Goal: Task Accomplishment & Management: Use online tool/utility

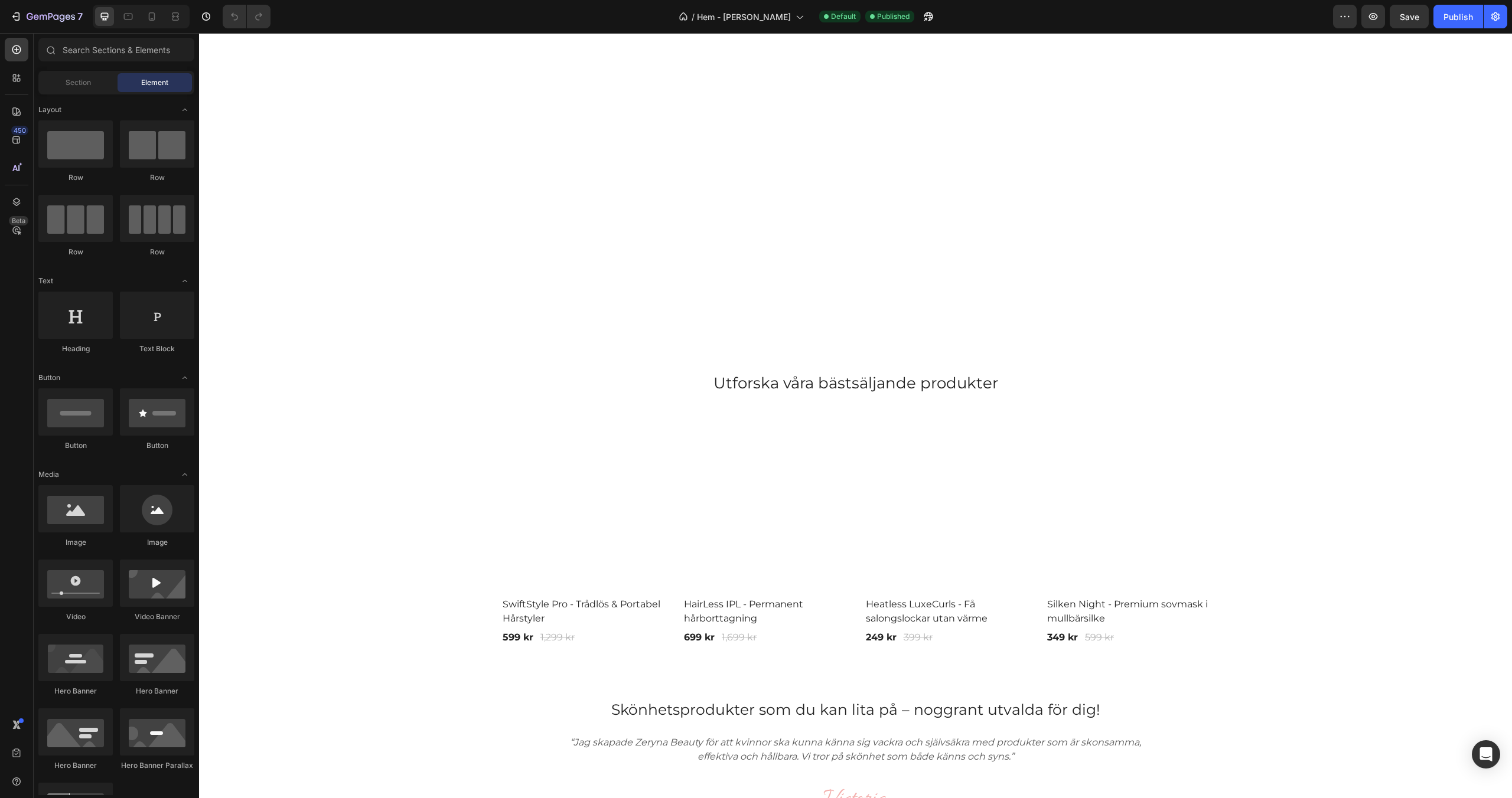
scroll to position [546, 0]
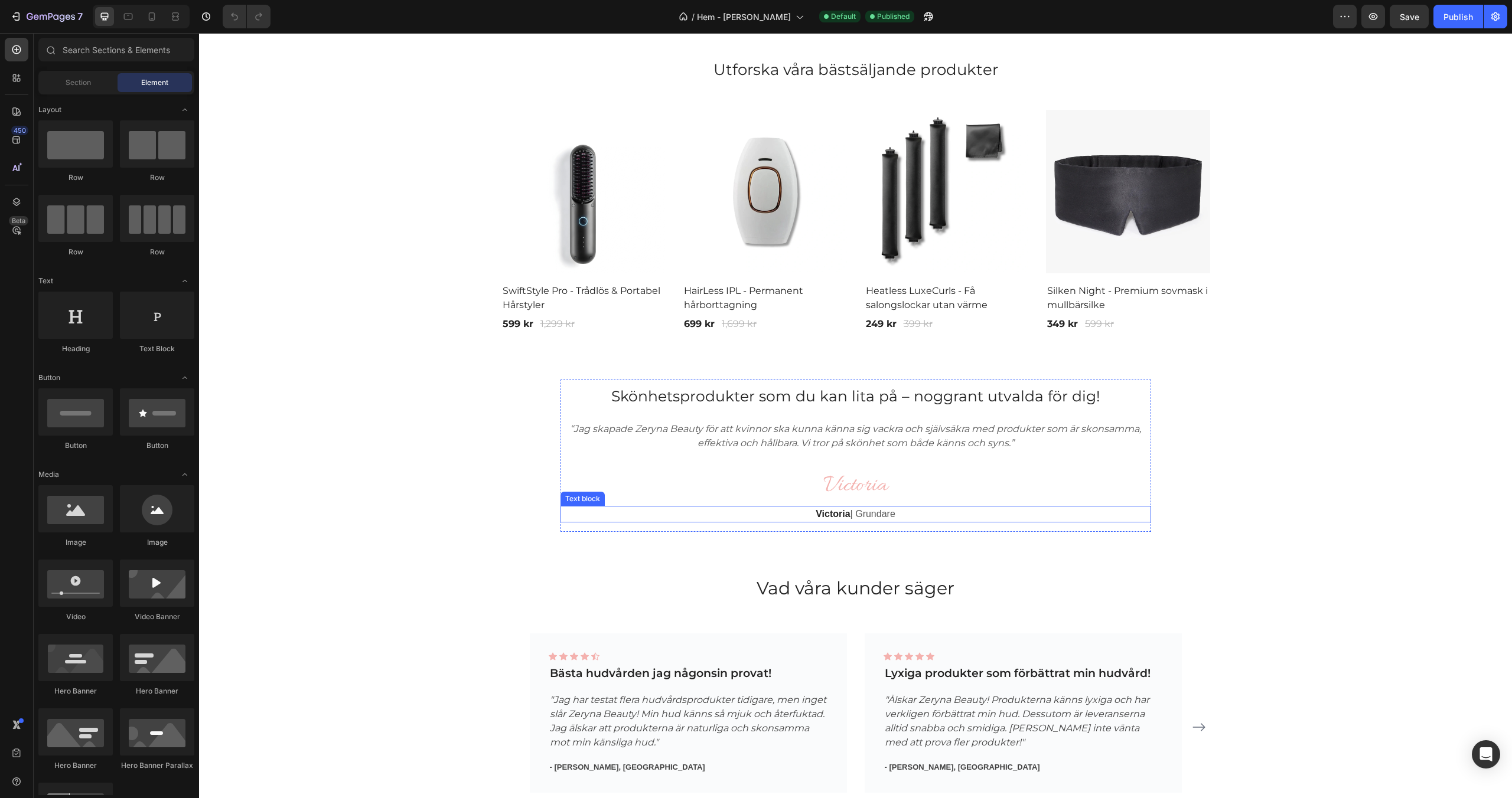
click at [879, 517] on p "Victoria | Grundare" at bounding box center [856, 514] width 588 height 14
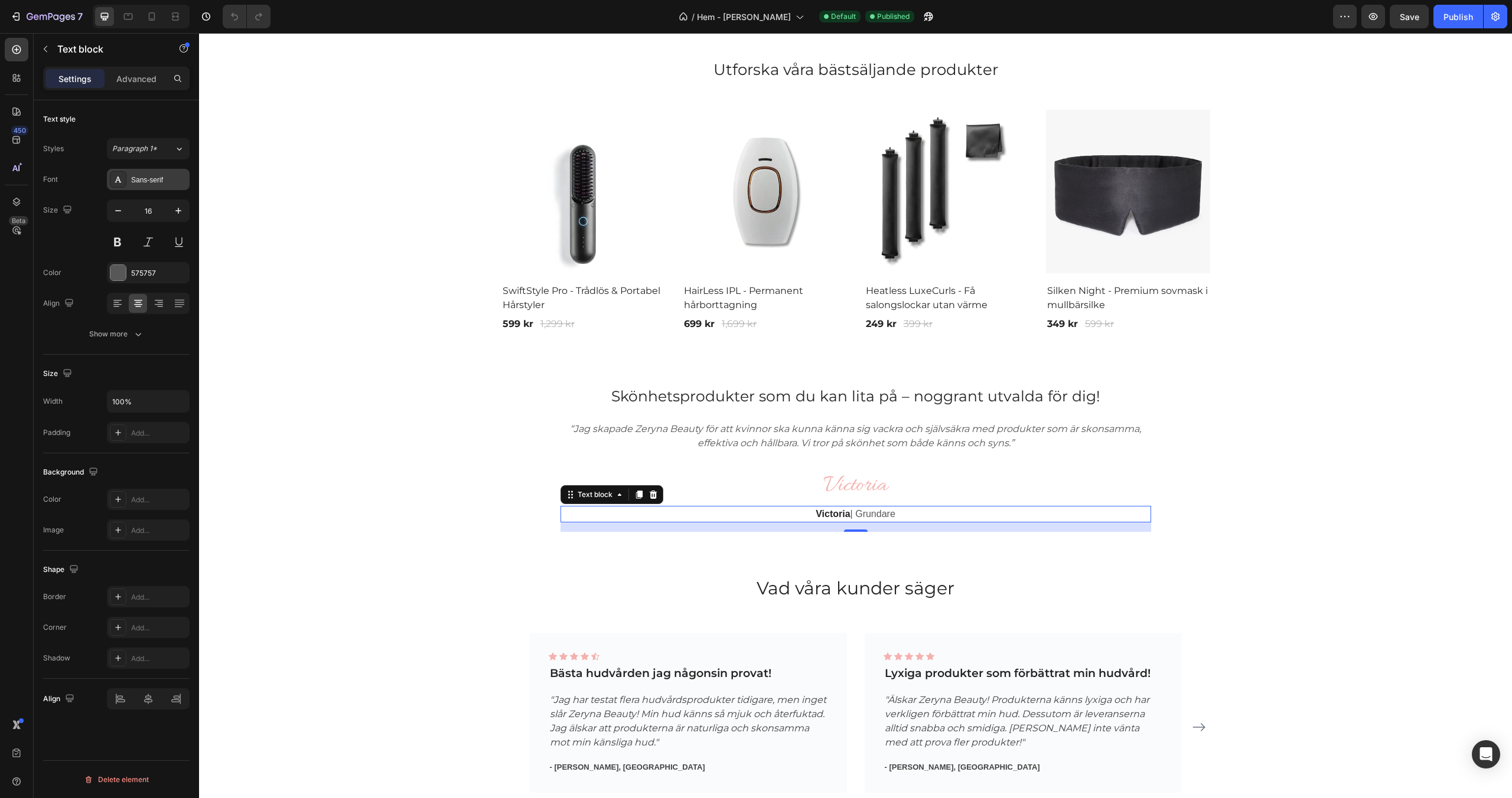
click at [155, 179] on div "Sans-serif" at bounding box center [159, 180] width 55 height 11
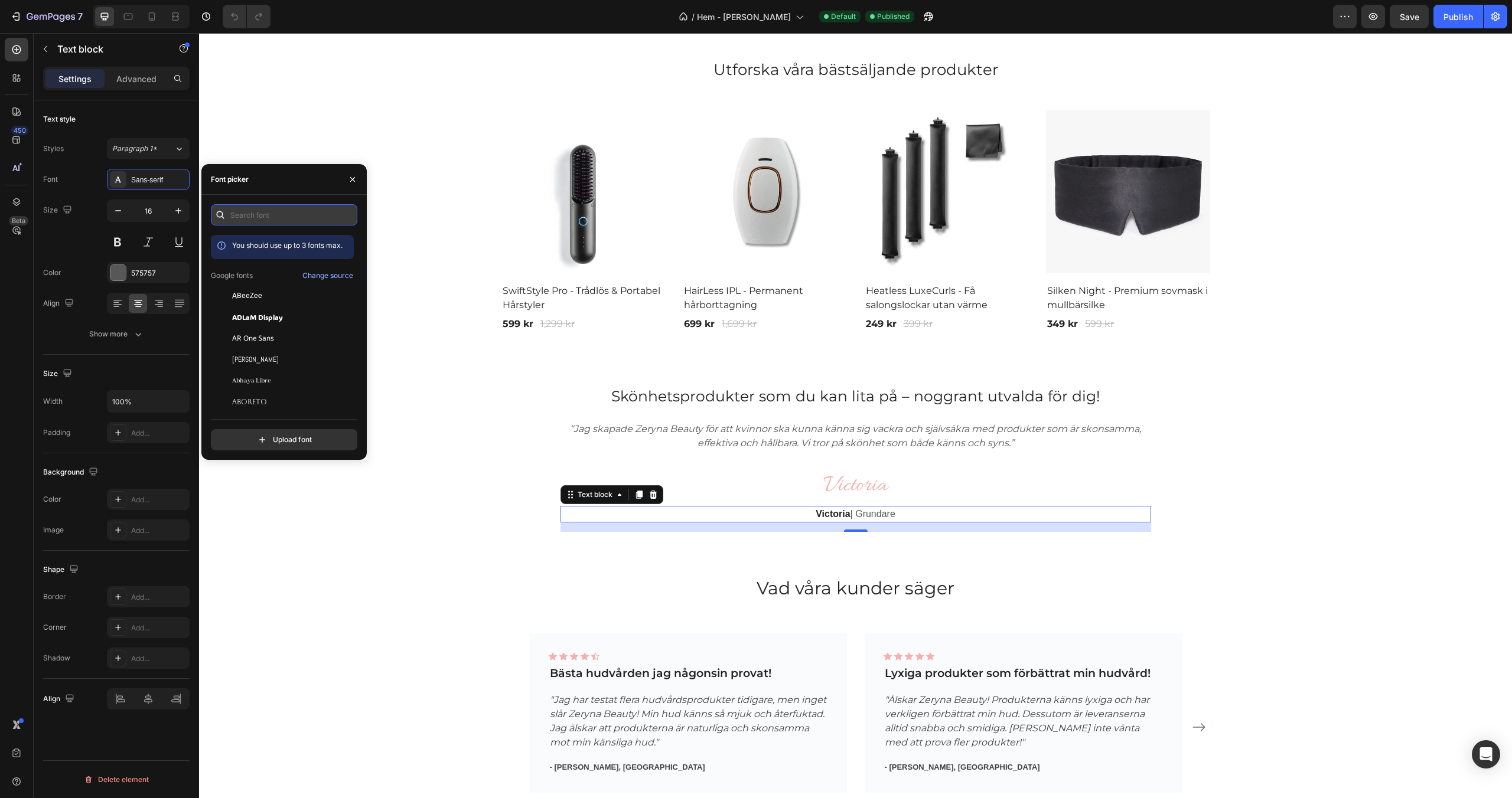
click at [269, 213] on input "text" at bounding box center [284, 215] width 147 height 21
type input "mont"
click at [275, 374] on div "Montserrat" at bounding box center [282, 381] width 143 height 21
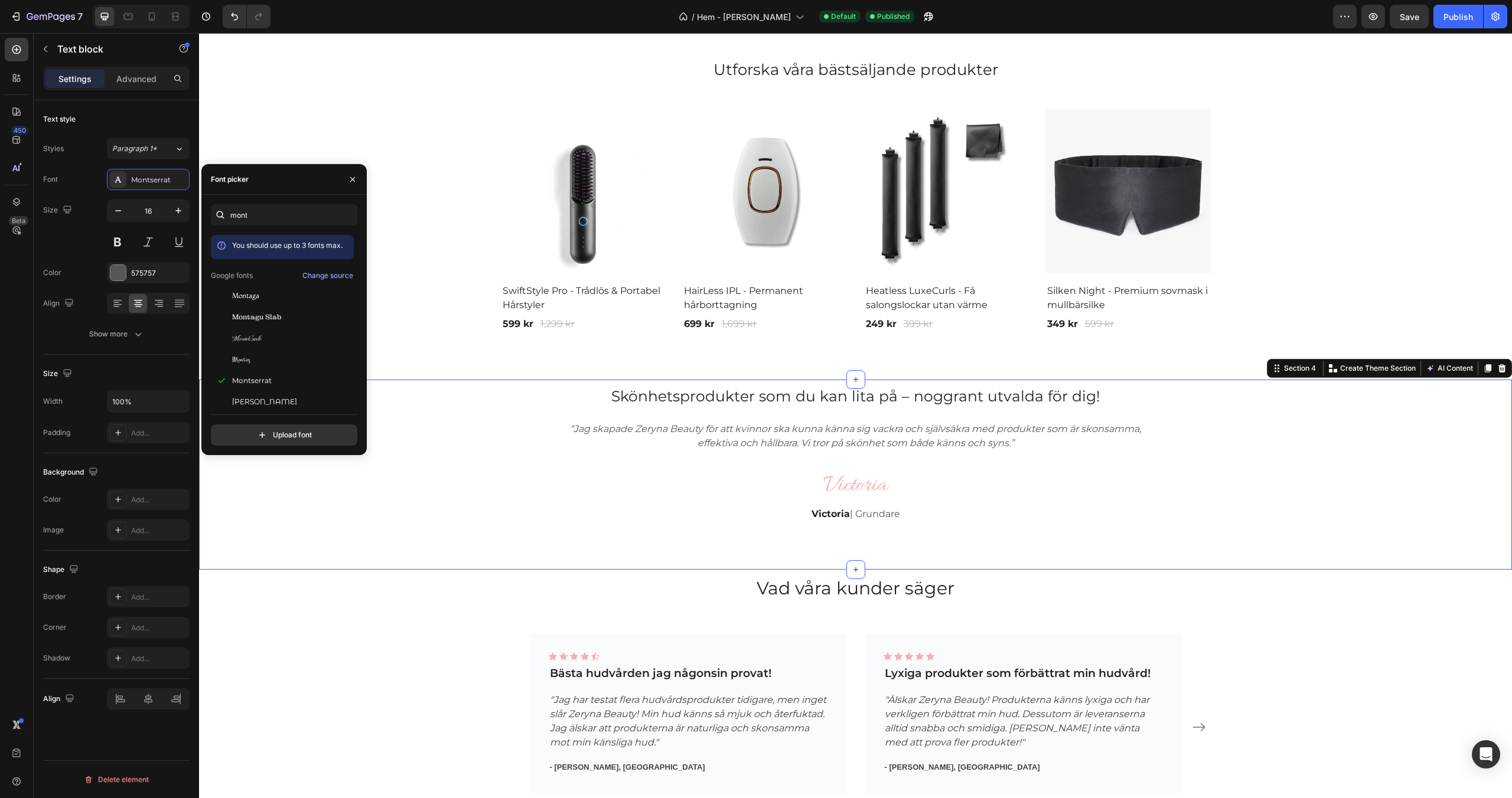
click at [484, 389] on div "Skönhetsprodukter som du kan lita på – noggrant utvalda för dig! Heading Skönhe…" at bounding box center [855, 461] width 1295 height 162
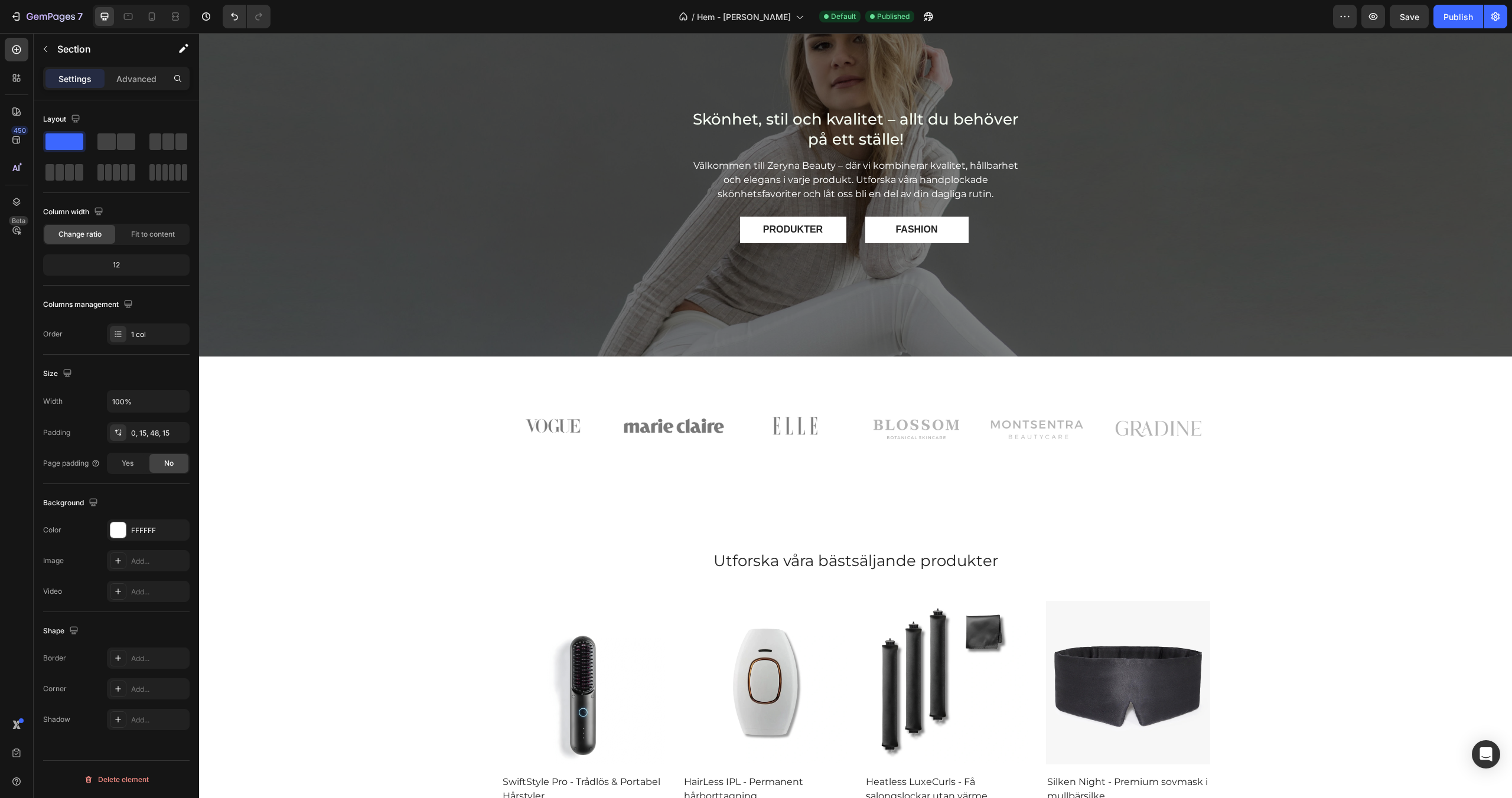
scroll to position [0, 0]
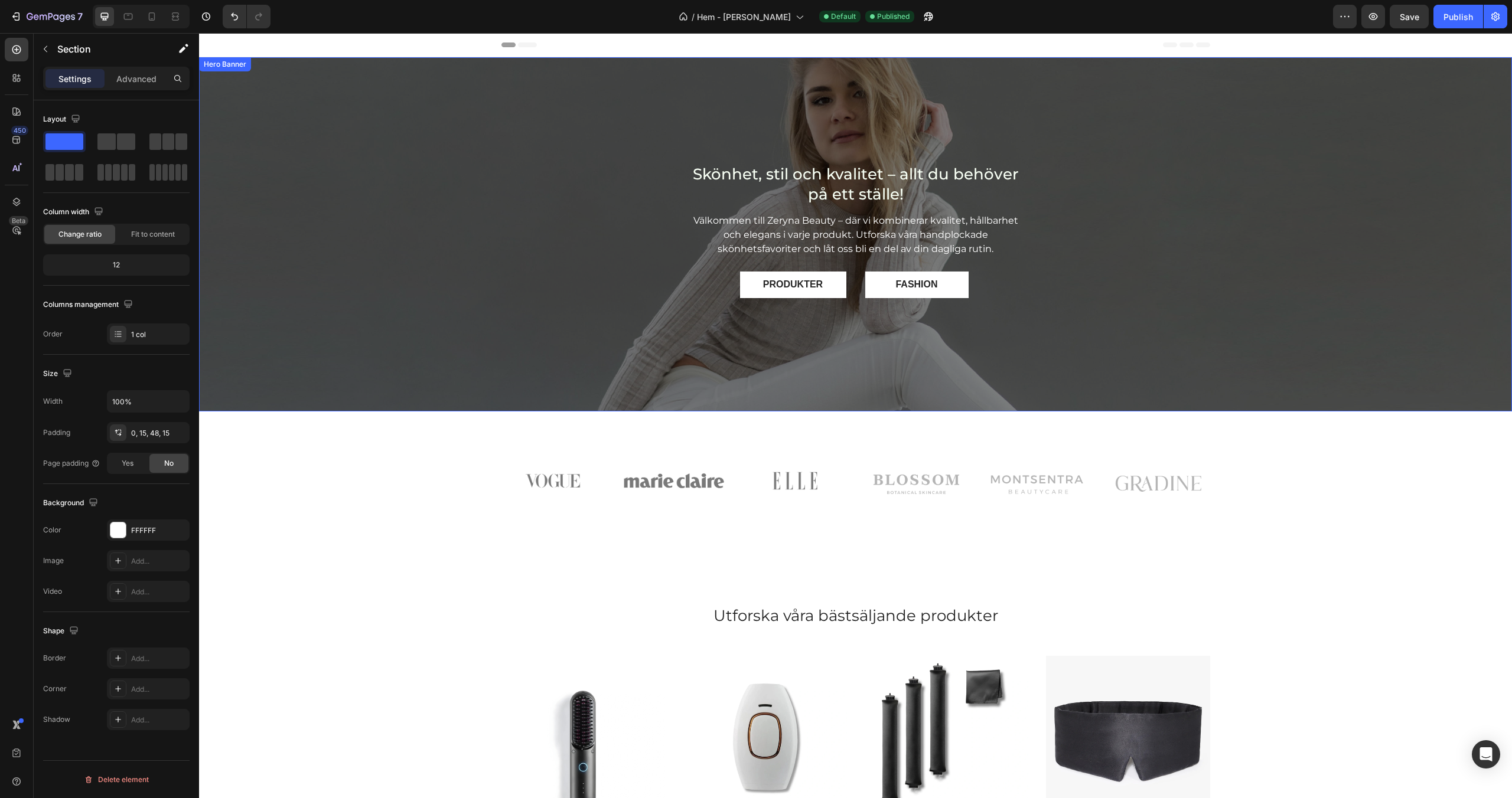
click at [602, 291] on div "Skönhet, stil och kvalitet – allt du behöver på ett ställe! Heading Välkommen t…" at bounding box center [855, 234] width 1313 height 141
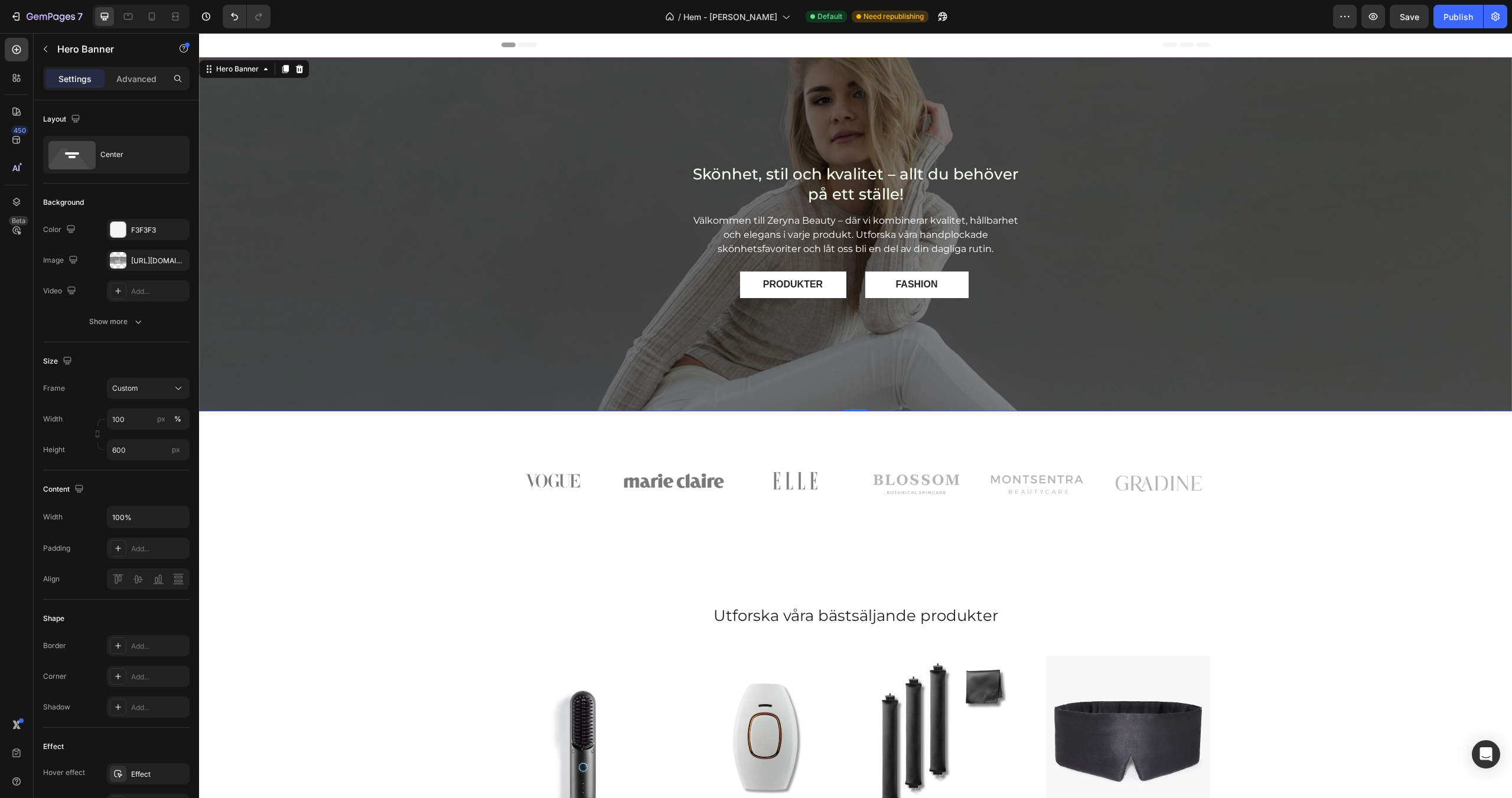
click at [451, 202] on div "Skönhet, stil och kvalitet – allt du behöver på ett ställe! Heading Välkommen t…" at bounding box center [855, 234] width 1313 height 141
click at [45, 49] on icon "button" at bounding box center [45, 49] width 3 height 7
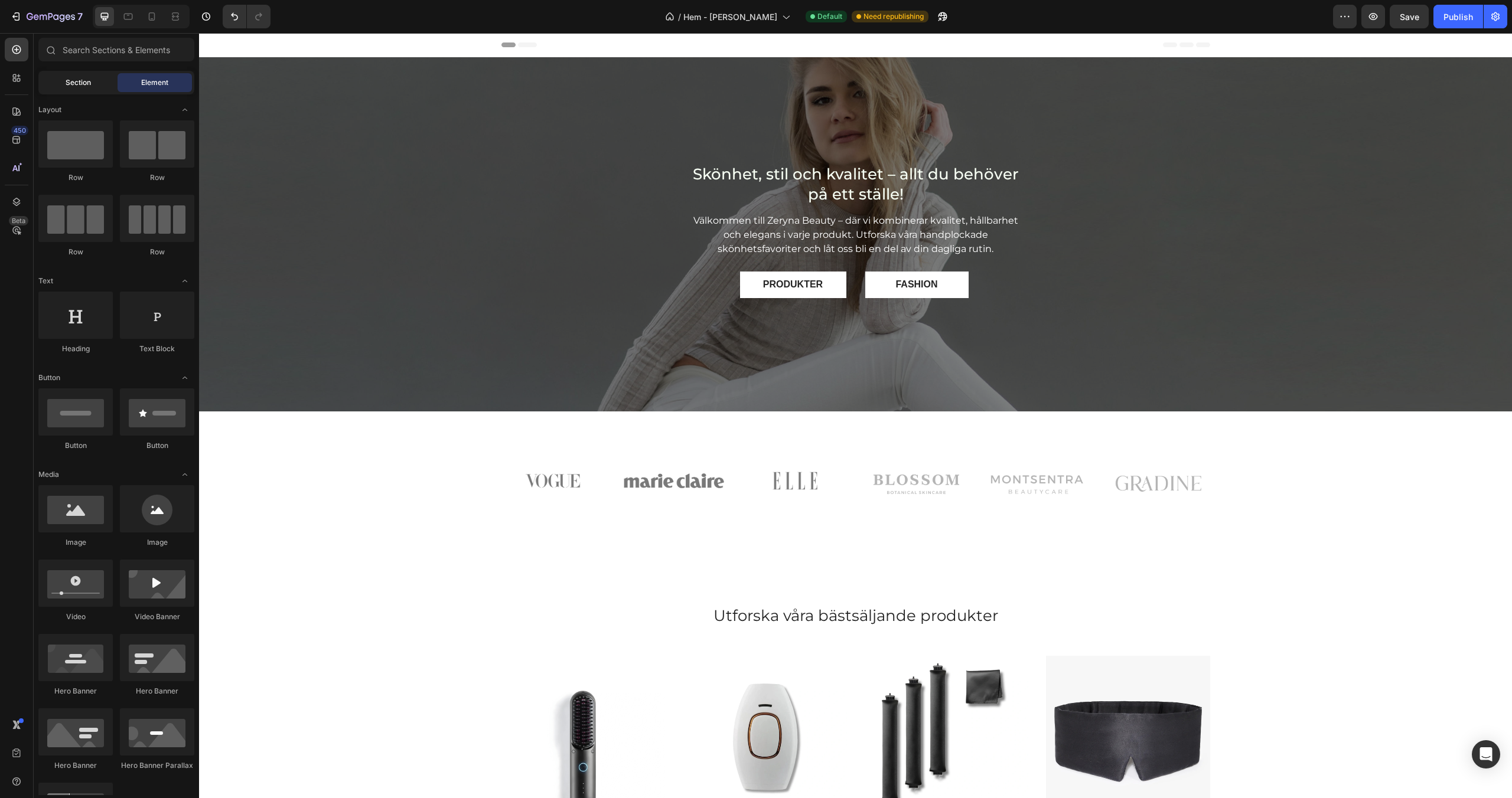
click at [74, 81] on span "Section" at bounding box center [78, 83] width 26 height 11
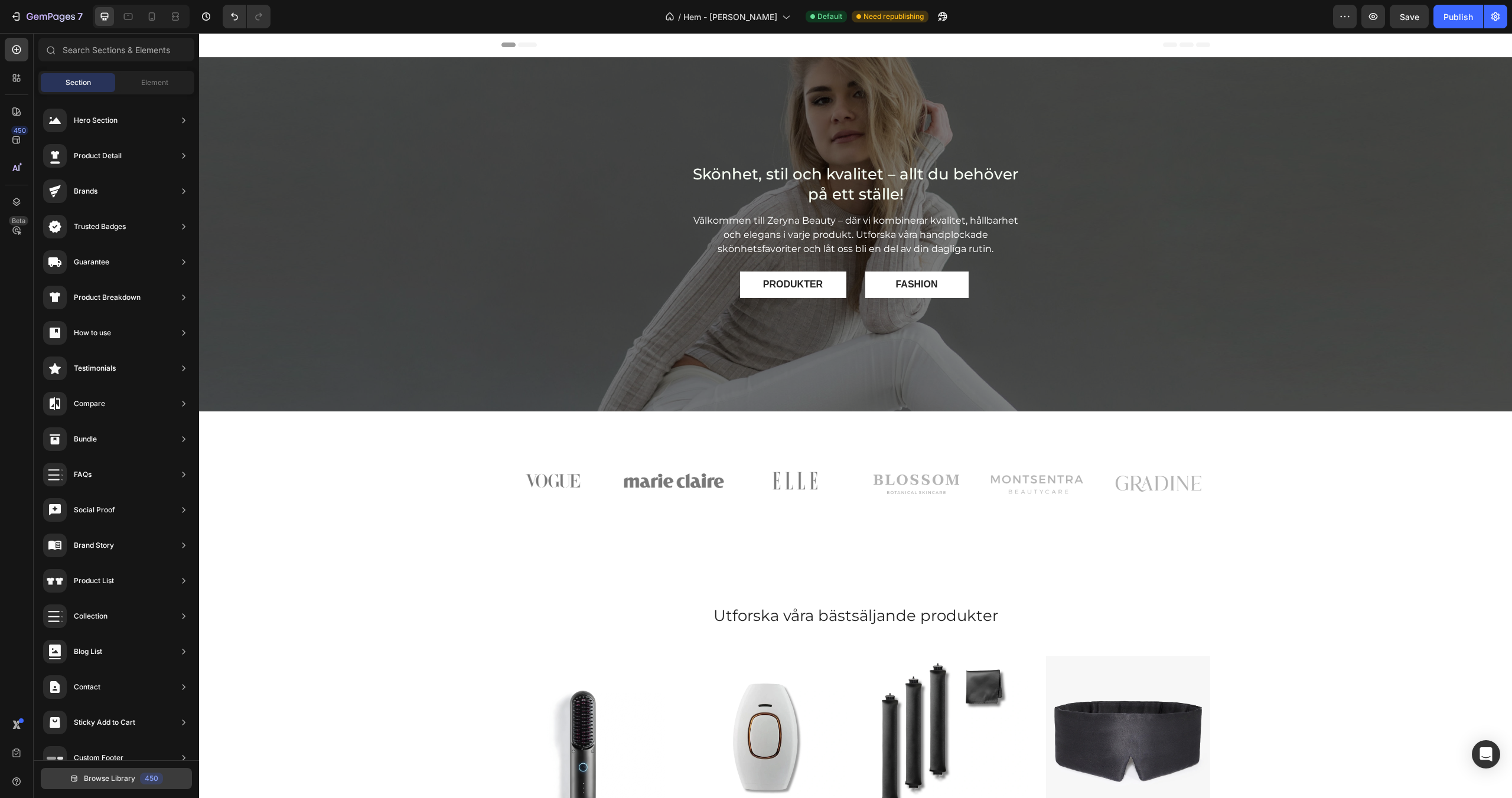
click at [97, 785] on button "Browse Library 450" at bounding box center [116, 779] width 151 height 21
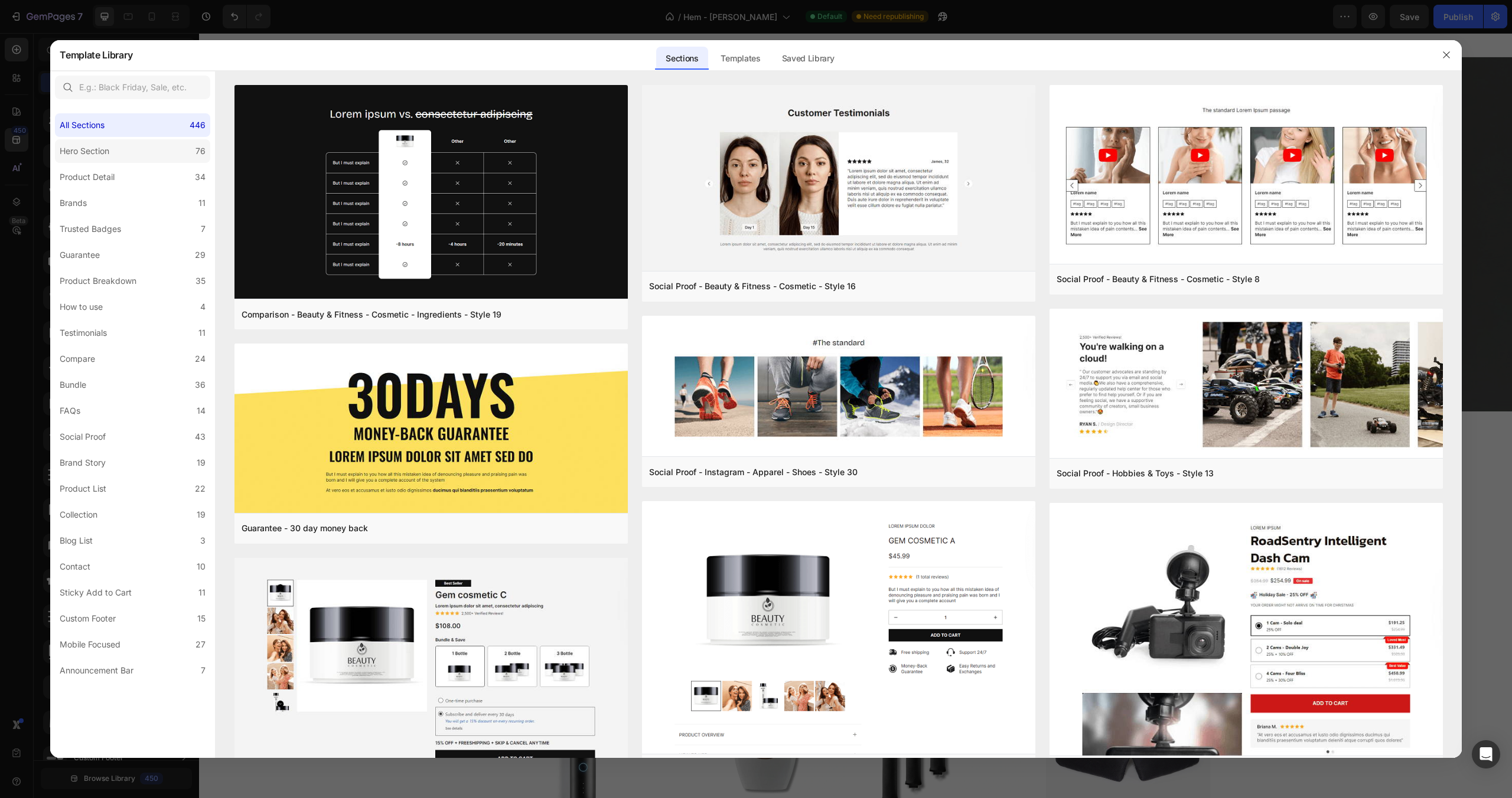
click at [152, 159] on label "Hero Section 76" at bounding box center [132, 151] width 155 height 24
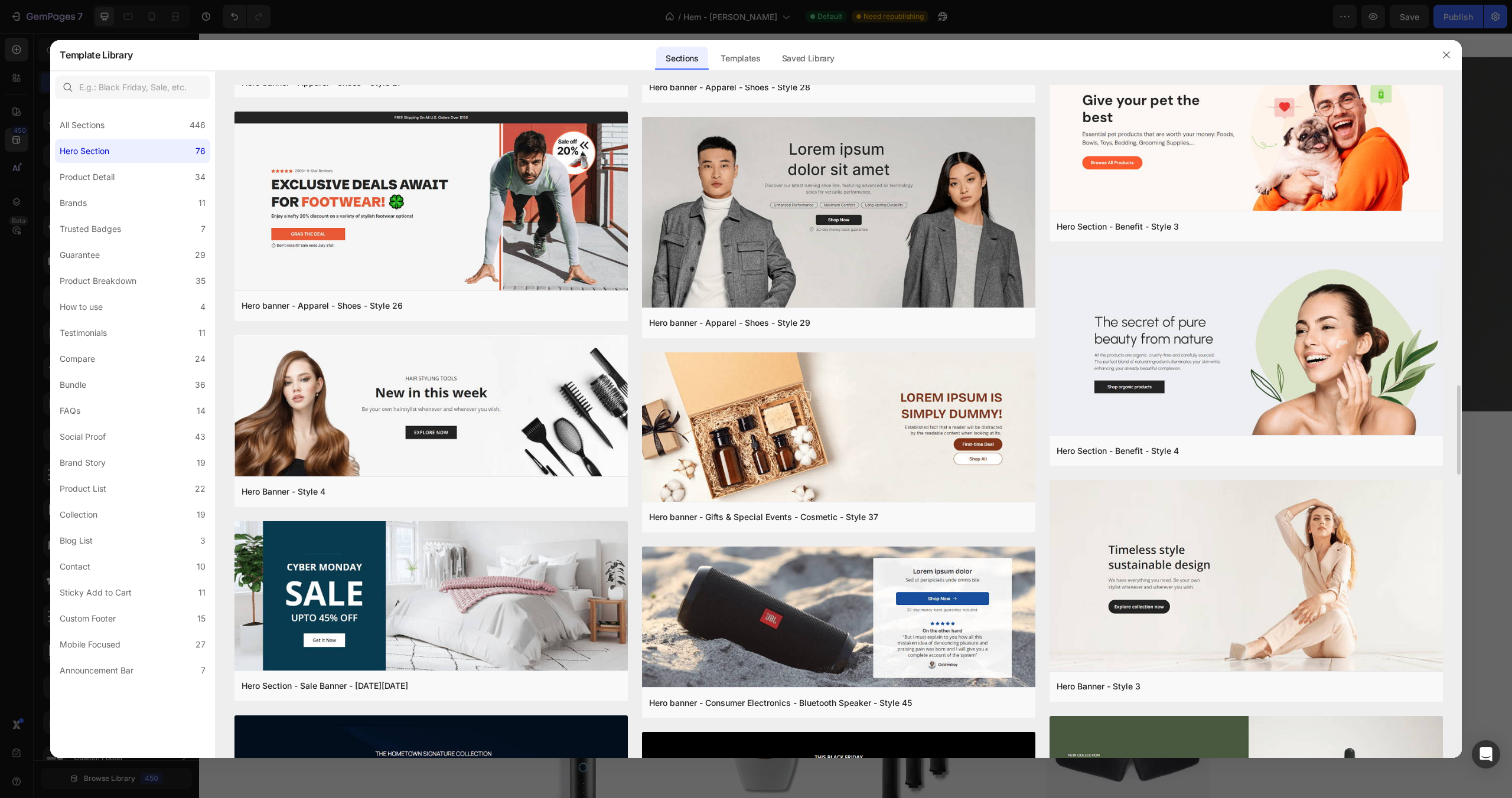
scroll to position [2265, 0]
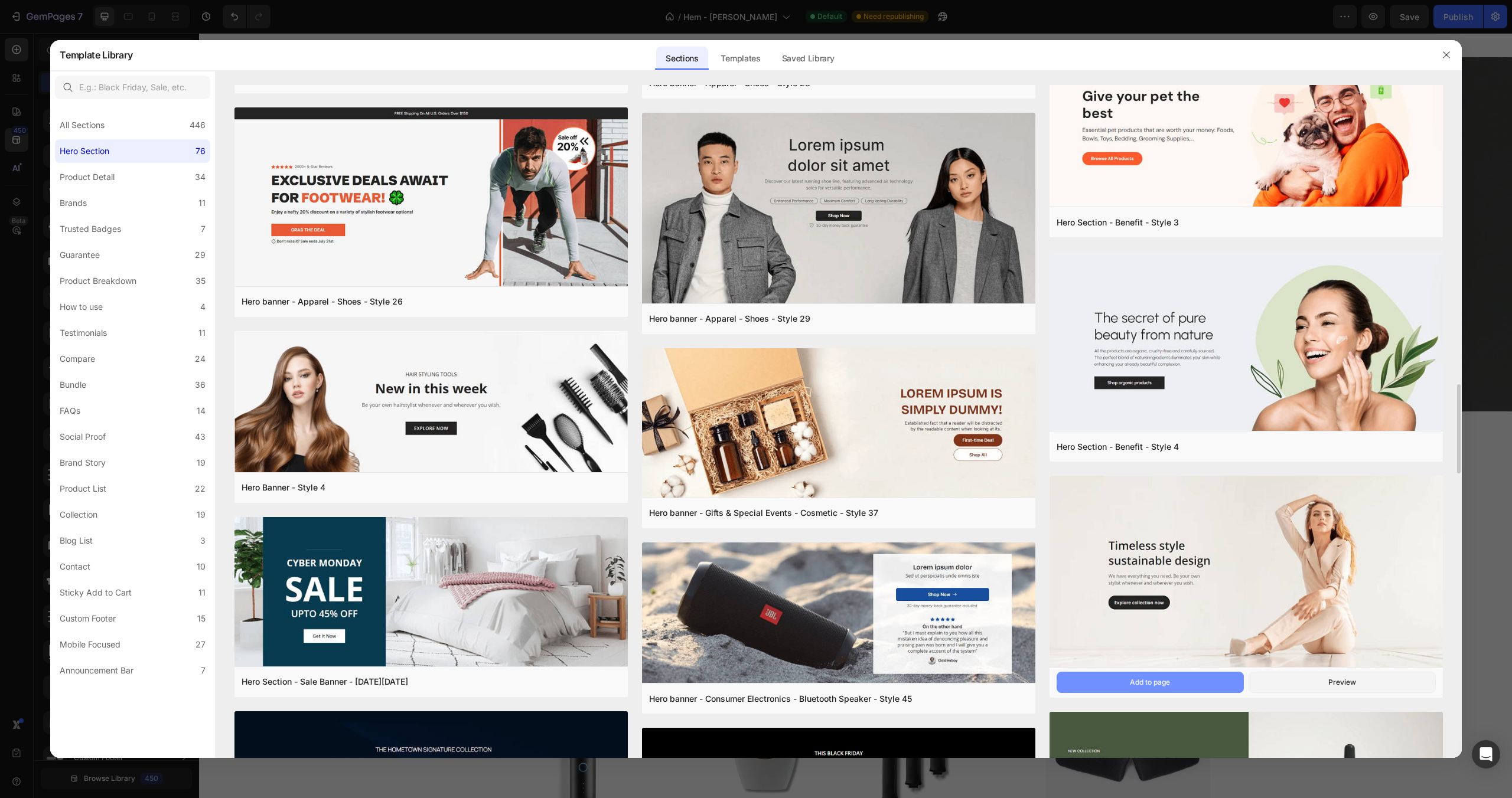
click at [1169, 678] on div "Add to page" at bounding box center [1149, 682] width 40 height 11
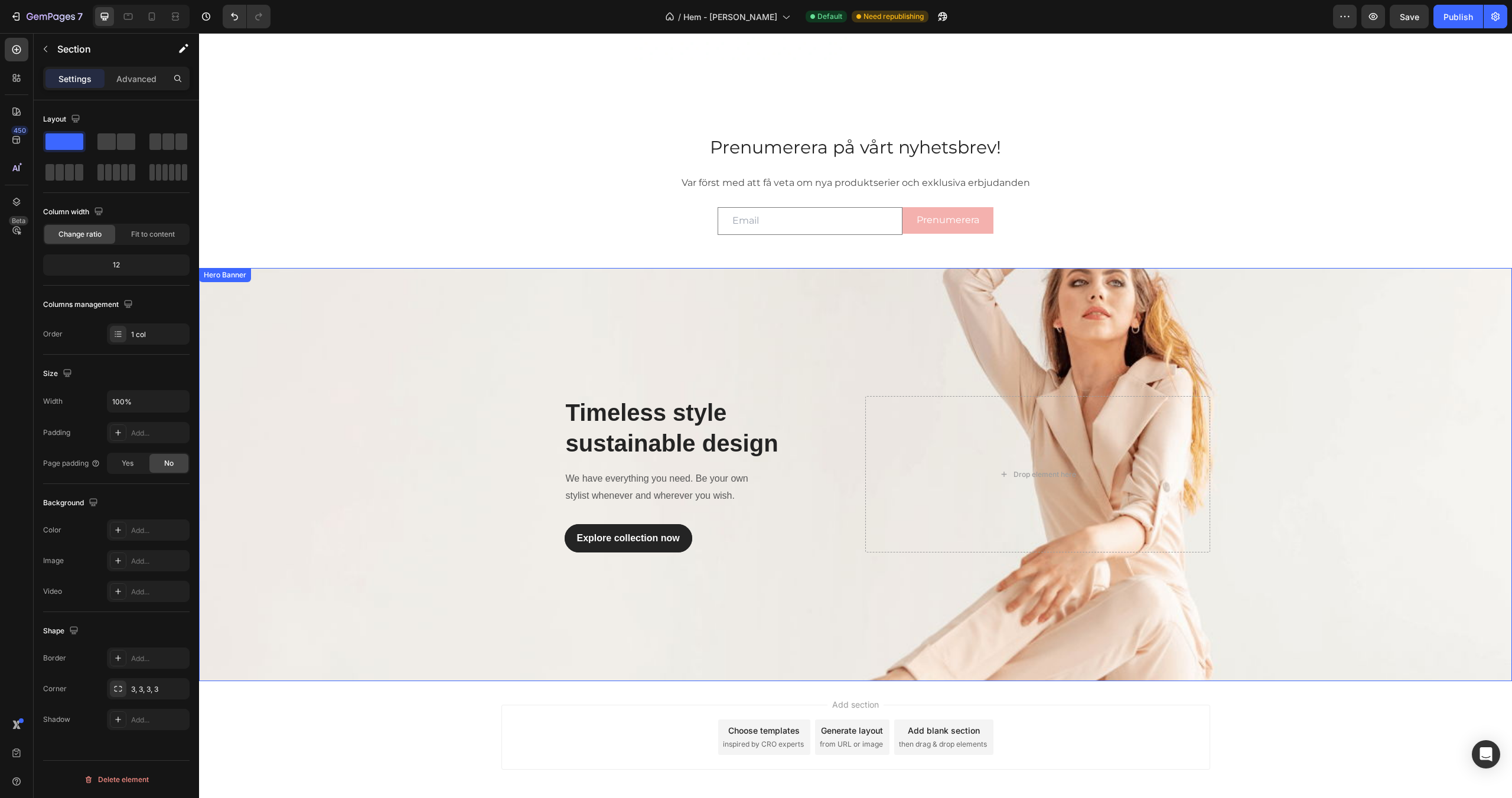
scroll to position [1739, 0]
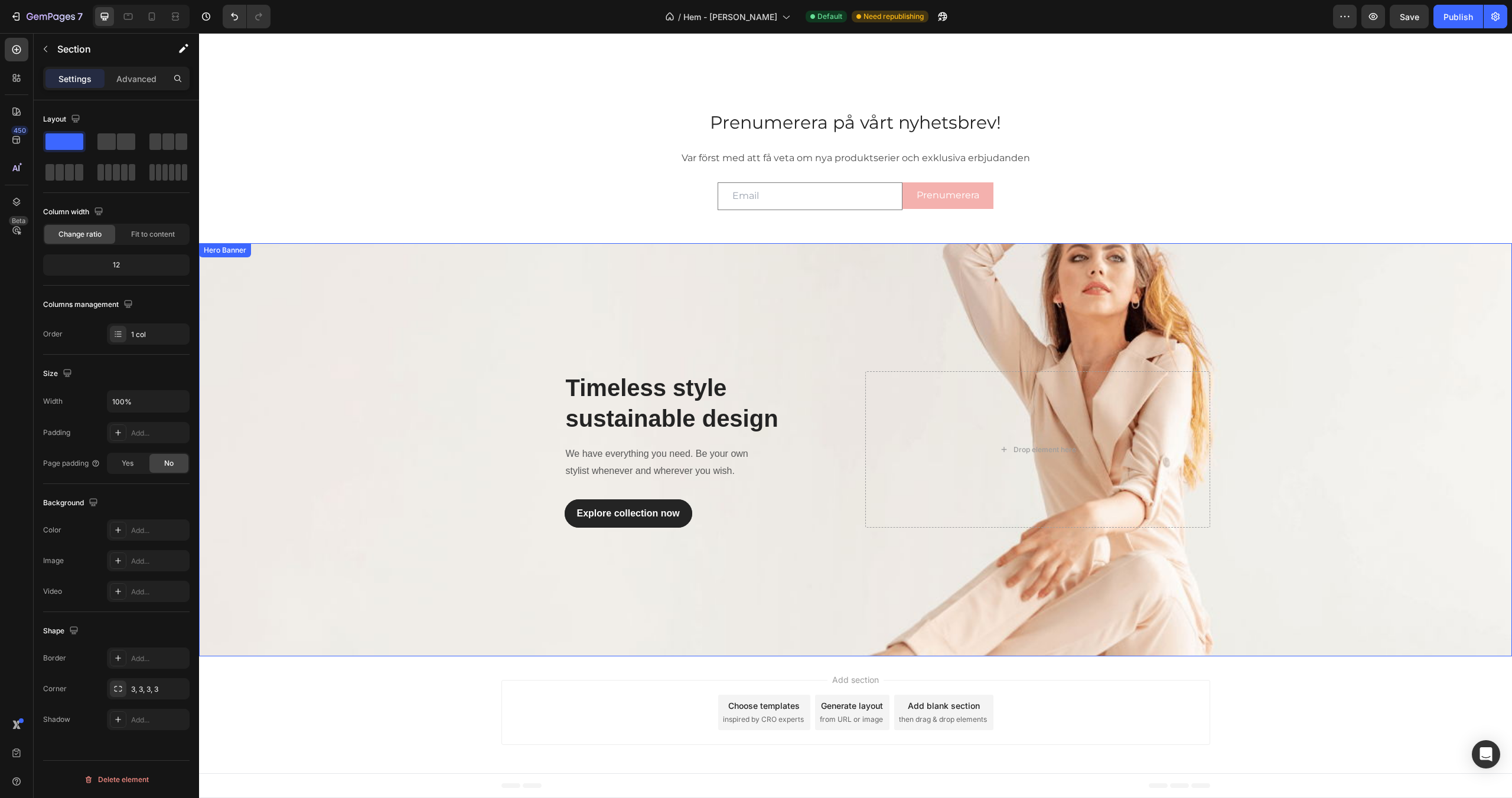
click at [510, 295] on div "Overlay" at bounding box center [855, 450] width 1313 height 413
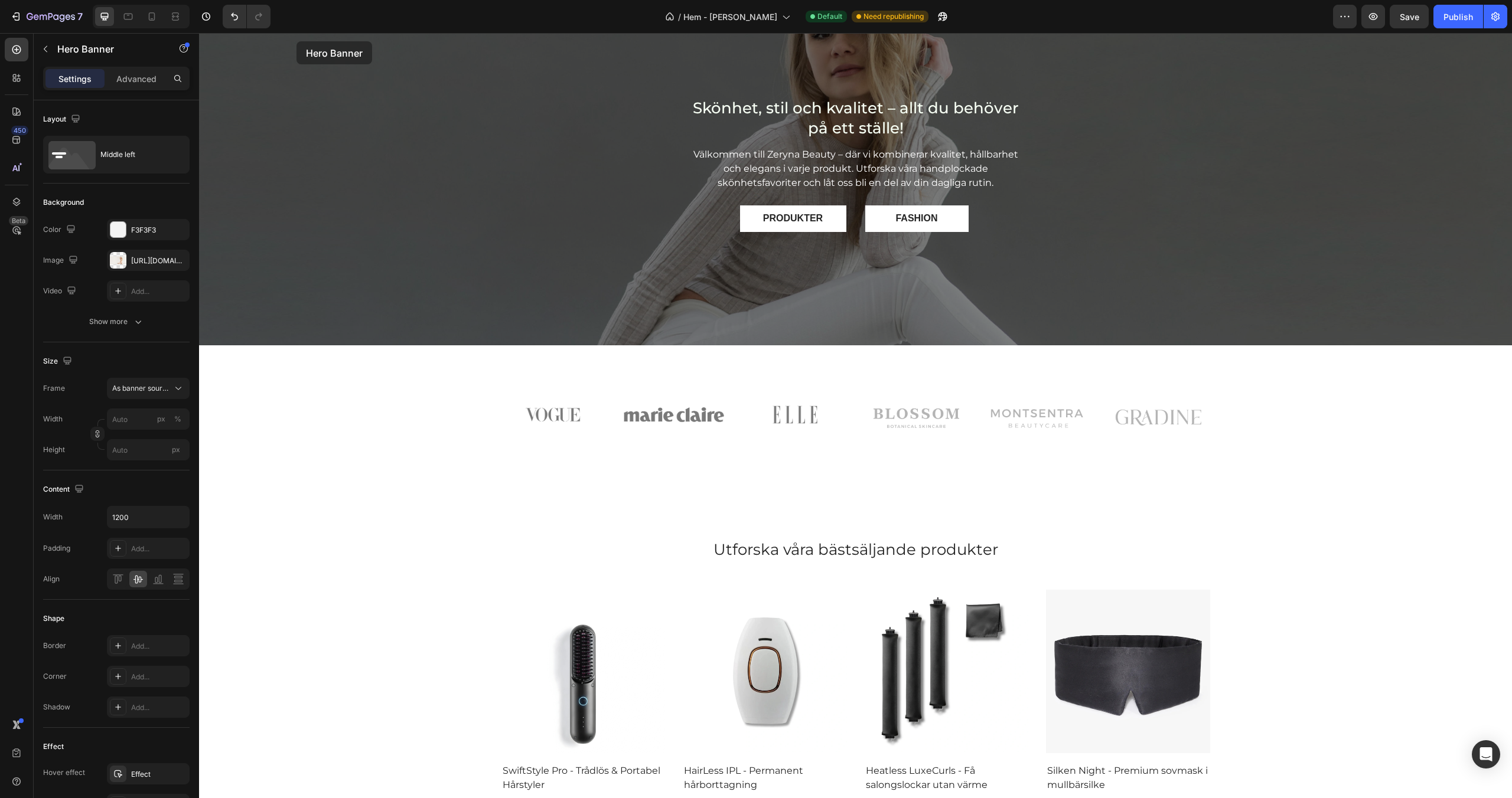
scroll to position [0, 0]
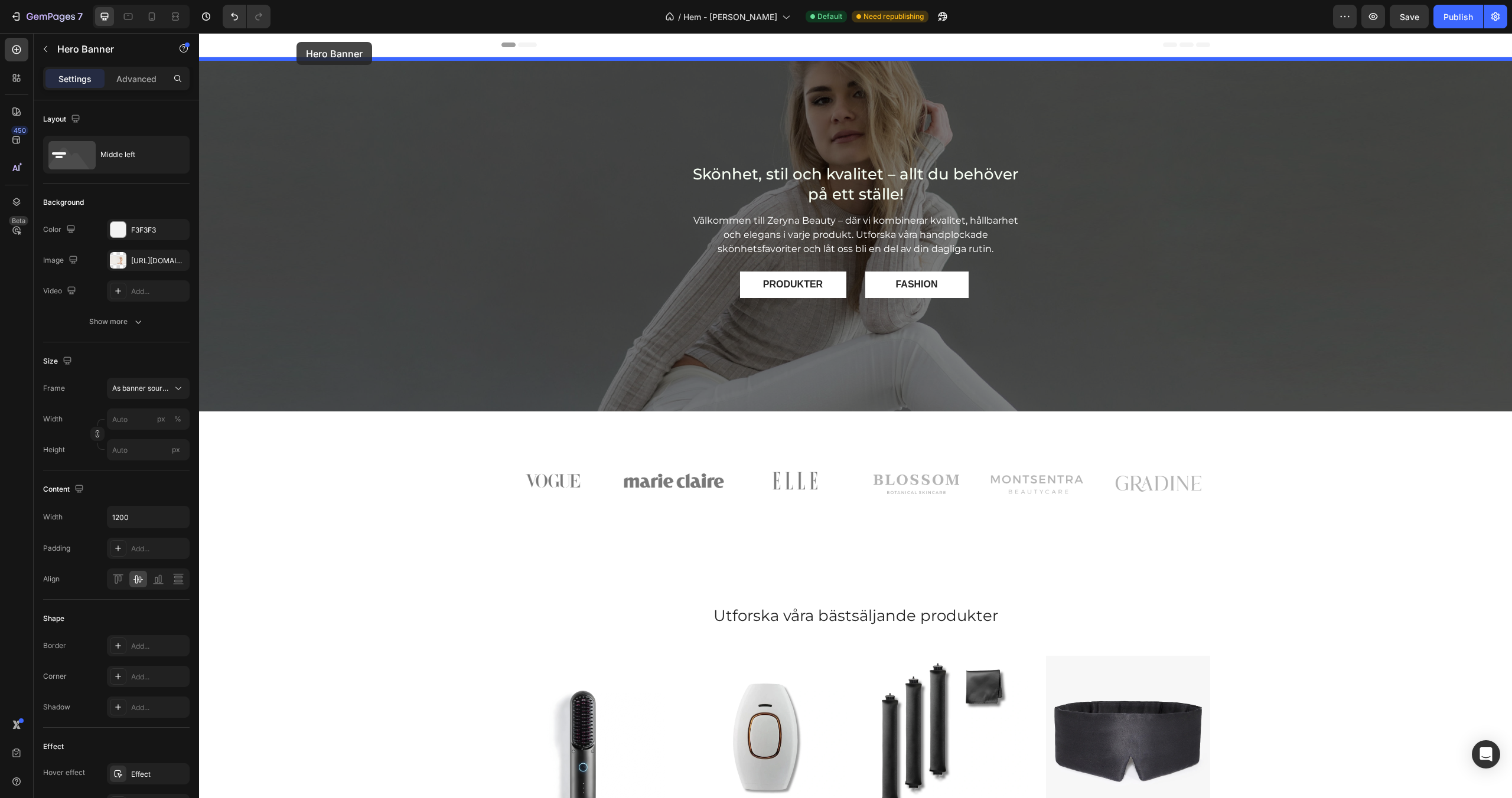
drag, startPoint x: 232, startPoint y: 256, endPoint x: 297, endPoint y: 42, distance: 223.7
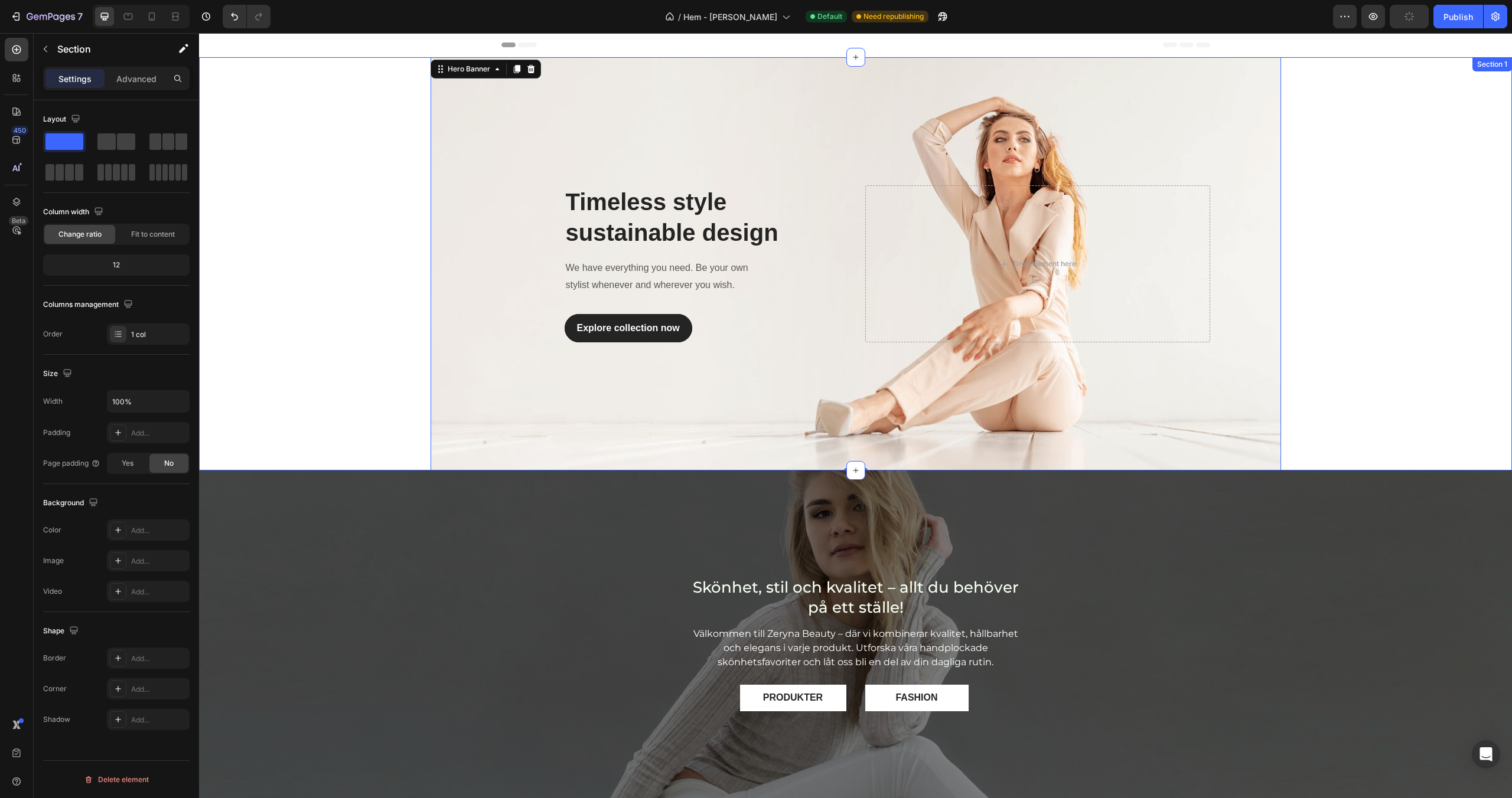
click at [366, 309] on div "Timeless style sustainable design Heading We have everything you need. Be your …" at bounding box center [855, 264] width 1313 height 413
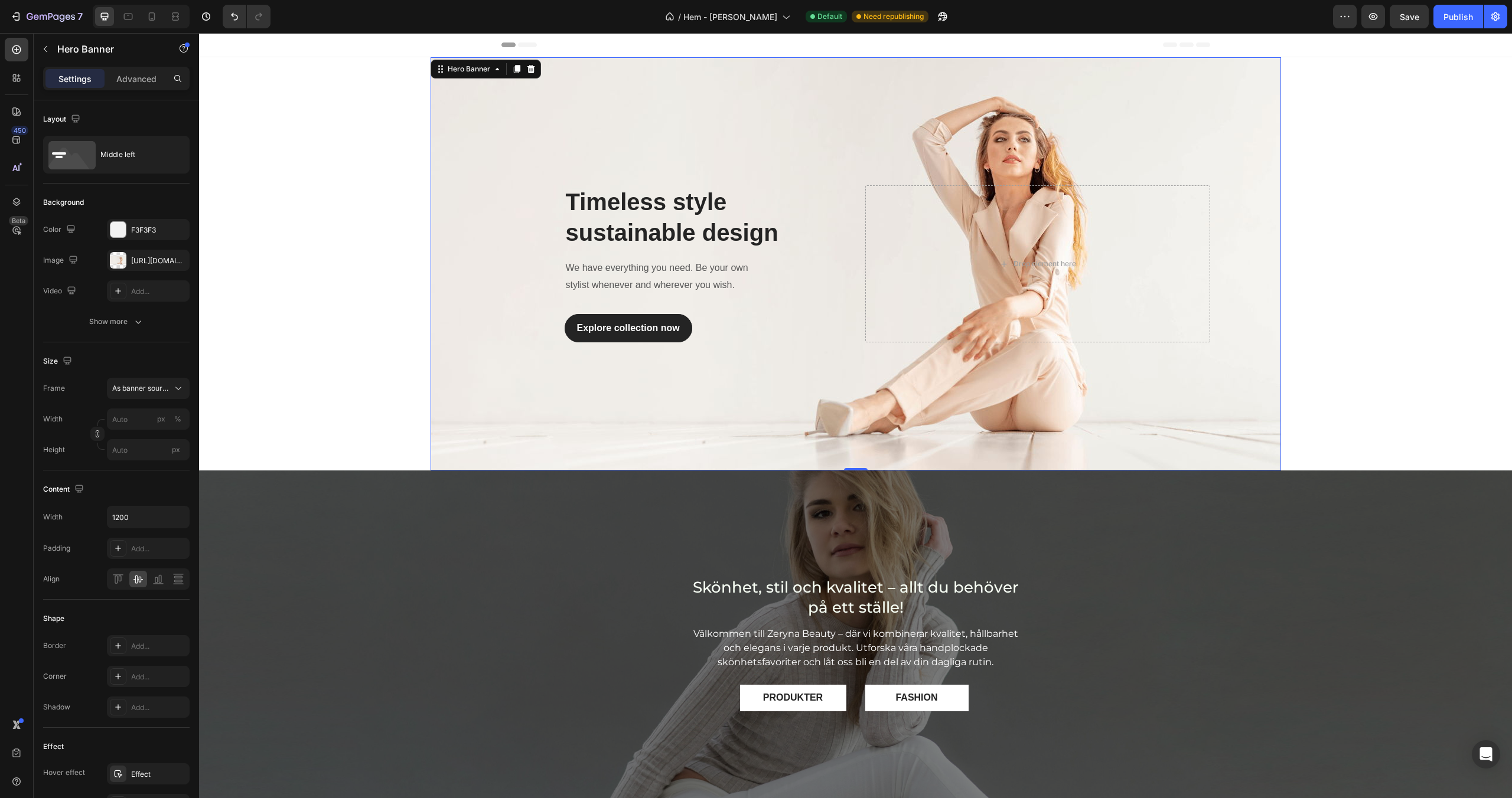
click at [487, 245] on div "Overlay" at bounding box center [855, 264] width 850 height 413
click at [338, 224] on div "Timeless style sustainable design Heading We have everything you need. Be your …" at bounding box center [855, 264] width 1313 height 413
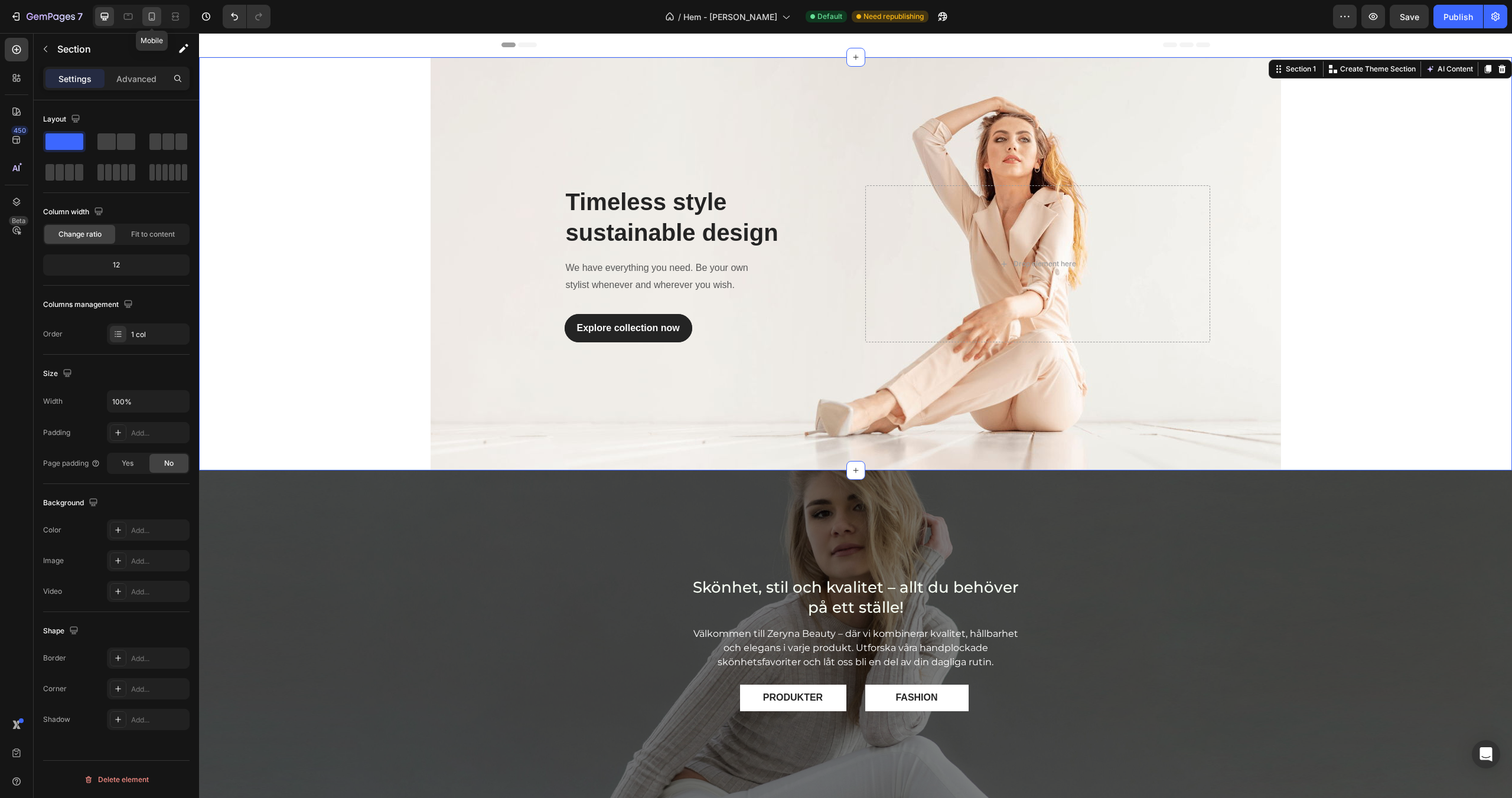
click at [151, 16] on icon at bounding box center [152, 16] width 12 height 12
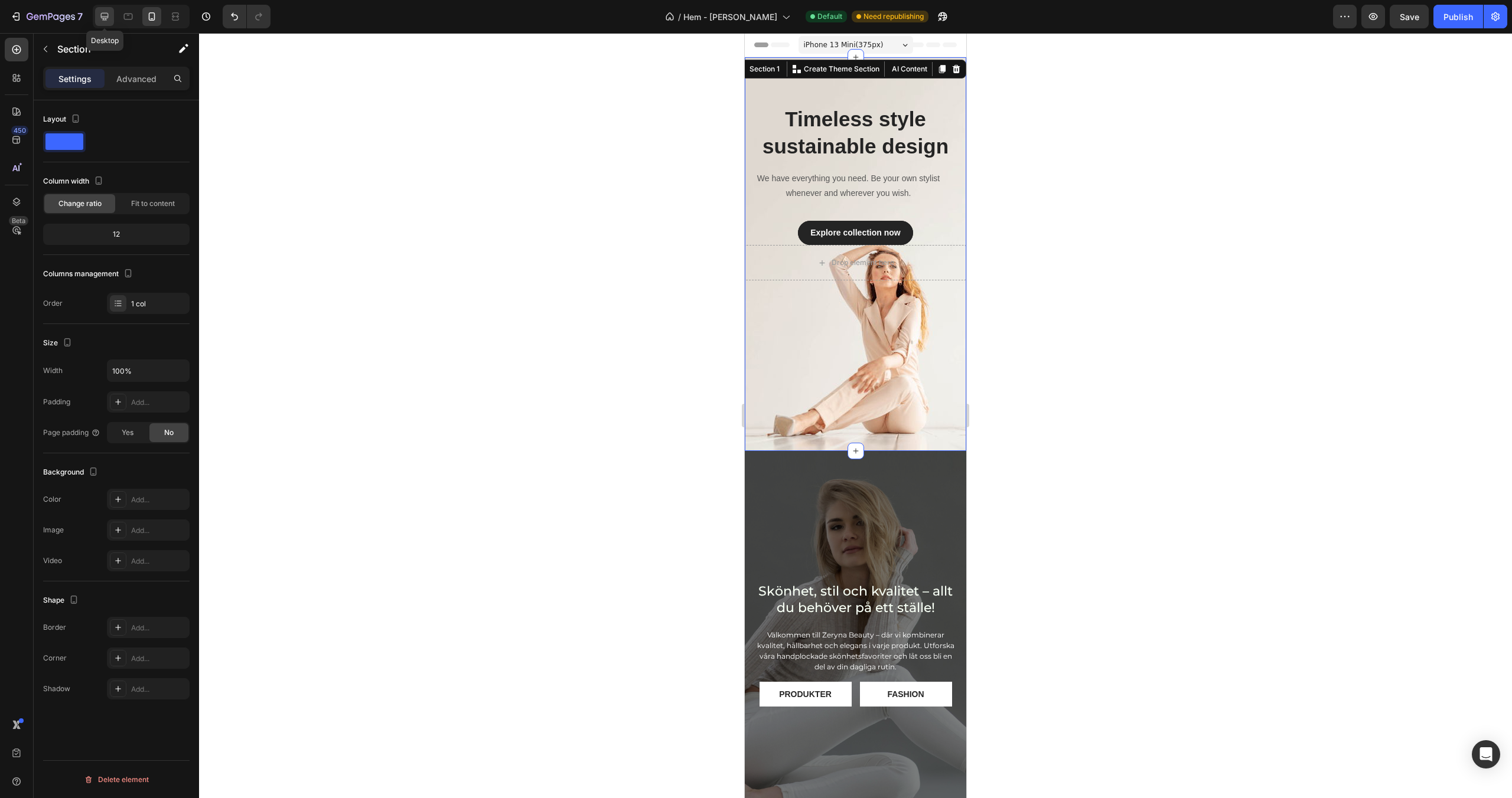
click at [111, 19] on icon at bounding box center [105, 16] width 12 height 12
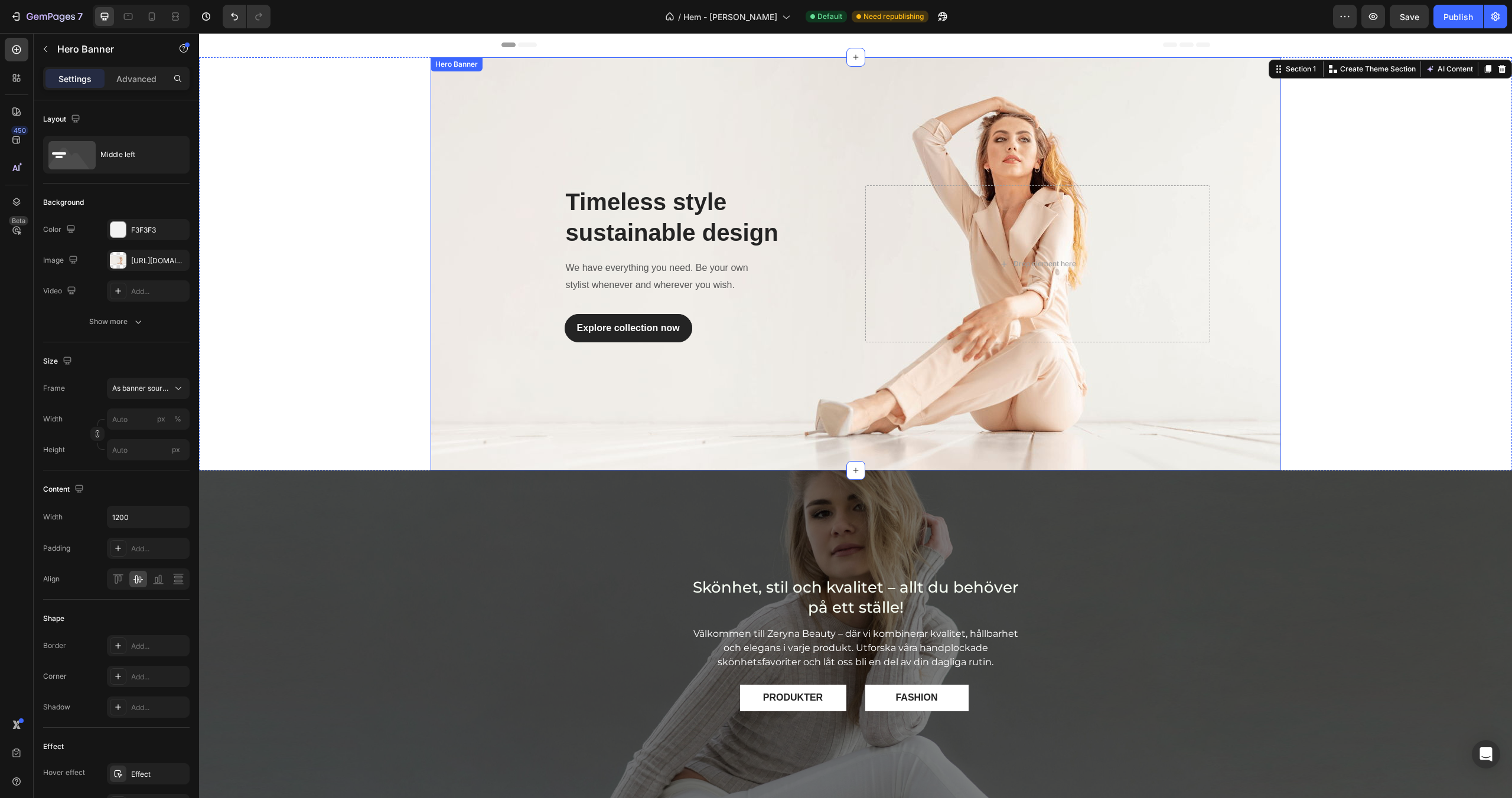
click at [490, 223] on div "Overlay" at bounding box center [855, 264] width 850 height 413
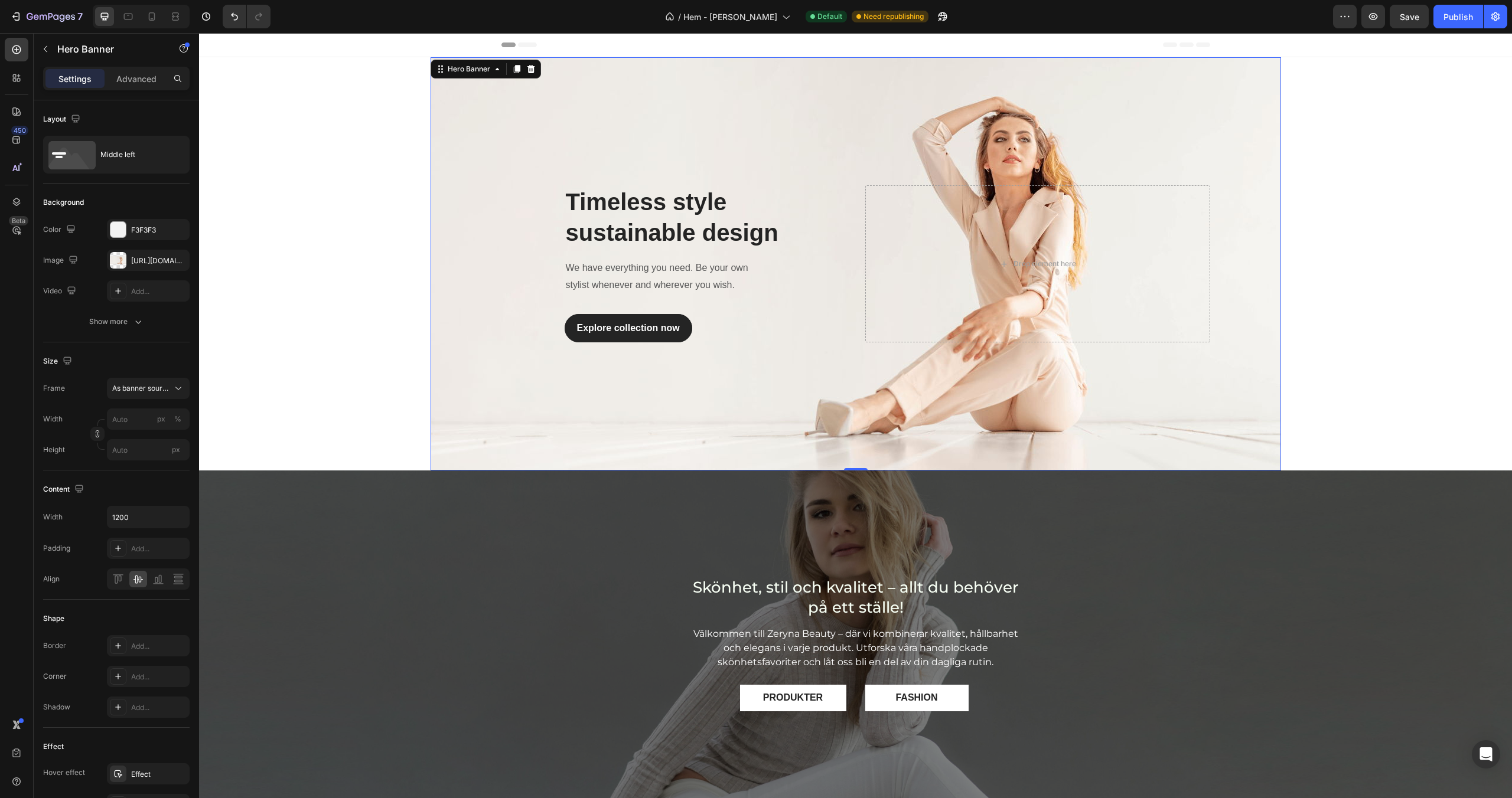
click at [929, 449] on div "Overlay" at bounding box center [855, 264] width 850 height 413
click at [148, 387] on span "As banner source" at bounding box center [141, 388] width 58 height 11
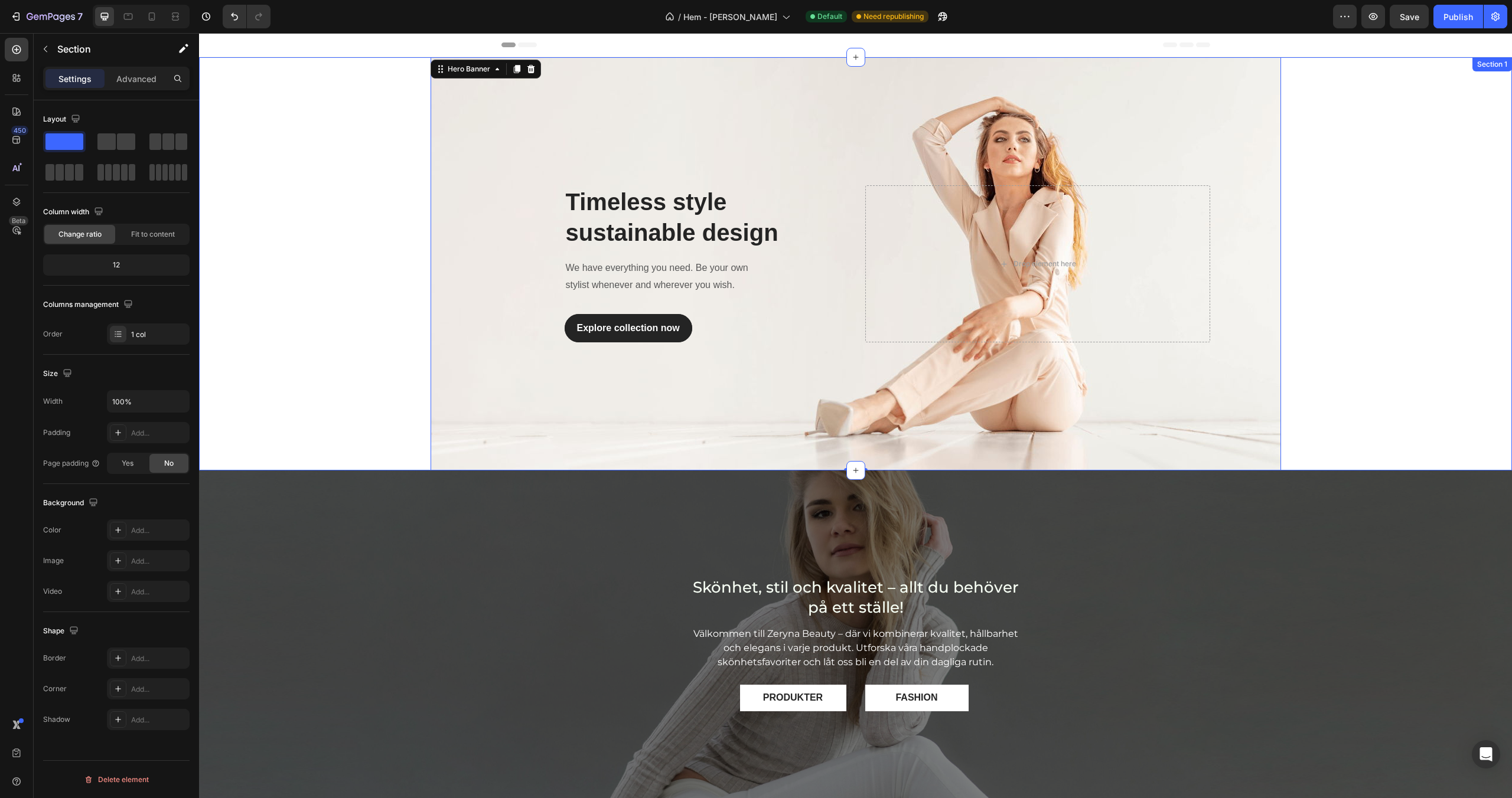
click at [334, 260] on div "Timeless style sustainable design Heading We have everything you need. Be your …" at bounding box center [855, 264] width 1313 height 413
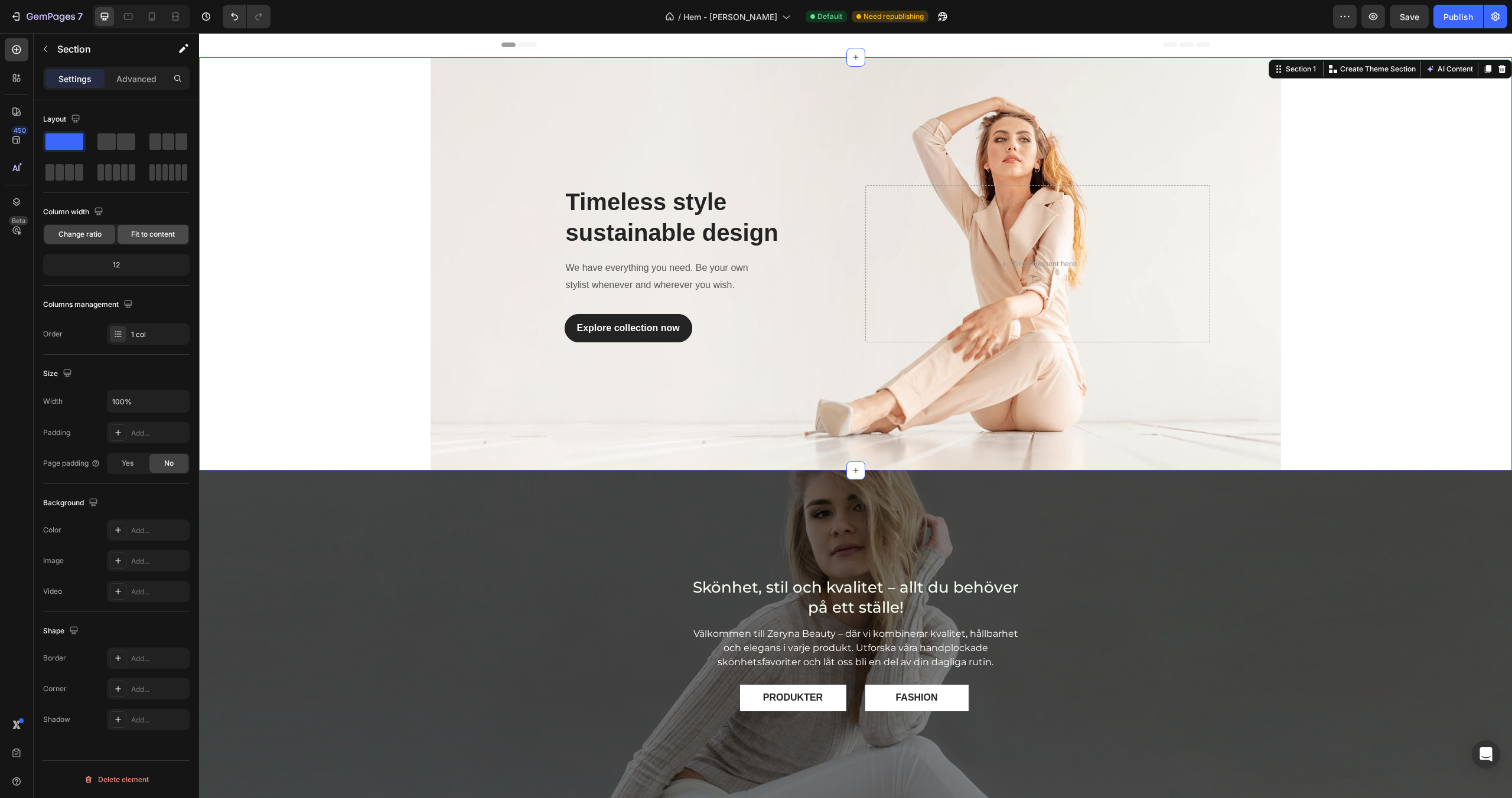
click at [161, 236] on span "Fit to content" at bounding box center [153, 234] width 43 height 11
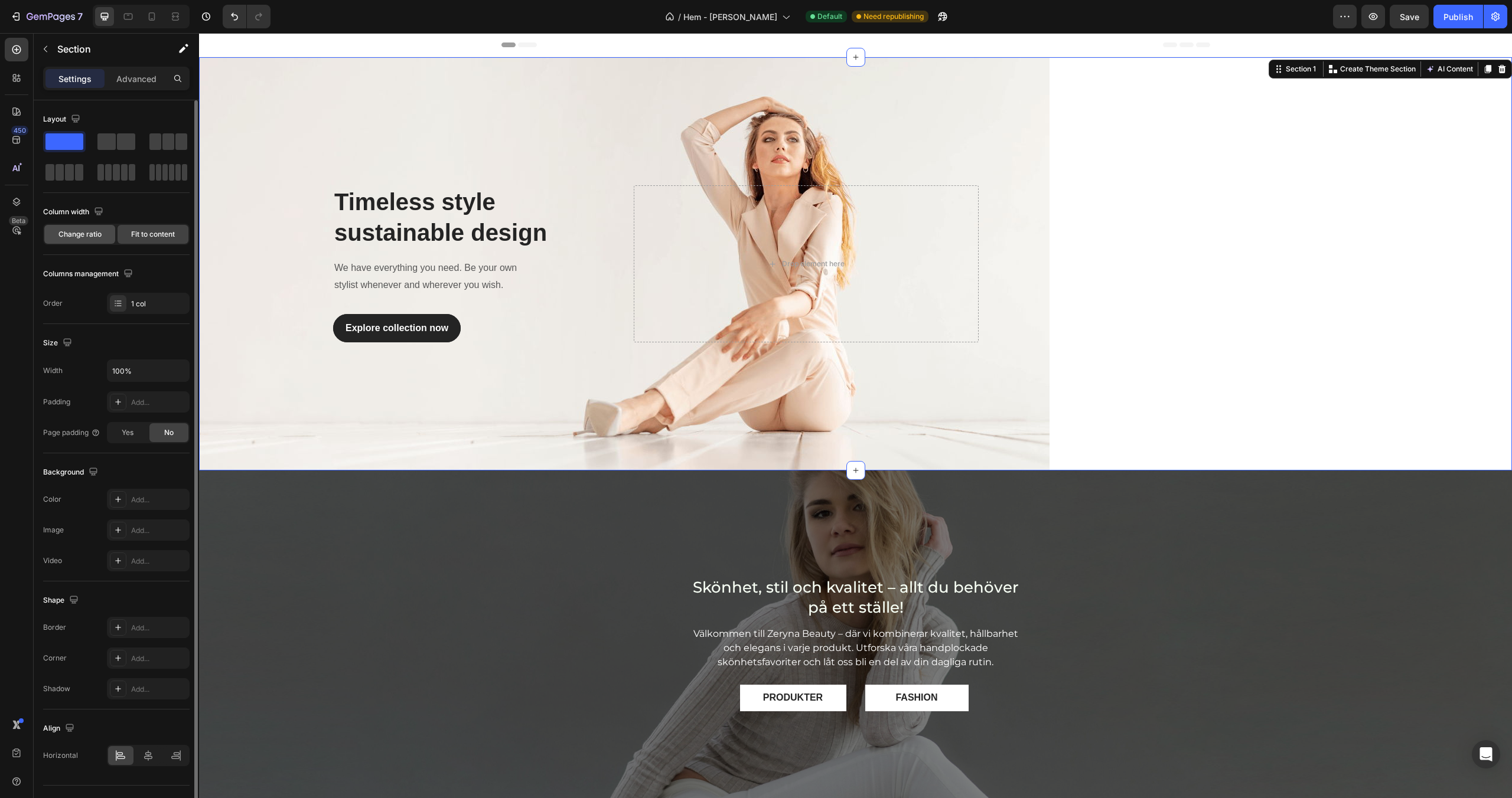
click at [98, 231] on span "Change ratio" at bounding box center [80, 234] width 43 height 11
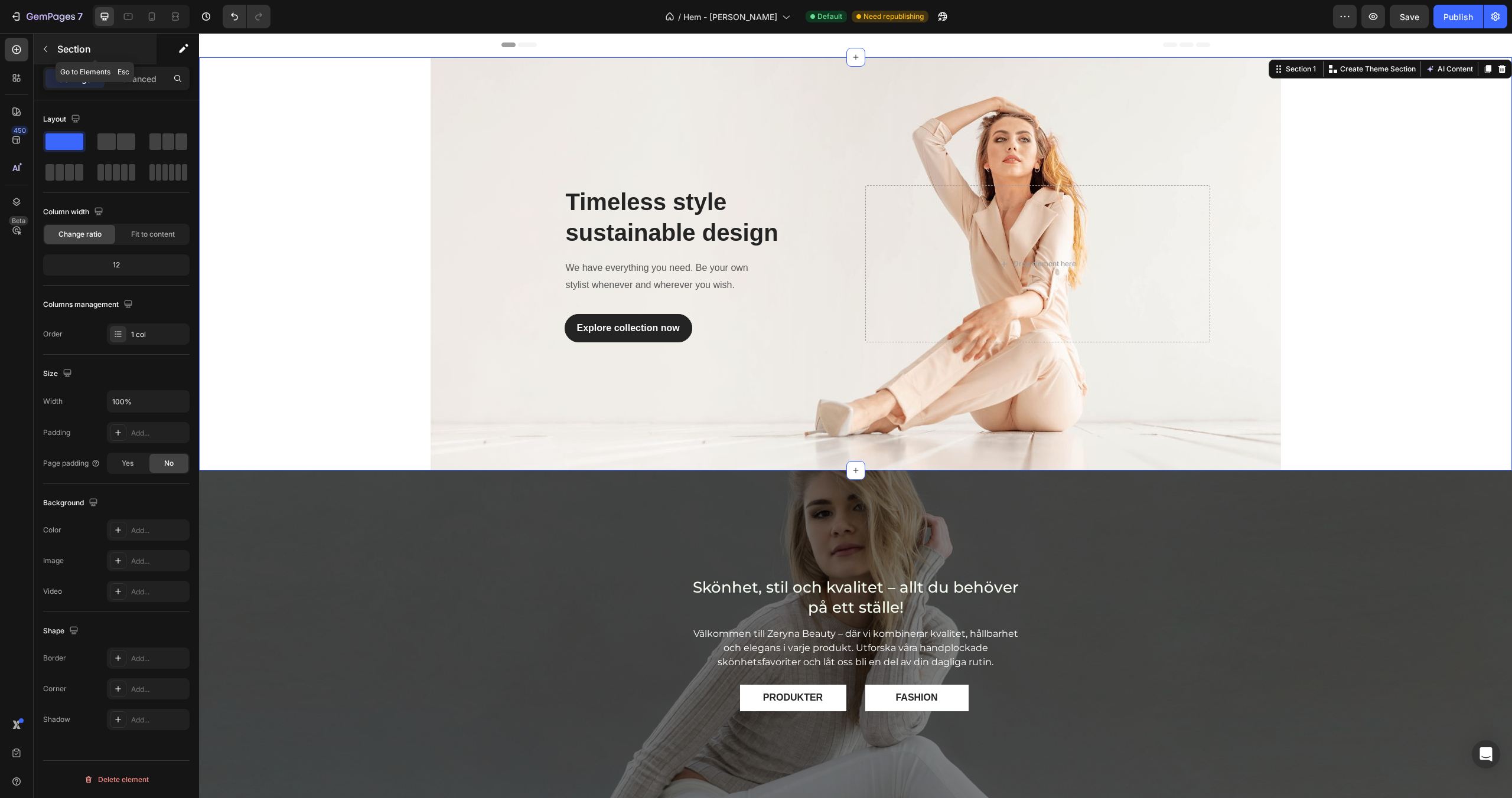
click at [52, 49] on button "button" at bounding box center [45, 49] width 19 height 19
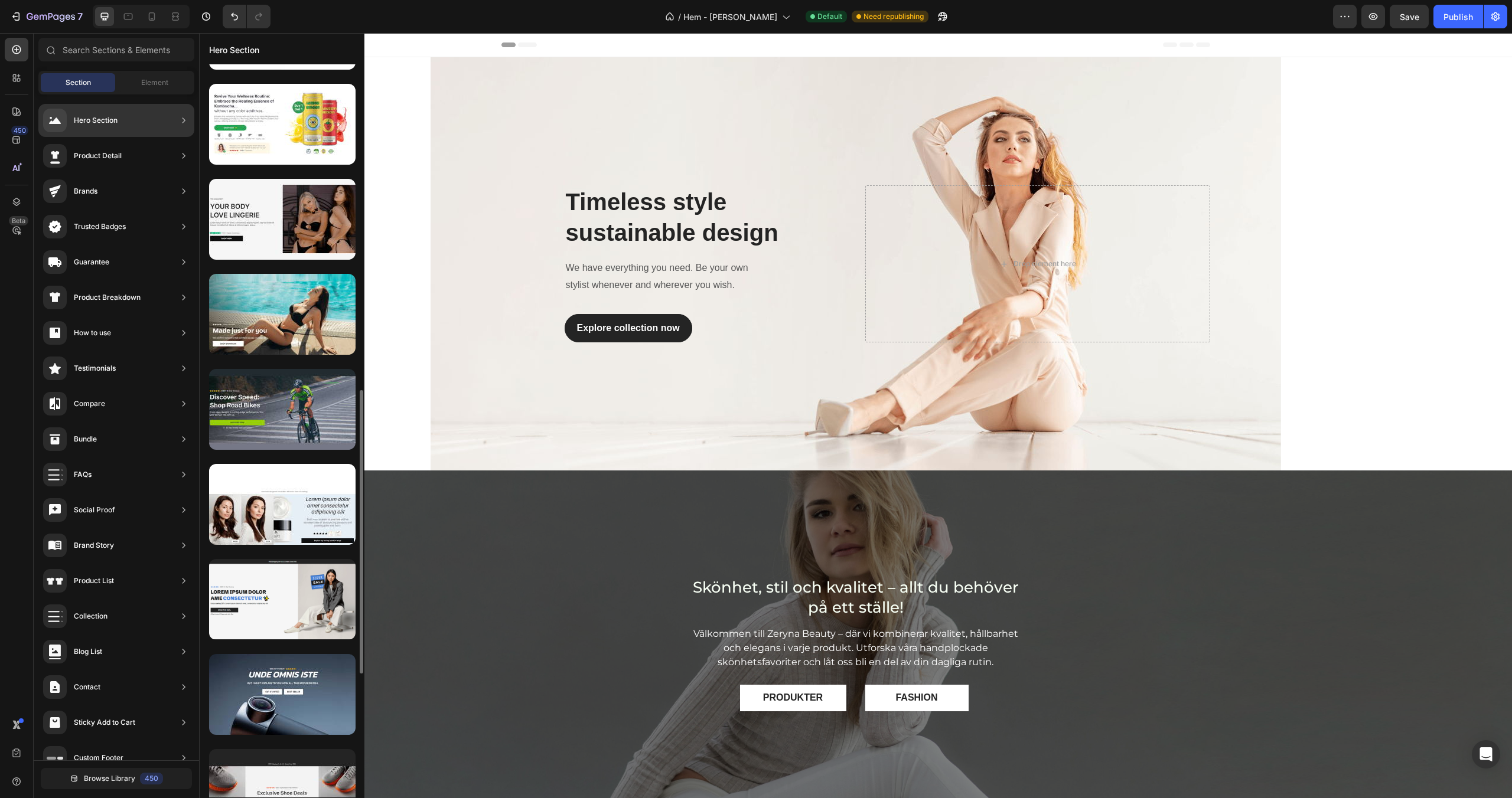
scroll to position [843, 0]
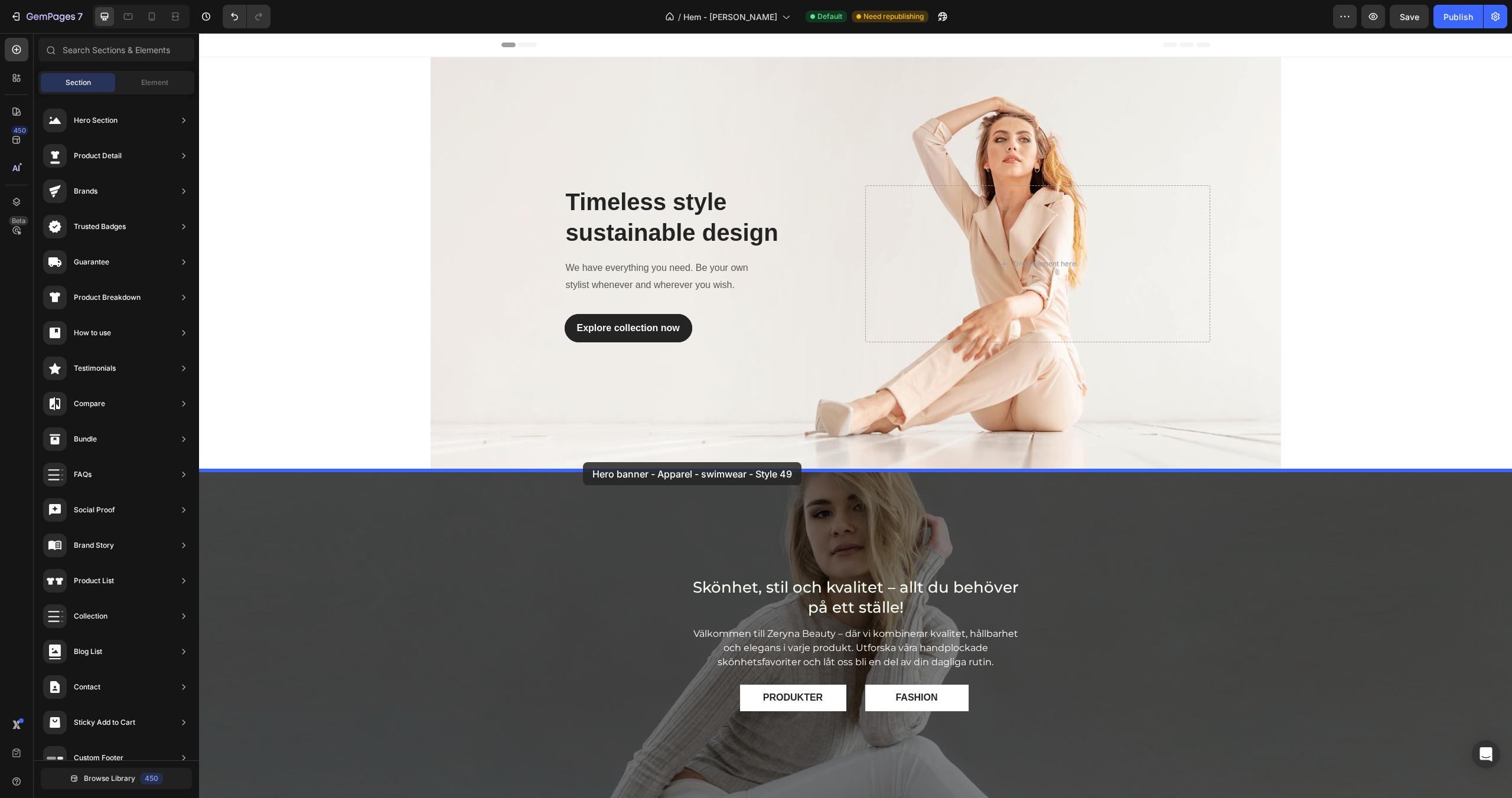
drag, startPoint x: 468, startPoint y: 350, endPoint x: 583, endPoint y: 462, distance: 160.5
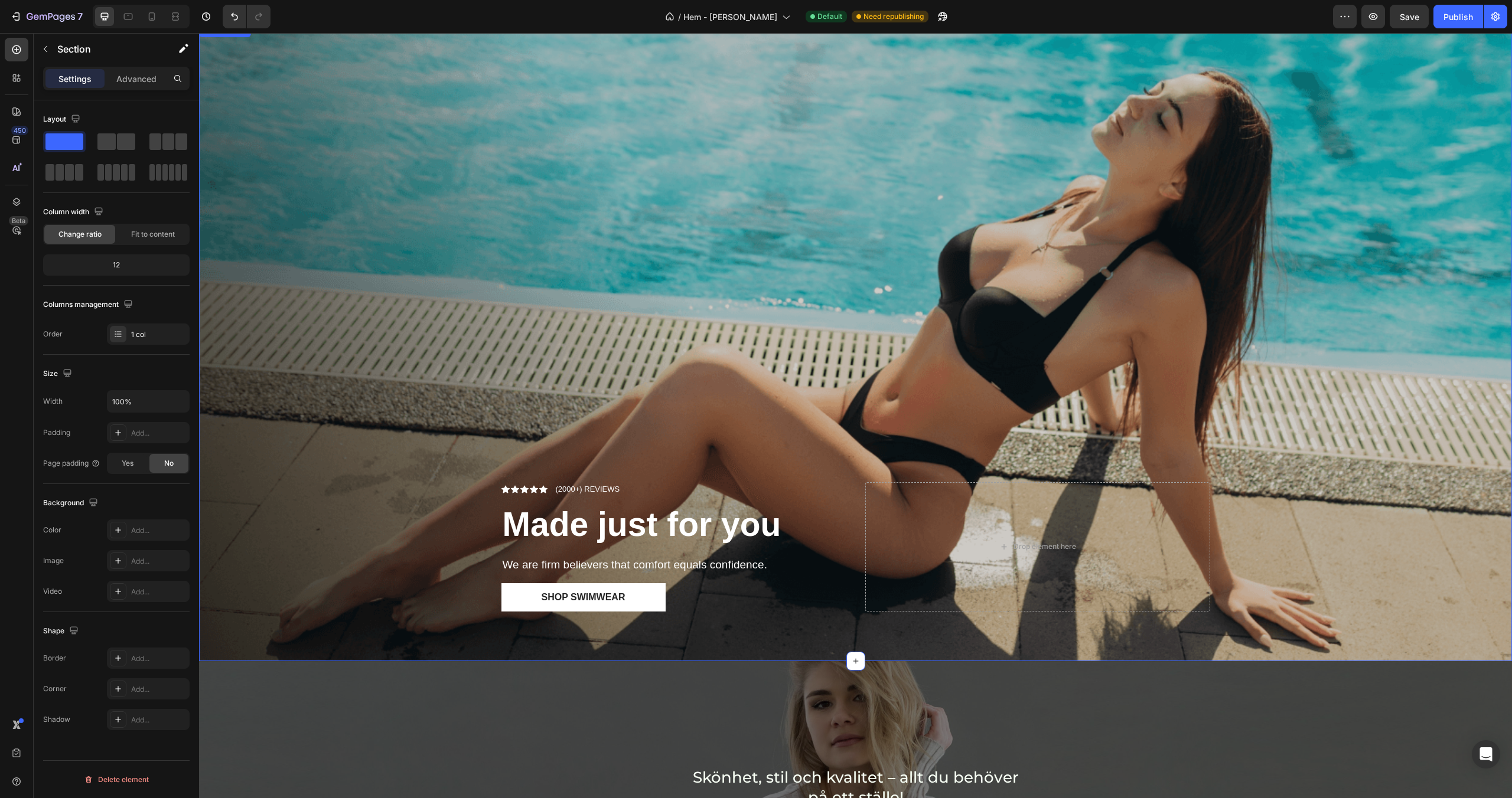
scroll to position [449, 0]
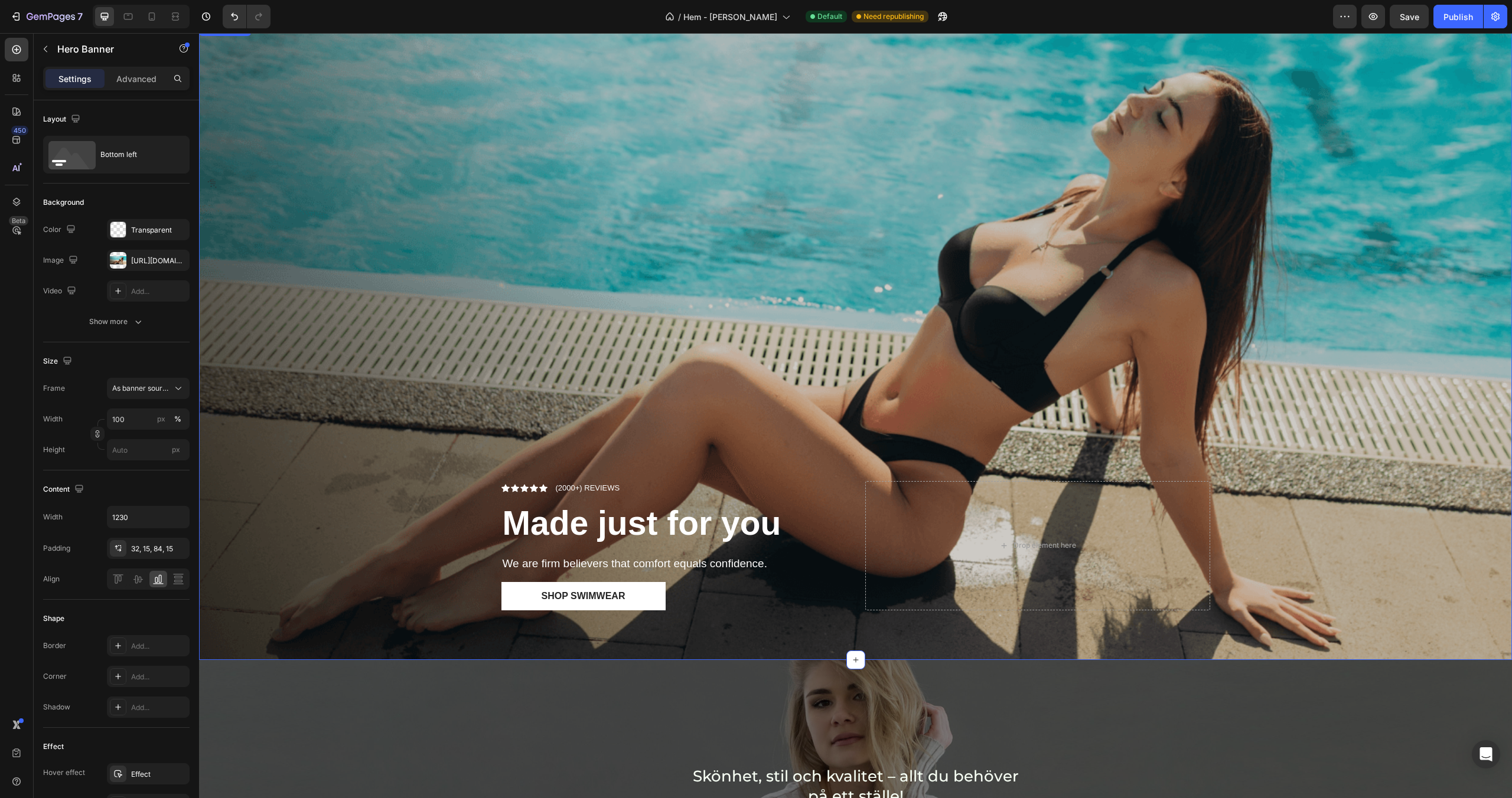
click at [657, 279] on div "Overlay" at bounding box center [855, 341] width 1313 height 638
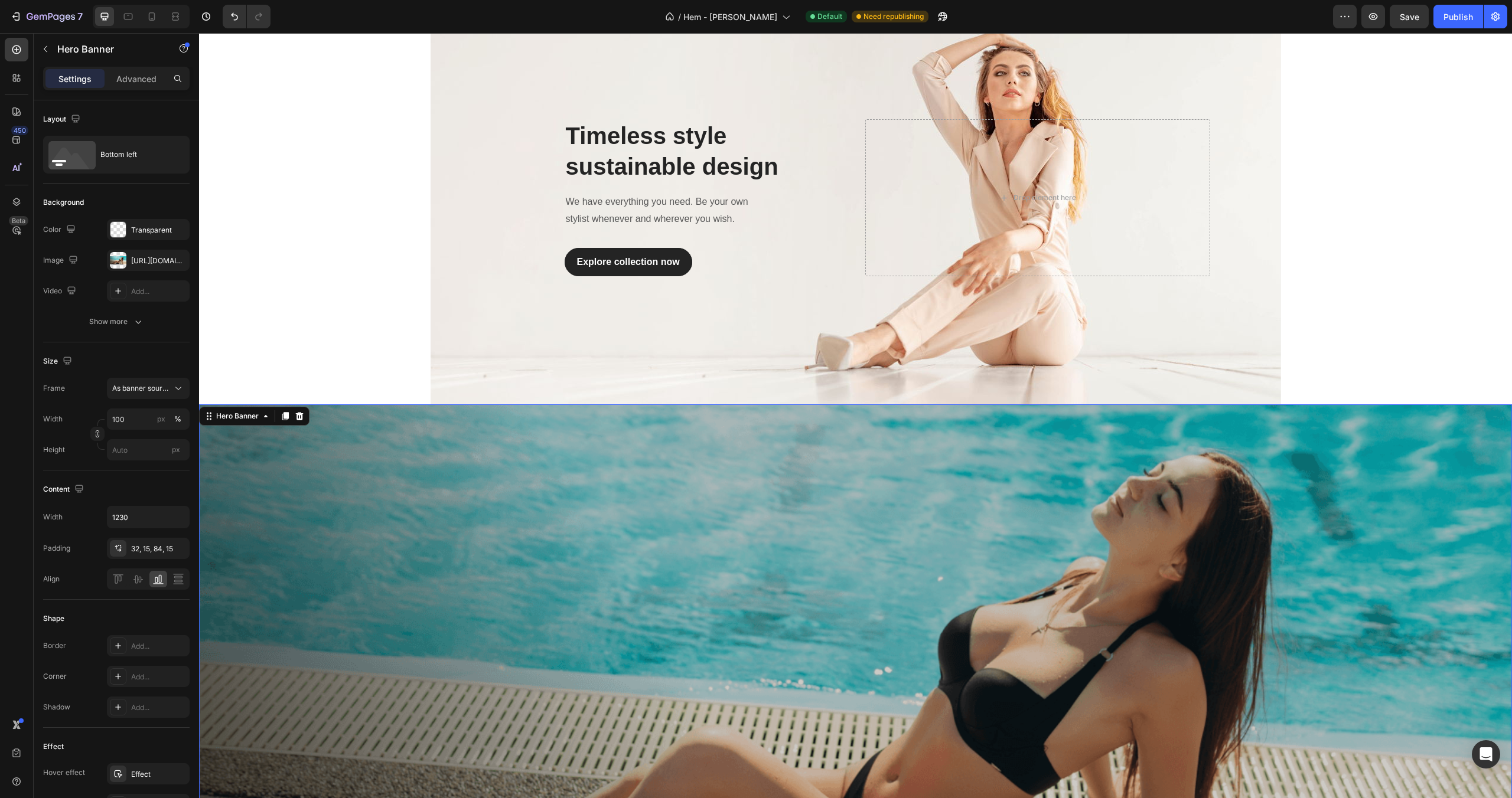
scroll to position [68, 0]
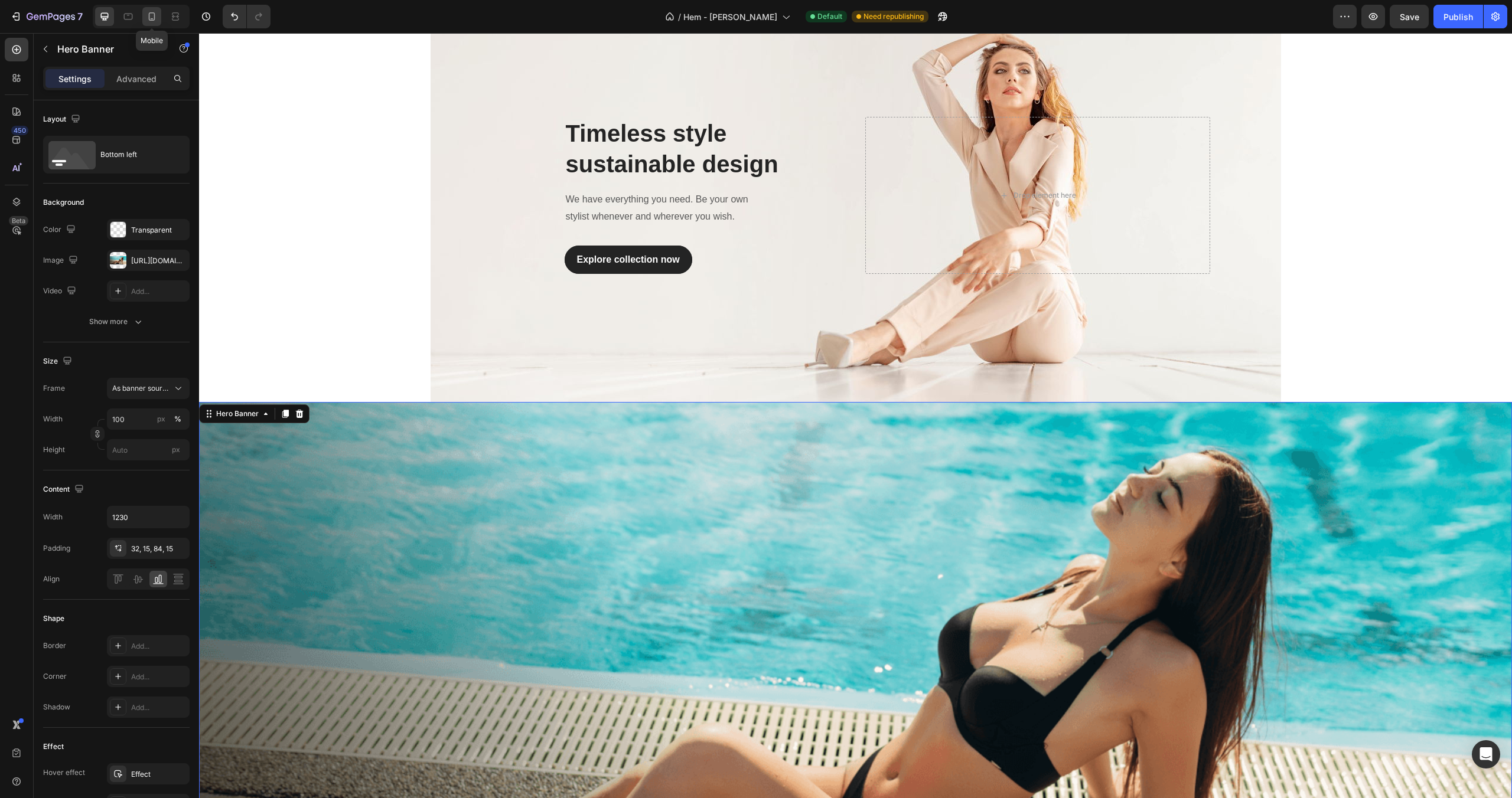
click at [146, 19] on icon at bounding box center [152, 16] width 12 height 12
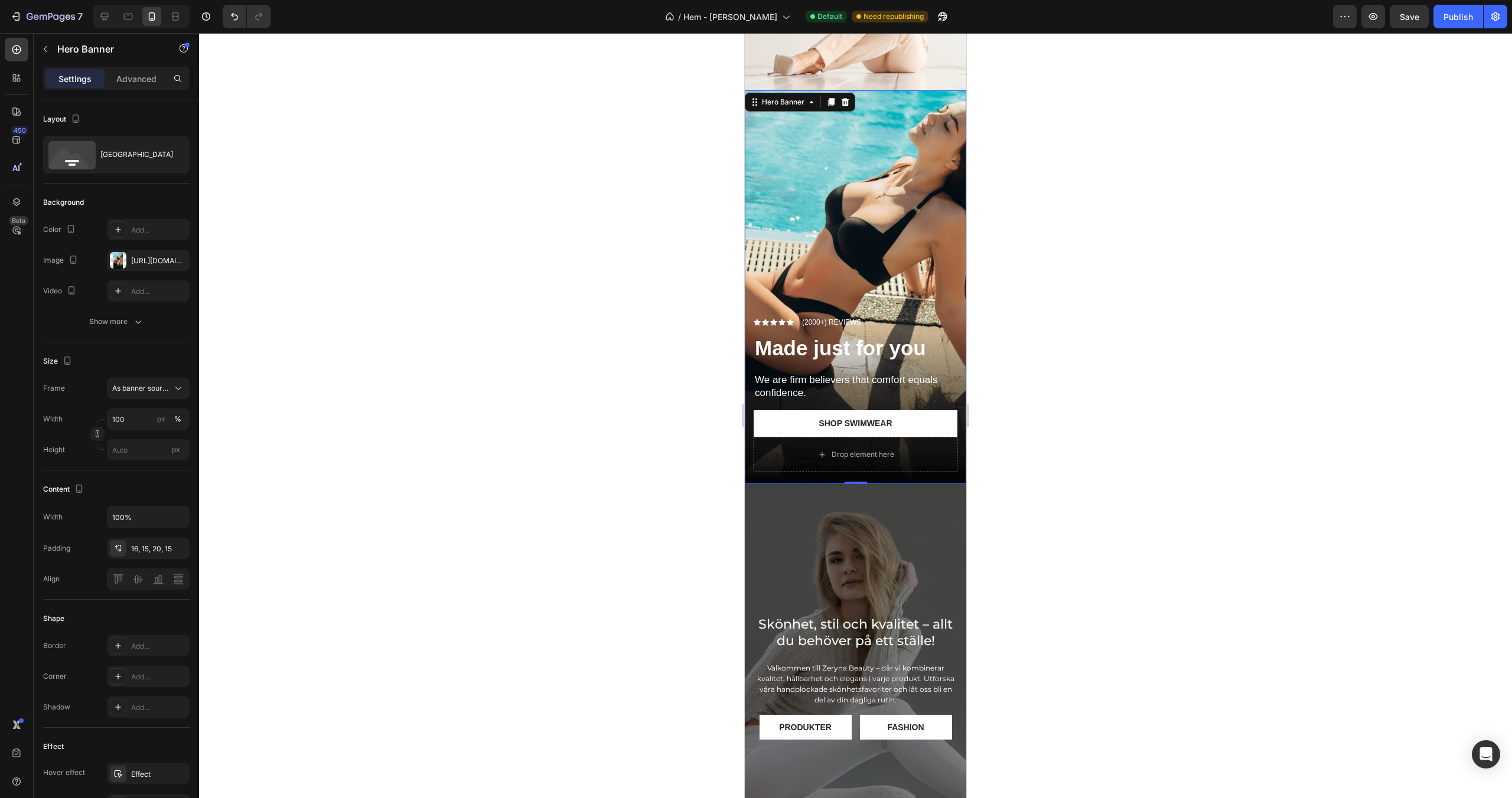
scroll to position [377, 0]
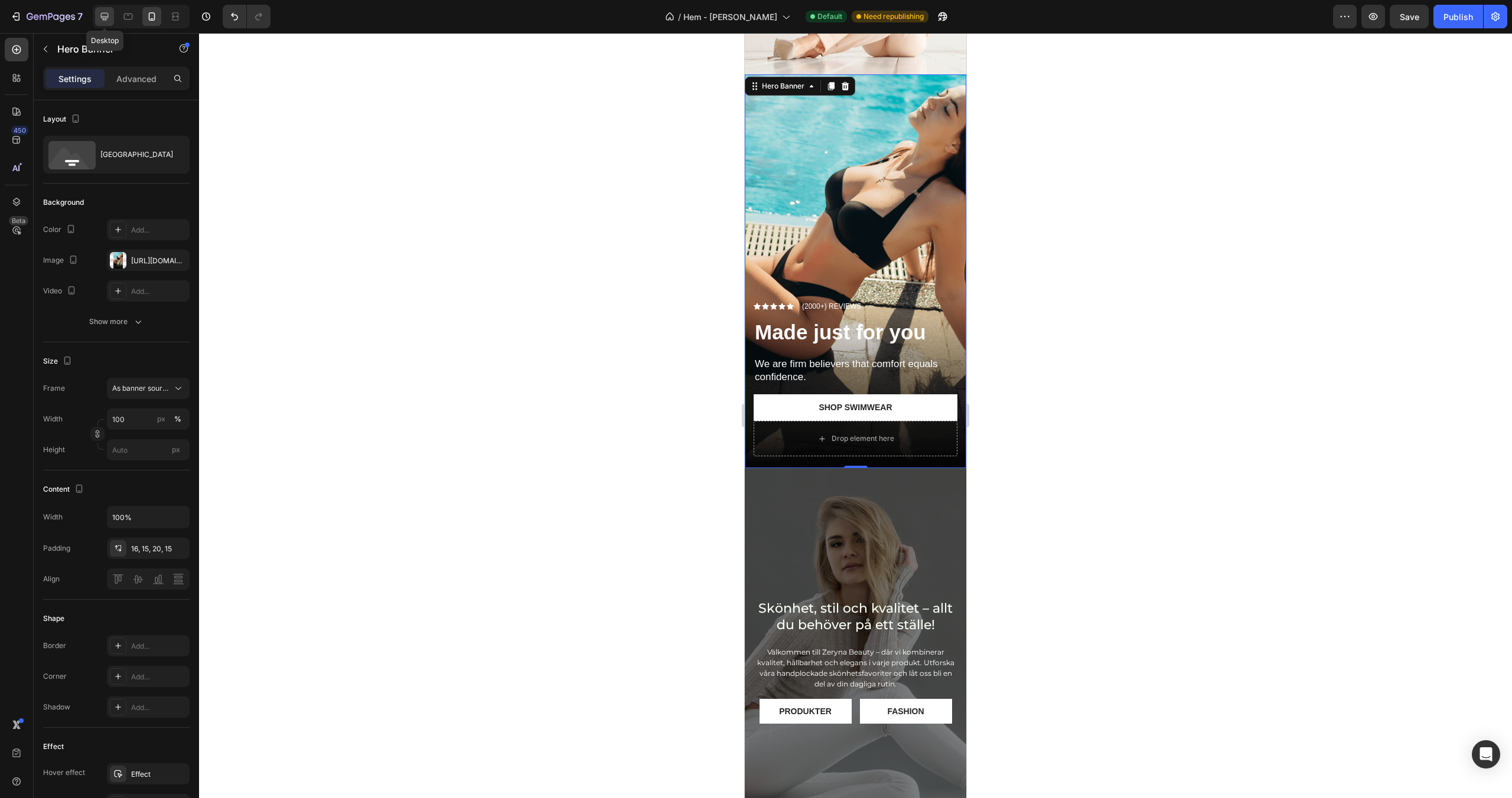
click at [102, 20] on icon at bounding box center [105, 16] width 12 height 12
type input "1230"
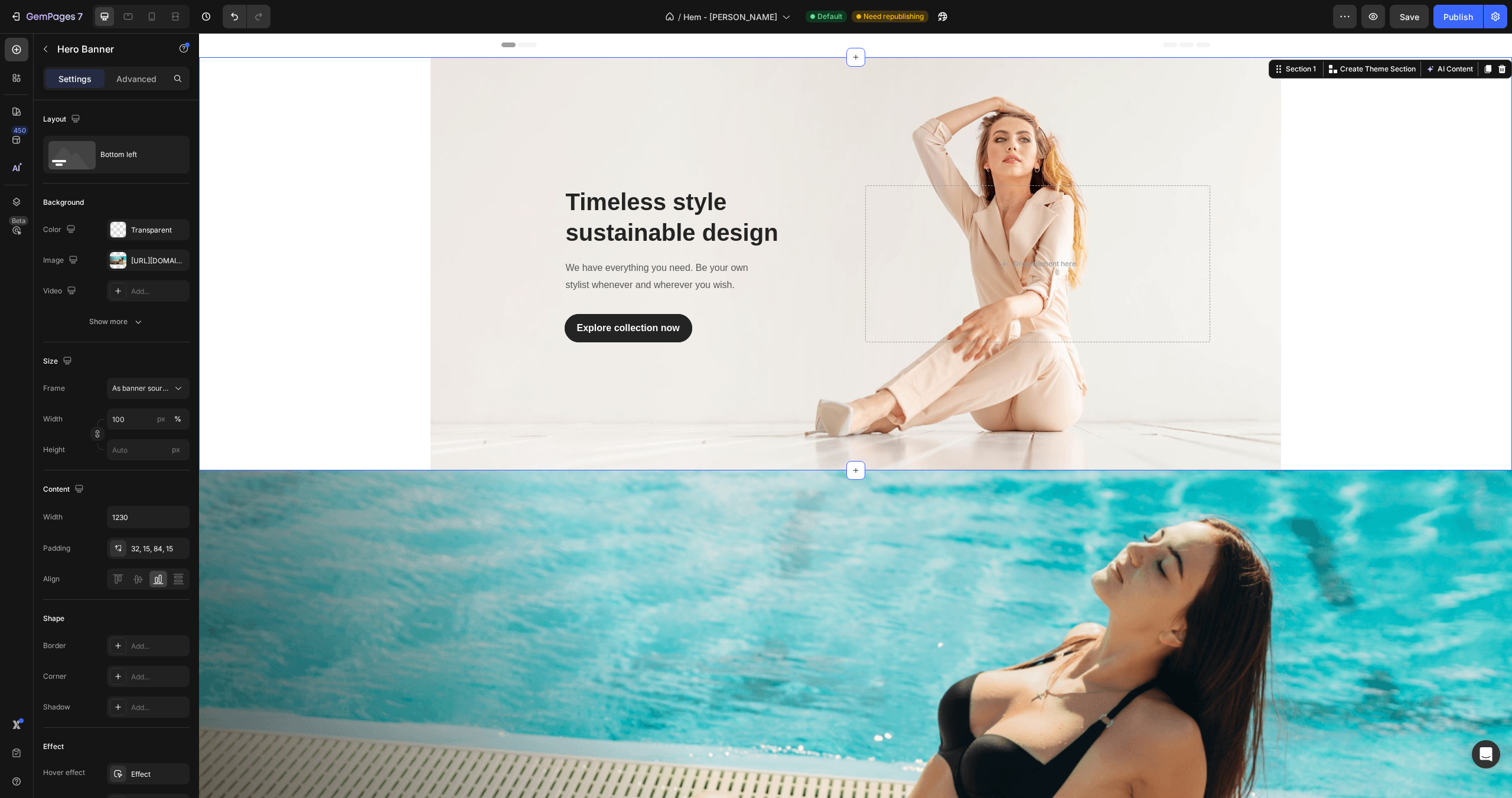
click at [345, 184] on div "Timeless style sustainable design Heading We have everything you need. Be your …" at bounding box center [855, 264] width 1313 height 413
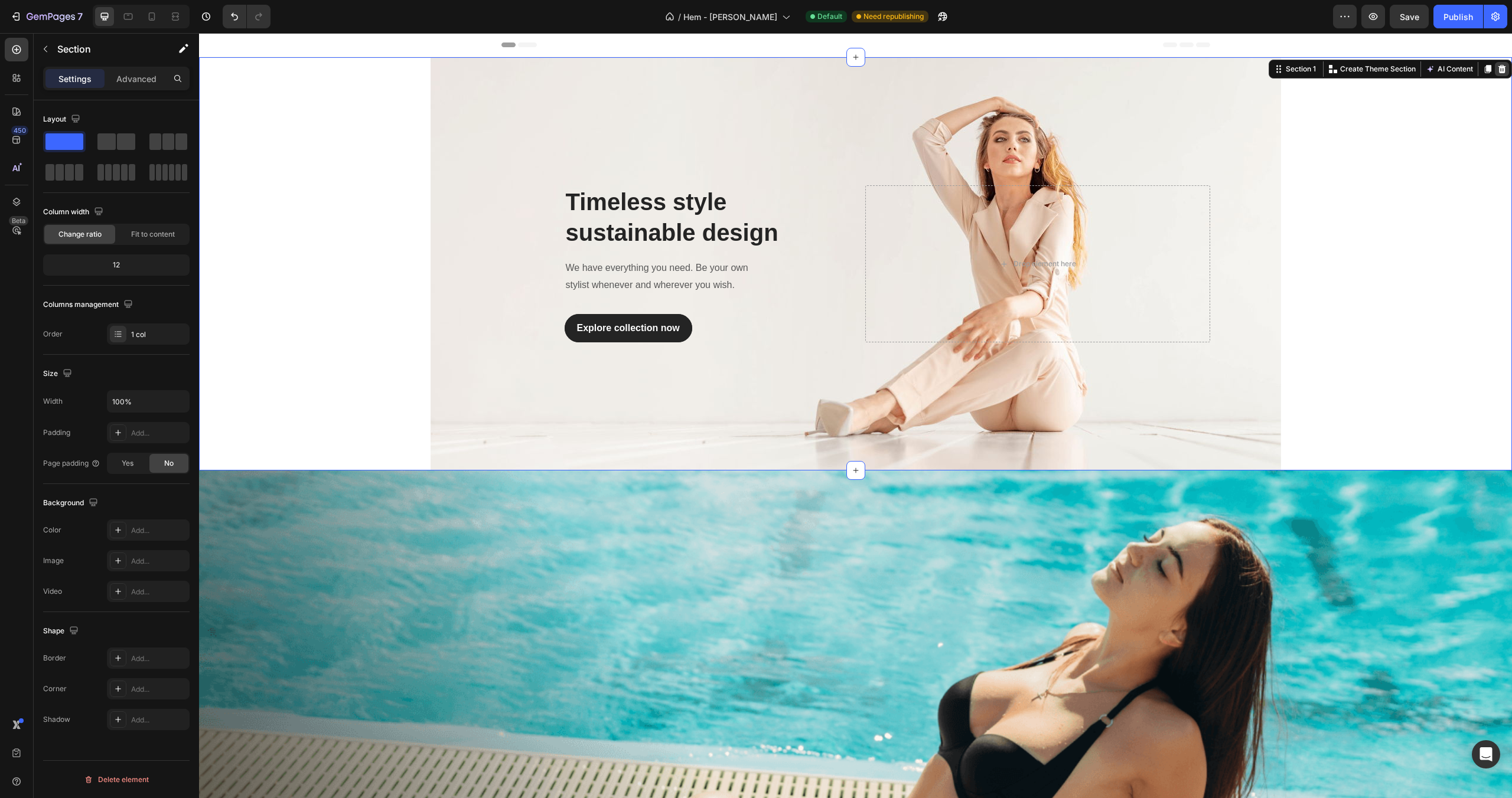
click at [1499, 68] on icon at bounding box center [1502, 69] width 8 height 9
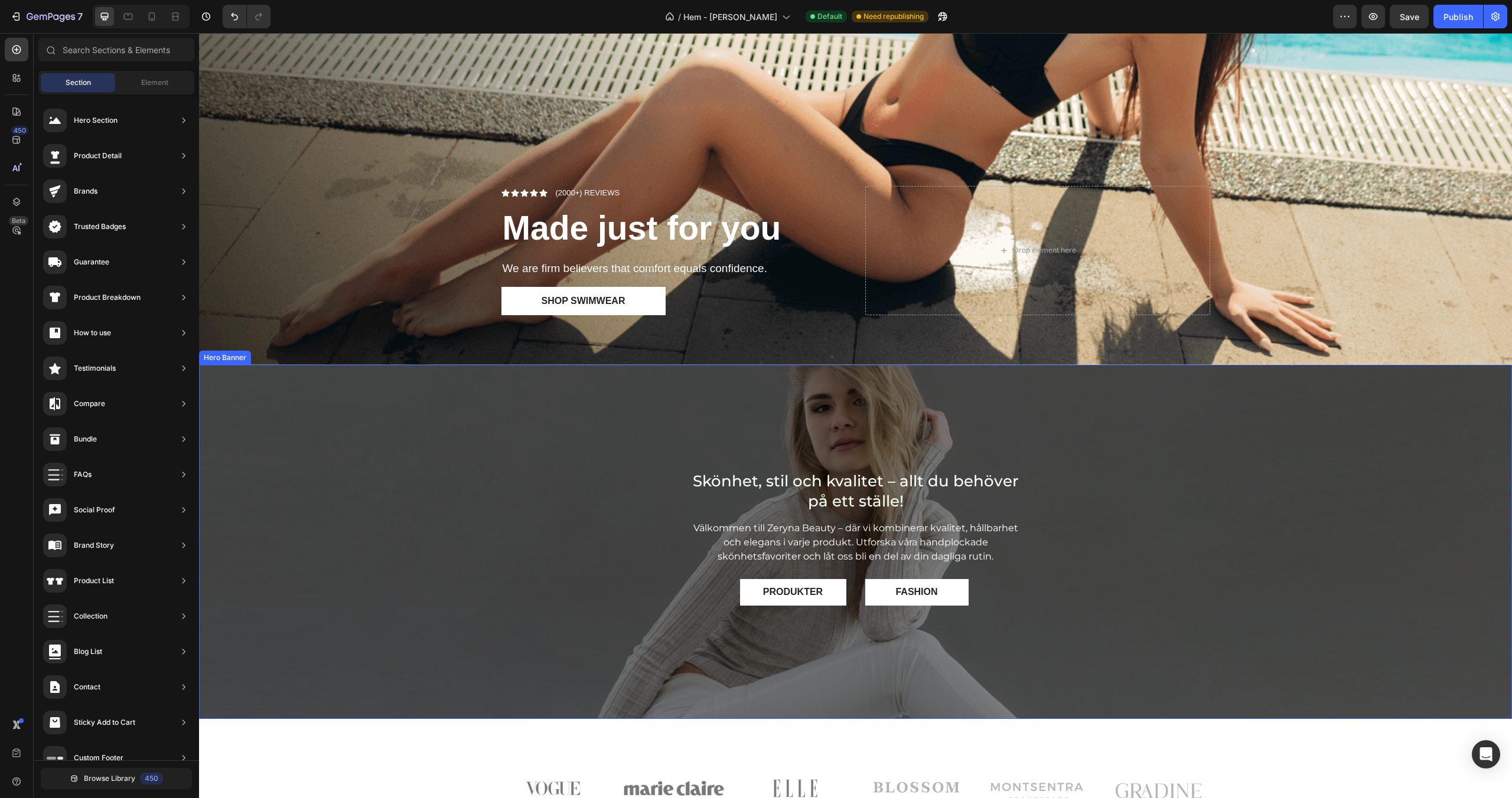
scroll to position [332, 0]
click at [874, 493] on h2 "Skönhet, stil och kvalitet – allt du behöver på ett ställe!" at bounding box center [856, 491] width 337 height 43
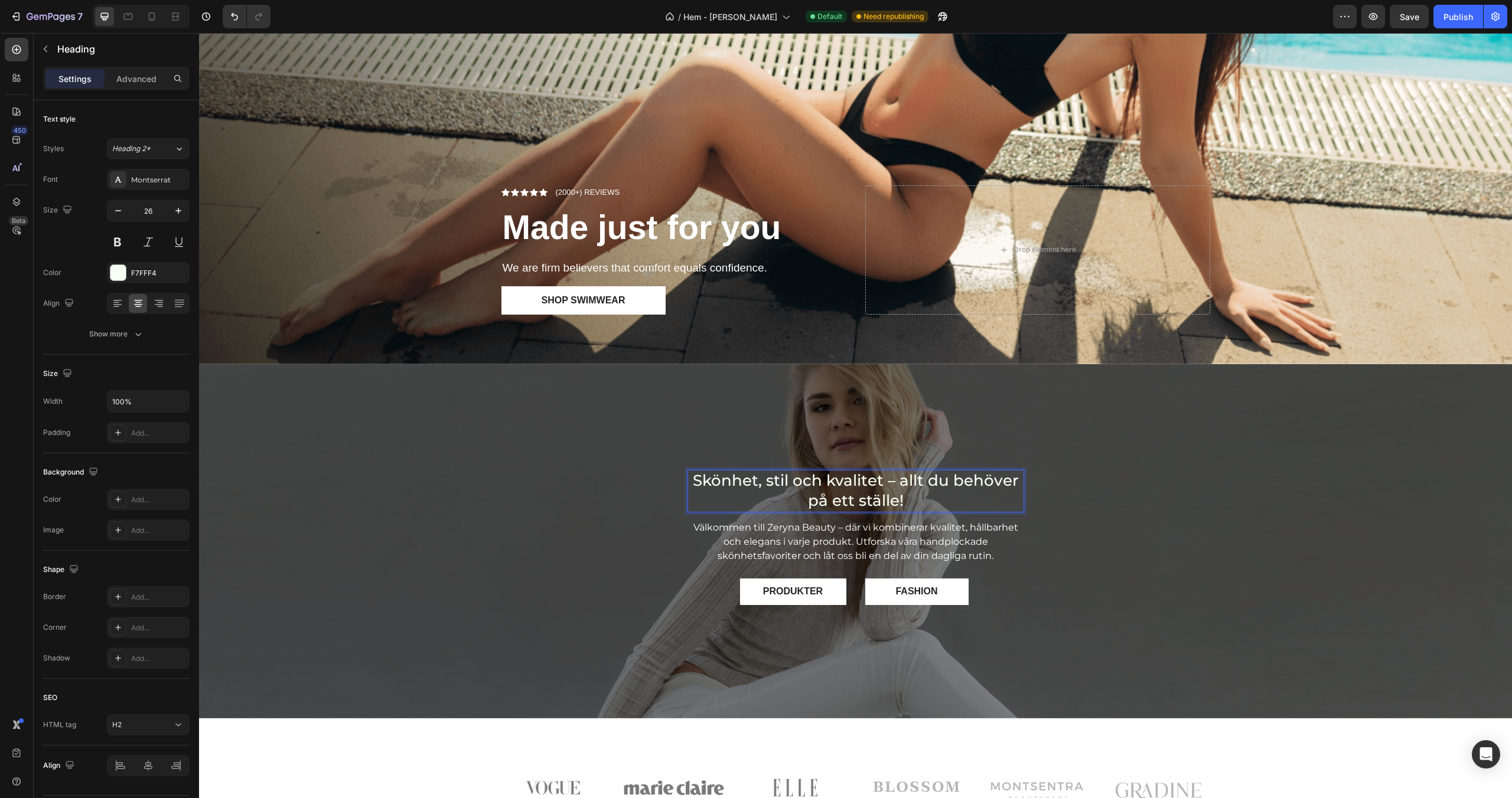
click at [874, 493] on h2 "Skönhet, stil och kvalitet – allt du behöver på ett ställe!" at bounding box center [856, 491] width 337 height 43
click at [878, 499] on p "Skönhet, stil och kvalitet – allt du behöver på ett ställe!" at bounding box center [856, 491] width 334 height 40
drag, startPoint x: 881, startPoint y: 483, endPoint x: 699, endPoint y: 482, distance: 182.0
click at [699, 482] on p "Skönhet, stil och kvalitet – allt du behöver på ett ställe!" at bounding box center [856, 491] width 334 height 40
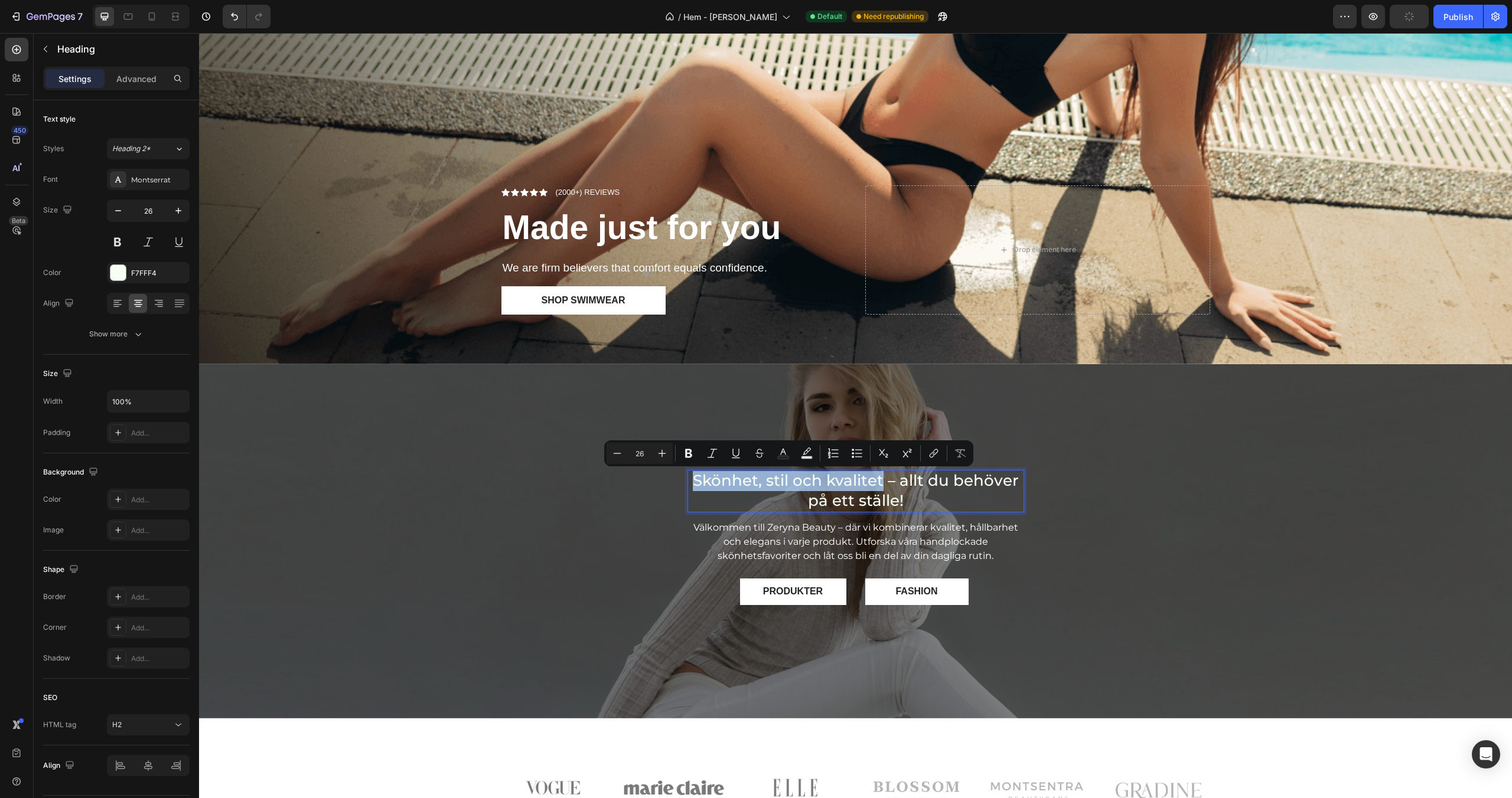
copy p "Skönhet, stil och kvalitet"
click at [600, 222] on strong "Made just for you" at bounding box center [642, 227] width 279 height 37
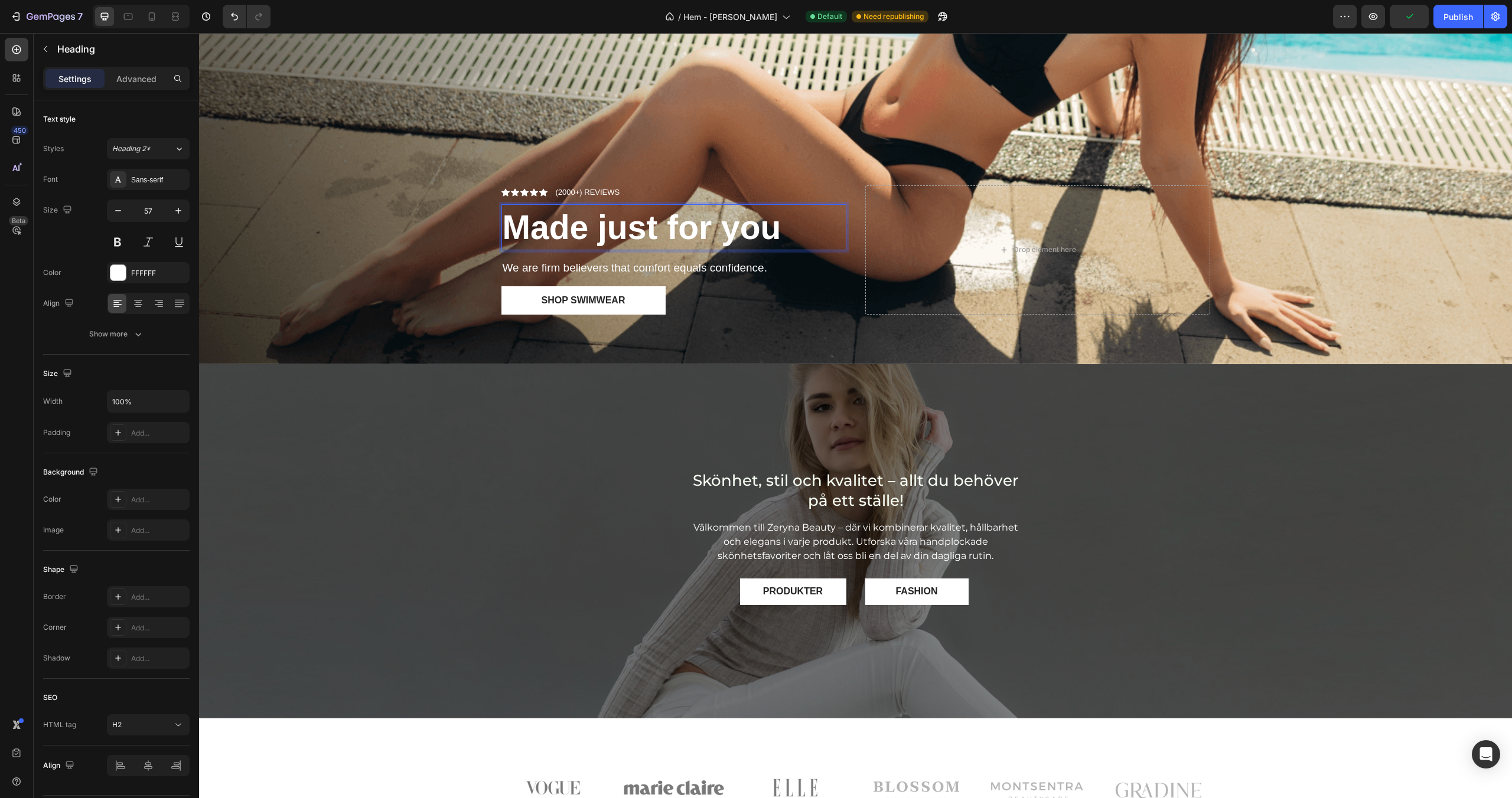
click at [600, 223] on strong "Made just for you" at bounding box center [642, 227] width 279 height 37
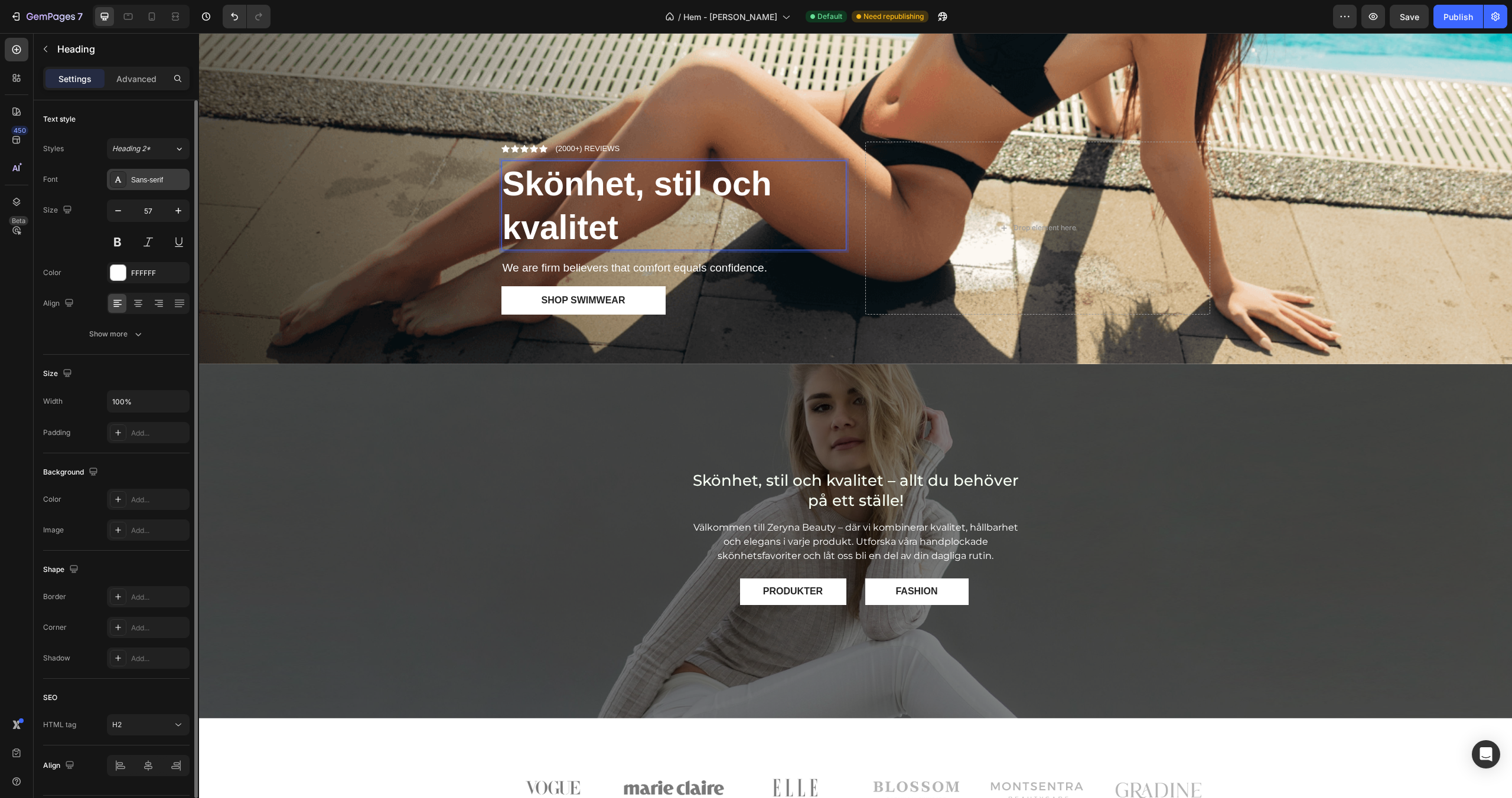
click at [151, 180] on div "Sans-serif" at bounding box center [159, 180] width 55 height 11
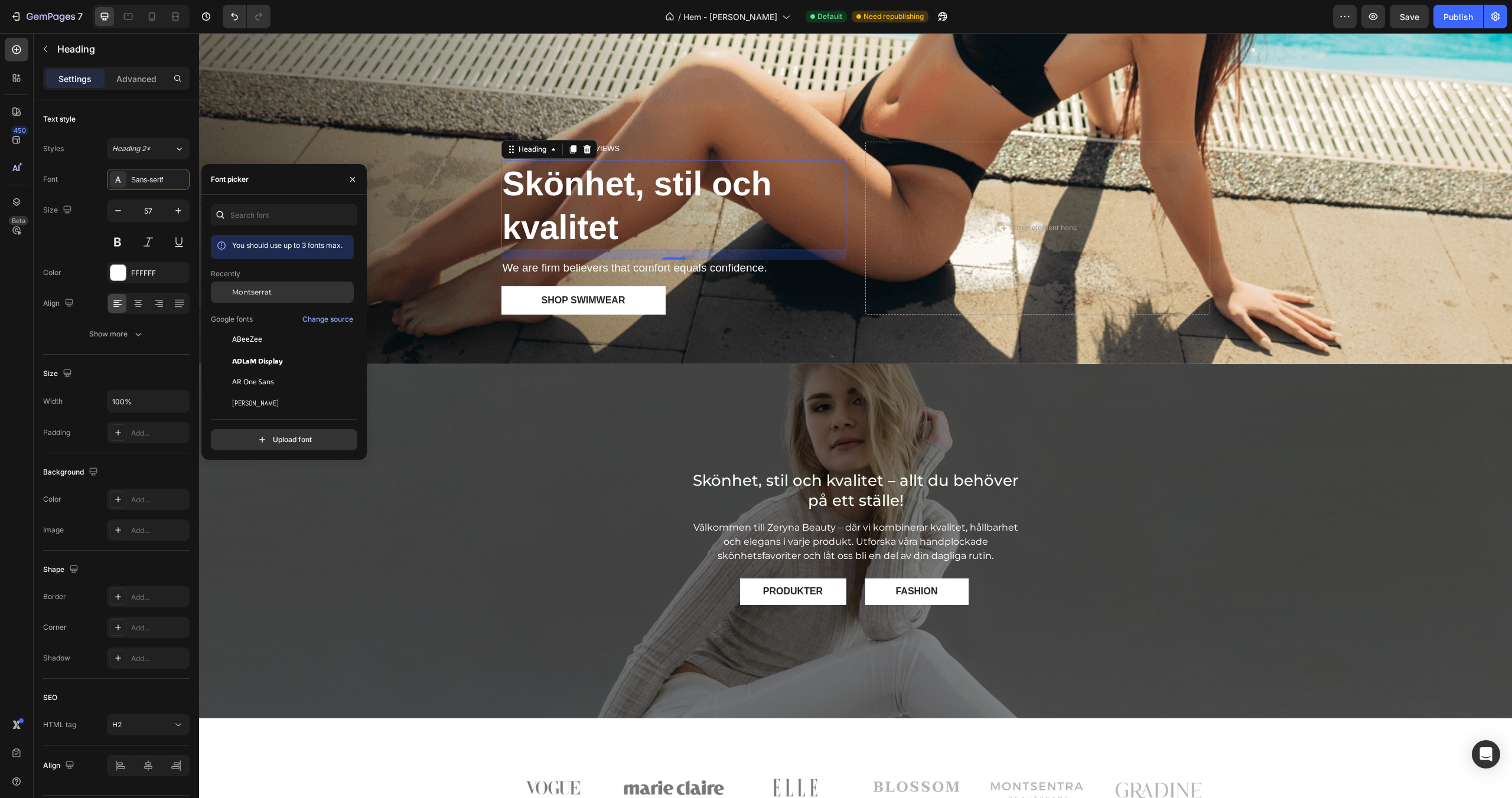
click at [255, 287] on span "Montserrat" at bounding box center [252, 292] width 39 height 11
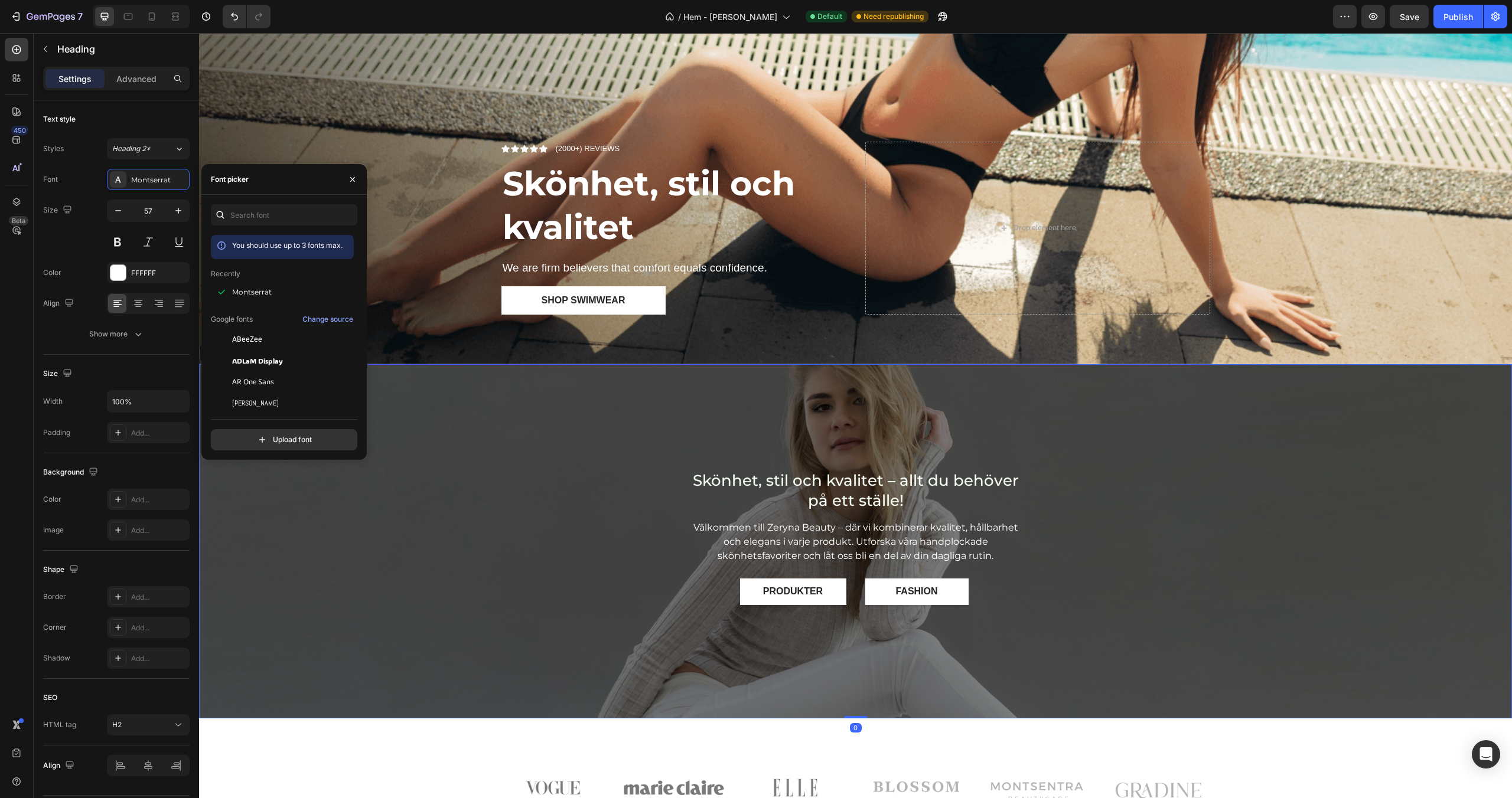
click at [515, 442] on div "Overlay" at bounding box center [855, 541] width 1313 height 355
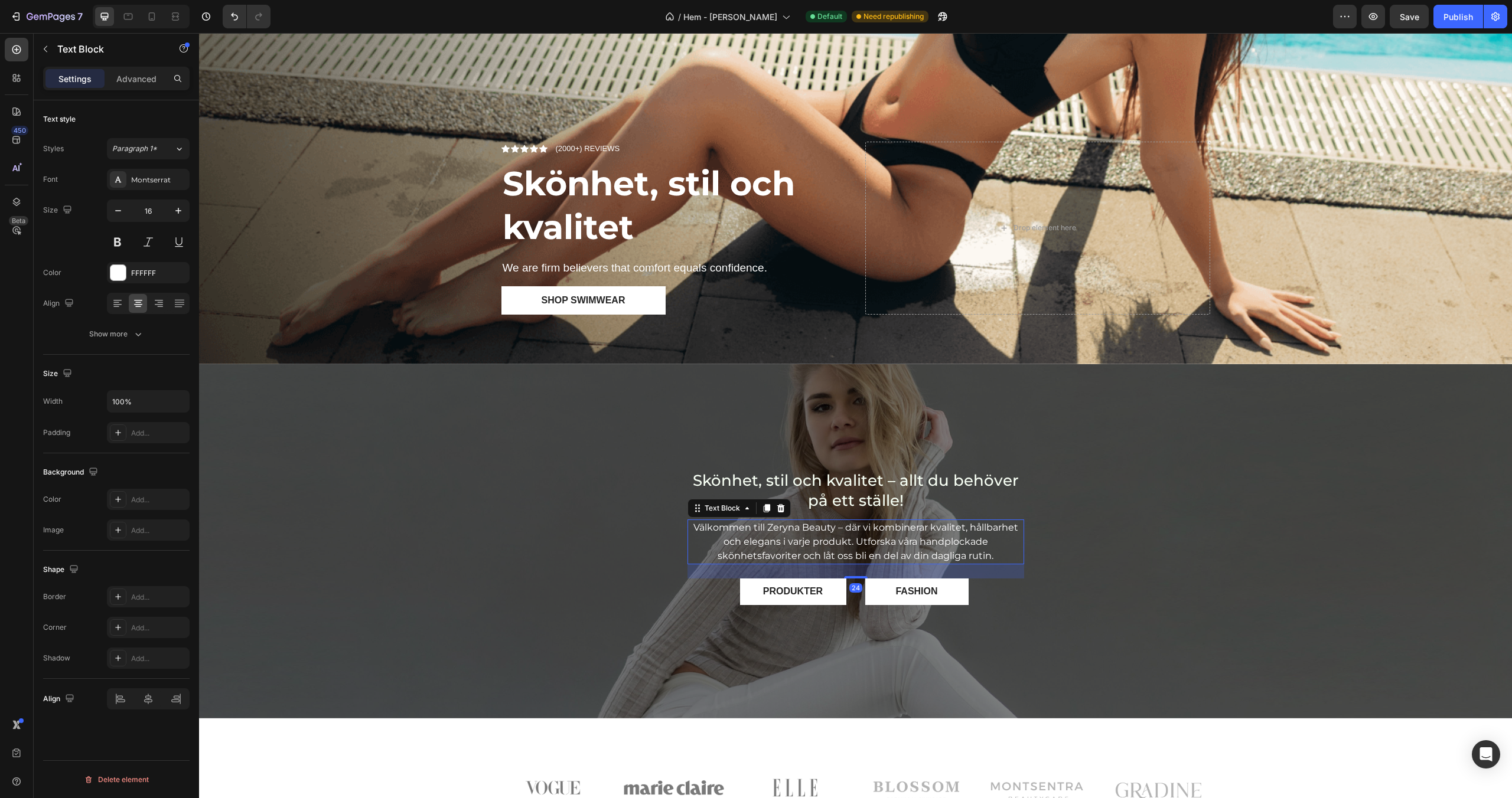
click at [857, 541] on p "Välkommen till Zeryna Beauty – där vi kombinerar kvalitet, hållbarhet och elega…" at bounding box center [856, 542] width 334 height 43
click at [857, 543] on p "Välkommen till Zeryna Beauty – där vi kombinerar kvalitet, hållbarhet och elega…" at bounding box center [856, 542] width 334 height 43
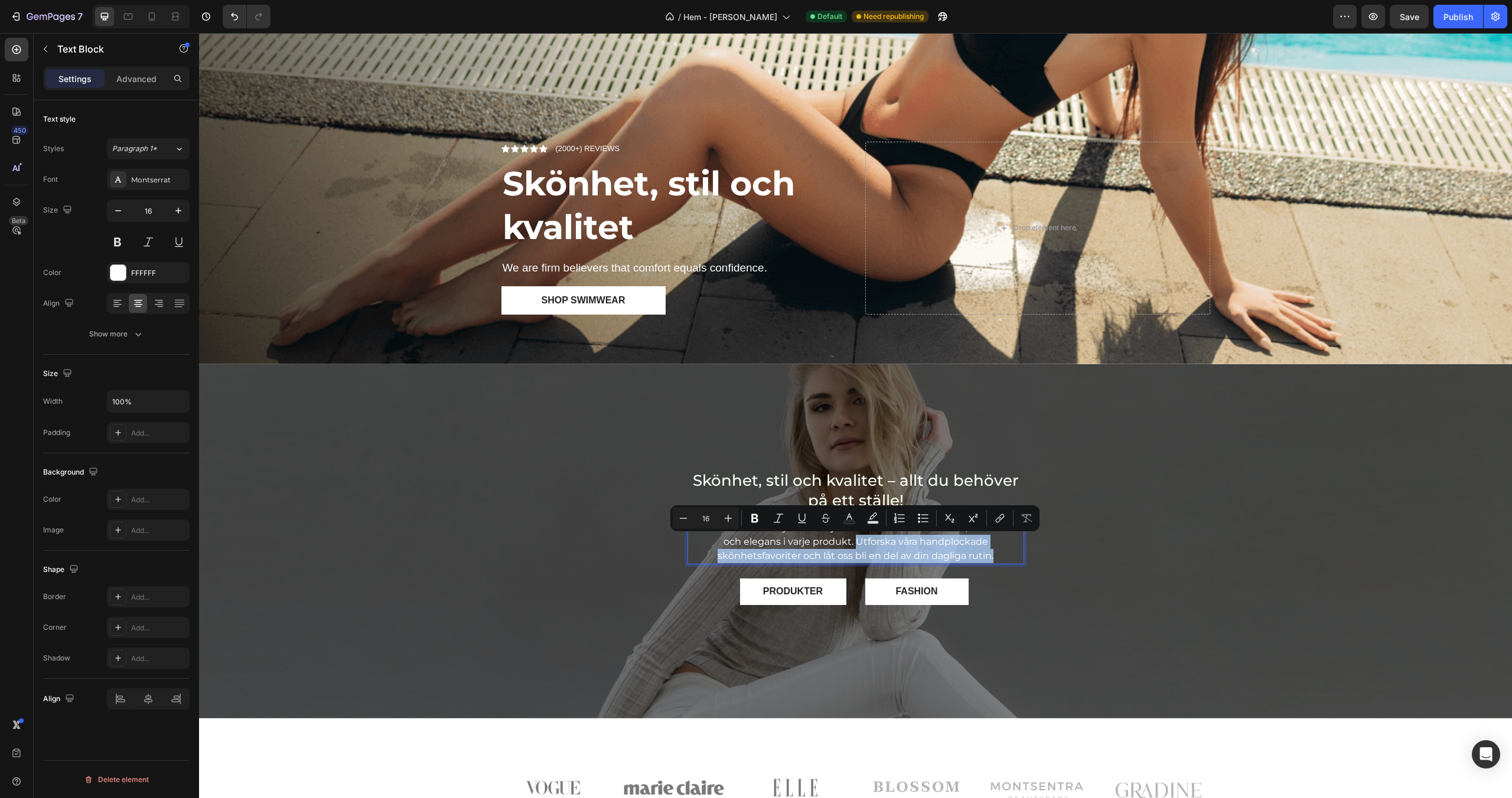
drag, startPoint x: 857, startPoint y: 543, endPoint x: 995, endPoint y: 555, distance: 138.5
click at [995, 555] on p "Välkommen till Zeryna Beauty – där vi kombinerar kvalitet, hållbarhet och elega…" at bounding box center [856, 542] width 334 height 43
copy p "Utforska våra handplockade skönhetsfavoriter och låt oss bli en del av din dagl…"
click at [678, 266] on p "We are firm believers that comfort equals confidence." at bounding box center [674, 268] width 343 height 14
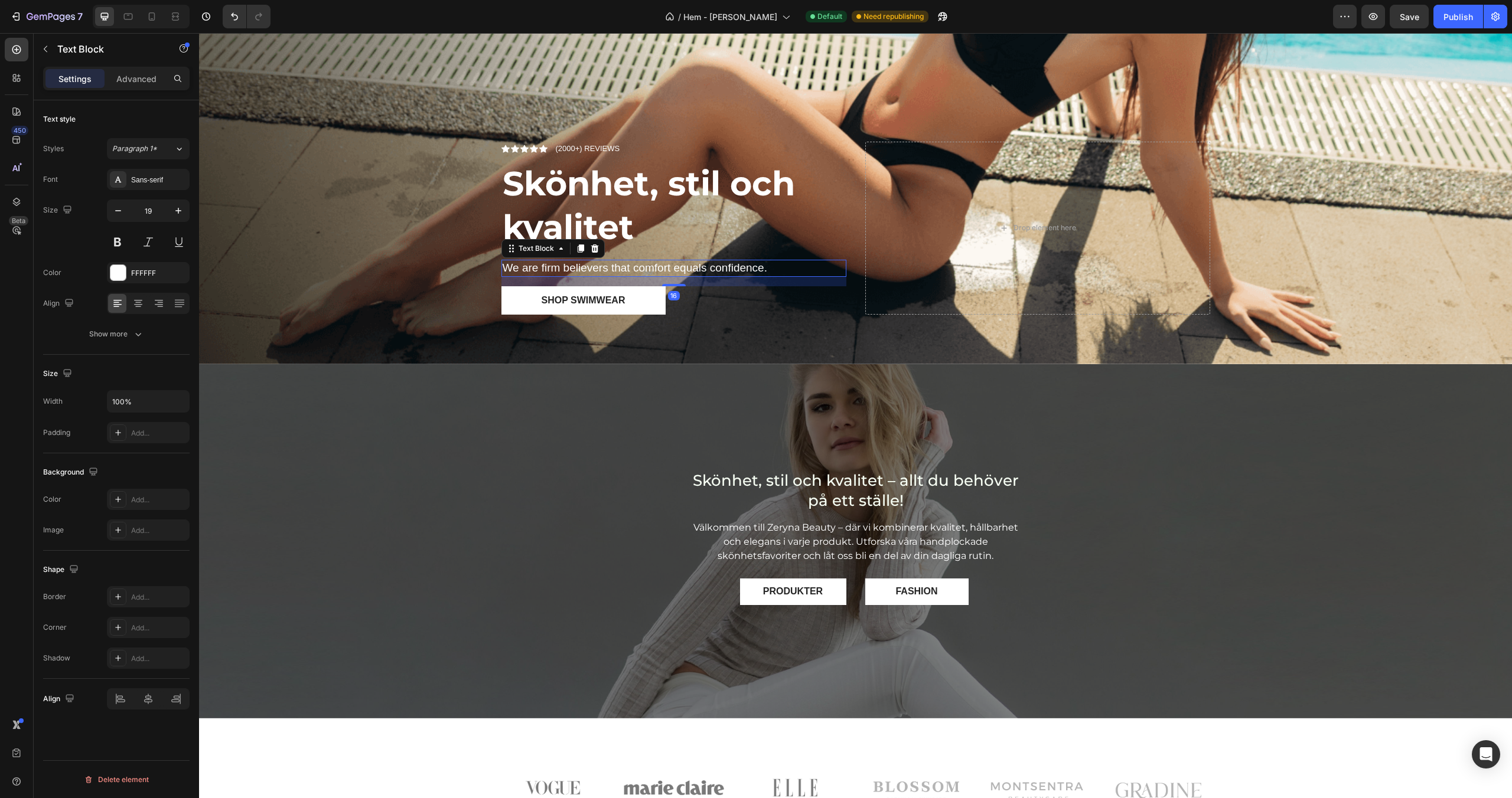
click at [678, 266] on p "We are firm believers that comfort equals confidence." at bounding box center [674, 268] width 343 height 14
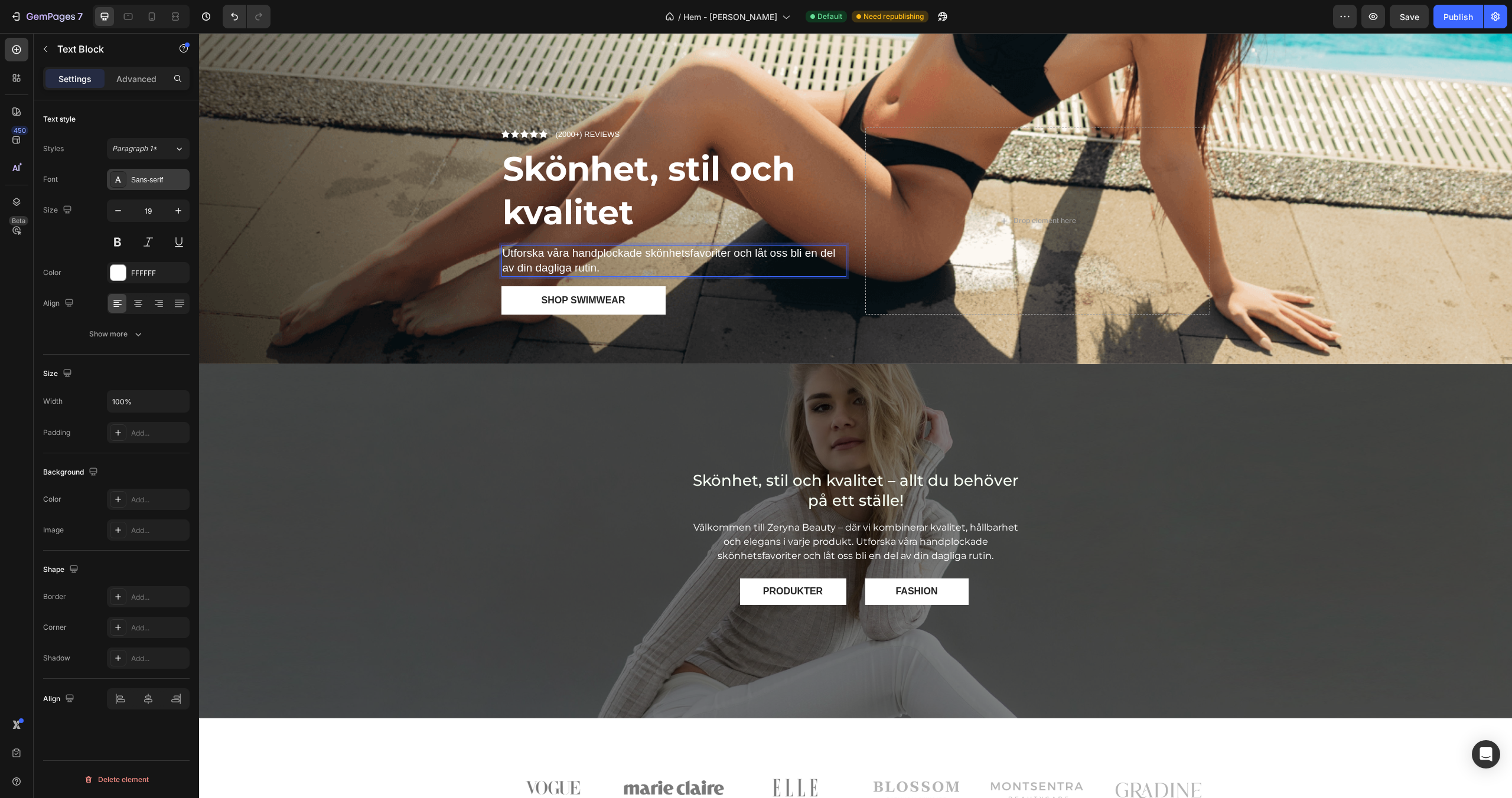
click at [149, 182] on div "Sans-serif" at bounding box center [159, 180] width 55 height 11
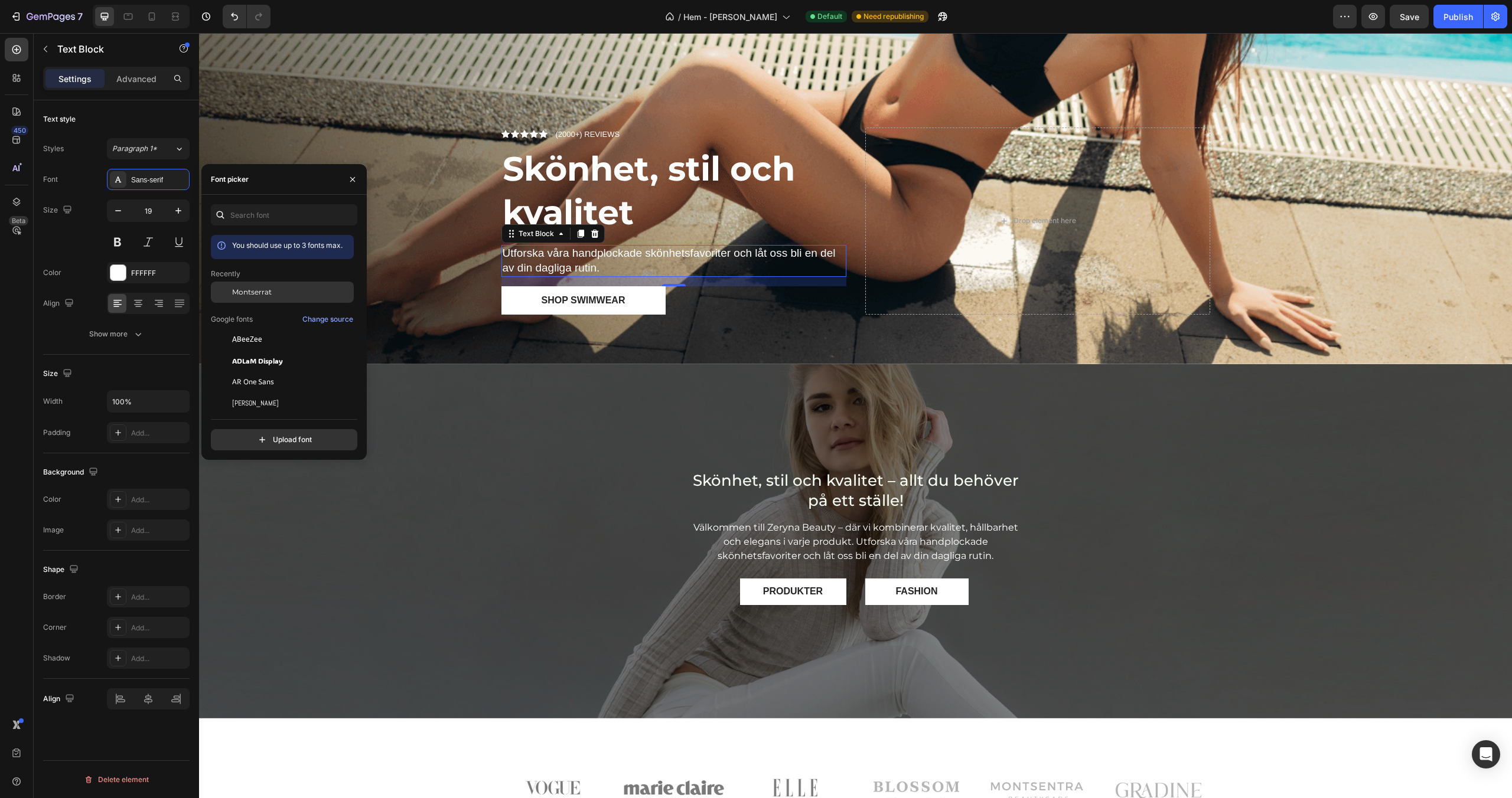
click at [236, 289] on span "Montserrat" at bounding box center [252, 292] width 39 height 11
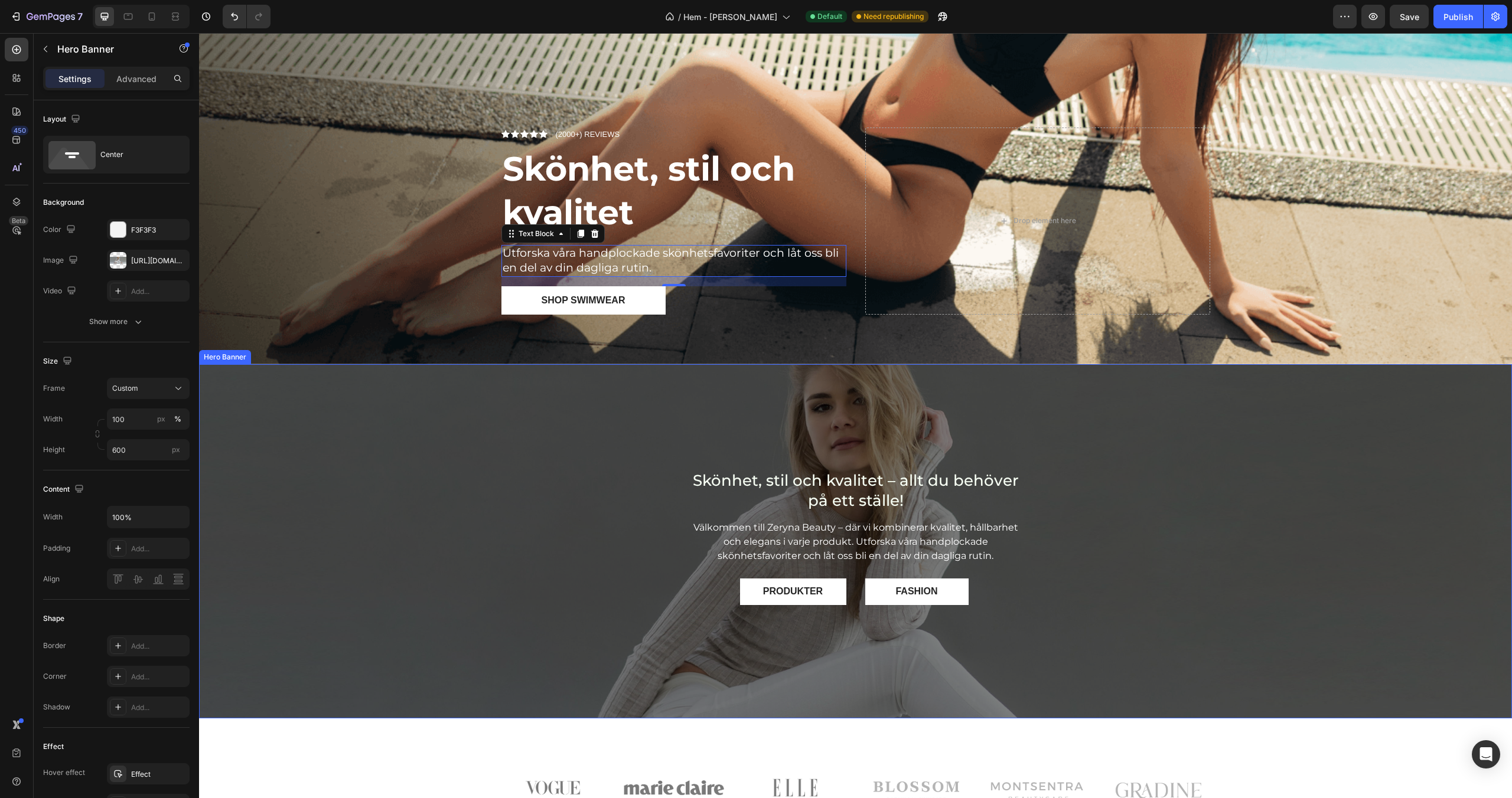
click at [535, 426] on div "Overlay" at bounding box center [855, 541] width 1313 height 355
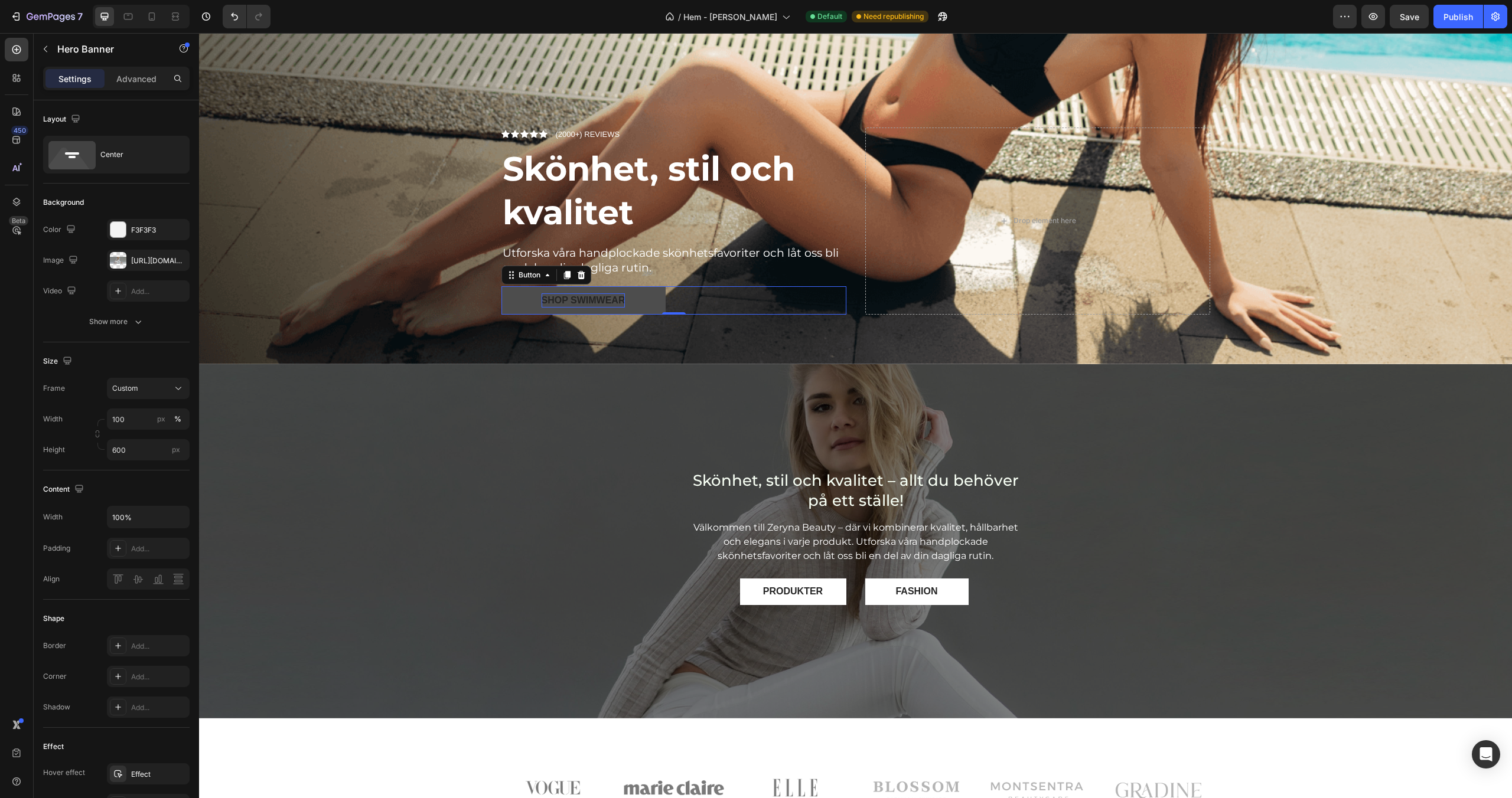
click at [601, 303] on div "Shop Swimwear" at bounding box center [583, 301] width 84 height 14
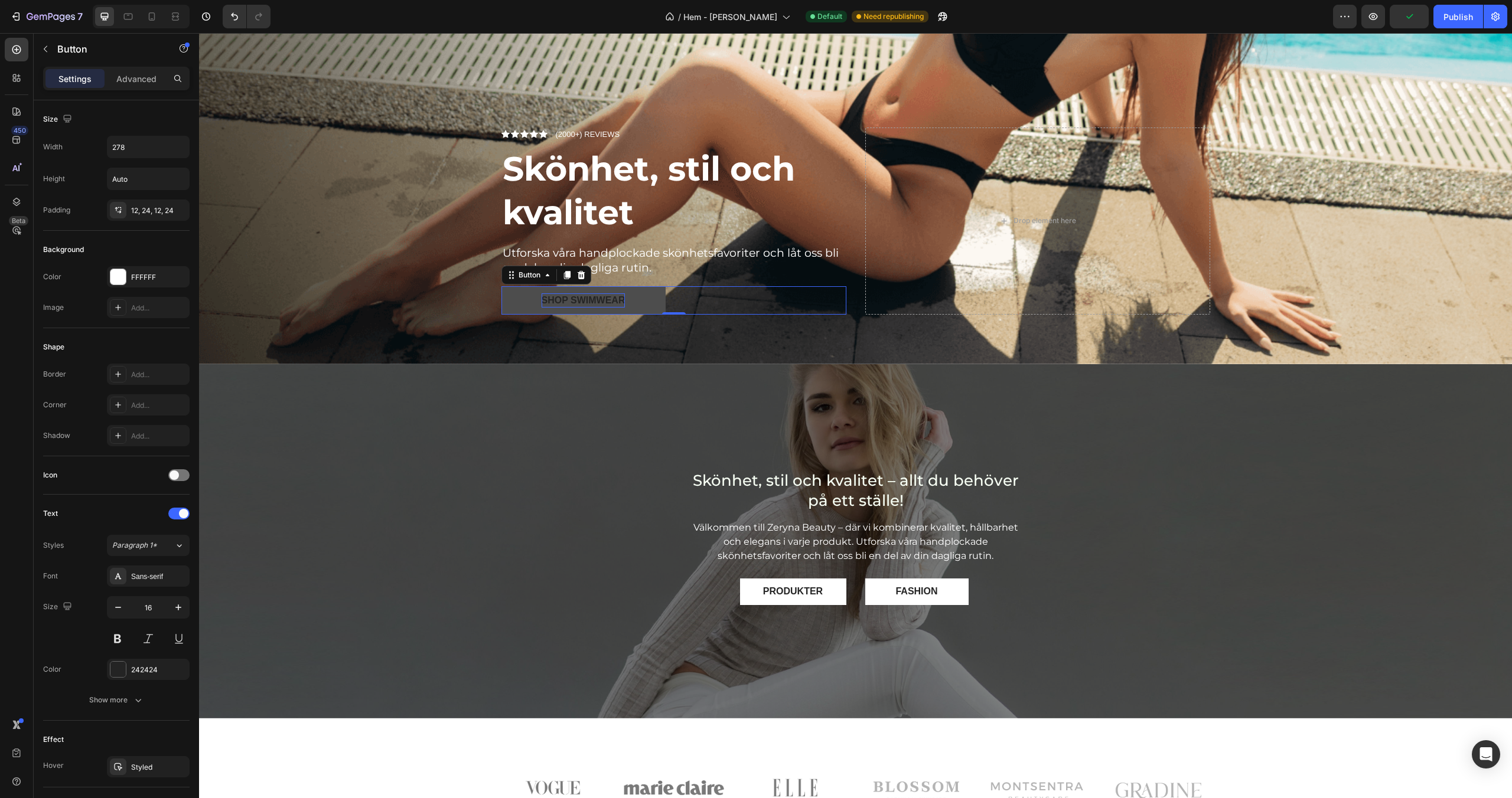
click at [588, 297] on div "Shop Swimwear" at bounding box center [583, 301] width 84 height 14
click at [588, 297] on p "Shop Swimwear" at bounding box center [583, 301] width 84 height 14
click at [501, 286] on button "Utforska" at bounding box center [584, 300] width 164 height 28
click at [533, 416] on div "Overlay" at bounding box center [855, 541] width 1313 height 355
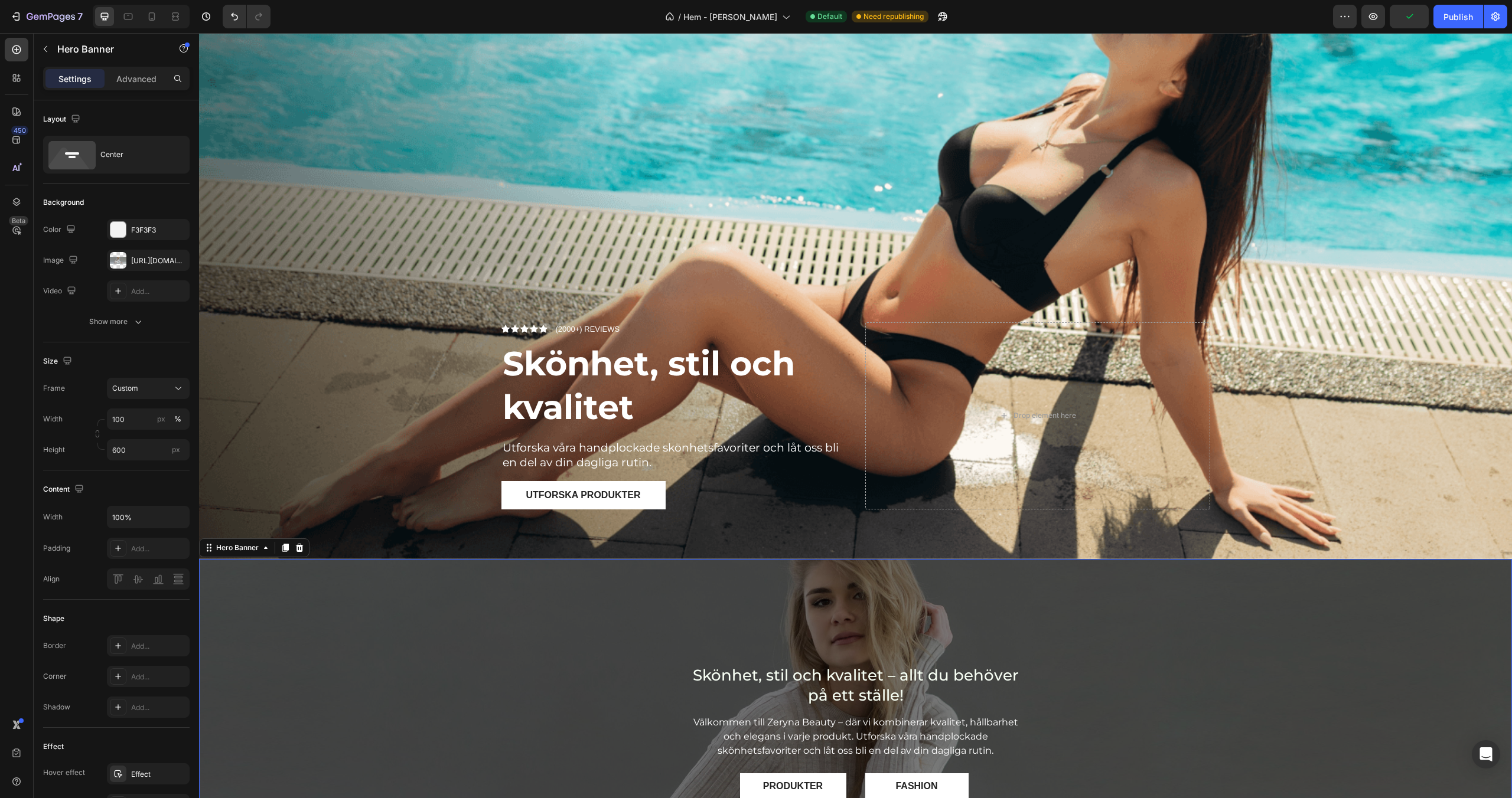
scroll to position [109, 0]
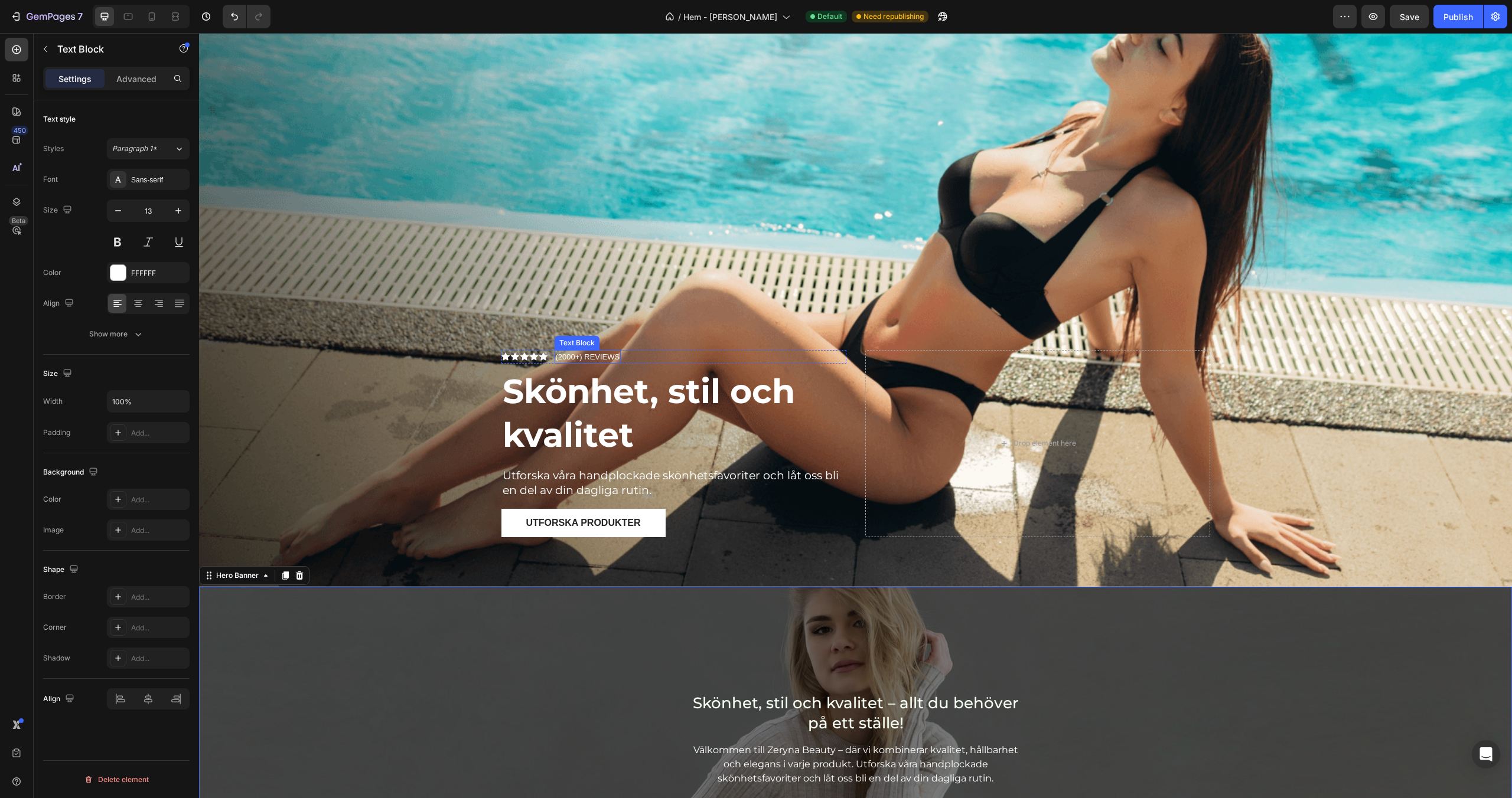
click at [582, 357] on p "(2000+) REVIEWS" at bounding box center [588, 357] width 64 height 12
click at [597, 357] on p "(2000+) REVIEWS" at bounding box center [588, 357] width 64 height 12
click at [615, 357] on p "(2000+) REVIEWS" at bounding box center [588, 357] width 64 height 12
click at [158, 184] on div "Sans-serif" at bounding box center [159, 180] width 55 height 11
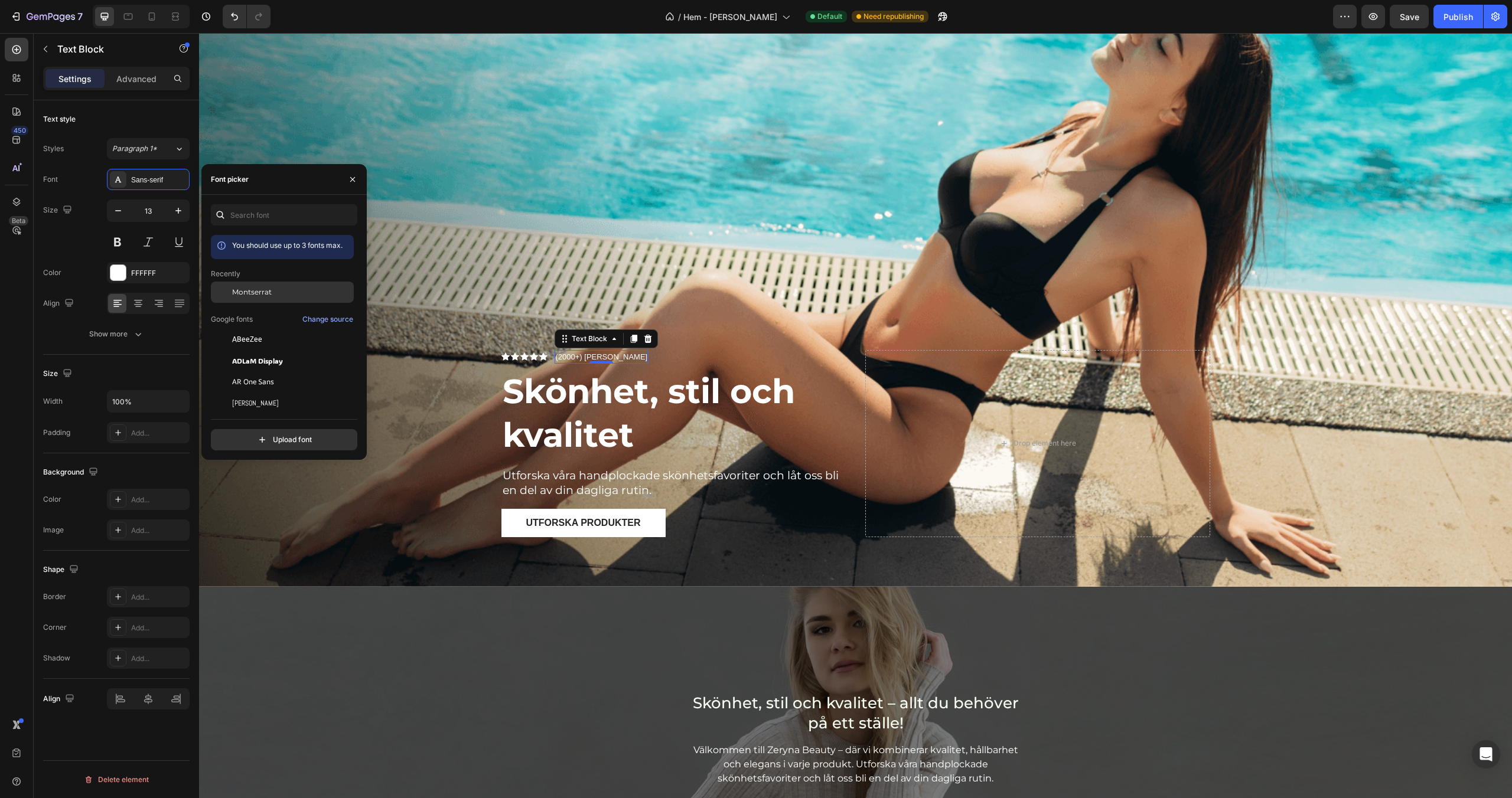
click at [255, 293] on span "Montserrat" at bounding box center [252, 292] width 39 height 11
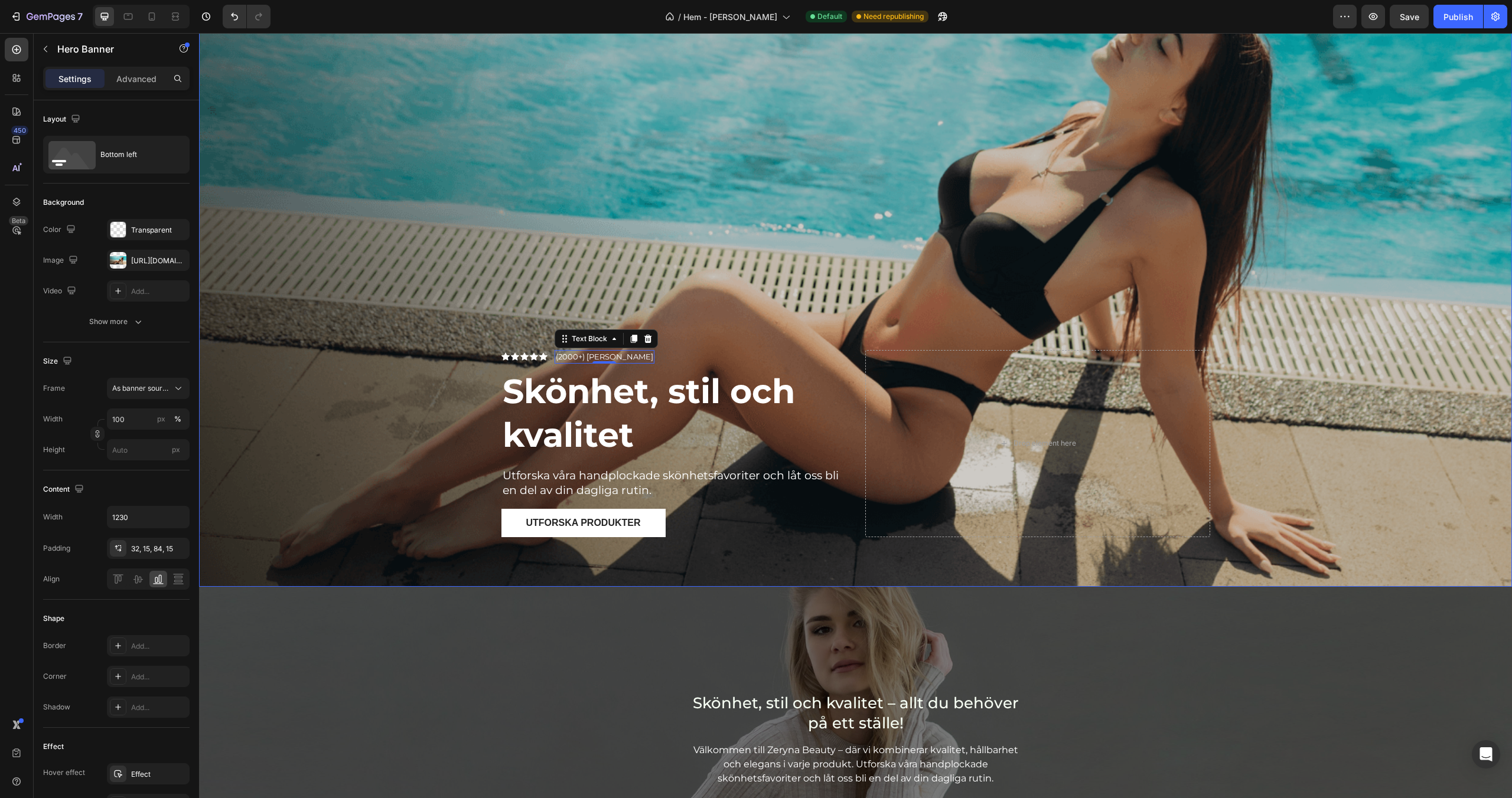
click at [441, 582] on div "Overlay" at bounding box center [855, 268] width 1313 height 638
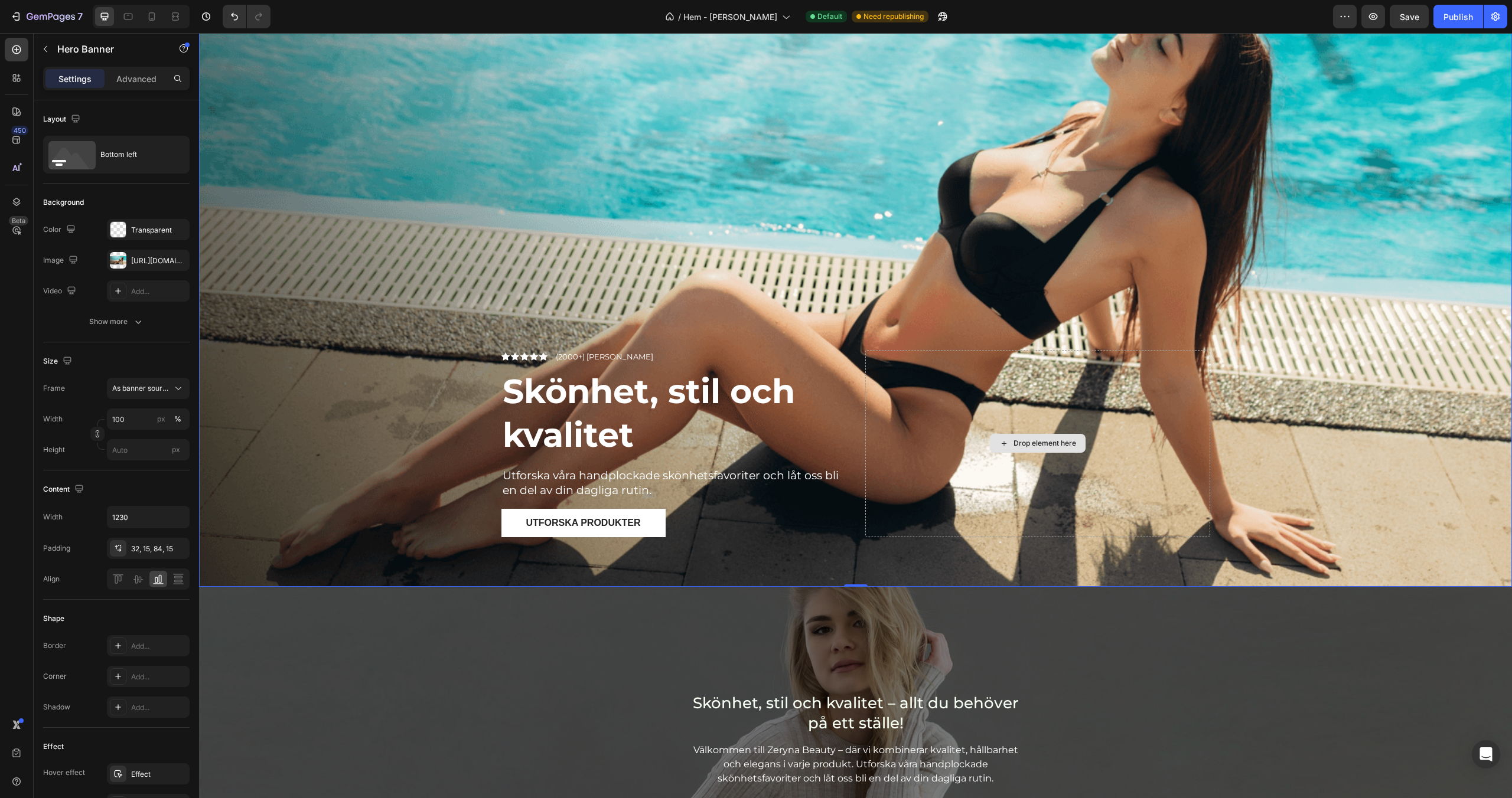
click at [911, 443] on div "Drop element here" at bounding box center [1038, 443] width 345 height 187
click at [867, 352] on div "Drop element here" at bounding box center [1038, 443] width 345 height 187
click at [910, 377] on div "Drop element here" at bounding box center [1038, 443] width 345 height 187
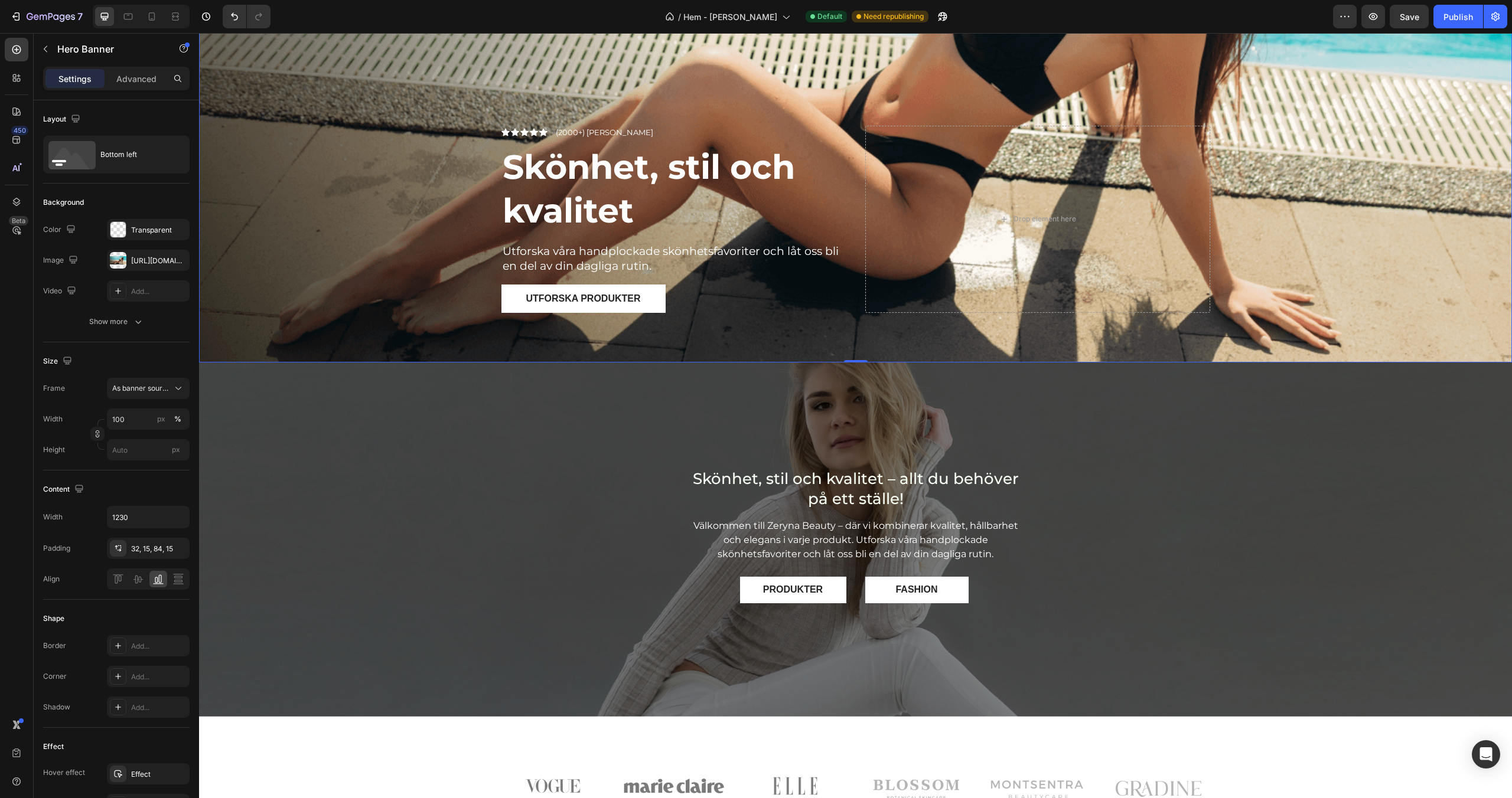
scroll to position [451, 0]
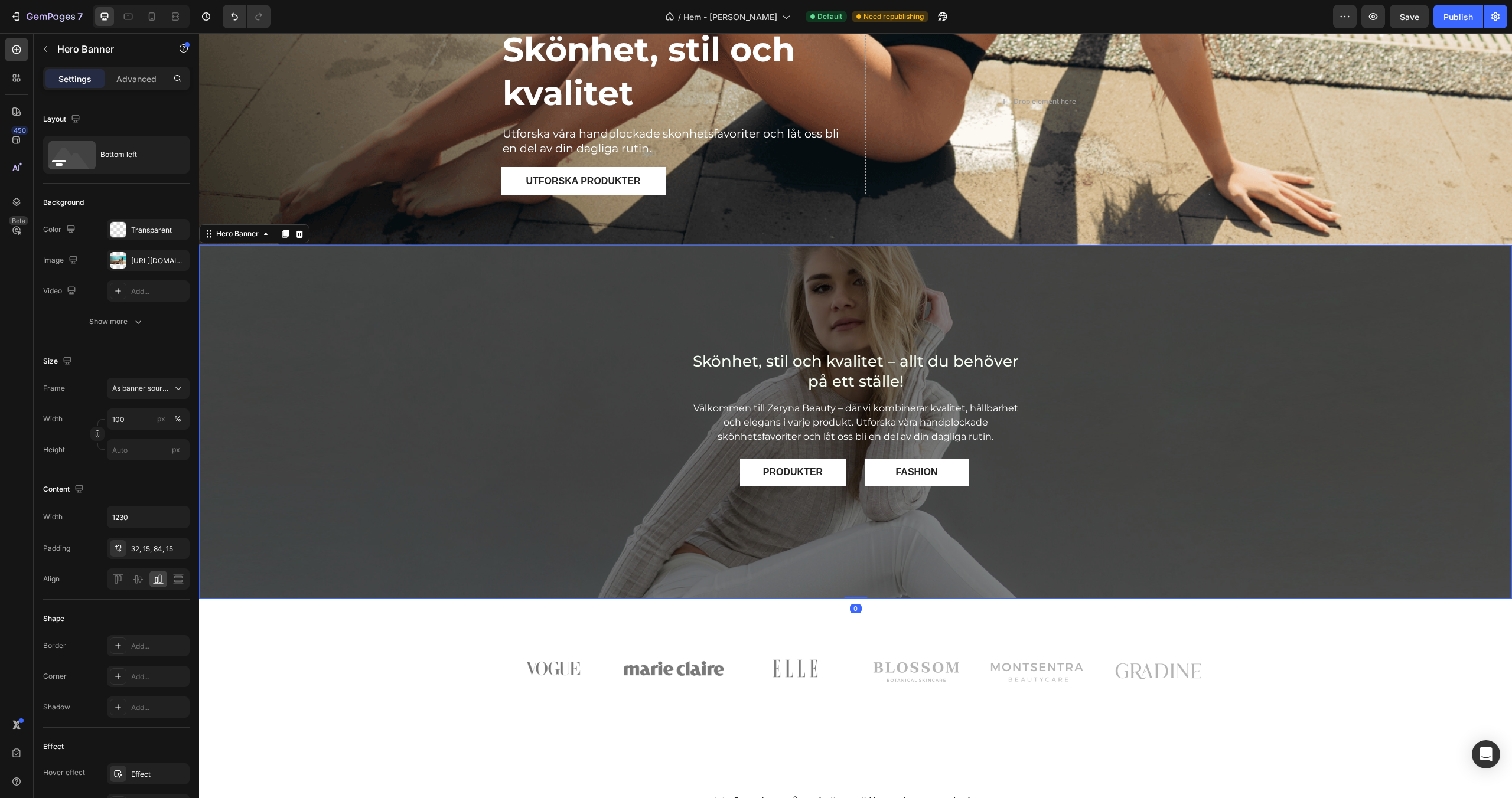
click at [1126, 409] on div "Skönhet, stil och kvalitet – allt du behöver på ett ställe! Heading Välkommen t…" at bounding box center [855, 421] width 1313 height 141
click at [153, 17] on icon at bounding box center [152, 16] width 12 height 12
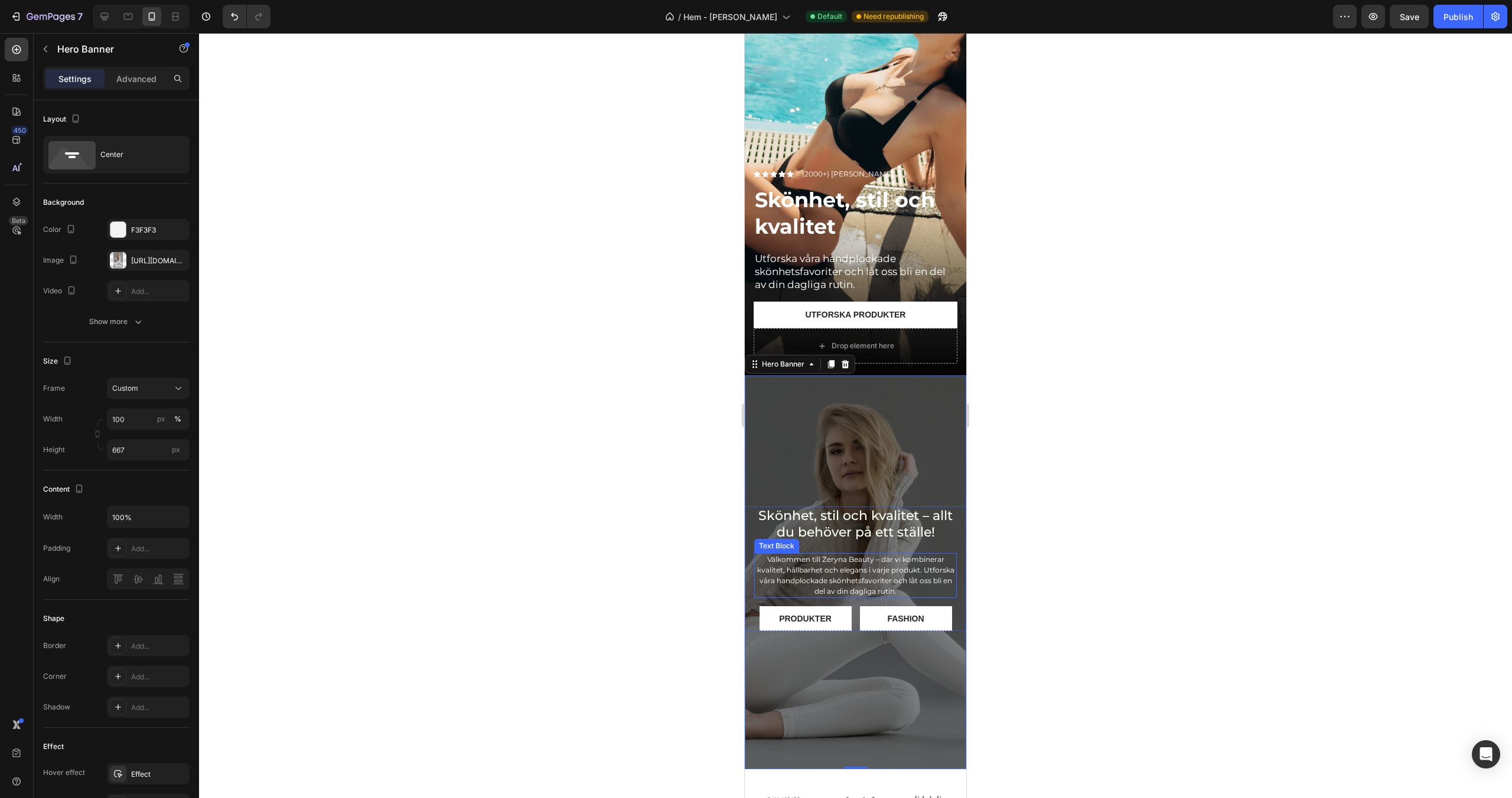
scroll to position [84, 0]
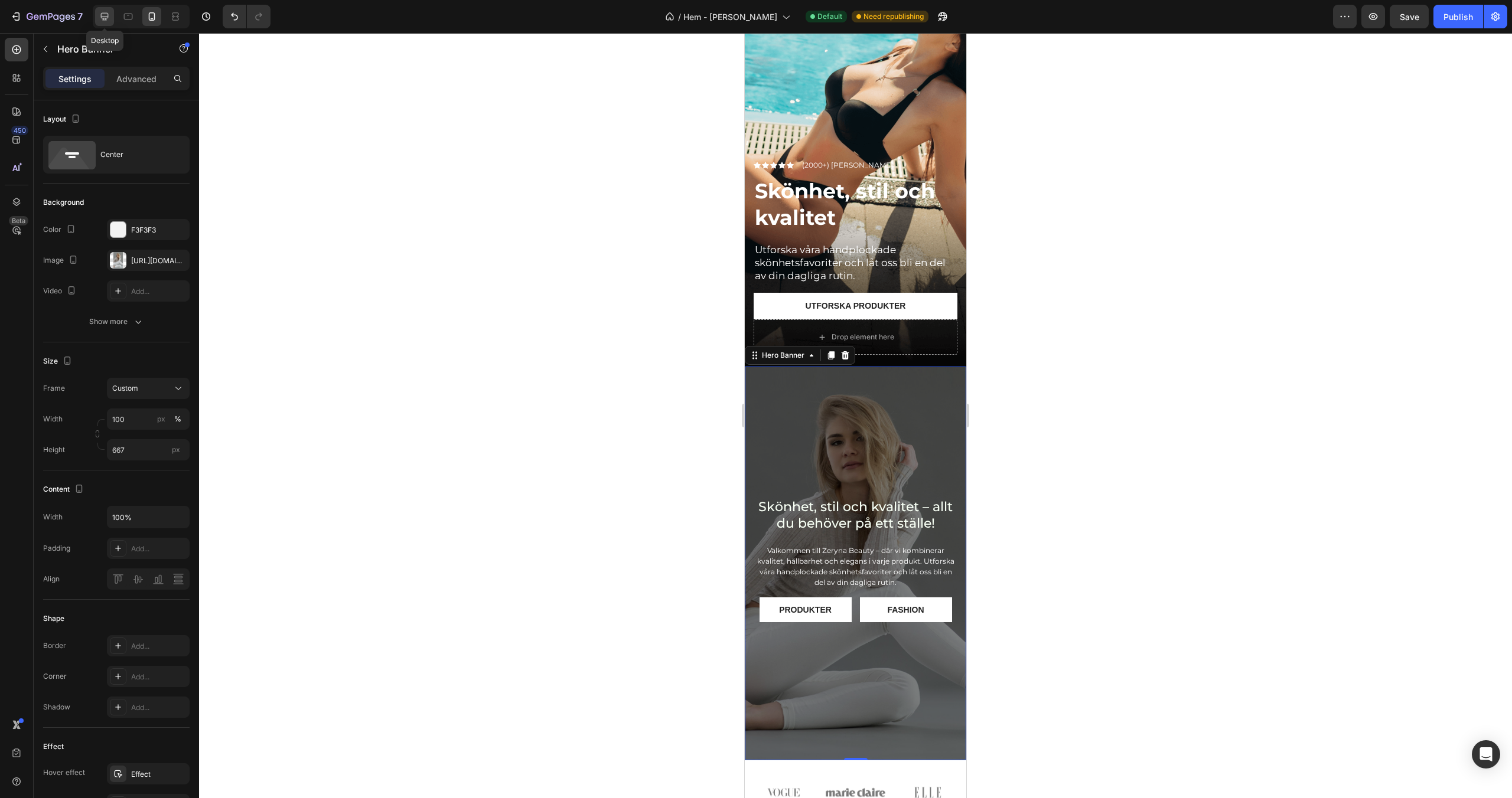
click at [105, 20] on icon at bounding box center [105, 17] width 8 height 8
type input "600"
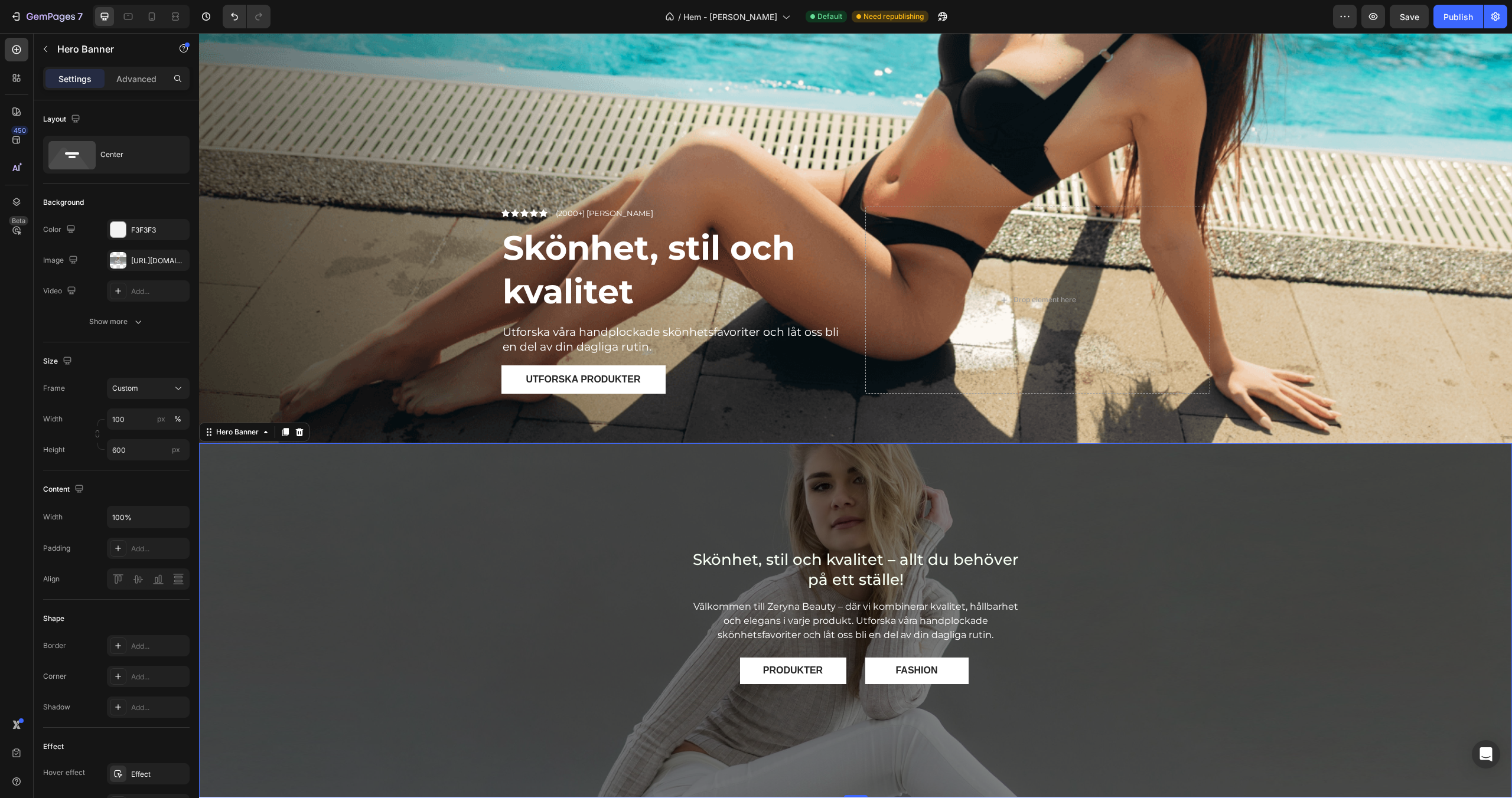
scroll to position [244, 0]
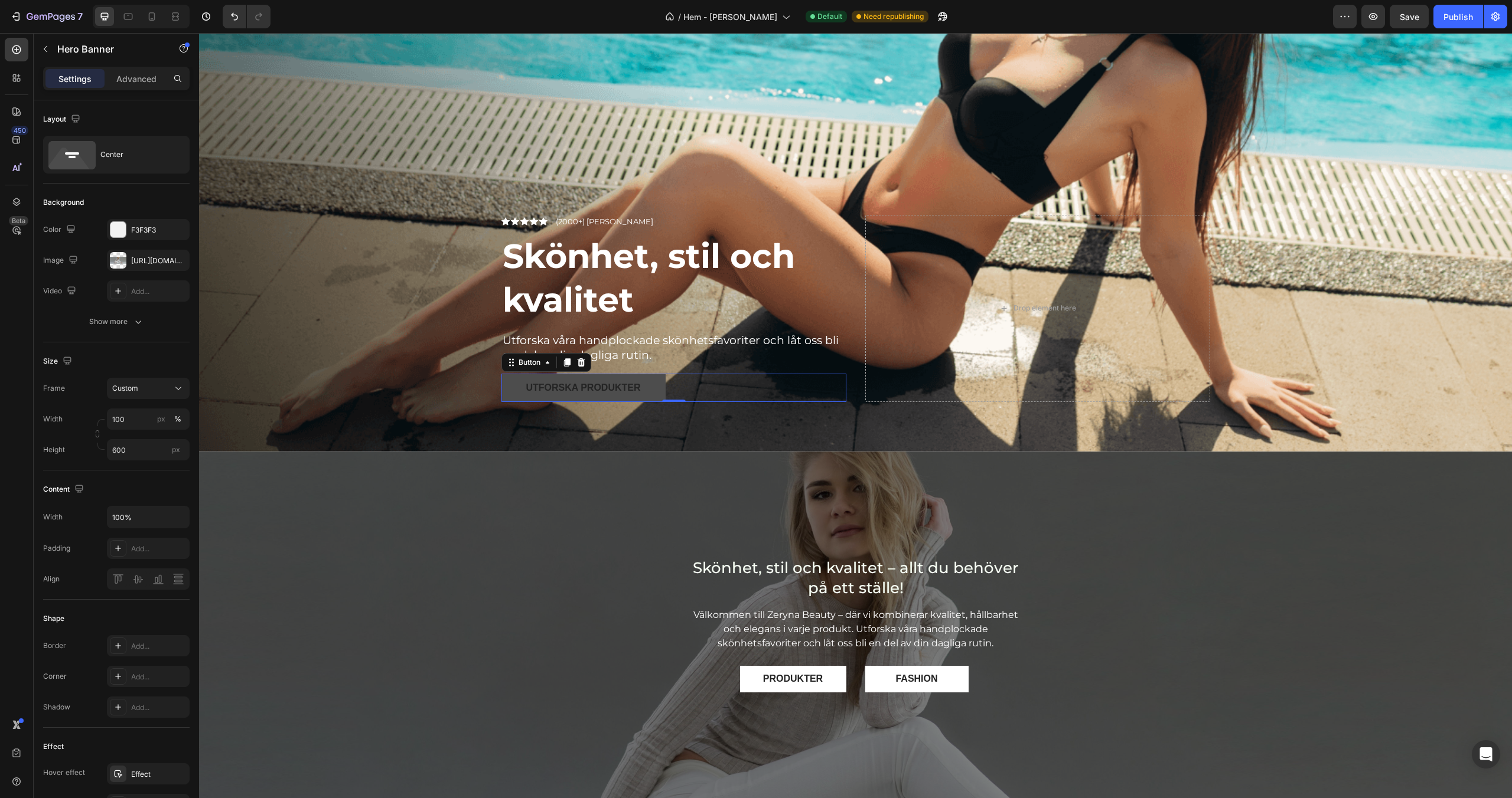
click at [514, 386] on button "Utforska produkter" at bounding box center [584, 387] width 164 height 28
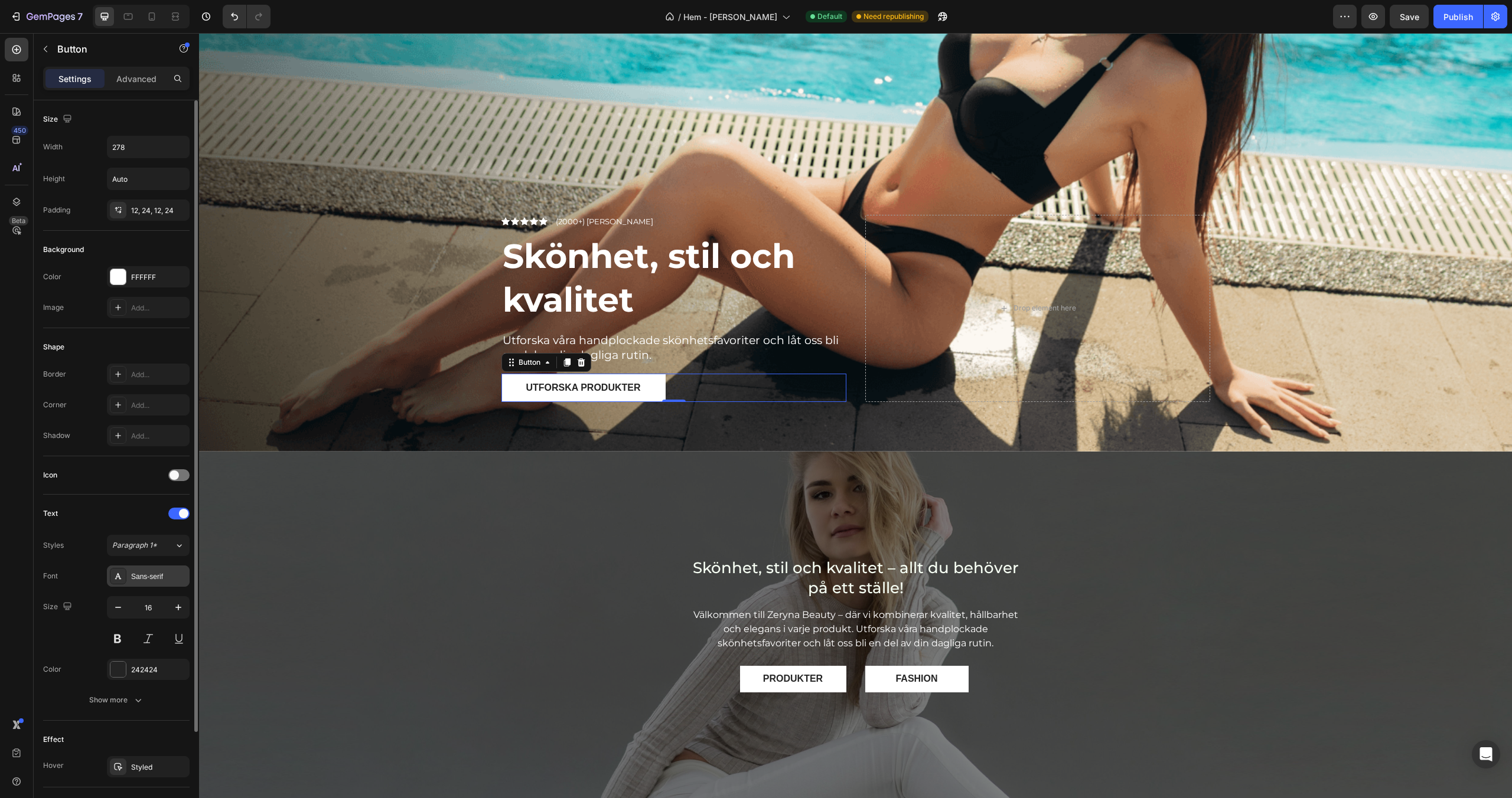
click at [159, 574] on div "Sans-serif" at bounding box center [159, 577] width 55 height 11
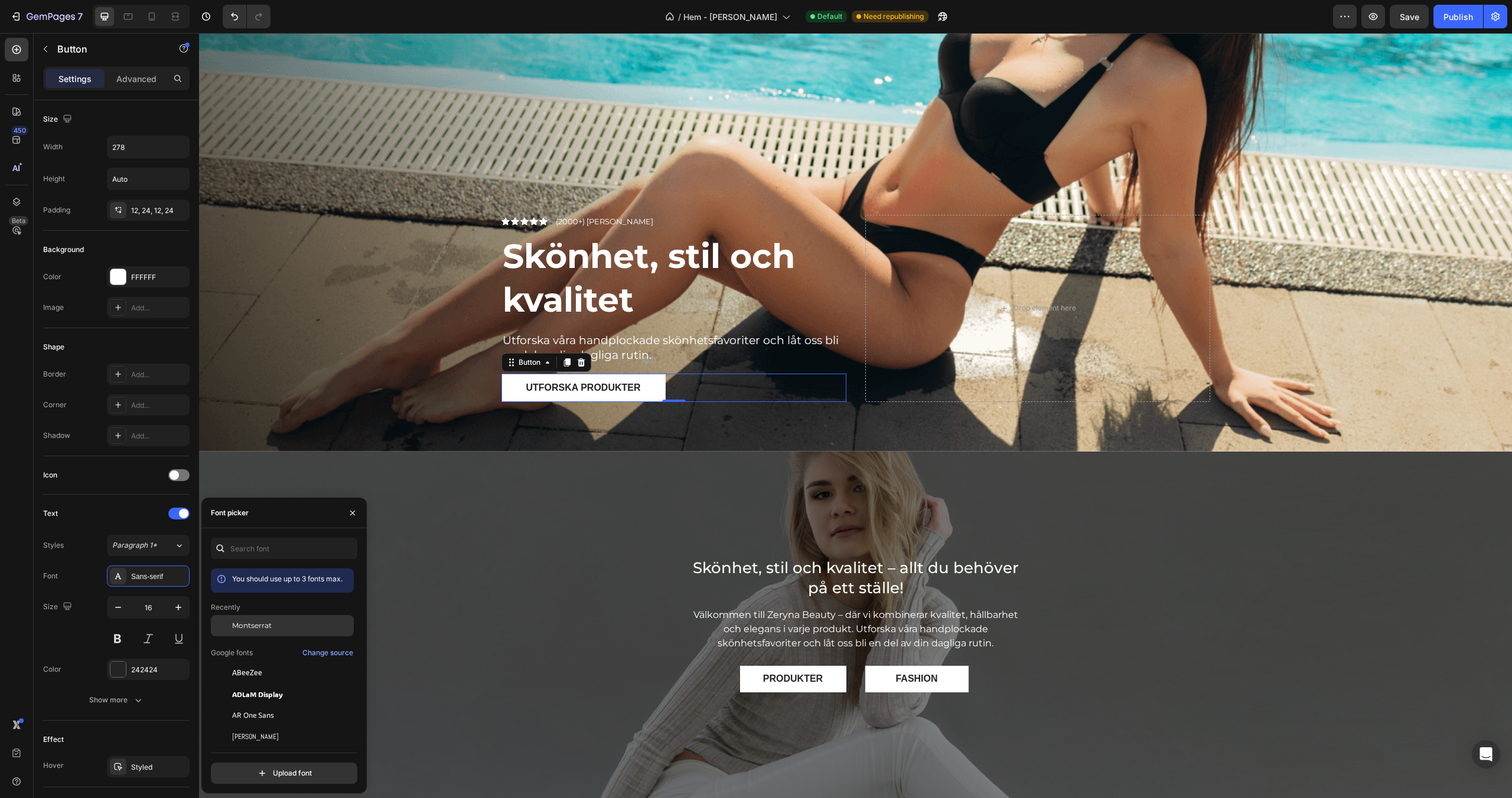
click at [255, 622] on span "Montserrat" at bounding box center [252, 626] width 39 height 11
click at [124, 522] on div "Text" at bounding box center [116, 513] width 147 height 19
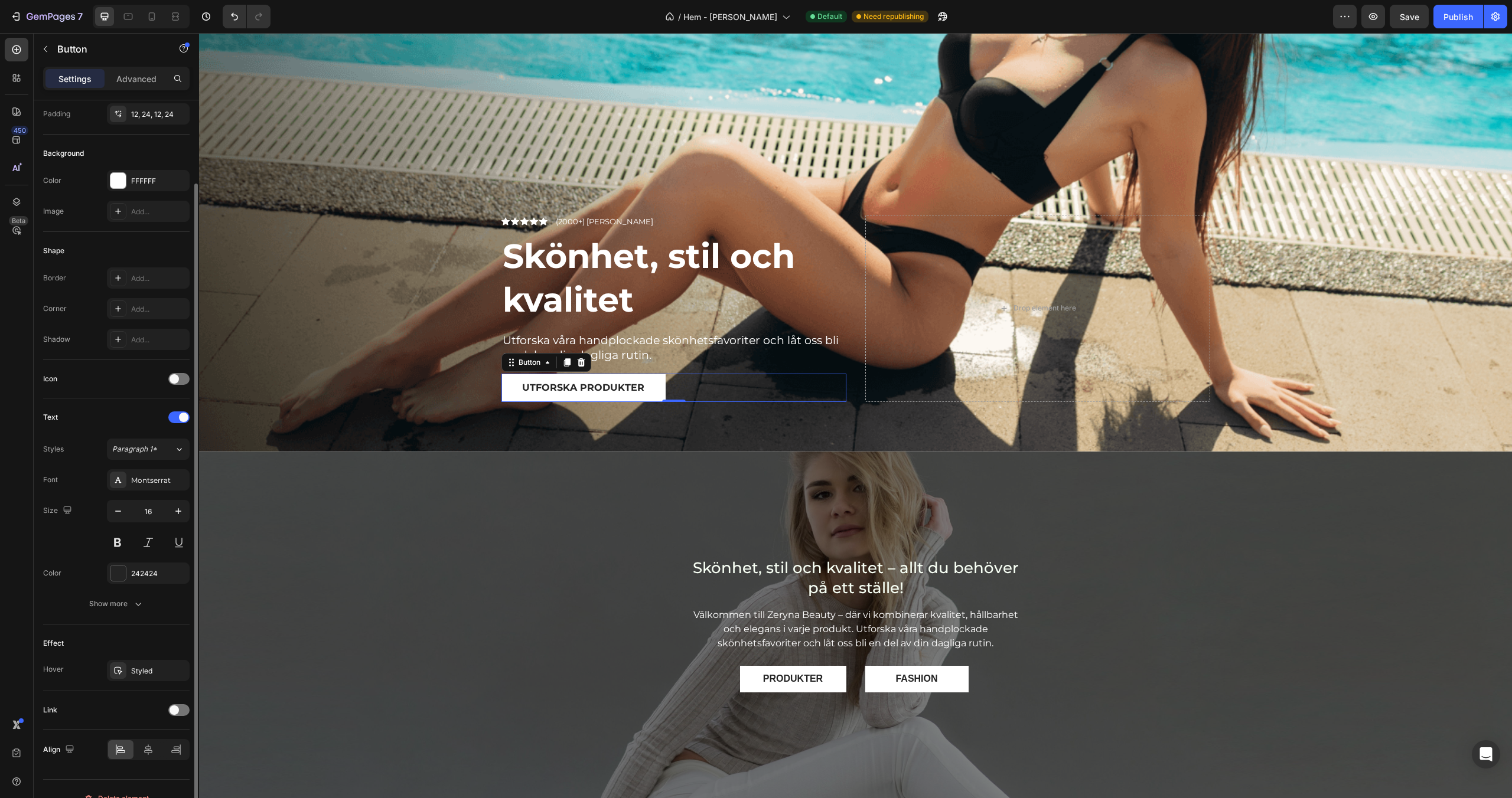
scroll to position [115, 0]
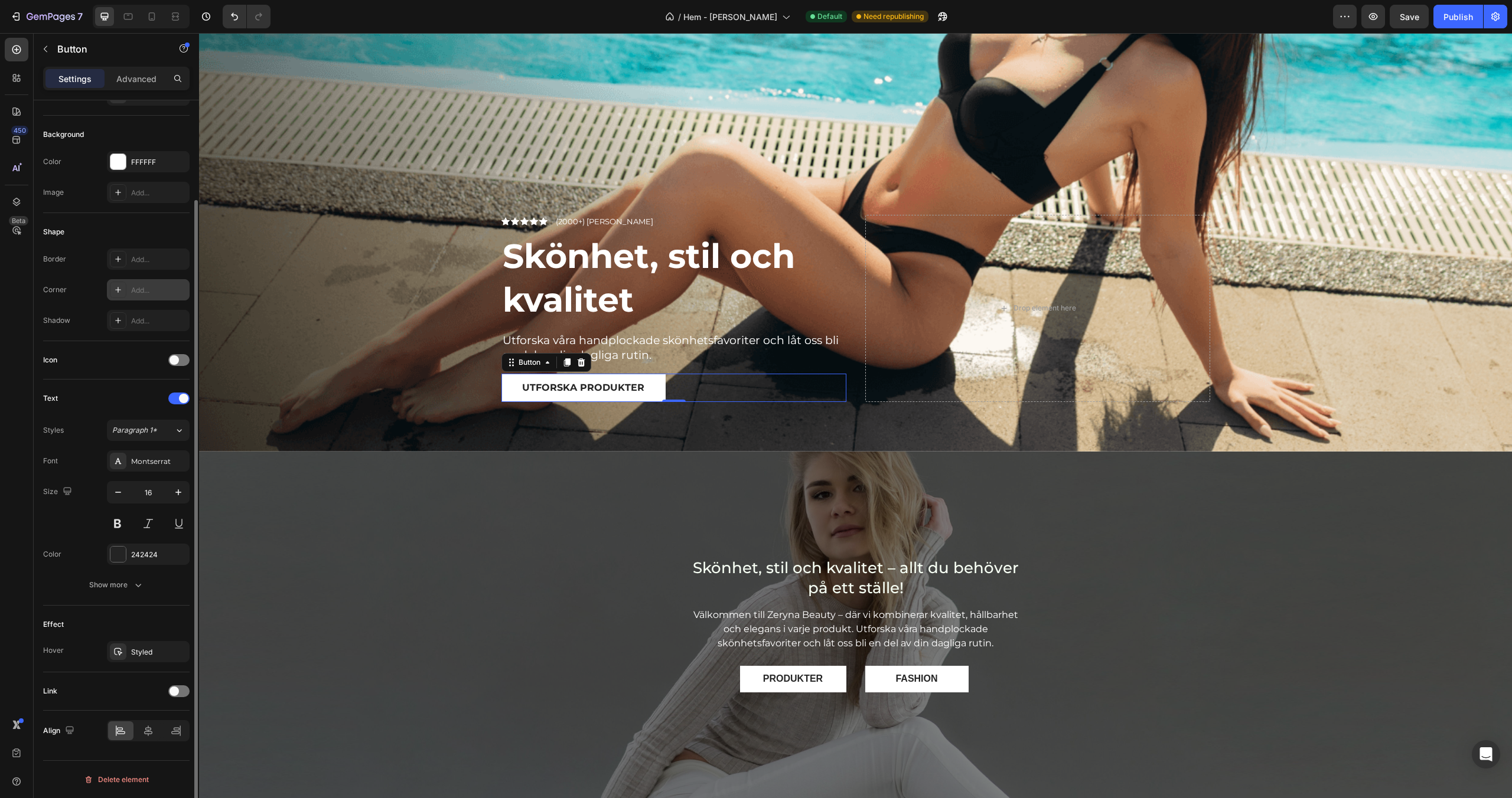
click at [147, 284] on div "Add..." at bounding box center [148, 290] width 83 height 21
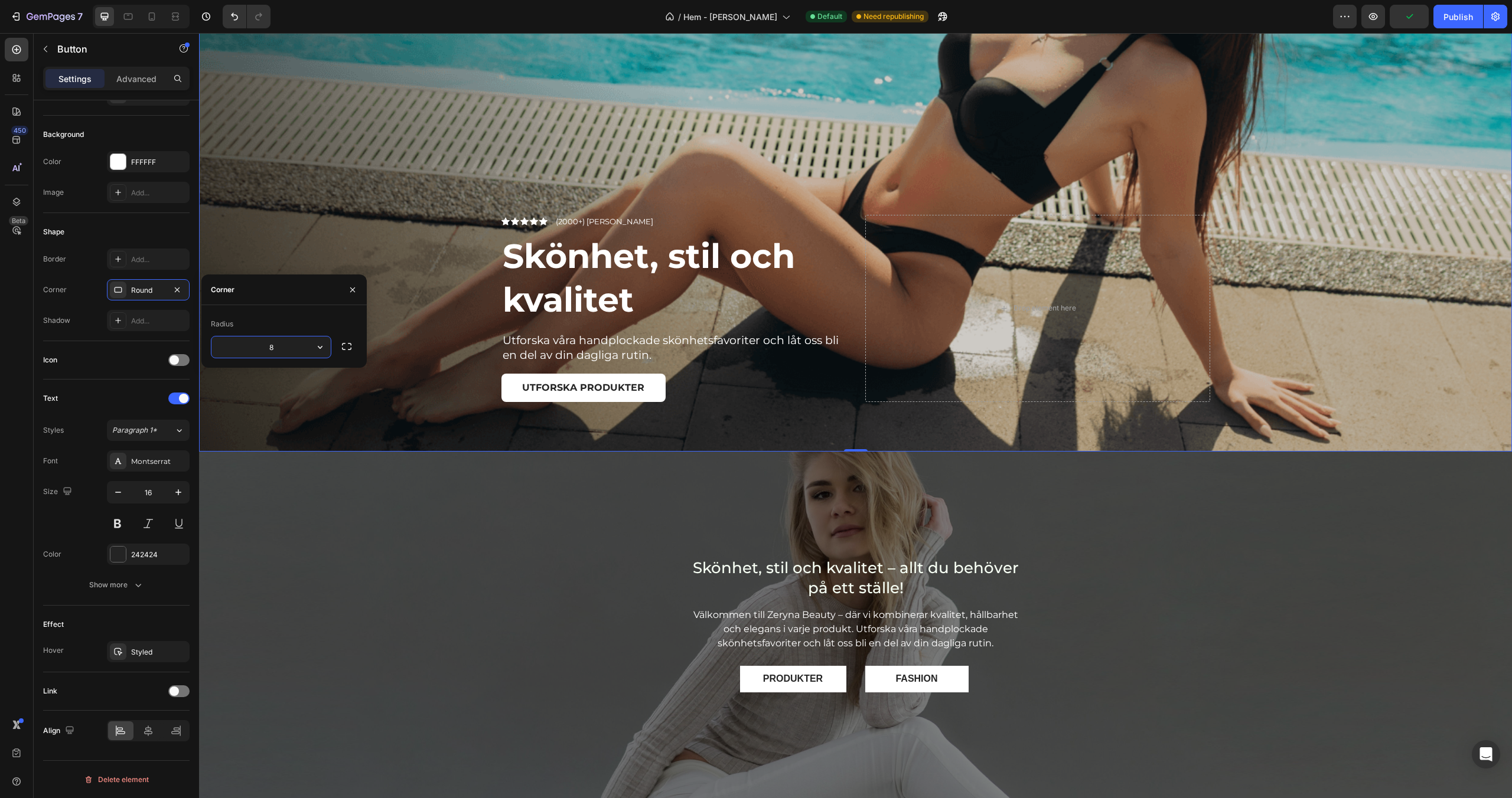
click at [276, 254] on div "Overlay" at bounding box center [855, 132] width 1313 height 638
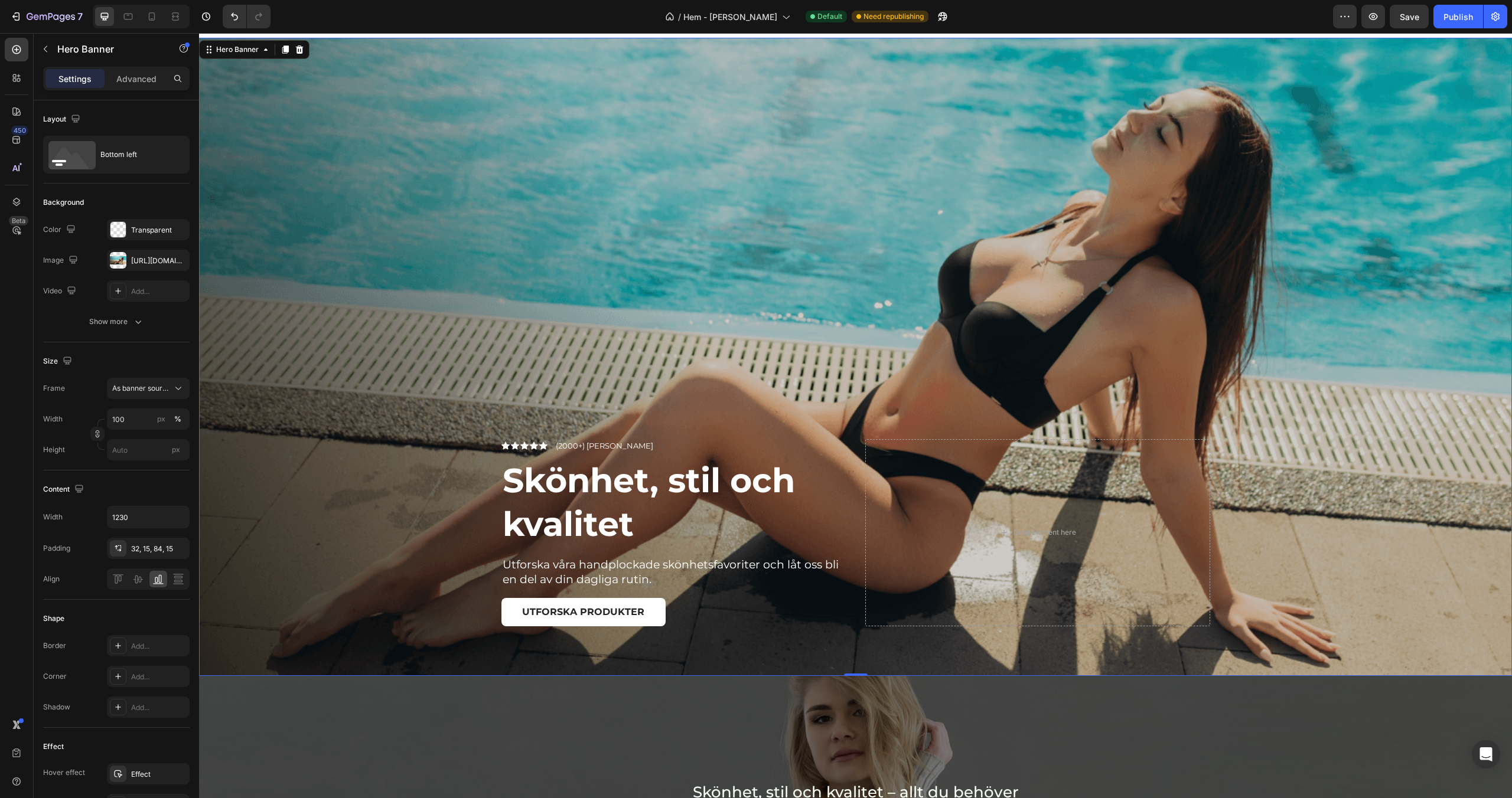
scroll to position [0, 0]
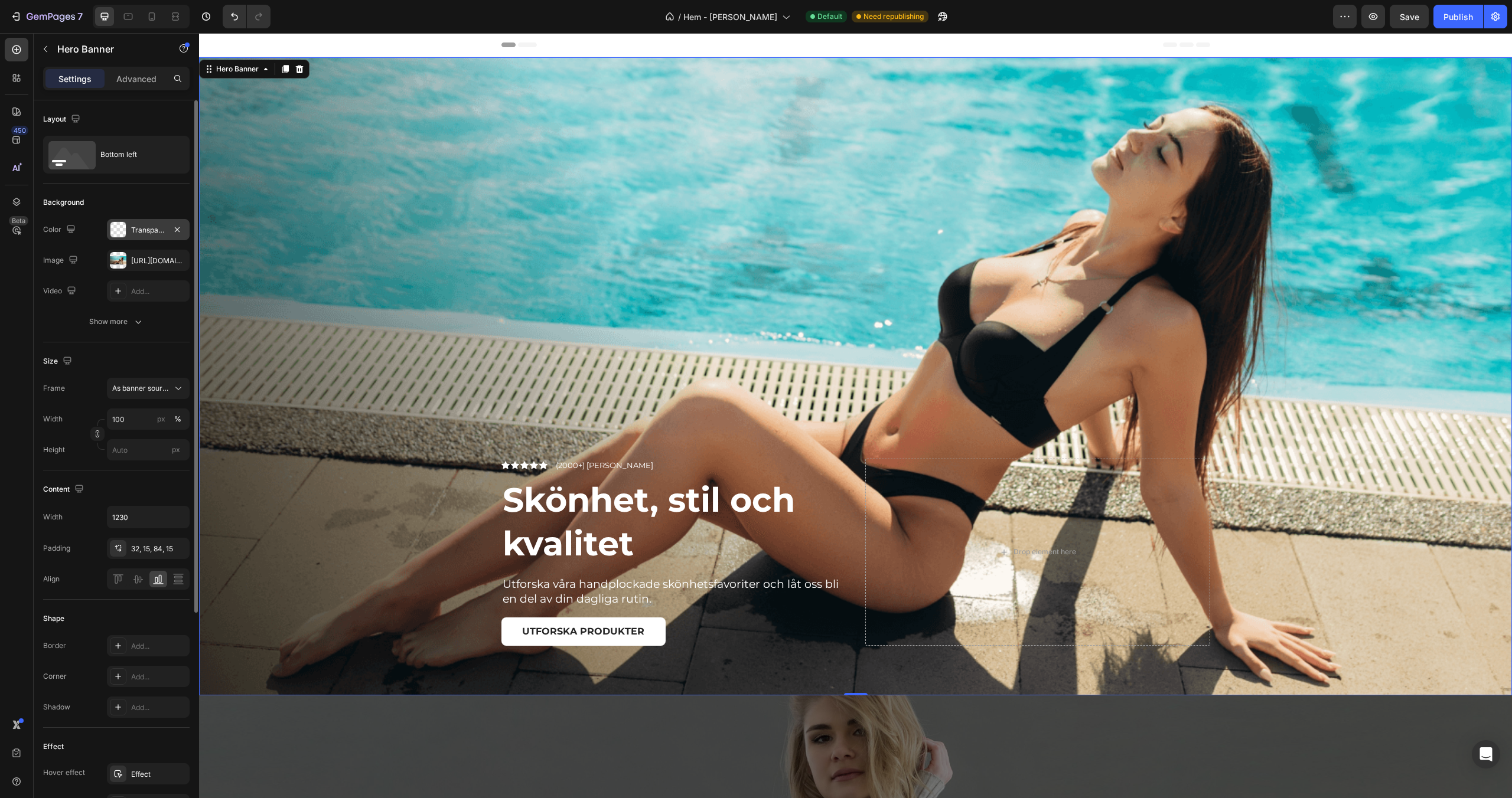
click at [149, 232] on div "Transparent" at bounding box center [148, 230] width 34 height 11
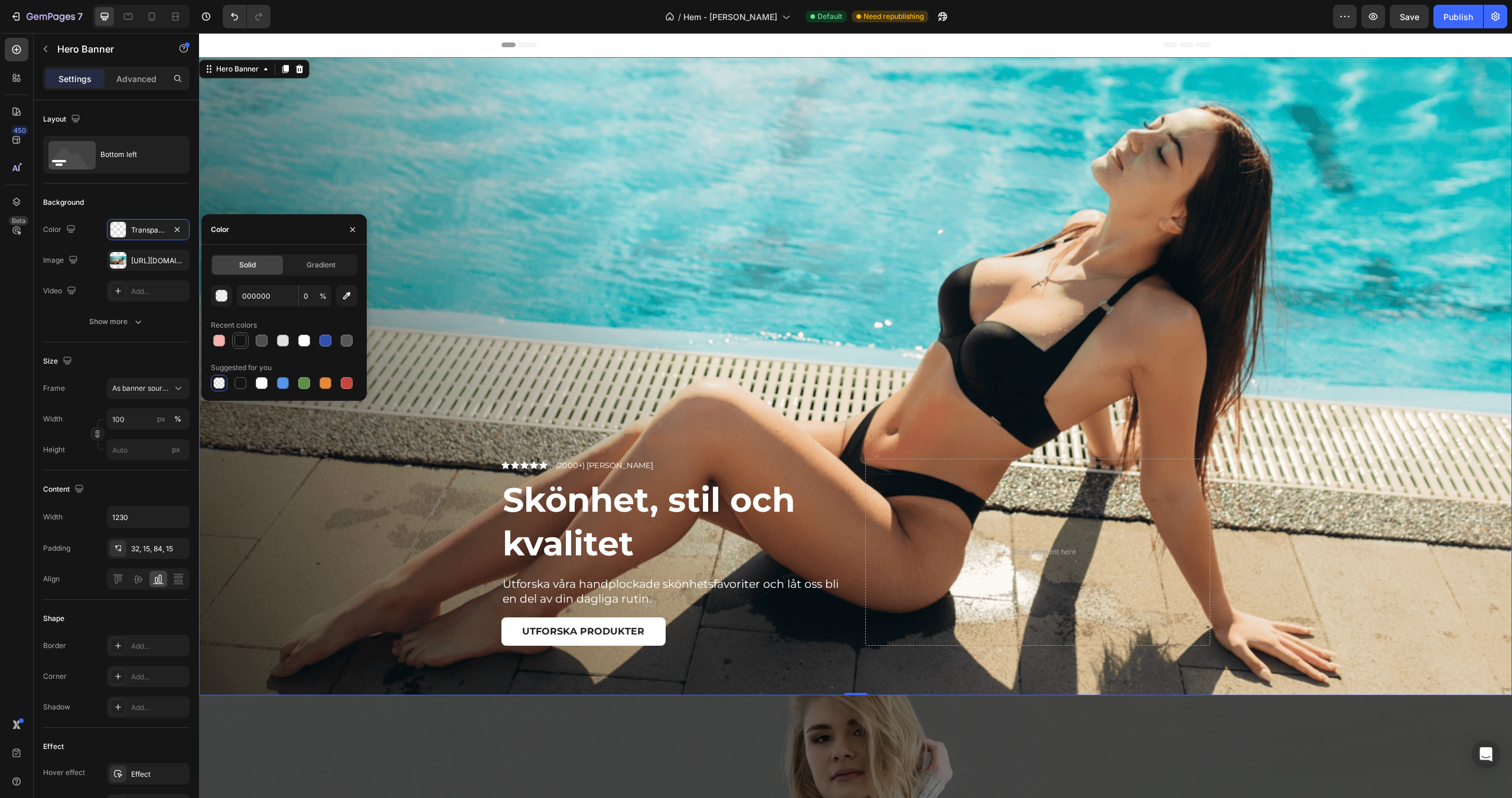
click at [241, 337] on div at bounding box center [240, 341] width 12 height 12
type input "121212"
type input "100"
click at [220, 376] on div at bounding box center [219, 384] width 14 height 14
type input "000000"
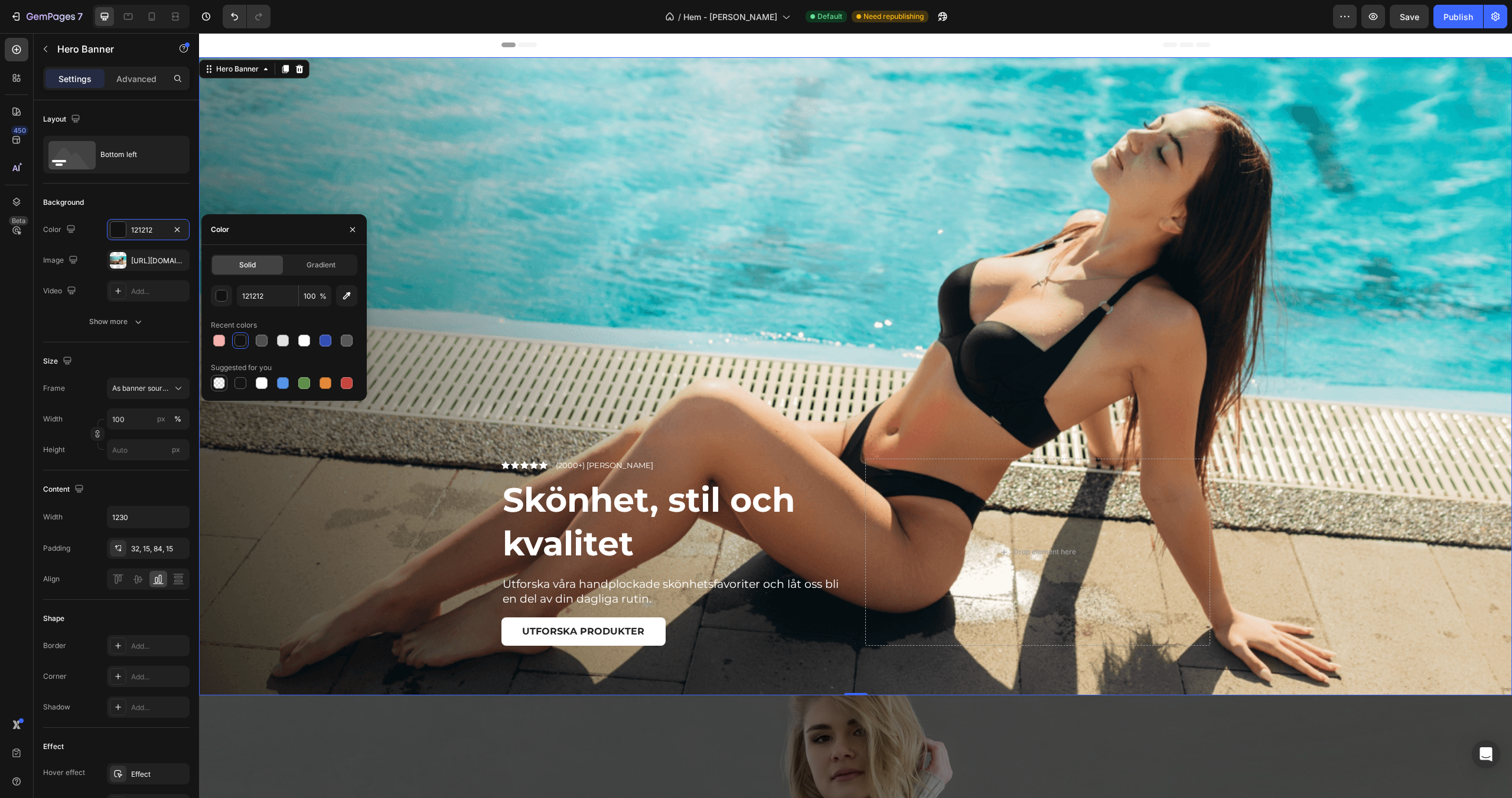
type input "0"
click at [308, 297] on input "0" at bounding box center [315, 296] width 32 height 21
type input "50"
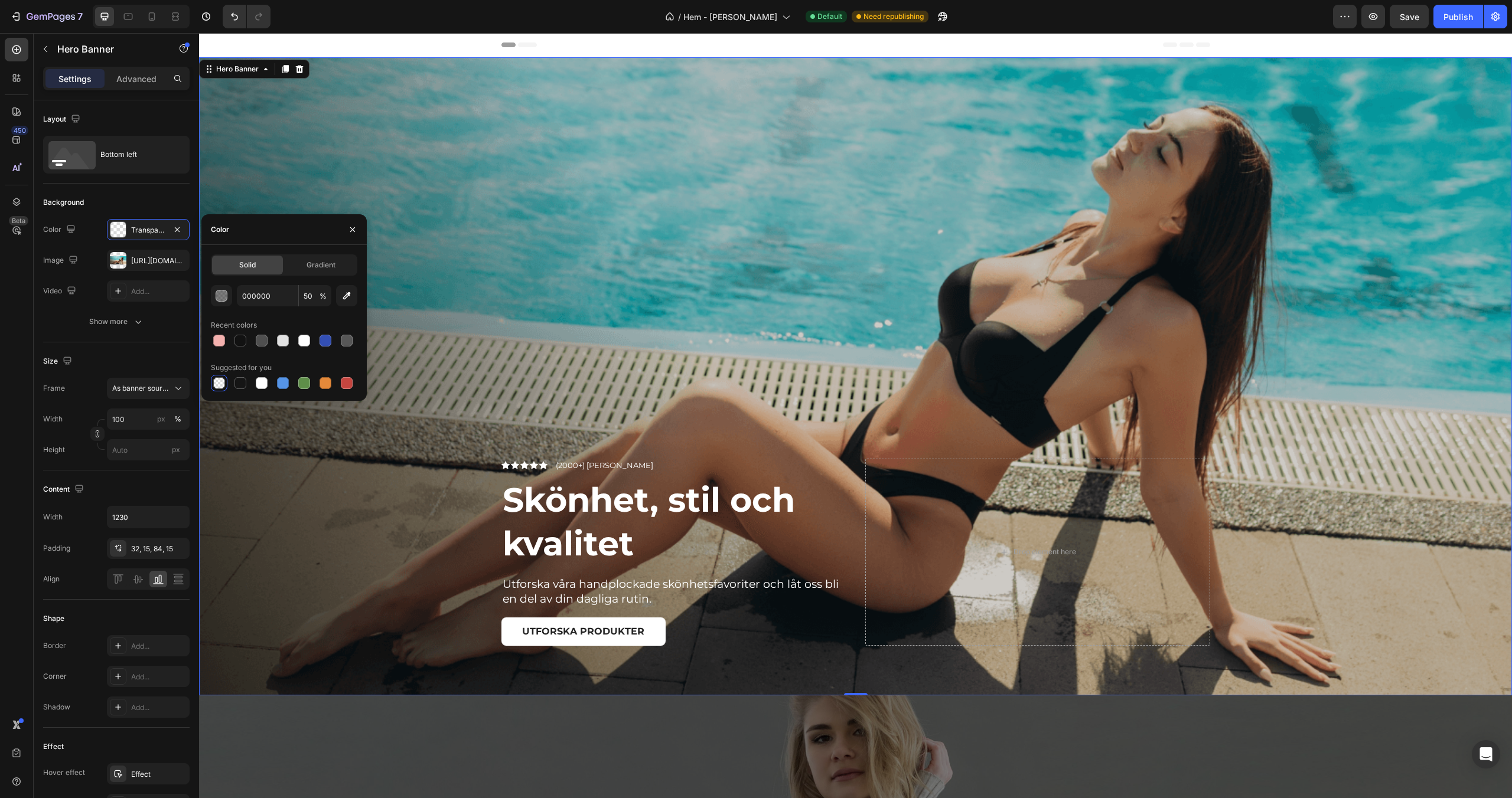
click at [415, 272] on div "Overlay" at bounding box center [855, 376] width 1313 height 638
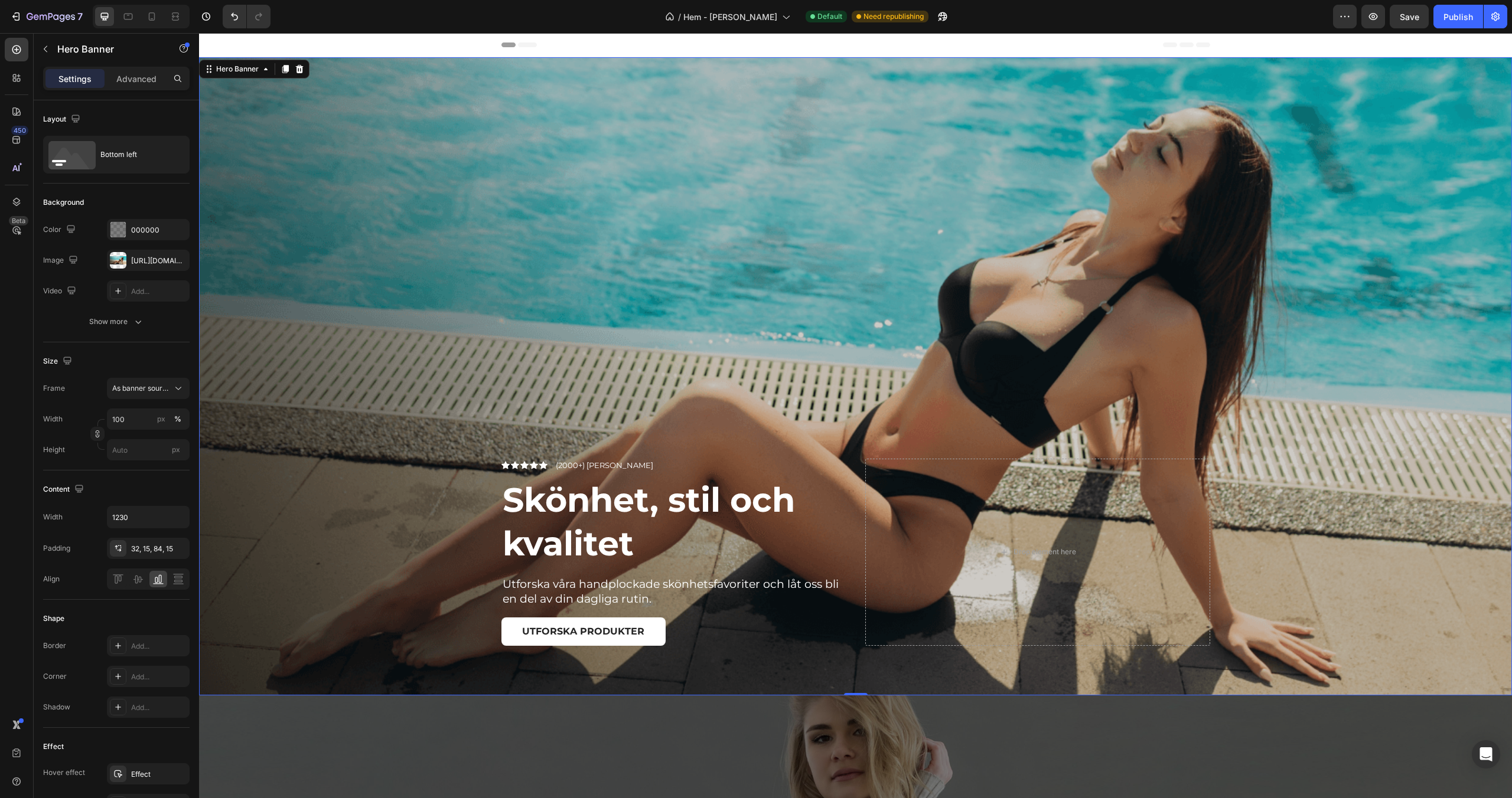
click at [549, 276] on div "Overlay" at bounding box center [855, 376] width 1313 height 638
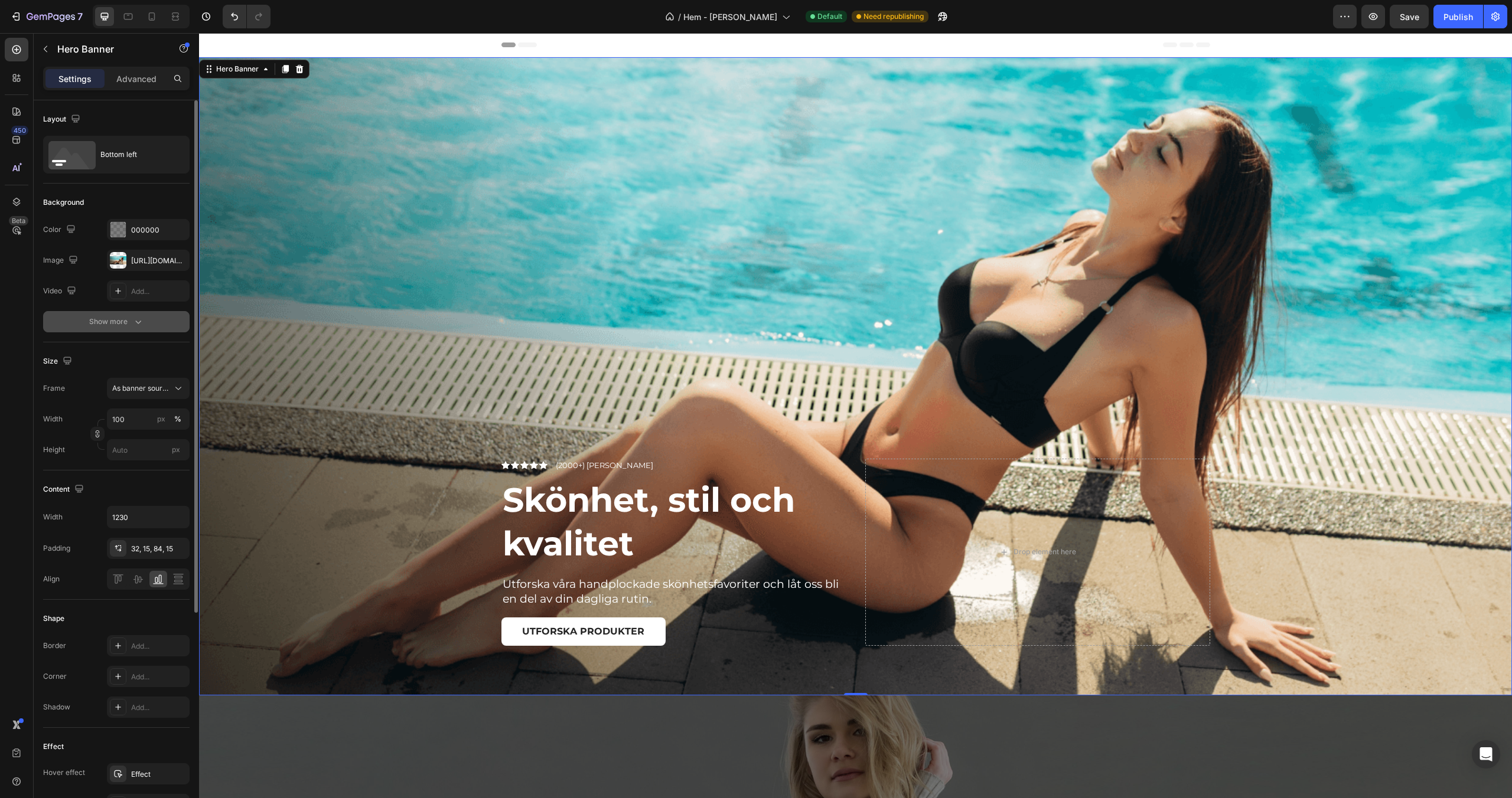
click at [134, 317] on icon "button" at bounding box center [138, 322] width 12 height 12
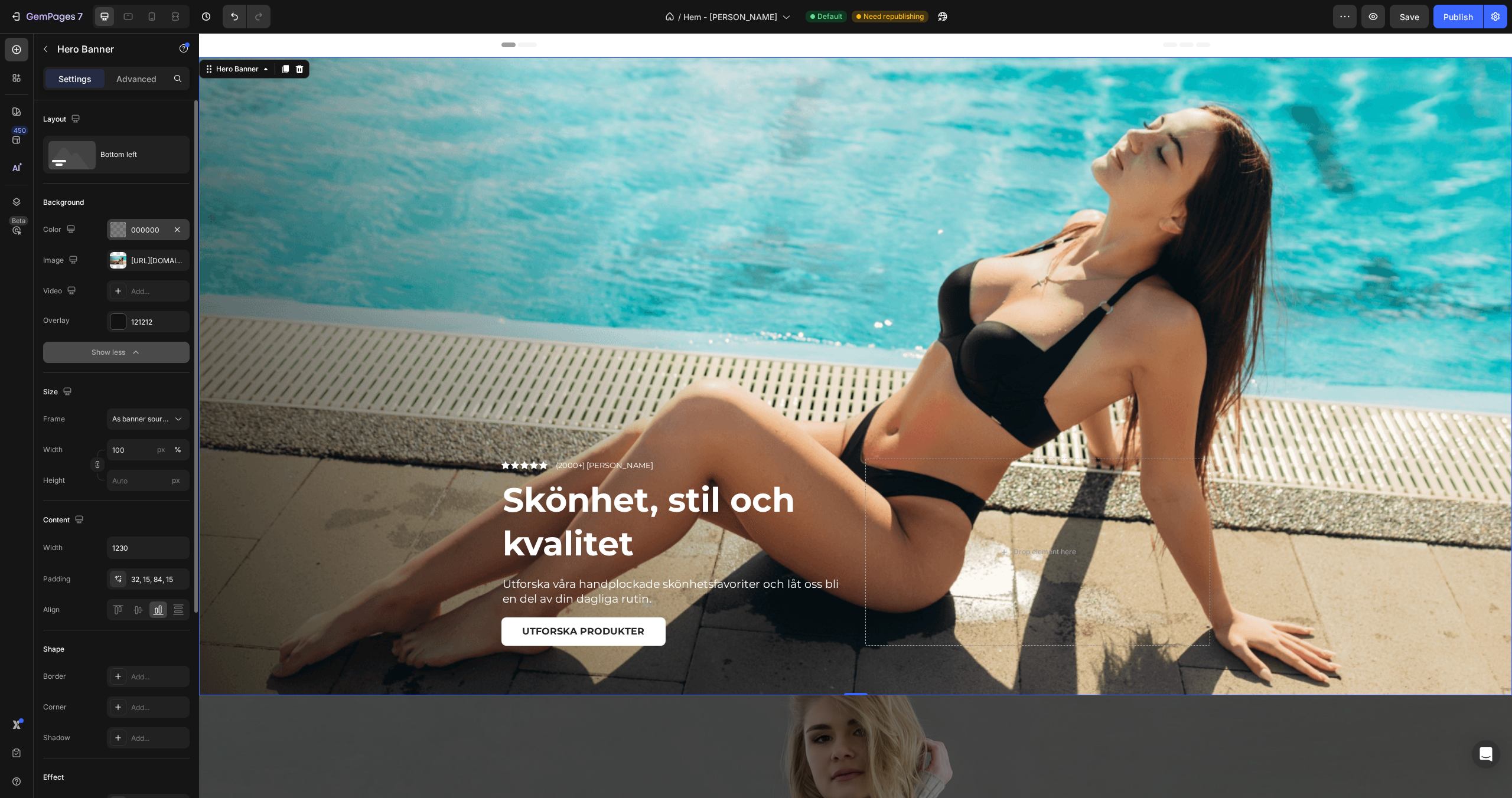
click at [148, 225] on div "000000" at bounding box center [148, 230] width 34 height 11
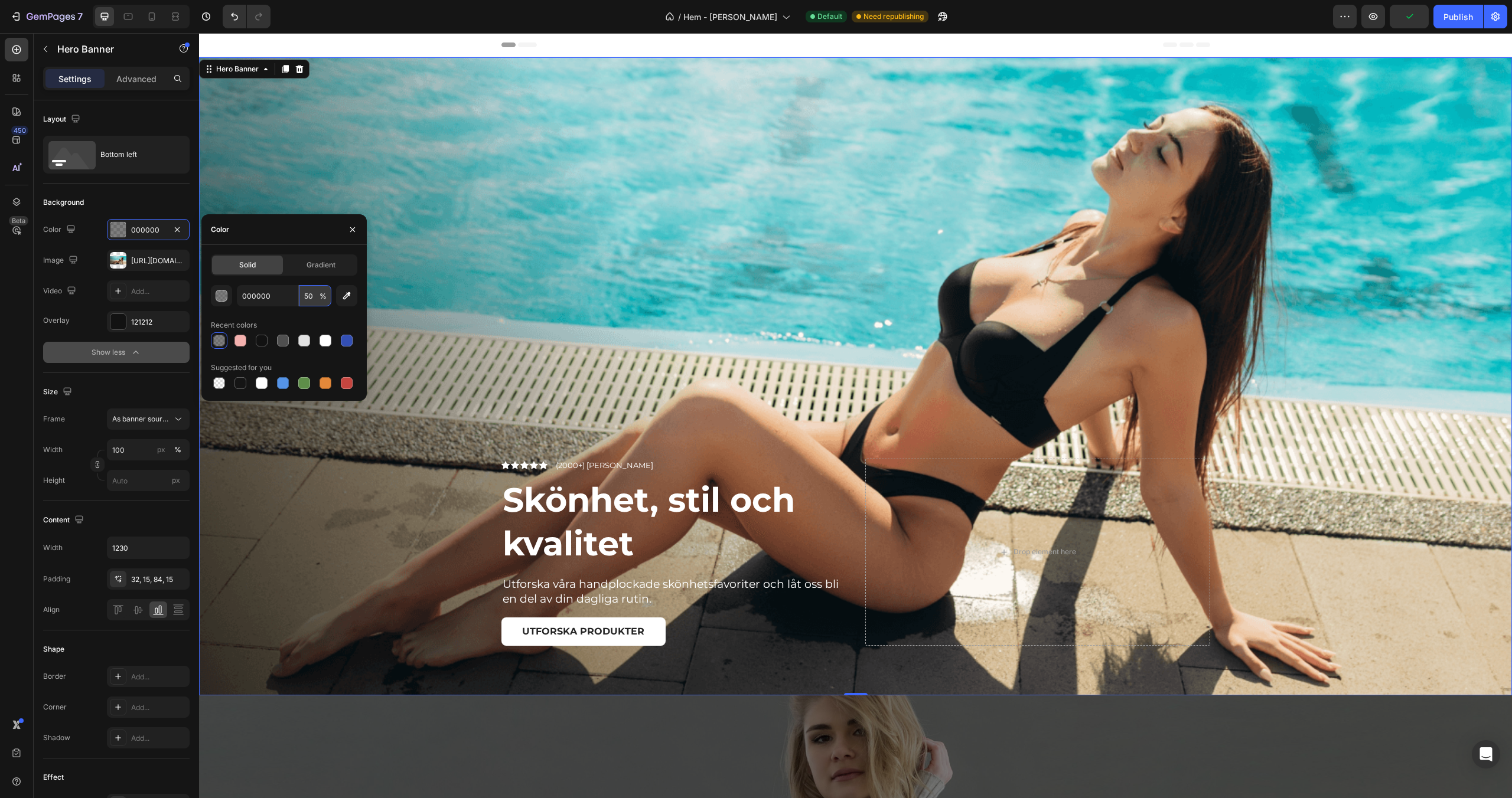
click at [310, 302] on input "50" at bounding box center [315, 296] width 32 height 21
type input "70"
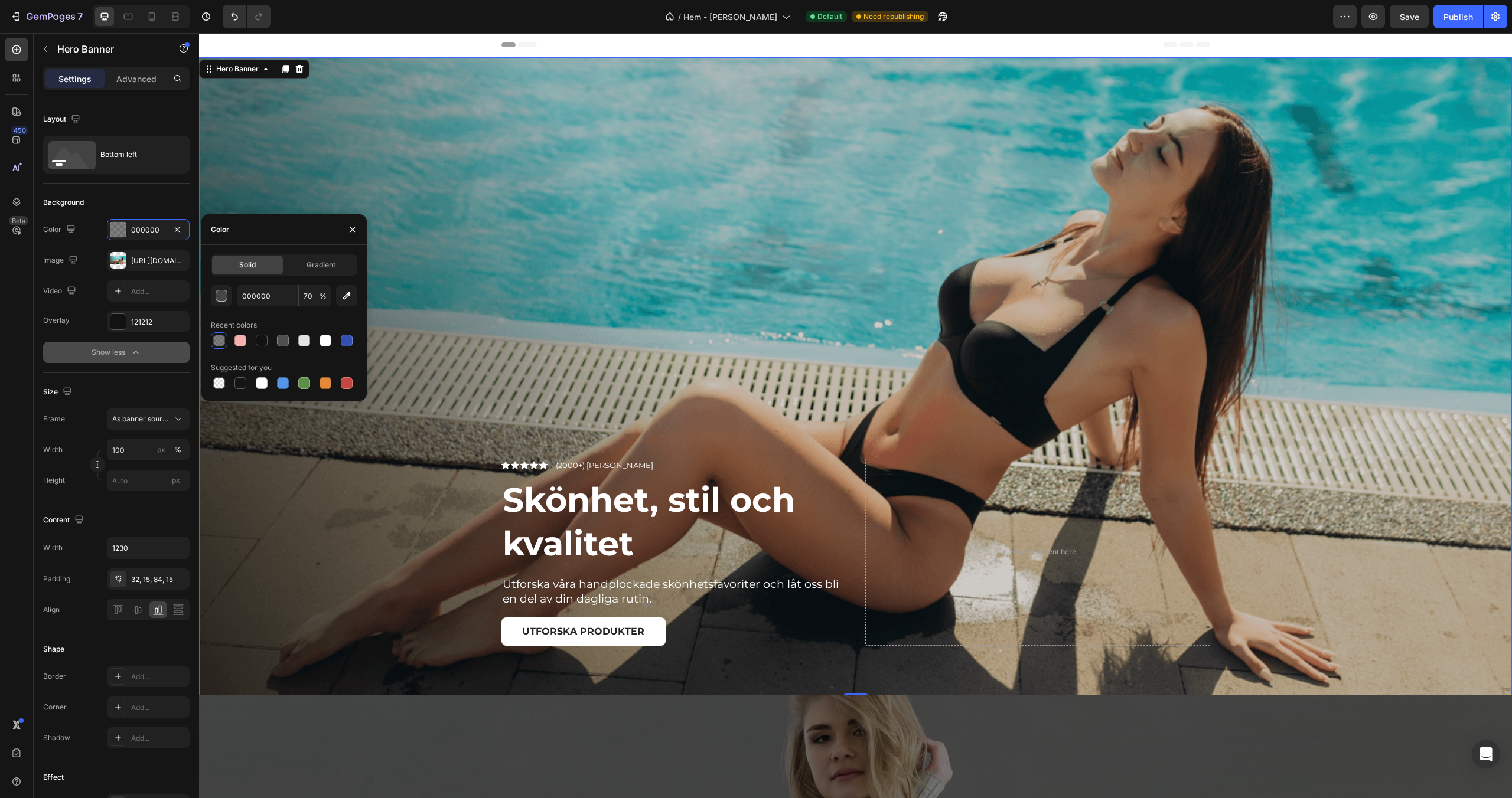
click at [488, 254] on div "Overlay" at bounding box center [855, 376] width 1313 height 638
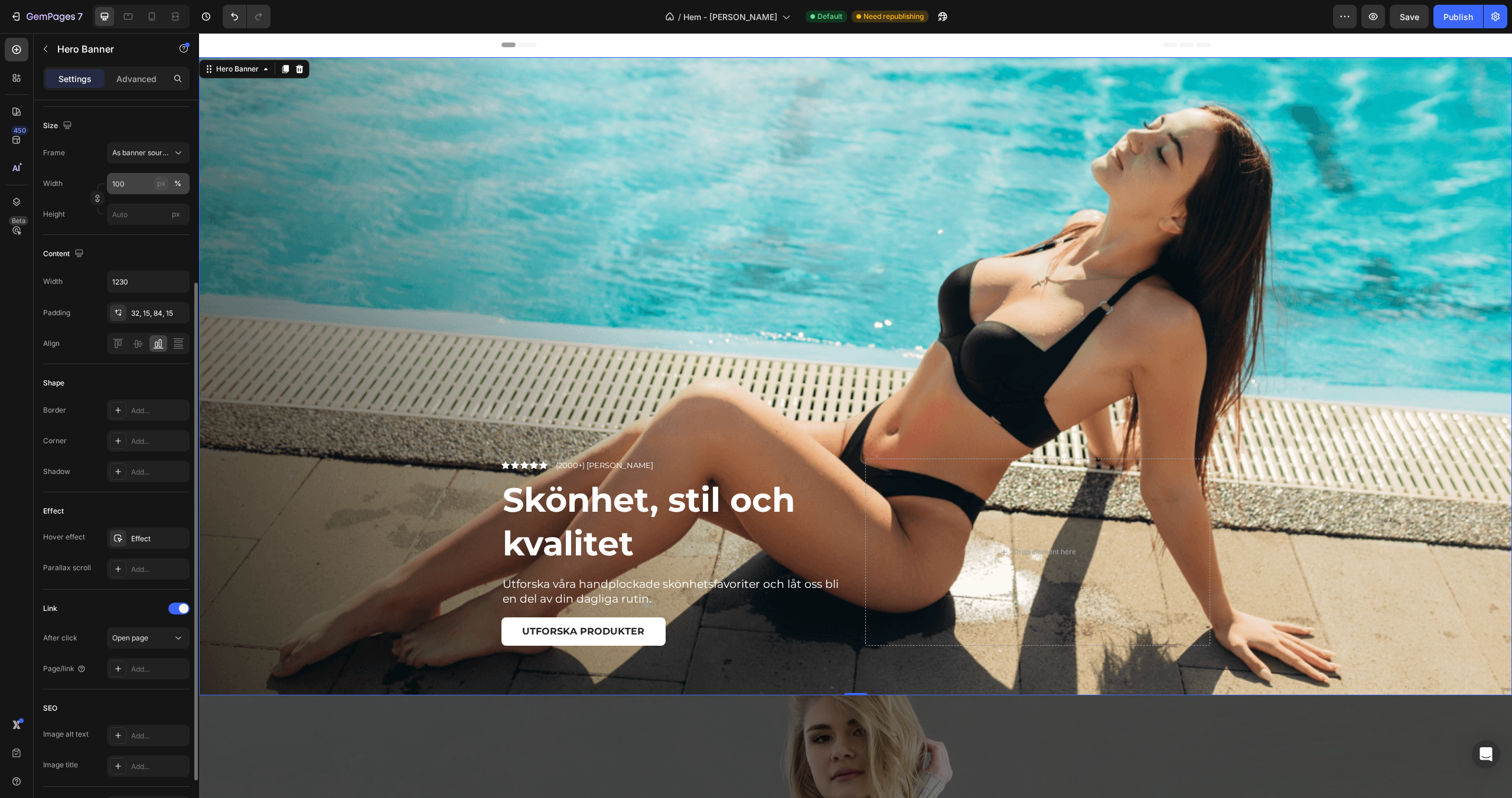
scroll to position [343, 0]
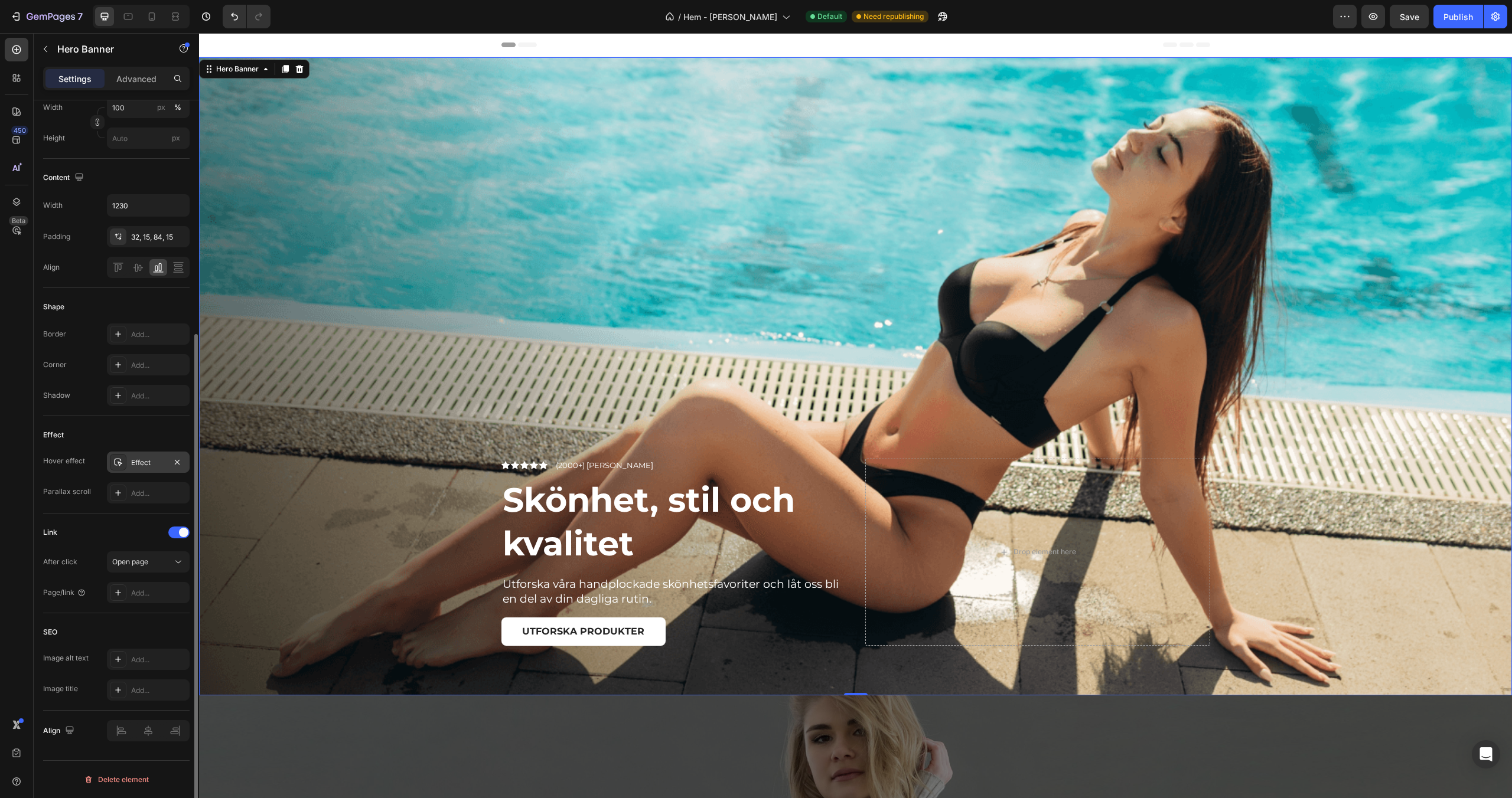
click at [144, 464] on div "Effect" at bounding box center [148, 463] width 34 height 11
click at [139, 434] on div "Effect" at bounding box center [116, 435] width 147 height 19
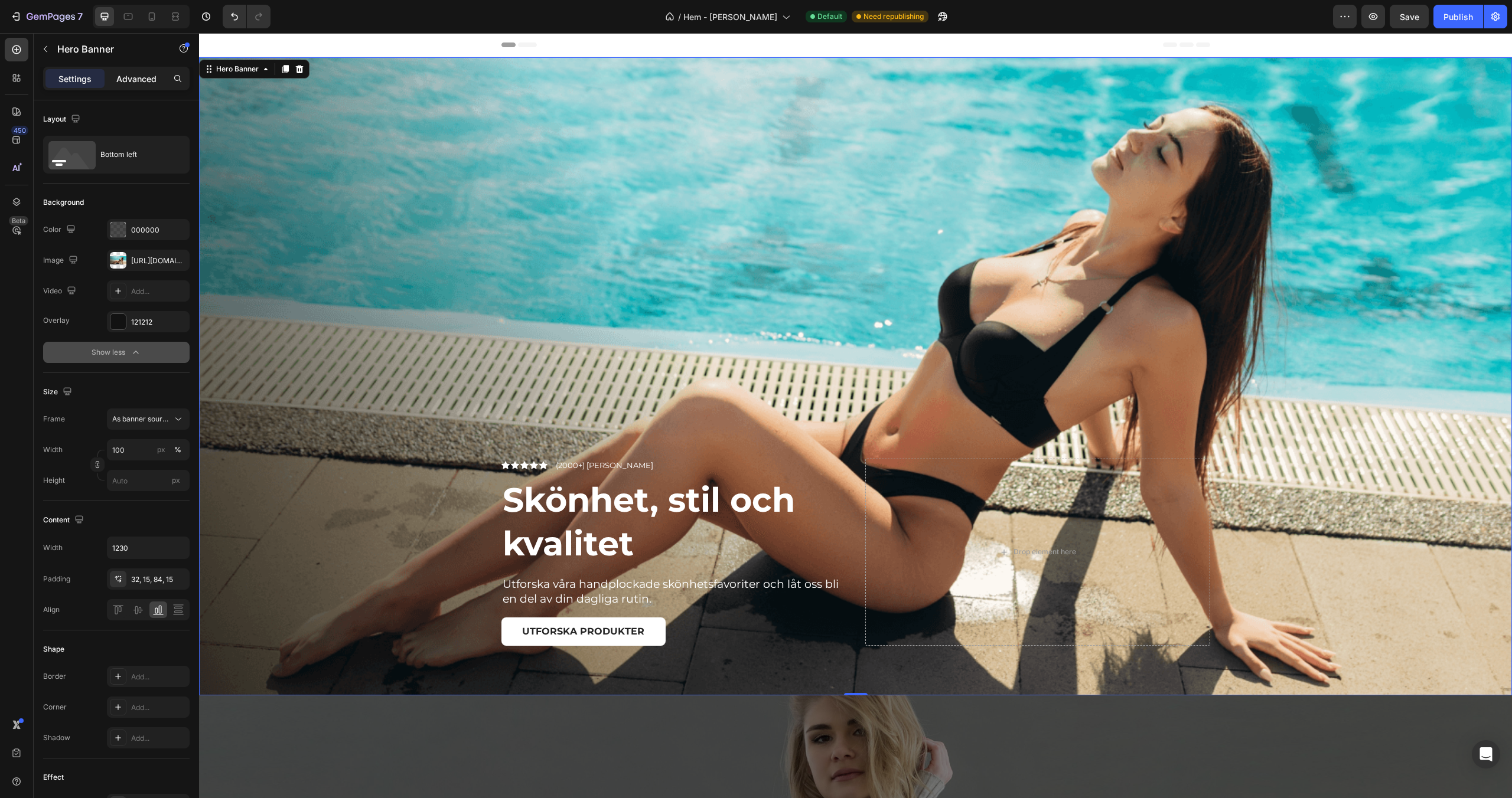
click at [132, 85] on div "Advanced" at bounding box center [136, 78] width 59 height 19
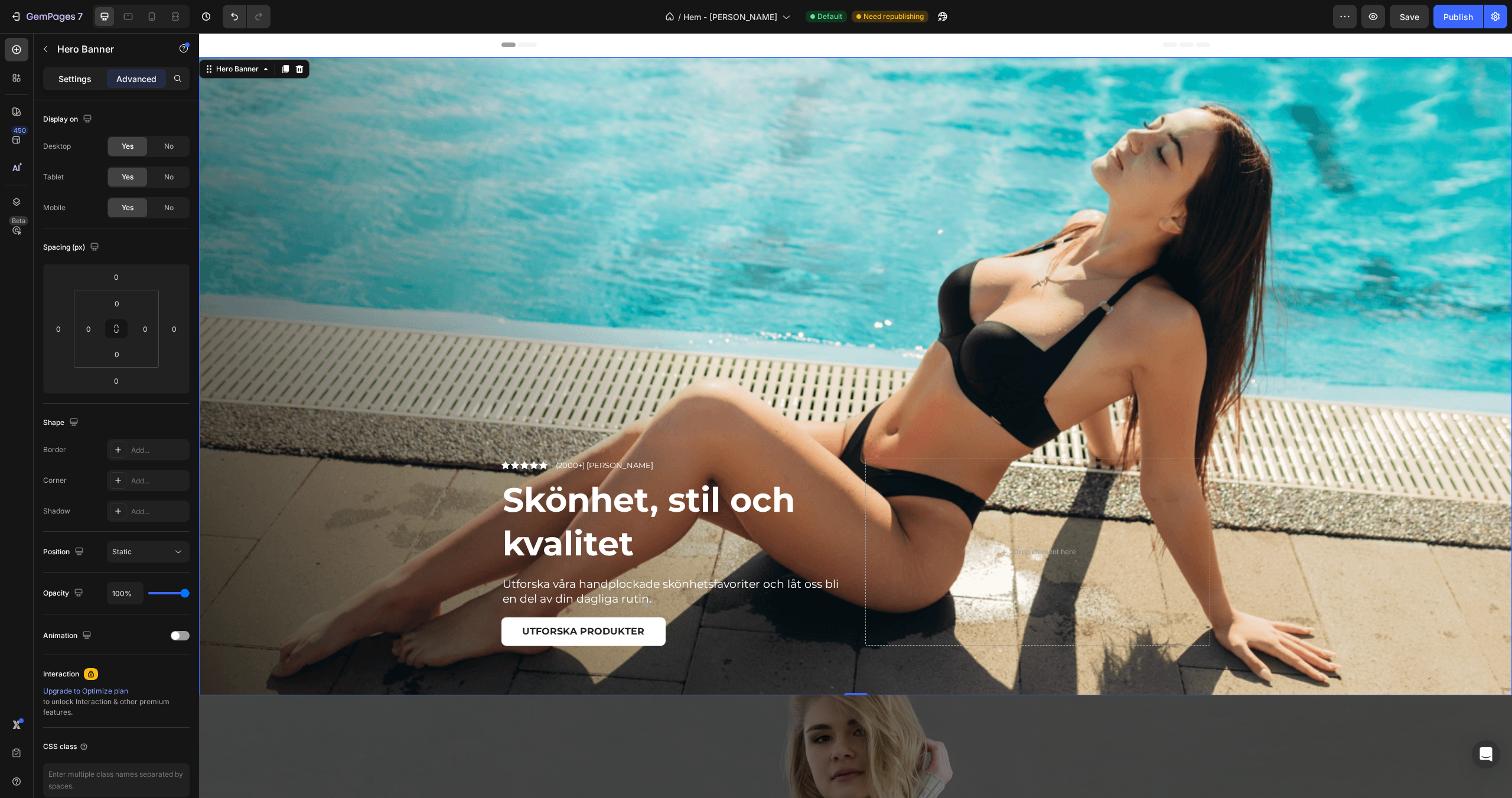
click at [76, 82] on p "Settings" at bounding box center [75, 78] width 33 height 12
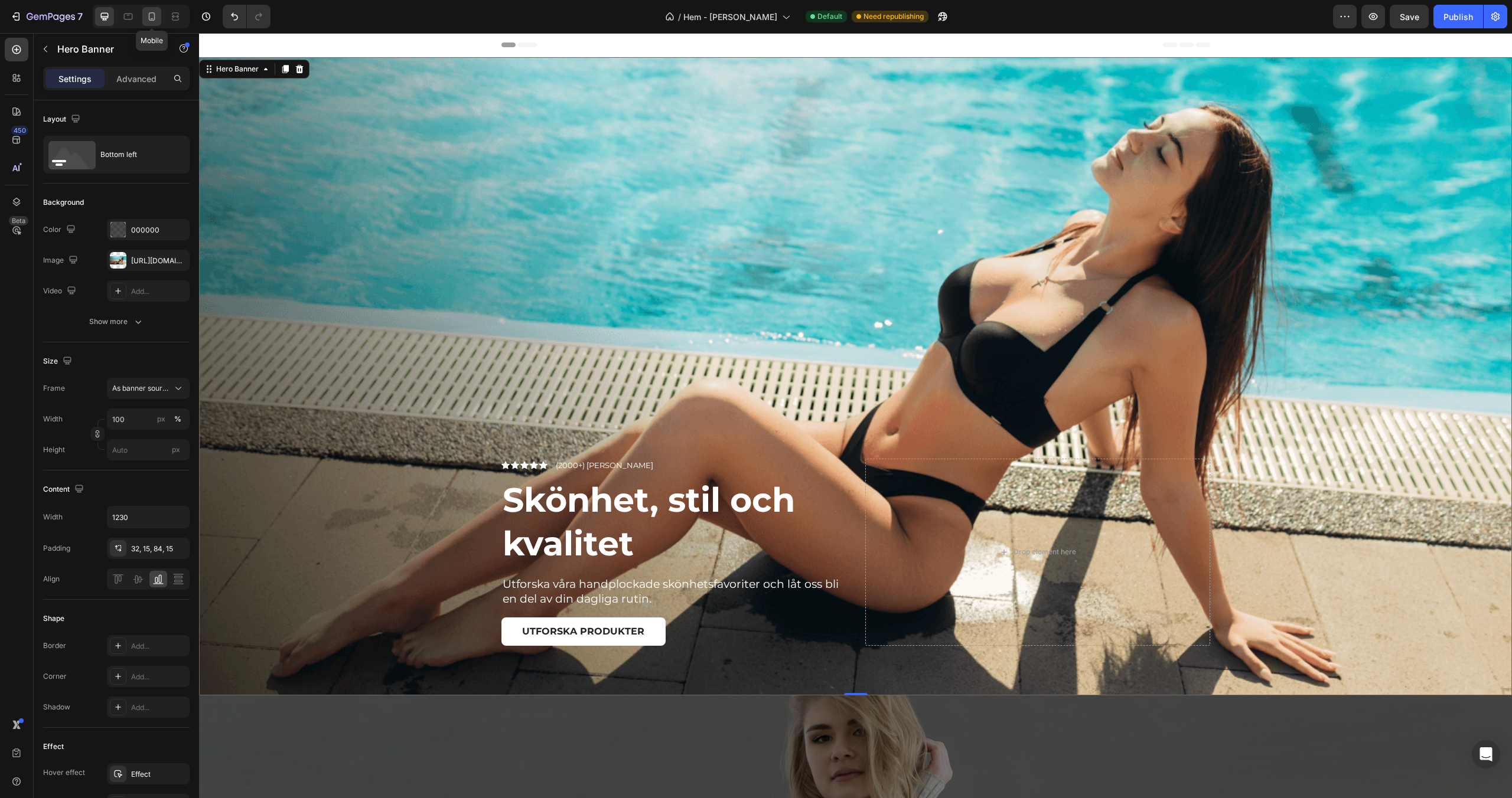
click at [143, 15] on div at bounding box center [151, 16] width 19 height 19
type input "100%"
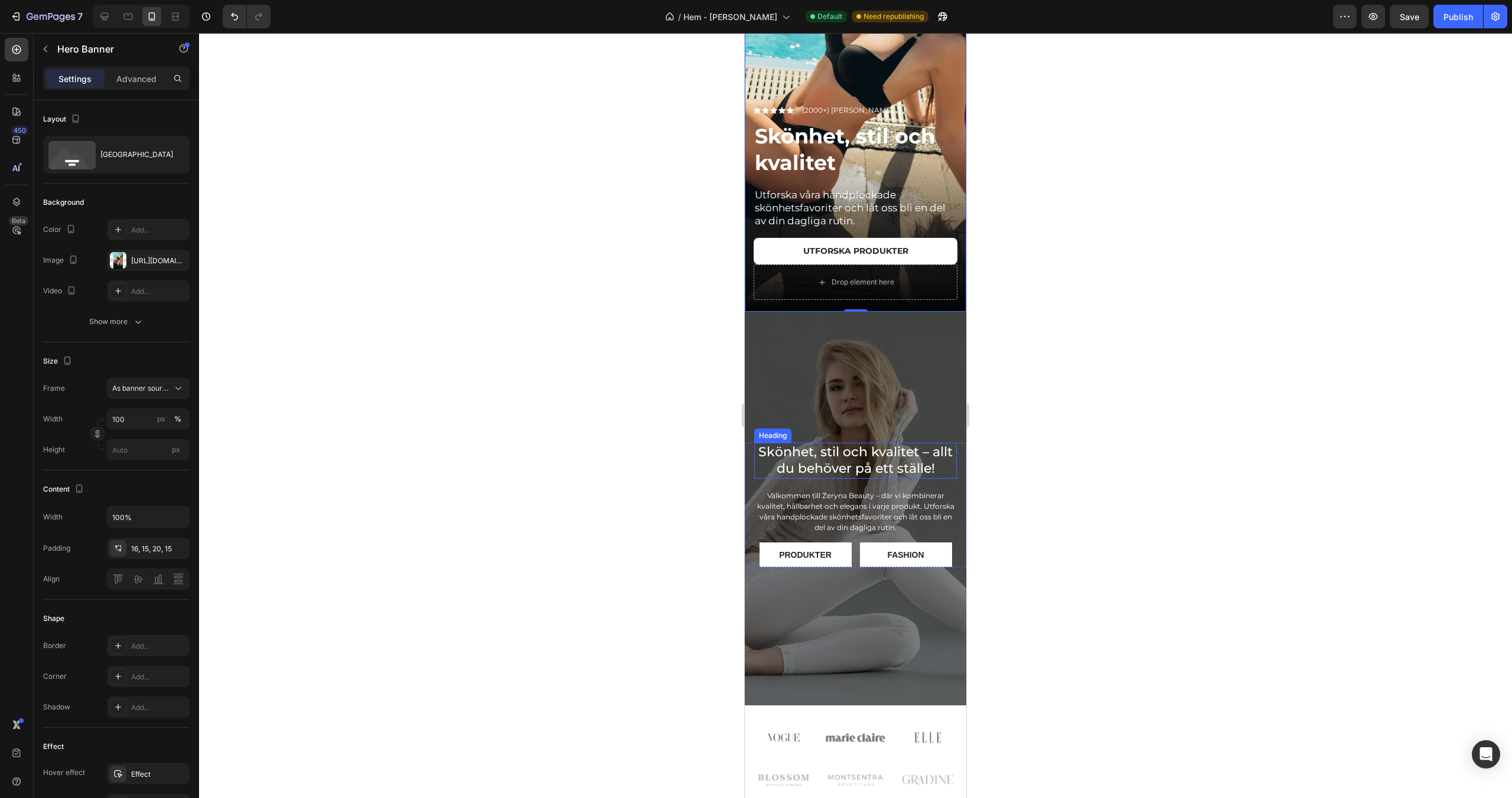
scroll to position [149, 0]
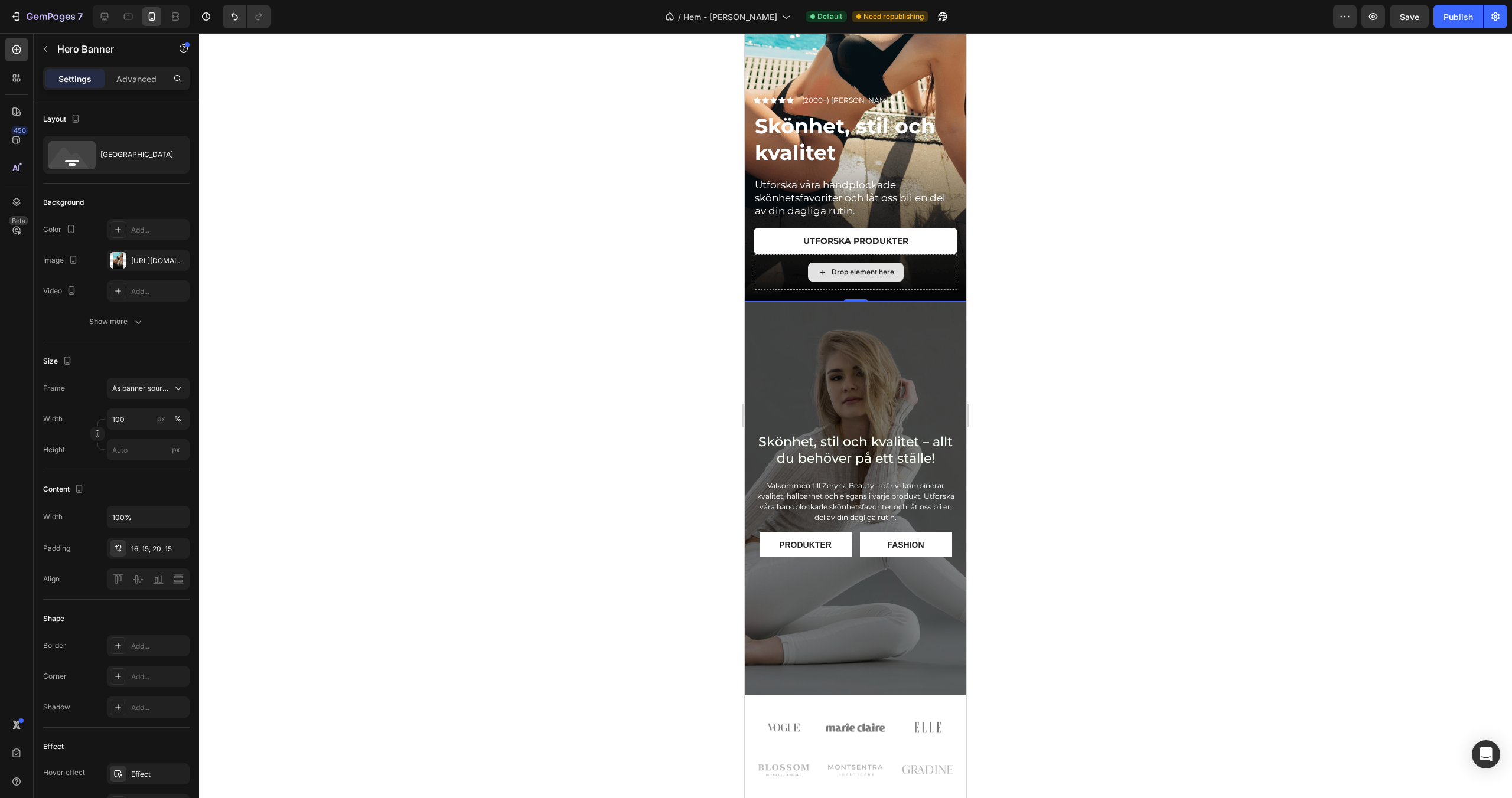
click at [913, 278] on div "Drop element here" at bounding box center [855, 272] width 204 height 36
click at [915, 270] on div "Drop element here" at bounding box center [855, 272] width 204 height 36
click at [917, 210] on p "Utforska våra handplockade skönhetsfavoriter och låt oss bli en del av din dagl…" at bounding box center [855, 197] width 201 height 39
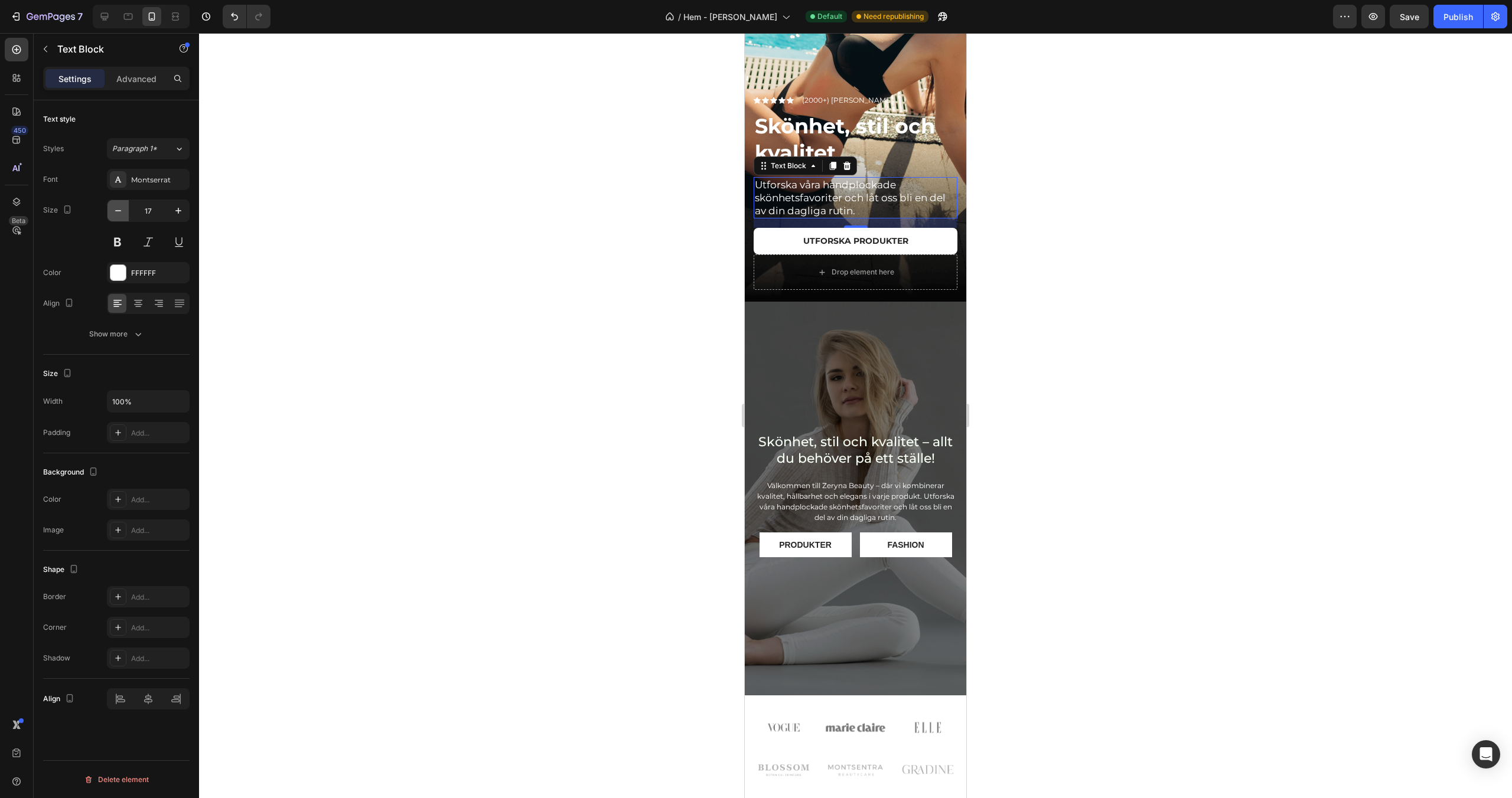
click at [122, 216] on icon "button" at bounding box center [118, 211] width 12 height 12
click at [122, 214] on icon "button" at bounding box center [118, 211] width 12 height 12
type input "14"
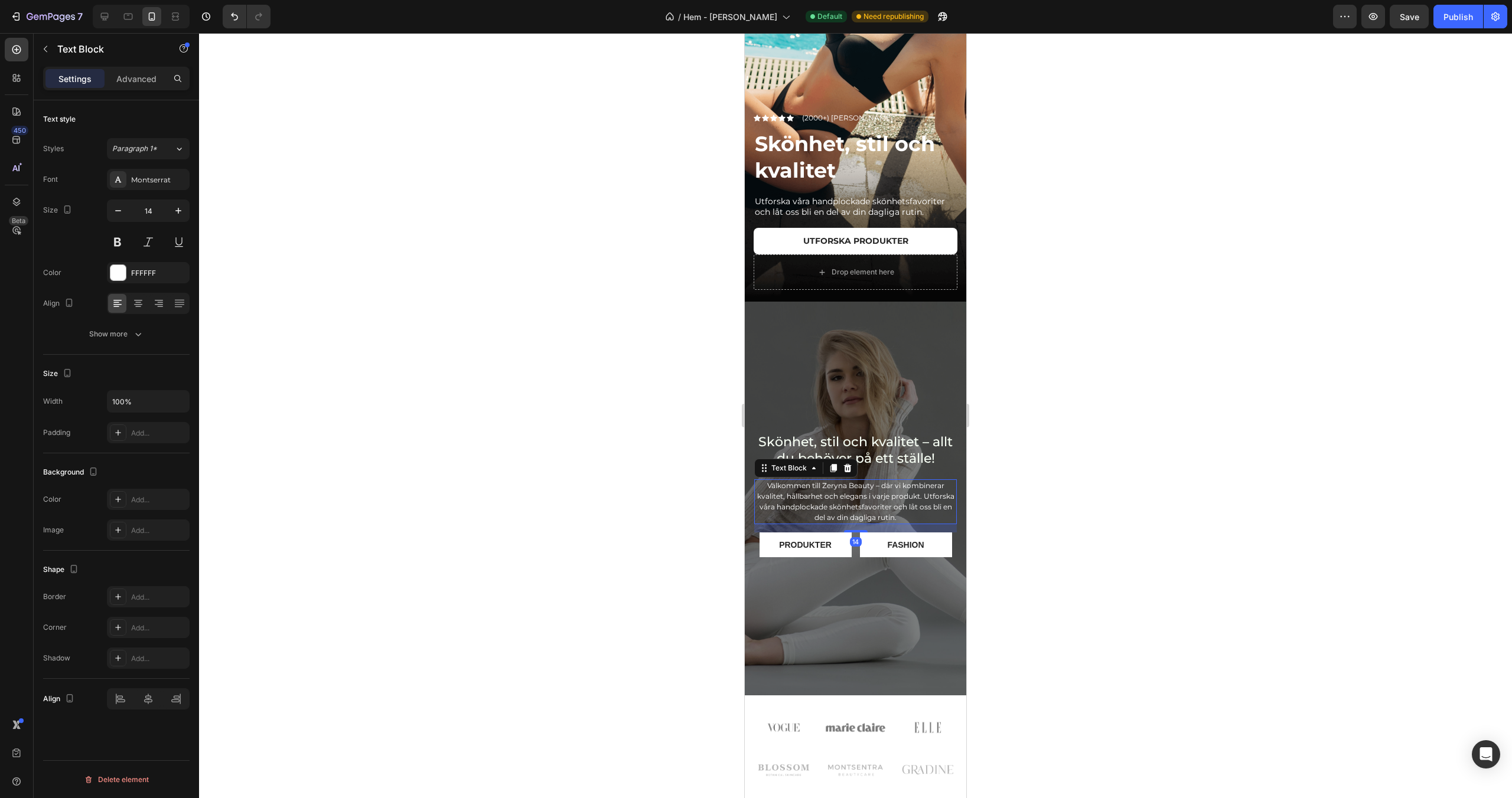
click at [852, 513] on p "Välkommen till Zeryna Beauty – där vi kombinerar kvalitet, hållbarhet och elega…" at bounding box center [855, 502] width 200 height 43
click at [104, 13] on icon at bounding box center [105, 17] width 8 height 8
type input "16"
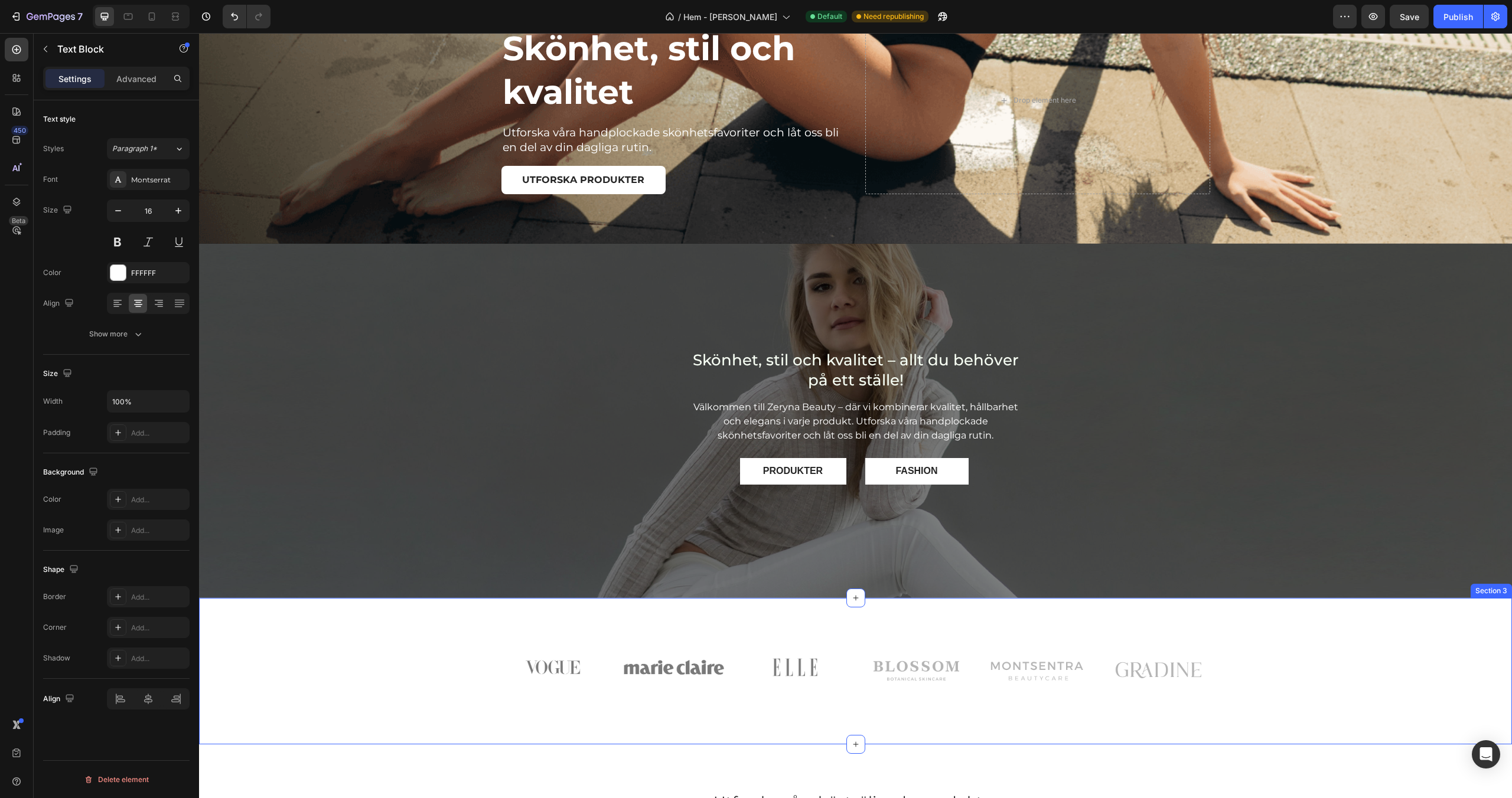
scroll to position [402, 0]
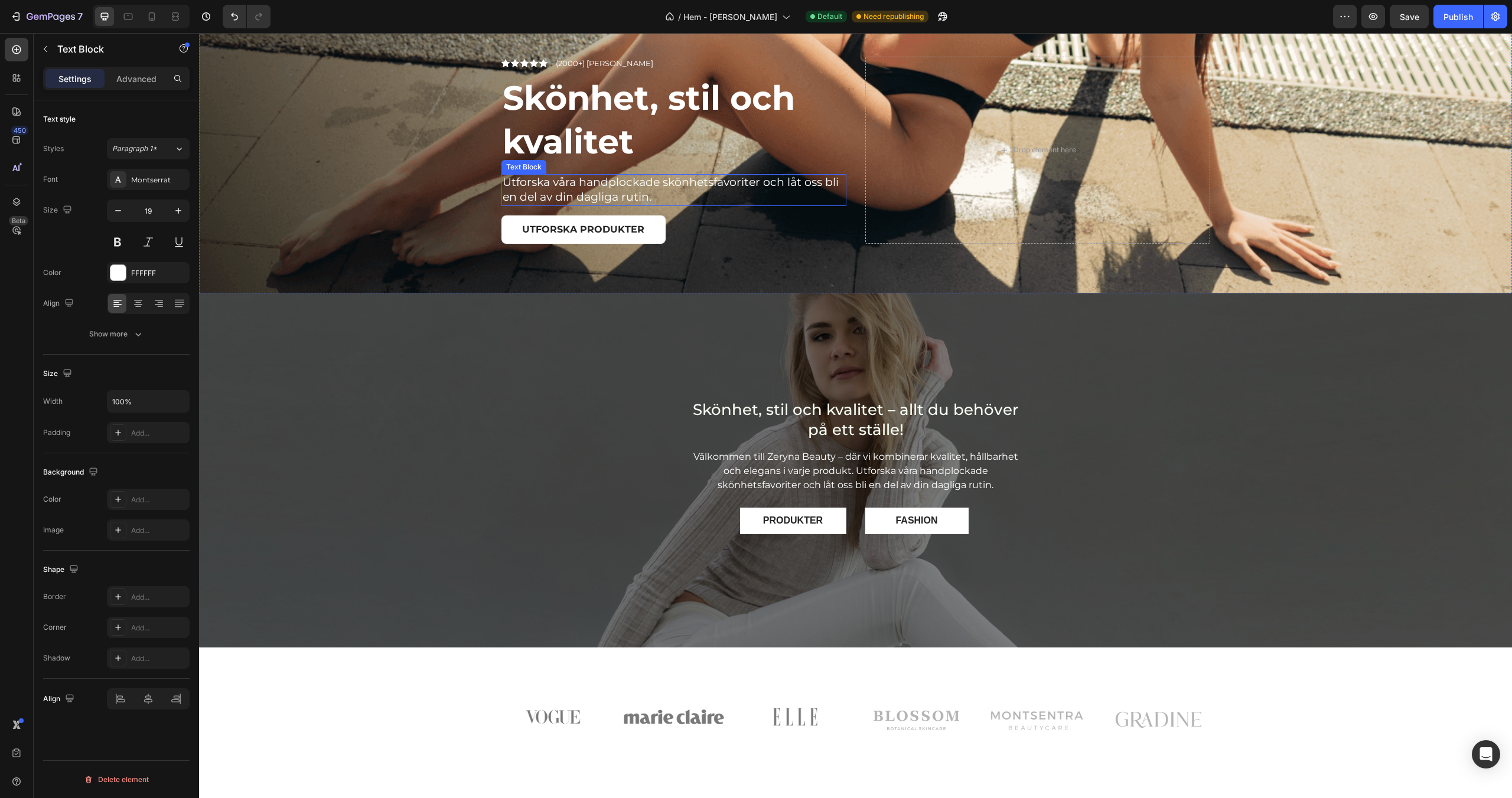
click at [634, 193] on p "Utforska våra handplockade skönhetsfavoriter och låt oss bli en del av din dagl…" at bounding box center [674, 190] width 343 height 29
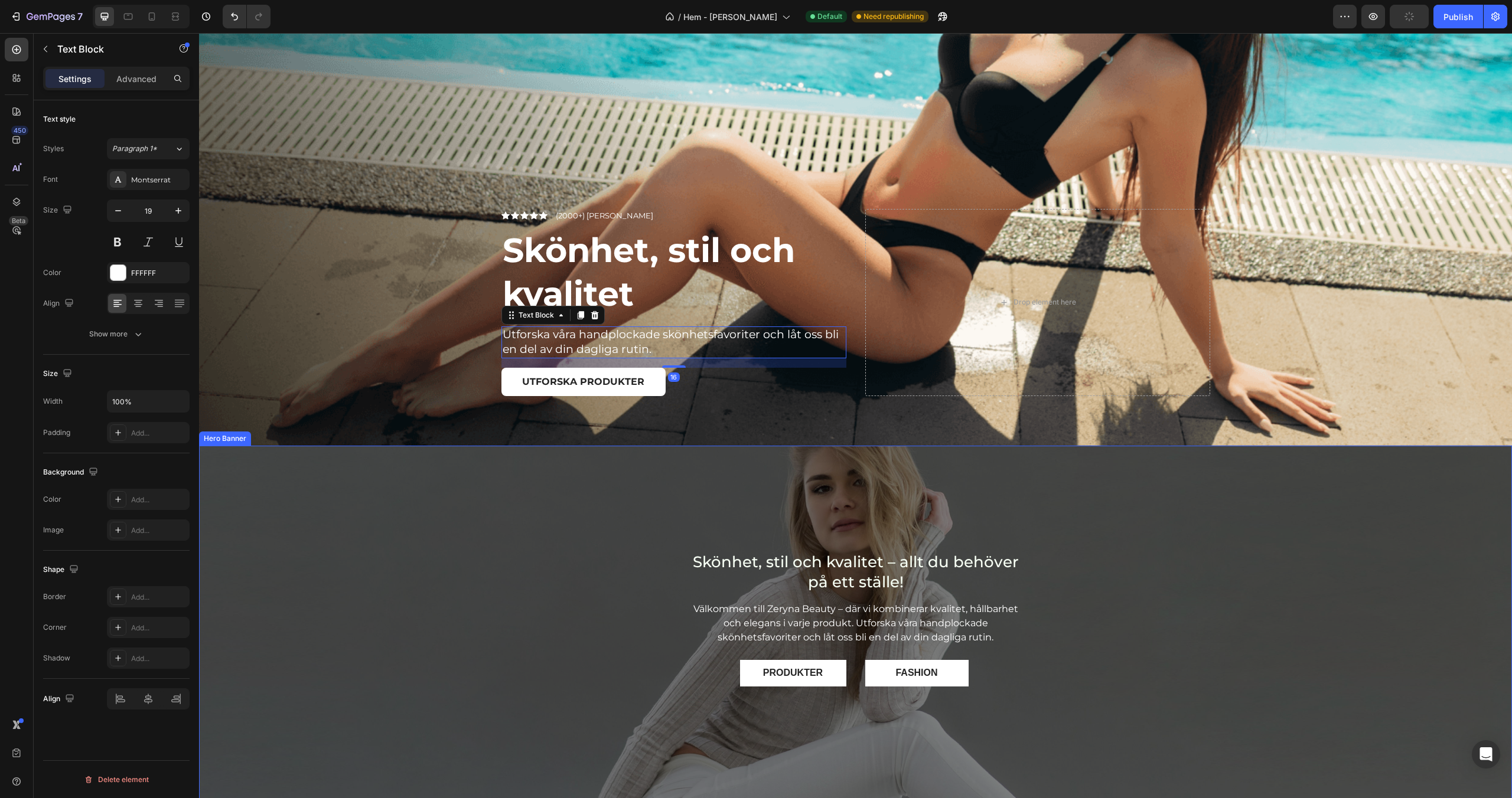
scroll to position [236, 0]
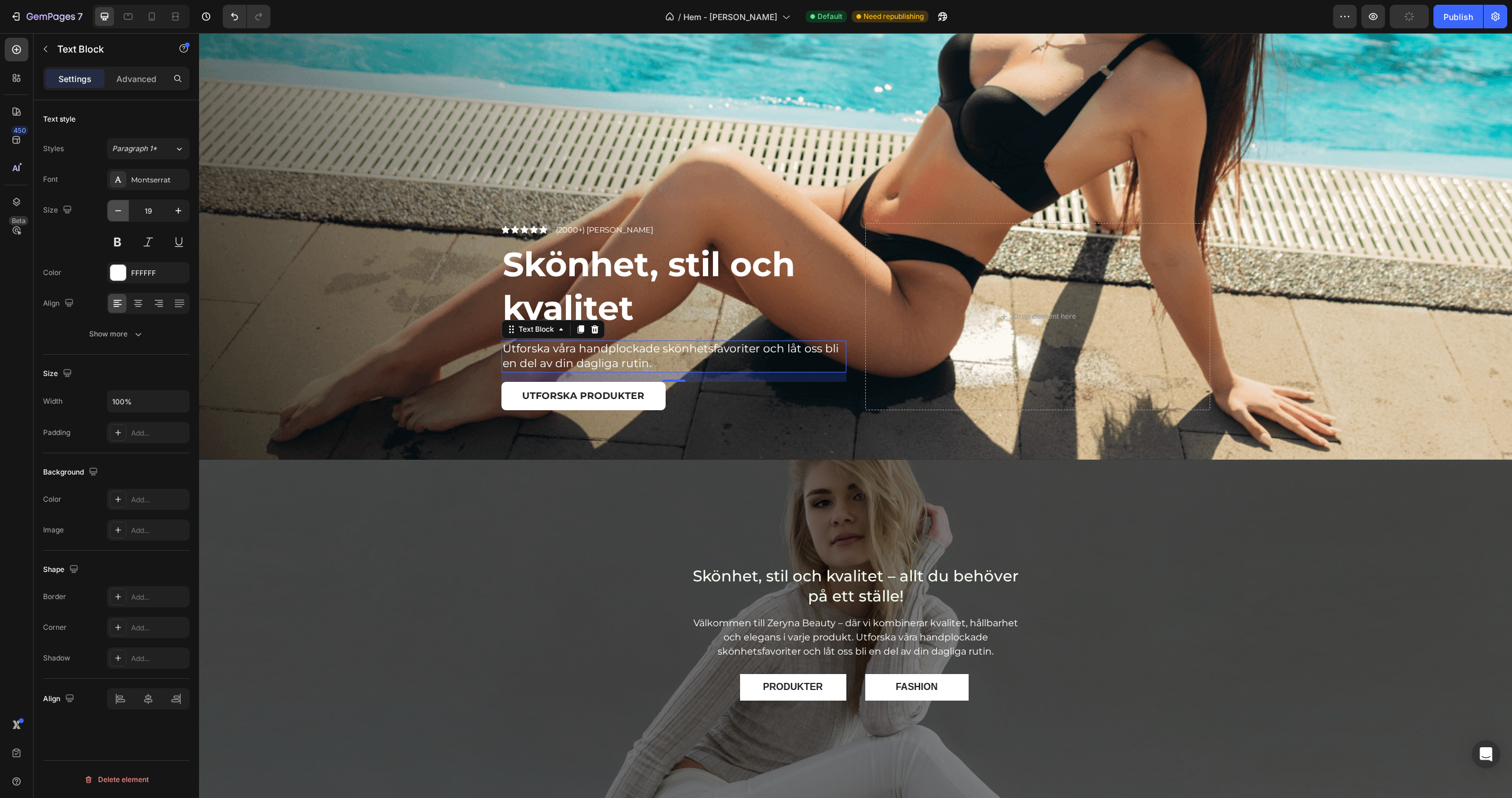
click at [117, 215] on icon "button" at bounding box center [118, 211] width 12 height 12
type input "18"
click at [399, 523] on div "Overlay" at bounding box center [855, 637] width 1313 height 355
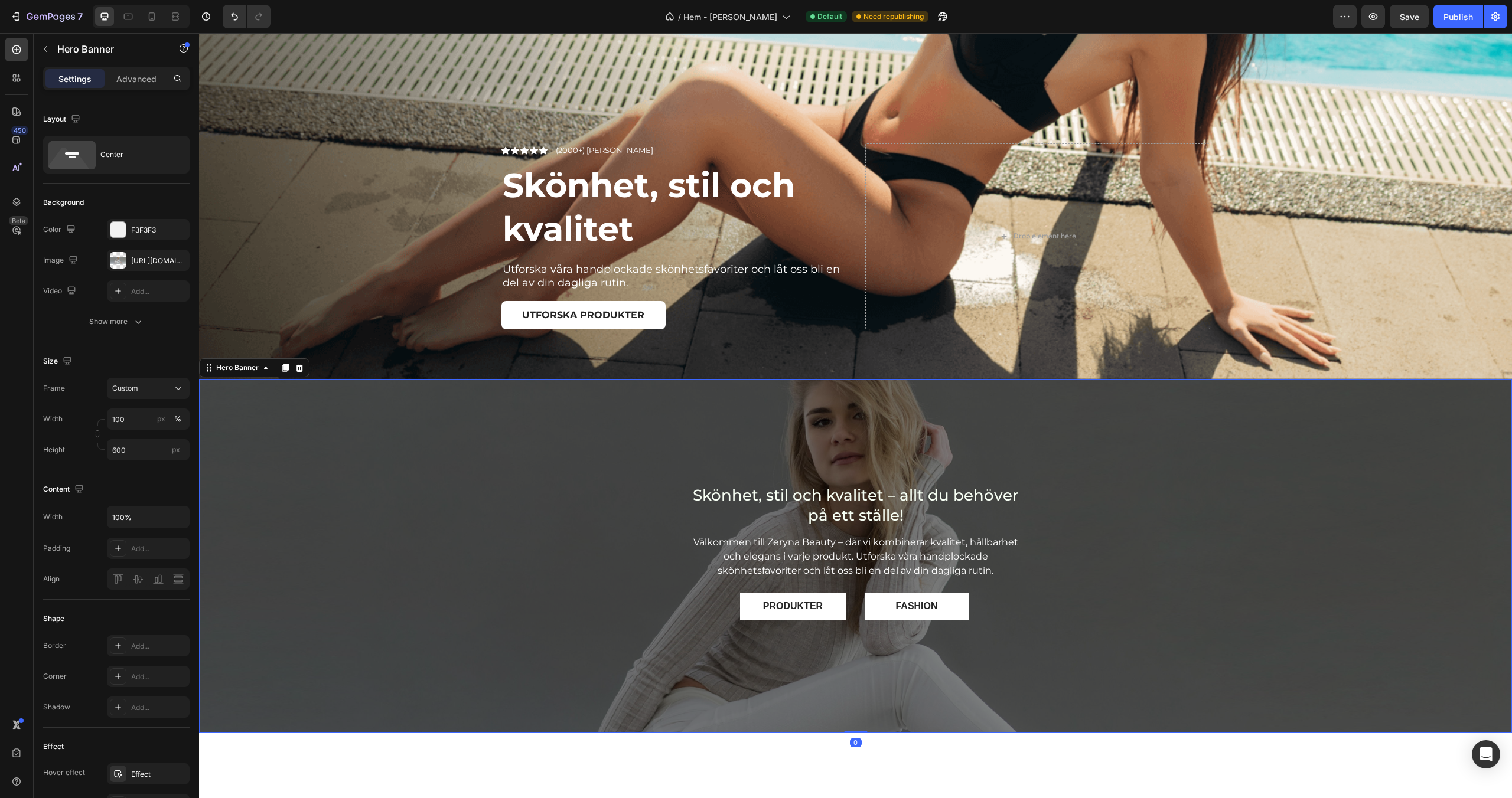
scroll to position [344, 0]
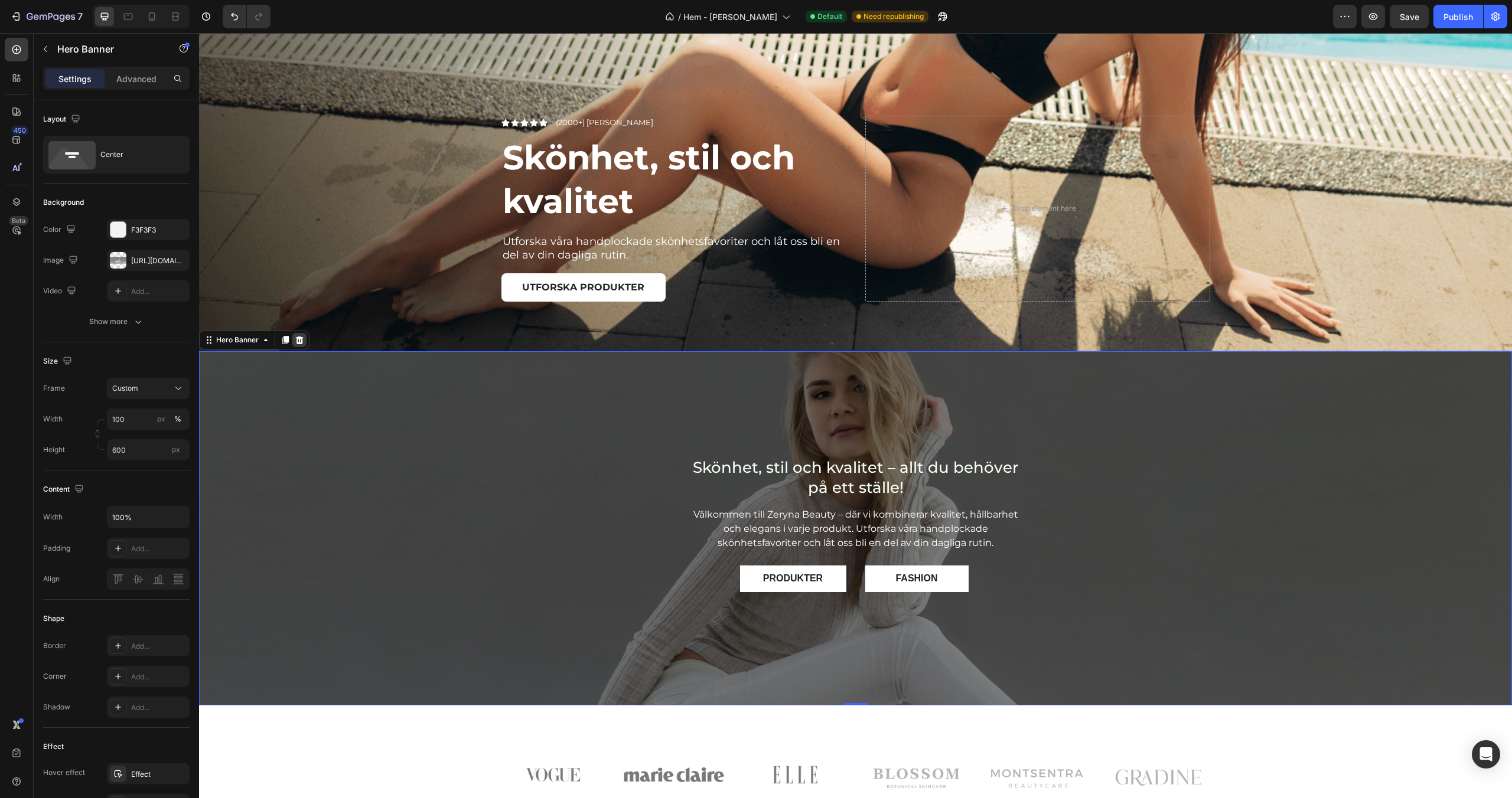
click at [297, 343] on icon at bounding box center [300, 340] width 8 height 9
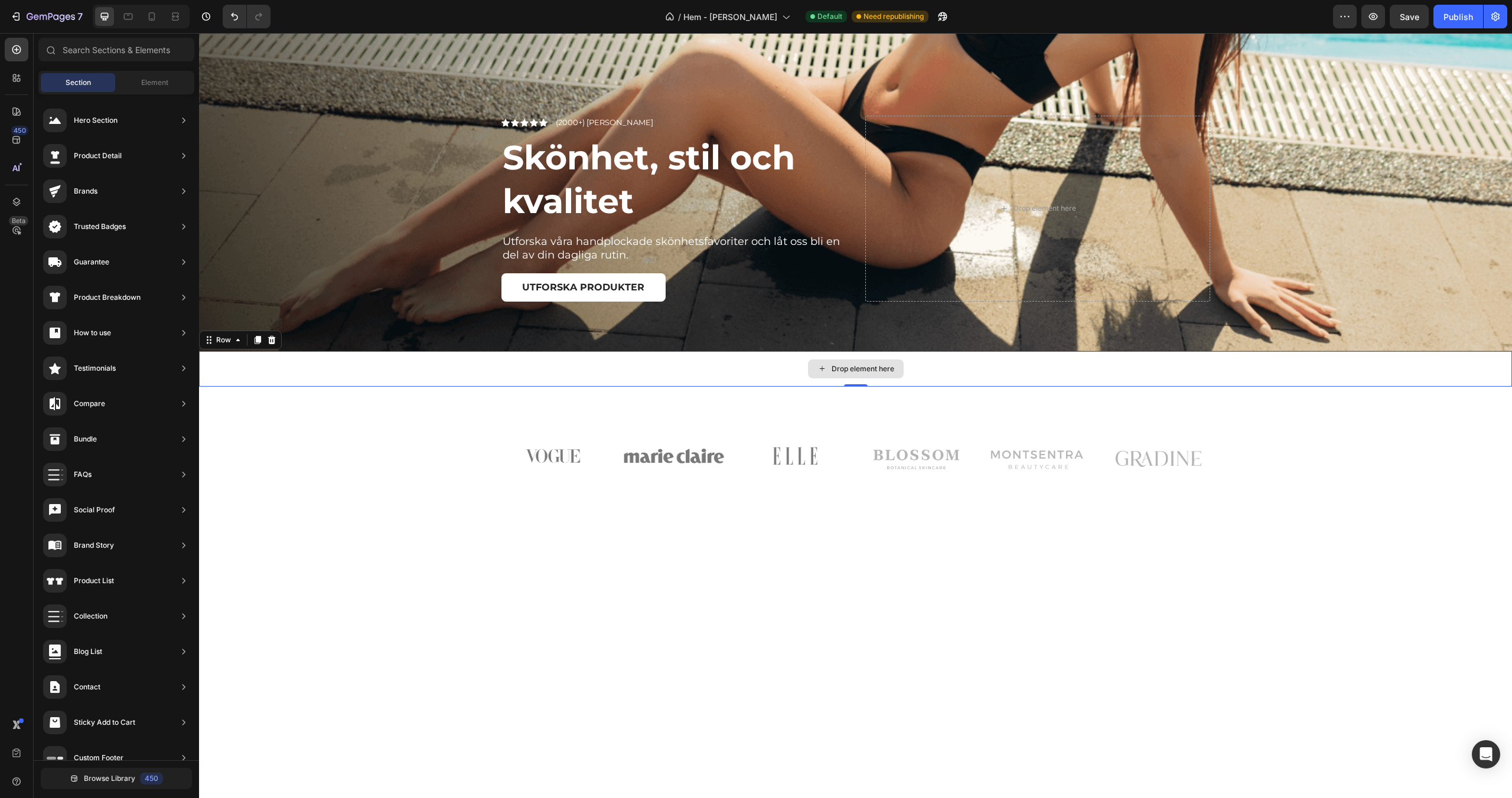
click at [404, 366] on div "Drop element here" at bounding box center [855, 369] width 1313 height 36
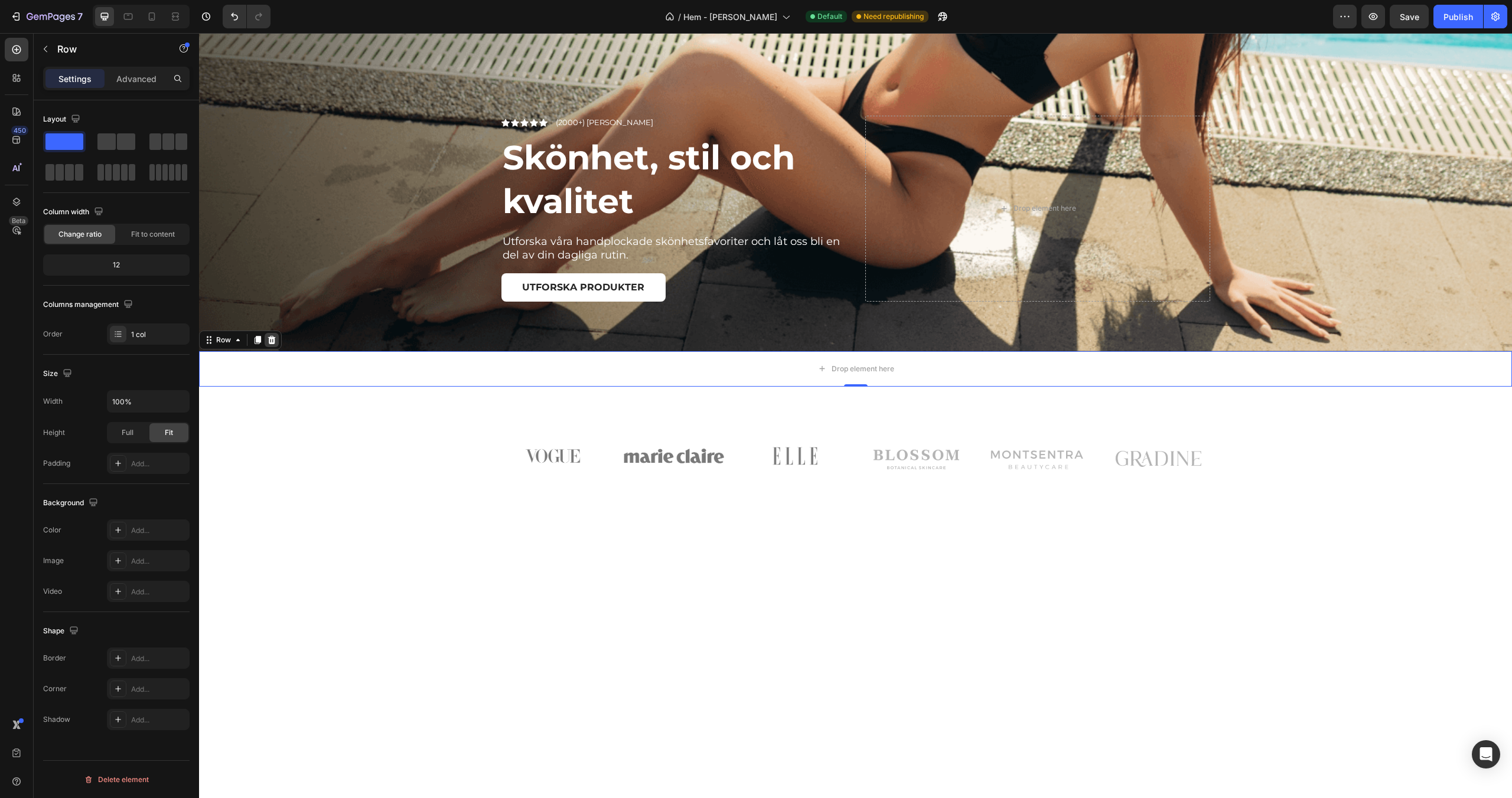
click at [267, 339] on icon at bounding box center [272, 340] width 9 height 9
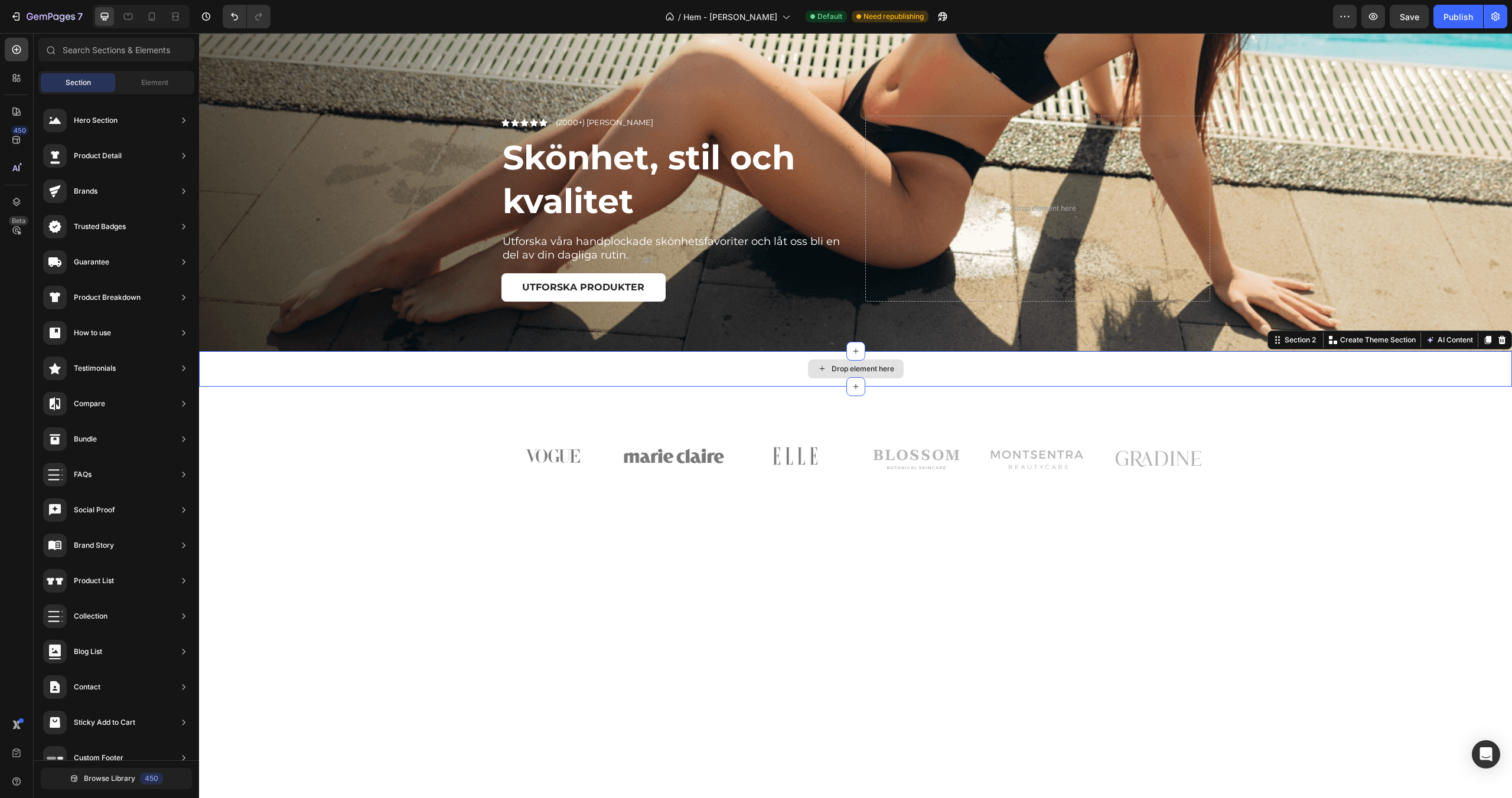
click at [284, 372] on div "Drop element here" at bounding box center [855, 369] width 1313 height 36
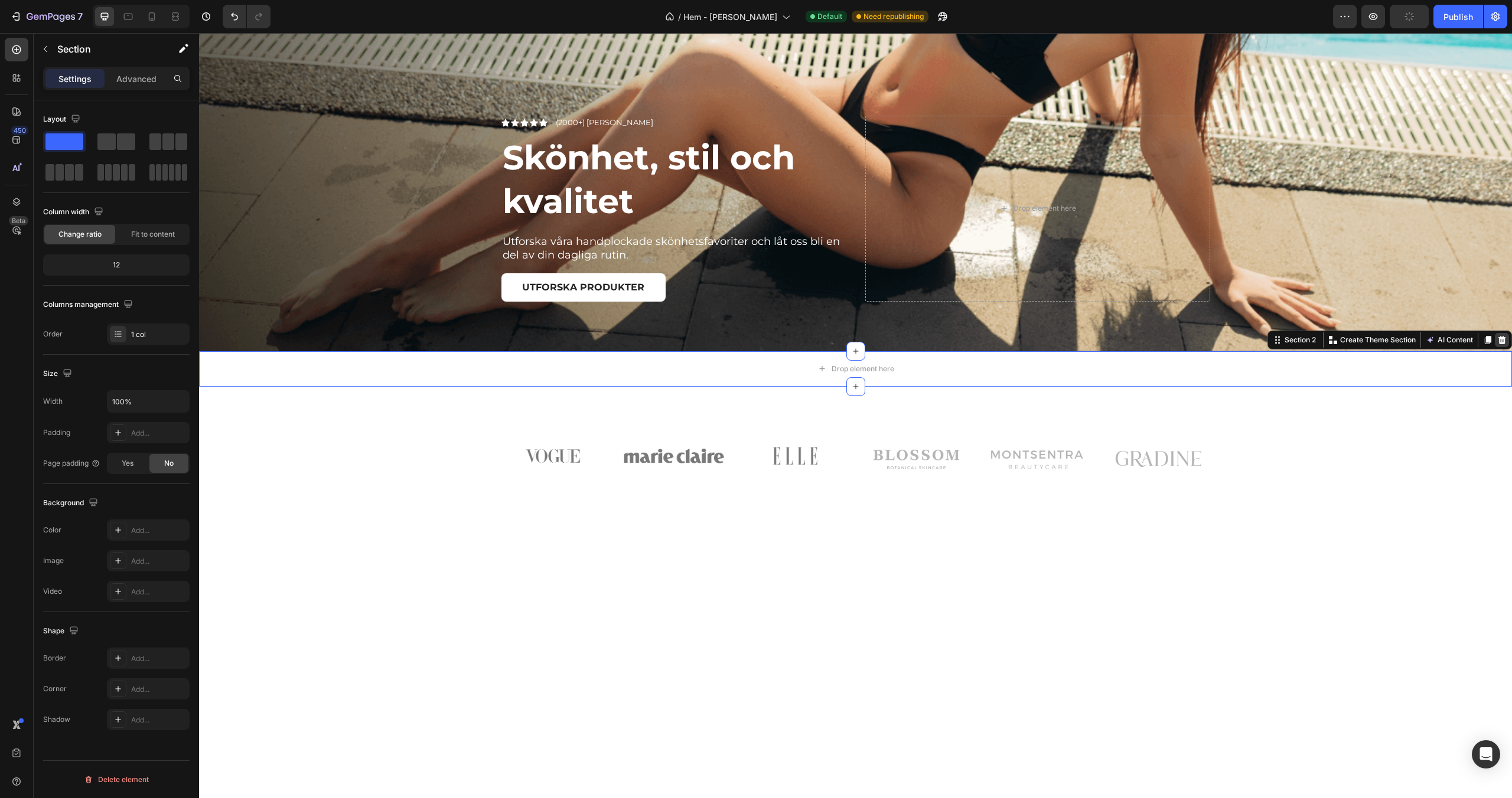
click at [1507, 343] on div at bounding box center [1502, 340] width 14 height 14
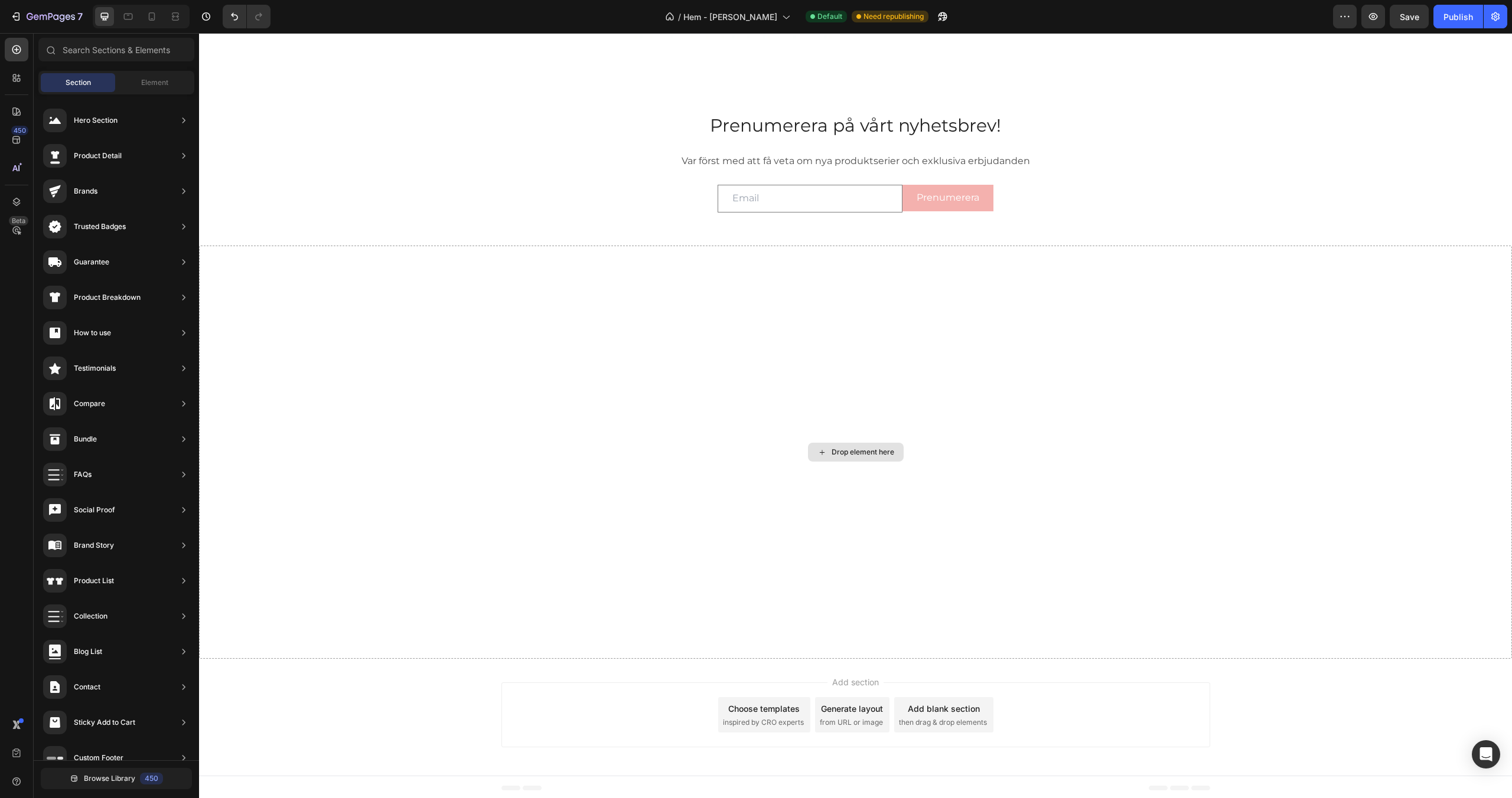
scroll to position [2022, 0]
click at [1141, 434] on div "Drop element here" at bounding box center [855, 450] width 1313 height 413
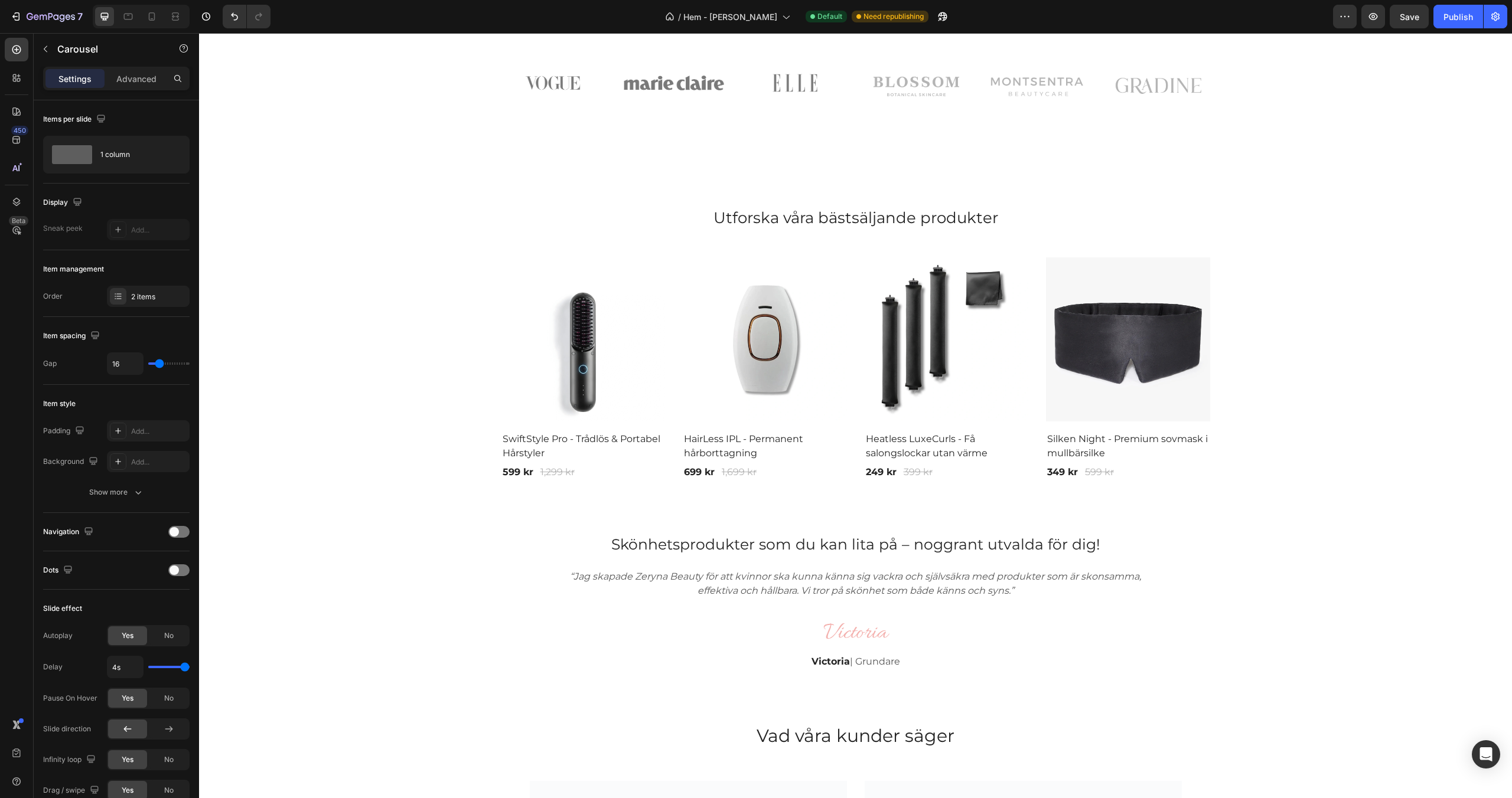
scroll to position [810, 0]
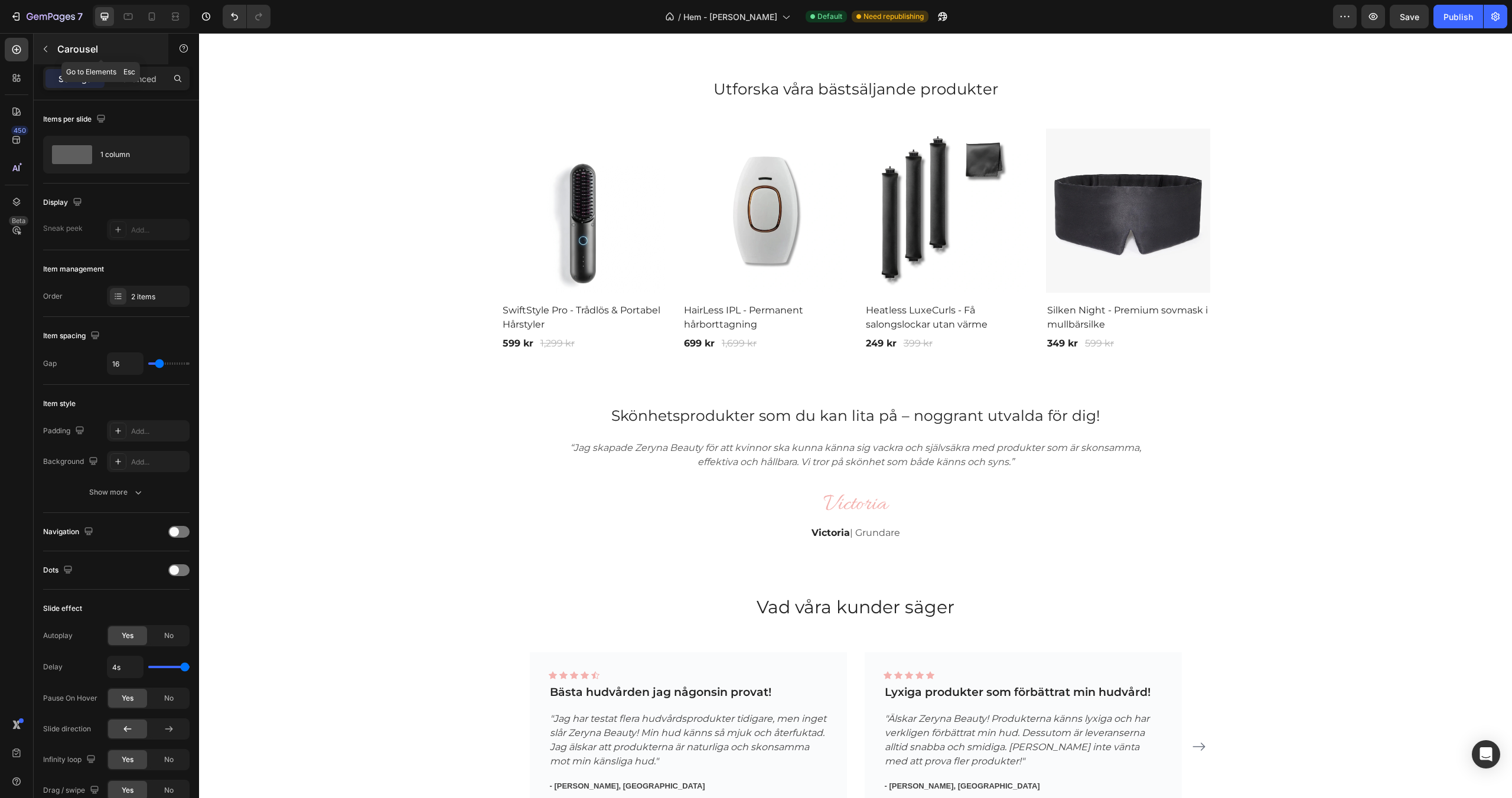
click at [47, 49] on icon "button" at bounding box center [45, 49] width 9 height 9
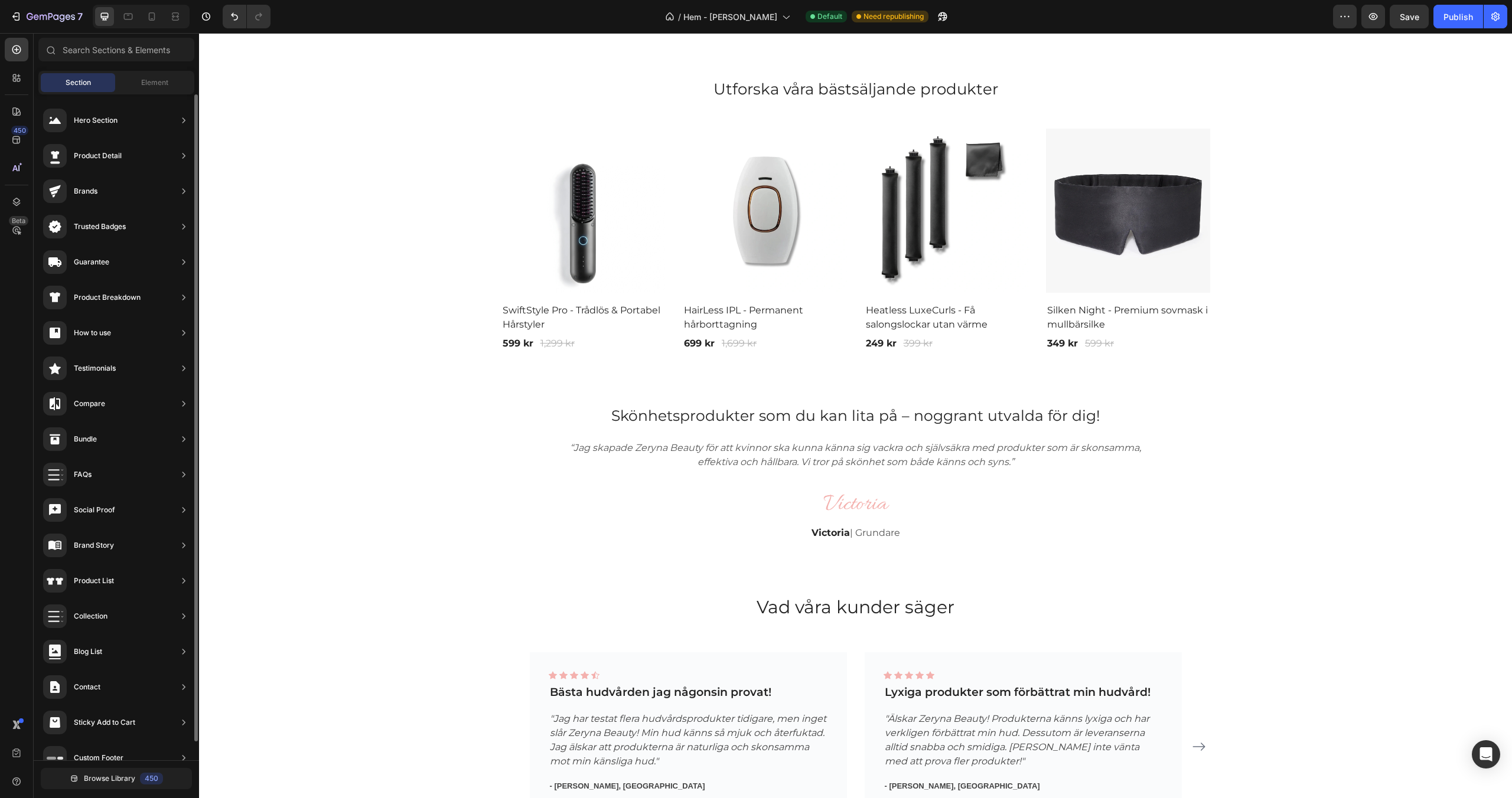
scroll to position [0, 0]
click at [93, 784] on span "Browse Library" at bounding box center [109, 779] width 51 height 11
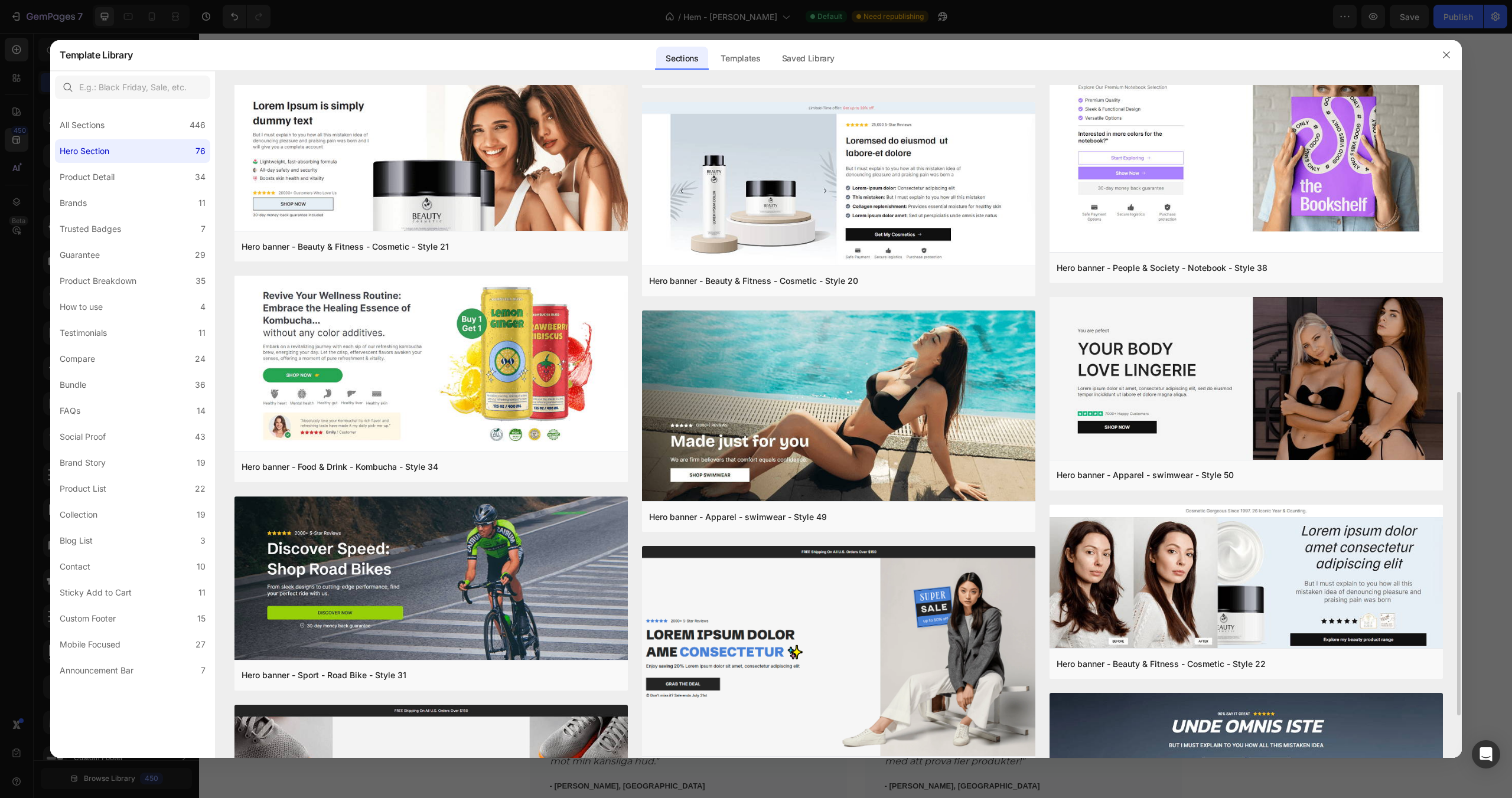
scroll to position [511, 0]
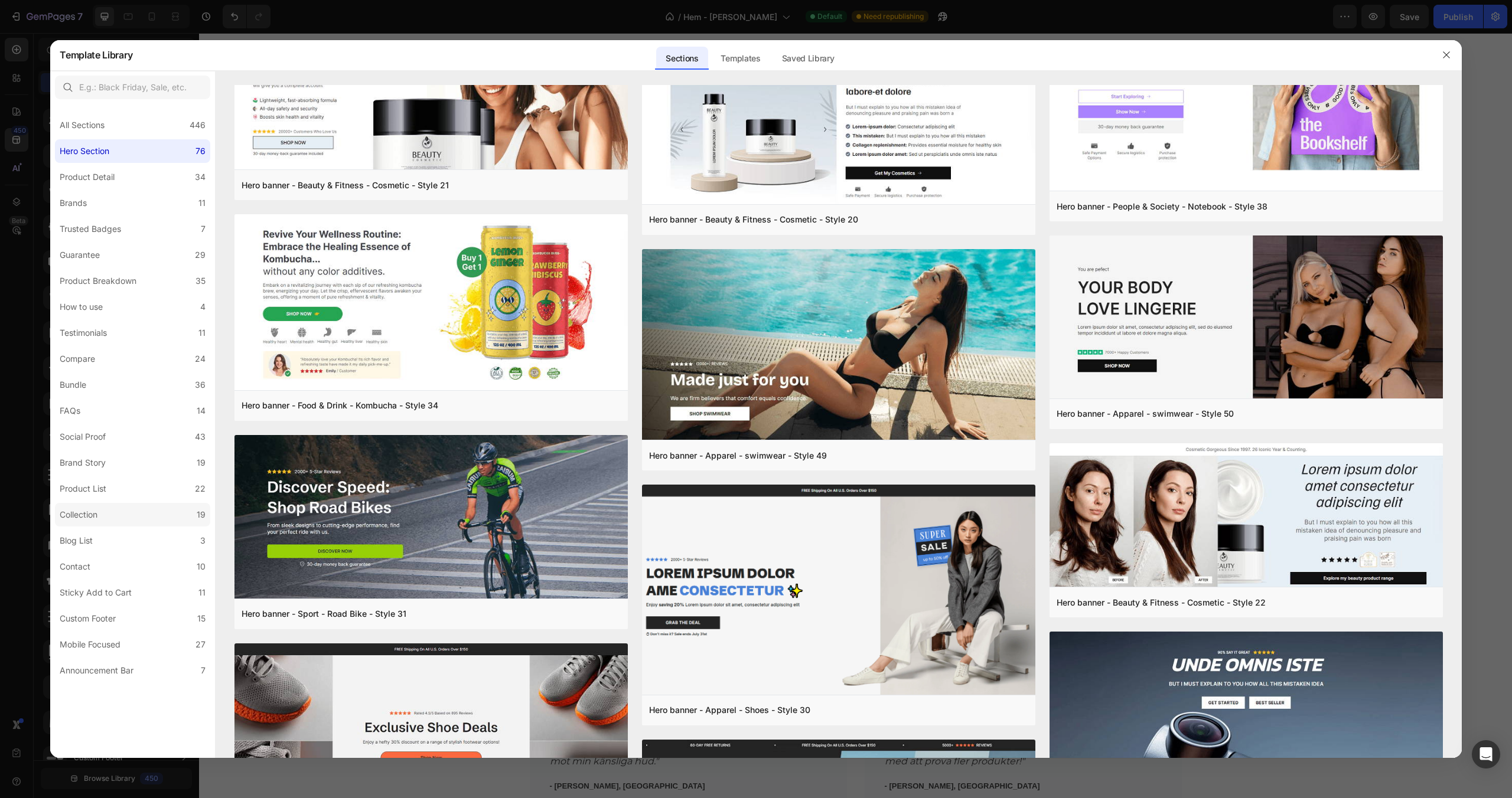
click at [141, 508] on label "Collection 19" at bounding box center [132, 515] width 155 height 24
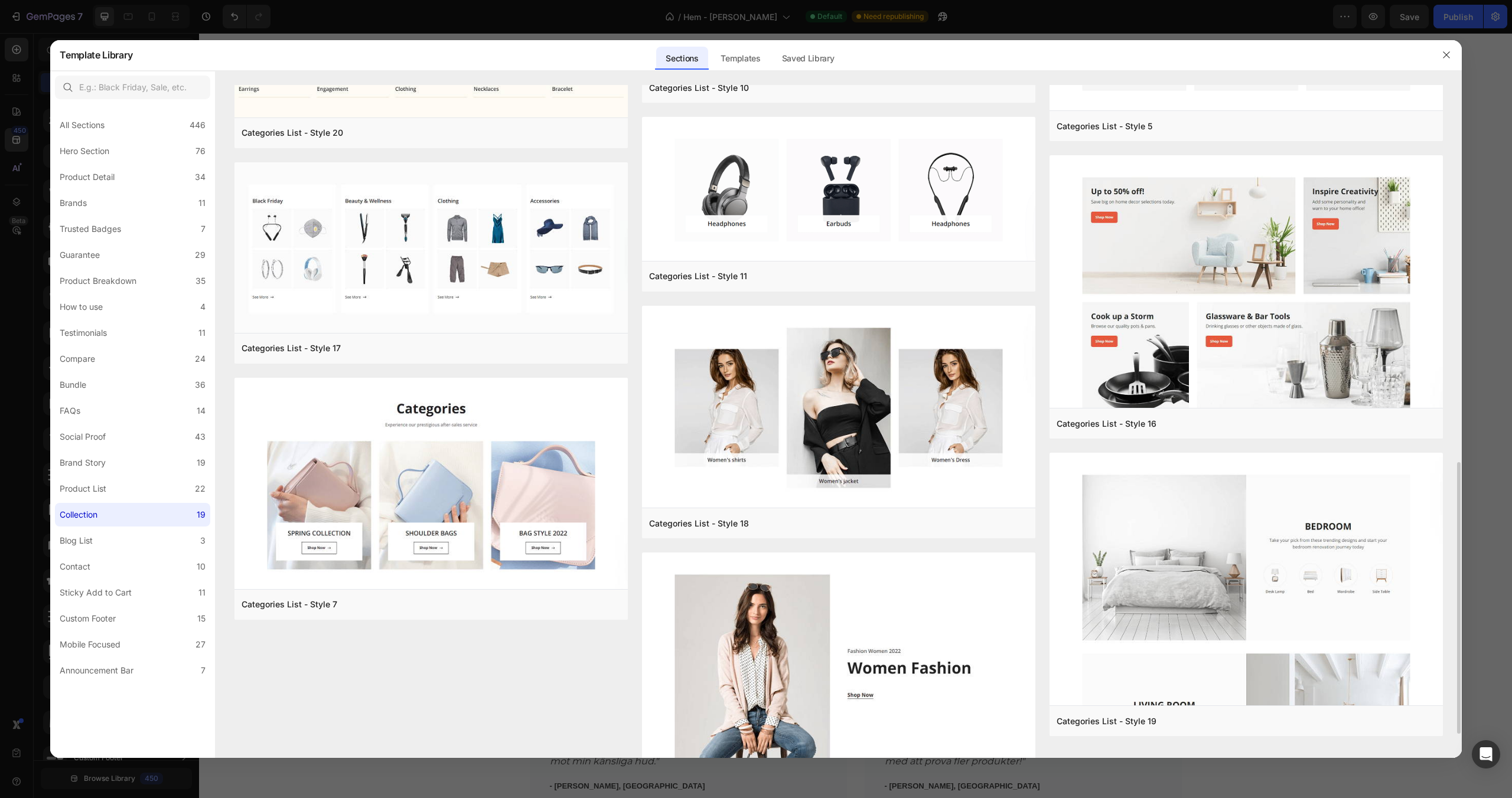
scroll to position [997, 0]
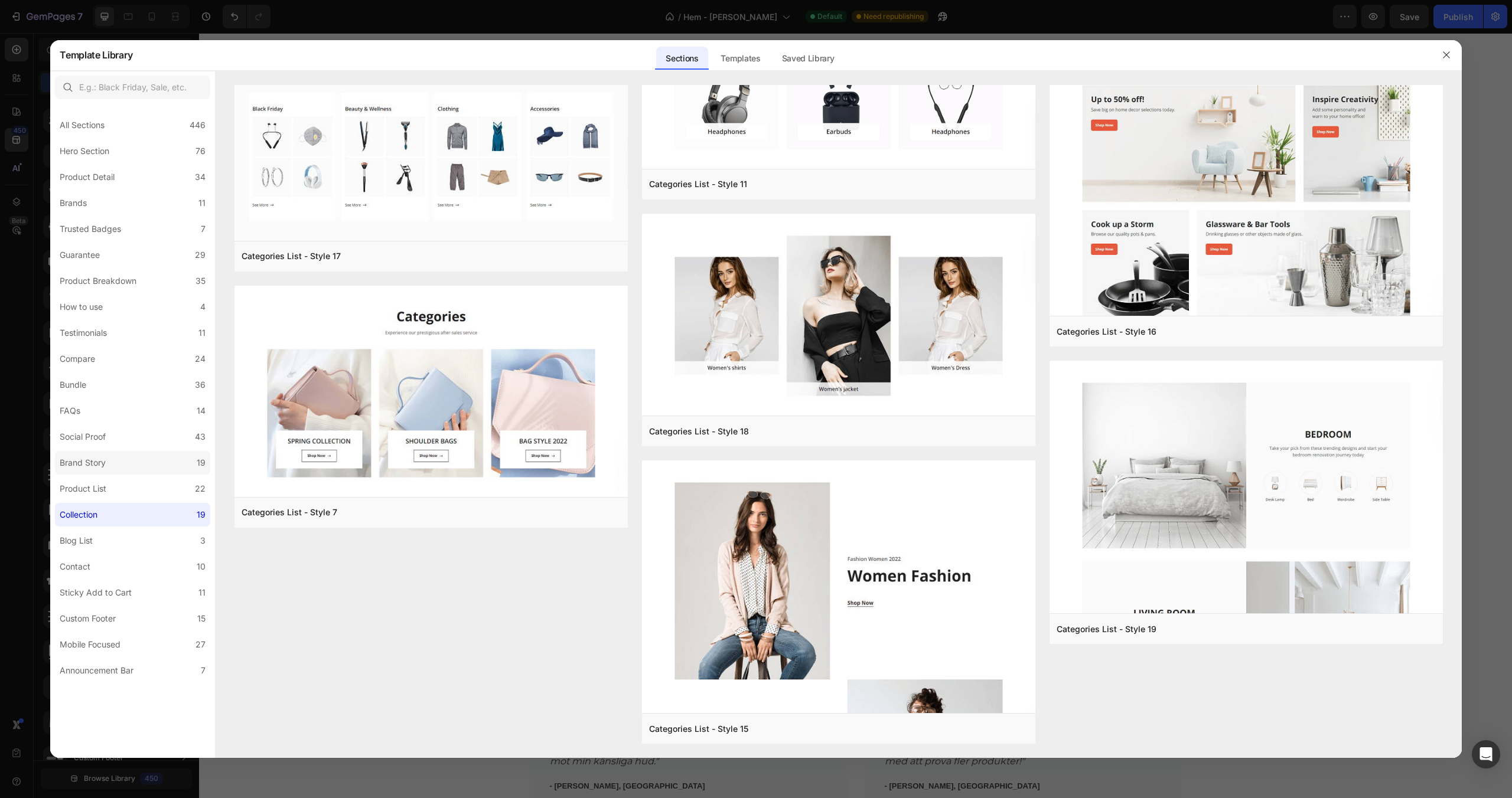
click at [142, 471] on label "Brand Story 19" at bounding box center [132, 463] width 155 height 24
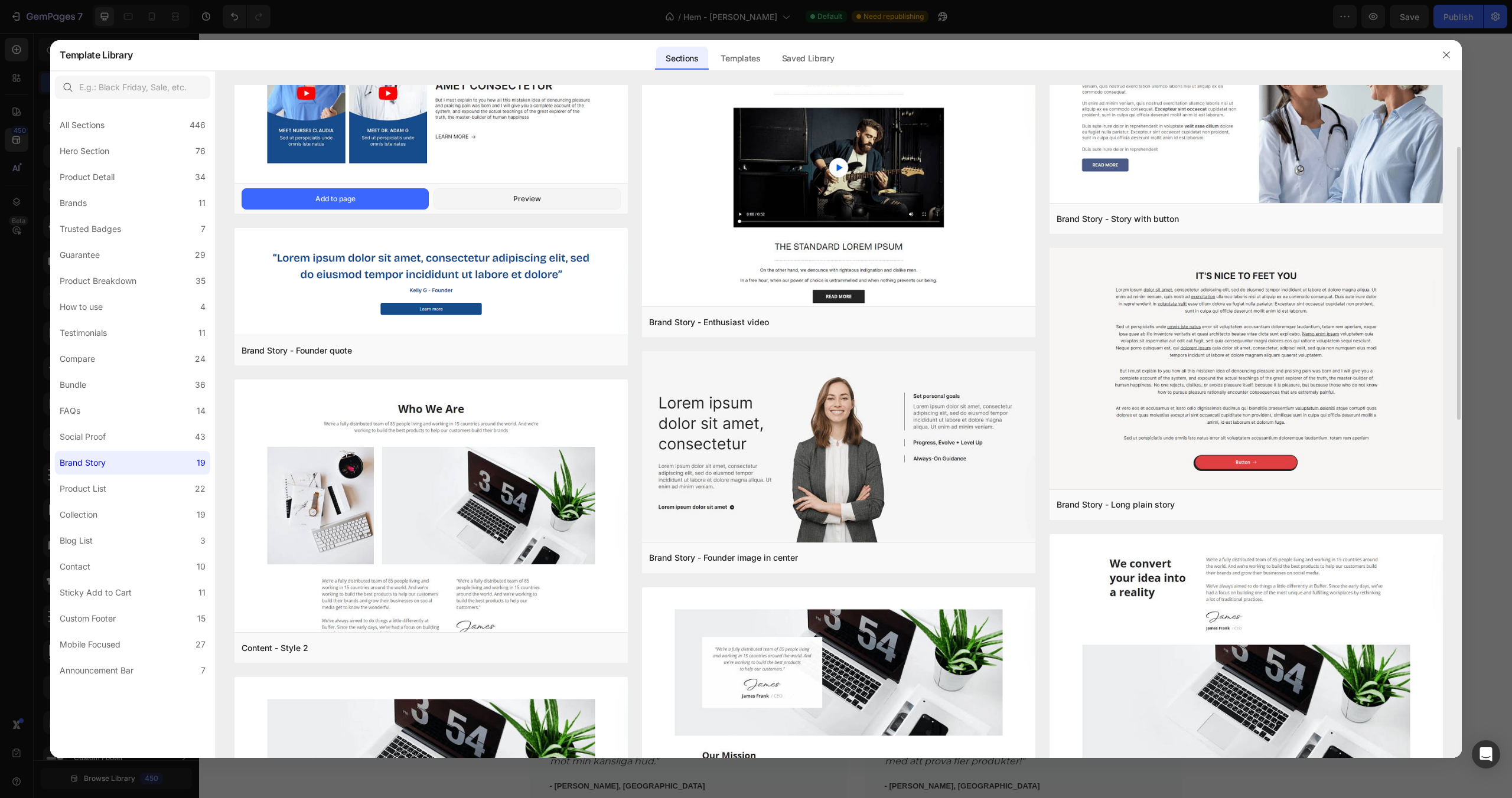
scroll to position [268, 0]
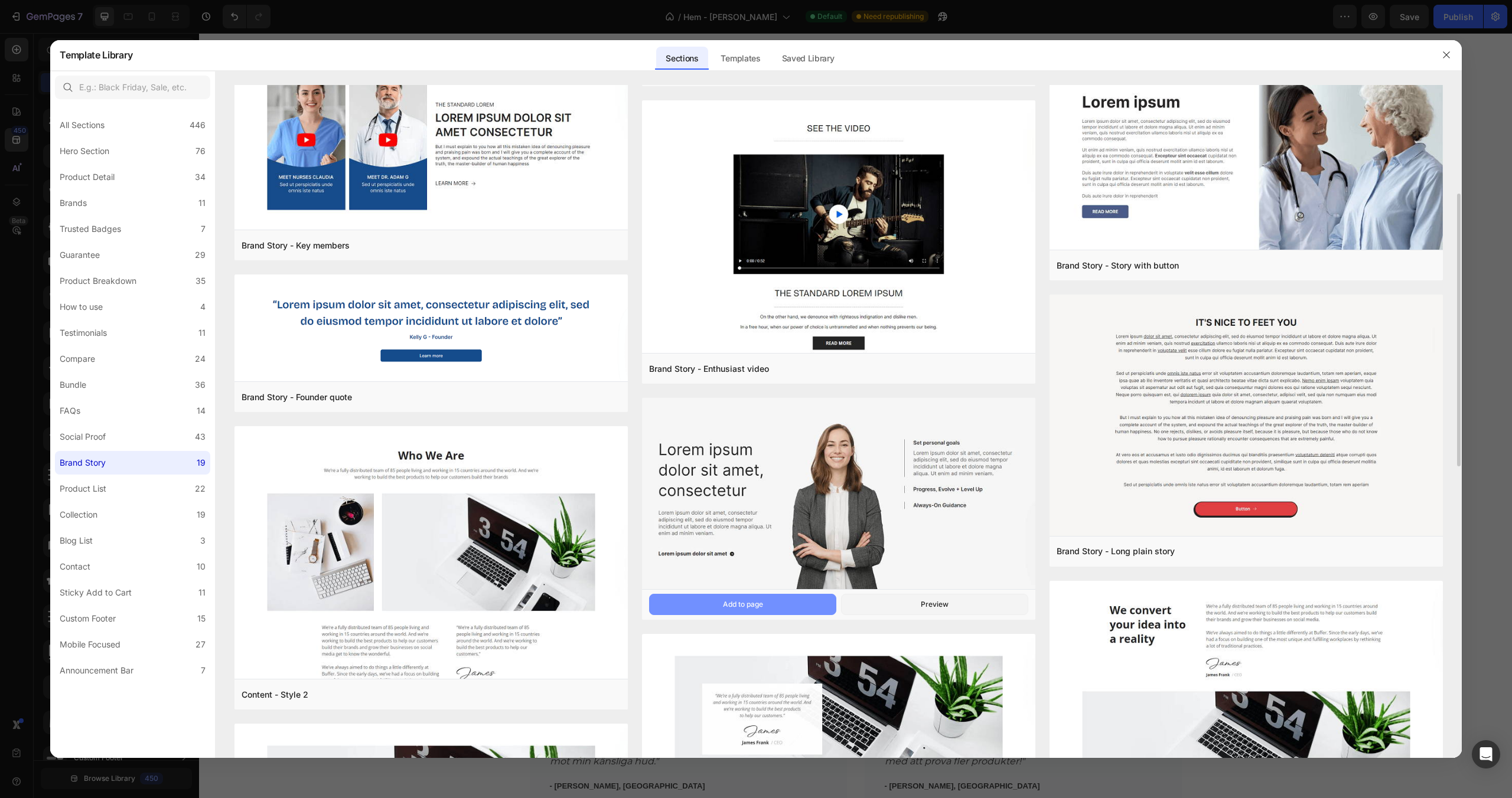
click at [805, 605] on button "Add to page" at bounding box center [742, 605] width 188 height 21
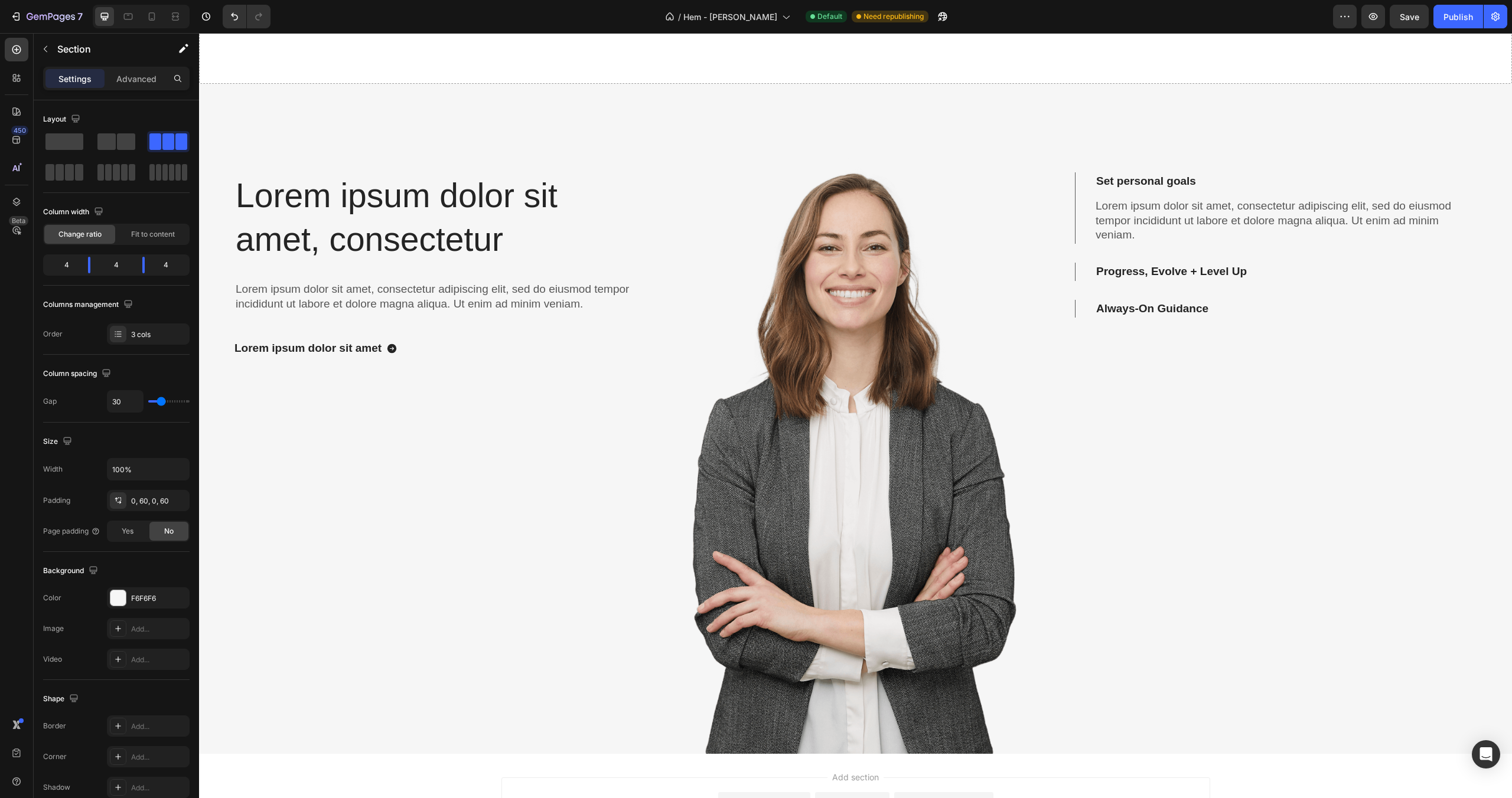
scroll to position [2693, 0]
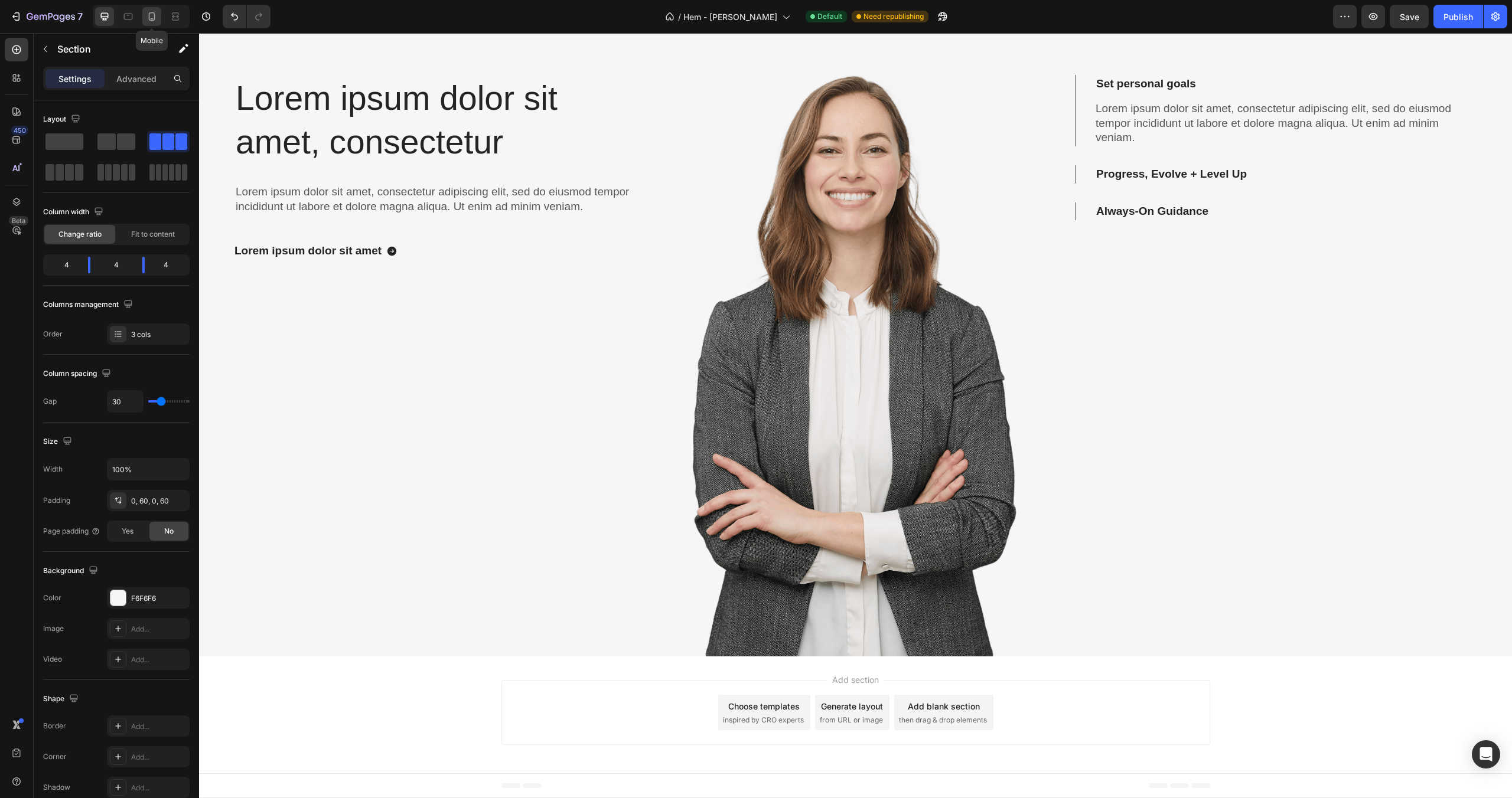
click at [155, 13] on icon at bounding box center [152, 16] width 12 height 12
type input "0"
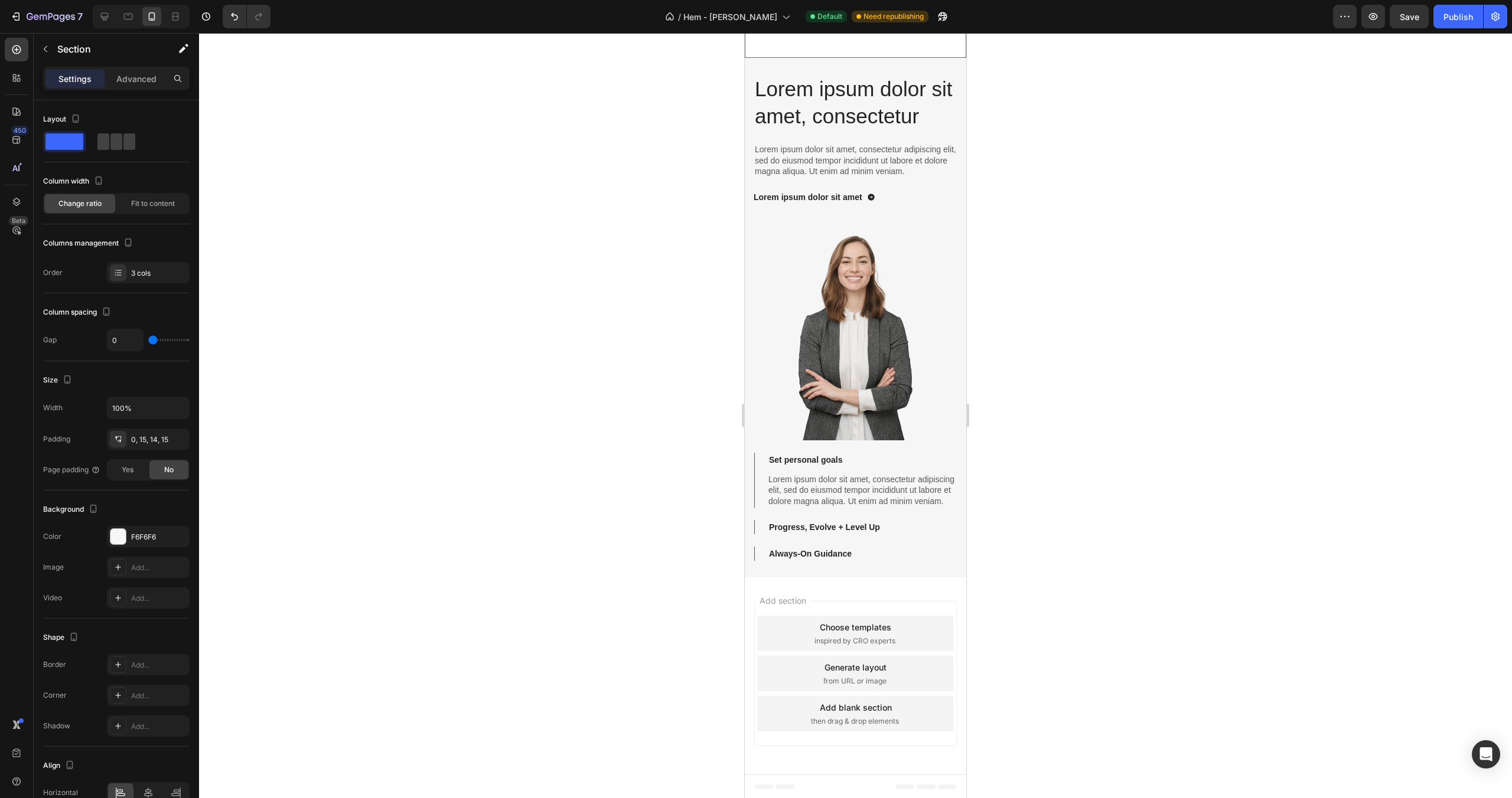
scroll to position [2595, 0]
click at [99, 22] on div at bounding box center [105, 16] width 19 height 19
type input "30"
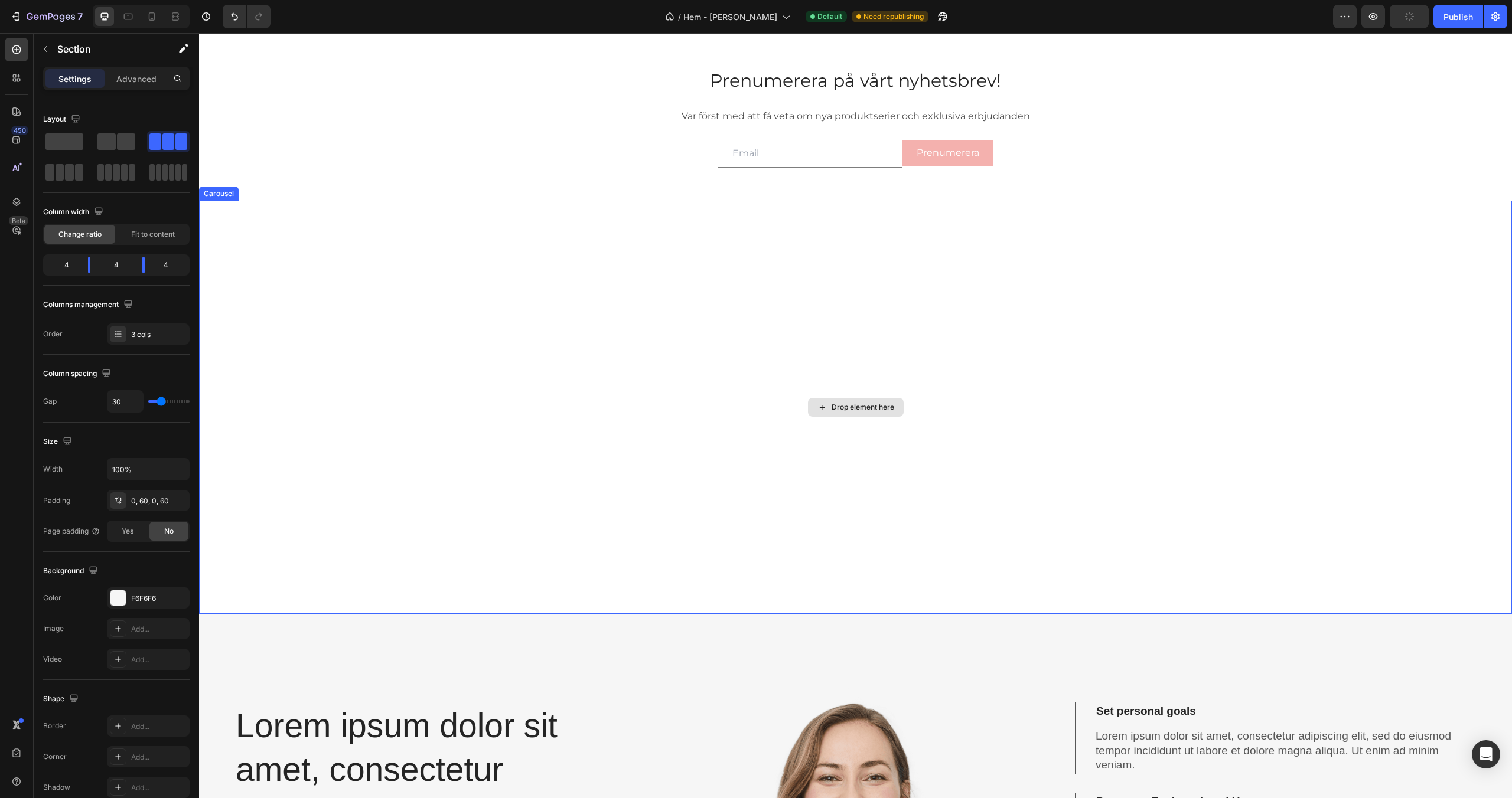
scroll to position [2067, 0]
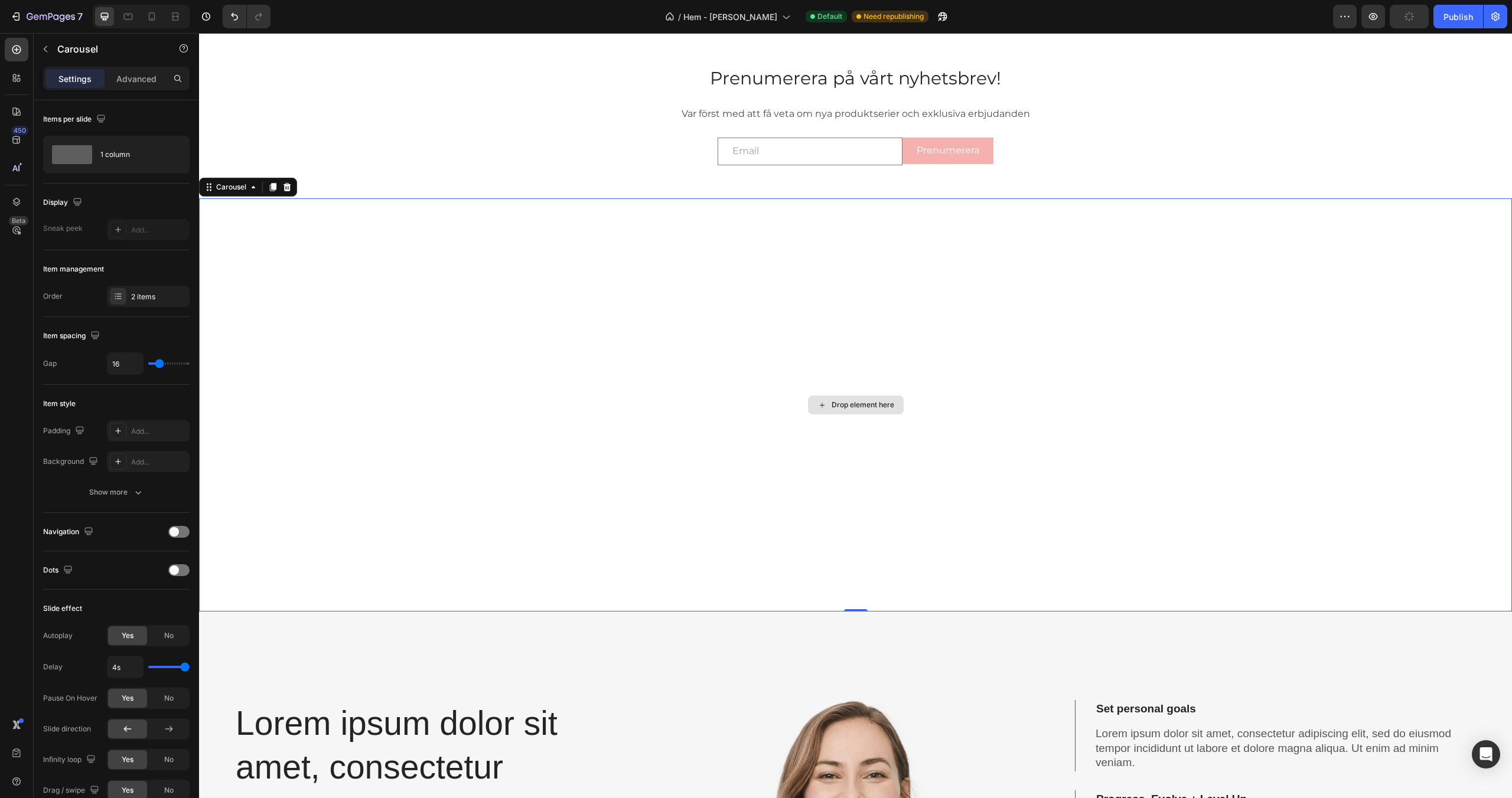
click at [464, 323] on div "Drop element here" at bounding box center [855, 405] width 1313 height 413
click at [291, 187] on div at bounding box center [287, 187] width 14 height 14
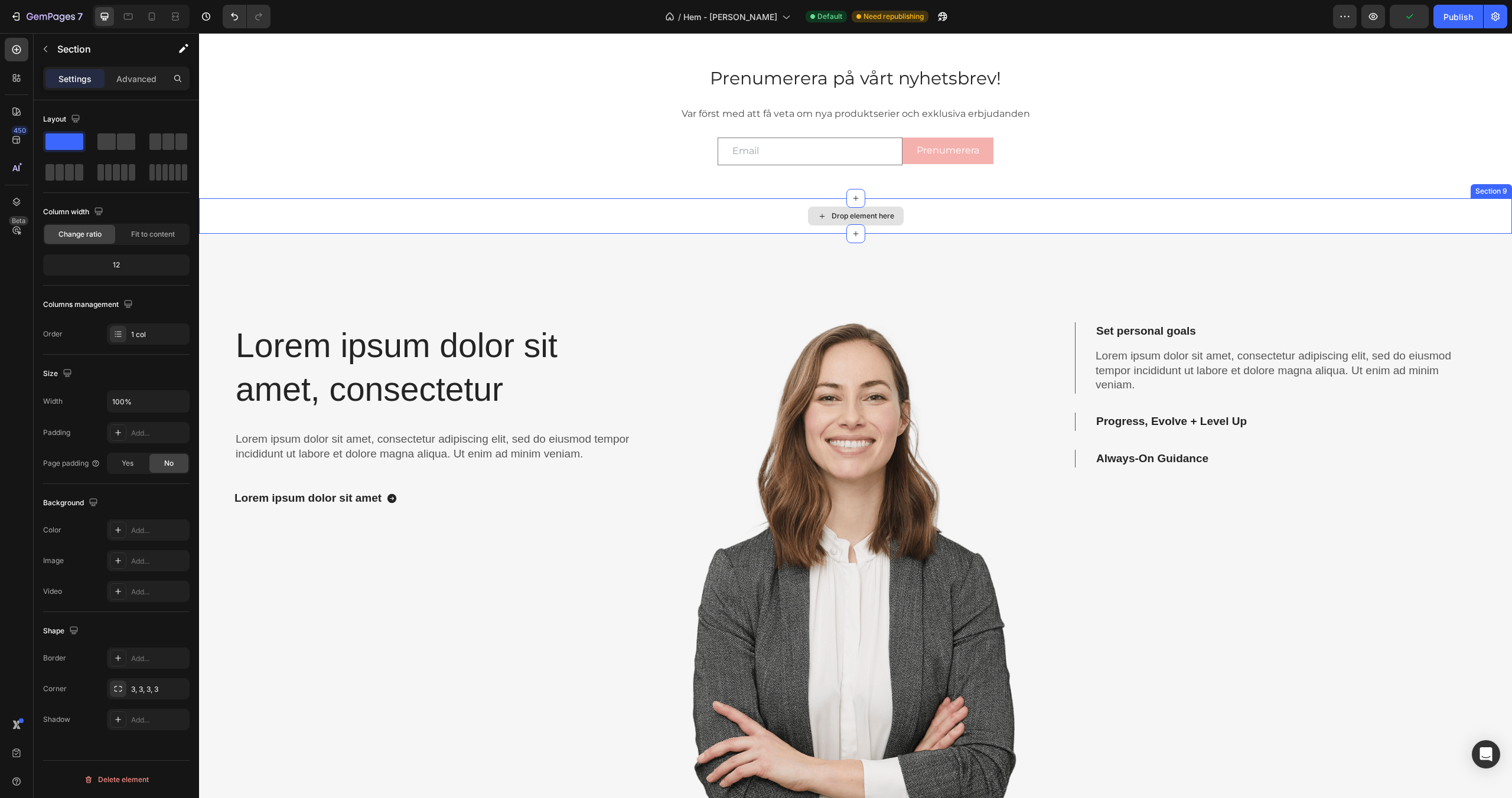
click at [412, 222] on div "Drop element here" at bounding box center [855, 216] width 1313 height 36
click at [1501, 188] on icon at bounding box center [1502, 187] width 8 height 9
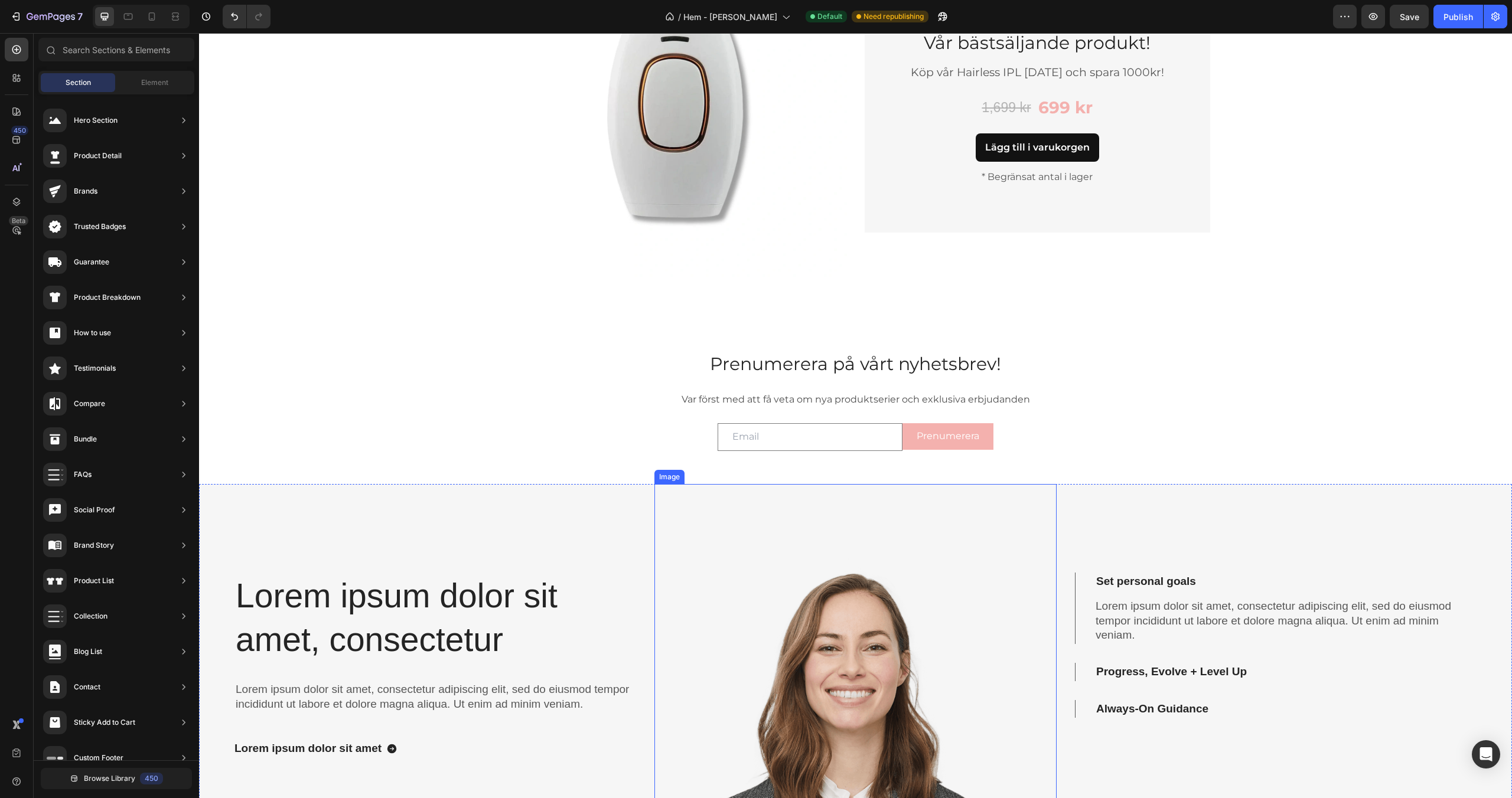
scroll to position [1843, 0]
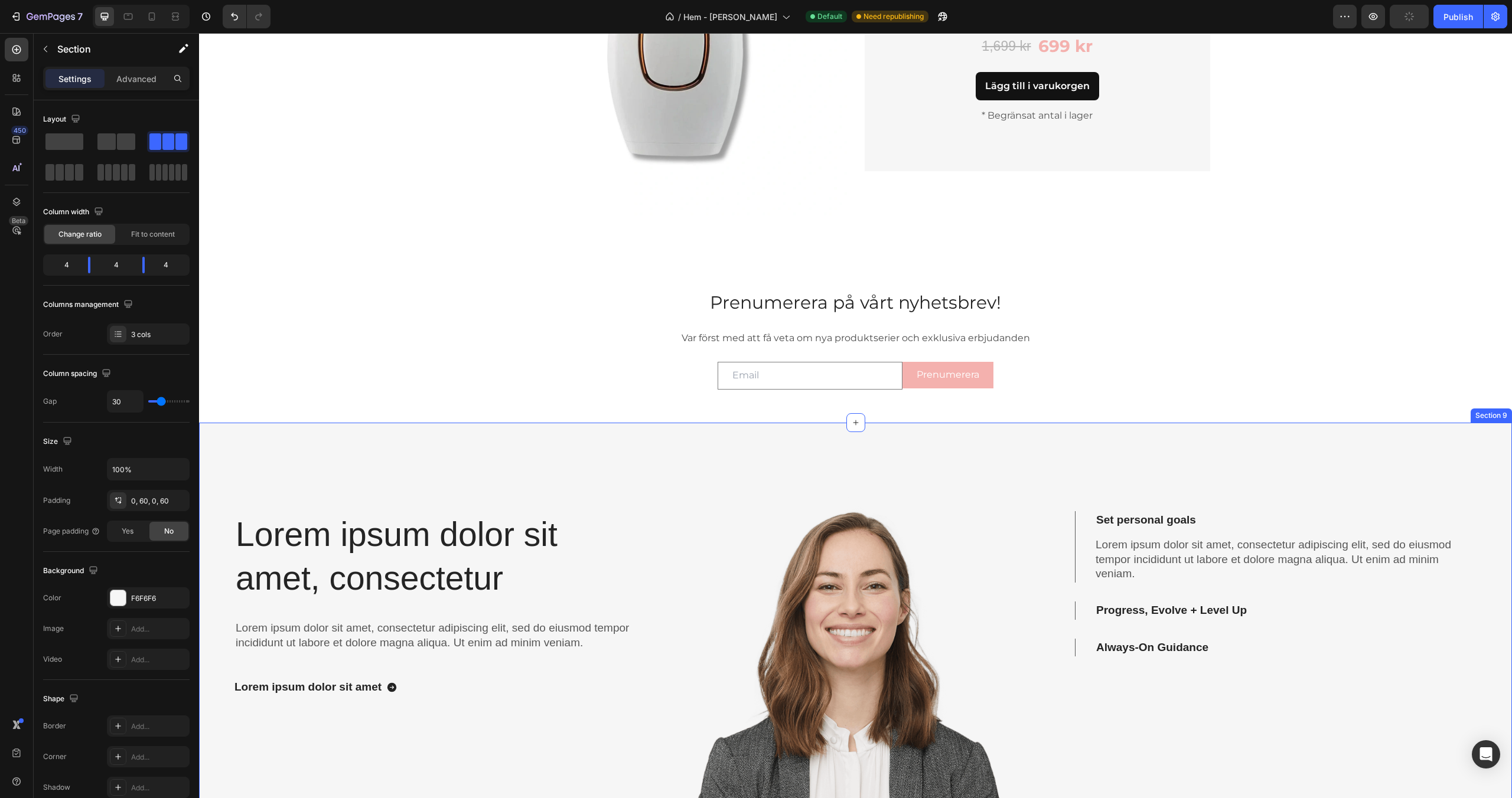
click at [218, 453] on div "Lorem ipsum dolor sit amet, consectetur Heading Lorem ipsum dolor sit amet, con…" at bounding box center [855, 758] width 1313 height 670
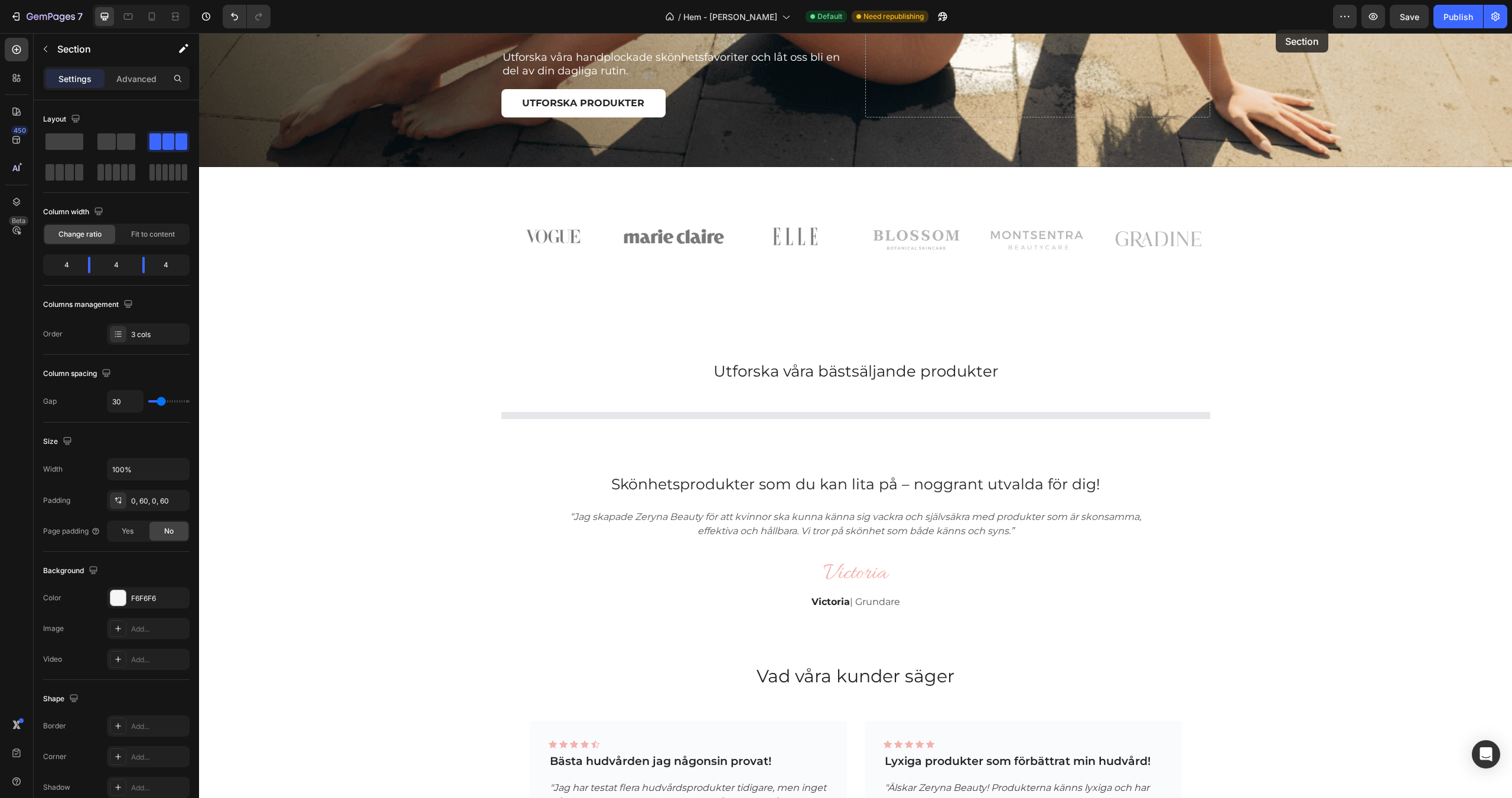
scroll to position [453, 0]
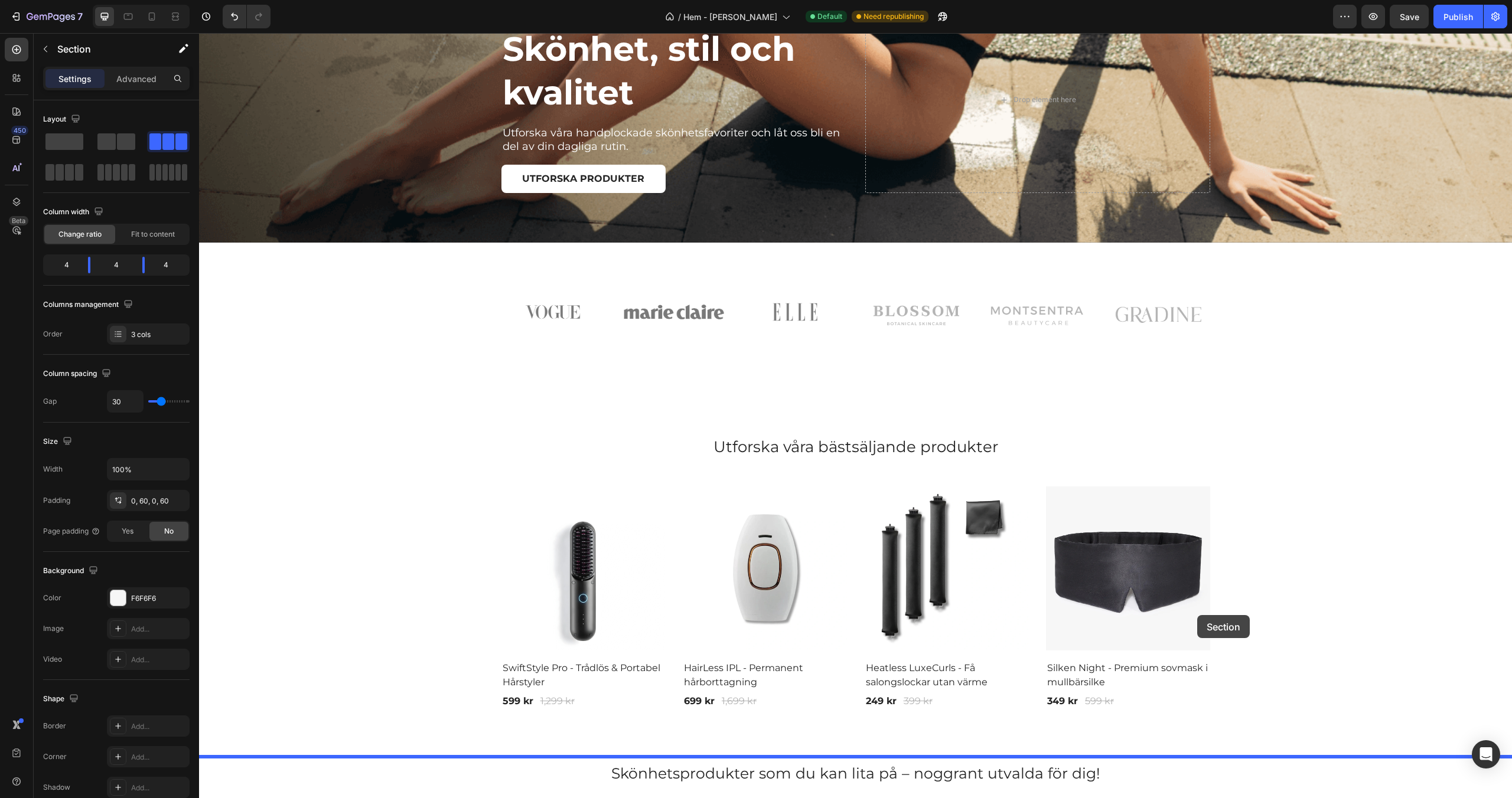
drag, startPoint x: 1299, startPoint y: 412, endPoint x: 1197, endPoint y: 615, distance: 227.2
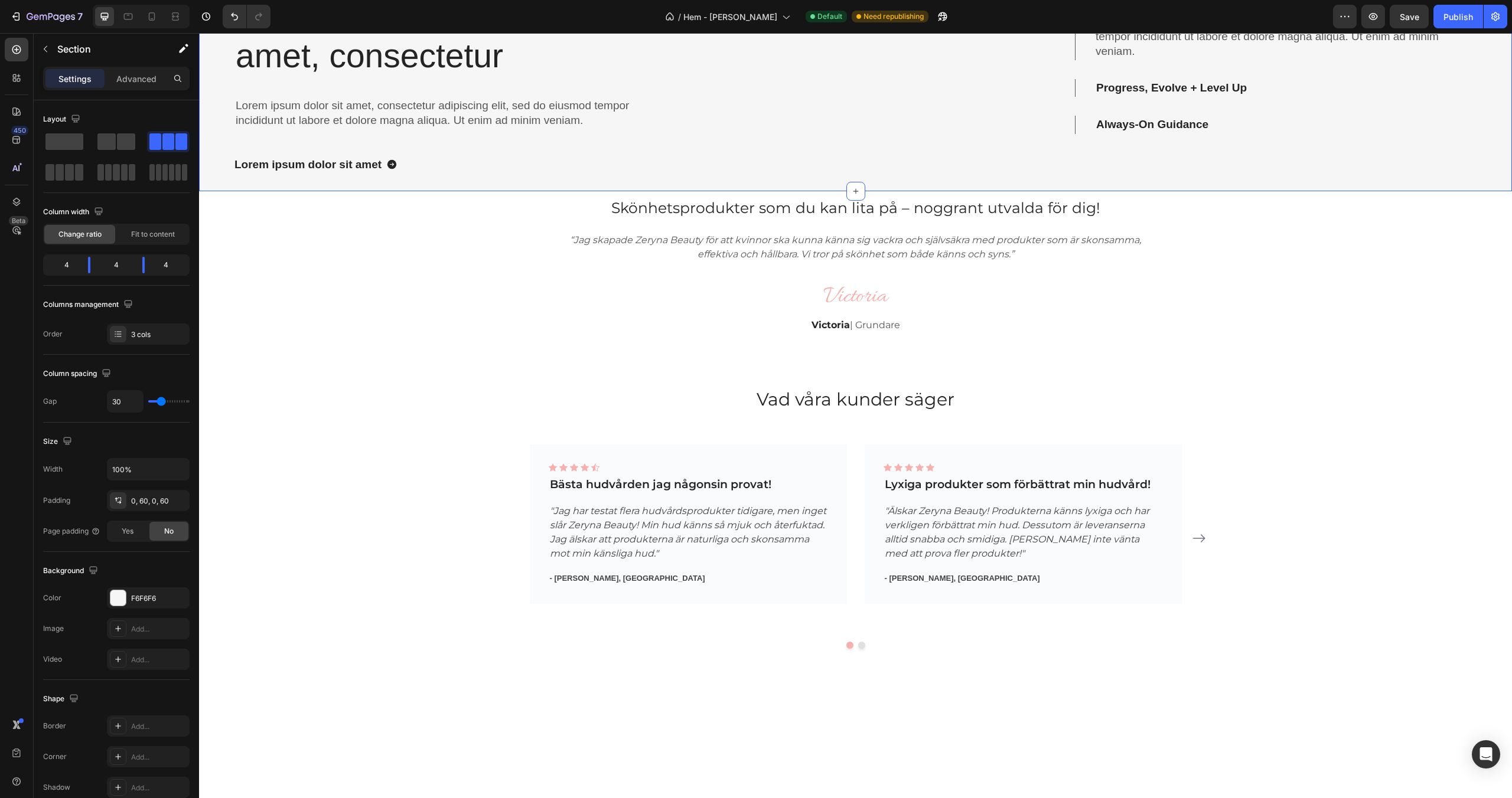
scroll to position [1315, 0]
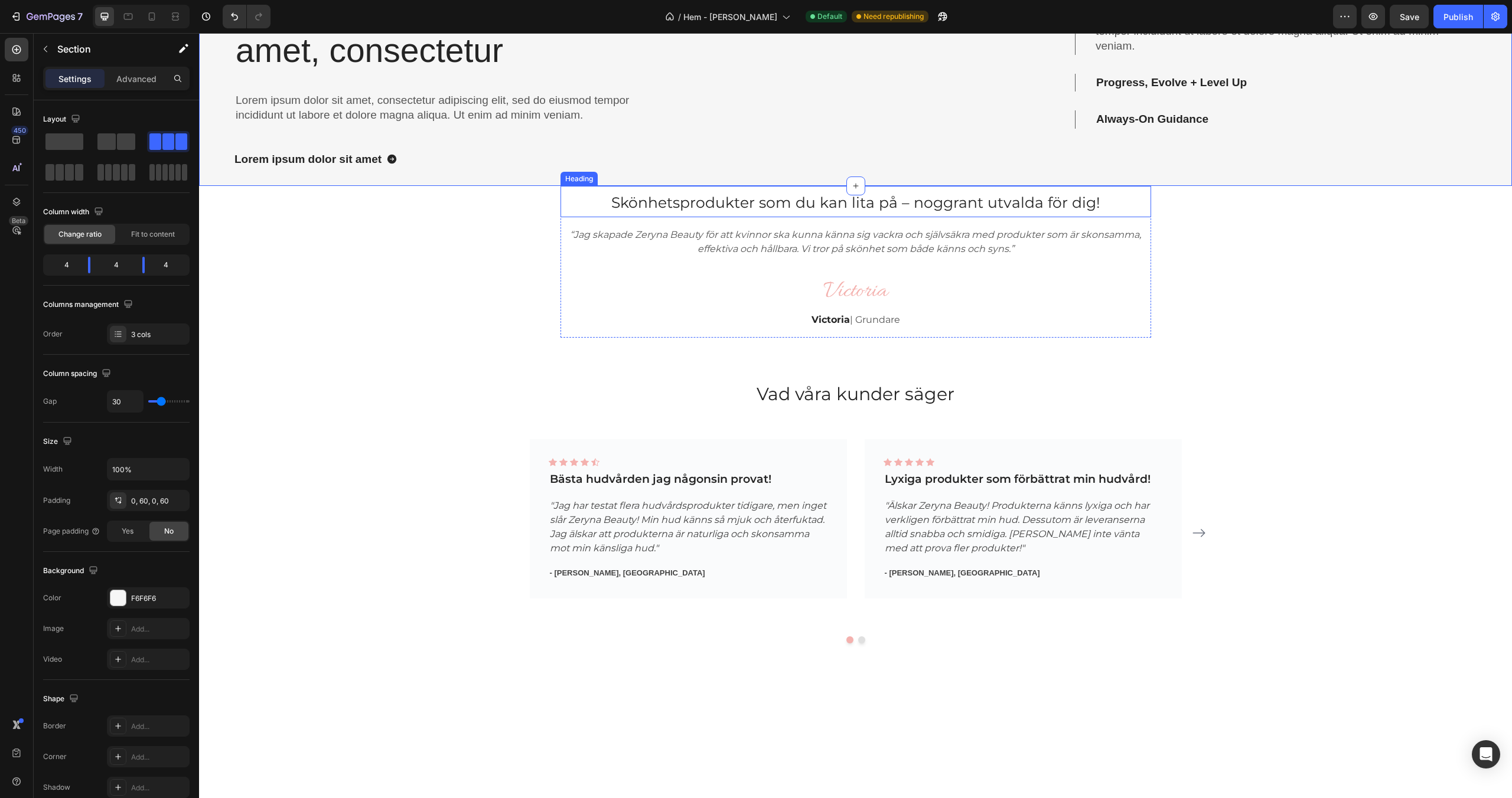
click at [982, 211] on span "Skönhetsprodukter som du kan lita på – noggrant utvalda för dig!" at bounding box center [855, 202] width 489 height 18
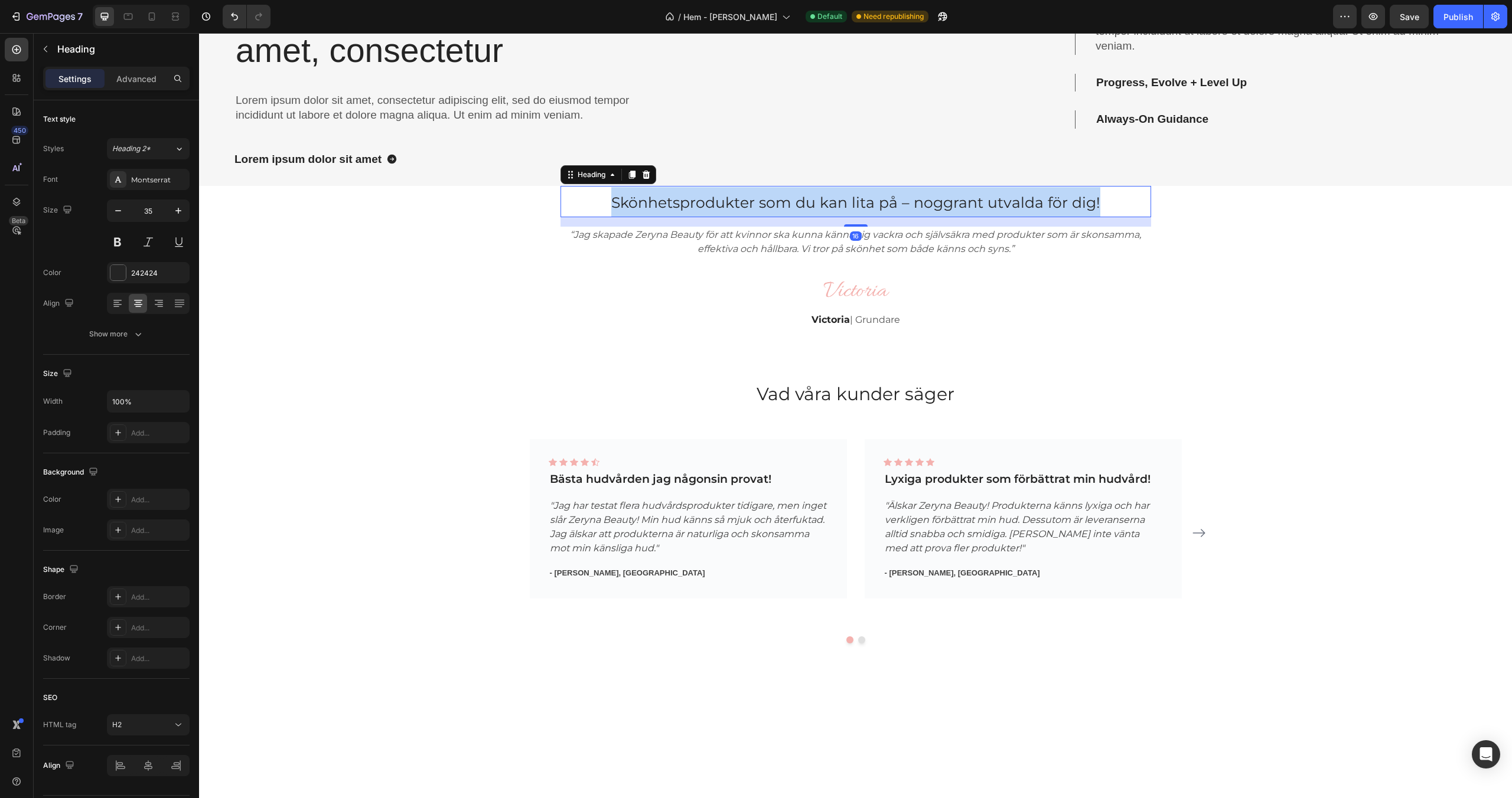
click at [982, 211] on span "Skönhetsprodukter som du kan lita på – noggrant utvalda för dig!" at bounding box center [855, 202] width 489 height 18
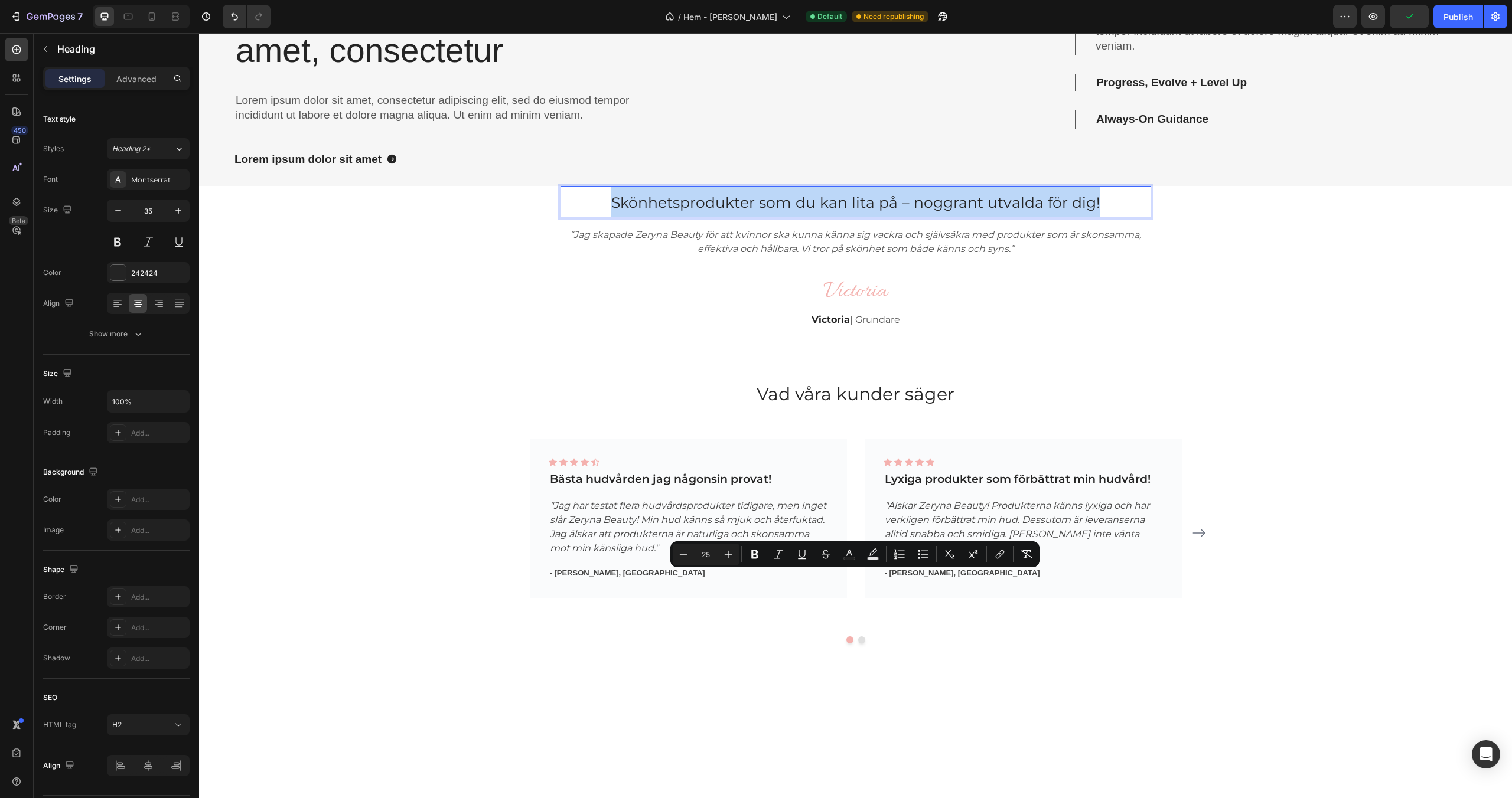
copy span "Skönhetsprodukter som du kan lita på – noggrant utvalda för dig!"
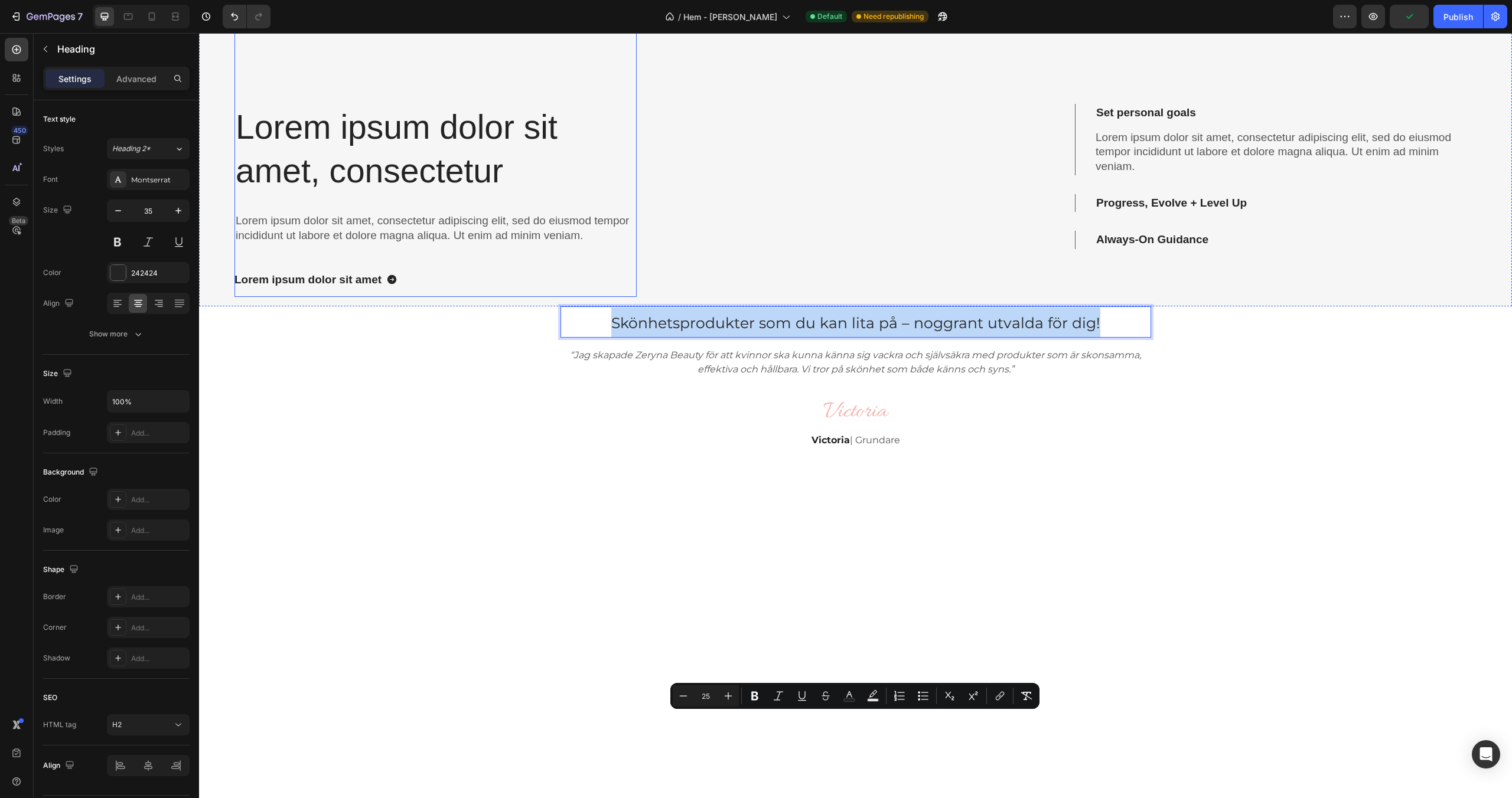
scroll to position [1173, 0]
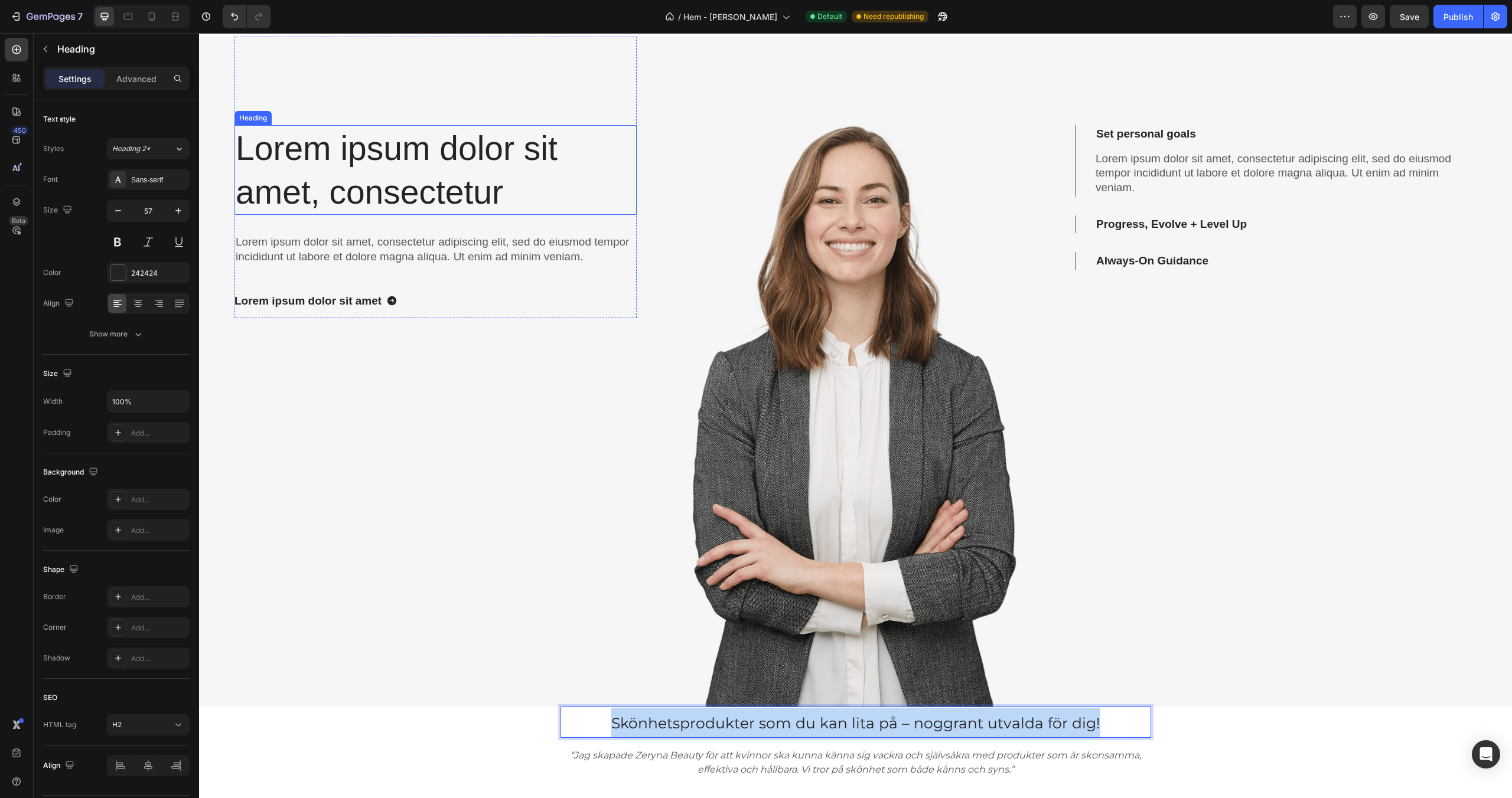
click at [409, 196] on h2 "Lorem ipsum dolor sit amet, consectetur" at bounding box center [435, 170] width 402 height 89
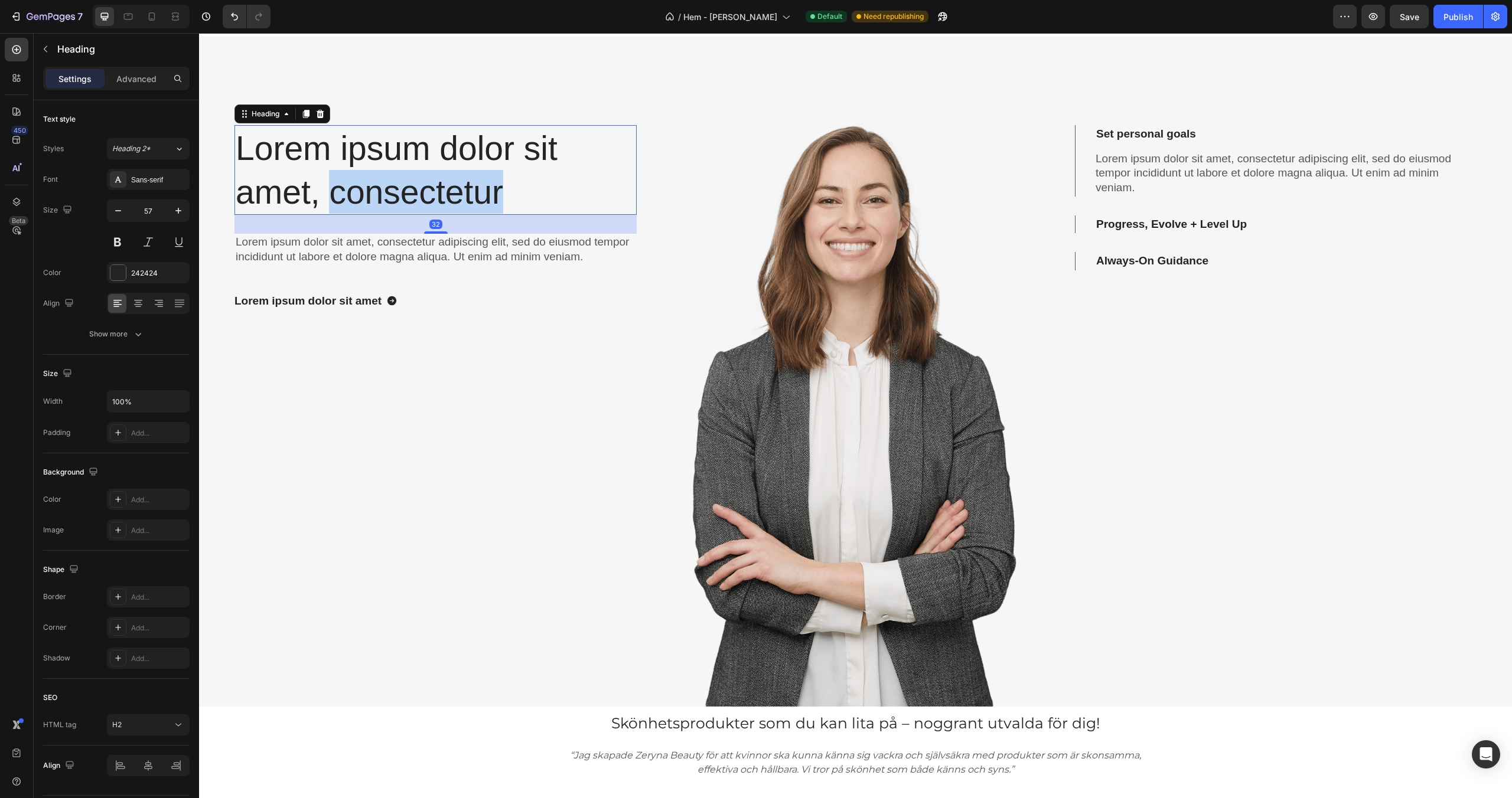
click at [408, 196] on h2 "Lorem ipsum dolor sit amet, consectetur" at bounding box center [435, 170] width 402 height 89
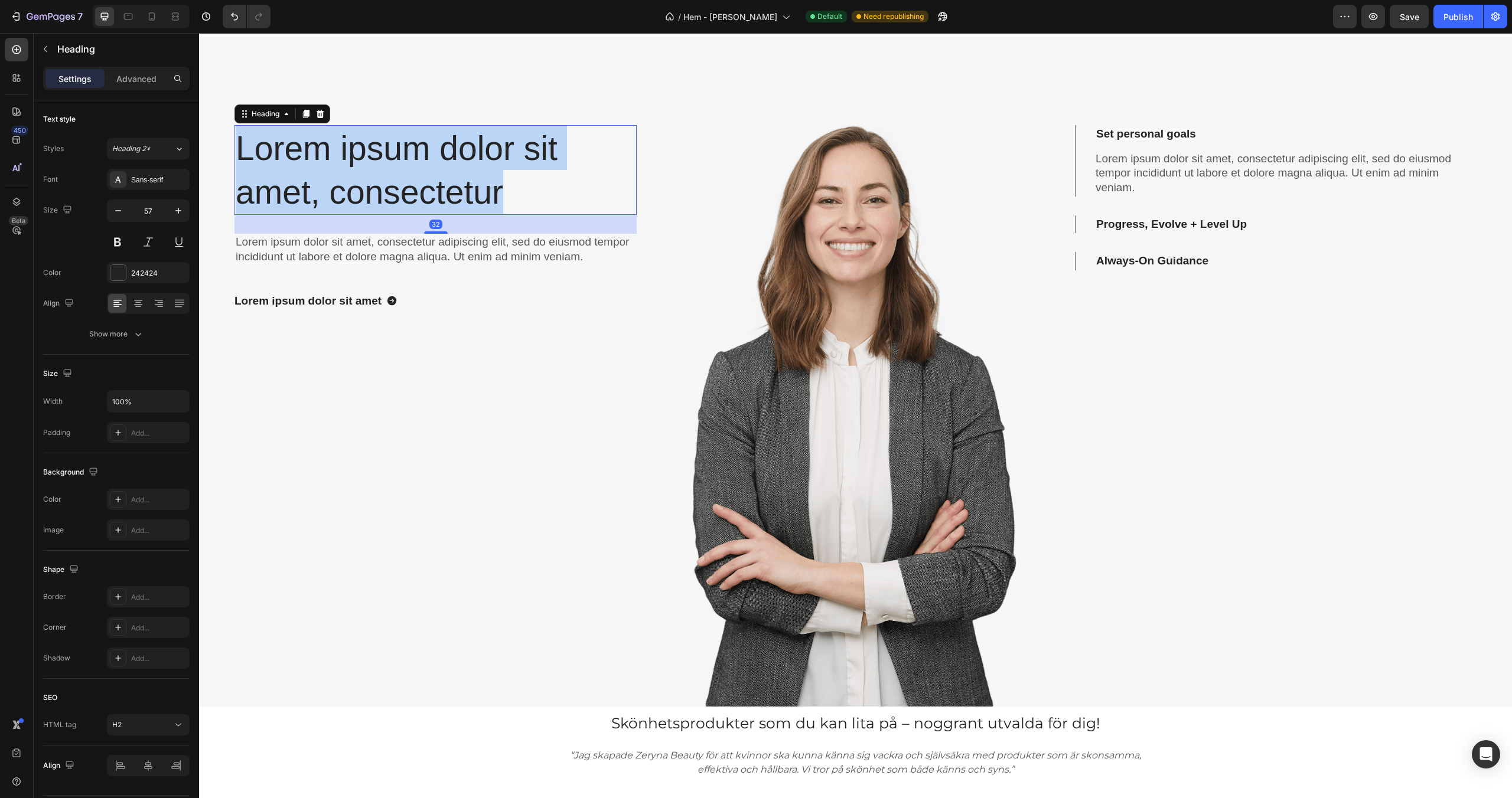
click at [408, 196] on p "Lorem ipsum dolor sit amet, consectetur" at bounding box center [436, 170] width 400 height 87
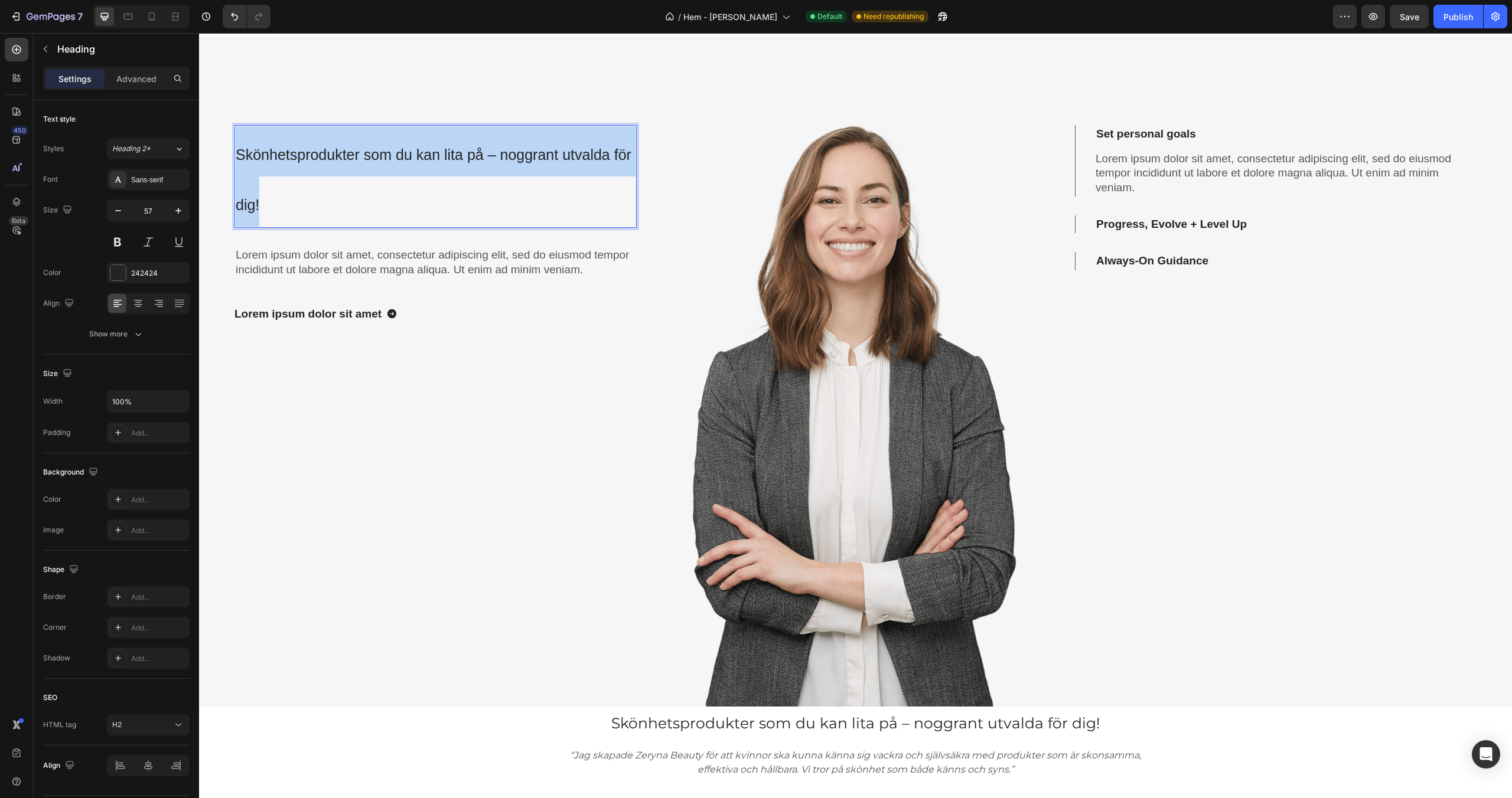
drag, startPoint x: 261, startPoint y: 207, endPoint x: 238, endPoint y: 154, distance: 57.8
click at [238, 154] on p "Skönhetsprodukter som du kan lita på – noggrant utvalda för dig!" at bounding box center [436, 176] width 400 height 101
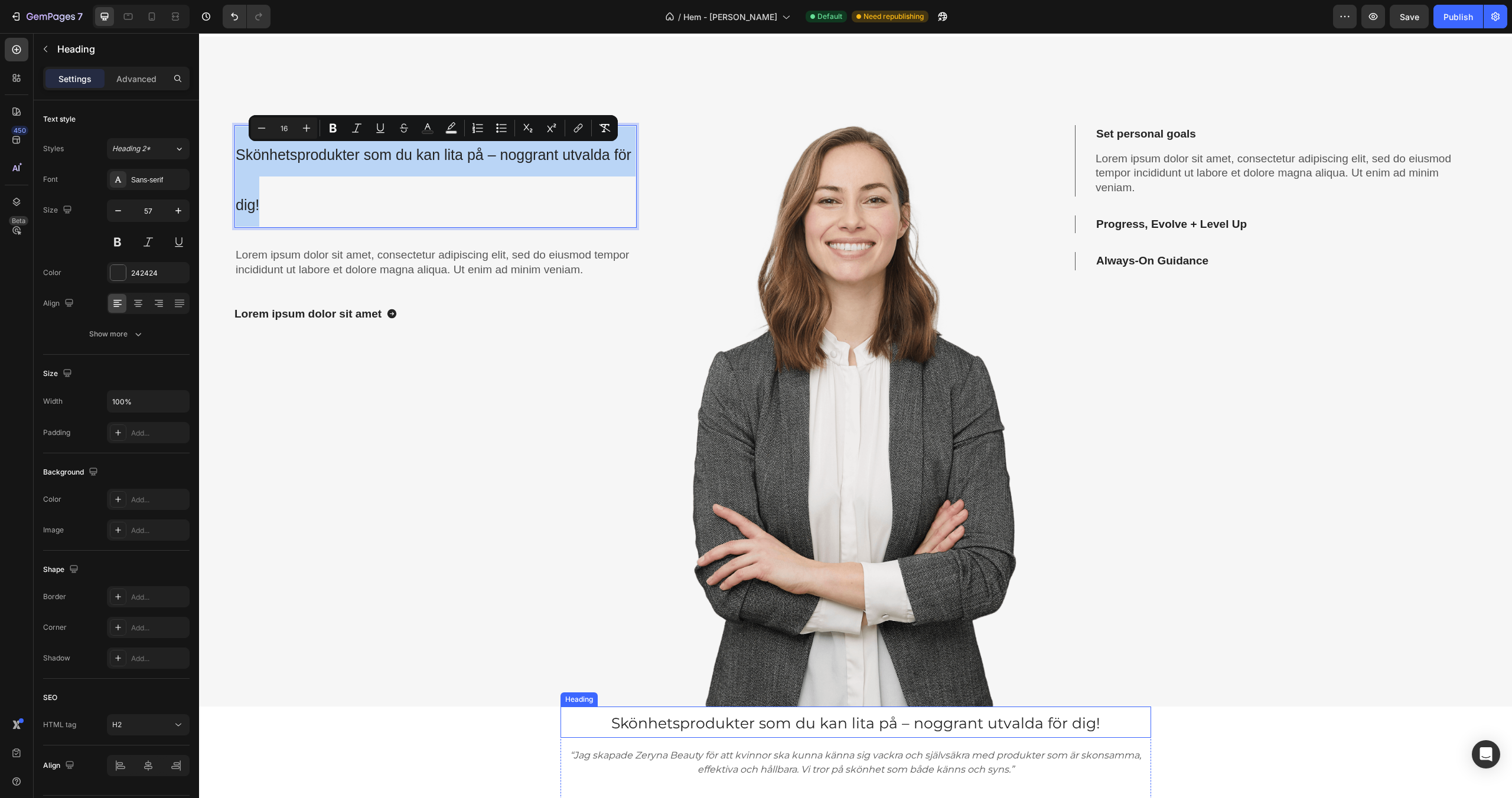
click at [664, 726] on span "Skönhetsprodukter som du kan lita på – noggrant utvalda för dig!" at bounding box center [855, 723] width 489 height 18
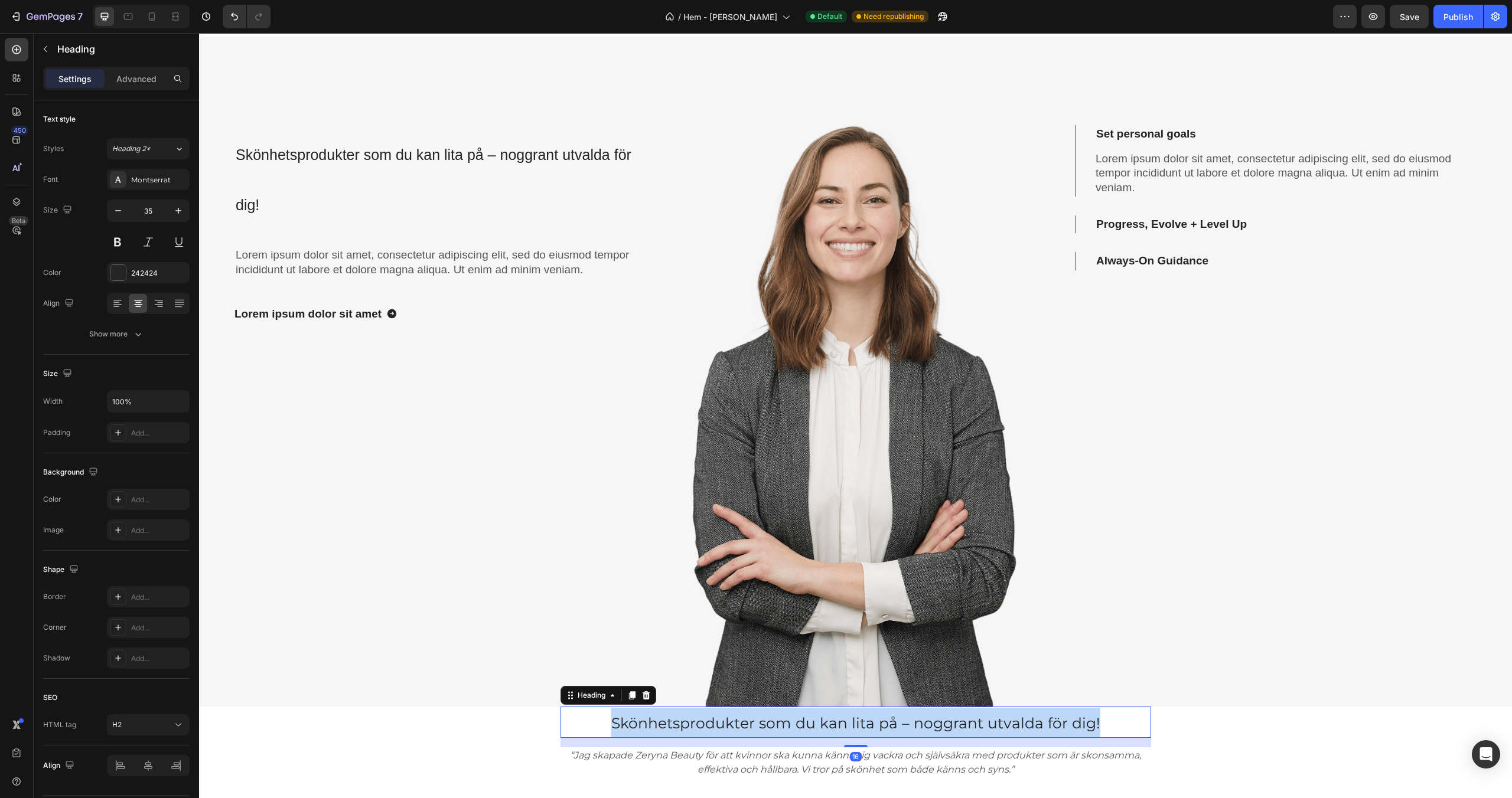
click at [664, 726] on span "Skönhetsprodukter som du kan lita på – noggrant utvalda för dig!" at bounding box center [855, 723] width 489 height 18
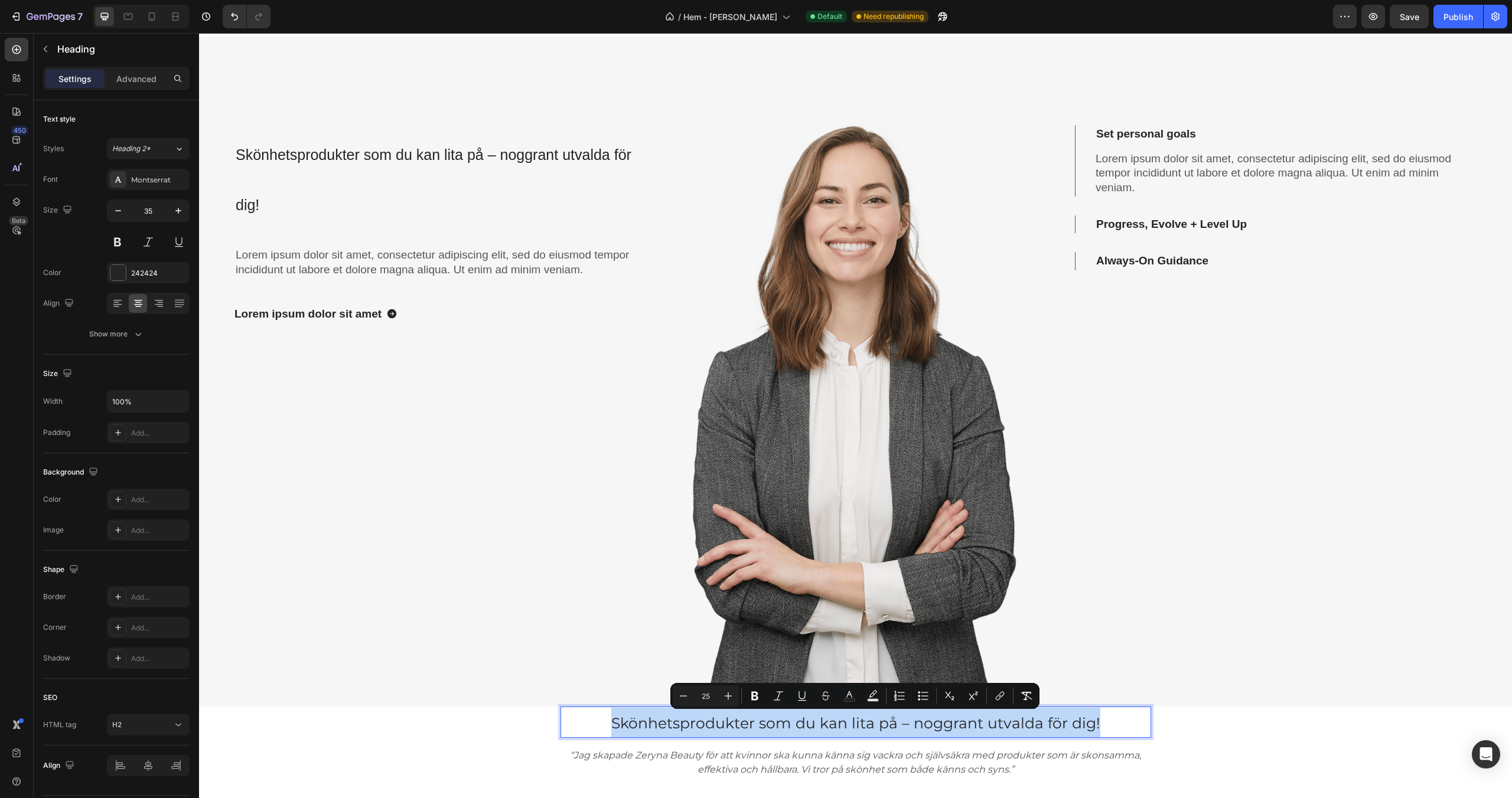
click at [664, 726] on span "Skönhetsprodukter som du kan lita på – noggrant utvalda för dig!" at bounding box center [855, 723] width 489 height 18
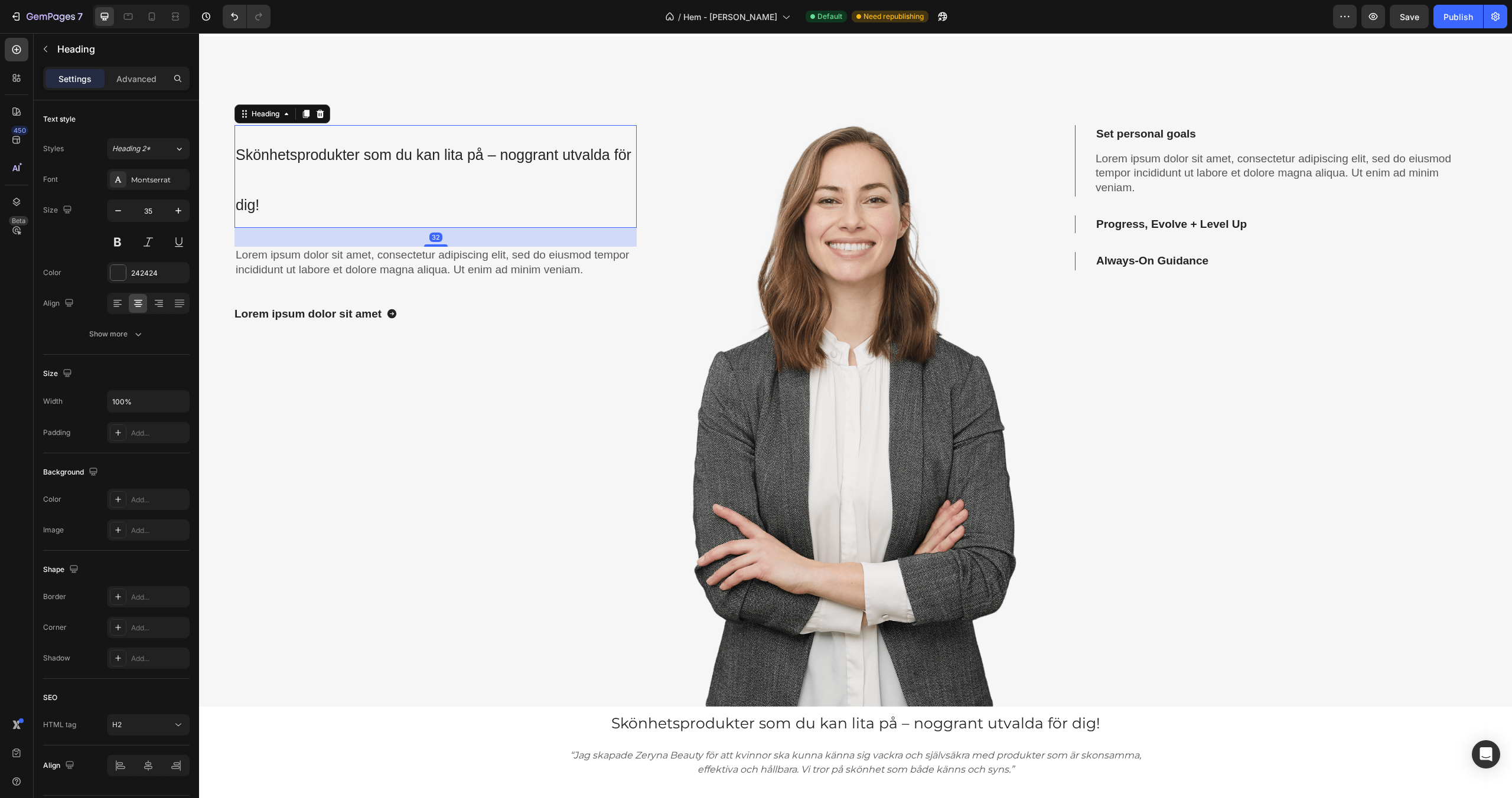
click at [372, 169] on p "⁠⁠⁠⁠⁠⁠⁠ Skönhetsprodukter som du kan lita på – noggrant utvalda för dig!" at bounding box center [436, 176] width 400 height 101
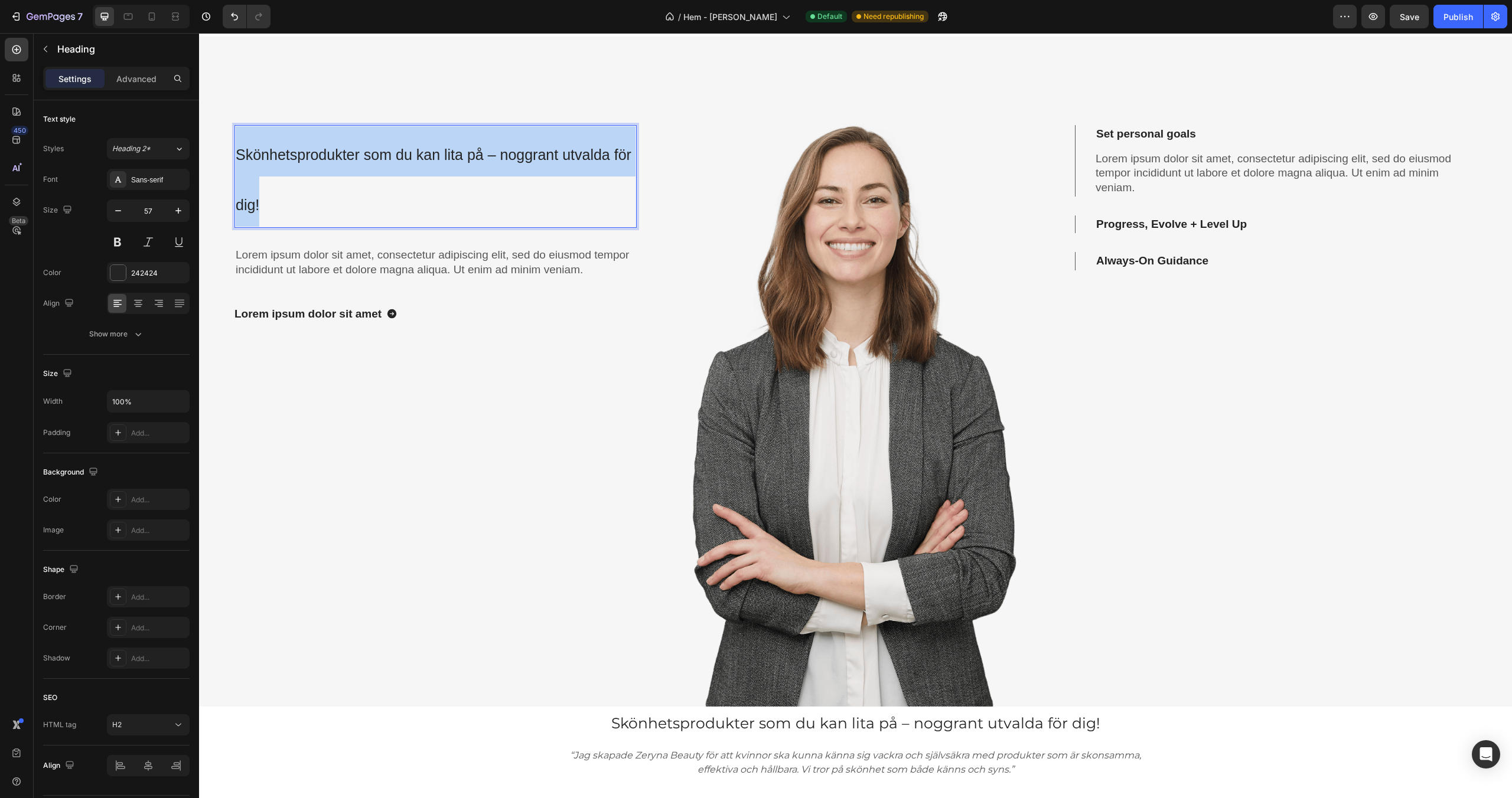
click at [372, 168] on p "Skönhetsprodukter som du kan lita på – noggrant utvalda för dig!" at bounding box center [436, 176] width 400 height 101
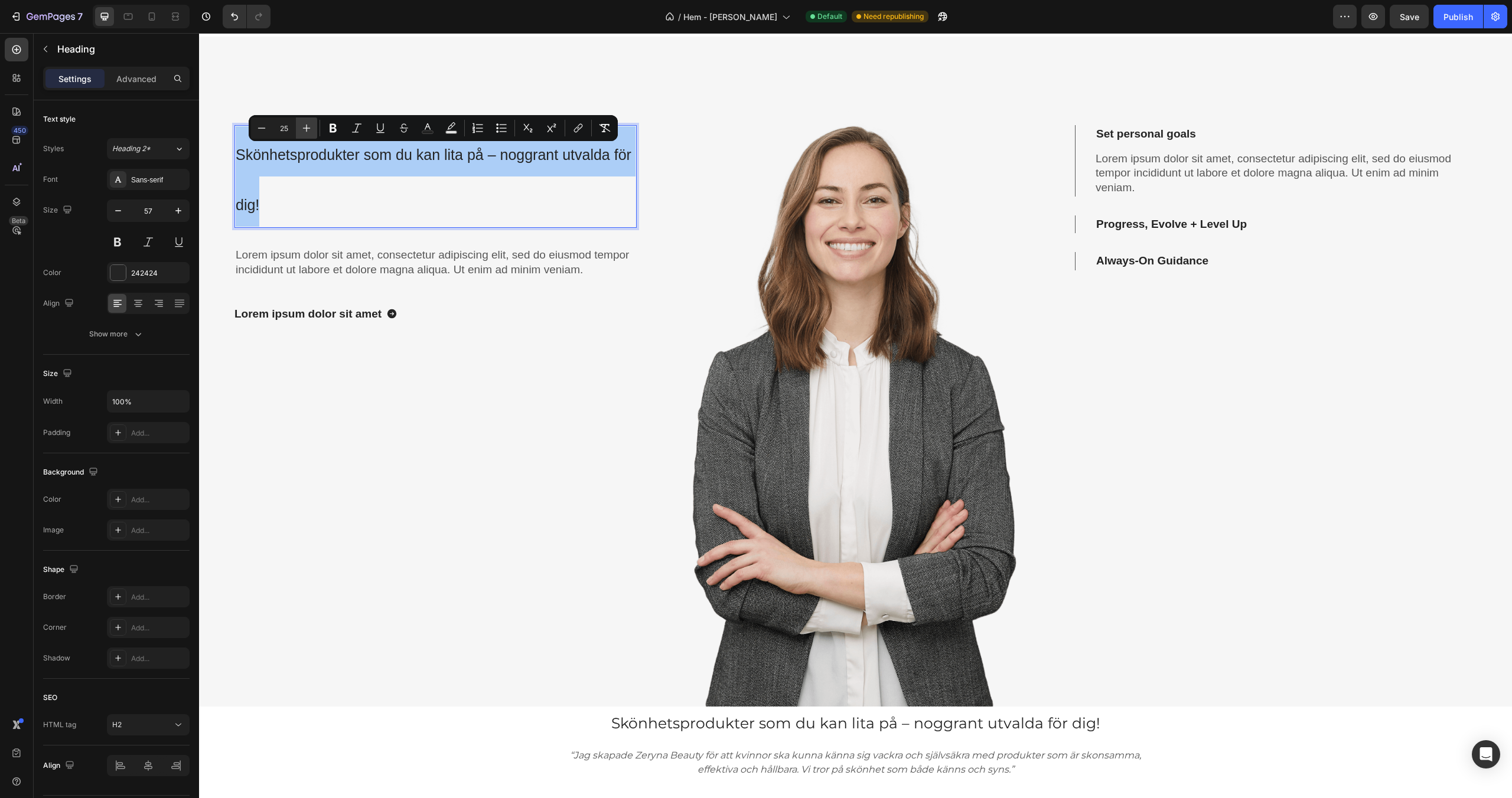
click at [303, 124] on icon "Editor contextual toolbar" at bounding box center [307, 128] width 12 height 12
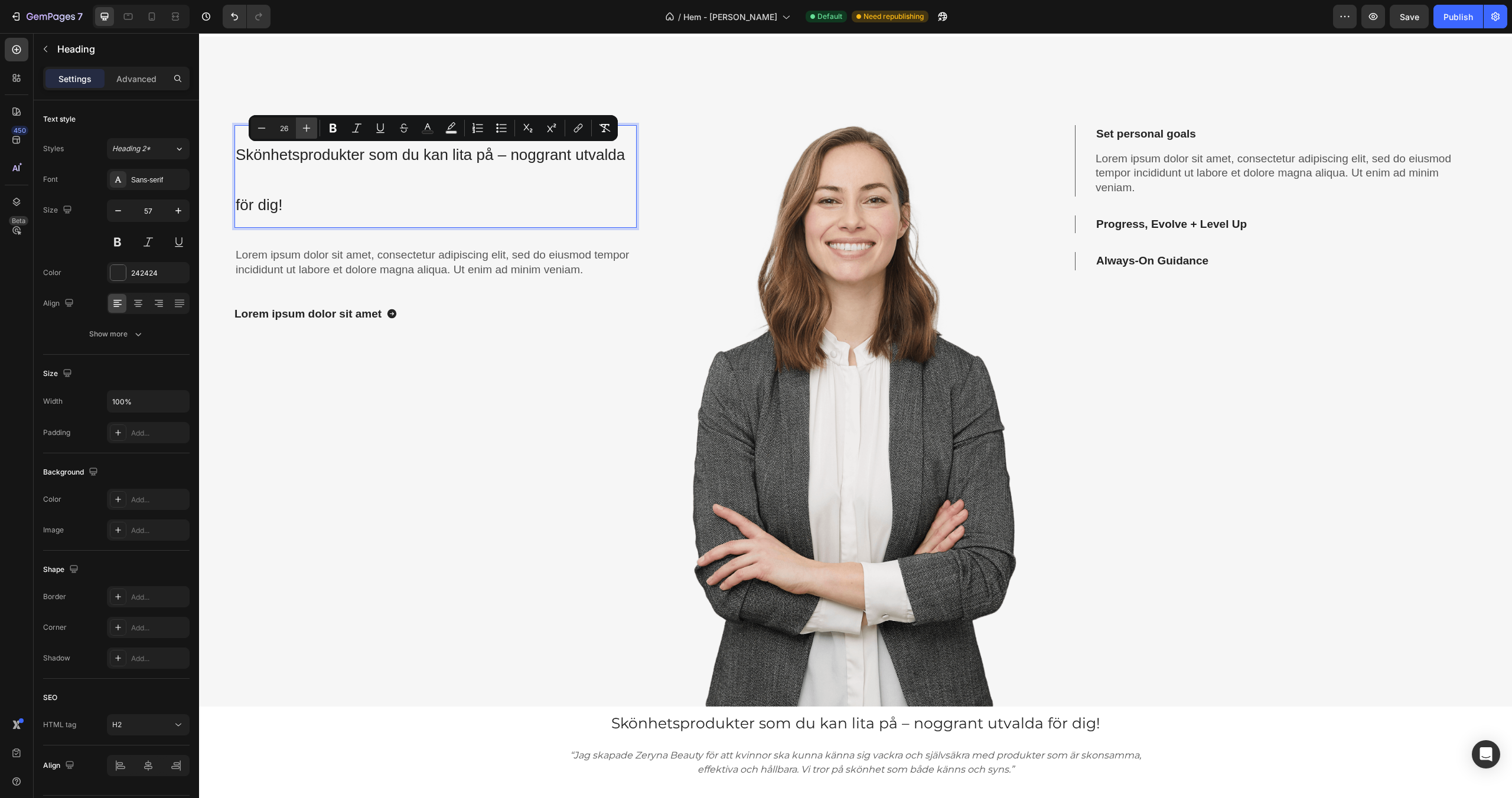
click at [303, 124] on icon "Editor contextual toolbar" at bounding box center [307, 128] width 12 height 12
type input "30"
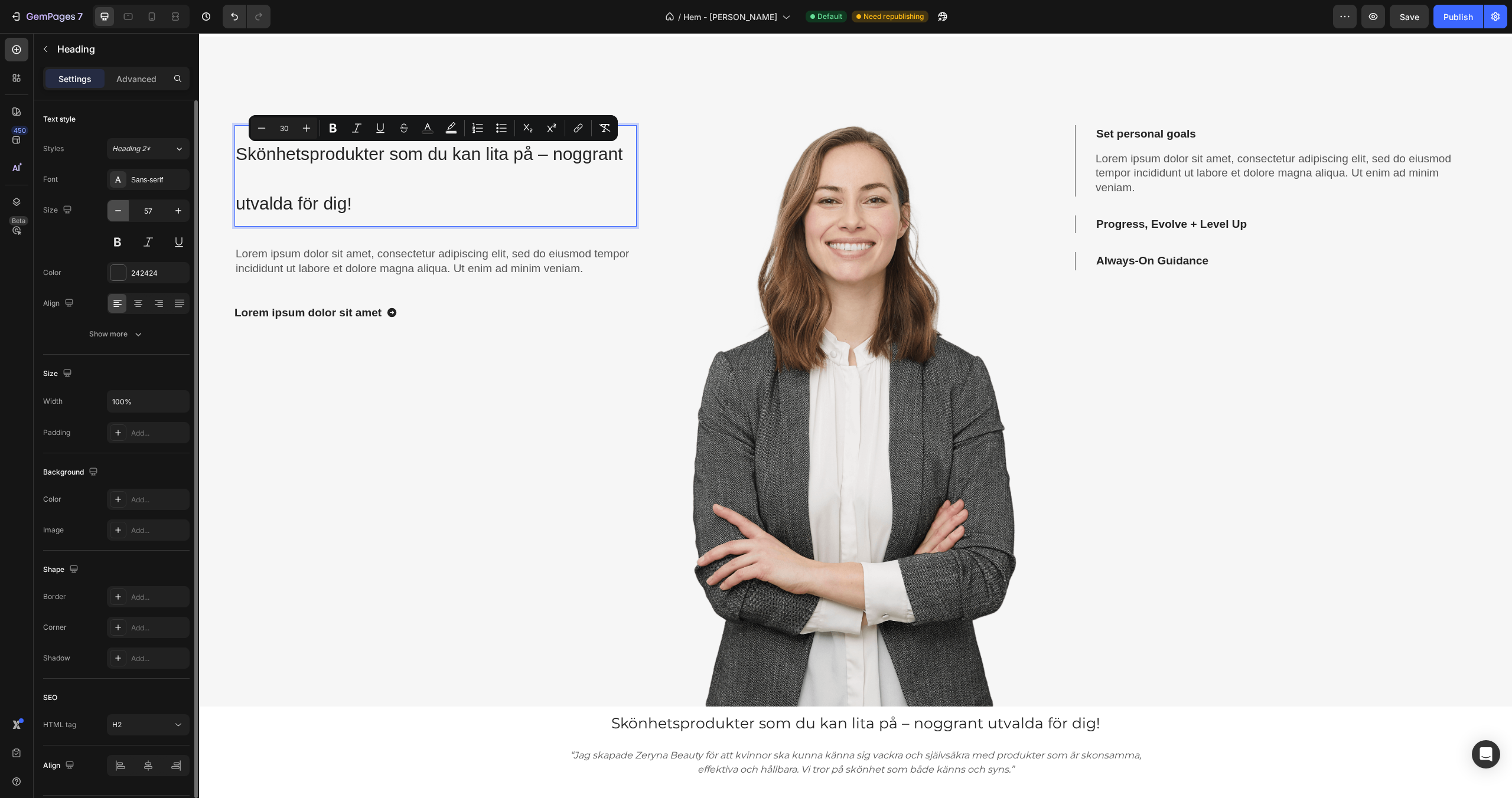
click at [113, 211] on icon "button" at bounding box center [118, 211] width 12 height 12
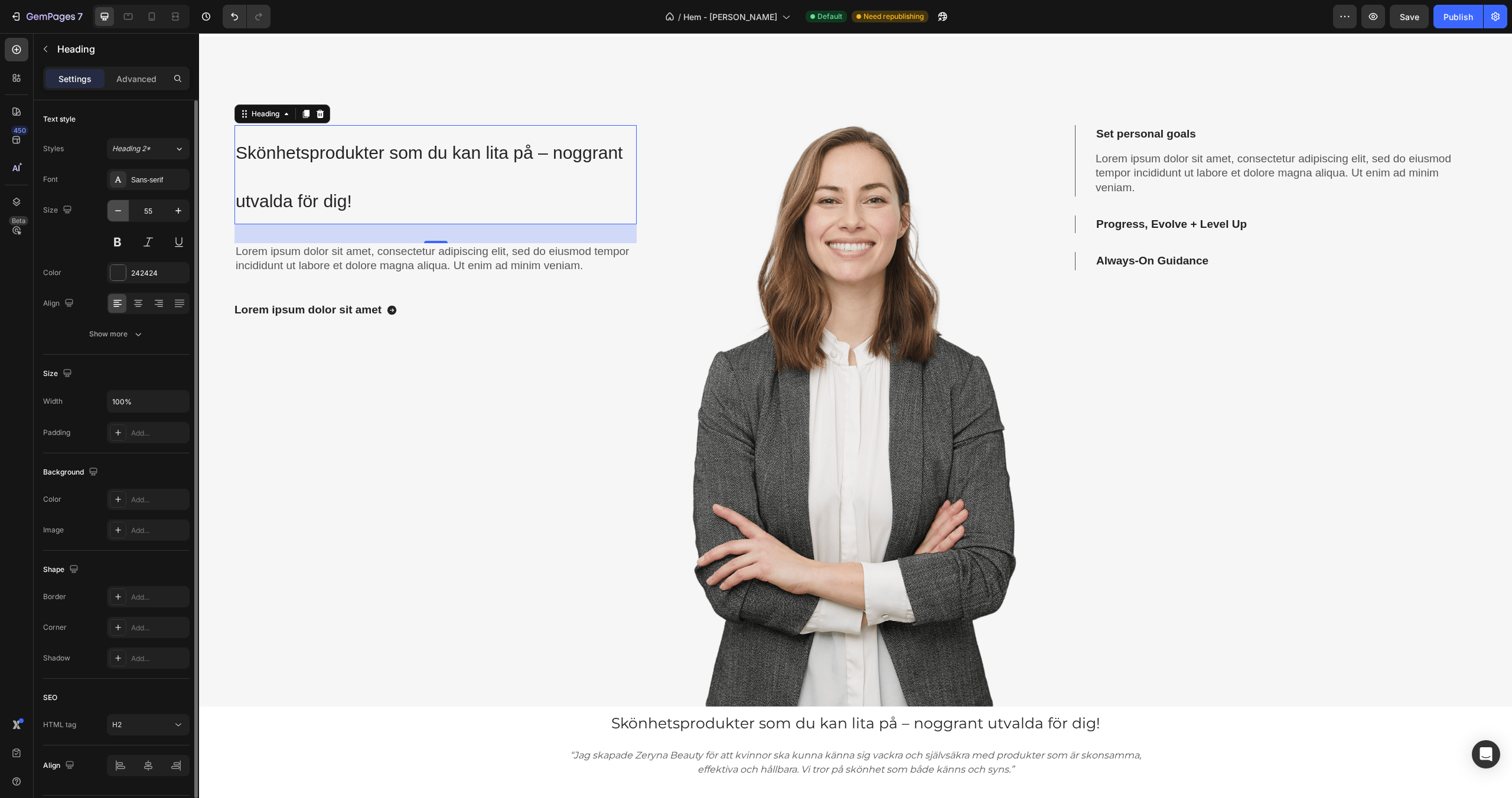
click at [113, 211] on icon "button" at bounding box center [118, 211] width 12 height 12
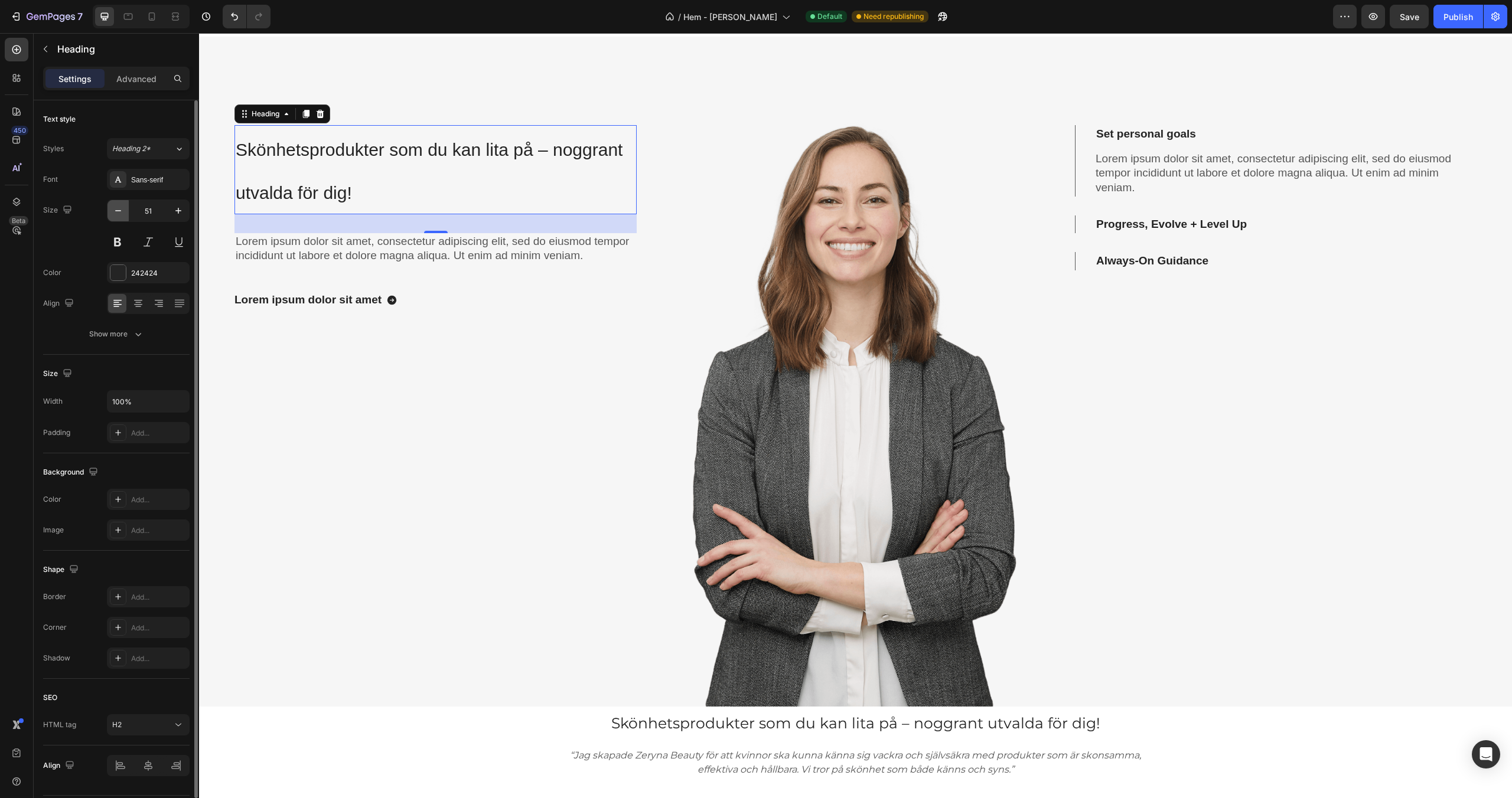
click at [113, 211] on icon "button" at bounding box center [118, 211] width 12 height 12
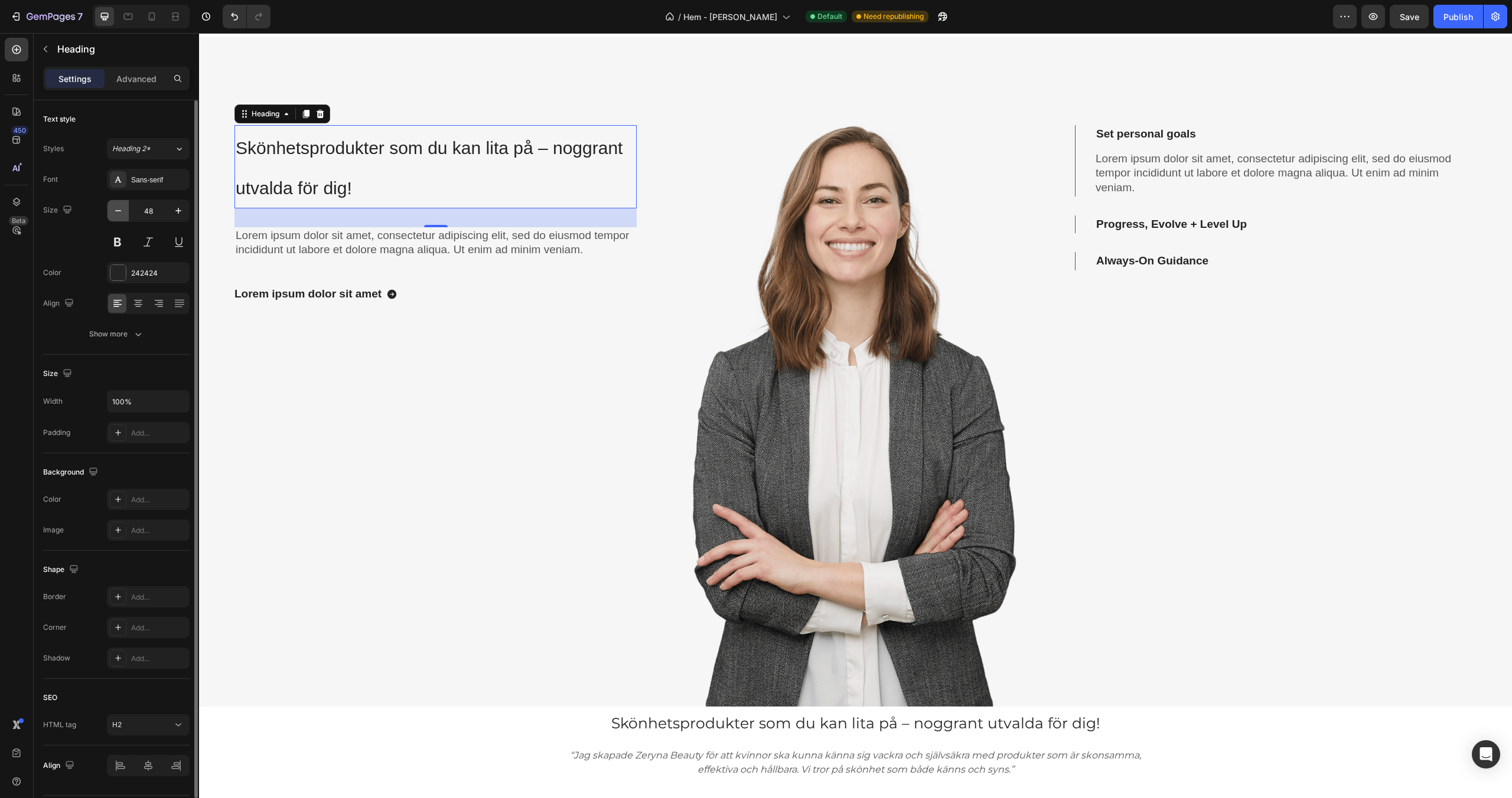
click at [113, 211] on icon "button" at bounding box center [118, 211] width 12 height 12
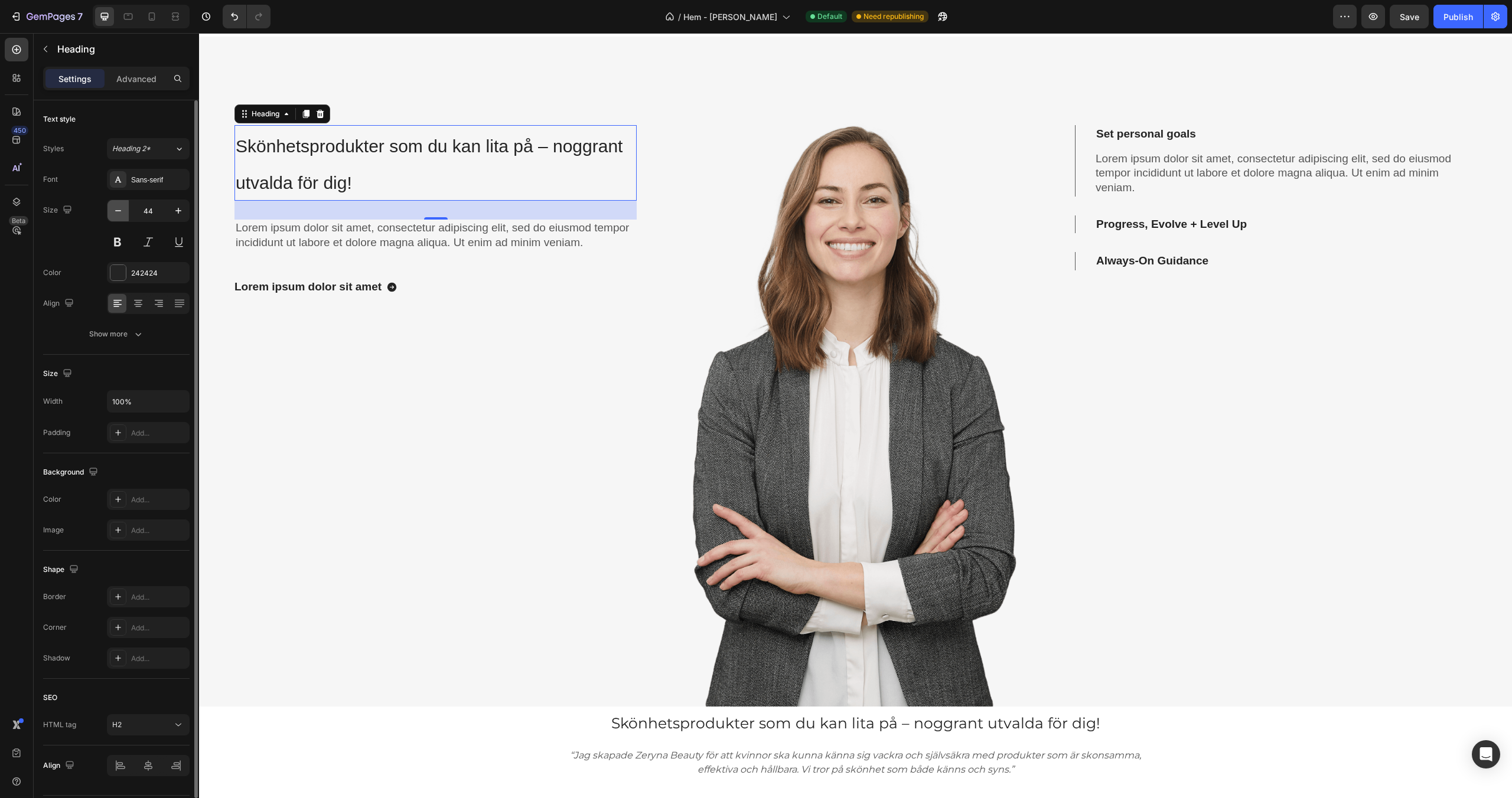
click at [113, 211] on icon "button" at bounding box center [118, 211] width 12 height 12
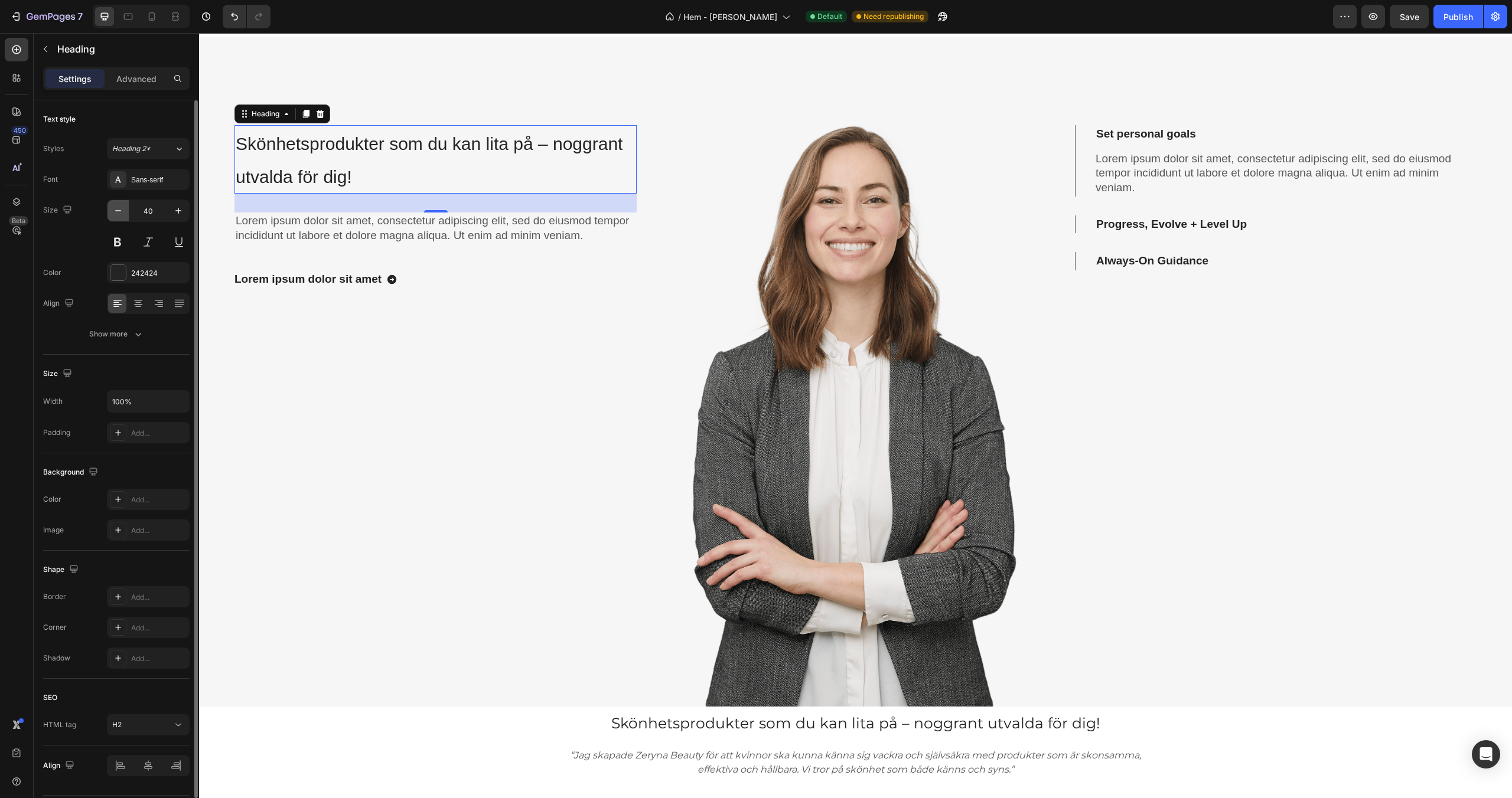
click at [113, 211] on icon "button" at bounding box center [118, 211] width 12 height 12
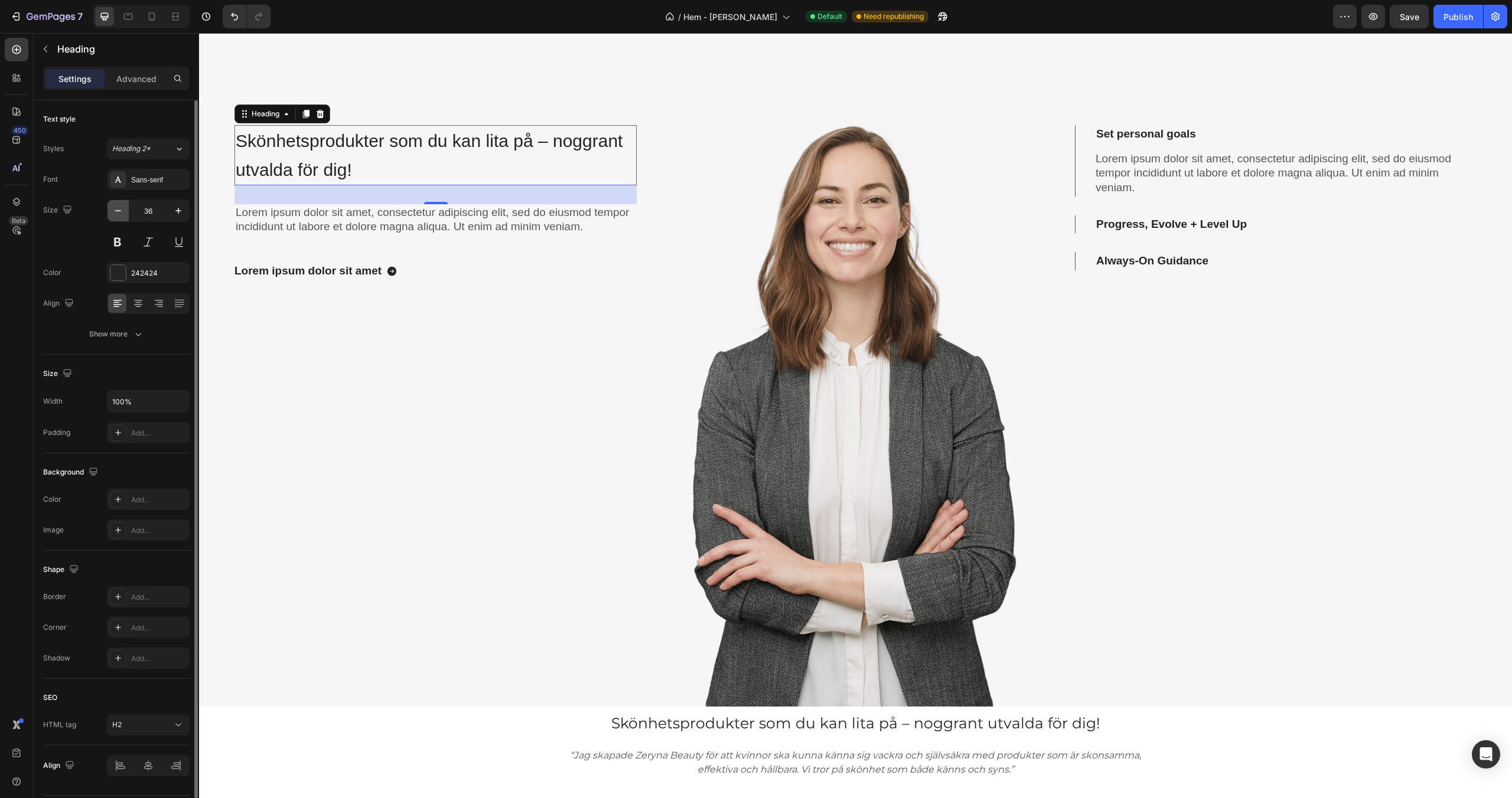
click at [113, 211] on icon "button" at bounding box center [118, 211] width 12 height 12
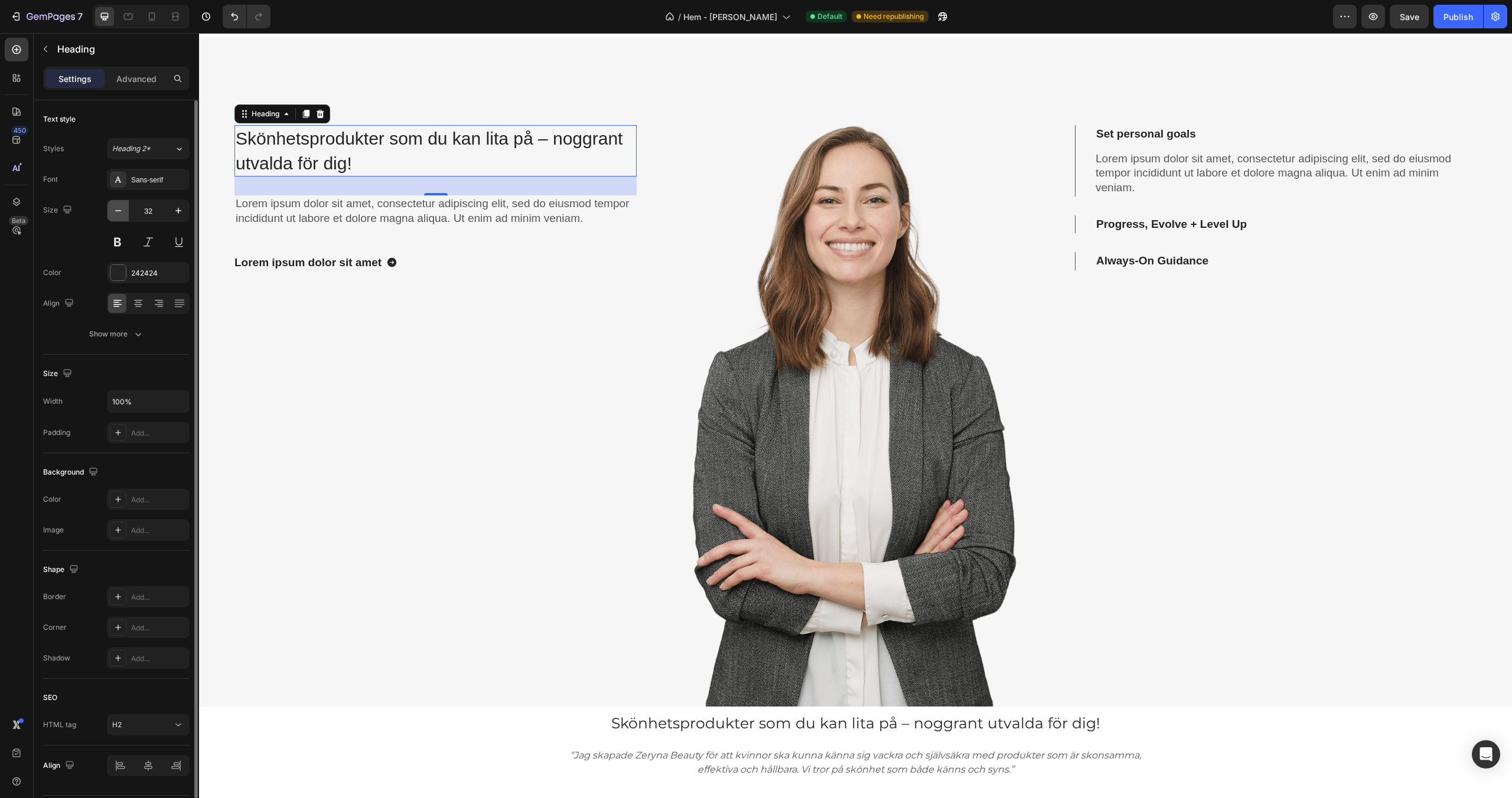
click at [113, 211] on icon "button" at bounding box center [118, 211] width 12 height 12
type input "30"
click at [150, 179] on div "Sans-serif" at bounding box center [159, 180] width 55 height 11
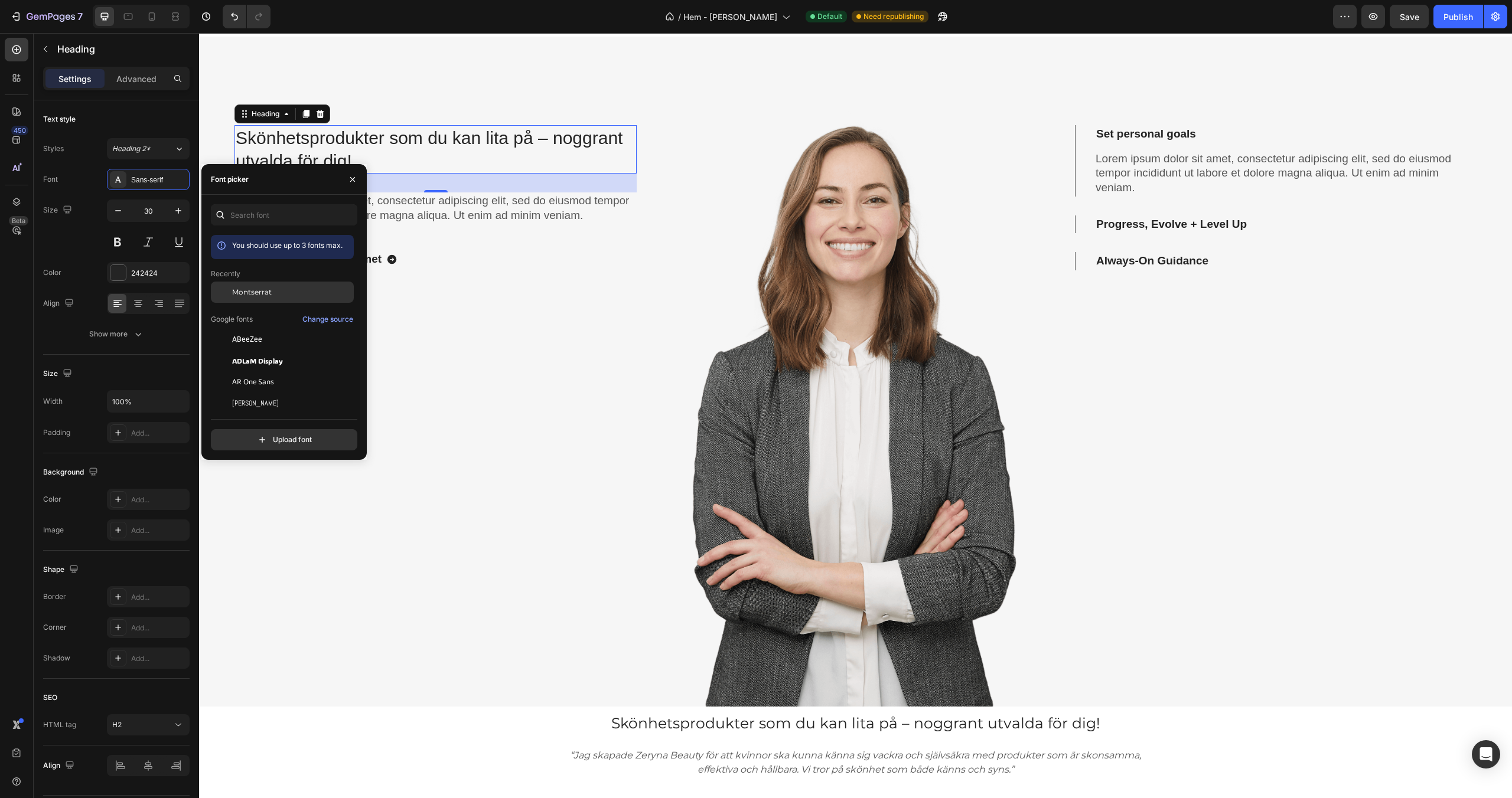
click at [257, 372] on div "Montserrat" at bounding box center [282, 382] width 143 height 21
click at [474, 218] on p "Lorem ipsum dolor sit amet, consectetur adipiscing elit, sed do eiusmod tempor …" at bounding box center [436, 208] width 400 height 29
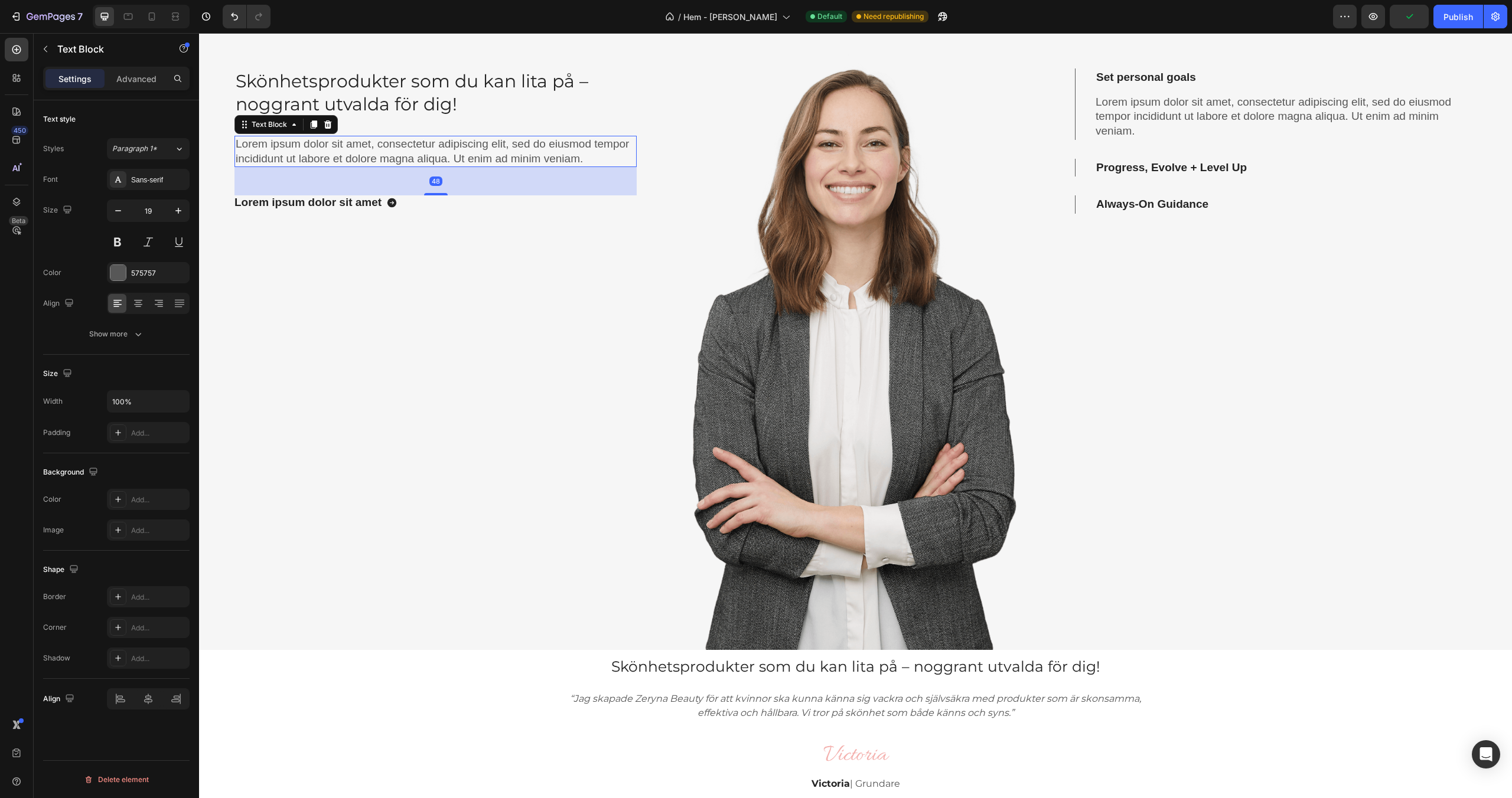
scroll to position [1426, 0]
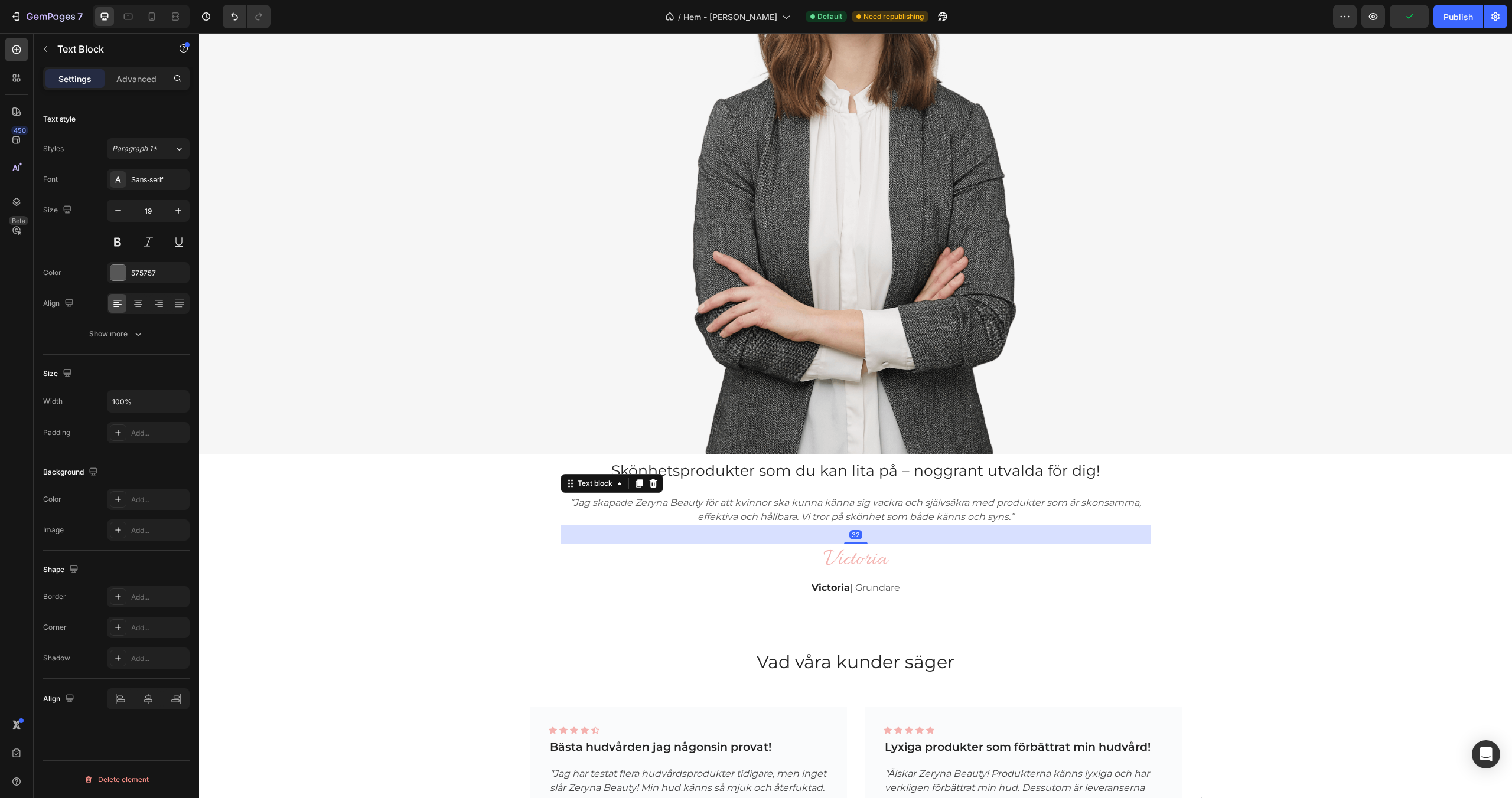
click at [791, 514] on icon "“Jag skapade Zeryna Beauty för att kvinnor ska kunna känna sig vackra och själv…" at bounding box center [855, 510] width 571 height 26
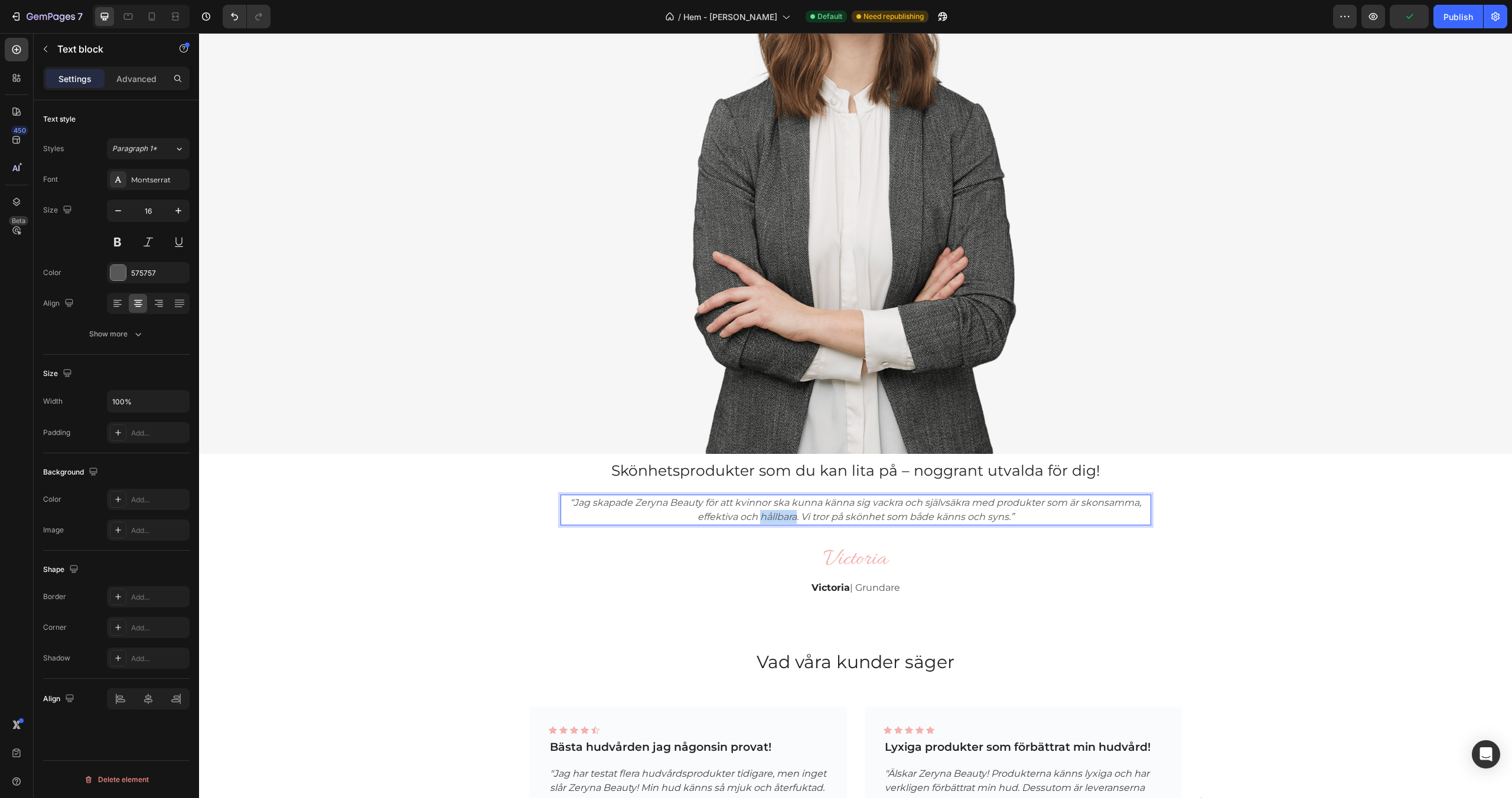
click at [791, 514] on icon "“Jag skapade Zeryna Beauty för att kvinnor ska kunna känna sig vackra och själv…" at bounding box center [855, 510] width 571 height 26
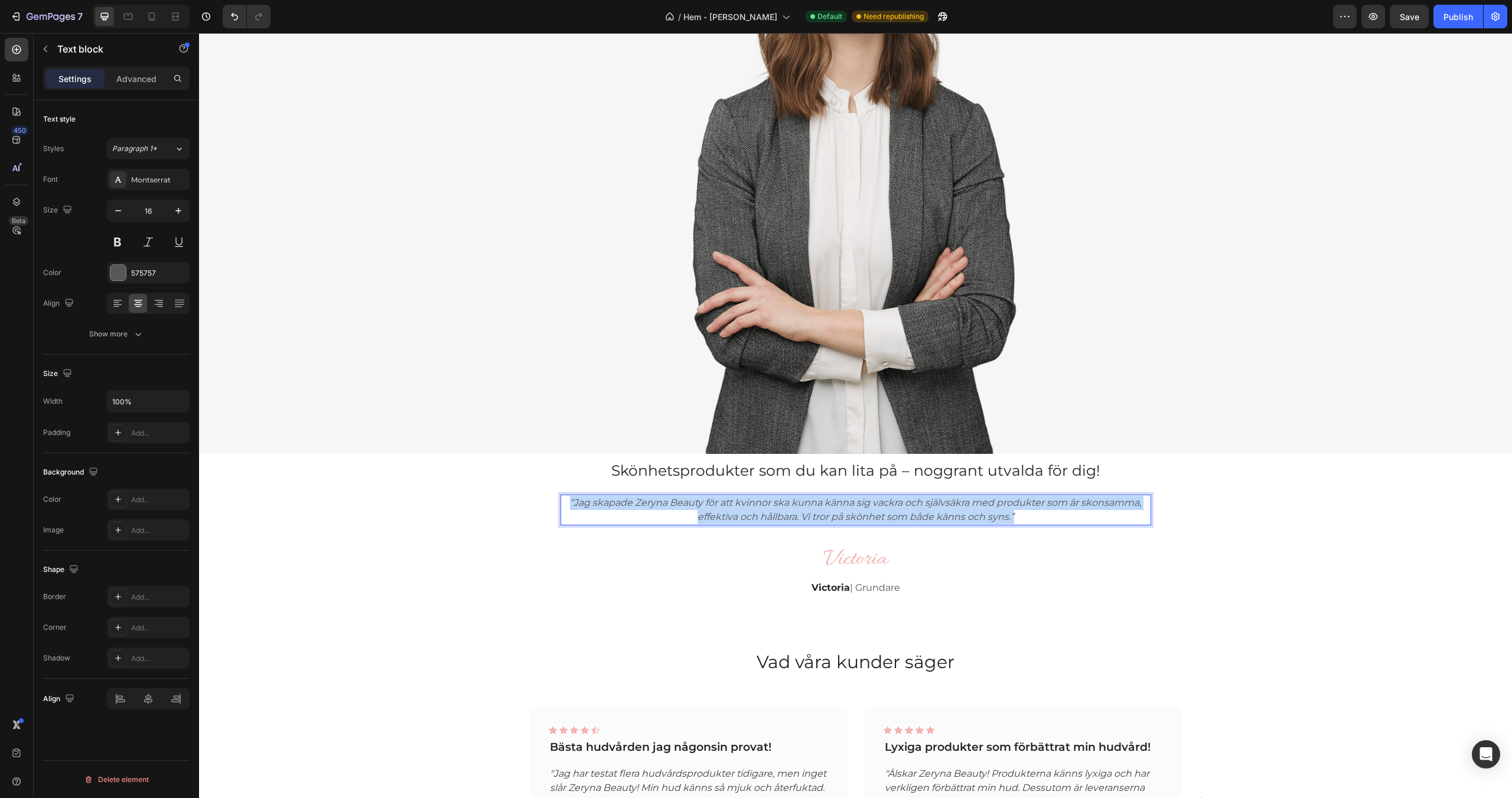
click at [791, 514] on icon "“Jag skapade Zeryna Beauty för att kvinnor ska kunna känna sig vackra och själv…" at bounding box center [855, 510] width 571 height 26
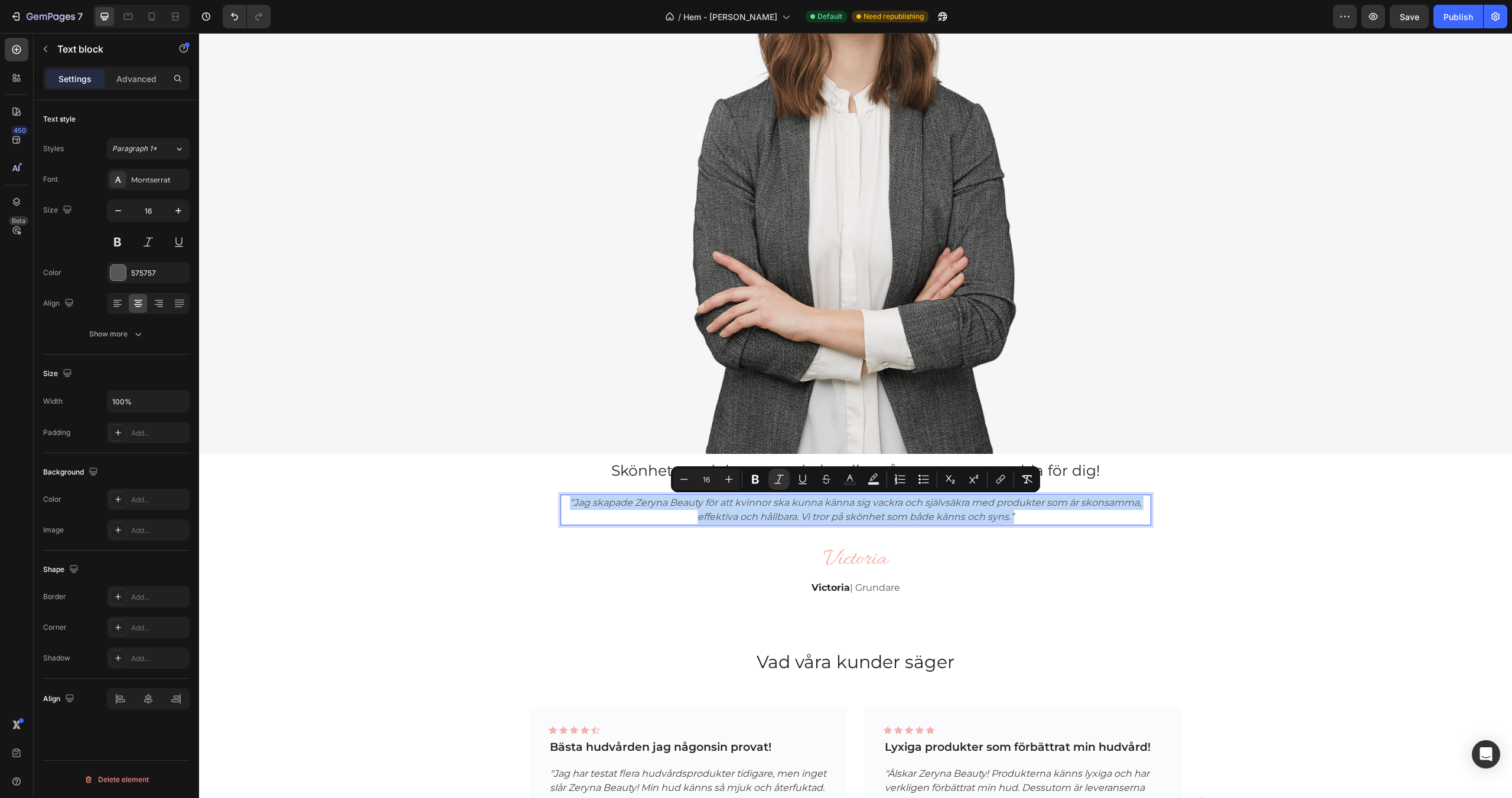
copy icon "“Jag skapade Zeryna Beauty för att kvinnor ska kunna känna sig vackra och själv…"
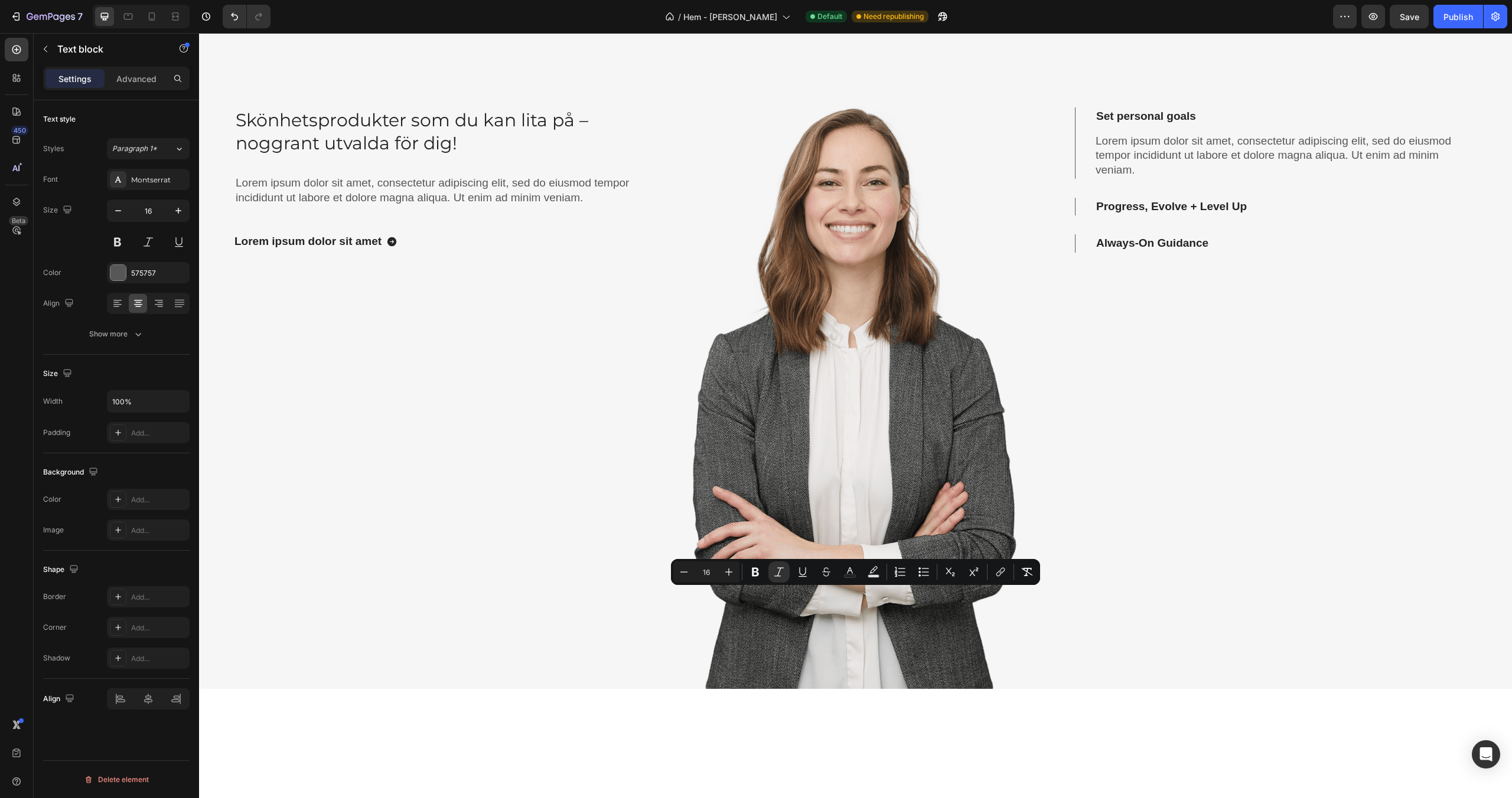
scroll to position [978, 0]
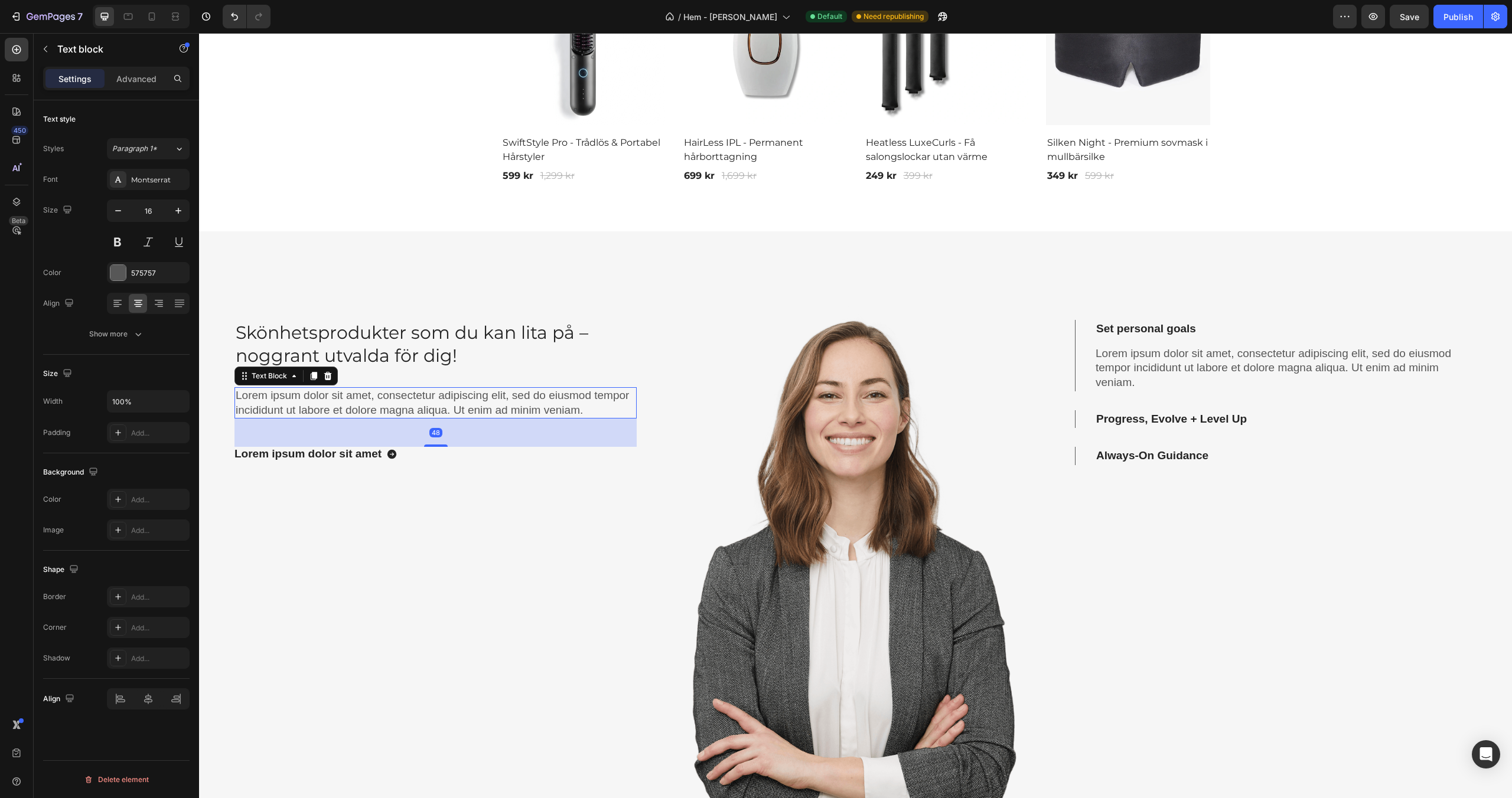
click at [437, 405] on p "Lorem ipsum dolor sit amet, consectetur adipiscing elit, sed do eiusmod tempor …" at bounding box center [436, 403] width 400 height 29
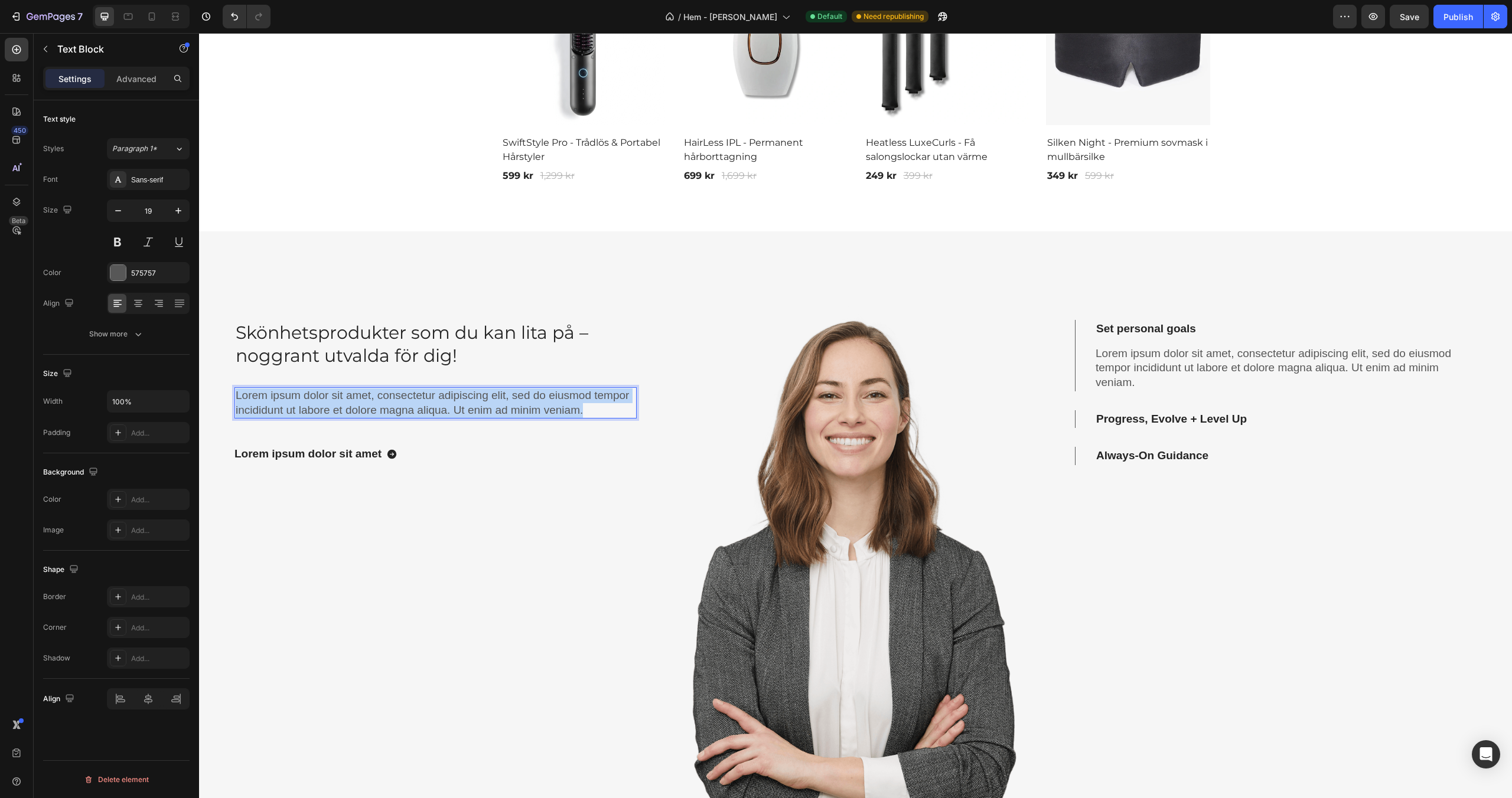
click at [437, 405] on p "Lorem ipsum dolor sit amet, consectetur adipiscing elit, sed do eiusmod tempor …" at bounding box center [436, 403] width 400 height 29
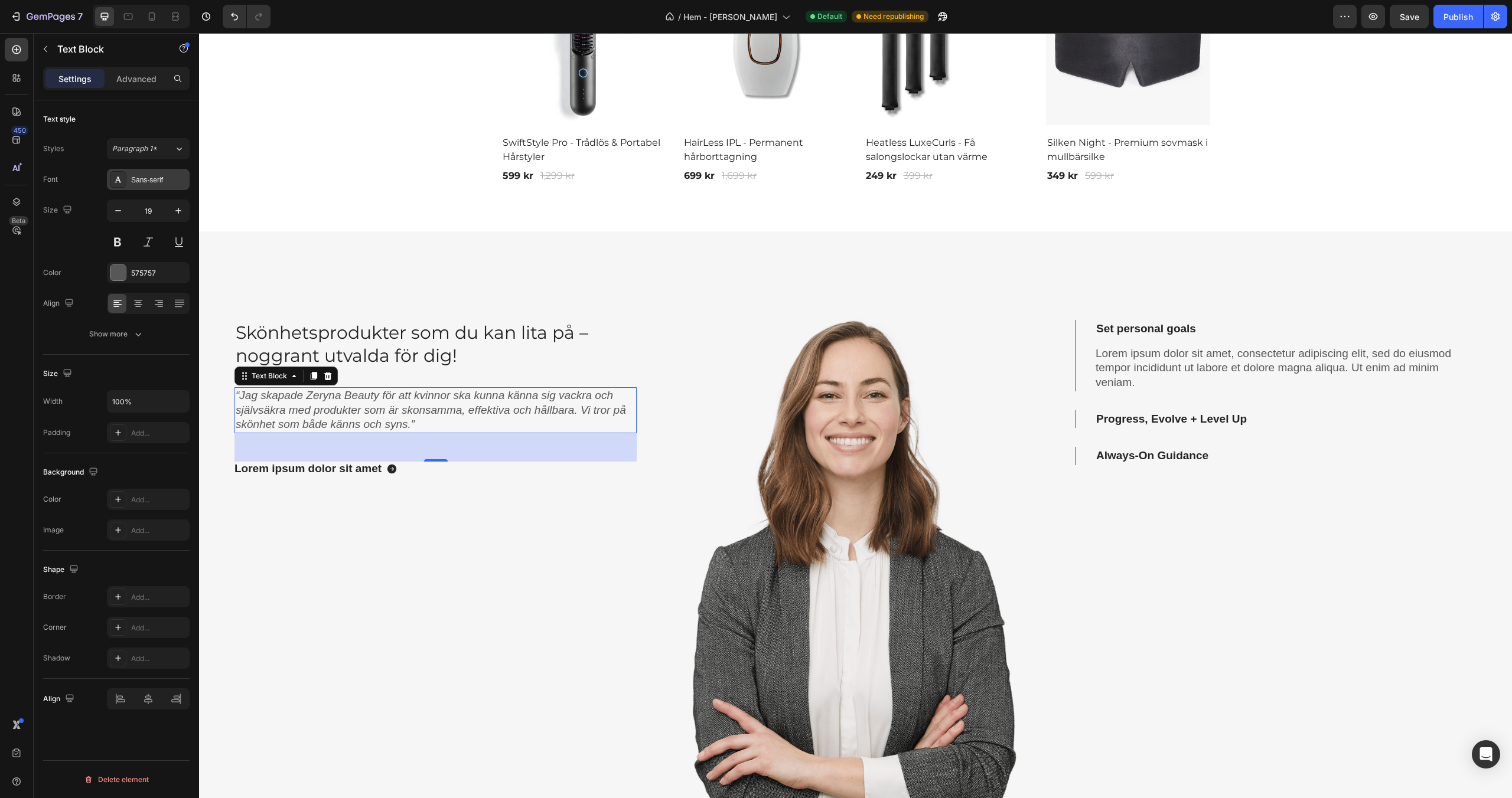
click at [150, 187] on div "Sans-serif" at bounding box center [148, 180] width 83 height 21
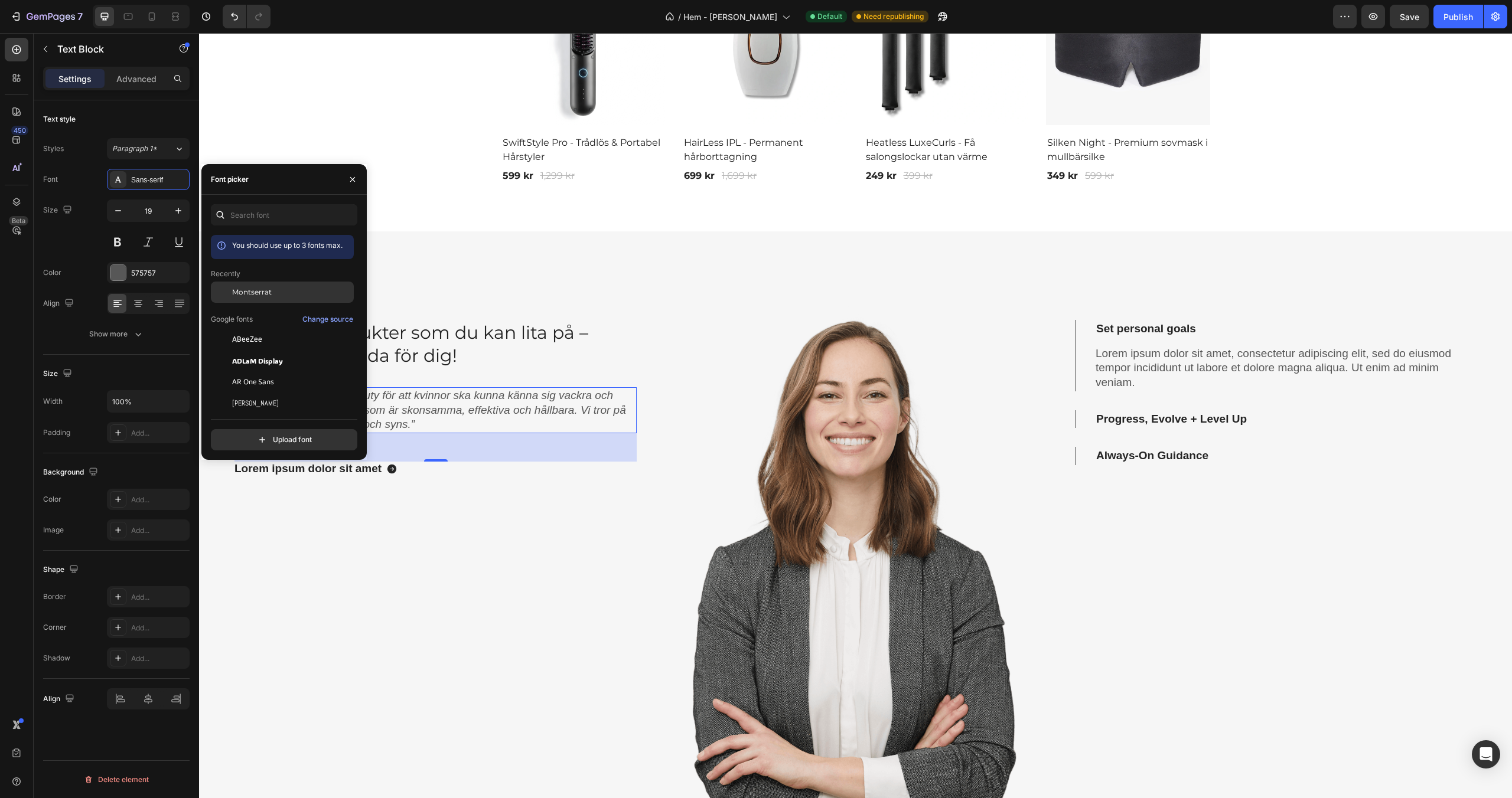
click at [245, 291] on span "Montserrat" at bounding box center [252, 292] width 39 height 11
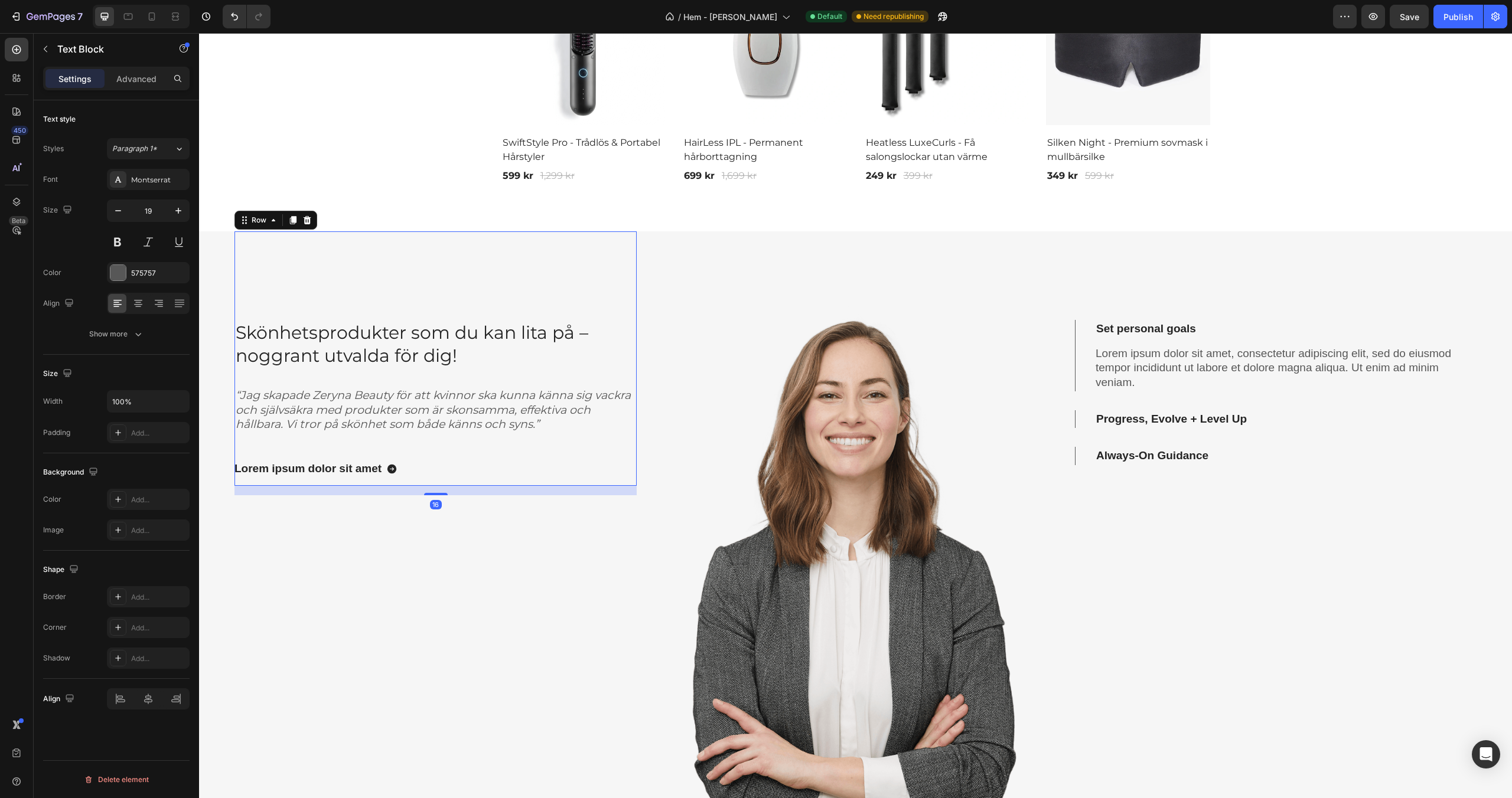
click at [573, 278] on div "⁠⁠⁠⁠⁠⁠⁠ Skönhetsprodukter som du kan lita på – noggrant utvalda för dig! Headin…" at bounding box center [435, 359] width 402 height 255
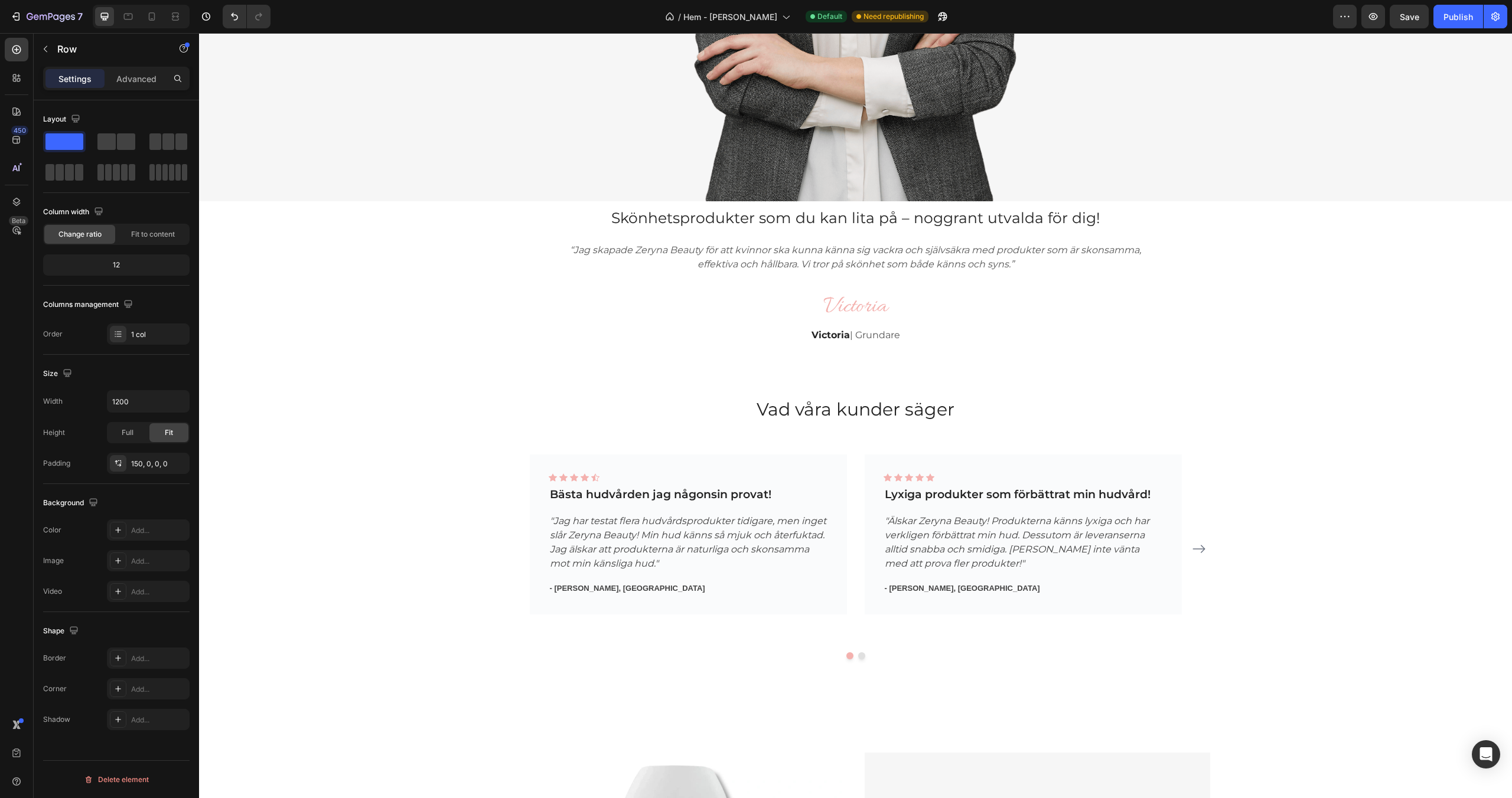
scroll to position [1709, 0]
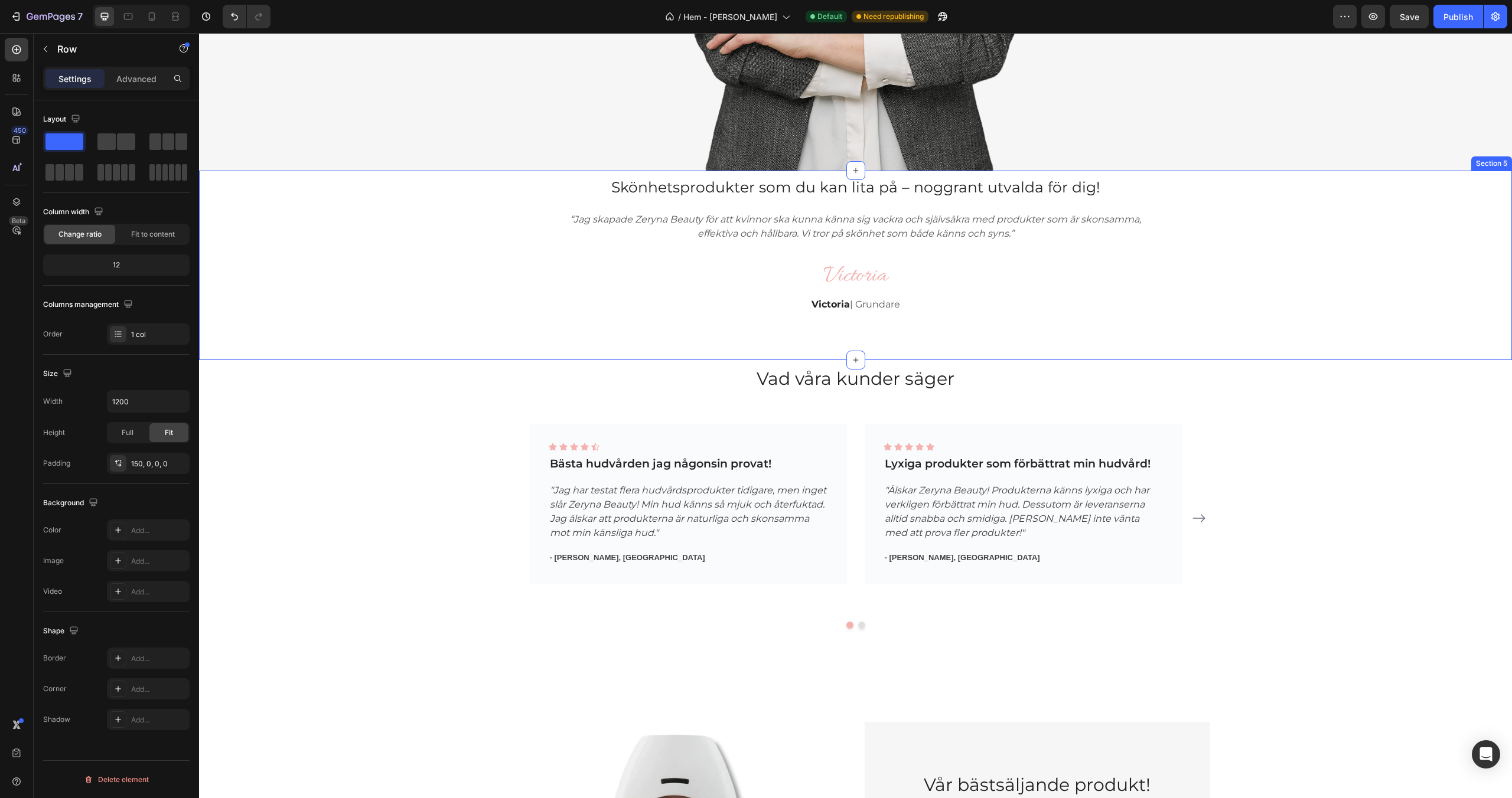
click at [374, 241] on div "Skönhetsprodukter som du kan lita på – noggrant utvalda för dig! Heading Skönhe…" at bounding box center [855, 251] width 1295 height 162
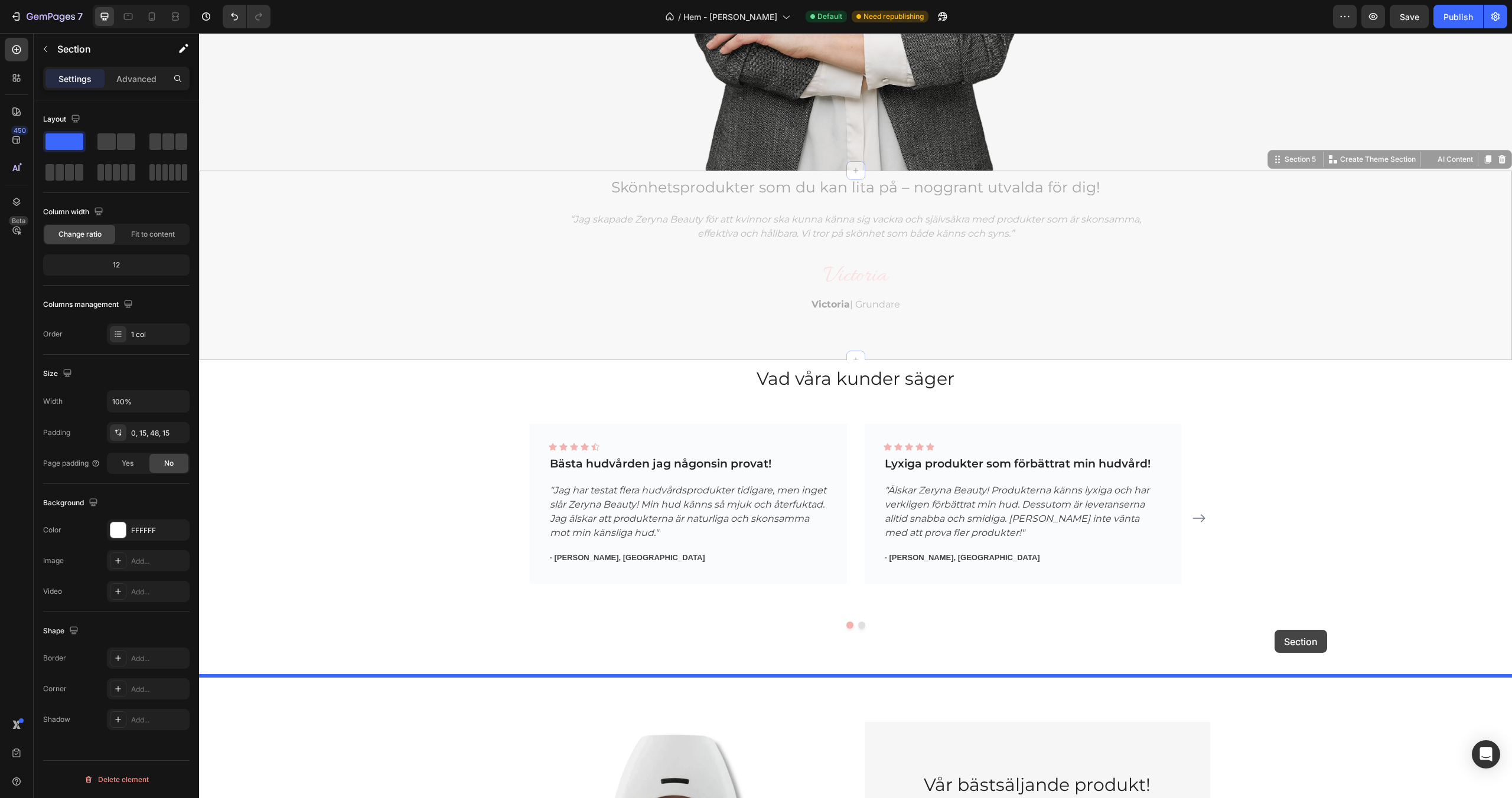
drag, startPoint x: 1292, startPoint y: 161, endPoint x: 1274, endPoint y: 630, distance: 469.3
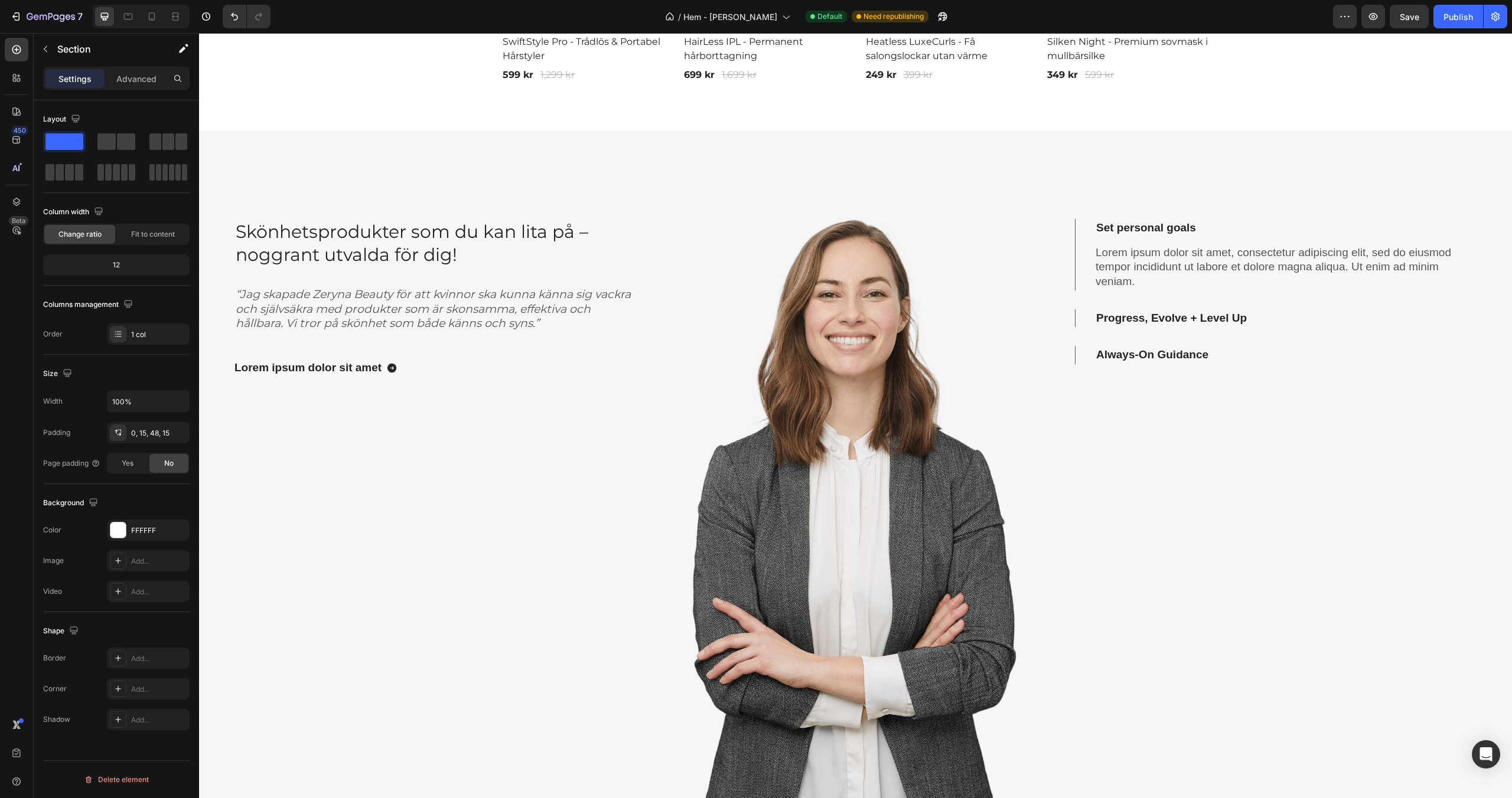
scroll to position [1077, 0]
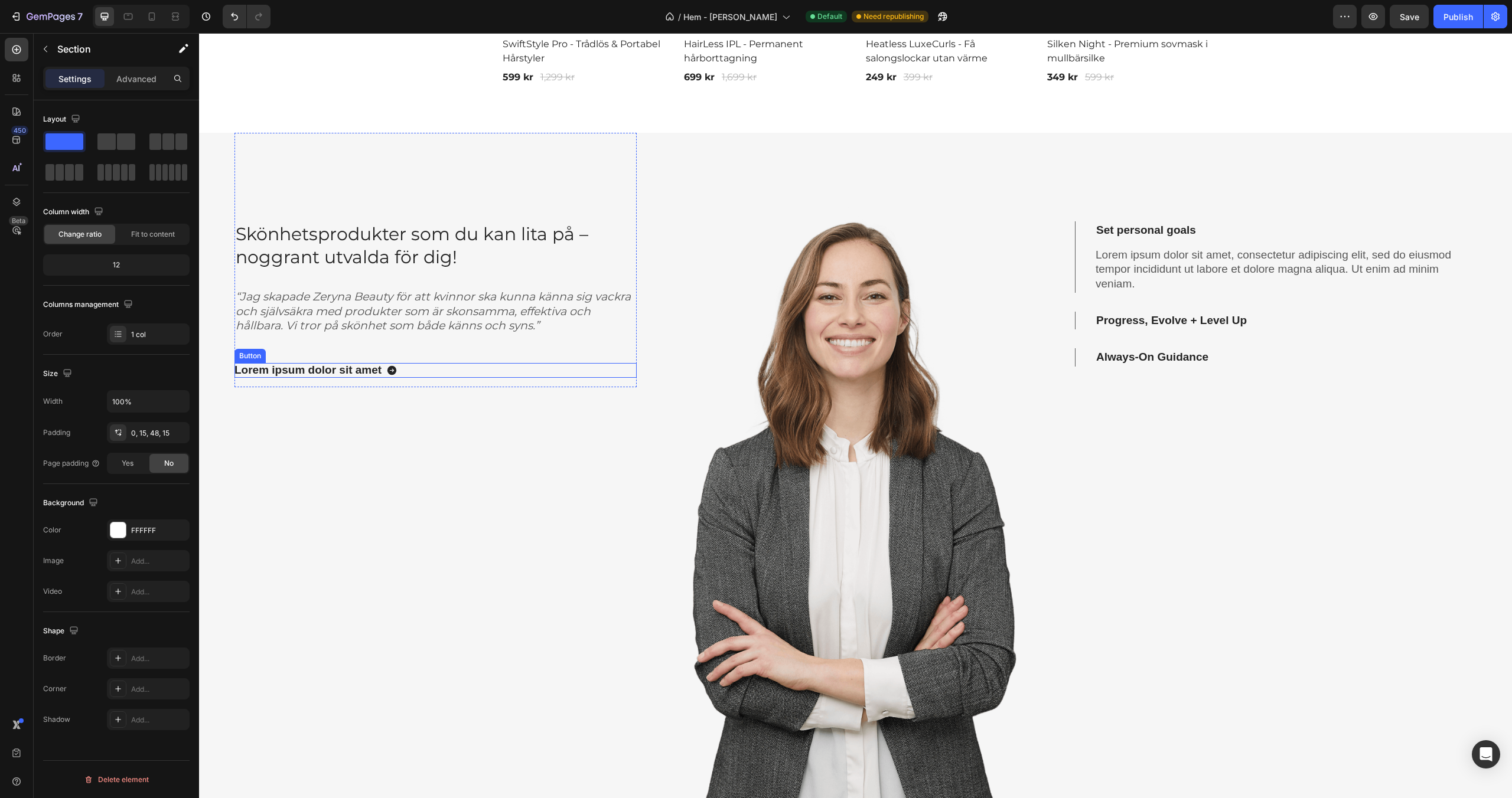
click at [432, 372] on div "Lorem ipsum dolor sit amet Button" at bounding box center [435, 370] width 402 height 14
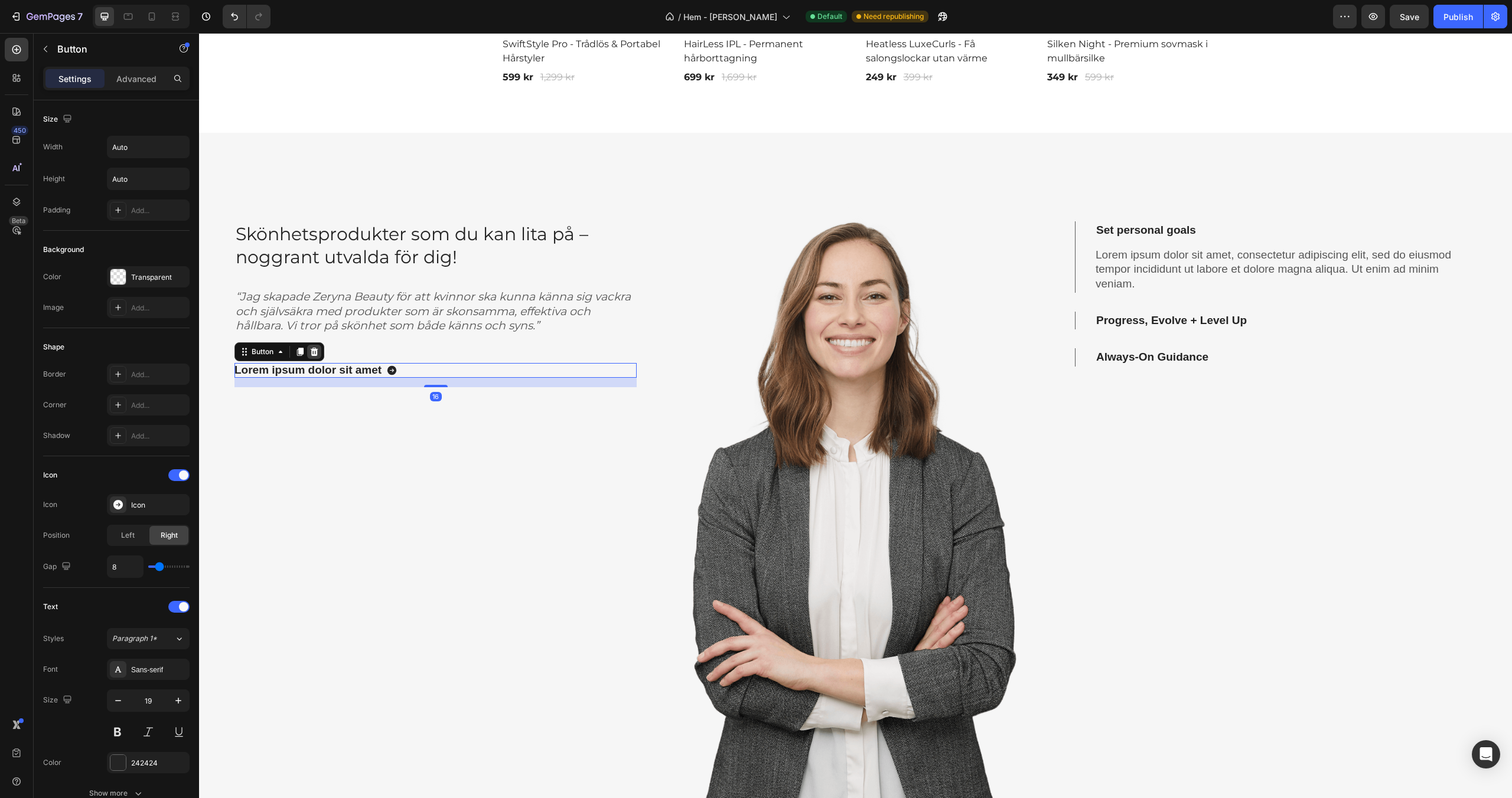
click at [318, 351] on icon at bounding box center [314, 352] width 9 height 9
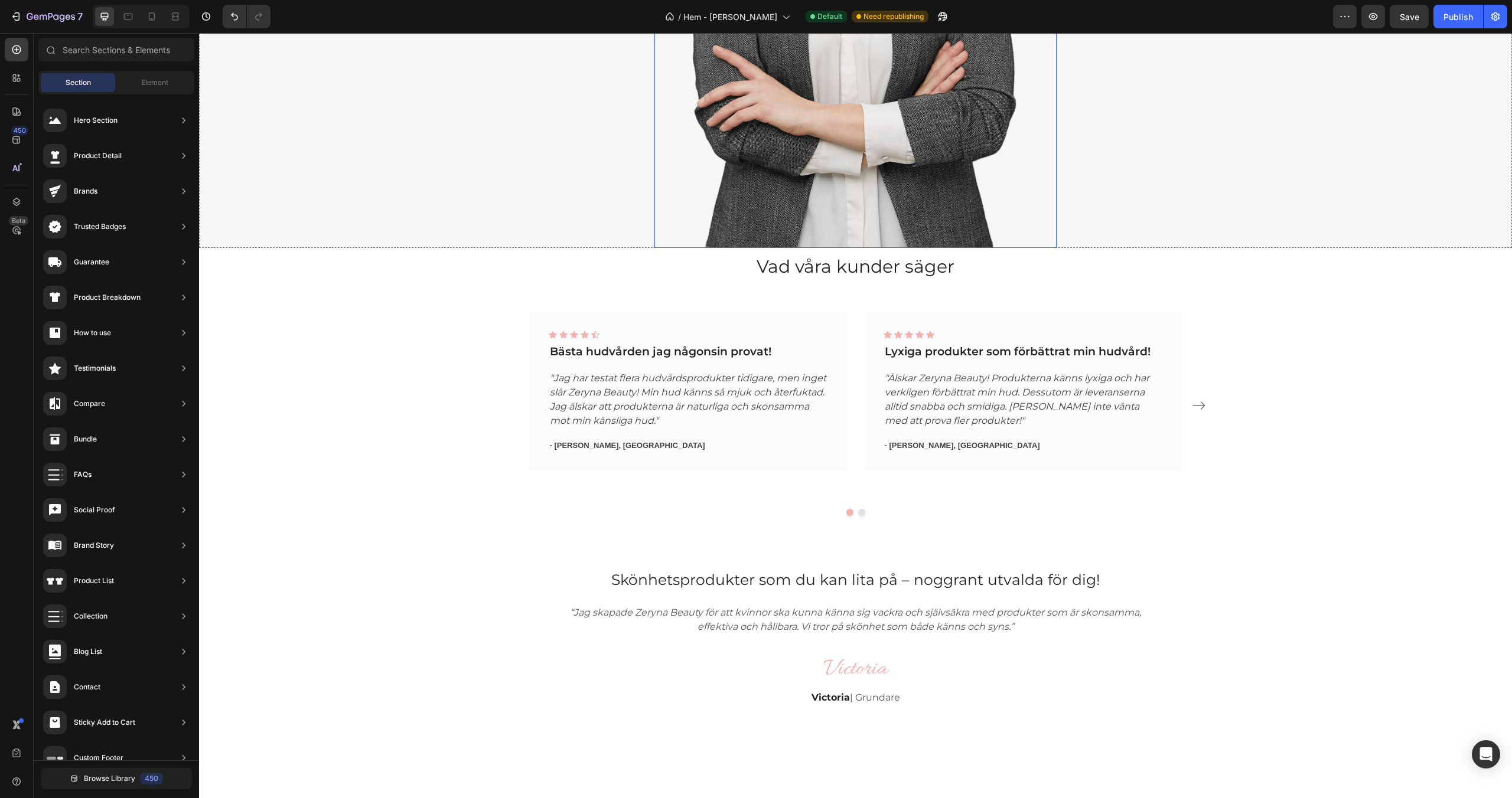
scroll to position [1861, 0]
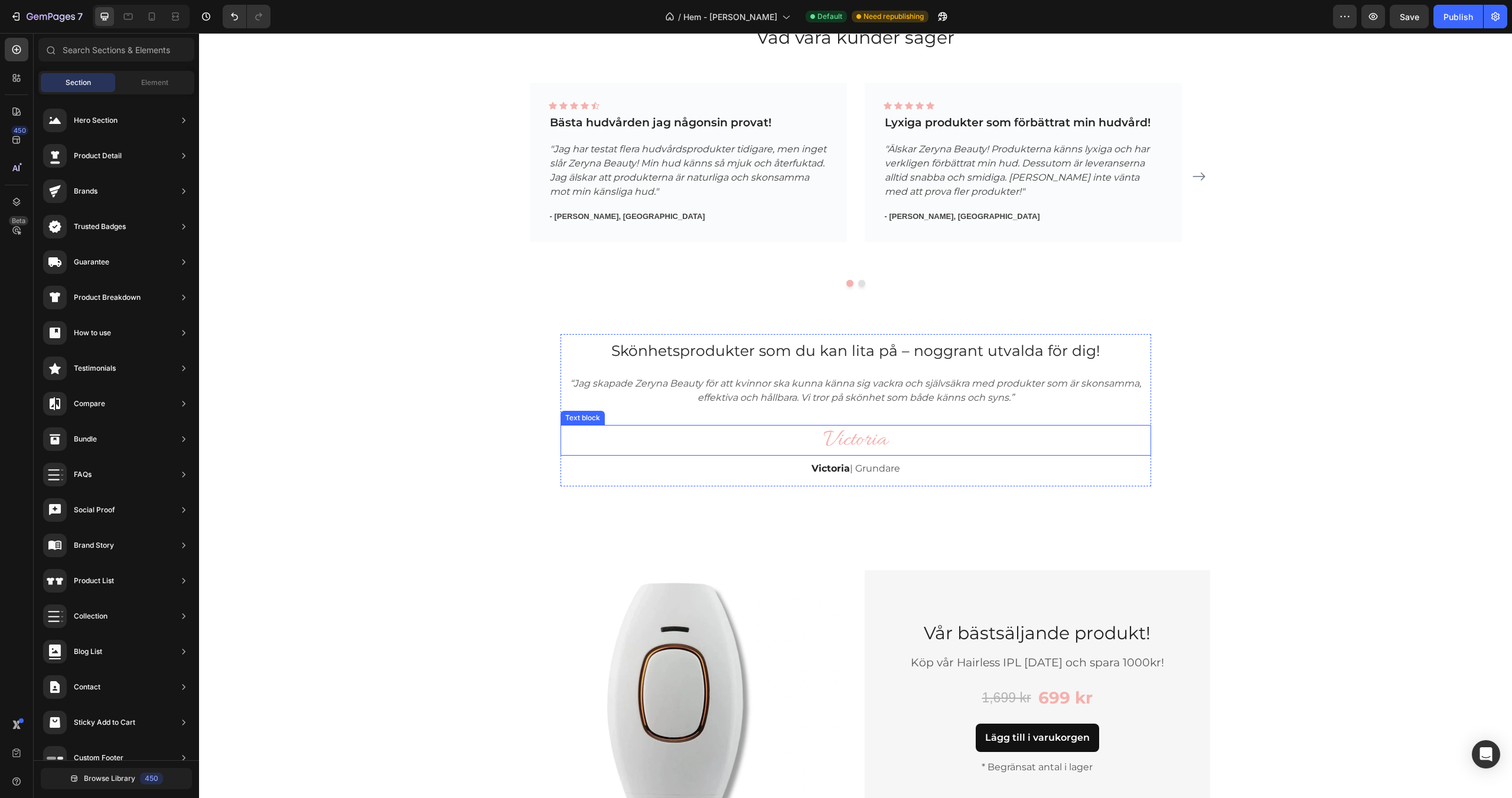
click at [812, 437] on p "Victoria" at bounding box center [856, 440] width 588 height 28
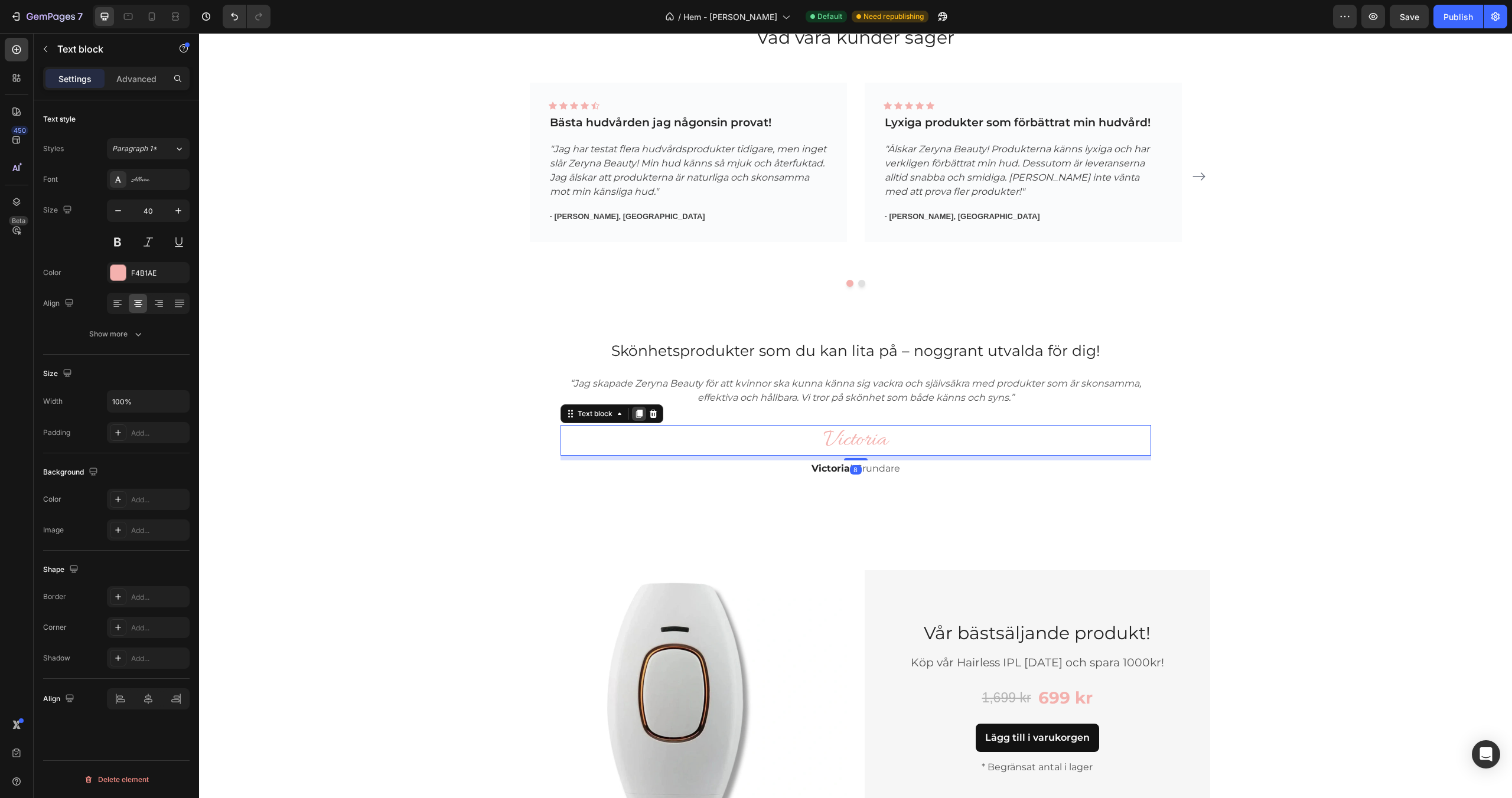
click at [640, 416] on icon at bounding box center [639, 414] width 7 height 9
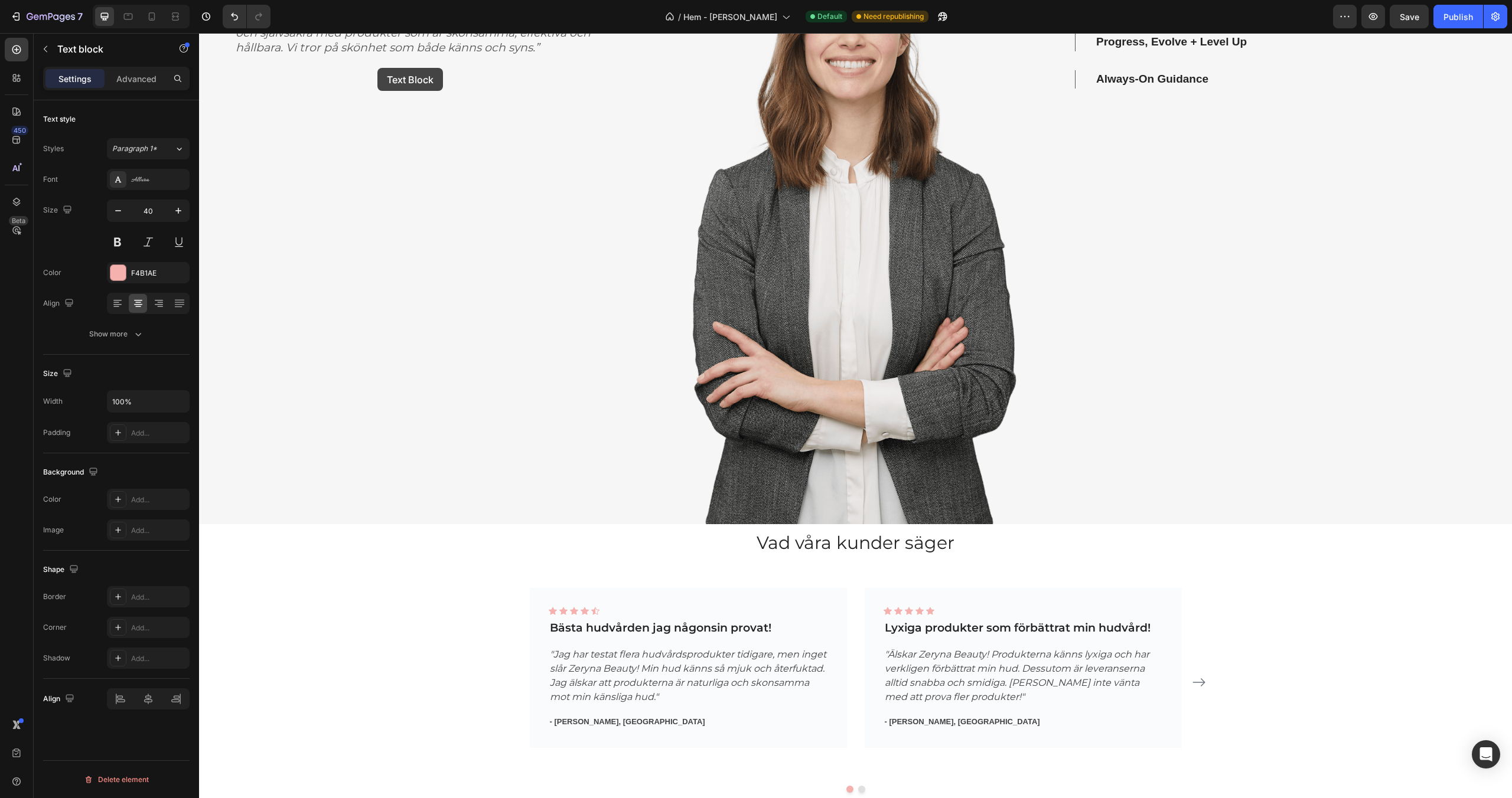
scroll to position [1132, 0]
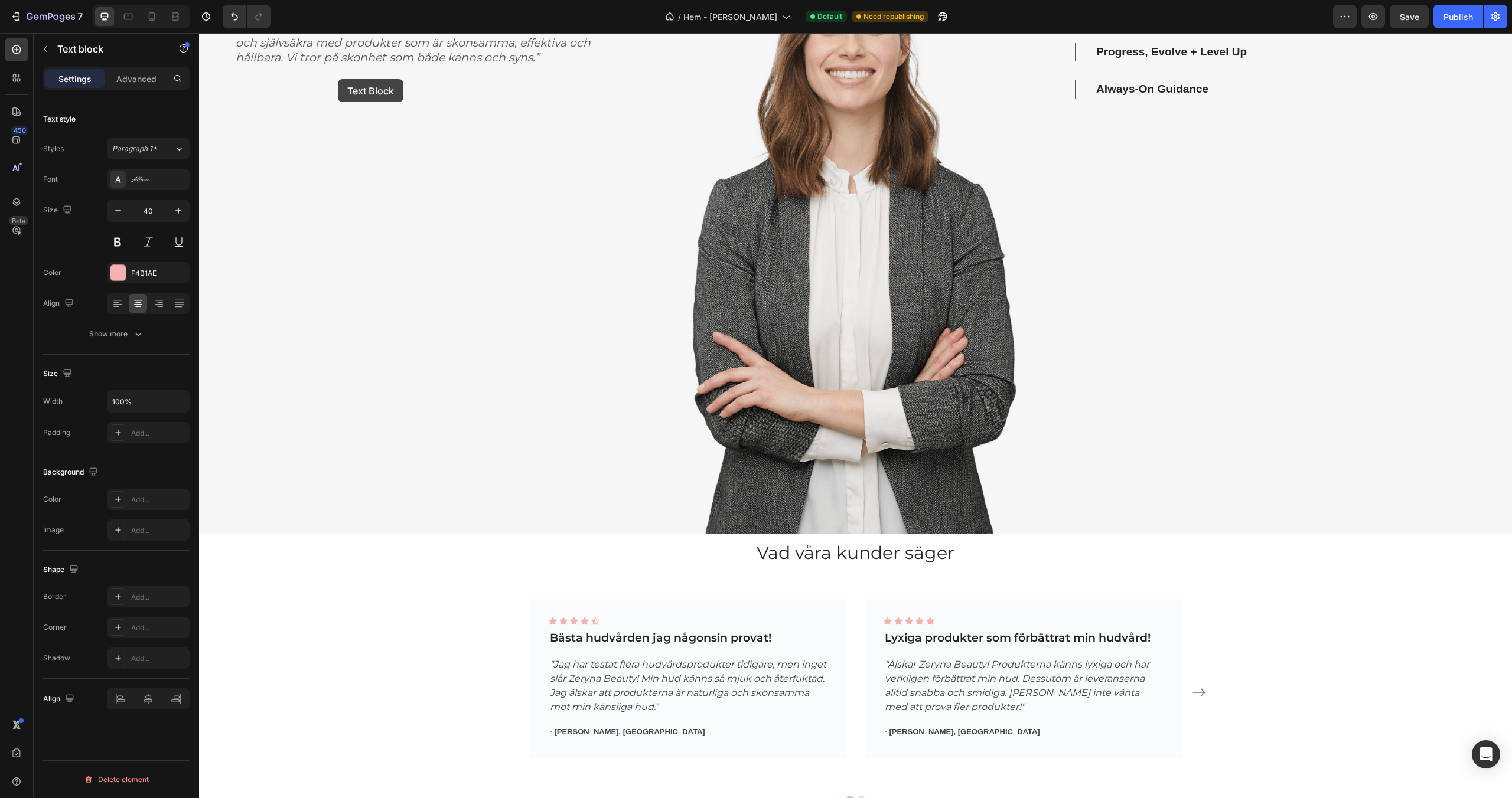
drag, startPoint x: 591, startPoint y: 450, endPoint x: 338, endPoint y: 79, distance: 449.1
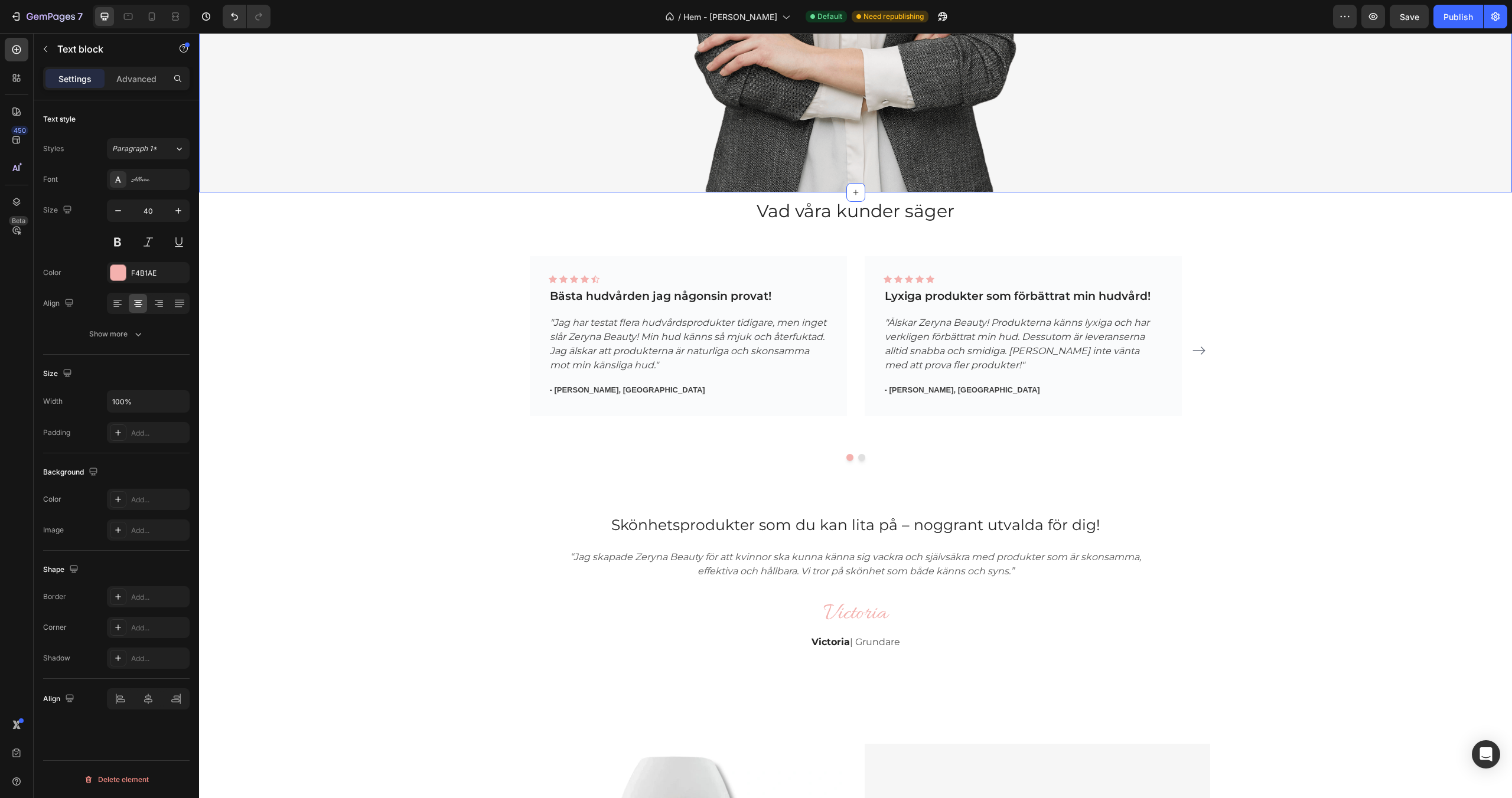
scroll to position [1526, 0]
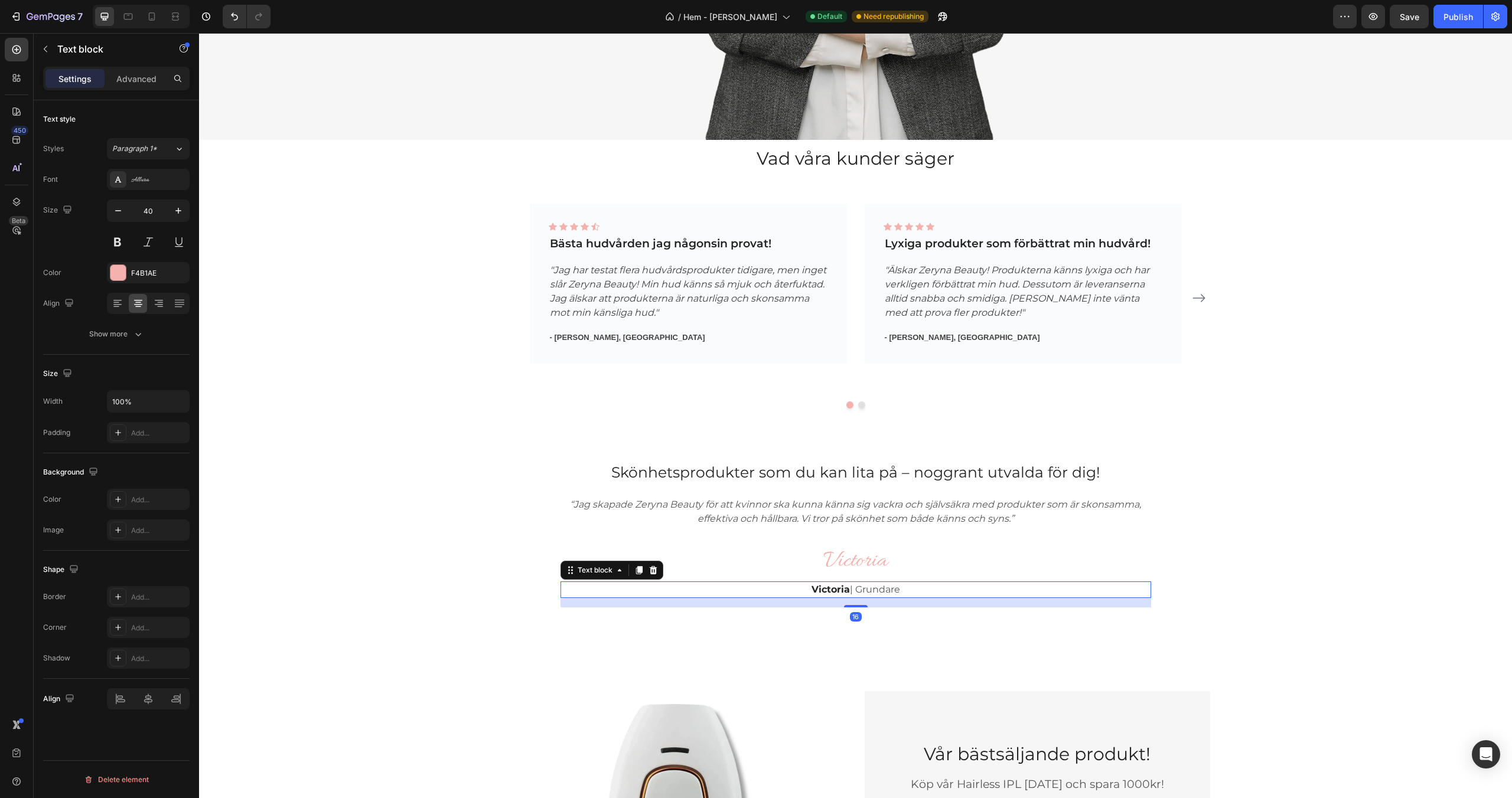
click at [730, 589] on p "Victoria | Grundare" at bounding box center [856, 590] width 588 height 14
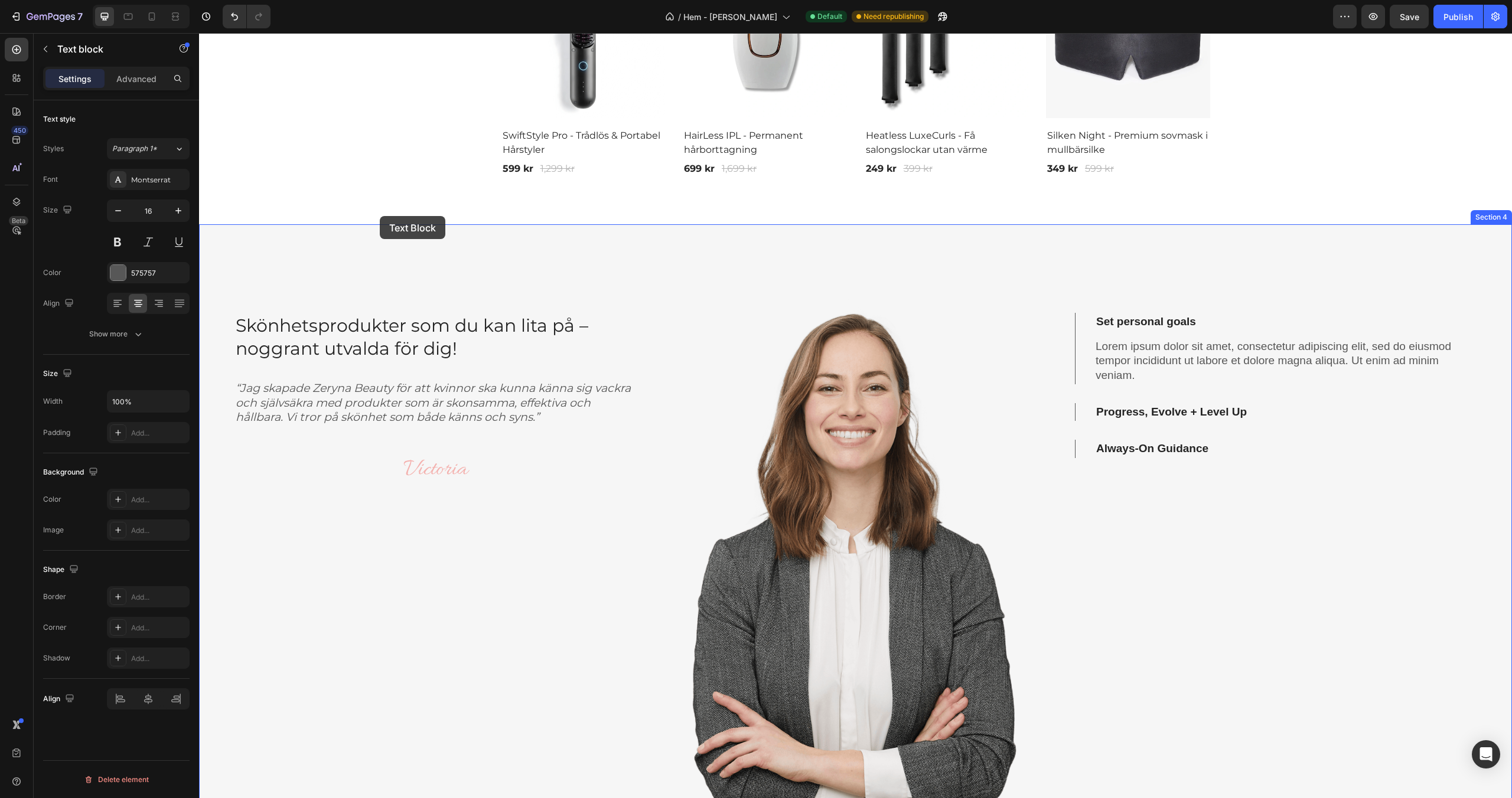
scroll to position [896, 0]
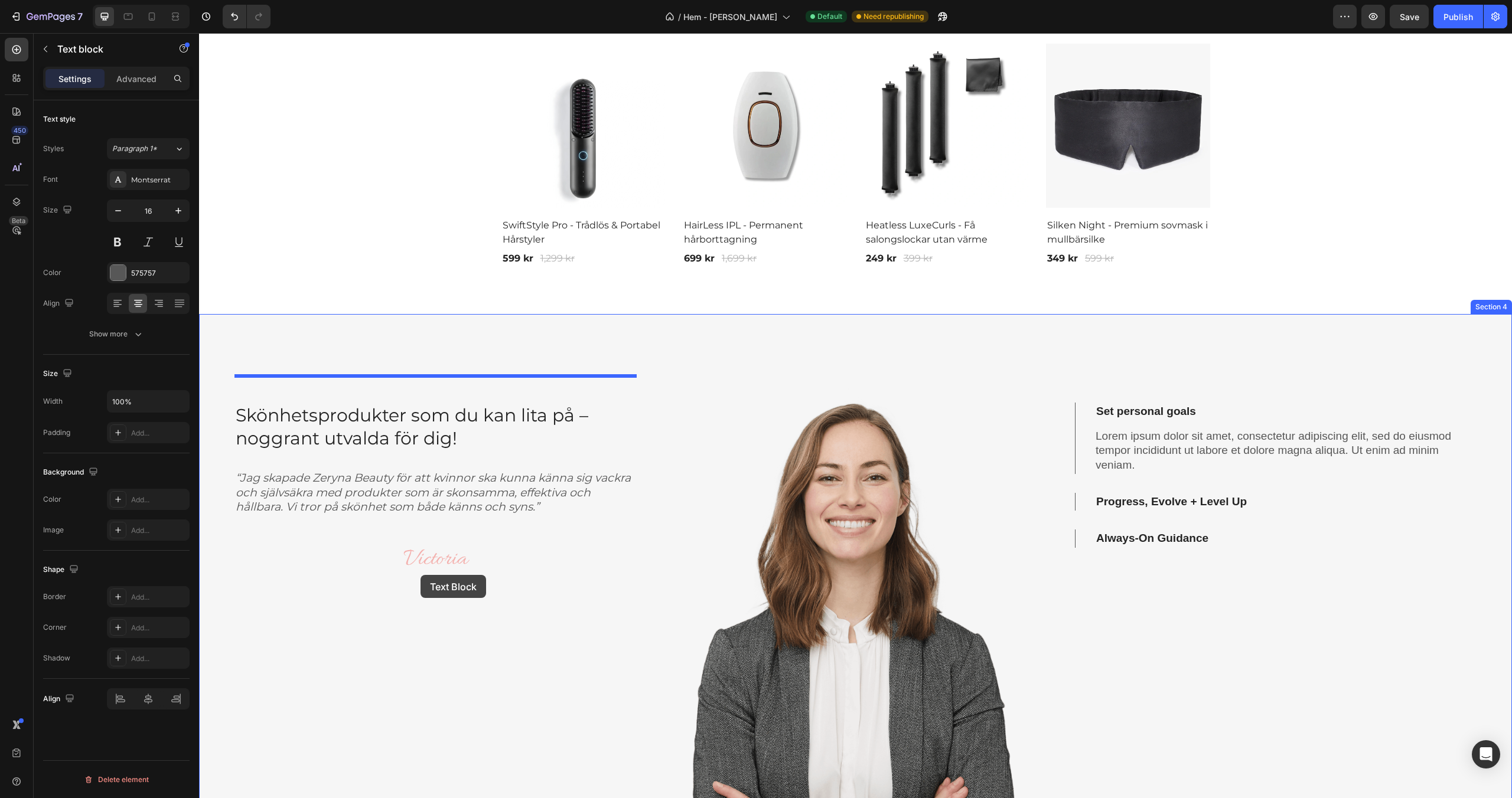
drag, startPoint x: 599, startPoint y: 572, endPoint x: 420, endPoint y: 575, distance: 179.0
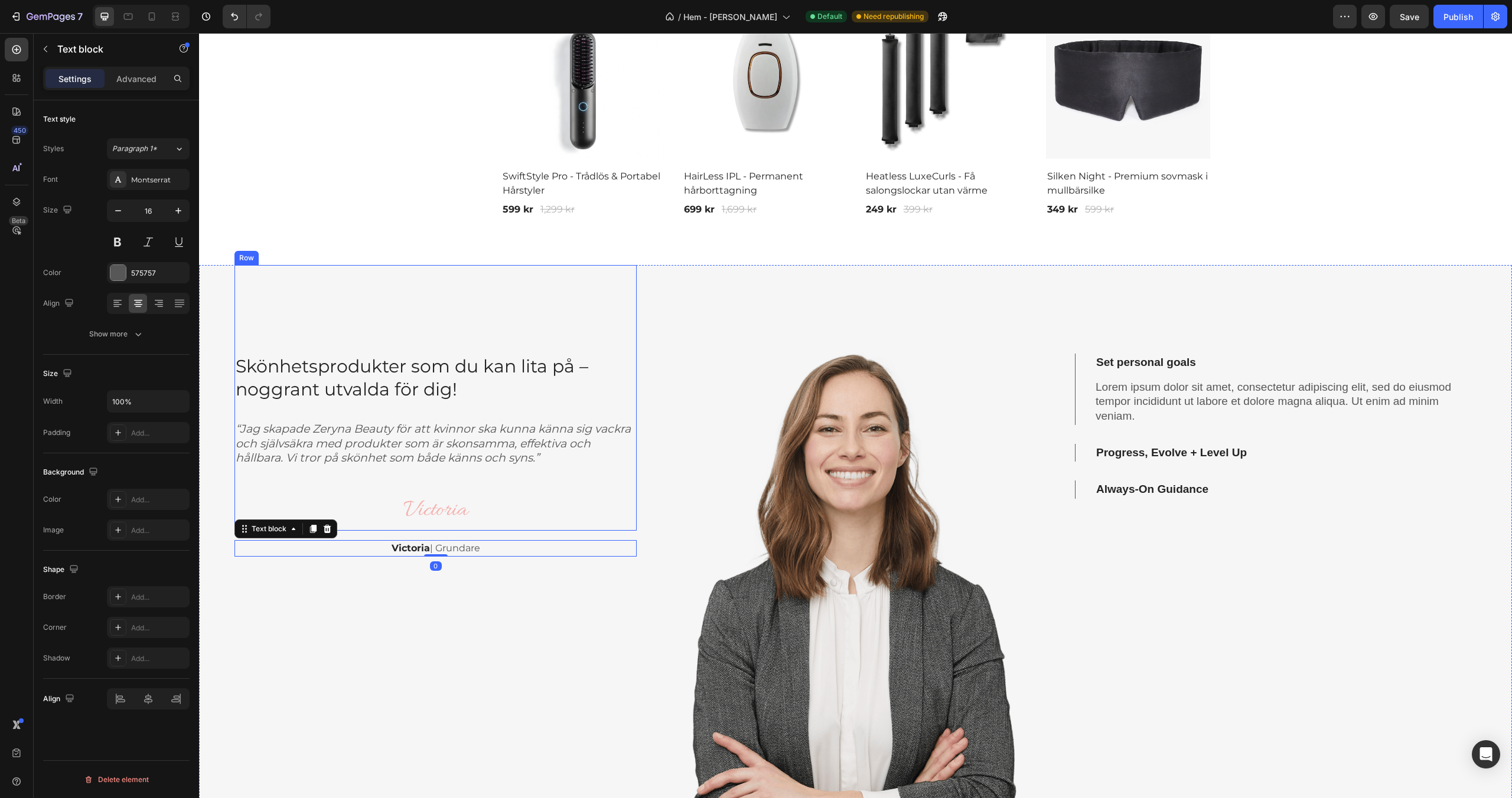
scroll to position [953, 0]
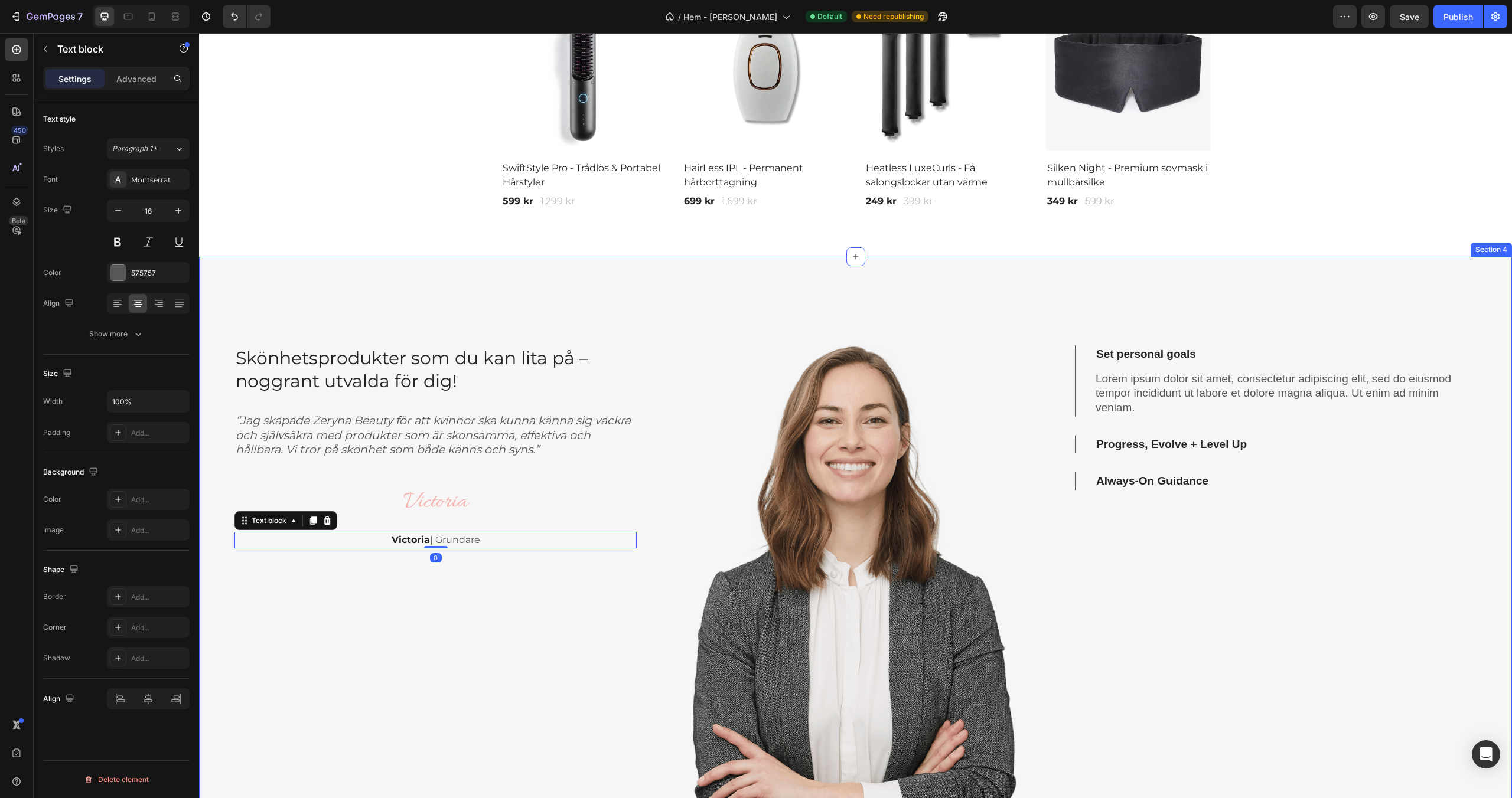
click at [378, 575] on div "Skönhetsprodukter som du kan lita på – noggrant utvalda för dig! Heading “Jag s…" at bounding box center [435, 591] width 402 height 670
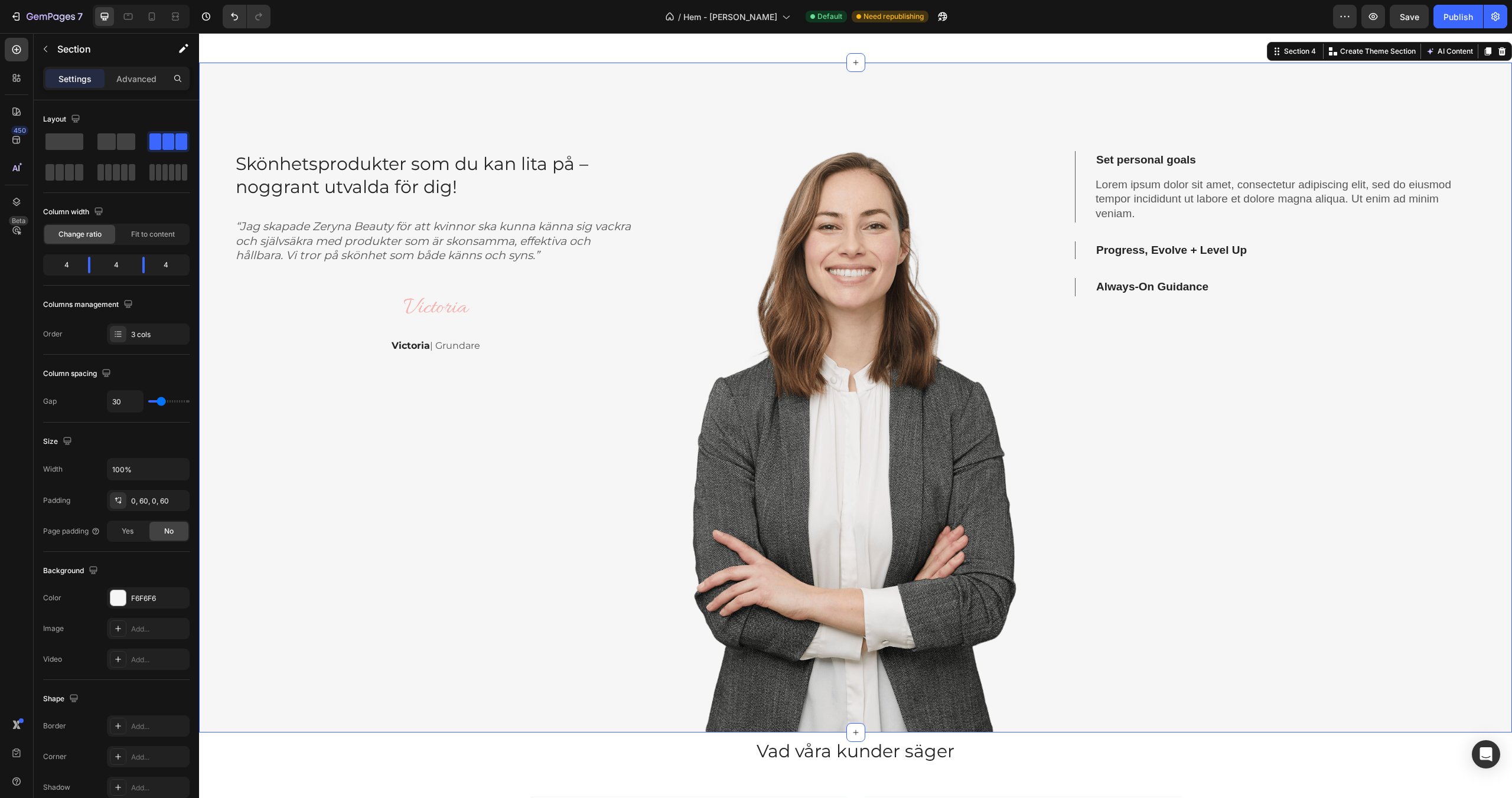
scroll to position [1147, 0]
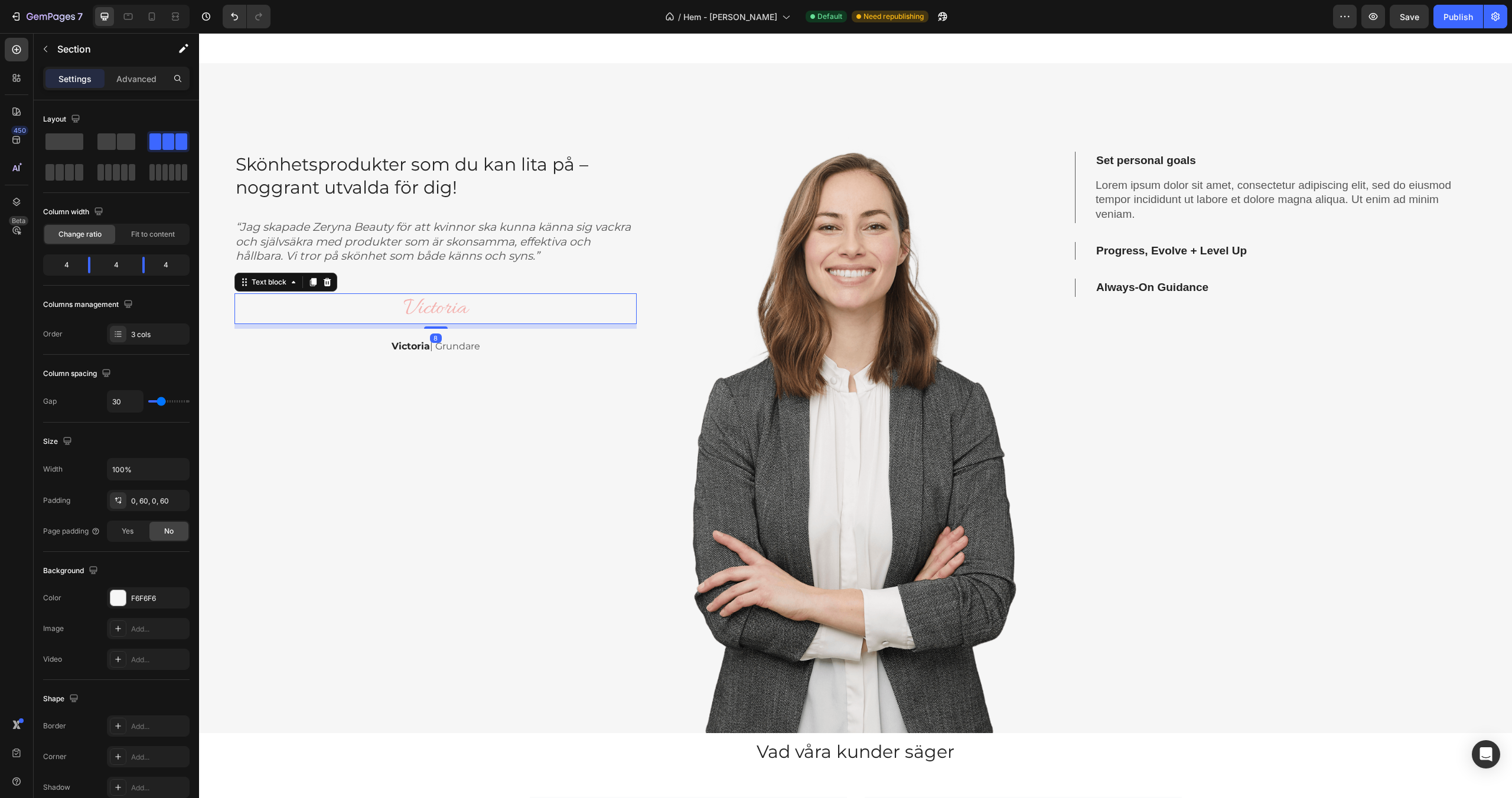
click at [387, 314] on p "Victoria" at bounding box center [436, 309] width 400 height 28
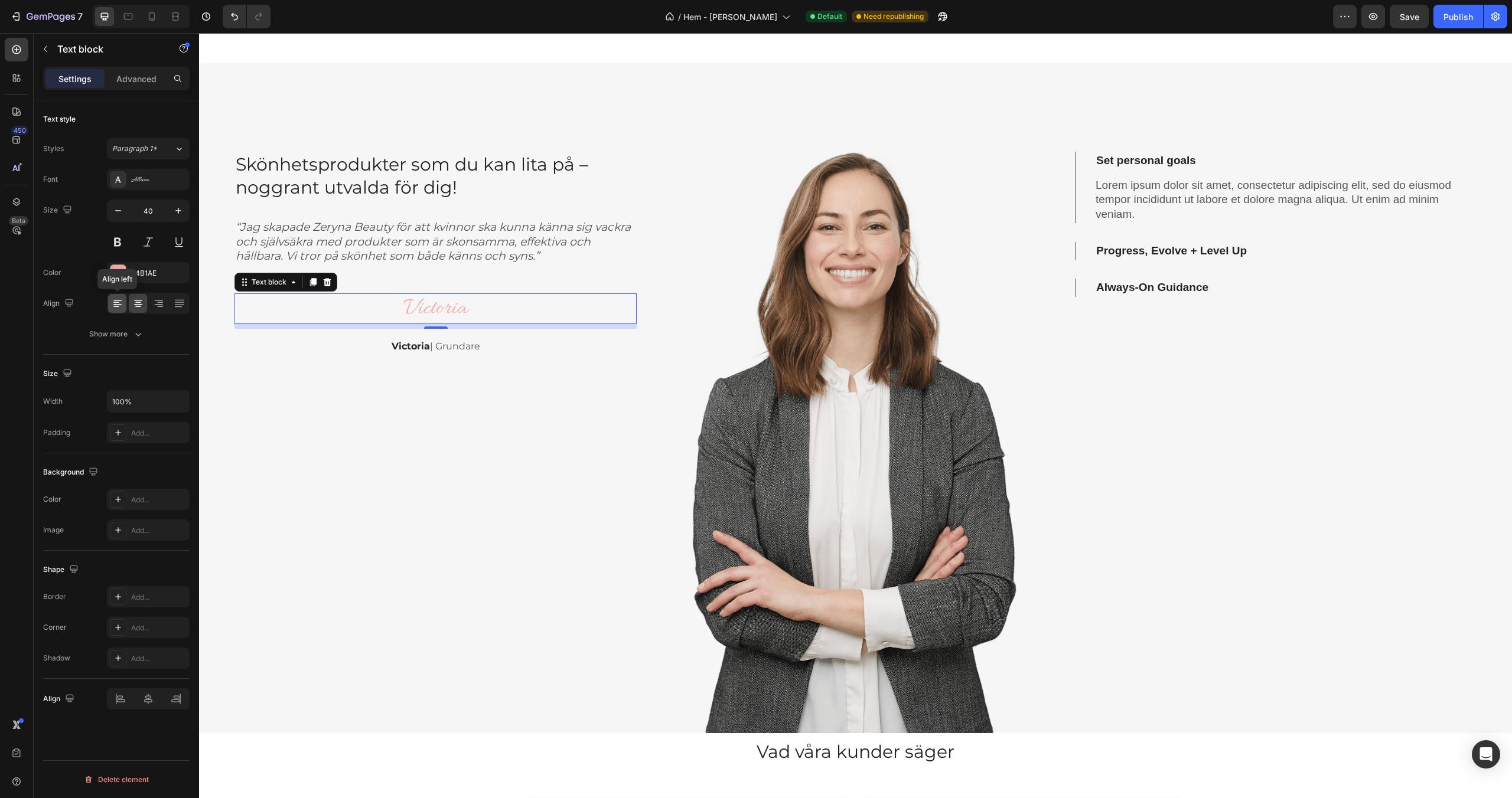
click at [121, 302] on icon at bounding box center [118, 303] width 12 height 12
click at [418, 346] on strong "Victoria" at bounding box center [411, 346] width 38 height 11
click at [118, 306] on icon at bounding box center [118, 303] width 12 height 12
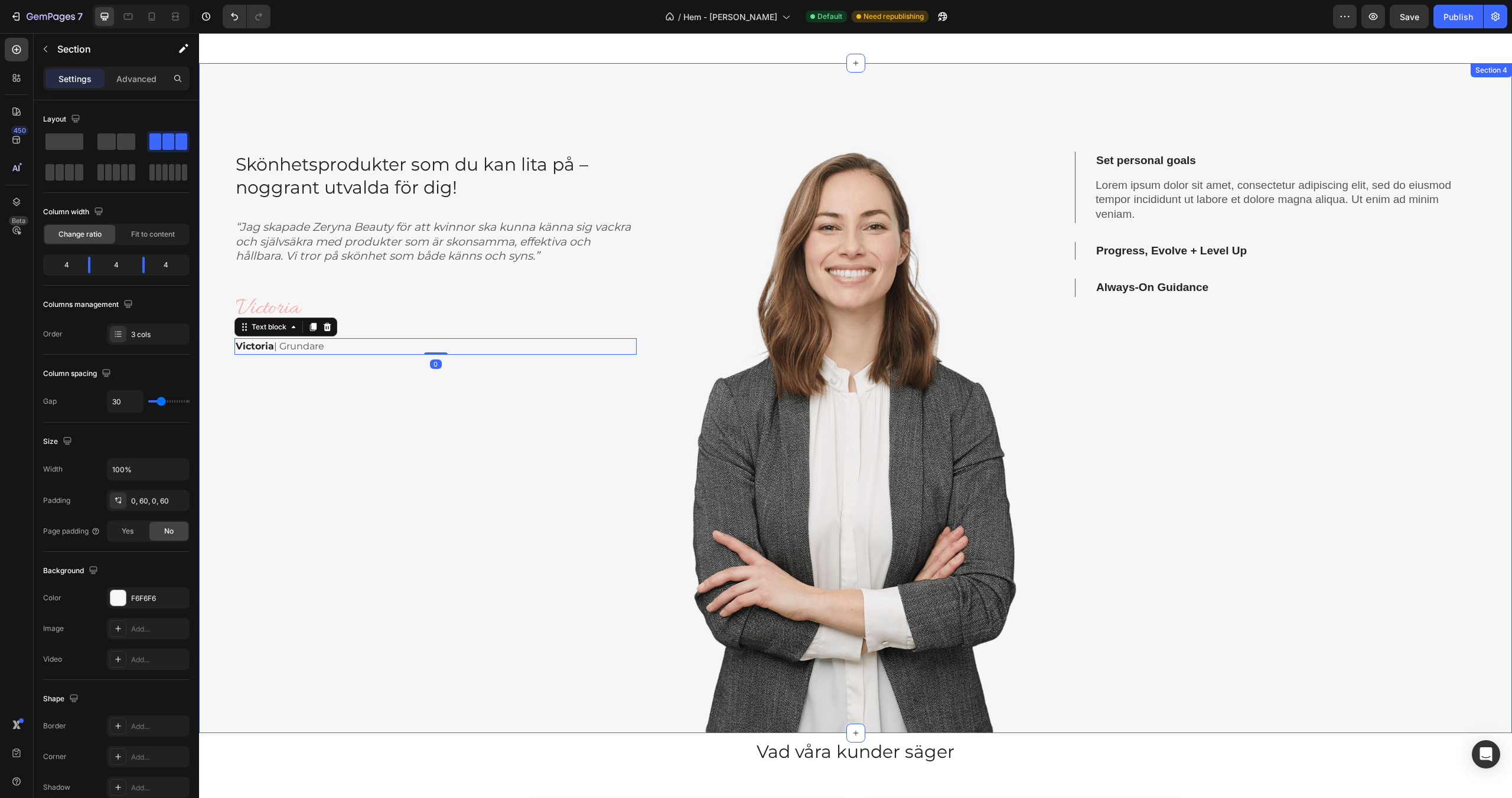
click at [339, 418] on div "Skönhetsprodukter som du kan lita på – noggrant utvalda för dig! Heading “Jag s…" at bounding box center [435, 398] width 402 height 670
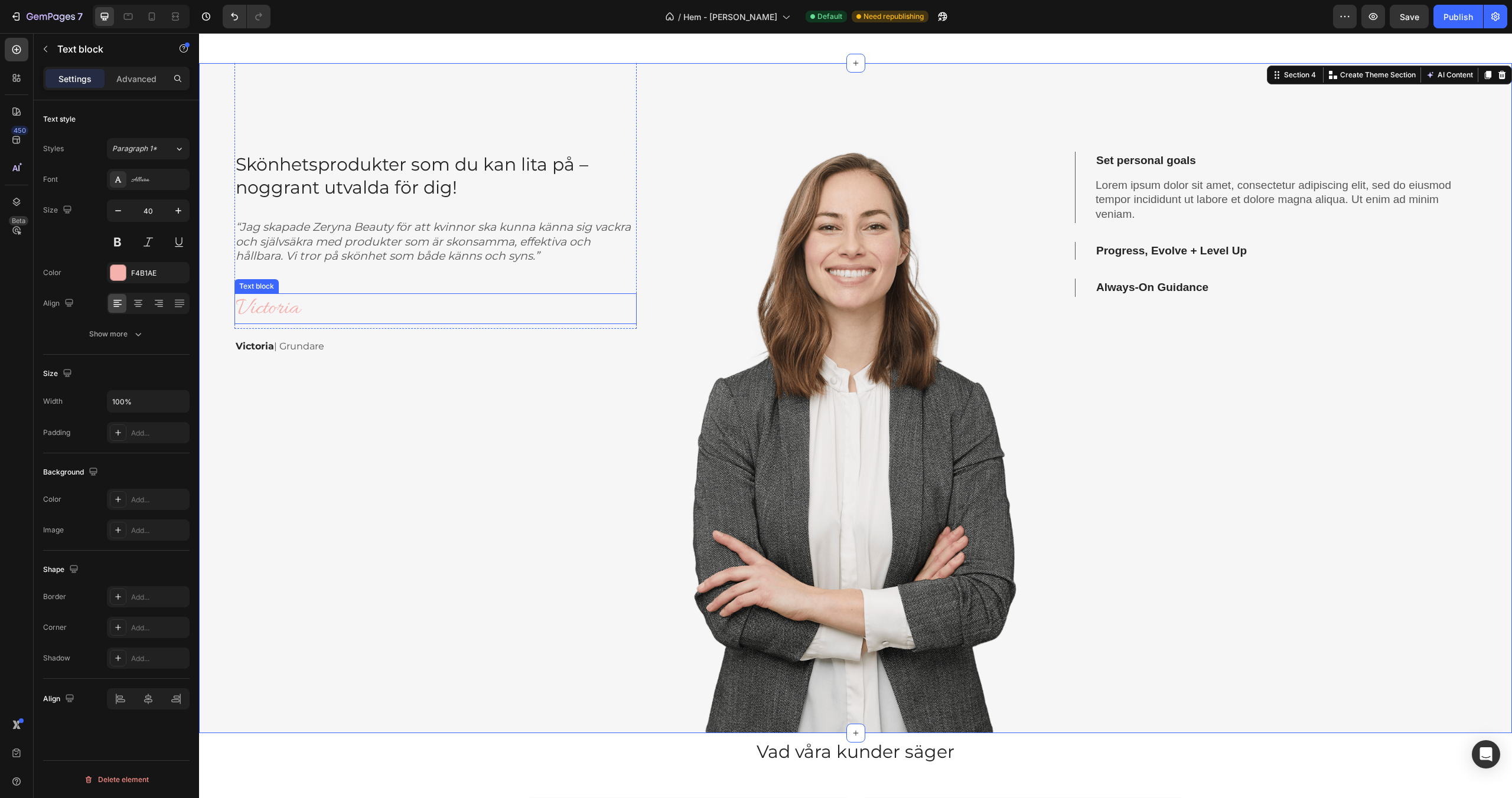
click at [313, 297] on p "Victoria" at bounding box center [436, 309] width 400 height 28
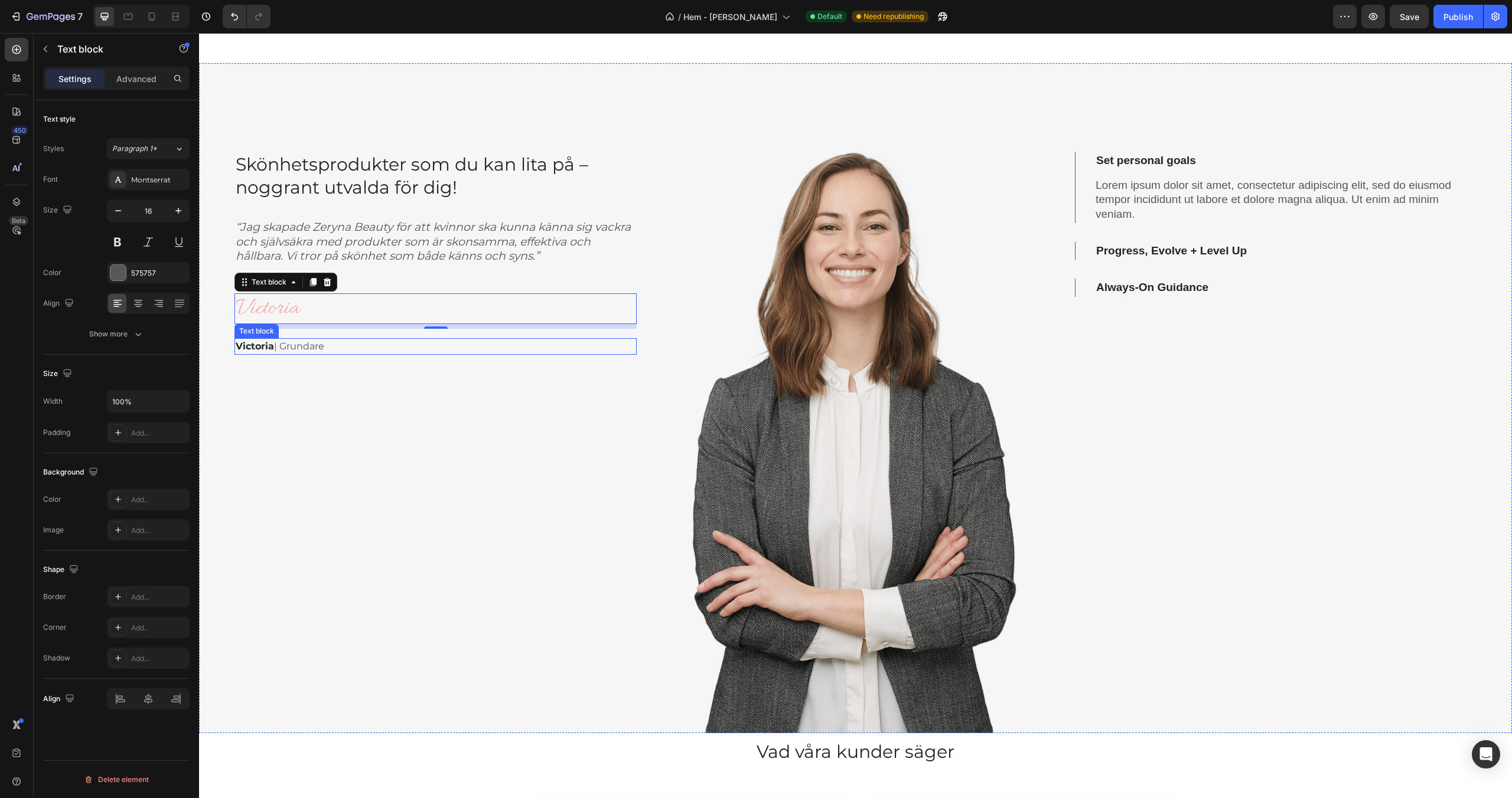
click at [300, 339] on p "Victoria | Grundare" at bounding box center [436, 347] width 400 height 14
click at [129, 85] on div "Advanced" at bounding box center [136, 78] width 59 height 19
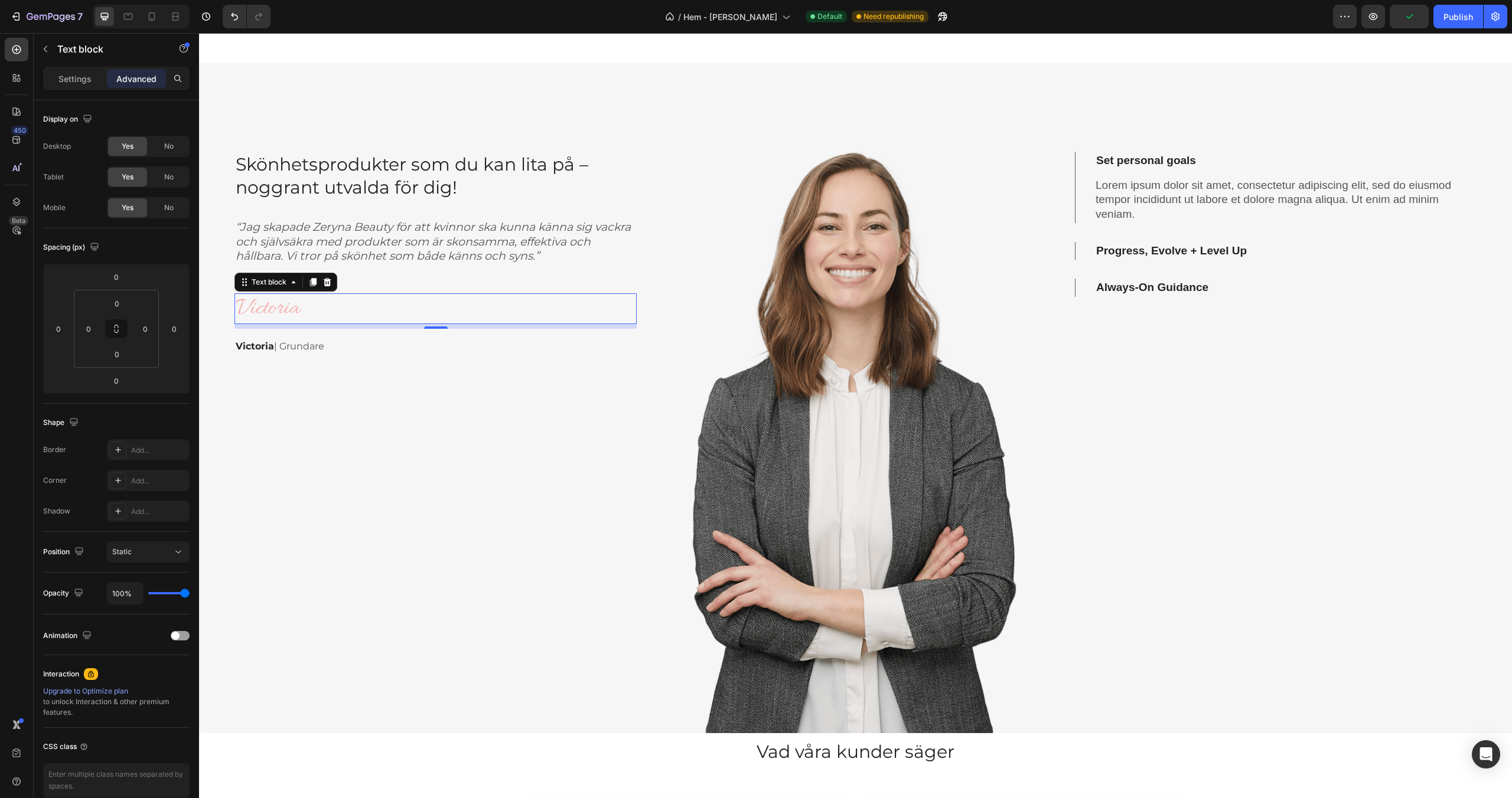
click at [378, 317] on p "Victoria" at bounding box center [436, 309] width 400 height 28
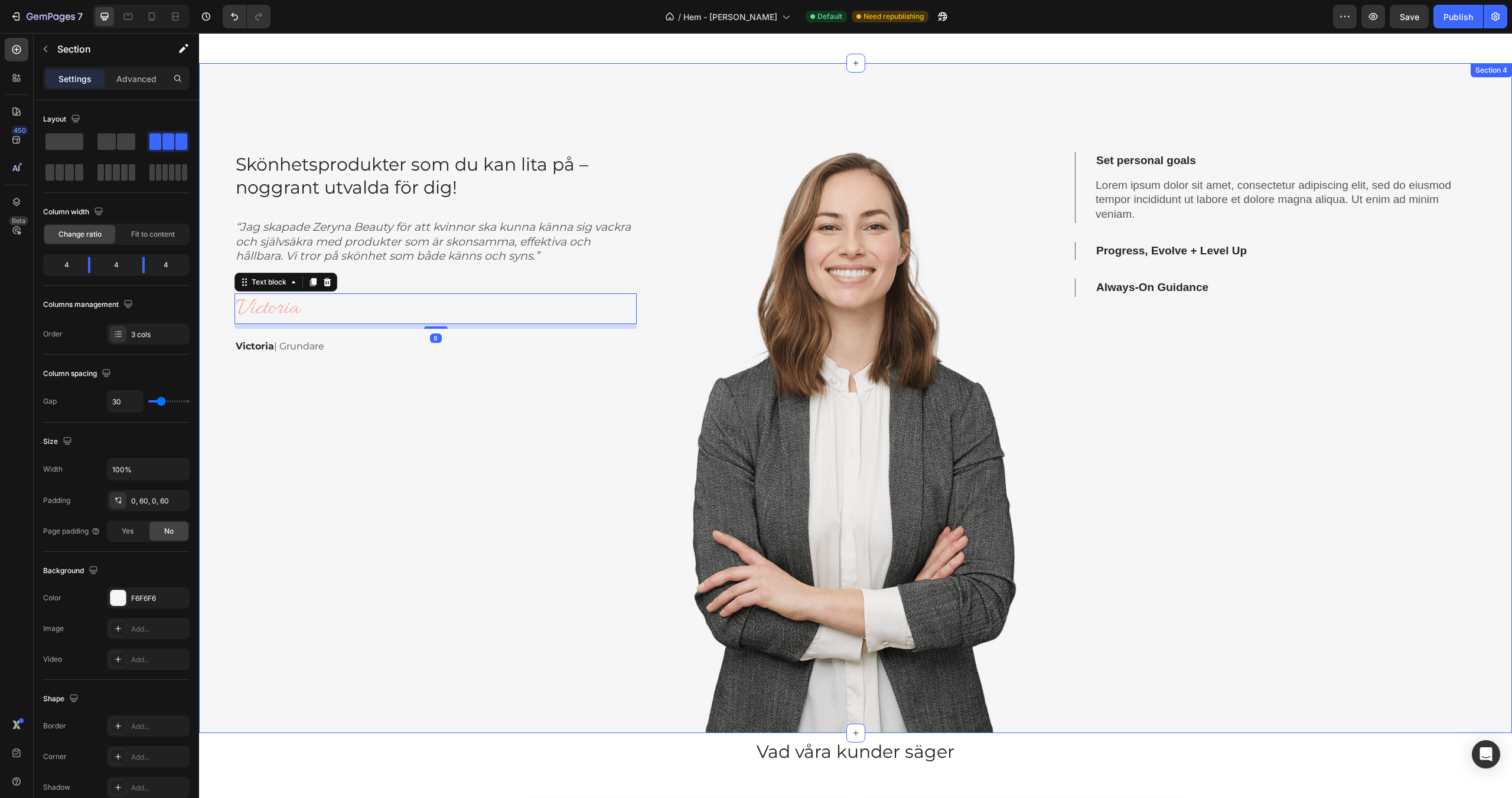
click at [363, 332] on div "Skönhetsprodukter som du kan lita på – noggrant utvalda för dig! Heading “Jag s…" at bounding box center [435, 398] width 402 height 670
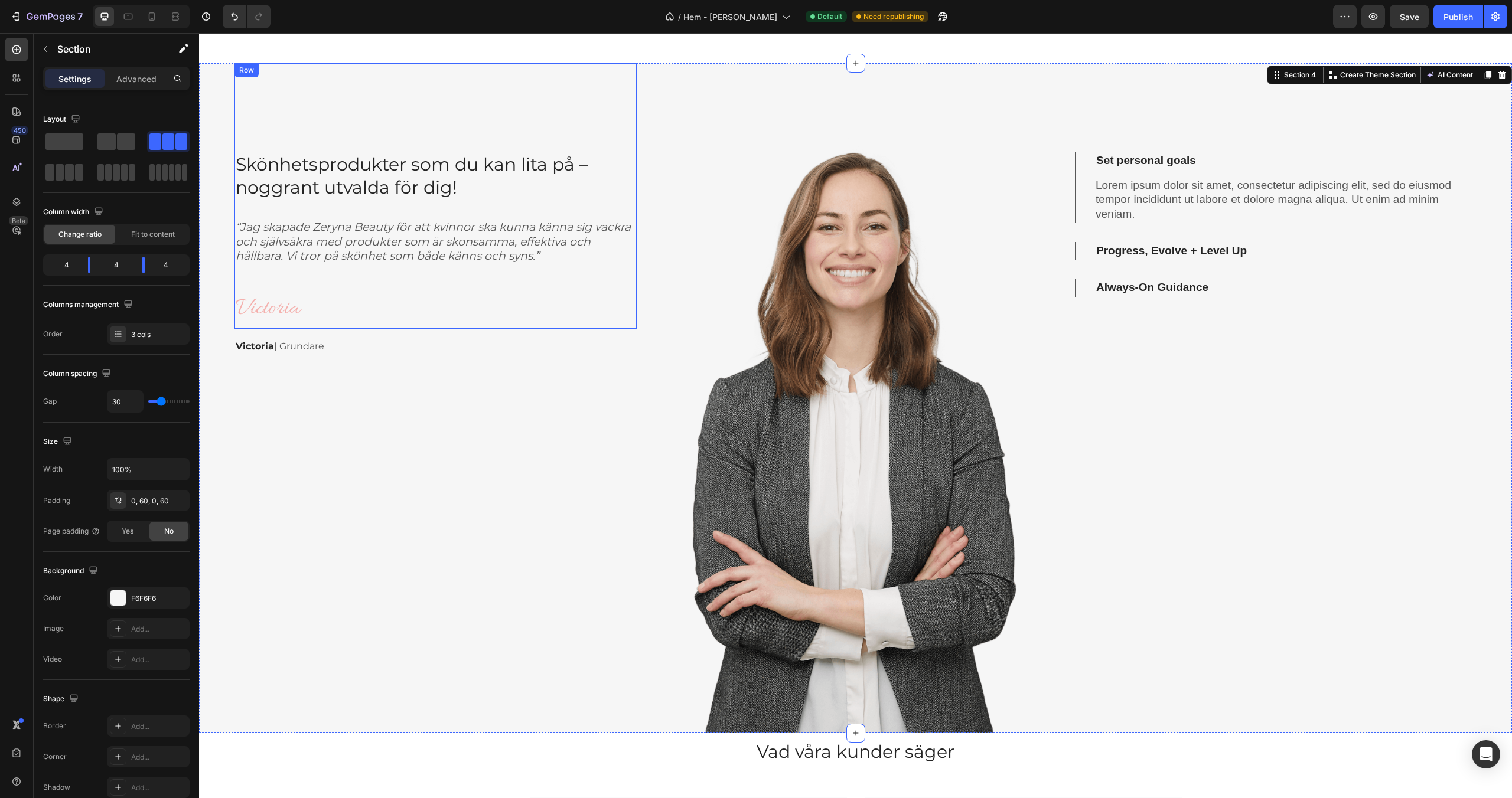
click at [266, 329] on div "Skönhetsprodukter som du kan lita på – noggrant utvalda för dig! Heading “Jag s…" at bounding box center [435, 398] width 402 height 670
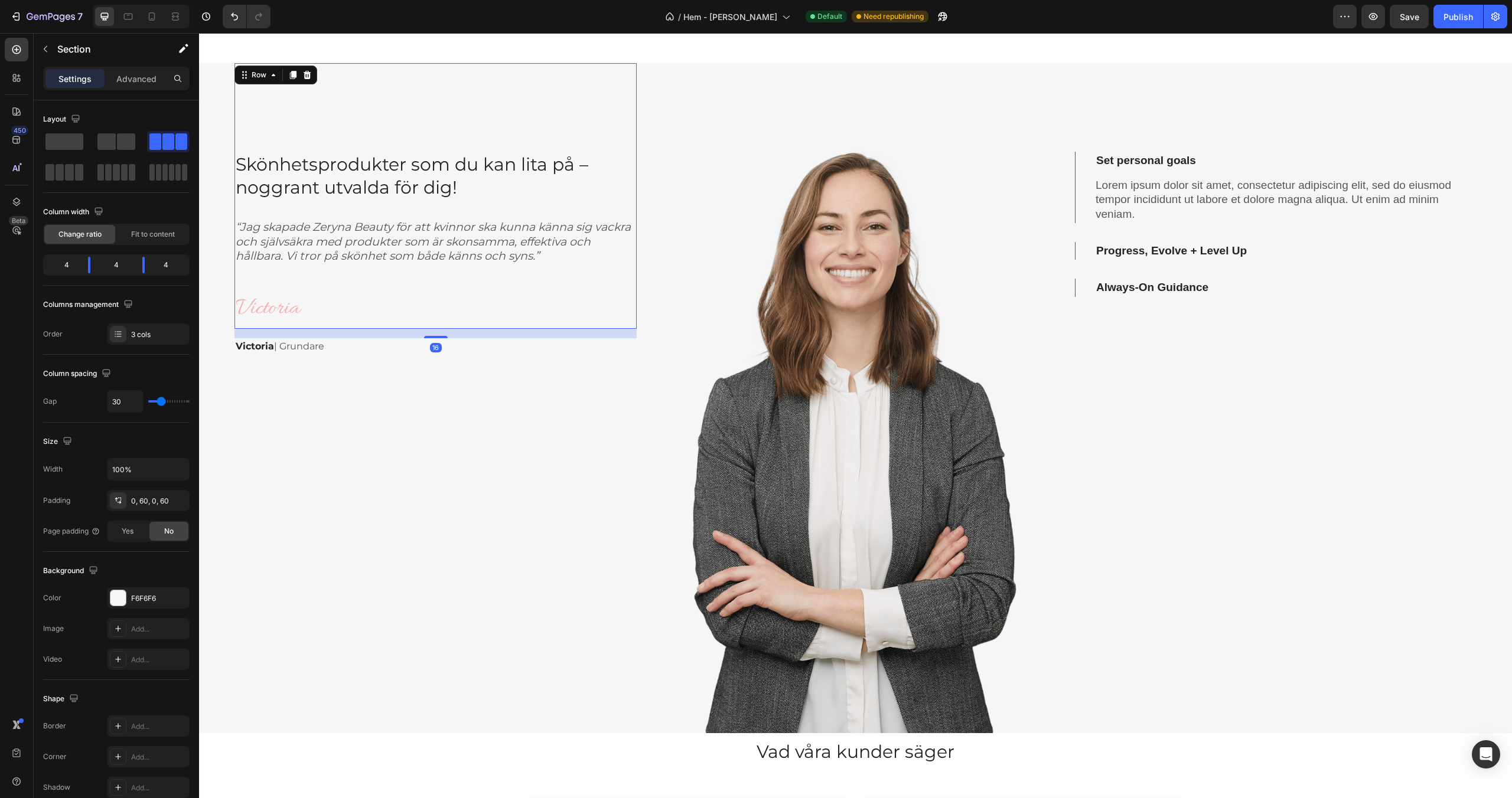
click at [331, 283] on div "Skönhetsprodukter som du kan lita på – noggrant utvalda för dig! Heading “Jag s…" at bounding box center [435, 240] width 402 height 177
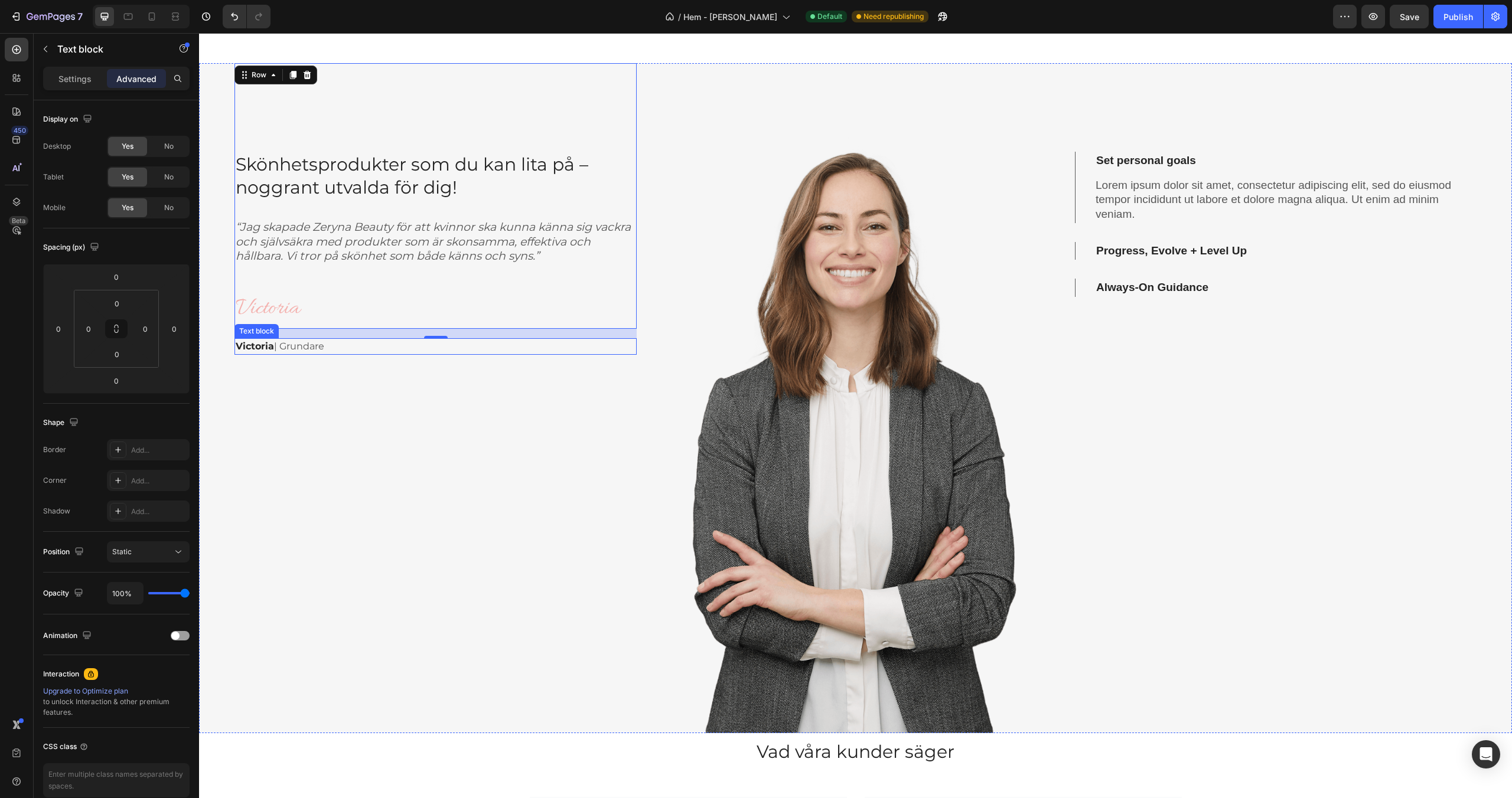
click at [298, 347] on p "Victoria | Grundare" at bounding box center [436, 347] width 400 height 14
drag, startPoint x: 257, startPoint y: 330, endPoint x: 284, endPoint y: 322, distance: 28.2
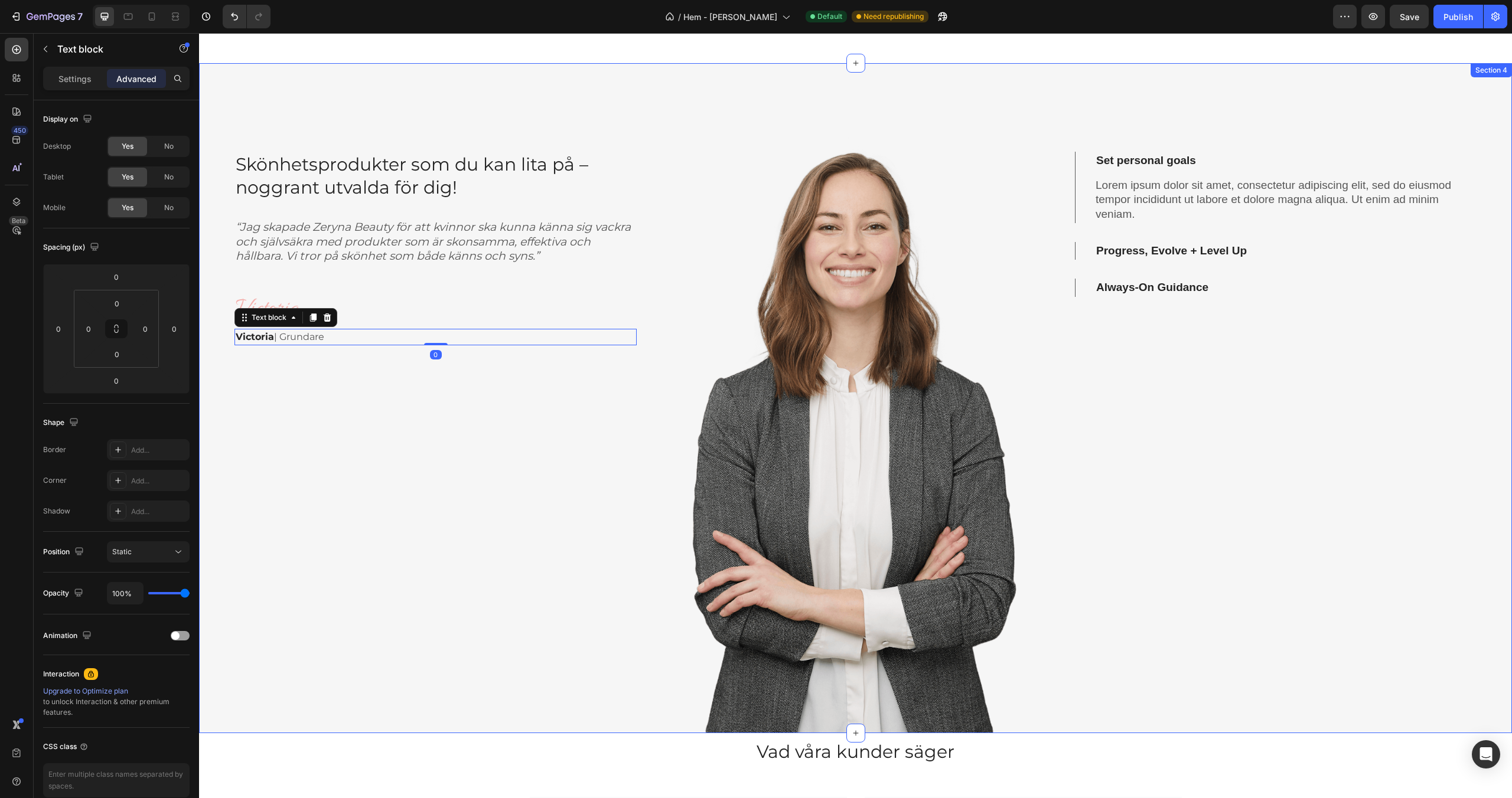
click at [288, 366] on div "Skönhetsprodukter som du kan lita på – noggrant utvalda för dig! Heading “Jag s…" at bounding box center [435, 398] width 402 height 670
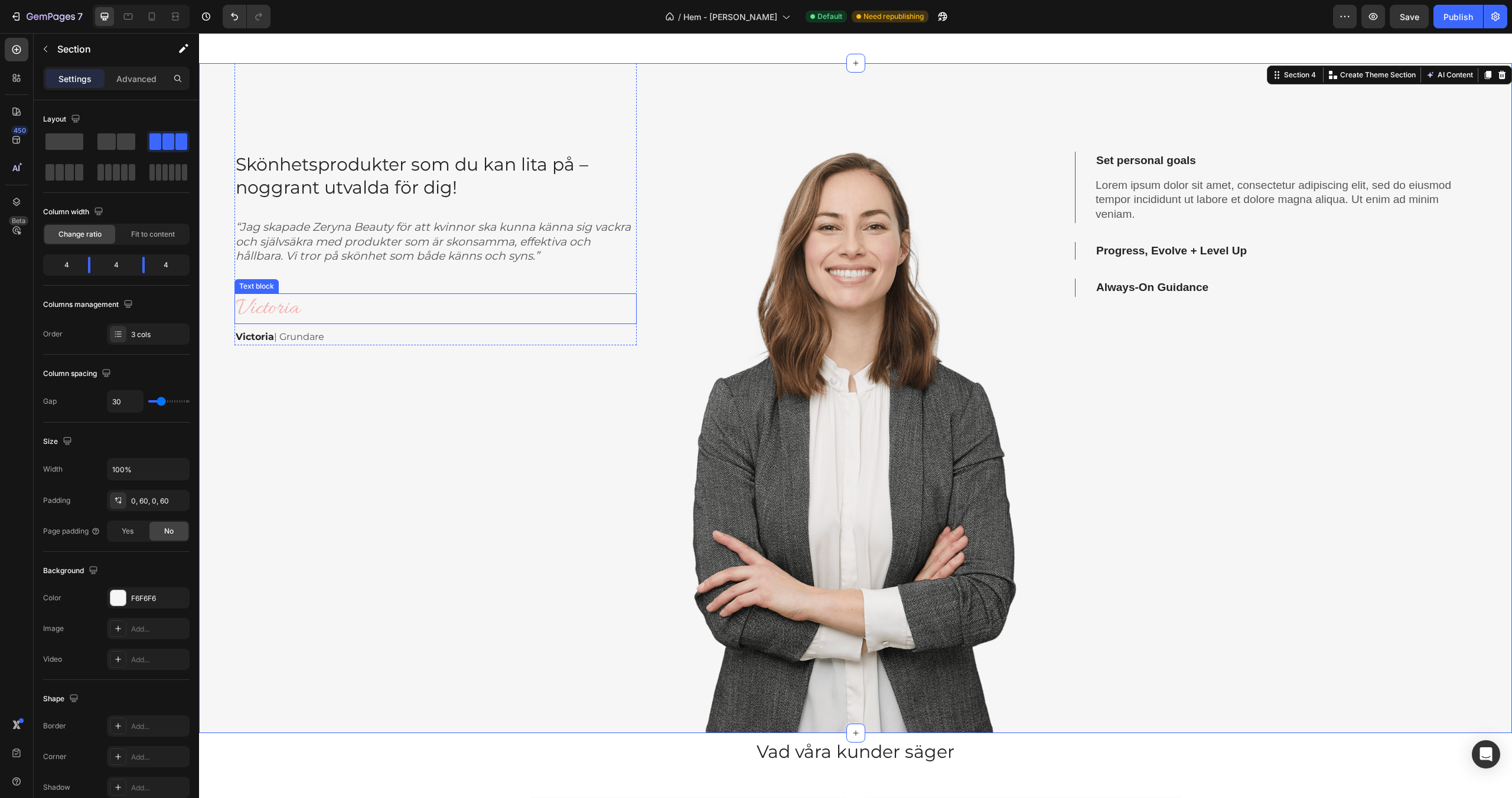
click at [337, 314] on p "Victoria" at bounding box center [436, 309] width 400 height 28
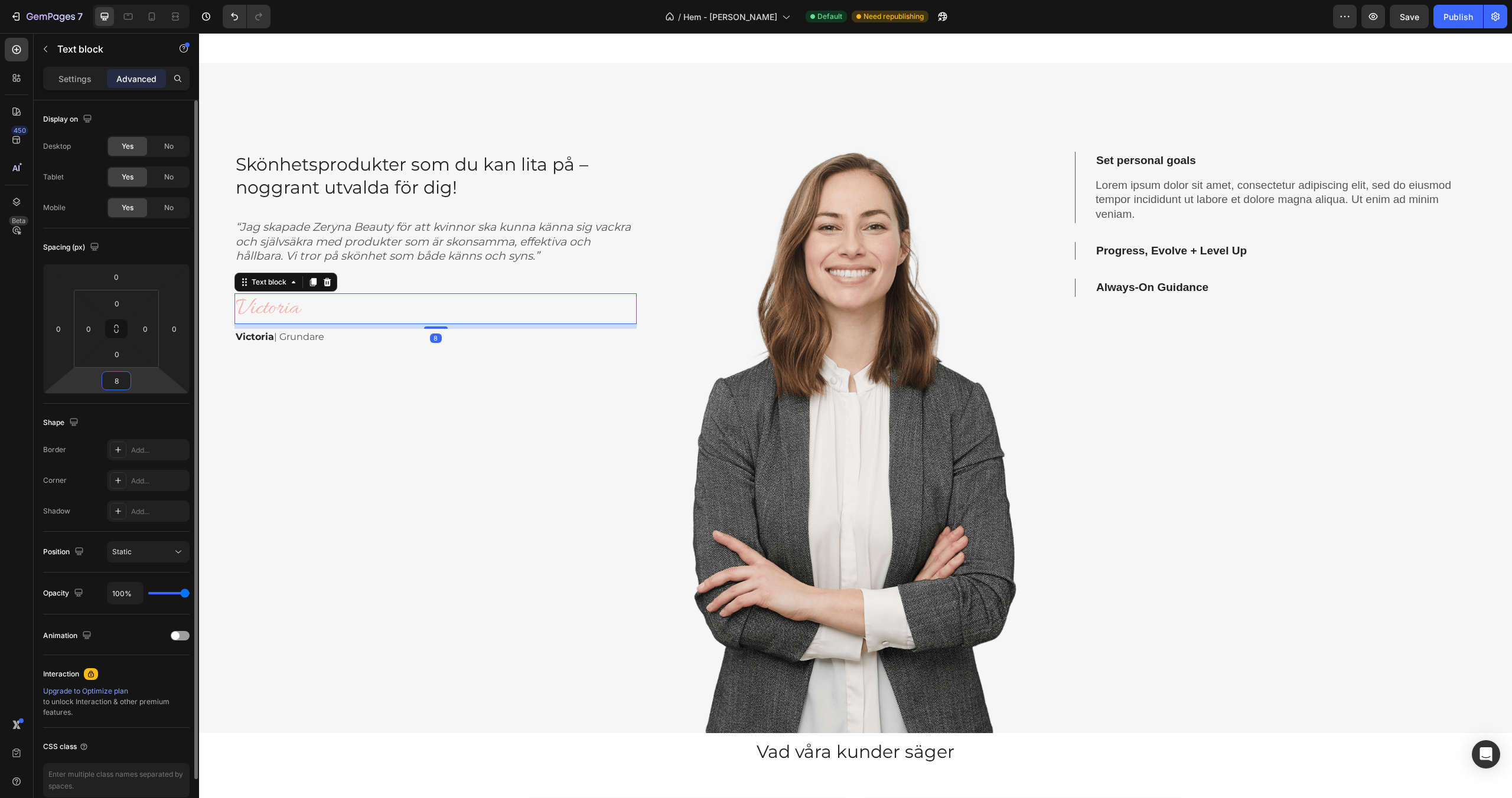
click at [111, 386] on input "8" at bounding box center [116, 380] width 24 height 18
type input "0"
click at [0, 0] on div "Spacing (px) 0 0 0 0 0 0 0 0" at bounding box center [0, 0] width 0 height 0
click at [297, 332] on p "Victoria | Grundare" at bounding box center [436, 333] width 400 height 14
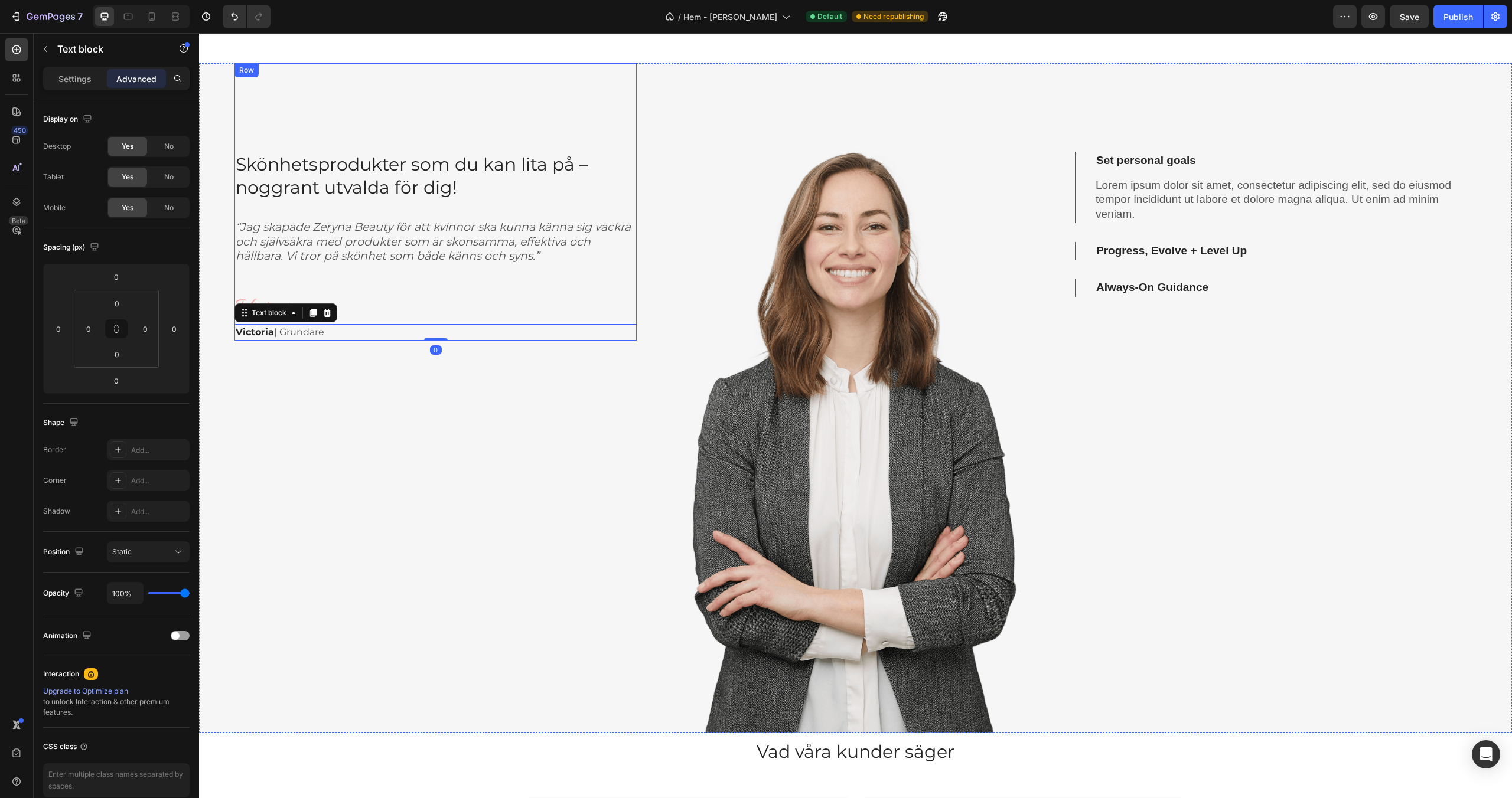
click at [360, 285] on div "Skönhetsprodukter som du kan lita på – noggrant utvalda för dig! Heading “Jag s…" at bounding box center [435, 246] width 402 height 189
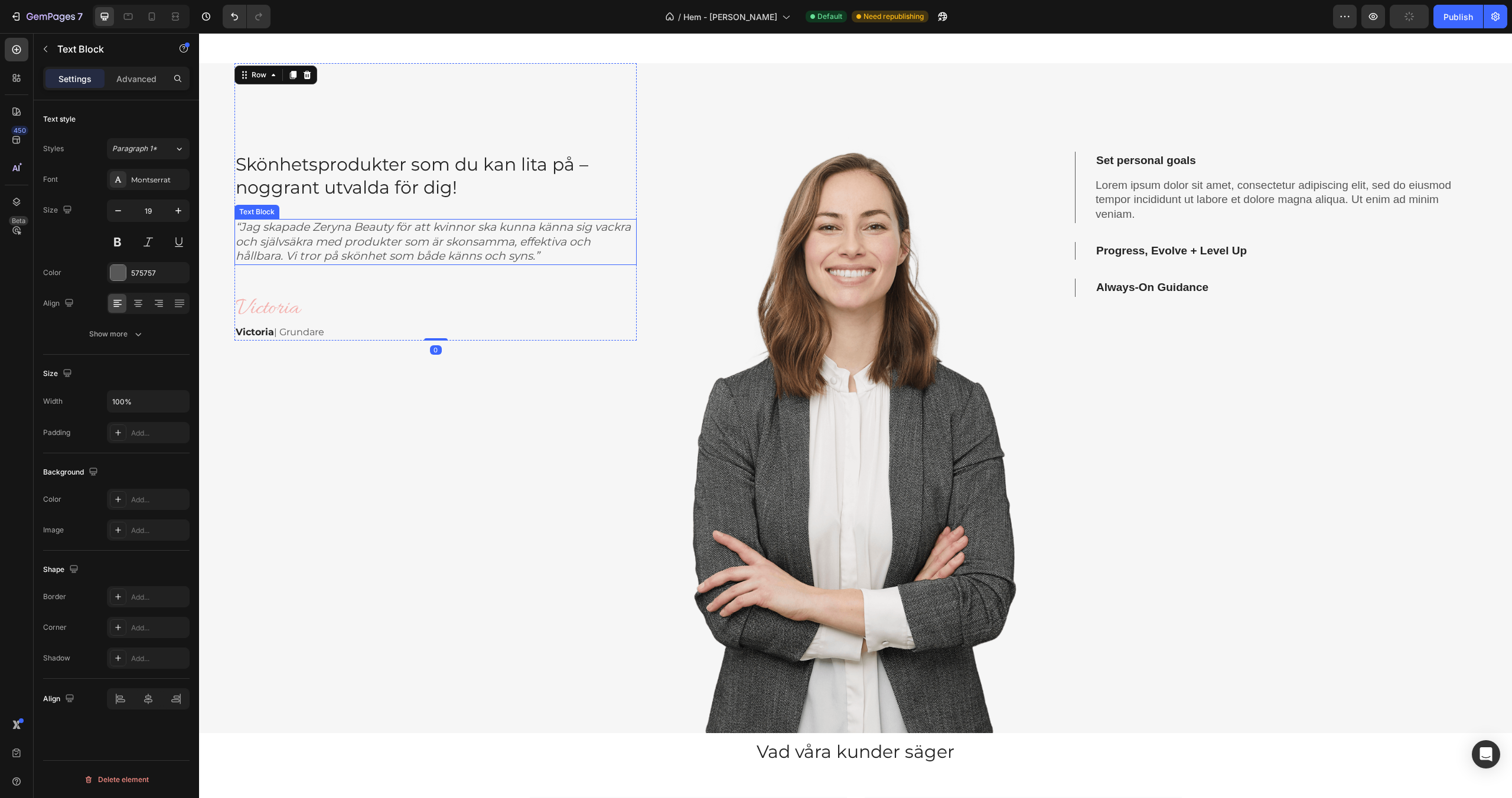
click at [364, 257] on icon "“Jag skapade Zeryna Beauty för att kvinnor ska kunna känna sig vackra och själv…" at bounding box center [433, 241] width 395 height 43
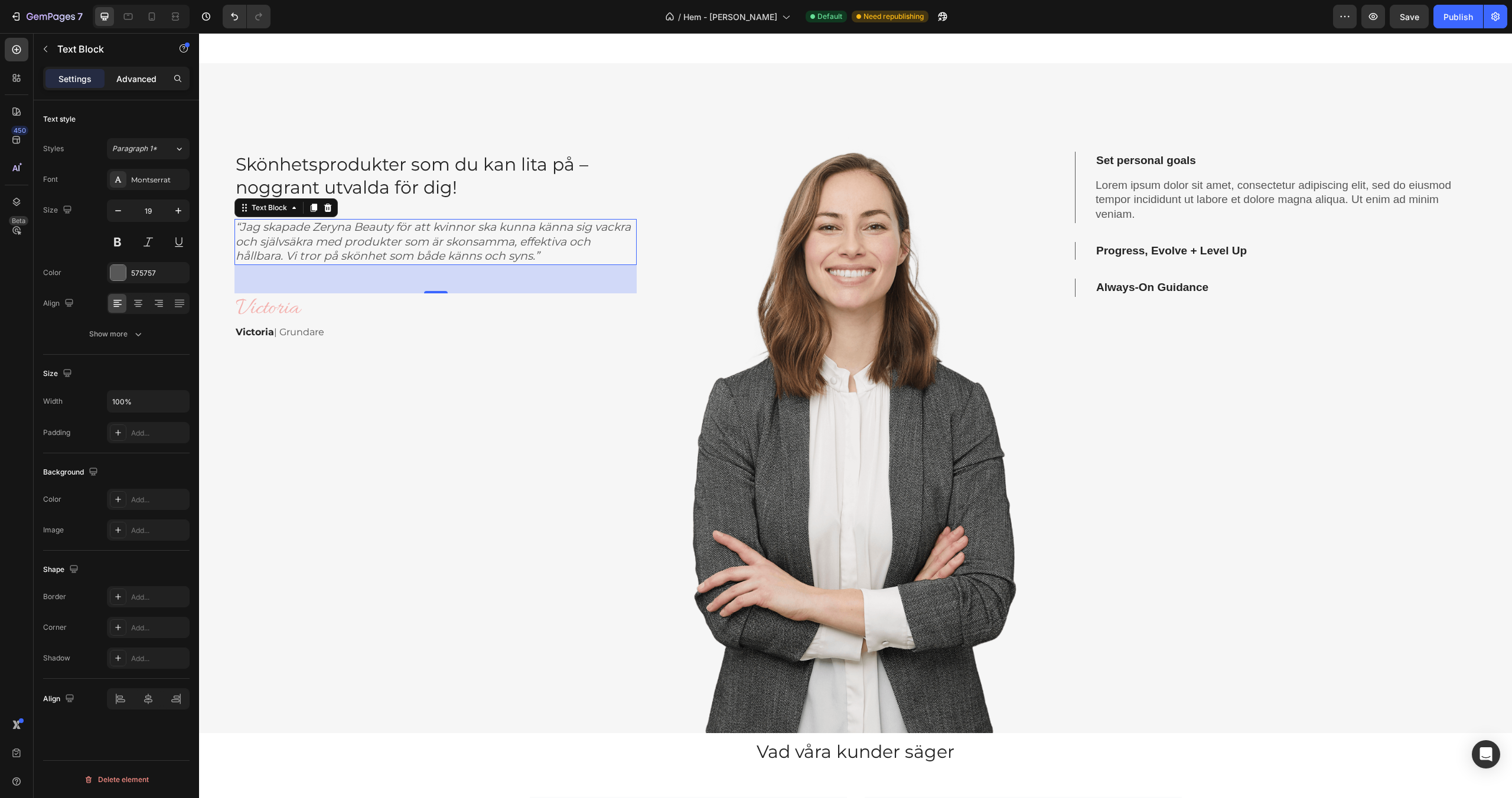
click at [125, 80] on p "Advanced" at bounding box center [136, 78] width 40 height 12
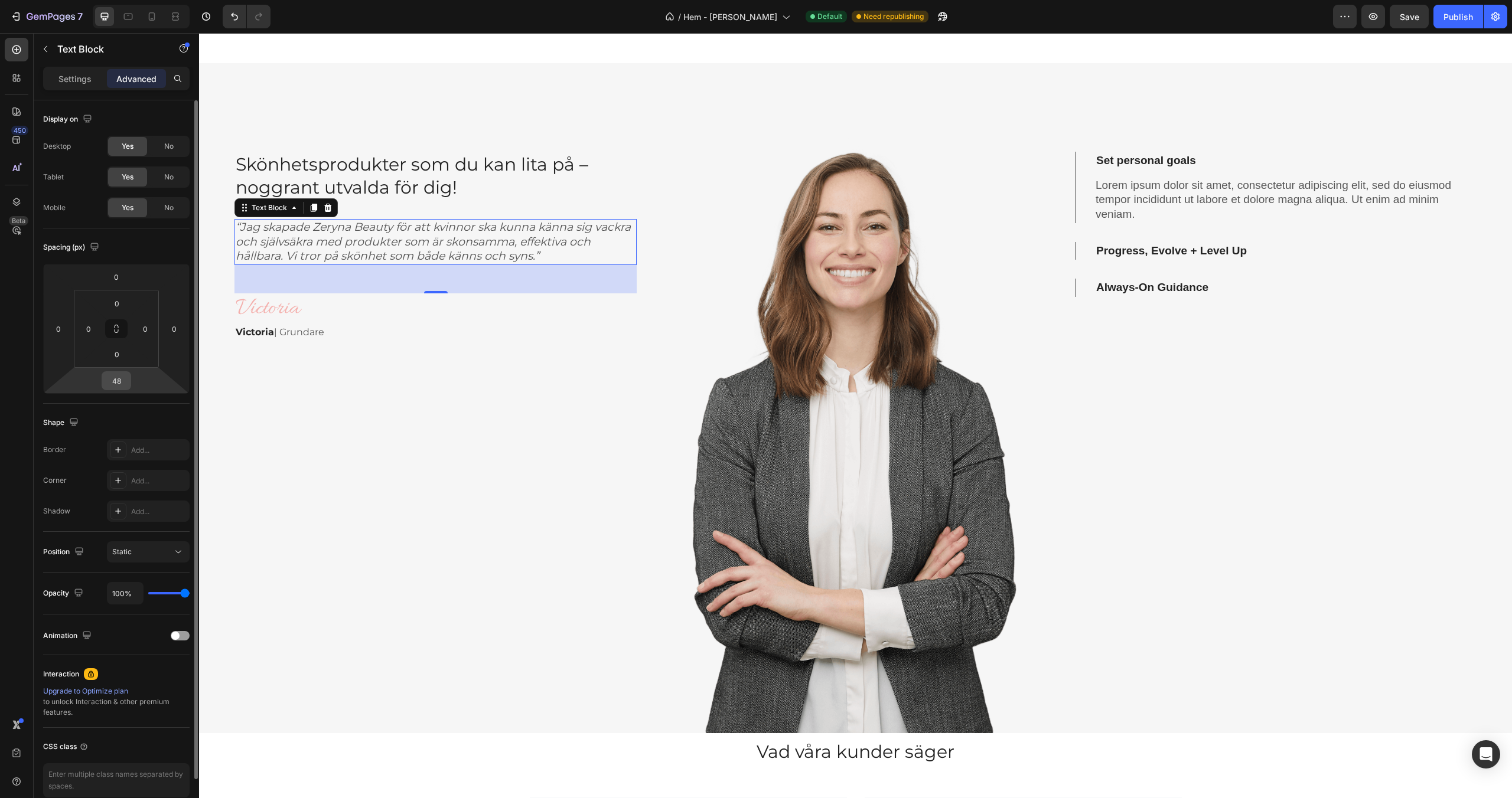
click at [122, 378] on input "48" at bounding box center [116, 380] width 24 height 18
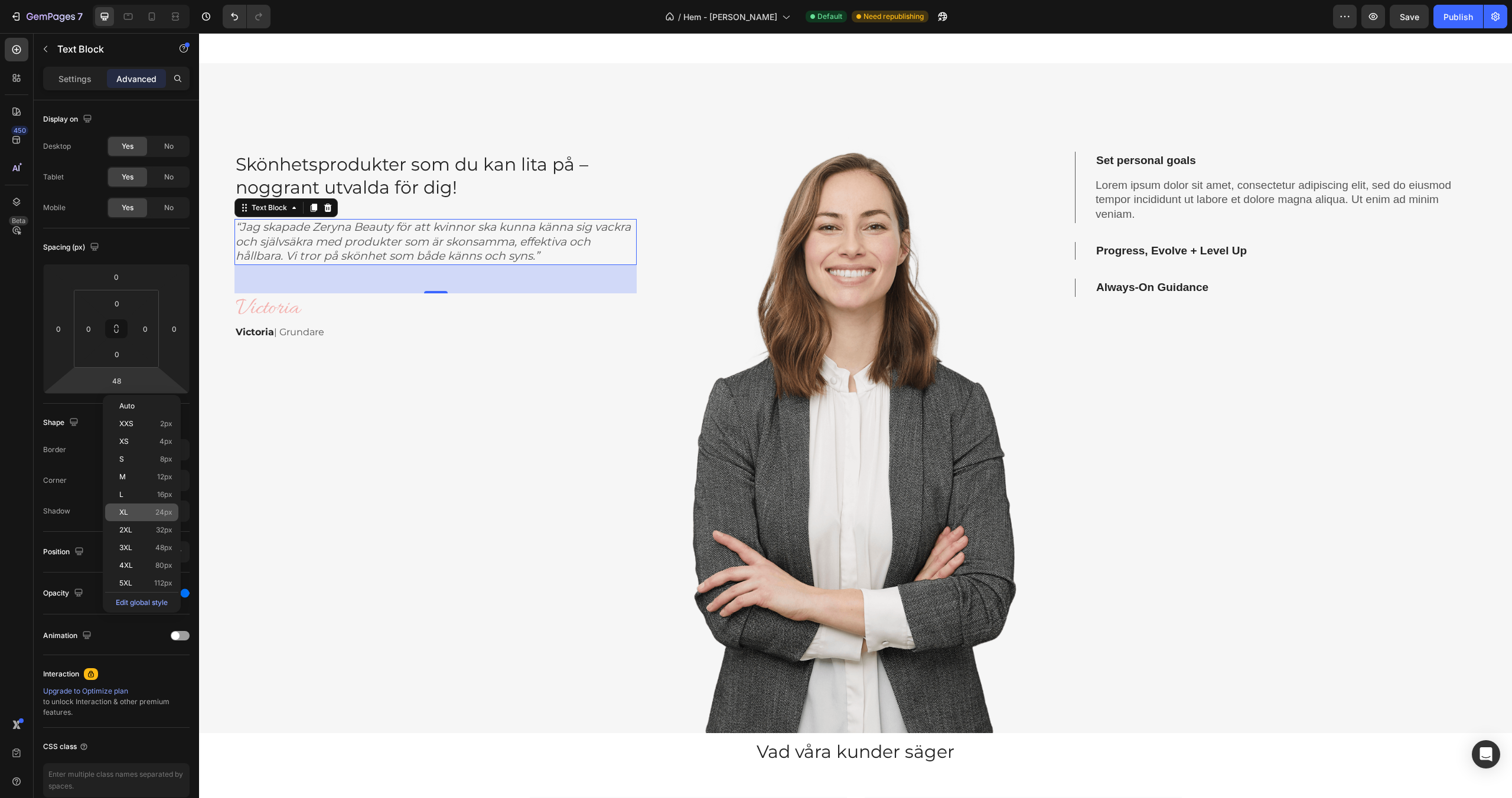
click at [143, 520] on div "XL 24px" at bounding box center [141, 512] width 73 height 18
type input "24"
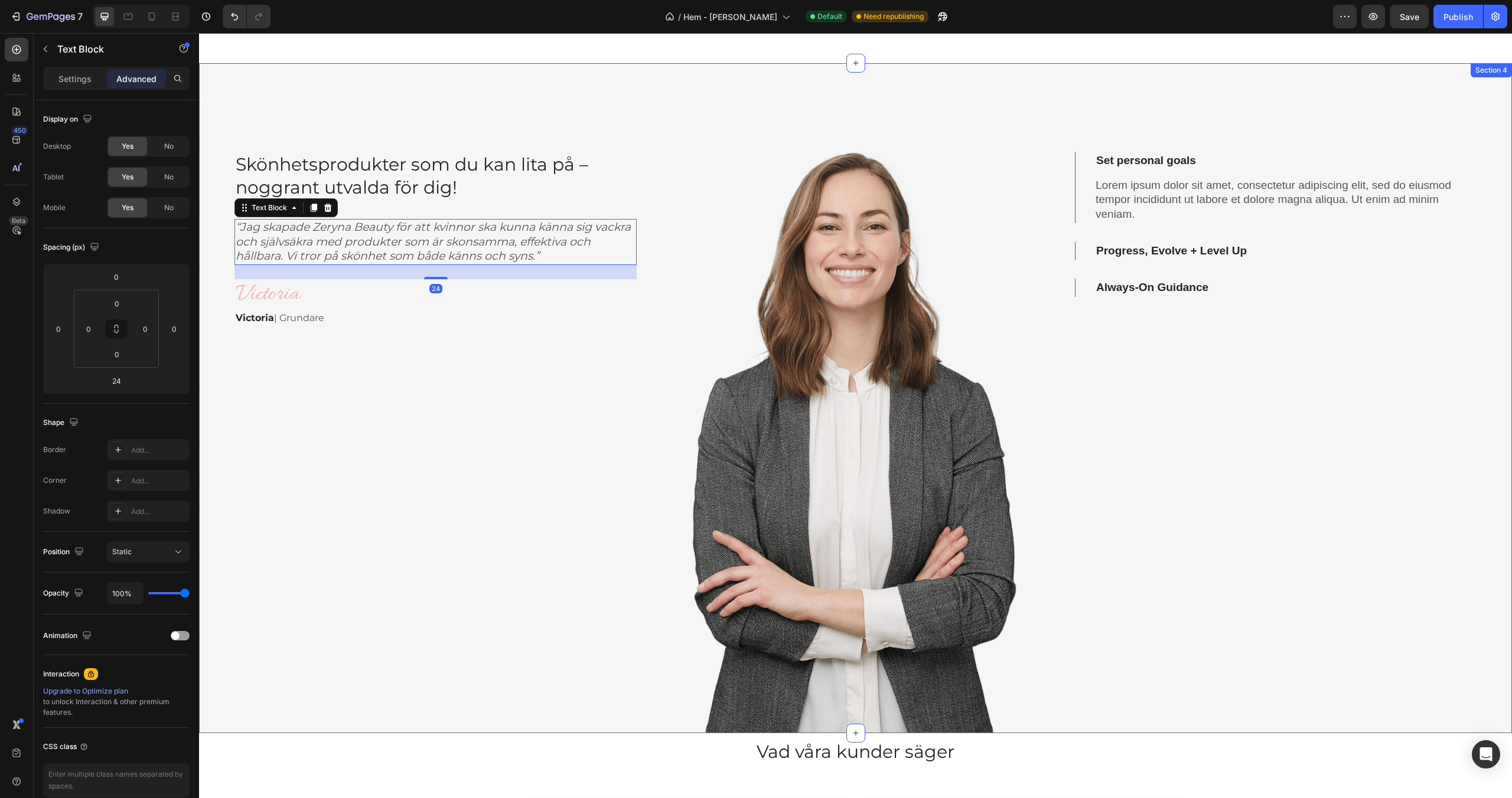
click at [458, 398] on div "Skönhetsprodukter som du kan lita på – noggrant utvalda för dig! Heading “Jag s…" at bounding box center [435, 398] width 402 height 670
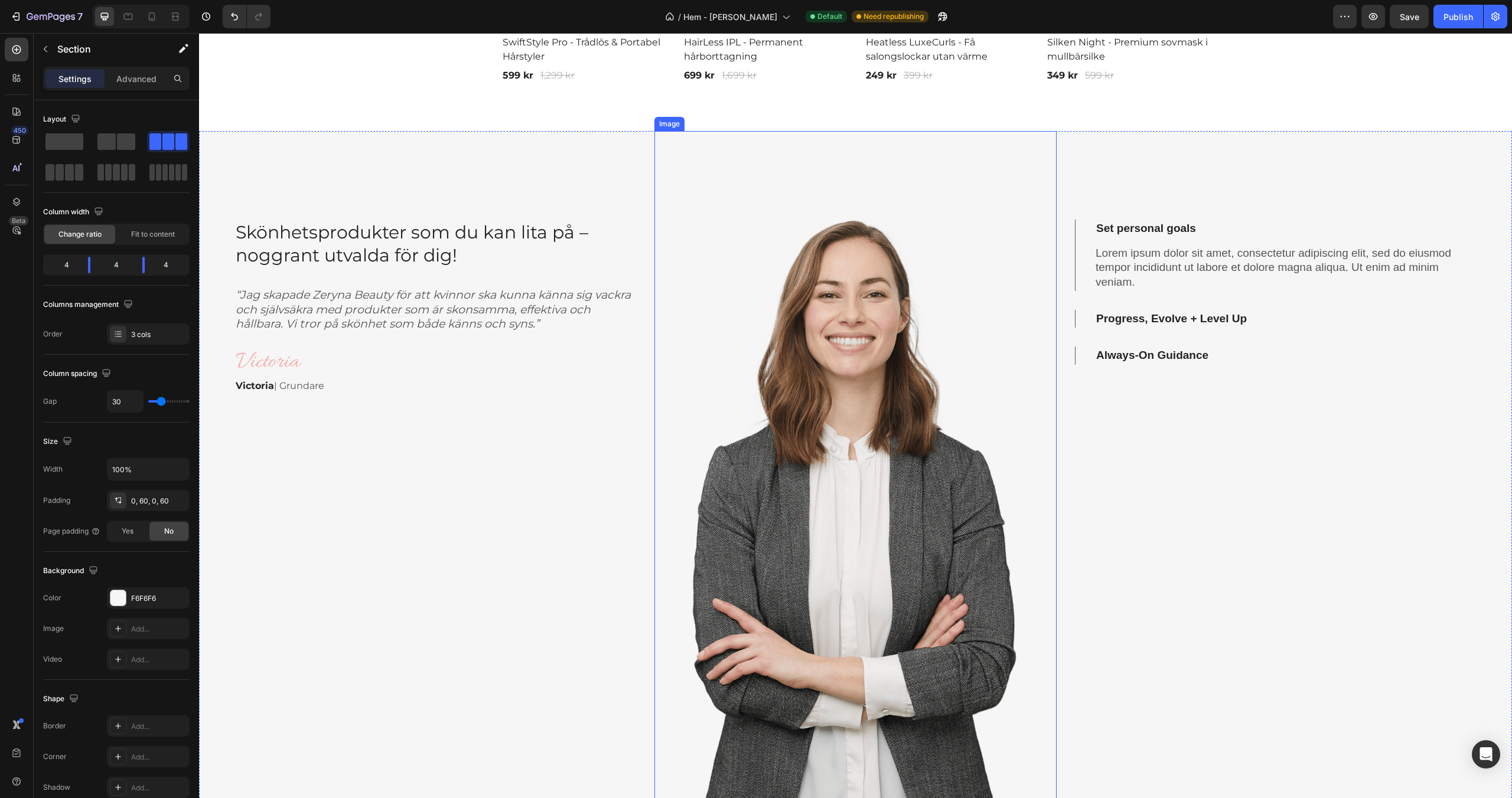
scroll to position [1017, 0]
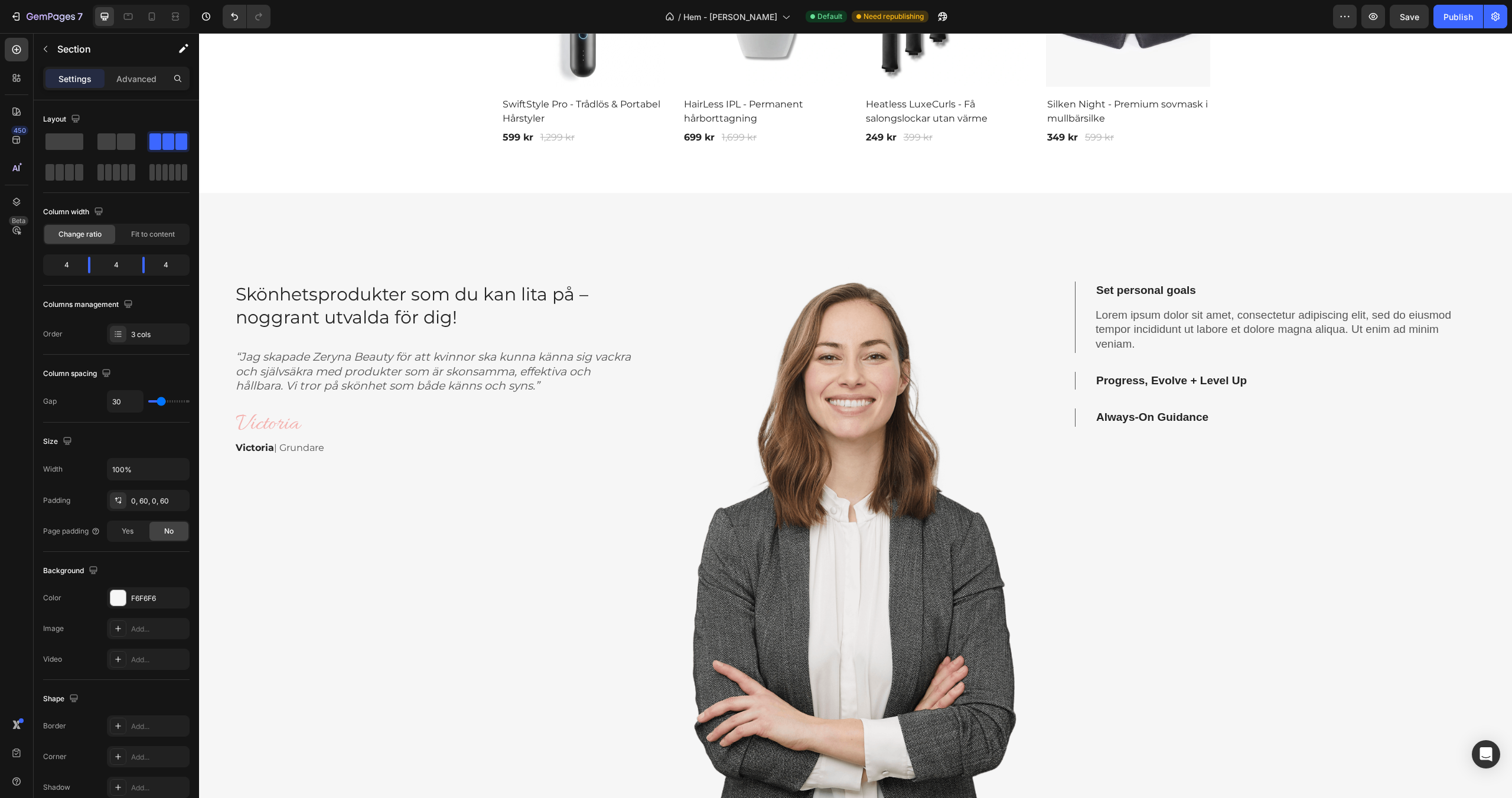
click at [1361, 228] on div "Set personal goals Lorem ipsum dolor sit amet, consectetur adipiscing elit, sed…" at bounding box center [1275, 528] width 402 height 670
click at [1294, 227] on div "Set personal goals Lorem ipsum dolor sit amet, consectetur adipiscing elit, sed…" at bounding box center [1275, 528] width 402 height 670
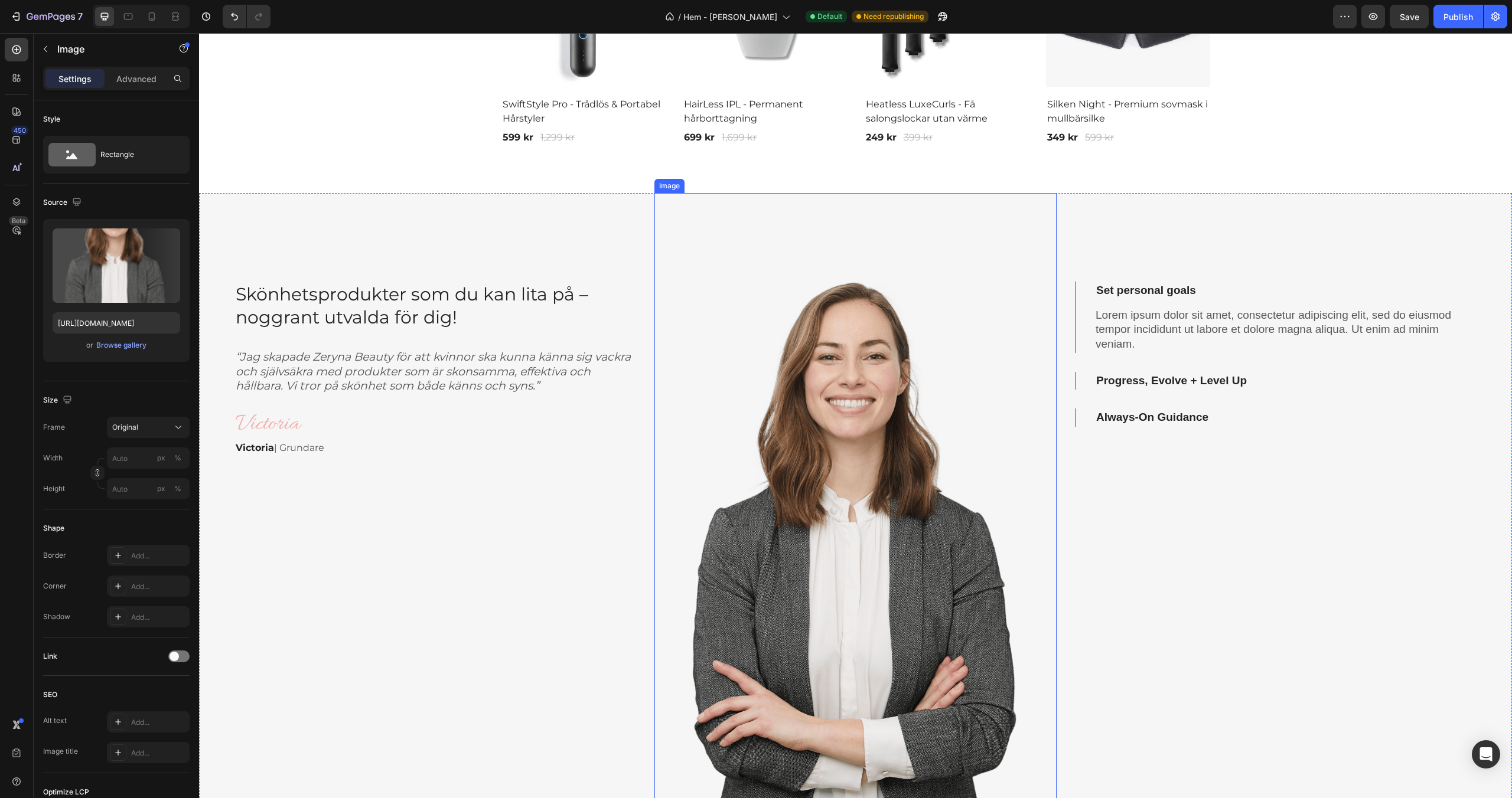
click at [928, 218] on img at bounding box center [855, 528] width 402 height 670
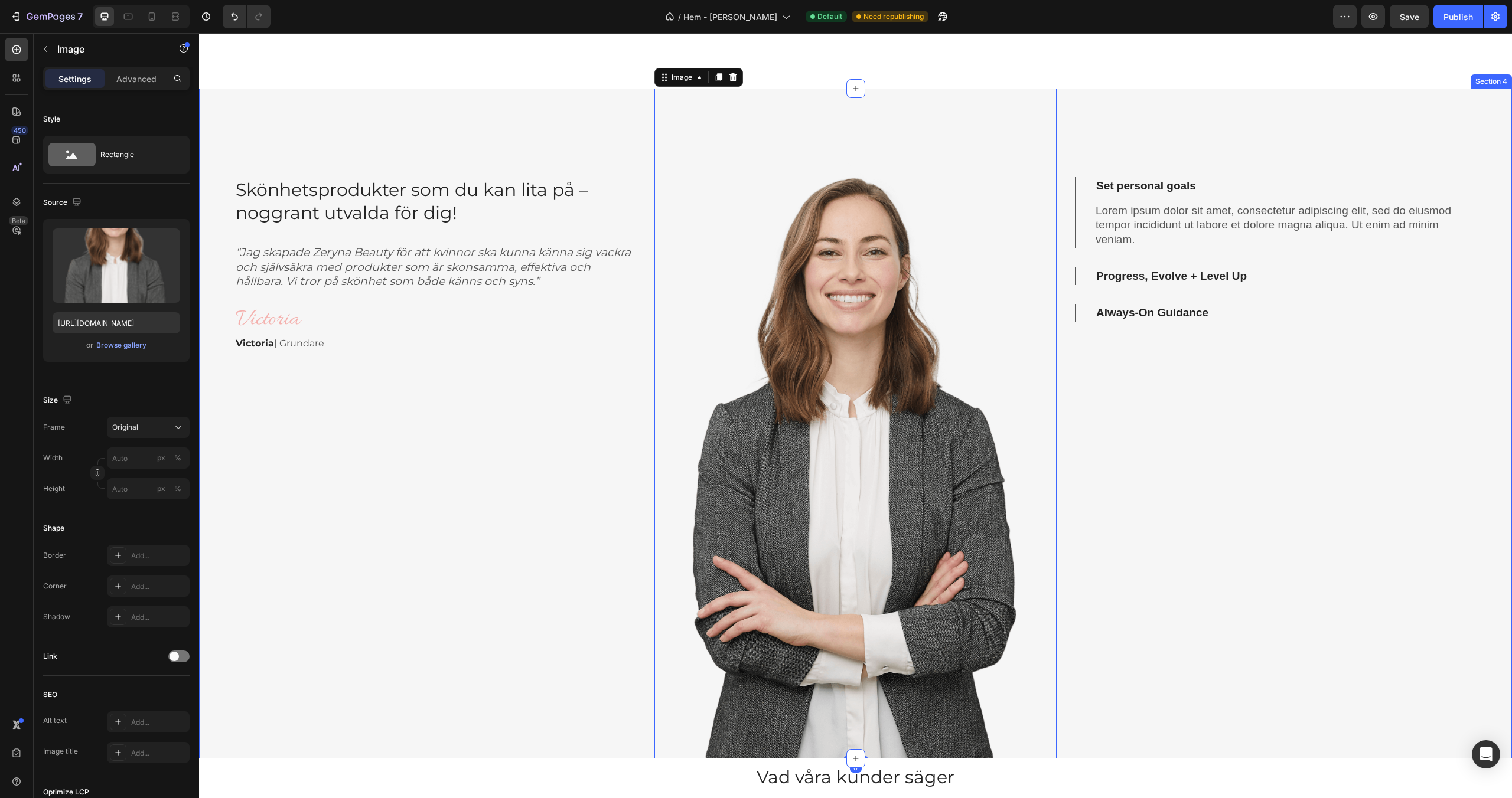
scroll to position [1345, 0]
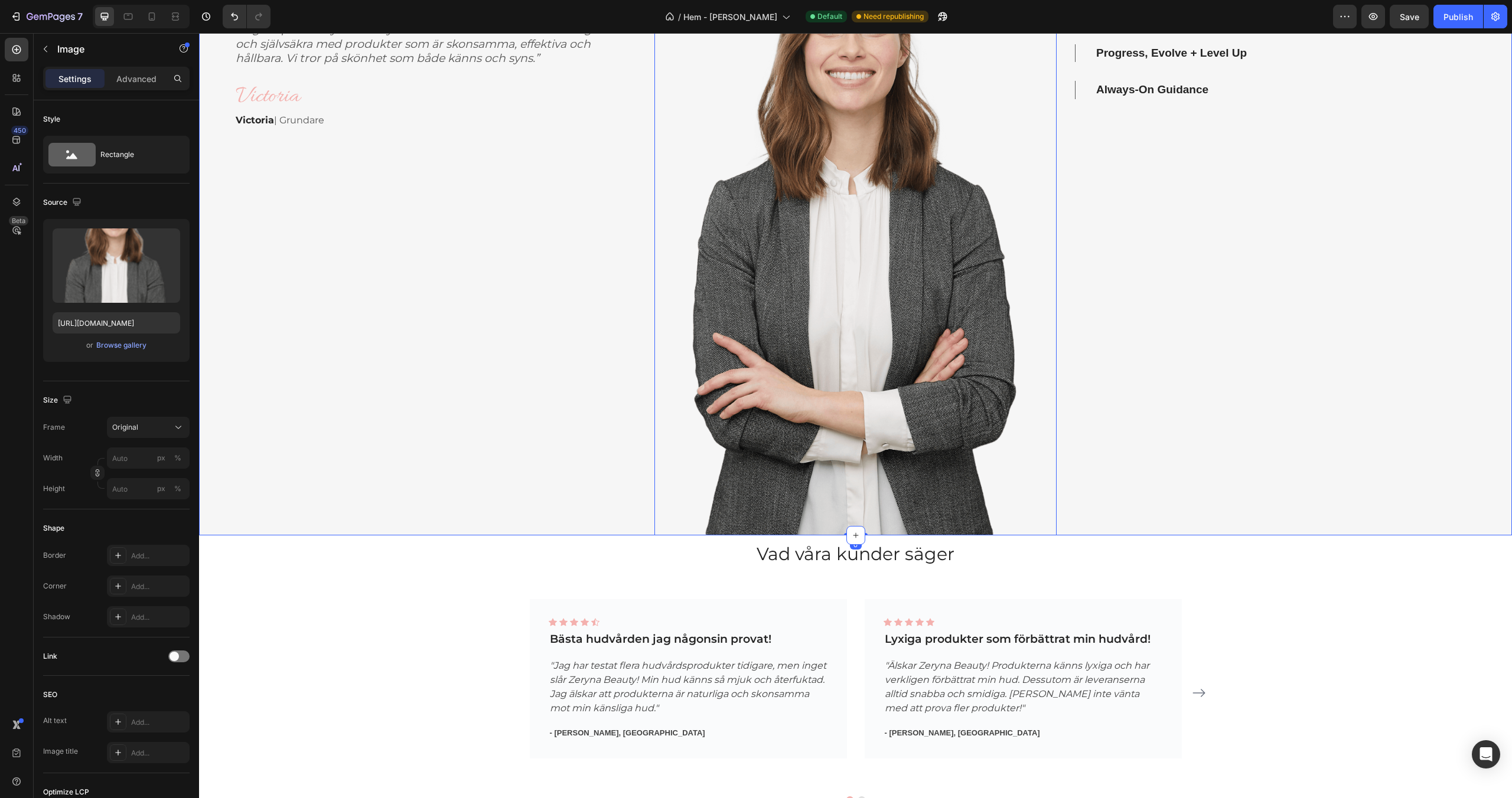
click at [1140, 520] on div "Set personal goals Lorem ipsum dolor sit amet, consectetur adipiscing elit, sed…" at bounding box center [1275, 200] width 402 height 670
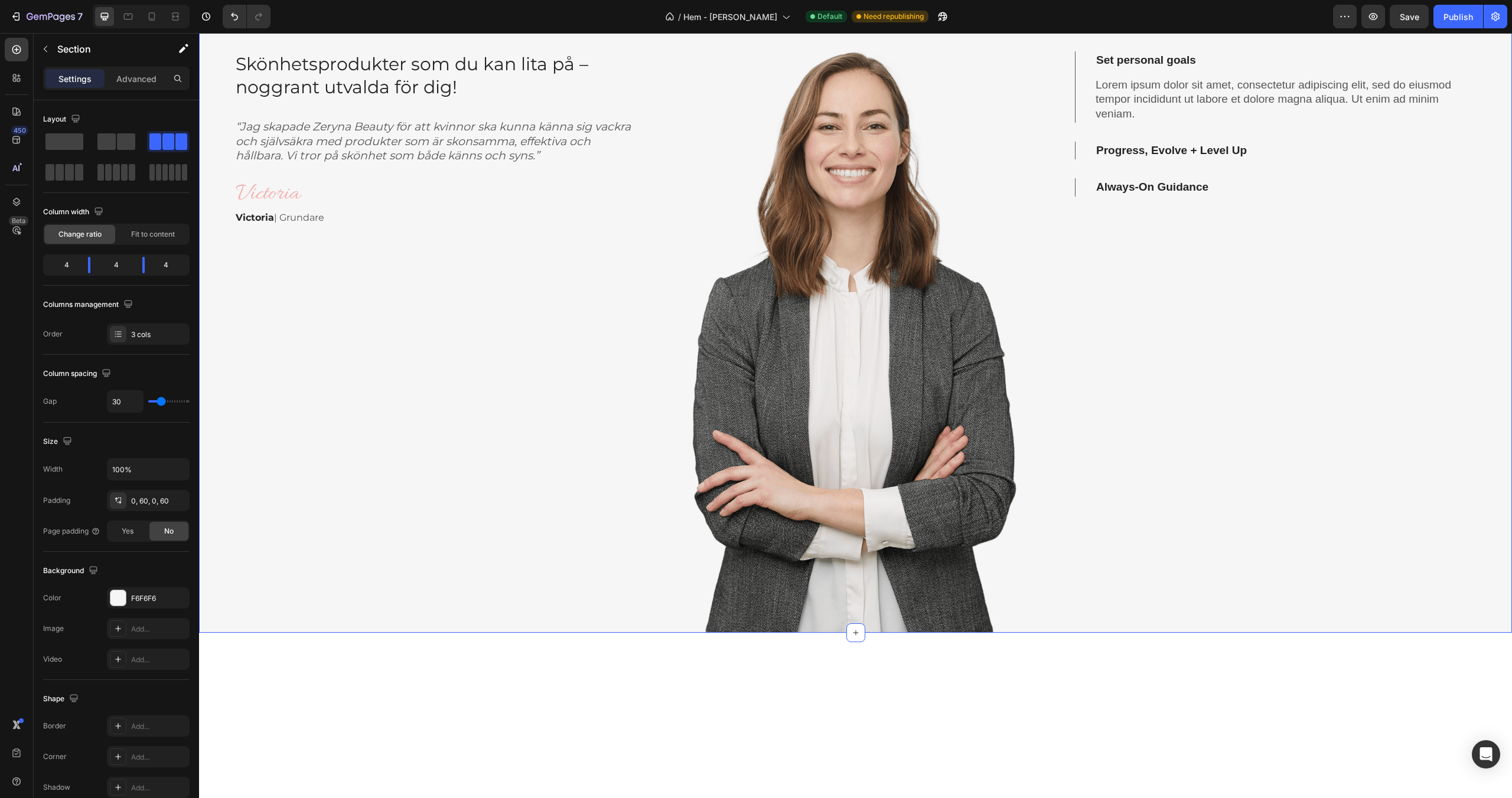
scroll to position [928, 0]
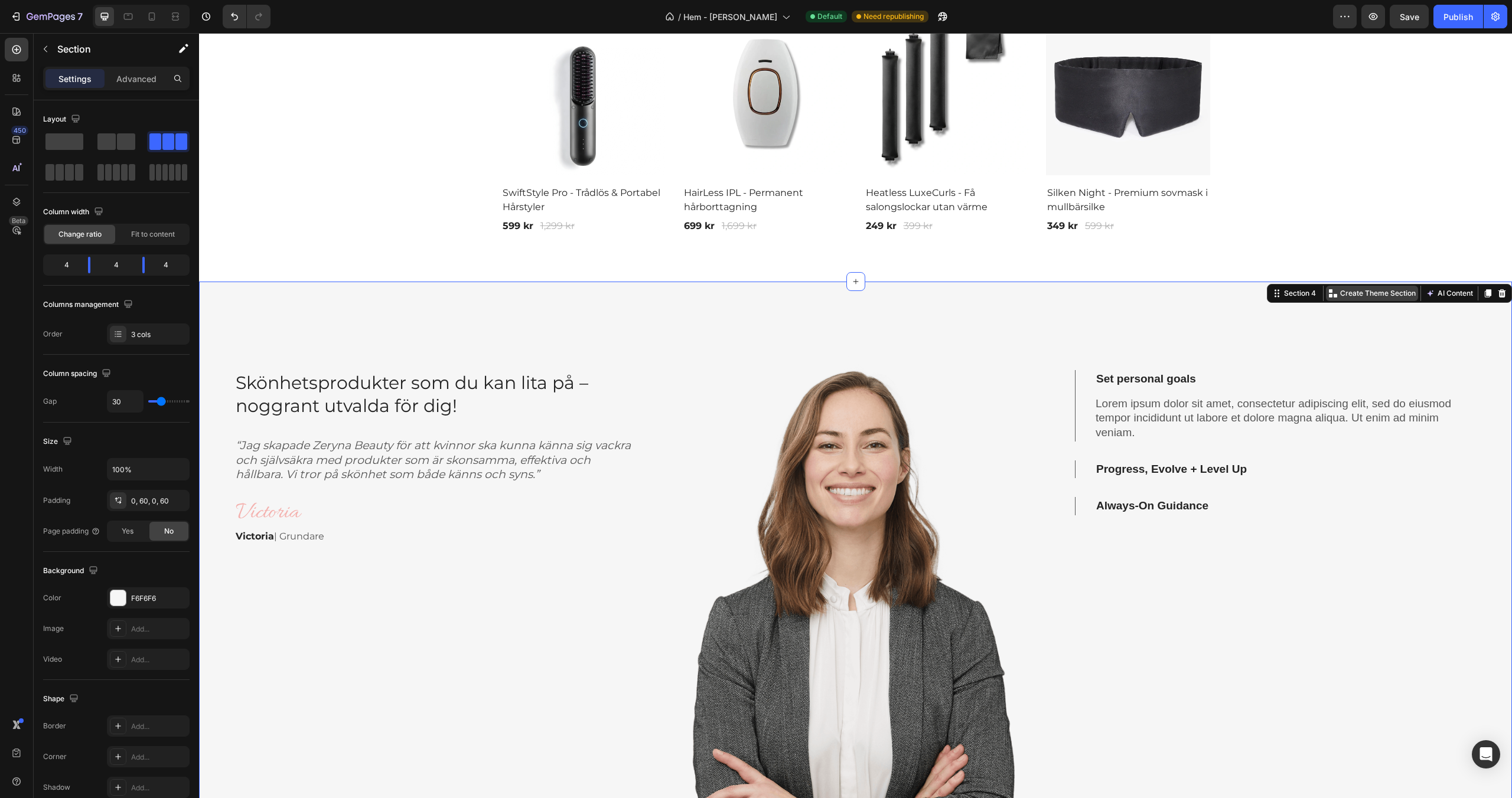
click at [1361, 293] on p "Create Theme Section" at bounding box center [1377, 293] width 76 height 11
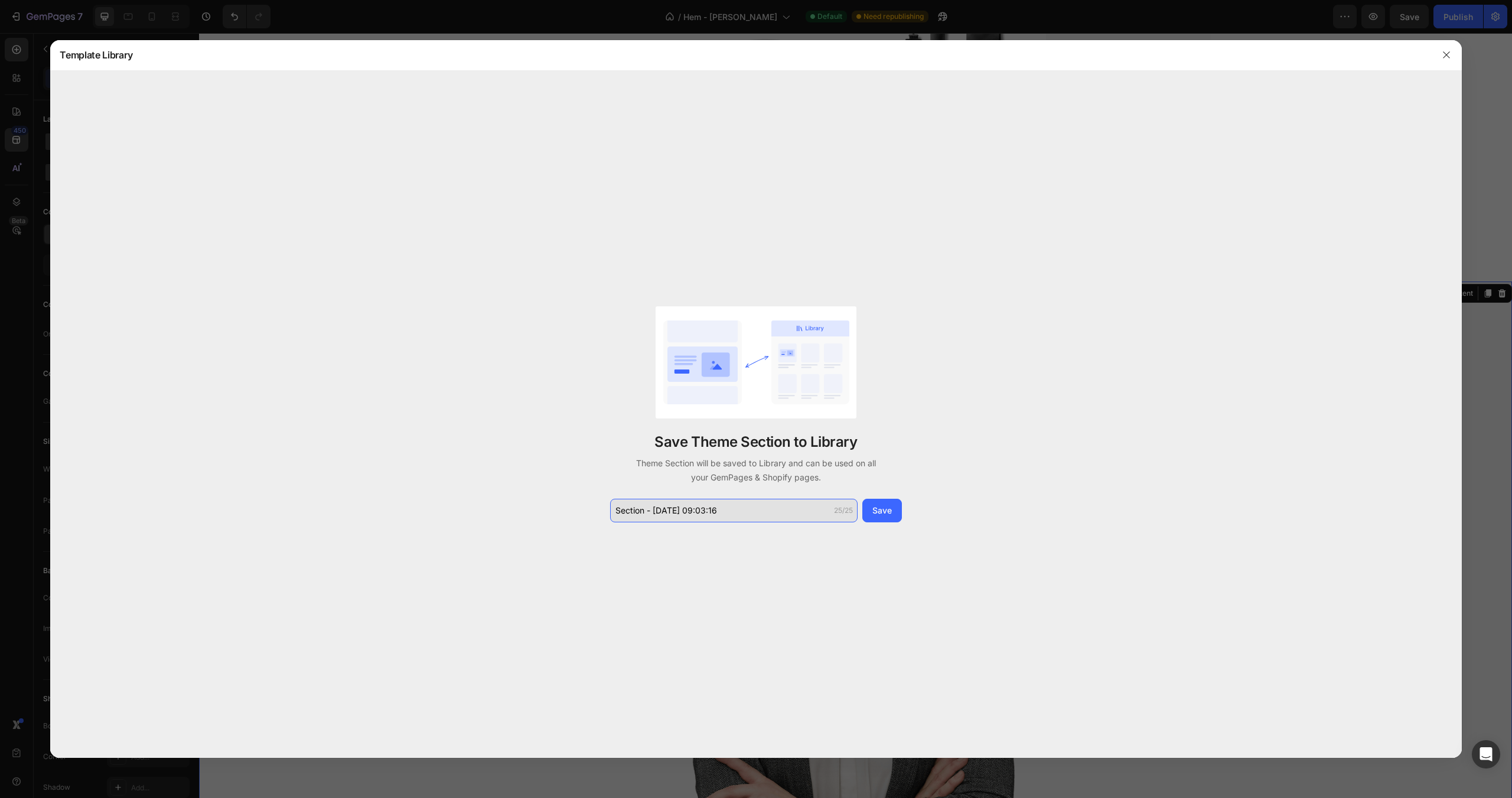
click at [740, 515] on input "Section - Aug 28 09:03:16" at bounding box center [734, 511] width 247 height 24
type input "Grundare tal"
click at [893, 506] on button "Save" at bounding box center [882, 511] width 39 height 24
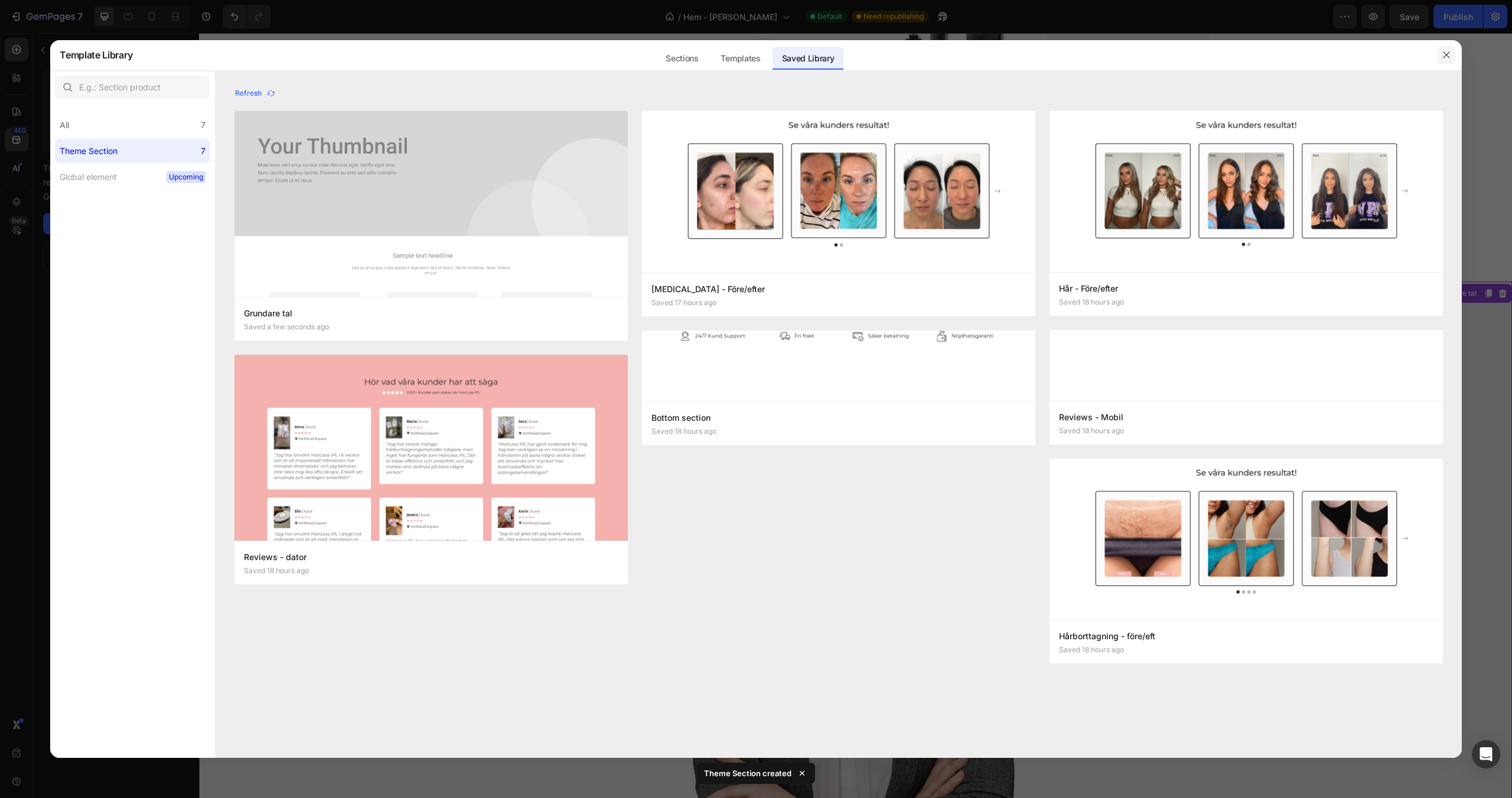
click at [1444, 59] on icon "button" at bounding box center [1446, 55] width 9 height 9
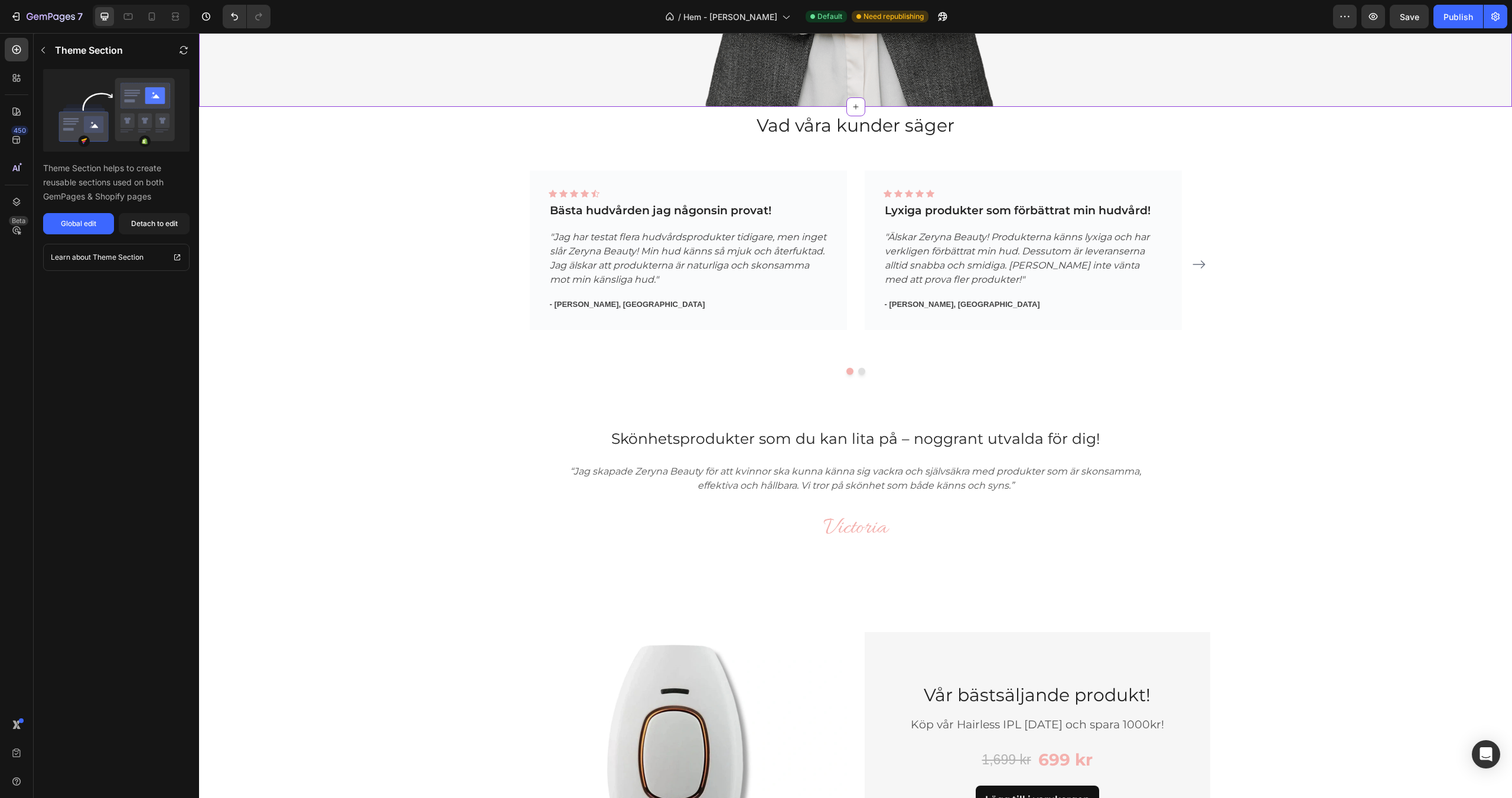
scroll to position [1807, 0]
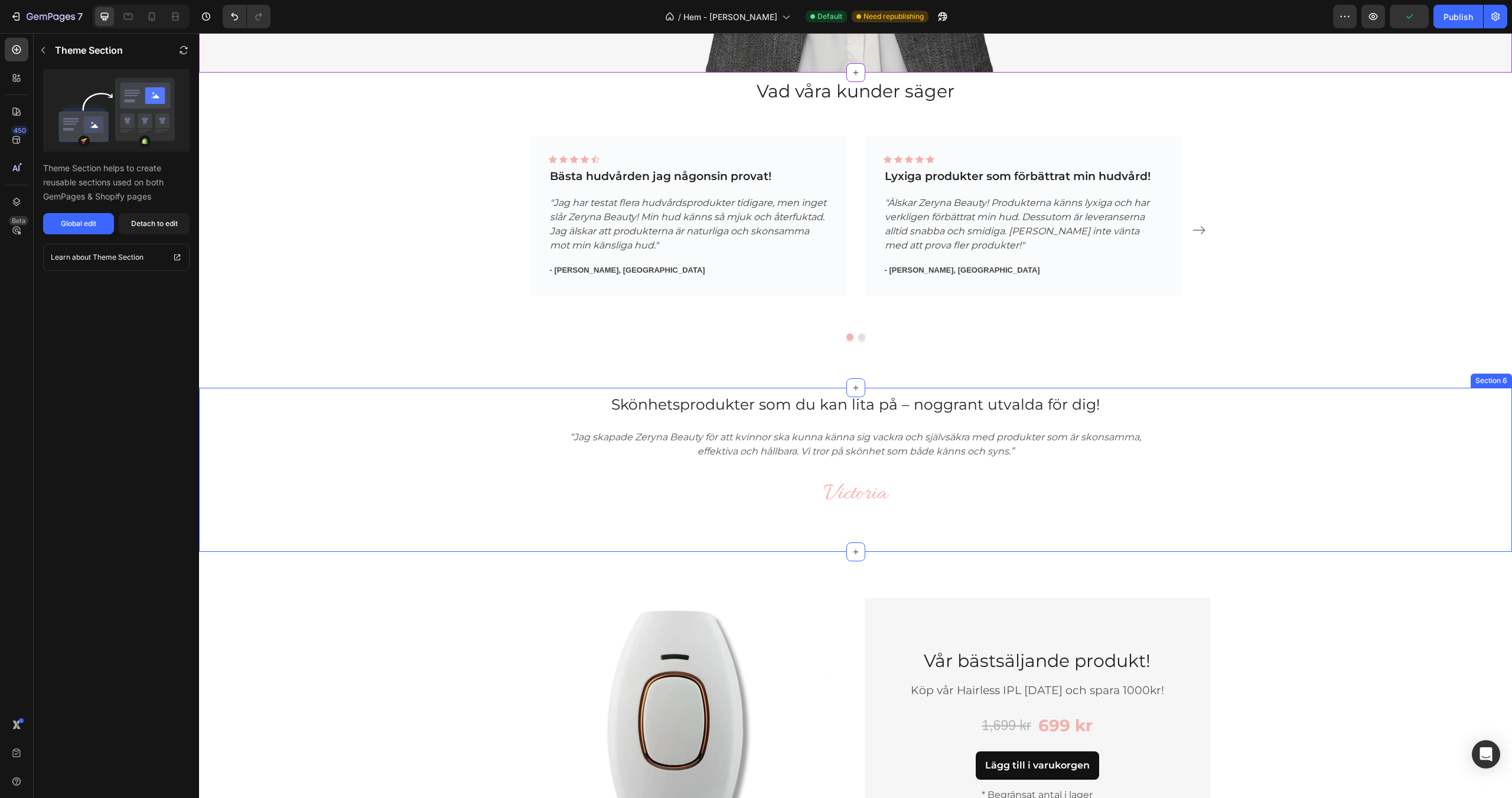
click at [1219, 435] on div "Skönhetsprodukter som du kan lita på – noggrant utvalda för dig! Heading Skönhe…" at bounding box center [855, 456] width 1295 height 136
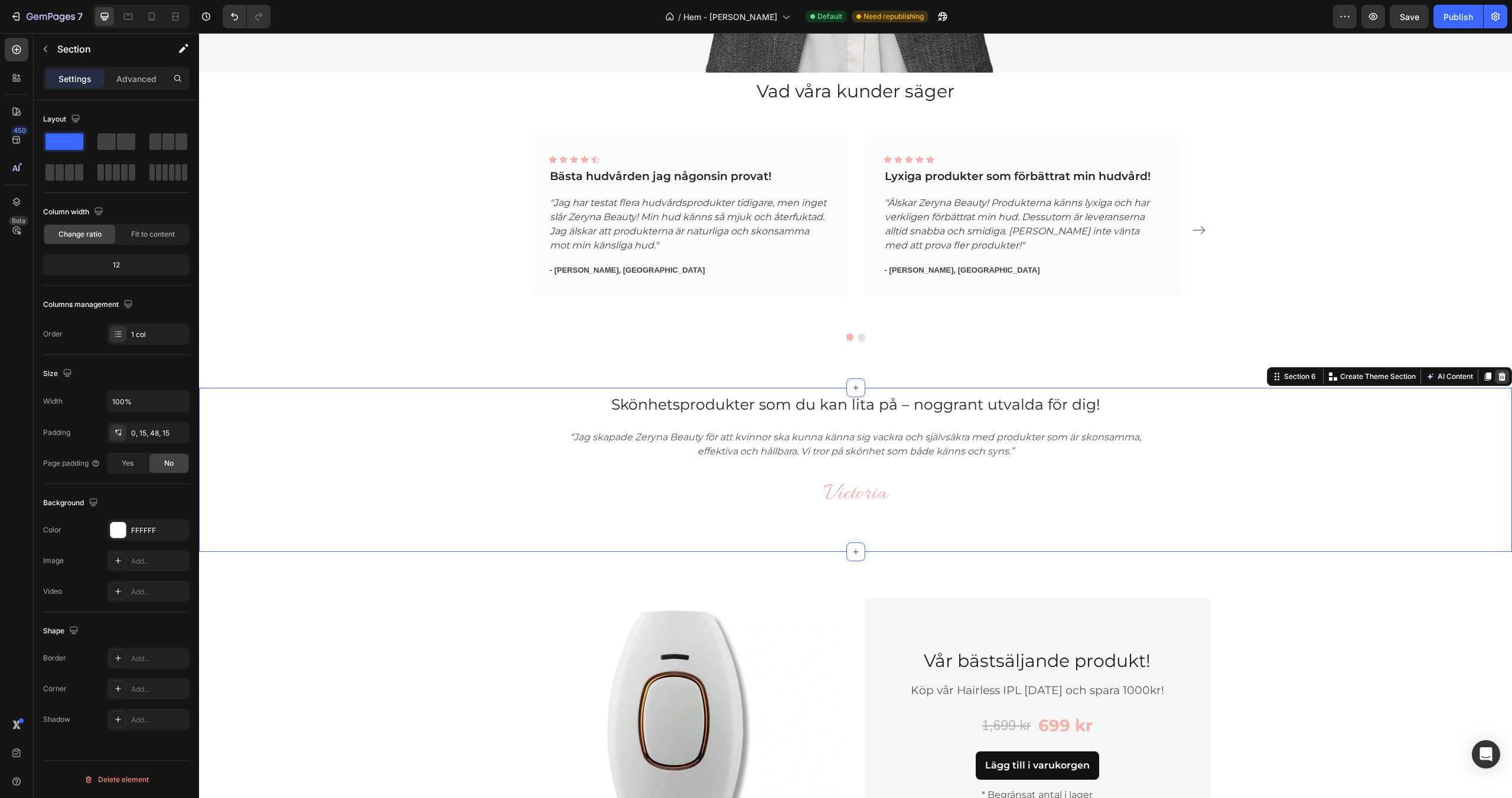
click at [1507, 375] on div at bounding box center [1502, 377] width 14 height 14
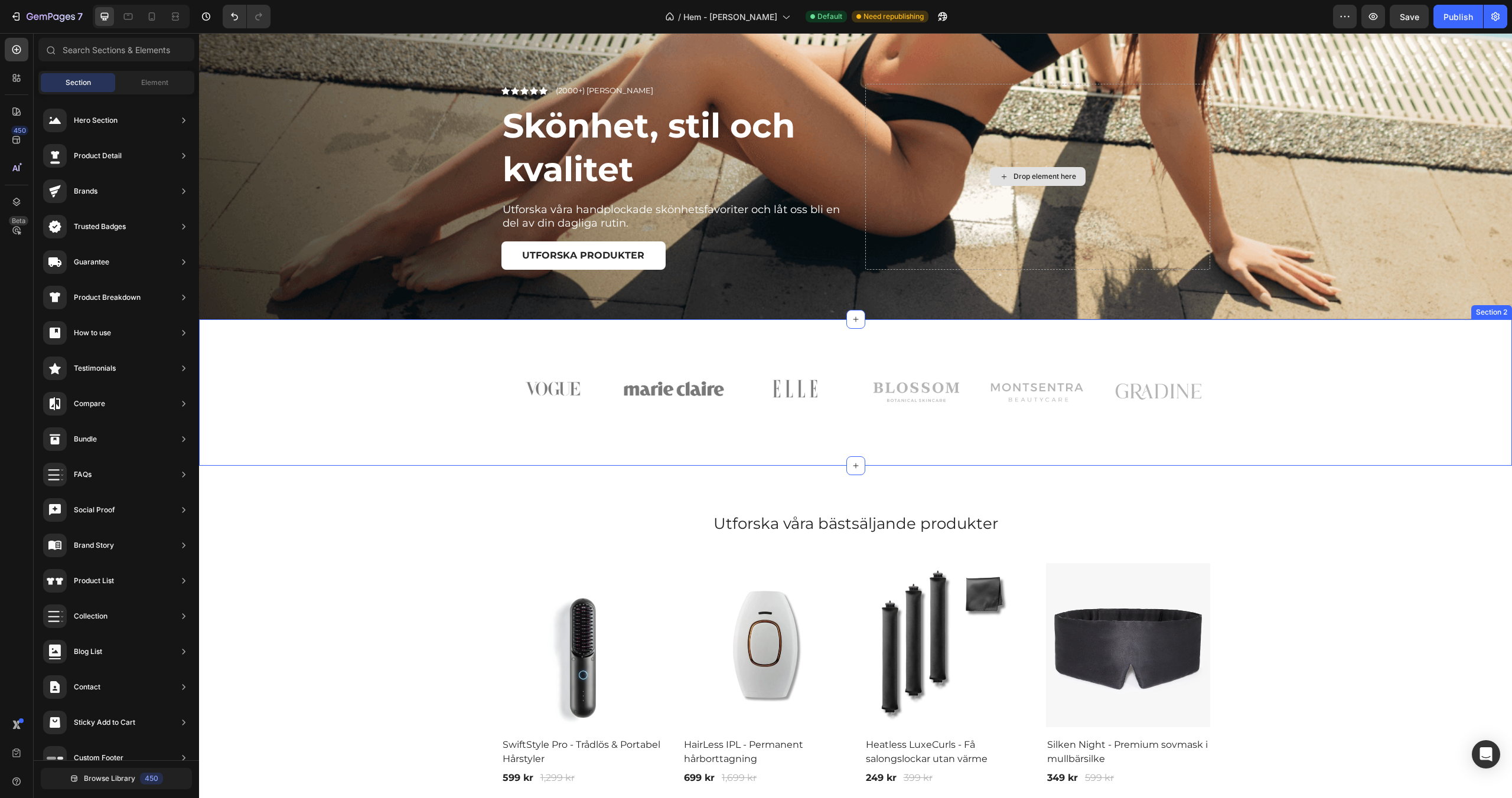
scroll to position [537, 0]
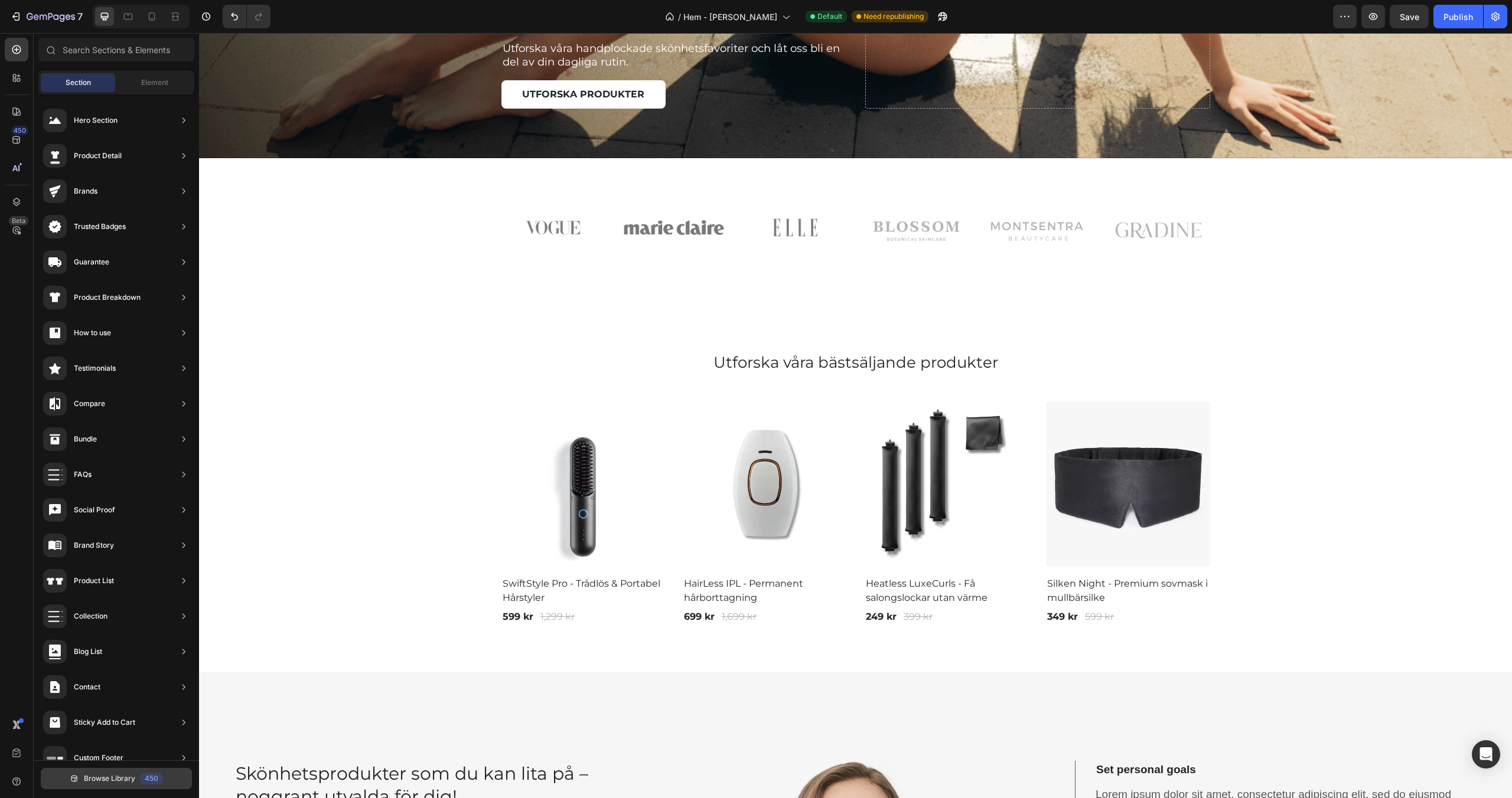
click at [85, 778] on span "Browse Library" at bounding box center [109, 779] width 51 height 11
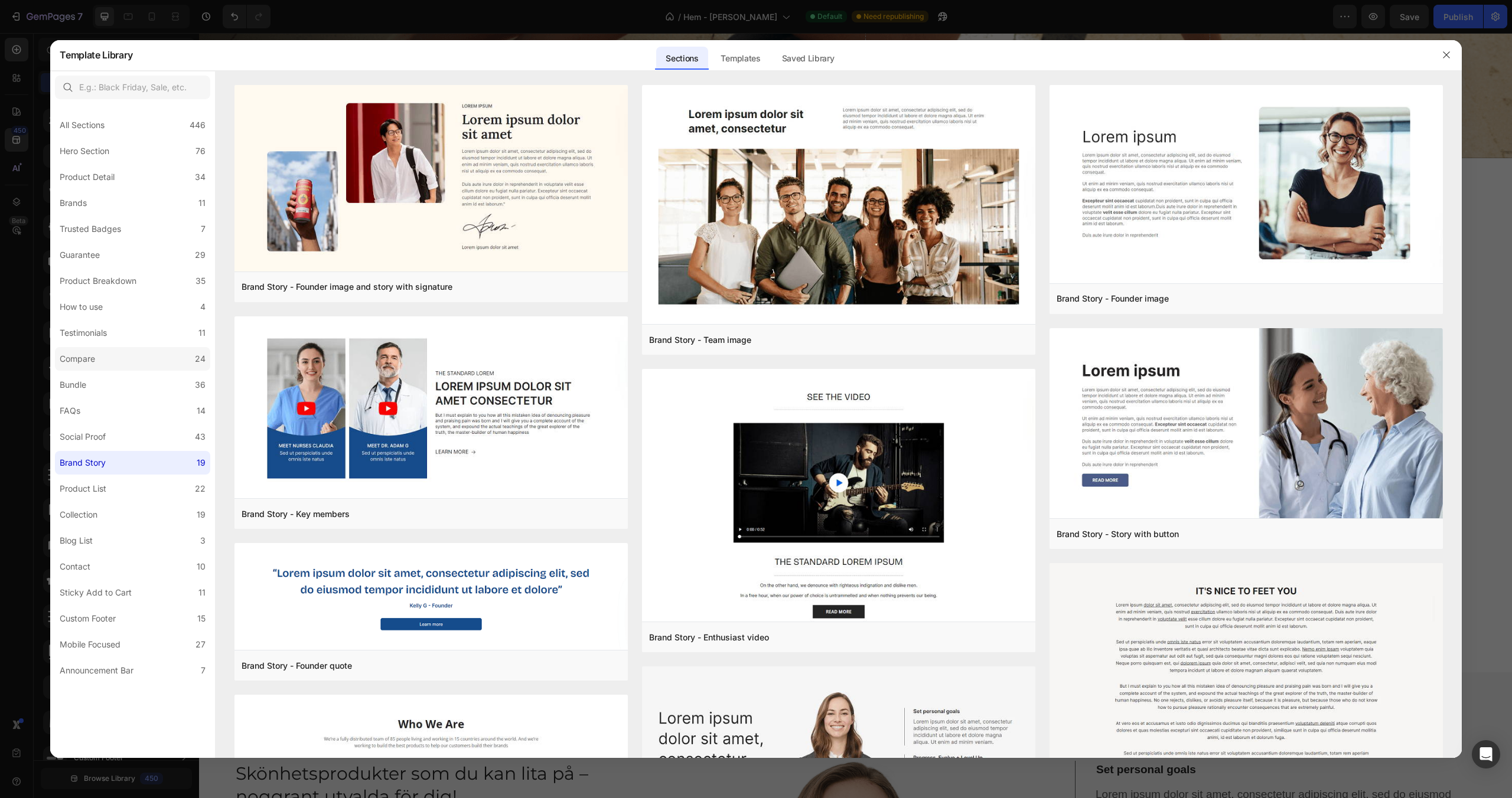
click at [136, 366] on label "Compare 24" at bounding box center [132, 359] width 155 height 24
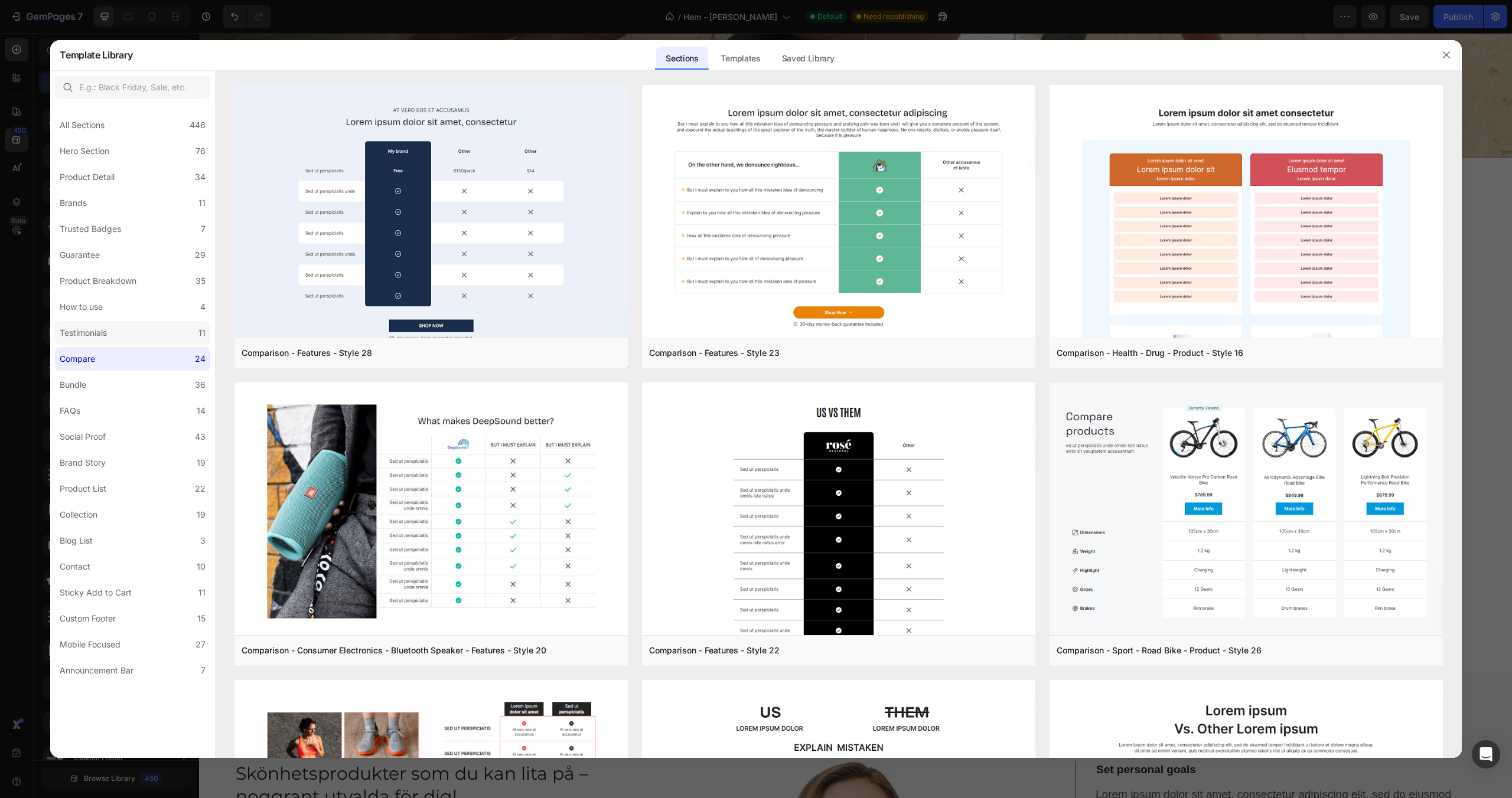
click at [138, 336] on label "Testimonials 11" at bounding box center [132, 333] width 155 height 24
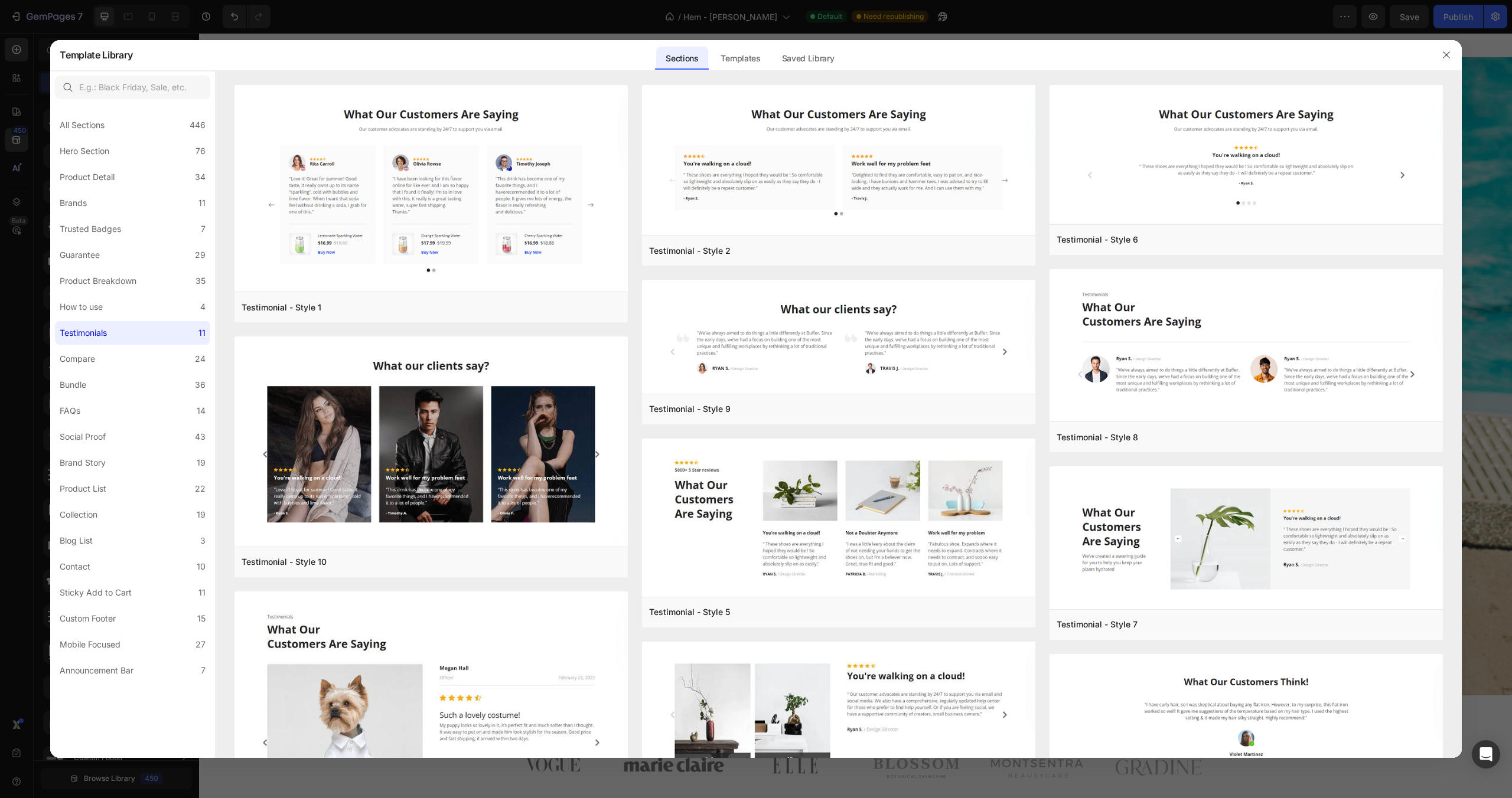
scroll to position [537, 0]
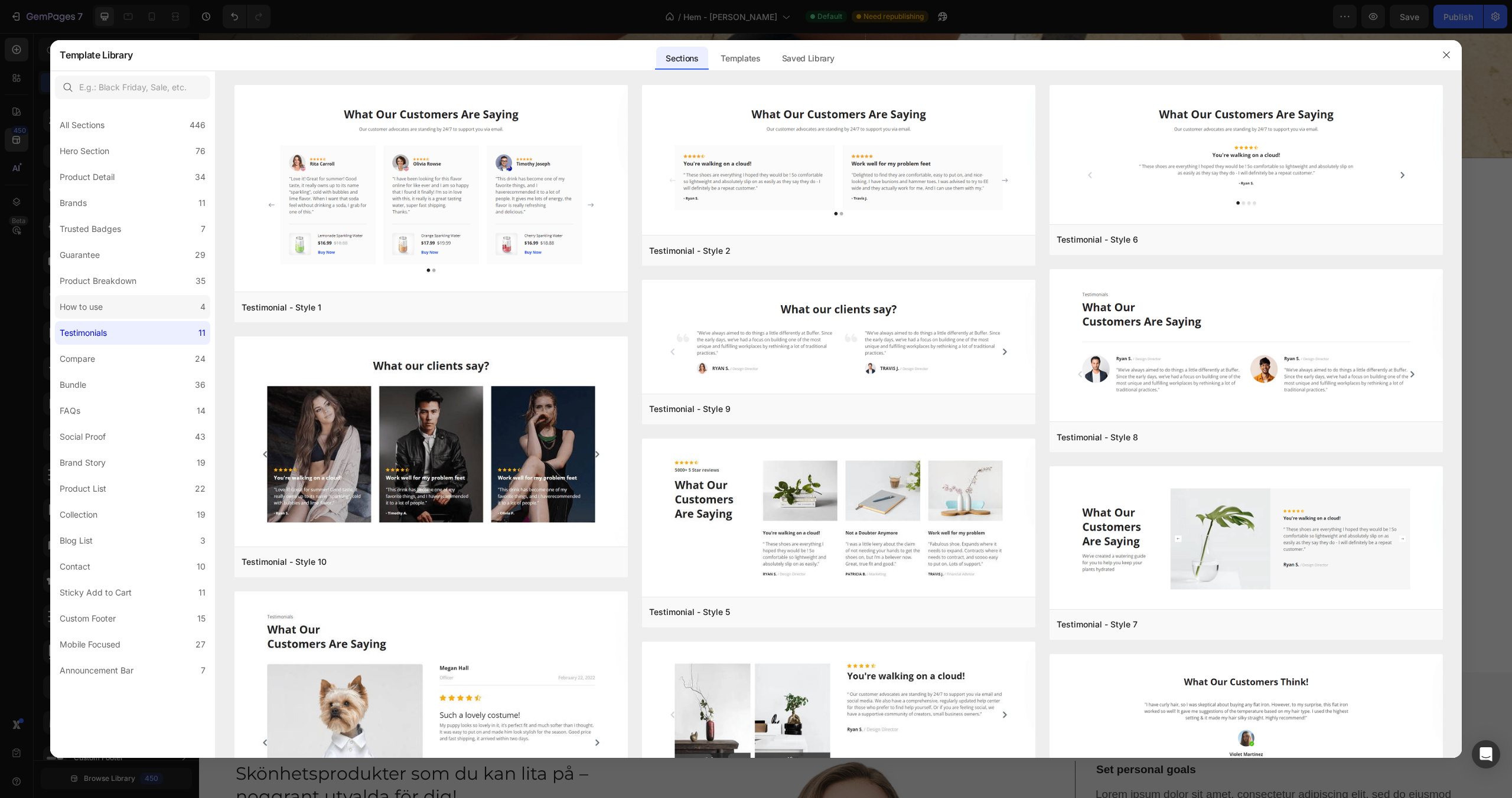
click at [134, 304] on label "How to use 4" at bounding box center [132, 307] width 155 height 24
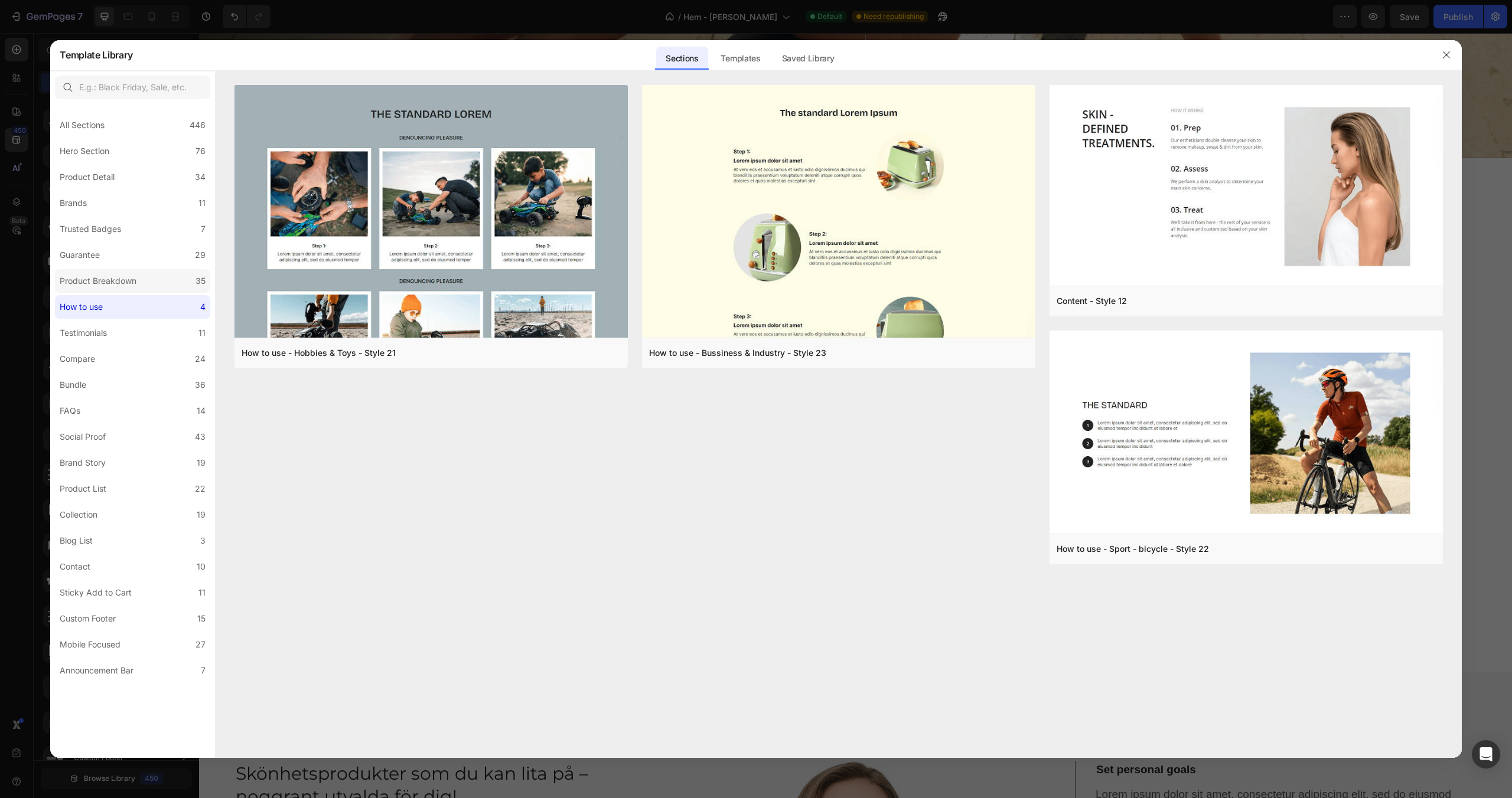
click at [130, 281] on div "Product Breakdown" at bounding box center [98, 281] width 77 height 14
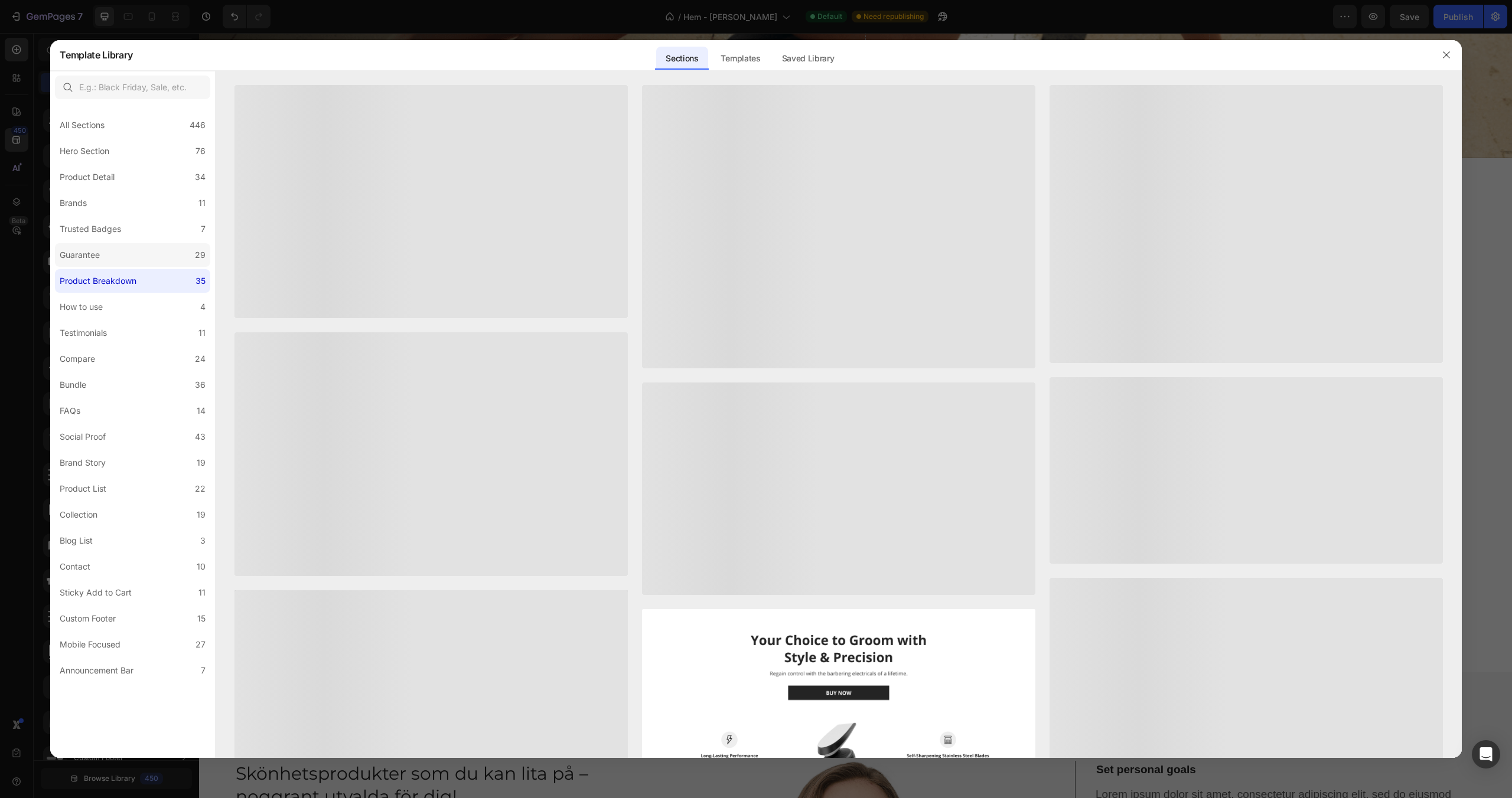
click at [129, 255] on label "Guarantee 29" at bounding box center [132, 255] width 155 height 24
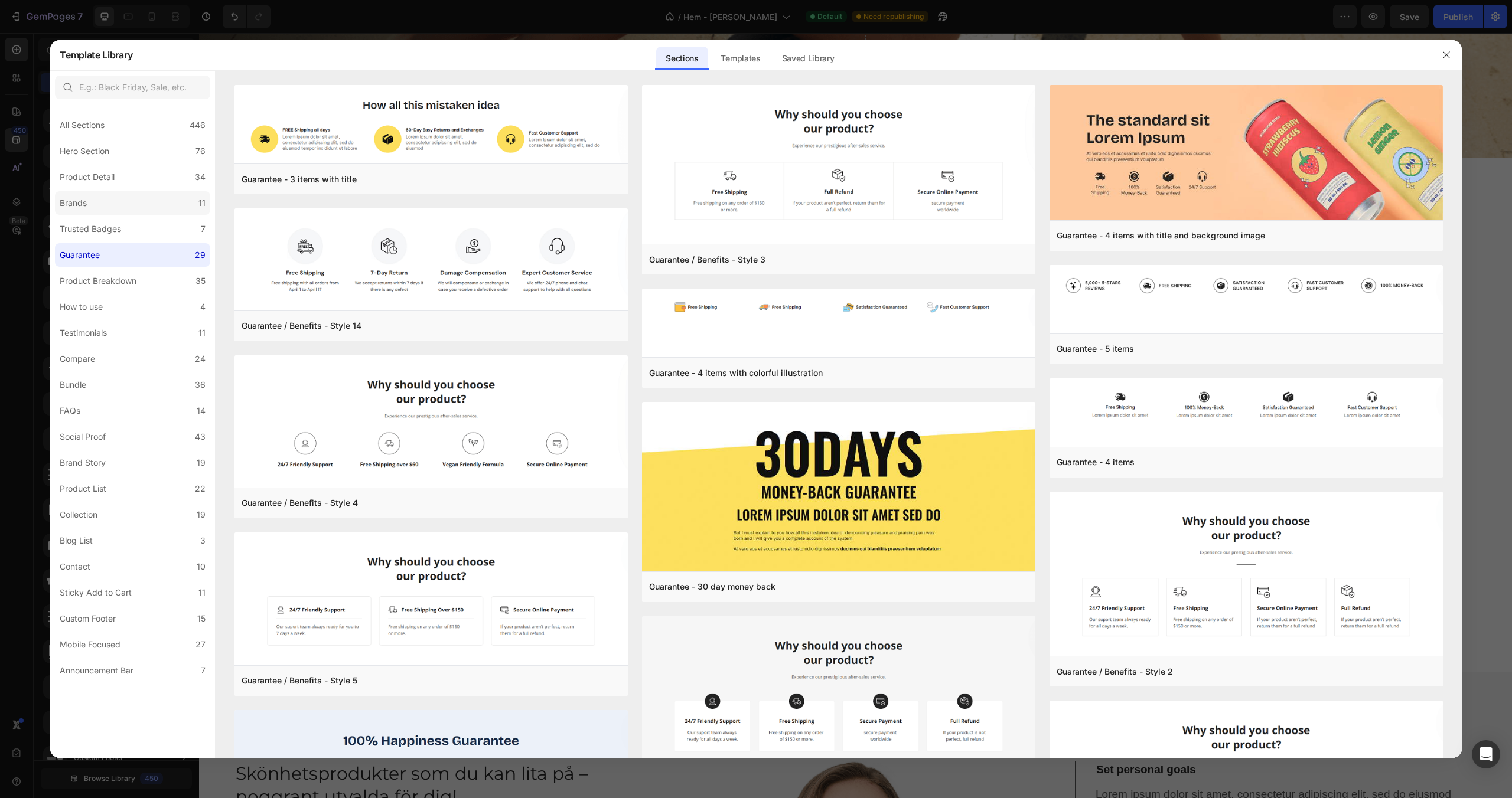
click at [127, 205] on label "Brands 11" at bounding box center [132, 203] width 155 height 24
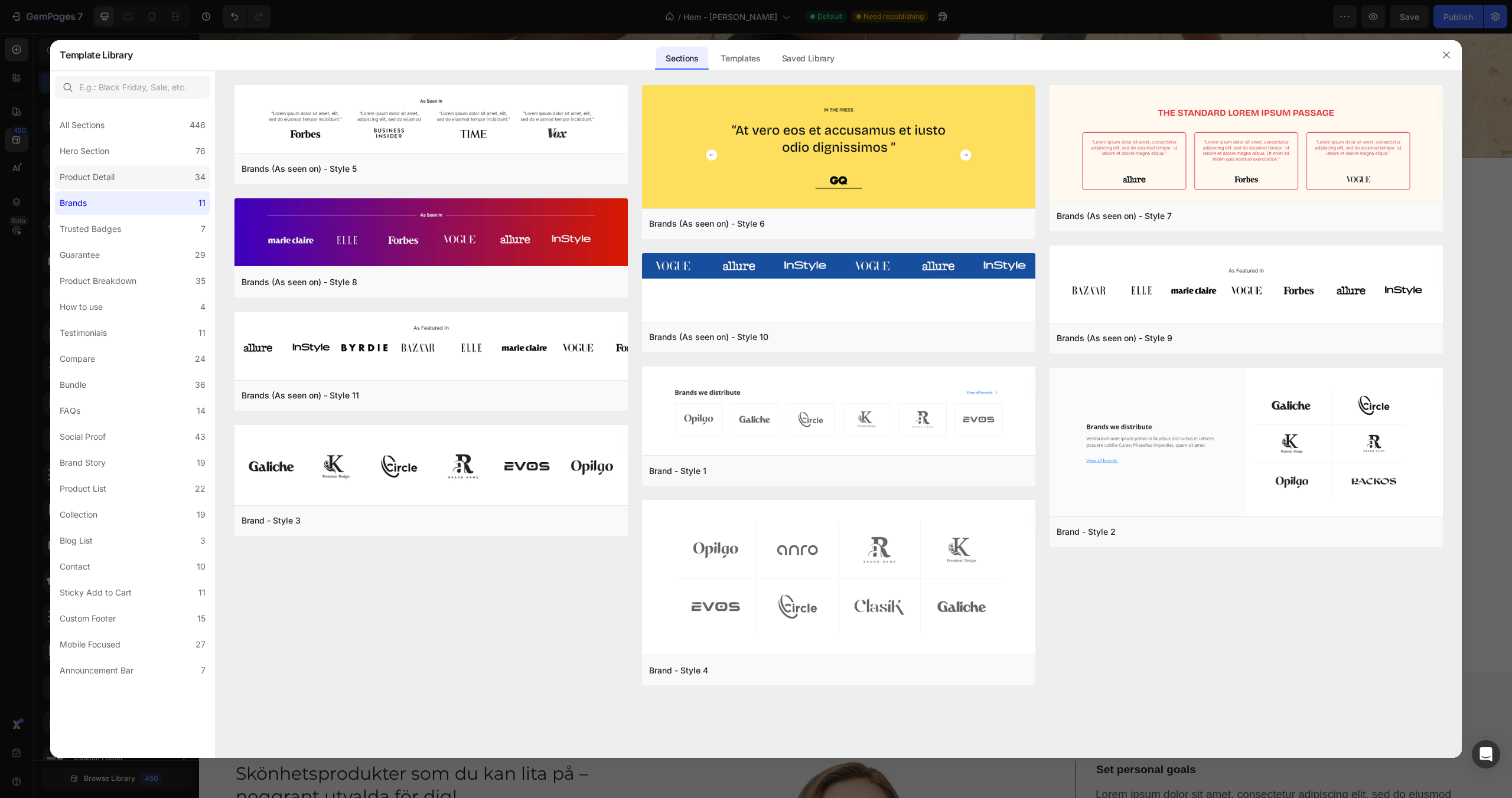
click at [122, 178] on label "Product Detail 34" at bounding box center [132, 177] width 155 height 24
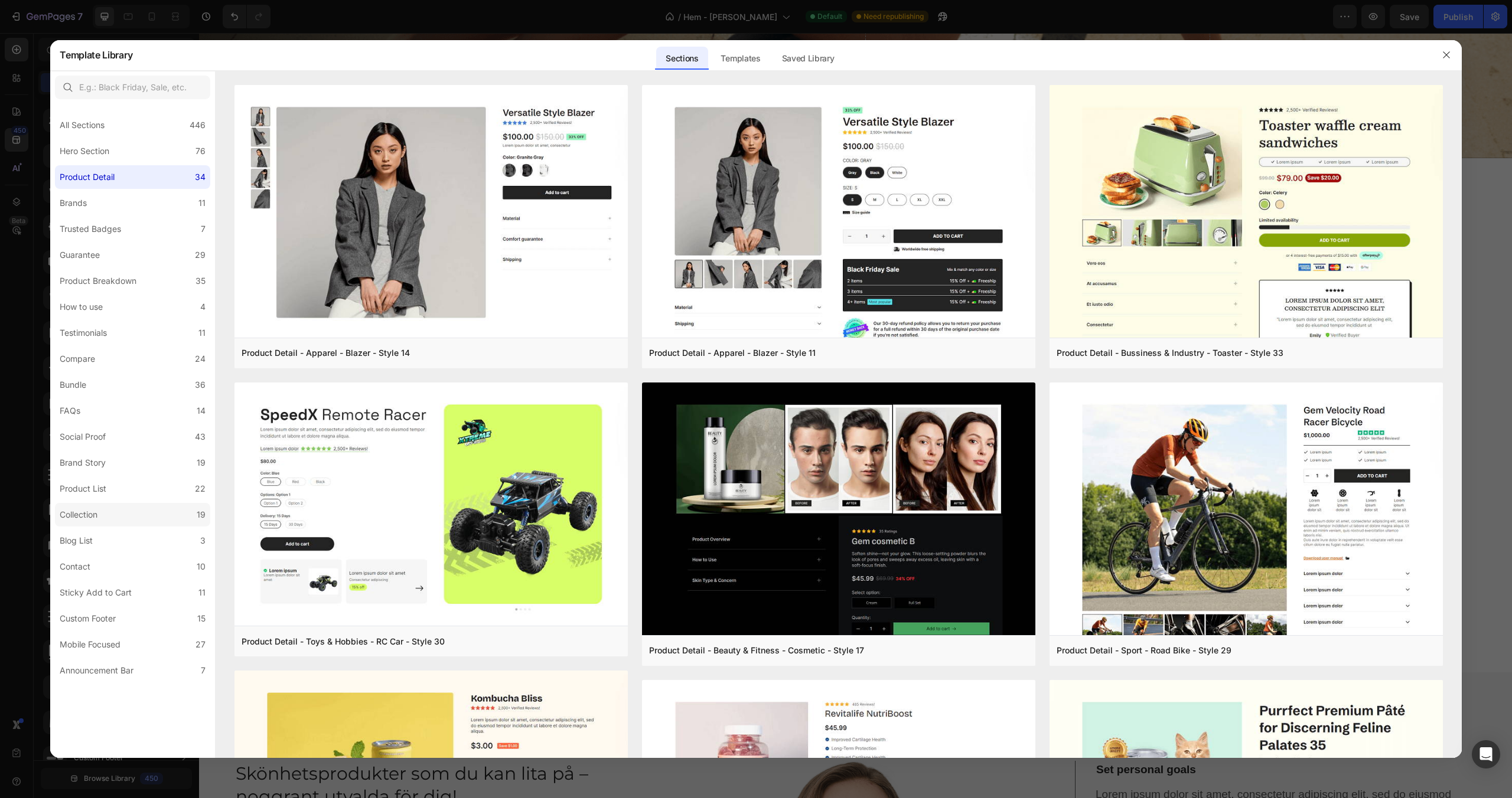
click at [102, 516] on div "Collection" at bounding box center [81, 515] width 43 height 14
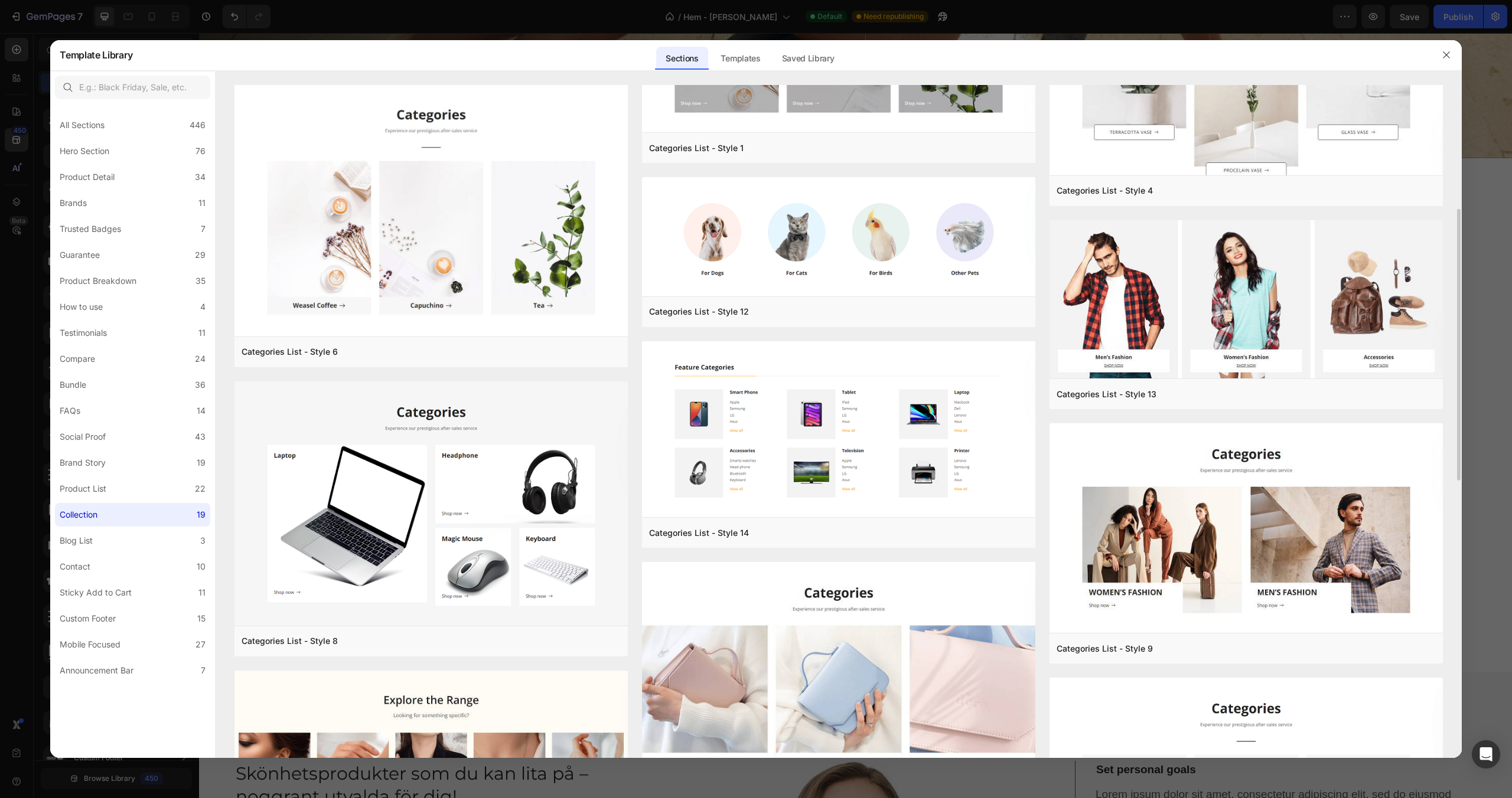
scroll to position [351, 0]
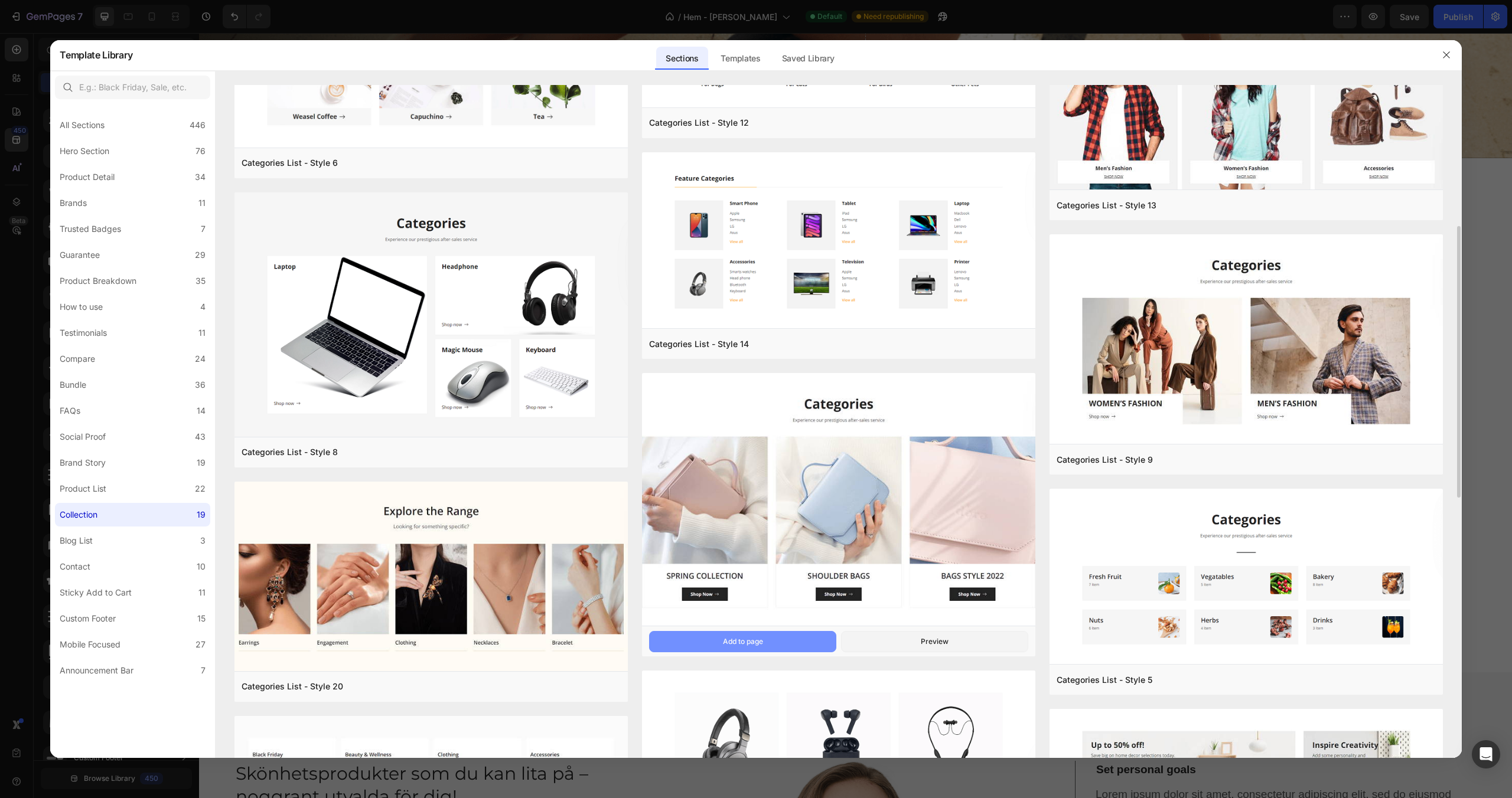
click at [763, 639] on button "Add to page" at bounding box center [742, 641] width 188 height 21
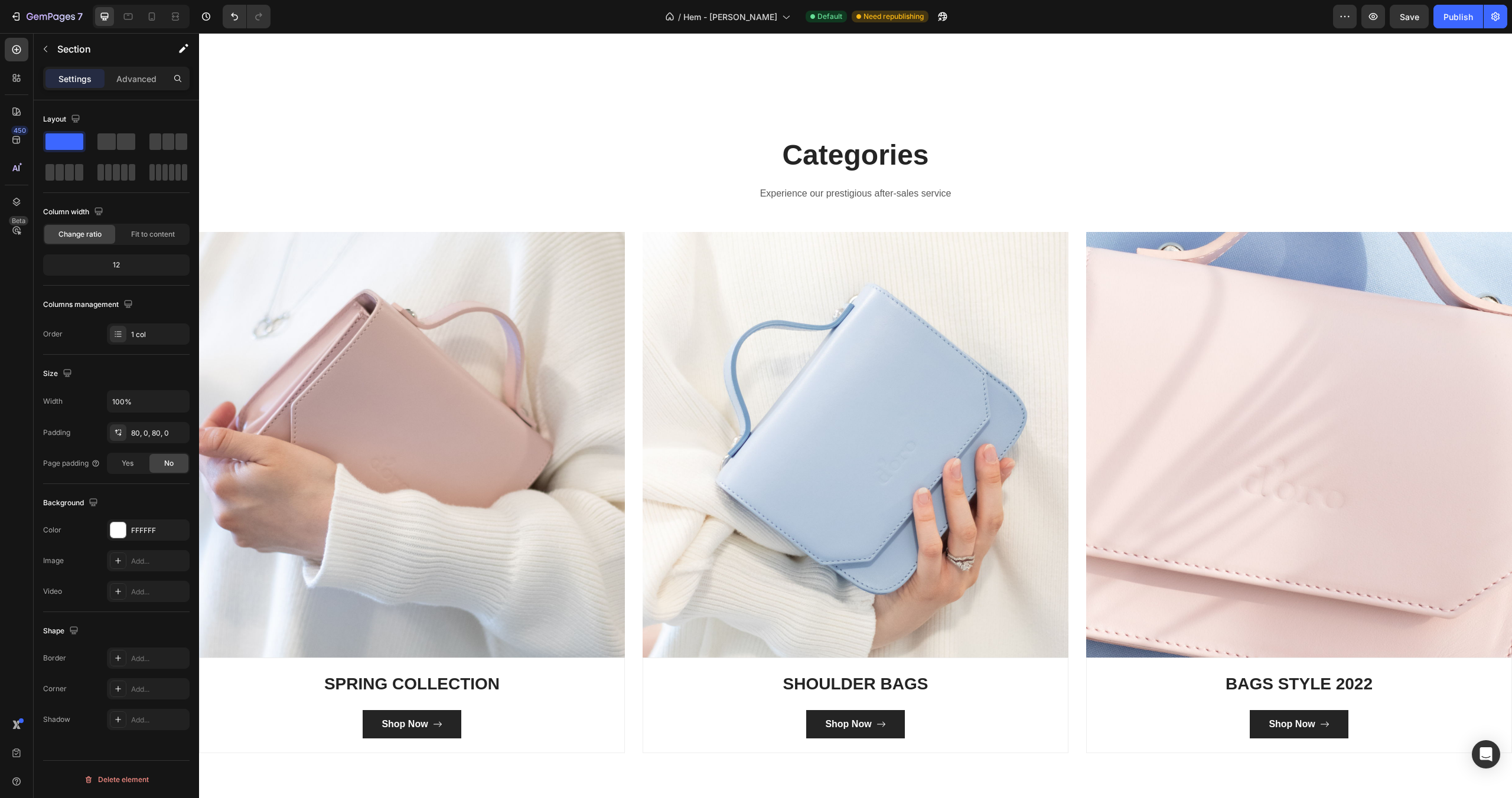
scroll to position [2802, 0]
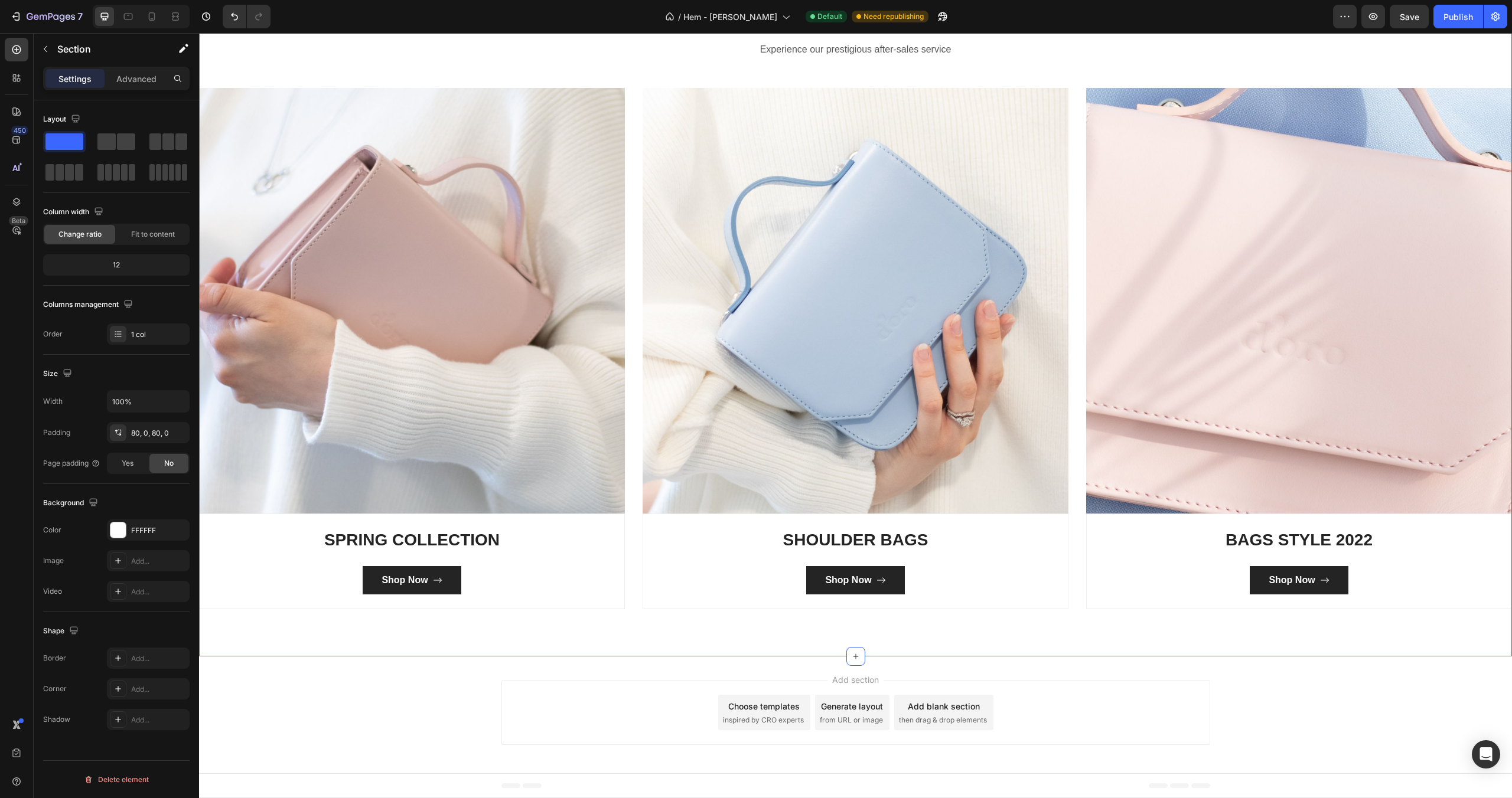
click at [700, 637] on div "Categories Heading Experience our prestigious after-sales service Text block Ro…" at bounding box center [855, 301] width 1313 height 712
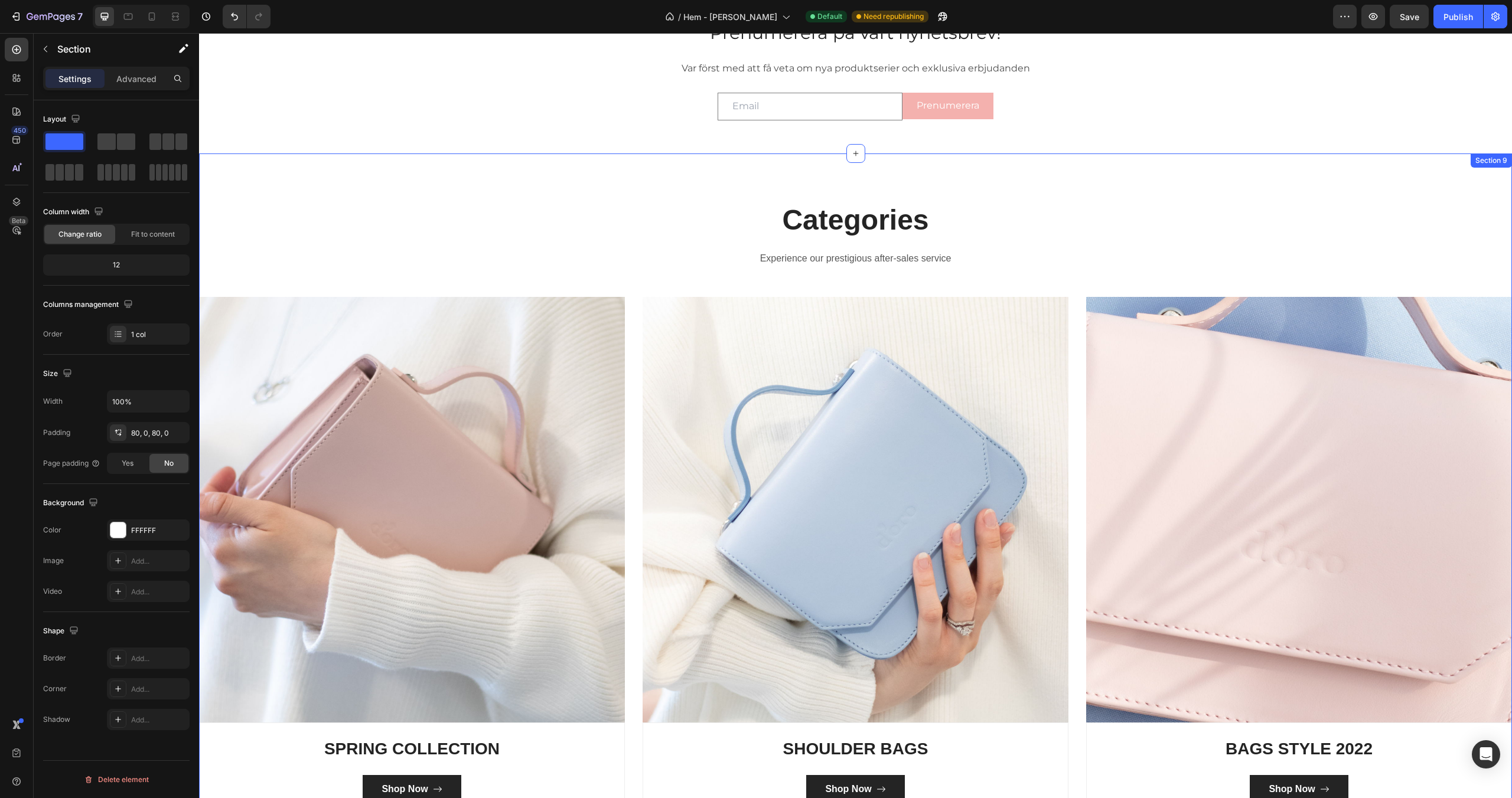
scroll to position [2463, 0]
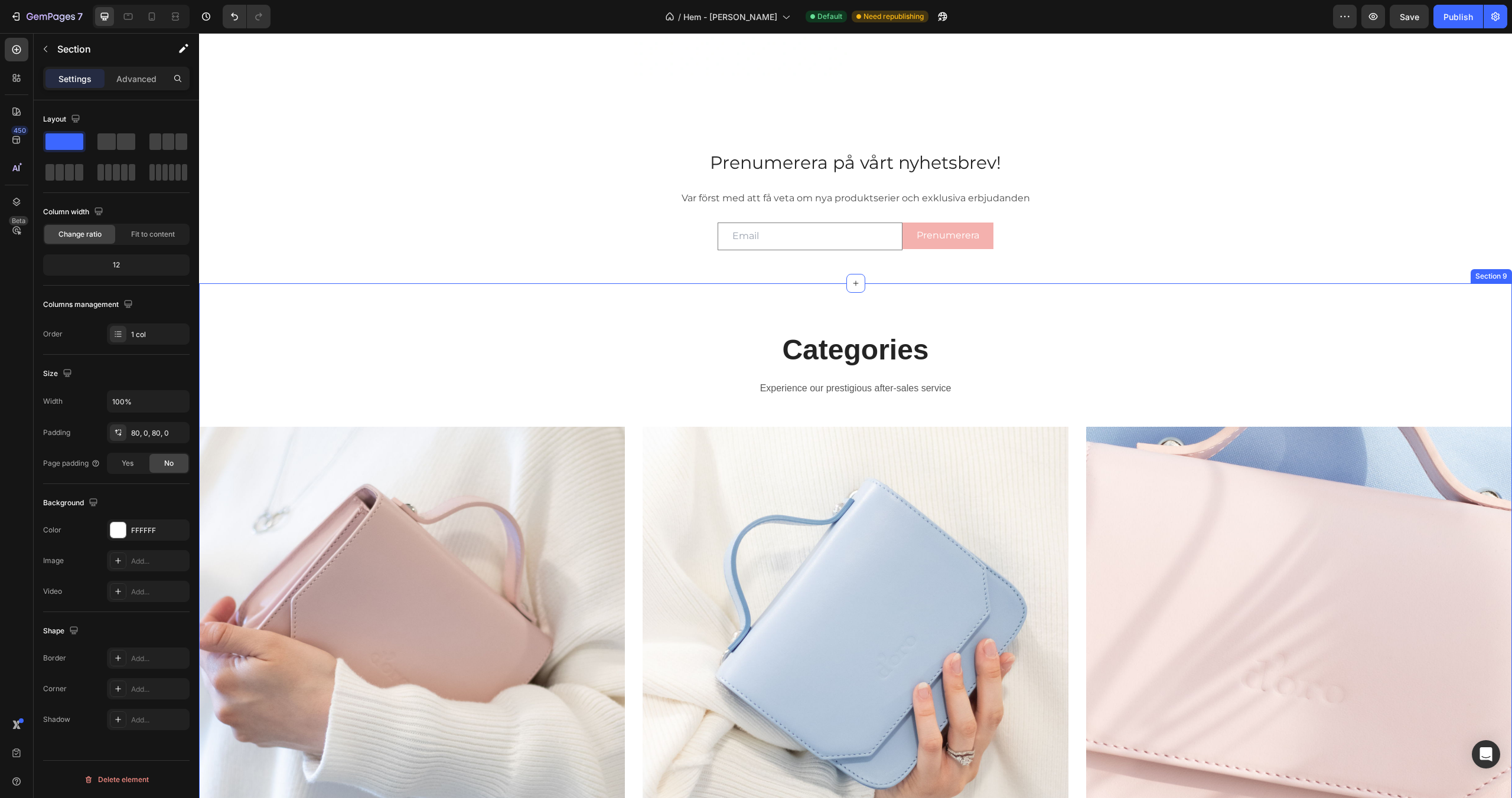
click at [434, 313] on div "Categories Heading Experience our prestigious after-sales service Text block Ro…" at bounding box center [855, 639] width 1313 height 712
click at [451, 224] on div "Email Field Prenumerera Submit Button Row Newsletter" at bounding box center [855, 236] width 1313 height 56
click at [422, 308] on div "Categories Heading Experience our prestigious after-sales service Text block Ro…" at bounding box center [855, 639] width 1313 height 712
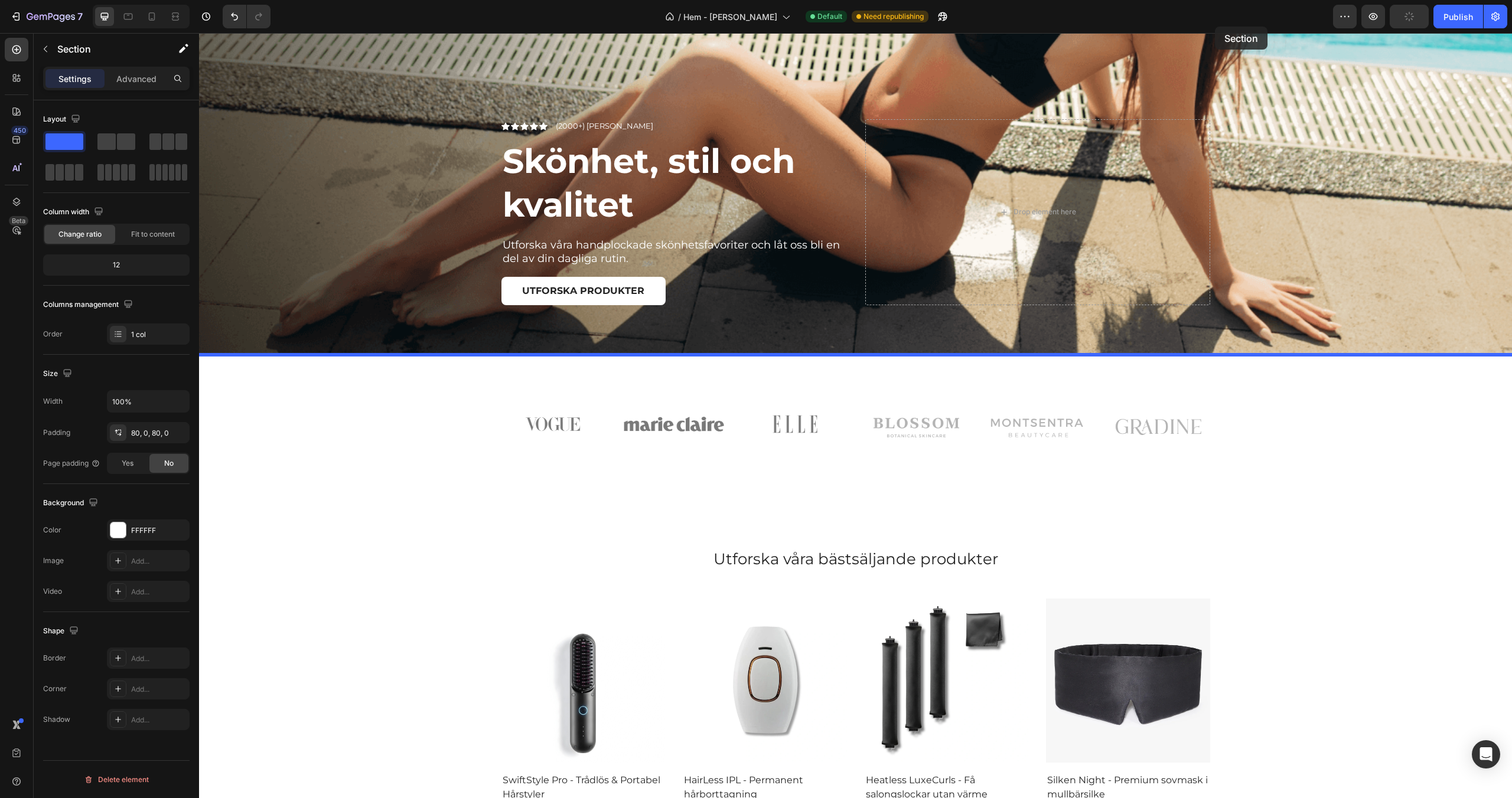
scroll to position [336, 0]
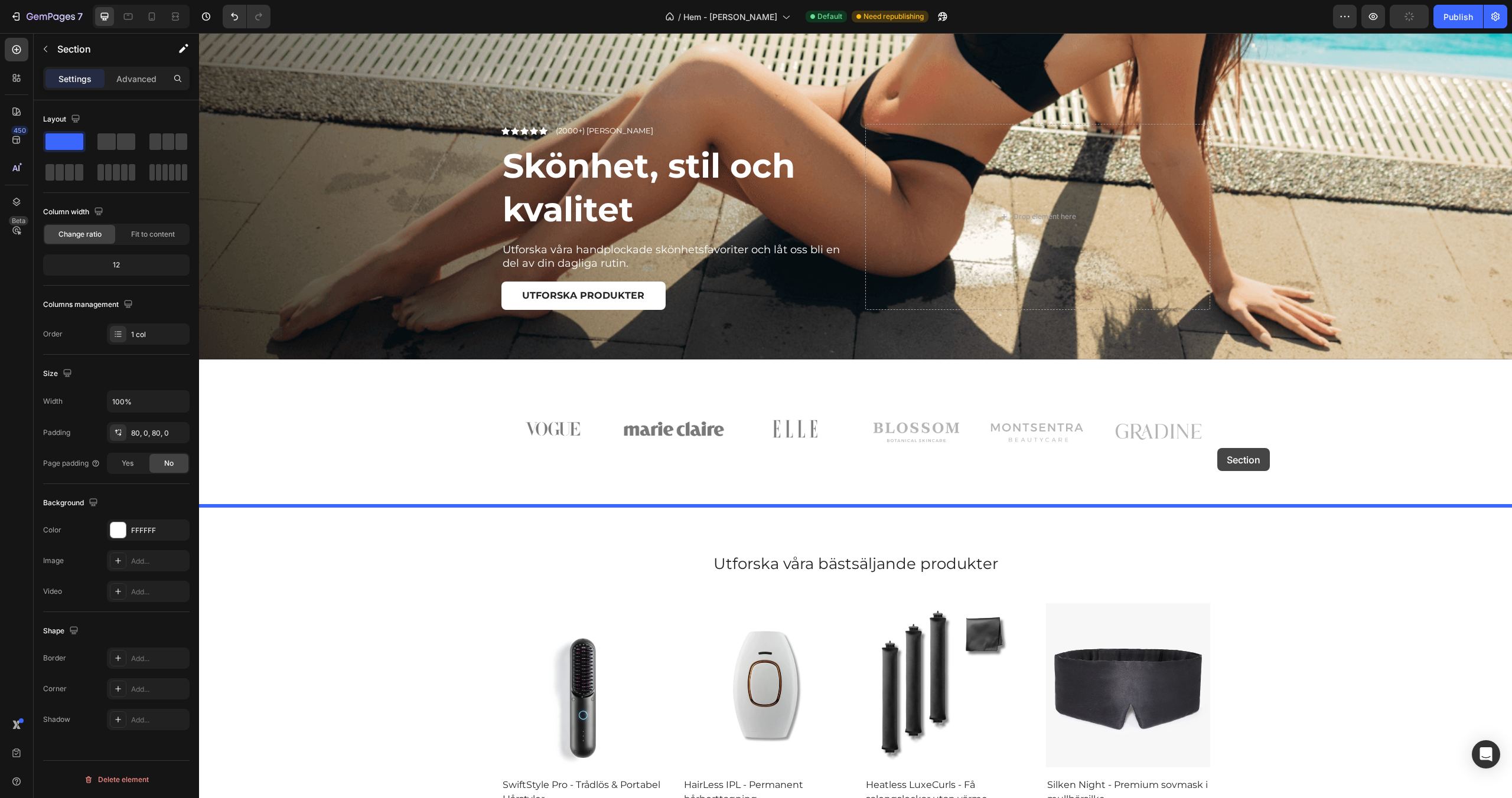
drag, startPoint x: 1285, startPoint y: 272, endPoint x: 1217, endPoint y: 448, distance: 188.7
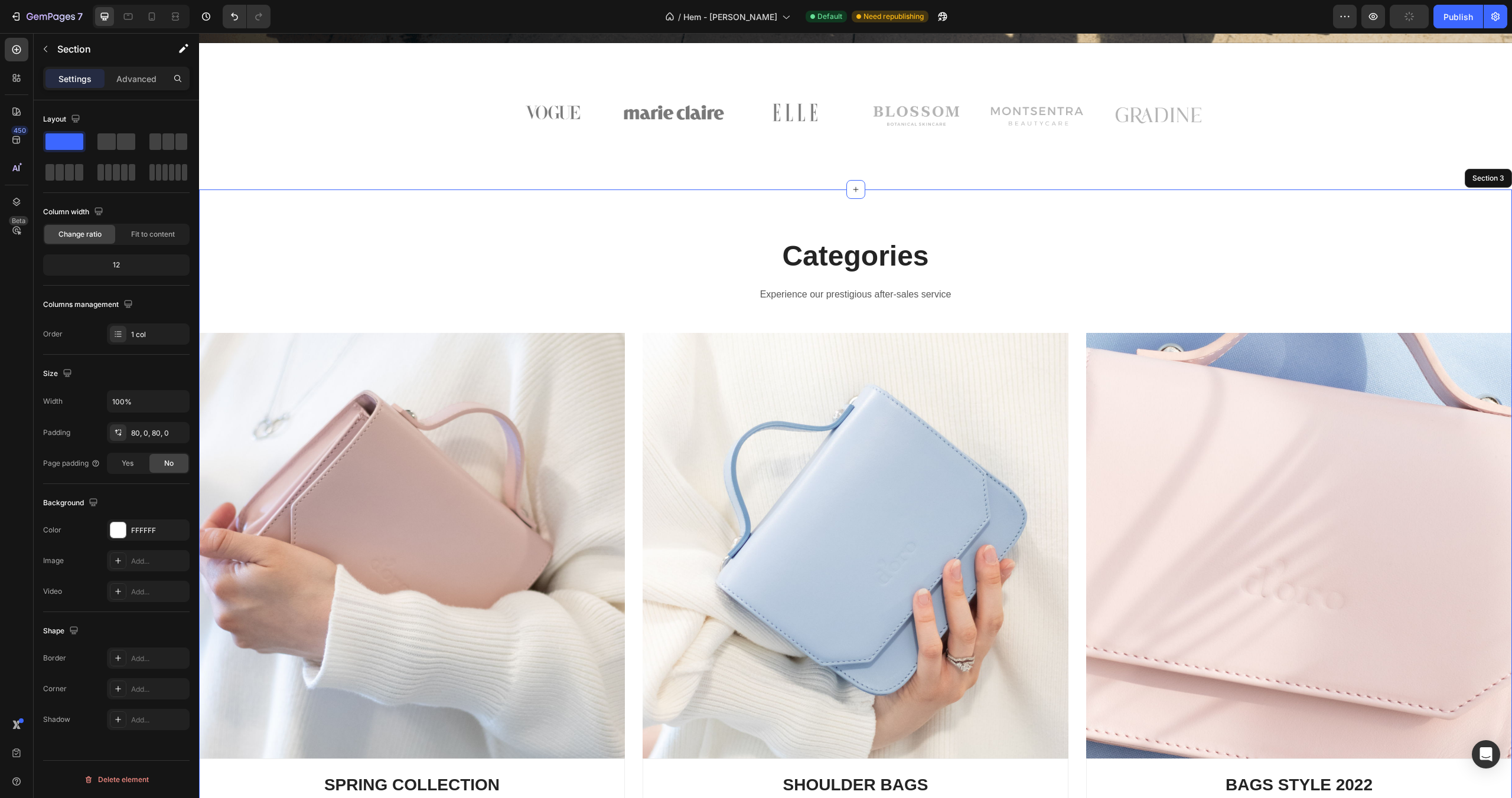
scroll to position [645, 0]
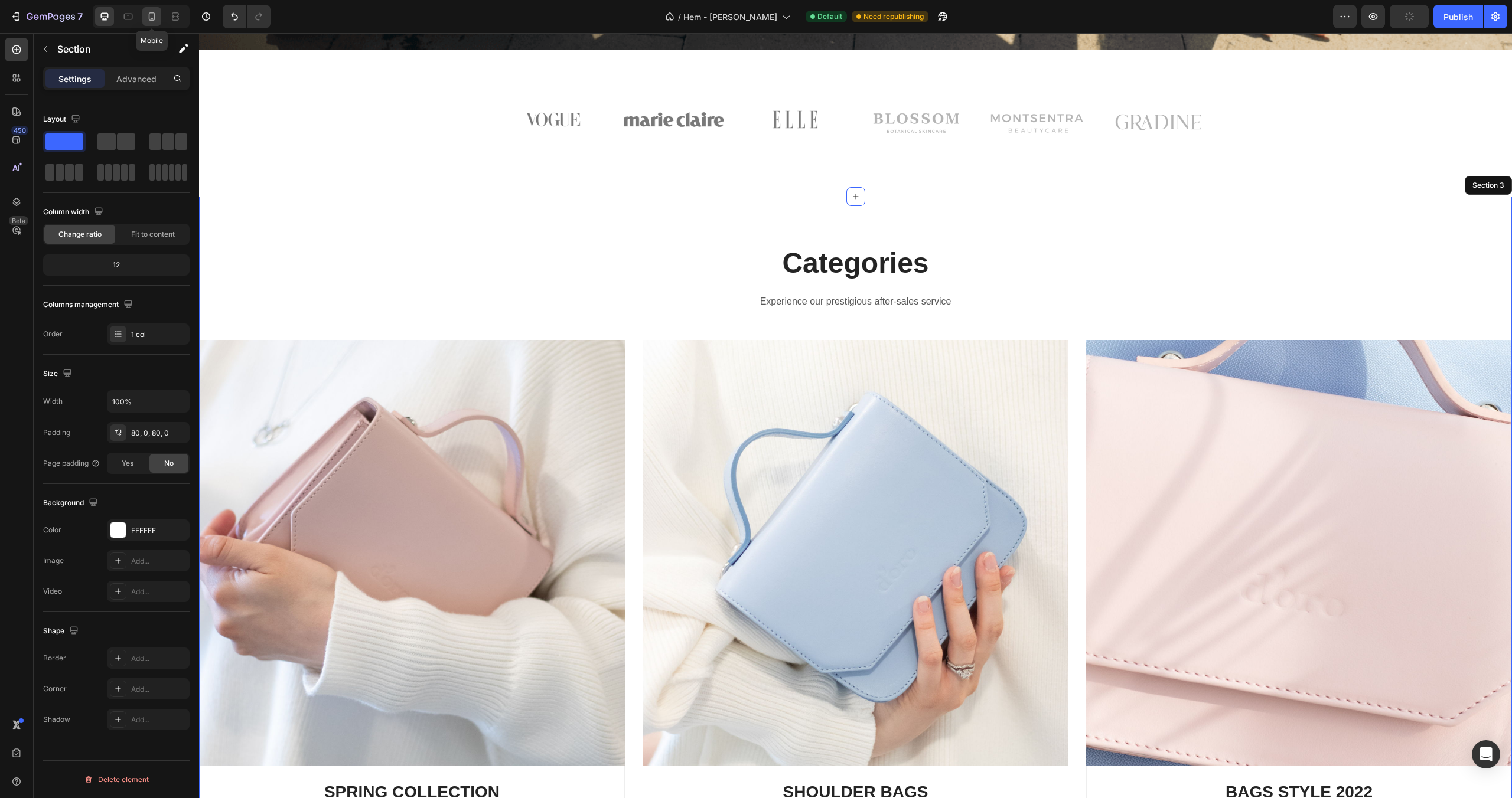
click at [153, 13] on icon at bounding box center [152, 16] width 7 height 9
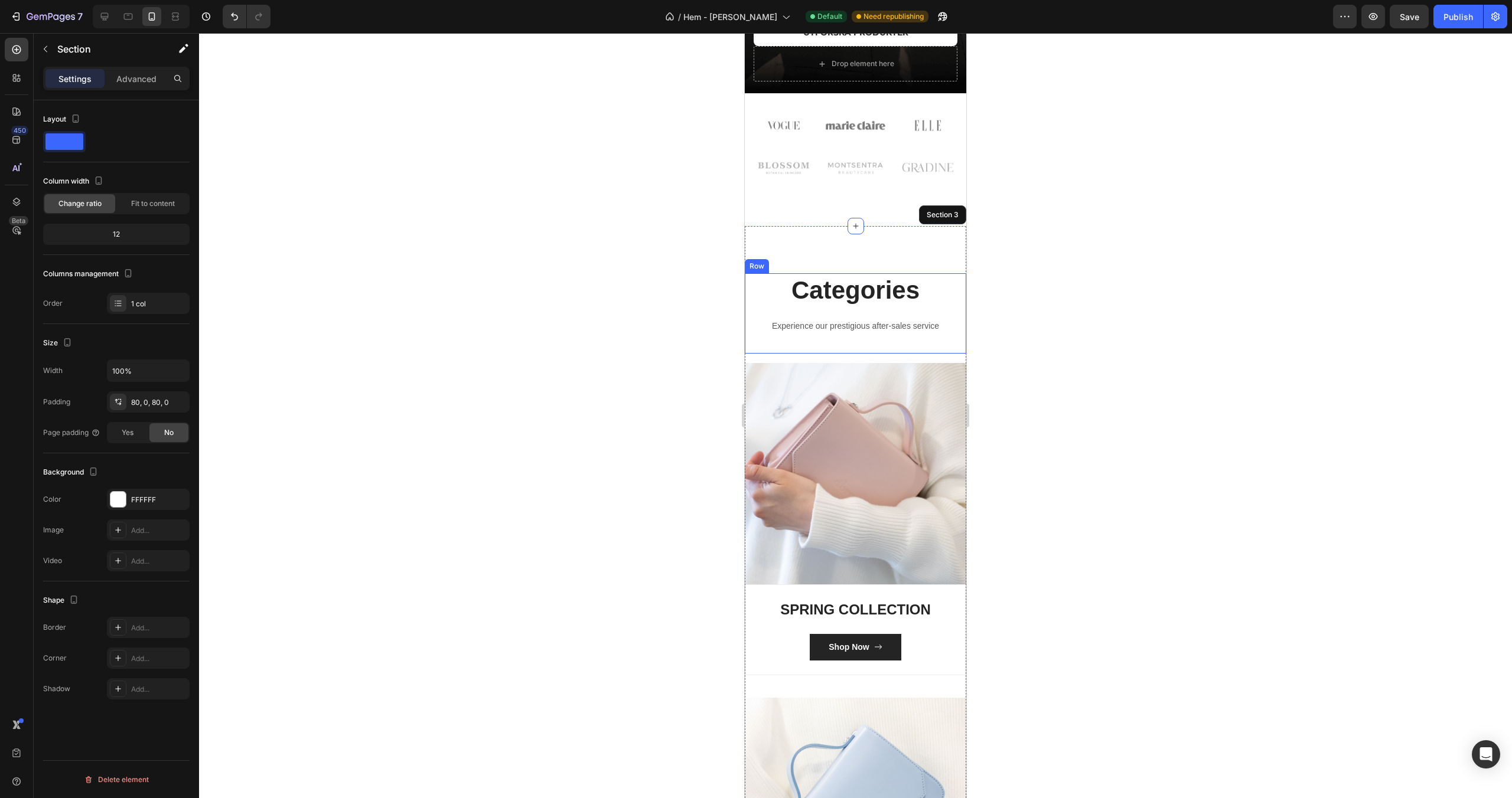
scroll to position [359, 0]
click at [112, 15] on div at bounding box center [105, 16] width 19 height 19
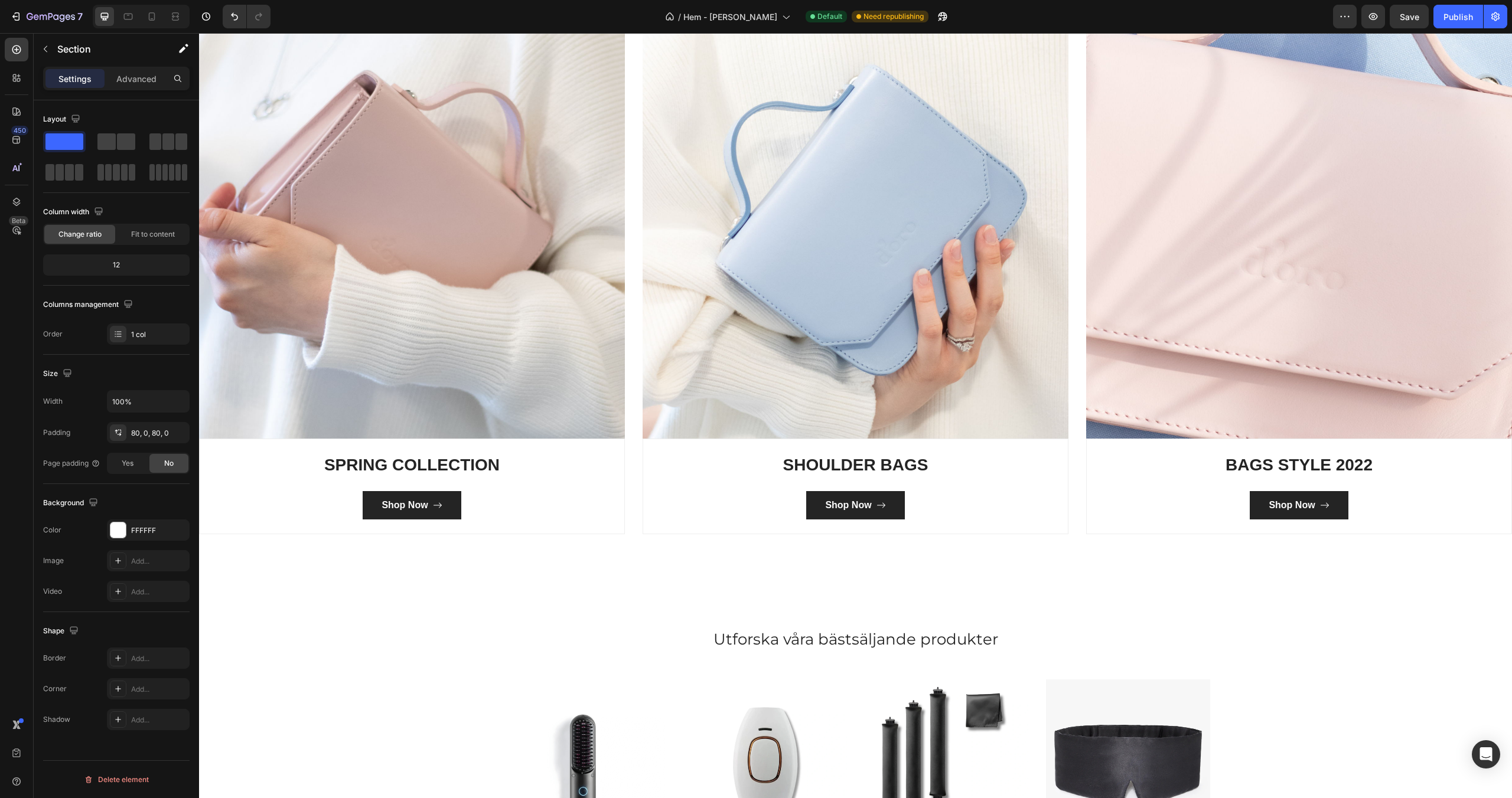
scroll to position [991, 0]
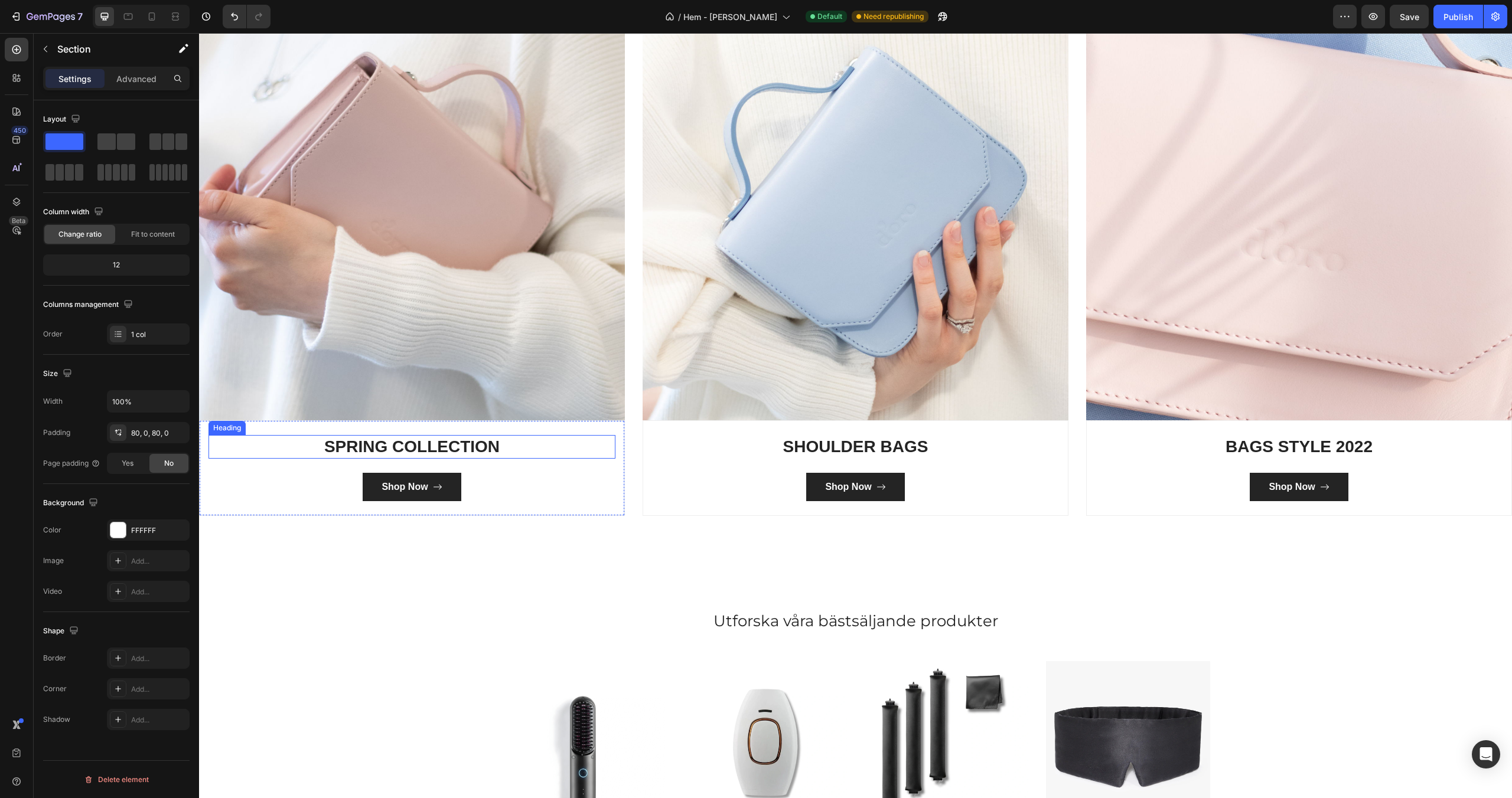
click at [429, 441] on p "SPRING COLLECTION" at bounding box center [412, 447] width 405 height 21
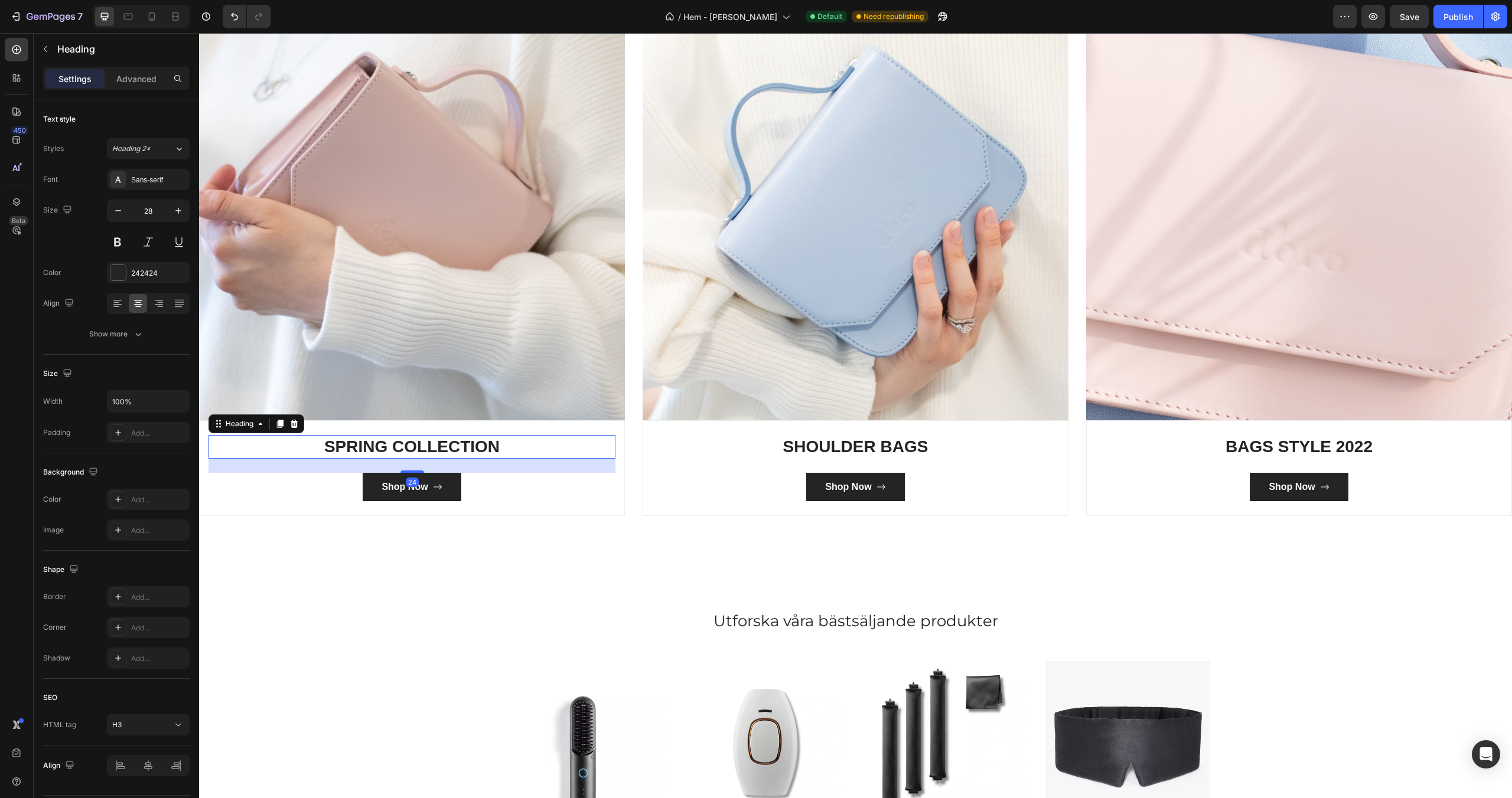
click at [429, 441] on p "SPRING COLLECTION" at bounding box center [412, 447] width 405 height 21
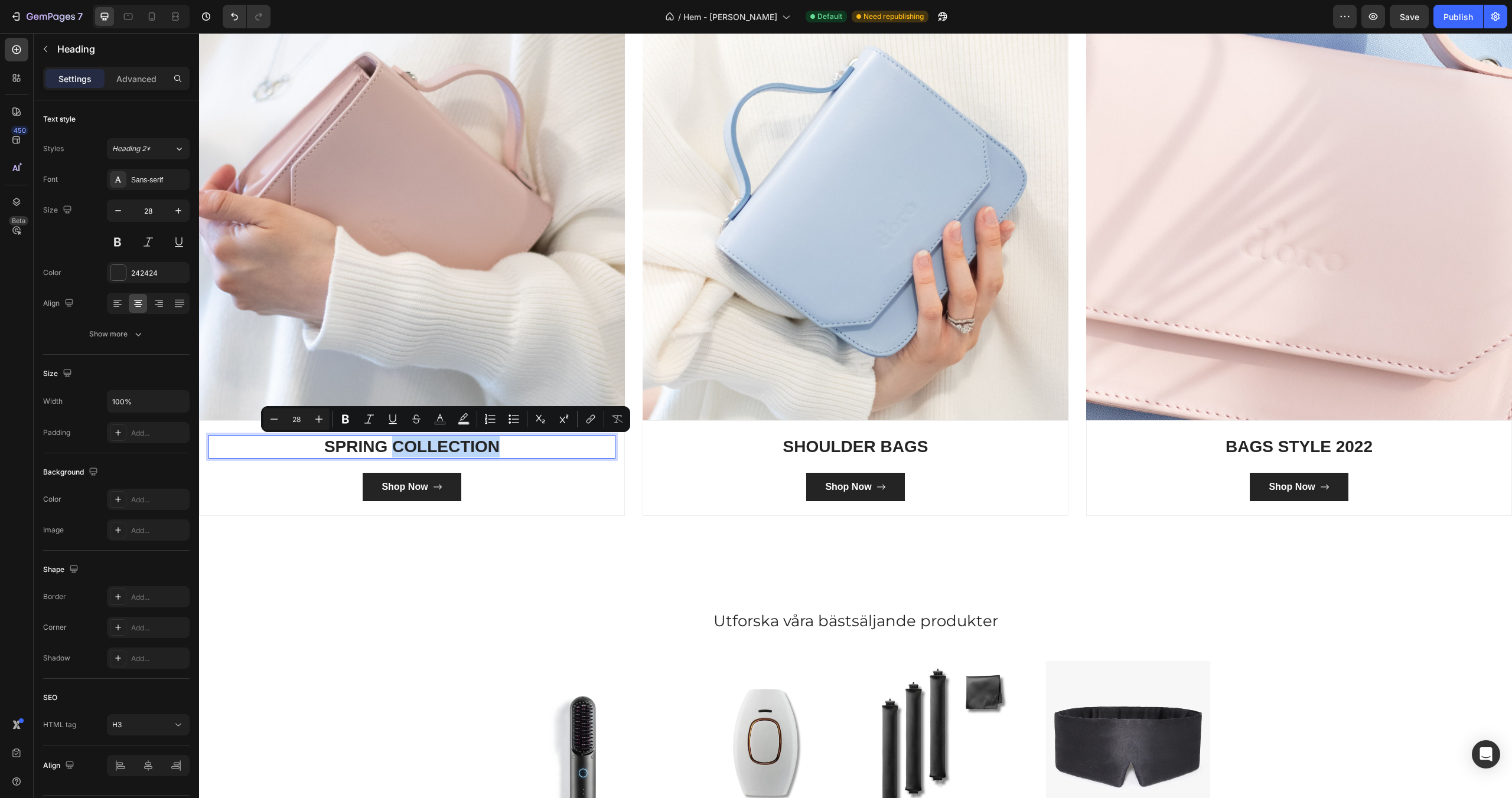
click at [429, 441] on p "SPRING COLLECTION" at bounding box center [412, 447] width 405 height 21
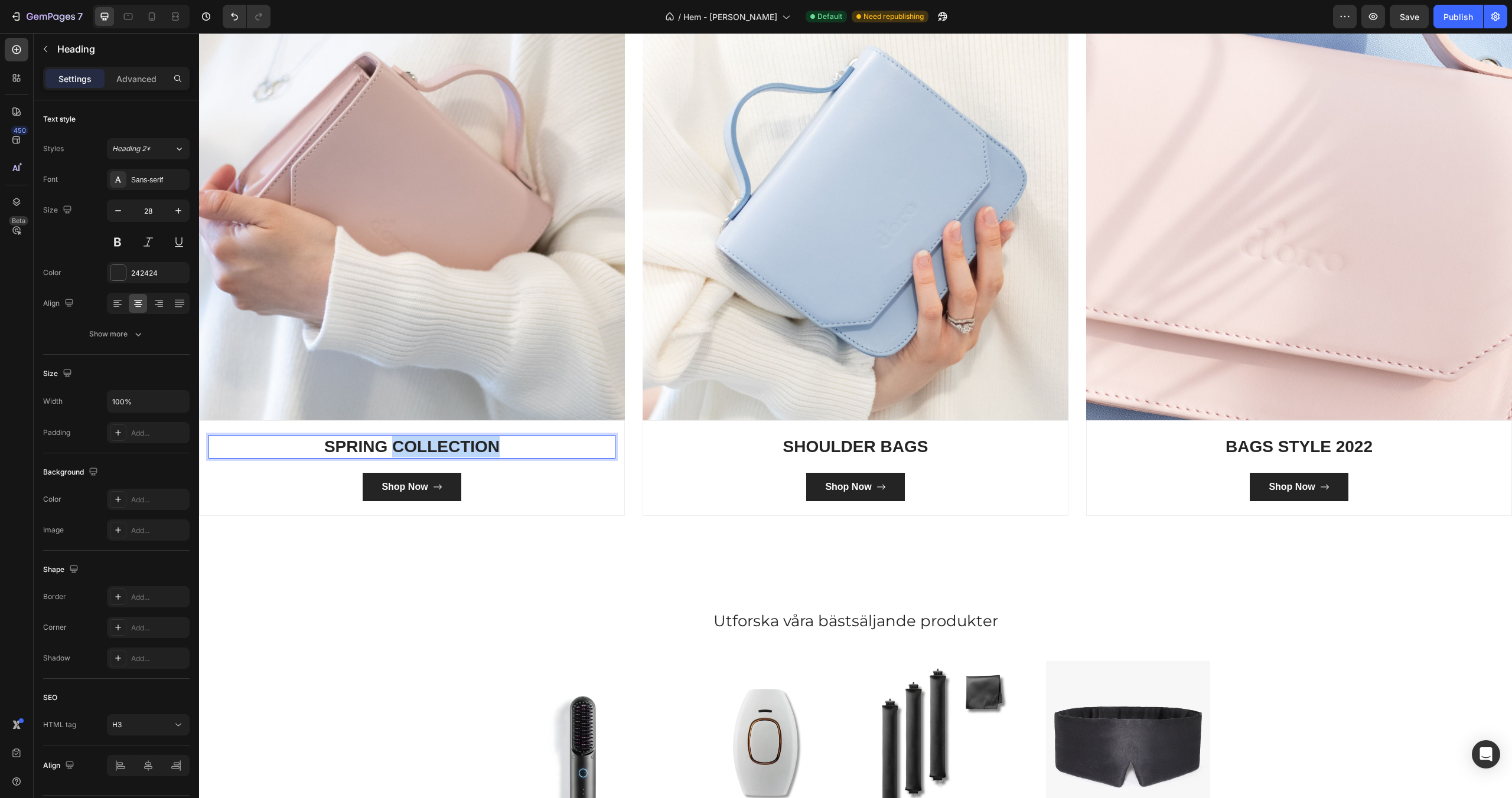
click at [429, 441] on p "SPRING COLLECTION" at bounding box center [412, 447] width 405 height 21
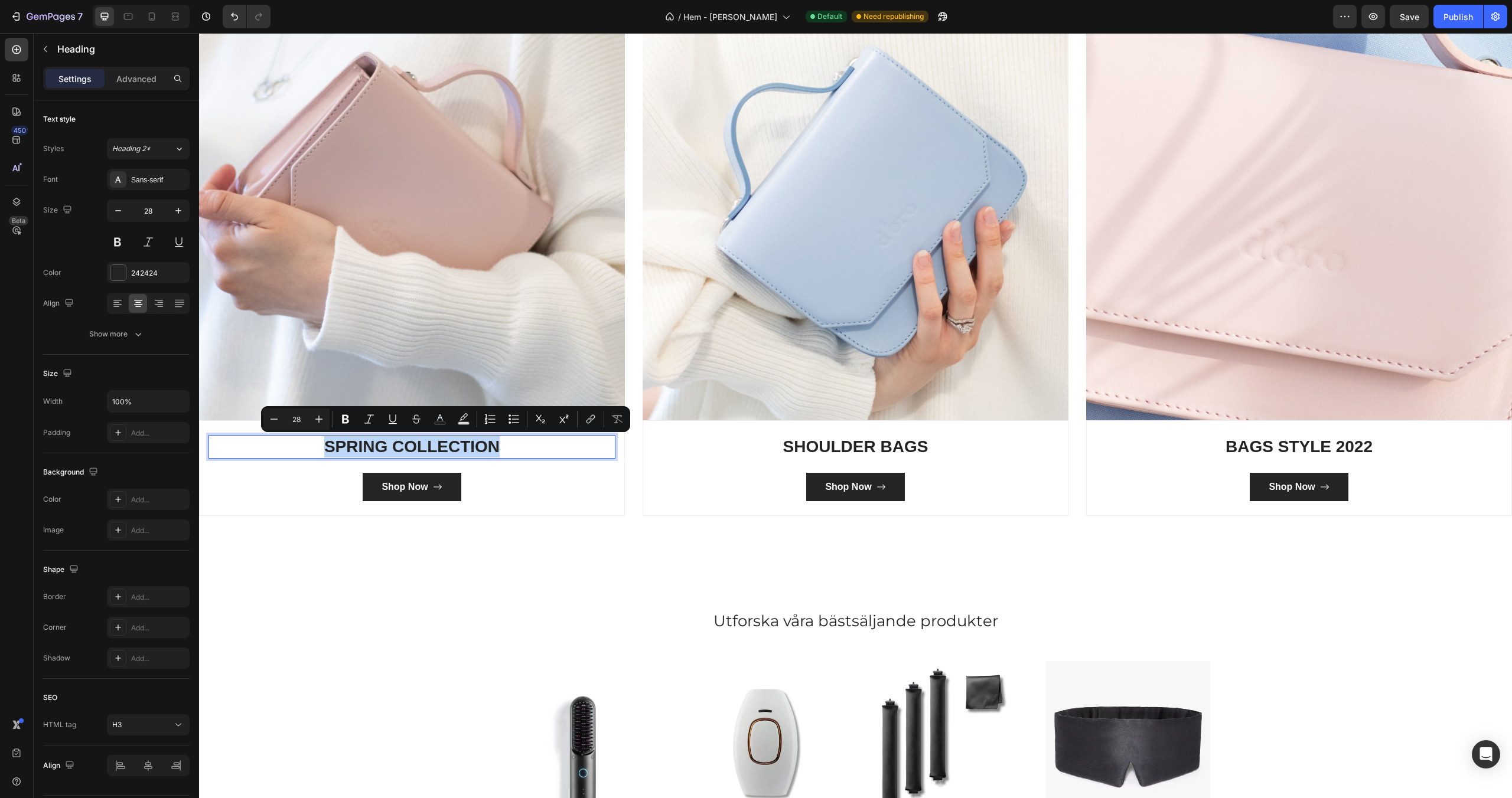
click at [429, 441] on p "SPRING COLLECTION" at bounding box center [412, 447] width 405 height 21
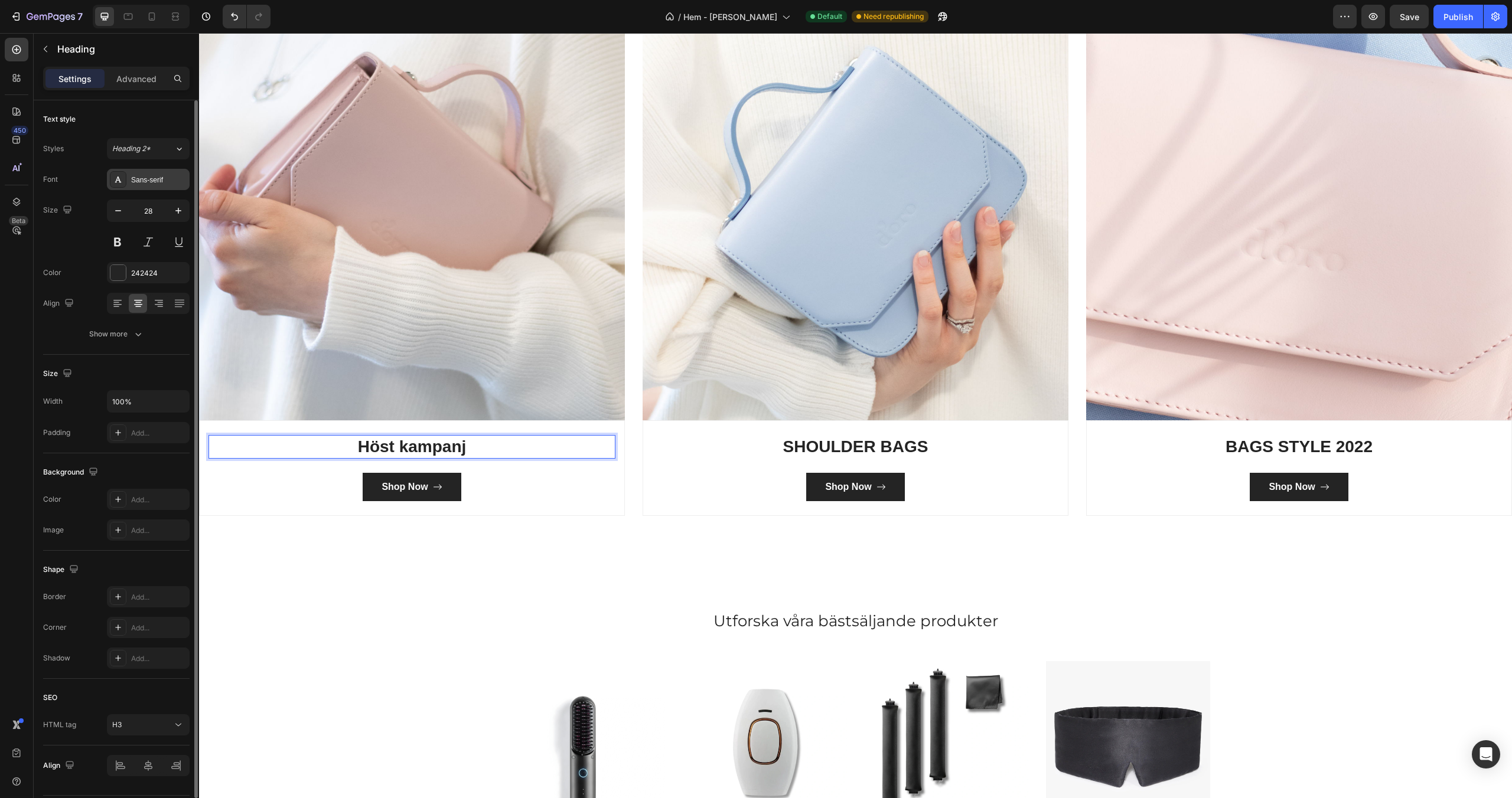
click at [144, 187] on div "Sans-serif" at bounding box center [148, 180] width 83 height 21
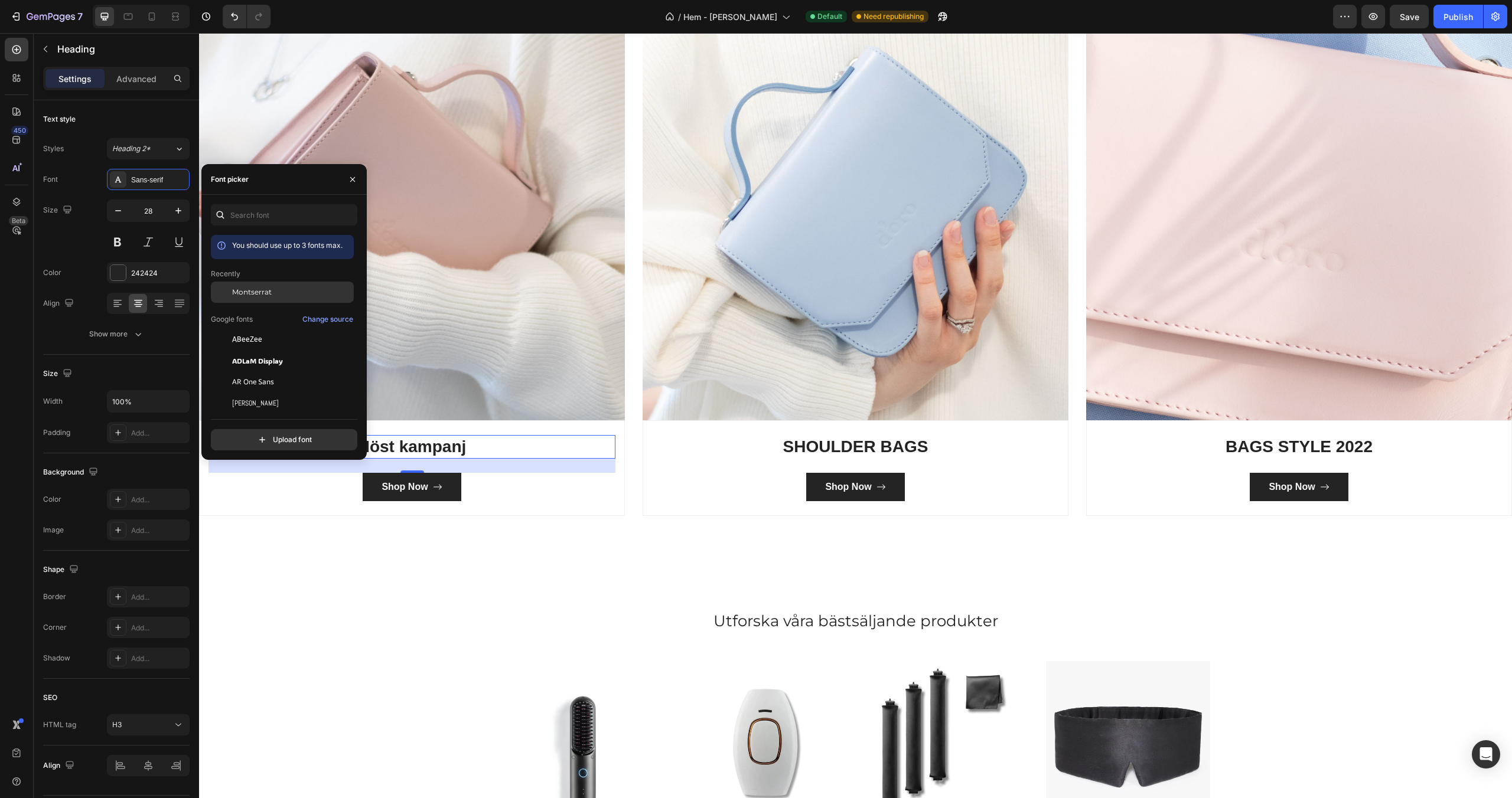
click at [227, 291] on div at bounding box center [221, 292] width 21 height 21
click at [509, 512] on div "Höst kampanj Heading 24 Shop Now Button Row" at bounding box center [411, 468] width 426 height 95
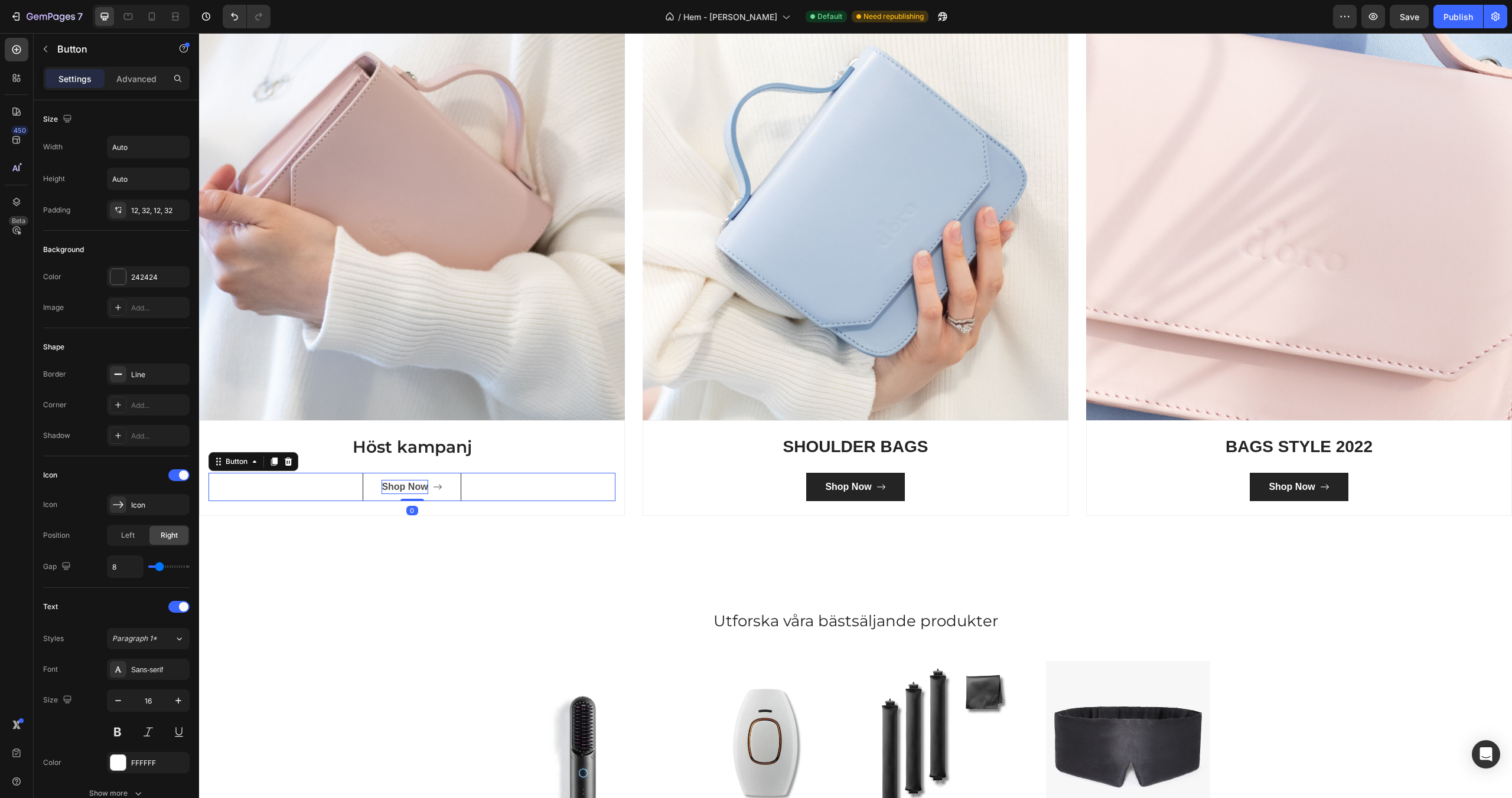
click at [408, 482] on div "Shop Now" at bounding box center [405, 487] width 46 height 14
click at [406, 486] on div "Shop Now" at bounding box center [405, 487] width 46 height 14
click at [406, 486] on p "Shop Now" at bounding box center [405, 487] width 46 height 14
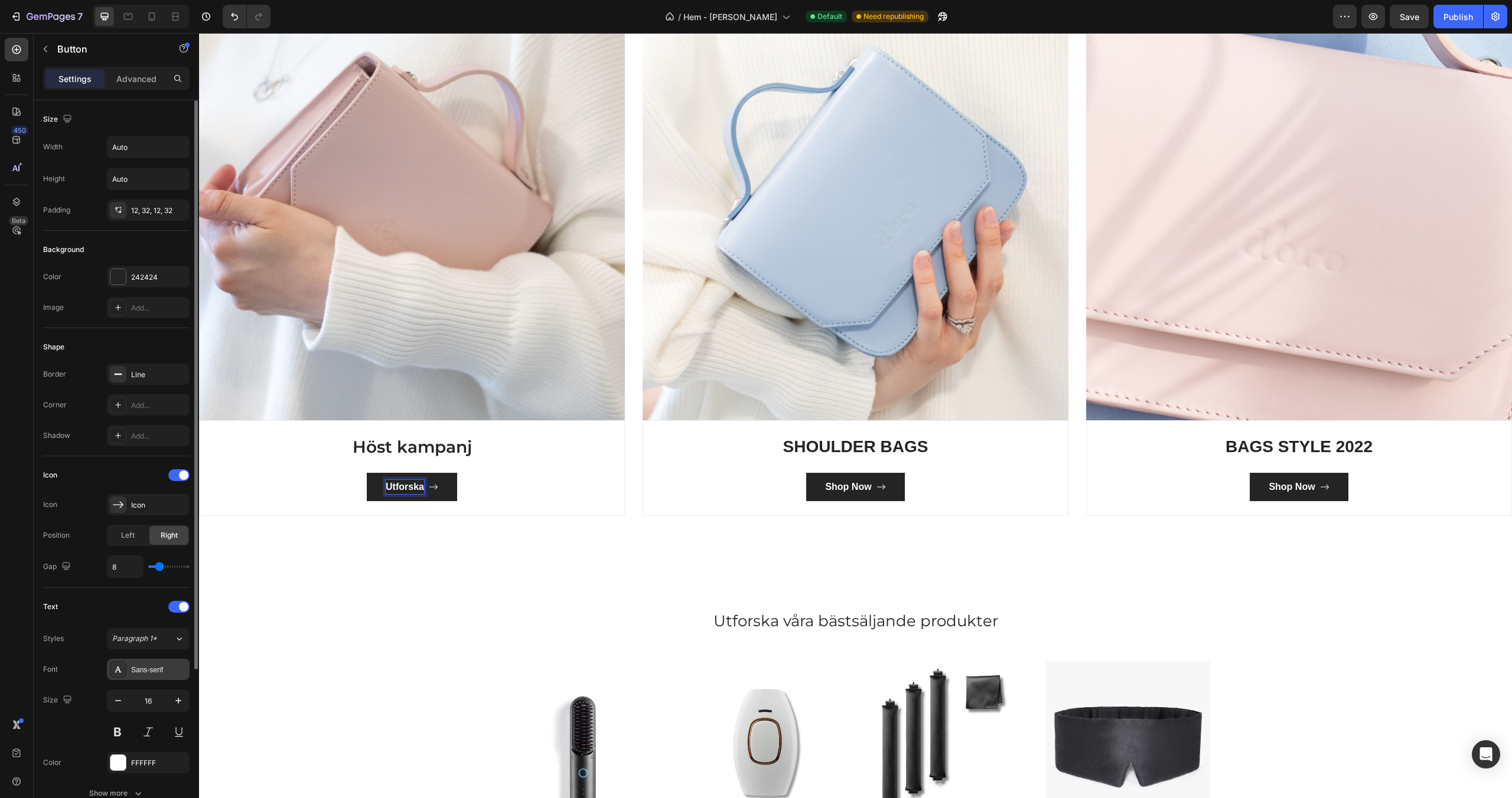
click at [152, 671] on div "Sans-serif" at bounding box center [159, 670] width 55 height 11
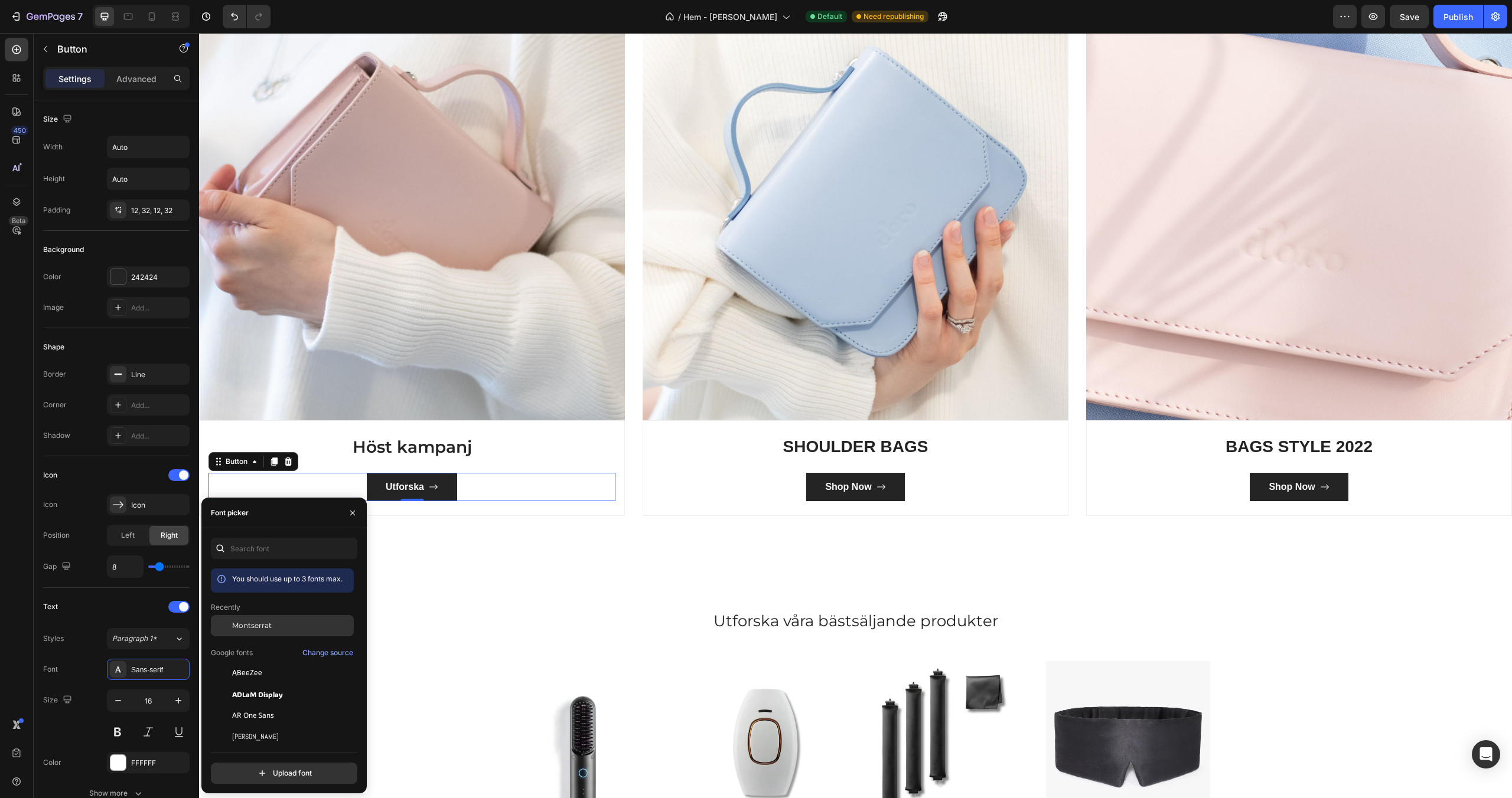
click at [247, 622] on span "Montserrat" at bounding box center [252, 626] width 39 height 11
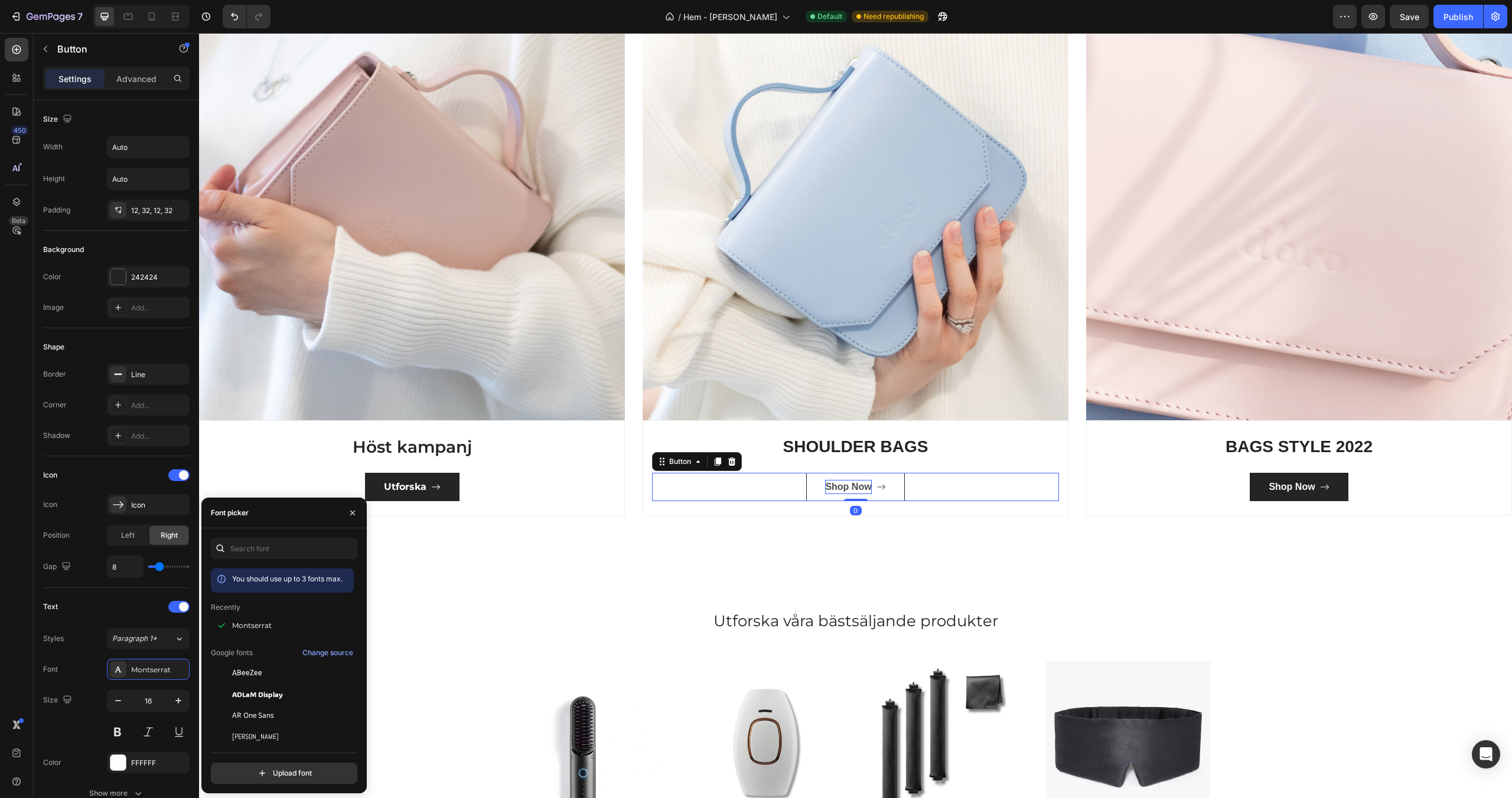
click at [842, 487] on div "Shop Now" at bounding box center [848, 487] width 46 height 14
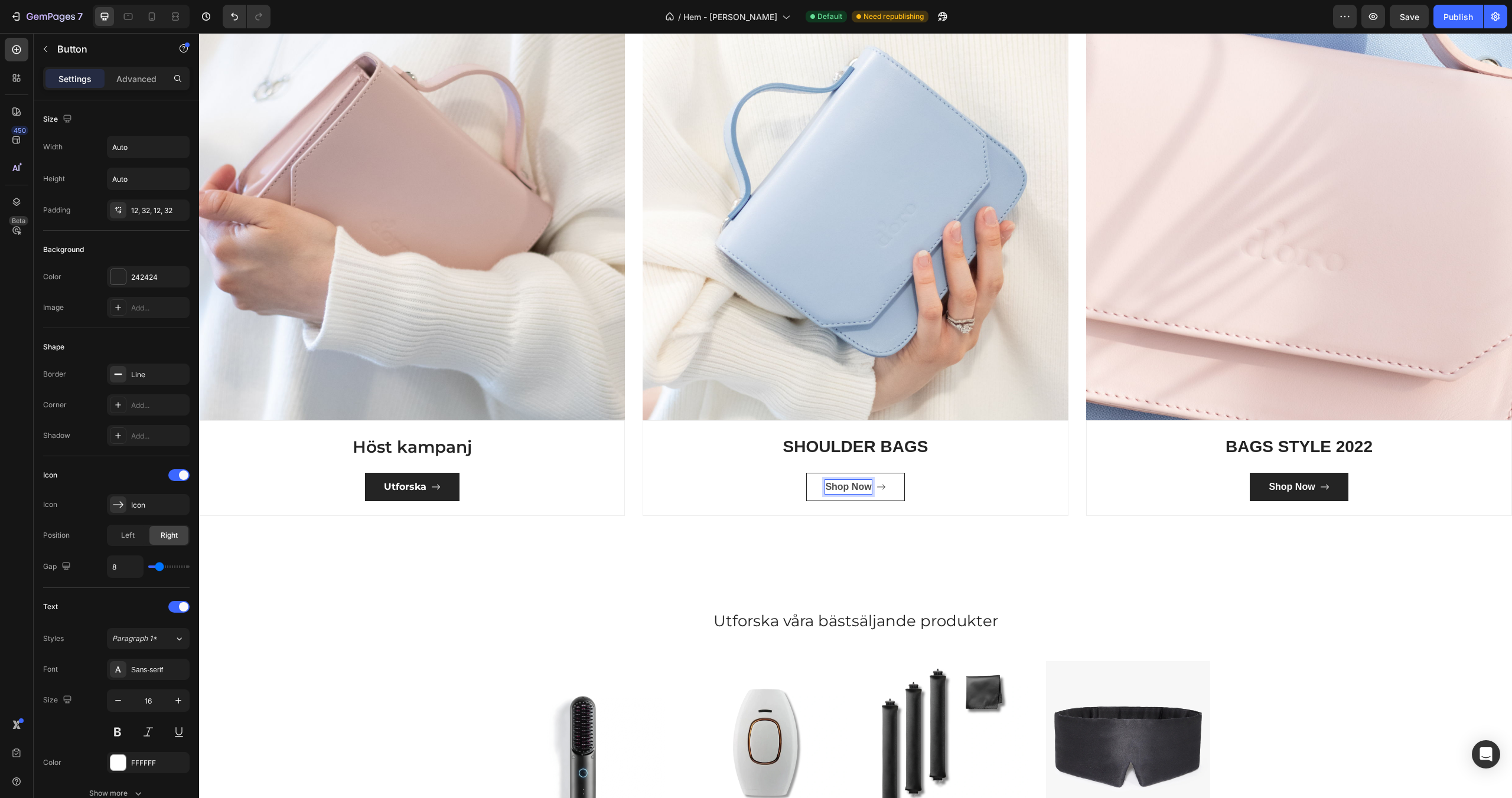
click at [842, 487] on div "Shop Now" at bounding box center [848, 487] width 46 height 14
click at [842, 487] on p "Shop Now" at bounding box center [848, 487] width 46 height 14
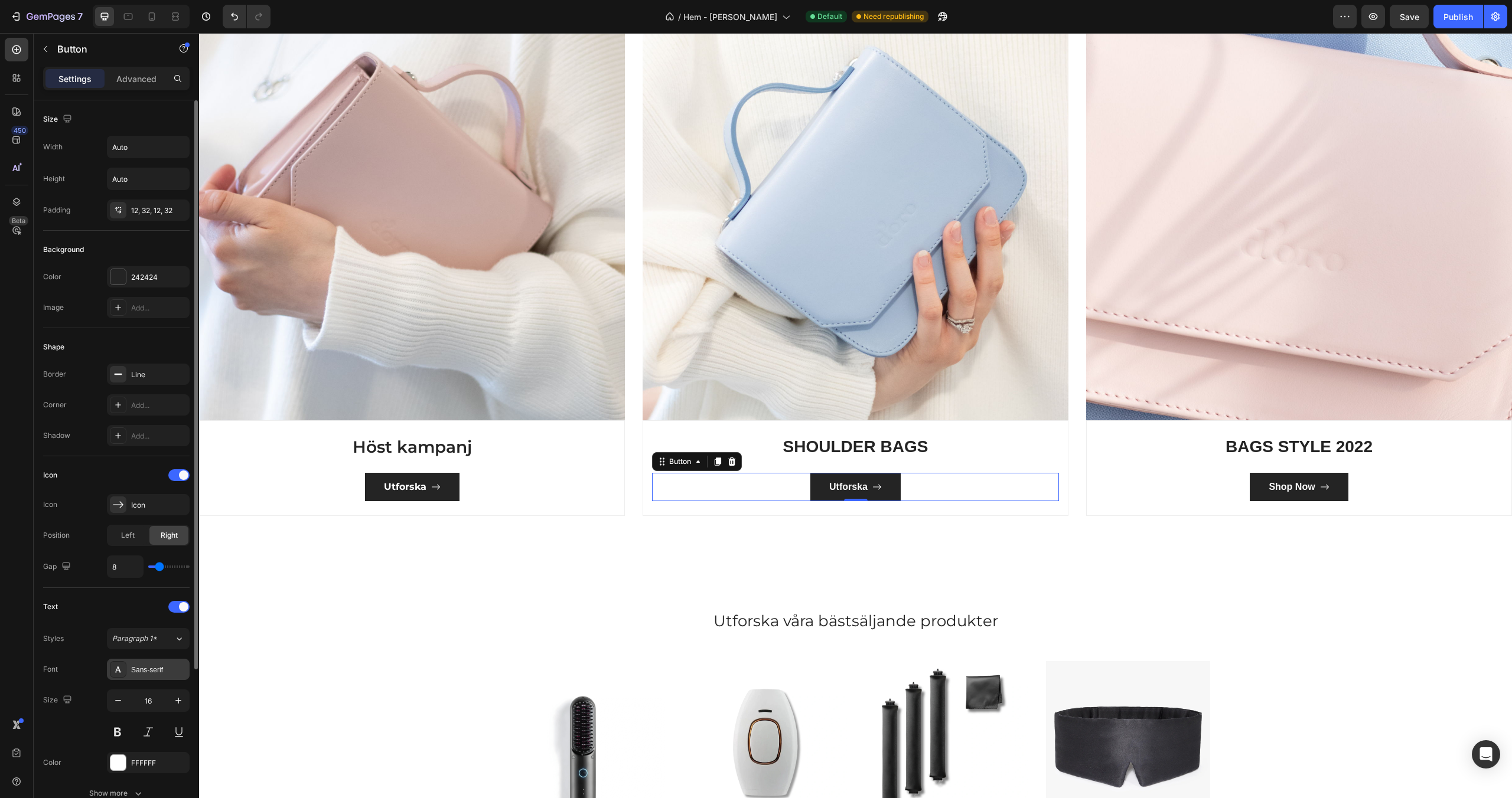
click at [150, 670] on div "Sans-serif" at bounding box center [159, 670] width 55 height 11
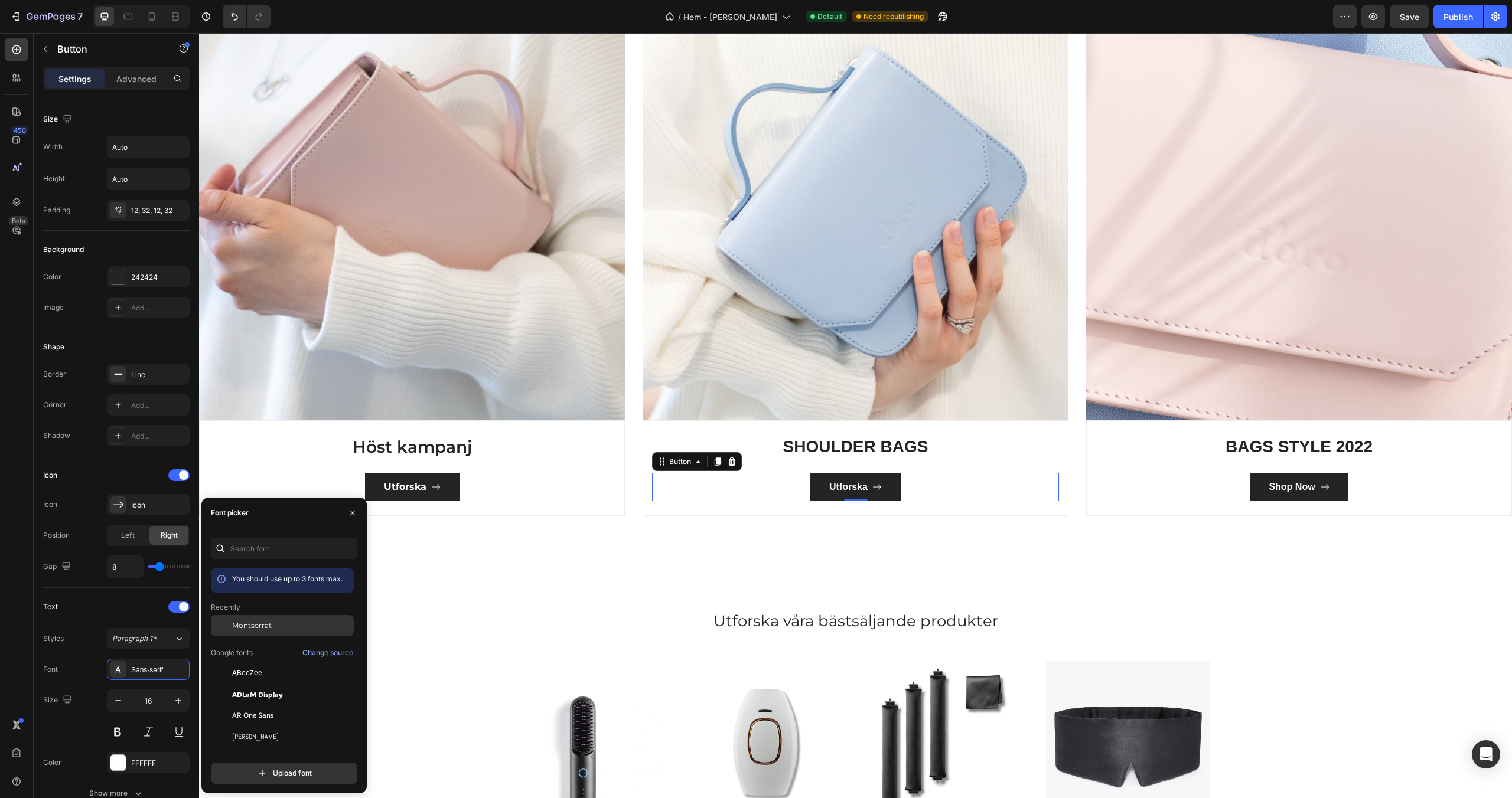
click at [267, 705] on div "Montserrat" at bounding box center [282, 716] width 143 height 21
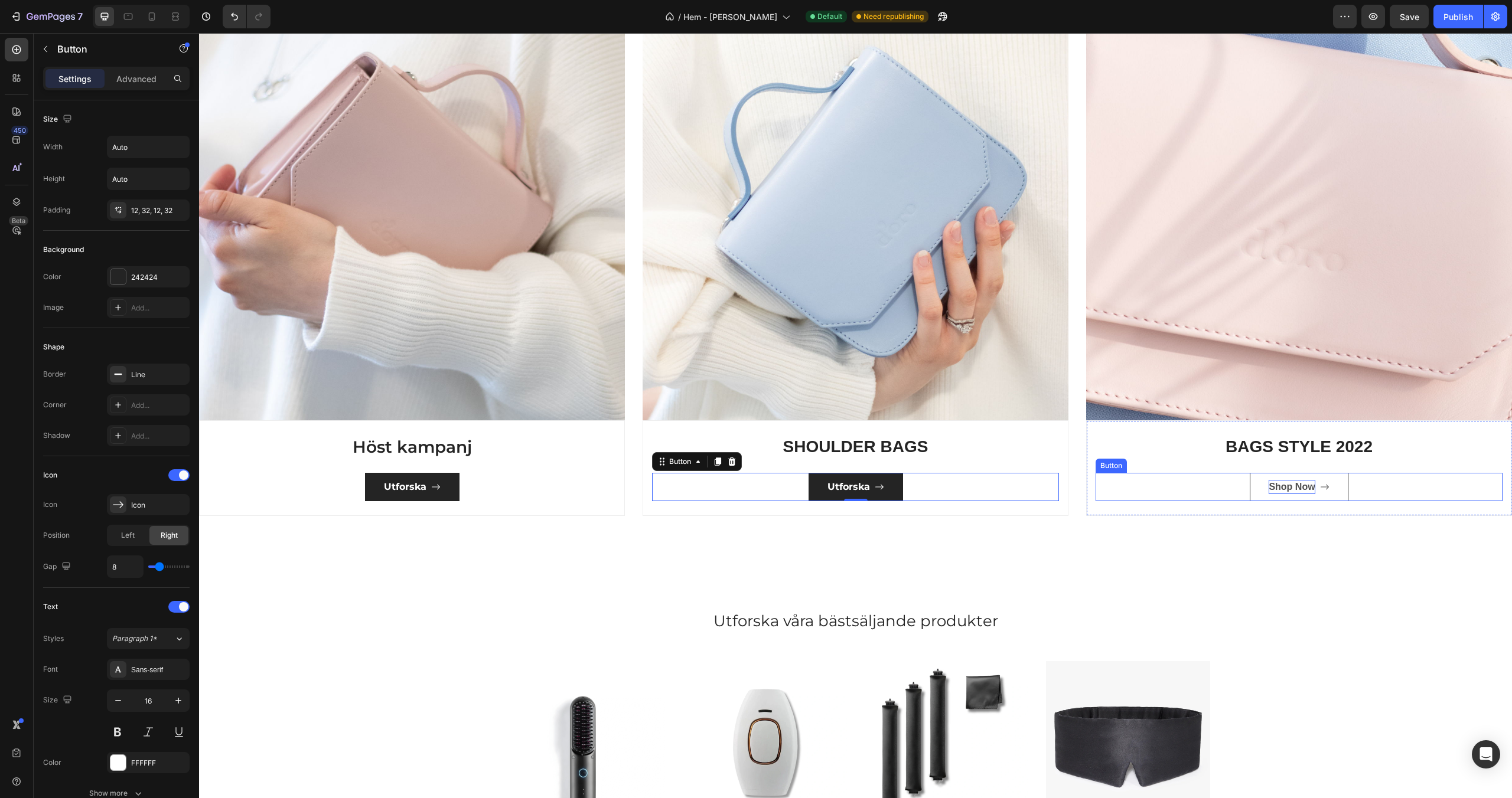
click at [1294, 489] on div "Shop Now" at bounding box center [1292, 487] width 46 height 14
click at [1294, 489] on p "Shop Now" at bounding box center [1292, 487] width 46 height 14
click at [1236, 527] on div "Categories Heading Experience our prestigious after-sales service Text block Ro…" at bounding box center [855, 207] width 1313 height 712
click at [1296, 487] on p "Utforska" at bounding box center [1292, 487] width 38 height 14
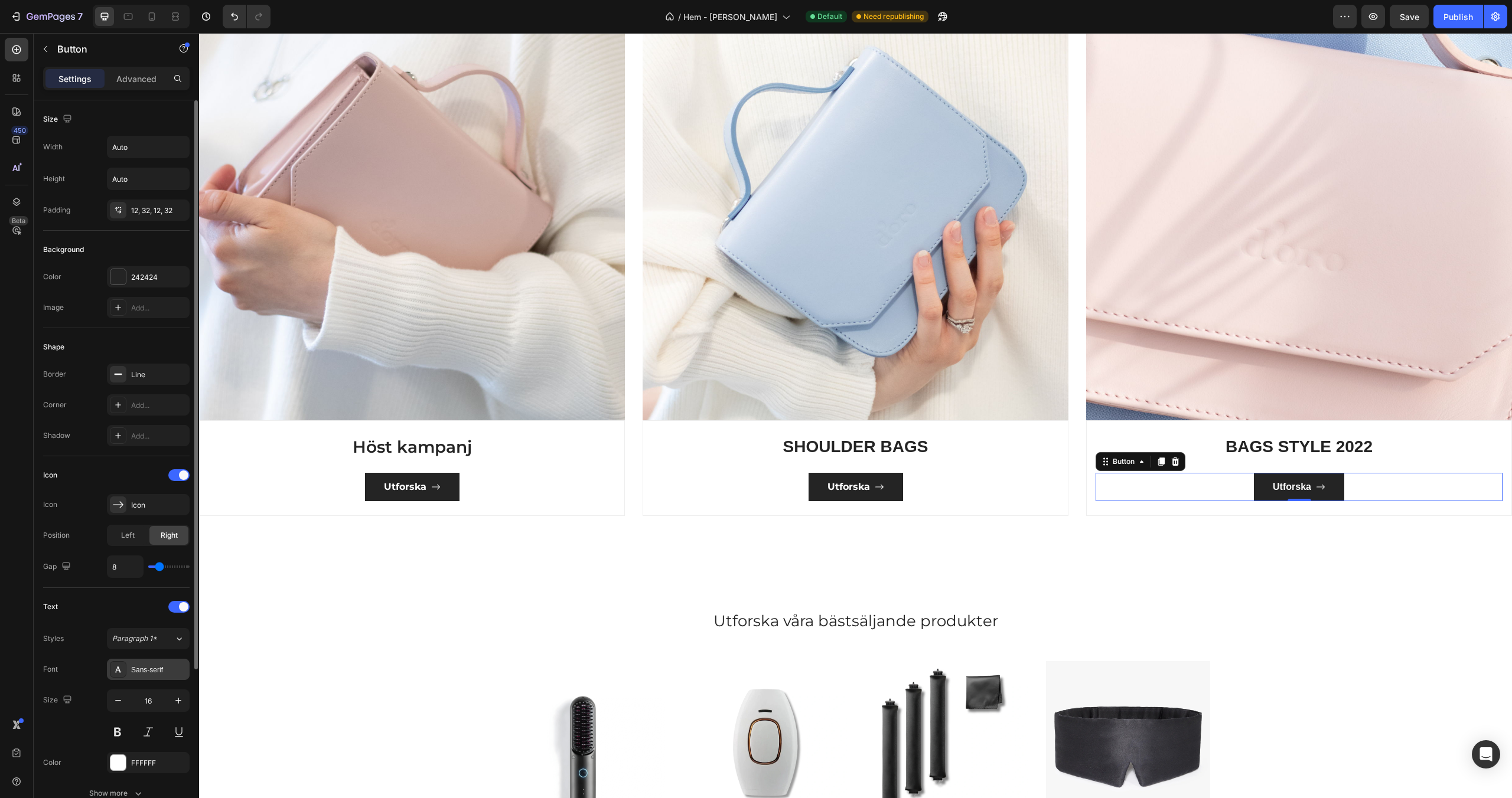
click at [155, 671] on div "Sans-serif" at bounding box center [159, 670] width 55 height 11
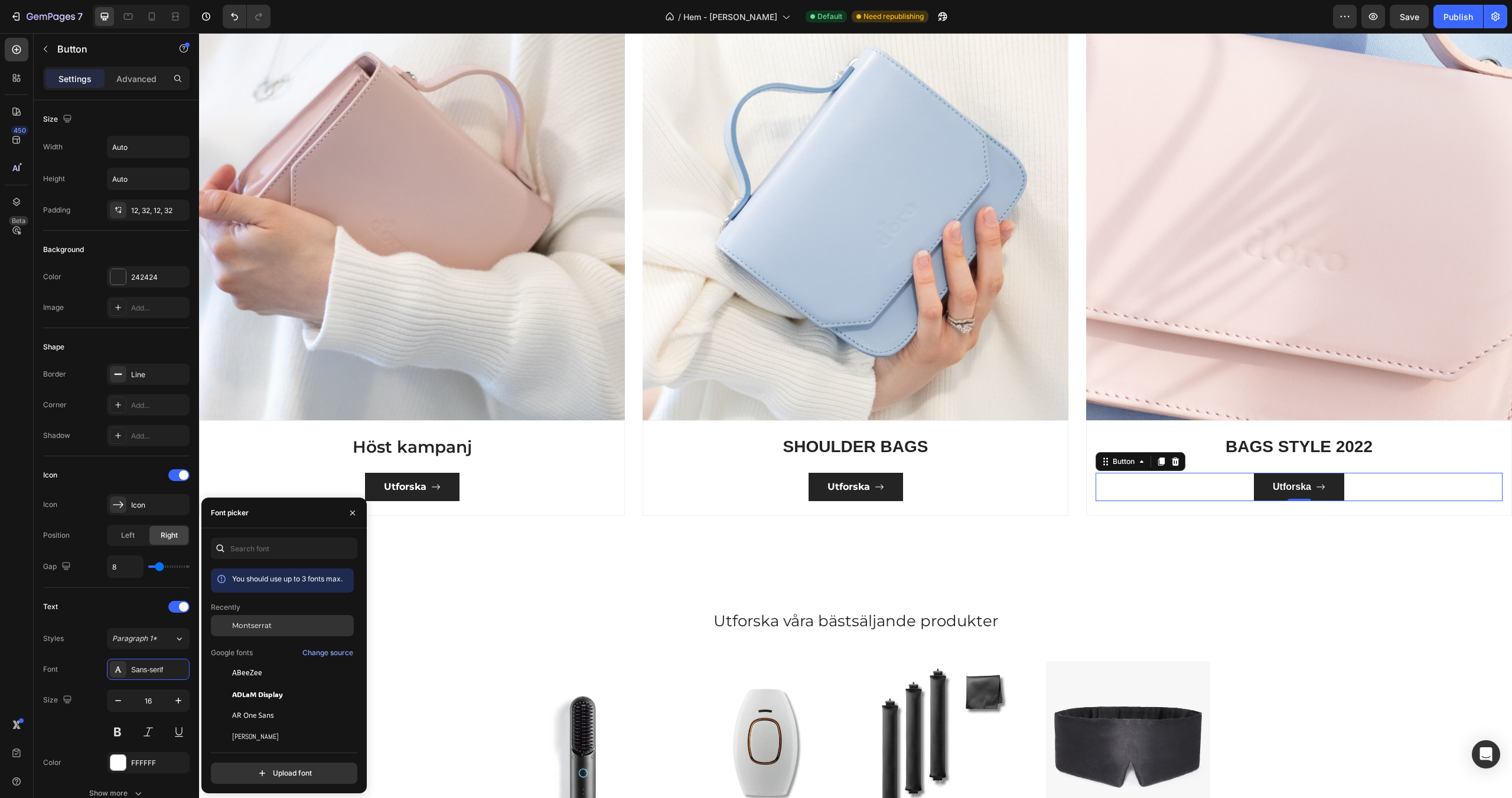
click at [265, 626] on span "Montserrat" at bounding box center [252, 626] width 39 height 11
click at [531, 555] on div "Categories Heading Experience our prestigious after-sales service Text block Ro…" at bounding box center [855, 207] width 1313 height 712
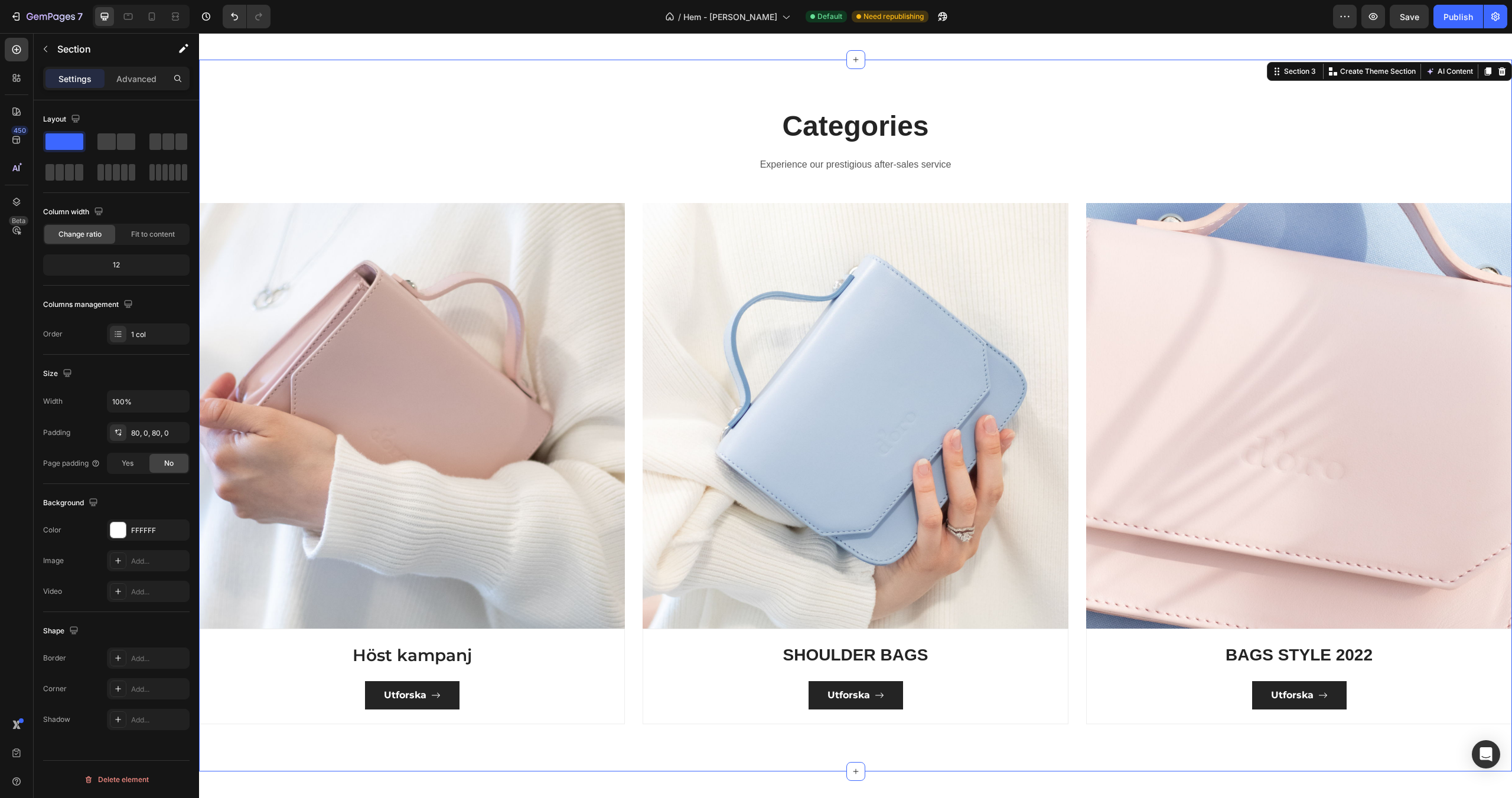
scroll to position [780, 0]
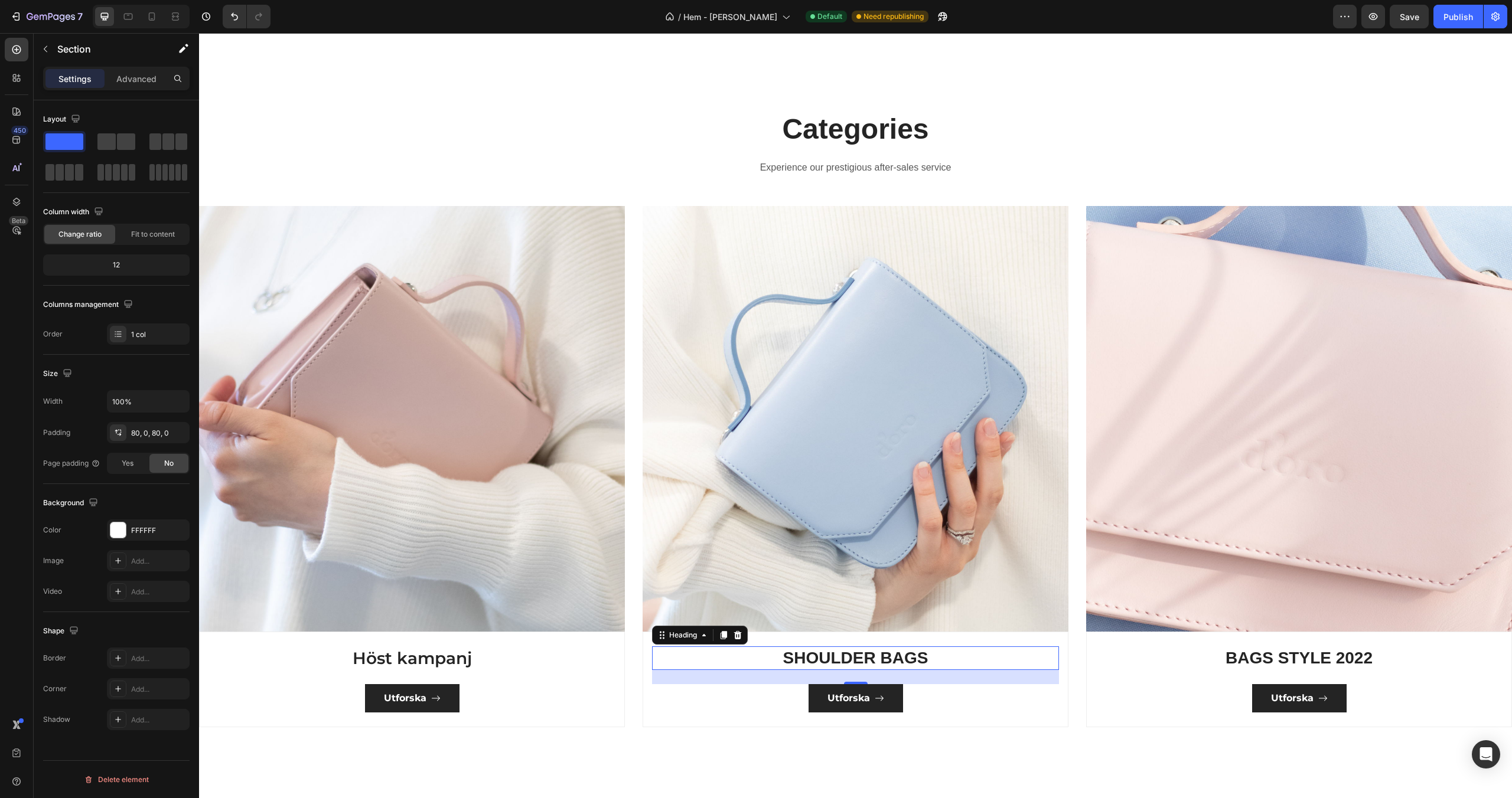
click at [851, 655] on p "SHOULDER BAGS" at bounding box center [855, 659] width 405 height 21
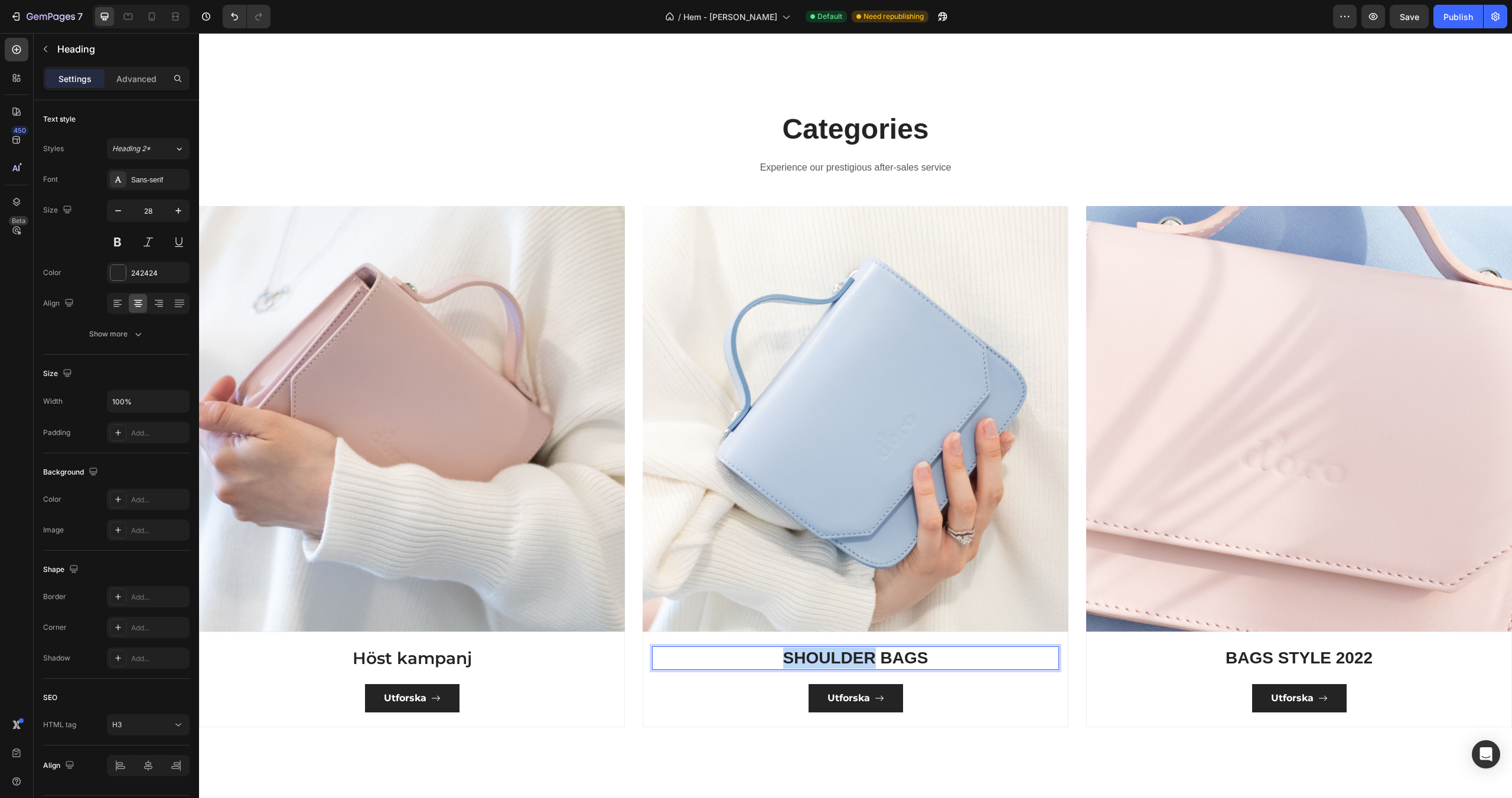
click at [851, 655] on p "SHOULDER BAGS" at bounding box center [855, 659] width 405 height 21
click at [840, 661] on p "Skönhetsprodukter" at bounding box center [855, 659] width 405 height 21
click at [155, 184] on div "Sans-serif" at bounding box center [159, 180] width 55 height 11
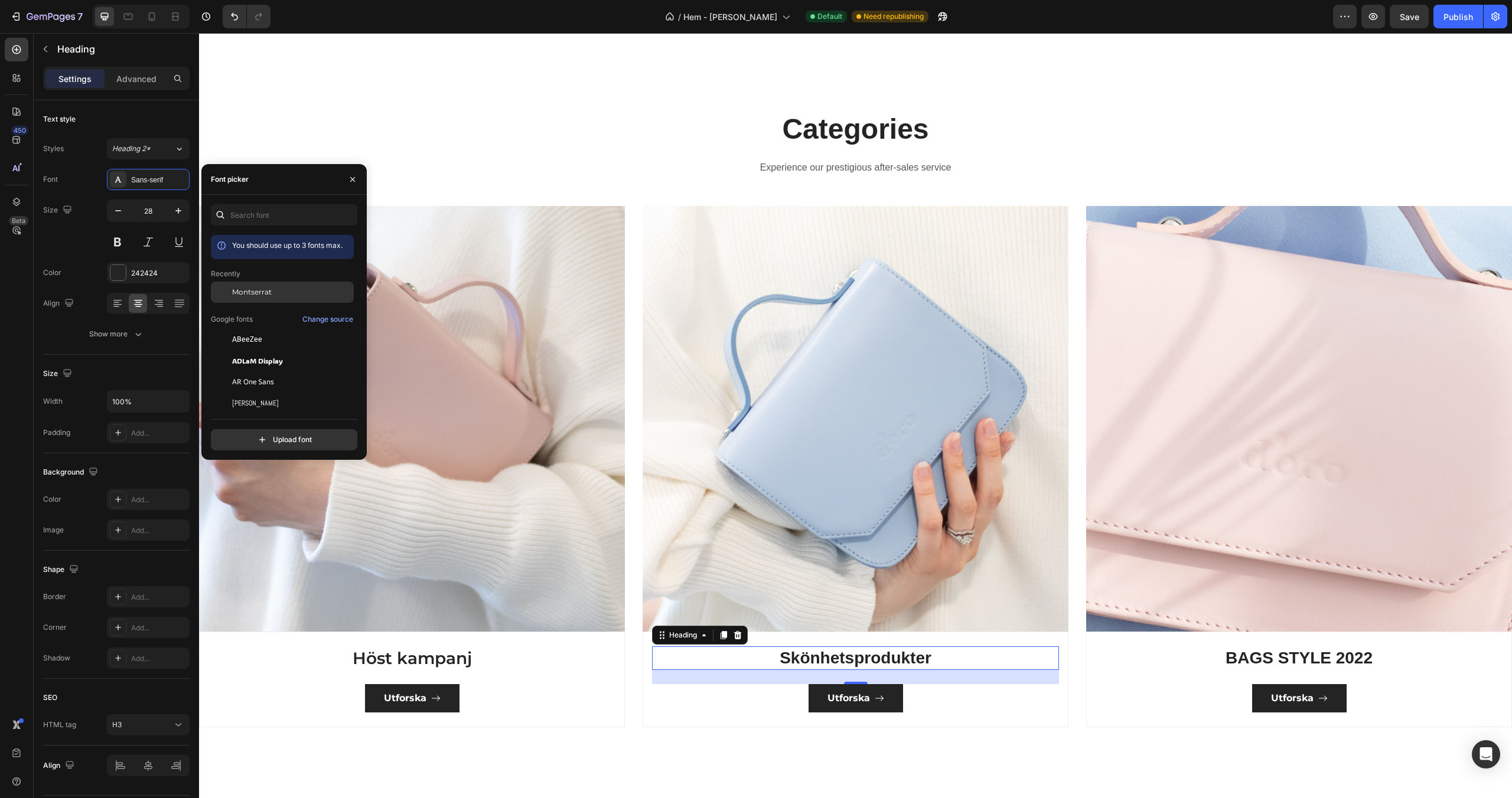
click at [249, 295] on span "Montserrat" at bounding box center [252, 292] width 39 height 11
click at [567, 730] on div "Categories Heading Experience our prestigious after-sales service Text block Ro…" at bounding box center [855, 418] width 1313 height 712
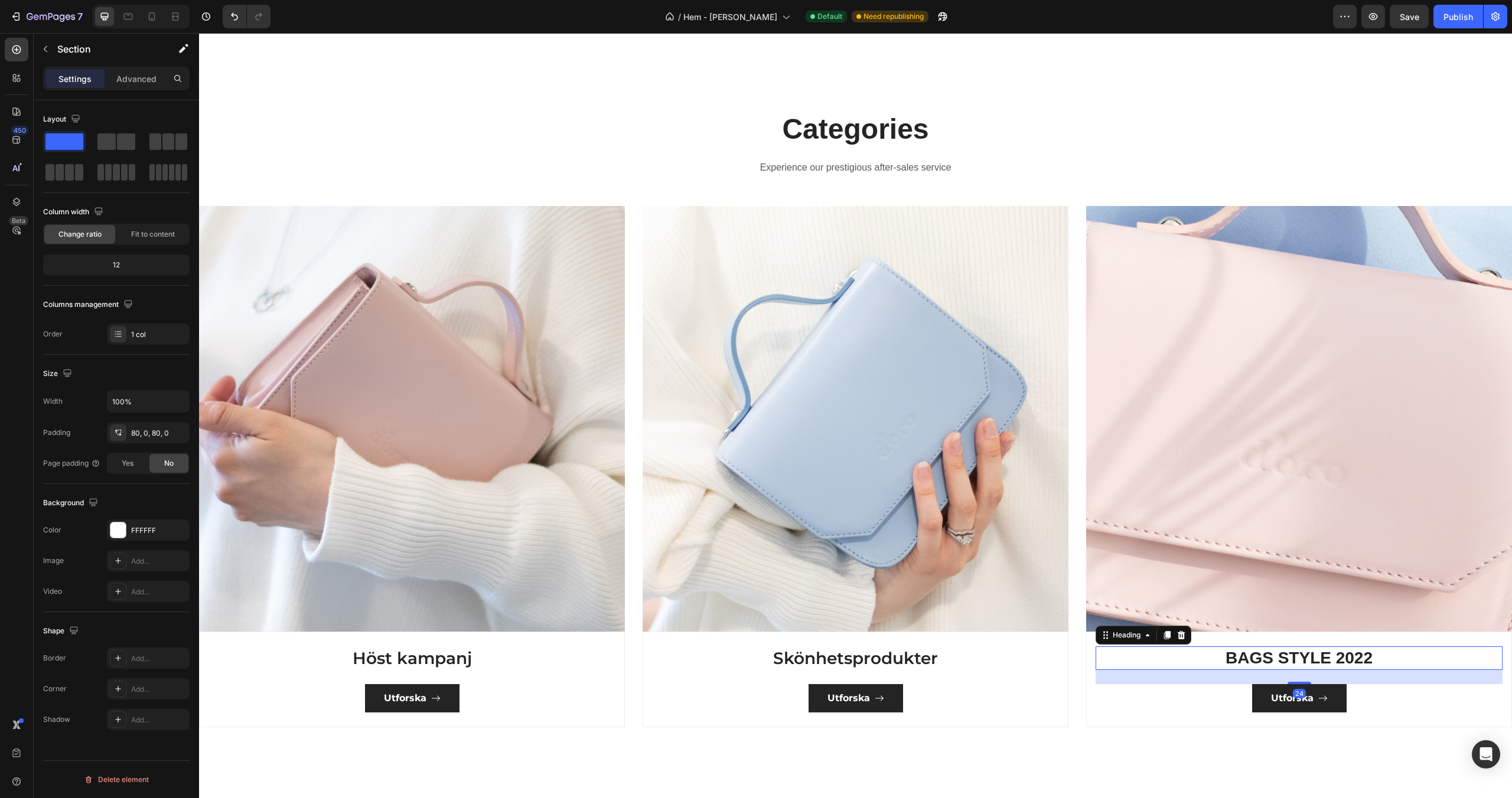
click at [1288, 654] on p "BAGS STYLE 2022" at bounding box center [1299, 659] width 405 height 21
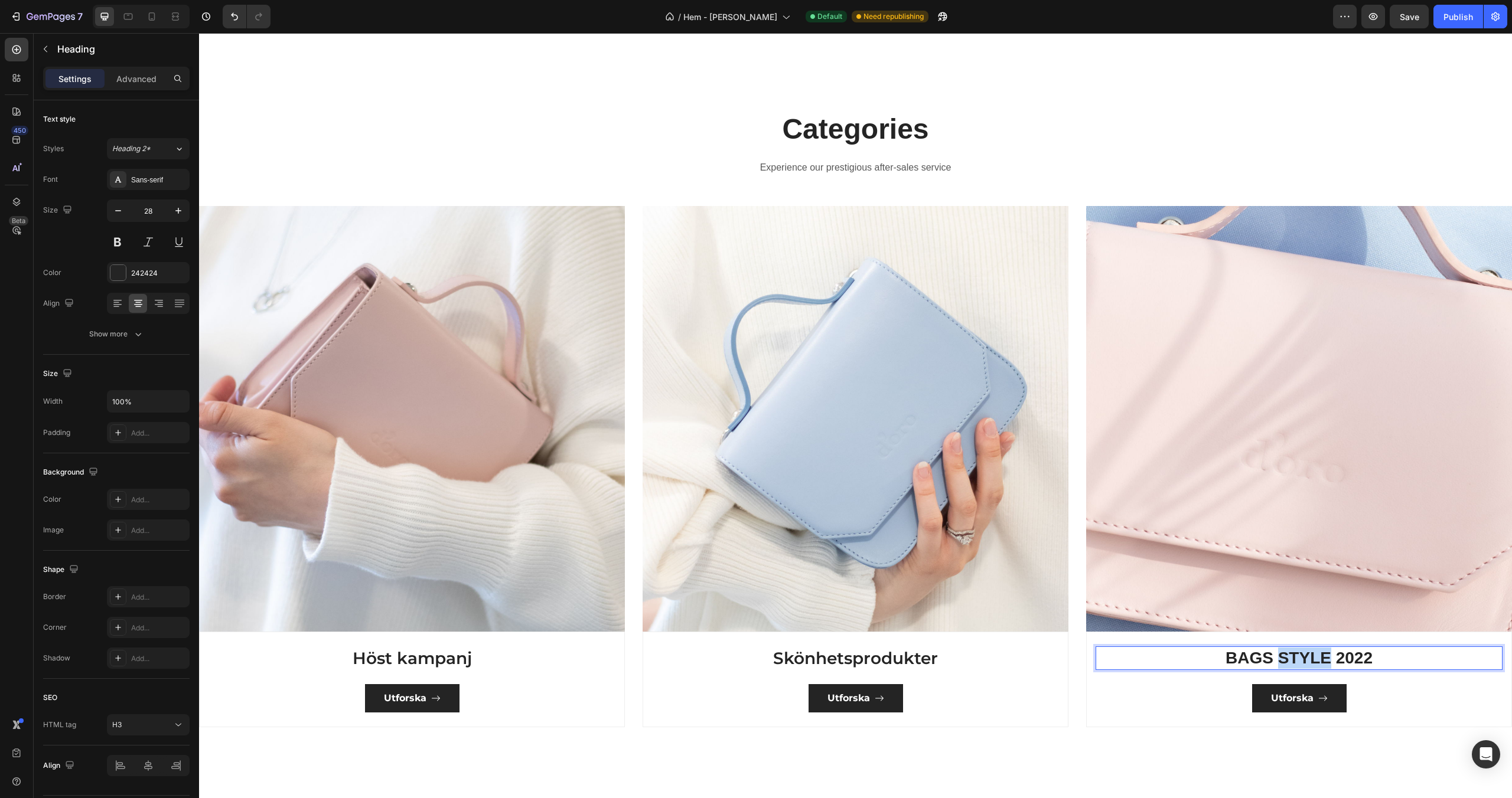
click at [1288, 654] on p "BAGS STYLE 2022" at bounding box center [1299, 659] width 405 height 21
click at [1299, 654] on p "Accessoarer" at bounding box center [1299, 659] width 405 height 21
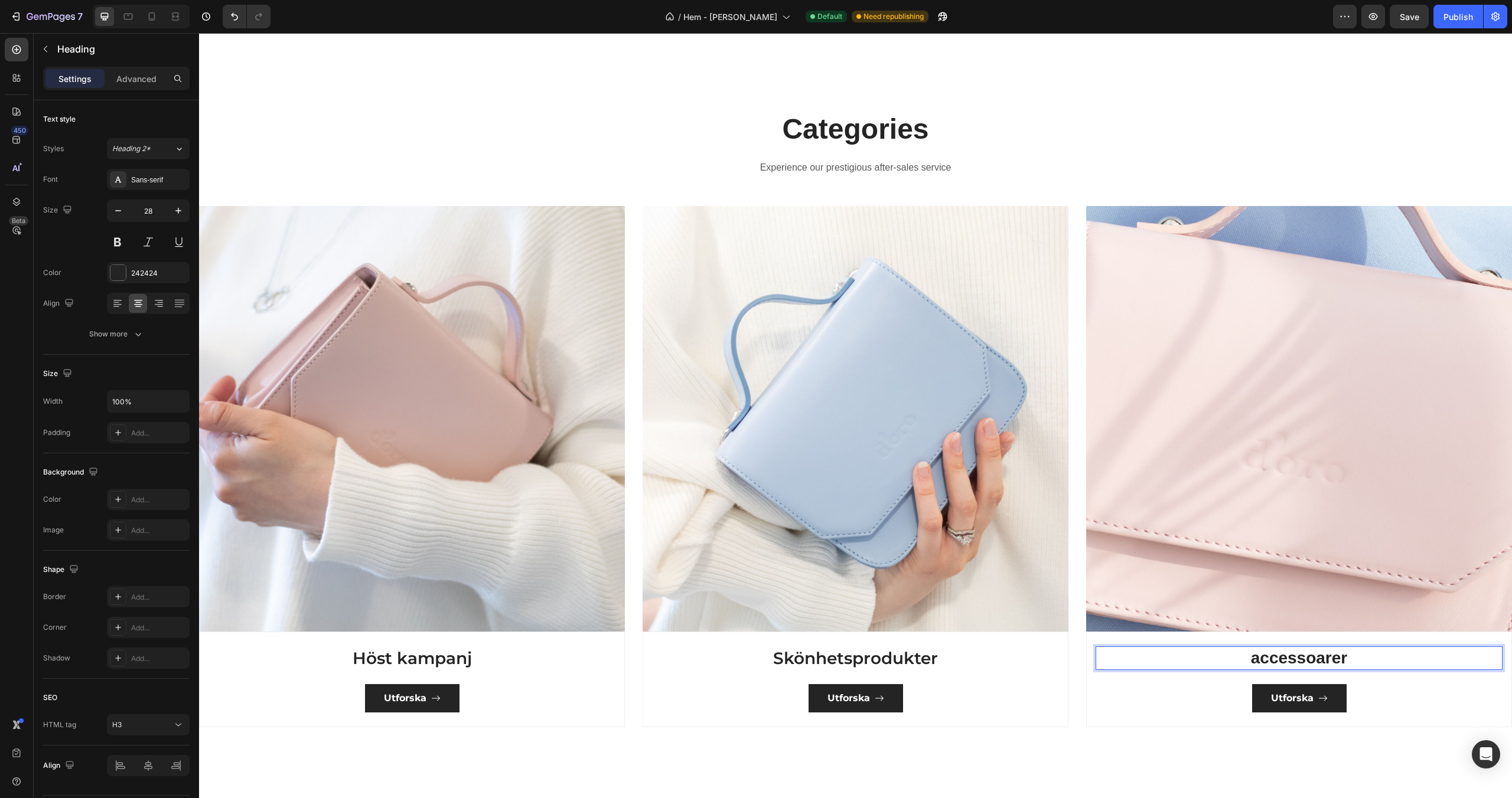
click at [1256, 662] on p "accessoarer" at bounding box center [1299, 659] width 405 height 21
click at [143, 185] on div "Sans-serif" at bounding box center [159, 180] width 55 height 11
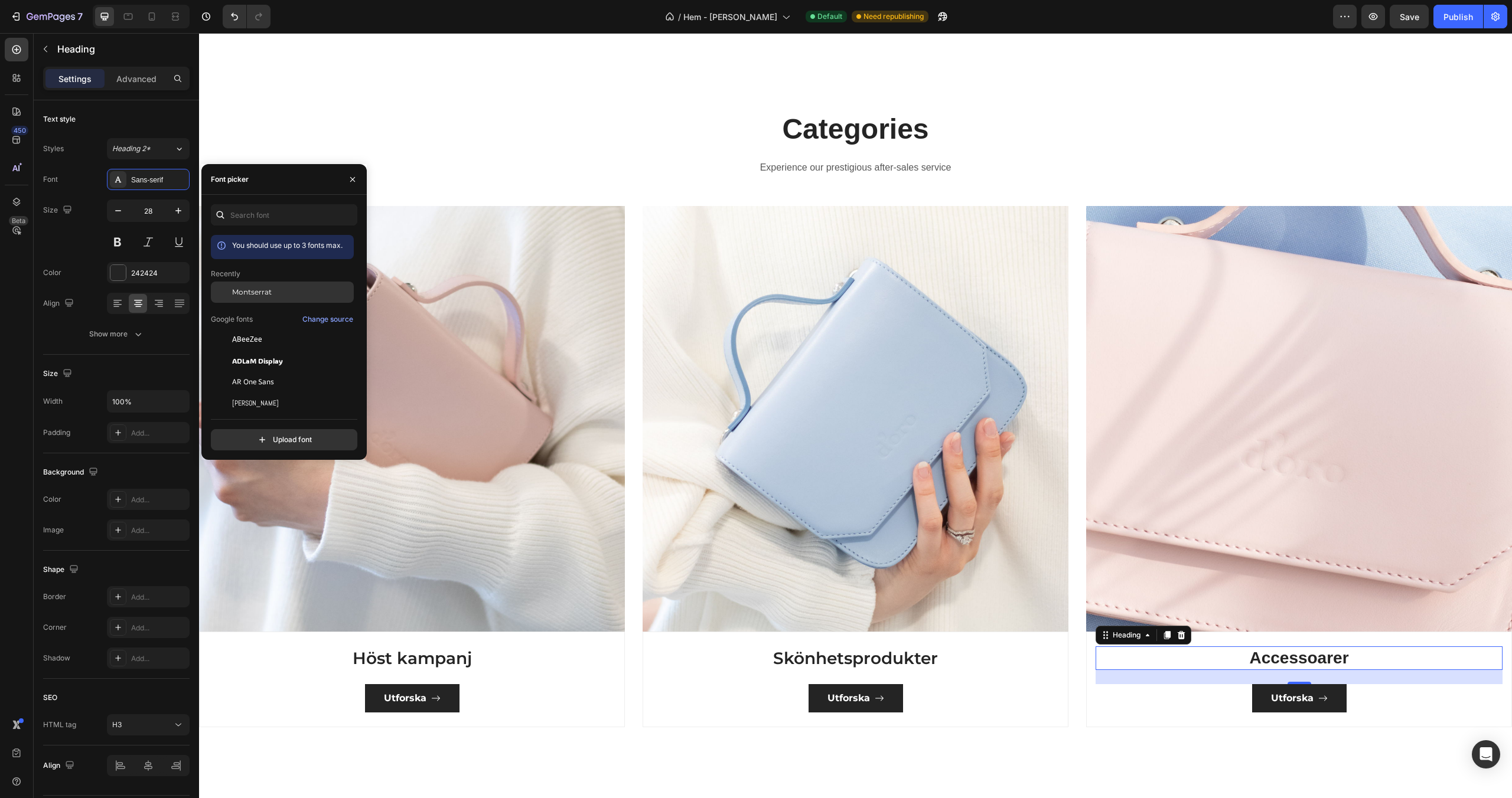
click at [266, 372] on div "Montserrat" at bounding box center [282, 382] width 143 height 21
click at [517, 149] on div "Categories Heading Experience our prestigious after-sales service Text block" at bounding box center [855, 153] width 691 height 87
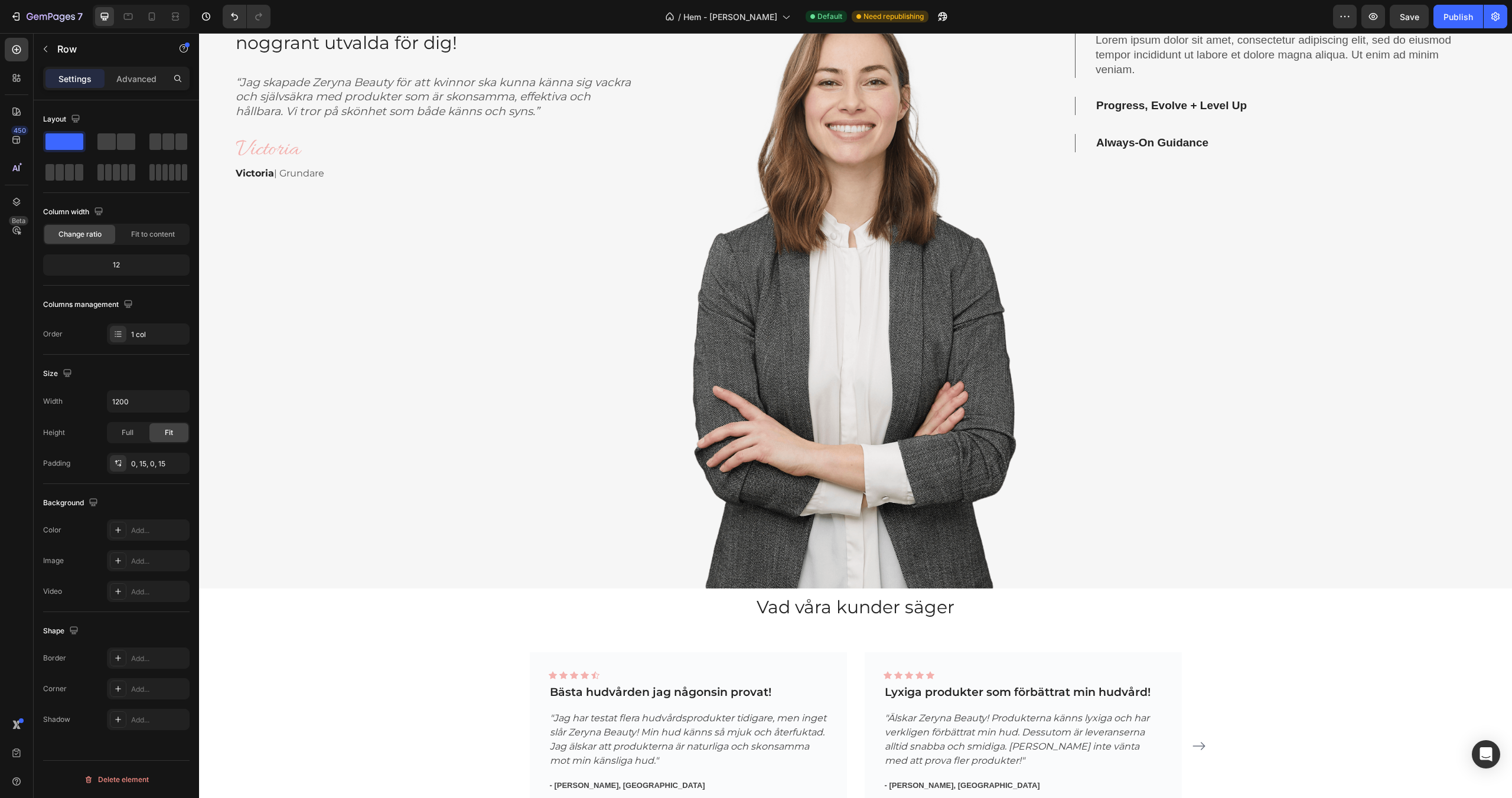
scroll to position [2005, 0]
click at [1458, 21] on div "Publish" at bounding box center [1458, 16] width 30 height 12
click at [735, 20] on span "Hem - [PERSON_NAME]" at bounding box center [743, 16] width 94 height 12
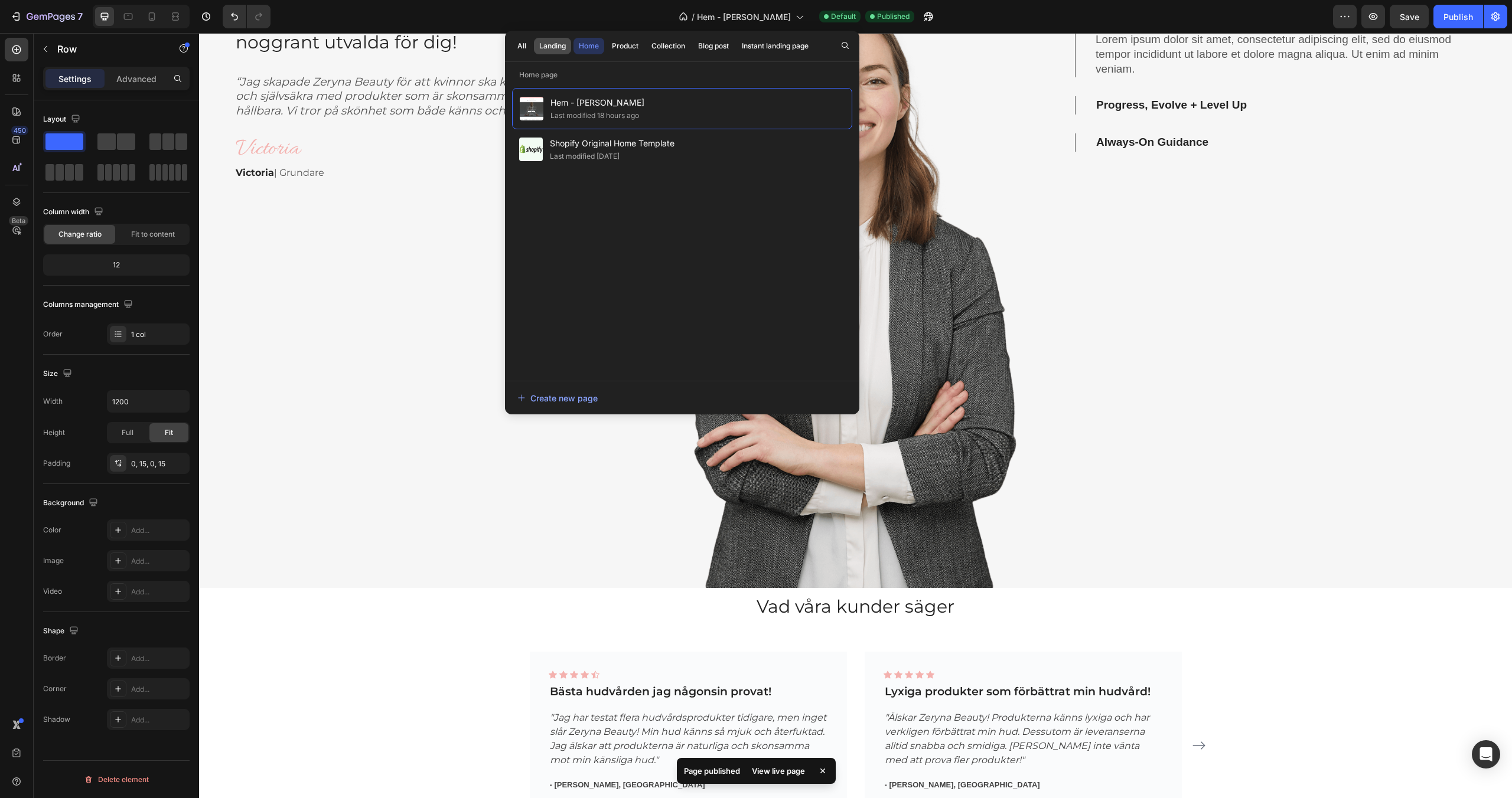
click at [556, 47] on div "Landing" at bounding box center [552, 46] width 26 height 11
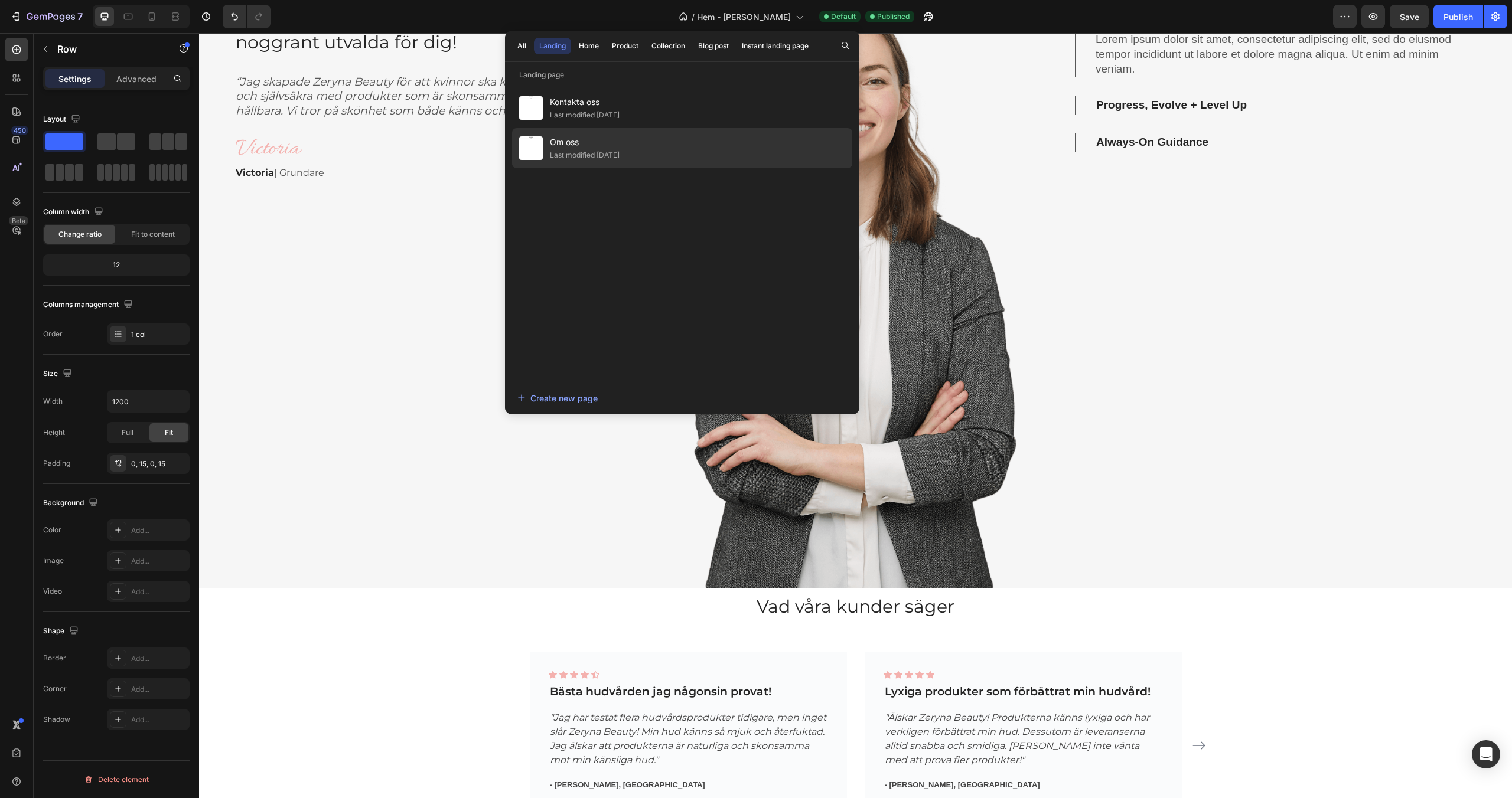
click at [620, 141] on span "Om oss" at bounding box center [585, 143] width 70 height 14
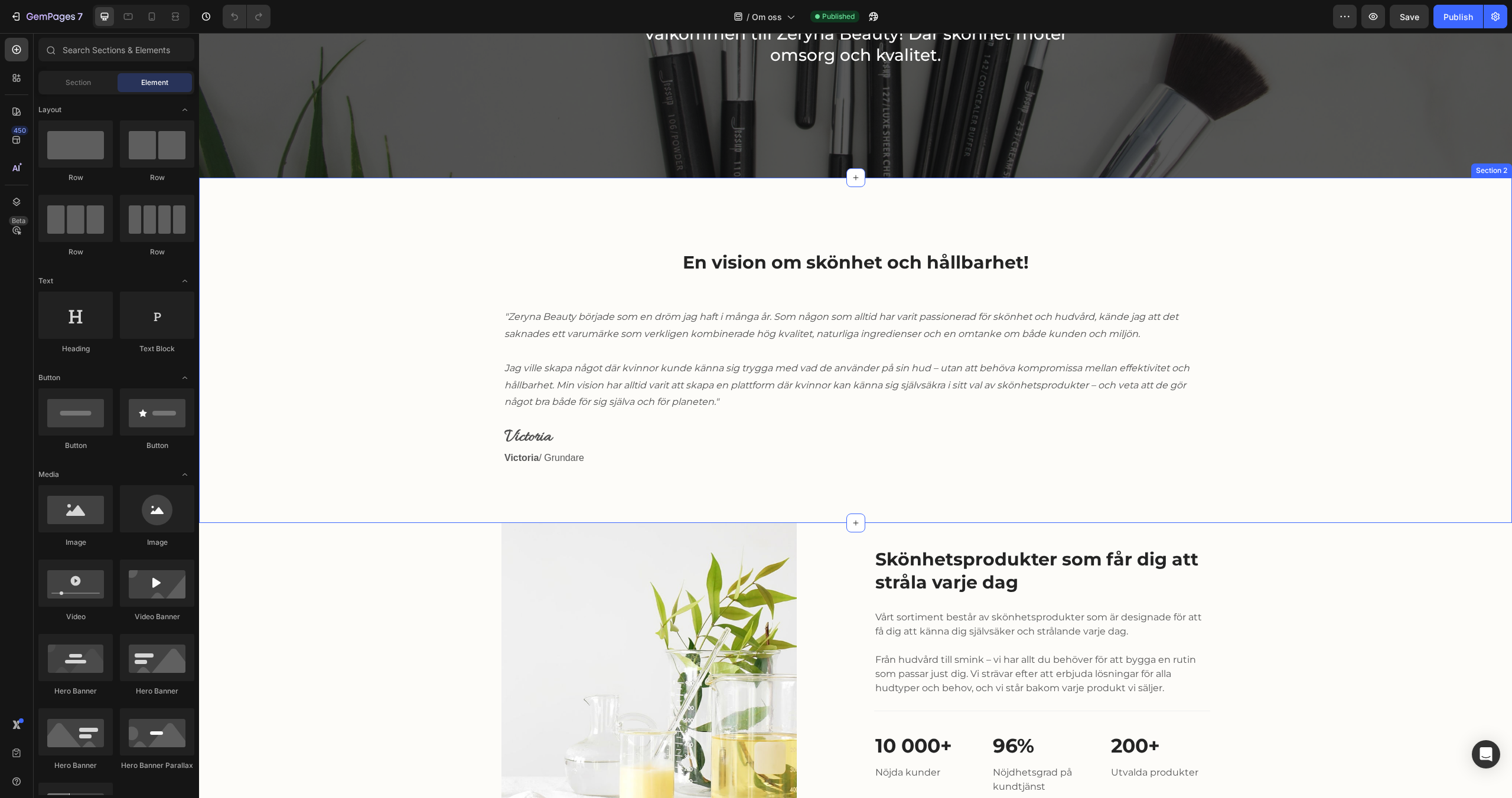
scroll to position [193, 0]
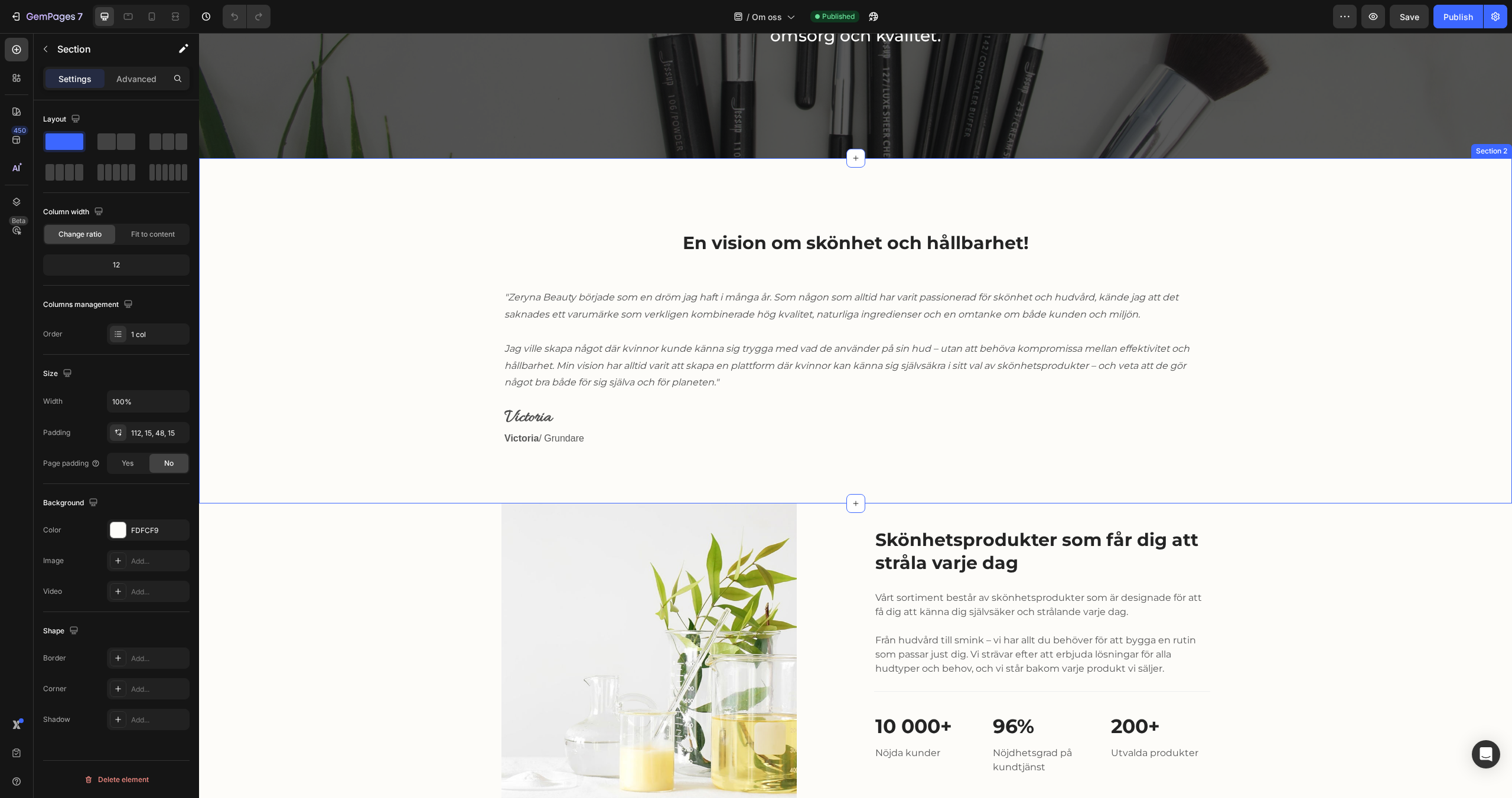
click at [802, 467] on div "En vision om skönhet och hållbarhet! Heading "Zeryna Beauty började som en dröm…" at bounding box center [855, 349] width 1295 height 251
click at [853, 499] on icon at bounding box center [855, 503] width 9 height 9
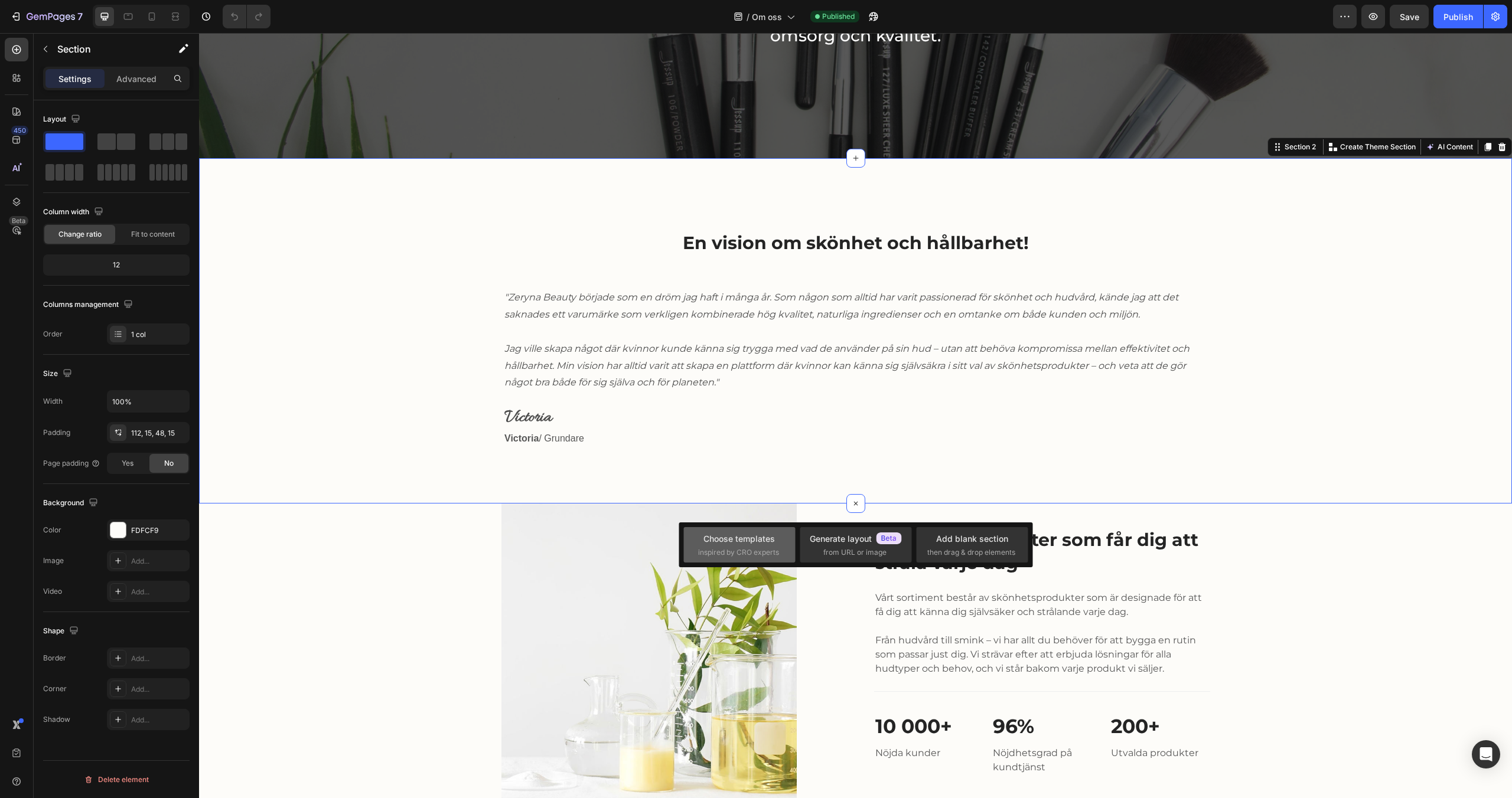
click at [736, 536] on div "Choose templates" at bounding box center [739, 539] width 72 height 12
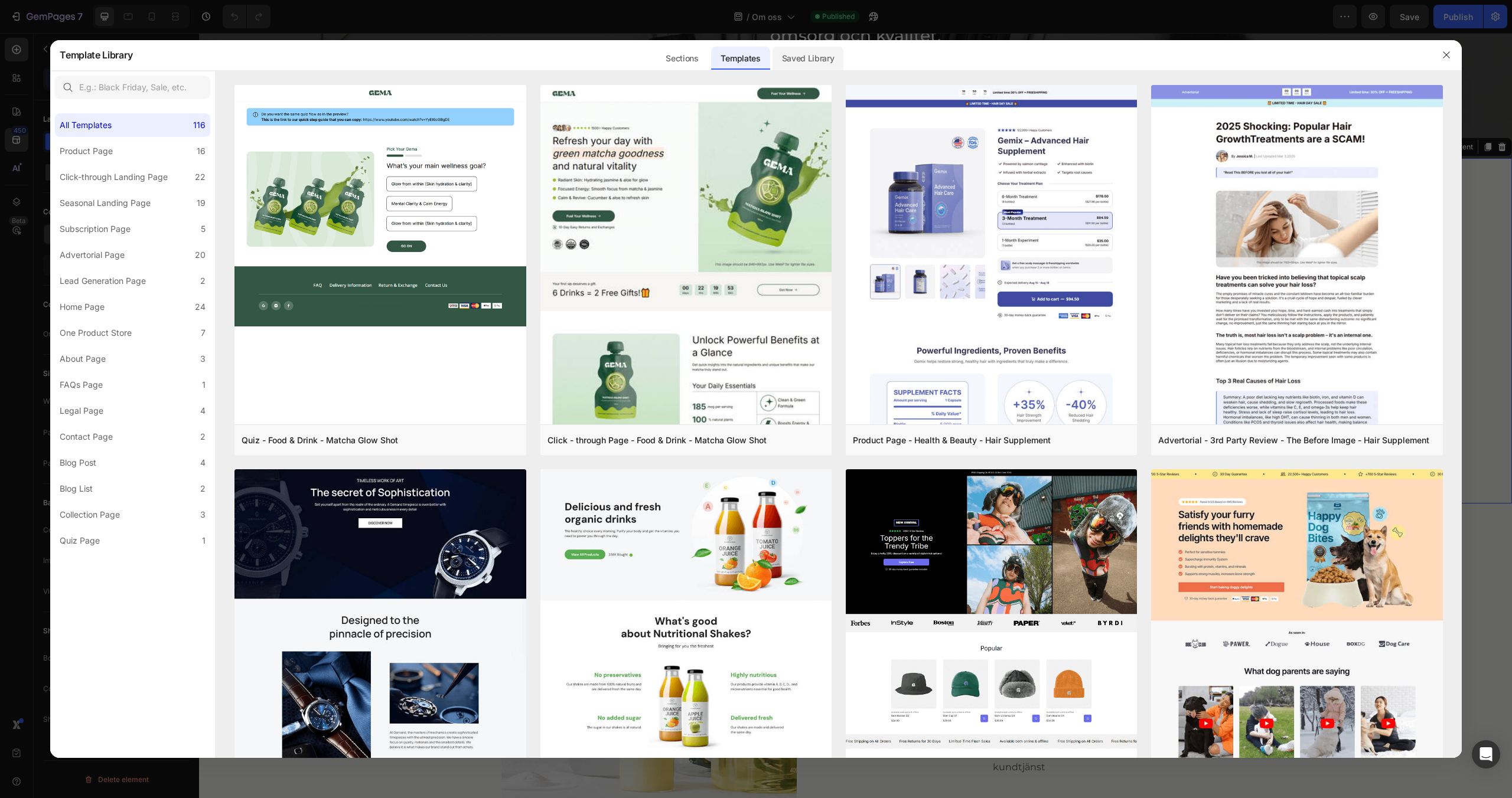
click at [798, 61] on div "Saved Library" at bounding box center [808, 59] width 72 height 24
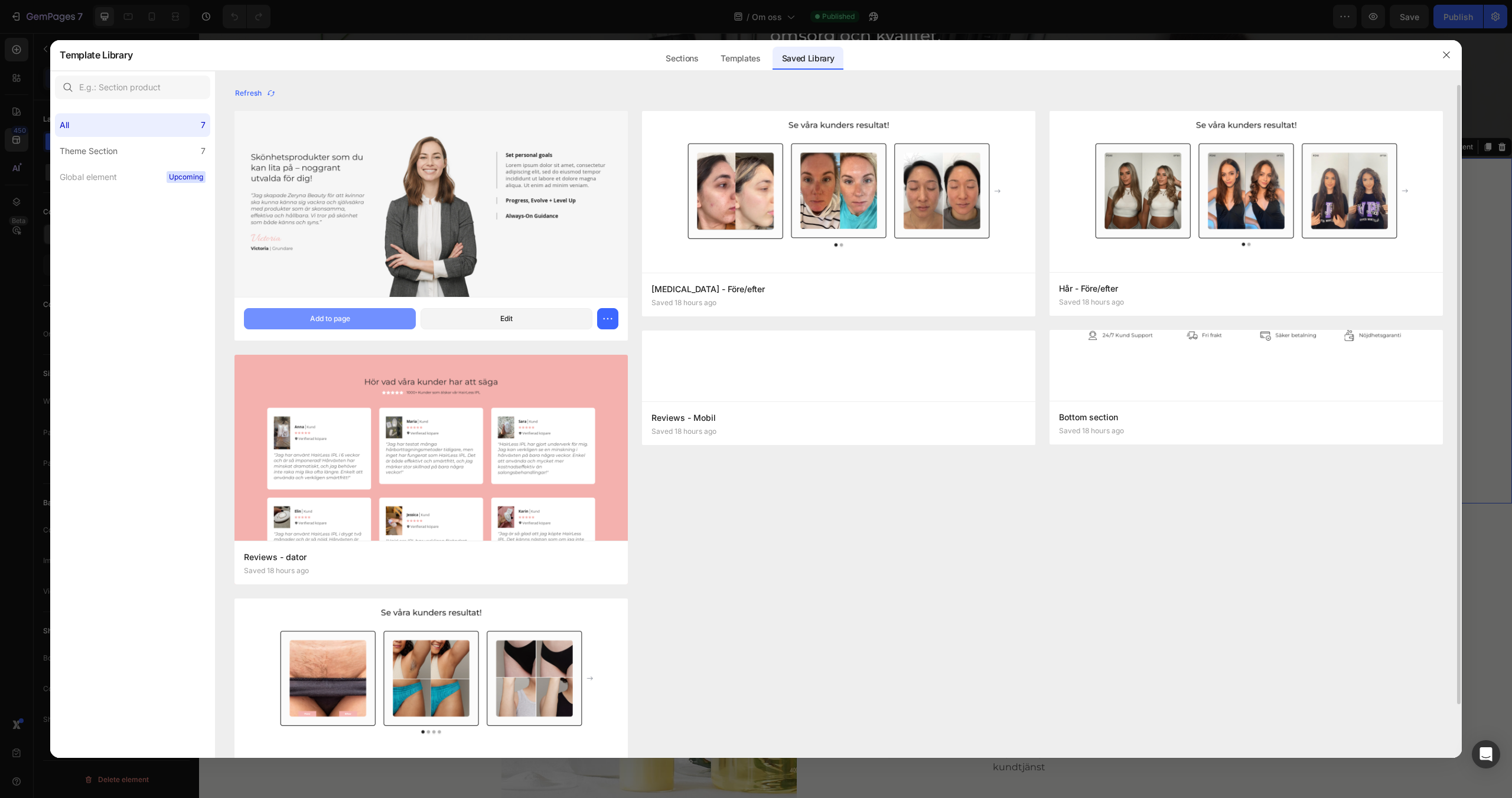
click at [377, 316] on button "Add to page" at bounding box center [330, 319] width 172 height 21
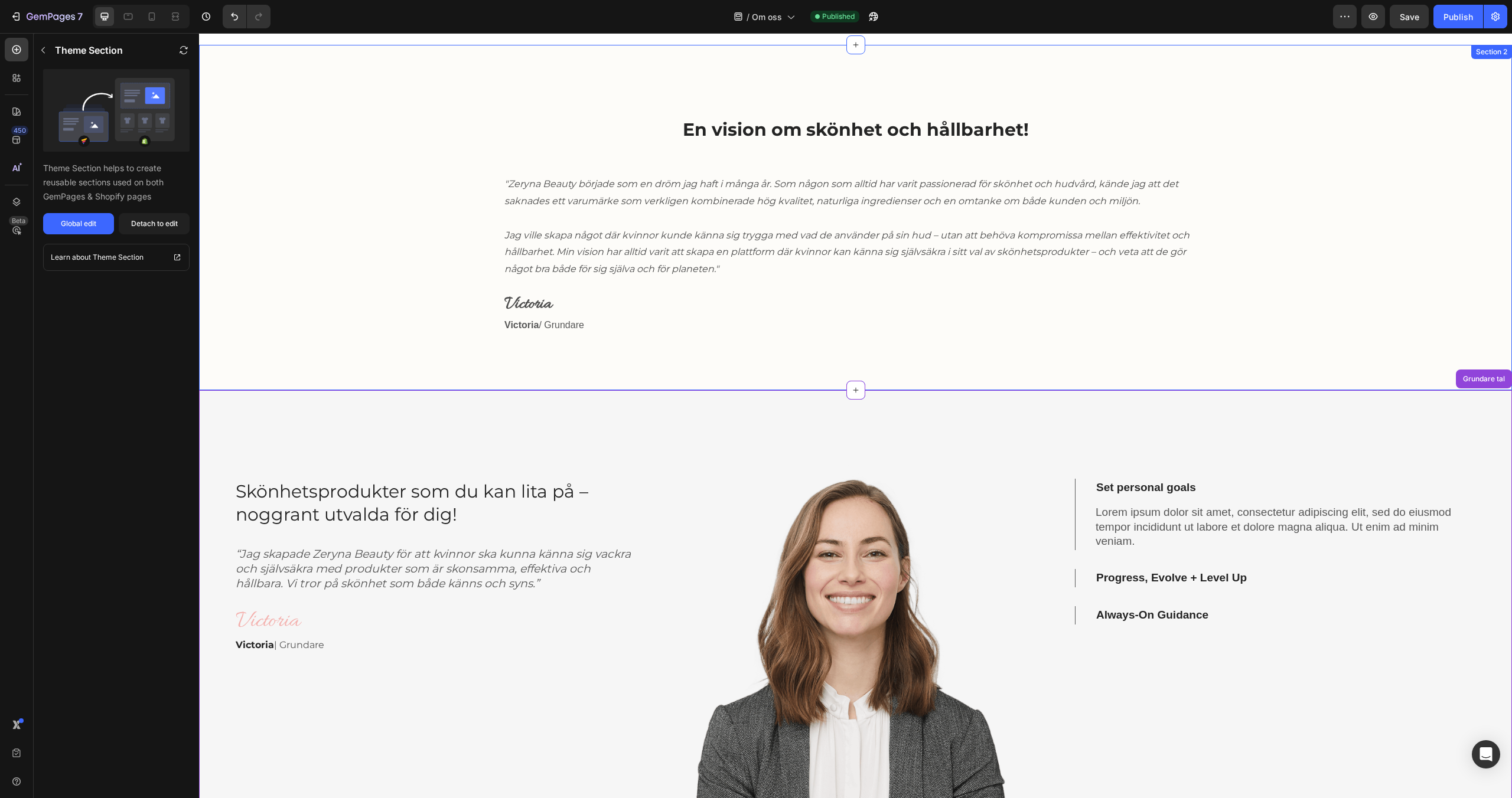
scroll to position [286, 0]
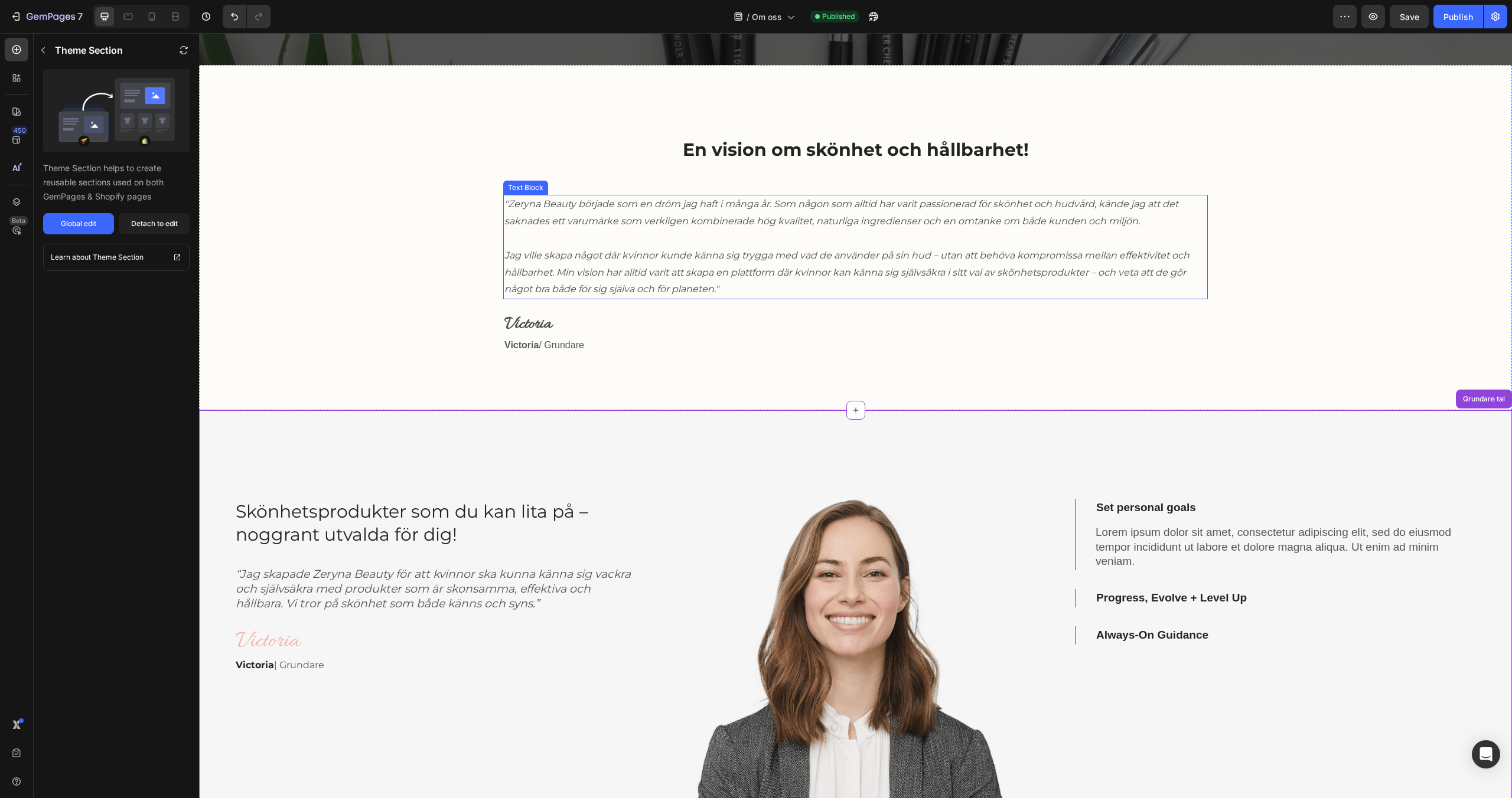
click at [719, 288] on icon "Jag ville skapa något där kvinnor kunde känna sig trygga med vad de använder på…" at bounding box center [846, 272] width 685 height 45
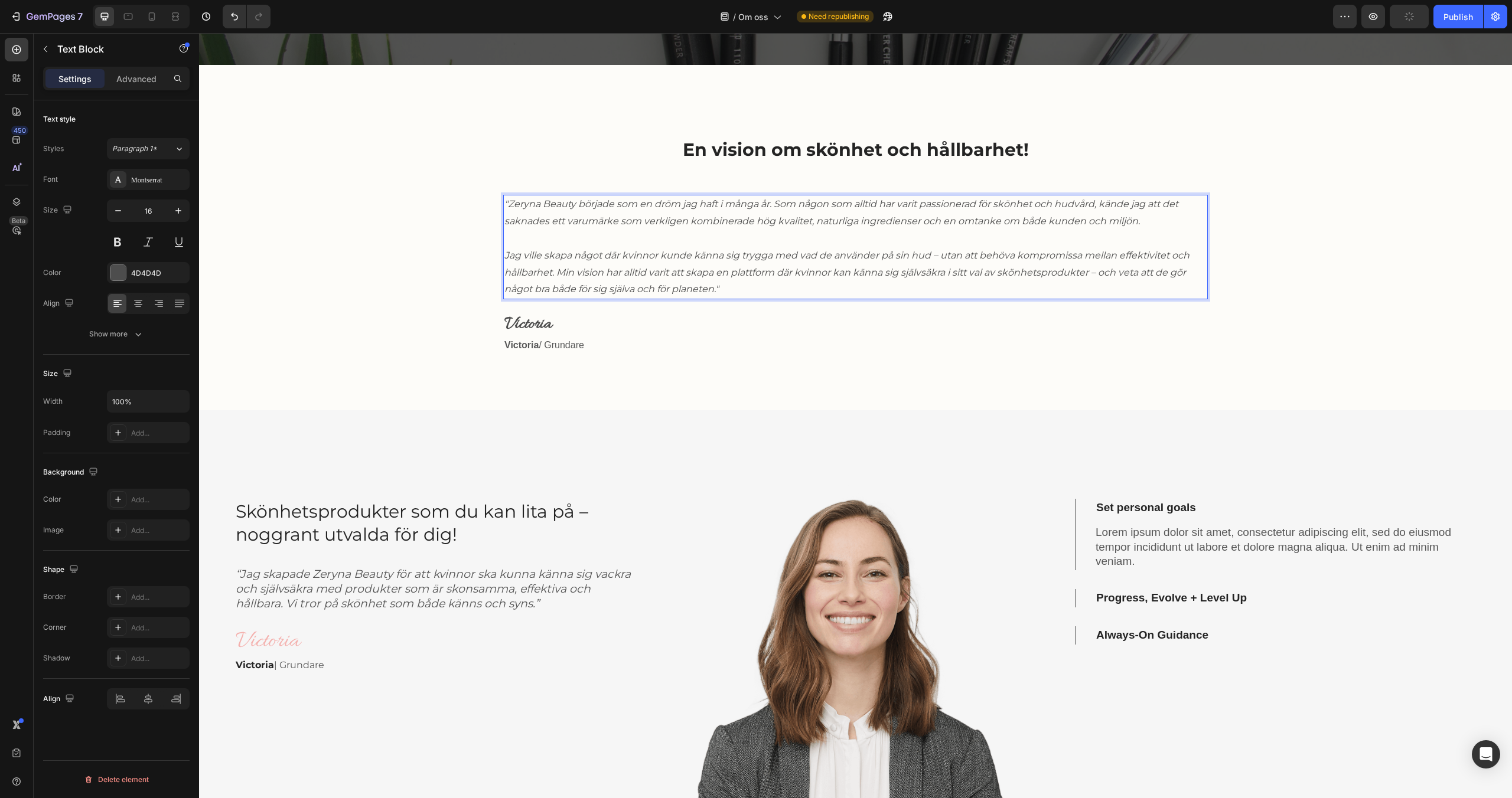
click at [717, 289] on icon "Jag ville skapa något där kvinnor kunde känna sig trygga med vad de använder på…" at bounding box center [846, 272] width 685 height 45
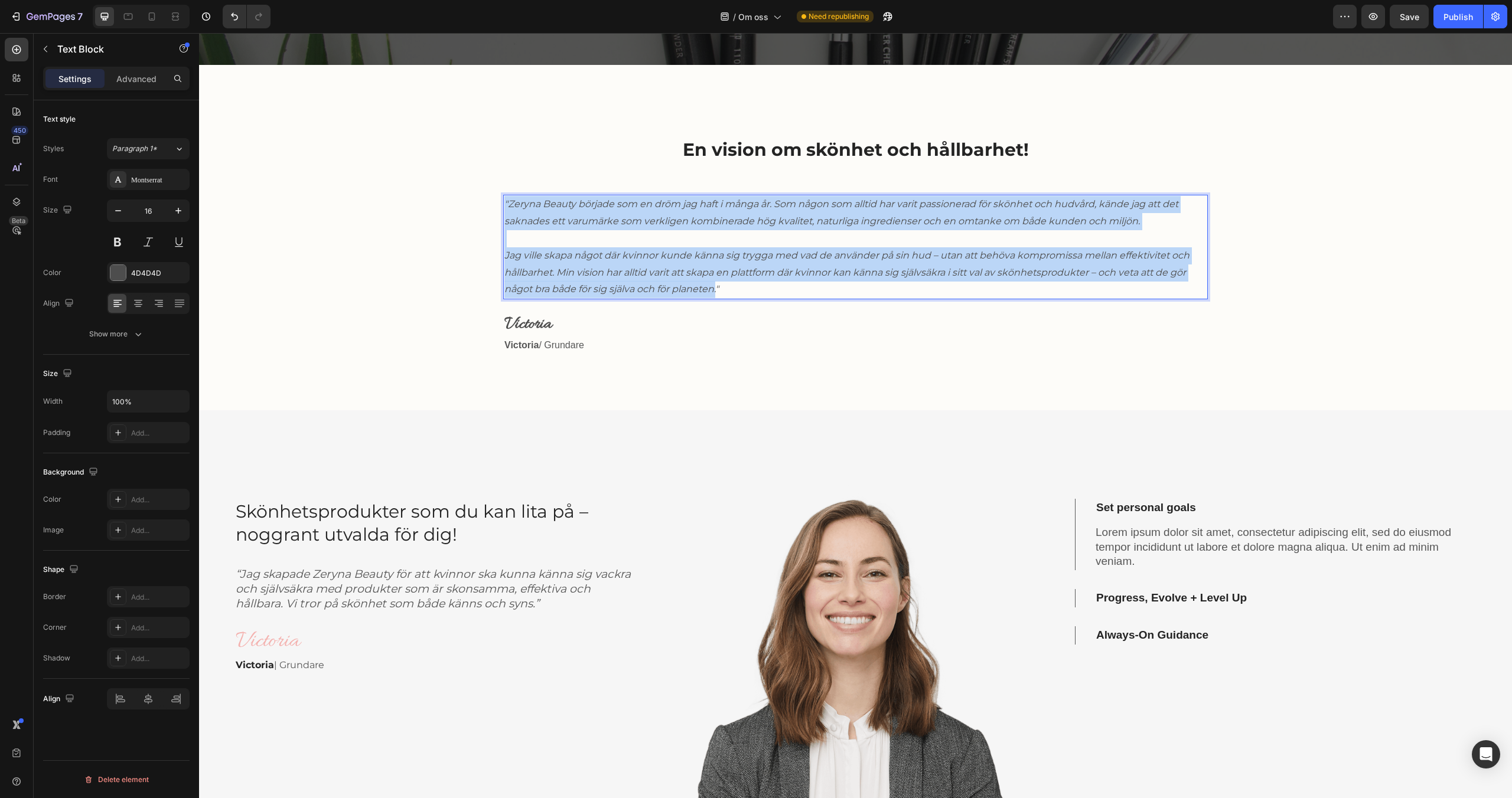
drag, startPoint x: 718, startPoint y: 290, endPoint x: 504, endPoint y: 203, distance: 231.0
click at [504, 202] on div ""Zeryna Beauty började som en dröm jag haft i många år. Som någon som alltid ha…" at bounding box center [855, 247] width 705 height 105
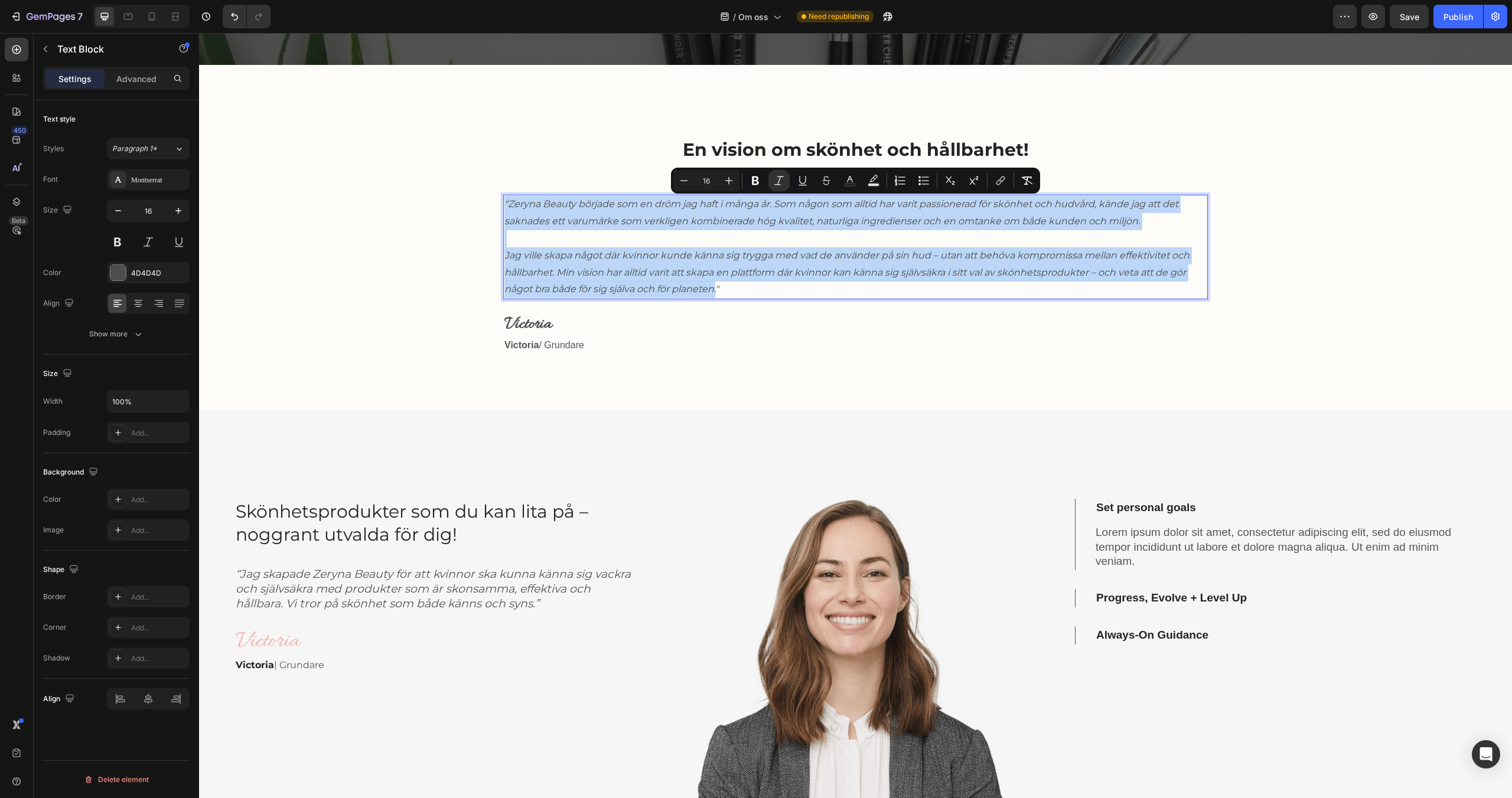
copy div ""Zeryna Beauty började som en dröm jag haft i många år. Som någon som alltid ha…"
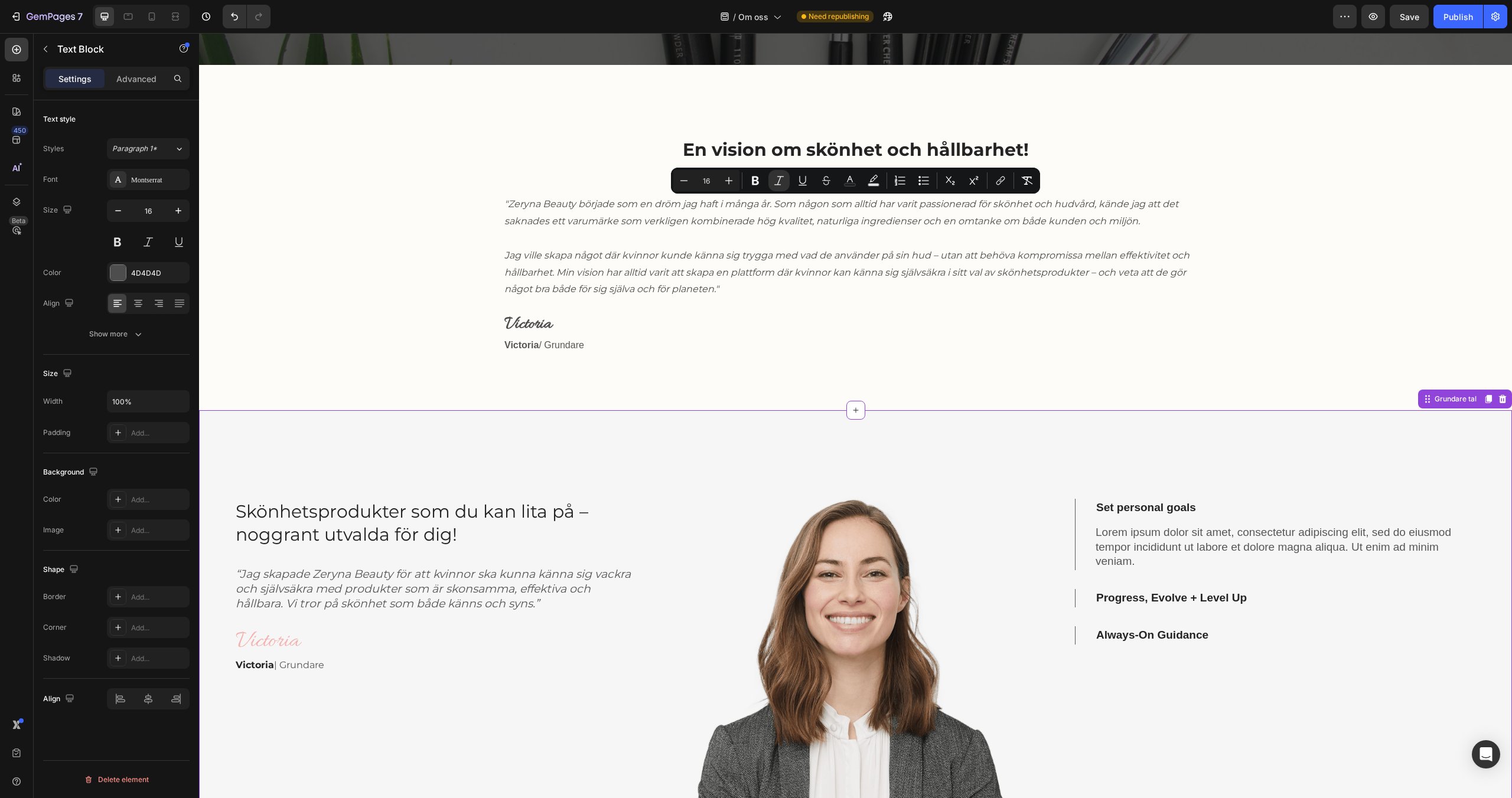
click at [401, 588] on icon "“Jag skapade Zeryna Beauty för att kvinnor ska kunna känna sig vackra och själv…" at bounding box center [433, 589] width 395 height 43
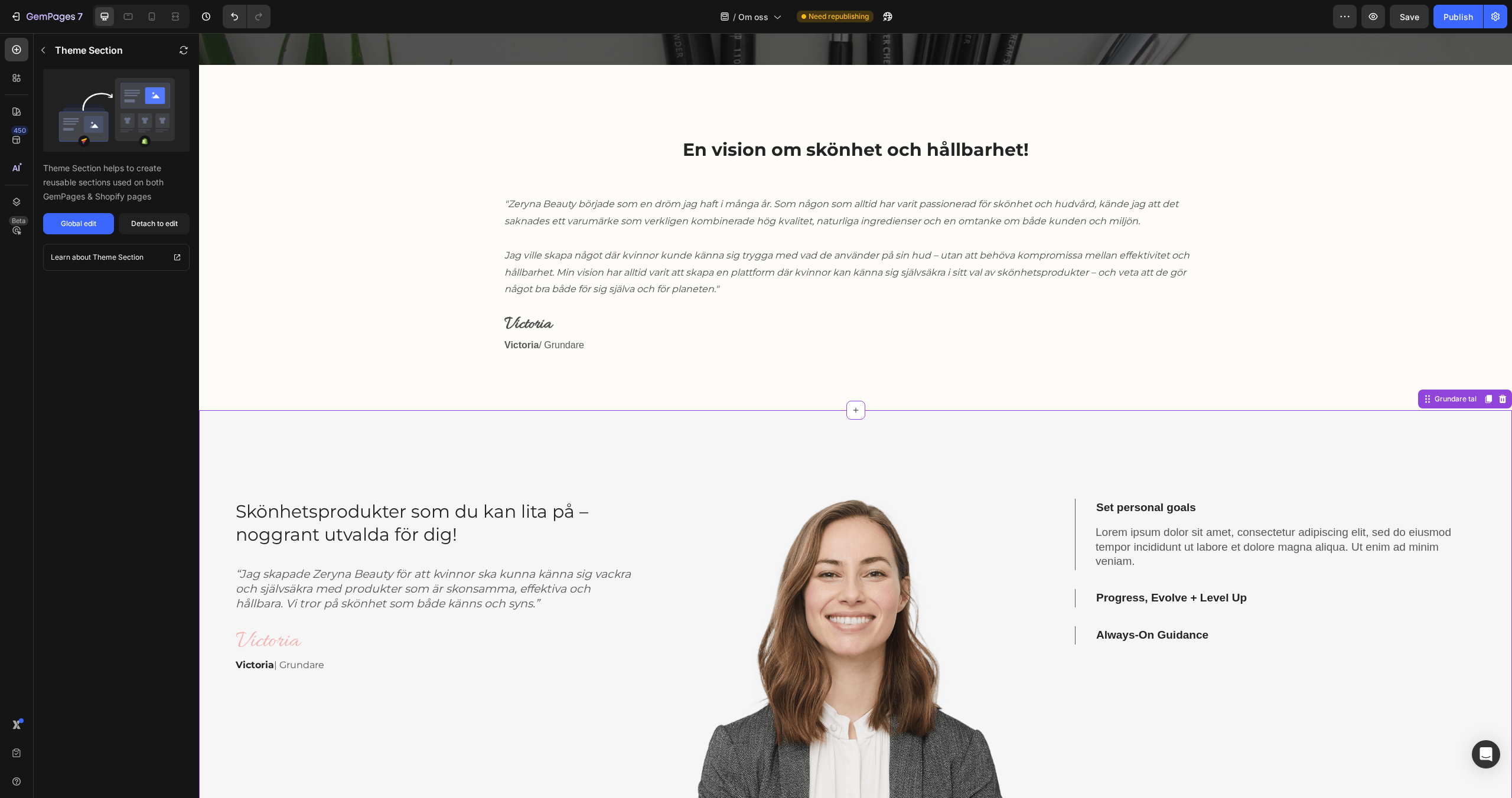
click at [394, 586] on icon "“Jag skapade Zeryna Beauty för att kvinnor ska kunna känna sig vackra och själv…" at bounding box center [433, 589] width 395 height 43
click at [153, 228] on div "Detach to edit" at bounding box center [154, 224] width 47 height 11
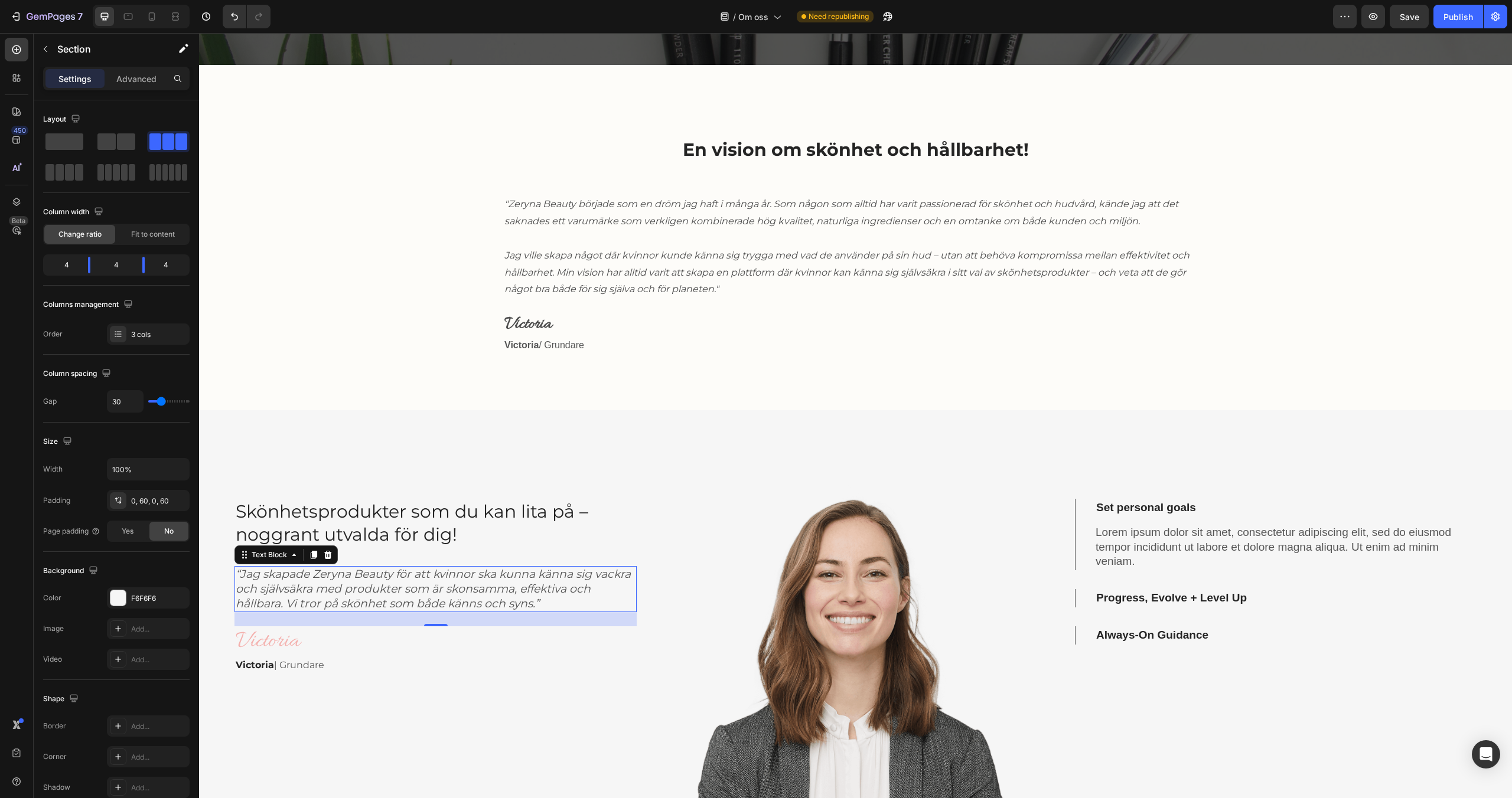
click at [437, 595] on icon "“Jag skapade Zeryna Beauty för att kvinnor ska kunna känna sig vackra och själv…" at bounding box center [433, 589] width 395 height 43
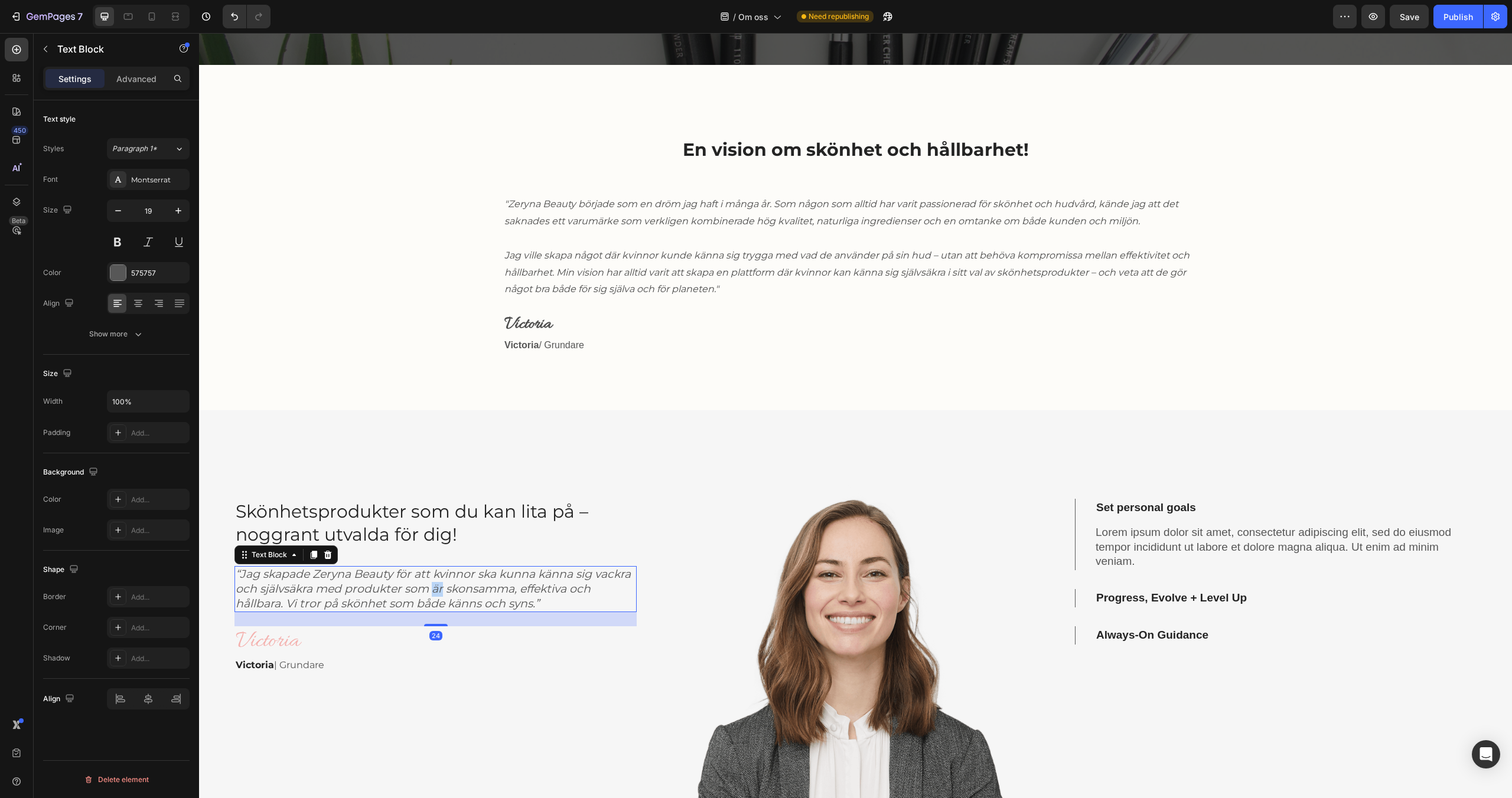
click at [437, 595] on icon "“Jag skapade Zeryna Beauty för att kvinnor ska kunna känna sig vackra och själv…" at bounding box center [433, 589] width 395 height 43
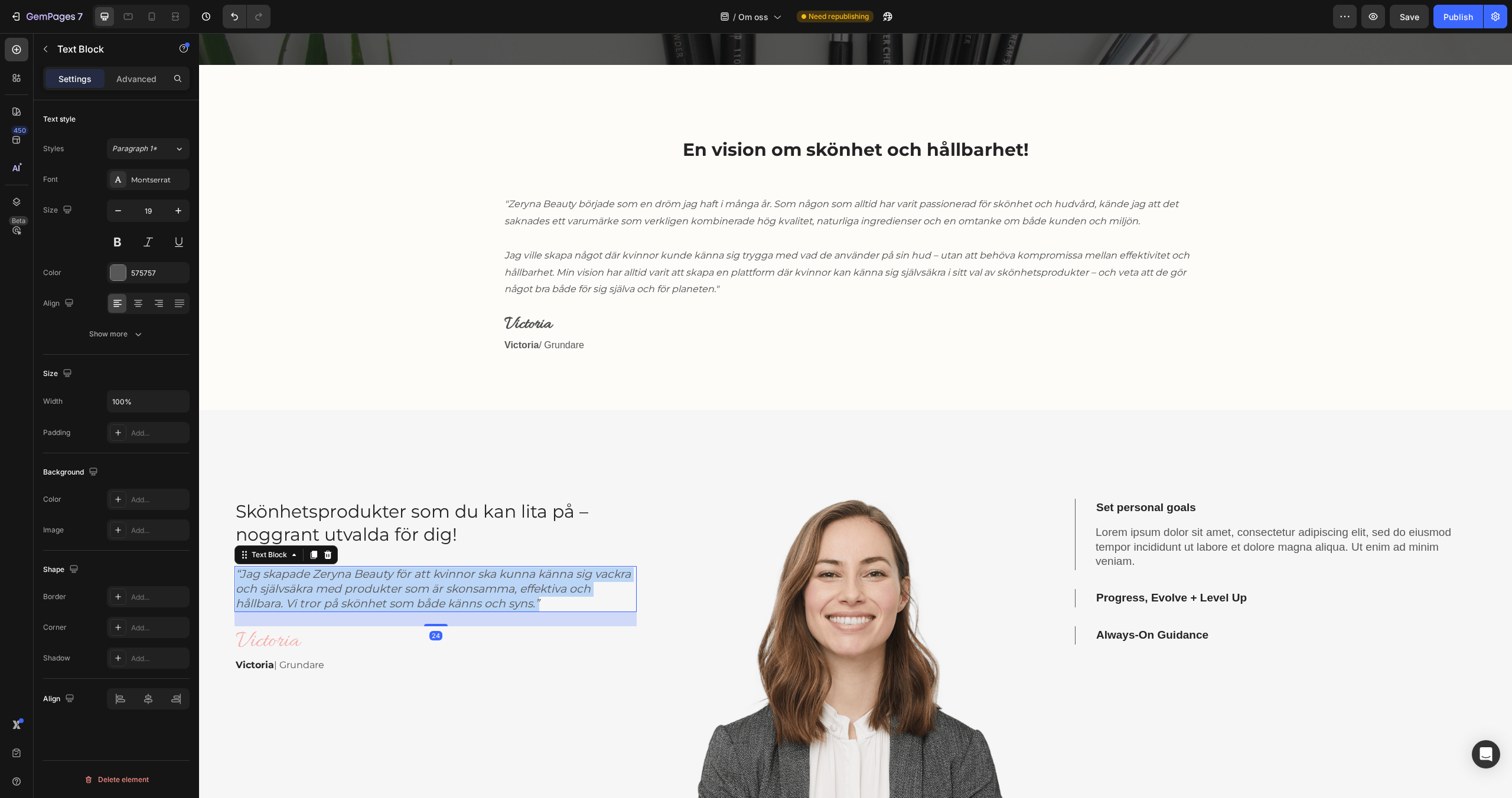
click at [437, 595] on icon "“Jag skapade Zeryna Beauty för att kvinnor ska kunna känna sig vackra och själv…" at bounding box center [433, 589] width 395 height 43
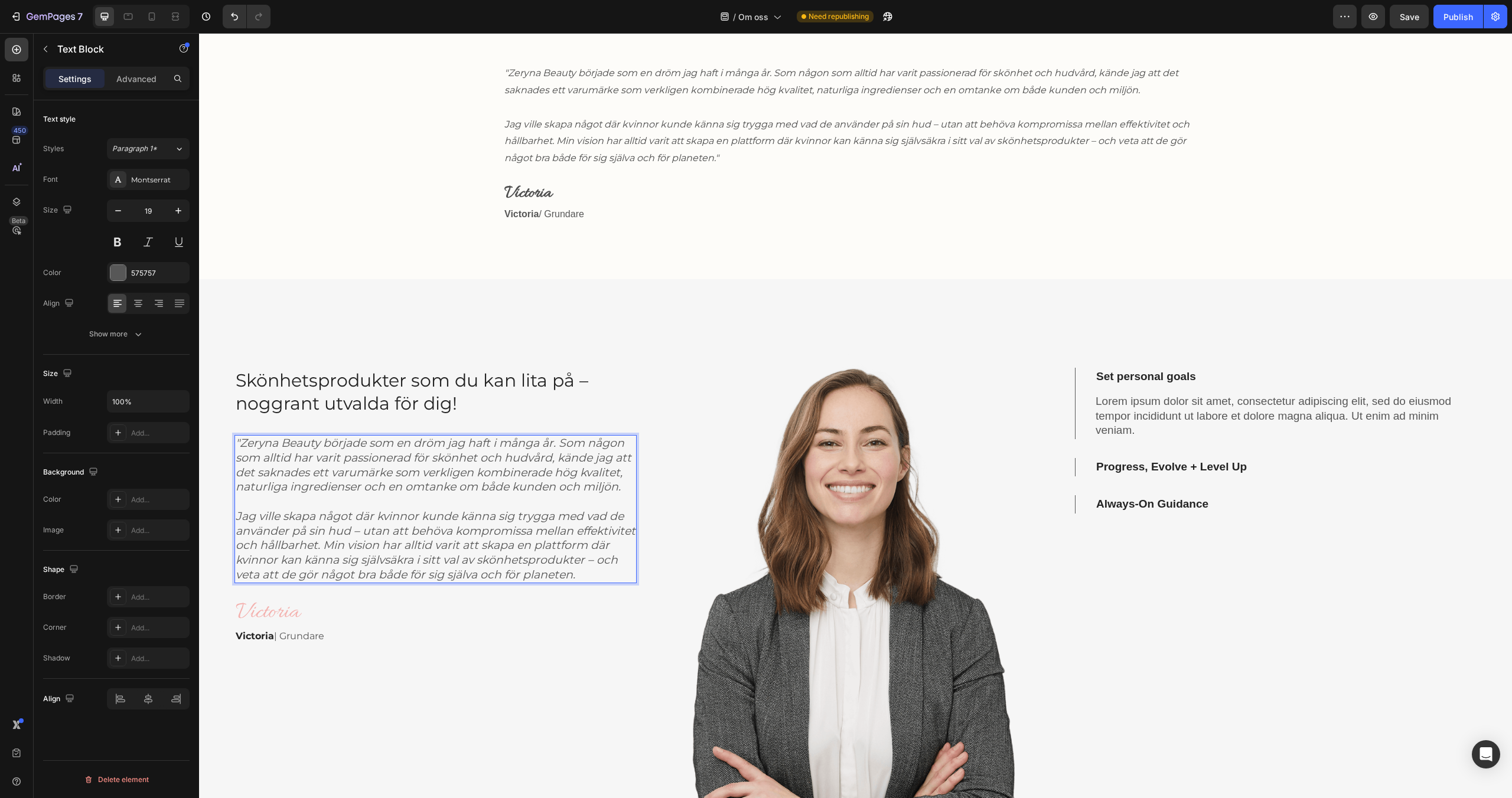
scroll to position [419, 0]
click at [655, 491] on img at bounding box center [855, 612] width 402 height 670
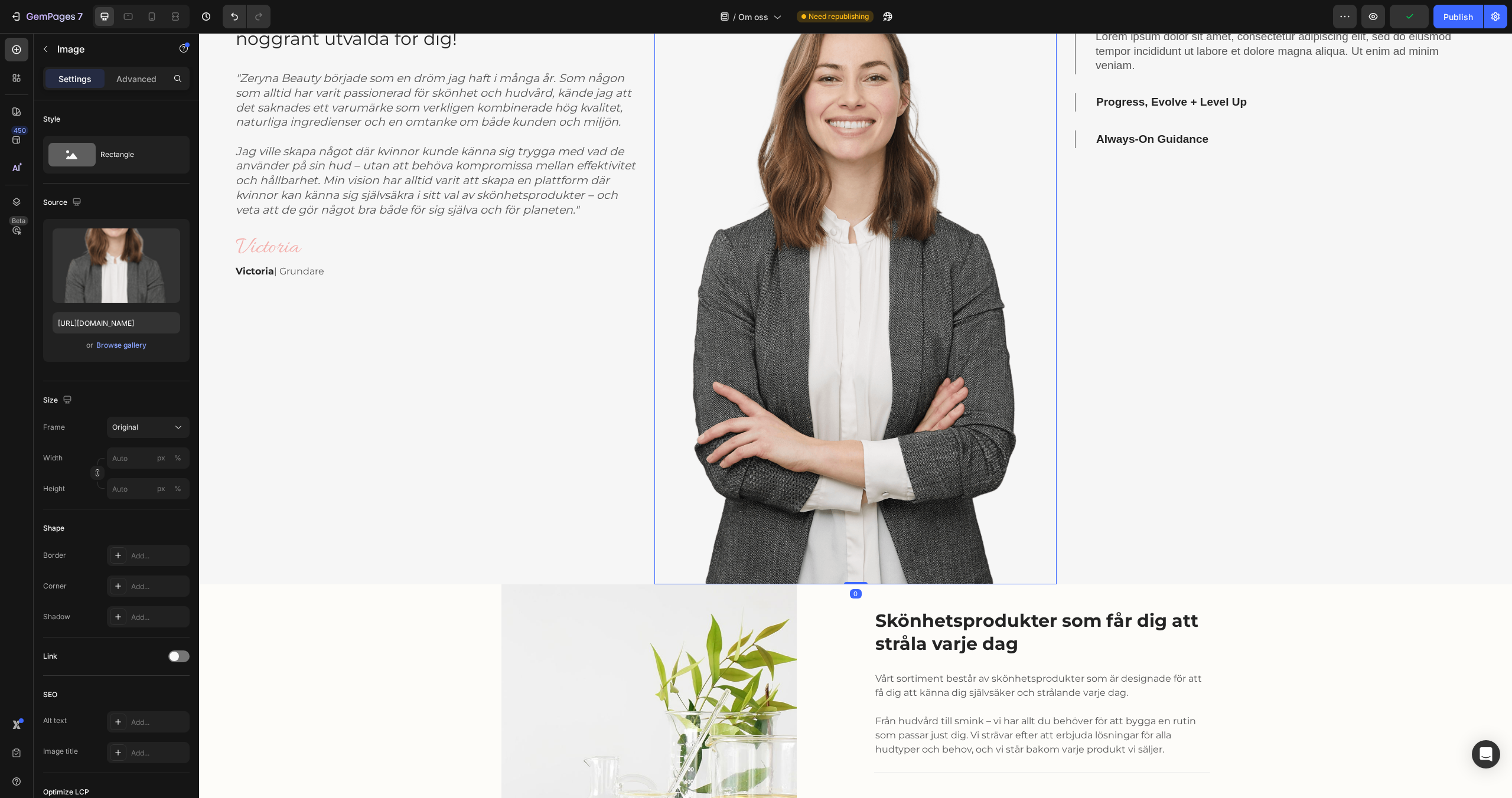
scroll to position [901, 0]
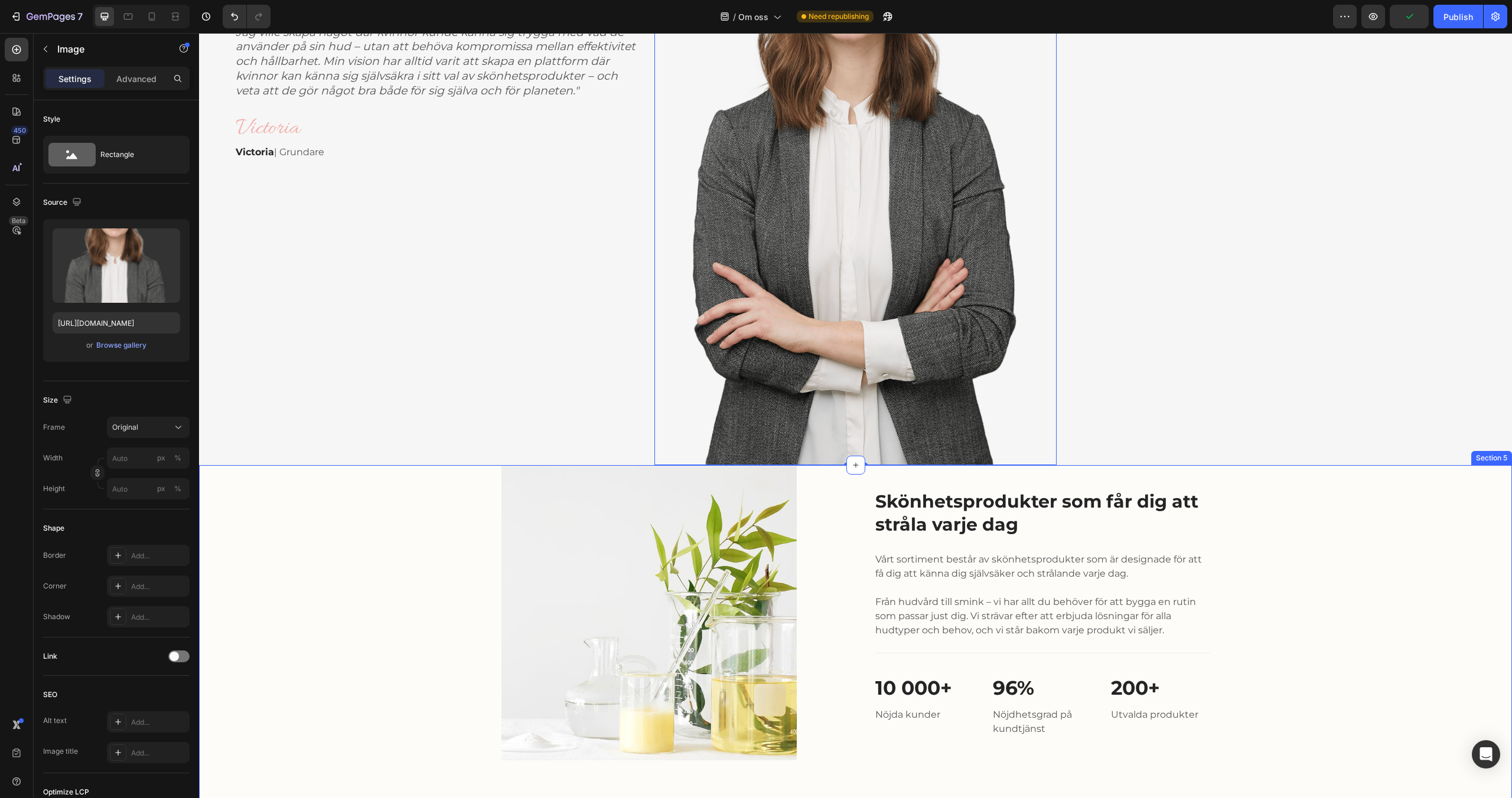
click at [418, 512] on div "Image Skönhetsprodukter som får dig att stråla varje dag Heading Vårt sortiment…" at bounding box center [855, 612] width 1295 height 295
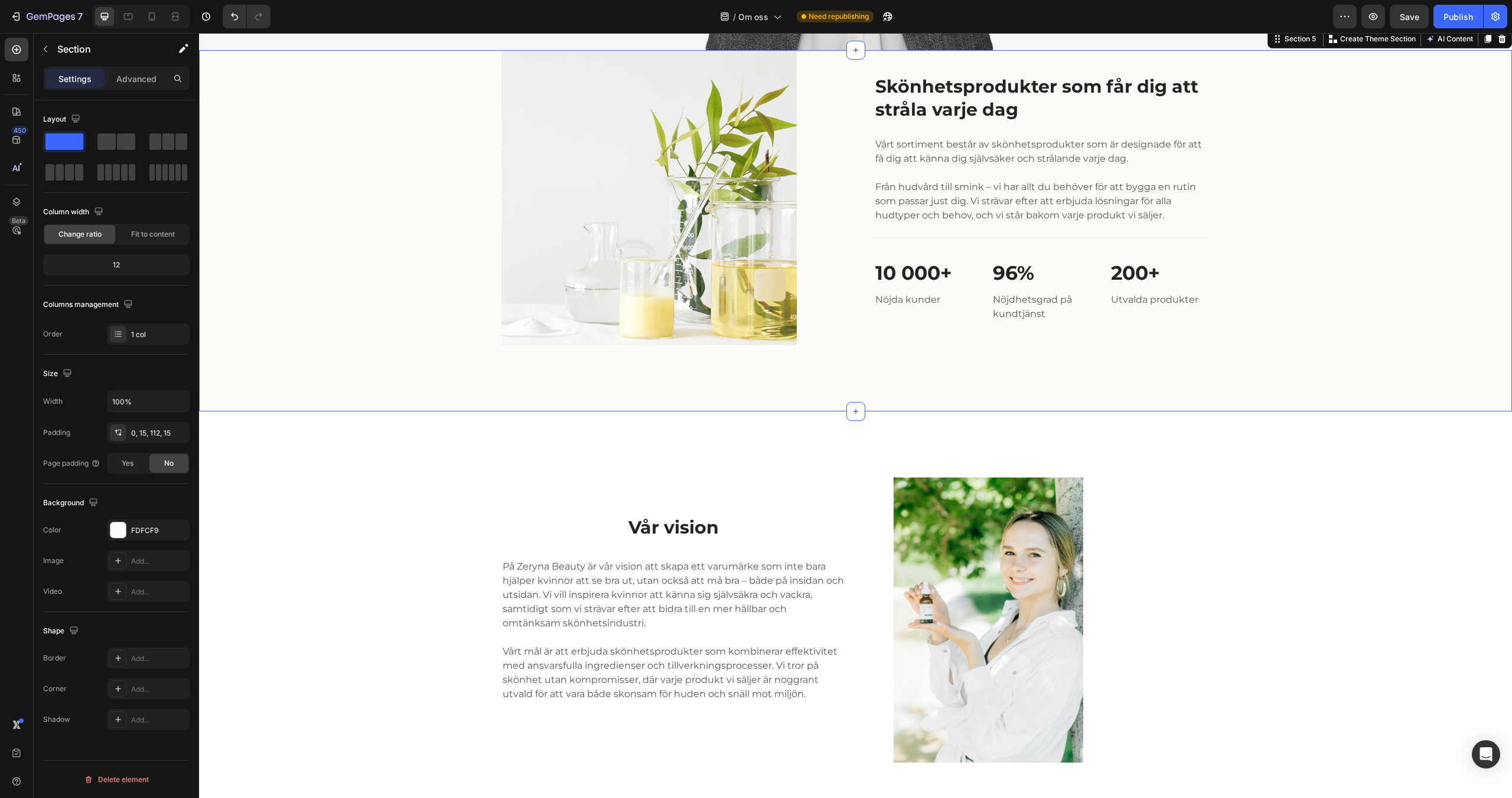
scroll to position [1374, 0]
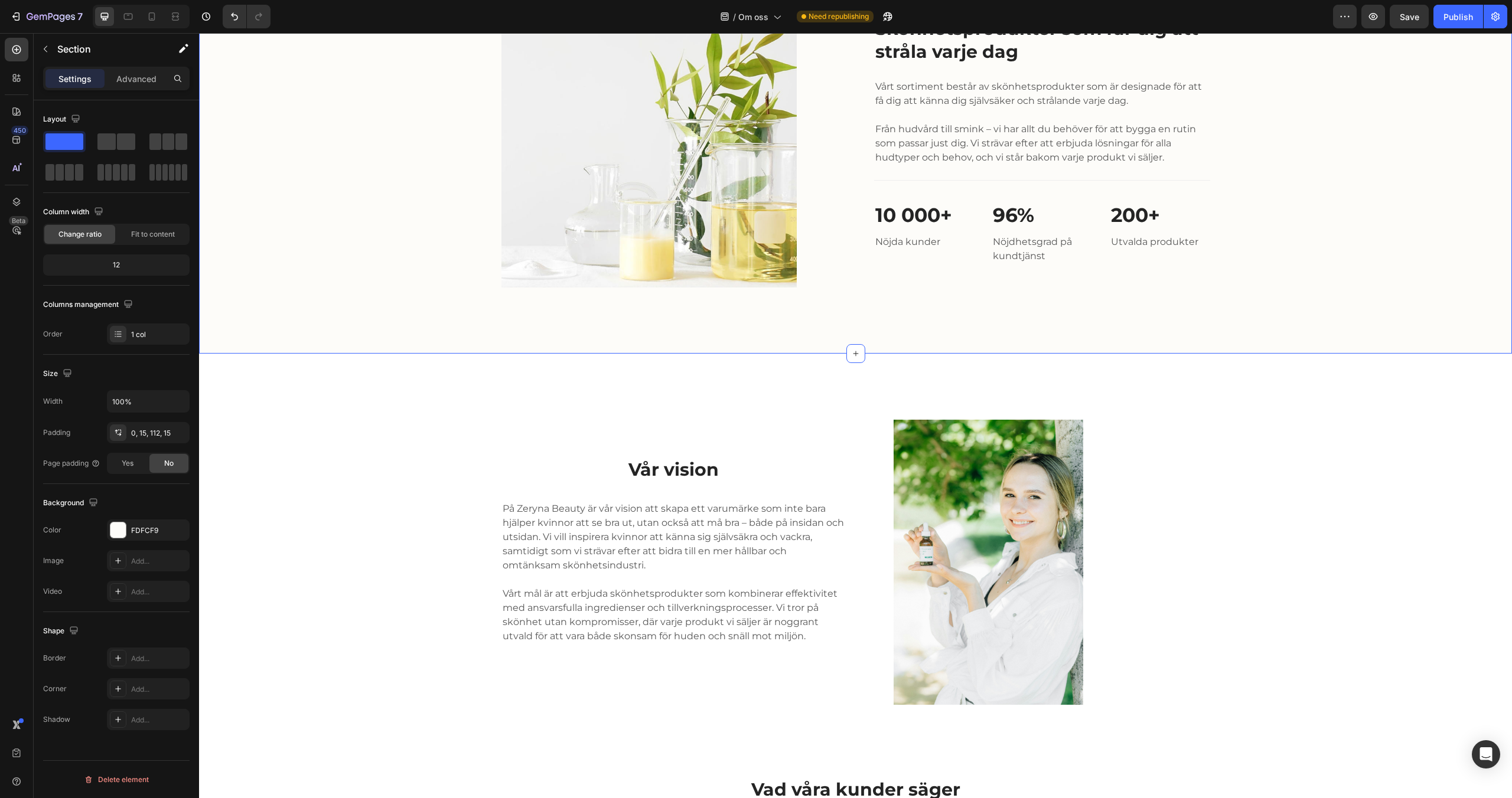
click at [418, 512] on div "Vår vision Heading På Zeryna Beauty är vår vision att skapa ett varumärke som i…" at bounding box center [855, 562] width 1295 height 285
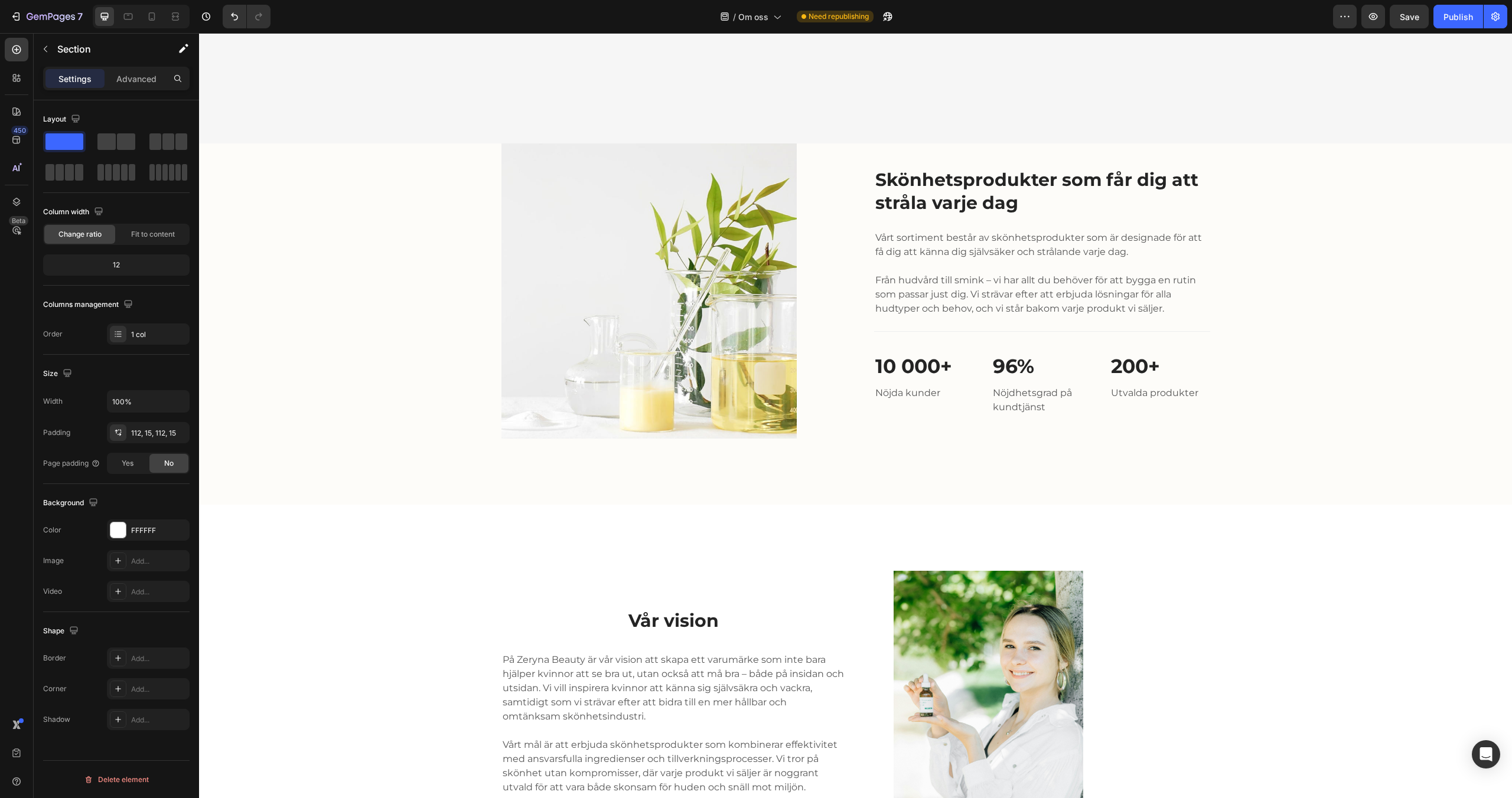
scroll to position [1495, 0]
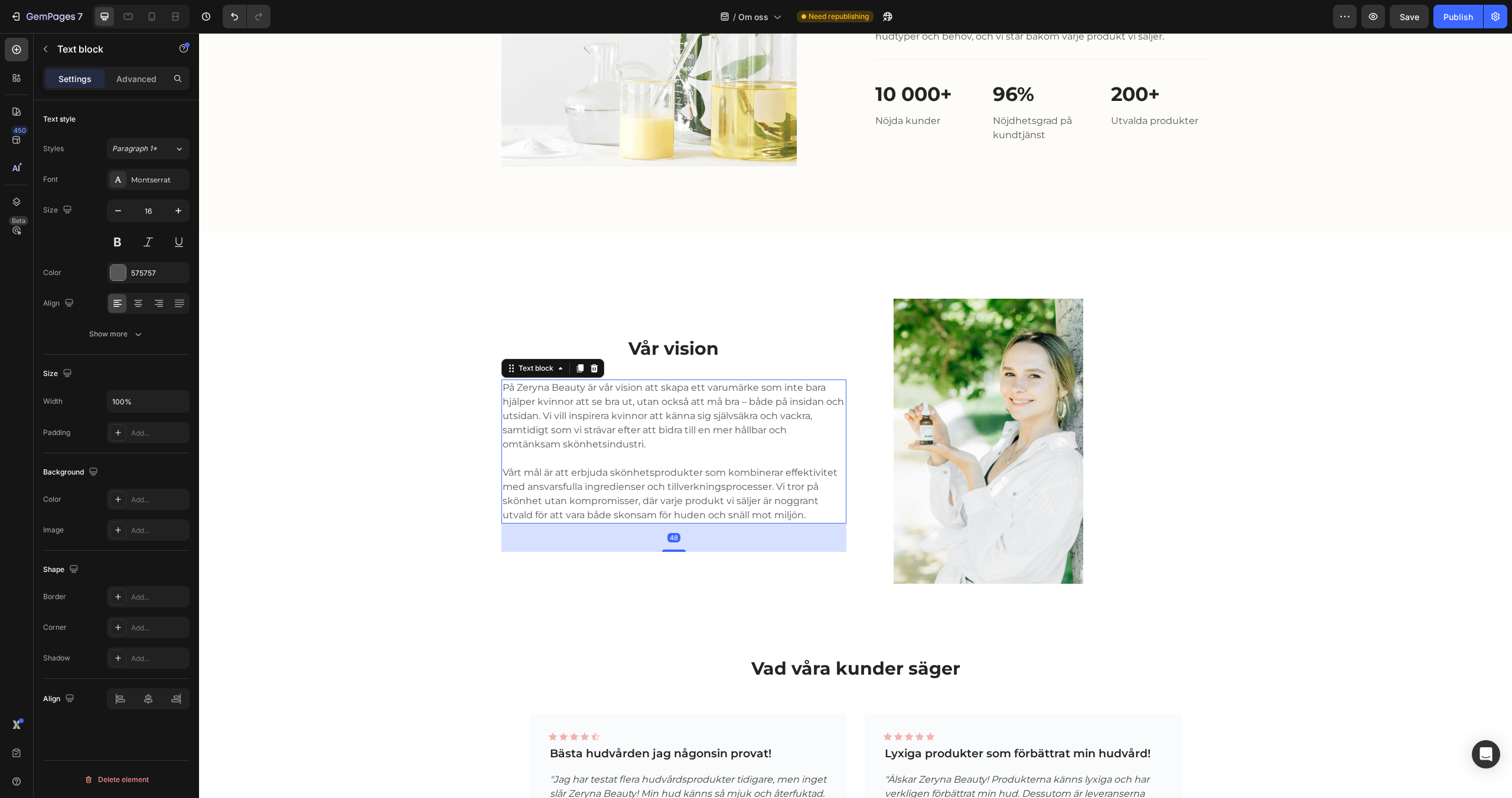
click at [674, 486] on p "Vårt mål är att erbjuda skönhetsprodukter som kombinerar effektivitet med ansva…" at bounding box center [674, 494] width 343 height 57
click at [799, 506] on p "Vårt mål är att erbjuda skönhetsprodukter som kombinerar effektivitet med ansva…" at bounding box center [674, 494] width 343 height 57
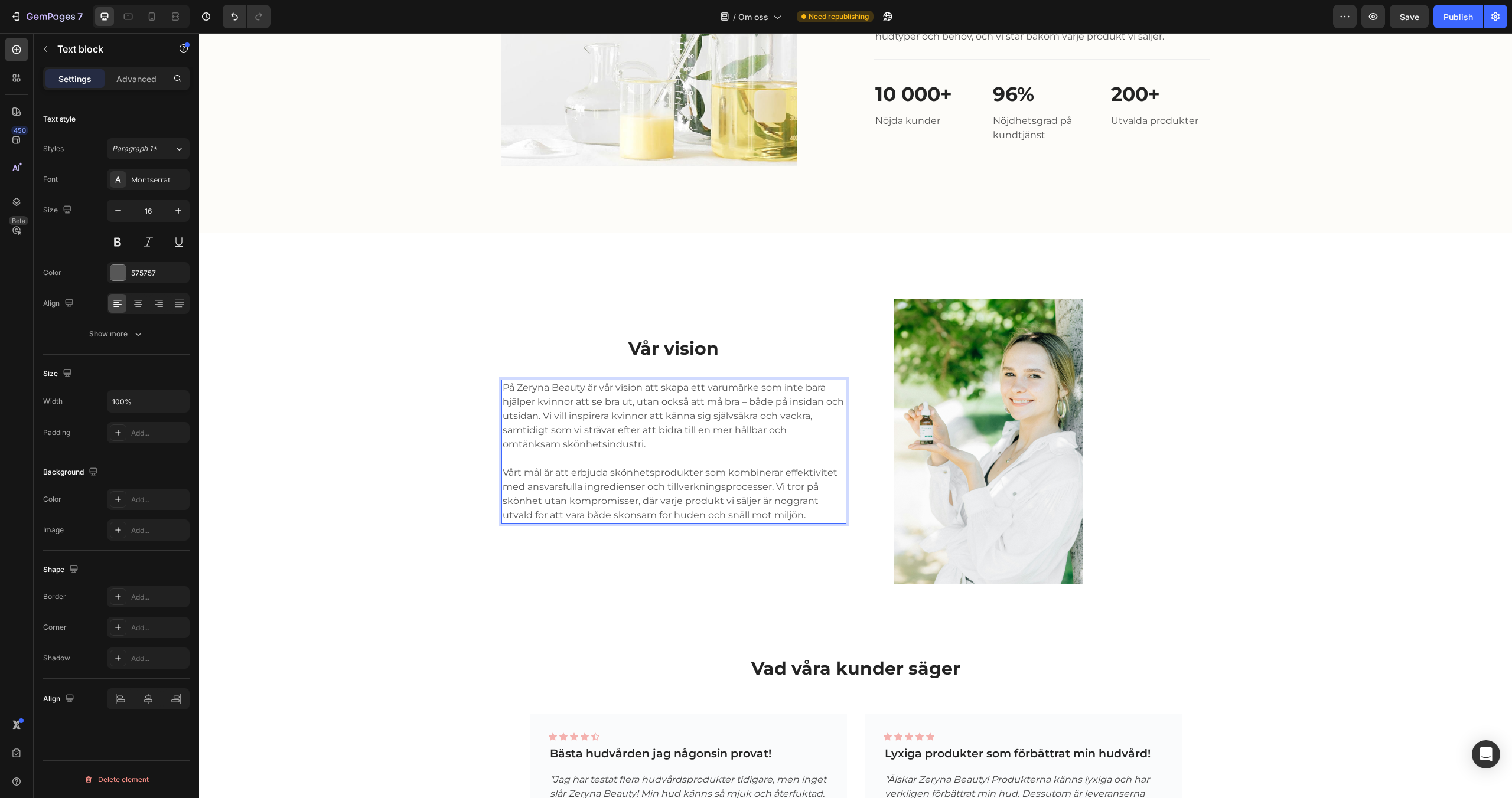
click at [805, 512] on p "Vårt mål är att erbjuda skönhetsprodukter som kombinerar effektivitet med ansva…" at bounding box center [674, 494] width 343 height 57
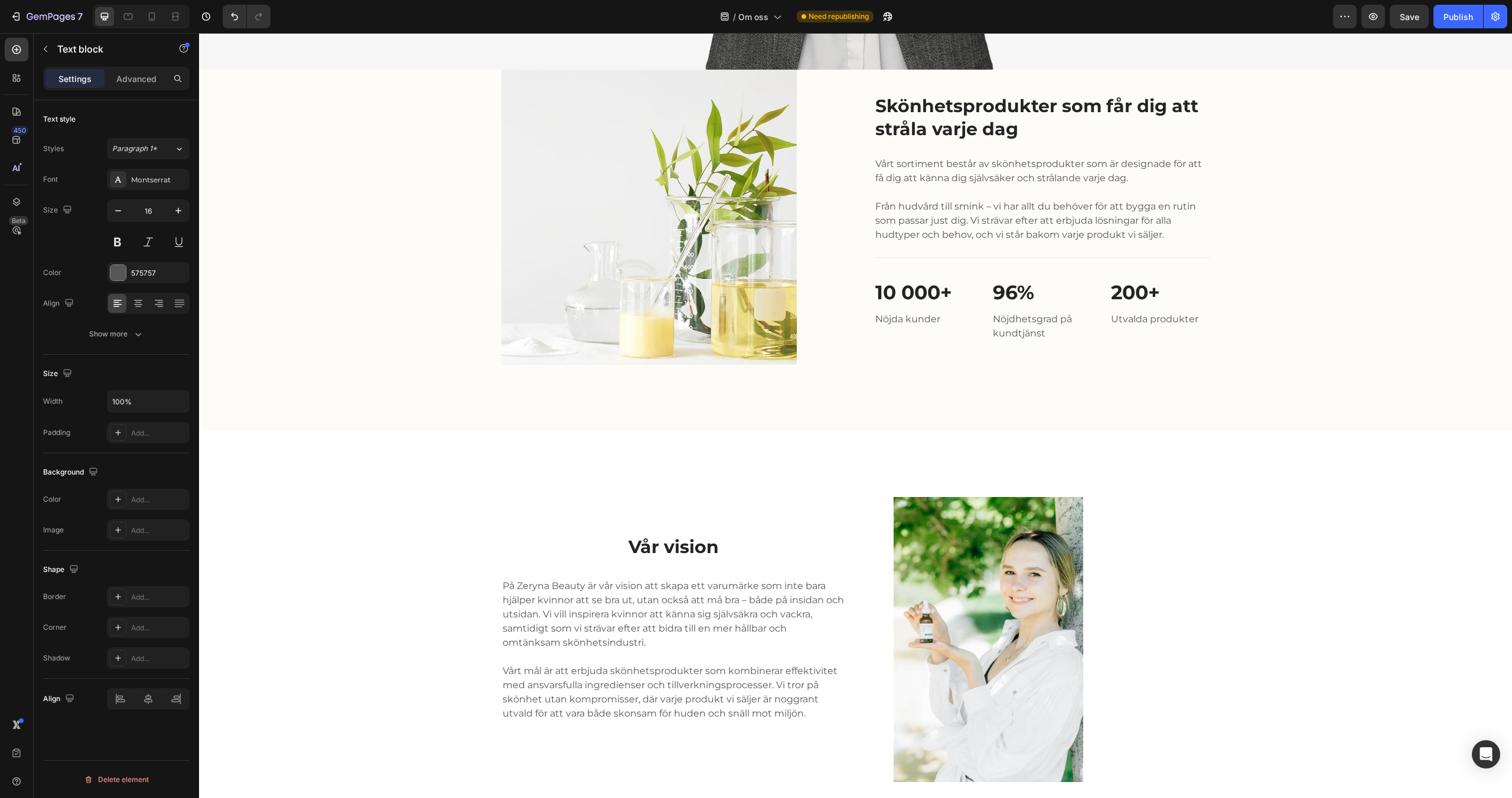
scroll to position [1343, 0]
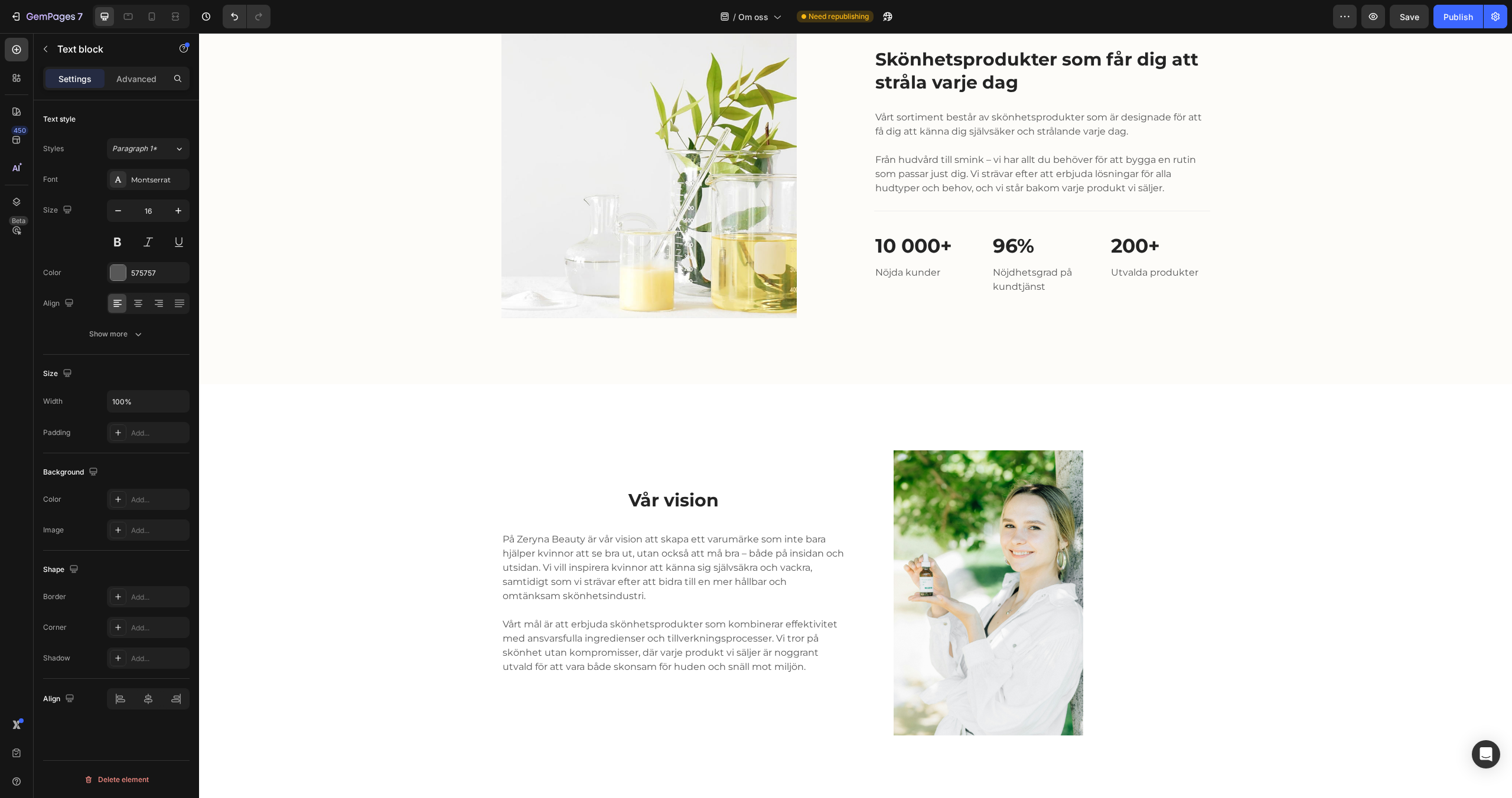
click at [801, 655] on p "Vårt mål är att erbjuda skönhetsprodukter som kombinerar effektivitet med ansva…" at bounding box center [674, 646] width 343 height 57
click at [807, 664] on p "Vårt mål är att erbjuda skönhetsprodukter som kombinerar effektivitet med ansva…" at bounding box center [674, 646] width 343 height 57
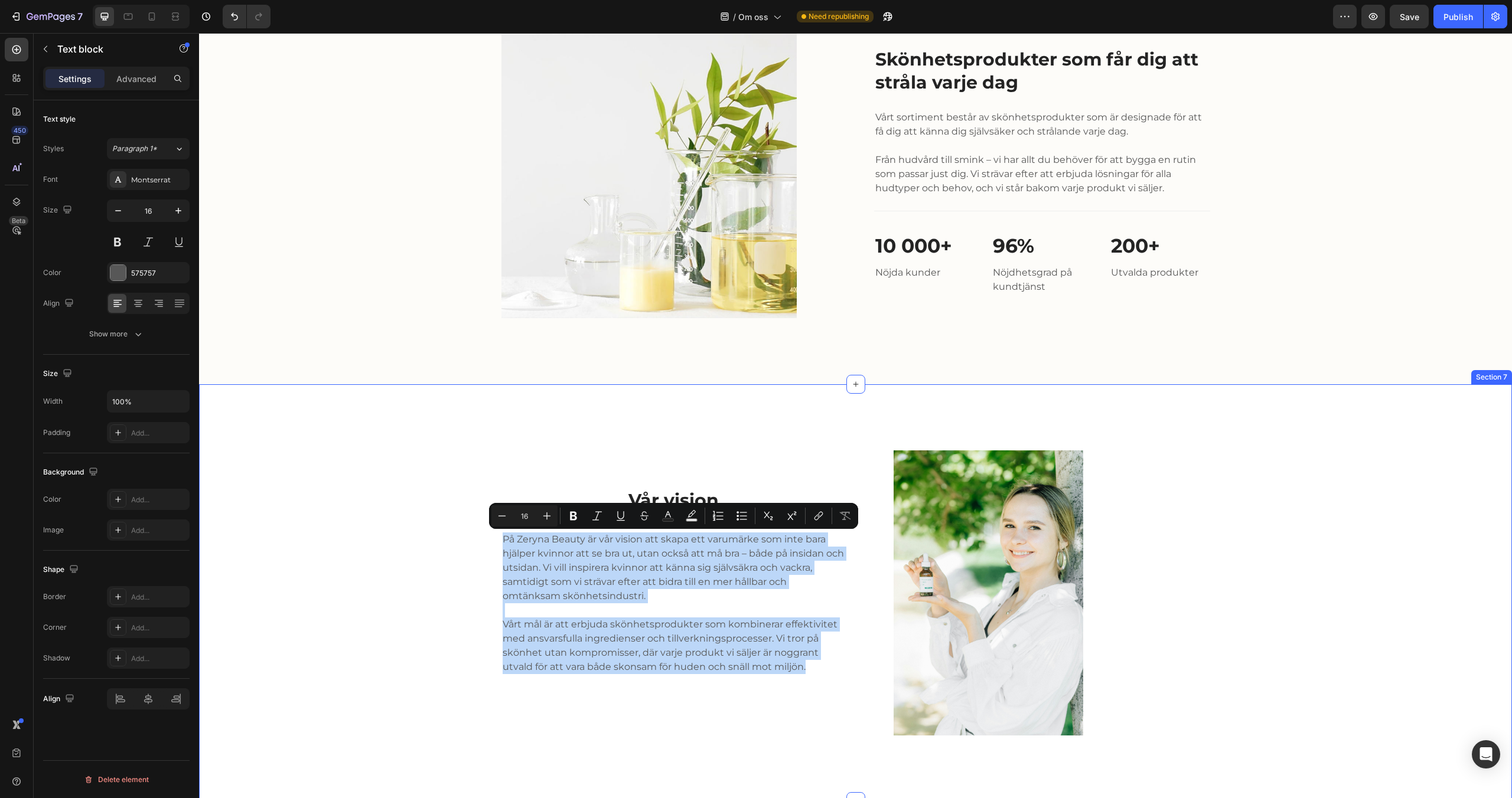
drag, startPoint x: 809, startPoint y: 666, endPoint x: 496, endPoint y: 531, distance: 340.9
click at [496, 531] on div "Vår vision Heading På Zeryna Beauty är vår vision att skapa ett varumärke som i…" at bounding box center [855, 593] width 1295 height 285
copy div "På Zeryna Beauty är vår vision att skapa ett varumärke som inte bara hjälper kv…"
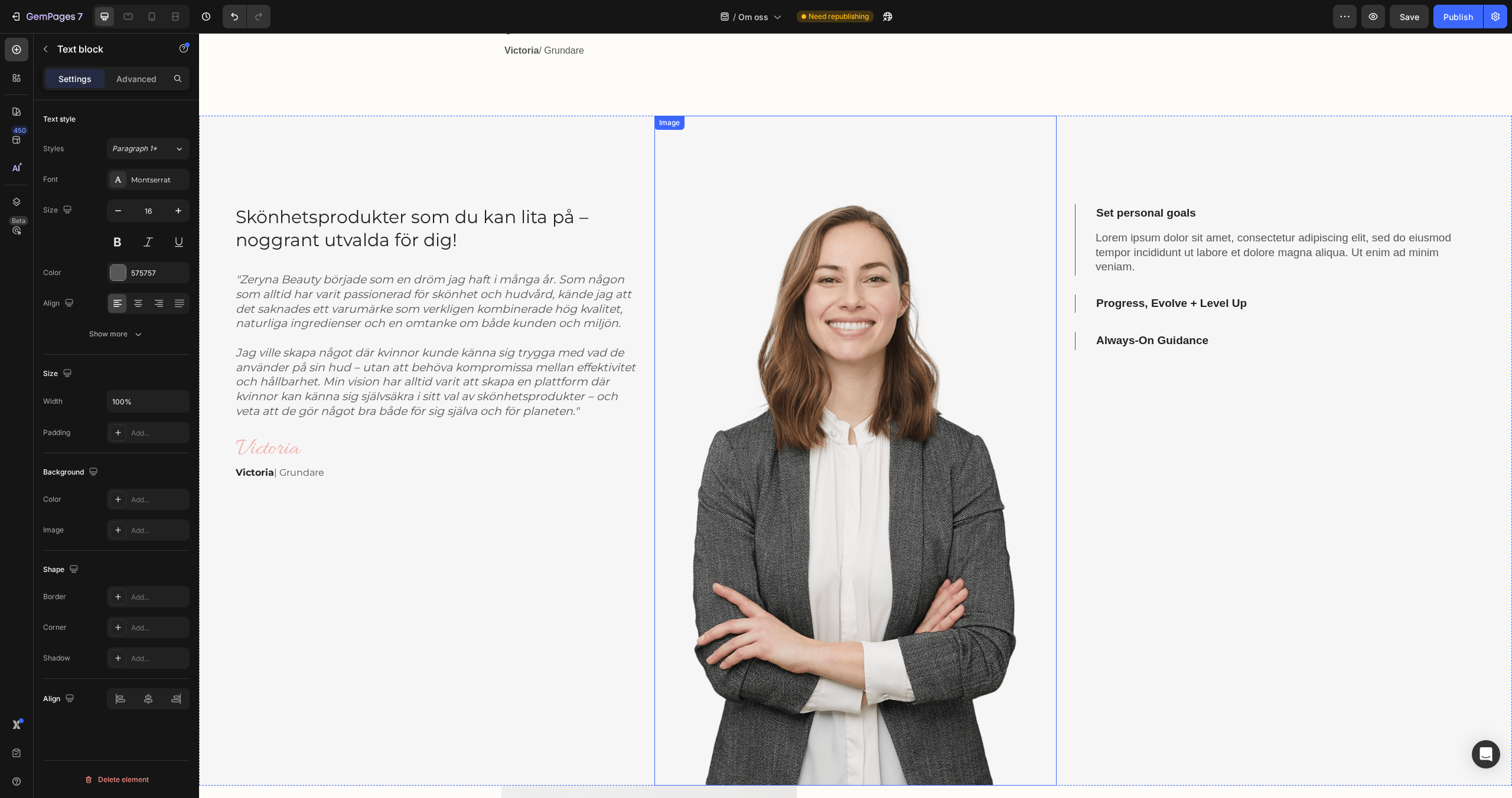
scroll to position [556, 0]
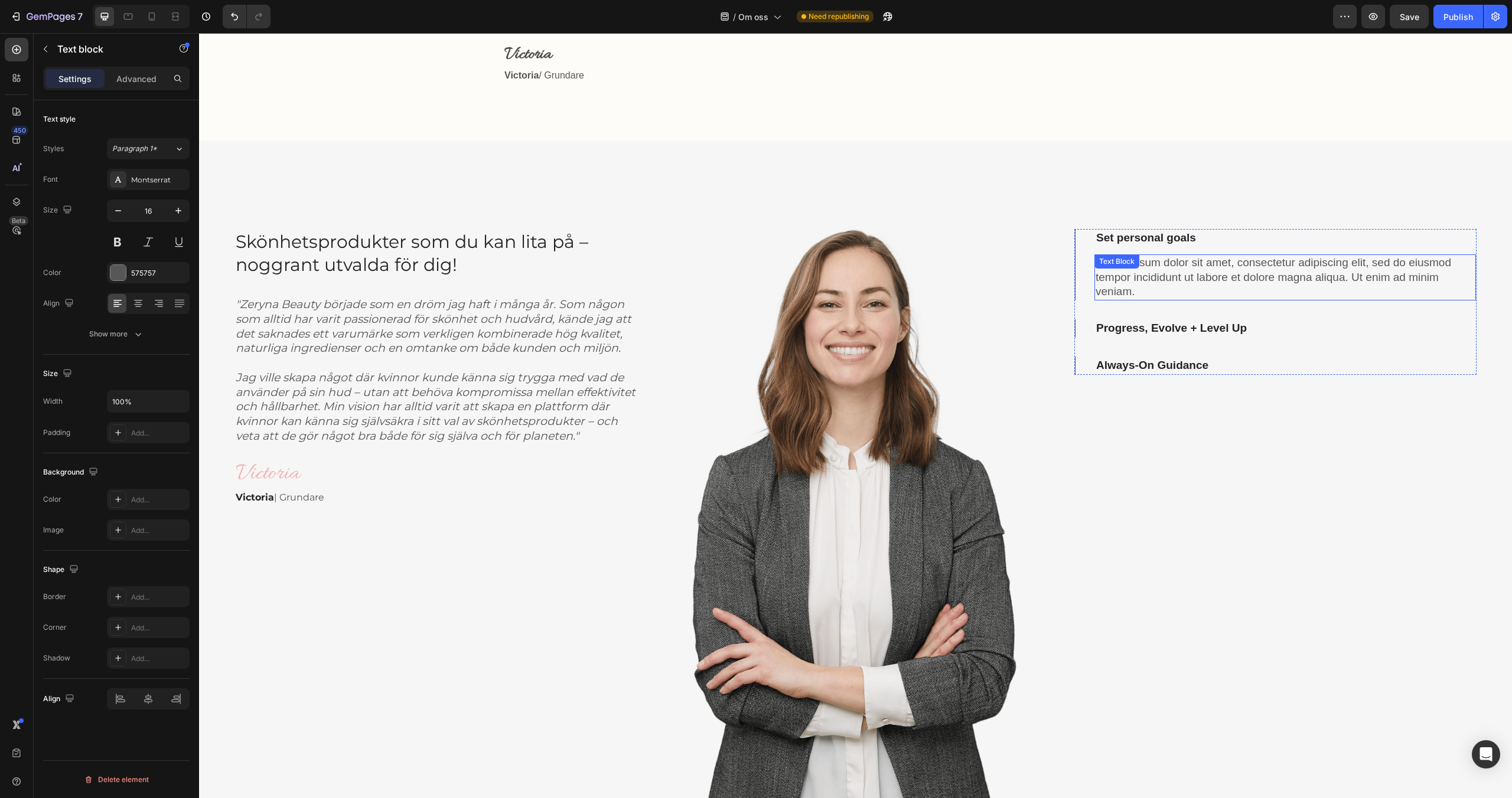
click at [1126, 280] on p "Lorem ipsum dolor sit amet, consectetur adipiscing elit, sed do eiusmod tempor …" at bounding box center [1285, 278] width 379 height 43
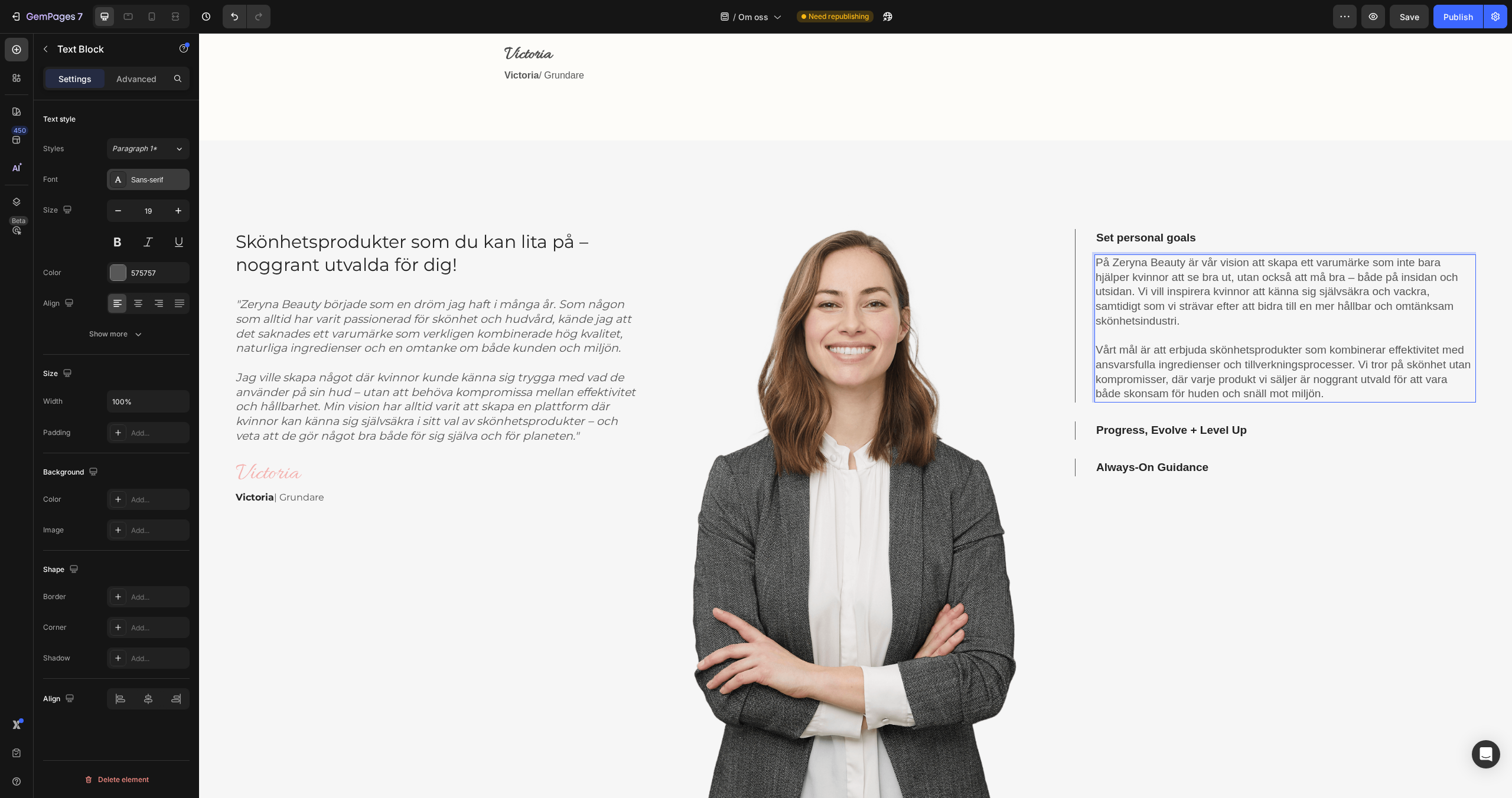
click at [136, 183] on div "Sans-serif" at bounding box center [159, 180] width 55 height 11
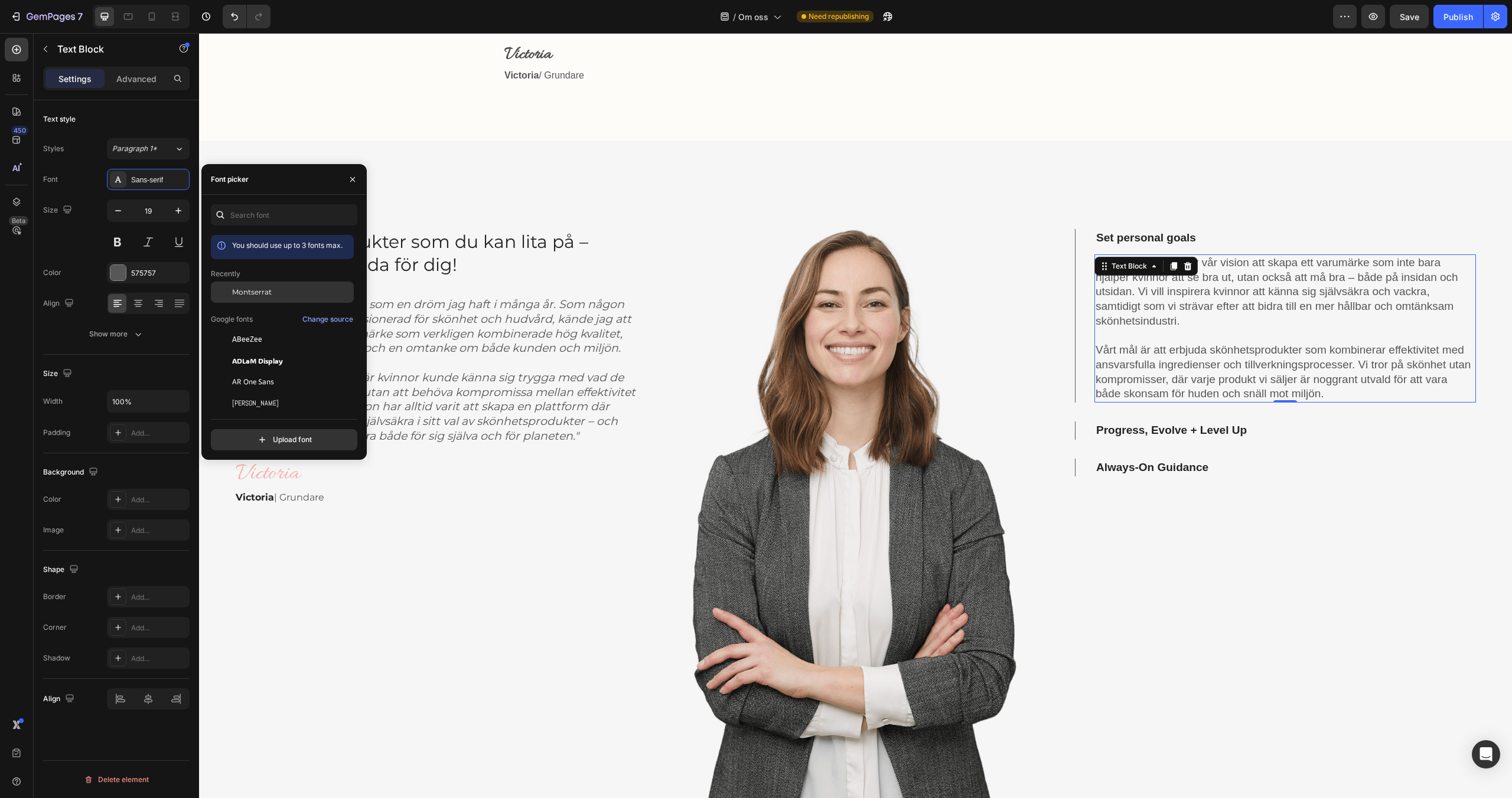
click at [247, 291] on span "Montserrat" at bounding box center [252, 292] width 39 height 11
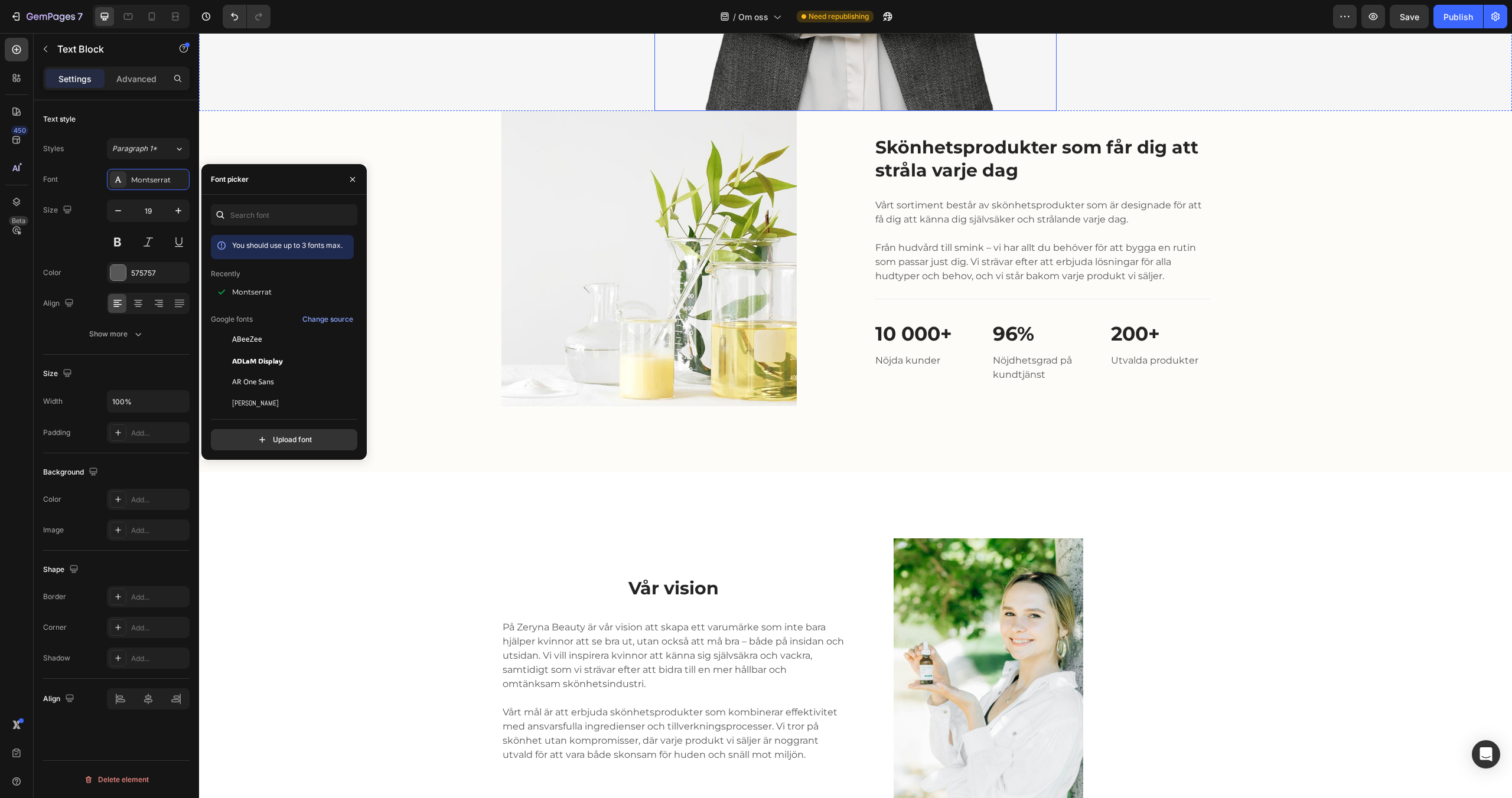
scroll to position [1316, 0]
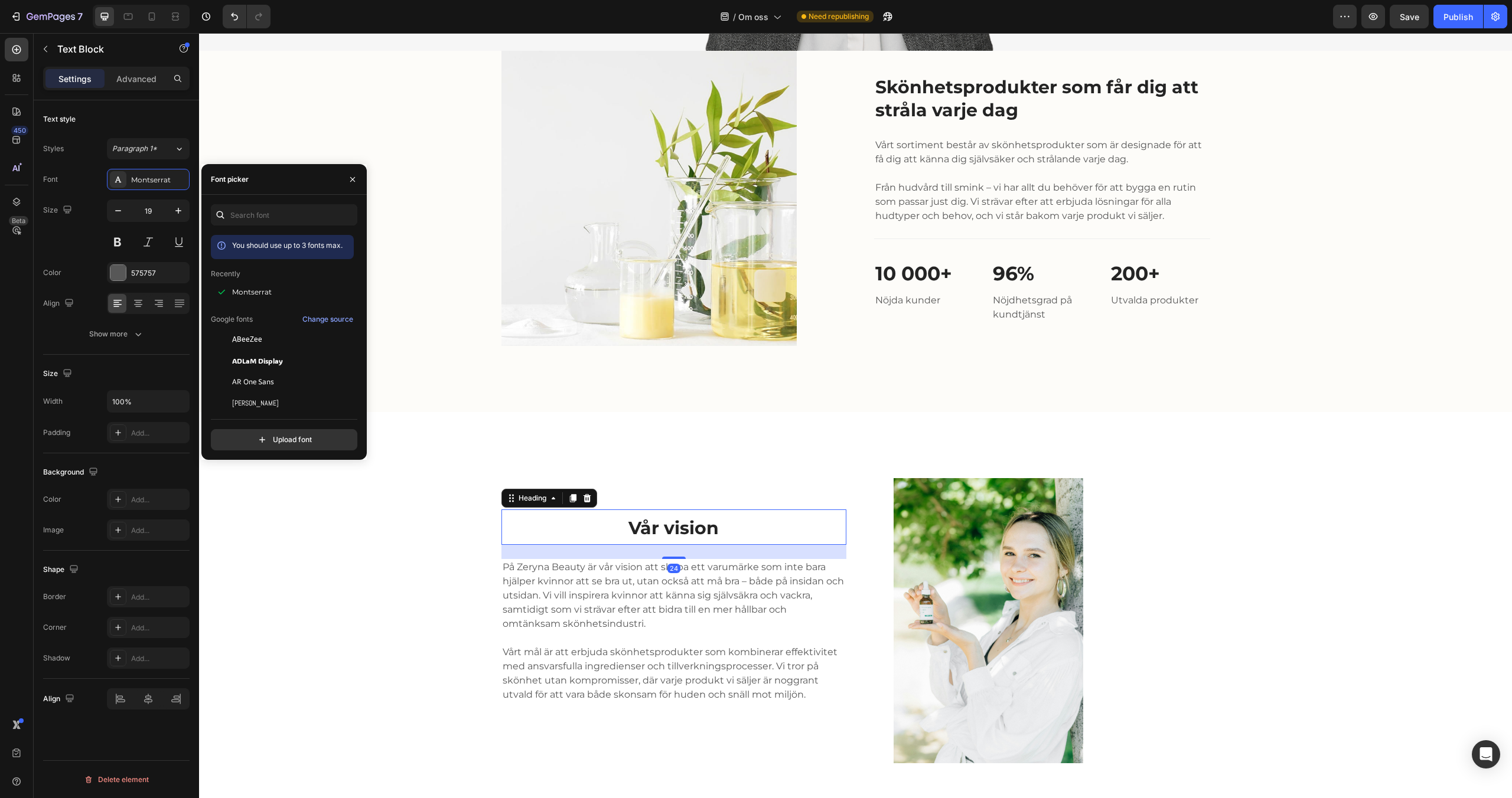
click at [694, 530] on span "Vår vision" at bounding box center [673, 528] width 90 height 22
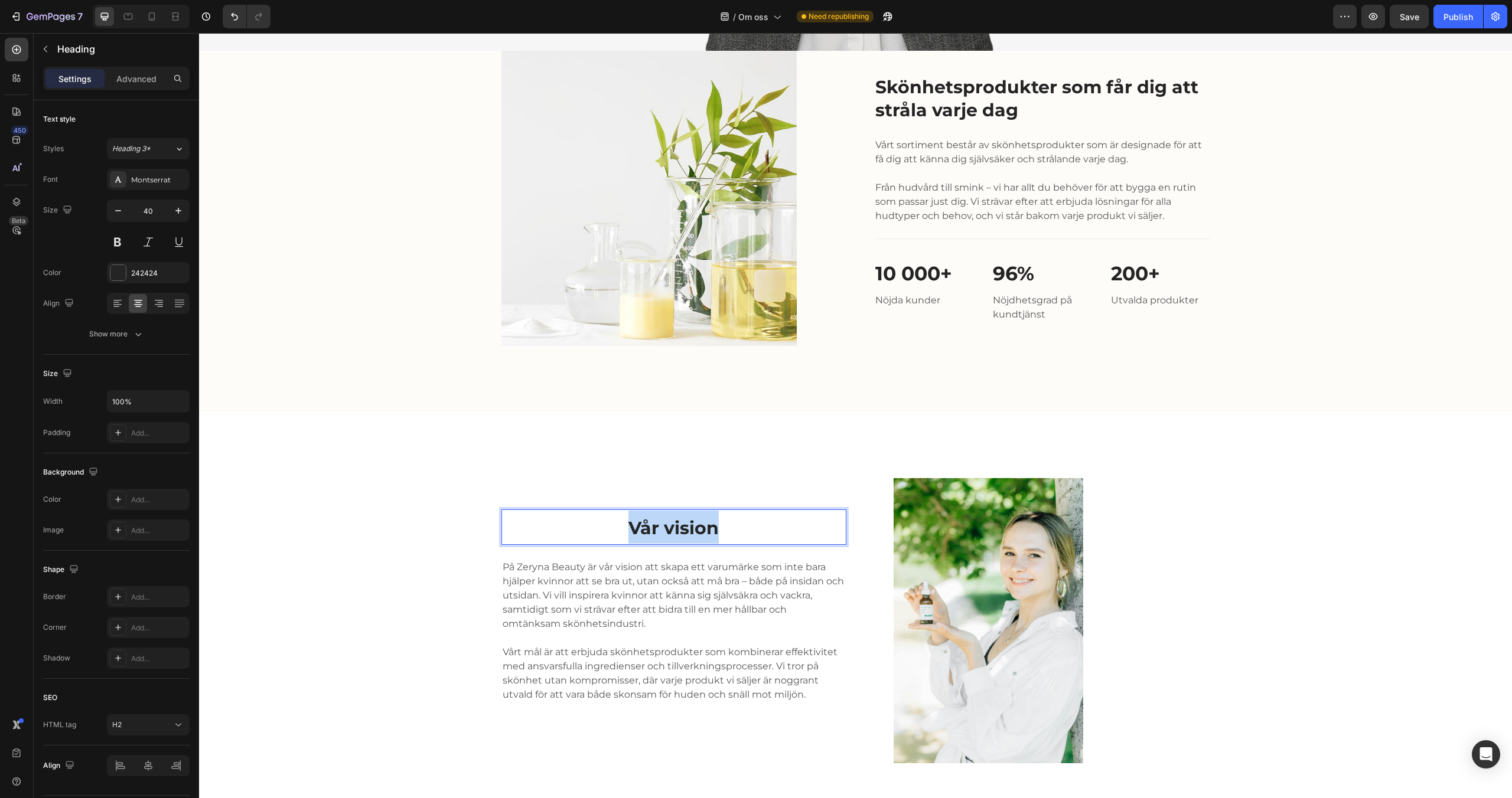
click at [694, 530] on span "Vår vision" at bounding box center [673, 528] width 90 height 22
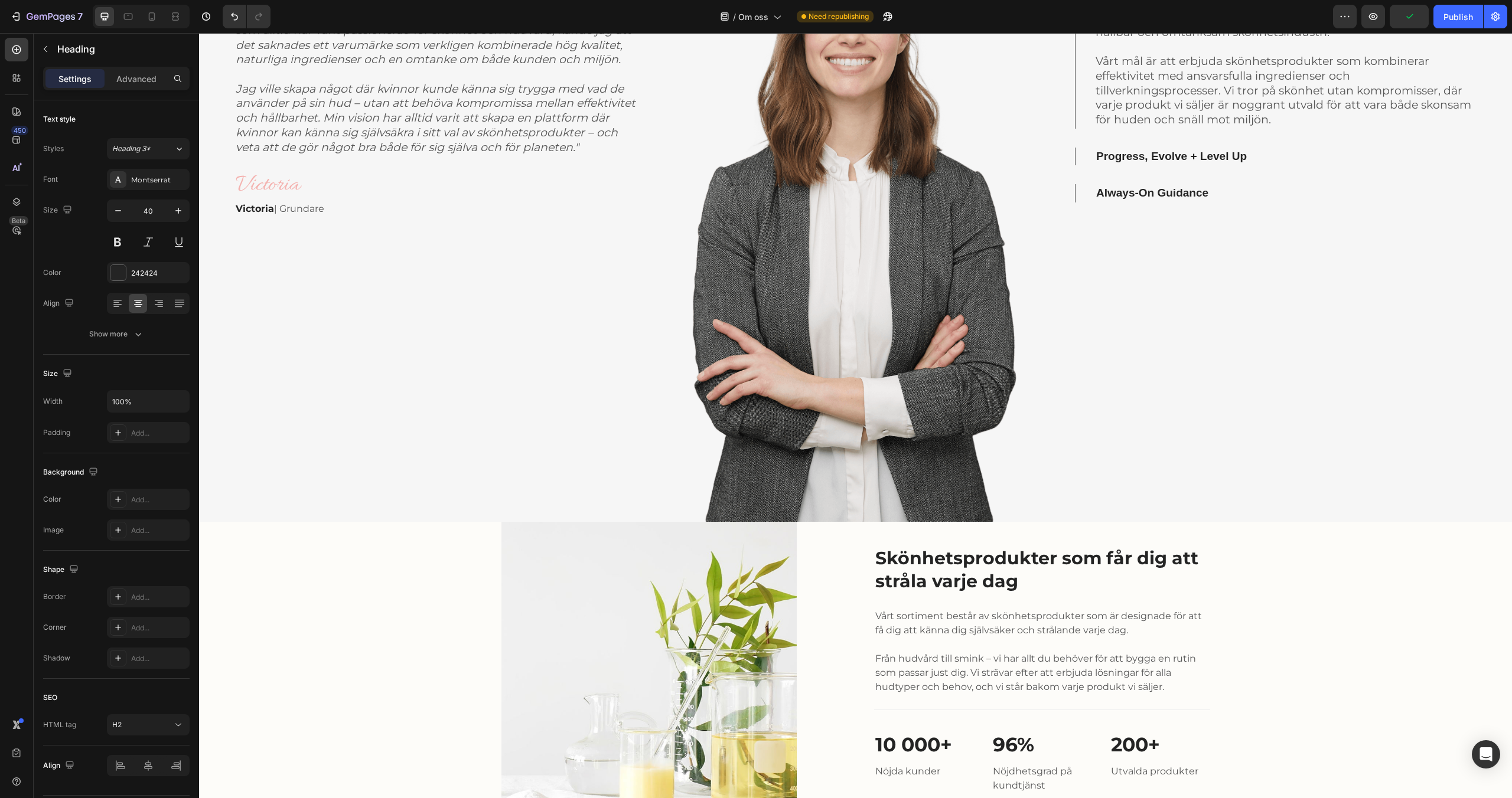
scroll to position [569, 0]
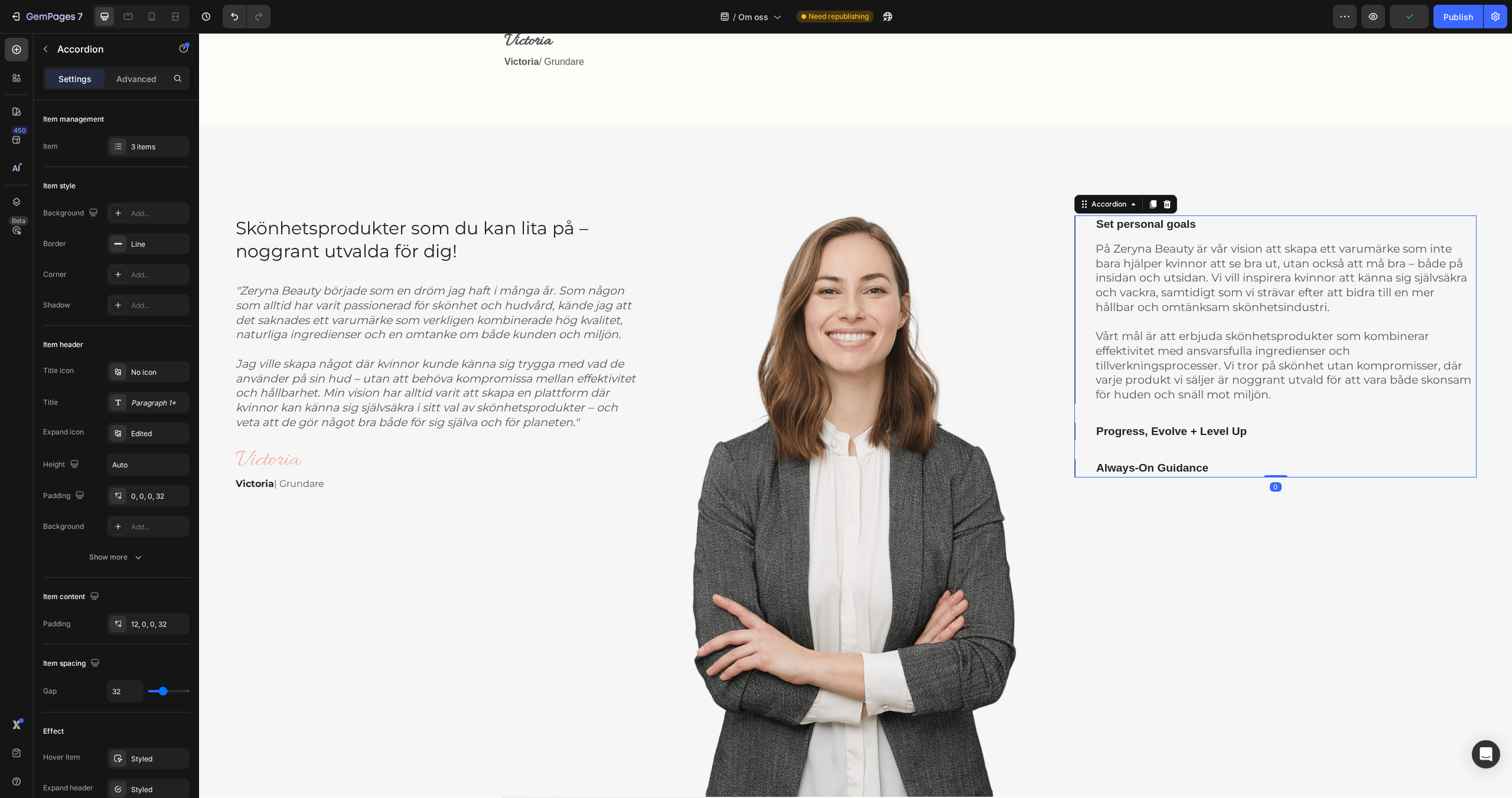
click at [1146, 226] on p "Set personal goals" at bounding box center [1146, 224] width 100 height 14
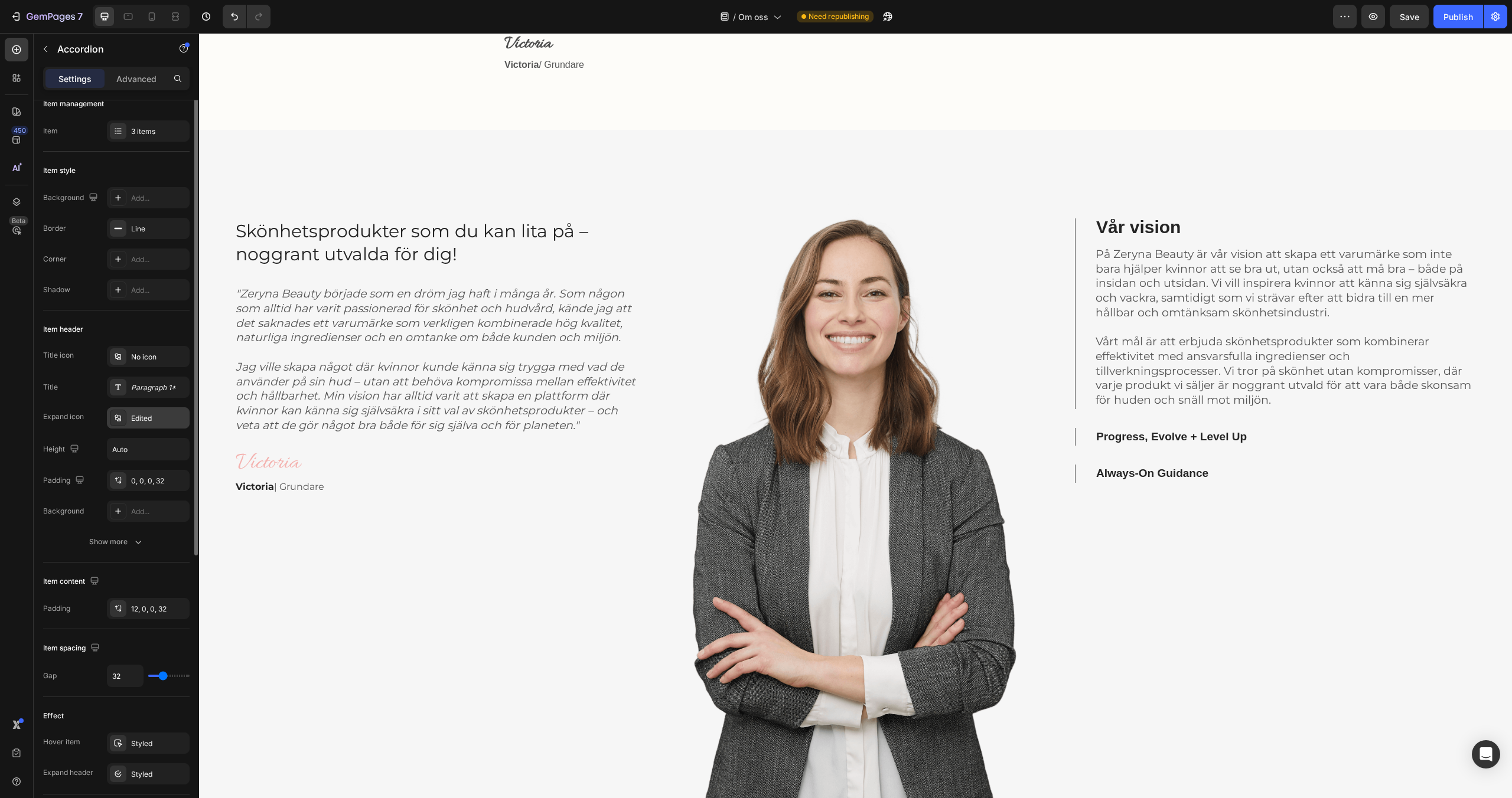
scroll to position [20, 0]
click at [1137, 225] on span "Vår vision" at bounding box center [1138, 227] width 84 height 20
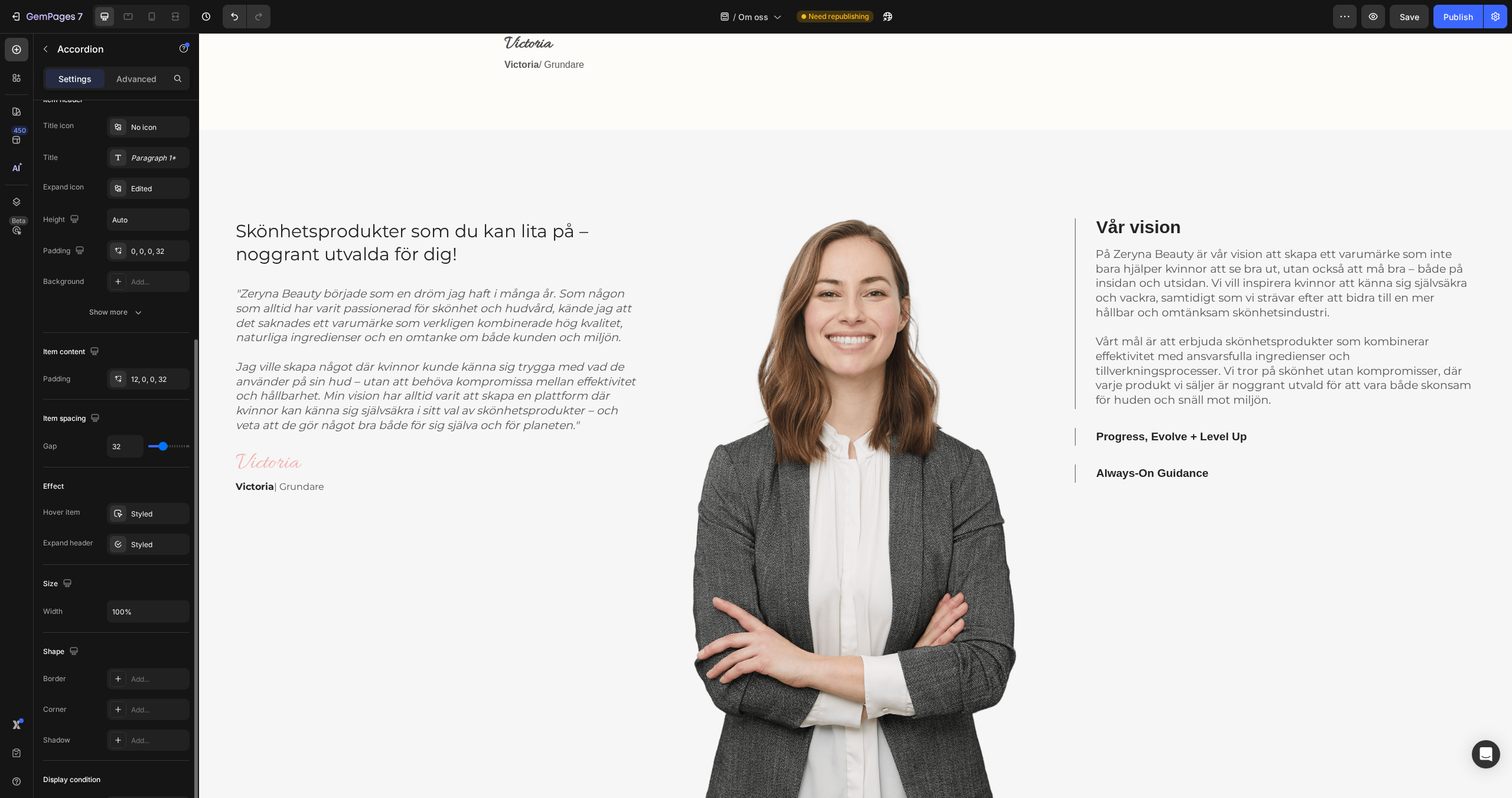
scroll to position [241, 0]
click at [125, 311] on div "Show more" at bounding box center [116, 316] width 55 height 12
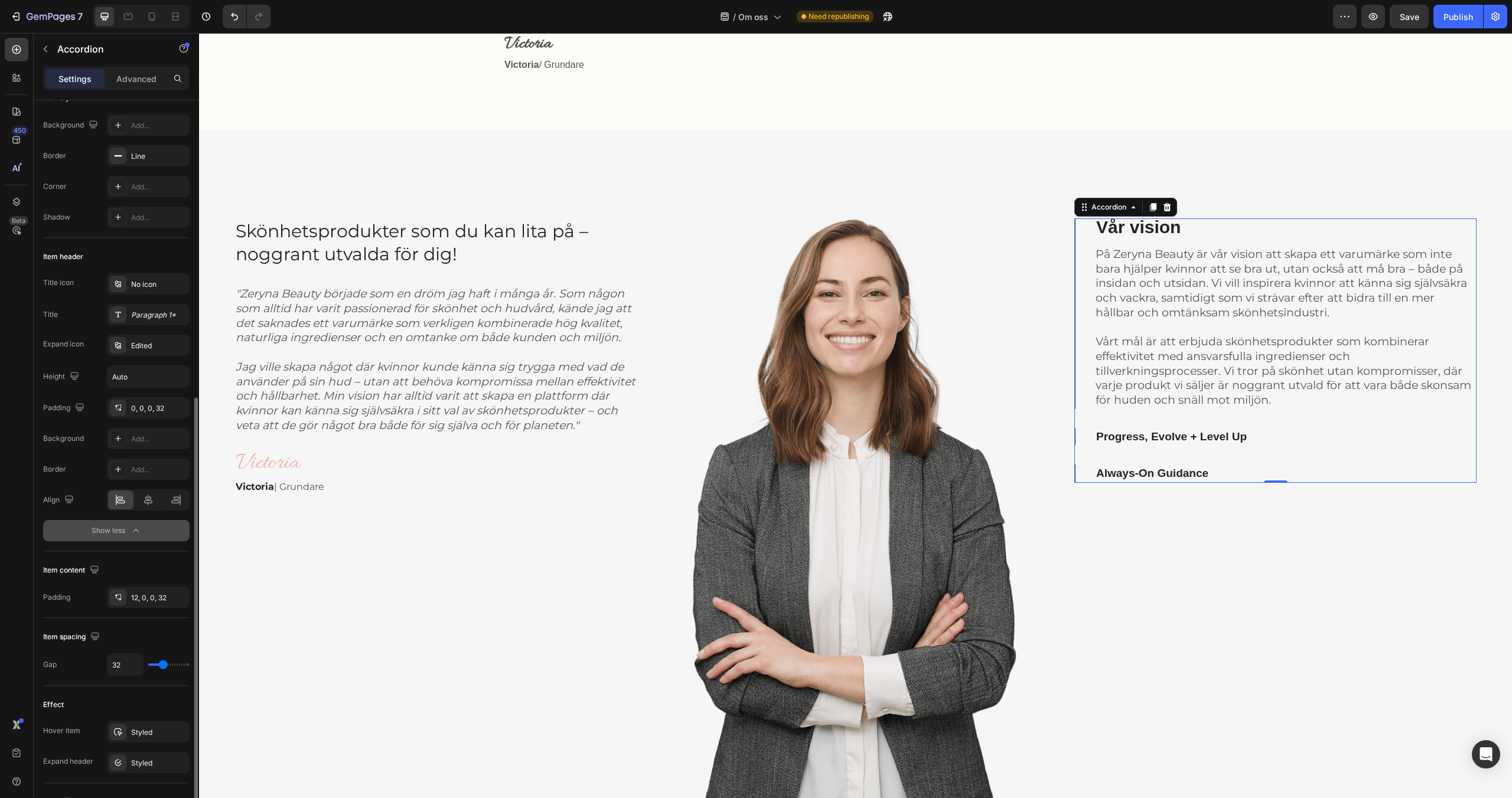
scroll to position [0, 0]
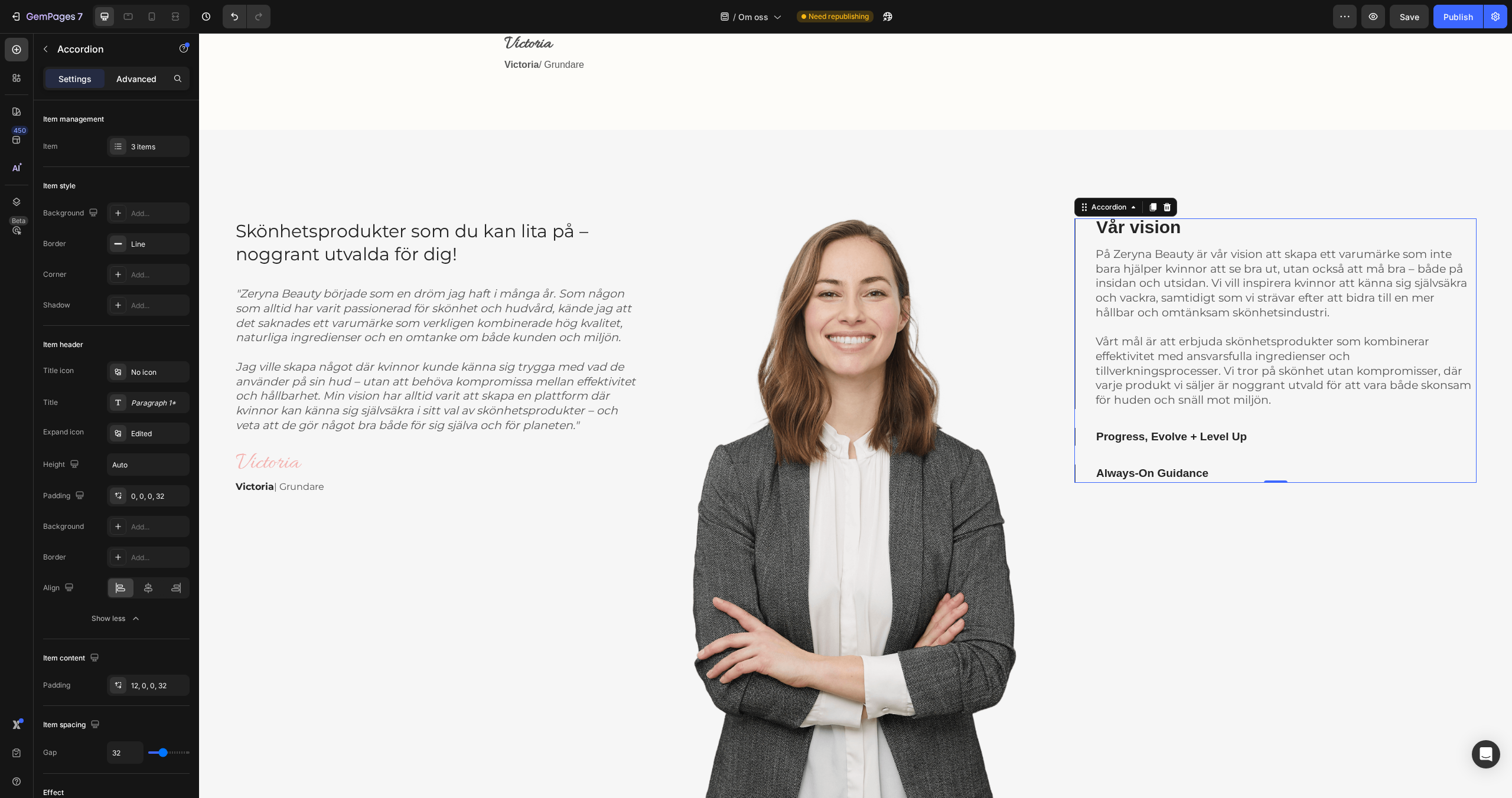
click at [147, 82] on p "Advanced" at bounding box center [136, 78] width 40 height 12
type input "100%"
type input "100"
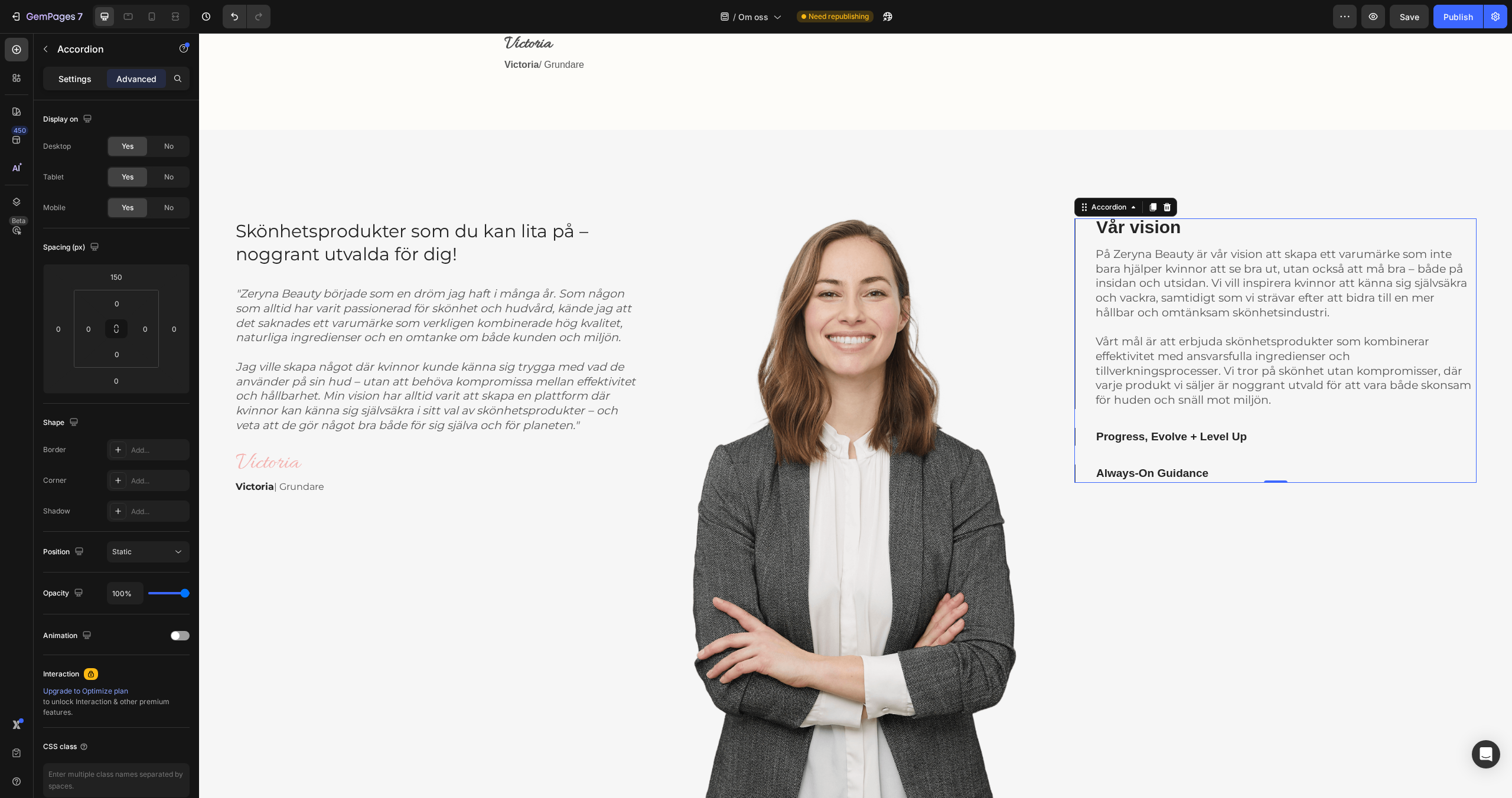
click at [87, 78] on p "Settings" at bounding box center [75, 78] width 33 height 12
type input "32"
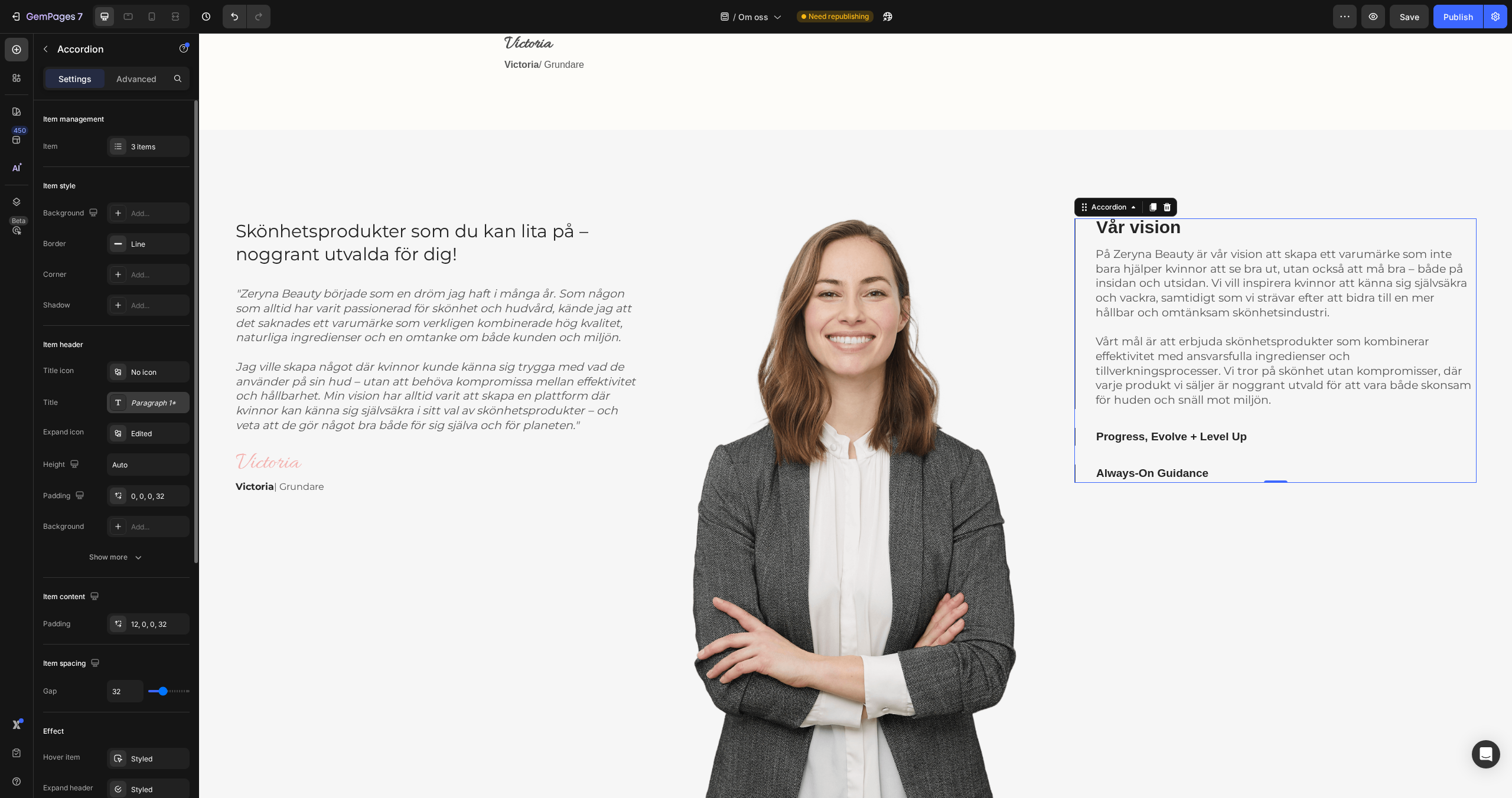
click at [161, 403] on div "Paragraph 1*" at bounding box center [159, 403] width 55 height 11
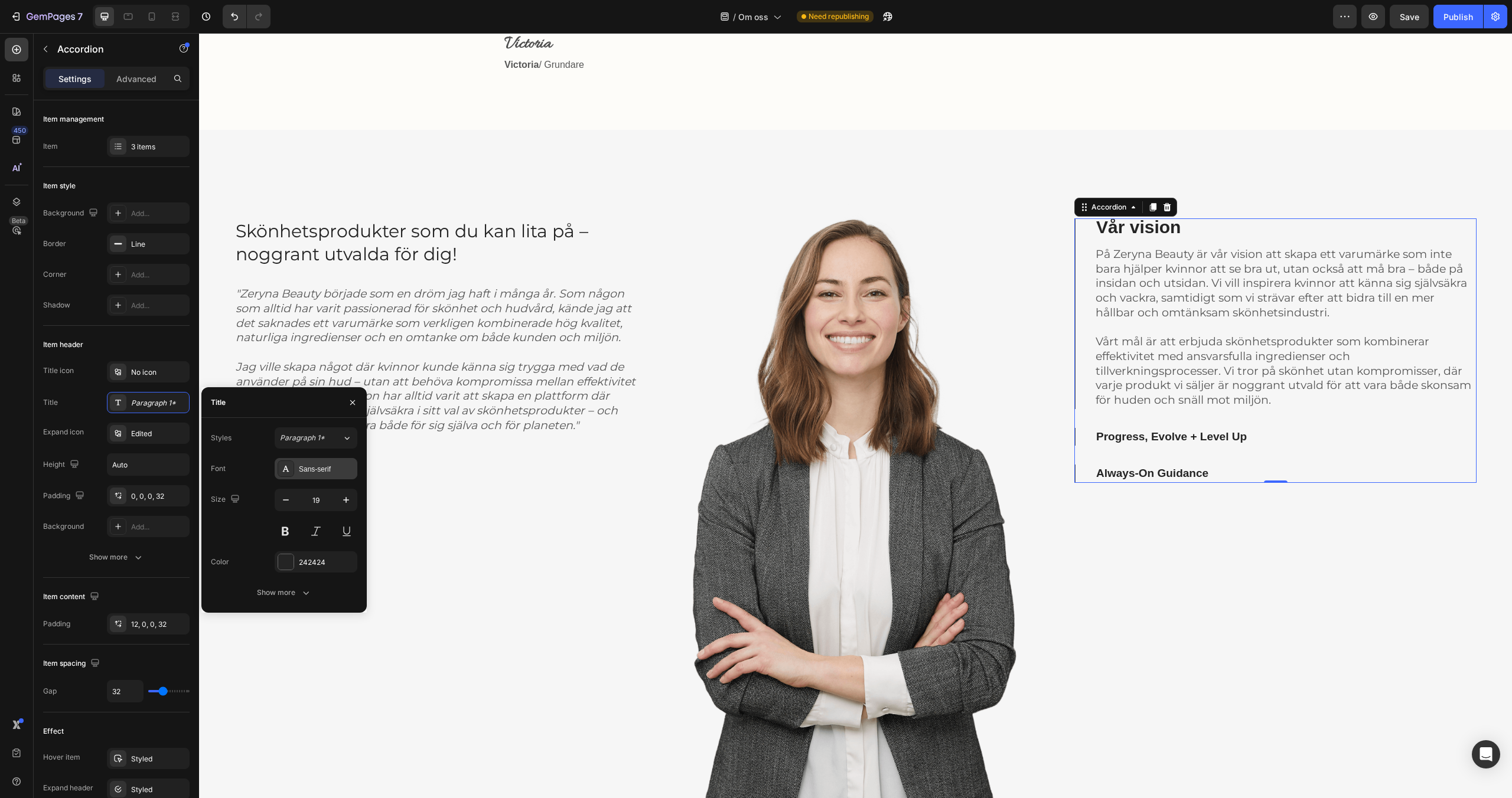
click at [326, 470] on div "Sans-serif" at bounding box center [326, 469] width 55 height 11
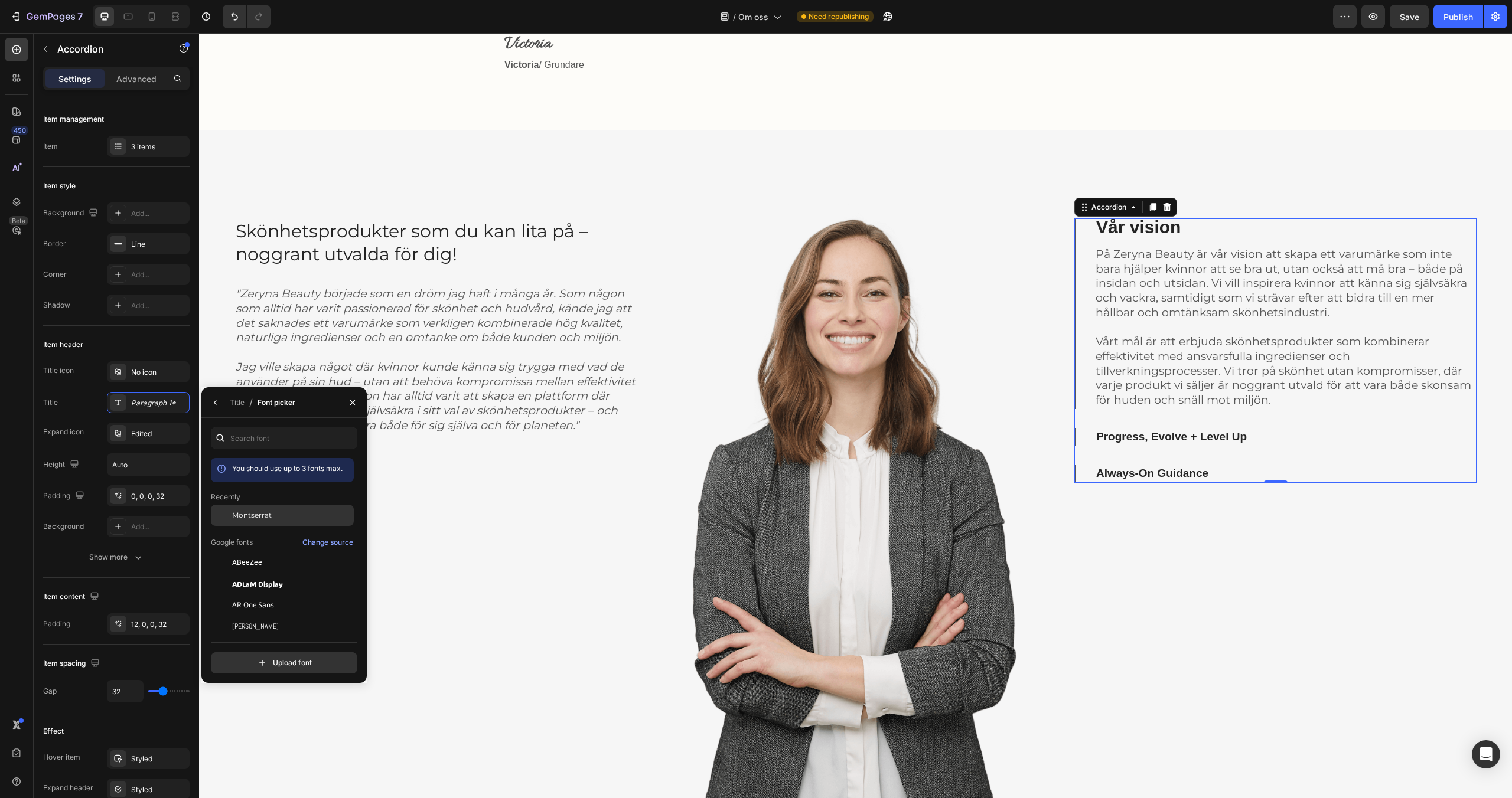
click at [286, 512] on div "Montserrat" at bounding box center [291, 515] width 119 height 11
click at [847, 225] on img at bounding box center [855, 464] width 402 height 670
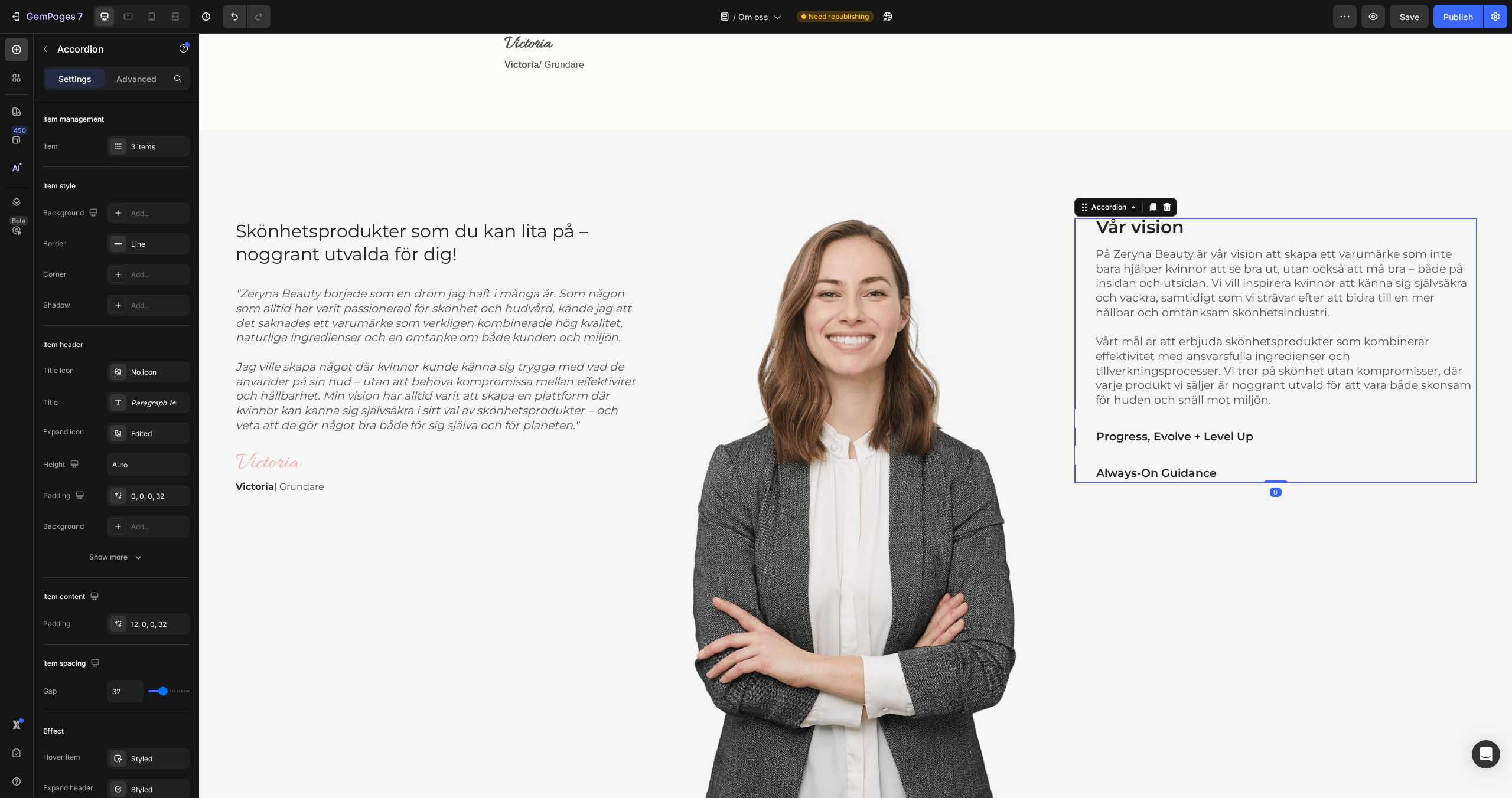
click at [1196, 436] on p "Progress, Evolve + Level Up" at bounding box center [1174, 437] width 157 height 14
click at [1232, 466] on div "Always-On Guidance" at bounding box center [1275, 474] width 363 height 18
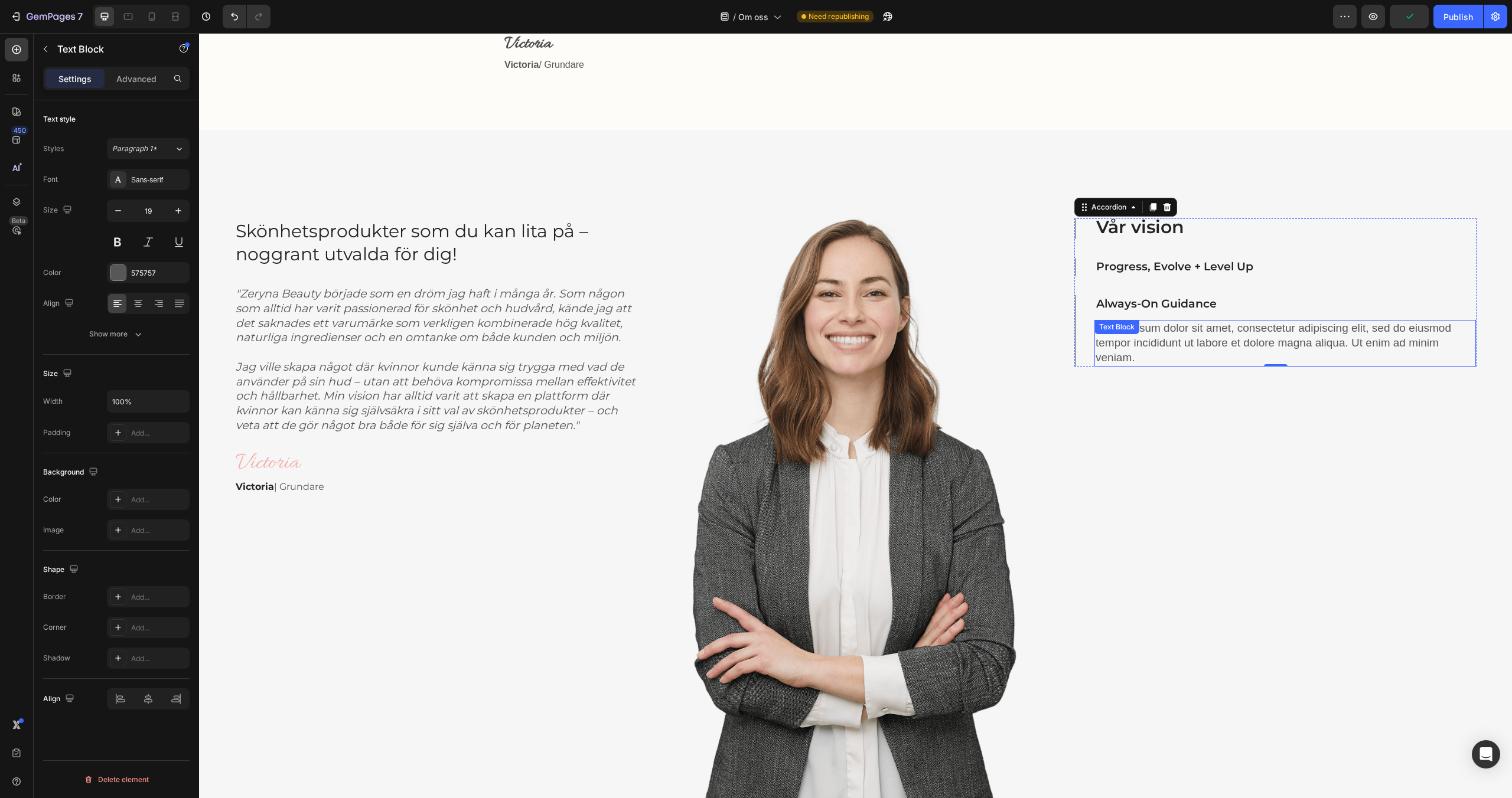
click at [1240, 357] on p "Lorem ipsum dolor sit amet, consectetur adipiscing elit, sed do eiusmod tempor …" at bounding box center [1285, 343] width 379 height 43
click at [1271, 363] on p "Lorem ipsum dolor sit amet, consectetur adipiscing elit, sed do eiusmod tempor …" at bounding box center [1285, 343] width 379 height 43
click at [1086, 268] on div "Progress, Evolve + Level Up" at bounding box center [1275, 267] width 401 height 18
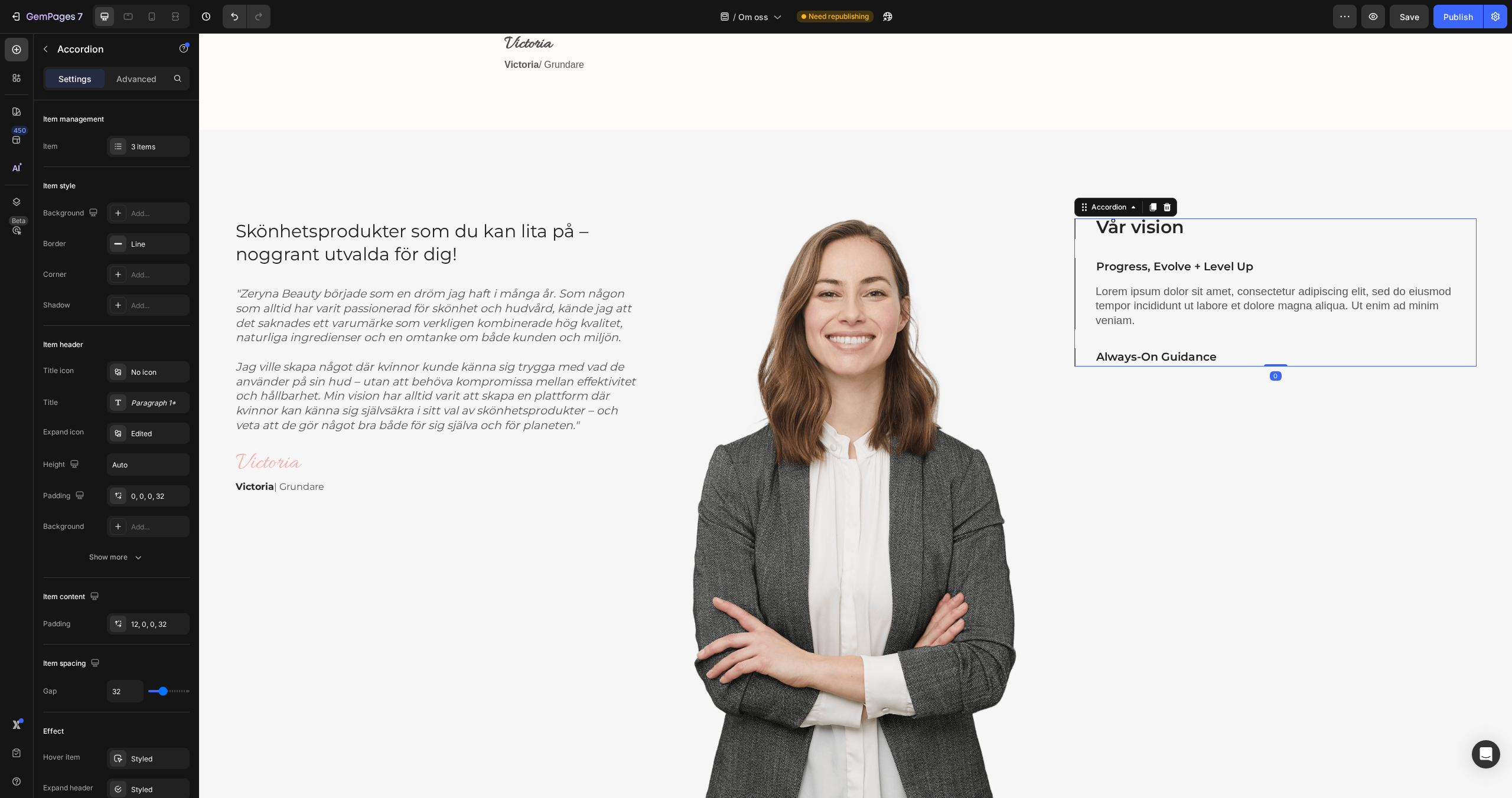
click at [1084, 357] on div "Always-On Guidance" at bounding box center [1275, 358] width 401 height 18
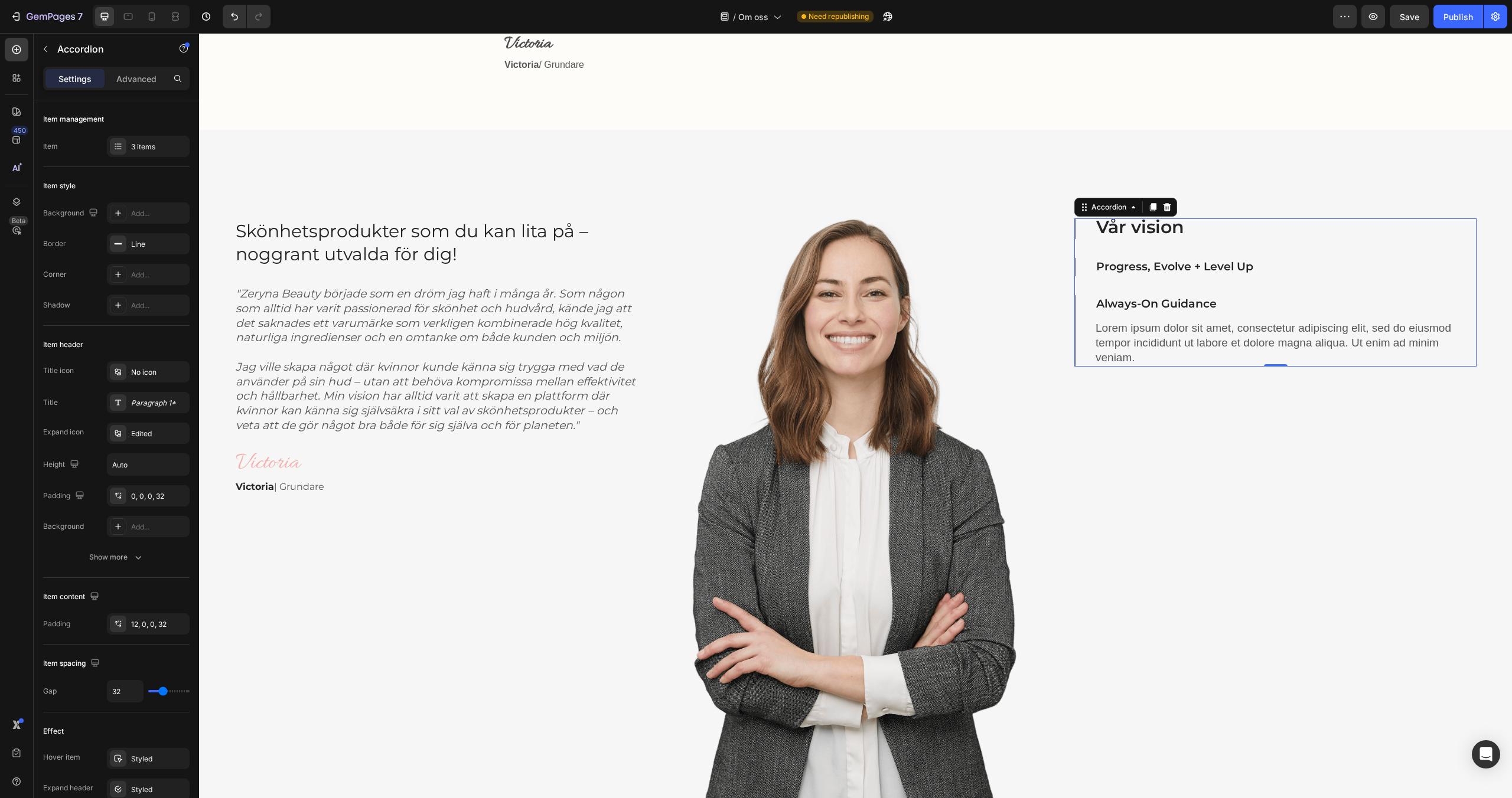
click at [1084, 233] on div "Vår vision" at bounding box center [1275, 228] width 401 height 20
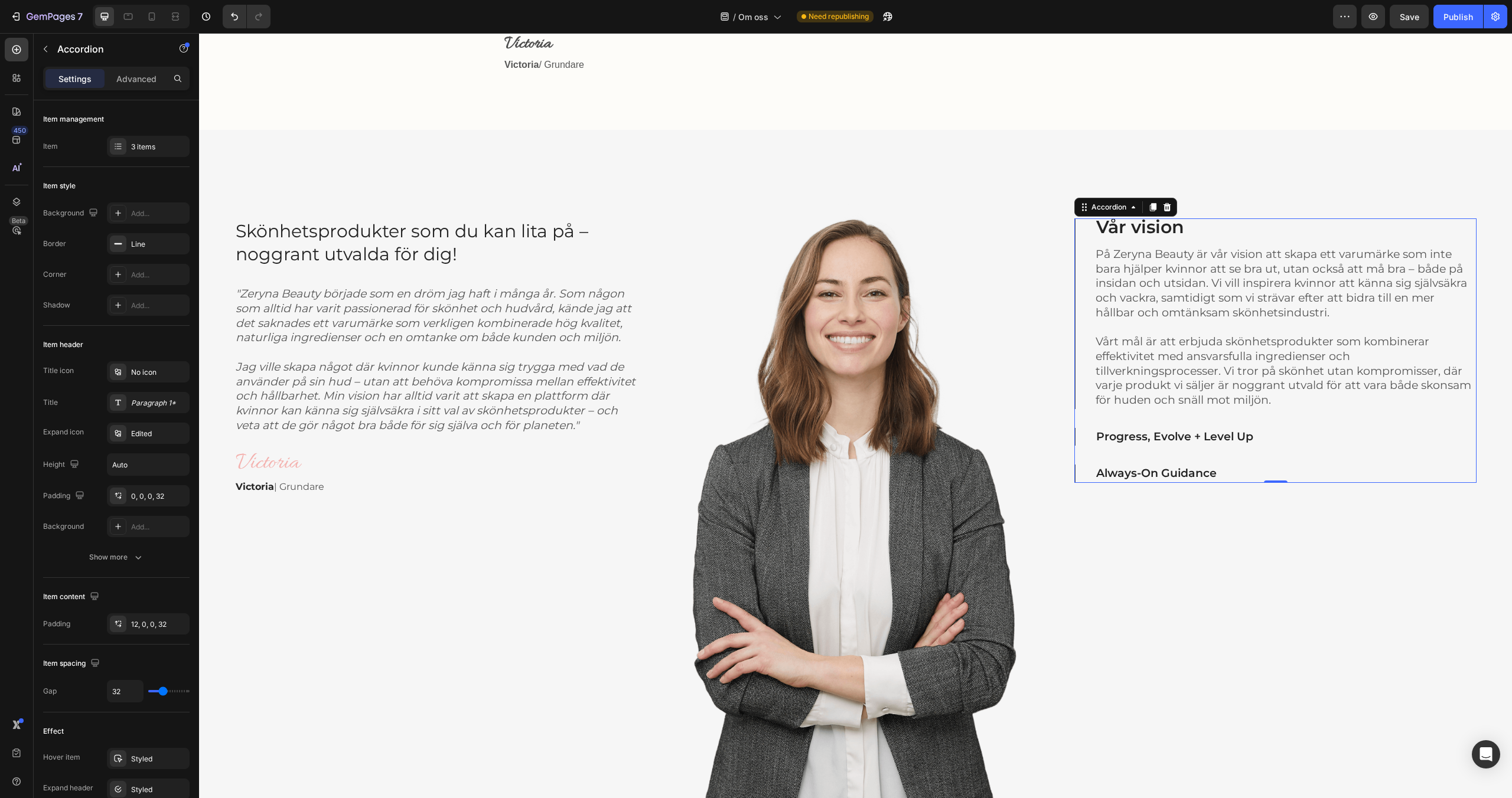
click at [1085, 437] on div "Progress, Evolve + Level Up" at bounding box center [1275, 437] width 401 height 18
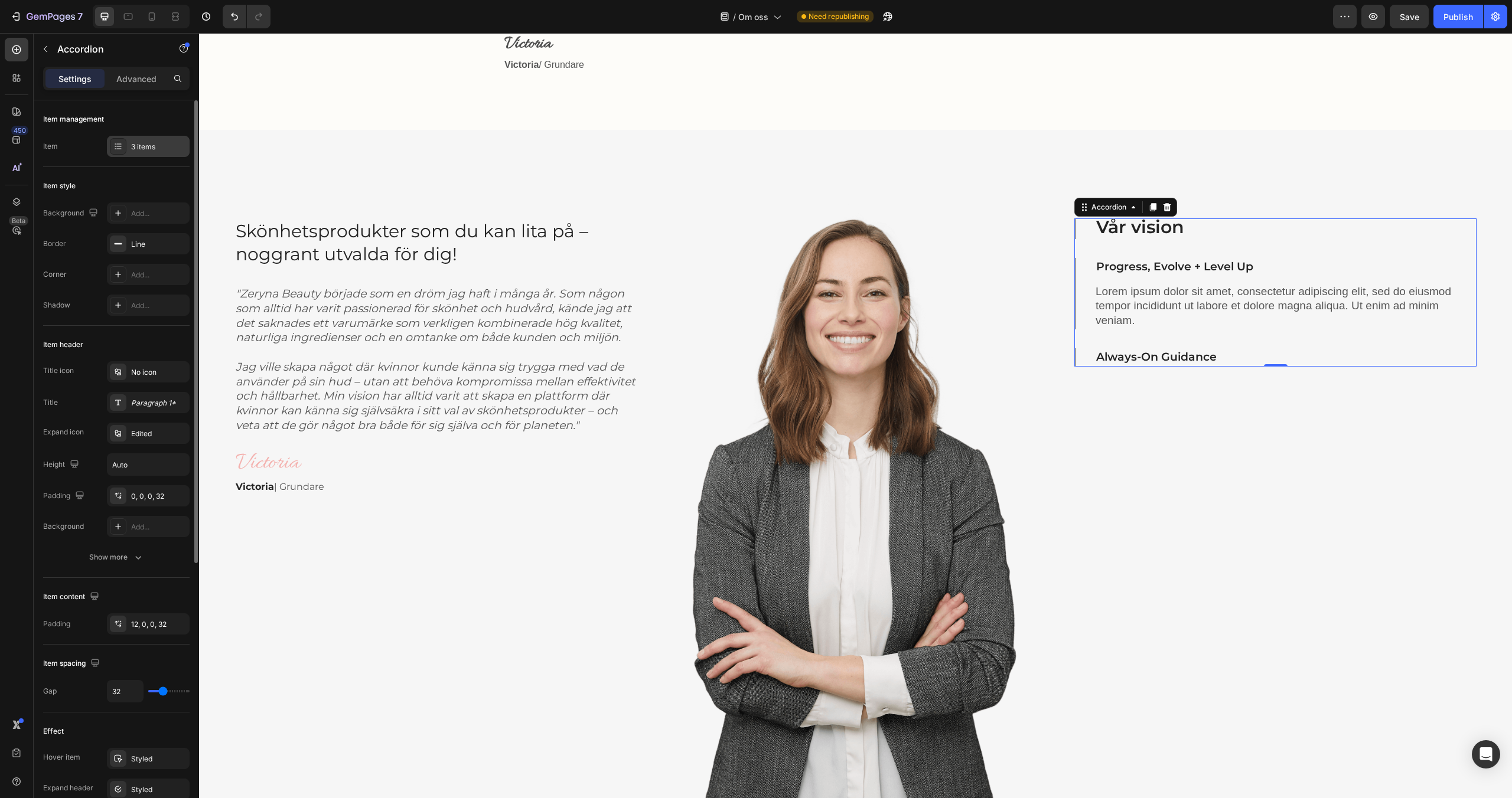
click at [143, 139] on div "3 items" at bounding box center [148, 146] width 83 height 21
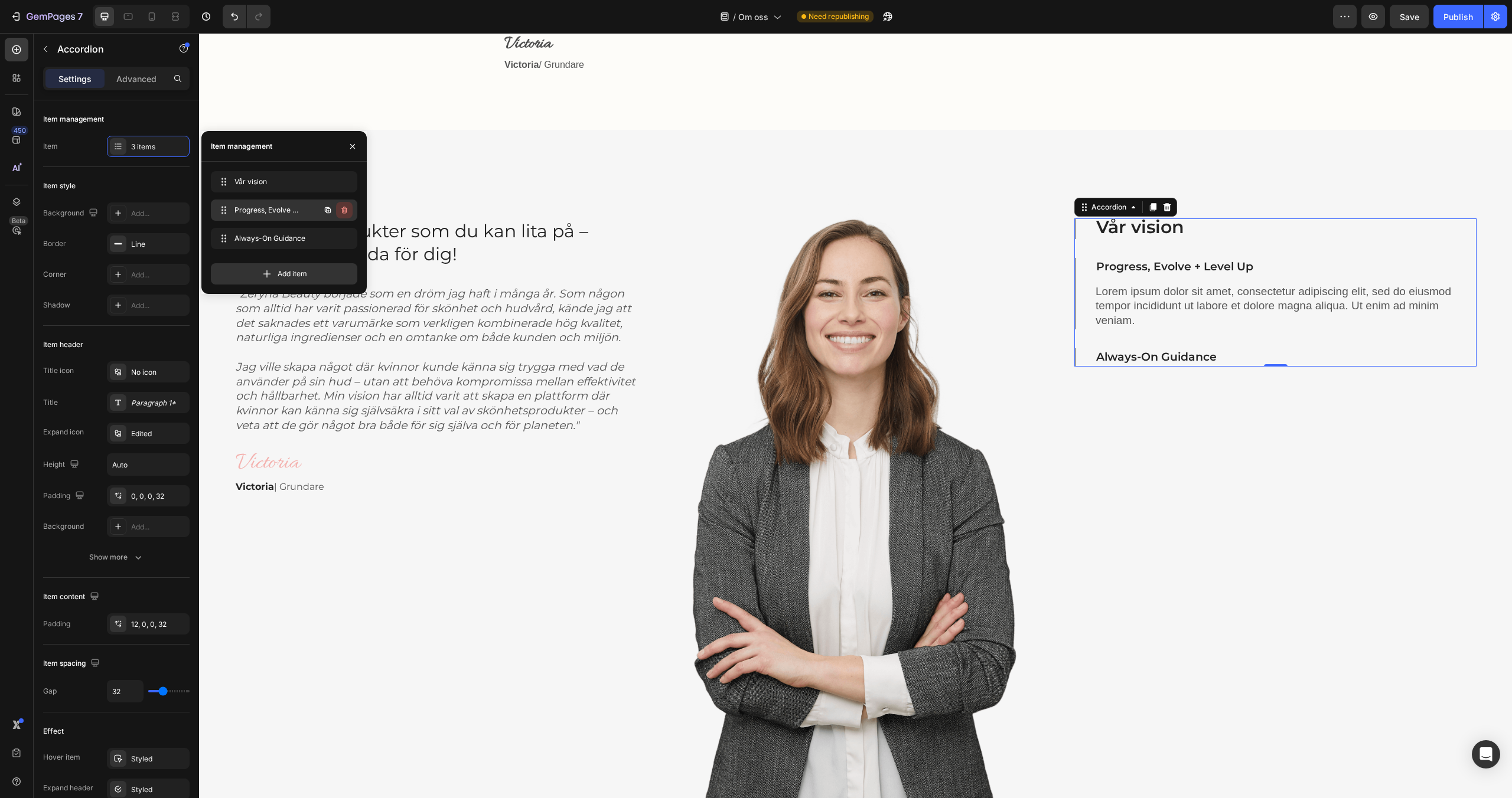
click at [342, 209] on icon "button" at bounding box center [344, 210] width 6 height 7
click at [342, 209] on div "Delete" at bounding box center [336, 210] width 22 height 11
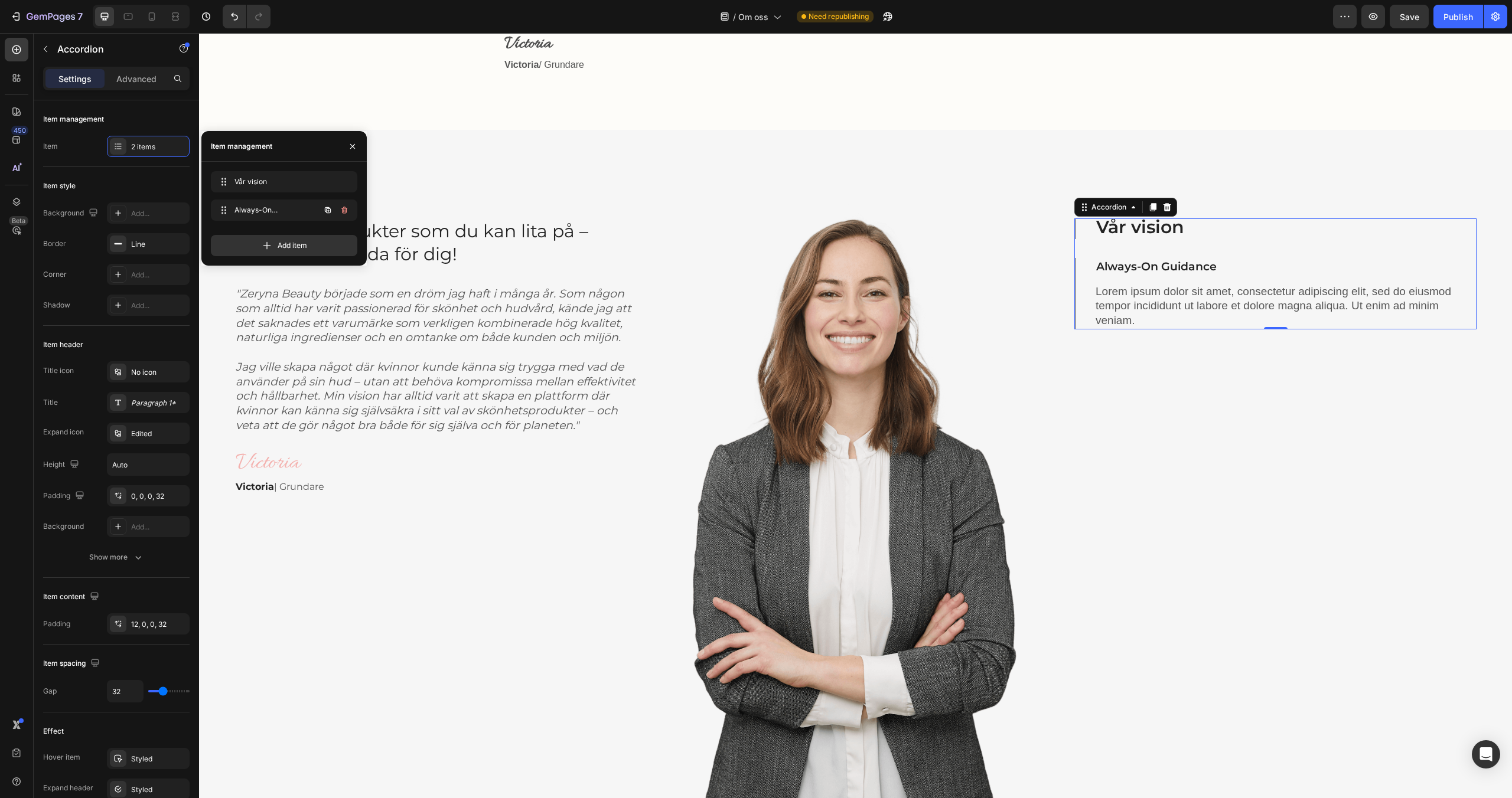
click at [342, 209] on icon "button" at bounding box center [344, 210] width 6 height 7
click at [342, 209] on div "Delete" at bounding box center [336, 210] width 22 height 11
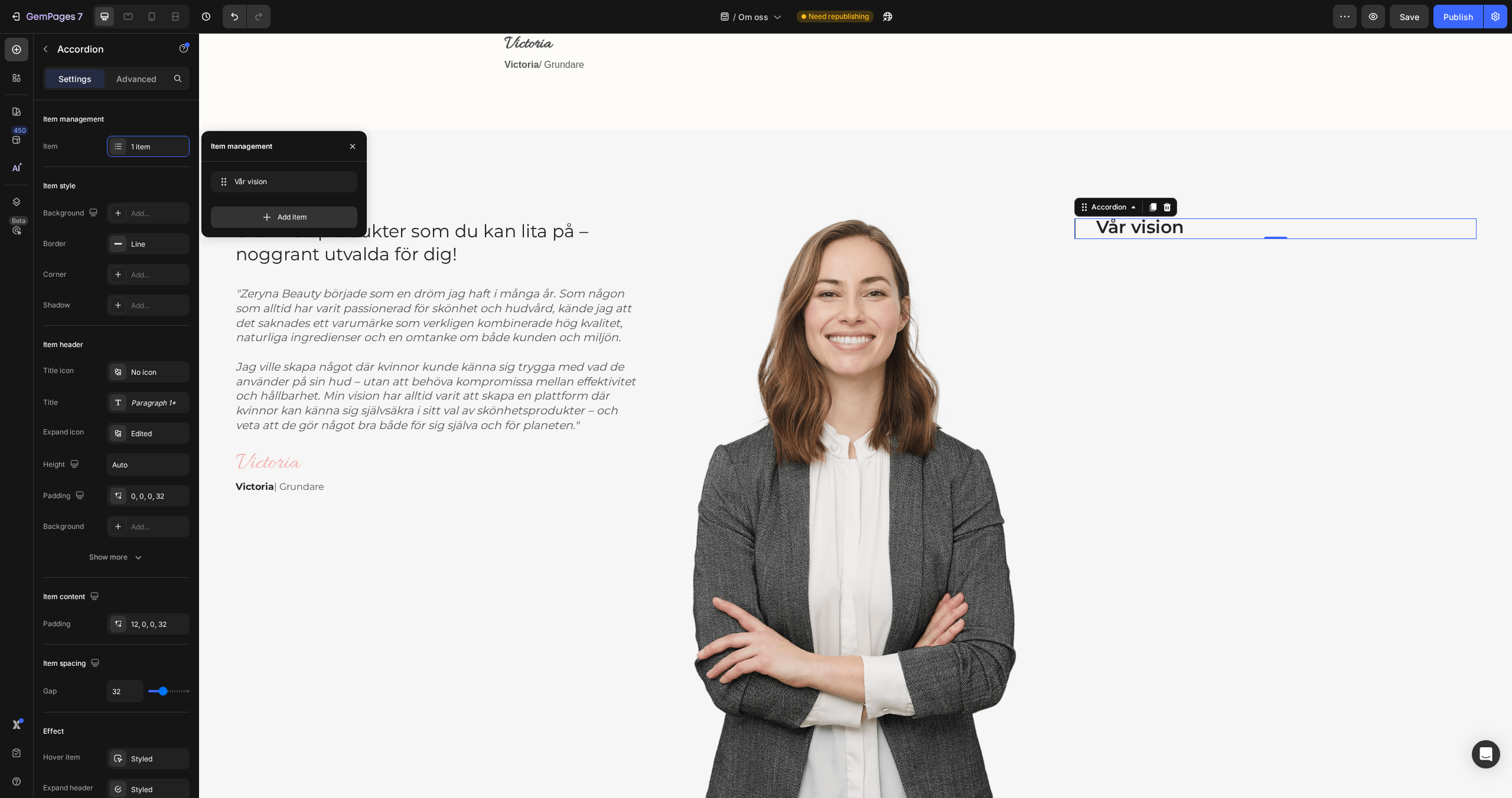
click at [1075, 225] on div "Vår vision" at bounding box center [1275, 228] width 401 height 20
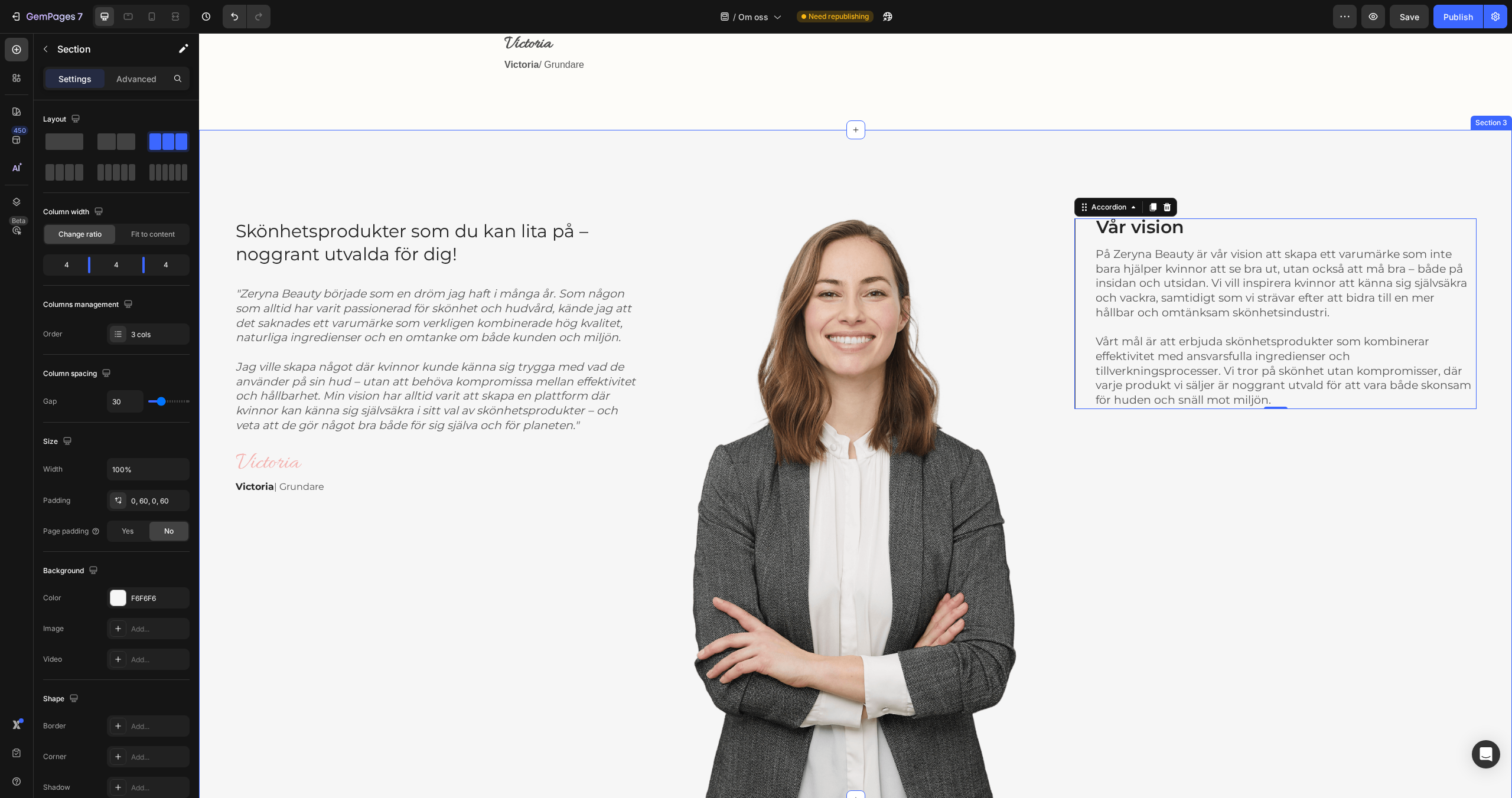
click at [1130, 470] on div "Vår vision På Zeryna Beauty är vår vision att skapa ett varumärke som inte bara…" at bounding box center [1275, 464] width 402 height 670
click at [1080, 366] on div "På Zeryna Beauty är vår vision att skapa ett varumärke som inte bara hjälper kv…" at bounding box center [1275, 324] width 401 height 170
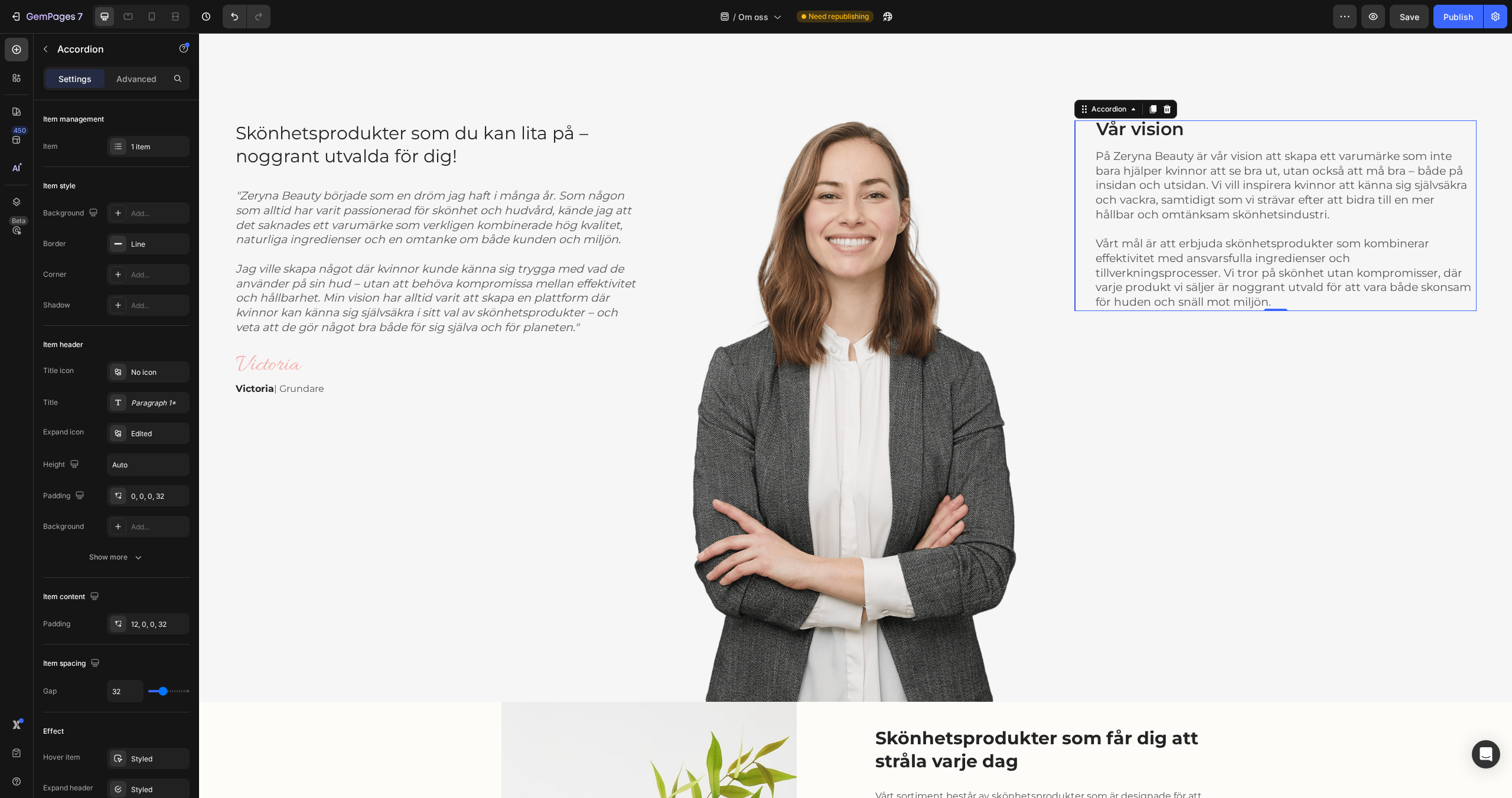
scroll to position [674, 0]
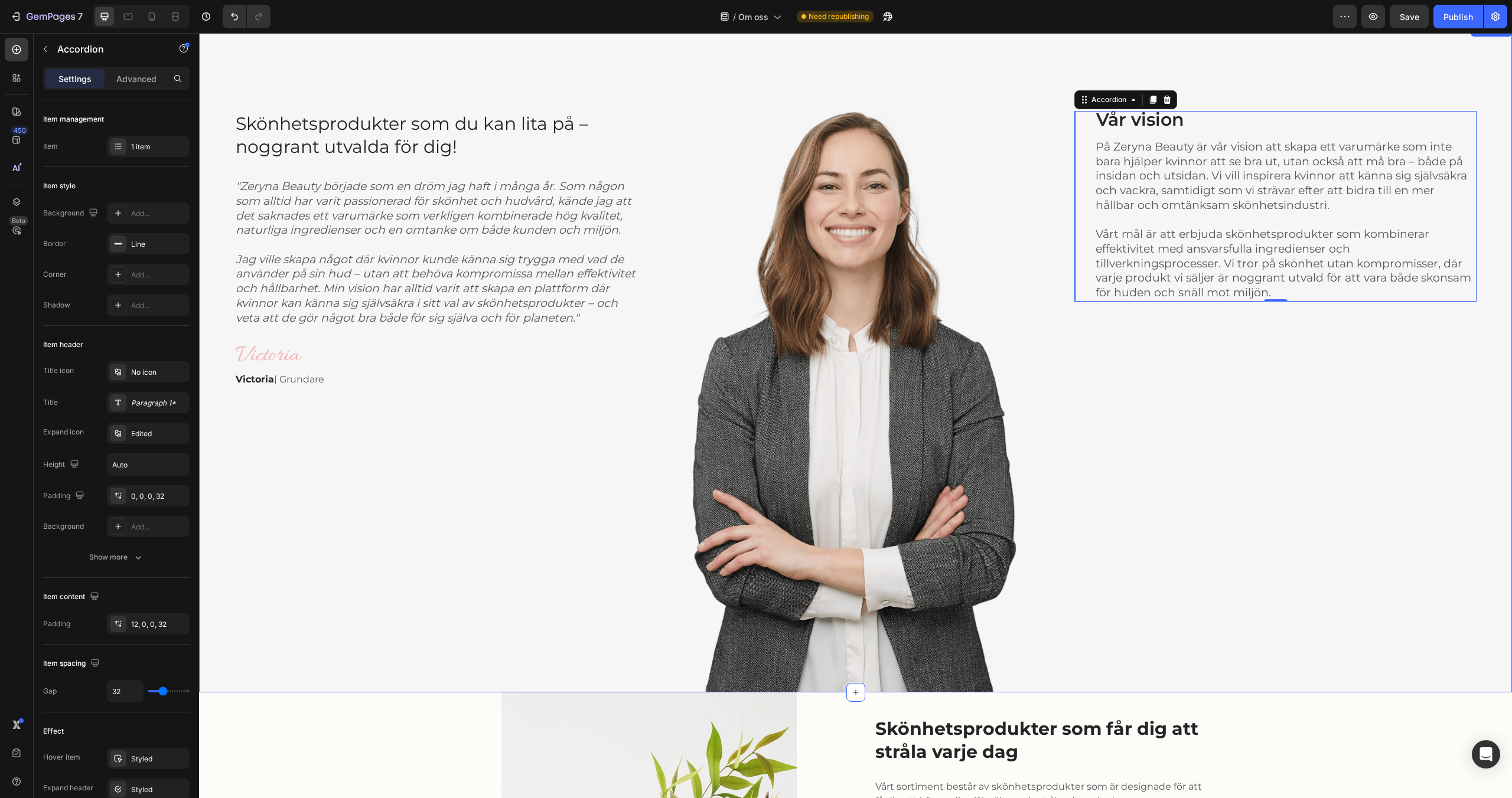
click at [1087, 374] on div "Vår vision På Zeryna Beauty är vår vision att skapa ett varumärke som inte bara…" at bounding box center [1275, 357] width 402 height 670
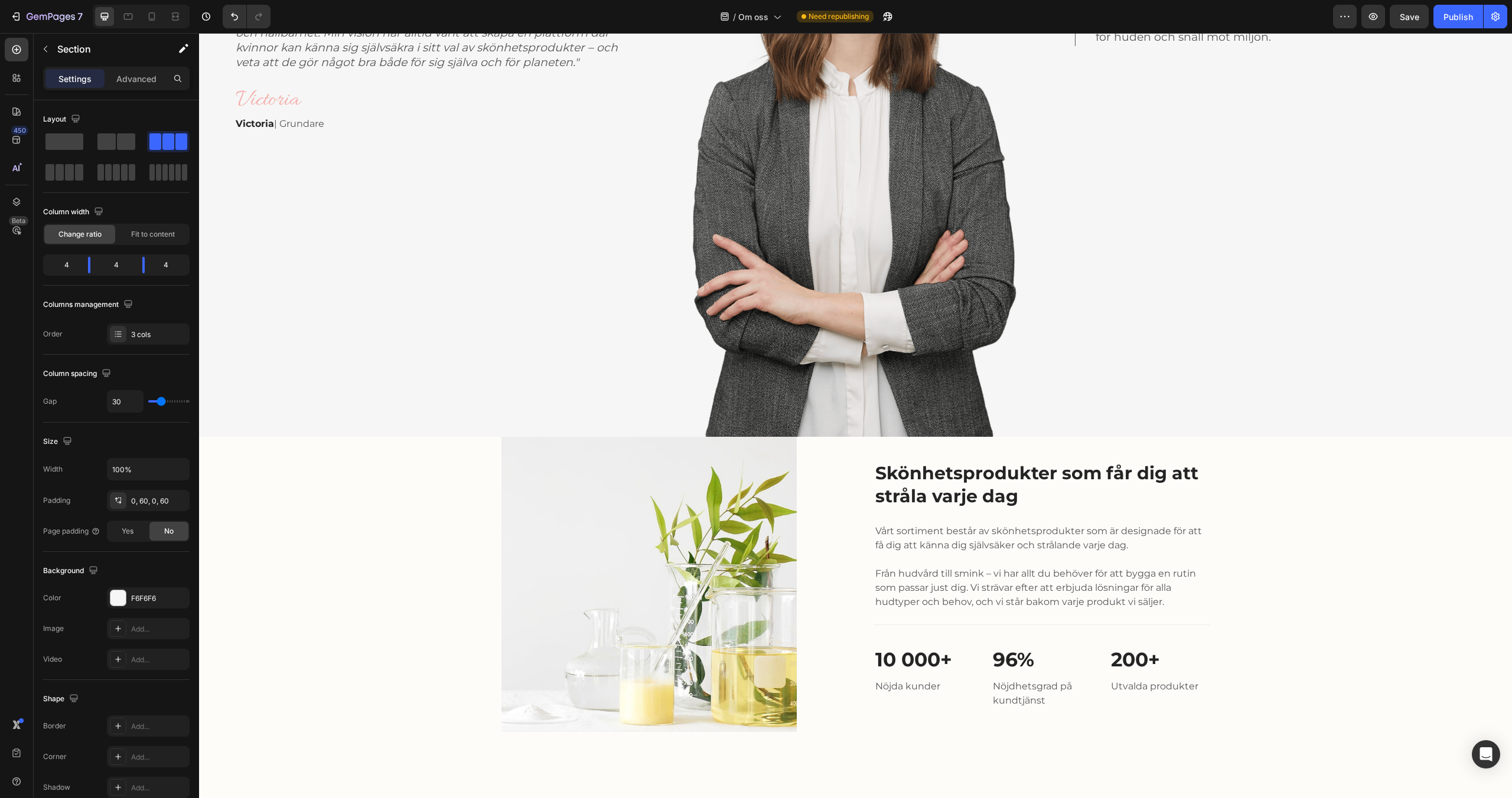
scroll to position [993, 0]
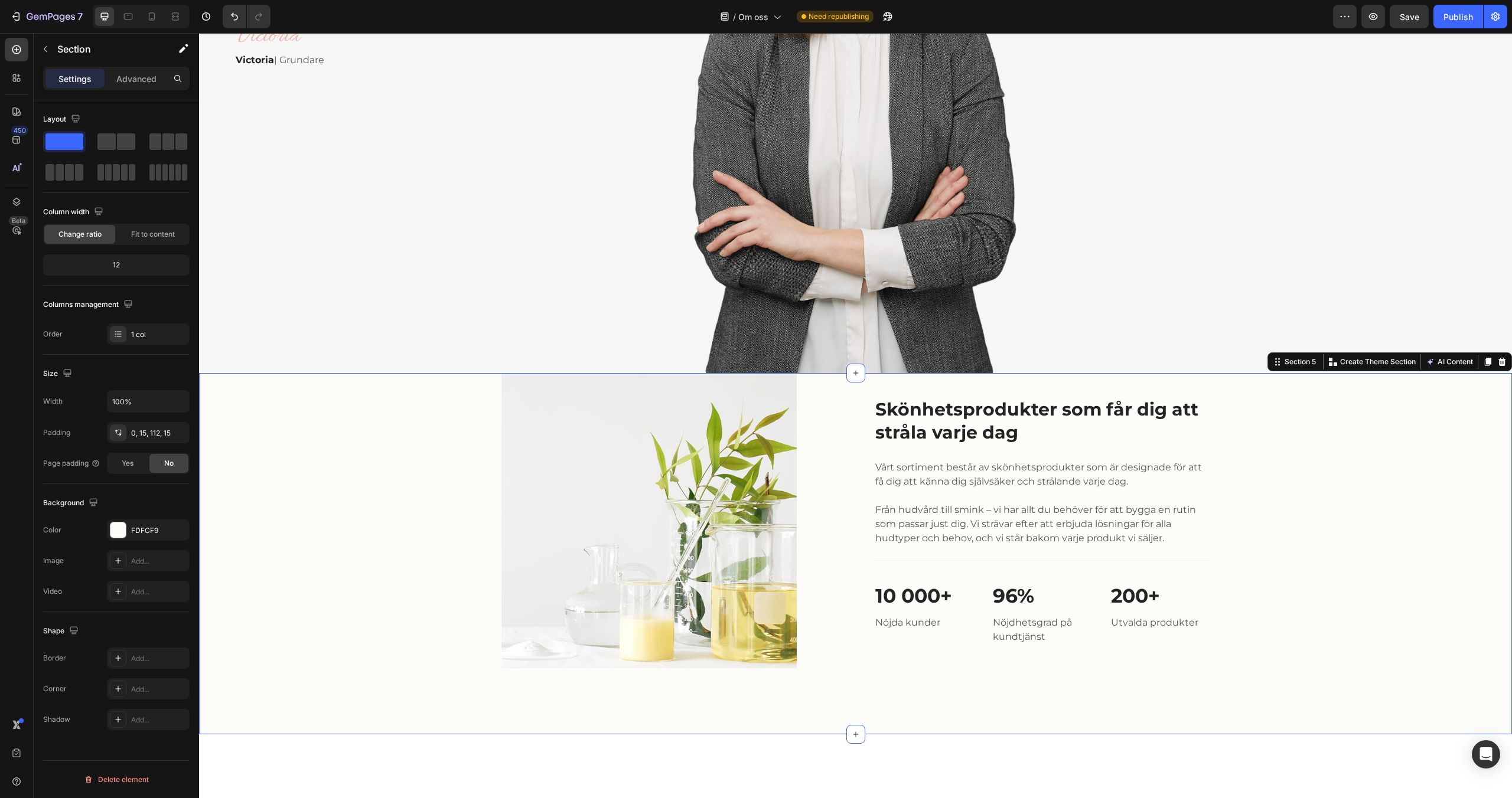
click at [326, 445] on div "Image Skönhetsprodukter som får dig att stråla varje dag Heading Vårt sortiment…" at bounding box center [855, 520] width 1295 height 295
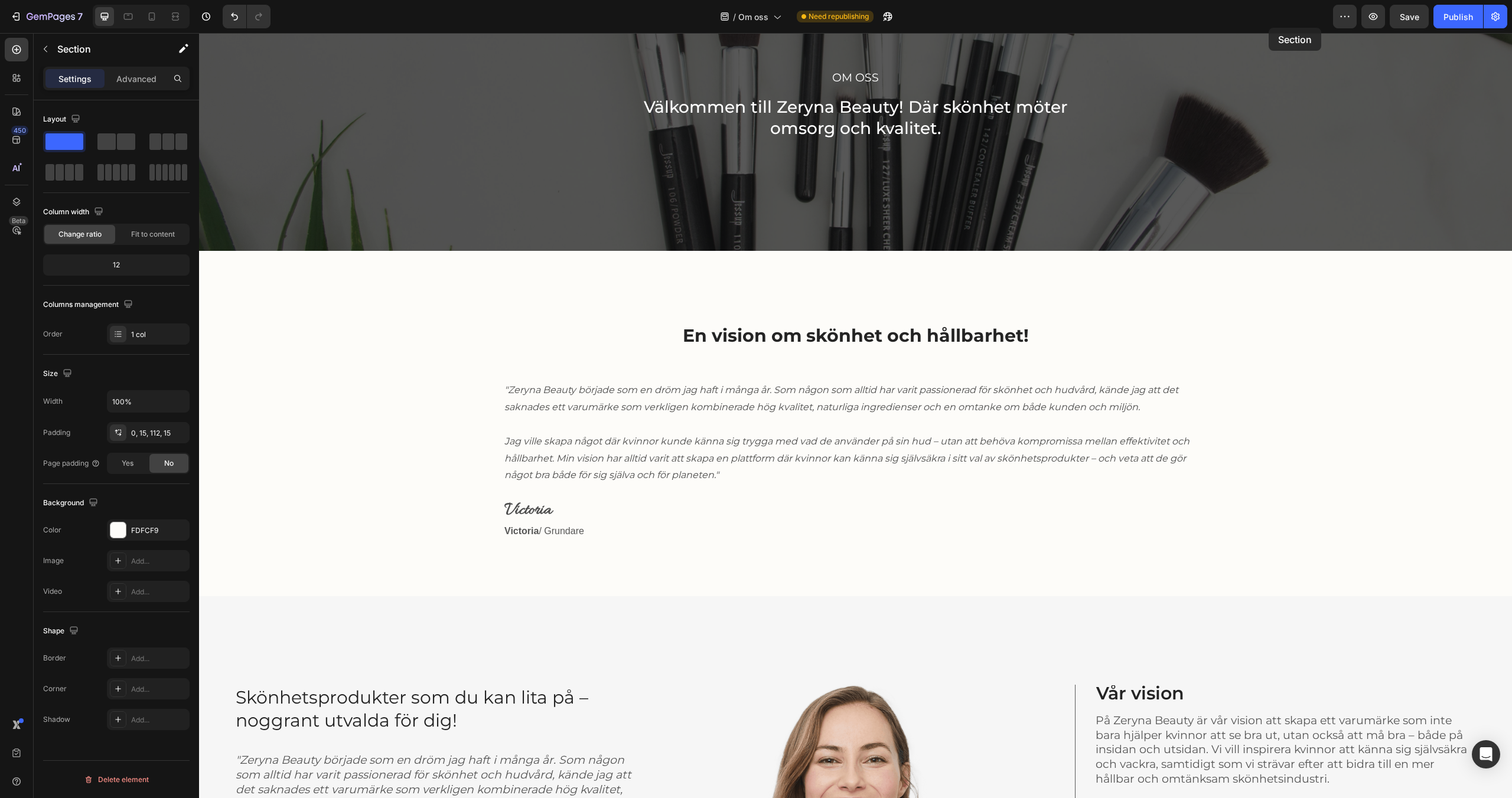
scroll to position [0, 0]
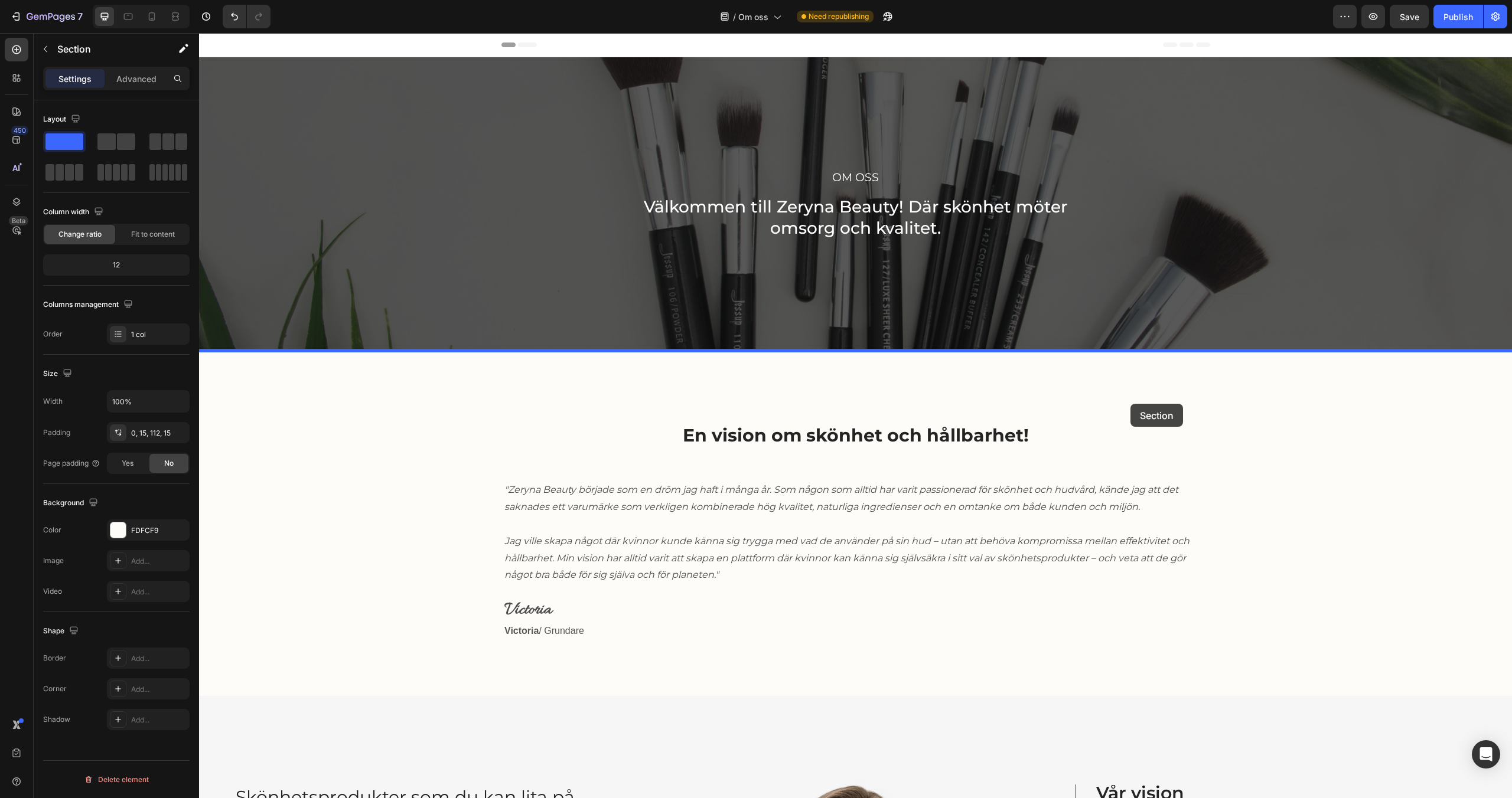
drag, startPoint x: 1290, startPoint y: 360, endPoint x: 1130, endPoint y: 404, distance: 165.9
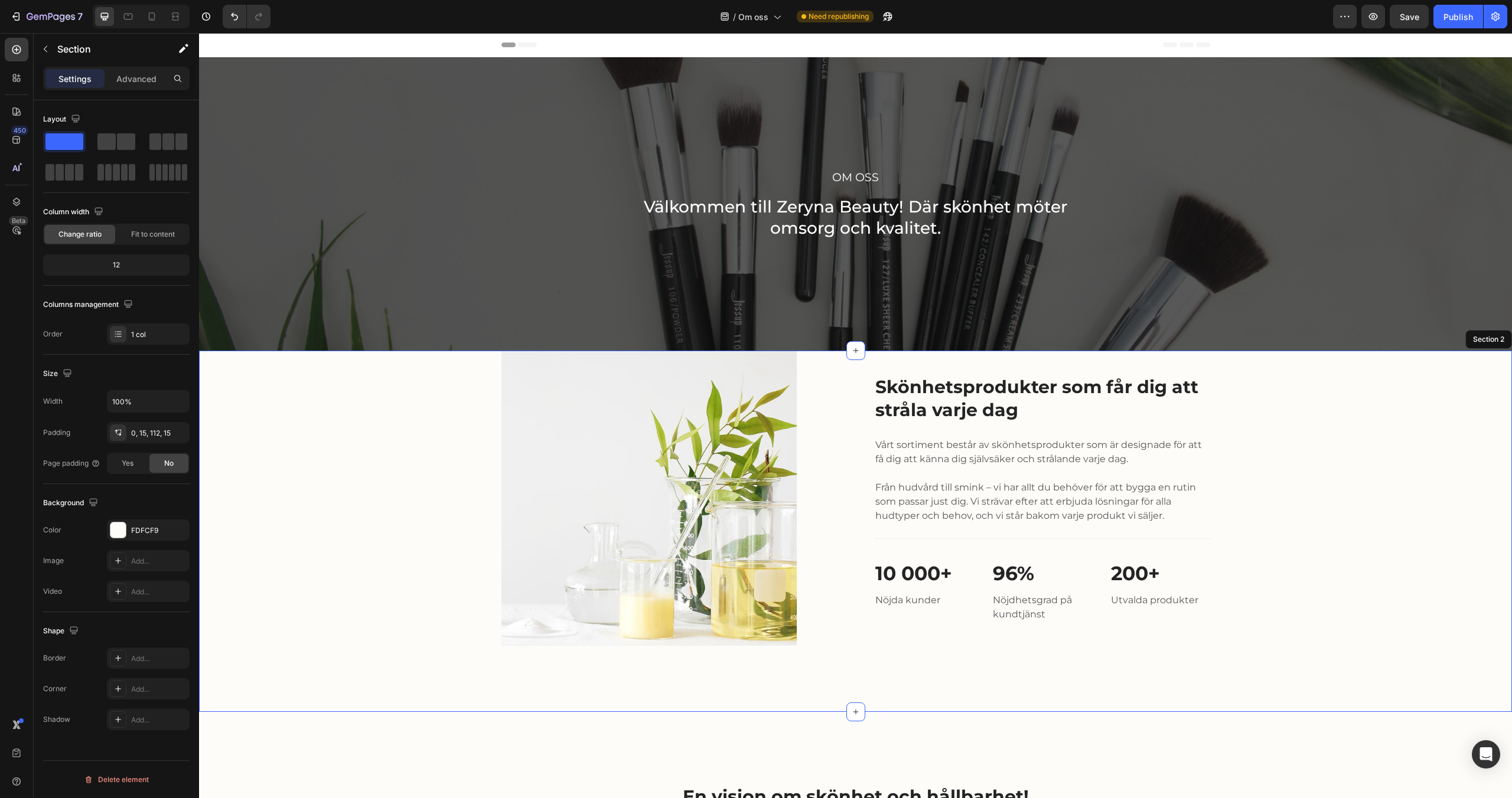
click at [401, 487] on div "Image Skönhetsprodukter som får dig att stråla varje dag Heading Vårt sortiment…" at bounding box center [855, 498] width 1295 height 295
click at [137, 80] on p "Advanced" at bounding box center [136, 78] width 40 height 12
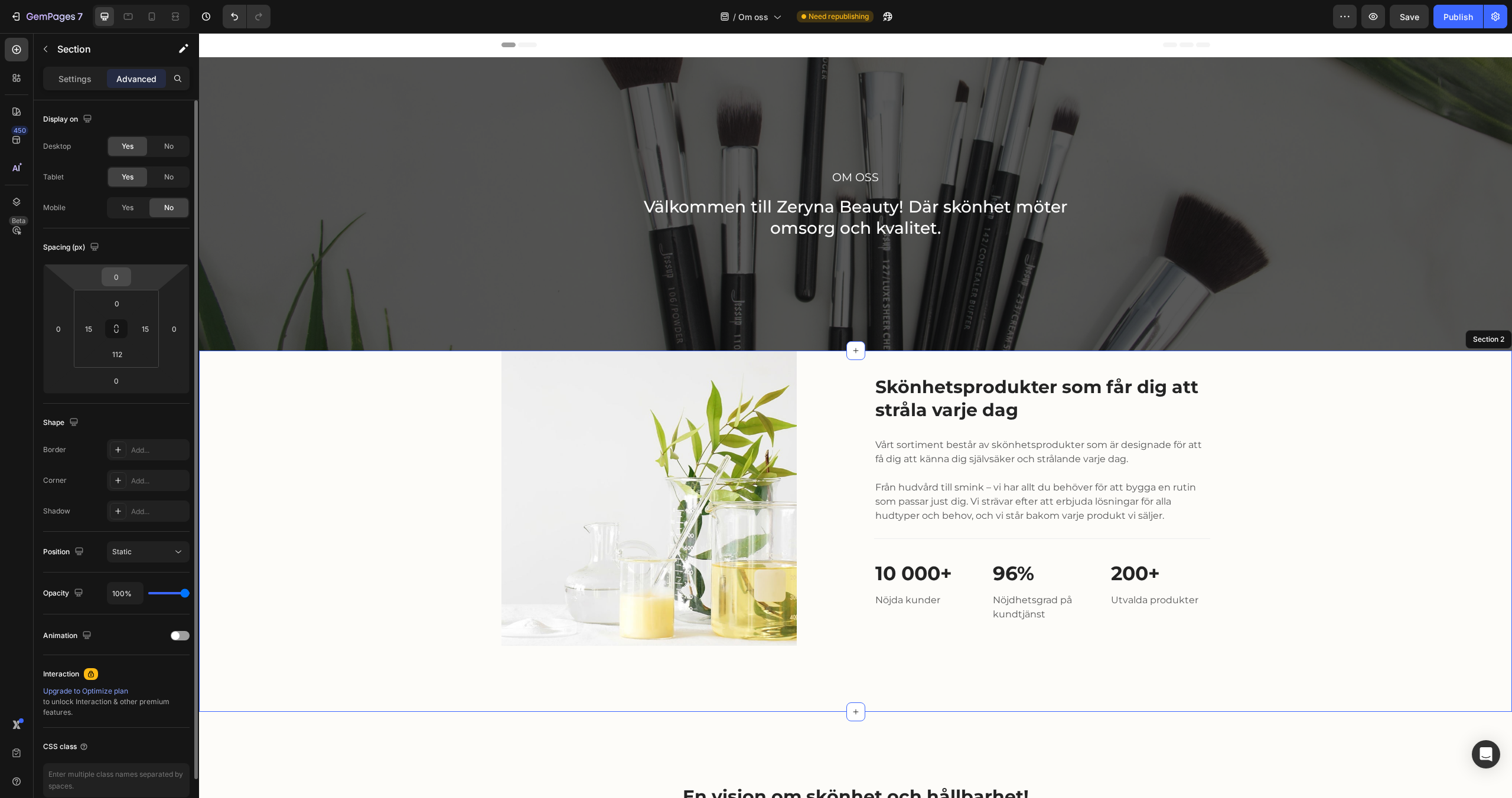
click at [121, 278] on input "0" at bounding box center [116, 276] width 24 height 18
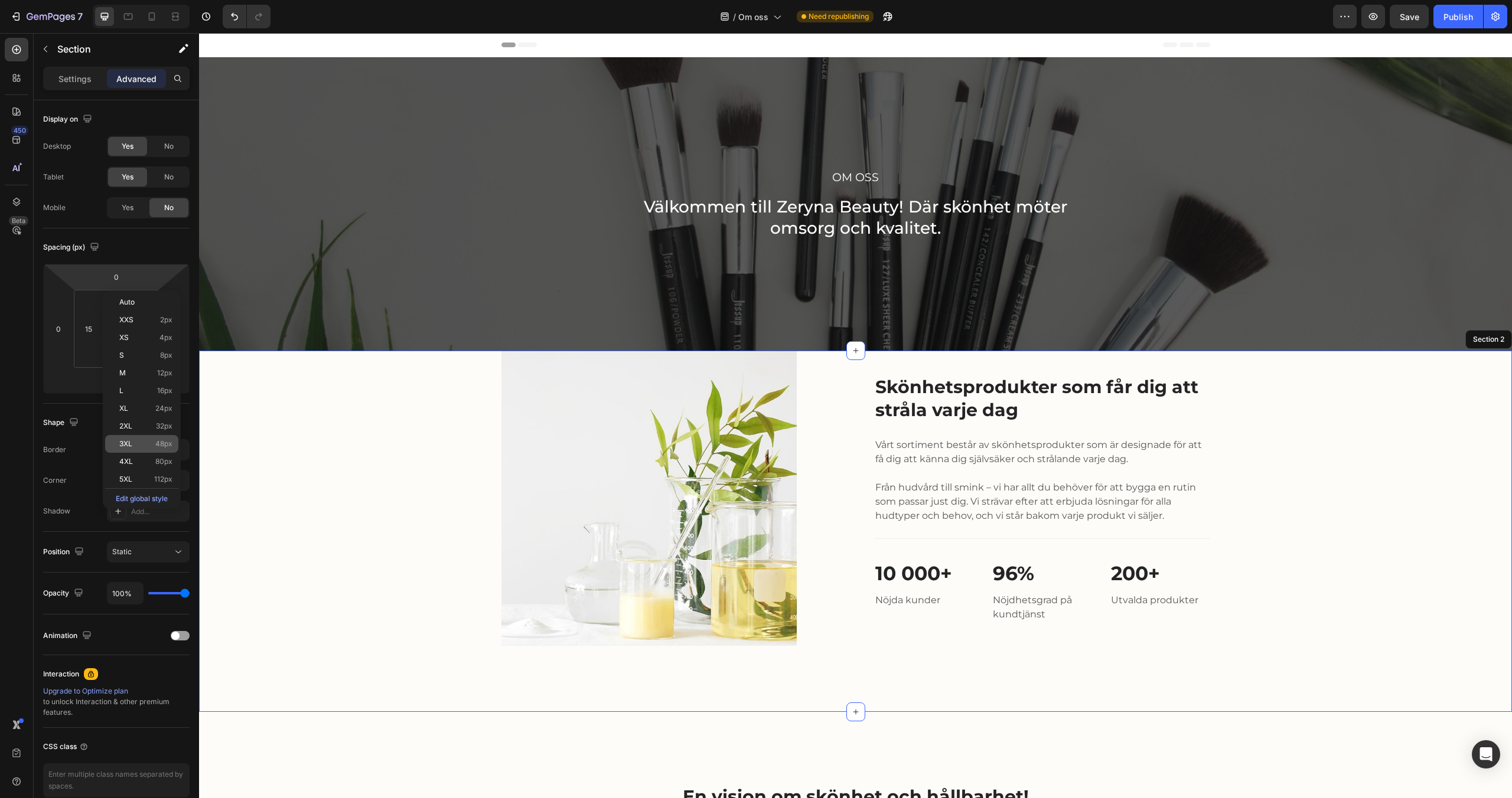
click at [155, 446] on span "48px" at bounding box center [164, 444] width 17 height 9
type input "48"
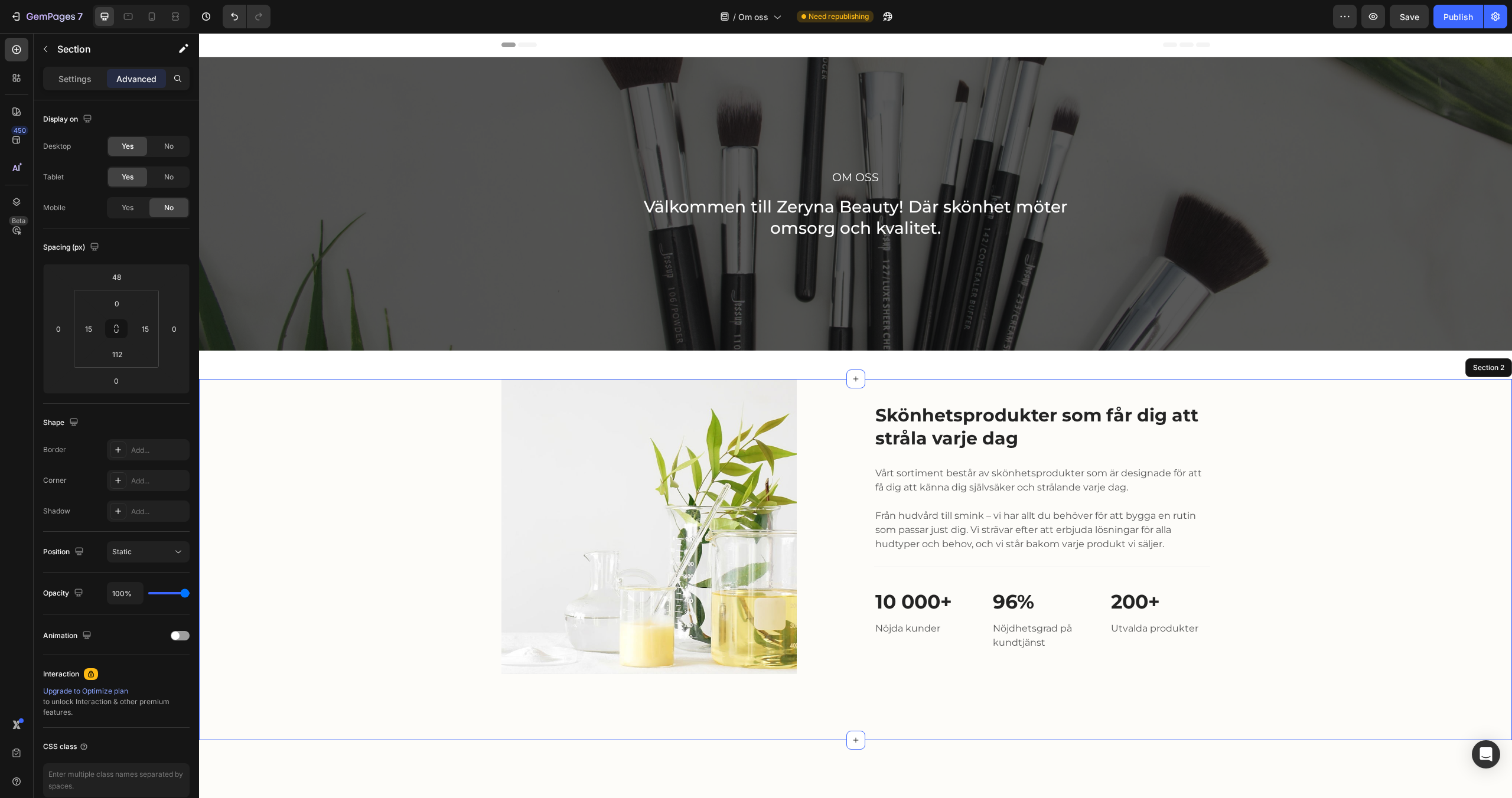
click at [307, 455] on div "Image Skönhetsprodukter som får dig att stråla varje dag Heading Vårt sortiment…" at bounding box center [855, 526] width 1295 height 295
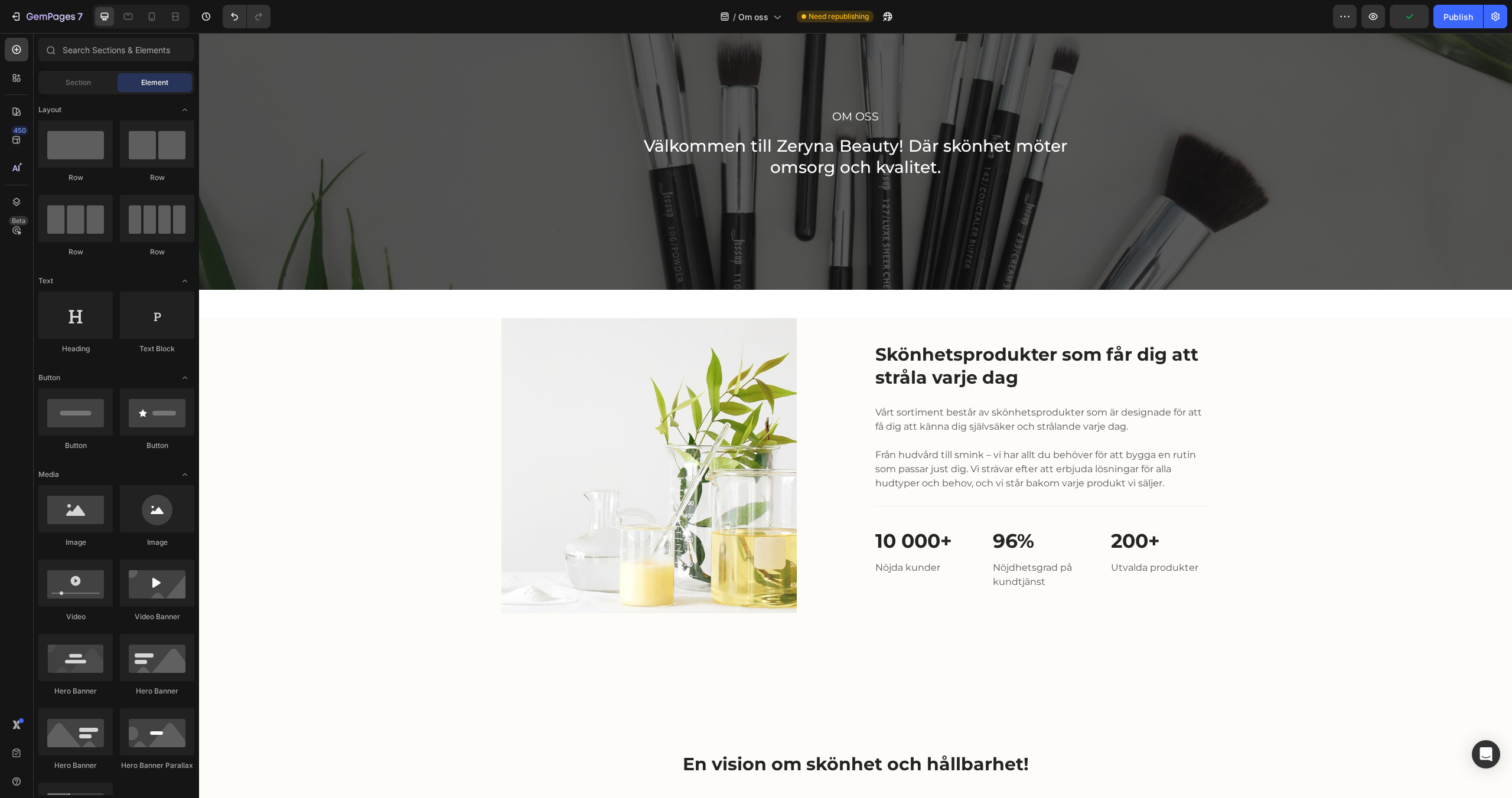
scroll to position [52, 0]
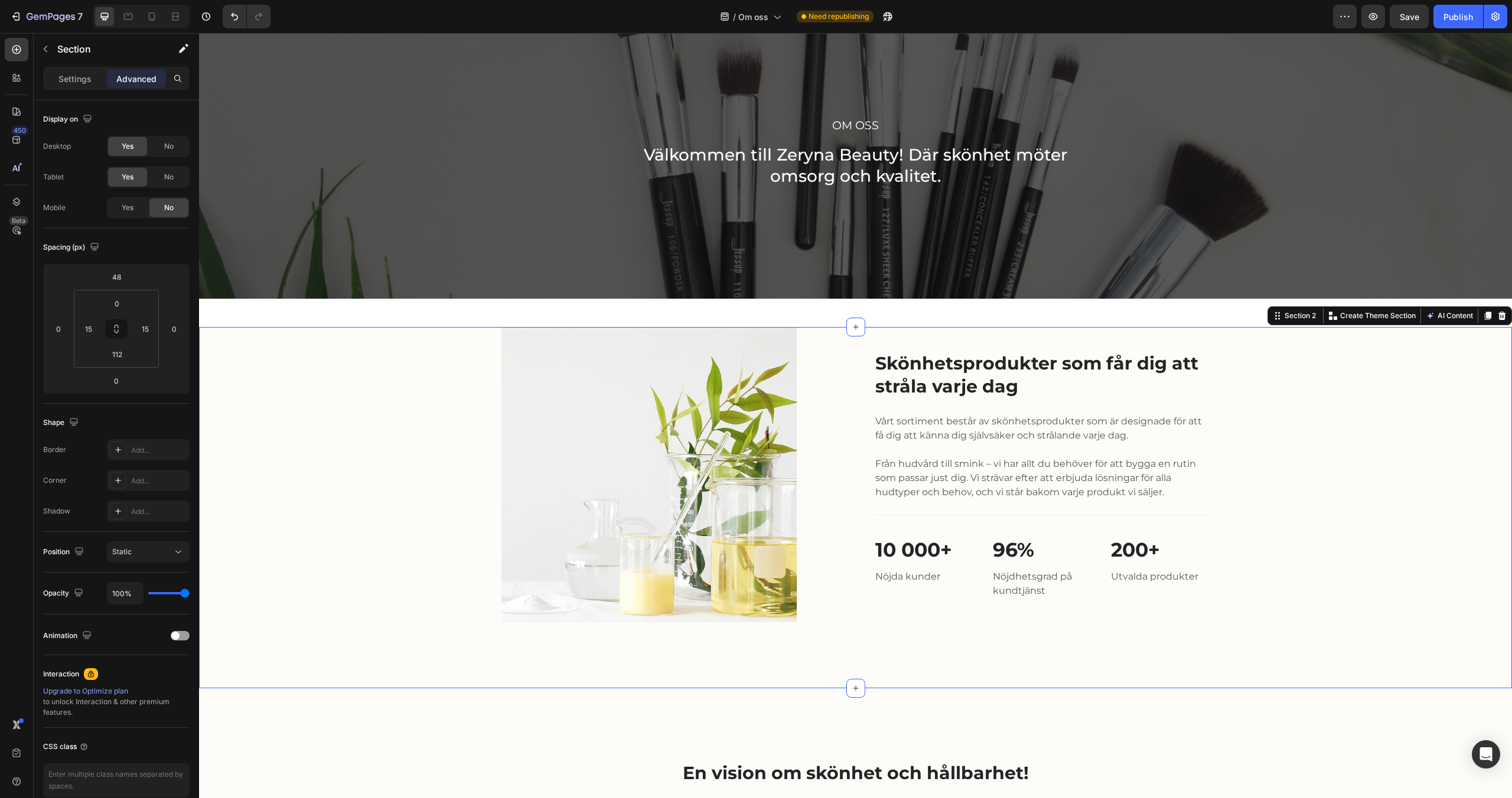
click at [359, 359] on div "Image Skönhetsprodukter som får dig att stråla varje dag Heading Vårt sortiment…" at bounding box center [855, 474] width 1295 height 295
click at [86, 82] on p "Settings" at bounding box center [75, 78] width 33 height 12
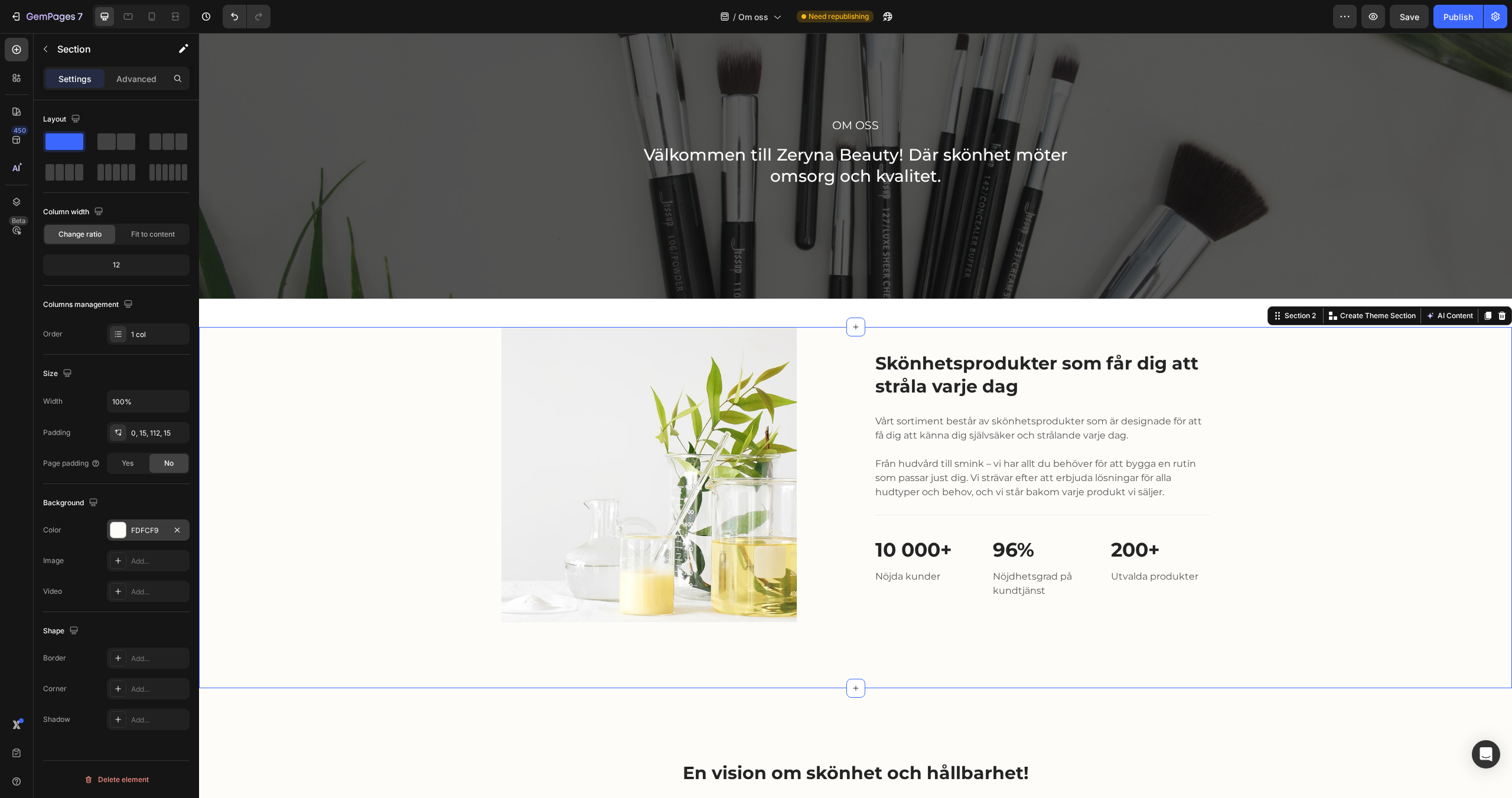
click at [113, 534] on div at bounding box center [118, 530] width 15 height 15
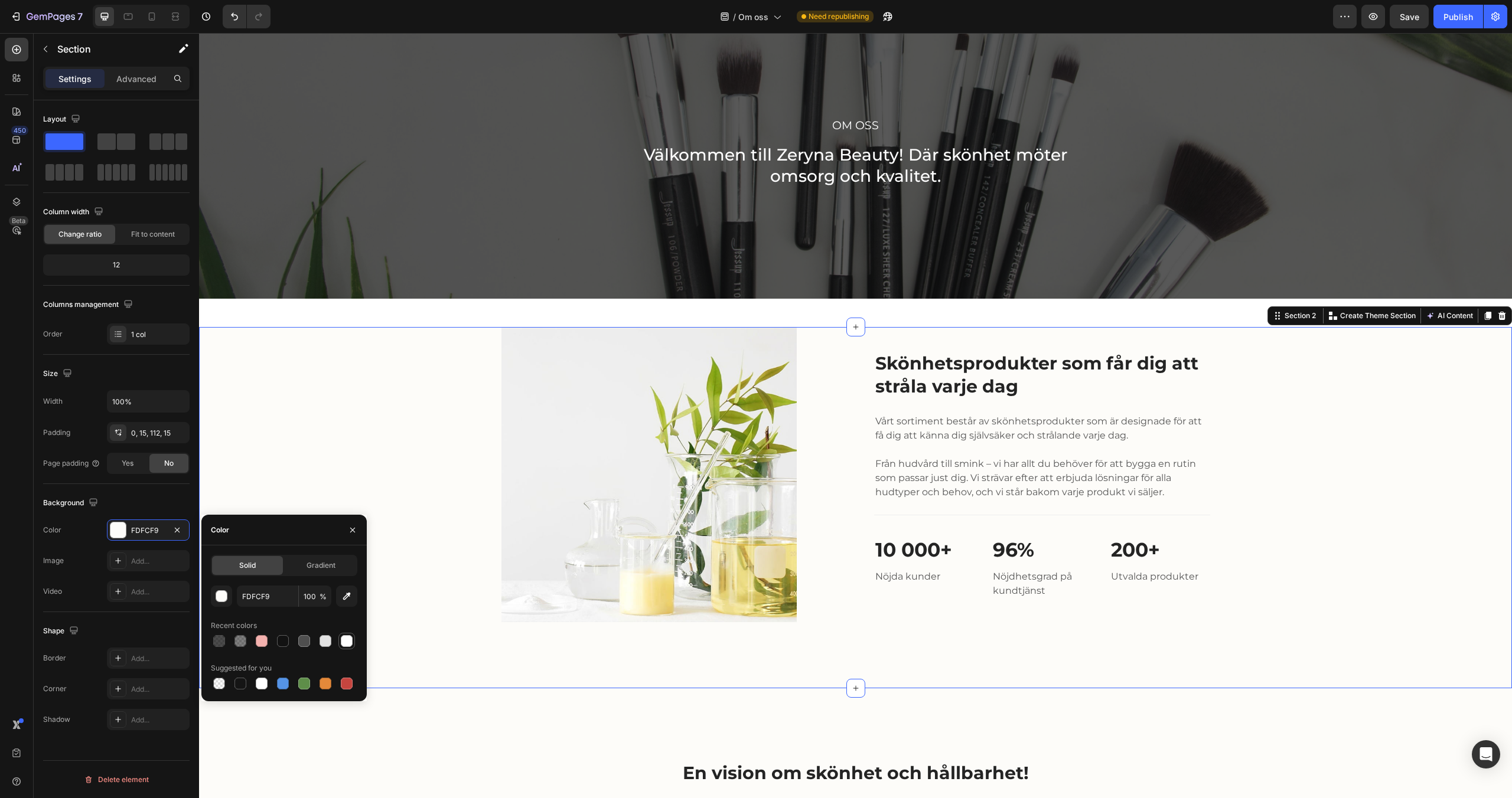
click at [347, 642] on div at bounding box center [347, 641] width 12 height 12
type input "FFFFFF"
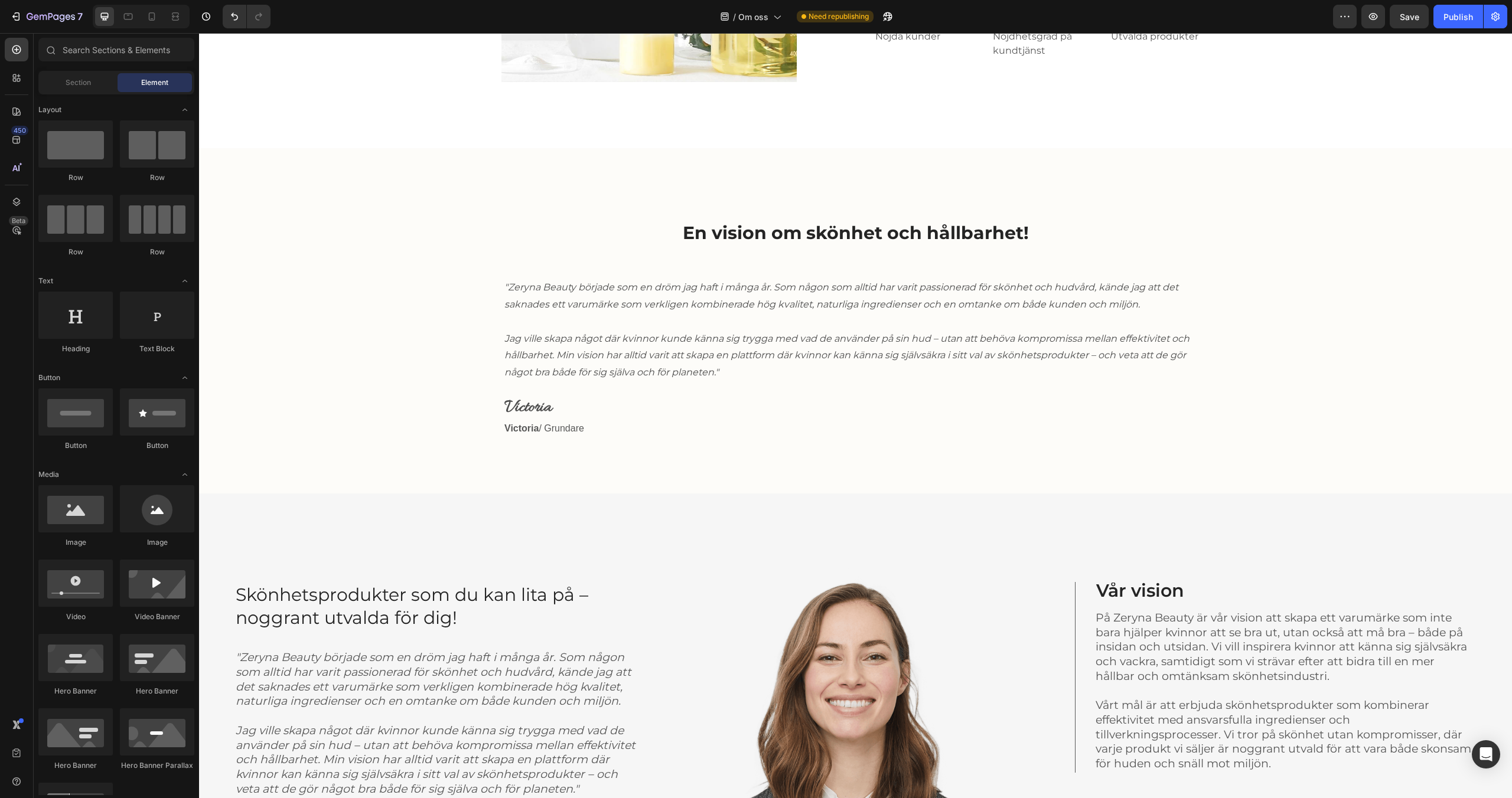
scroll to position [598, 0]
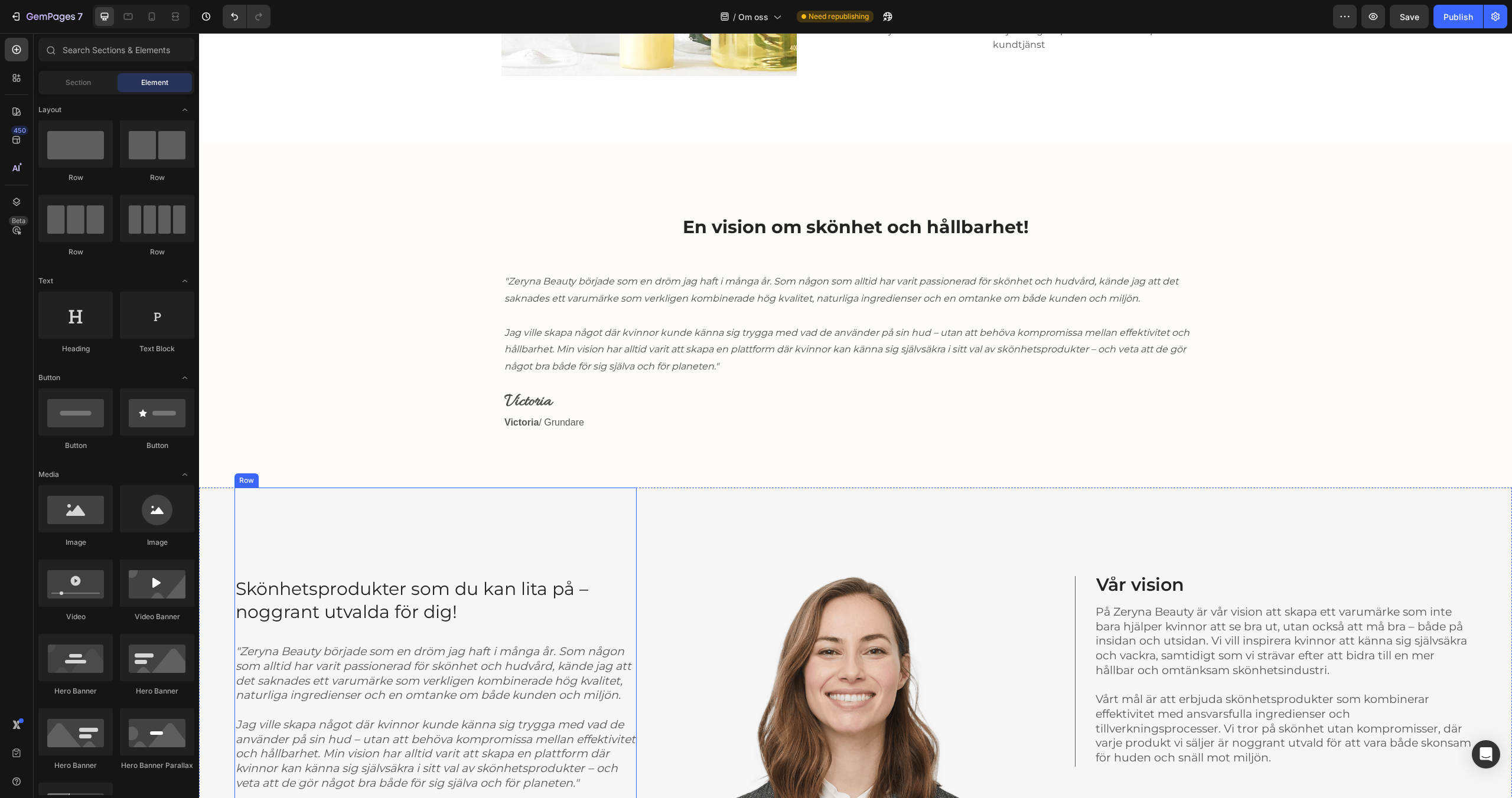
click at [393, 524] on div "Skönhetsprodukter som du kan lita på – noggrant utvalda för dig! Heading "Zeryn…" at bounding box center [435, 670] width 402 height 366
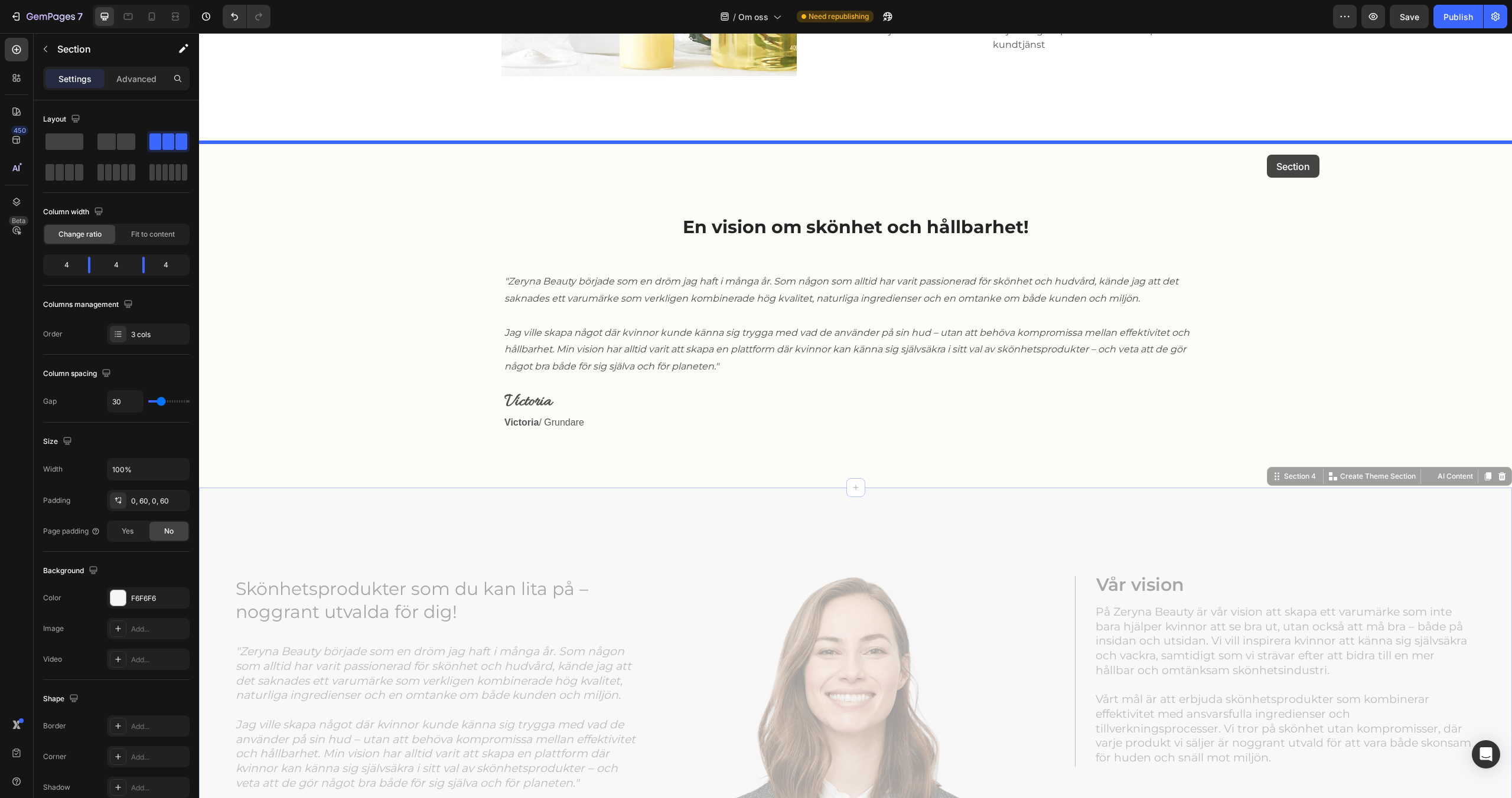
drag, startPoint x: 1295, startPoint y: 477, endPoint x: 1267, endPoint y: 154, distance: 324.2
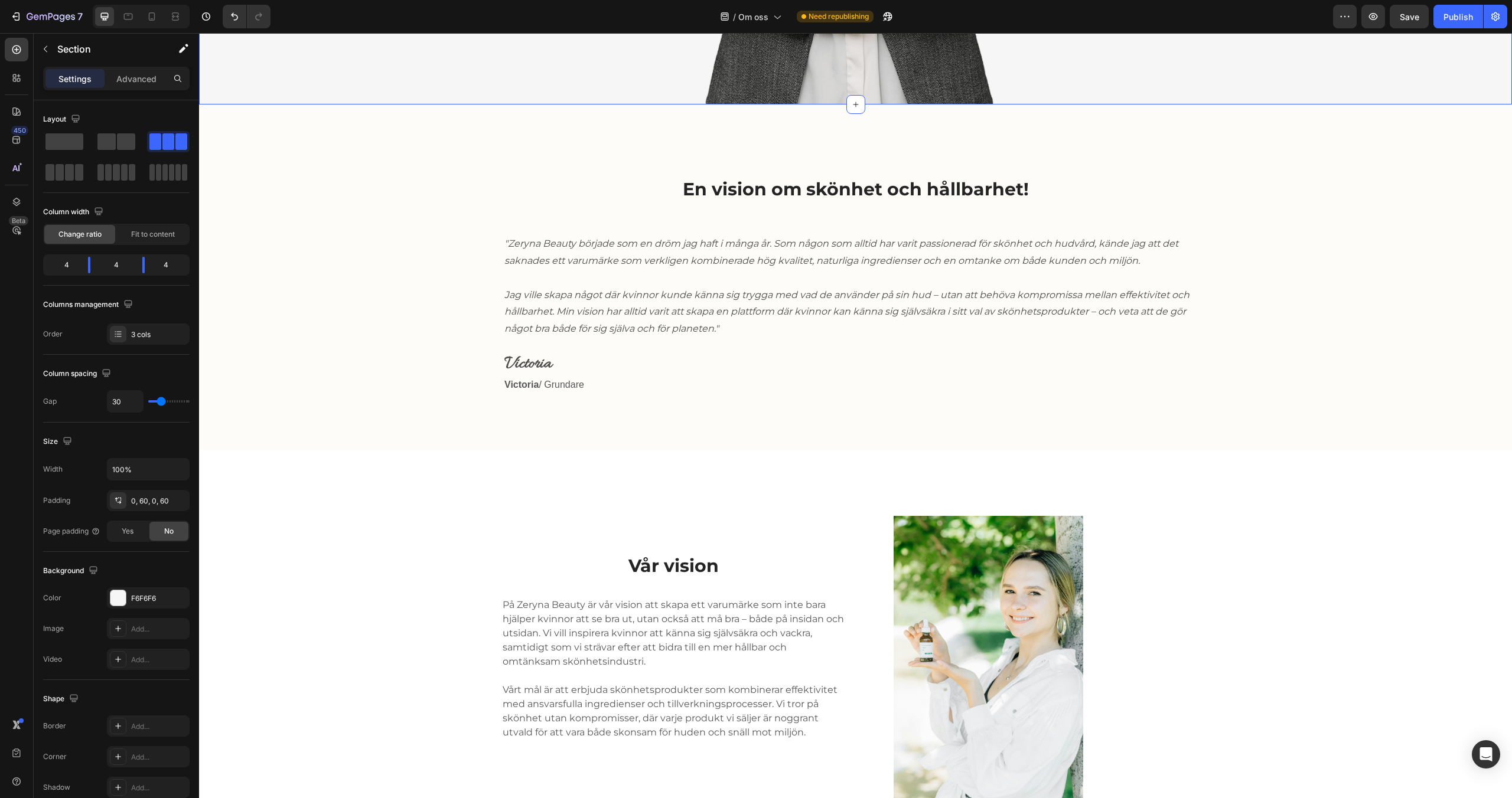
scroll to position [1311, 0]
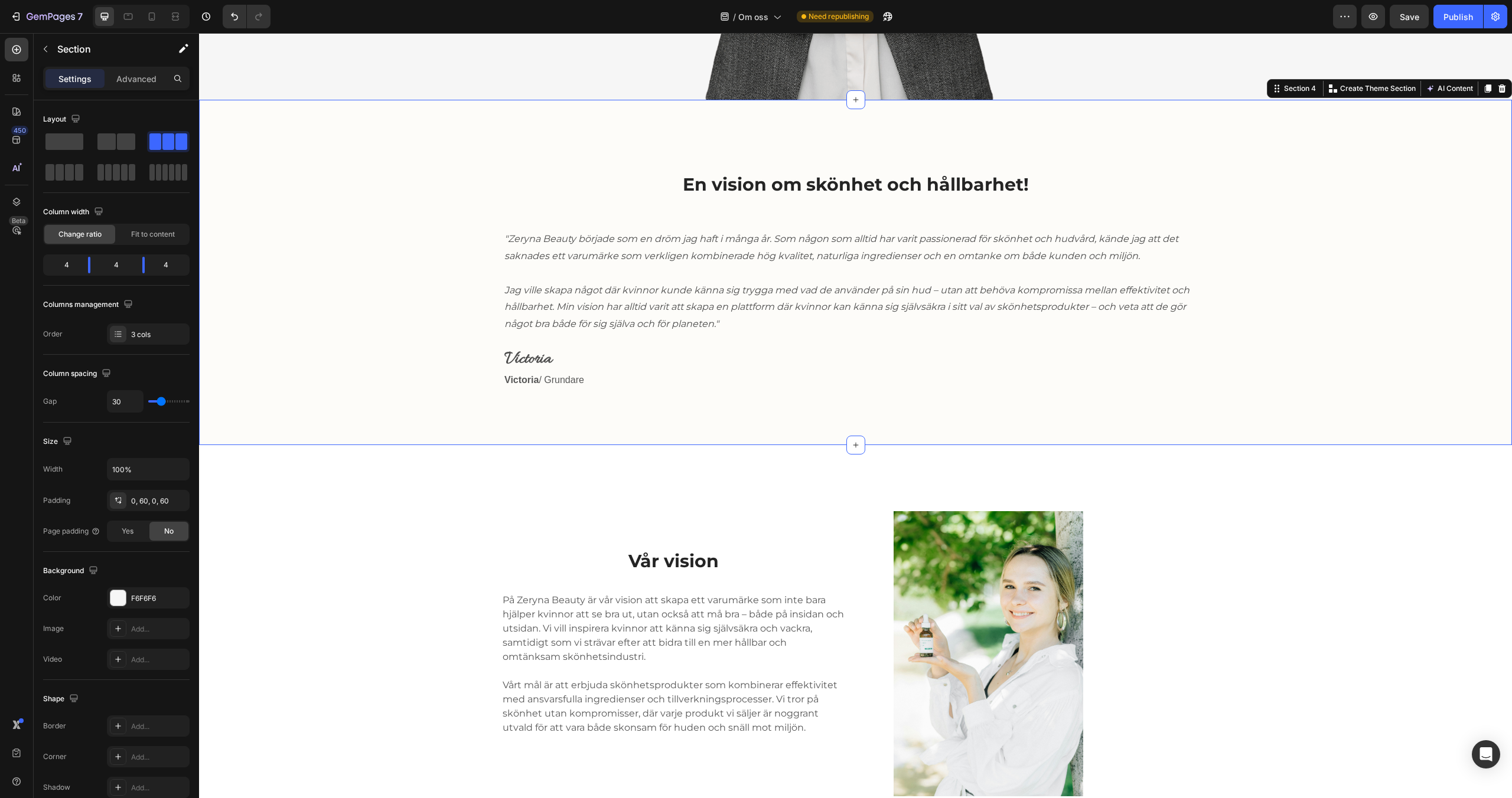
click at [1271, 339] on div "En vision om skönhet och hållbarhet! Heading "Zeryna Beauty började som en dröm…" at bounding box center [855, 291] width 1295 height 251
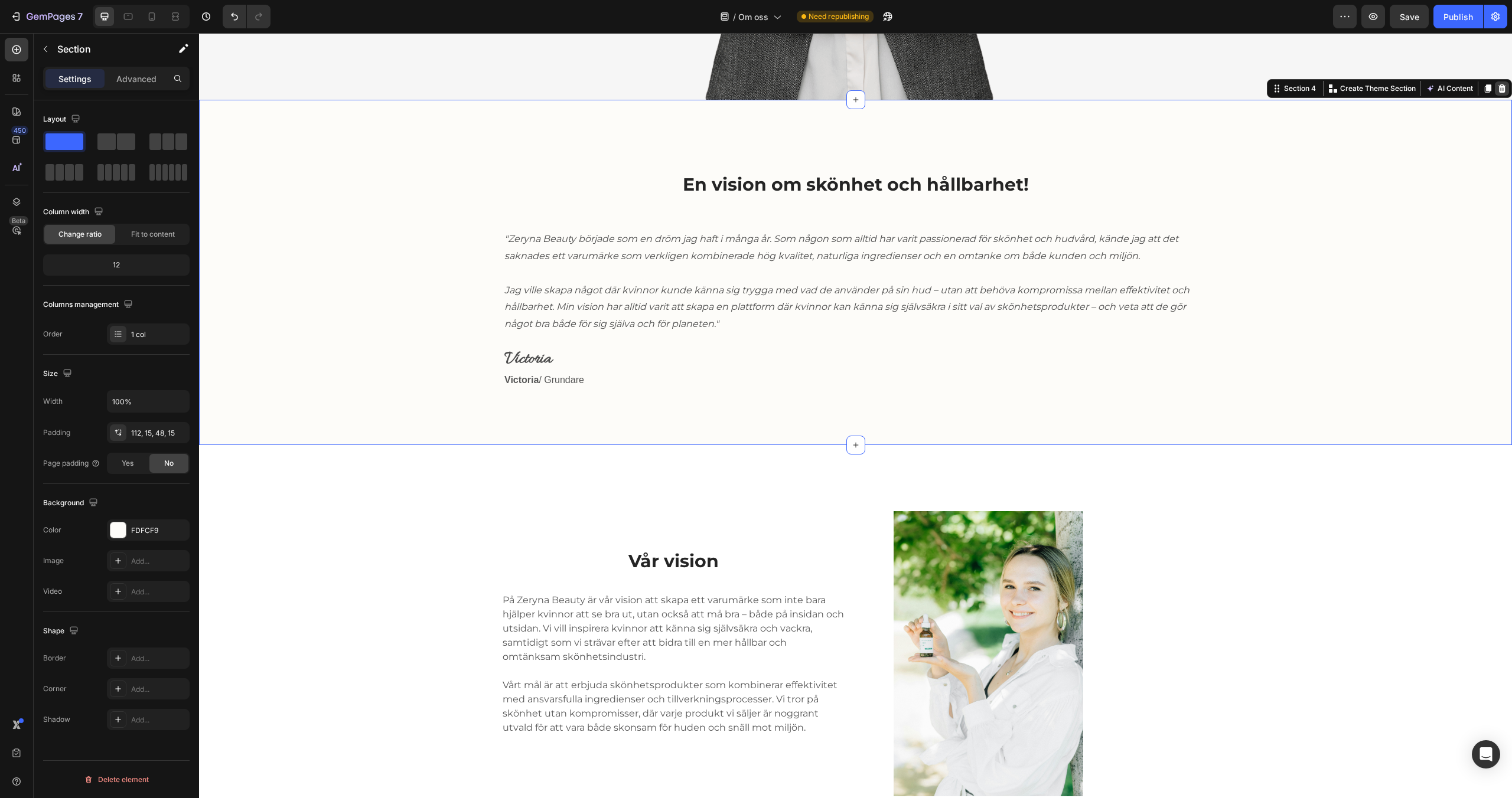
click at [1503, 89] on icon at bounding box center [1502, 88] width 8 height 9
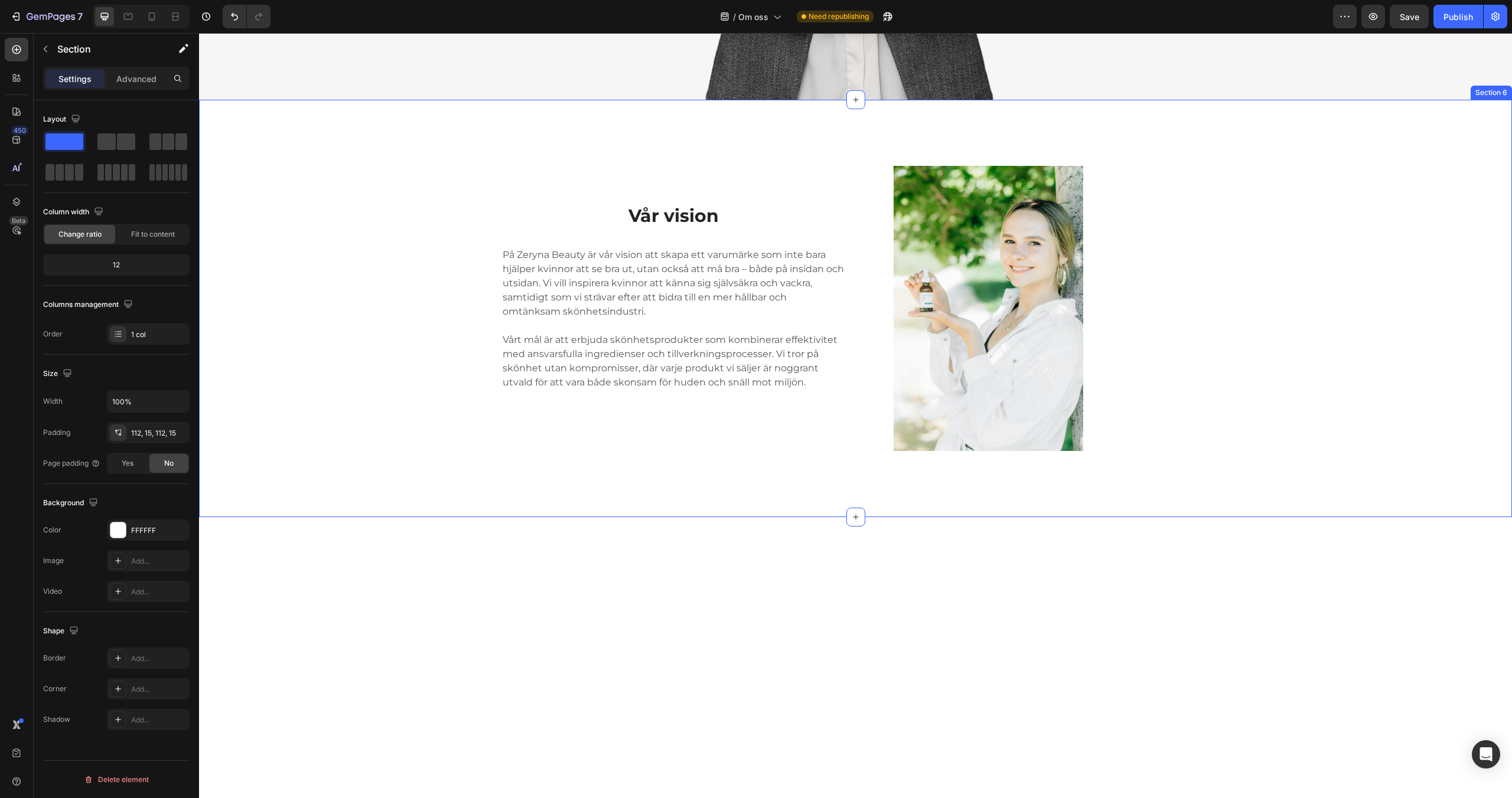
click at [1446, 201] on div "Vår vision Heading På Zeryna Beauty är vår vision att skapa ett varumärke som i…" at bounding box center [855, 308] width 1295 height 285
click at [1503, 93] on div at bounding box center [1502, 89] width 14 height 14
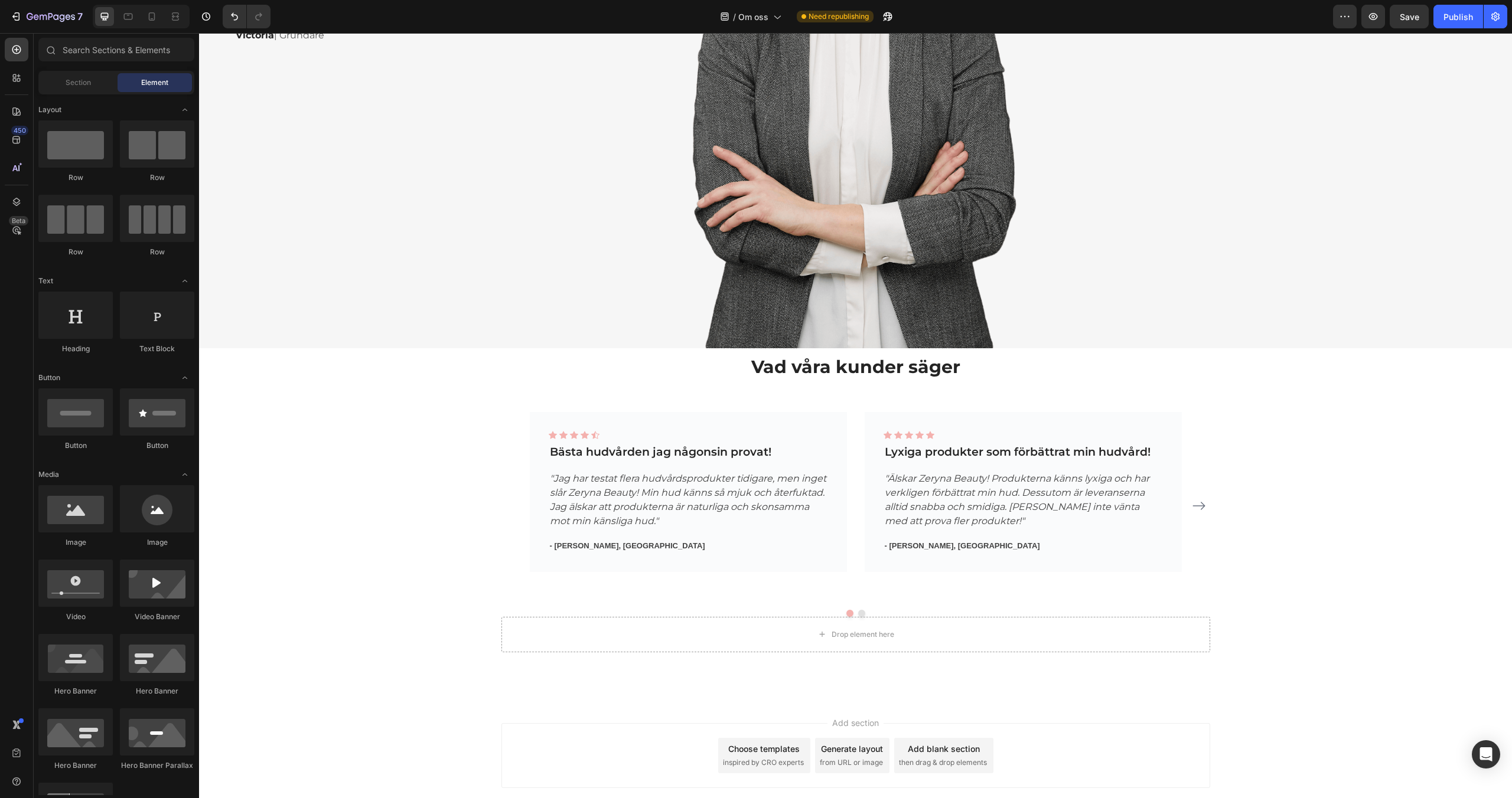
scroll to position [1105, 0]
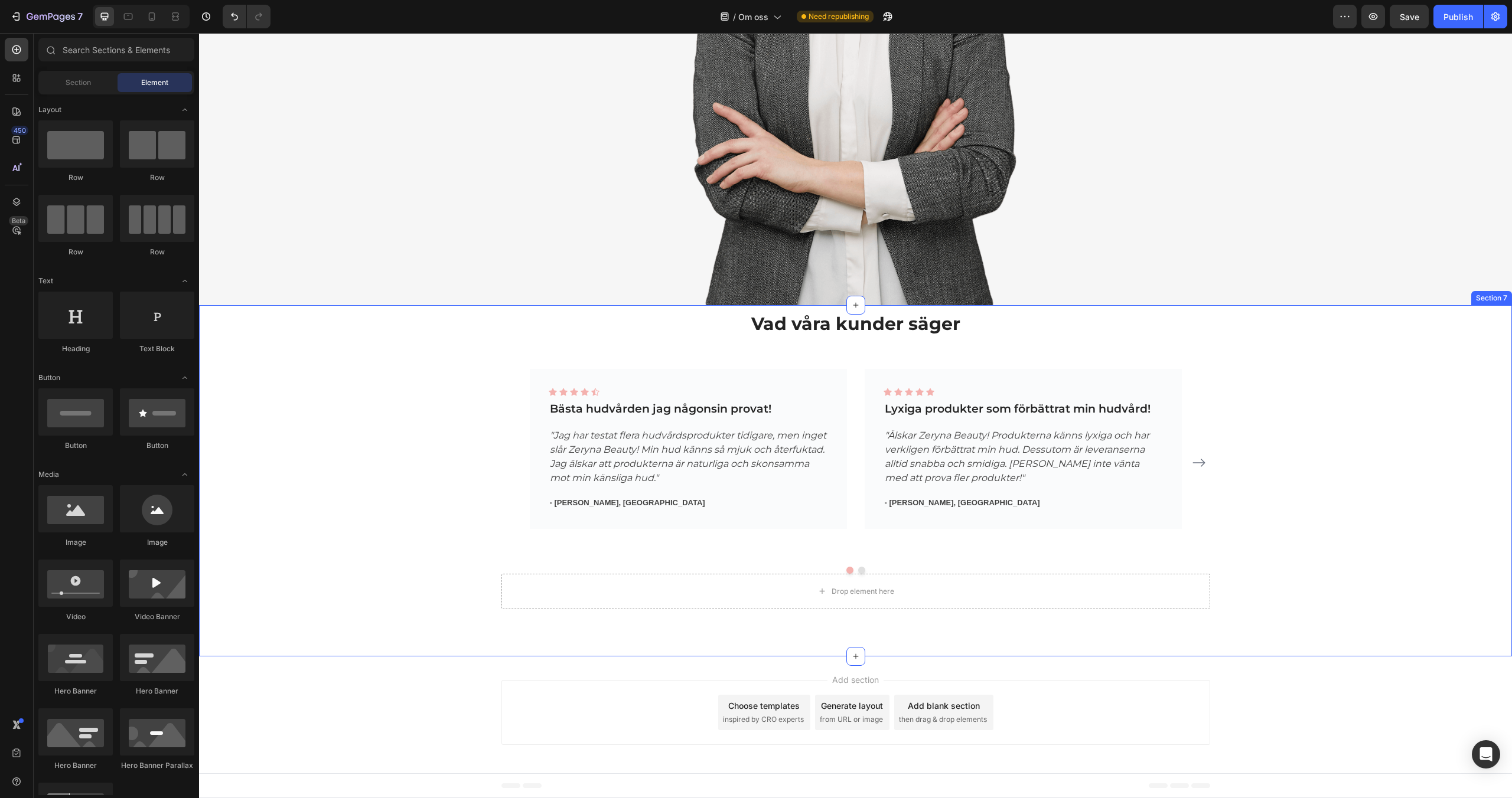
click at [1305, 374] on div "Vad våra kunder säger Heading Vad våra kunder säger Heading Icon Icon Icon Icon…" at bounding box center [855, 457] width 1295 height 303
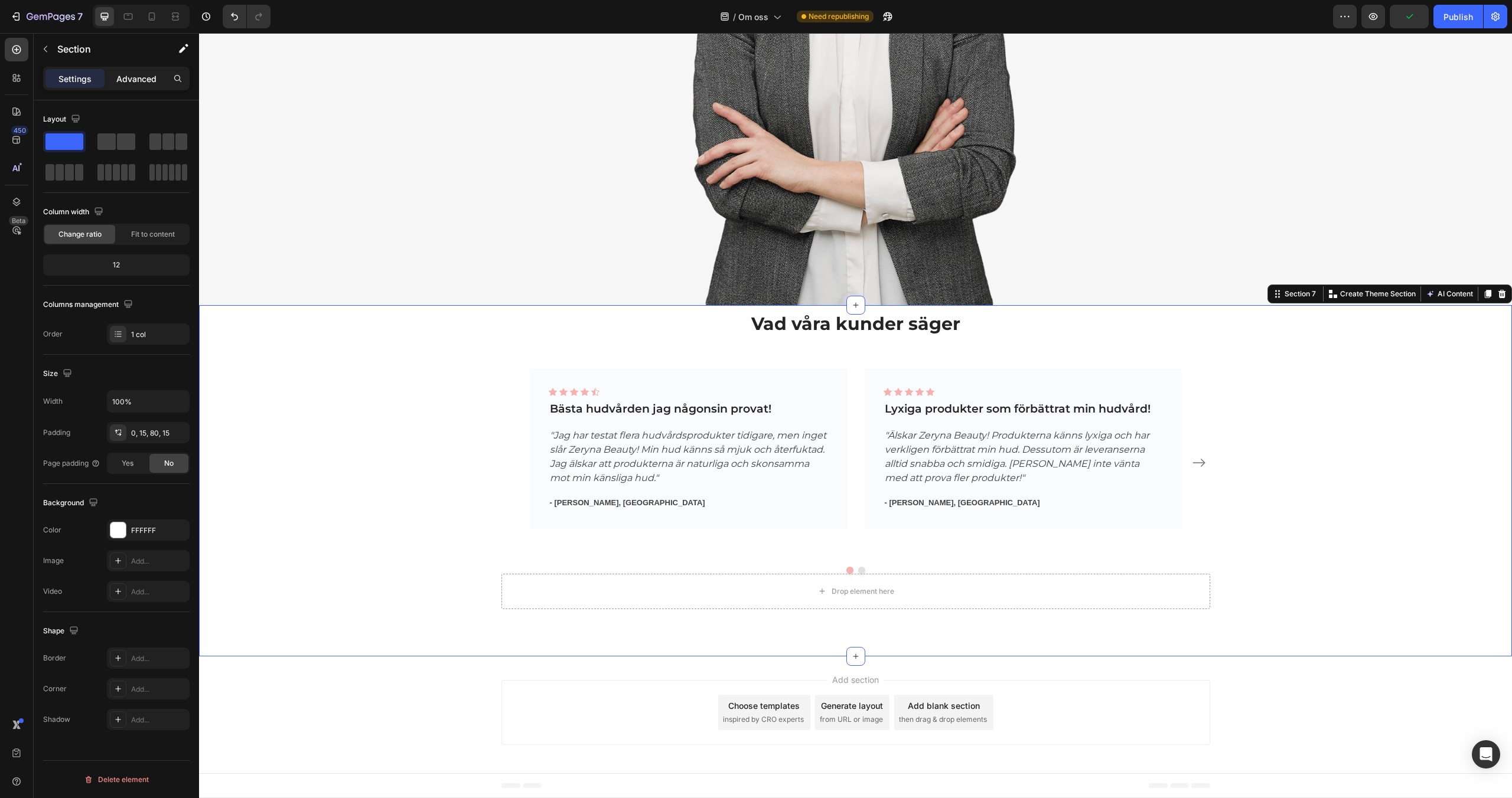
click at [138, 85] on div "Advanced" at bounding box center [136, 78] width 59 height 19
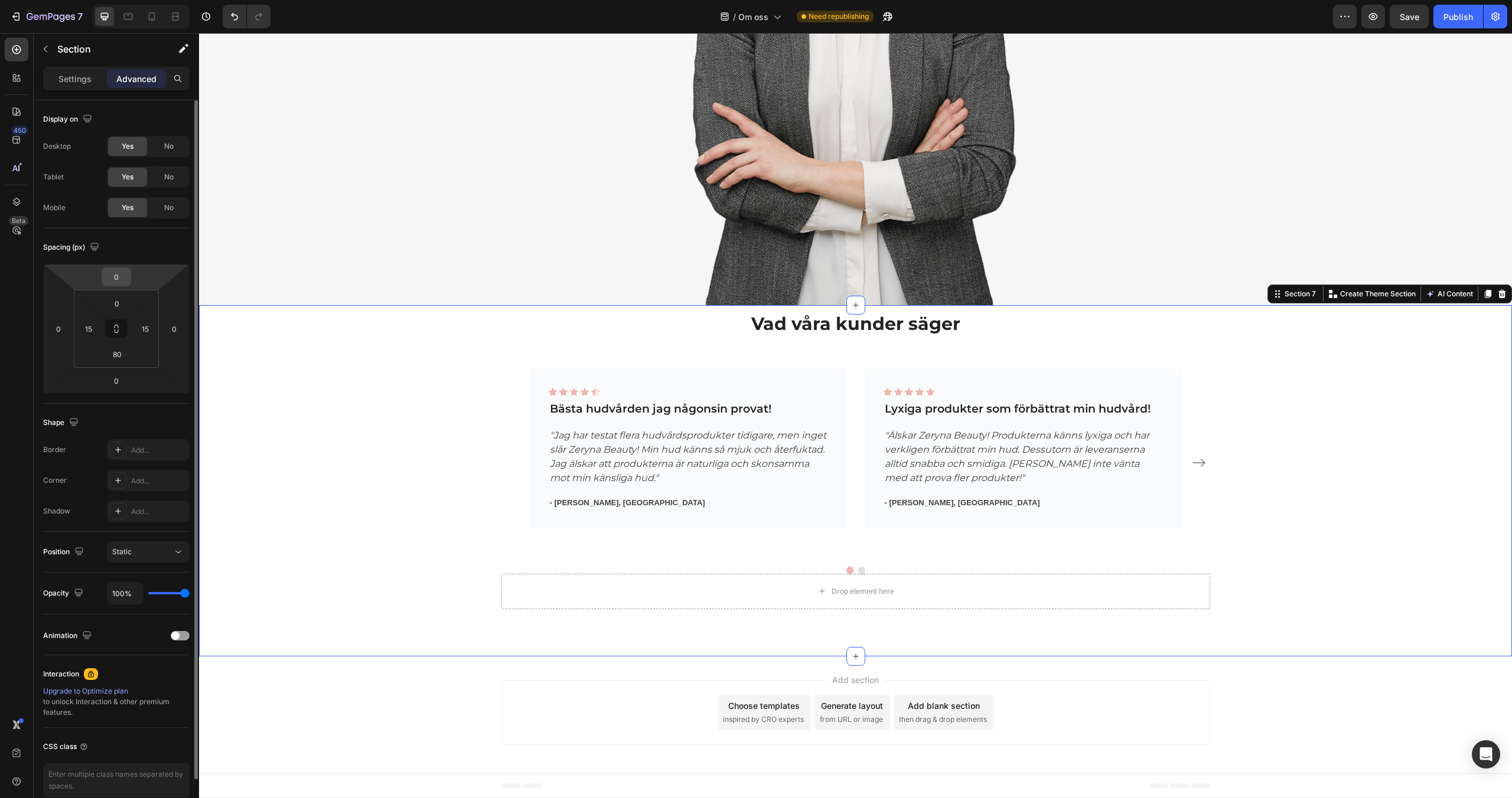
click at [114, 274] on input "0" at bounding box center [116, 276] width 24 height 18
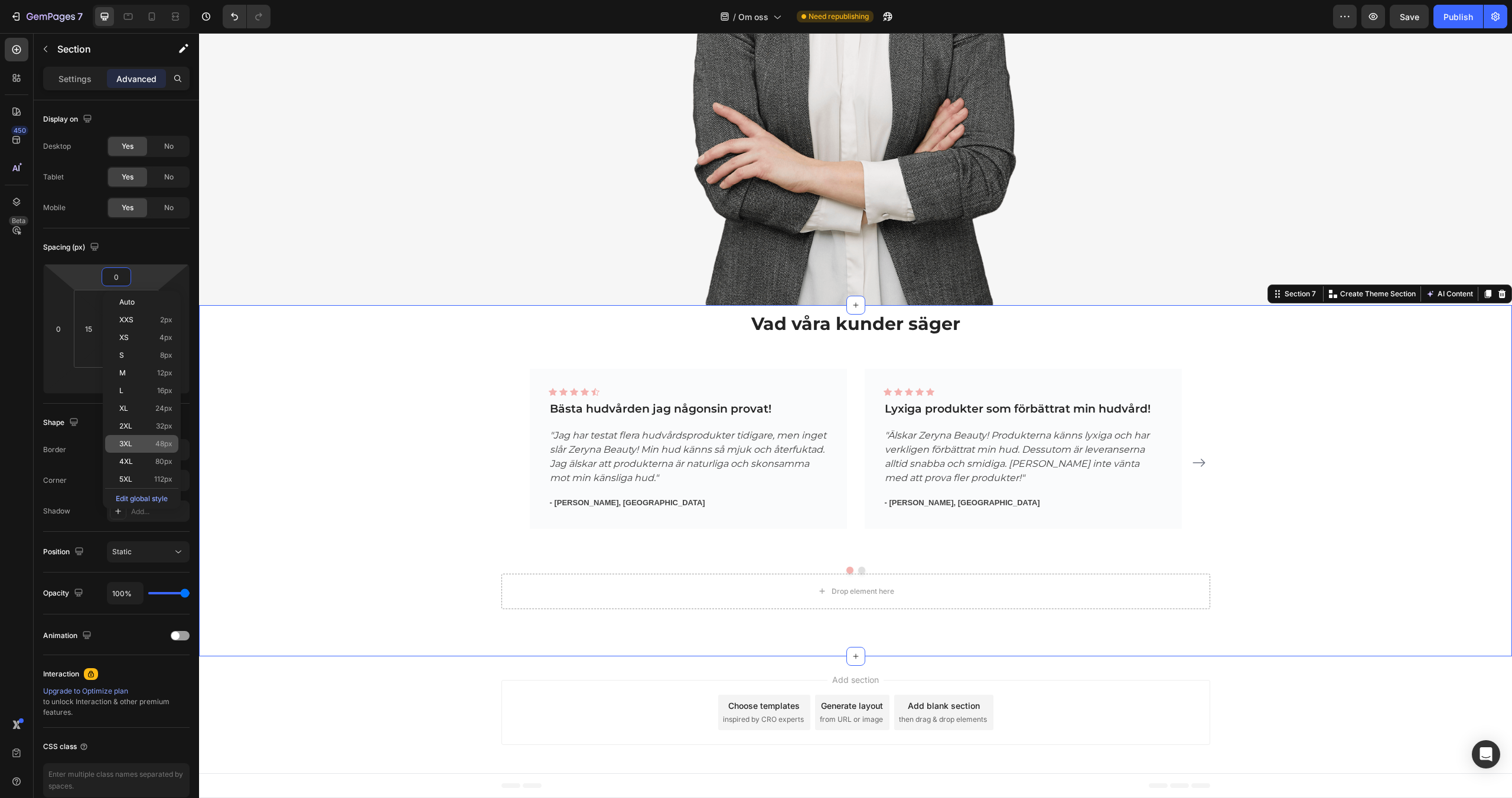
click at [142, 437] on div "3XL 48px" at bounding box center [141, 443] width 73 height 18
type input "48"
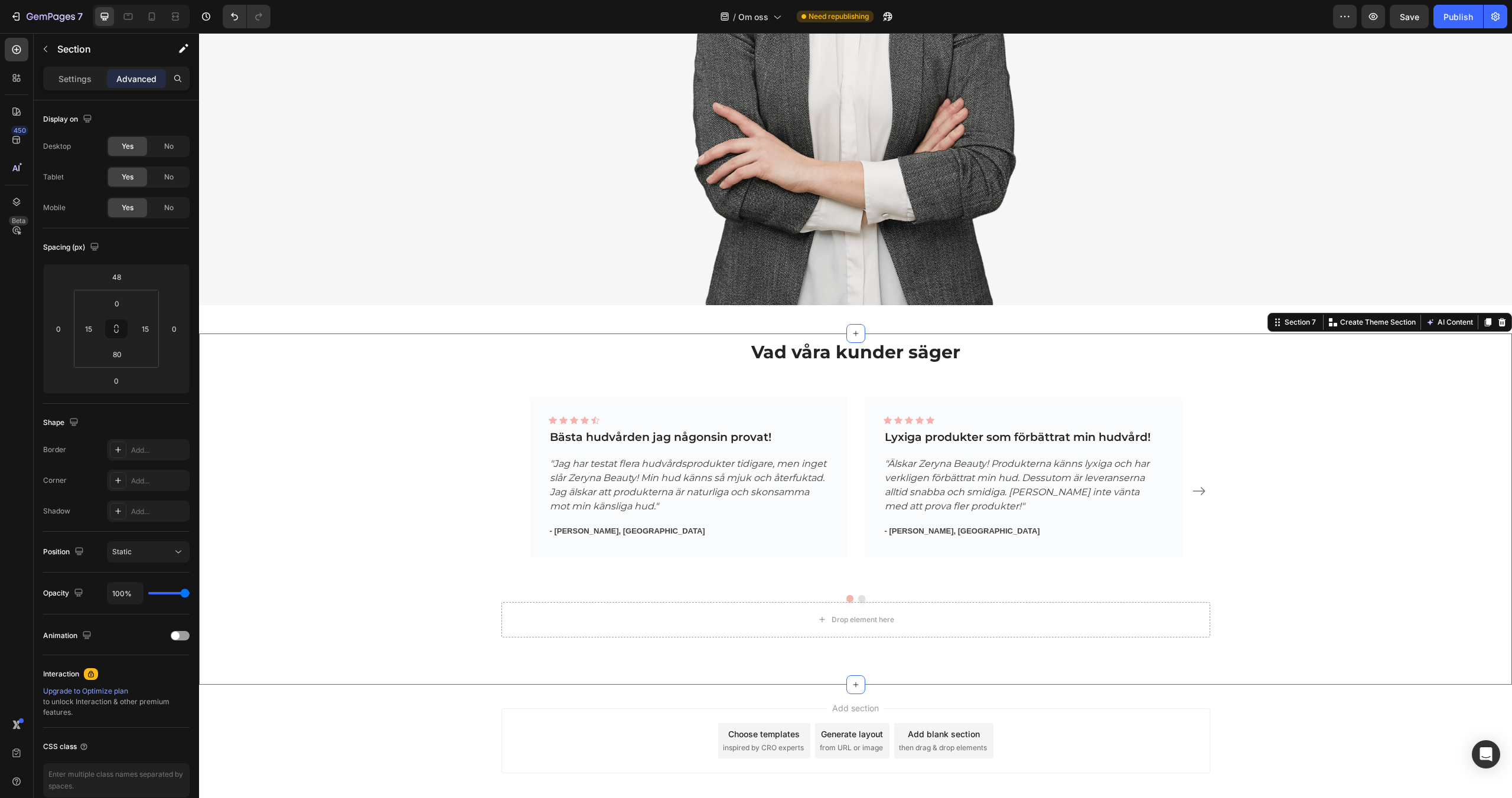
click at [349, 416] on div "Vad våra kunder säger Heading Vad våra kunder säger Heading Icon Icon Icon Icon…" at bounding box center [855, 485] width 1295 height 303
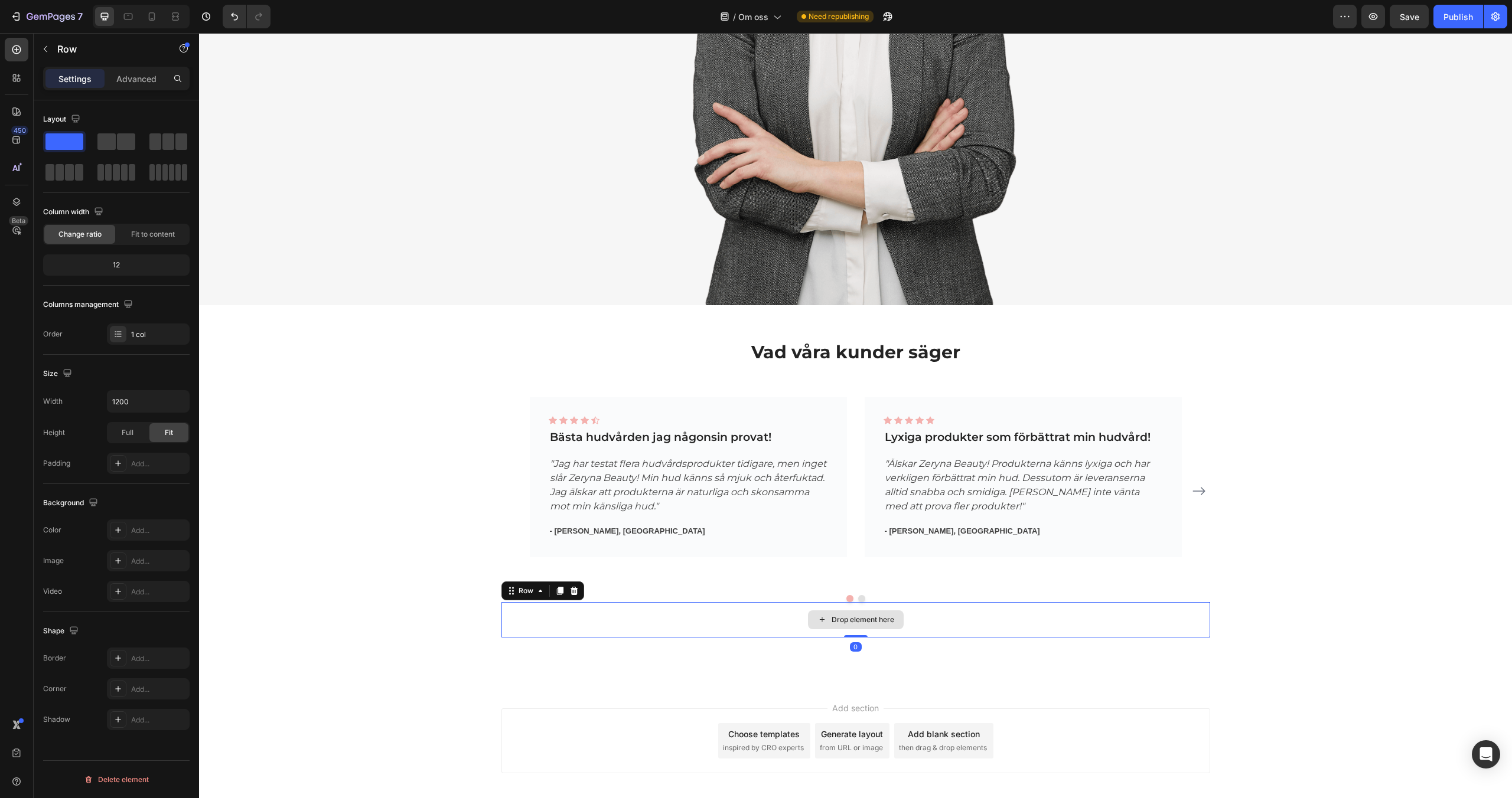
click at [545, 615] on div "Drop element here" at bounding box center [855, 620] width 709 height 36
click at [576, 589] on icon at bounding box center [574, 590] width 8 height 9
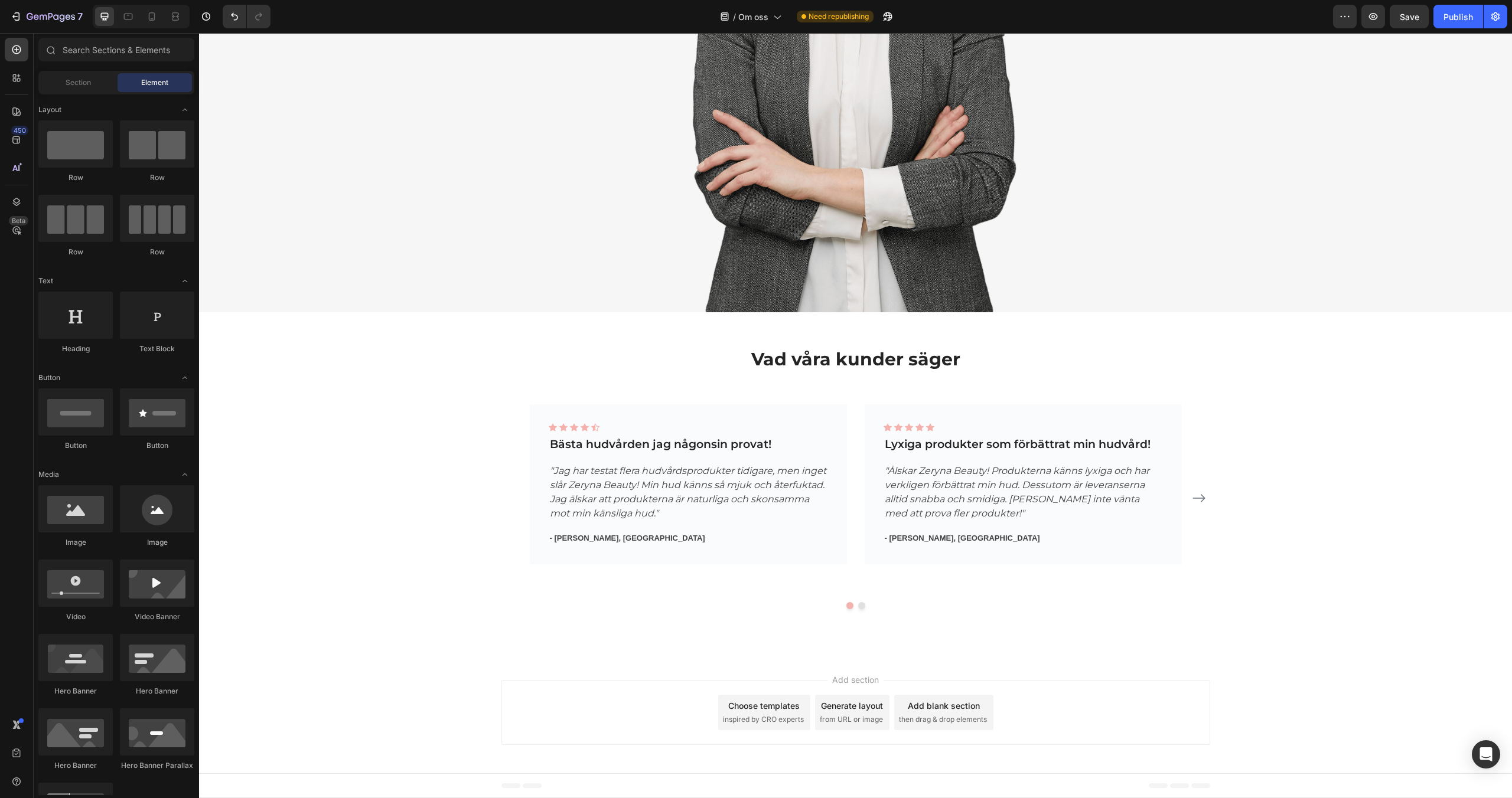
scroll to position [1098, 0]
click at [418, 583] on div "Vad våra kunder säger Heading Vad våra kunder säger Heading Icon Icon Icon Icon…" at bounding box center [855, 474] width 1295 height 268
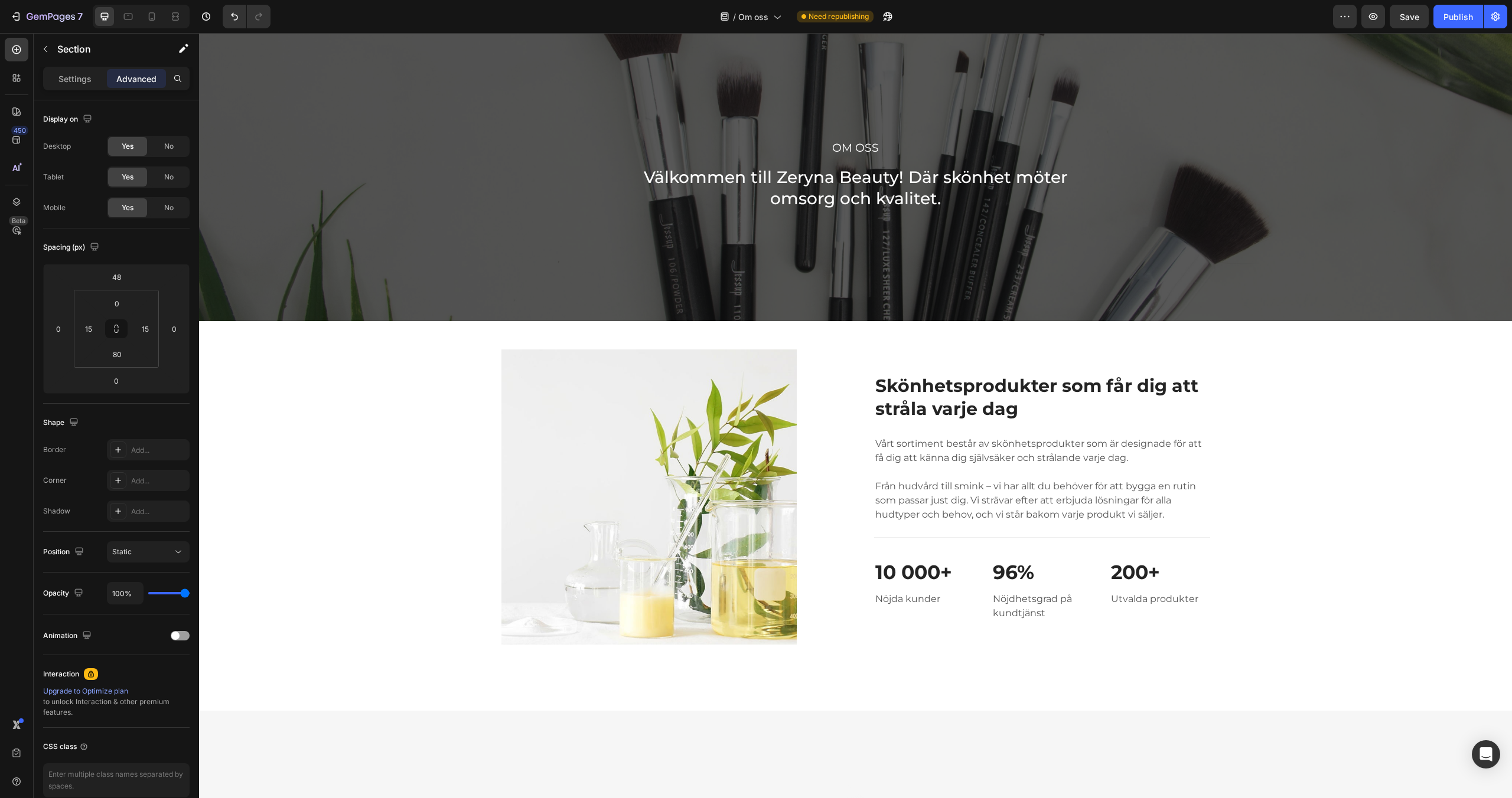
scroll to position [0, 0]
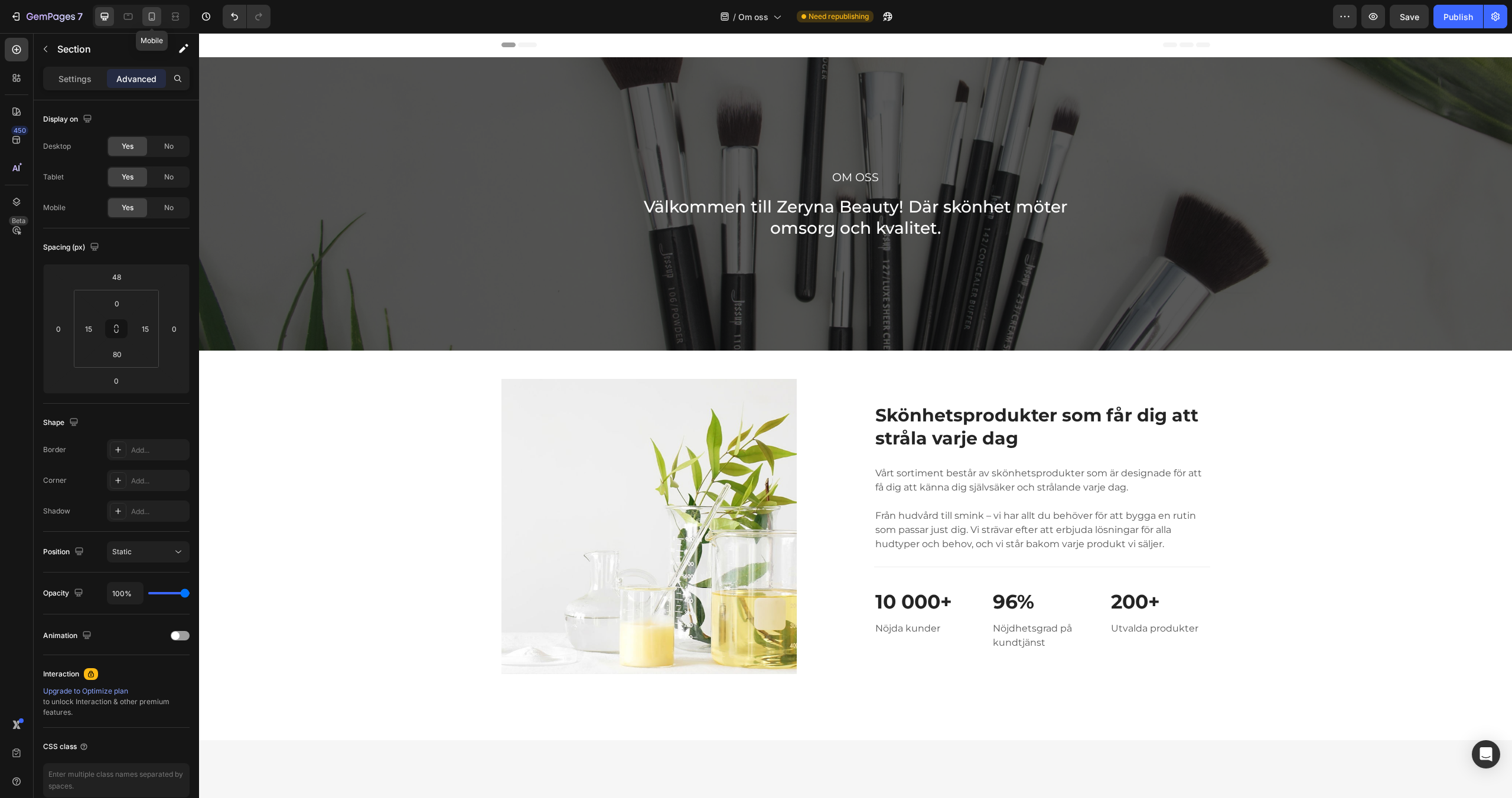
click at [153, 19] on icon at bounding box center [152, 16] width 12 height 12
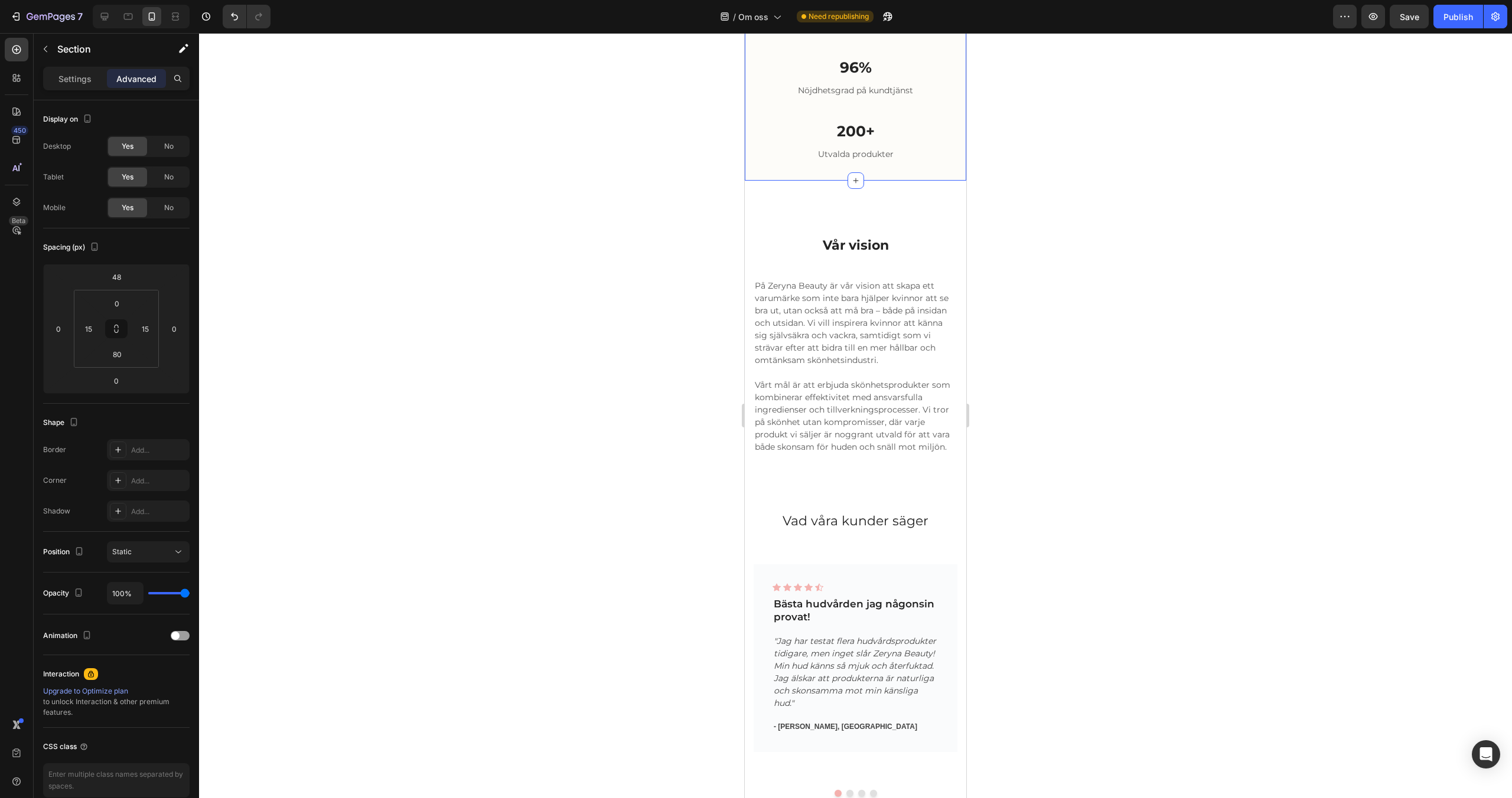
scroll to position [1772, 0]
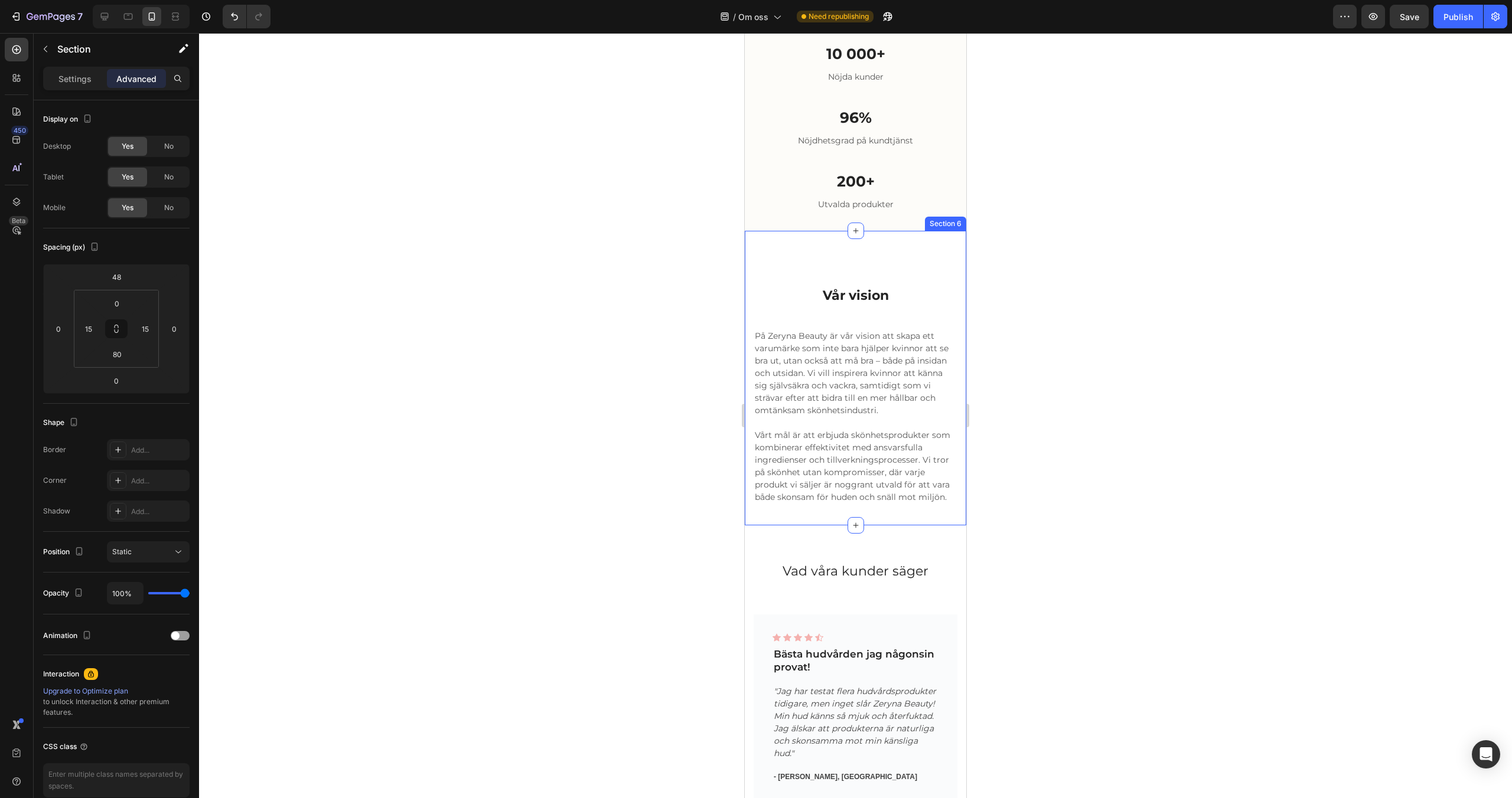
click at [915, 266] on div "Vår vision Heading På Zeryna Beauty är vår vision att skapa ett varumärke som i…" at bounding box center [855, 378] width 222 height 295
click at [954, 220] on icon at bounding box center [957, 220] width 8 height 9
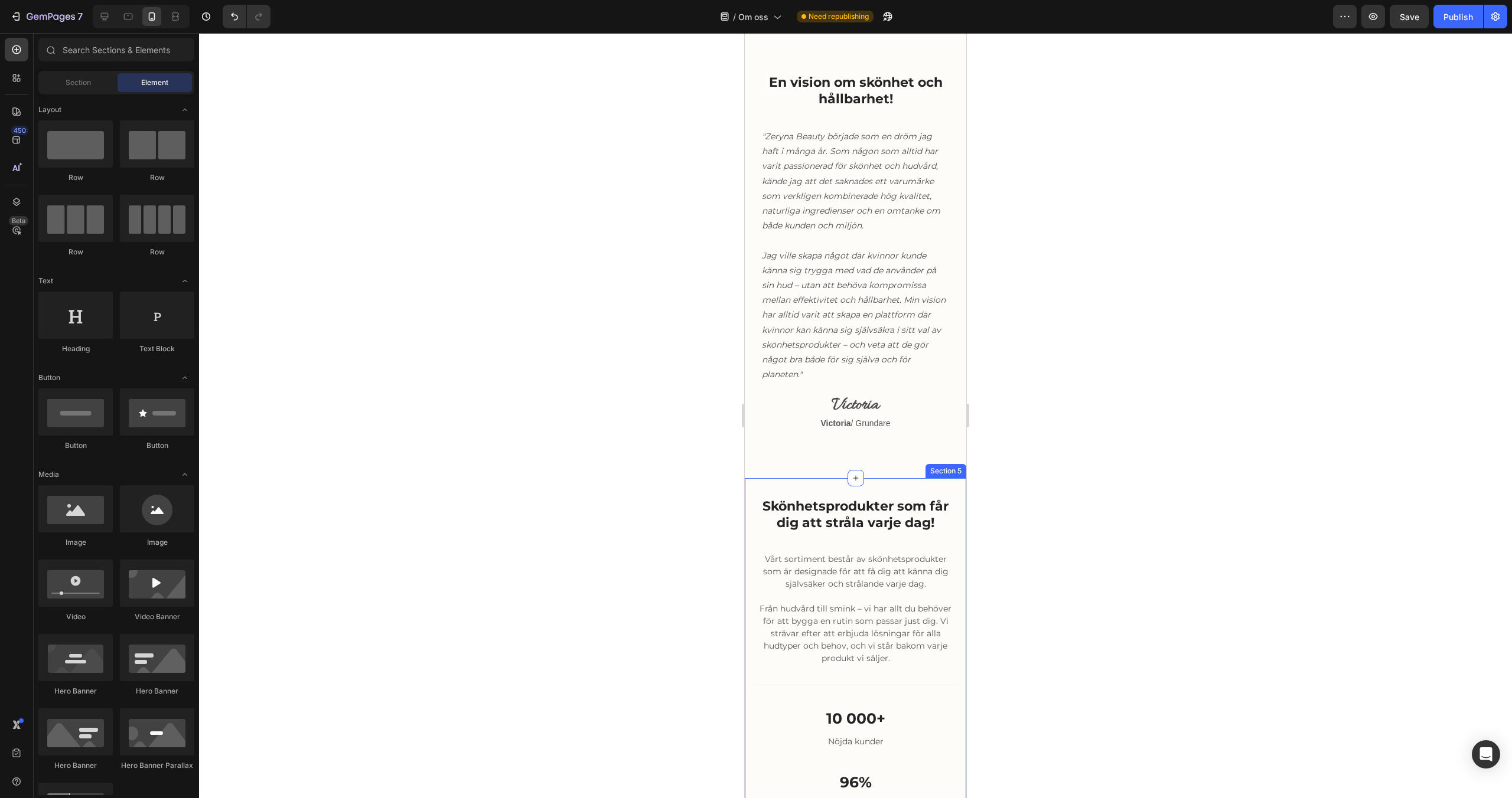
scroll to position [856, 0]
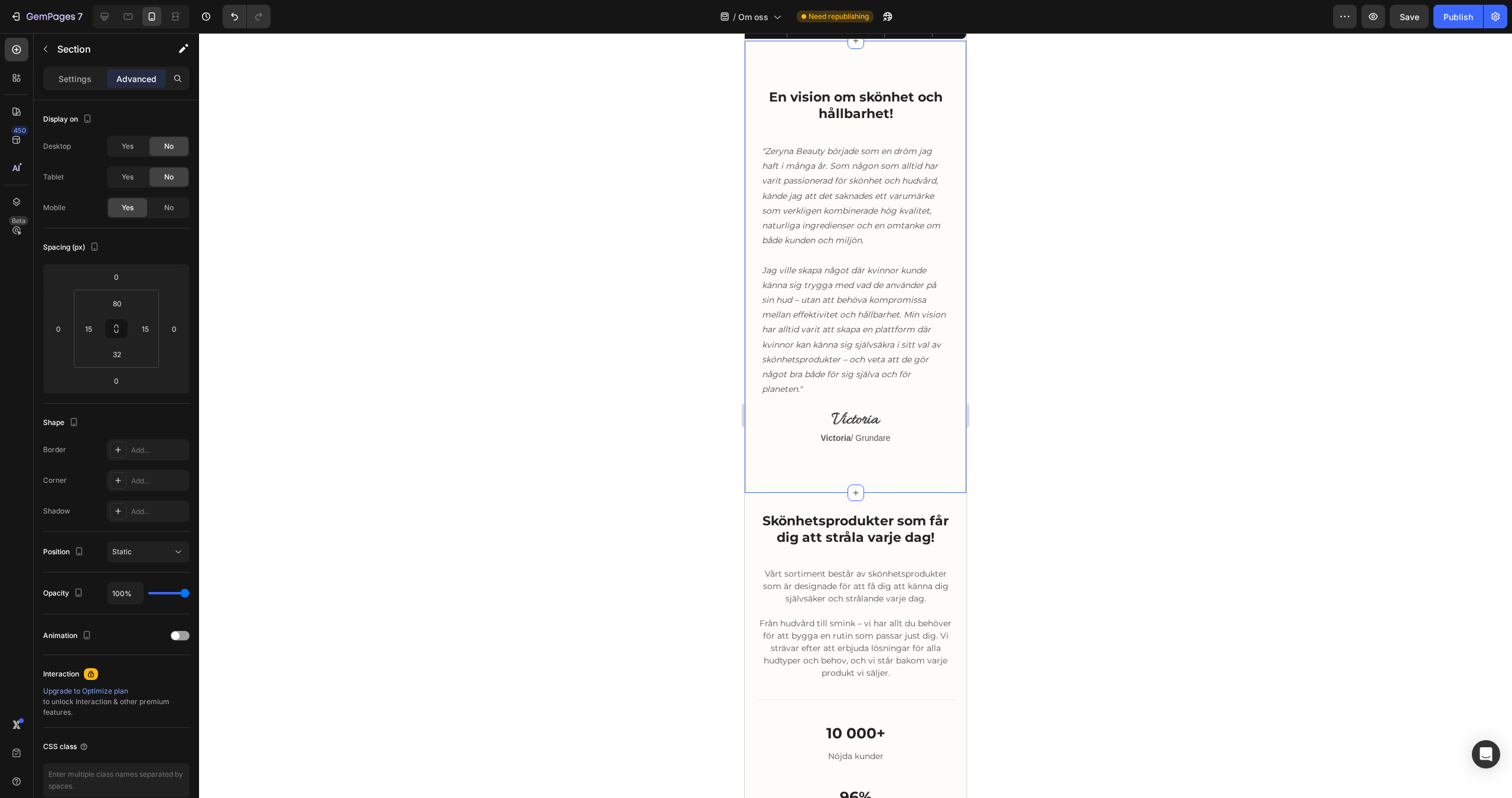
click at [908, 301] on div "En vision om skönhet och hållbarhet! Heading "Zeryna Beauty började som en dröm…" at bounding box center [855, 267] width 222 height 453
click at [957, 34] on icon at bounding box center [957, 30] width 8 height 9
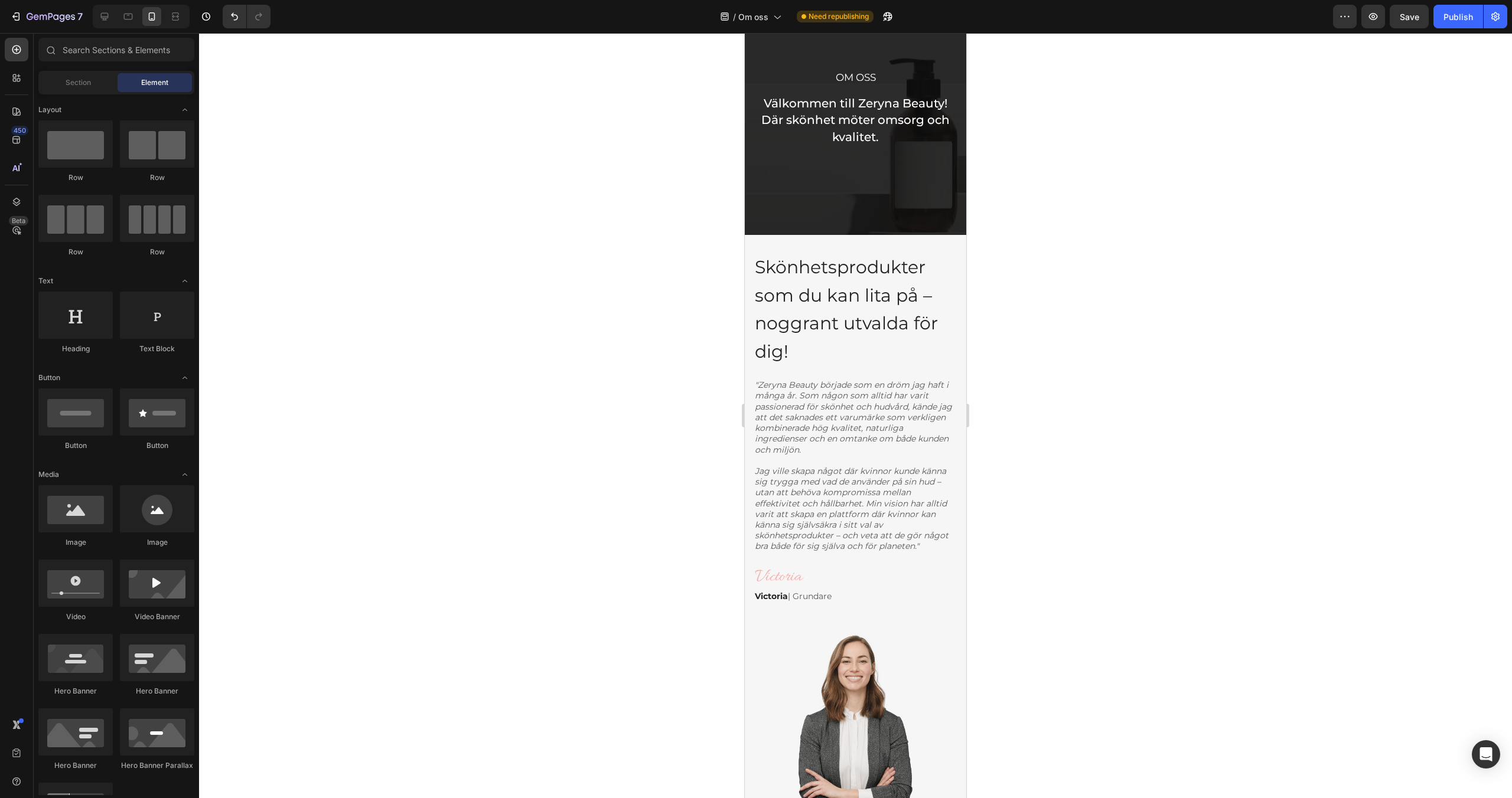
scroll to position [136, 0]
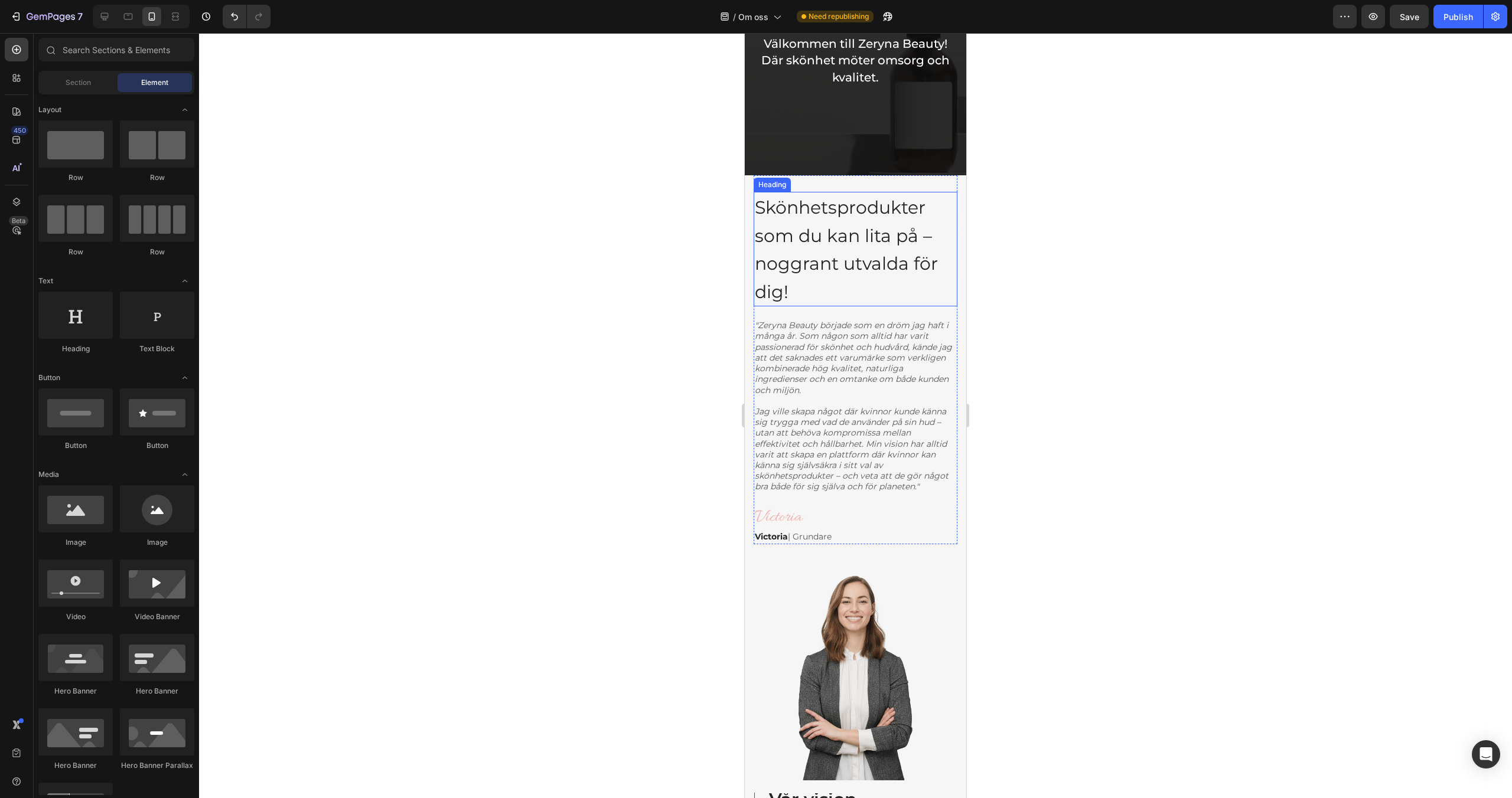
click at [874, 263] on span "Skönhetsprodukter som du kan lita på – noggrant utvalda för dig!" at bounding box center [846, 250] width 183 height 107
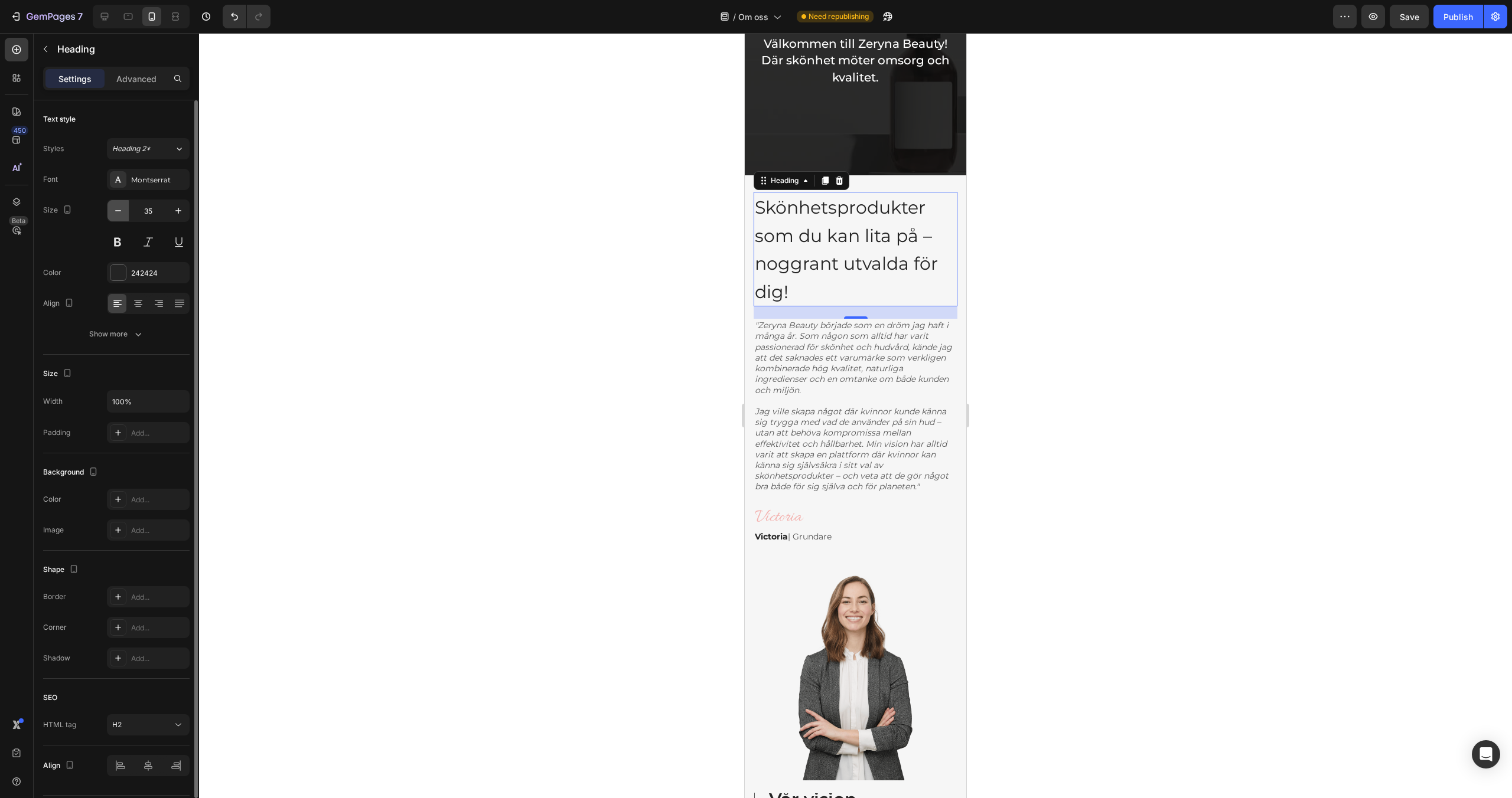
click at [118, 212] on icon "button" at bounding box center [118, 211] width 12 height 12
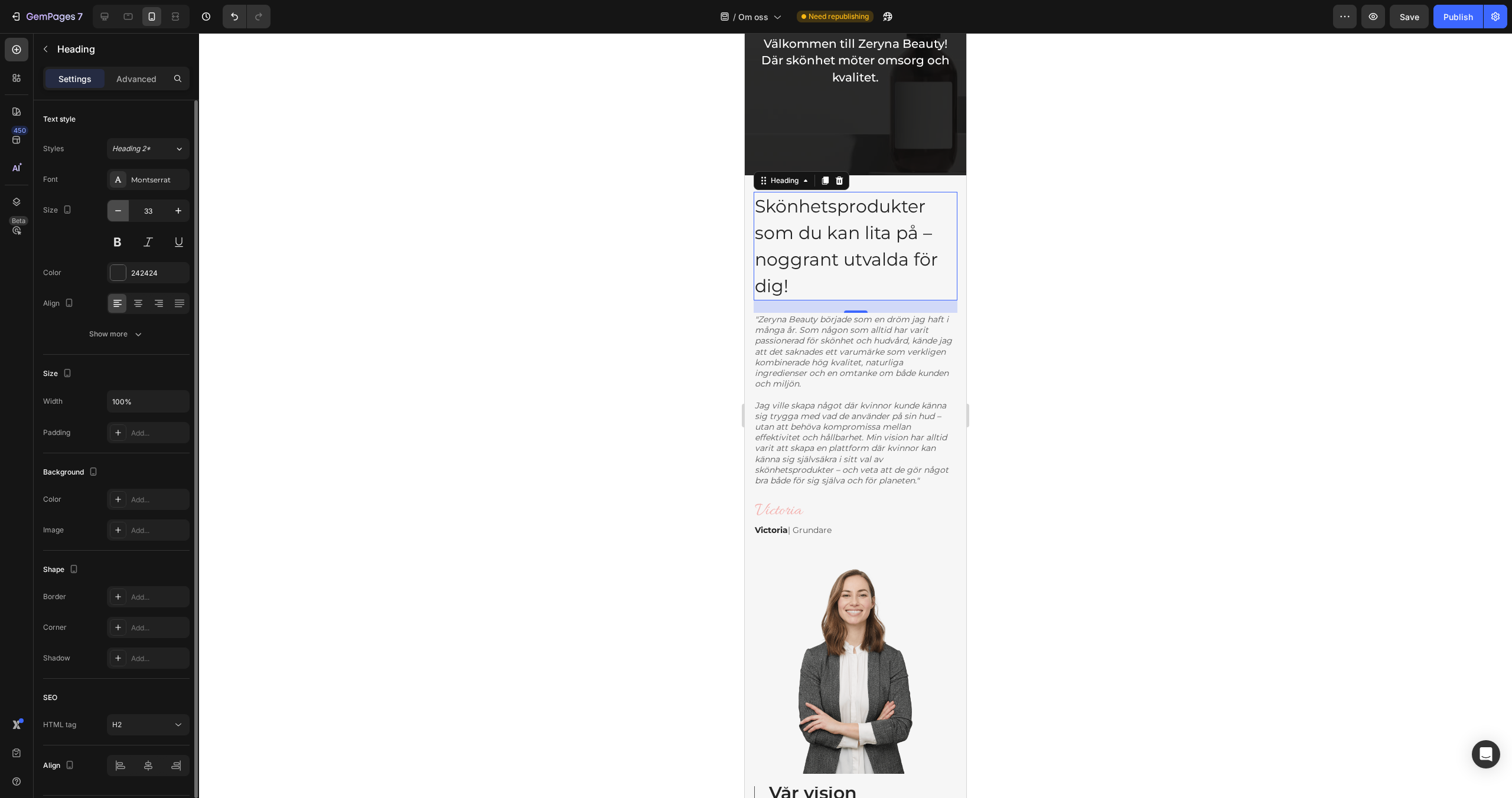
click at [118, 212] on icon "button" at bounding box center [118, 211] width 12 height 12
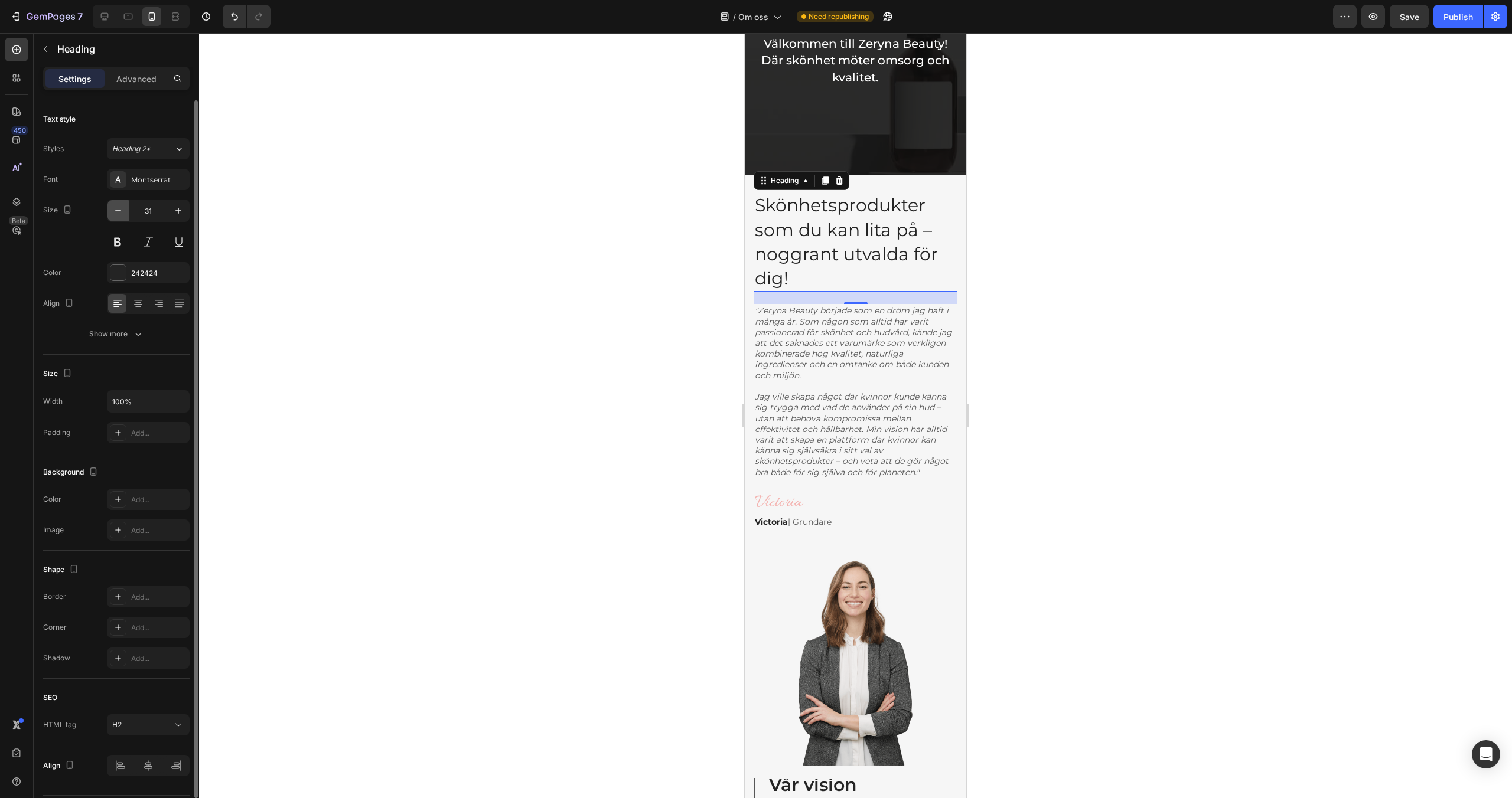
click at [118, 212] on icon "button" at bounding box center [118, 211] width 12 height 12
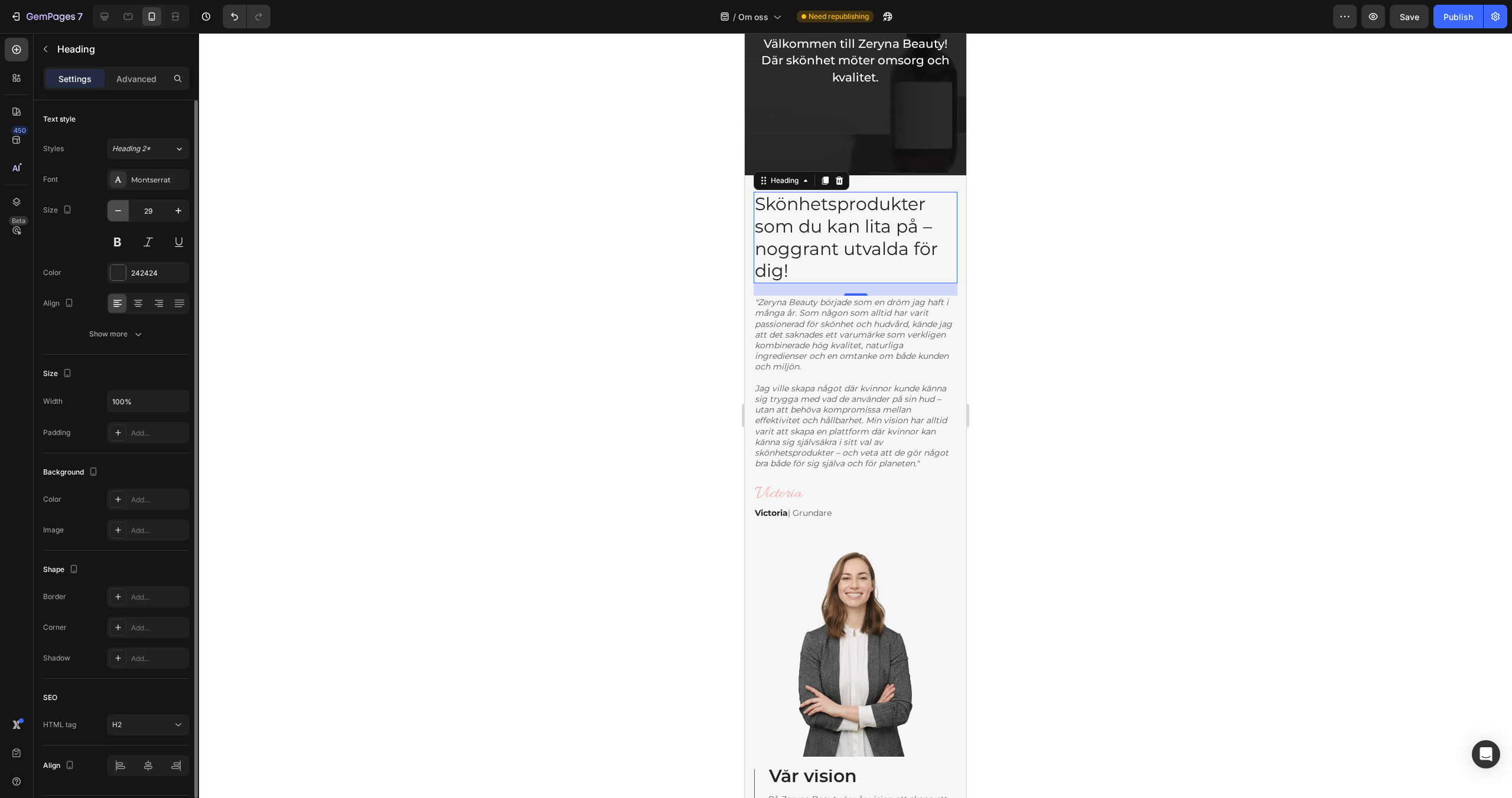
click at [118, 212] on icon "button" at bounding box center [118, 211] width 12 height 12
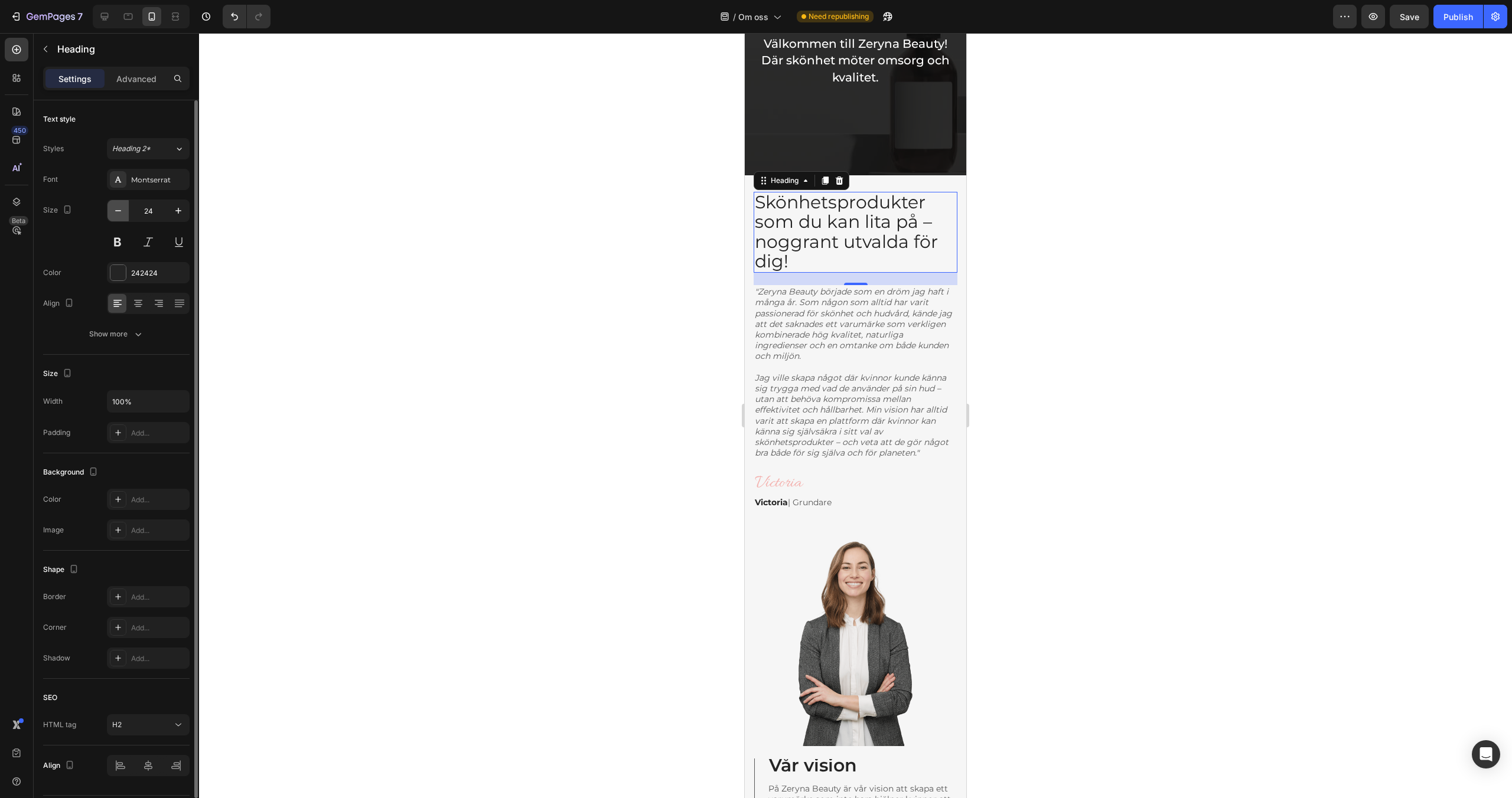
click at [118, 212] on icon "button" at bounding box center [118, 211] width 12 height 12
type input "22"
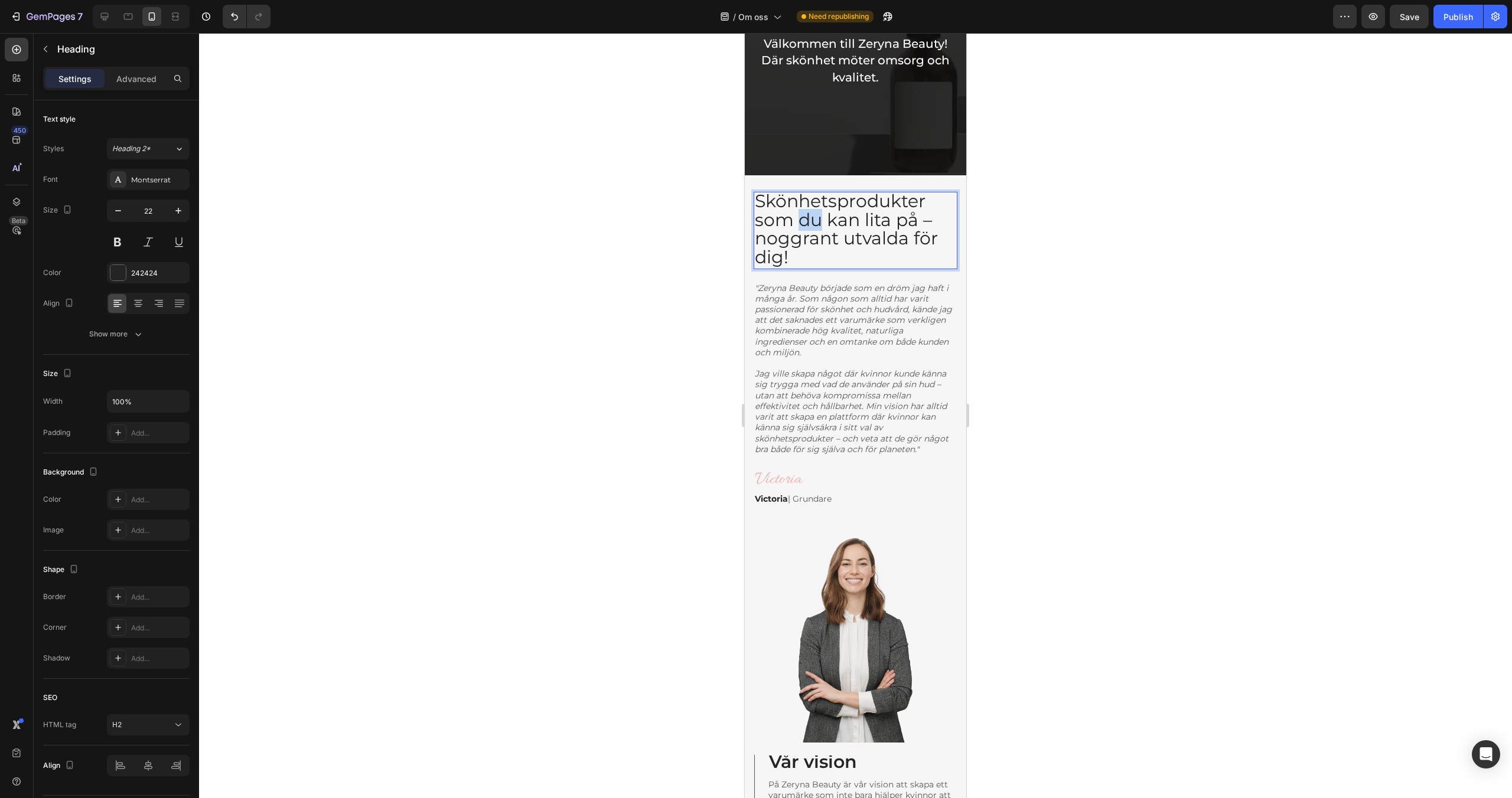
click at [805, 212] on span "Skönhetsprodukter som du kan lita på – noggrant utvalda för dig!" at bounding box center [846, 229] width 183 height 78
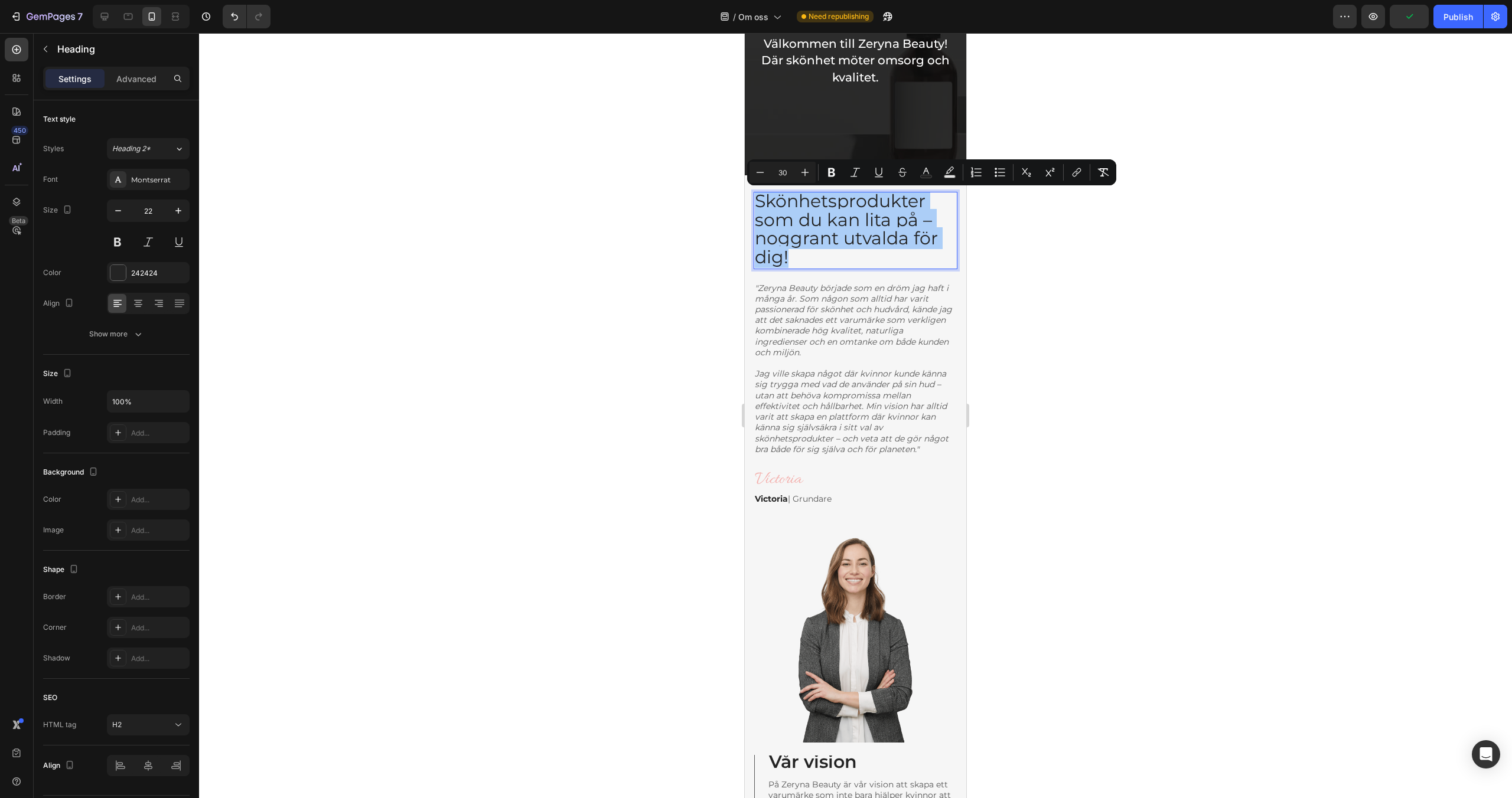
click at [782, 172] on input "30" at bounding box center [782, 172] width 24 height 14
click at [765, 172] on icon "Editor contextual toolbar" at bounding box center [760, 172] width 12 height 12
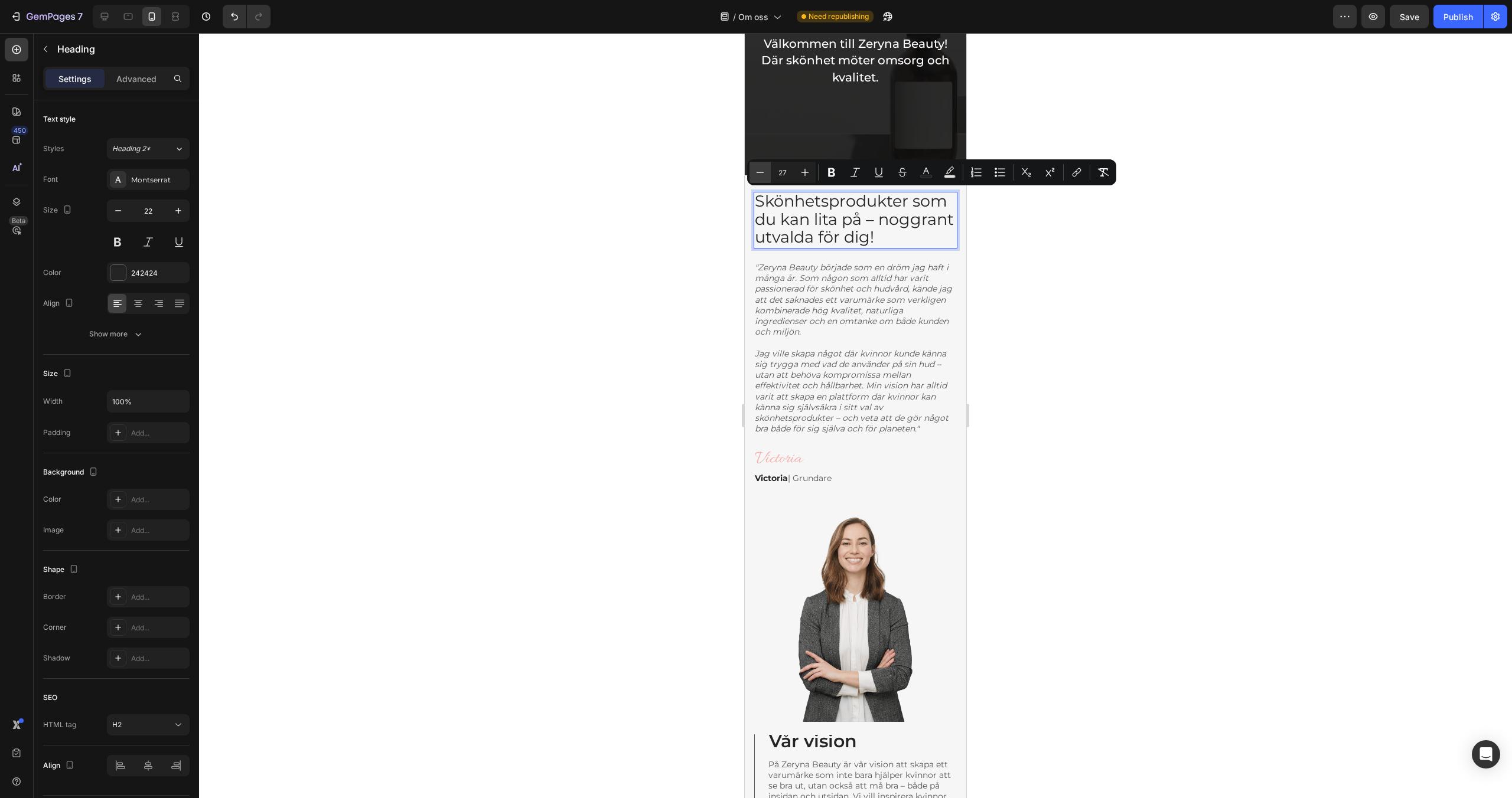
click at [765, 172] on icon "Editor contextual toolbar" at bounding box center [760, 172] width 12 height 12
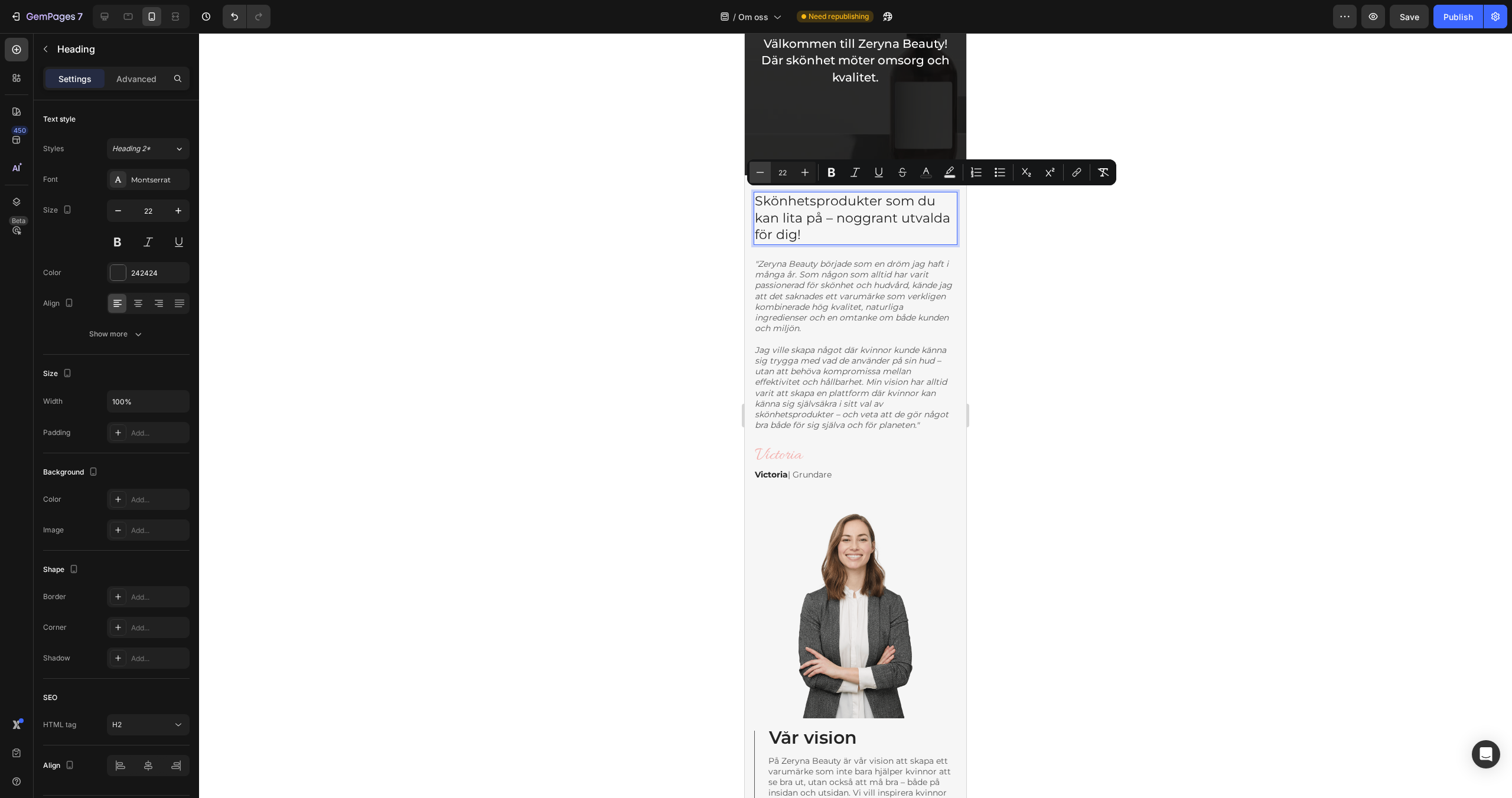
click at [765, 172] on icon "Editor contextual toolbar" at bounding box center [760, 172] width 12 height 12
type input "20"
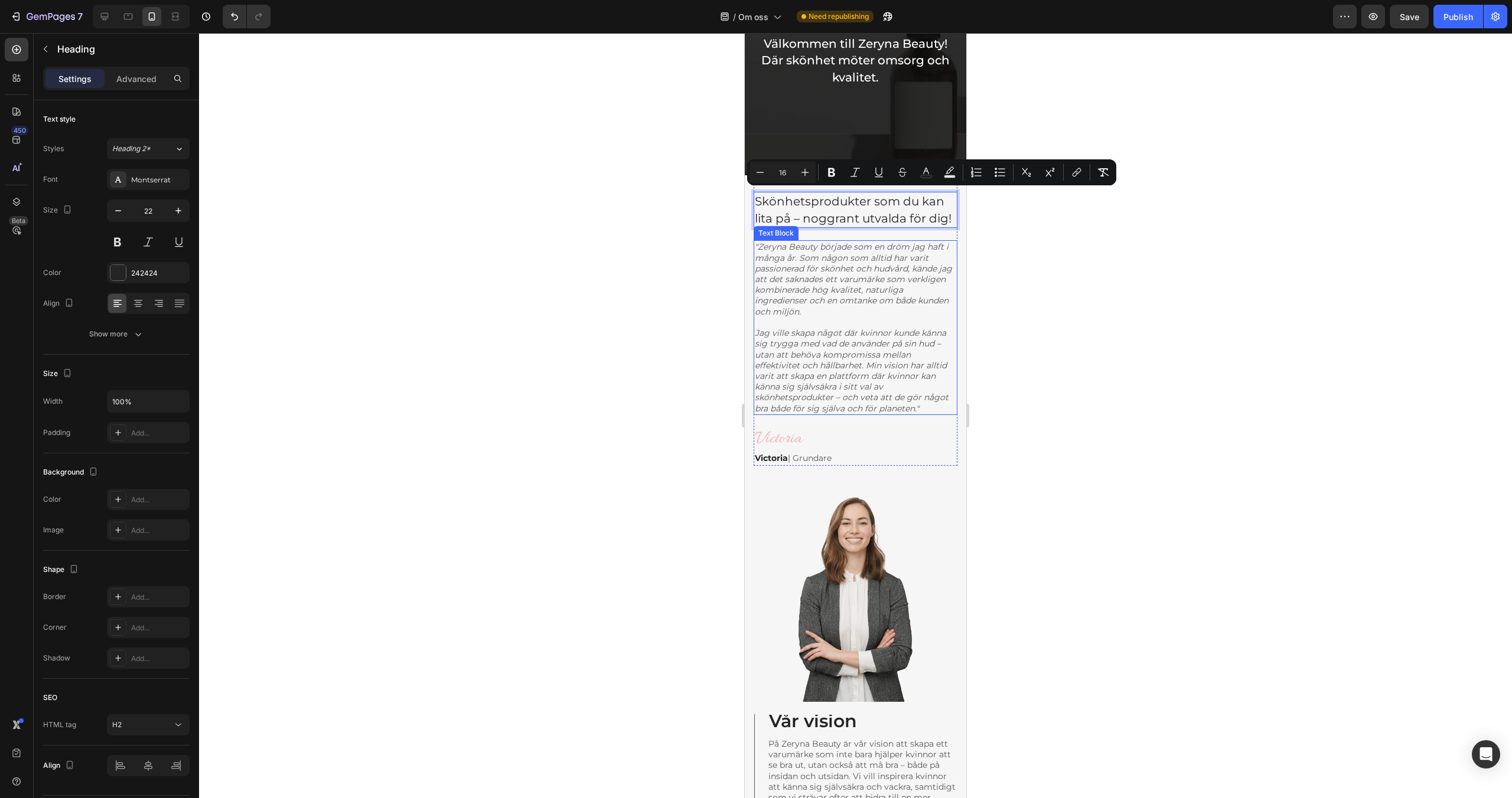
click at [799, 273] on icon ""Zeryna Beauty började som en dröm jag haft i många år. Som någon som alltid ha…" at bounding box center [853, 279] width 197 height 75
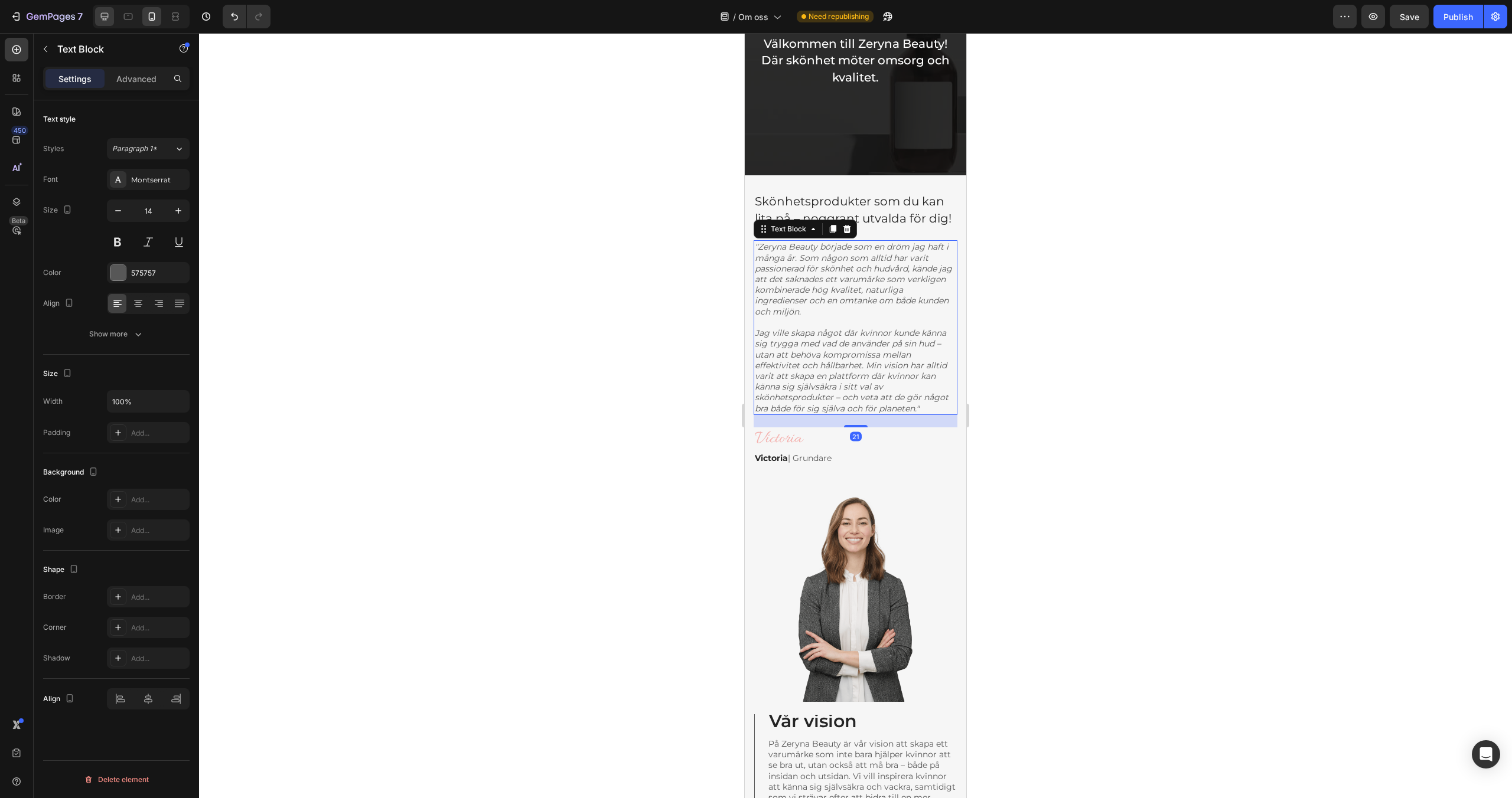
click at [105, 23] on div at bounding box center [105, 16] width 19 height 19
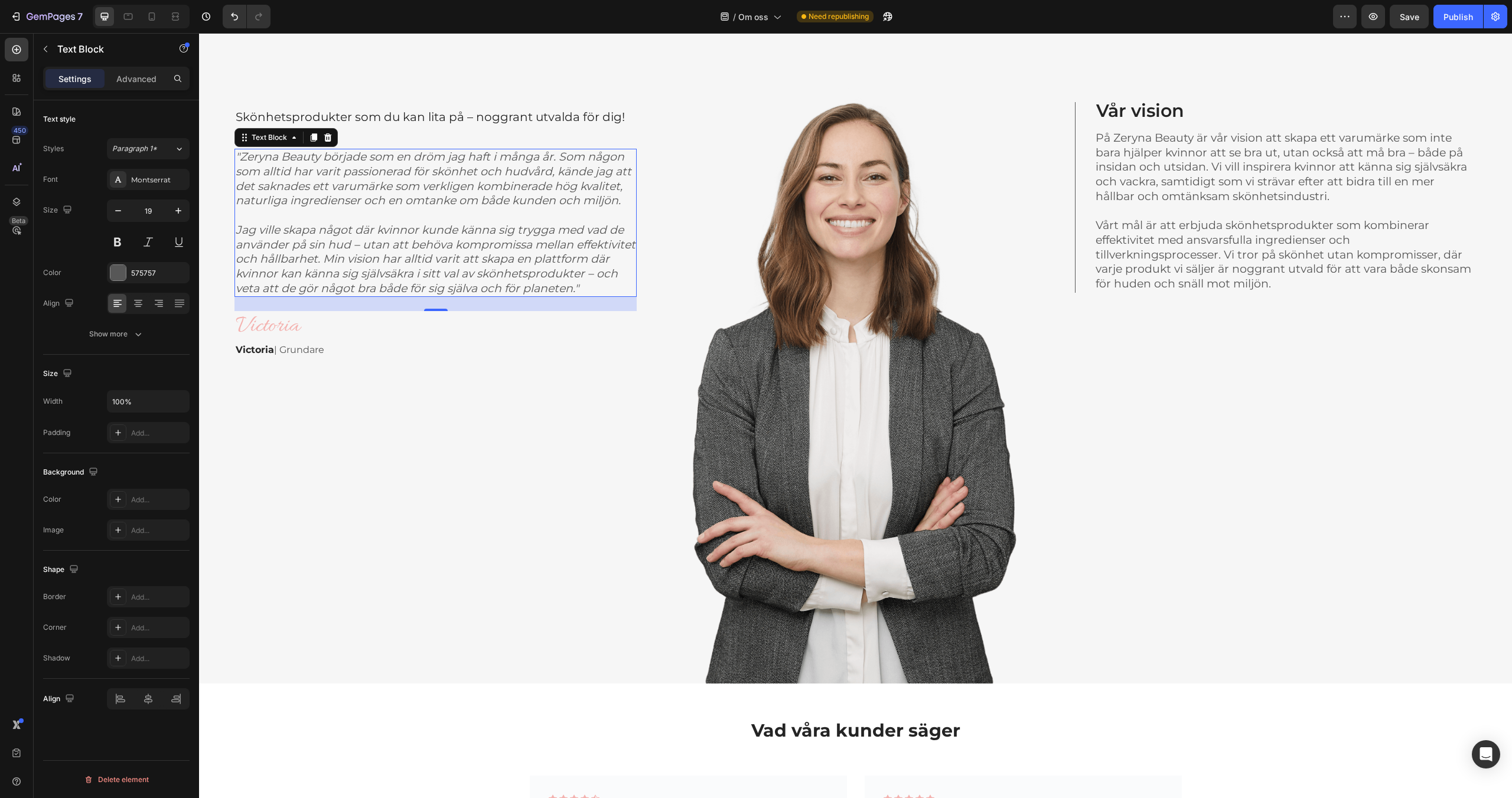
scroll to position [703, 0]
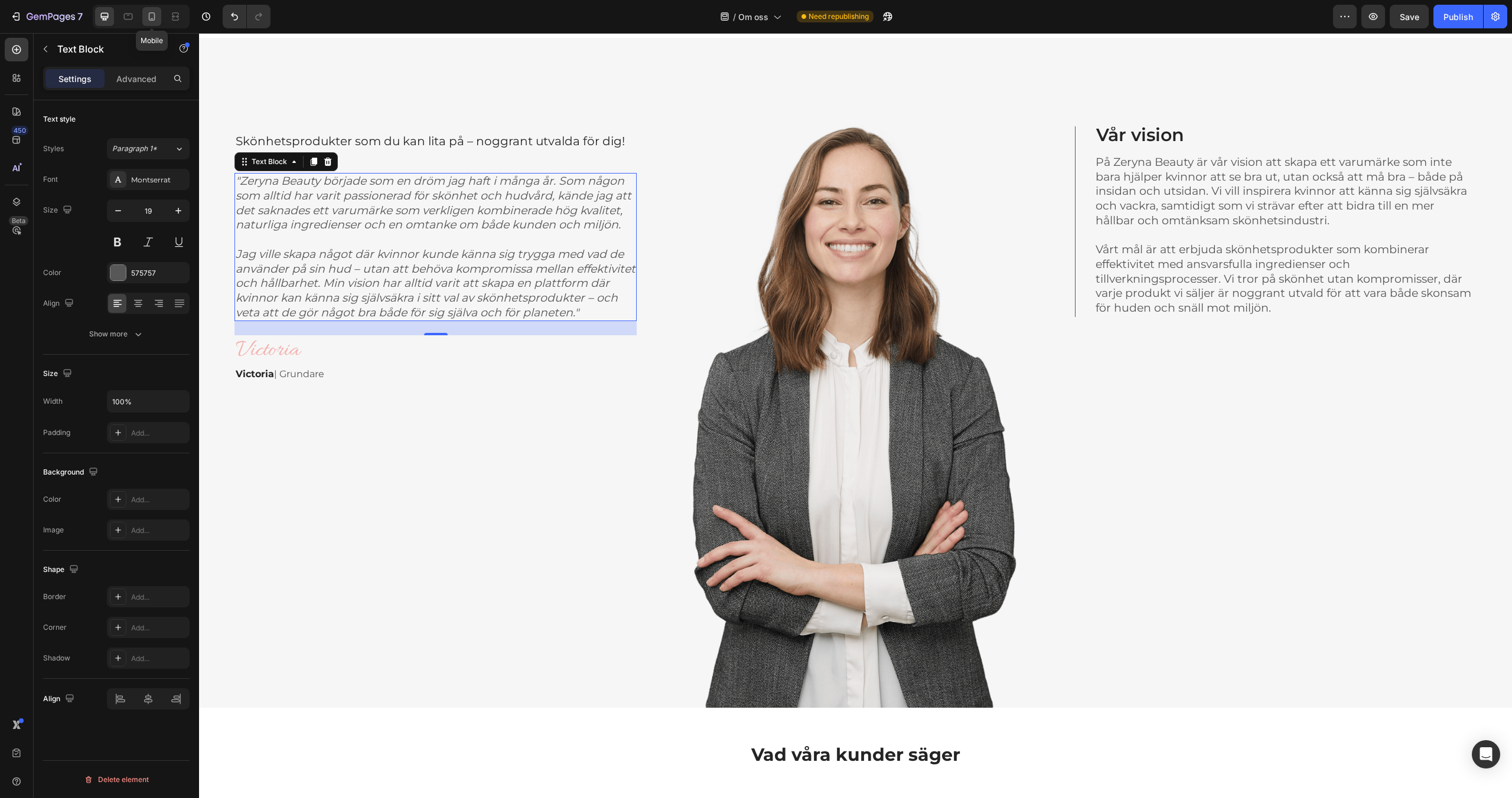
click at [159, 14] on div at bounding box center [151, 16] width 19 height 19
type input "14"
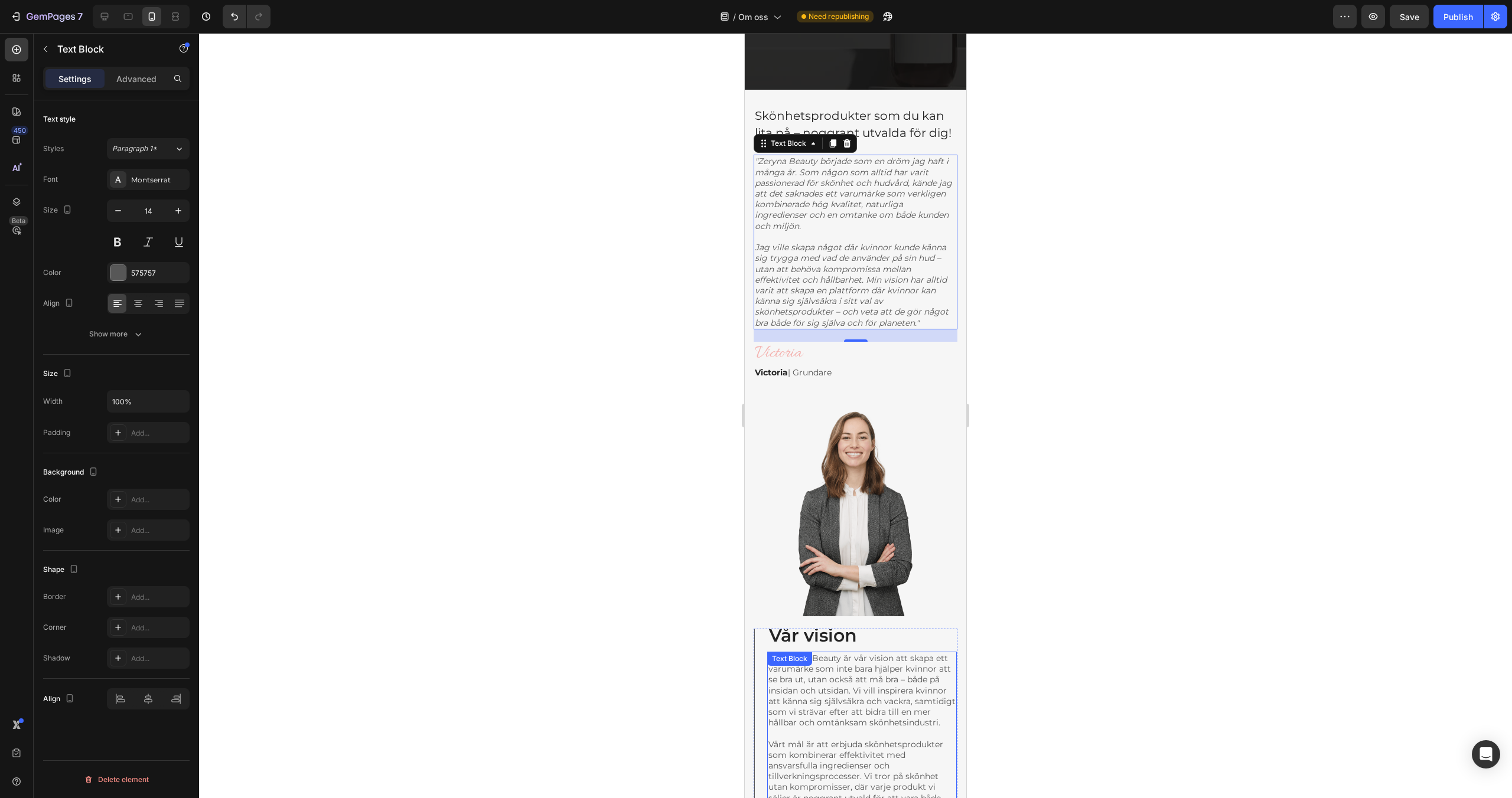
scroll to position [183, 0]
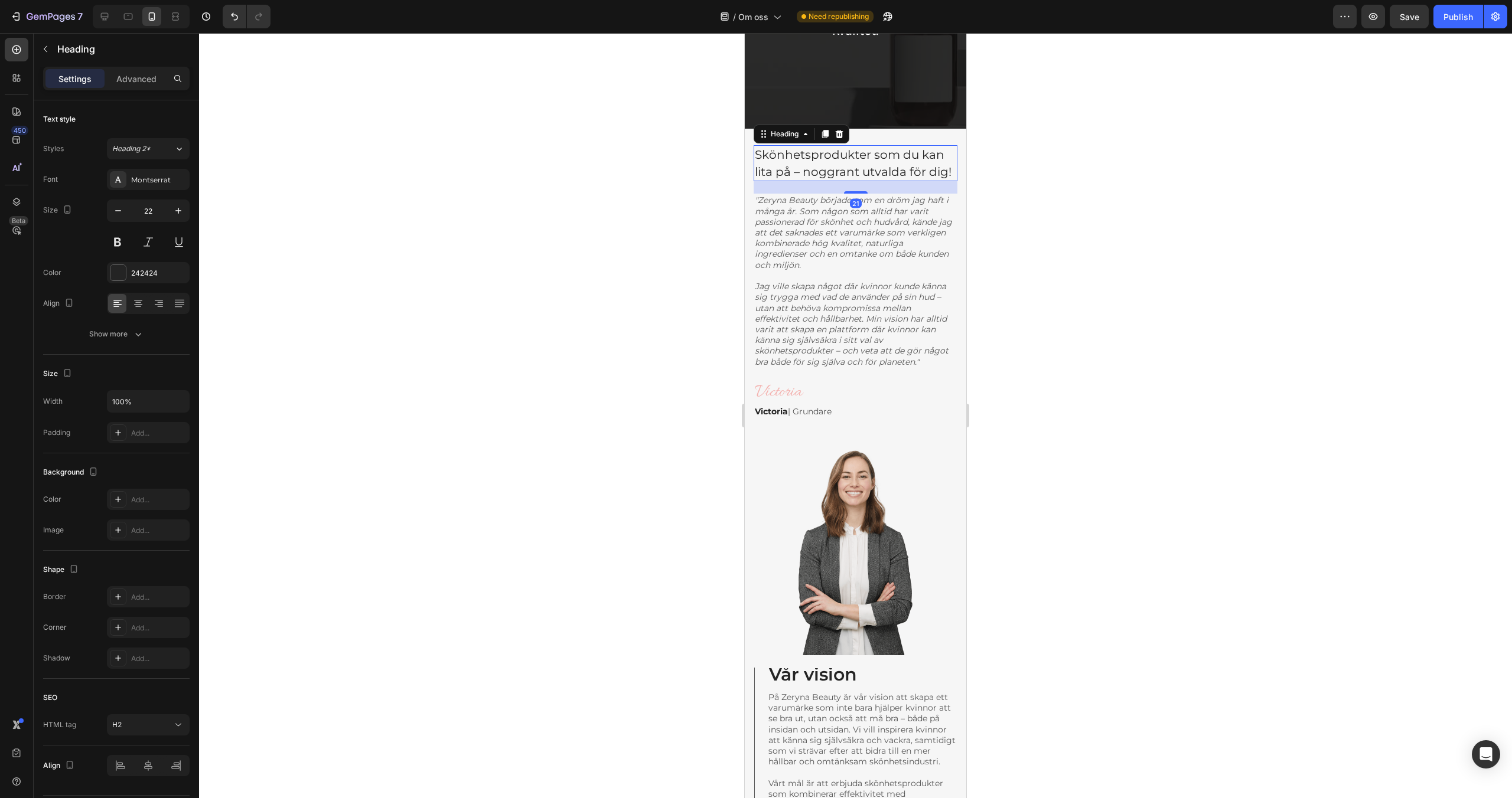
click at [895, 166] on span "Skönhetsprodukter som du kan lita på – noggrant utvalda för dig!" at bounding box center [853, 163] width 197 height 32
click at [828, 132] on icon at bounding box center [825, 134] width 7 height 9
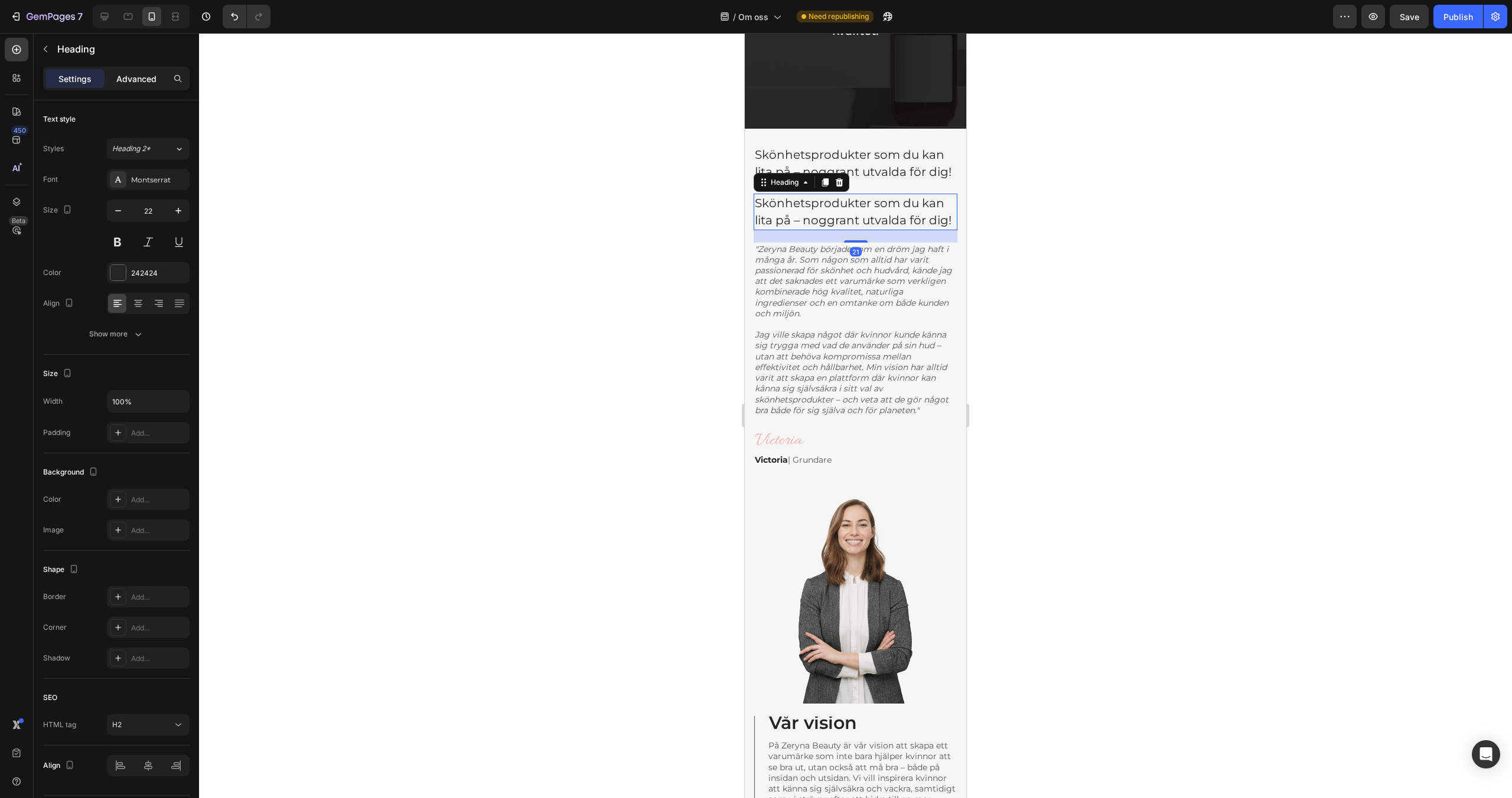
click at [128, 82] on p "Advanced" at bounding box center [136, 78] width 40 height 12
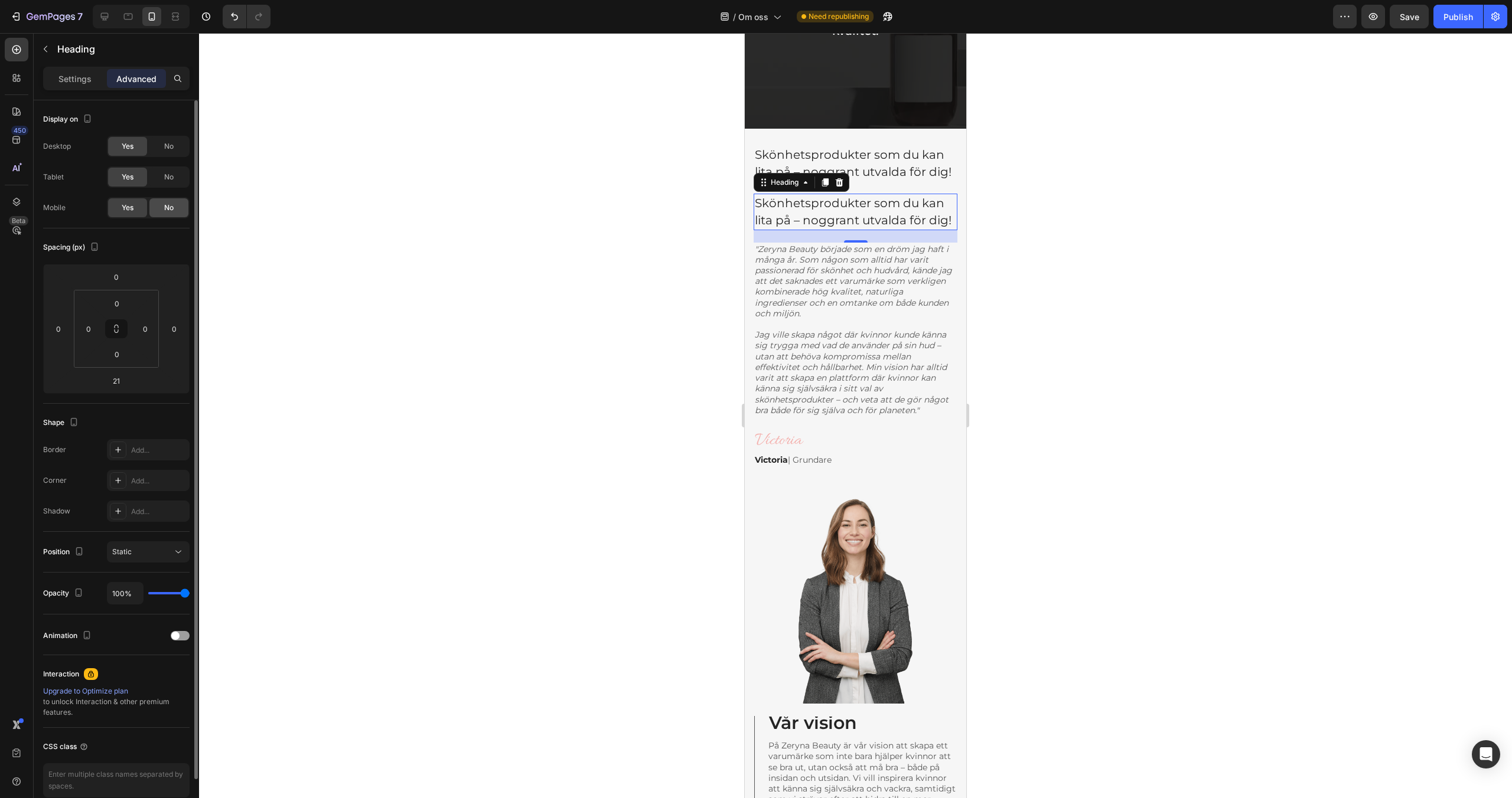
click at [156, 207] on div "No" at bounding box center [168, 208] width 39 height 19
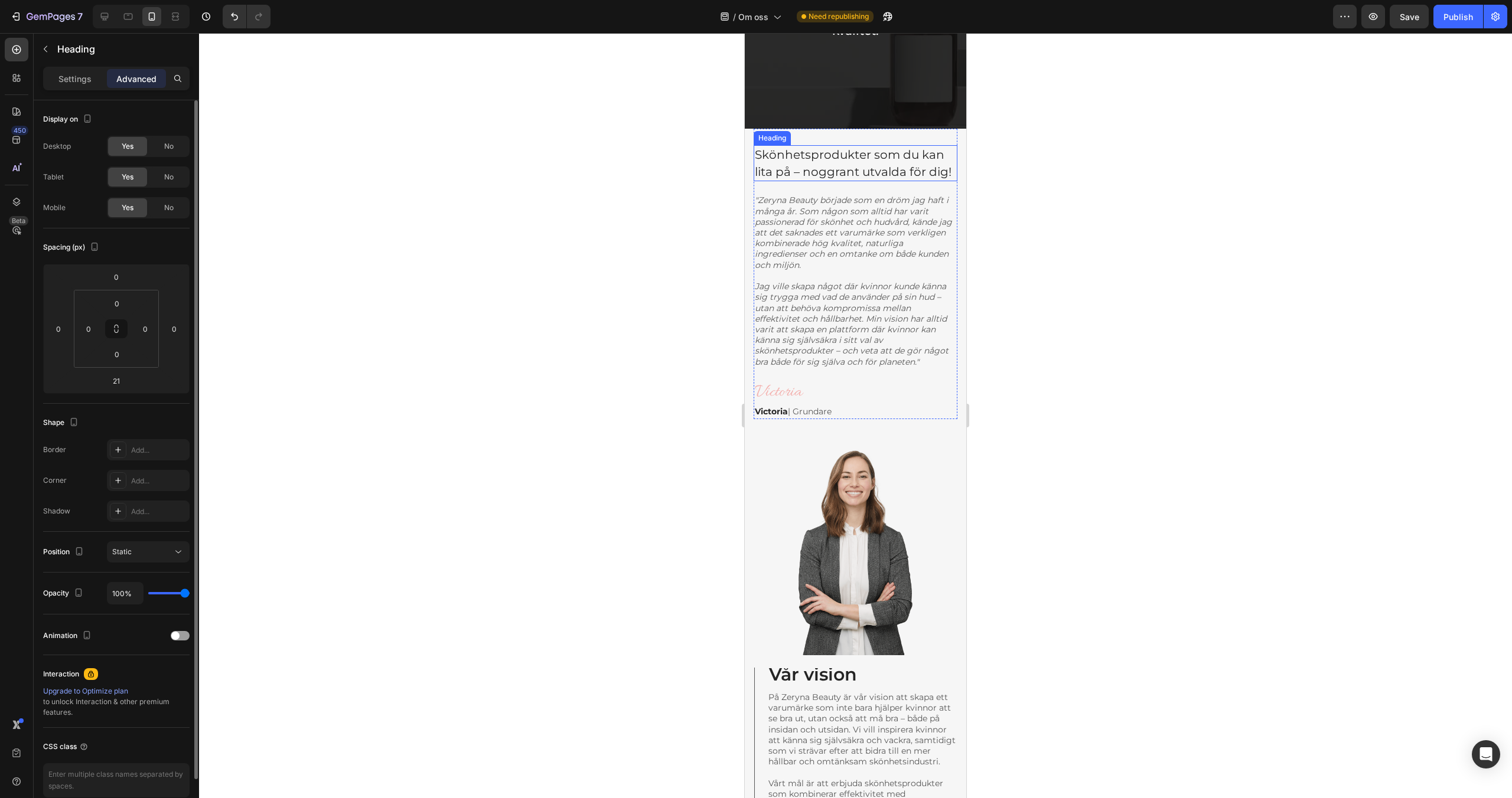
click at [822, 164] on span "Skönhetsprodukter som du kan lita på – noggrant utvalda för dig!" at bounding box center [853, 163] width 197 height 32
click at [161, 174] on div "No" at bounding box center [168, 177] width 39 height 19
click at [164, 145] on span "No" at bounding box center [169, 147] width 9 height 11
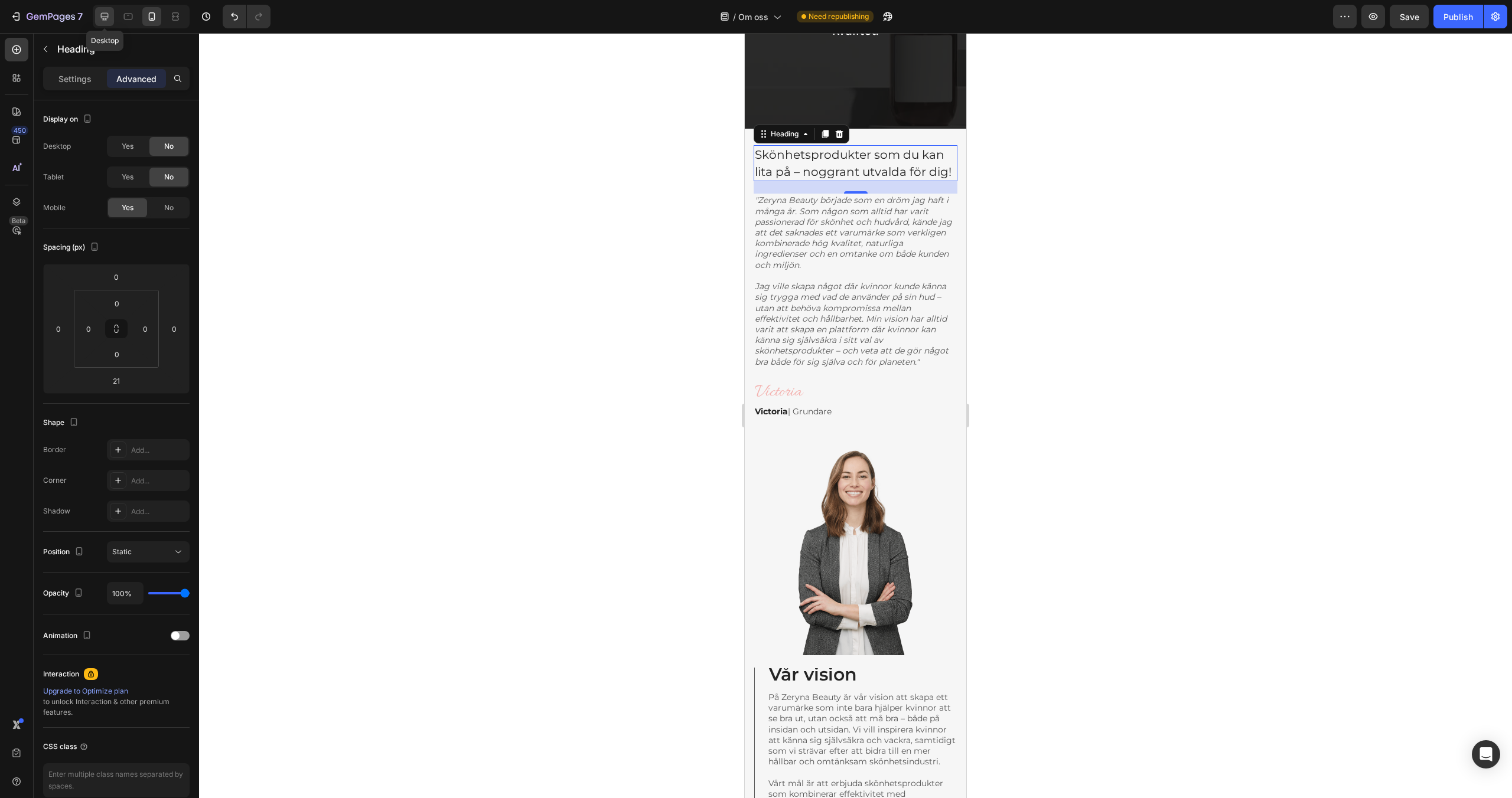
click at [108, 20] on icon at bounding box center [105, 16] width 12 height 12
type input "32"
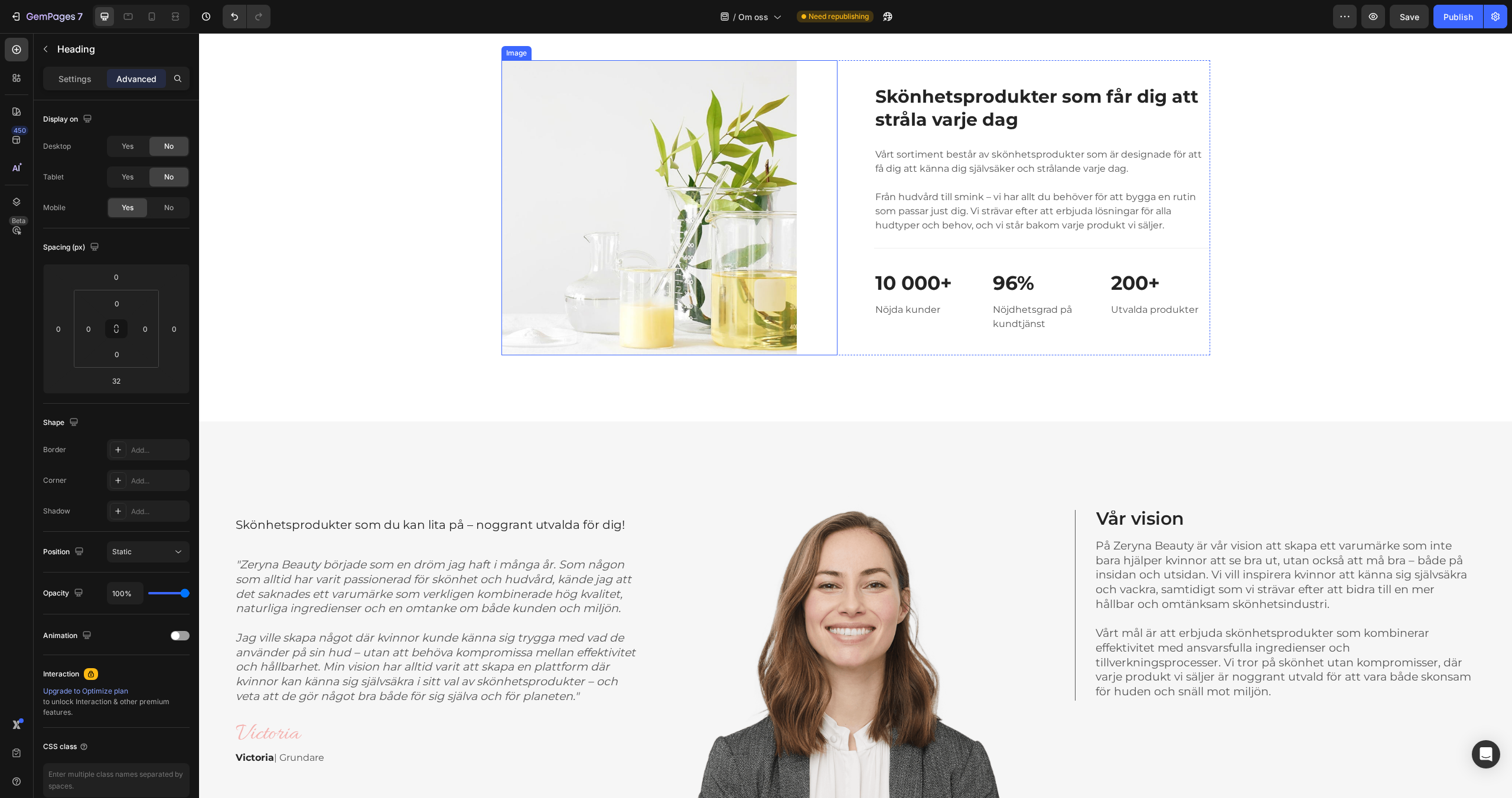
scroll to position [387, 0]
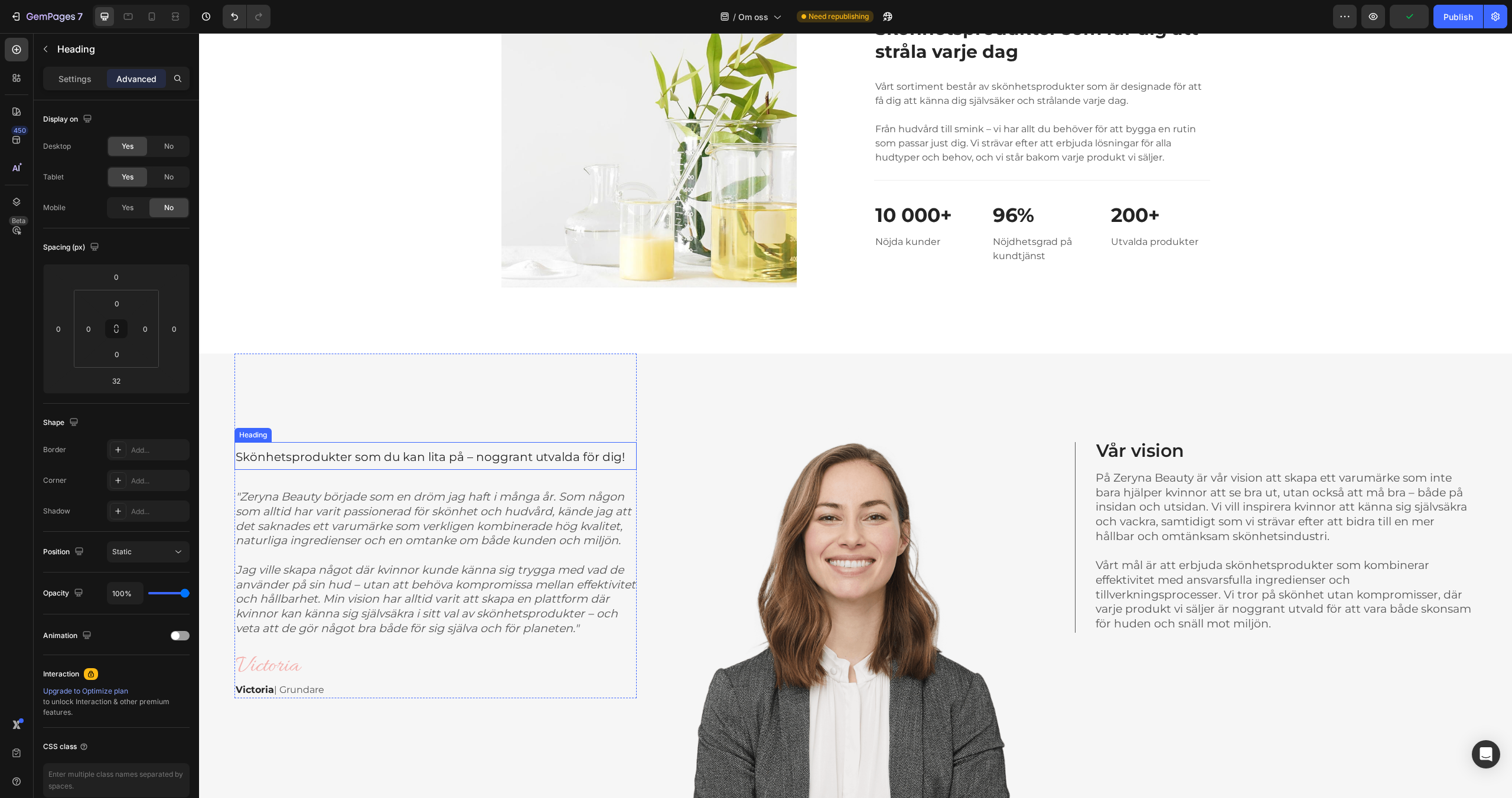
click at [540, 457] on span "Skönhetsprodukter som du kan lita på – noggrant utvalda för dig!" at bounding box center [430, 457] width 389 height 14
click at [537, 458] on span "Skönhetsprodukter som du kan lita på – noggrant utvalda för dig!" at bounding box center [430, 457] width 389 height 14
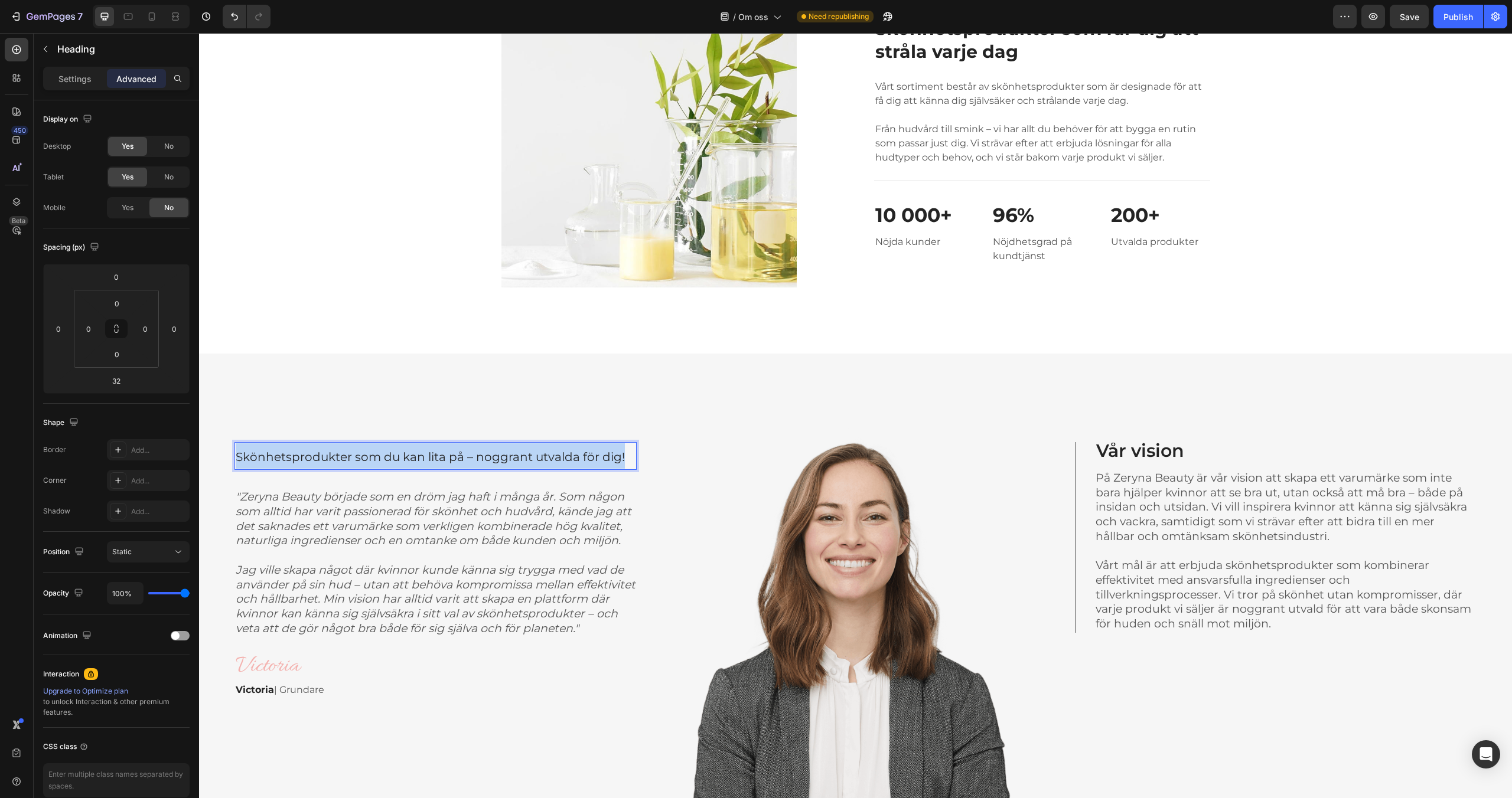
click at [537, 458] on span "Skönhetsprodukter som du kan lita på – noggrant utvalda för dig!" at bounding box center [430, 457] width 389 height 14
click at [394, 459] on span "Skönhetsprodukter som du kan lita på – noggrant utvalda för dig!" at bounding box center [430, 457] width 389 height 14
click at [388, 516] on icon ""Zeryna Beauty började som en dröm jag haft i många år. Som någon som alltid ha…" at bounding box center [433, 518] width 395 height 57
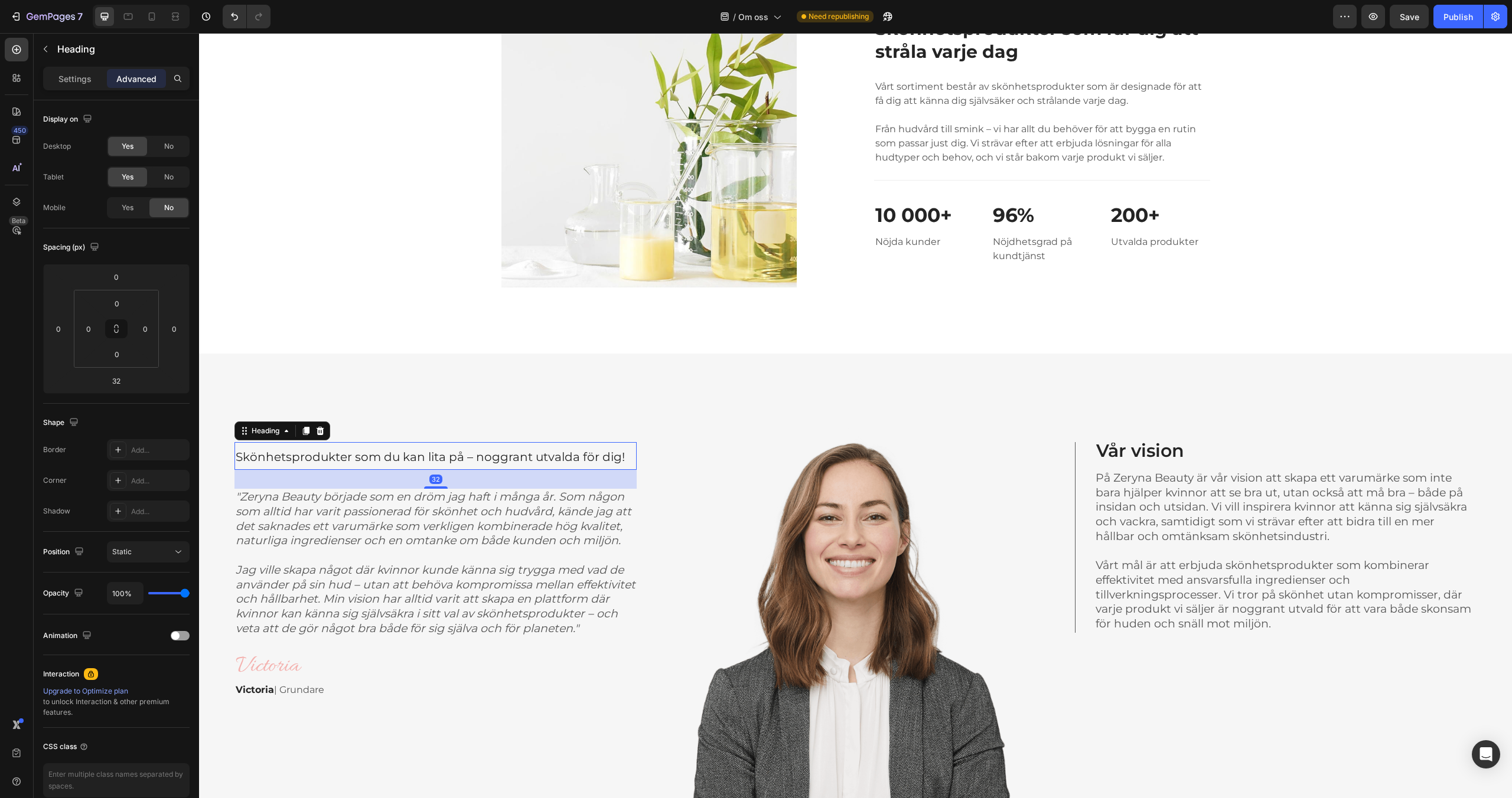
click at [420, 460] on span "Skönhetsprodukter som du kan lita på – noggrant utvalda för dig!" at bounding box center [430, 457] width 389 height 14
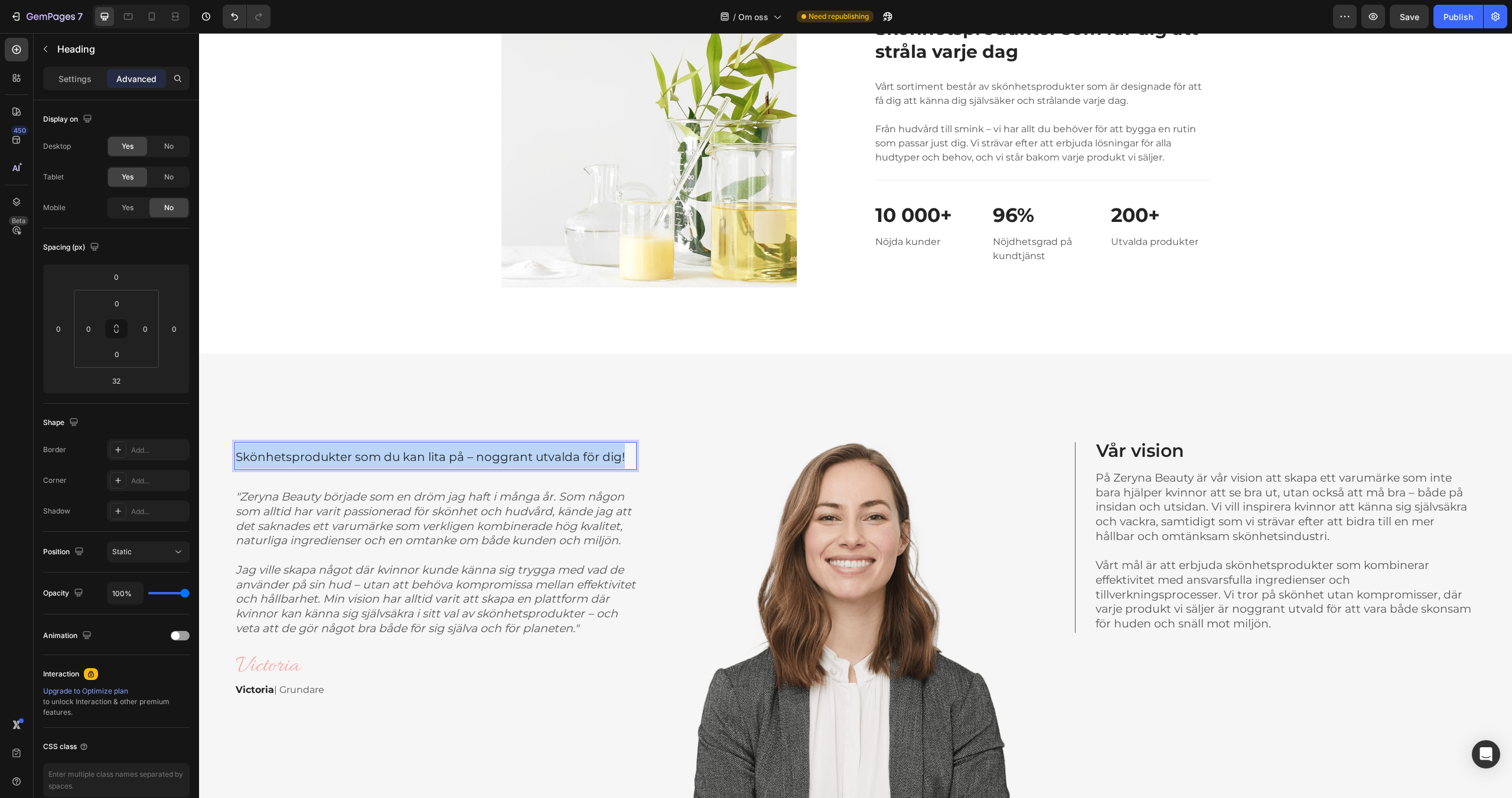
click at [420, 460] on span "Skönhetsprodukter som du kan lita på – noggrant utvalda för dig!" at bounding box center [430, 457] width 389 height 14
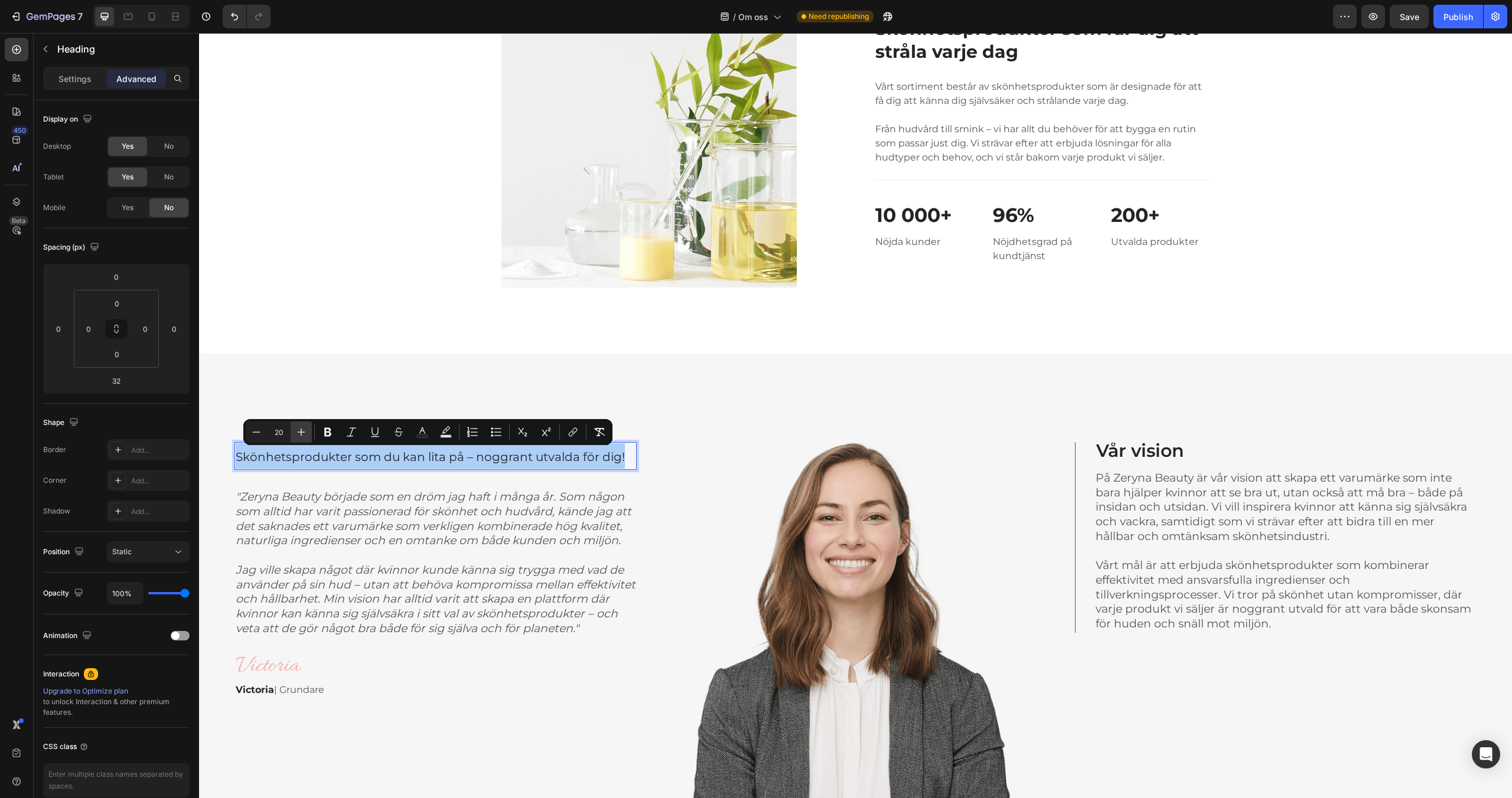
click at [302, 434] on icon "Editor contextual toolbar" at bounding box center [301, 432] width 12 height 12
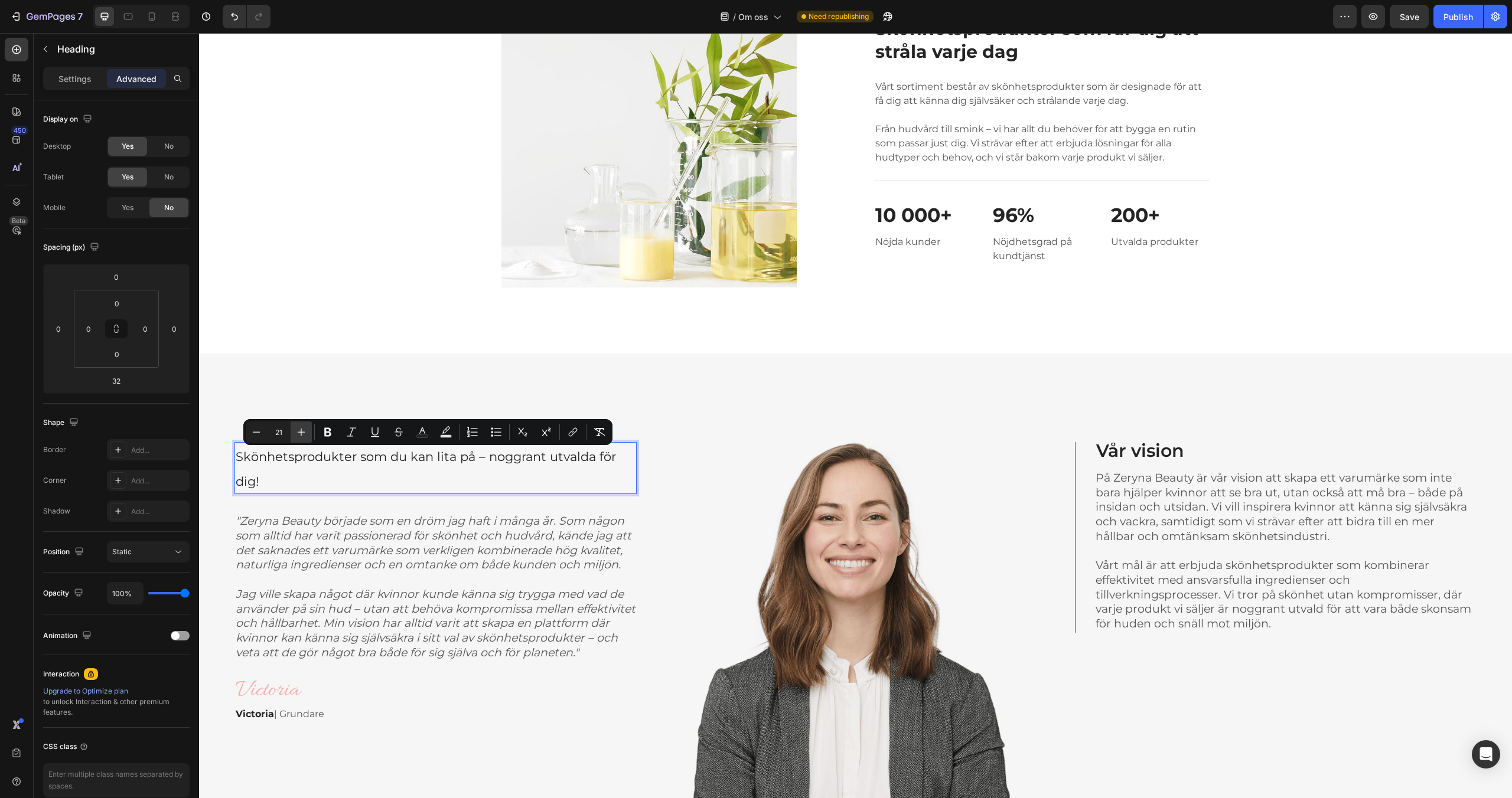
click at [302, 434] on icon "Editor contextual toolbar" at bounding box center [301, 432] width 12 height 12
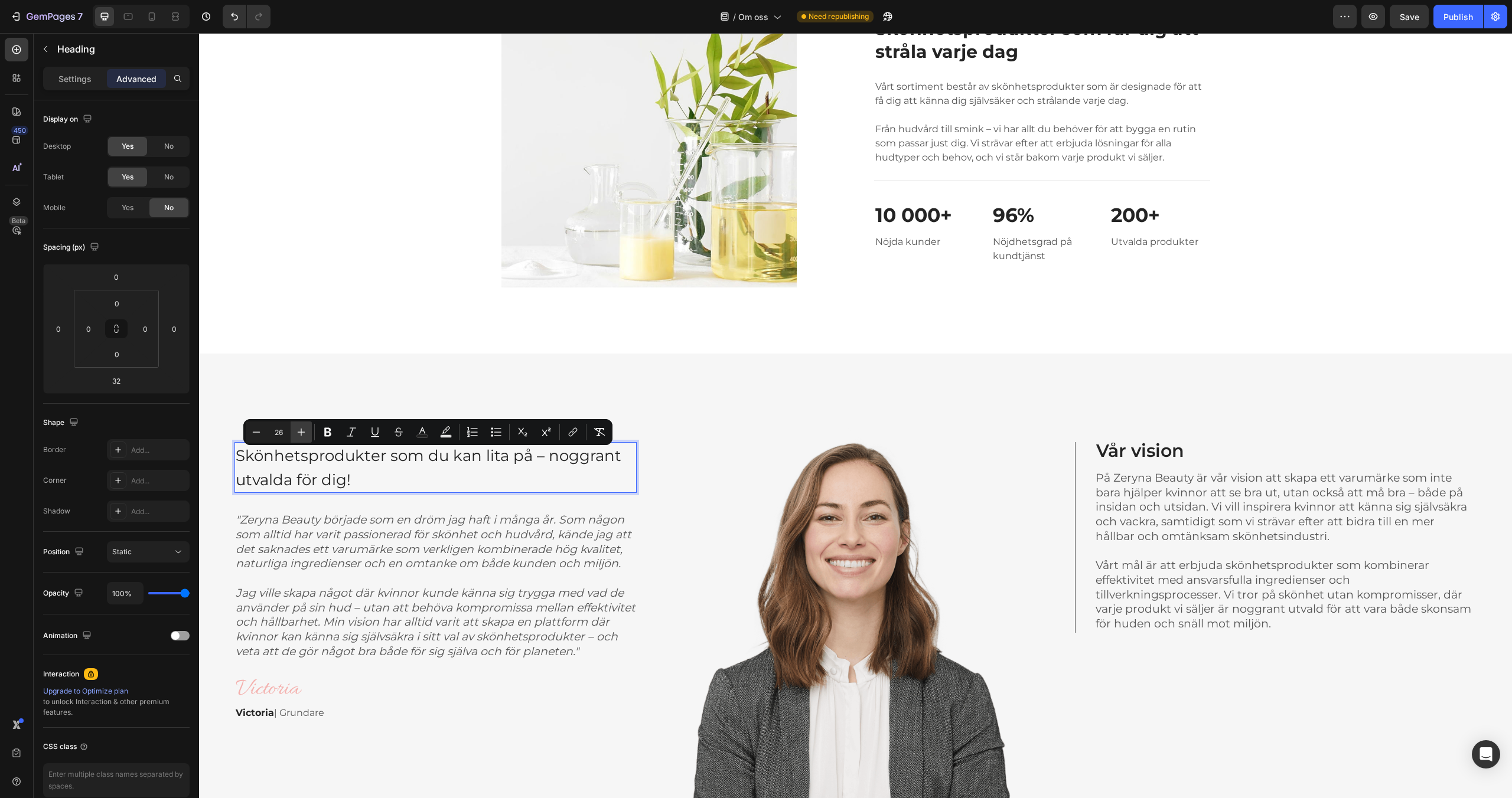
click at [302, 434] on icon "Editor contextual toolbar" at bounding box center [301, 432] width 12 height 12
type input "30"
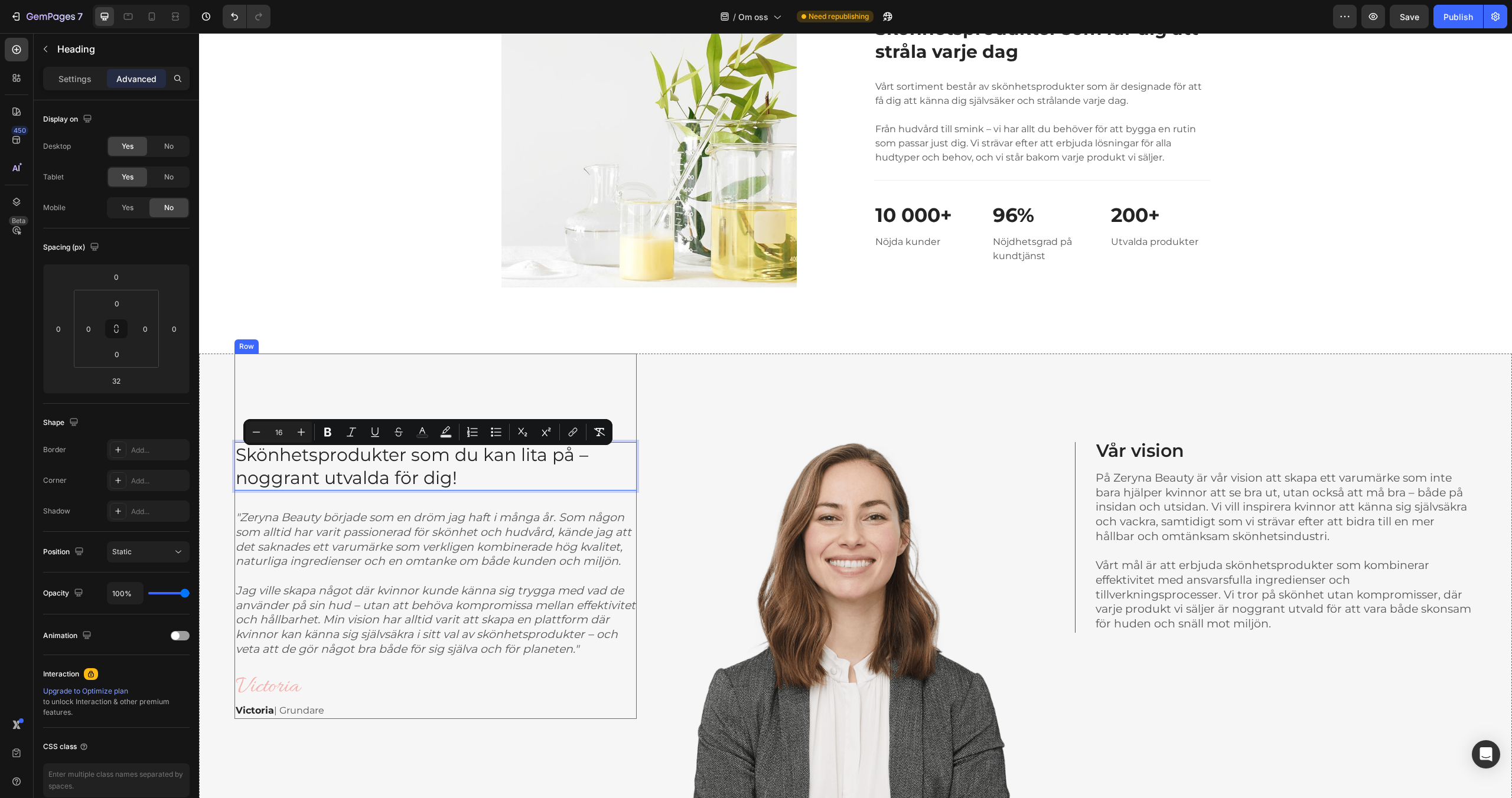
click at [332, 400] on div "⁠⁠⁠⁠⁠⁠⁠ Skönhetsprodukter som du kan lita på – noggrant utvalda för dig! Headin…" at bounding box center [435, 537] width 402 height 366
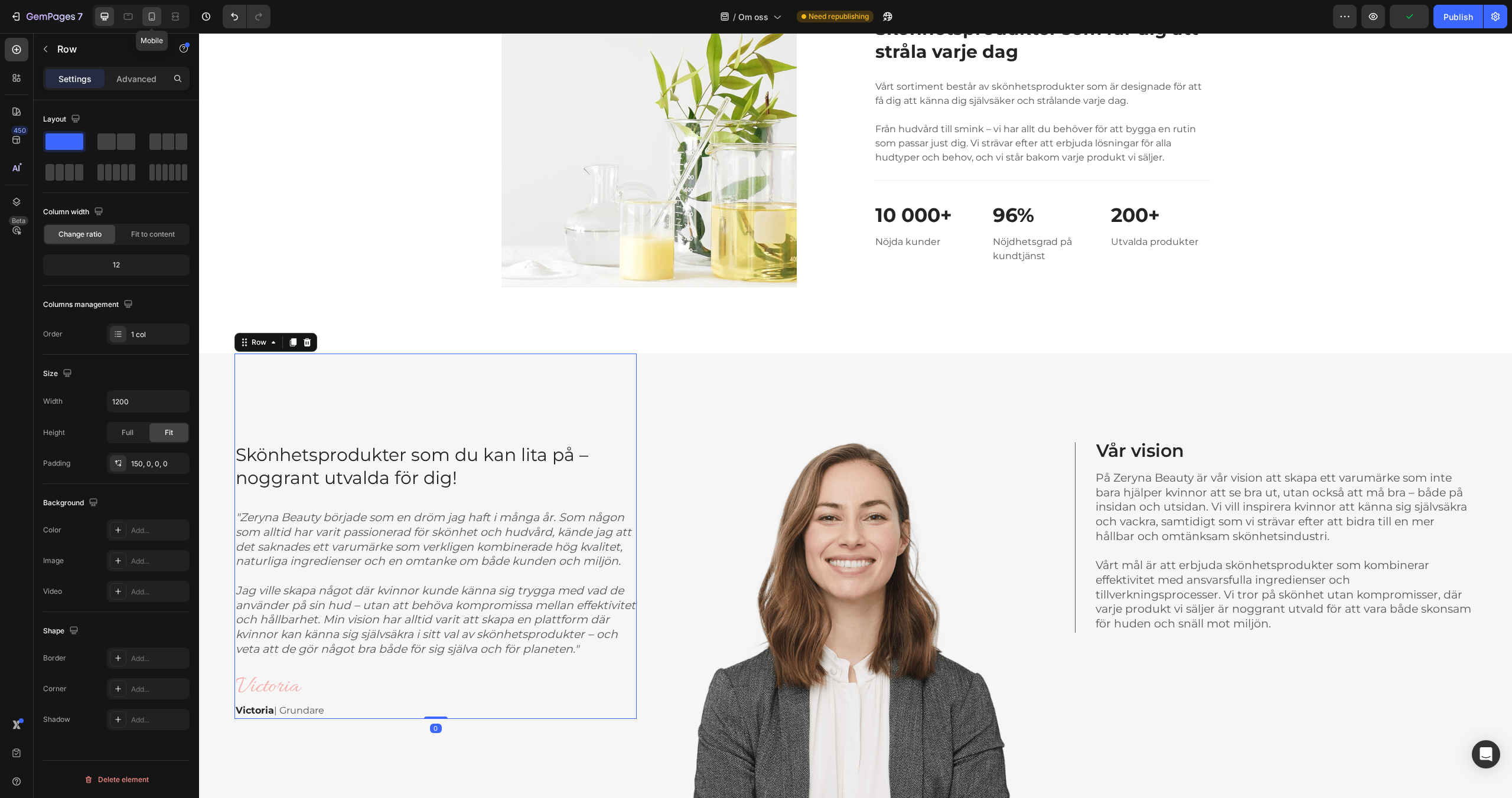
click at [152, 16] on icon at bounding box center [152, 16] width 12 height 12
type input "100%"
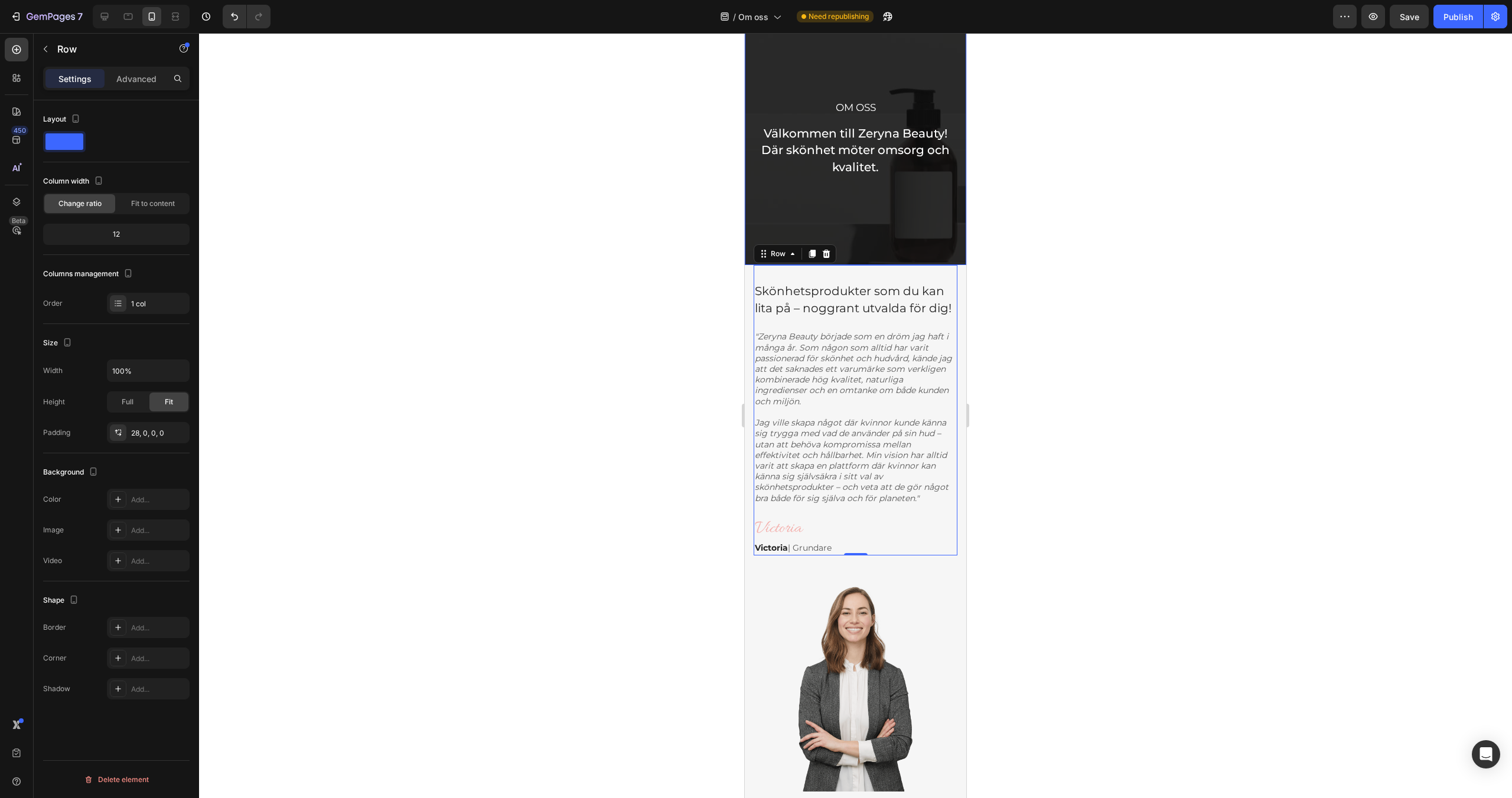
scroll to position [76, 0]
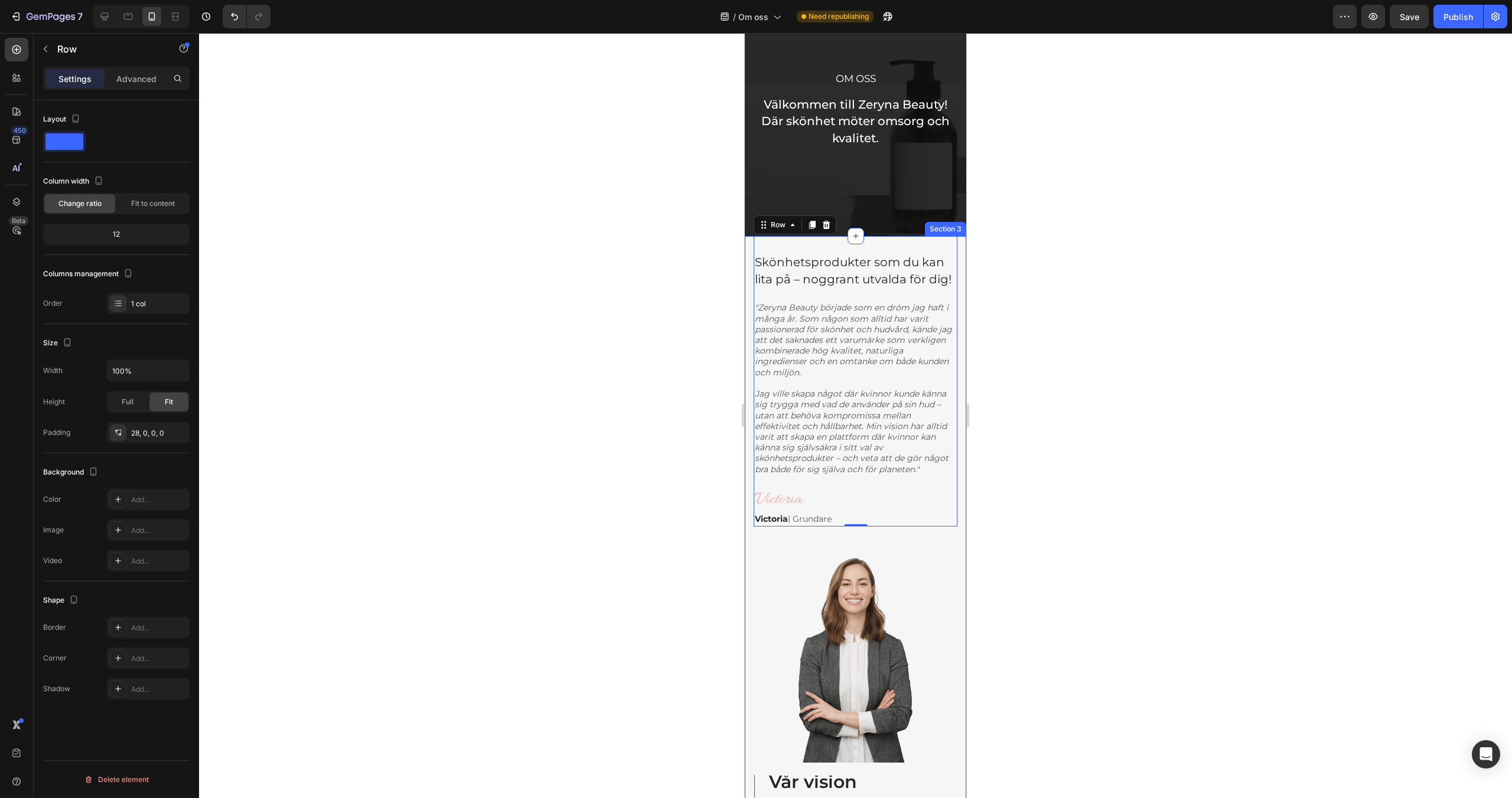
click at [746, 287] on div "⁠⁠⁠⁠⁠⁠⁠ Skönhetsprodukter som du kan lita på – noggrant utvalda för dig! Headin…" at bounding box center [855, 607] width 222 height 742
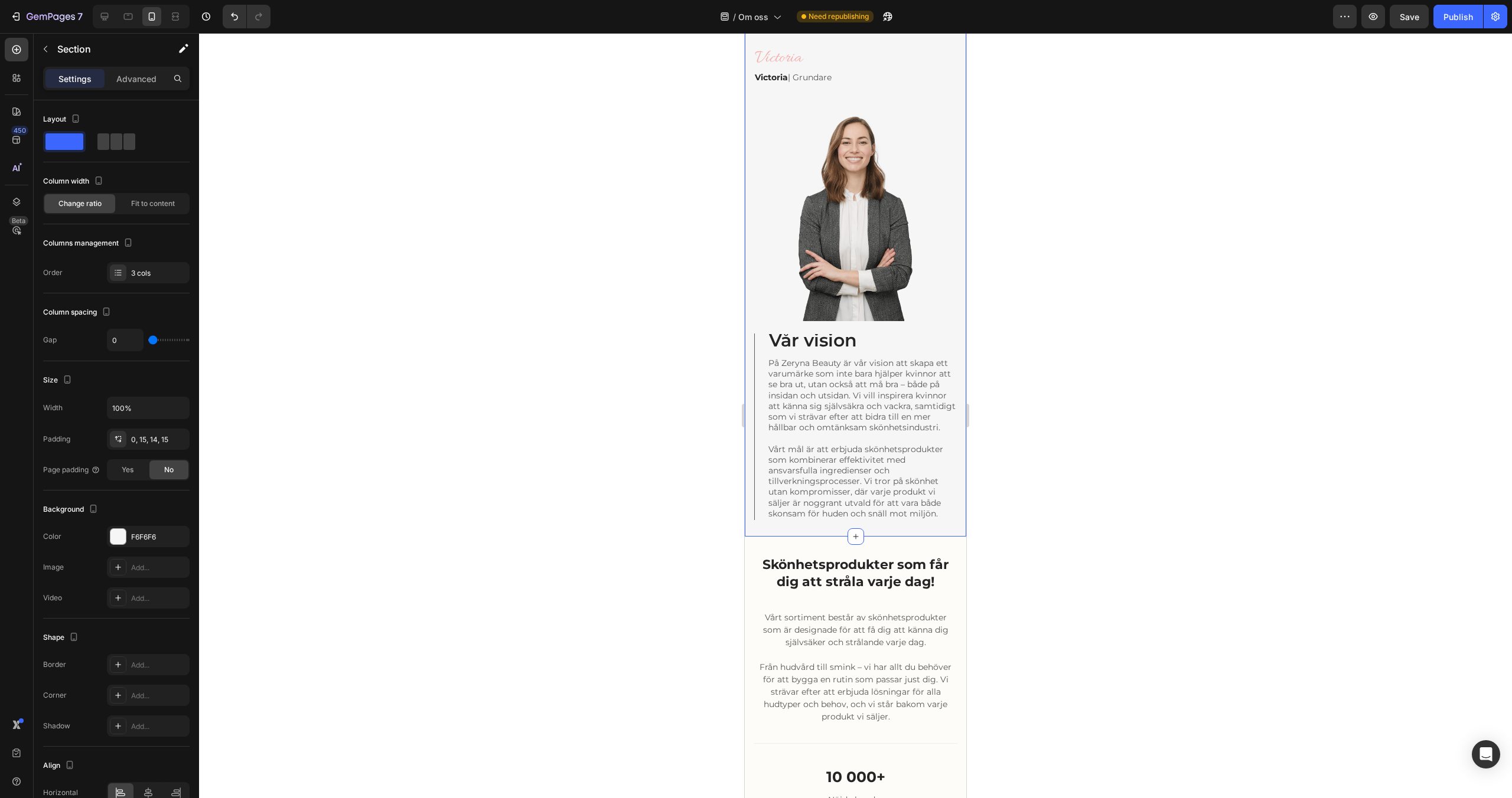
scroll to position [533, 0]
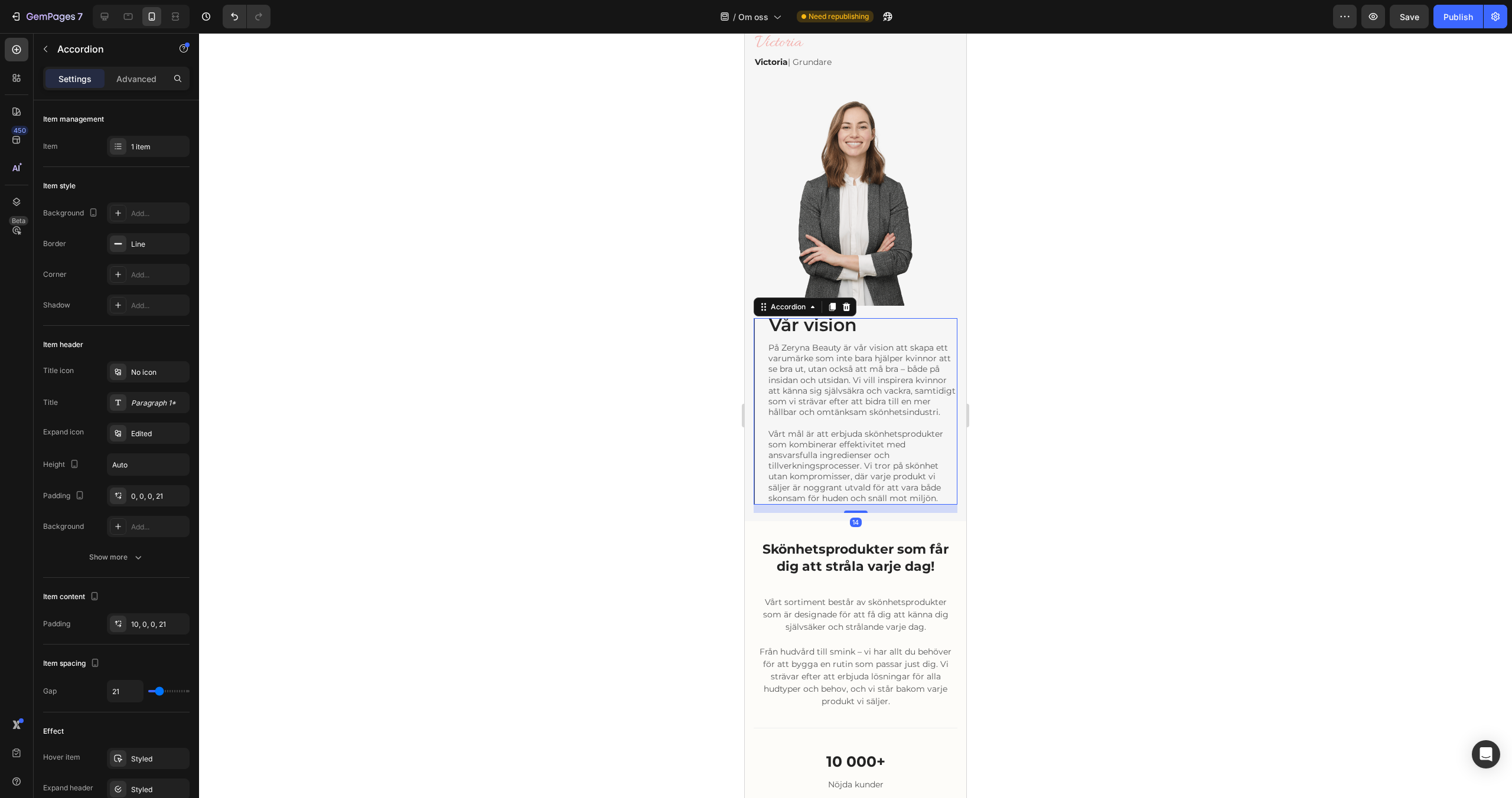
click at [824, 326] on span "Vår vision" at bounding box center [813, 324] width 88 height 22
click at [832, 309] on icon at bounding box center [832, 307] width 7 height 9
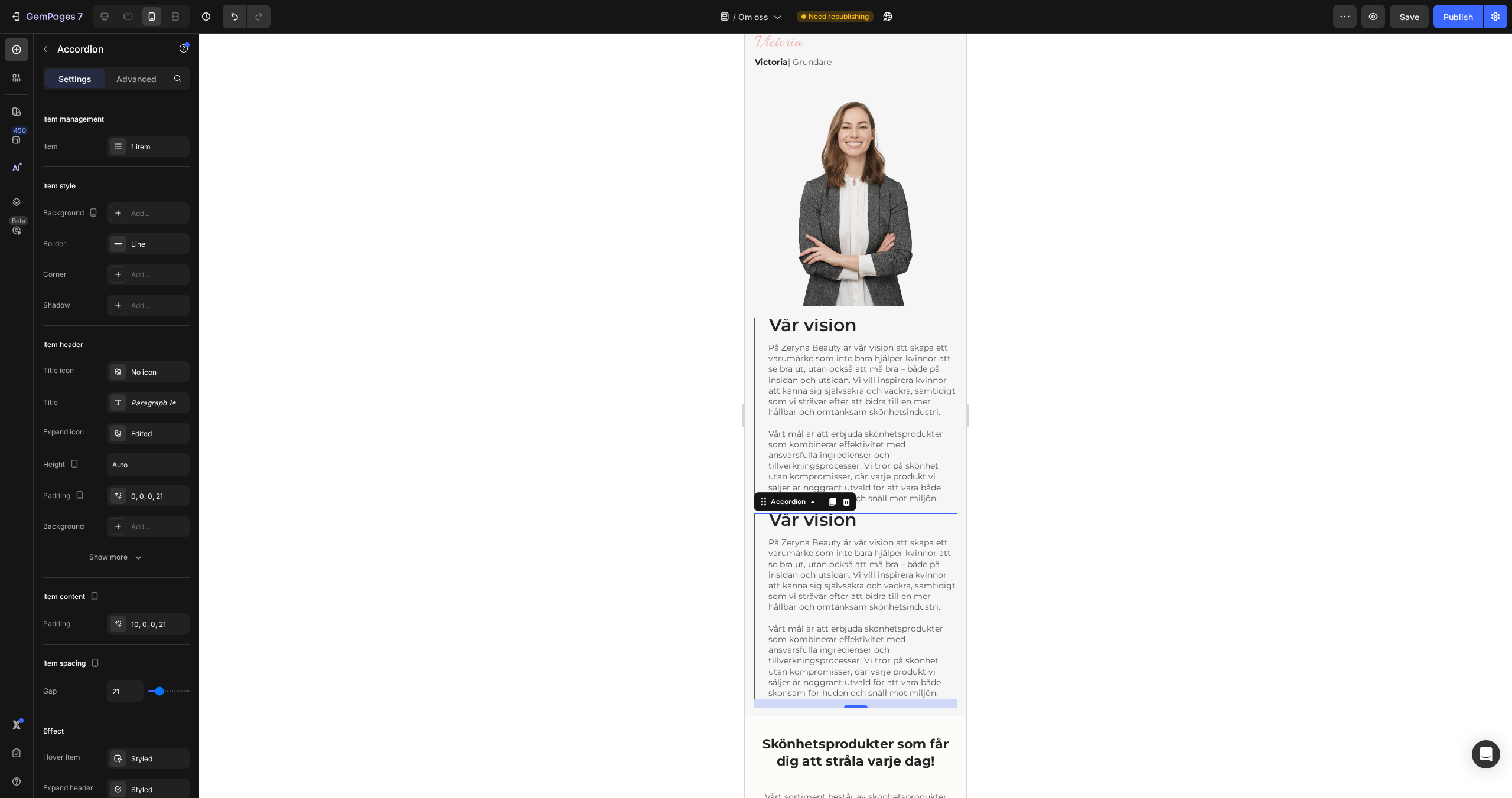
click at [141, 88] on div "Settings Advanced" at bounding box center [116, 78] width 147 height 24
click at [141, 86] on div "Advanced" at bounding box center [136, 78] width 59 height 19
type input "100%"
type input "100"
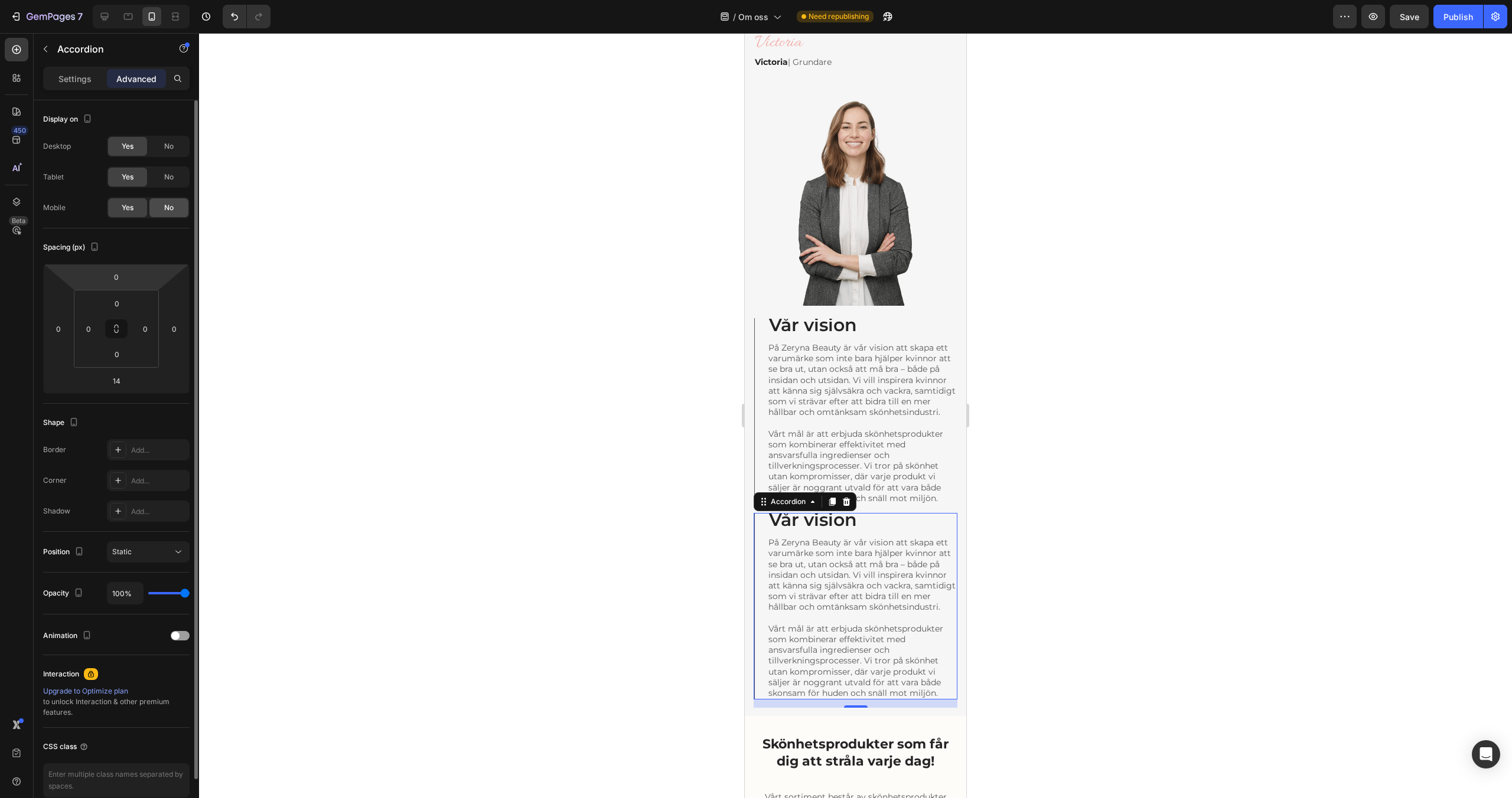
click at [165, 207] on span "No" at bounding box center [169, 208] width 9 height 11
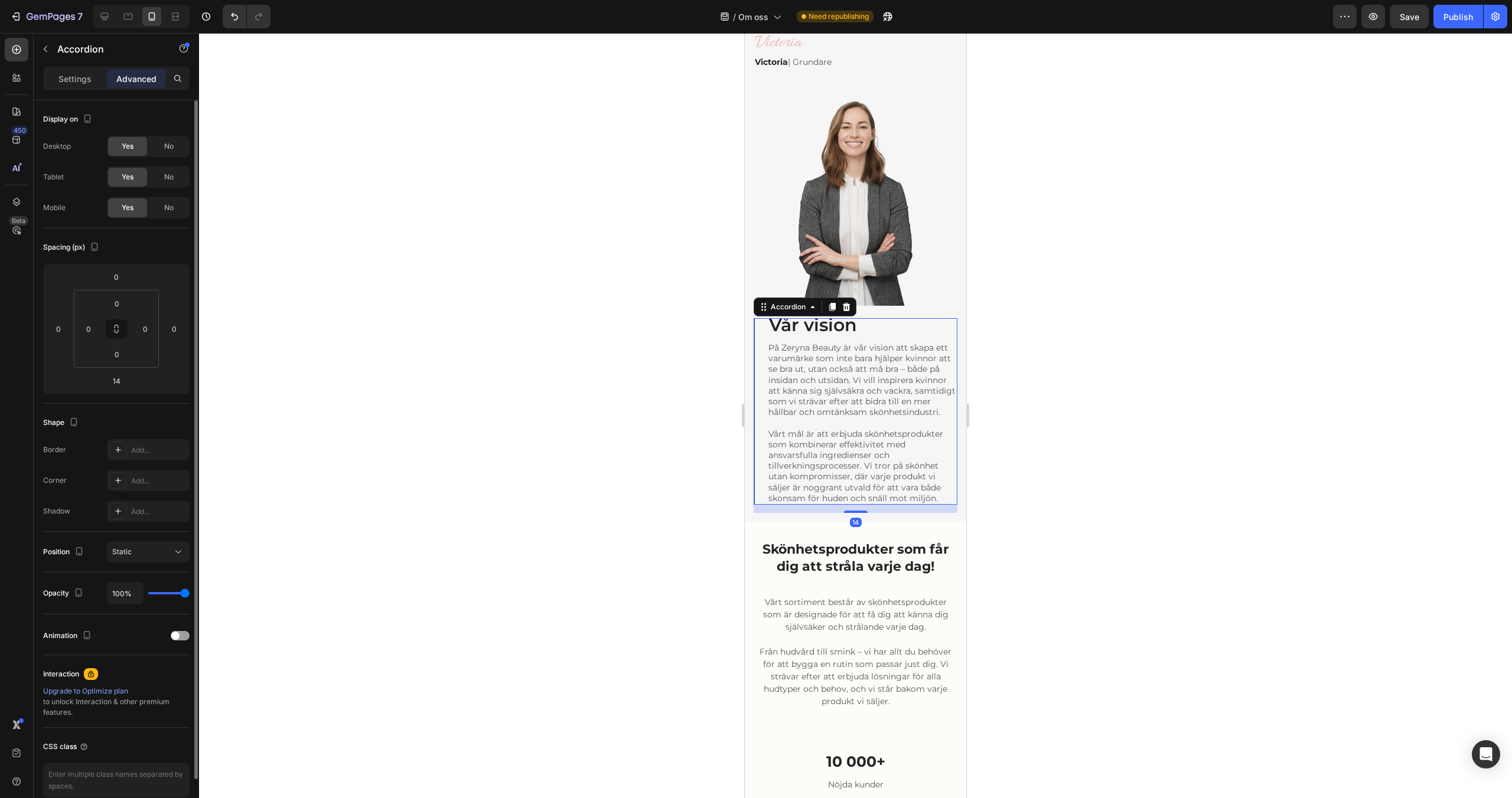
click at [896, 326] on div "Vår vision" at bounding box center [852, 327] width 170 height 17
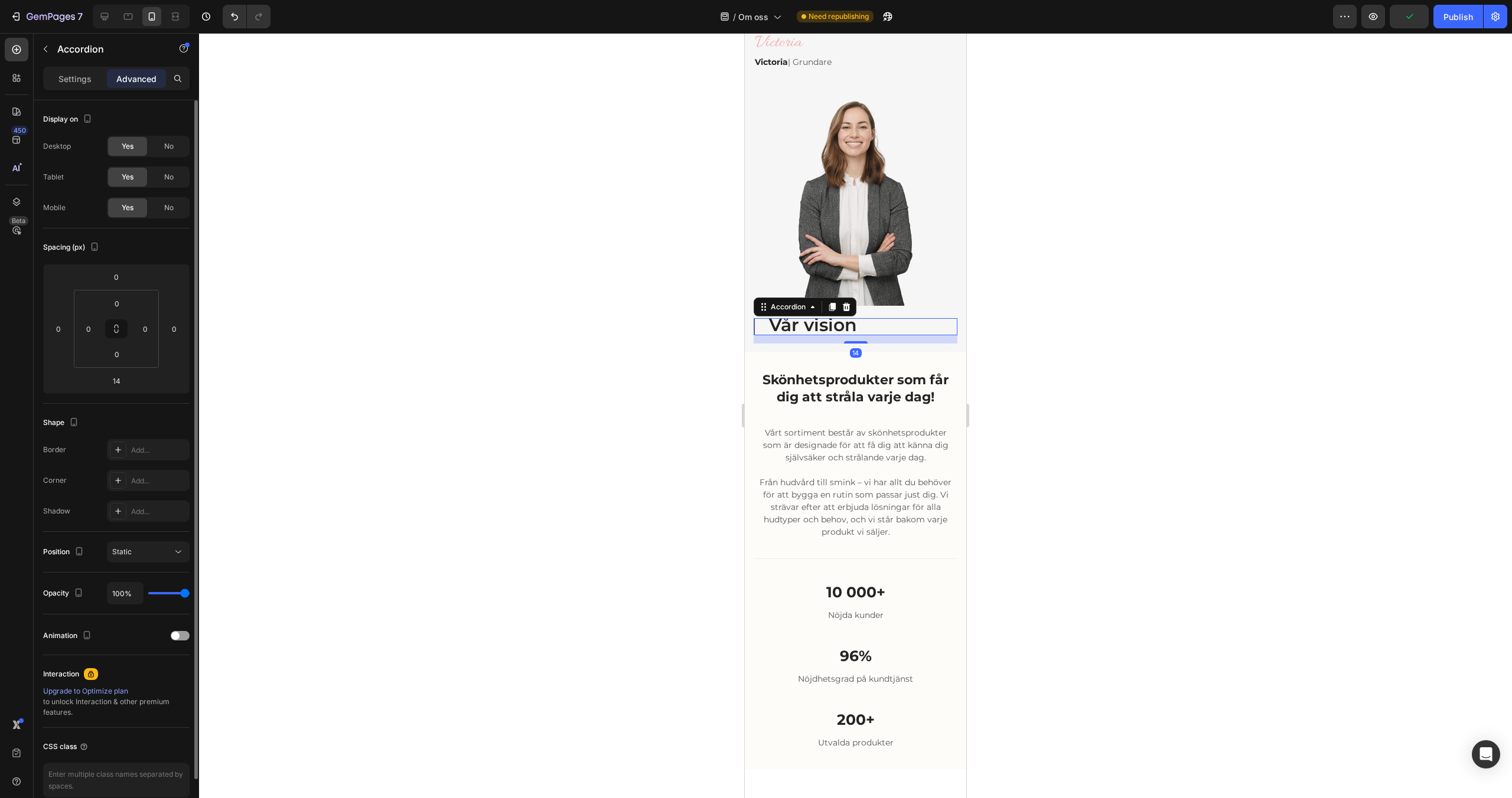
click at [888, 321] on div "Vår vision" at bounding box center [852, 327] width 170 height 17
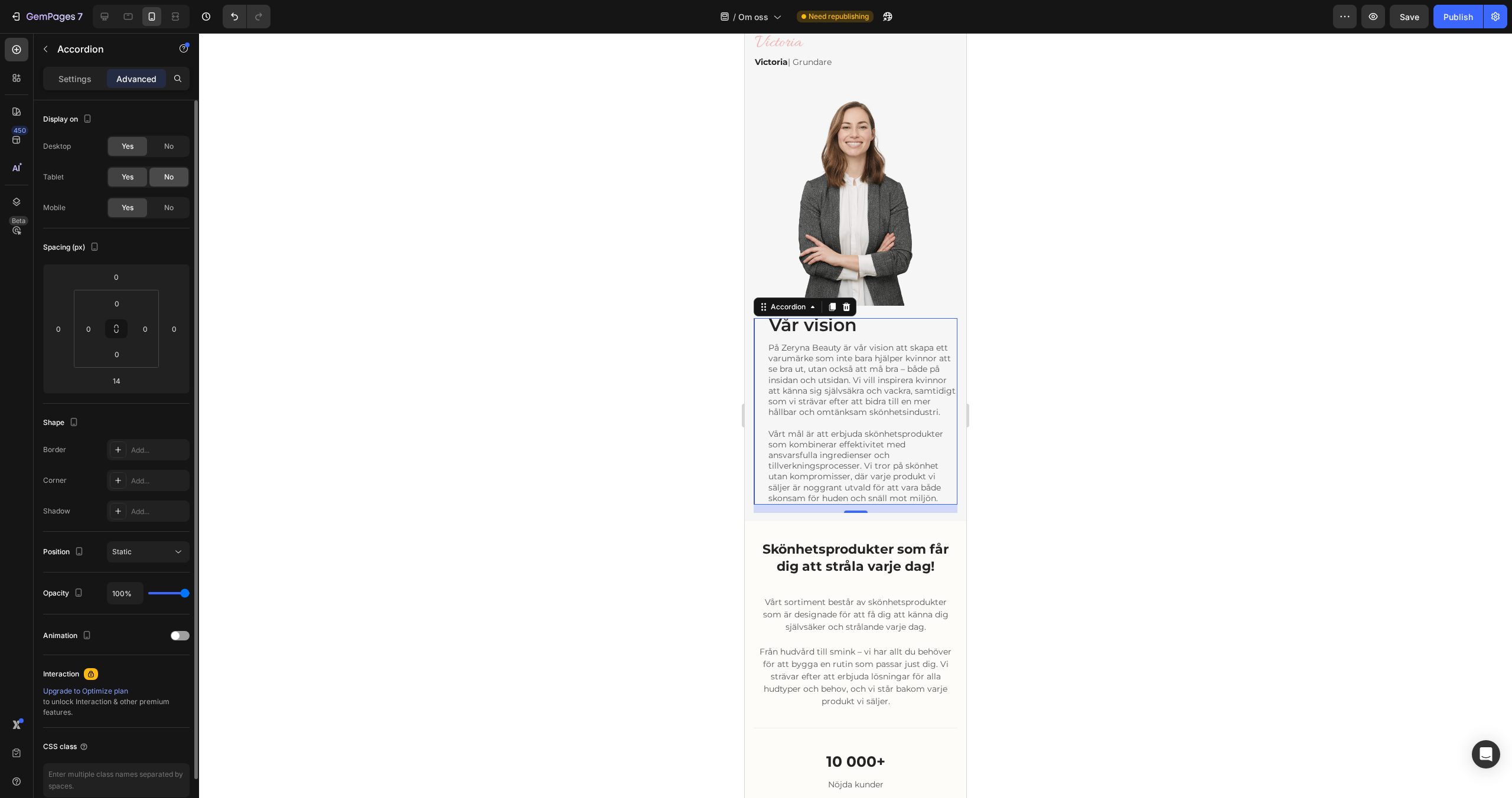
click at [161, 173] on div "No" at bounding box center [168, 177] width 39 height 19
click at [161, 148] on div "No" at bounding box center [168, 146] width 39 height 19
click at [800, 328] on span "Vår vision" at bounding box center [813, 324] width 88 height 22
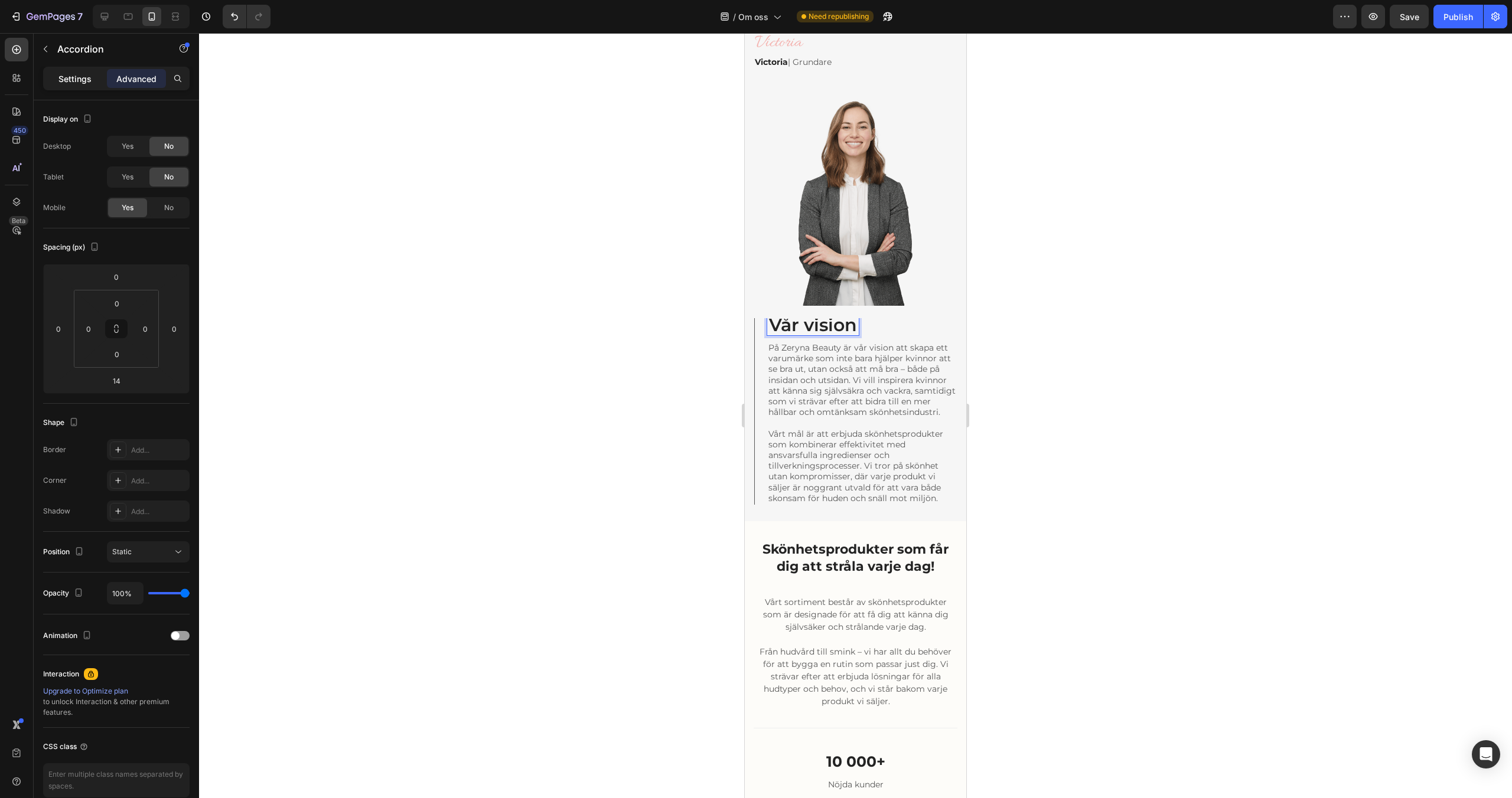
click at [76, 75] on p "Settings" at bounding box center [75, 78] width 33 height 12
type input "21"
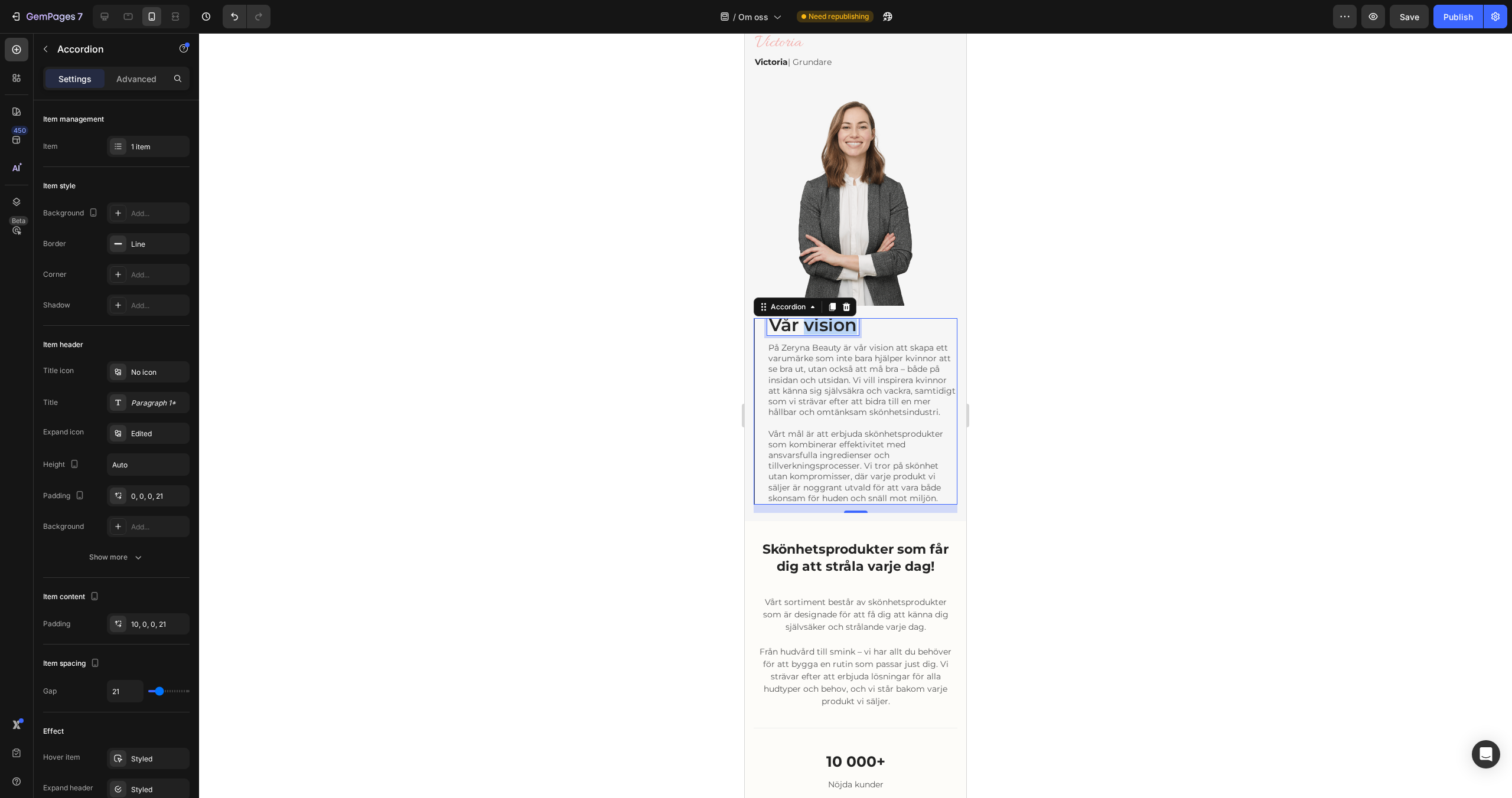
click at [811, 326] on span "Vår vision" at bounding box center [813, 324] width 88 height 22
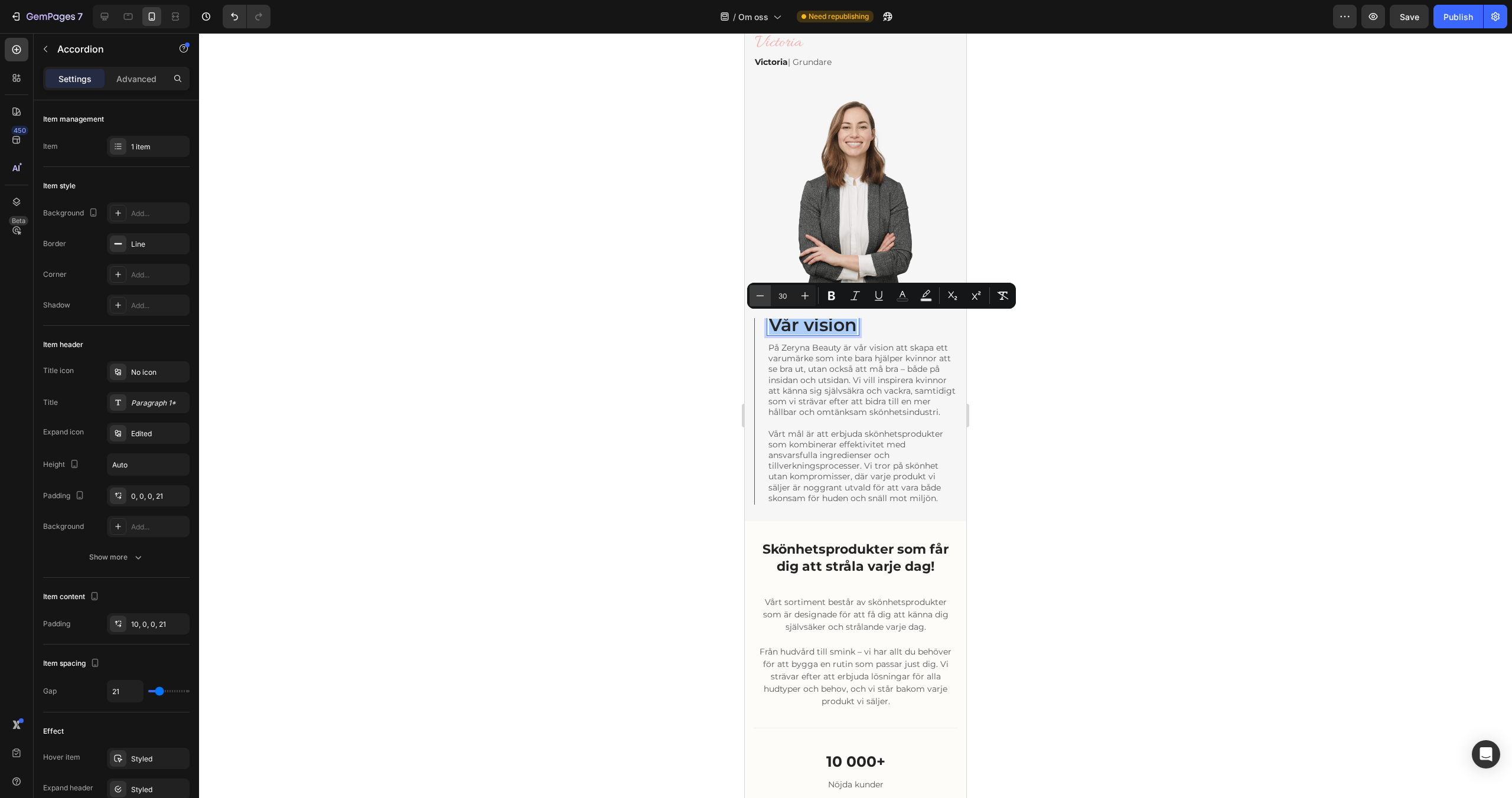
click at [763, 301] on icon "Editor contextual toolbar" at bounding box center [760, 296] width 12 height 12
click at [763, 300] on icon "Editor contextual toolbar" at bounding box center [760, 296] width 12 height 12
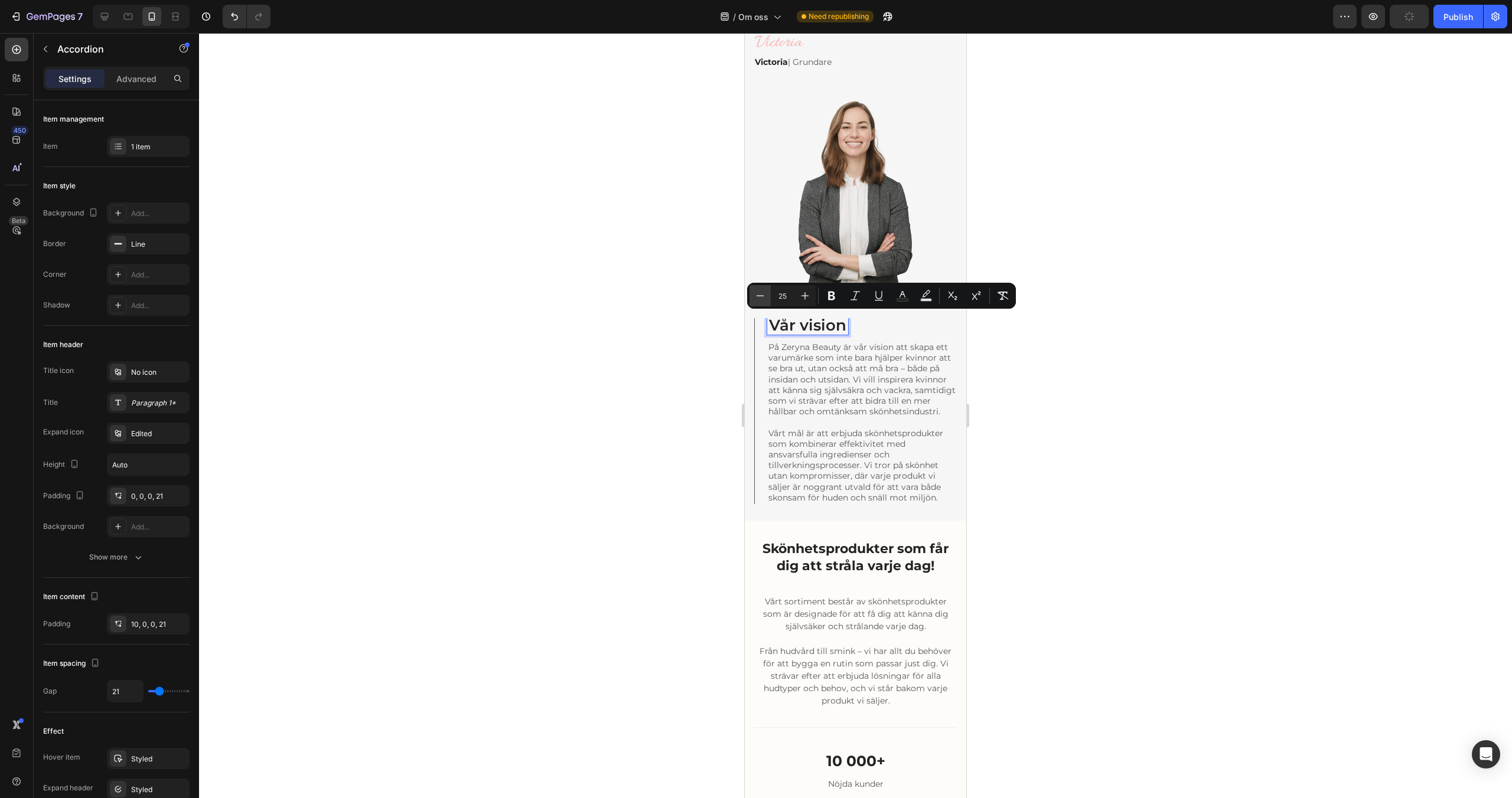
click at [763, 300] on icon "Editor contextual toolbar" at bounding box center [760, 296] width 12 height 12
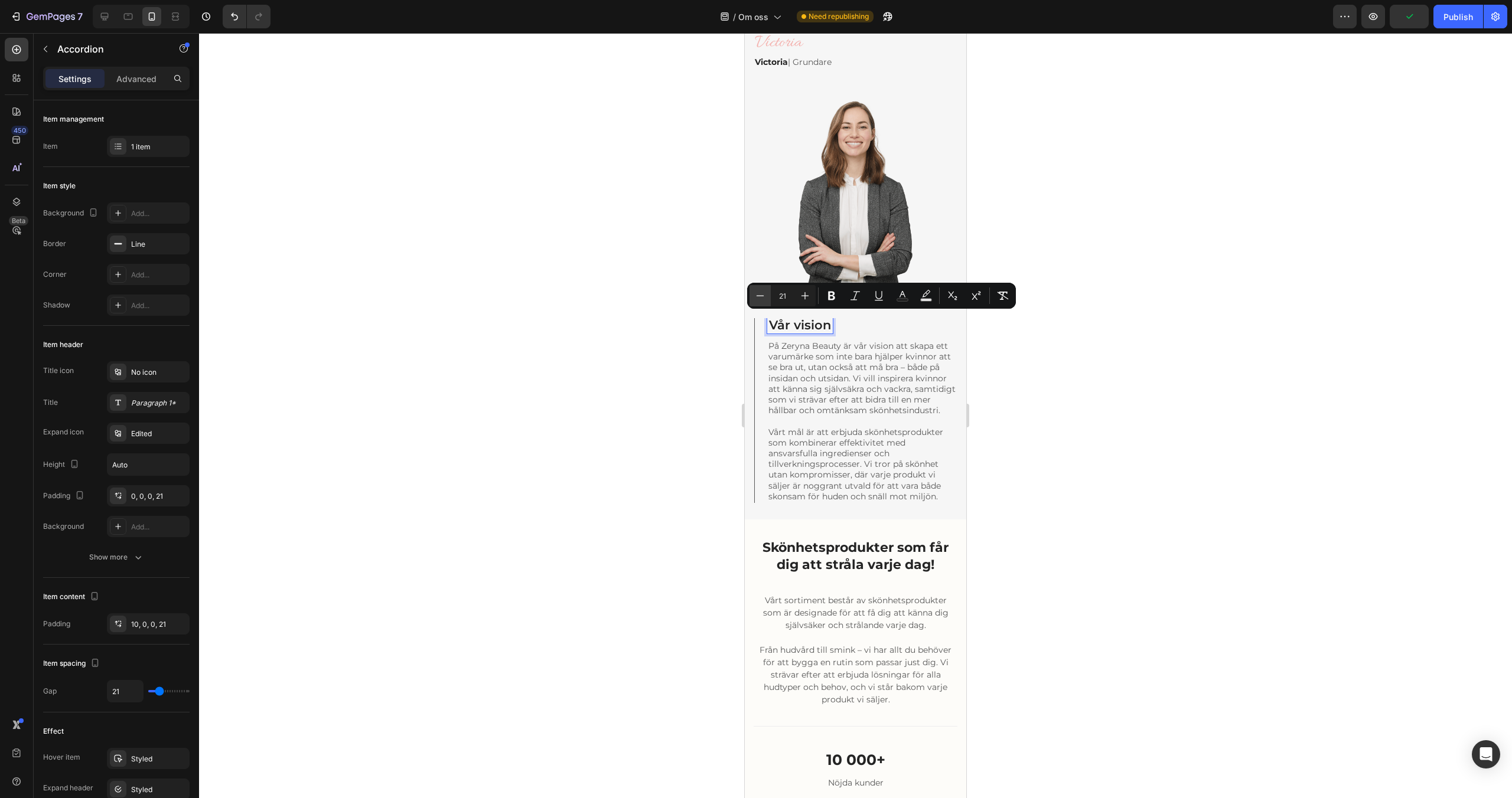
type input "20"
click at [836, 401] on p "På Zeryna Beauty är vår vision att skapa ett varumärke som inte bara hjälper kv…" at bounding box center [862, 378] width 188 height 75
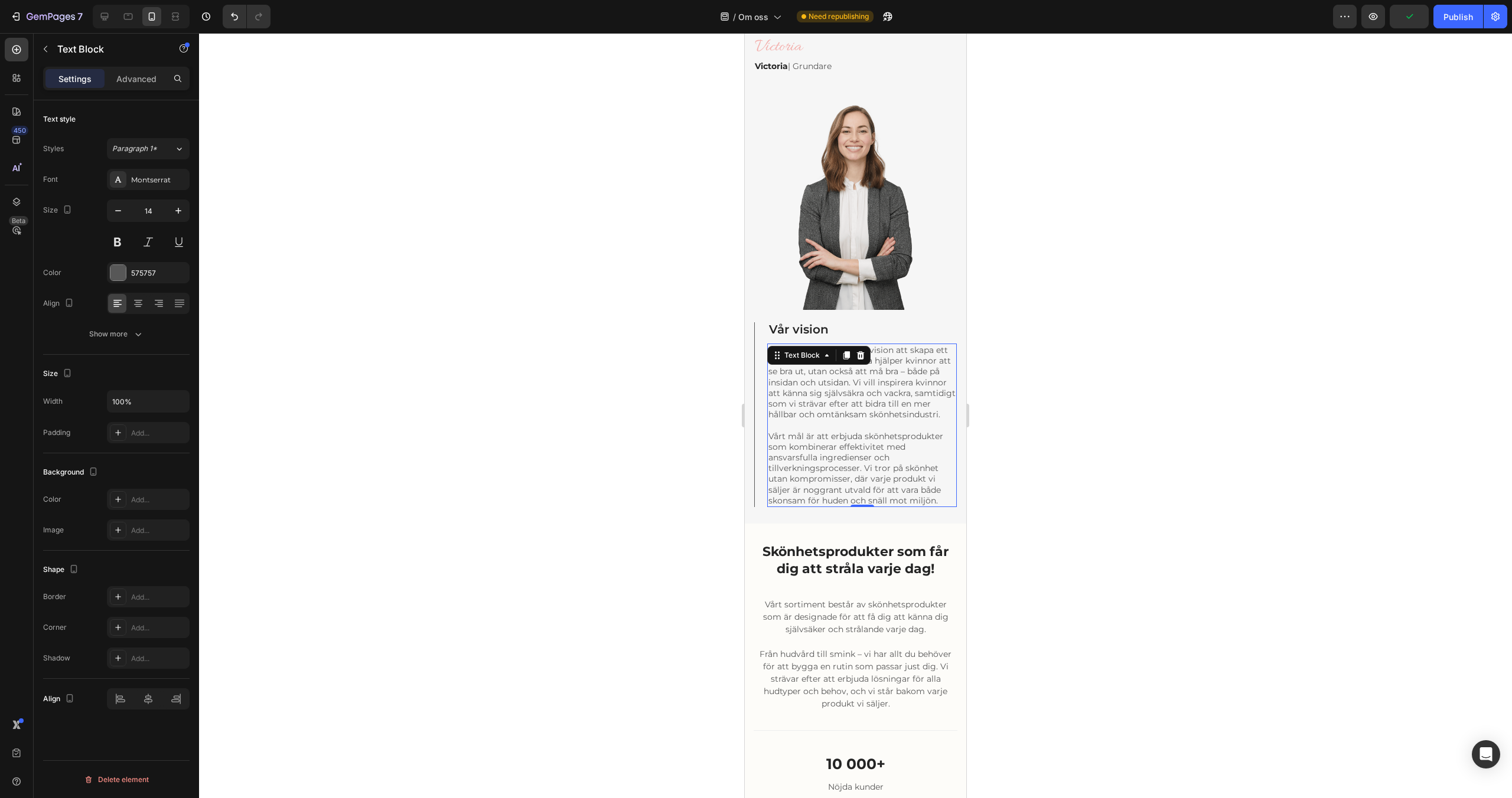
scroll to position [586, 0]
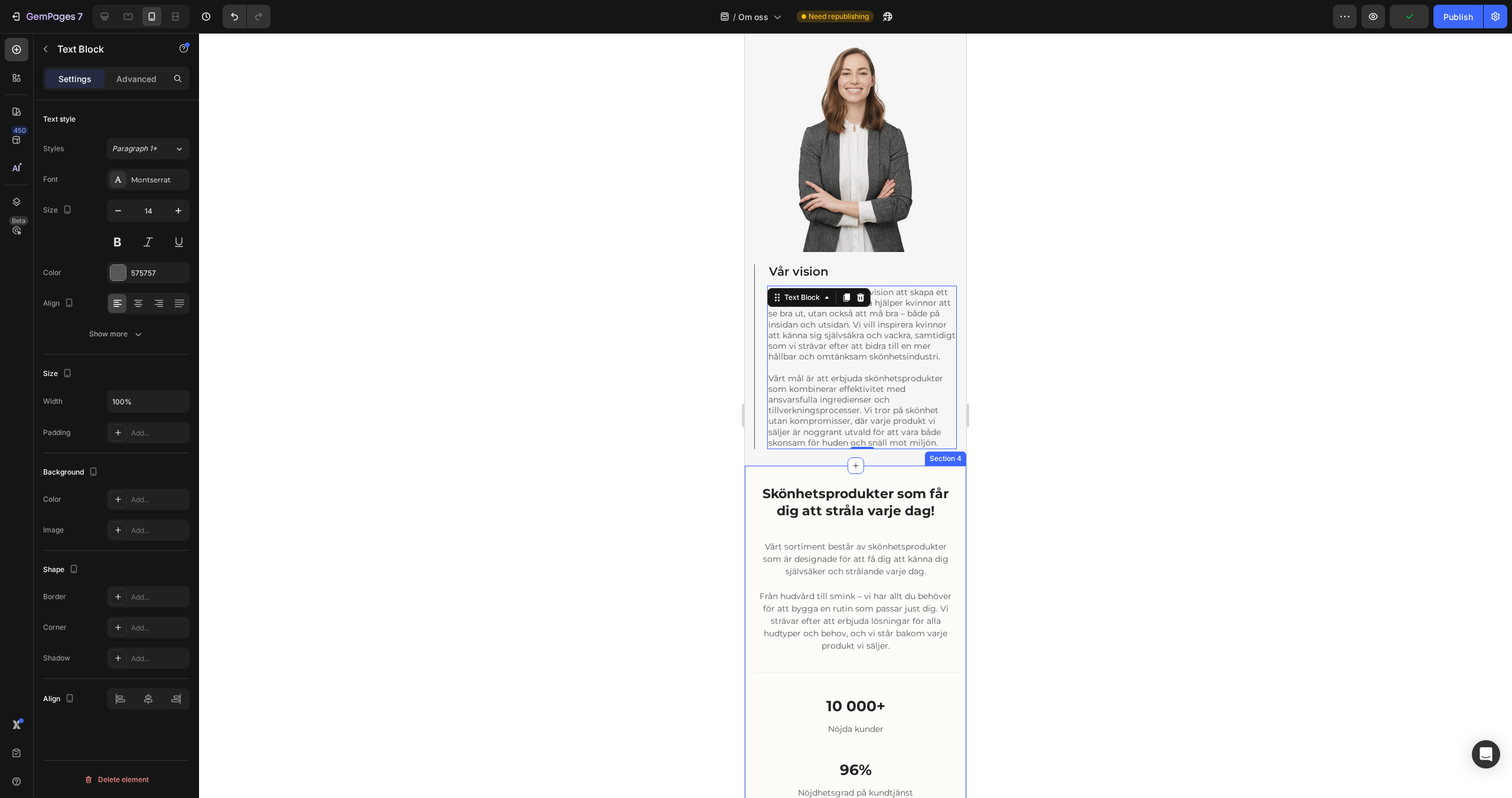
click at [792, 475] on div "Image Skönhetsprodukter som får dig att stråla varje dag! Heading Vårt sortimen…" at bounding box center [855, 674] width 222 height 418
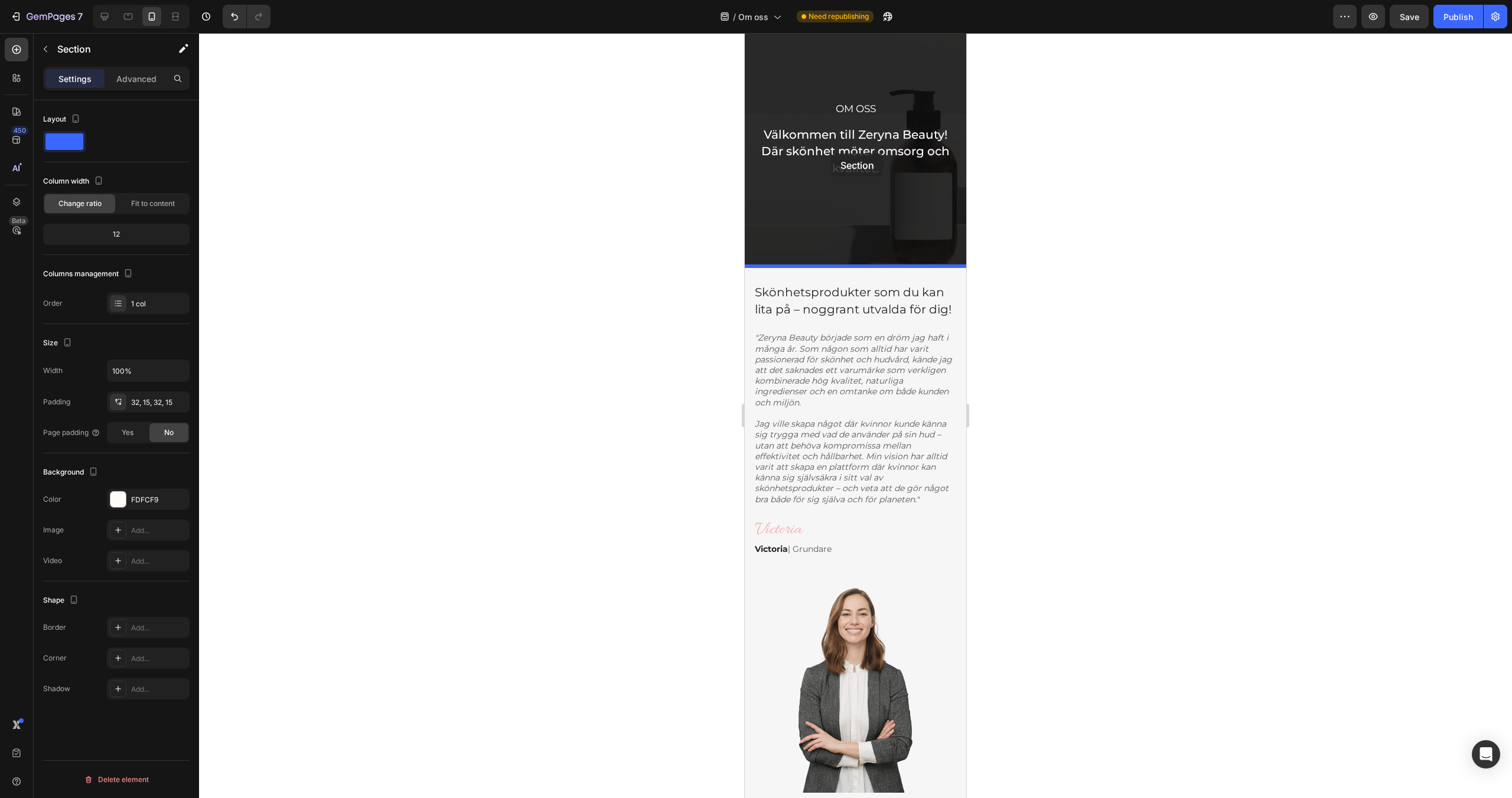
scroll to position [39, 0]
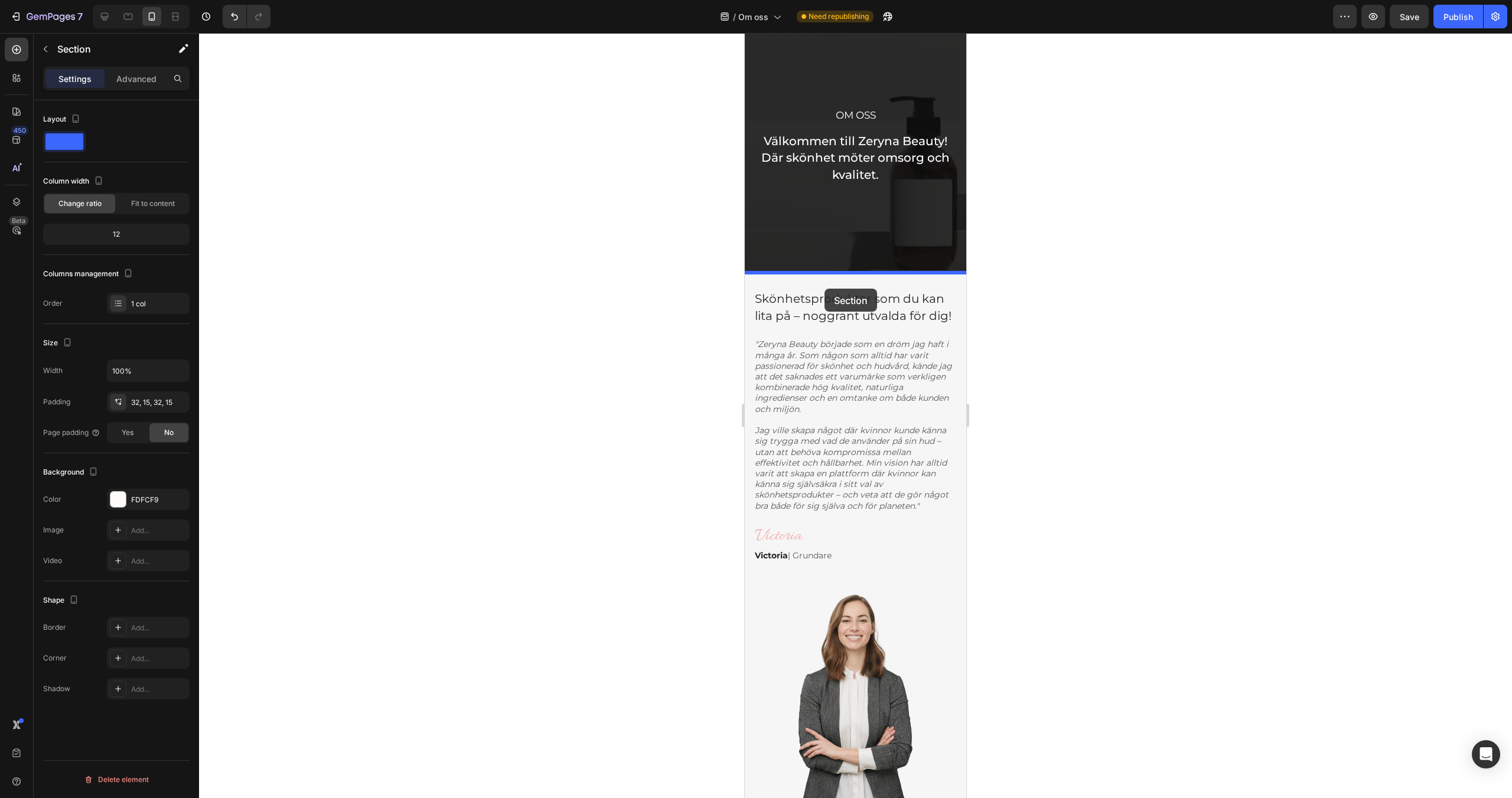
drag, startPoint x: 764, startPoint y: 457, endPoint x: 824, endPoint y: 289, distance: 178.4
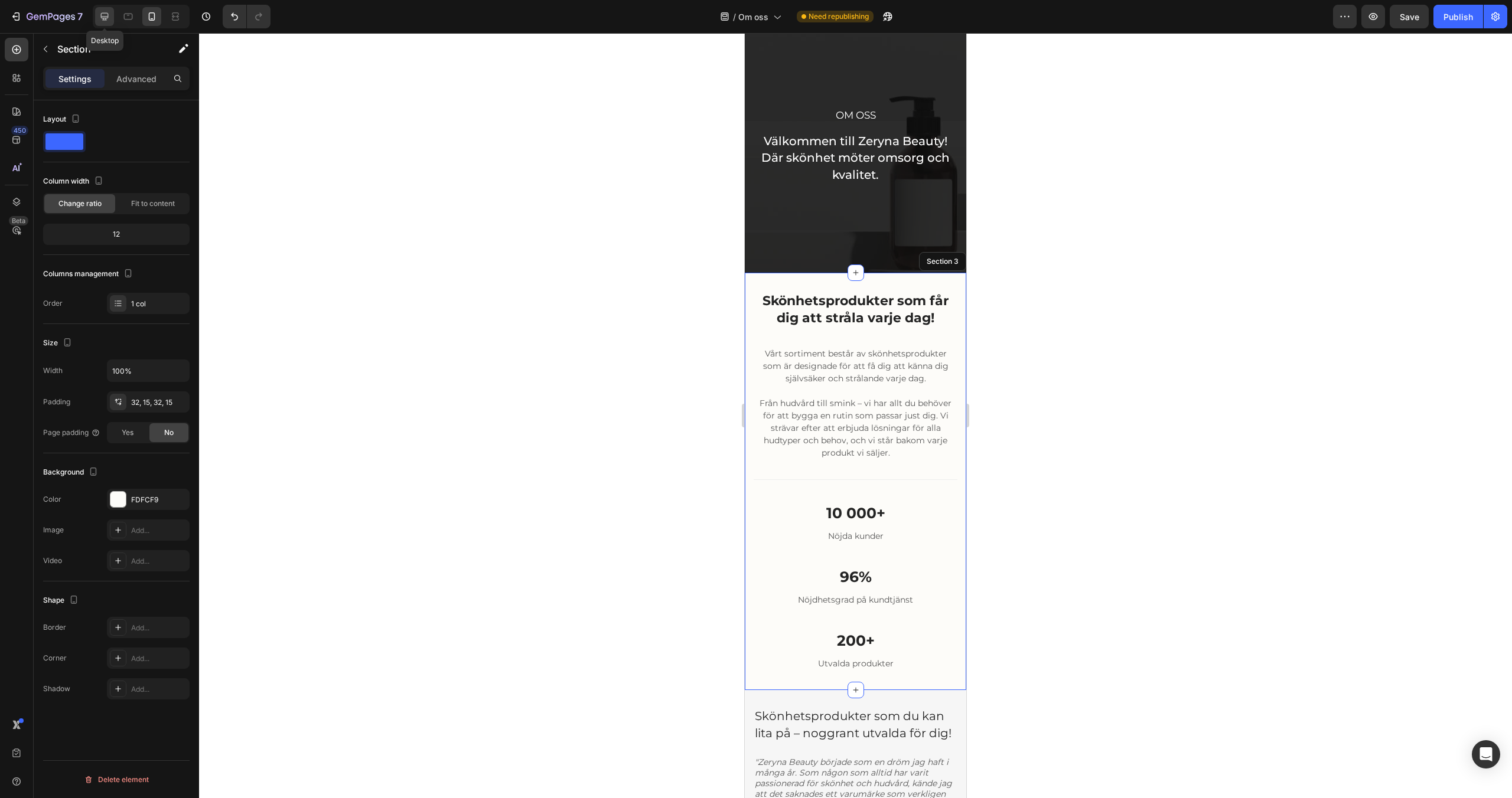
click at [103, 20] on icon at bounding box center [105, 16] width 12 height 12
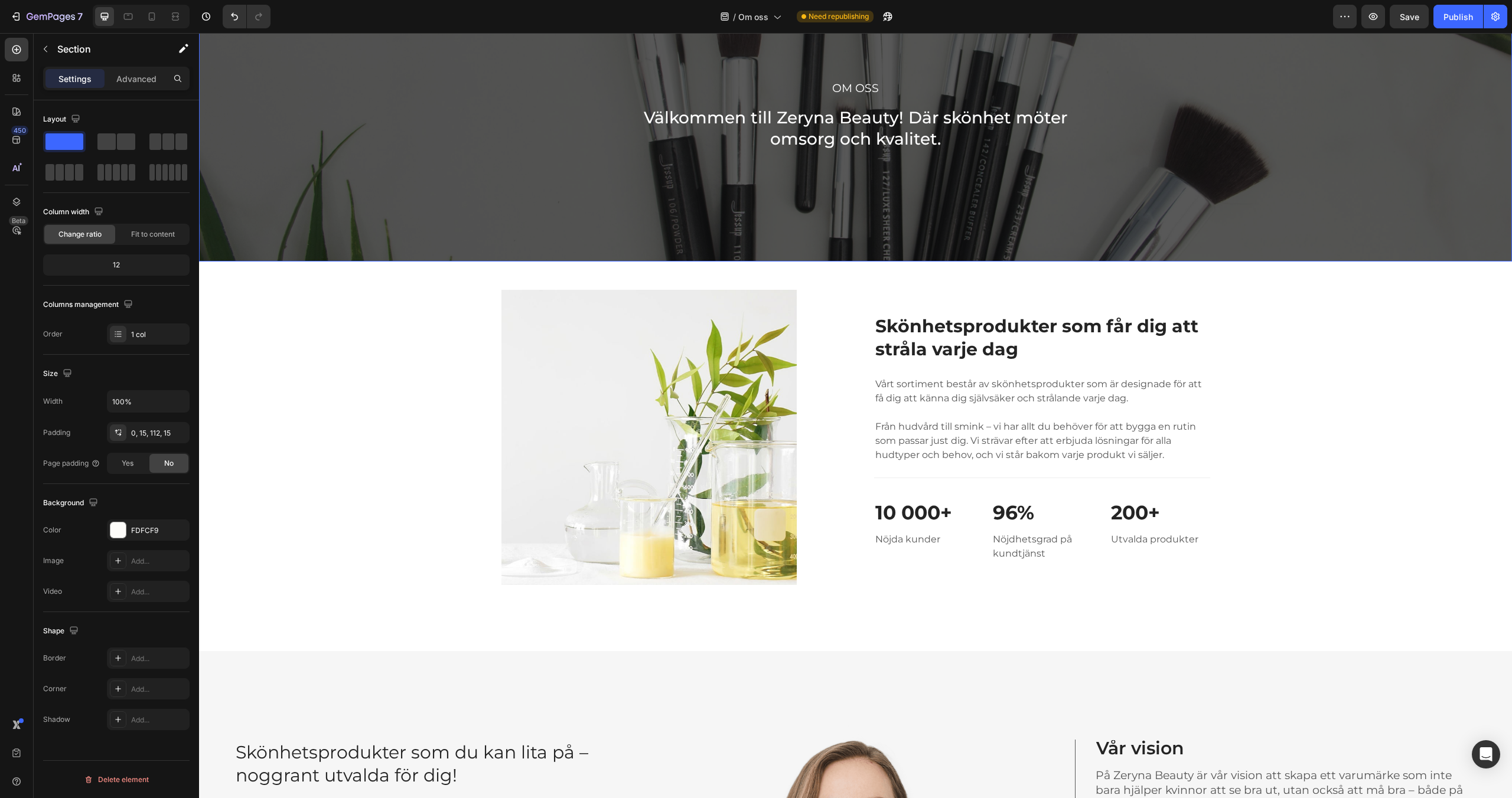
scroll to position [89, 0]
click at [158, 22] on div at bounding box center [151, 16] width 19 height 19
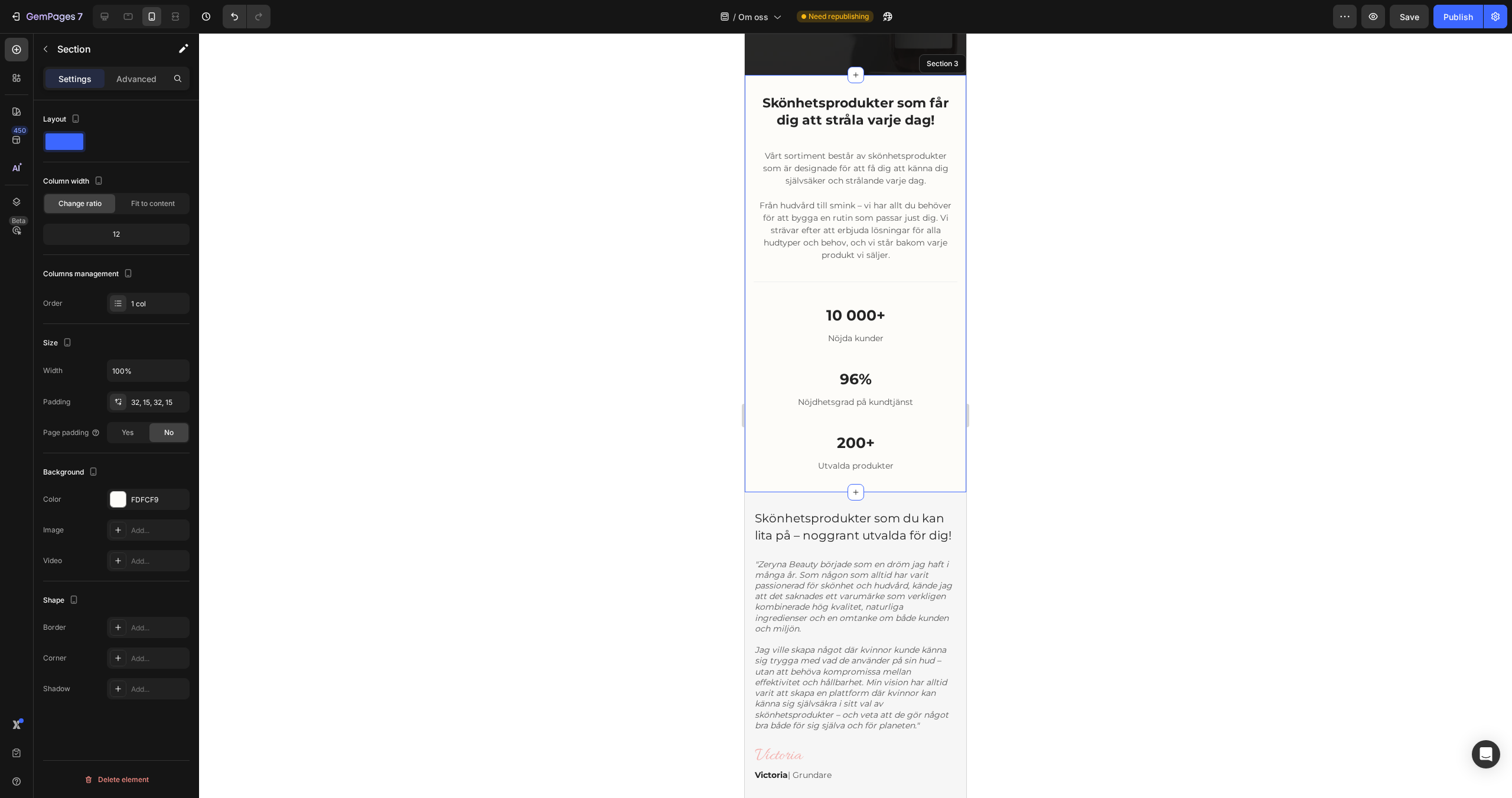
scroll to position [237, 0]
click at [122, 499] on div at bounding box center [118, 499] width 15 height 15
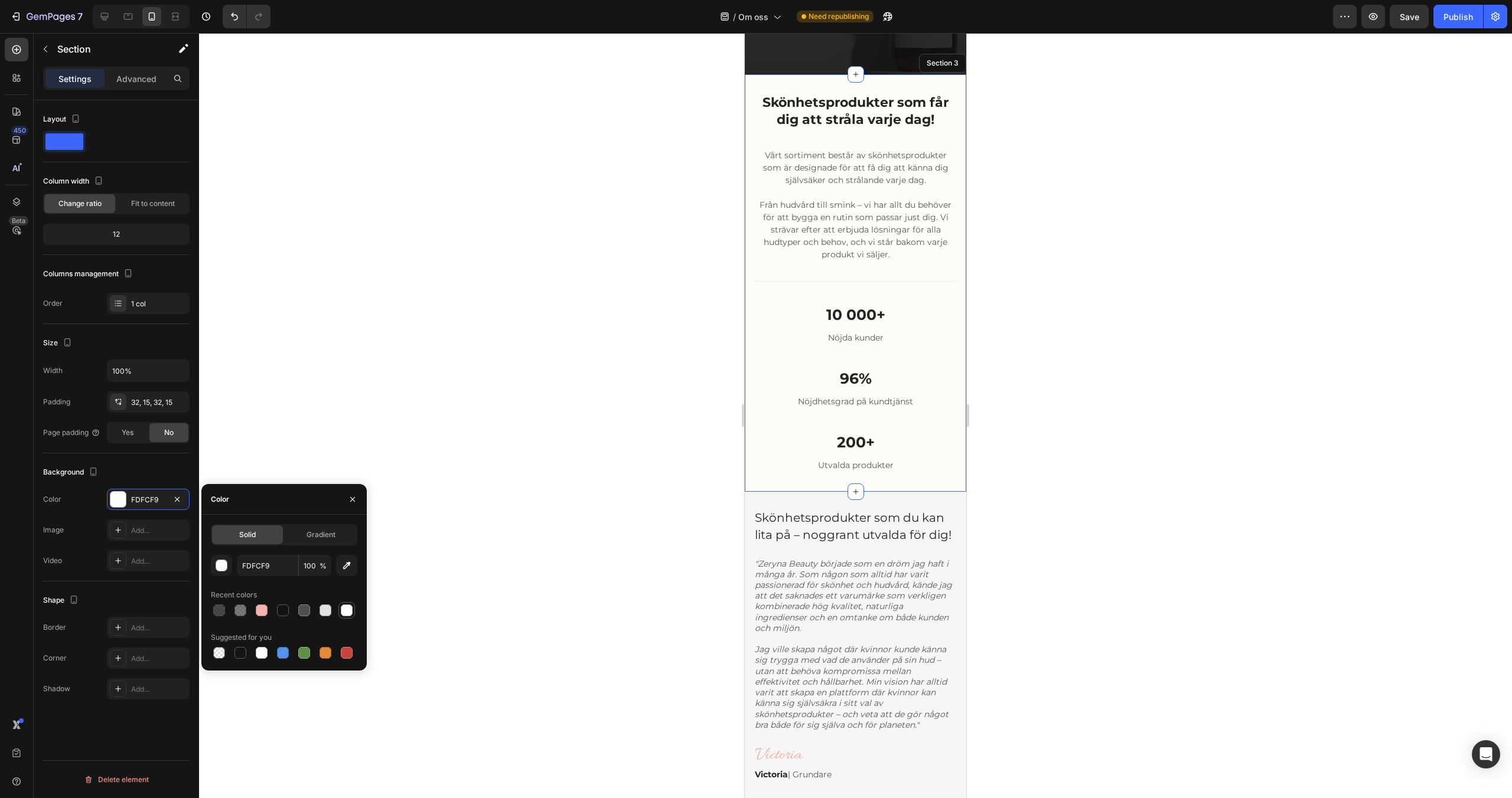
click at [349, 612] on div at bounding box center [347, 611] width 12 height 12
type input "FFFFFF"
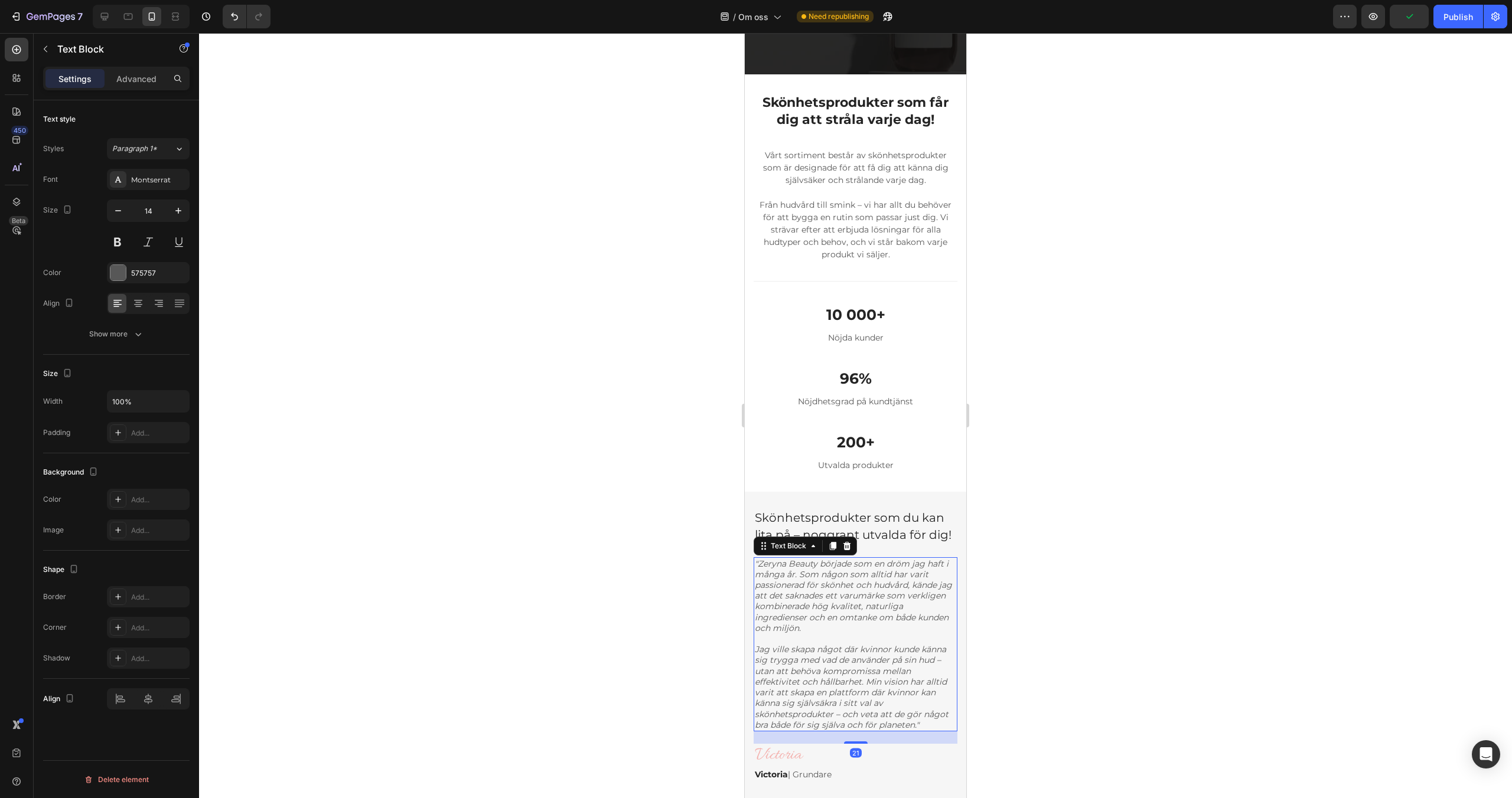
click at [827, 579] on icon ""Zeryna Beauty började som en dröm jag haft i många år. Som någon som alltid ha…" at bounding box center [853, 596] width 197 height 75
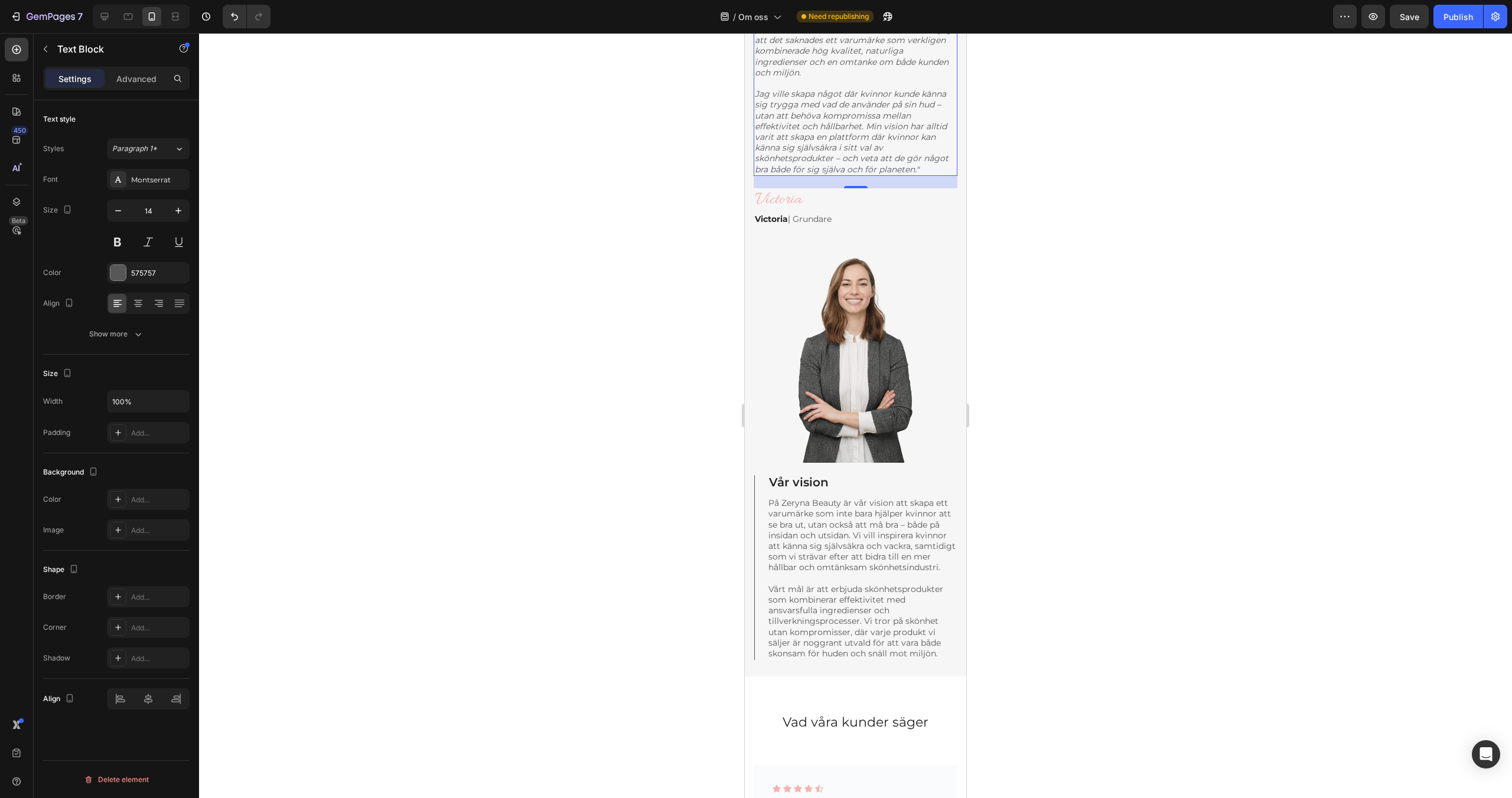
scroll to position [795, 0]
click at [932, 419] on div at bounding box center [855, 342] width 204 height 236
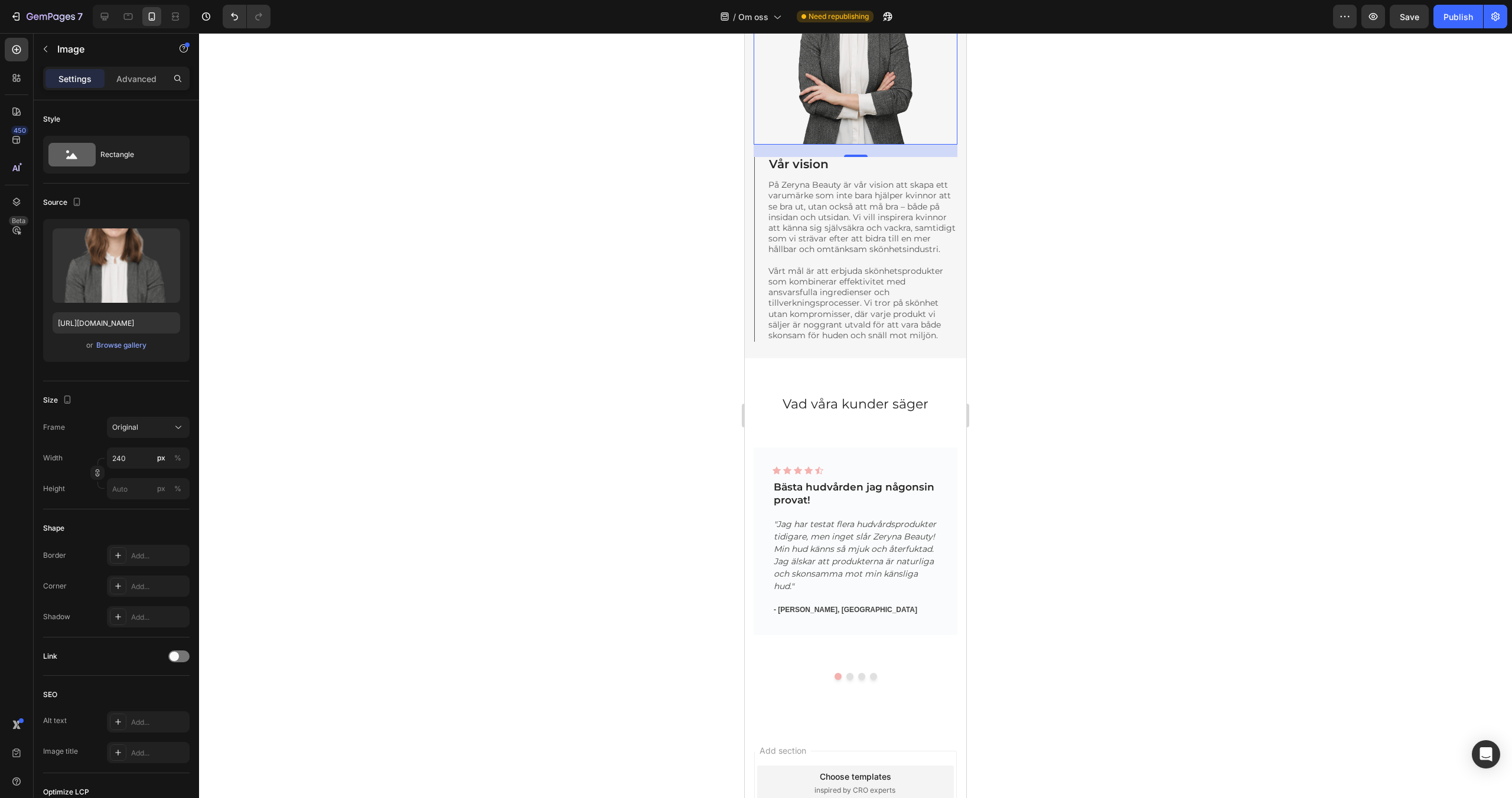
scroll to position [1262, 0]
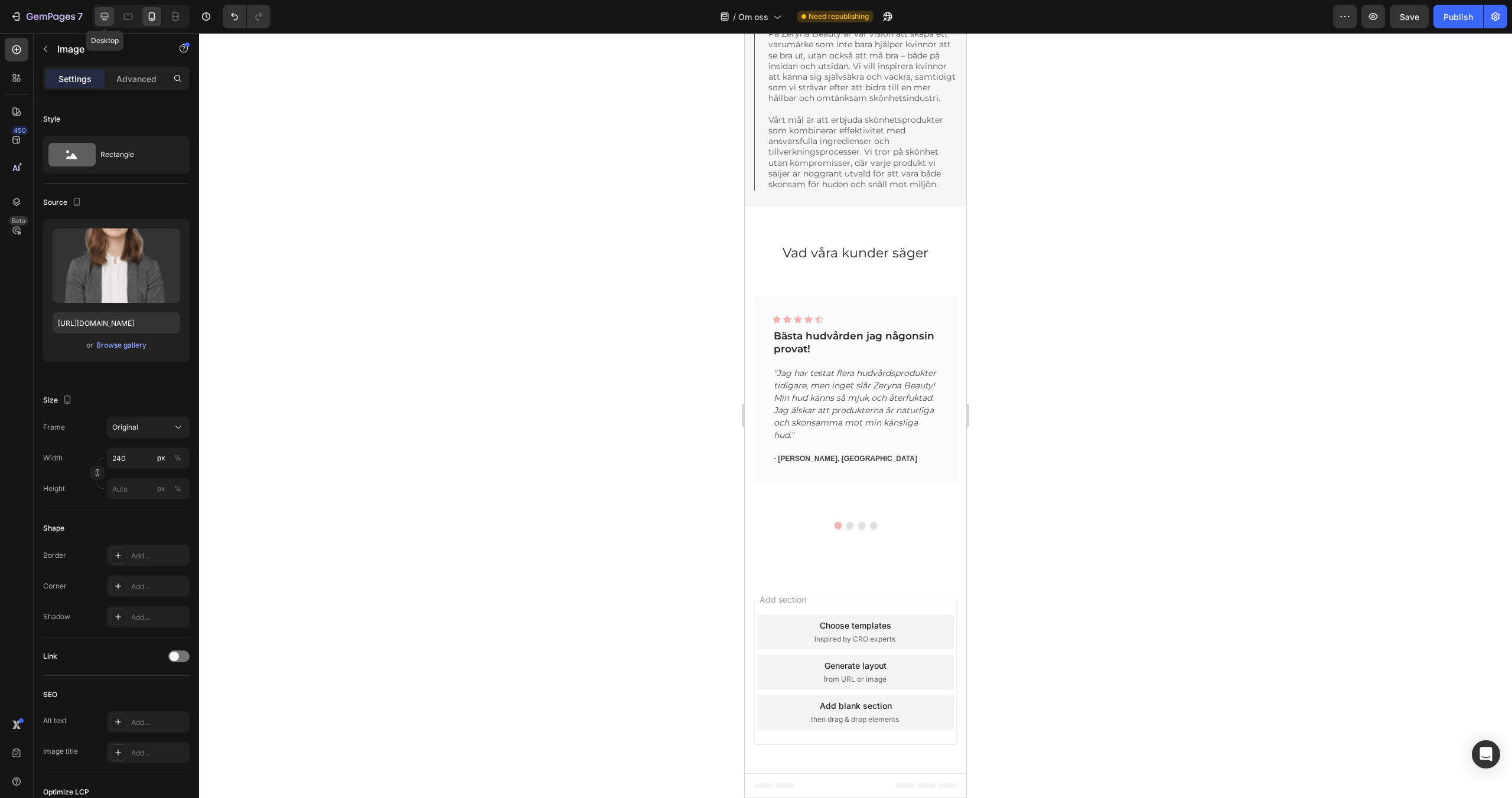
click at [101, 14] on icon at bounding box center [105, 16] width 12 height 12
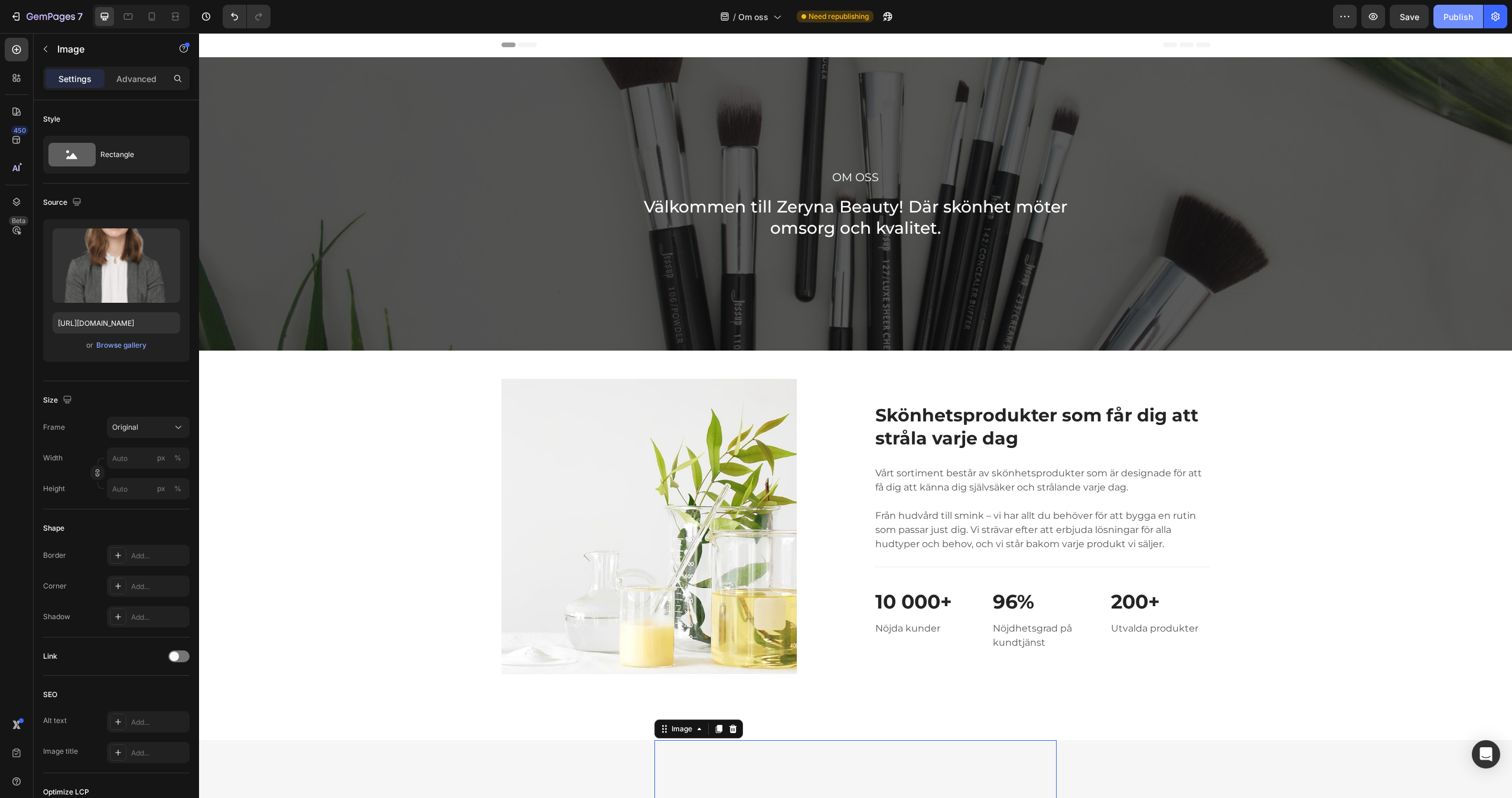
click at [1445, 20] on div "Publish" at bounding box center [1458, 16] width 30 height 12
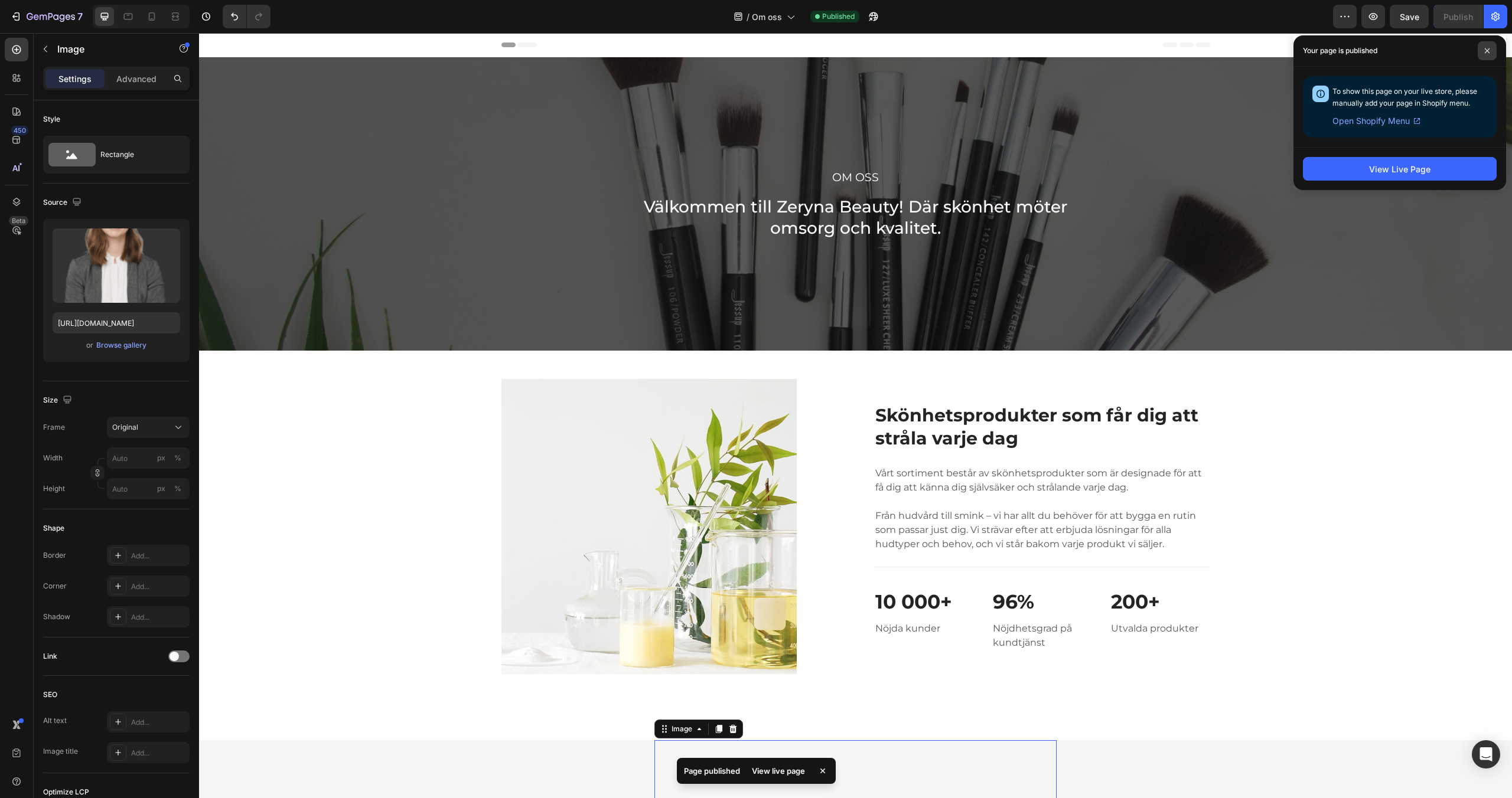
click at [1482, 59] on span at bounding box center [1487, 51] width 19 height 19
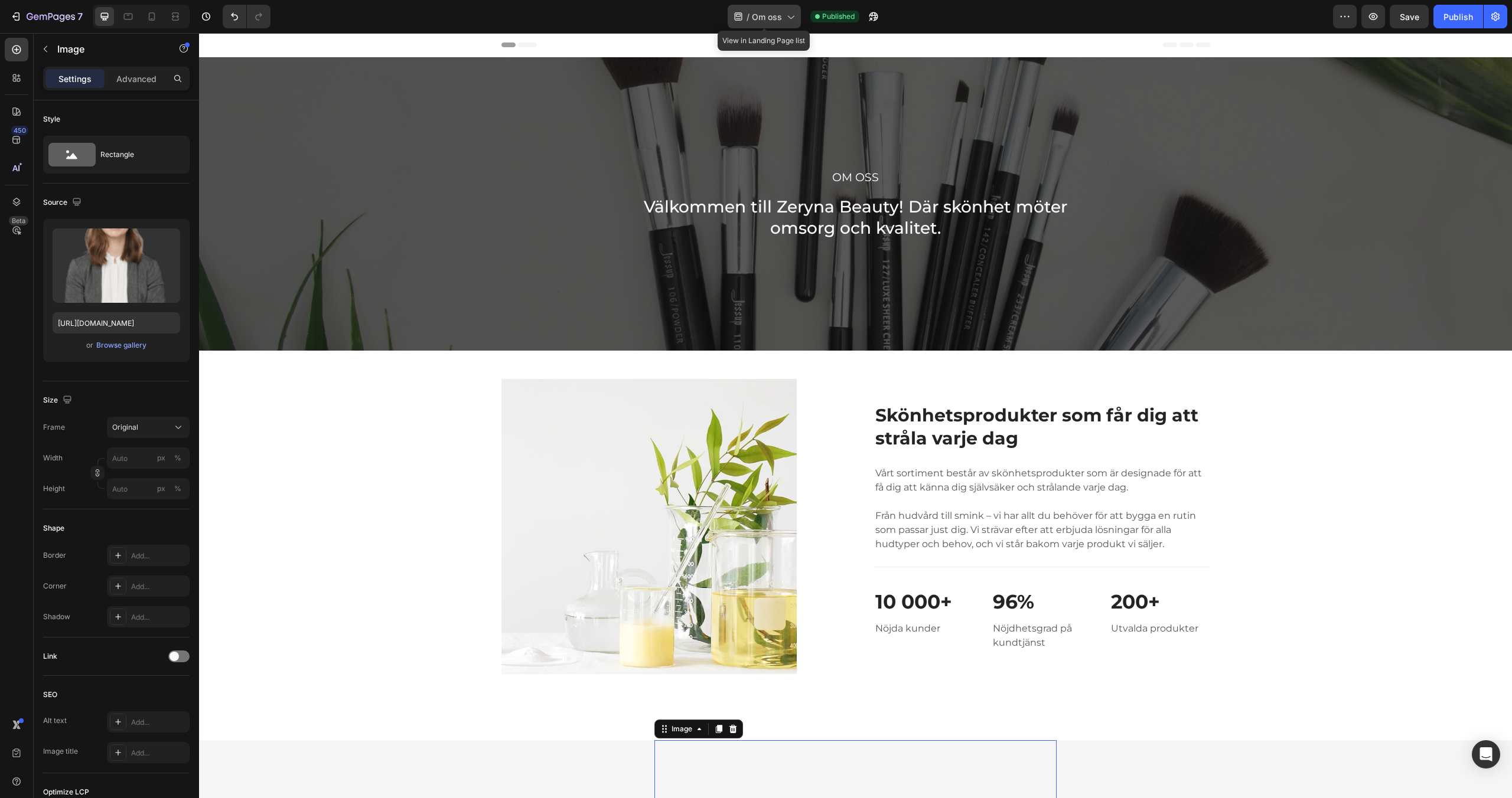
click at [761, 17] on span "Om oss" at bounding box center [767, 16] width 30 height 12
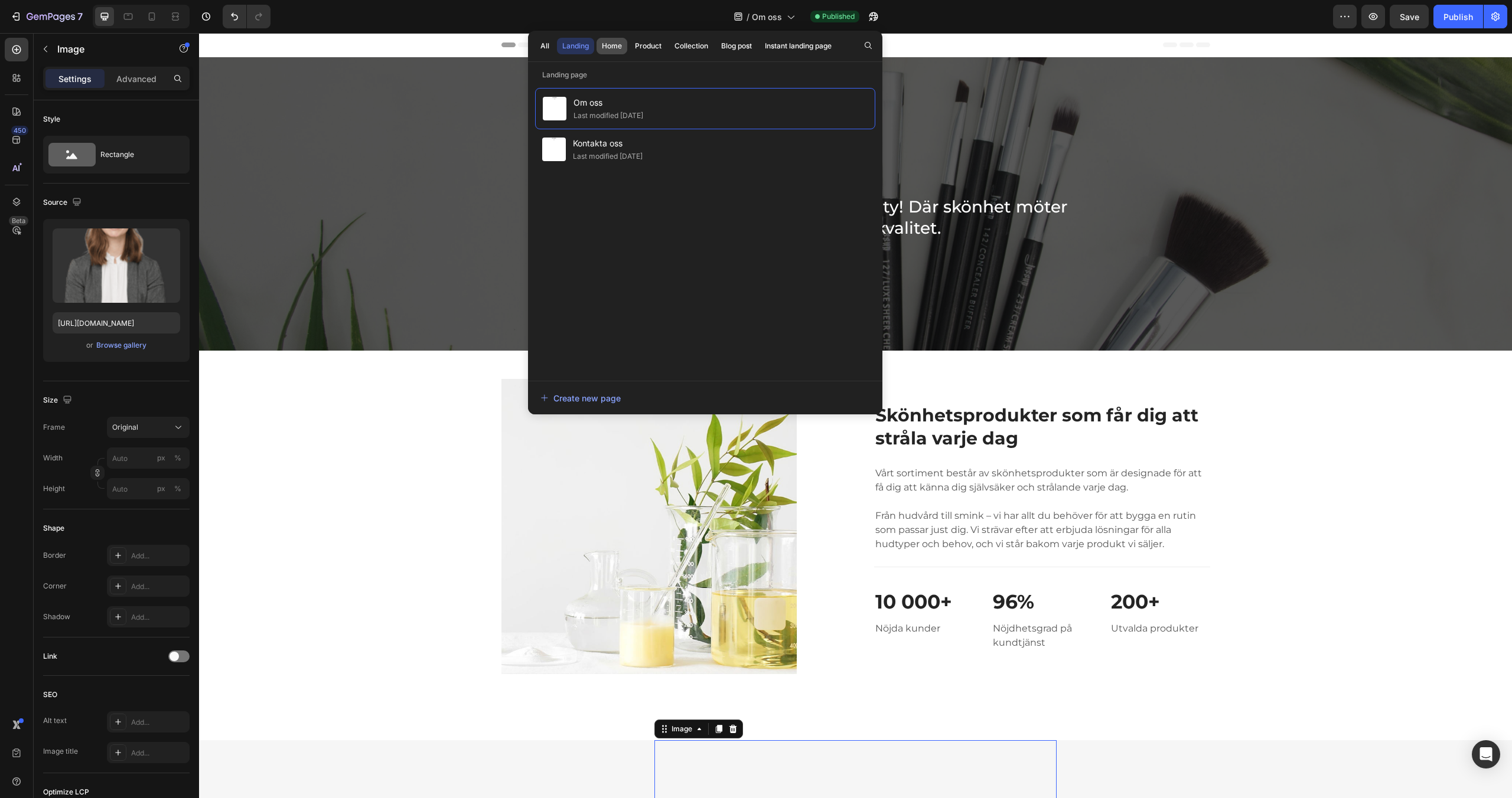
click at [609, 47] on div "Home" at bounding box center [612, 46] width 20 height 11
click at [654, 101] on span "Hem - Elora Nova" at bounding box center [620, 103] width 94 height 14
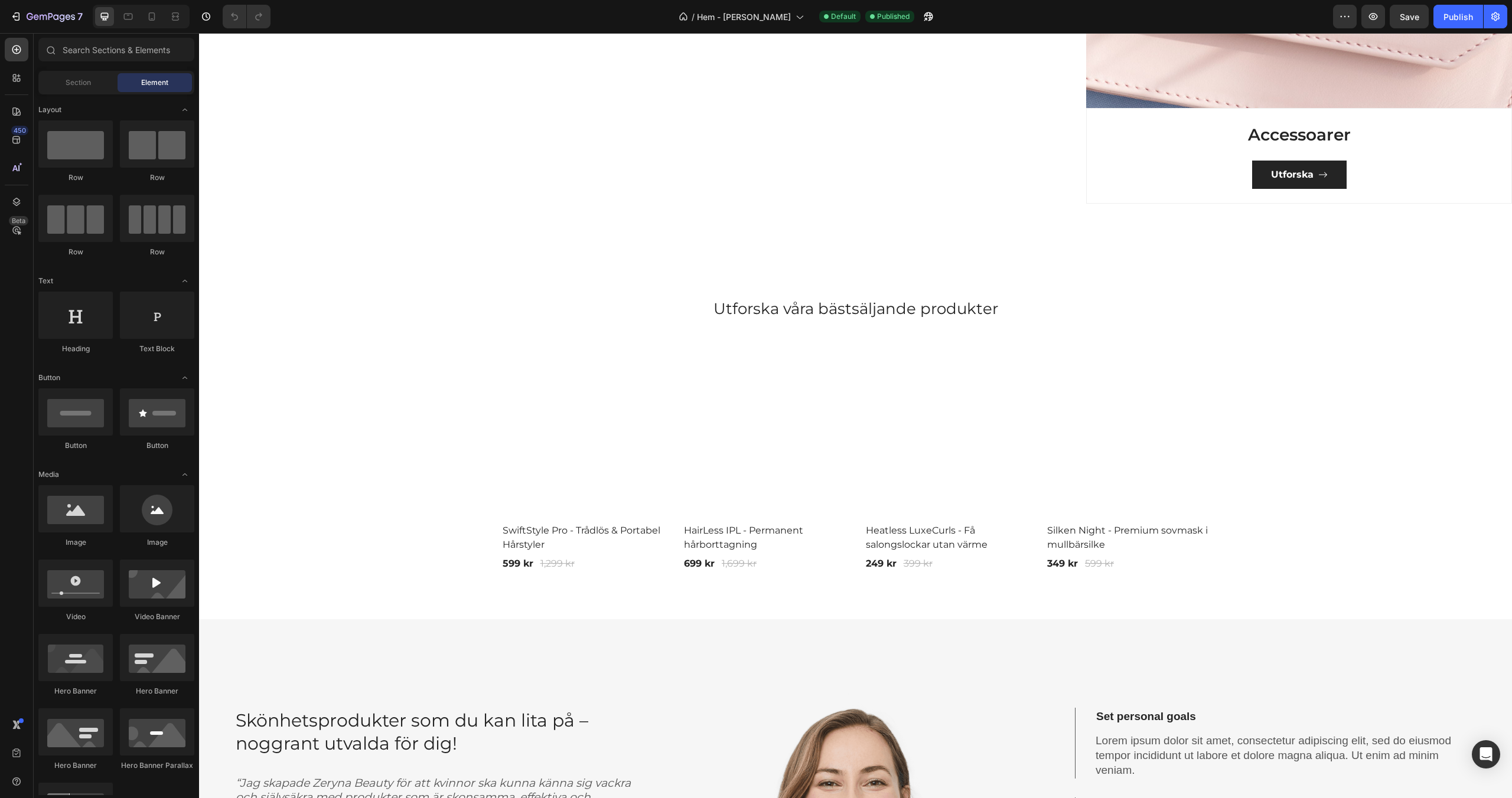
scroll to position [1280, 0]
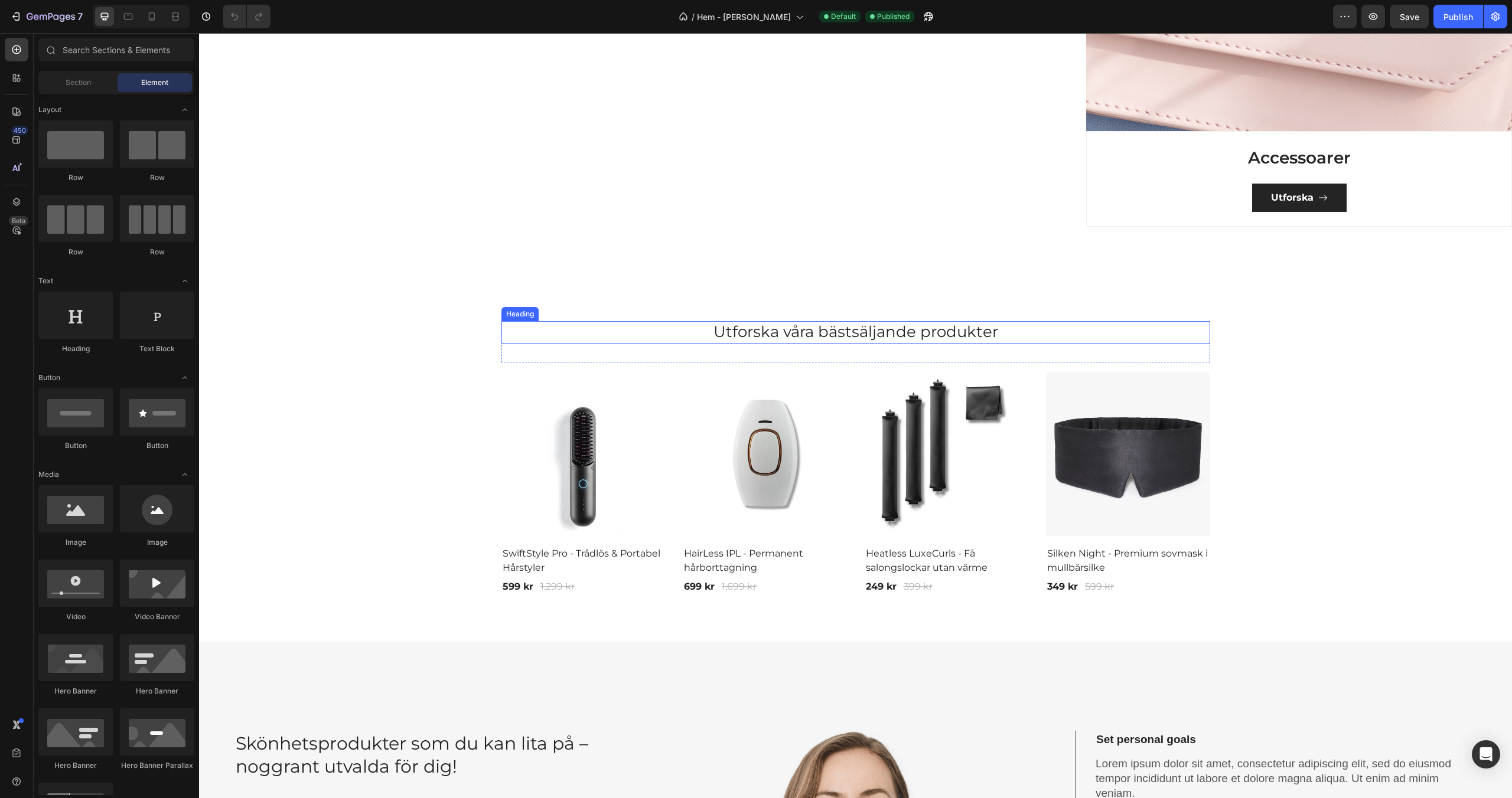
click at [780, 337] on h2 "Utforska våra bästsäljande produkter" at bounding box center [855, 332] width 709 height 22
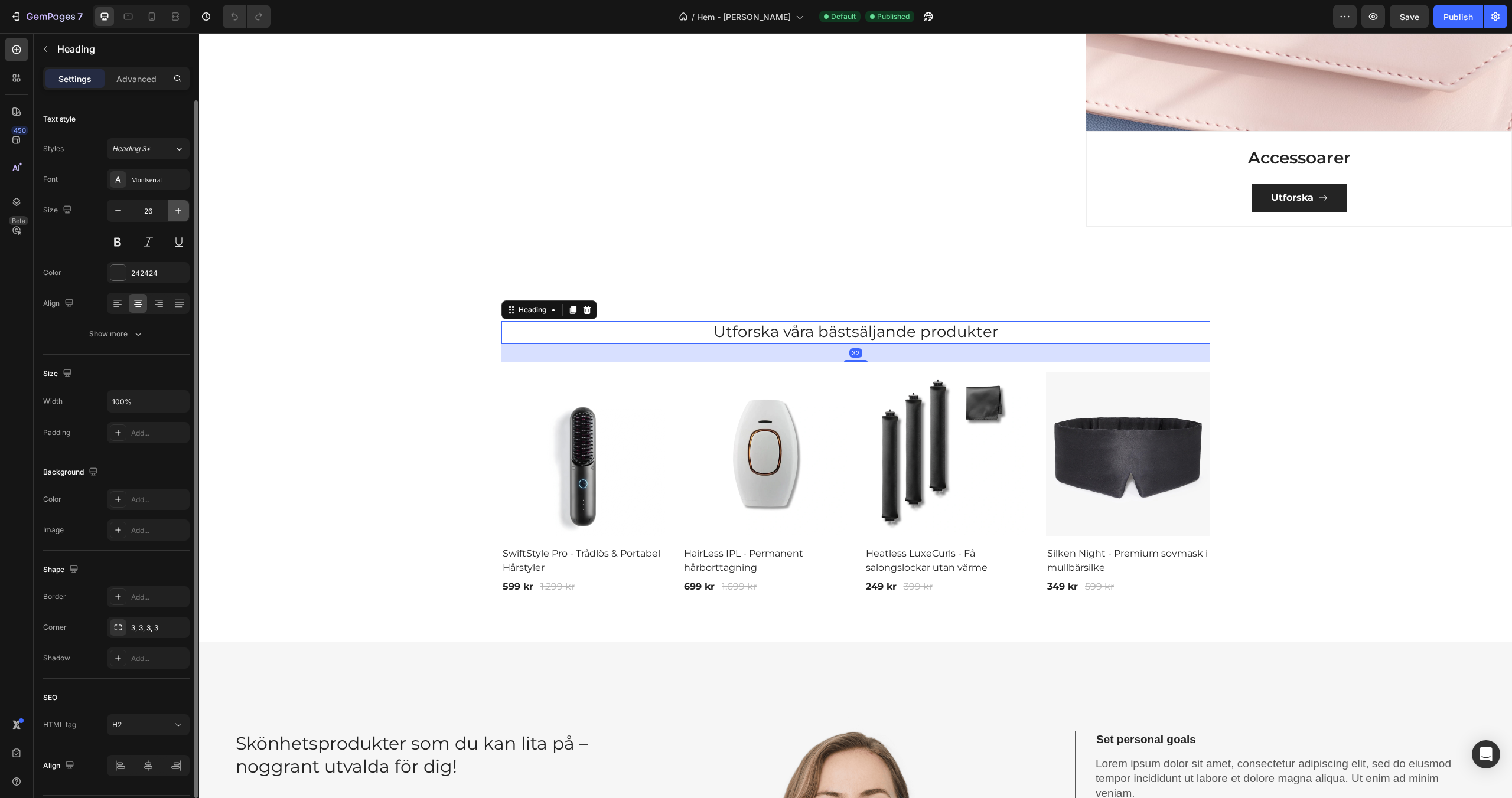
click at [182, 211] on icon "button" at bounding box center [178, 211] width 12 height 12
type input "30"
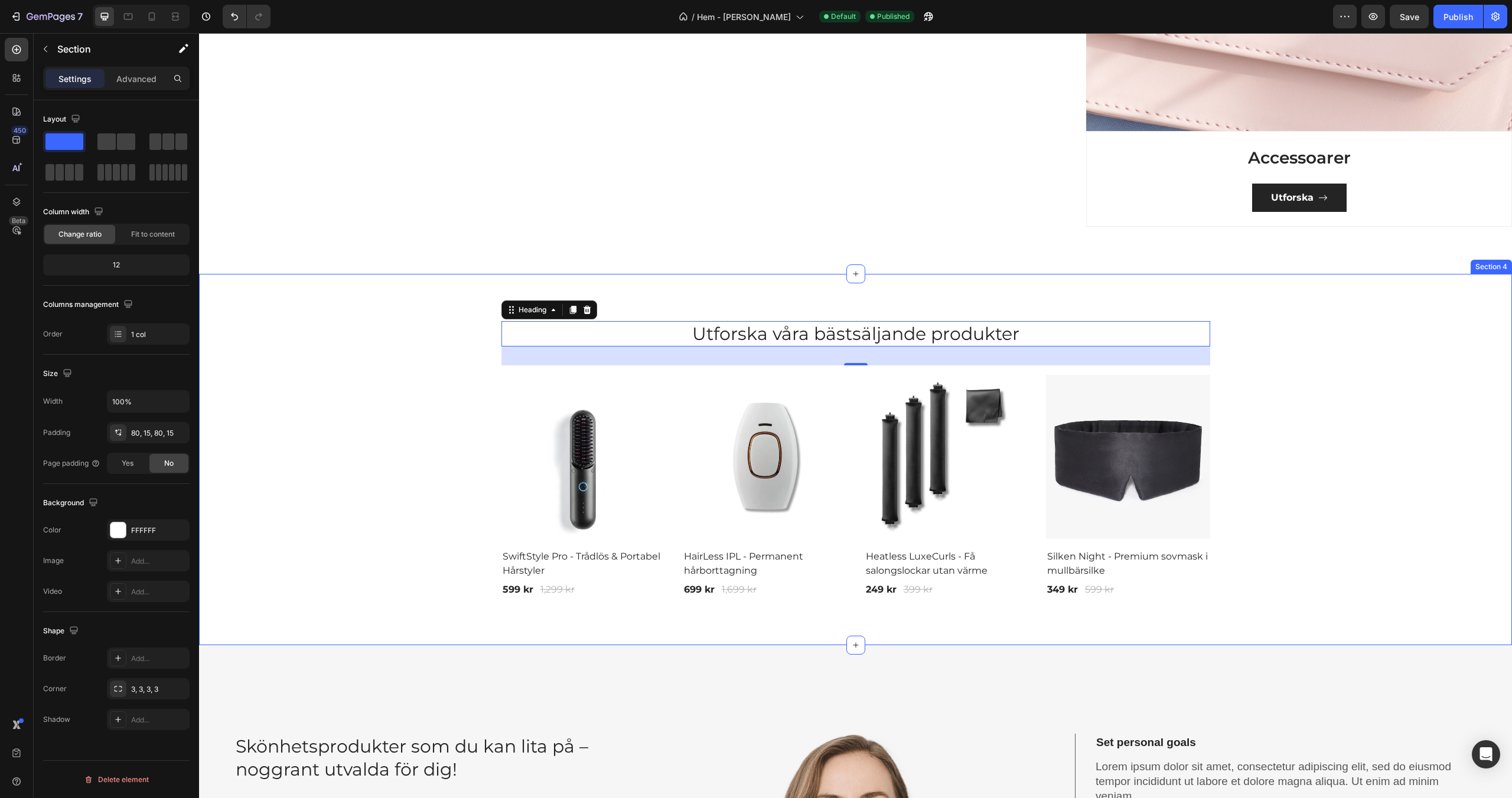
click at [286, 311] on div "Utforska våra bästsäljande produkter Heading 32 Row (P) Images Row SwiftStyle P…" at bounding box center [855, 459] width 1313 height 372
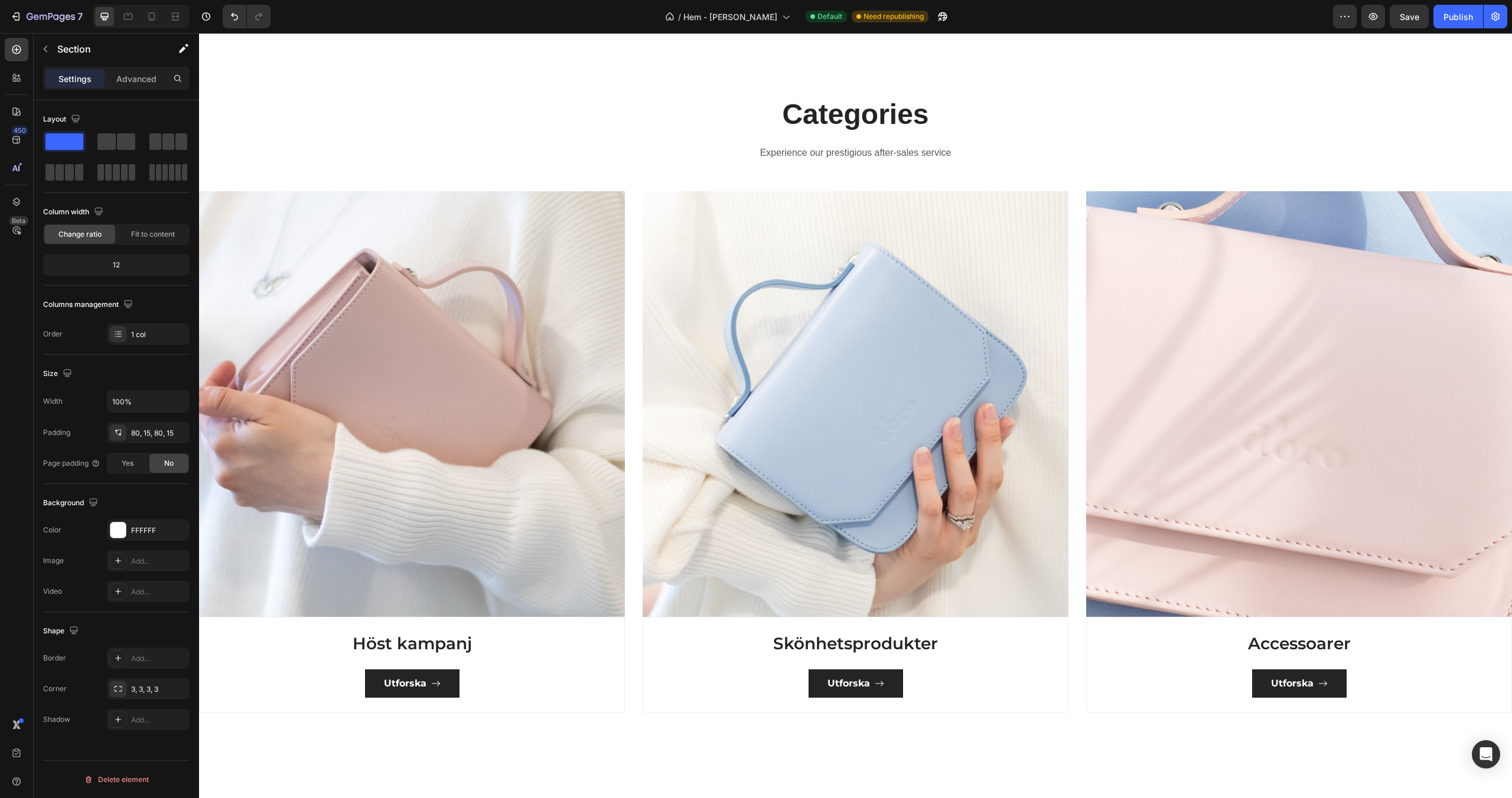
scroll to position [745, 0]
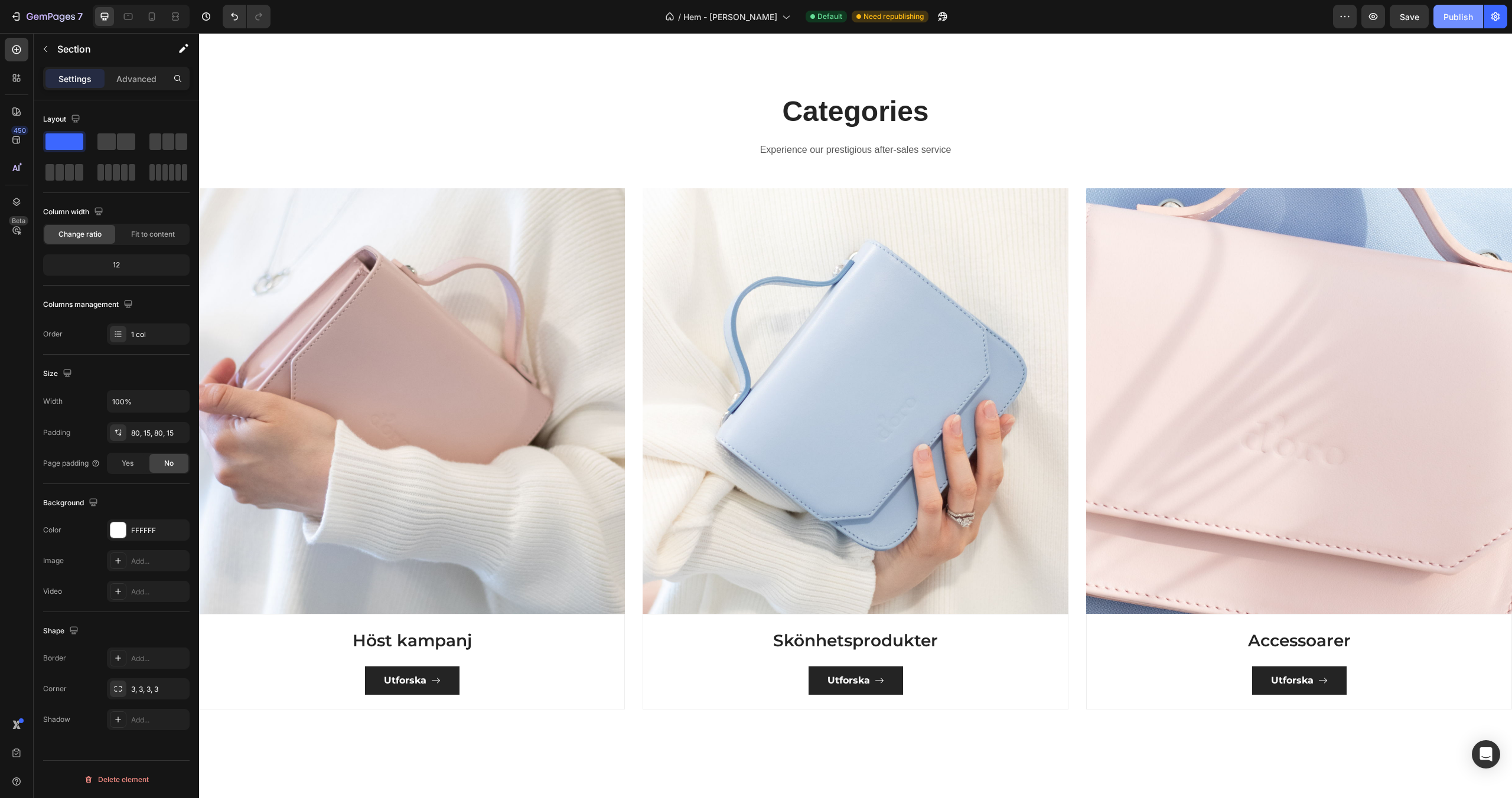
click at [1455, 16] on div "Publish" at bounding box center [1458, 16] width 30 height 12
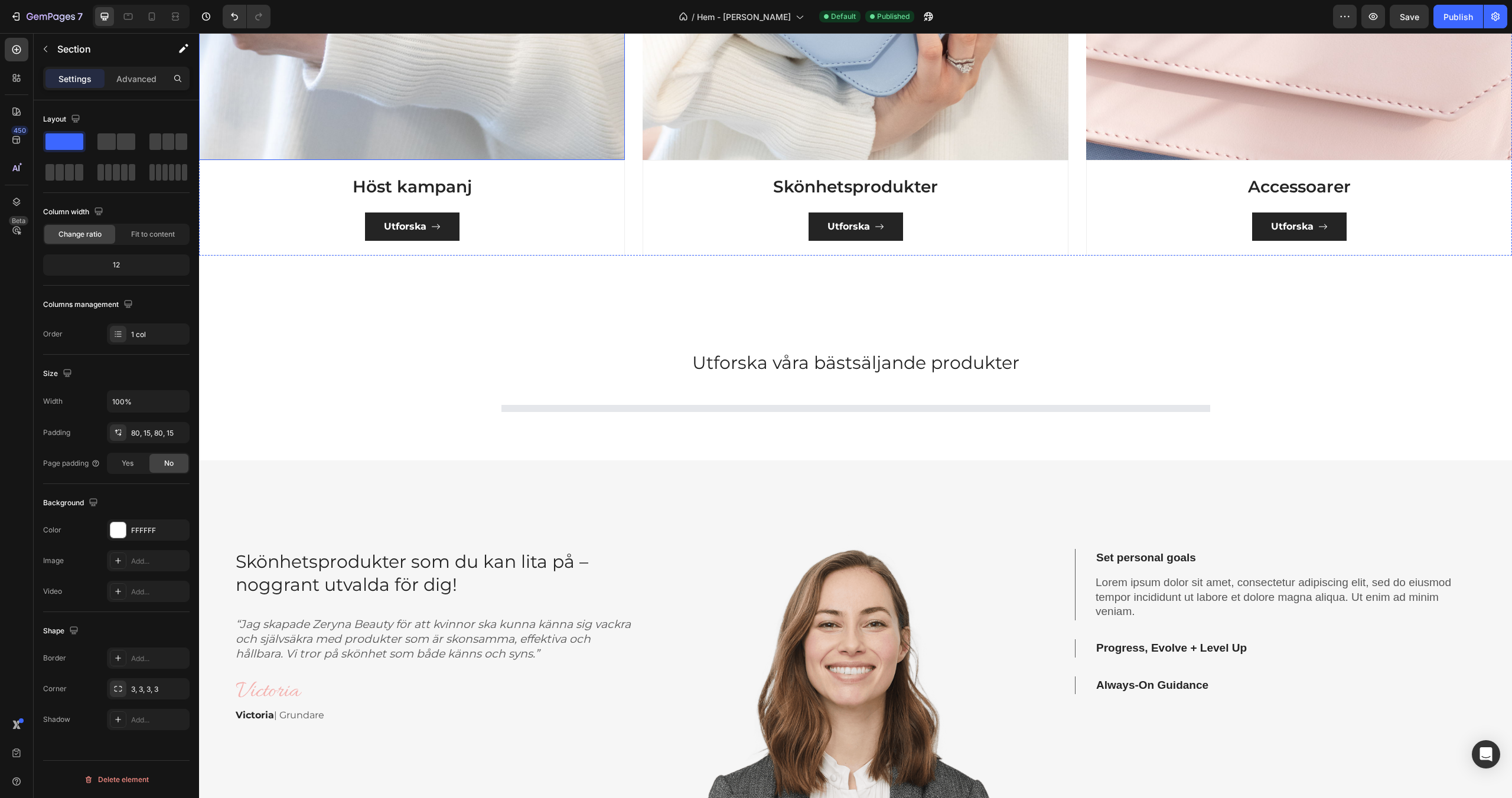
scroll to position [1547, 0]
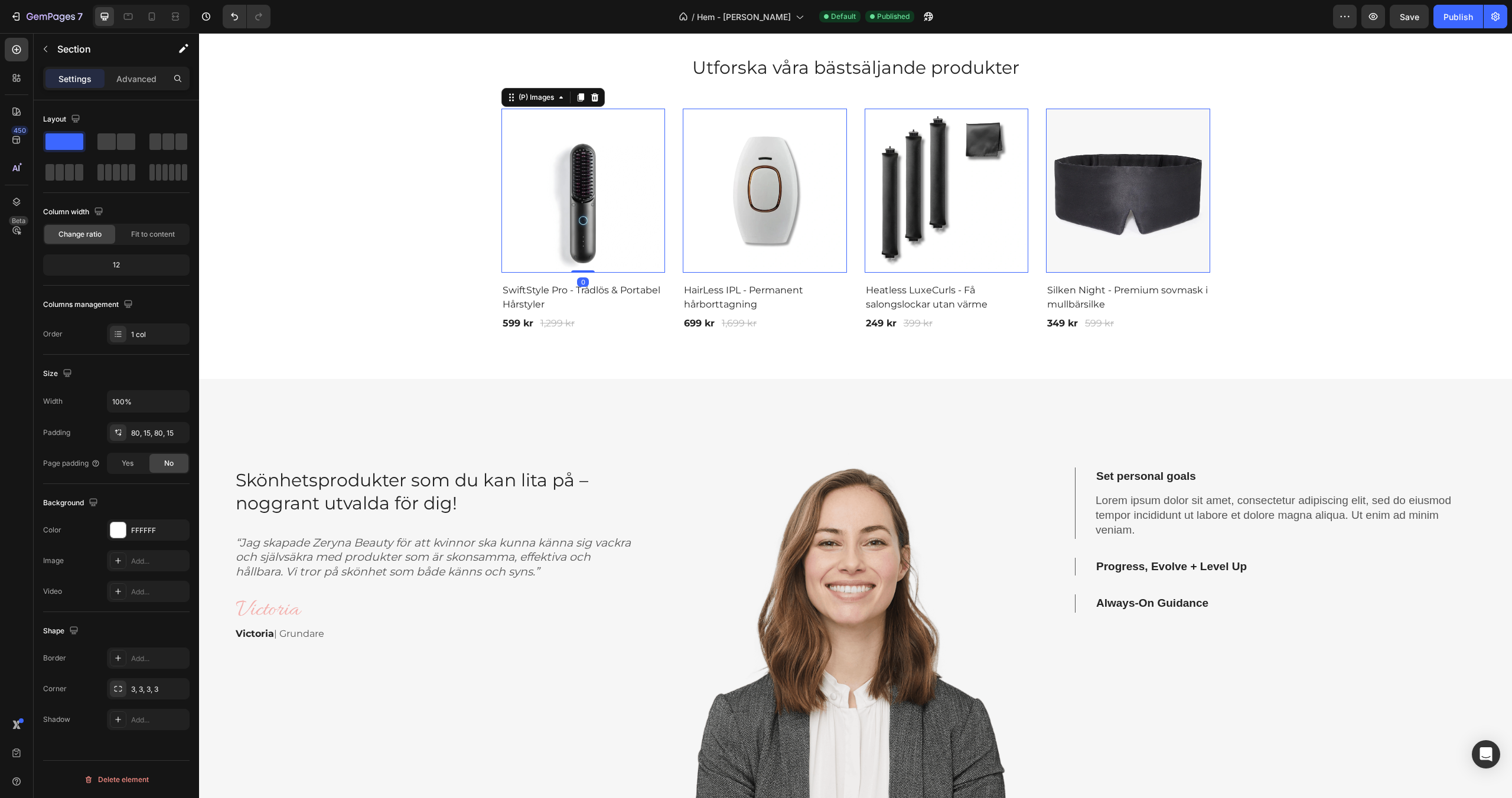
click at [620, 204] on img at bounding box center [584, 191] width 164 height 164
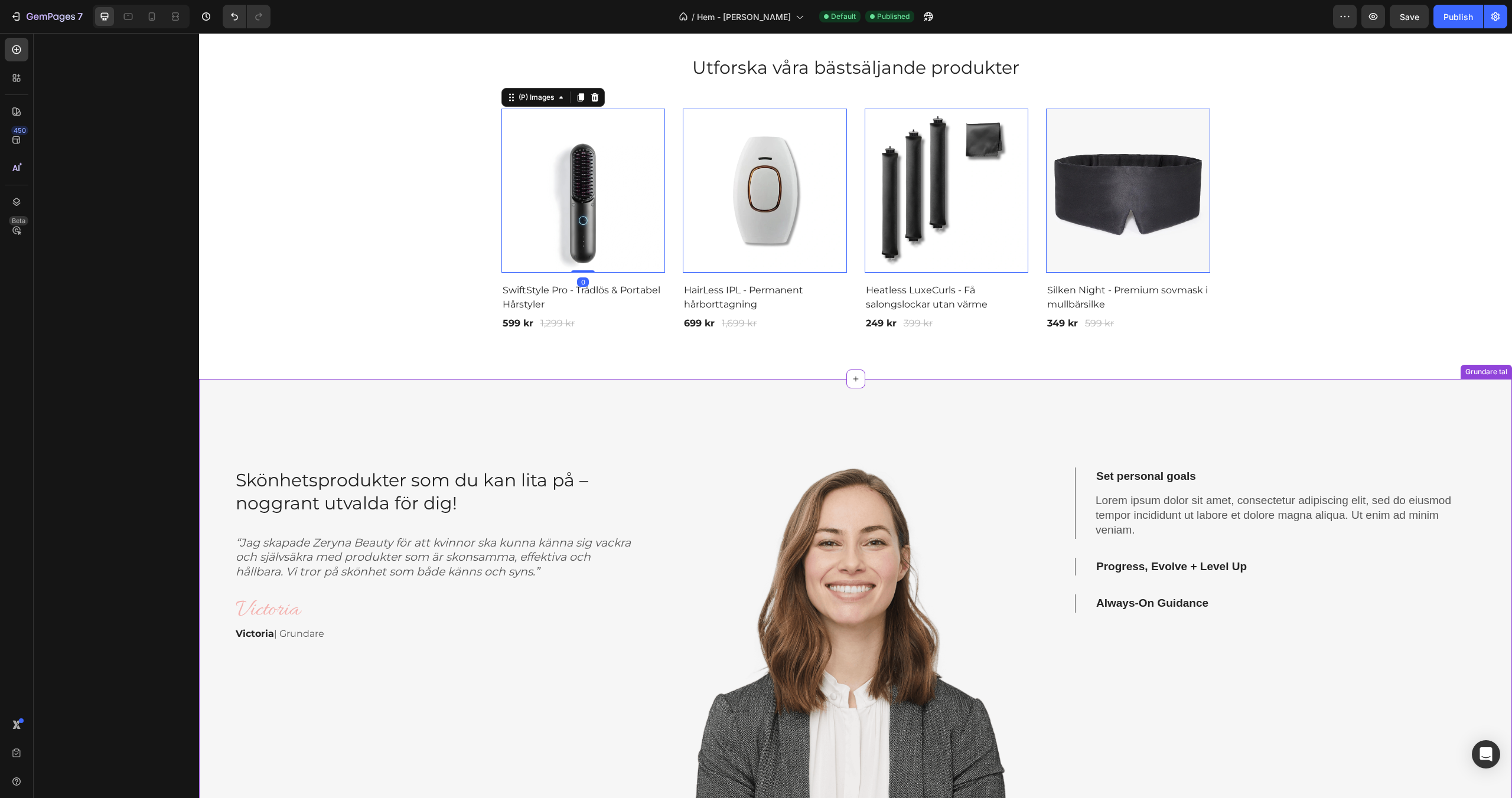
click at [518, 442] on div "Skönhetsprodukter som du kan lita på – noggrant utvalda för dig! Heading “Jag s…" at bounding box center [435, 511] width 402 height 263
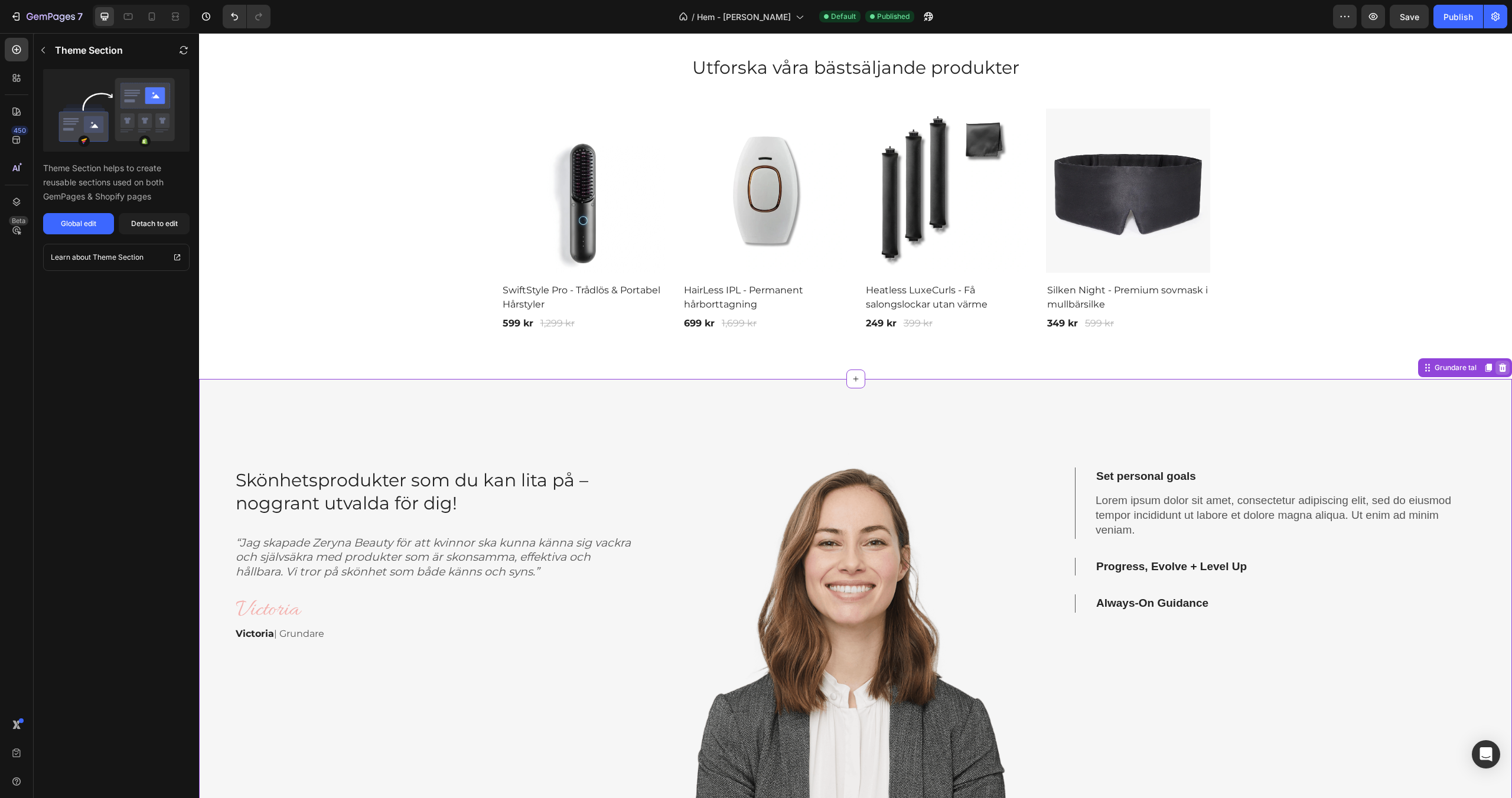
click at [1503, 371] on icon at bounding box center [1503, 368] width 8 height 9
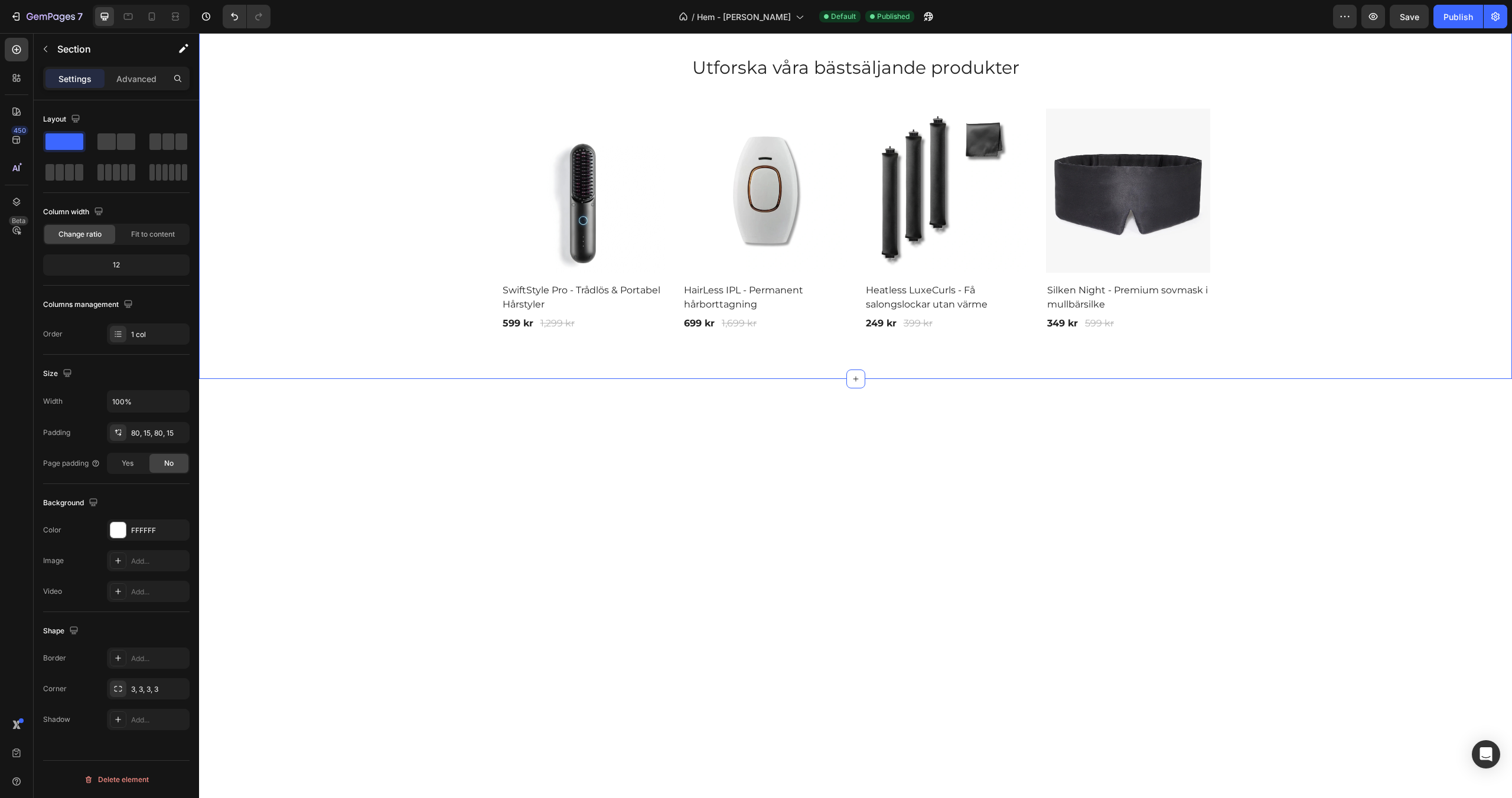
click at [1368, 327] on div "Utforska våra bästsäljande produkter Heading Row (P) Images Row SwiftStyle Pro …" at bounding box center [855, 193] width 1295 height 277
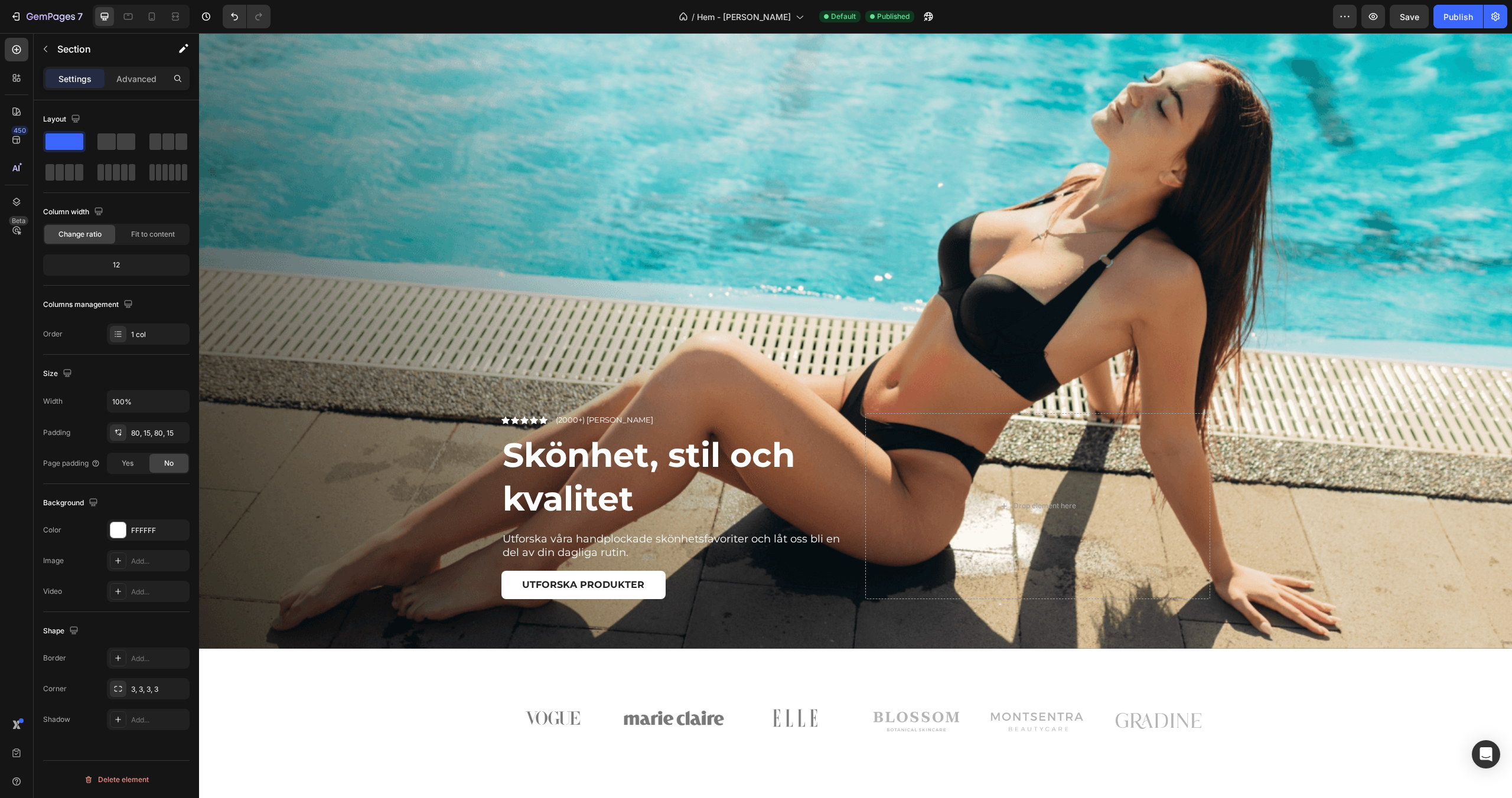
scroll to position [0, 0]
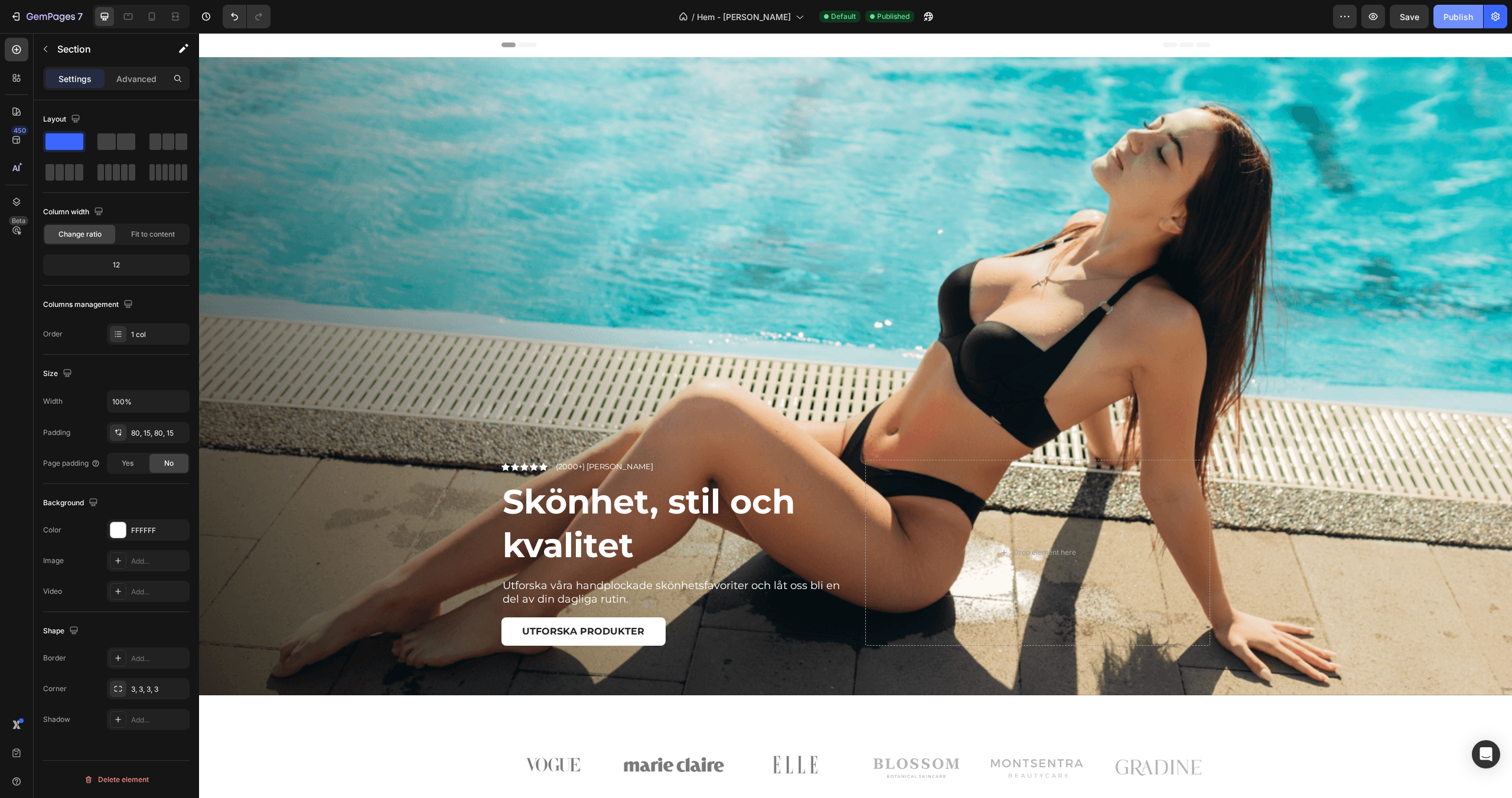
click at [1455, 19] on div "Publish" at bounding box center [1458, 16] width 30 height 12
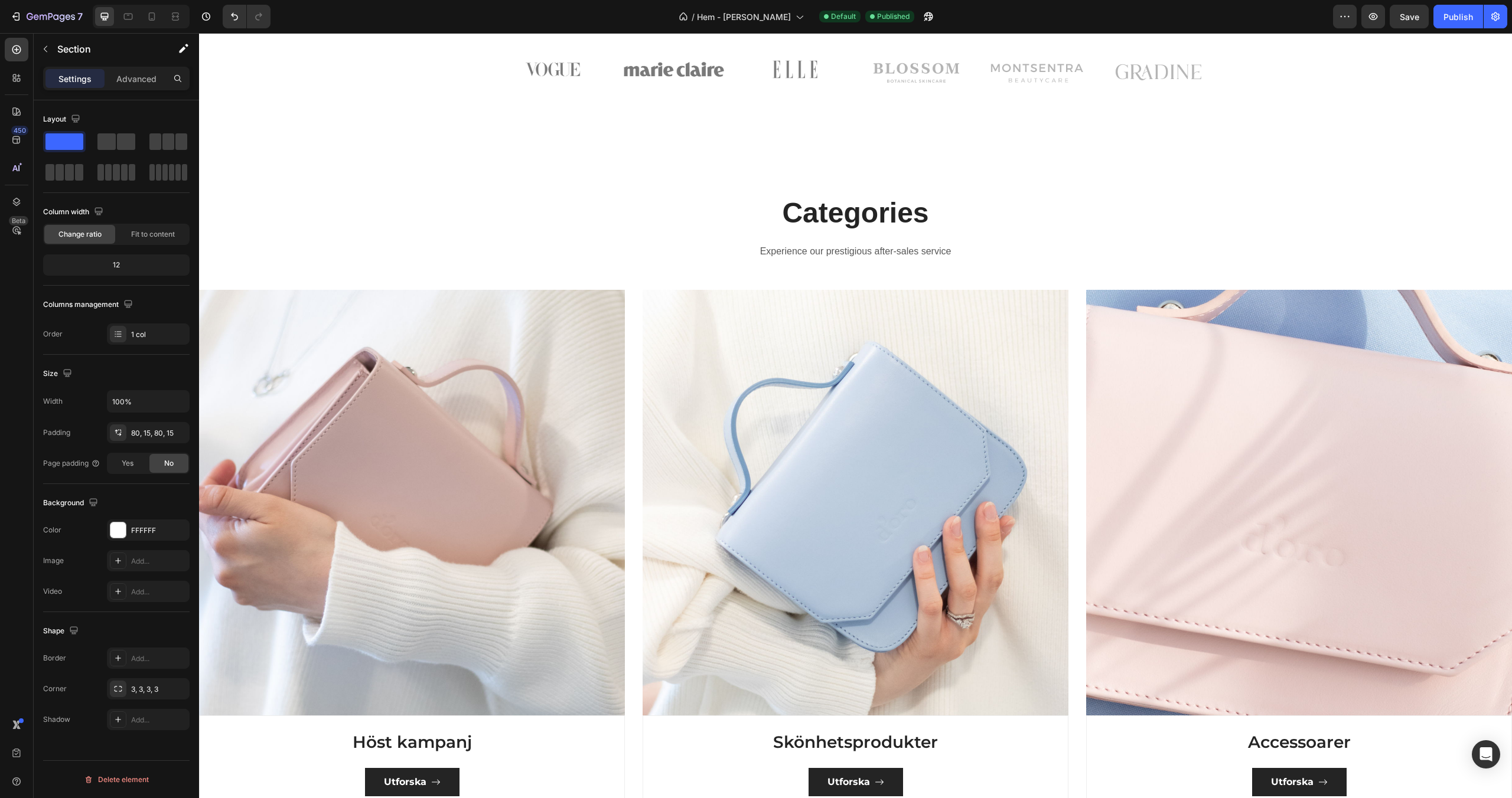
scroll to position [758, 0]
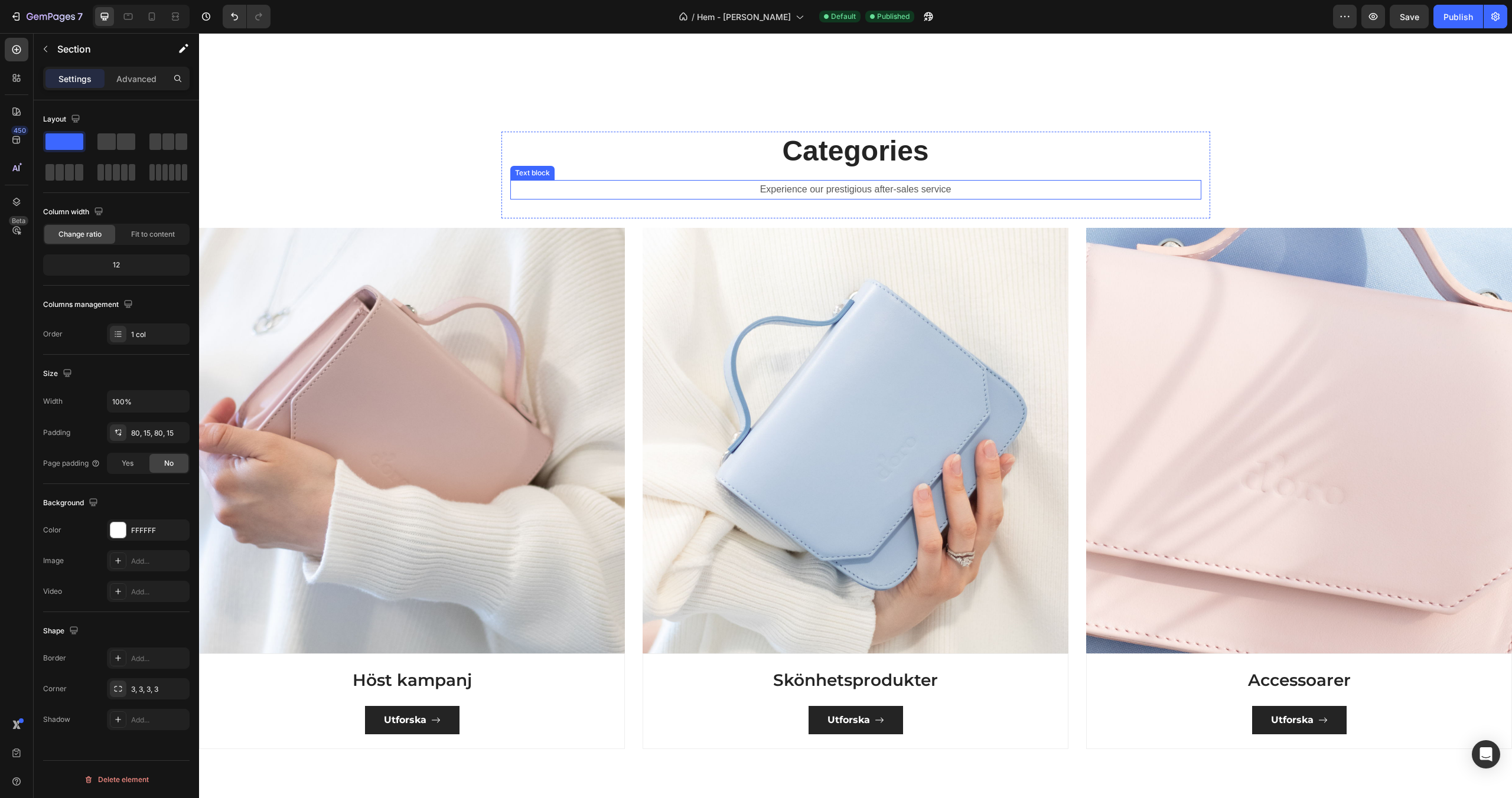
click at [849, 190] on p "Experience our prestigious after-sales service" at bounding box center [855, 190] width 689 height 17
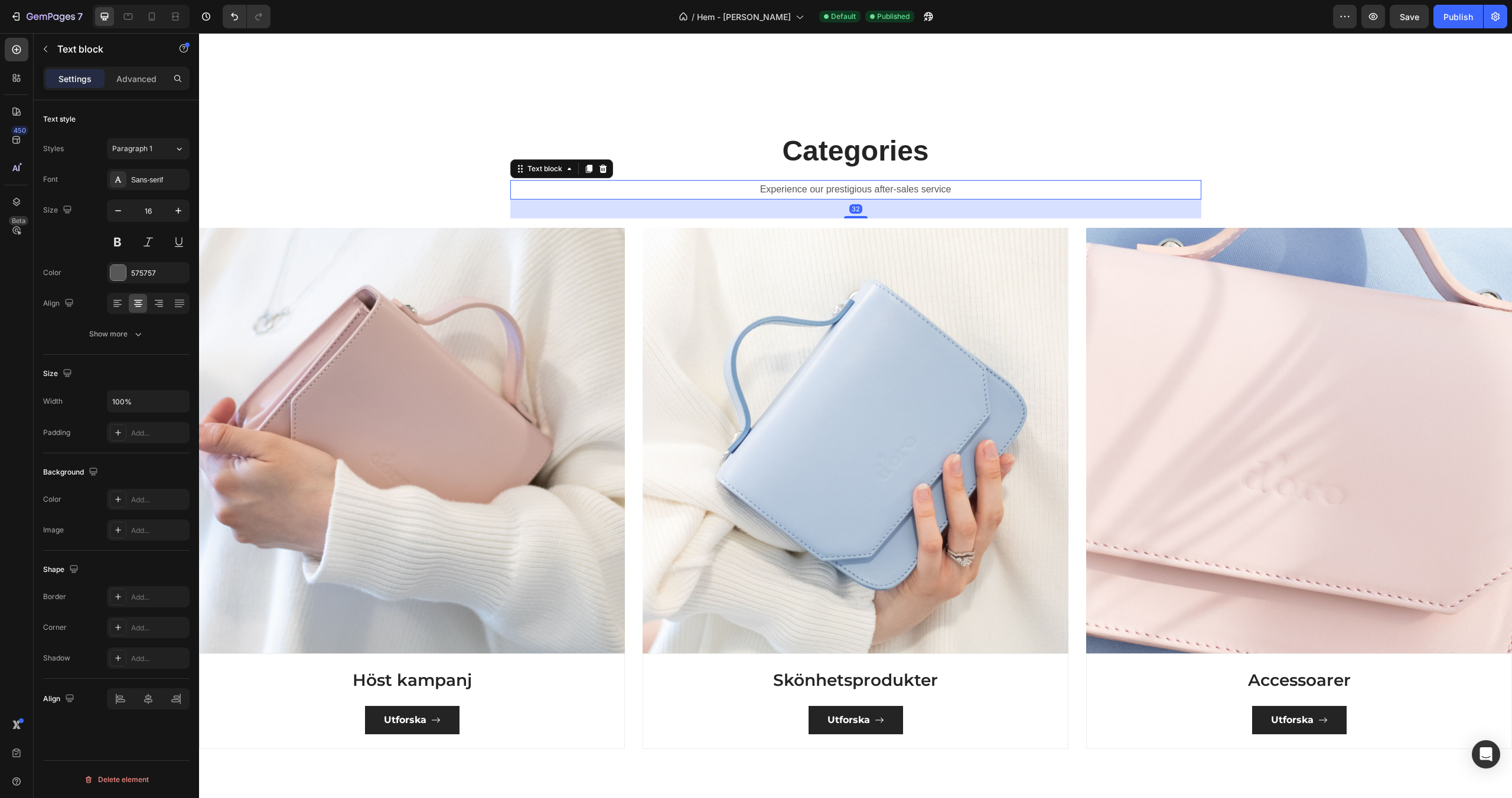
click at [849, 190] on p "Experience our prestigious after-sales service" at bounding box center [855, 190] width 689 height 17
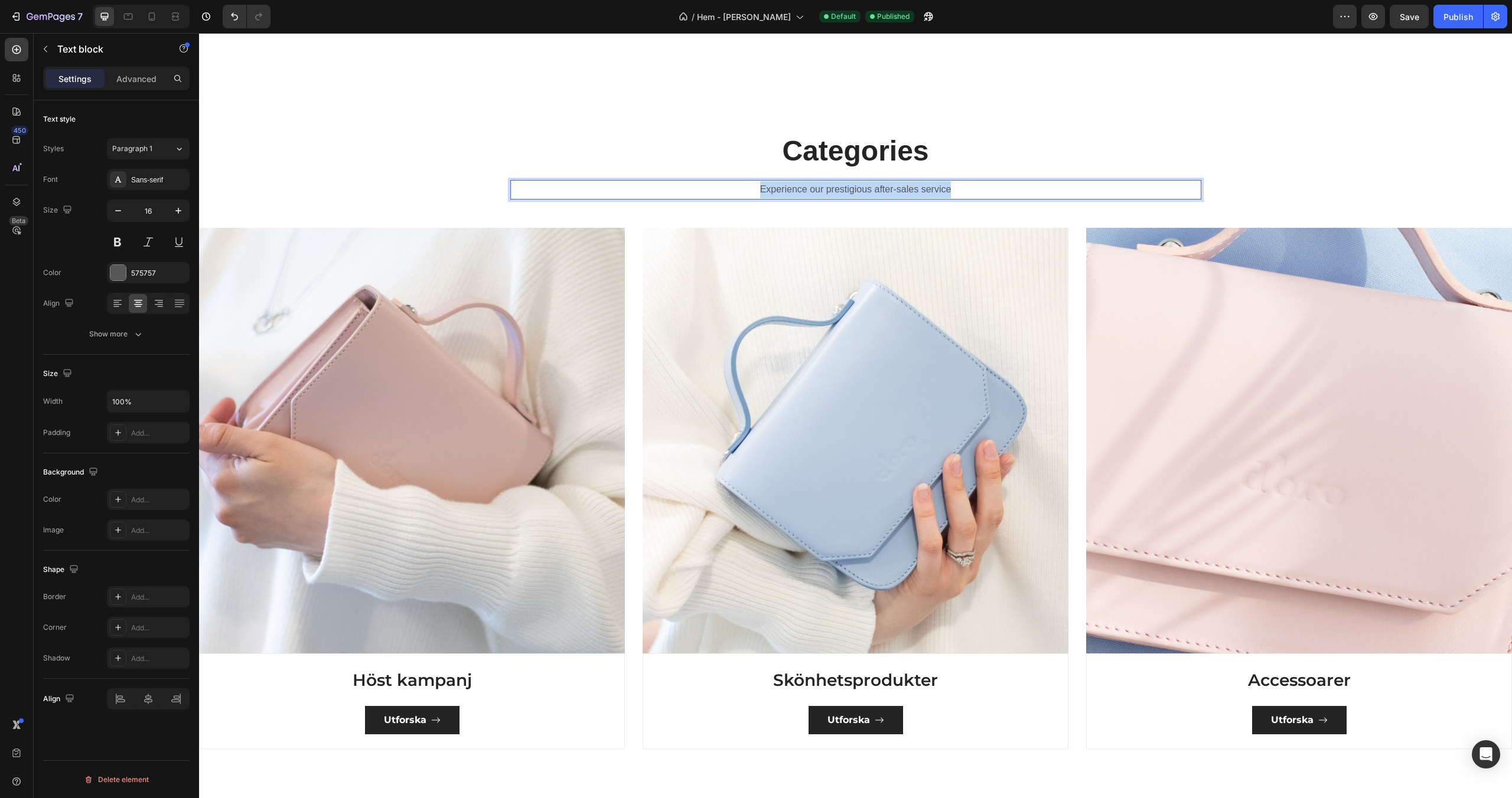
click at [849, 190] on p "Experience our prestigious after-sales service" at bounding box center [855, 190] width 689 height 17
click at [153, 182] on div "Sans-serif" at bounding box center [159, 180] width 55 height 11
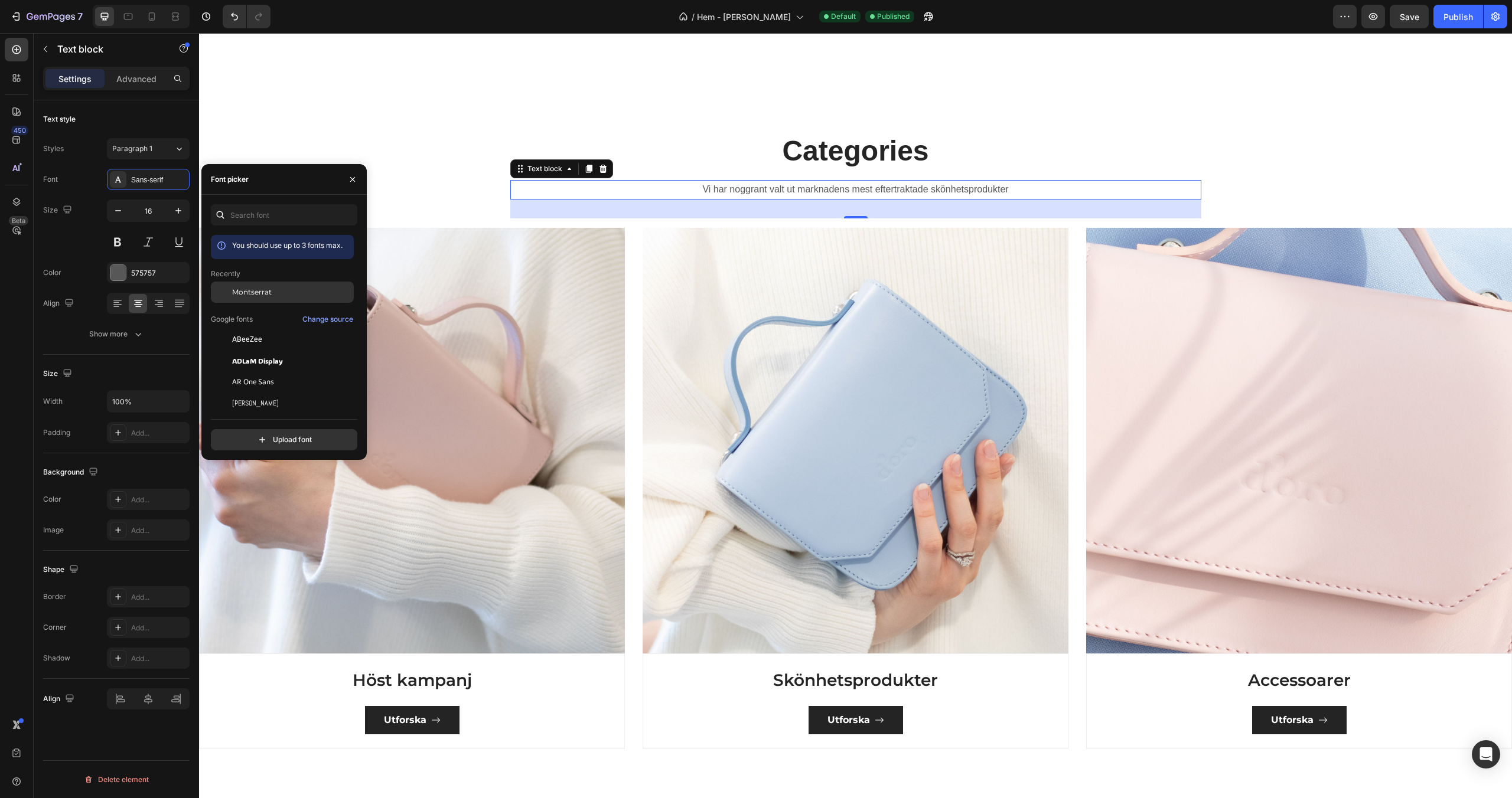
click at [259, 287] on span "Montserrat" at bounding box center [252, 292] width 39 height 11
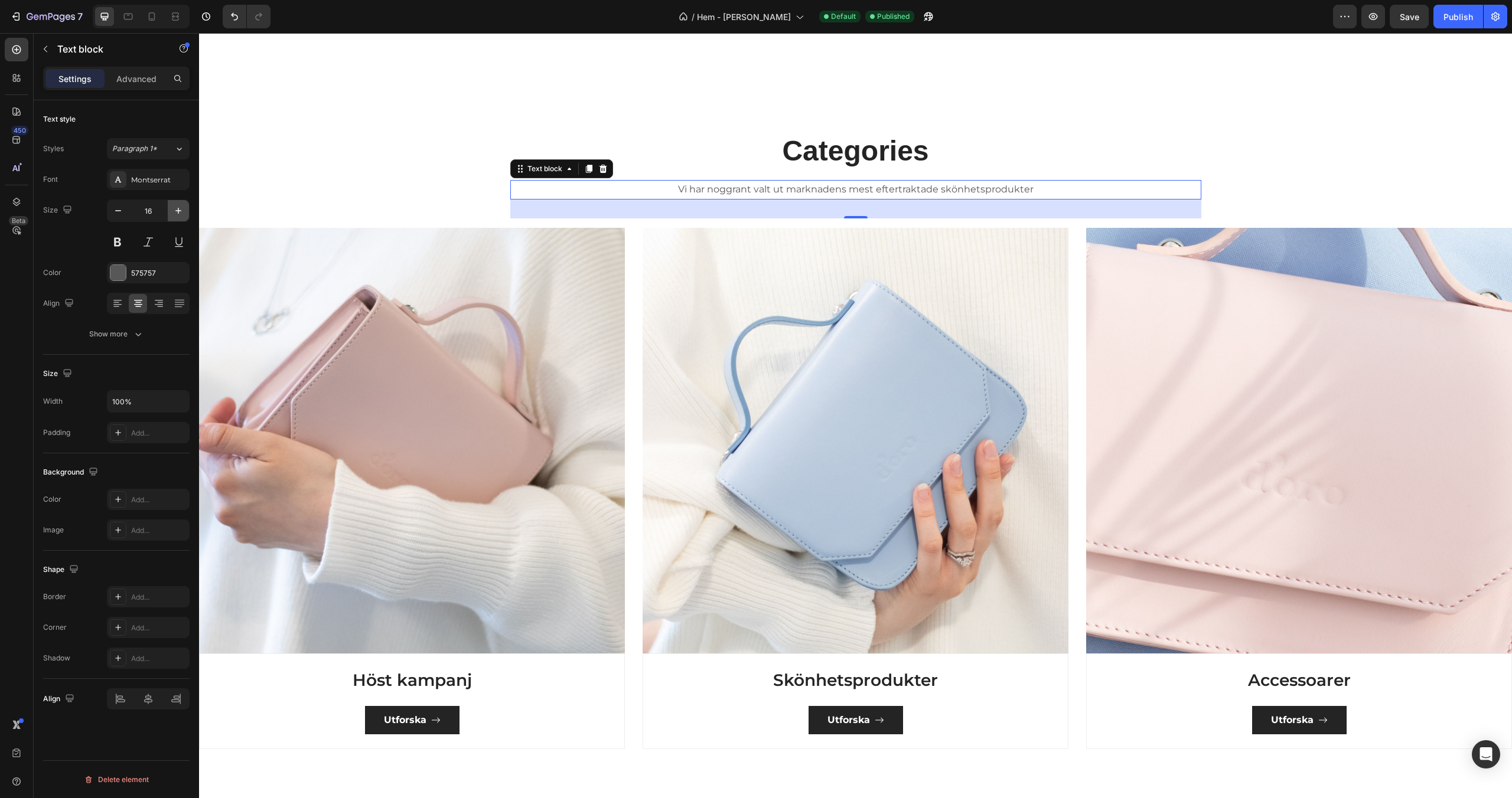
click at [176, 207] on icon "button" at bounding box center [178, 211] width 12 height 12
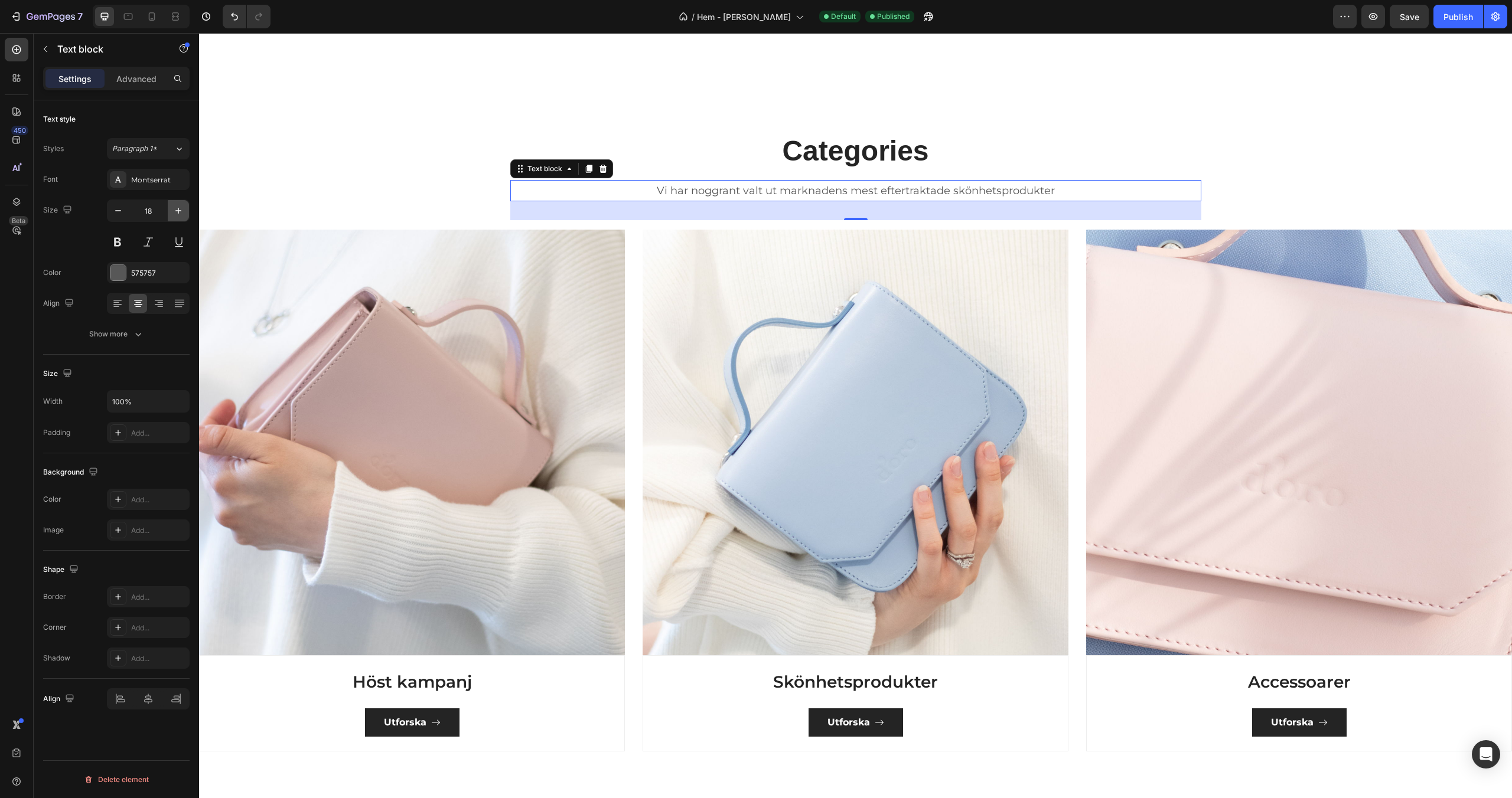
click at [176, 207] on icon "button" at bounding box center [178, 211] width 12 height 12
type input "20"
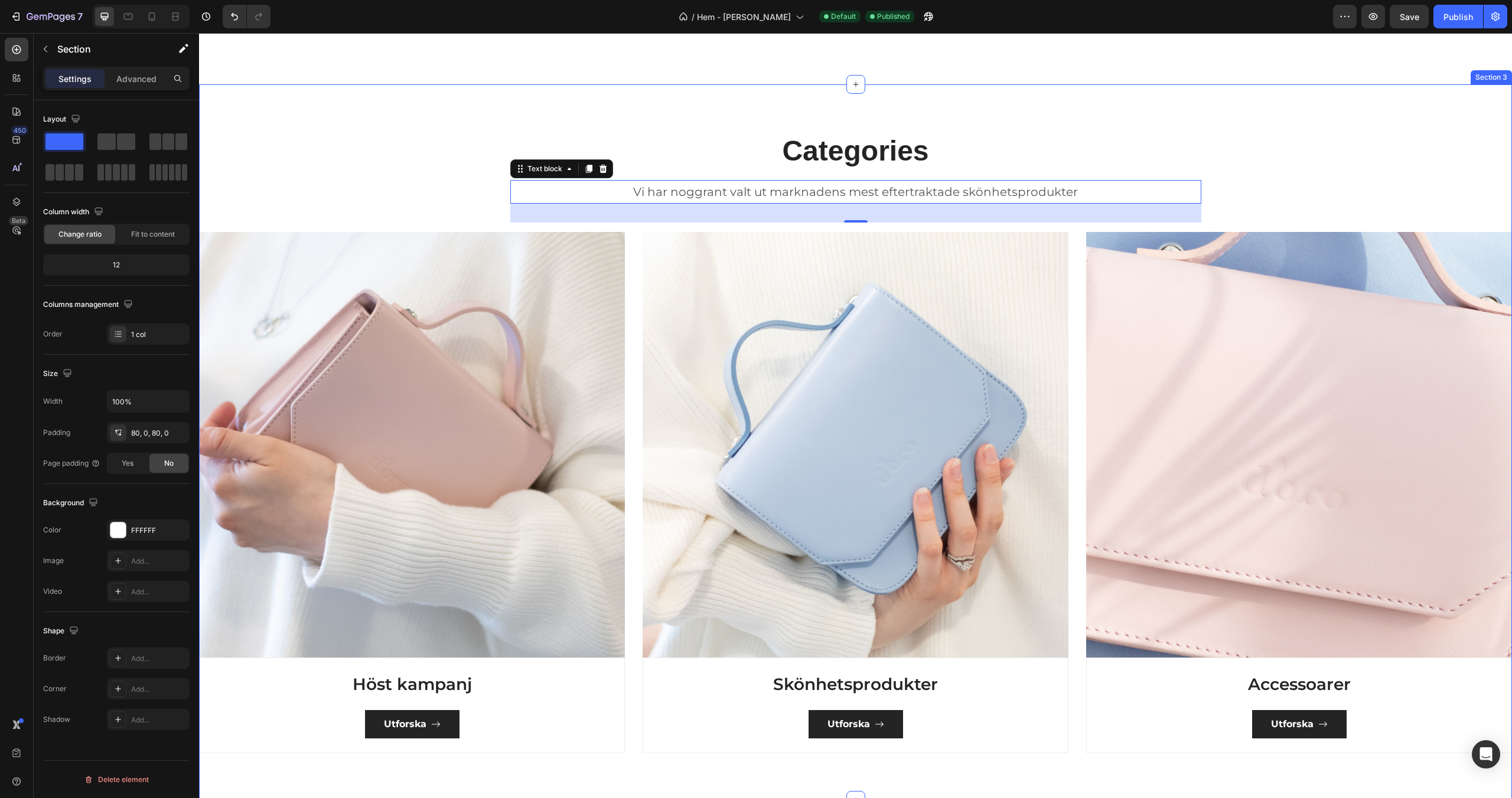
click at [369, 171] on div "Categories Heading Vi har noggrant valt ut marknadens mest eftertraktade skönhe…" at bounding box center [855, 443] width 1313 height 622
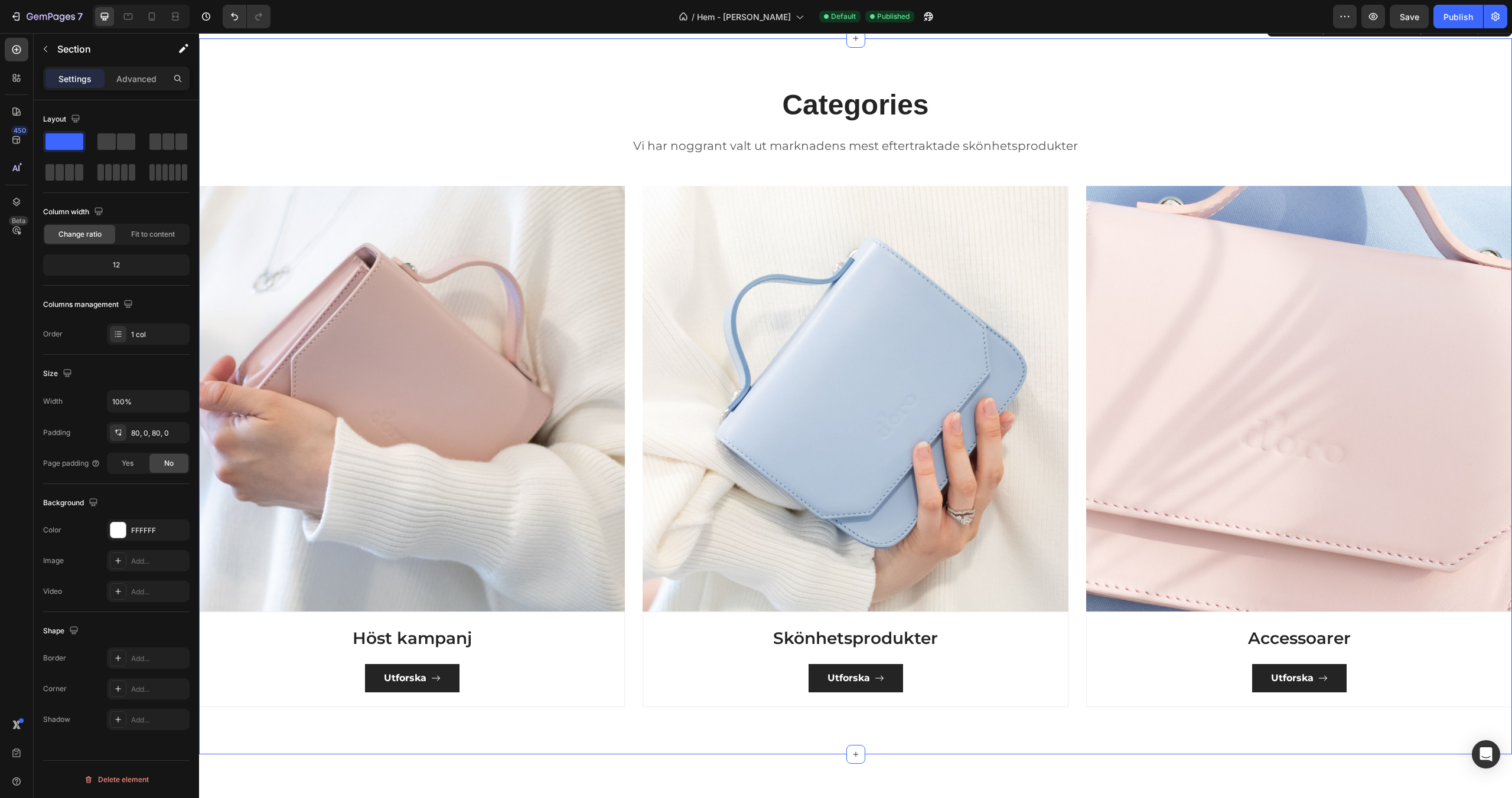
scroll to position [691, 0]
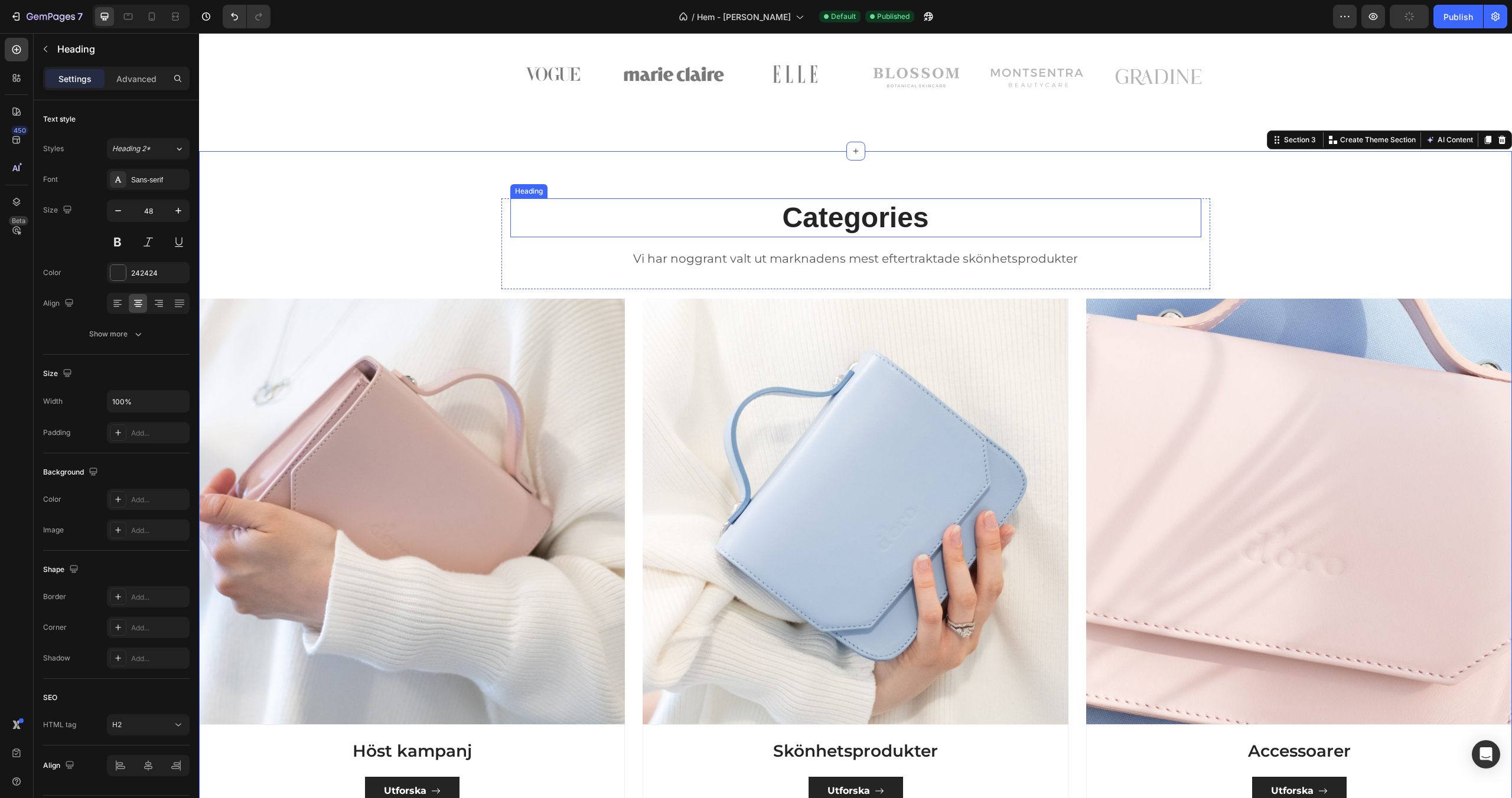
click at [819, 218] on p "Categories" at bounding box center [855, 218] width 689 height 37
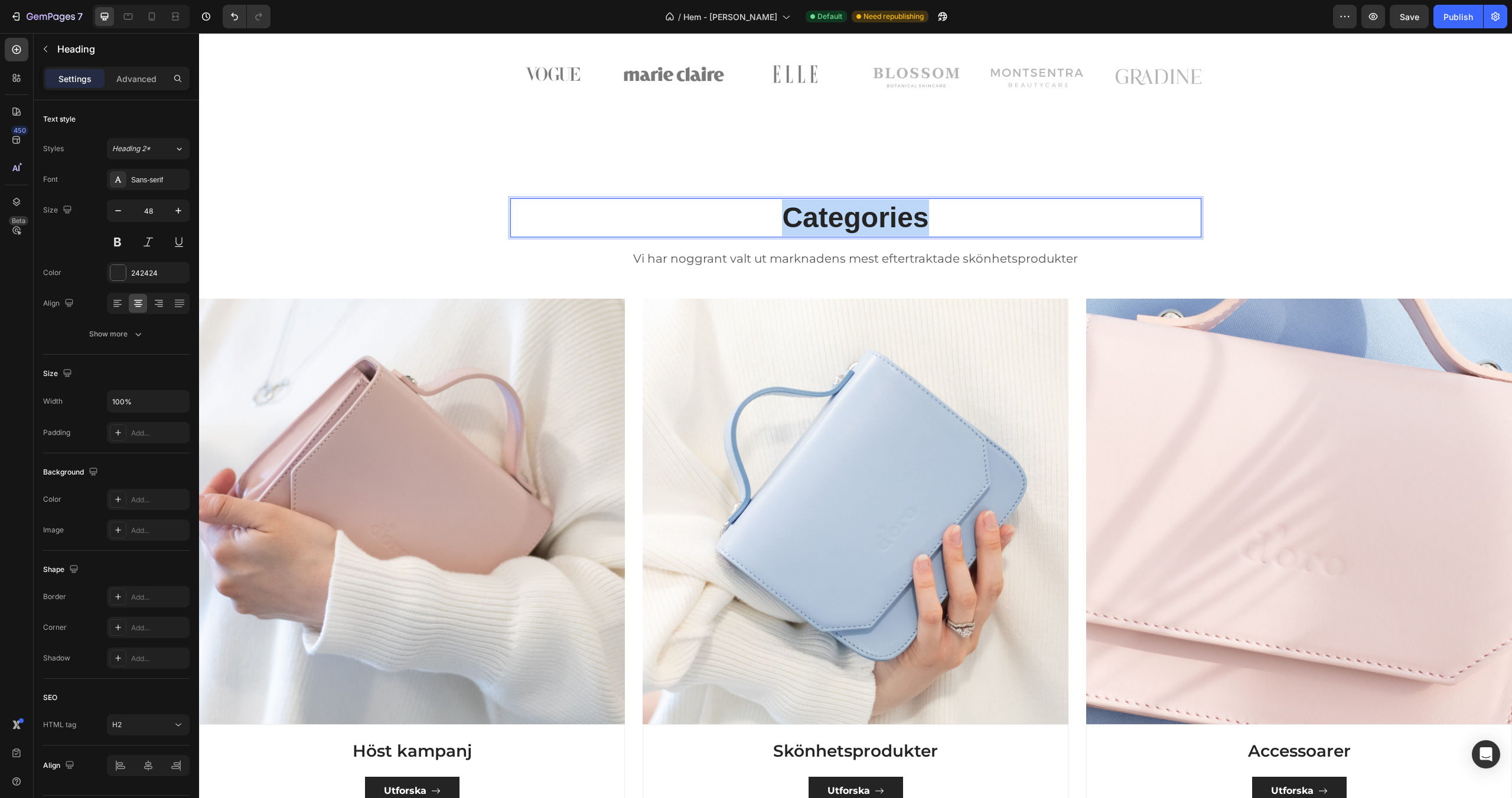
click at [819, 218] on p "Categories" at bounding box center [855, 218] width 689 height 37
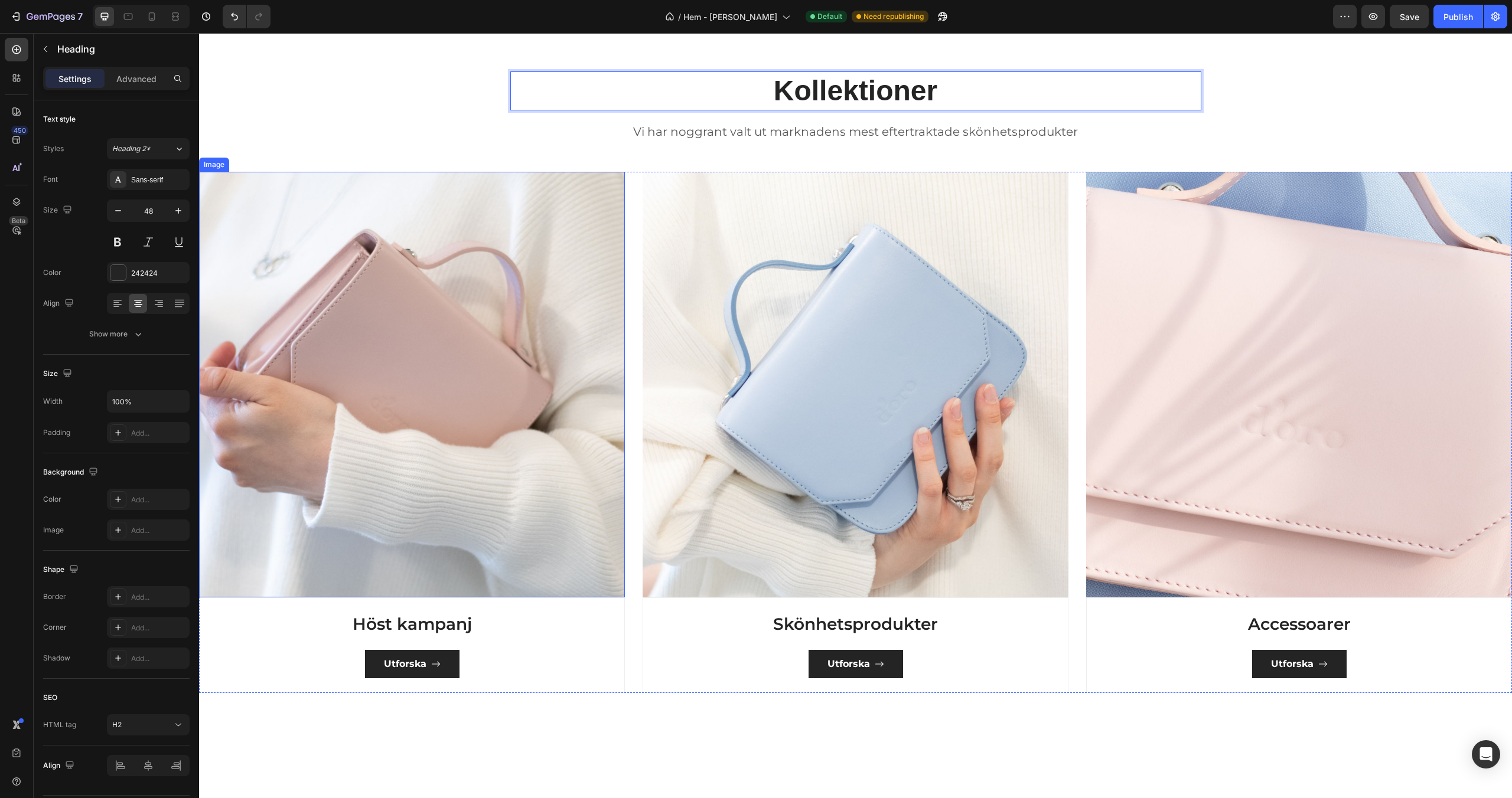
scroll to position [844, 0]
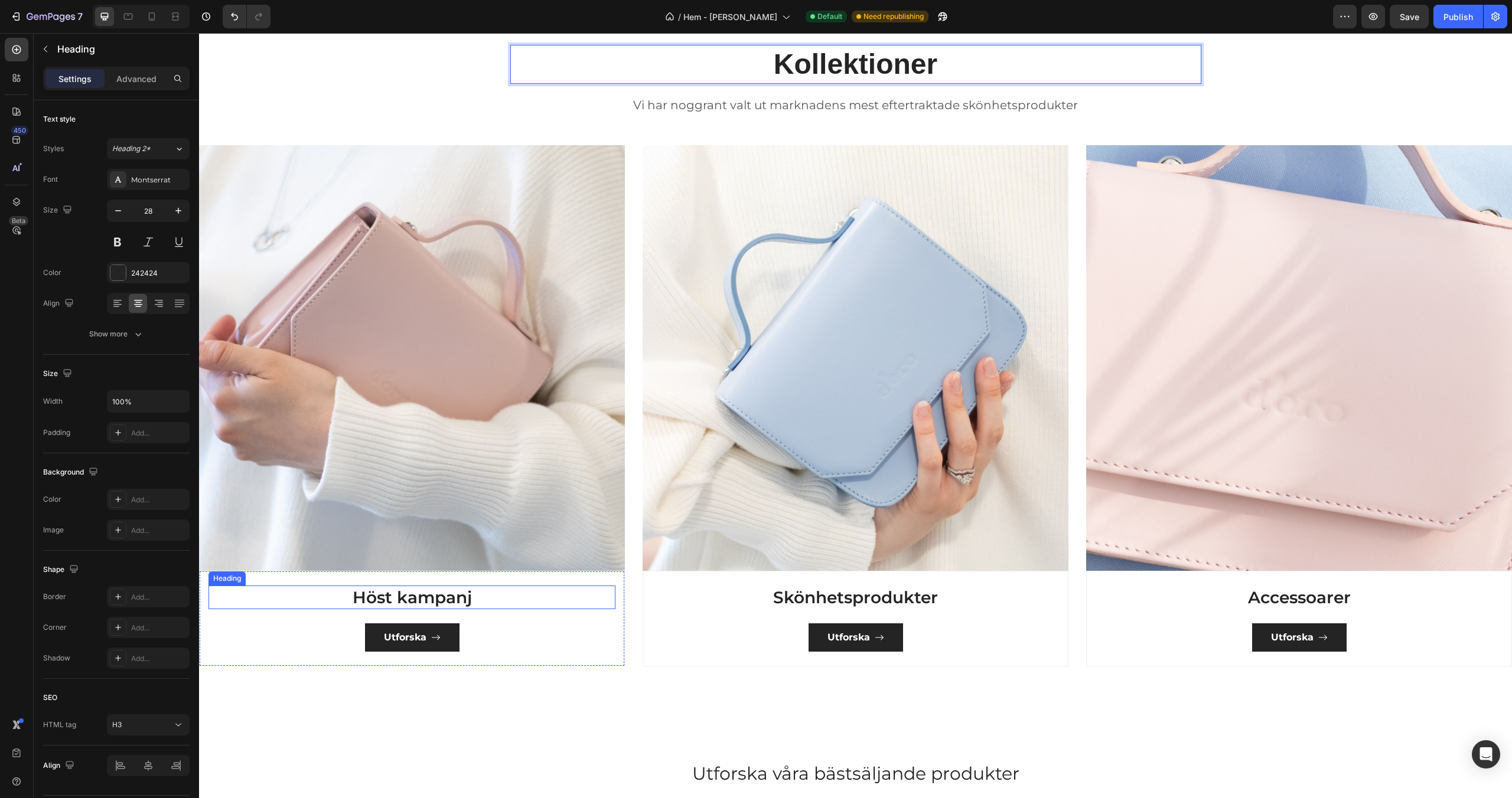
click at [403, 596] on h3 "Höst kampanj" at bounding box center [412, 597] width 407 height 24
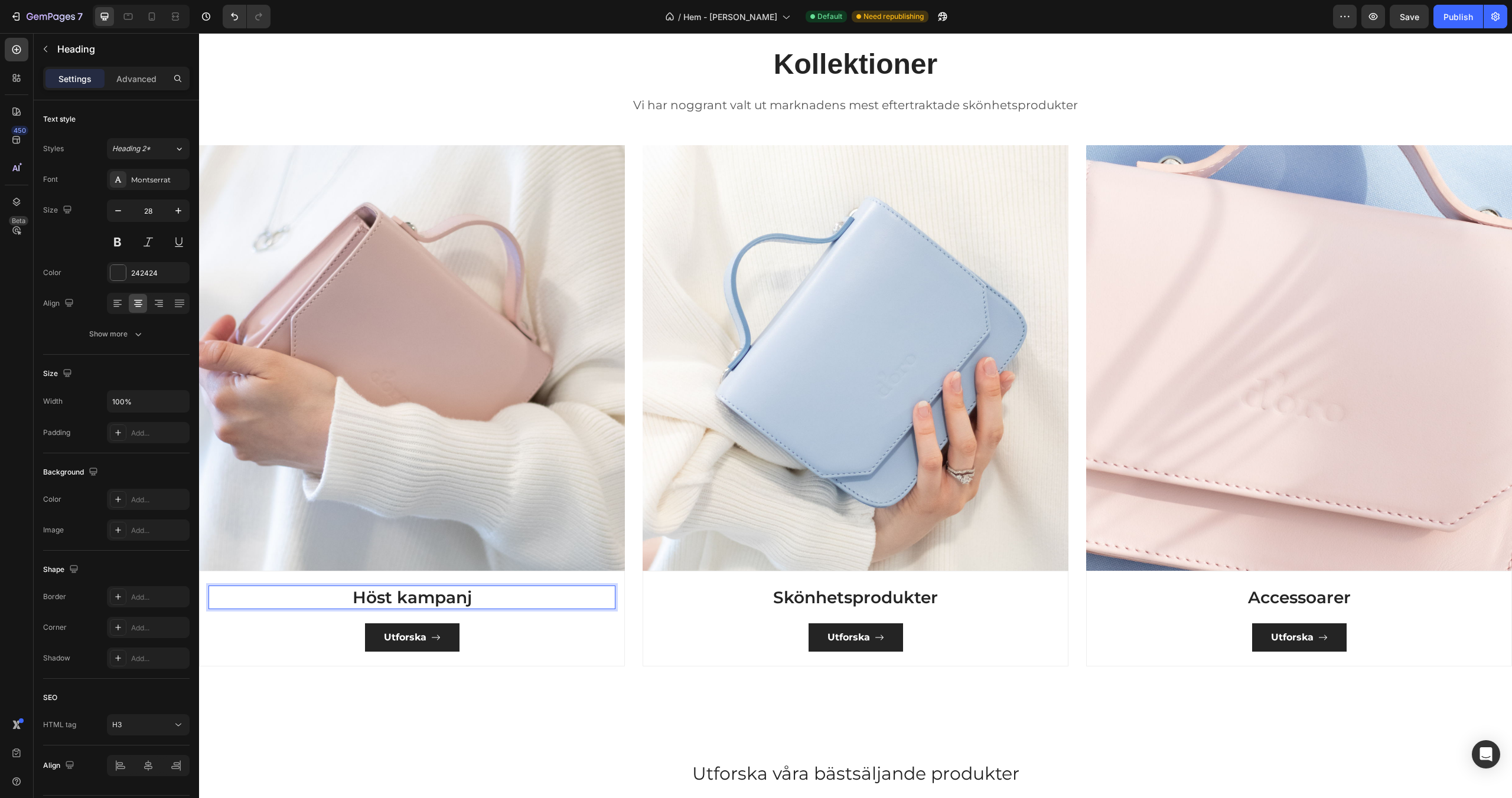
click at [398, 596] on h3 "Höst kampanj" at bounding box center [412, 597] width 407 height 24
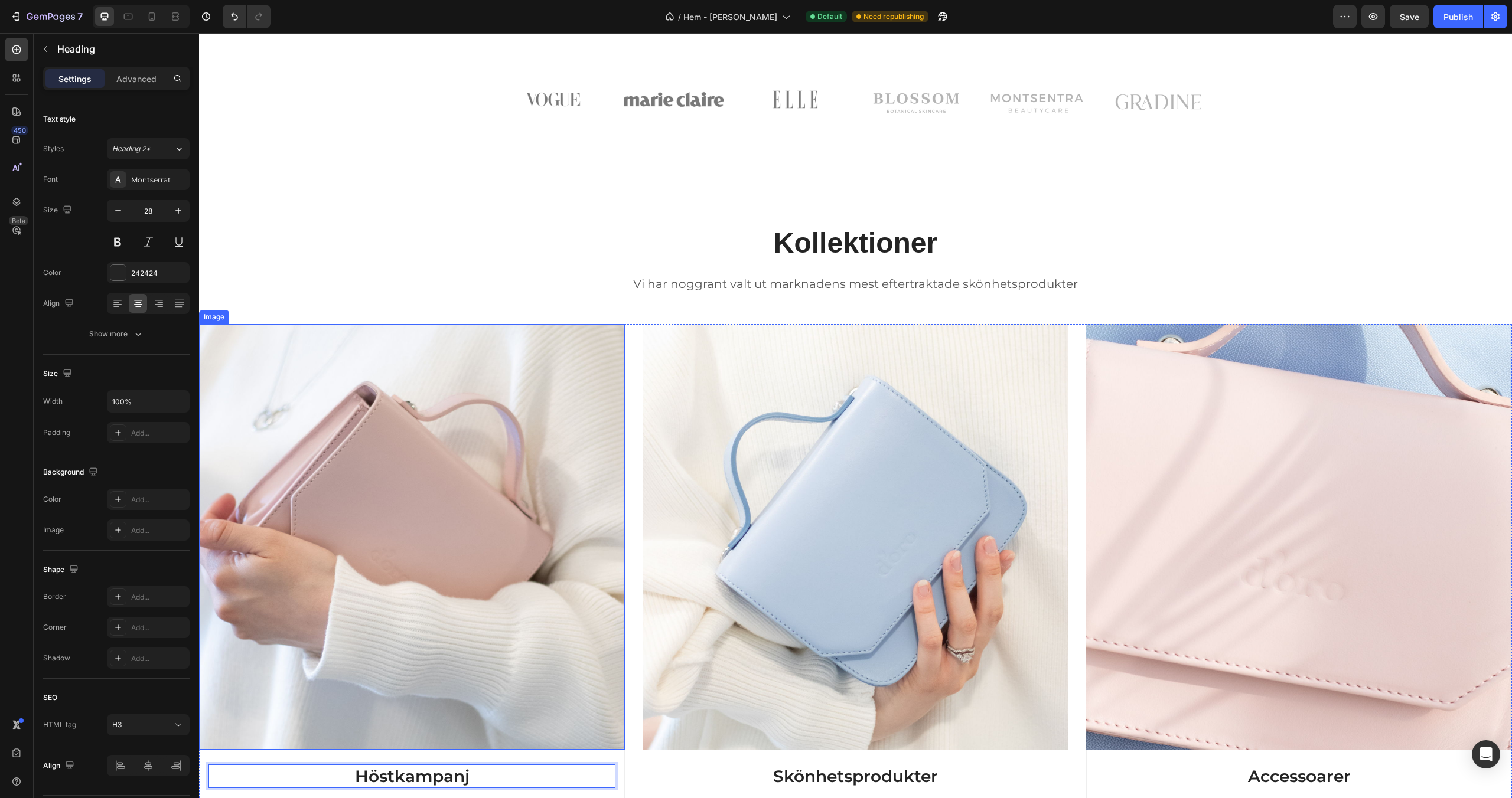
scroll to position [633, 0]
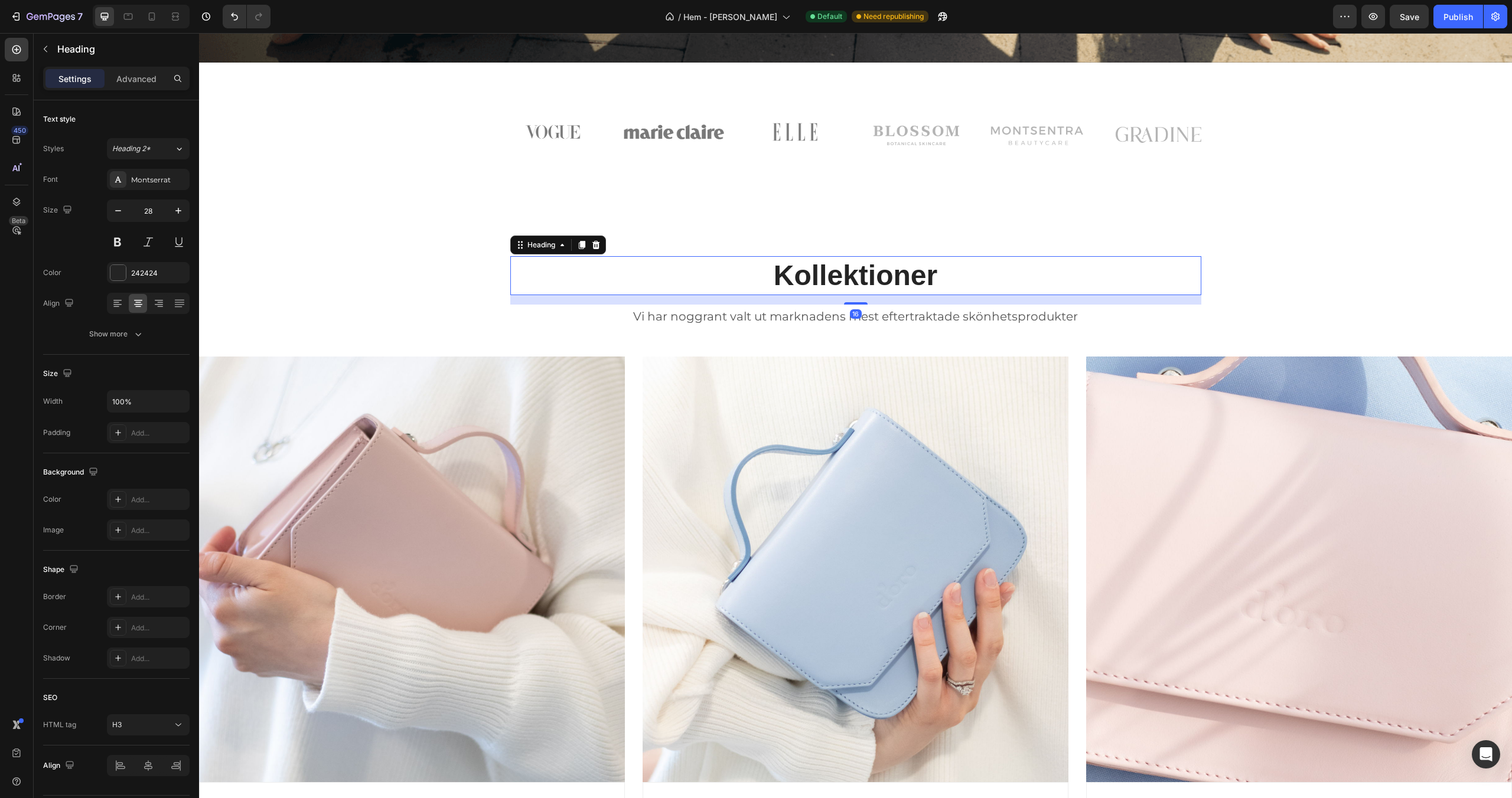
click at [861, 278] on p "Kollektioner" at bounding box center [855, 276] width 689 height 37
click at [136, 179] on div "Sans-serif" at bounding box center [159, 180] width 55 height 11
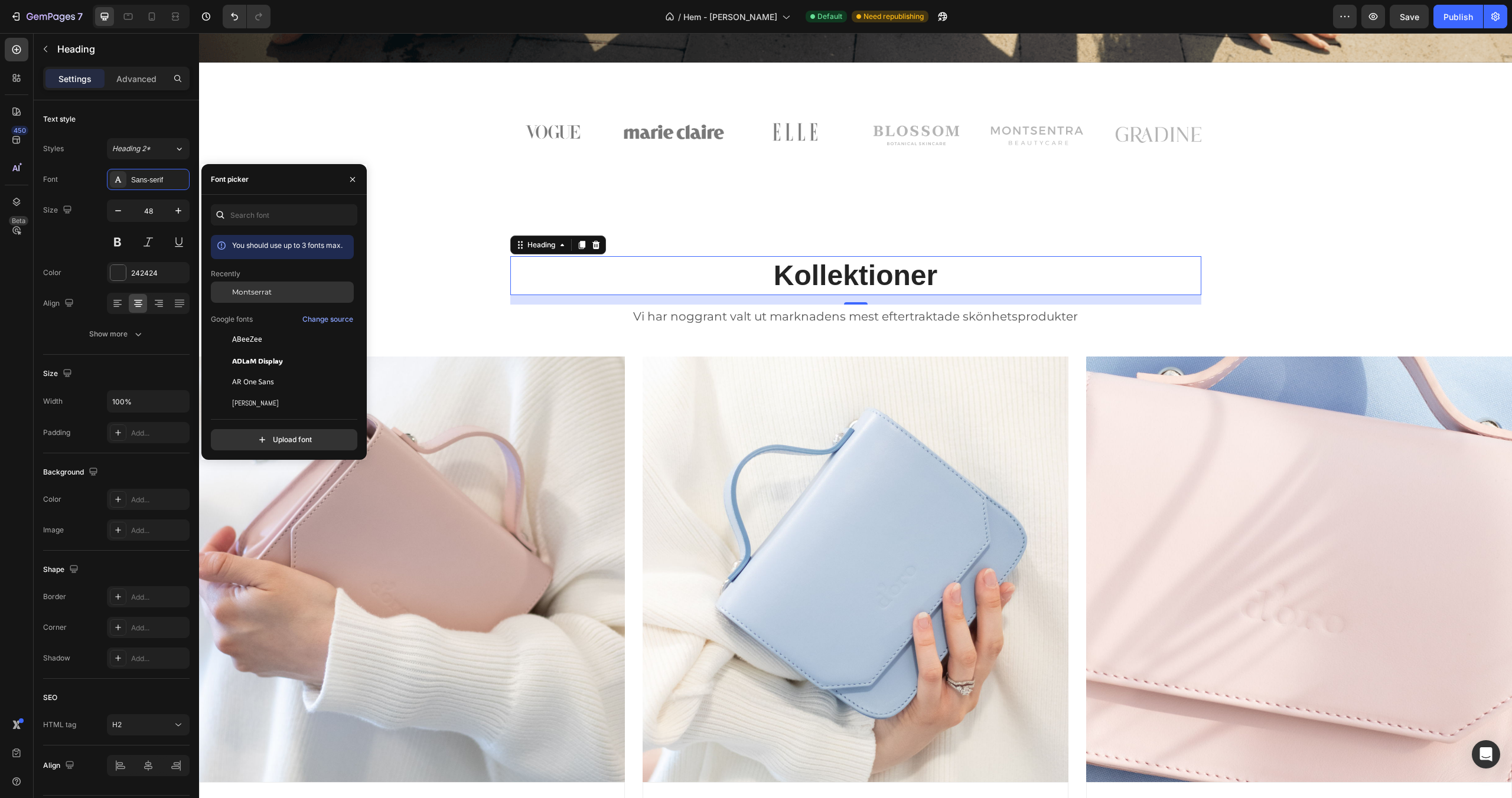
click at [248, 289] on span "Montserrat" at bounding box center [252, 292] width 39 height 11
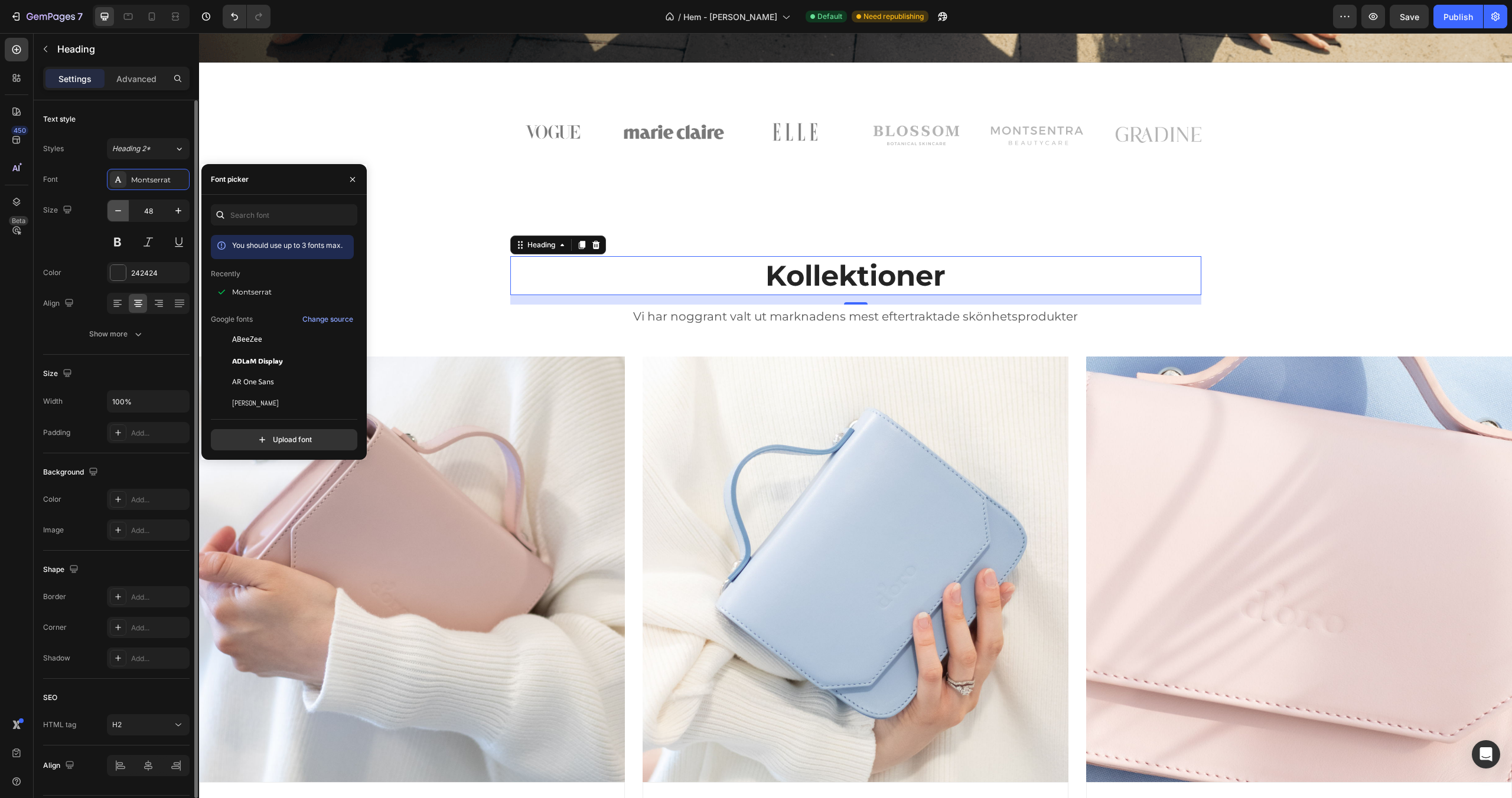
click at [120, 209] on icon "button" at bounding box center [118, 211] width 12 height 12
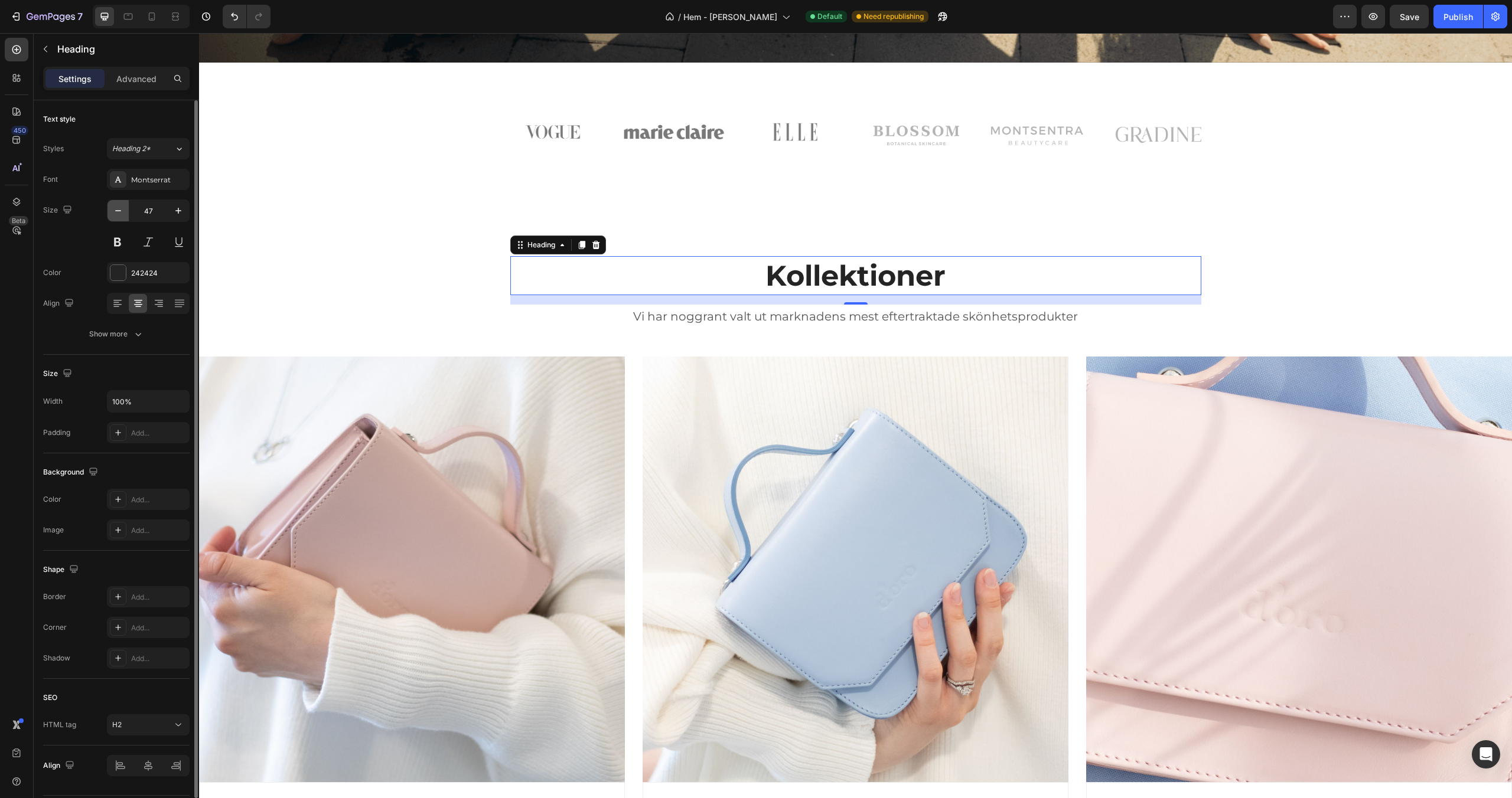
click at [120, 209] on icon "button" at bounding box center [118, 211] width 12 height 12
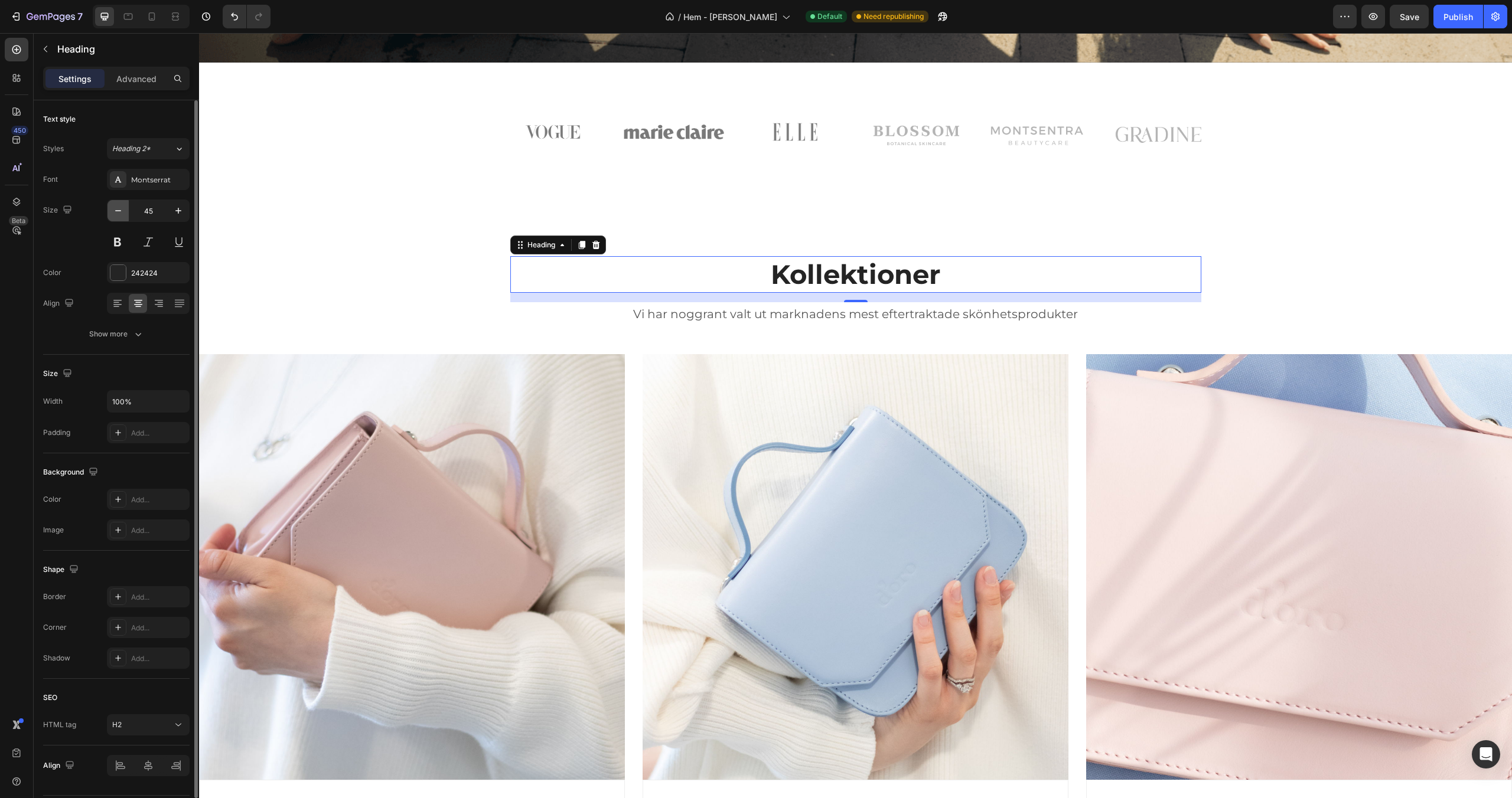
click at [120, 209] on icon "button" at bounding box center [118, 211] width 12 height 12
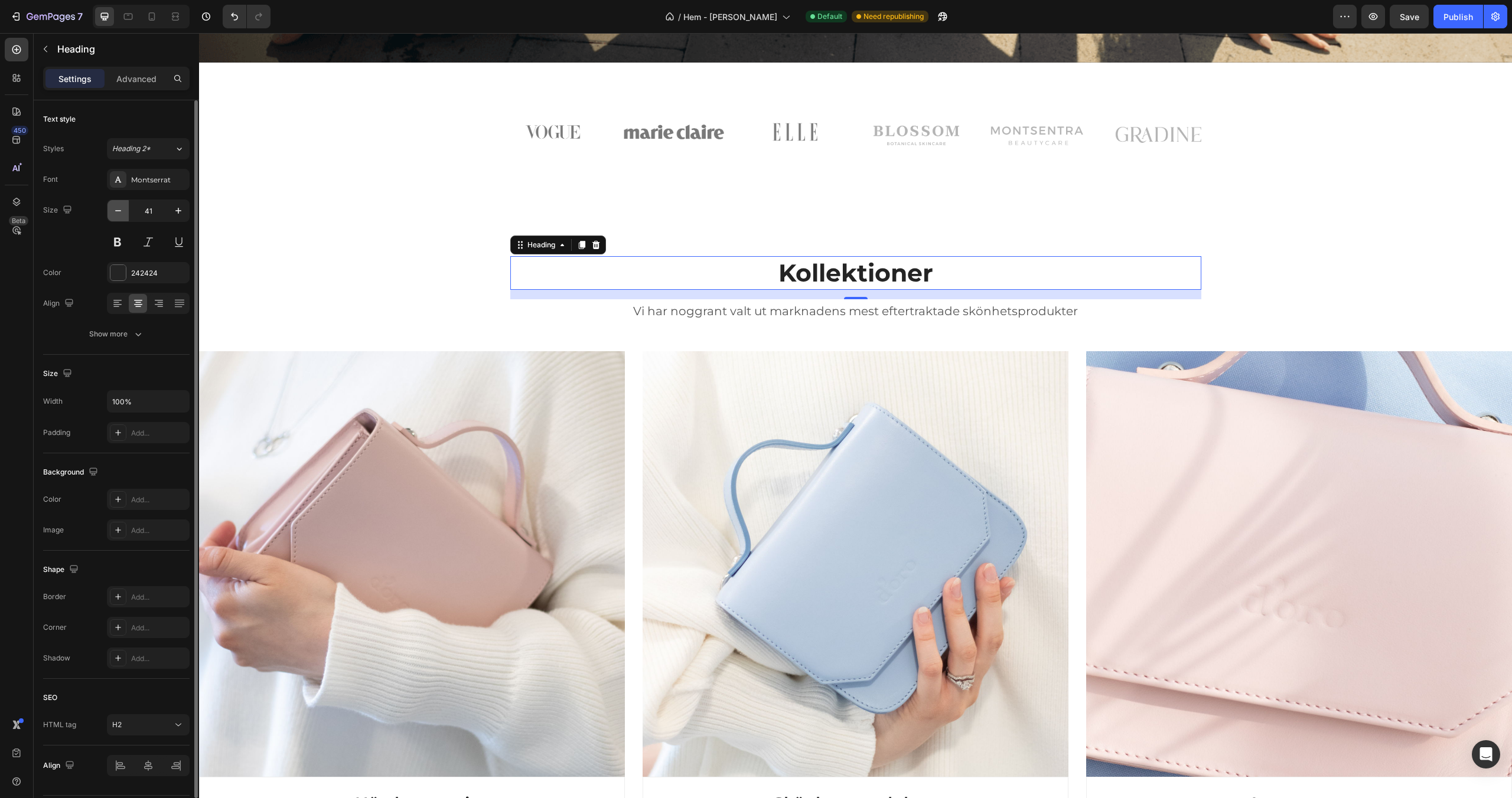
click at [120, 209] on icon "button" at bounding box center [118, 211] width 12 height 12
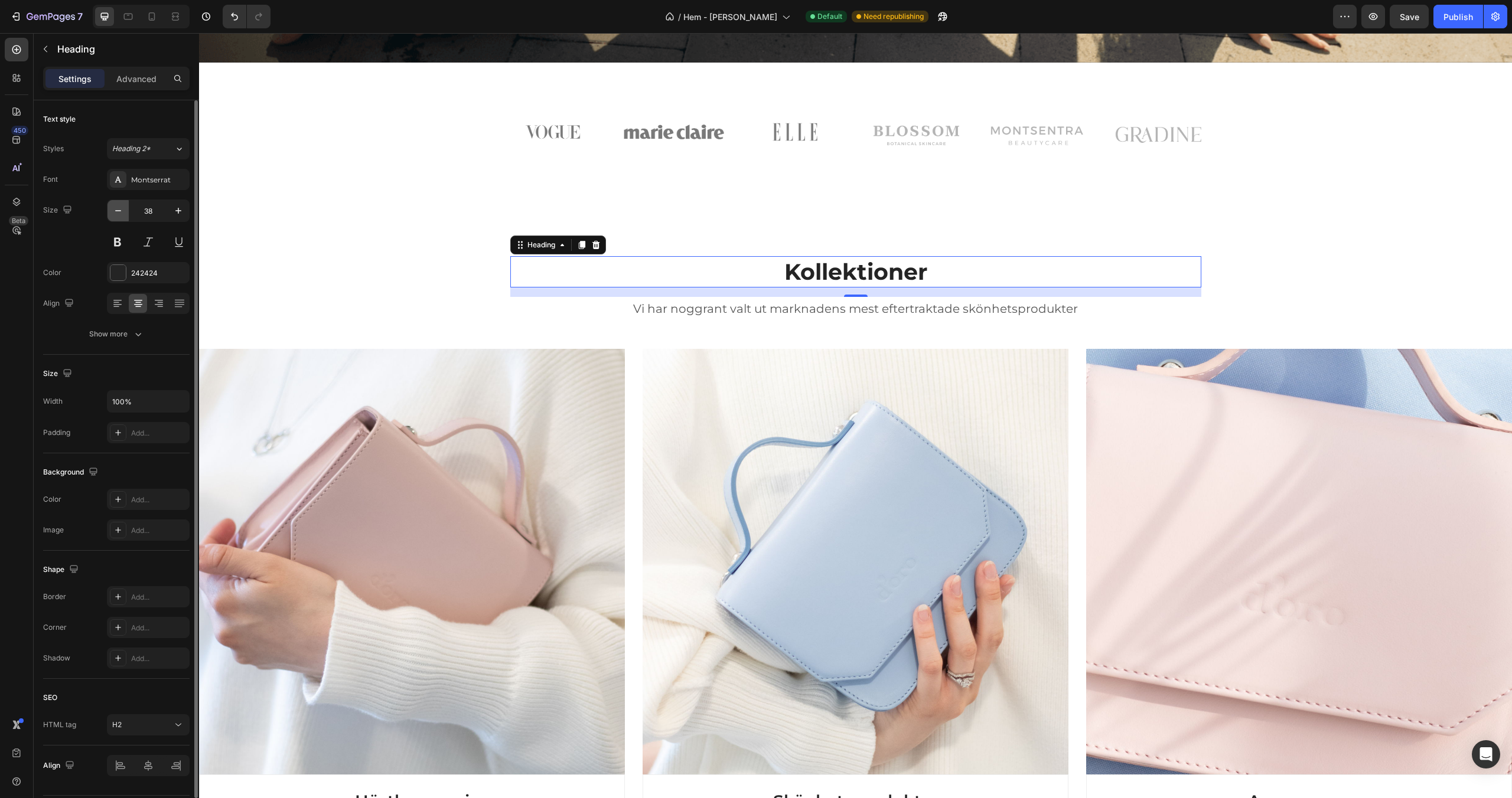
click at [120, 209] on icon "button" at bounding box center [118, 211] width 12 height 12
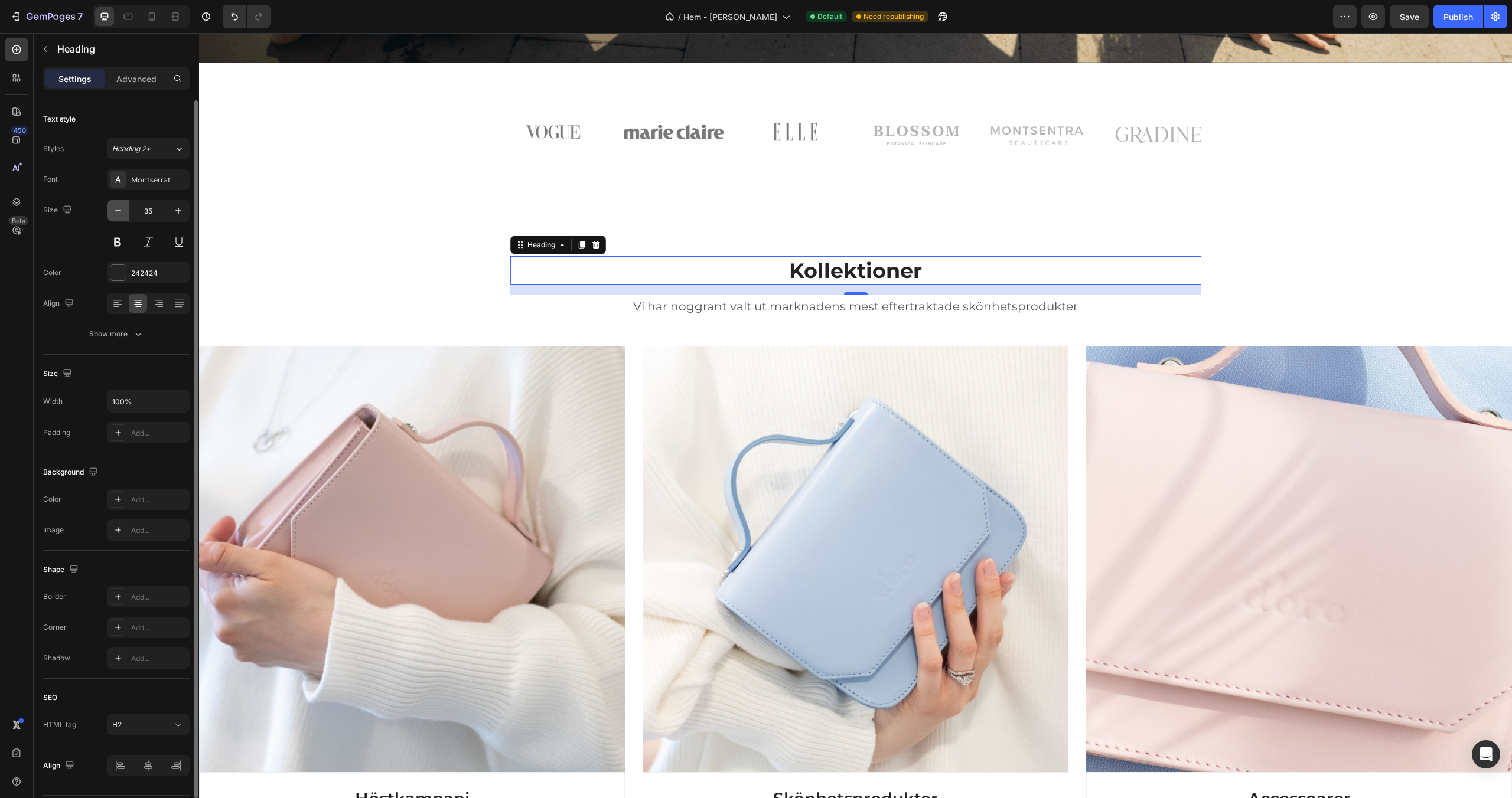
click at [120, 209] on icon "button" at bounding box center [118, 211] width 12 height 12
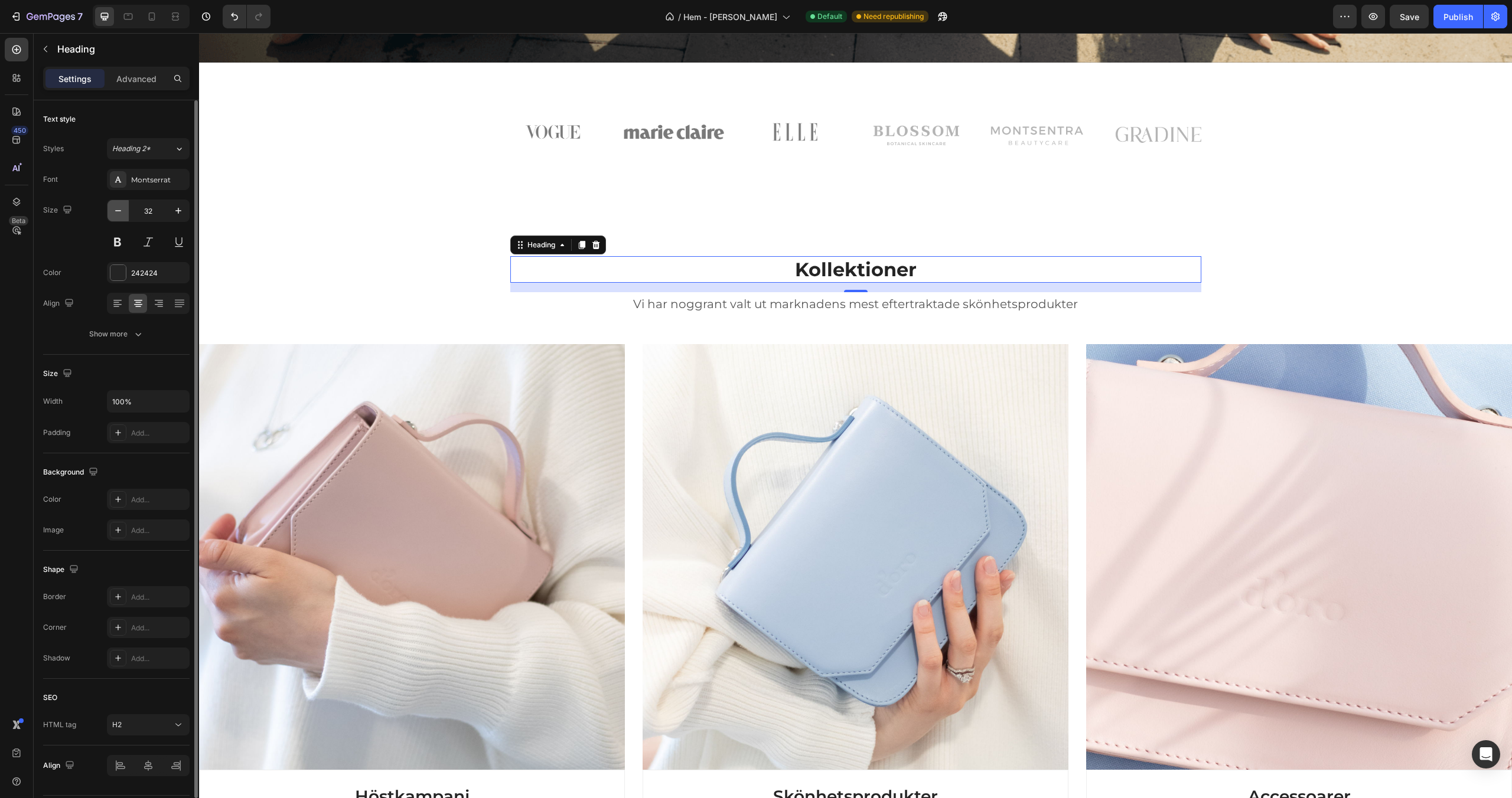
click at [120, 209] on icon "button" at bounding box center [118, 211] width 12 height 12
type input "30"
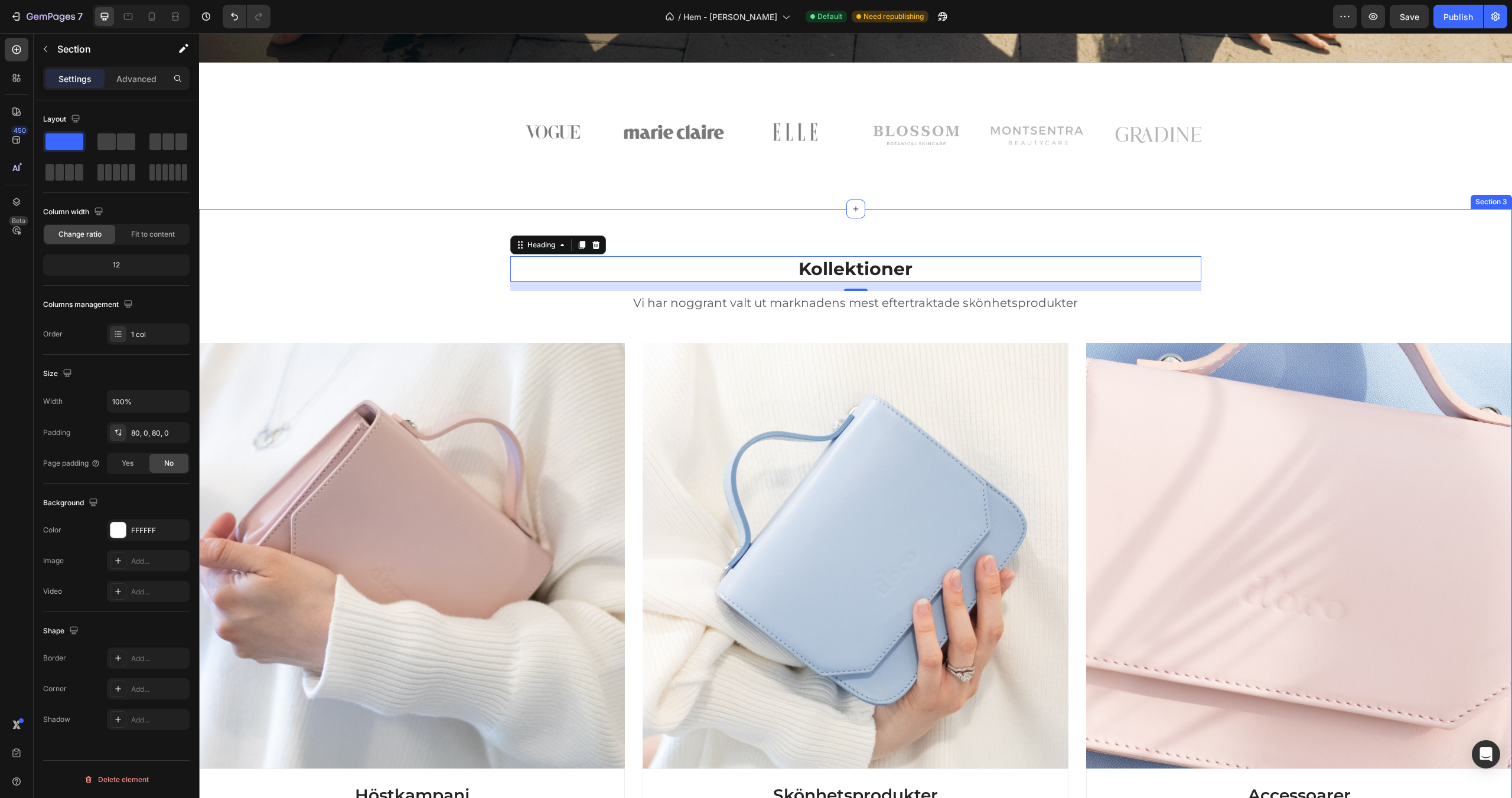
click at [352, 246] on div "Kollektioner Heading 16 Vi har noggrant valt ut marknadens mest eftertraktade s…" at bounding box center [855, 561] width 1313 height 703
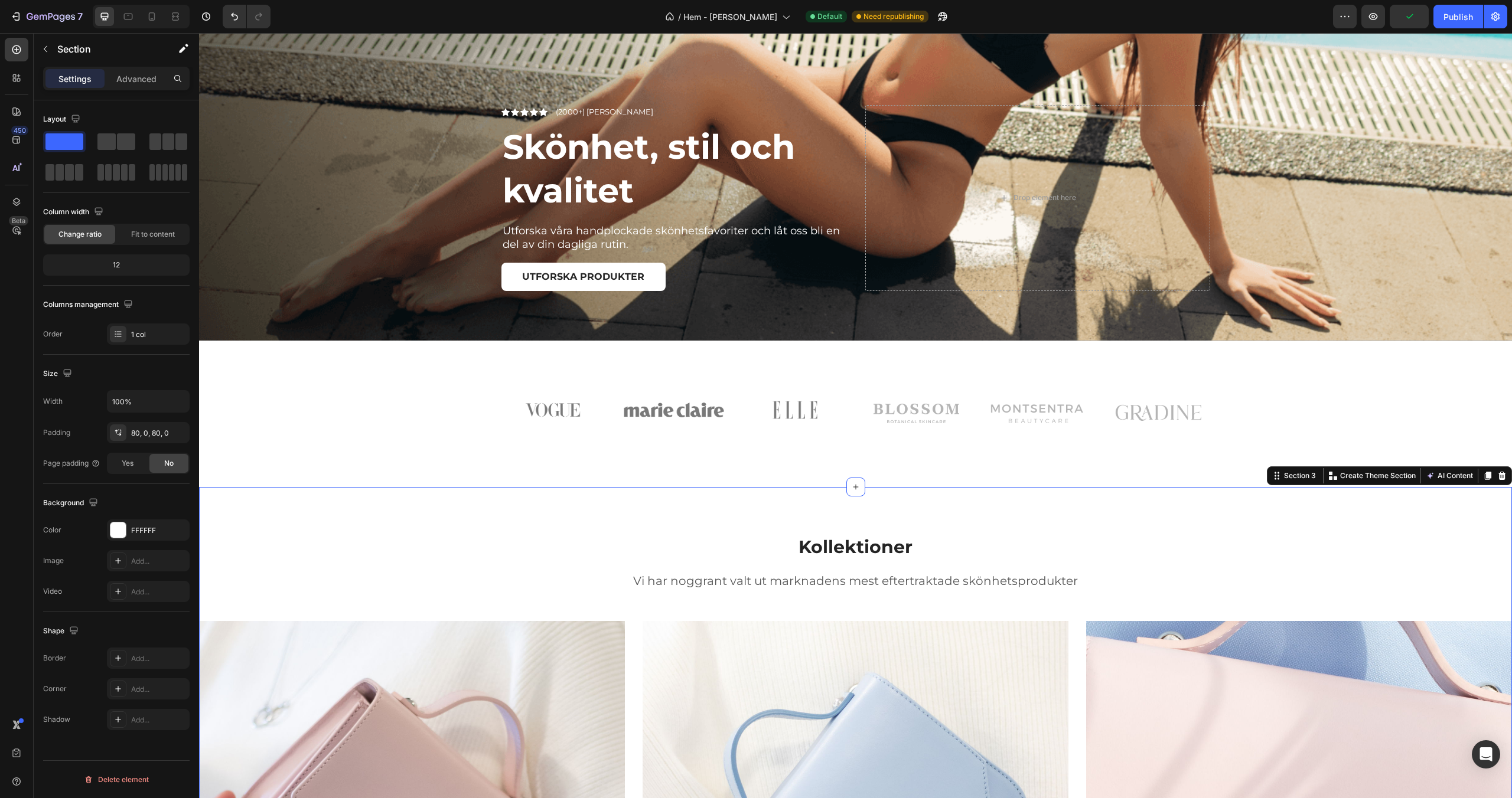
scroll to position [430, 0]
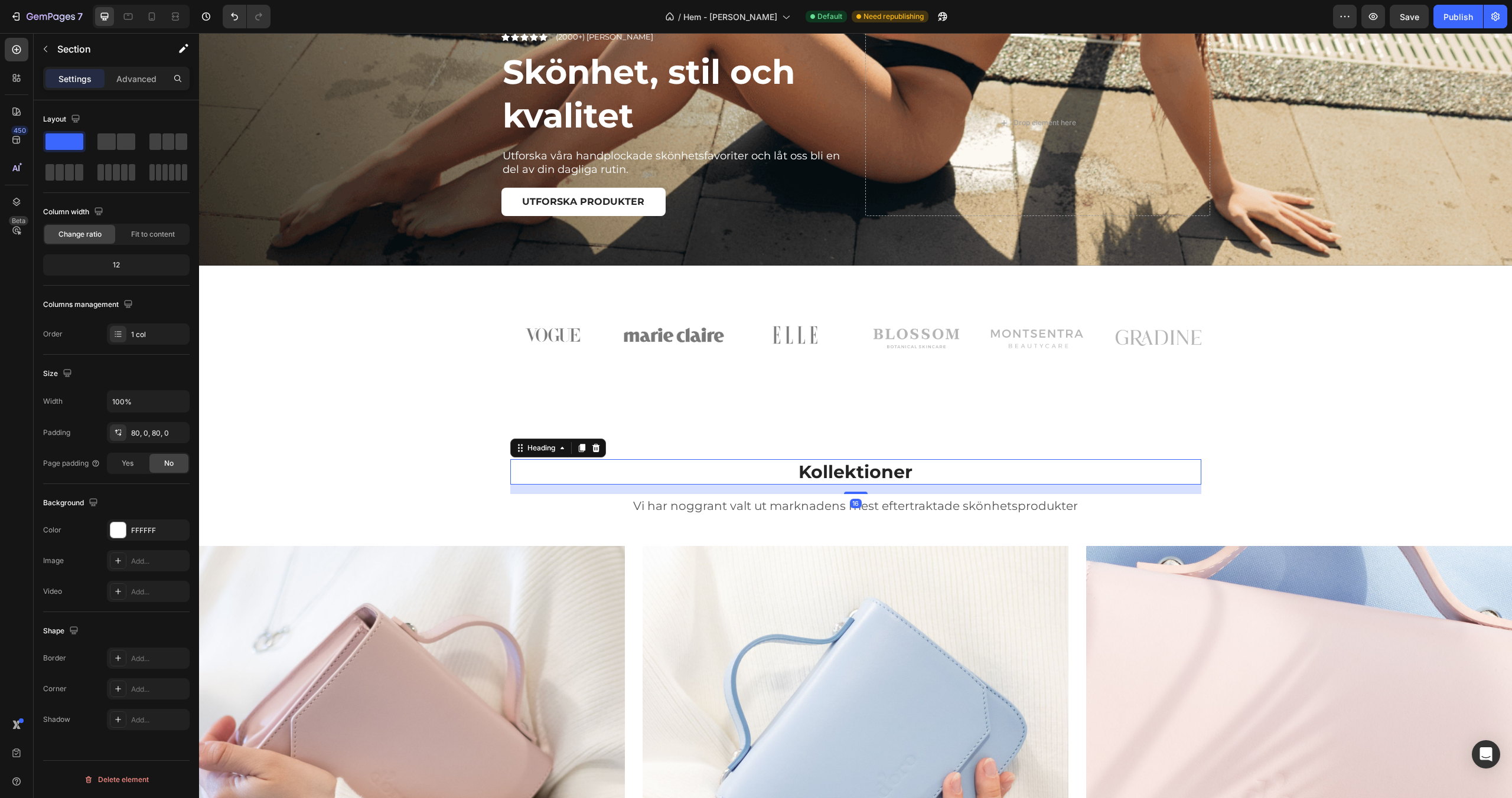
click at [819, 470] on p "Kollektioner" at bounding box center [855, 472] width 689 height 23
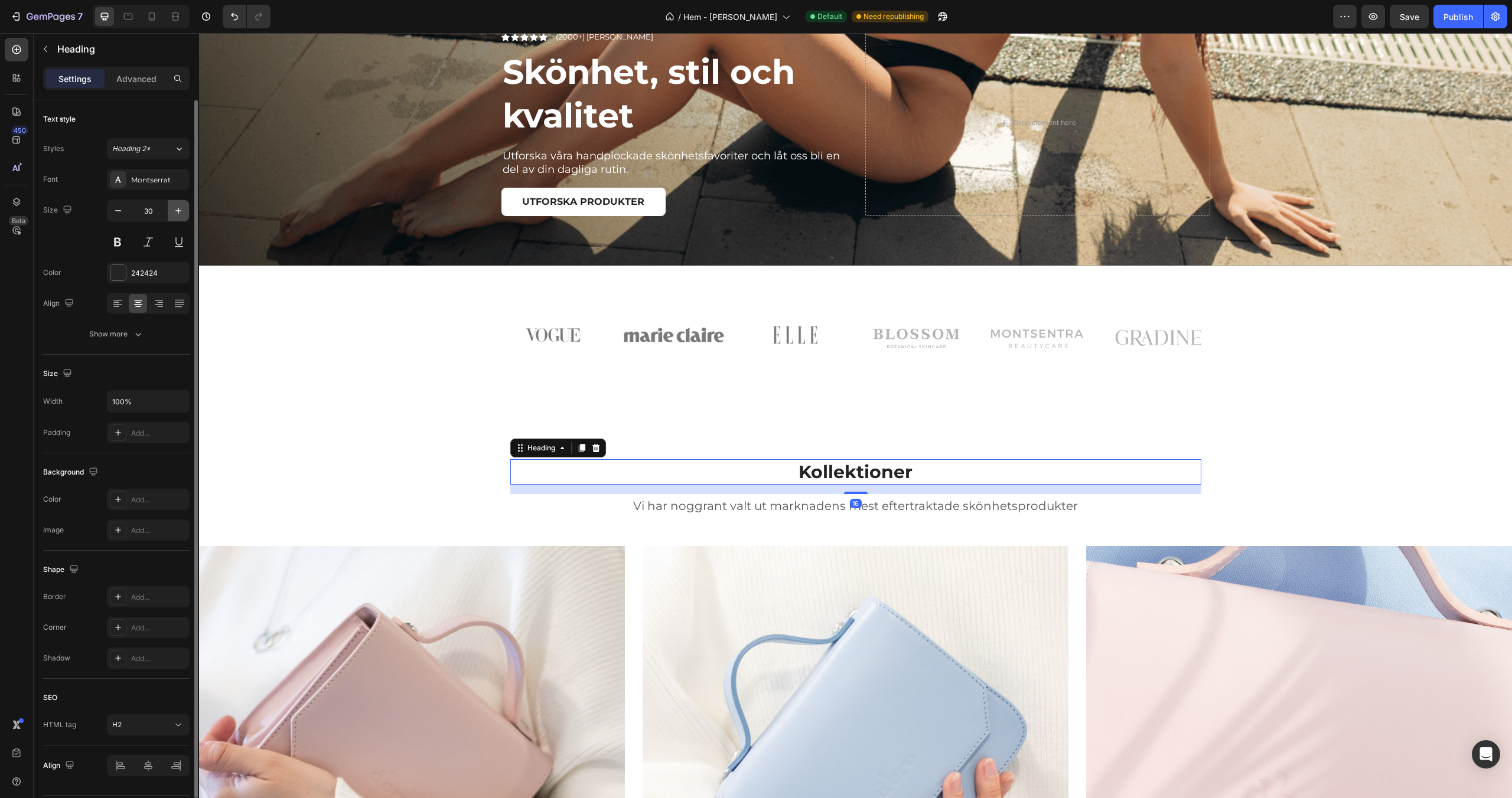
click at [175, 212] on icon "button" at bounding box center [178, 211] width 12 height 12
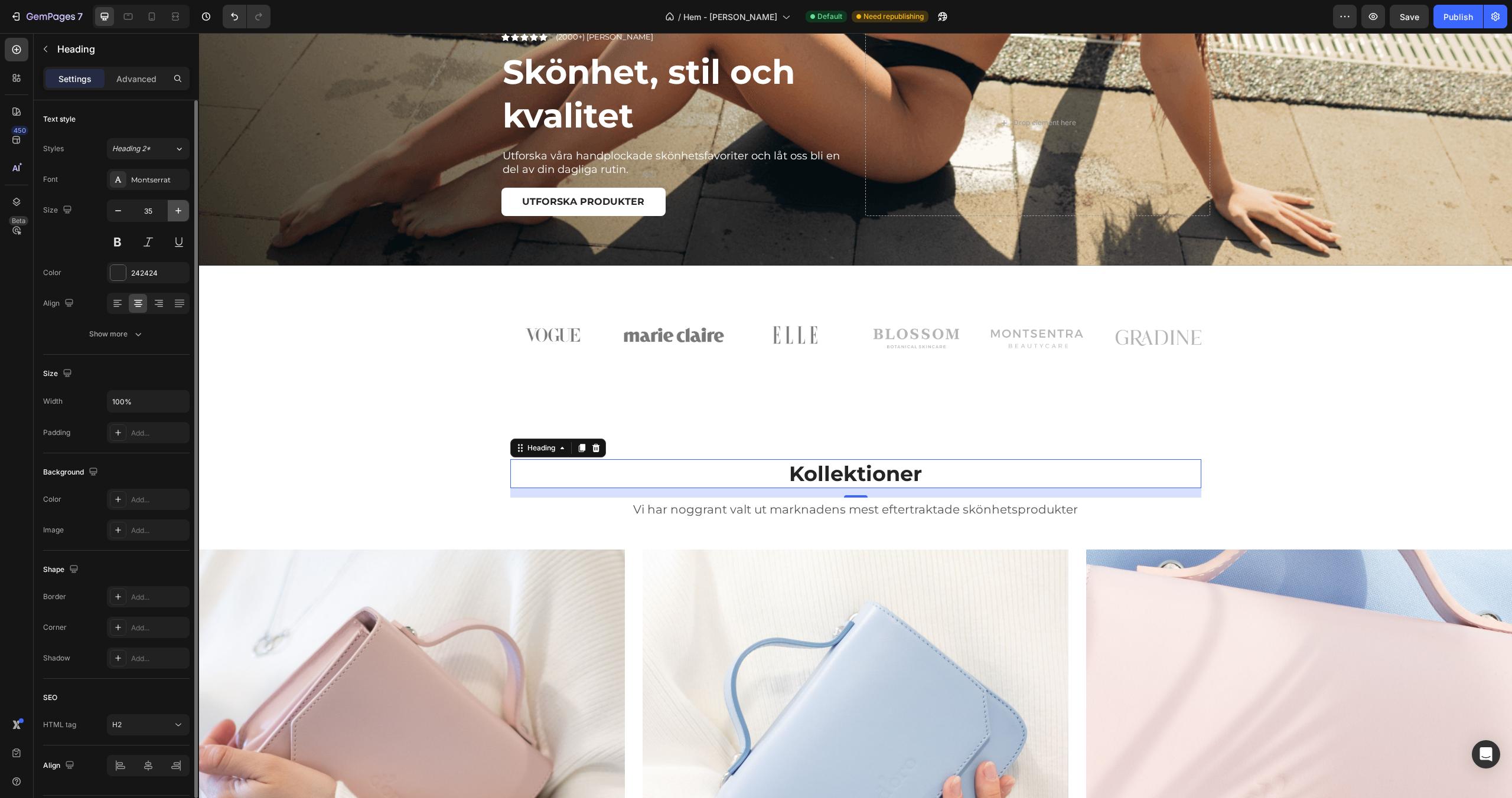
click at [175, 212] on icon "button" at bounding box center [178, 211] width 12 height 12
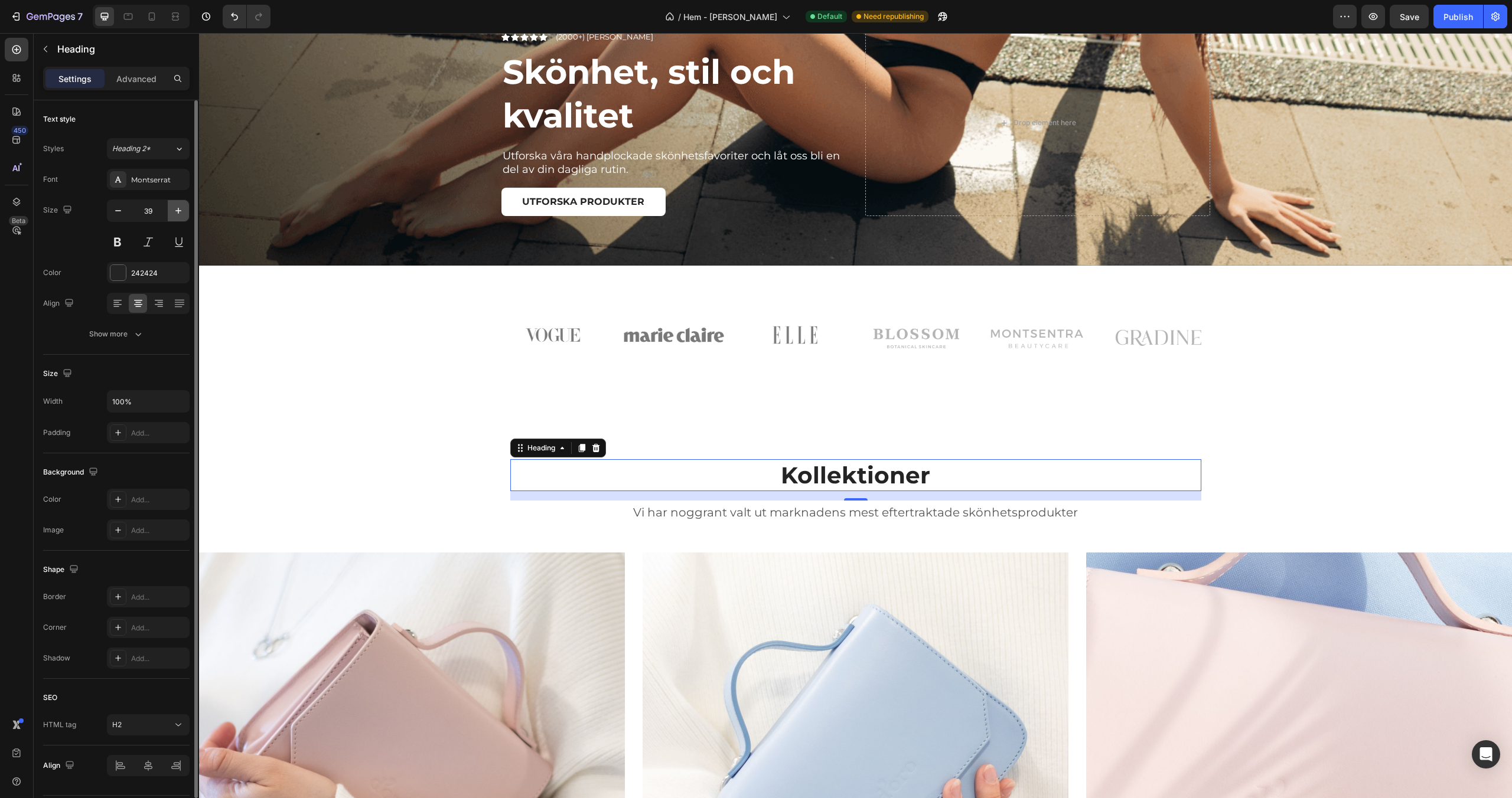
type input "40"
click at [335, 464] on div "Kollektioner Heading 16 Vi har noggrant valt ut marknadens mest eftertraktade s…" at bounding box center [855, 767] width 1313 height 616
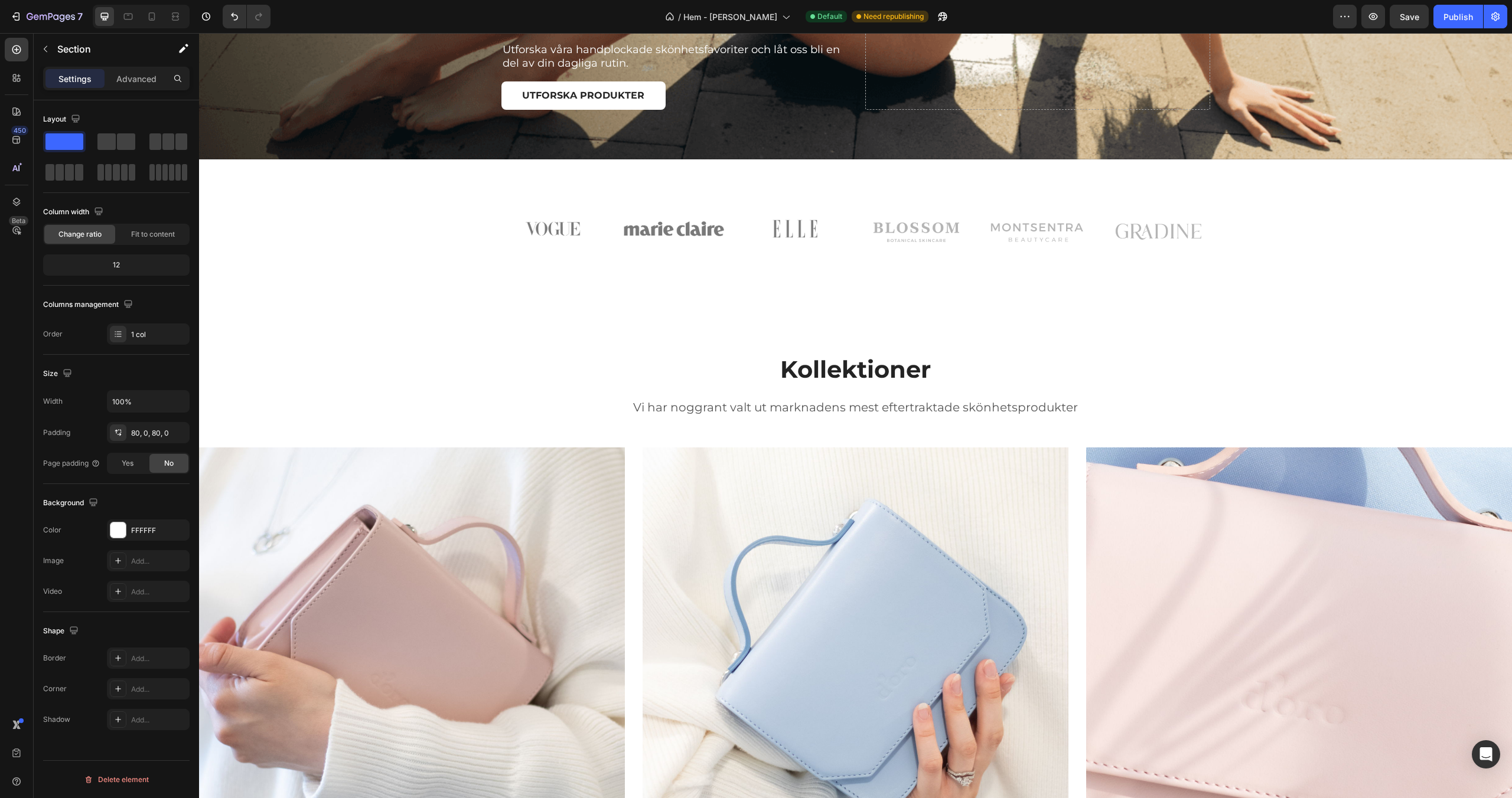
scroll to position [537, 0]
click at [478, 368] on div "Kollektioner Heading Vi har noggrant valt ut marknadens mest eftertraktade skön…" at bounding box center [855, 660] width 1313 height 616
click at [817, 339] on div "Kollektioner Heading Vi har noggrant valt ut marknadens mest eftertraktade skön…" at bounding box center [855, 660] width 1313 height 711
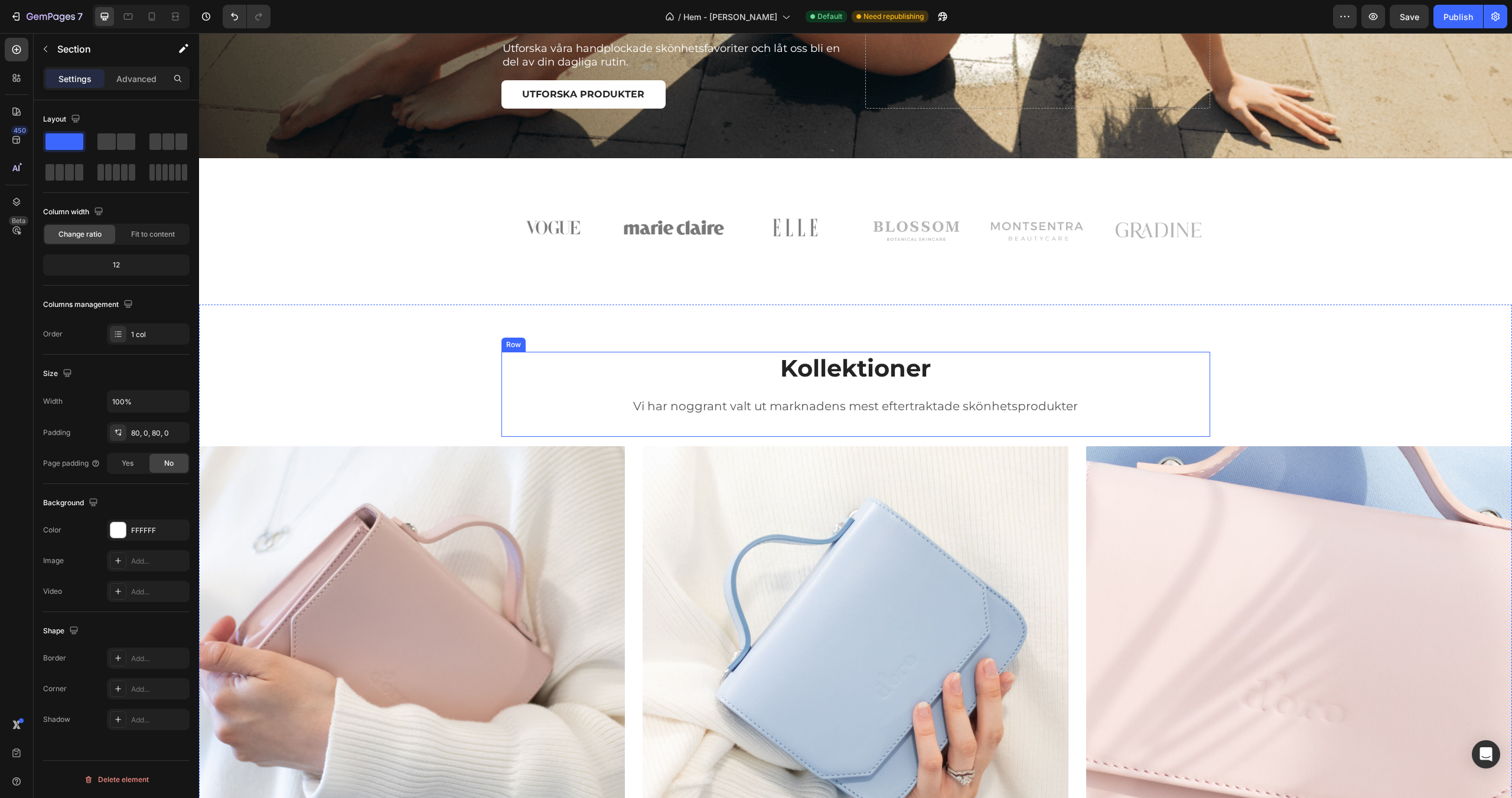
click at [725, 436] on div "Kollektioner Heading Vi har noggrant valt ut marknadens mest eftertraktade skön…" at bounding box center [855, 660] width 1313 height 616
click at [640, 447] on div "Image Höstkampanj Heading Utforska Button Row Image Skönhetsprodukter Heading U…" at bounding box center [855, 707] width 1313 height 522
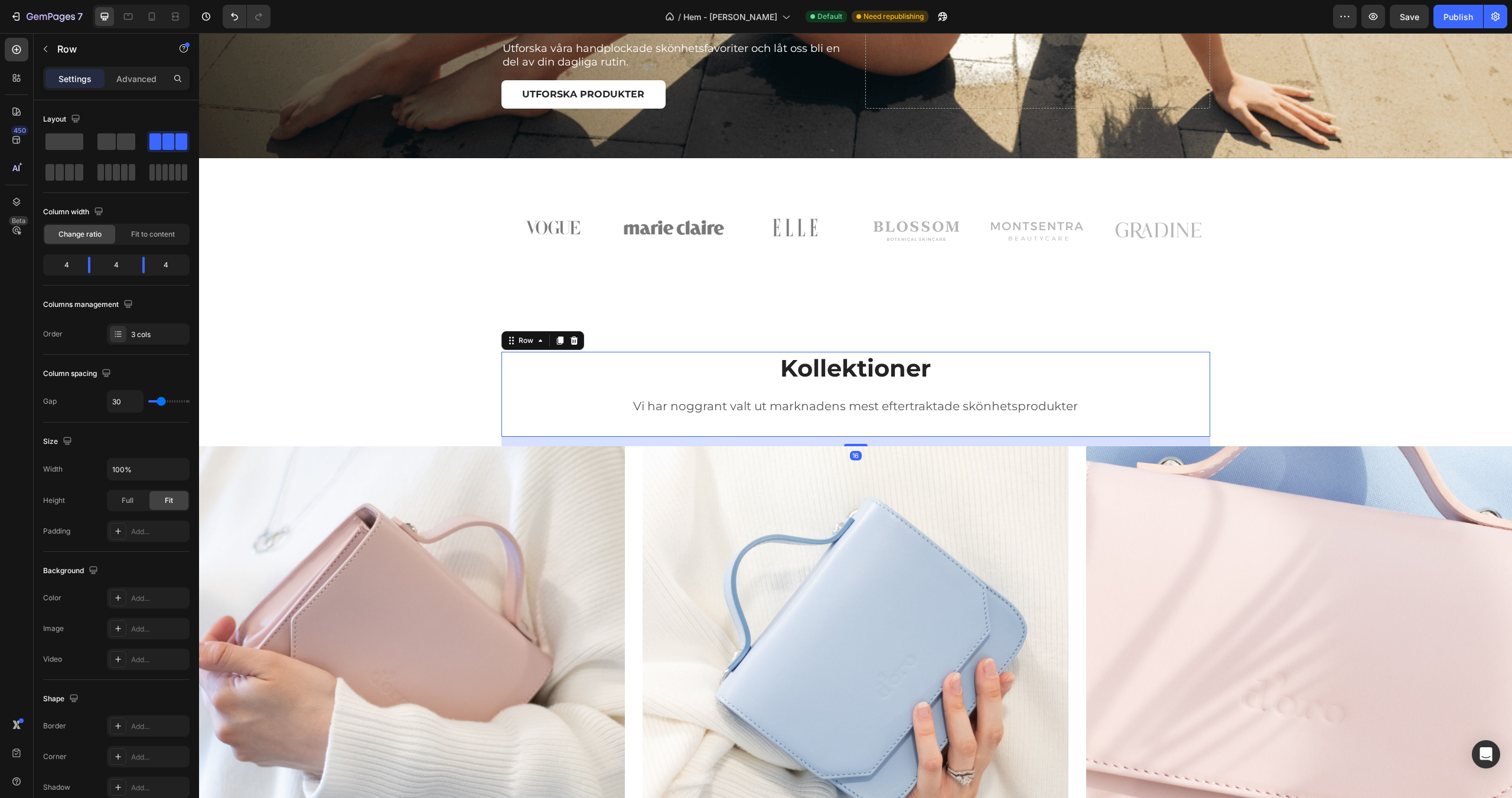
click at [637, 430] on div "Kollektioner Heading Vi har noggrant valt ut marknadens mest eftertraktade skön…" at bounding box center [855, 394] width 691 height 85
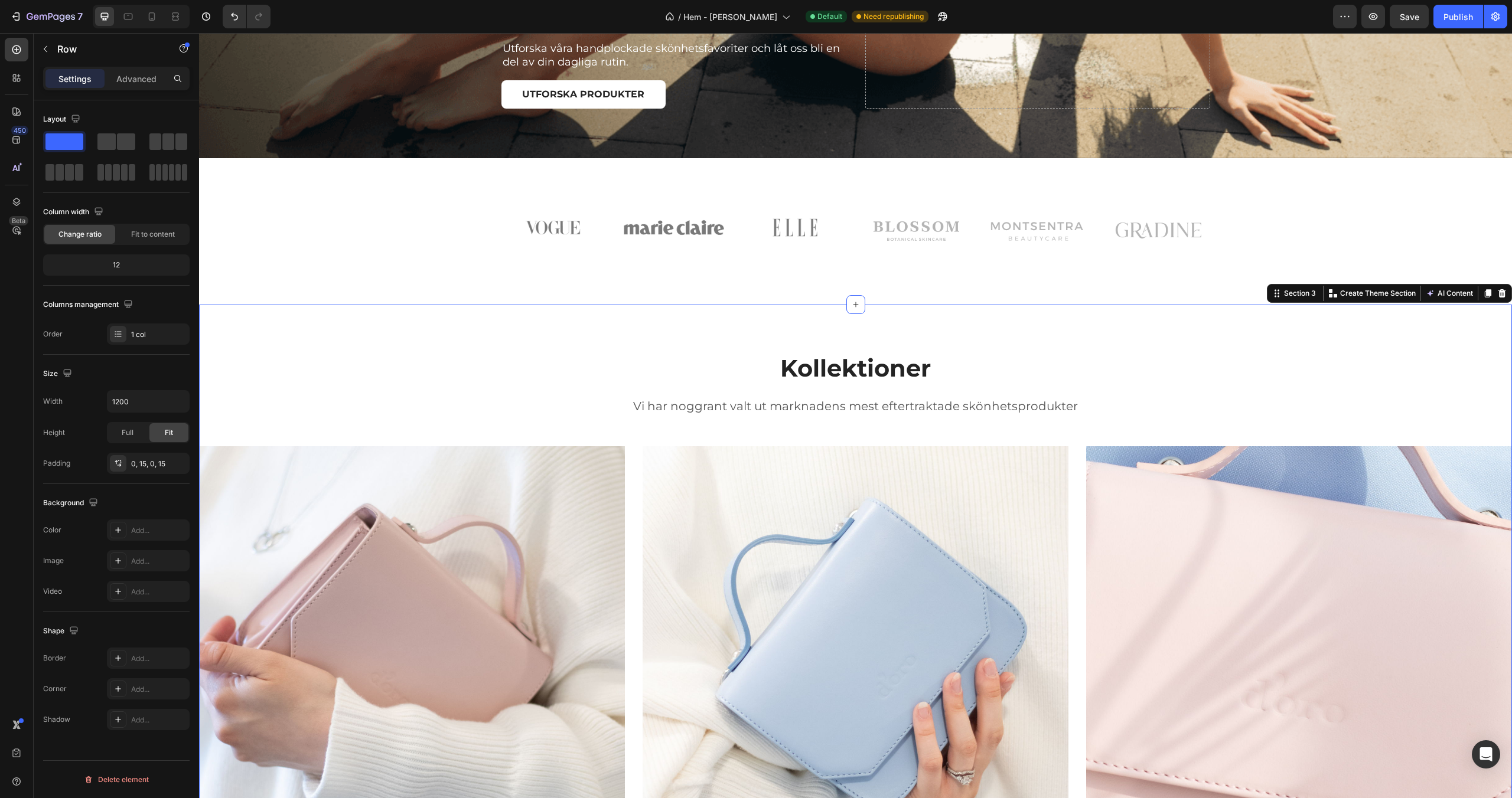
click at [478, 401] on div "Kollektioner Heading Vi har noggrant valt ut marknadens mest eftertraktade skön…" at bounding box center [855, 660] width 1313 height 616
click at [122, 81] on p "Advanced" at bounding box center [136, 78] width 40 height 12
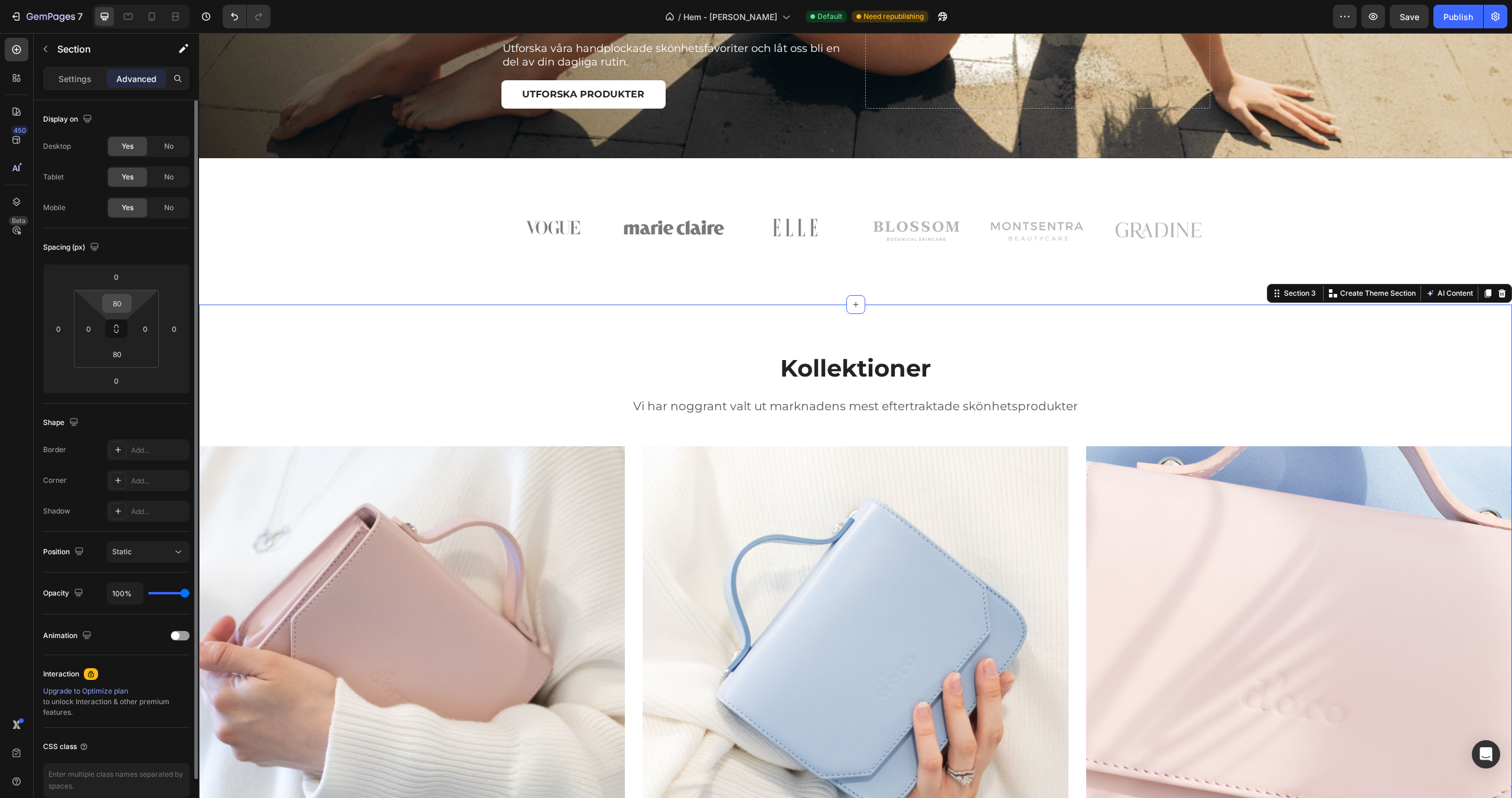
click at [119, 302] on input "80" at bounding box center [117, 303] width 24 height 18
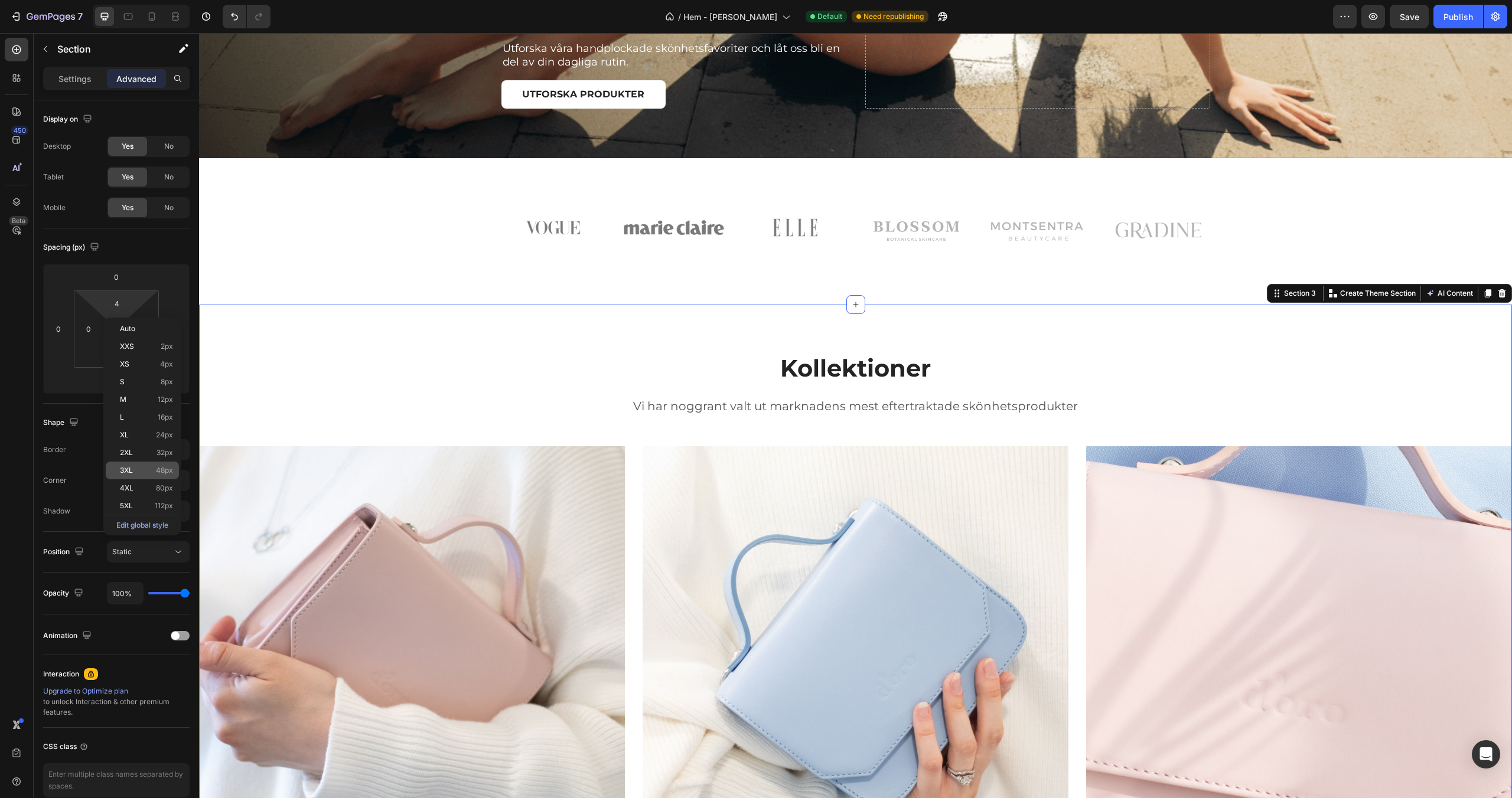
click at [150, 468] on p "3XL 48px" at bounding box center [146, 470] width 53 height 9
type input "48"
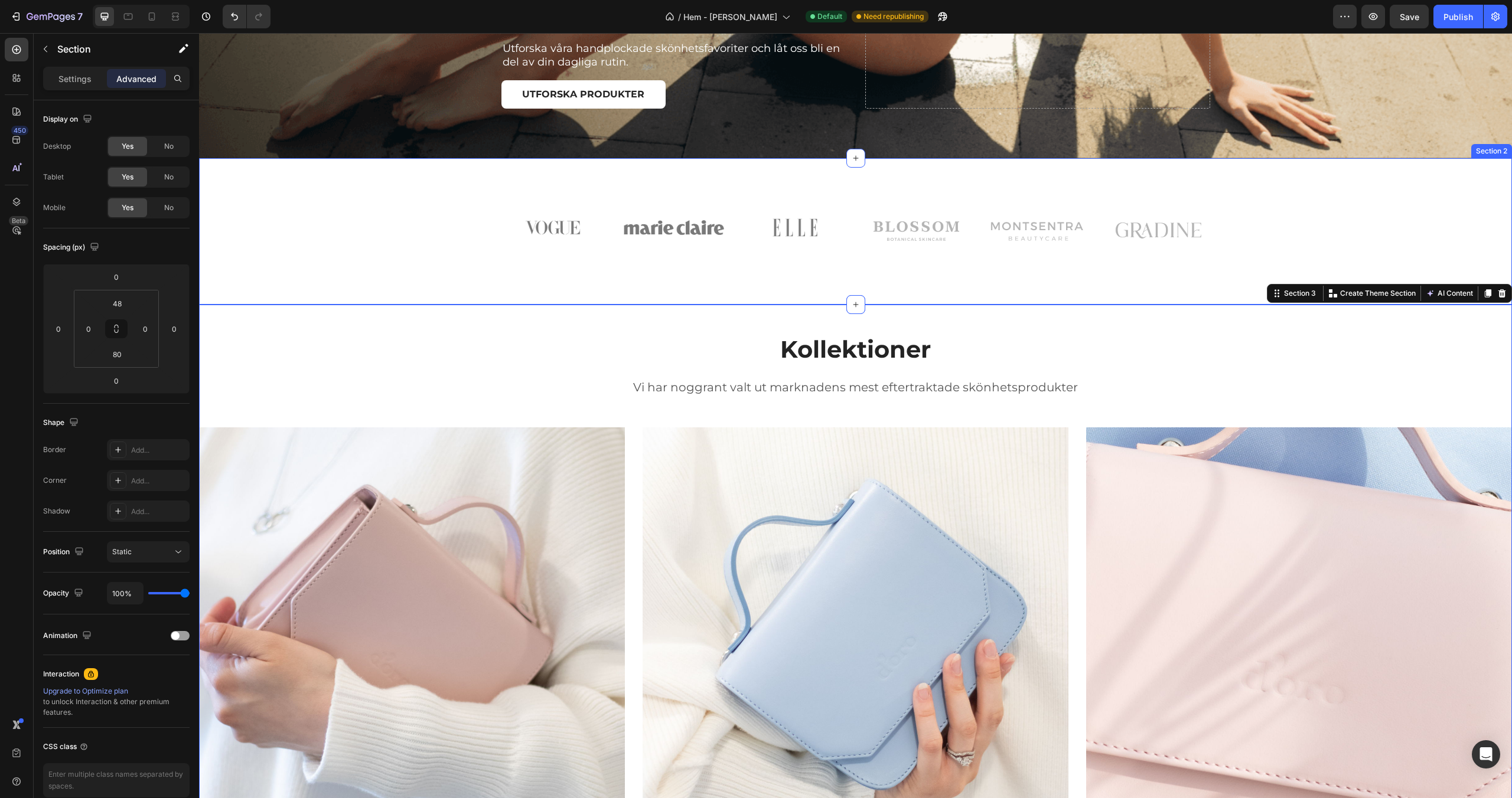
click at [355, 234] on div "Image Image Image Row Image Image Image Row Row" at bounding box center [855, 241] width 1295 height 71
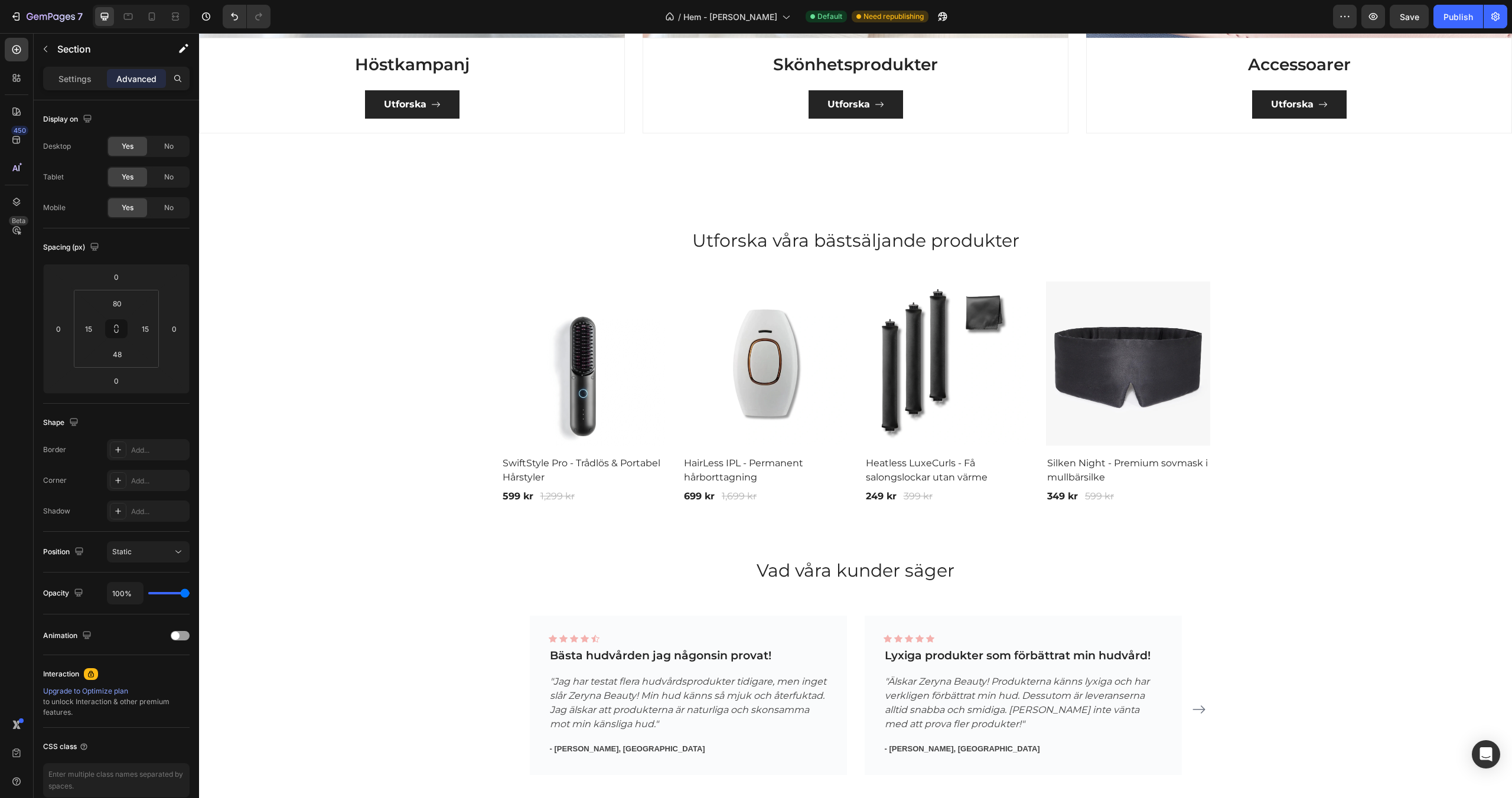
scroll to position [1405, 0]
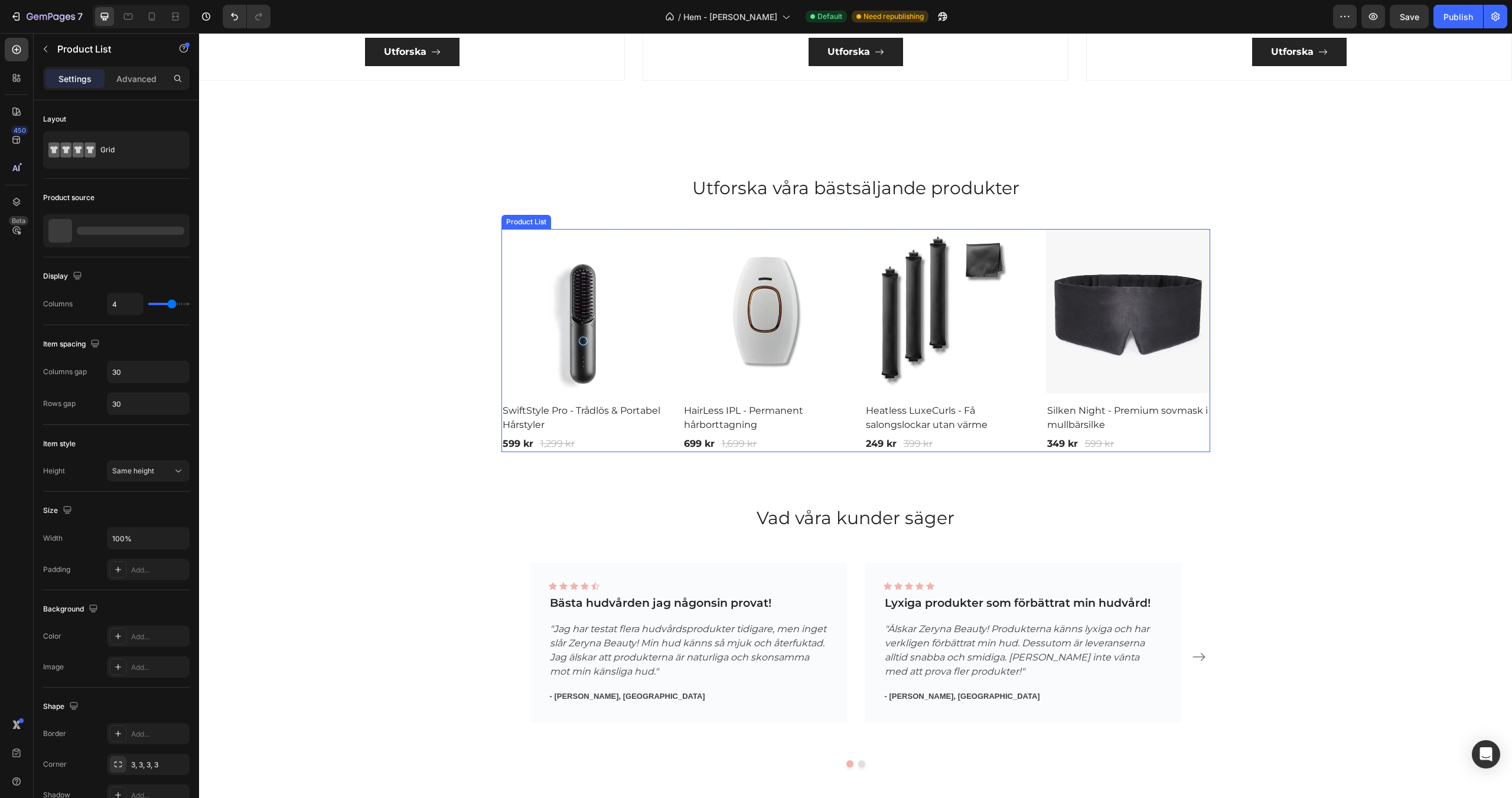
click at [671, 378] on div "(P) Images Row SwiftStyle Pro - Trådlös & Portabel Hårstyler (P) Title 599 kr (…" at bounding box center [855, 340] width 709 height 223
click at [585, 217] on icon at bounding box center [585, 218] width 7 height 9
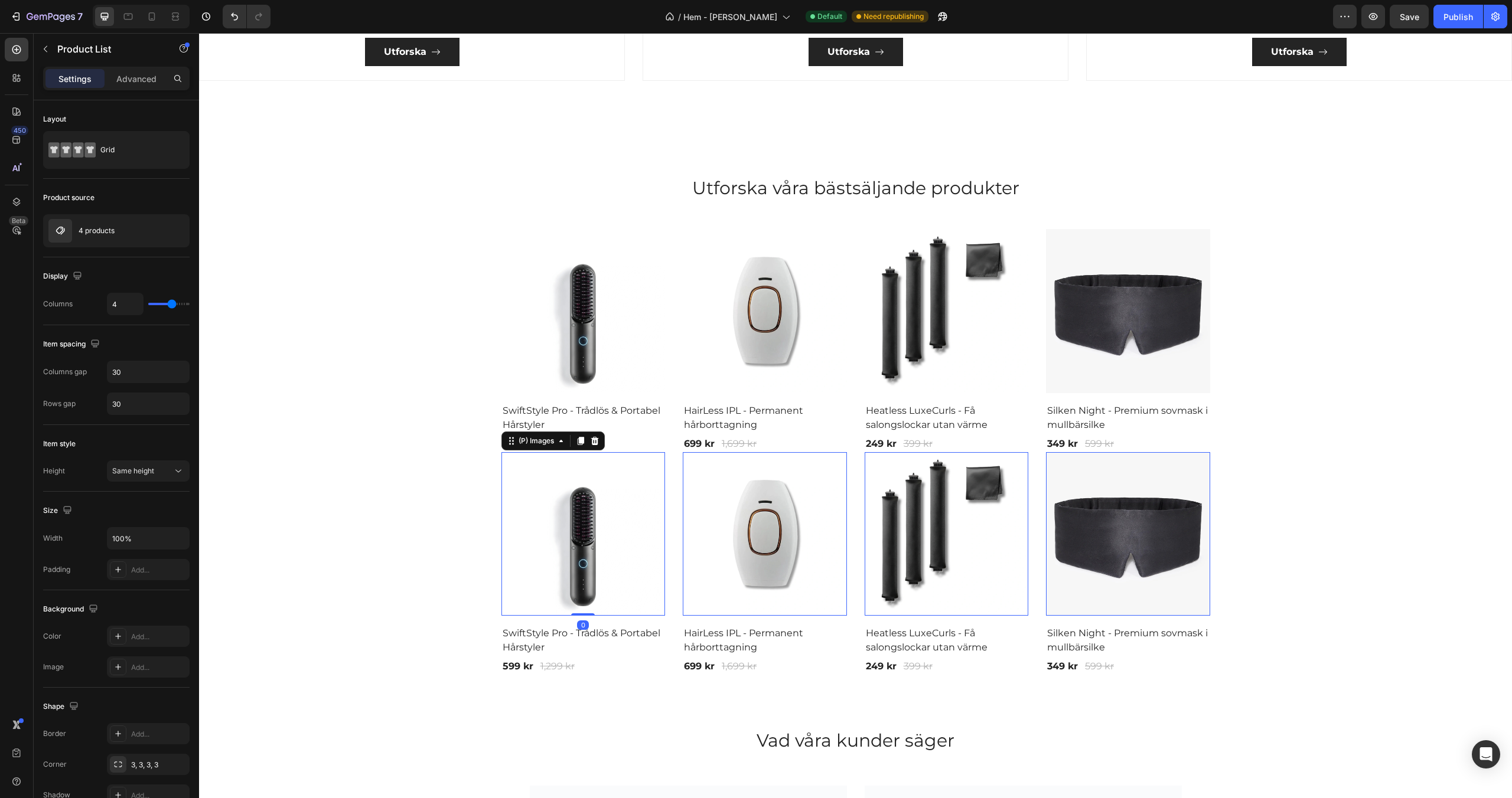
click at [574, 568] on img at bounding box center [584, 535] width 164 height 164
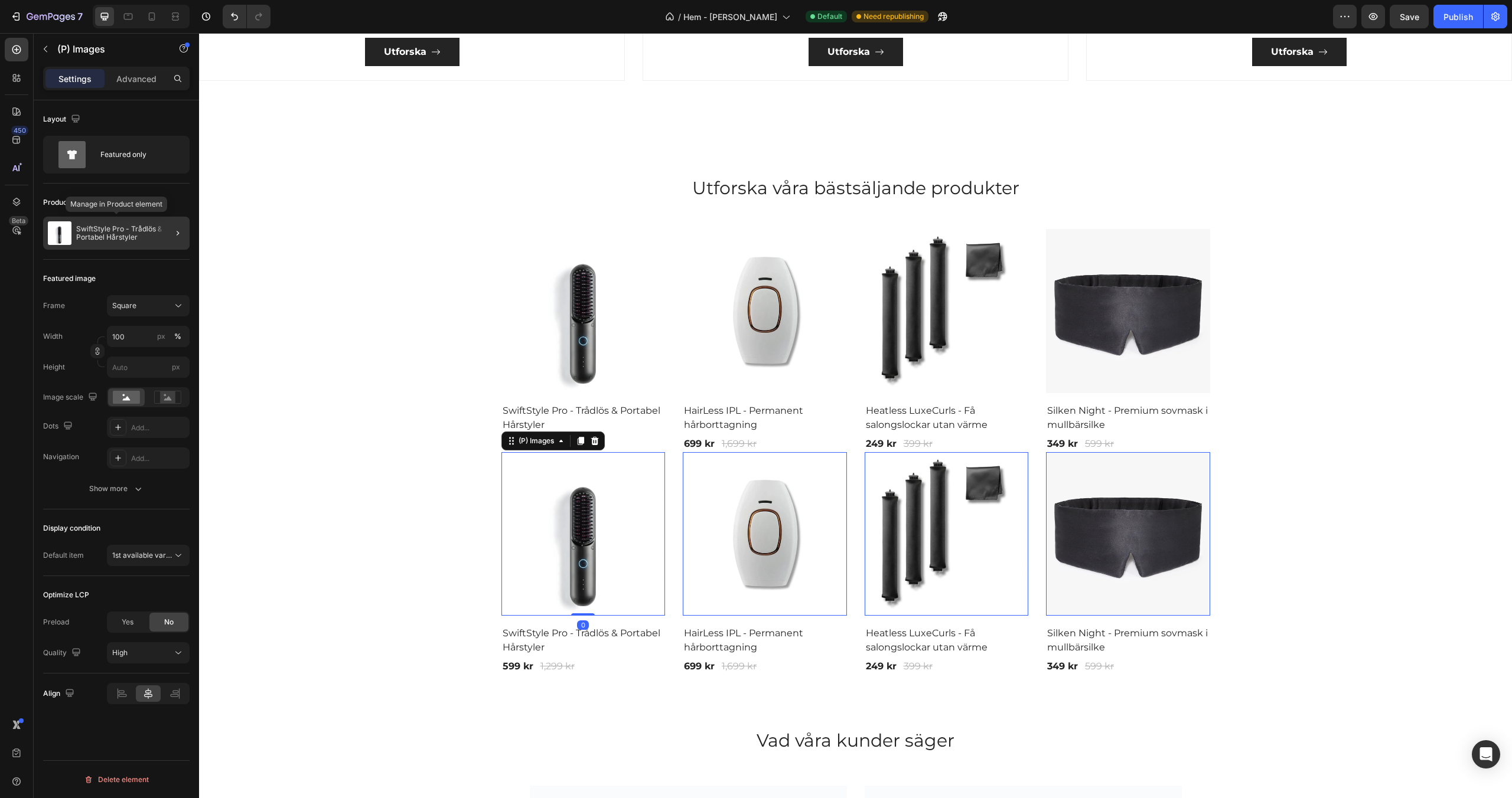
click at [108, 237] on p "SwiftStyle Pro - Trådlös & Portabel Hårstyler" at bounding box center [130, 233] width 109 height 16
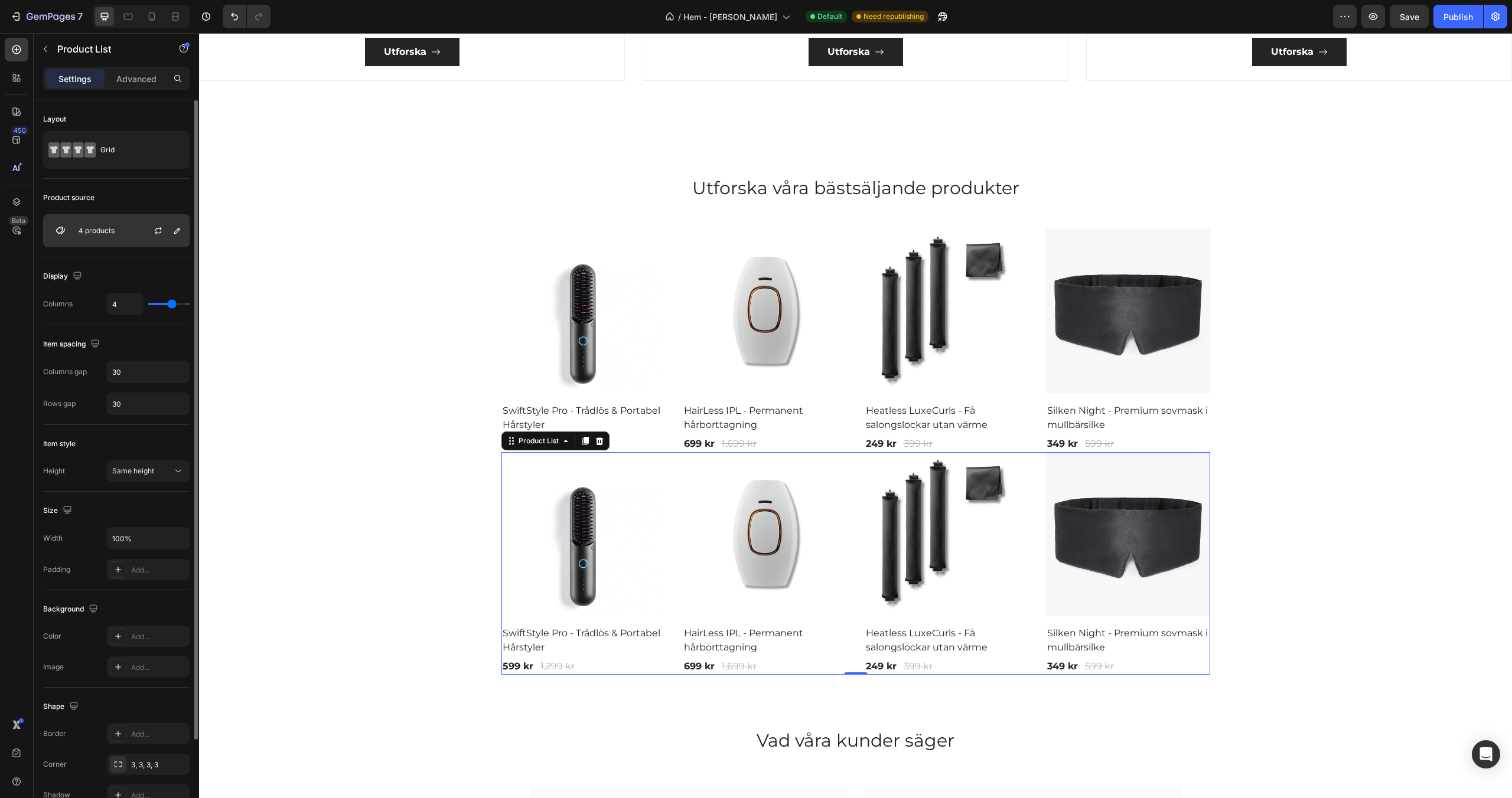
click at [113, 234] on p "4 products" at bounding box center [96, 231] width 36 height 9
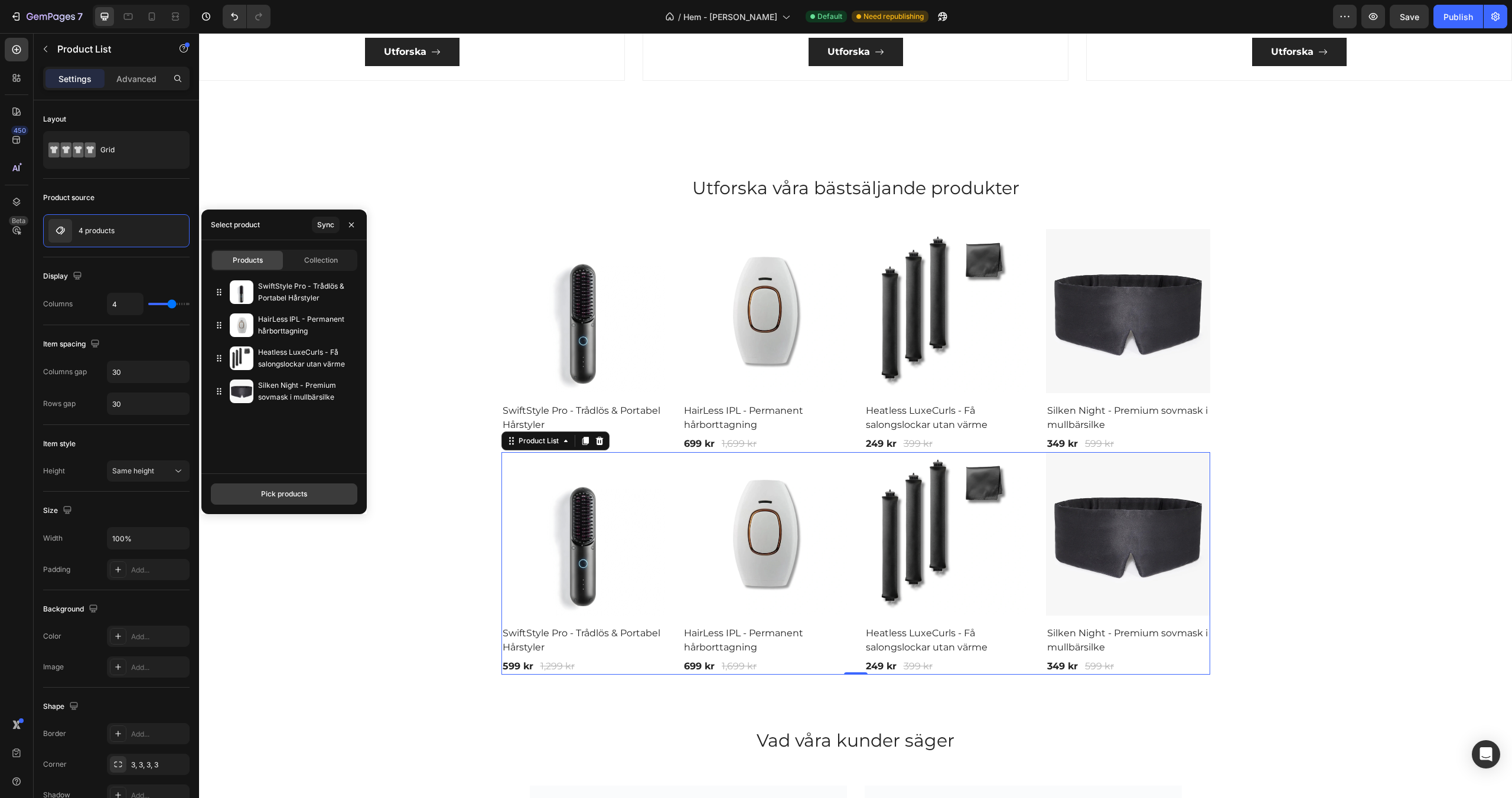
click at [284, 492] on div "Pick products" at bounding box center [284, 494] width 46 height 11
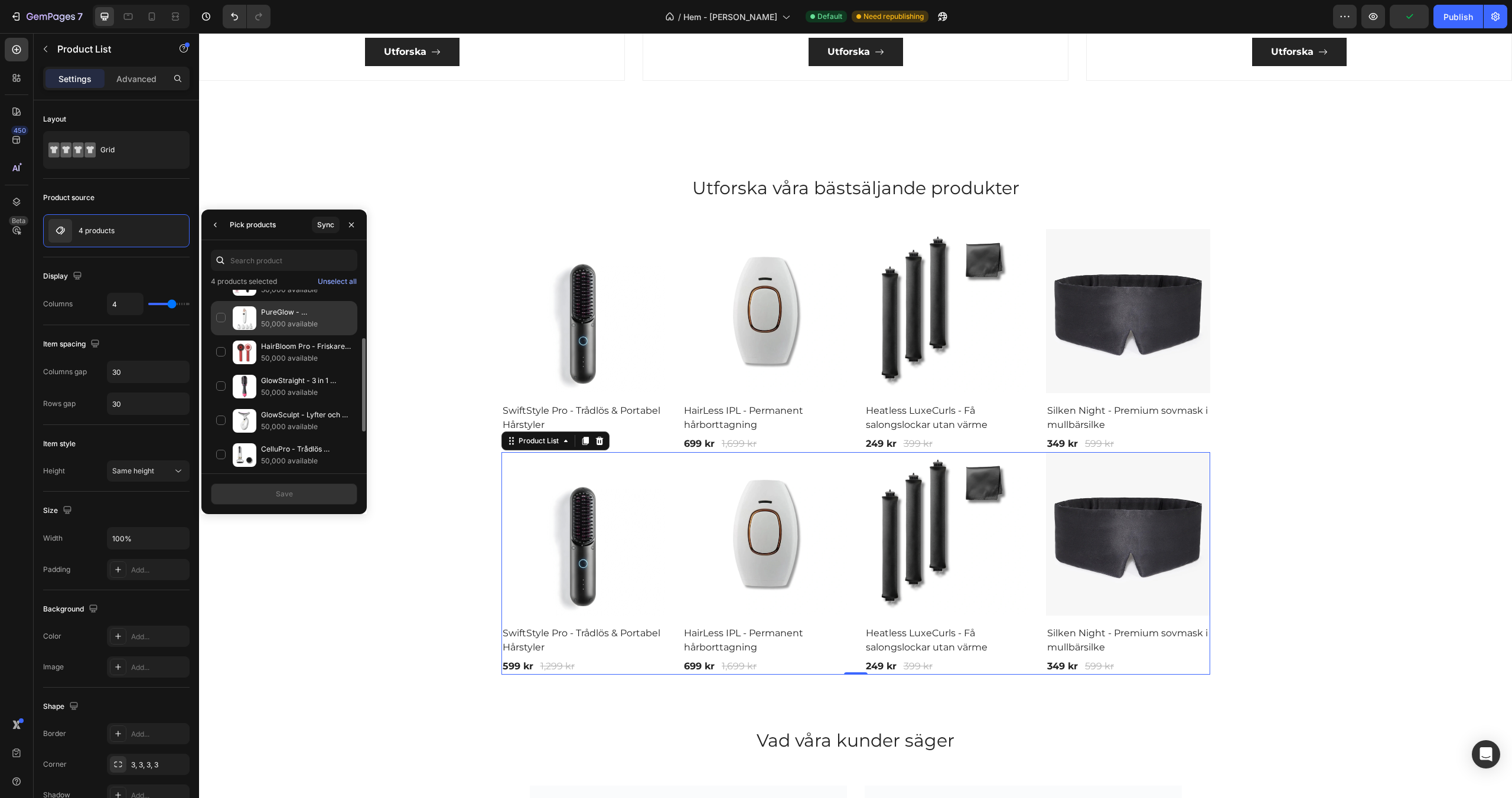
scroll to position [92, 0]
click at [222, 369] on div "HairBloom Pro - Friskare och tjockare hår! 50,000 available" at bounding box center [284, 386] width 147 height 34
click at [221, 361] on div "Golden Aura - Stress ring 150,000 available" at bounding box center [284, 378] width 147 height 34
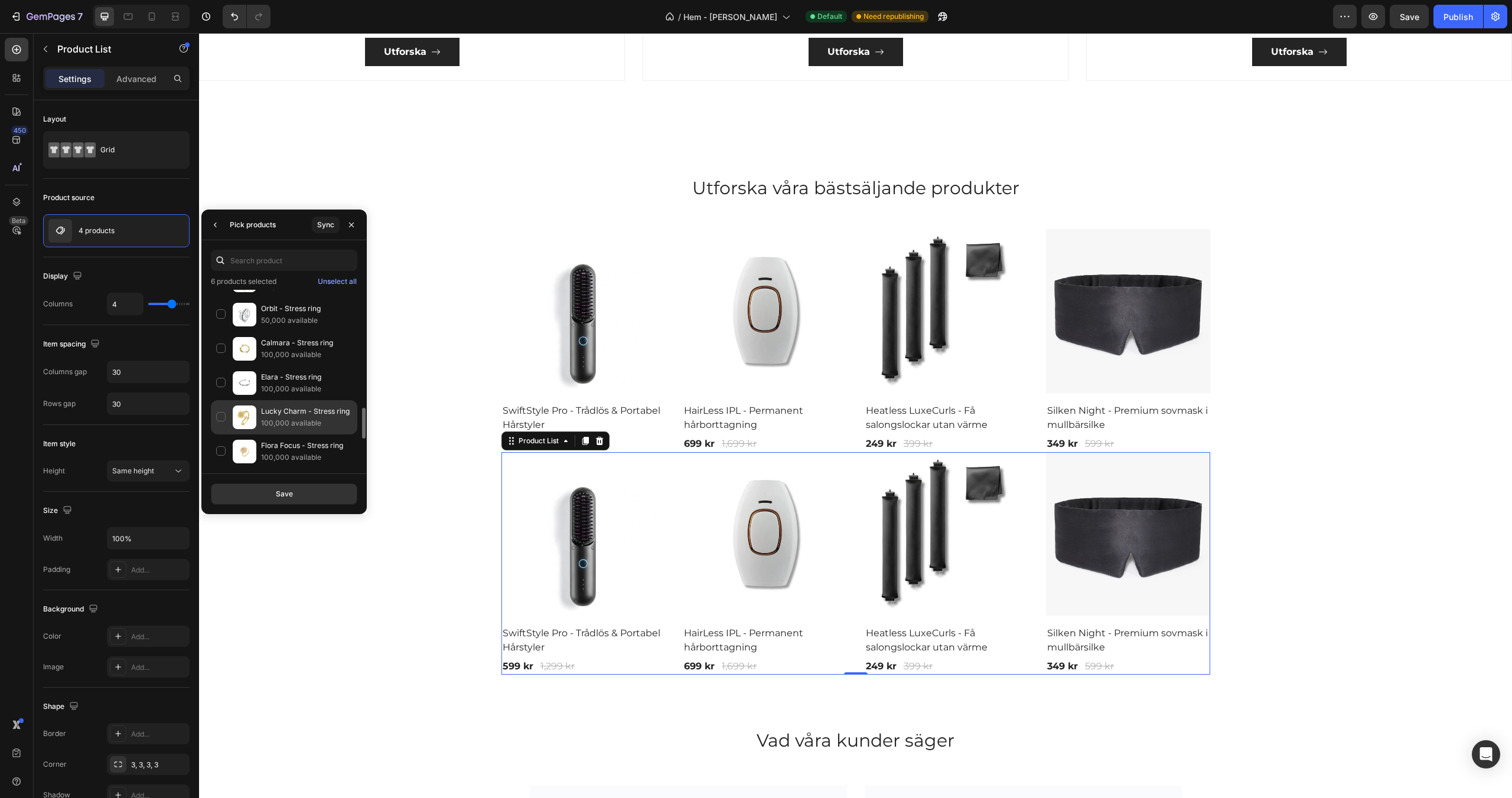
click at [219, 435] on div "Lucky Charm - Stress ring 100,000 available" at bounding box center [284, 452] width 147 height 34
click at [221, 426] on div "SwiftStyle Pro - Trådlös & Portabel Hårstyler 50,000 available" at bounding box center [284, 443] width 147 height 34
click at [222, 397] on div "HairLess IPL - Permanent hårborttagning 50,000 available" at bounding box center [284, 414] width 147 height 34
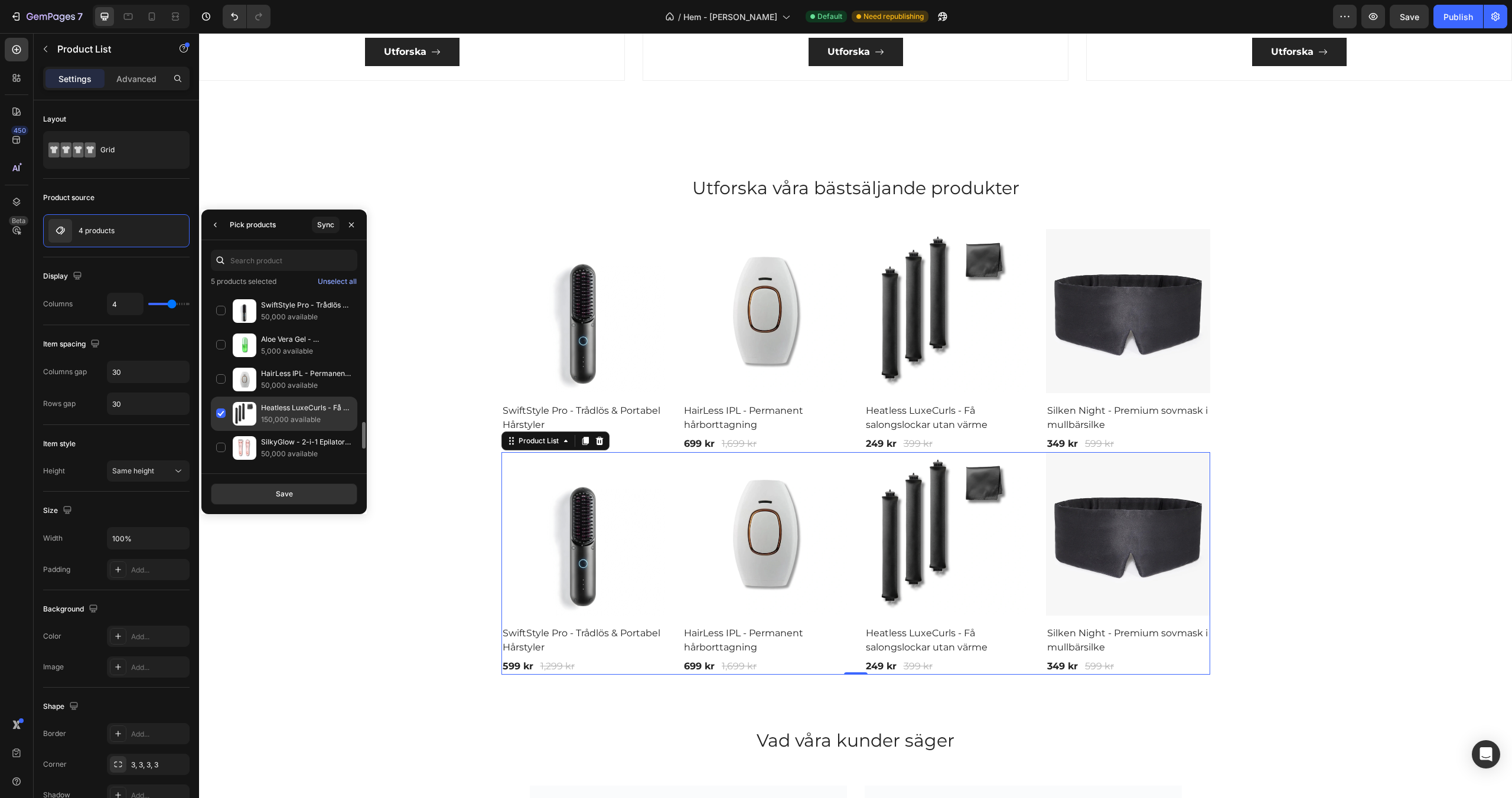
click at [222, 431] on div "Heatless LuxeCurls - Få salongslockar utan värme 150,000 available" at bounding box center [284, 448] width 147 height 34
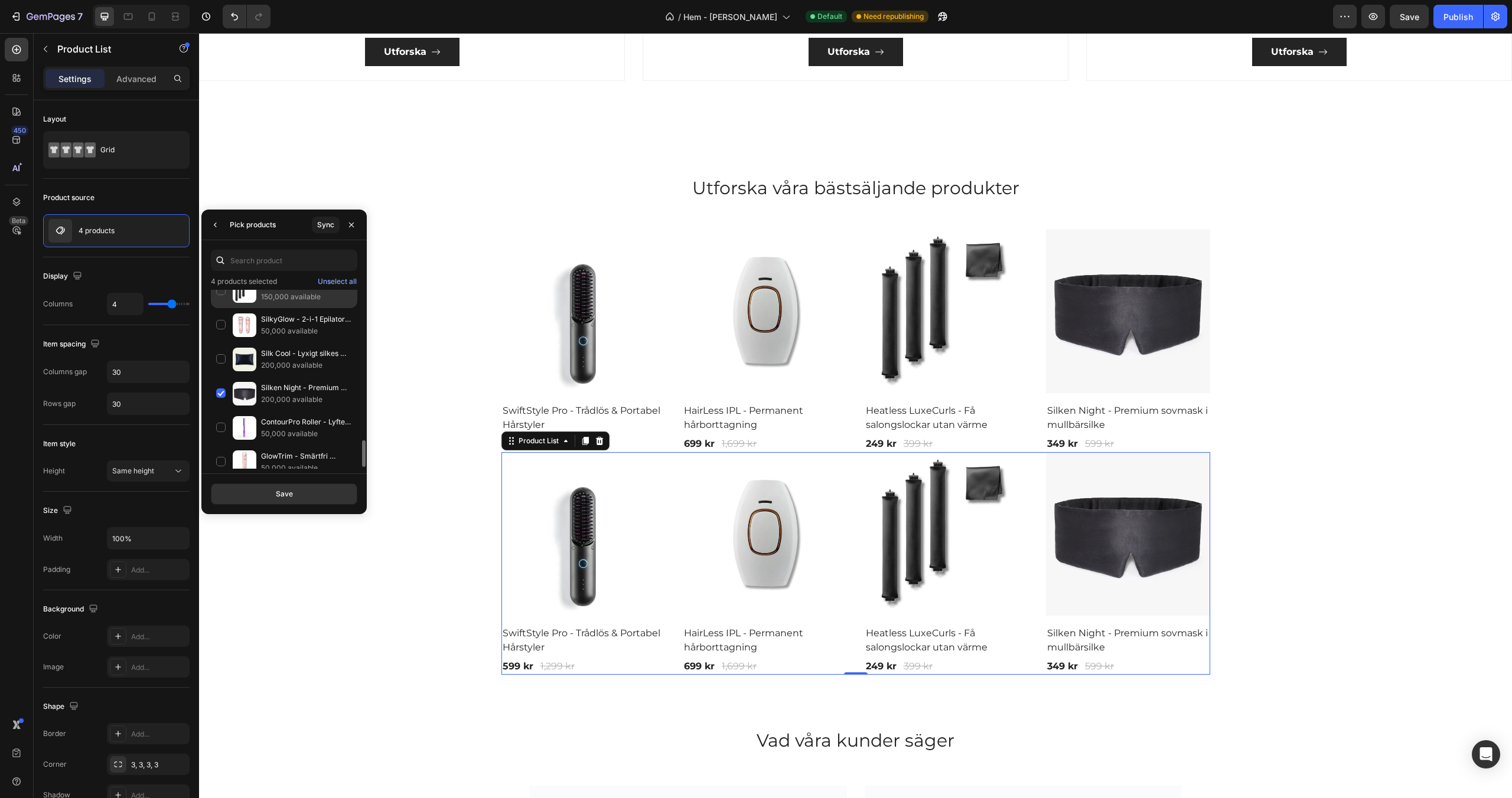
scroll to position [1020, 0]
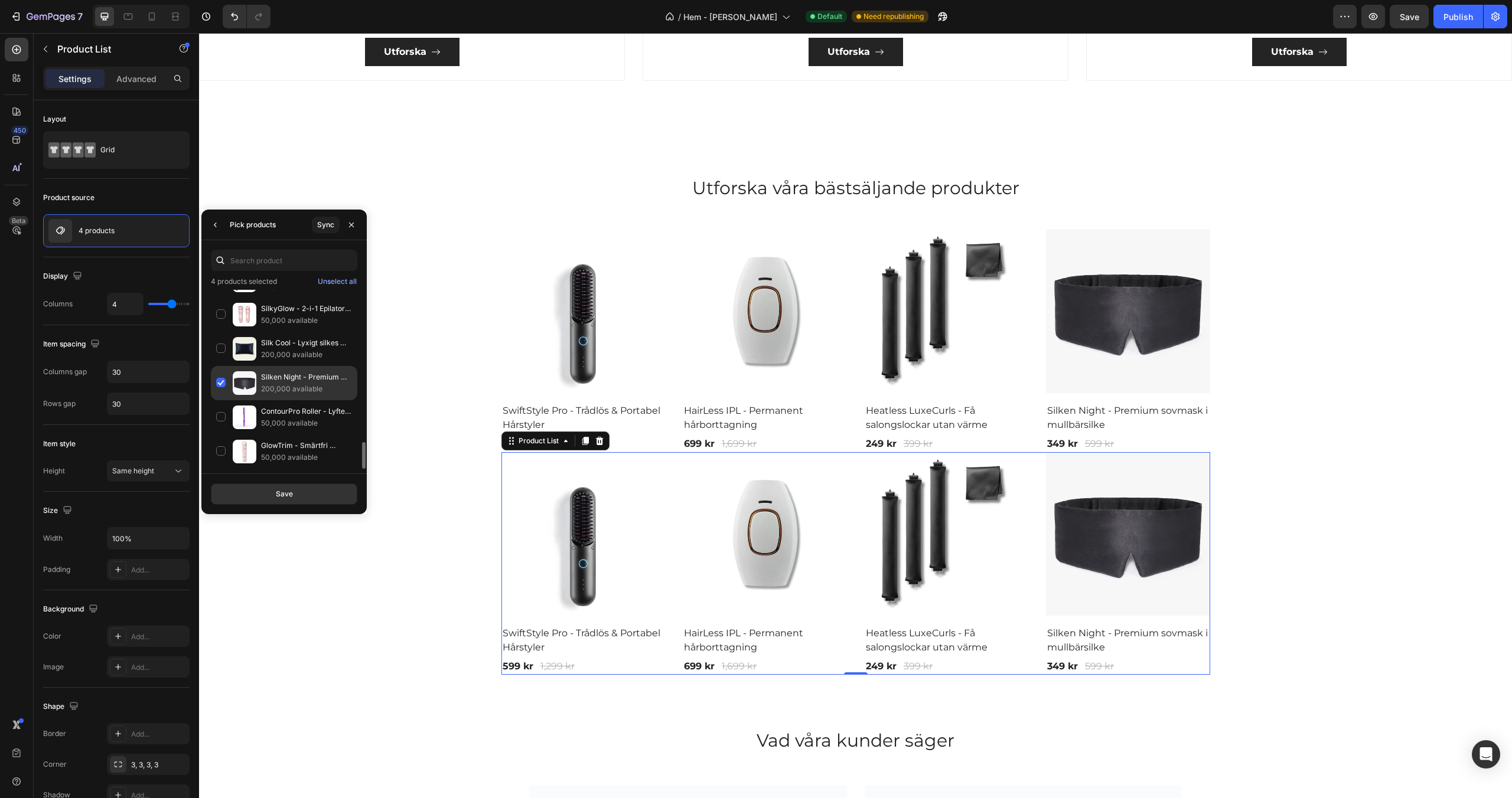
click at [220, 401] on div "Silken Night - Premium sovmask i mullbärsilke 200,000 available" at bounding box center [284, 418] width 147 height 34
click at [221, 440] on div "Flora Focus - Stress ring 100,000 available" at bounding box center [284, 457] width 147 height 34
click at [220, 424] on div "Silver Bloom - Stress ring 50,000 available" at bounding box center [284, 441] width 147 height 34
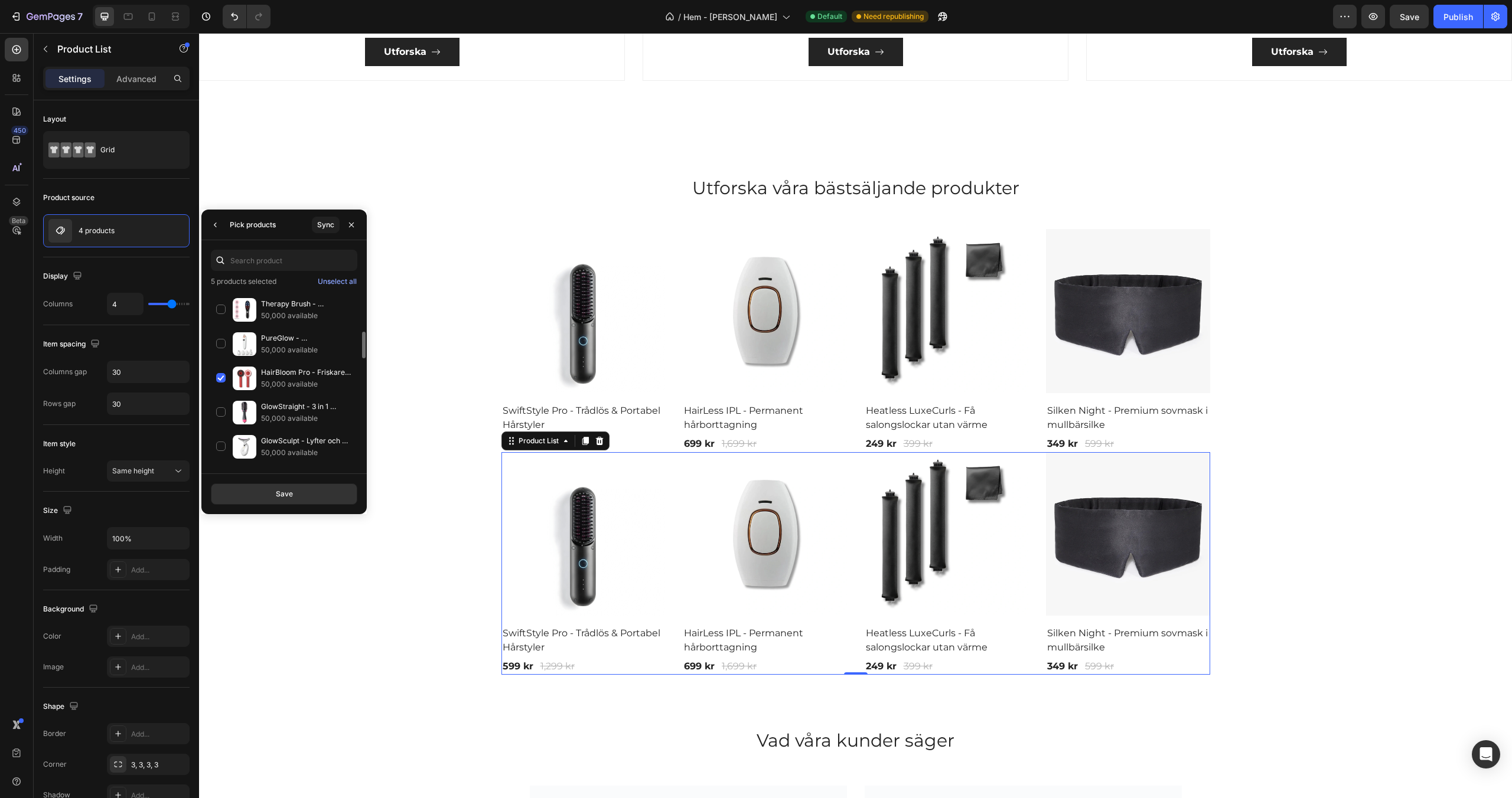
scroll to position [59, 0]
click at [219, 403] on div "HairBloom Pro - Friskare och tjockare hår! 50,000 available" at bounding box center [284, 420] width 147 height 34
click at [273, 494] on button "Save" at bounding box center [284, 494] width 147 height 21
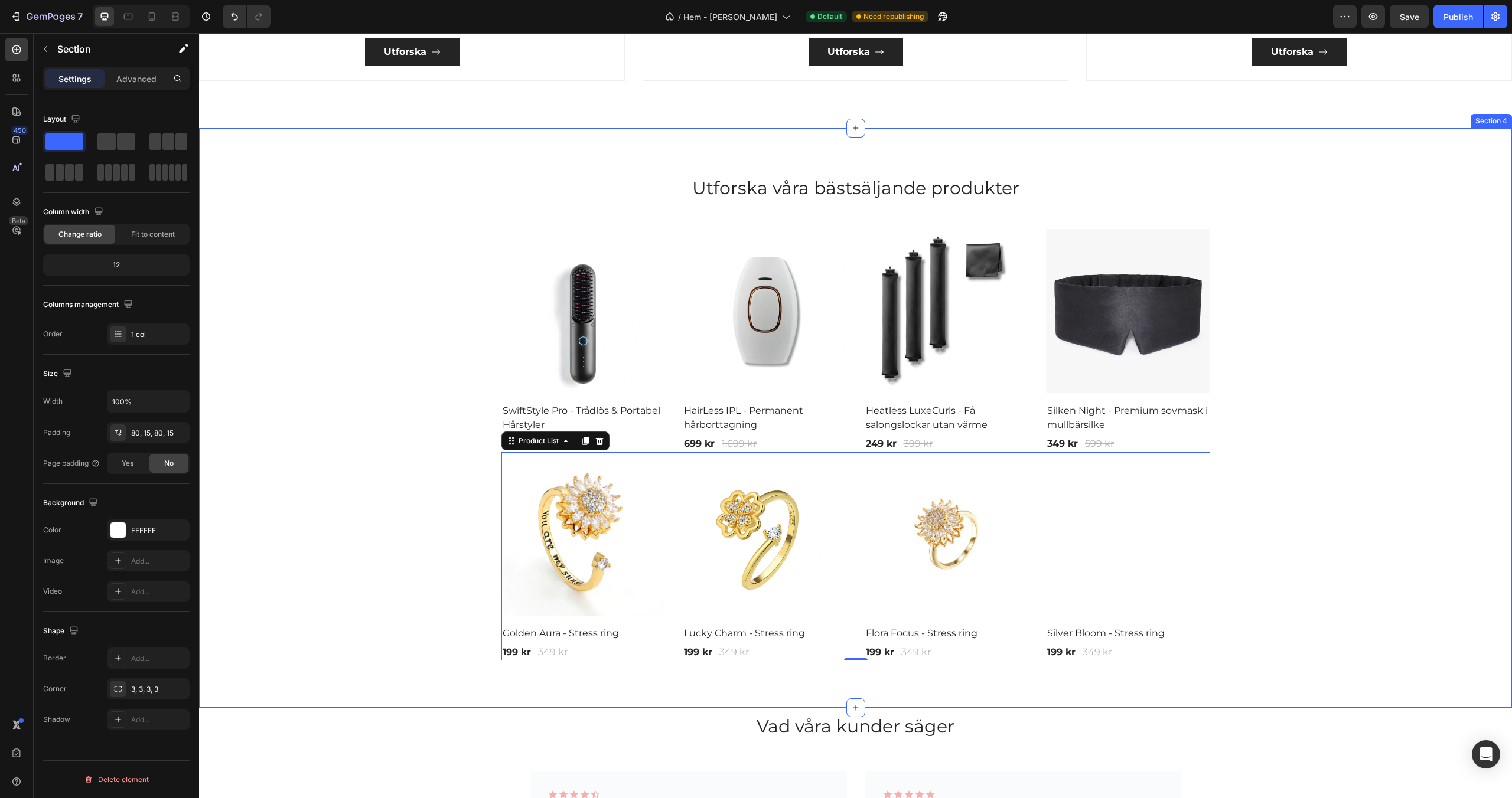
click at [299, 438] on div "Utforska våra bästsäljande produkter Heading Row (P) Images Row SwiftStyle Pro …" at bounding box center [855, 418] width 1295 height 486
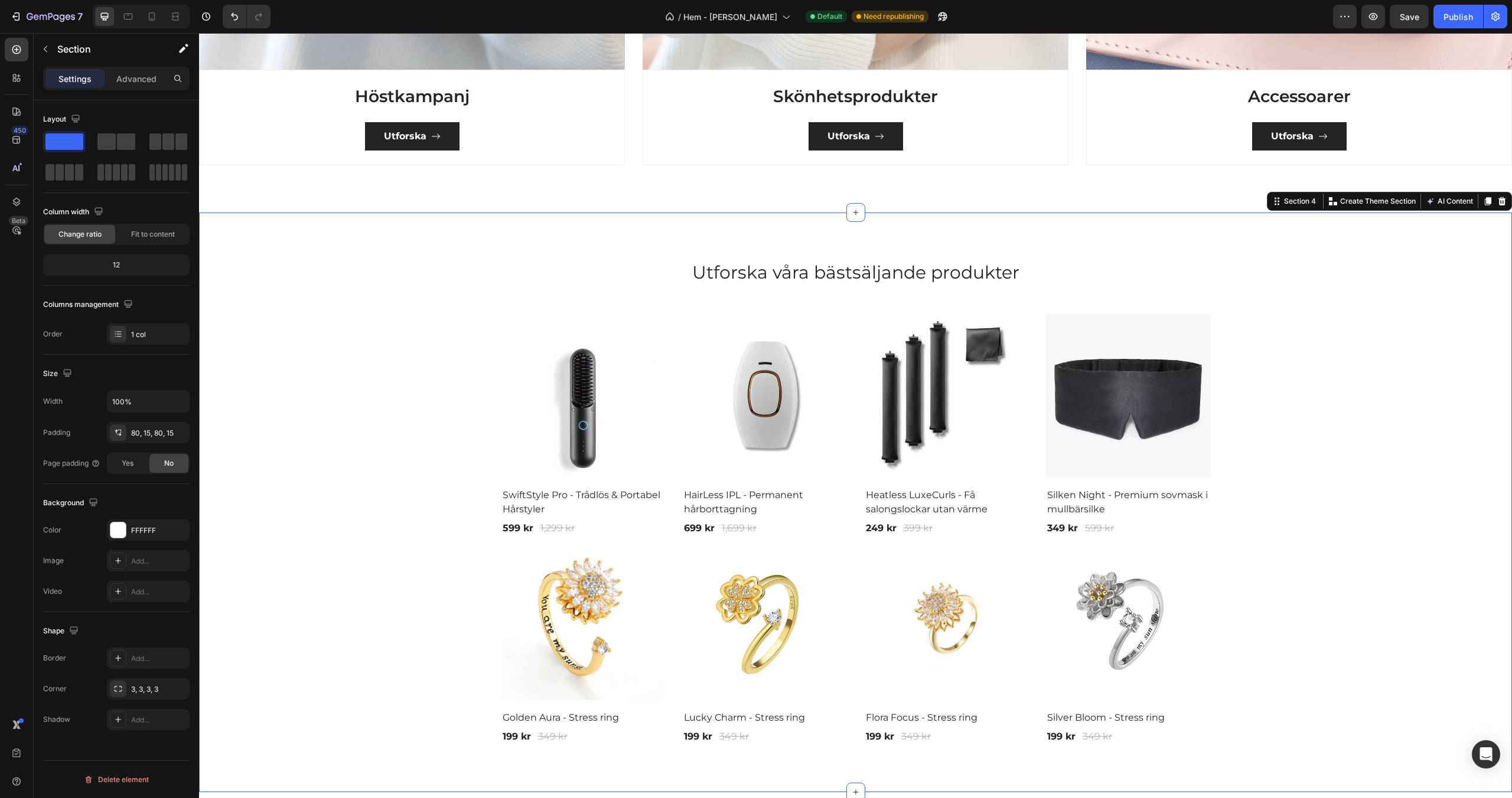
scroll to position [1322, 0]
click at [372, 305] on div "Utforska våra bästsäljande produkter Heading Row (P) Images Row SwiftStyle Pro …" at bounding box center [855, 502] width 1295 height 486
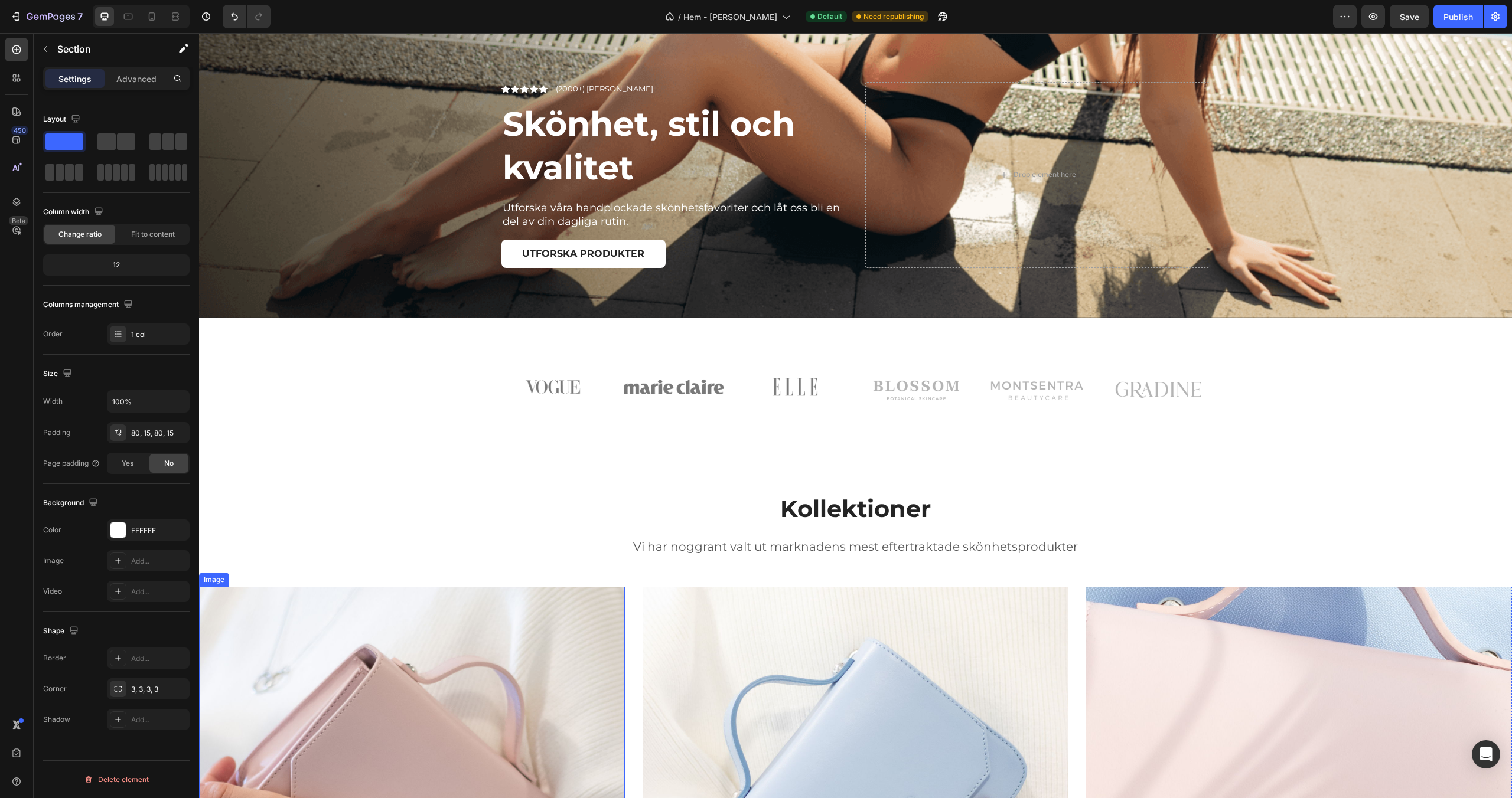
scroll to position [379, 0]
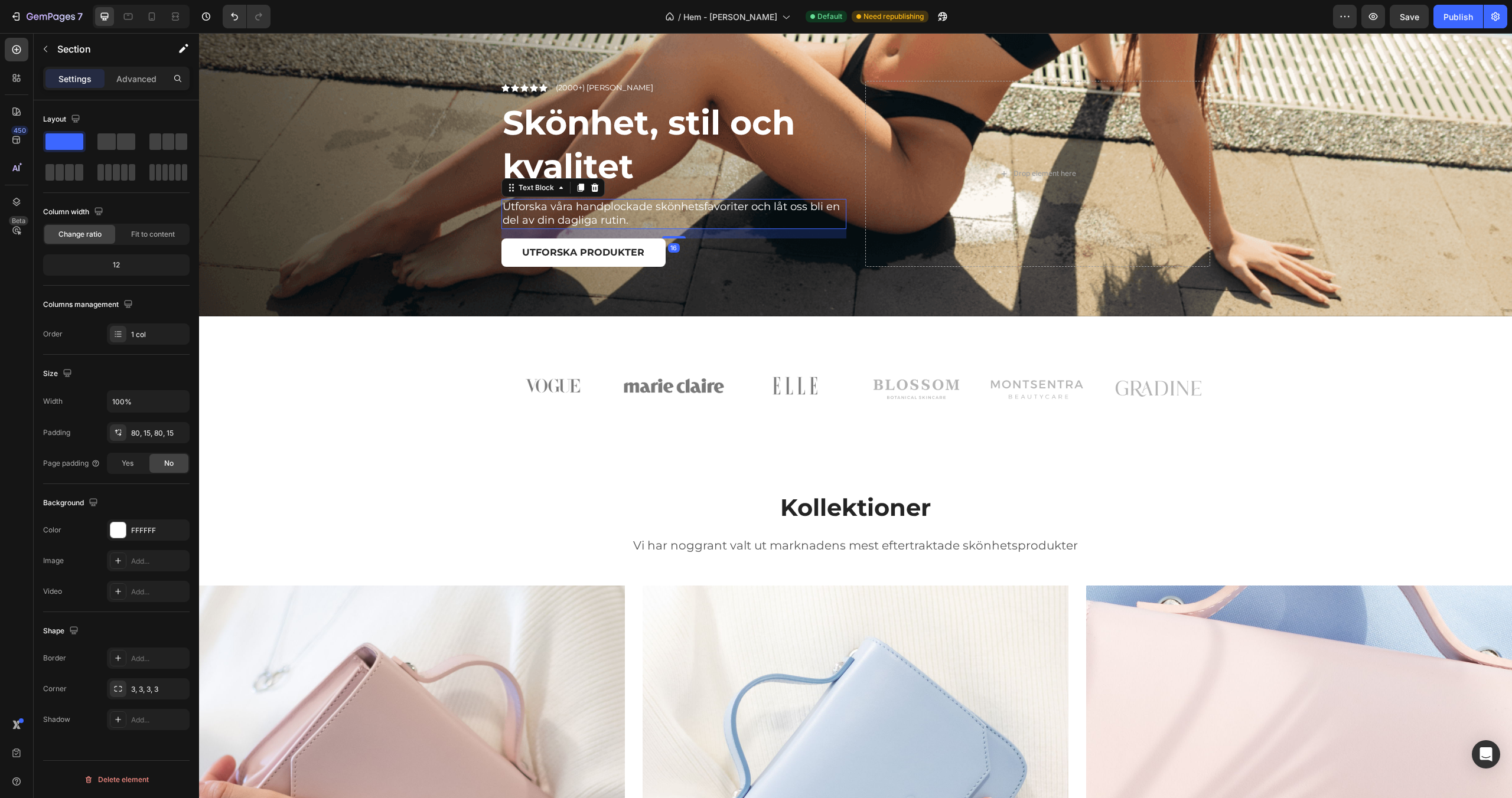
click at [609, 209] on p "Utforska våra handplockade skönhetsfavoriter och låt oss bli en del av din dagl…" at bounding box center [674, 214] width 343 height 28
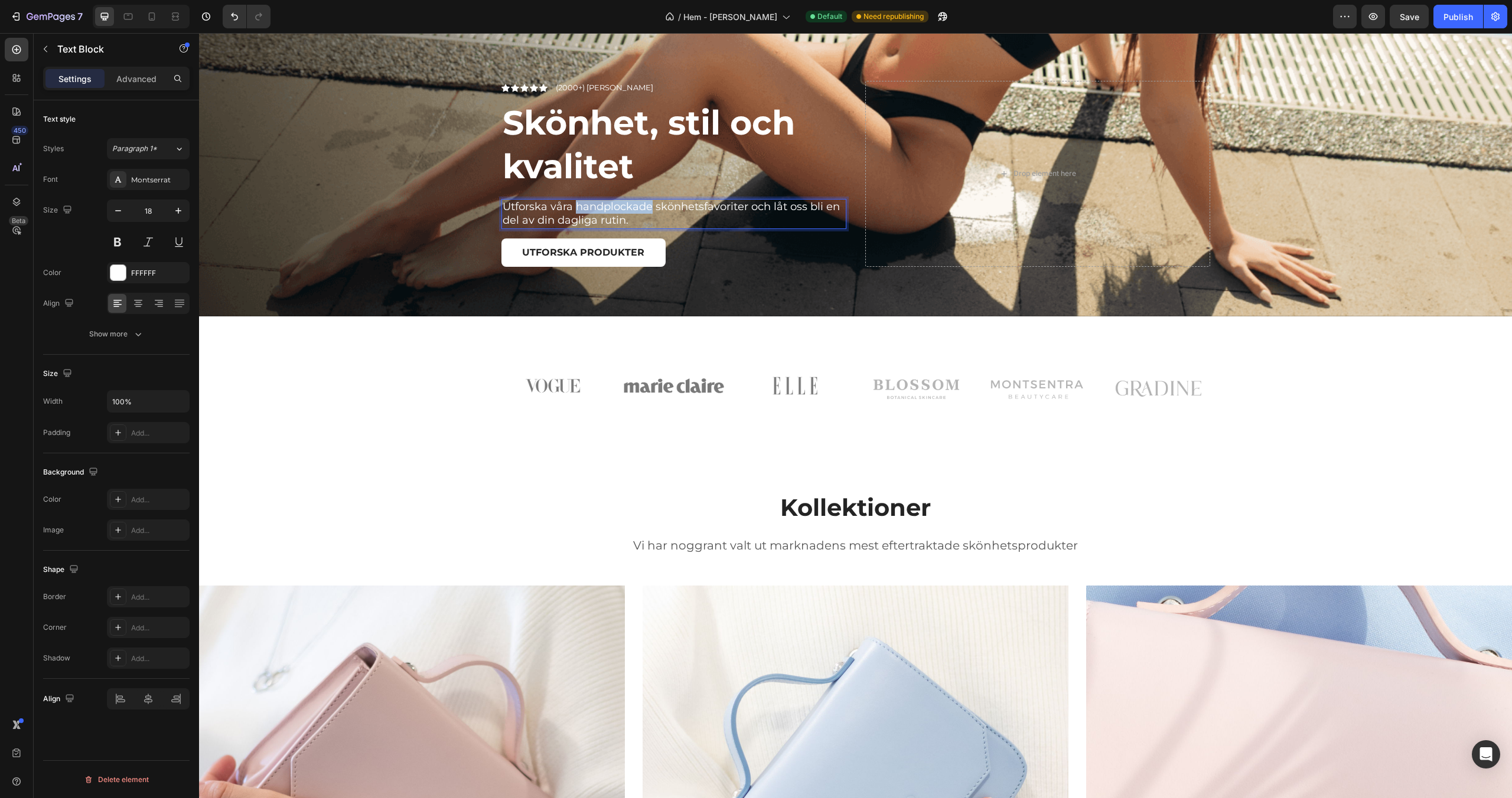
click at [609, 209] on p "Utforska våra handplockade skönhetsfavoriter och låt oss bli en del av din dagl…" at bounding box center [674, 214] width 343 height 28
click at [602, 208] on strong "Upplev Zeryna Beauty" at bounding box center [564, 207] width 122 height 13
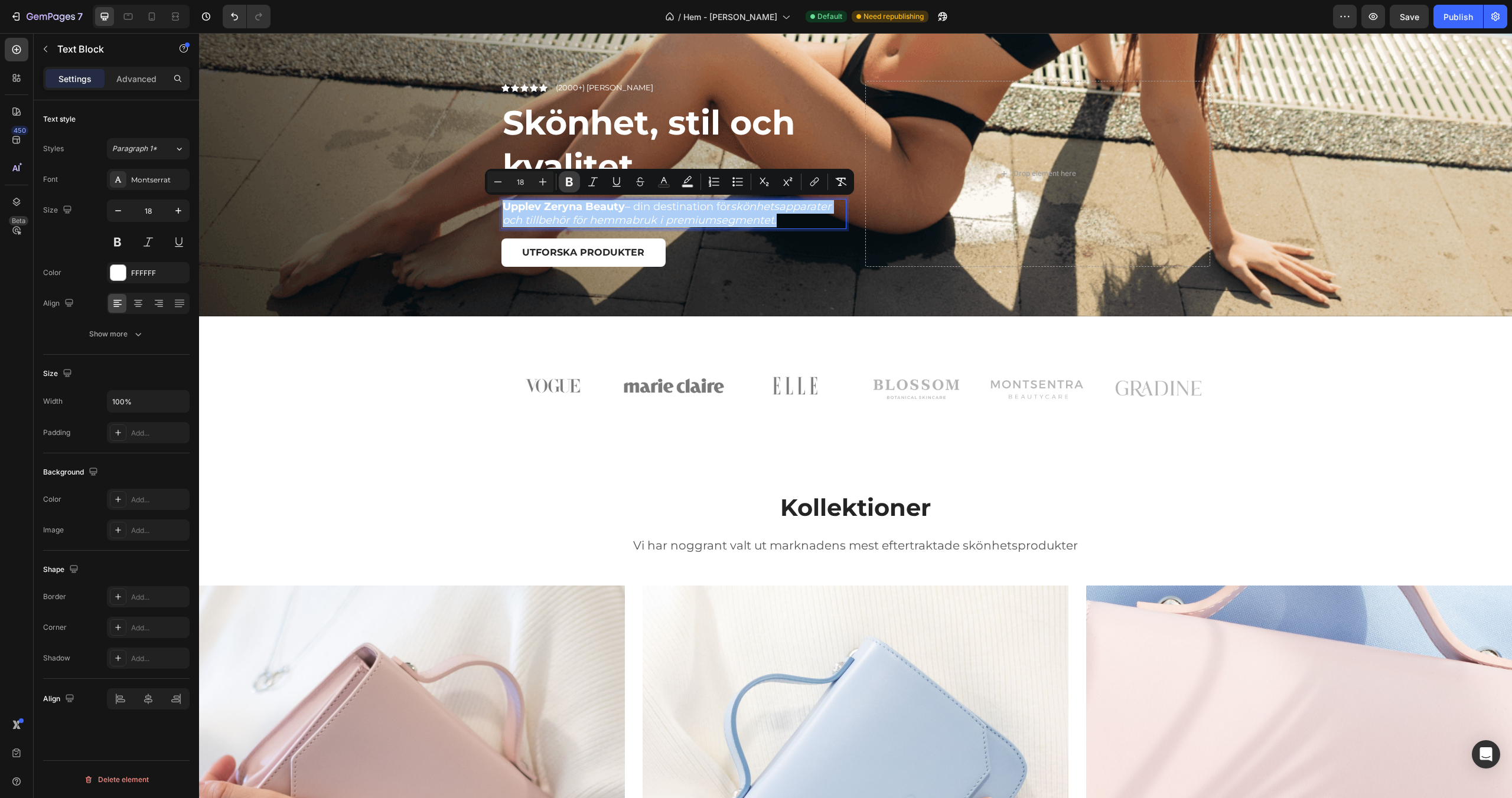
click at [573, 187] on button "Bold" at bounding box center [569, 182] width 21 height 21
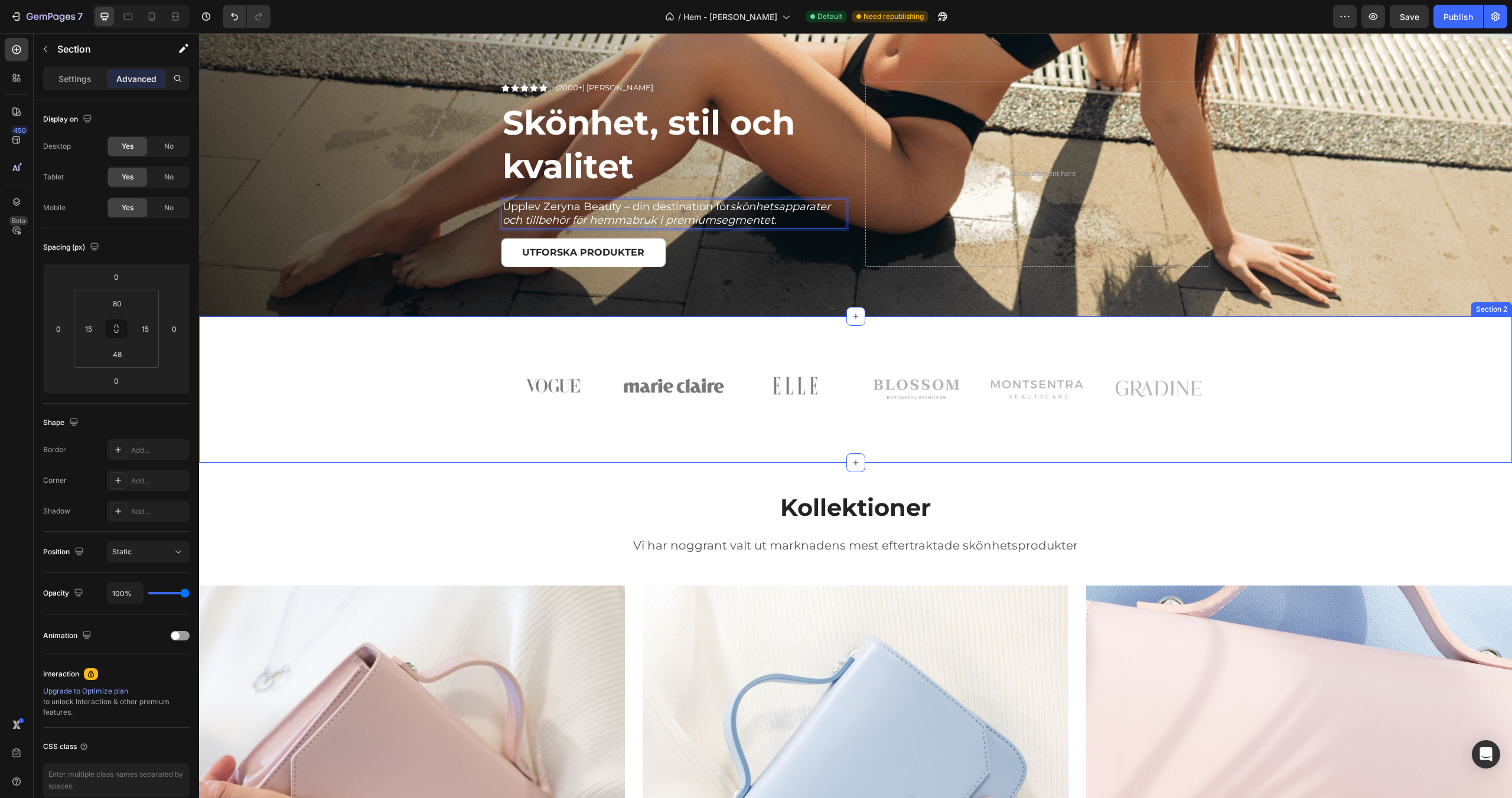
click at [636, 319] on div "Image Image Image Row Image Image Image Row Row Section 2" at bounding box center [855, 389] width 1313 height 147
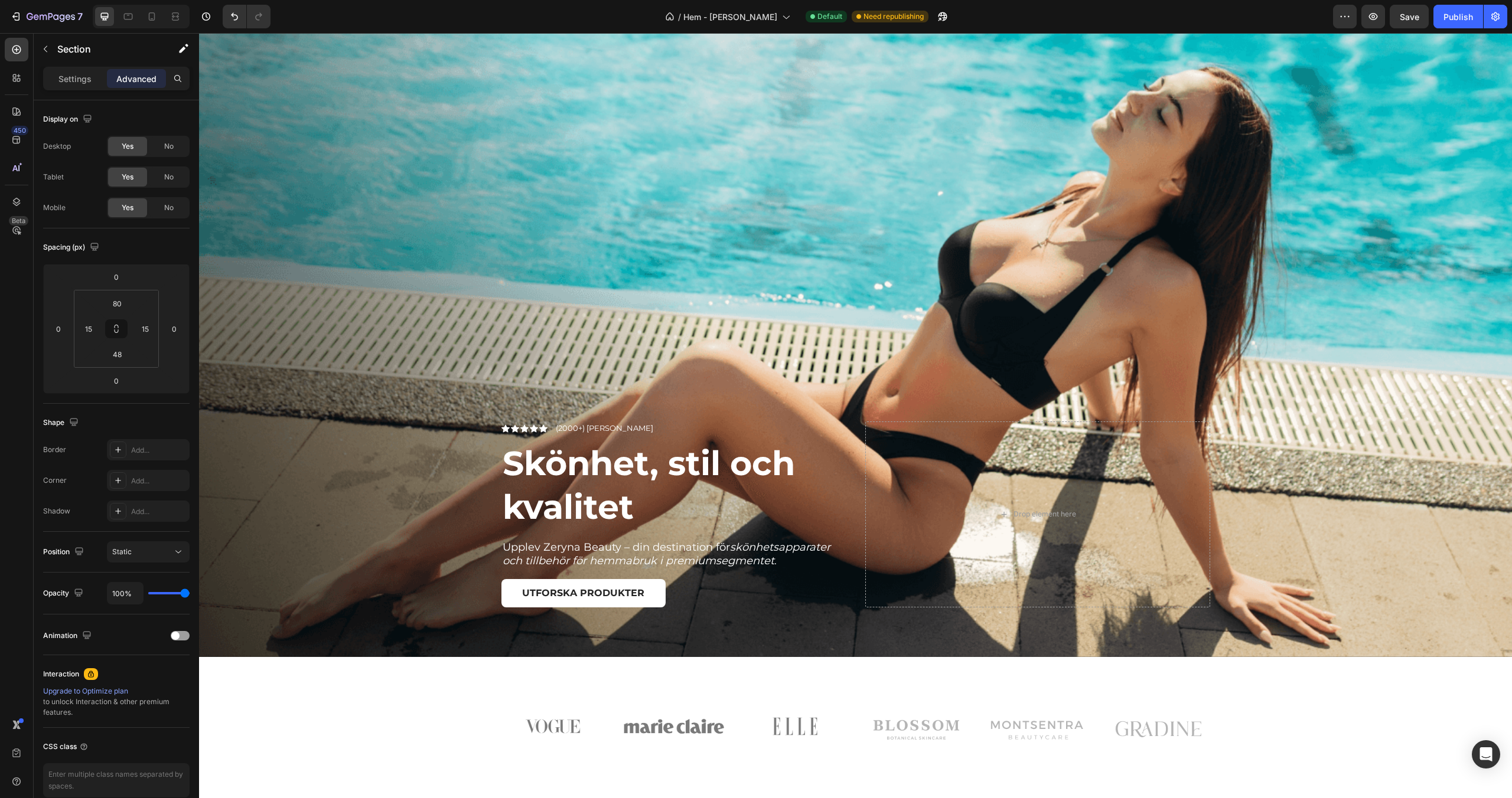
scroll to position [0, 0]
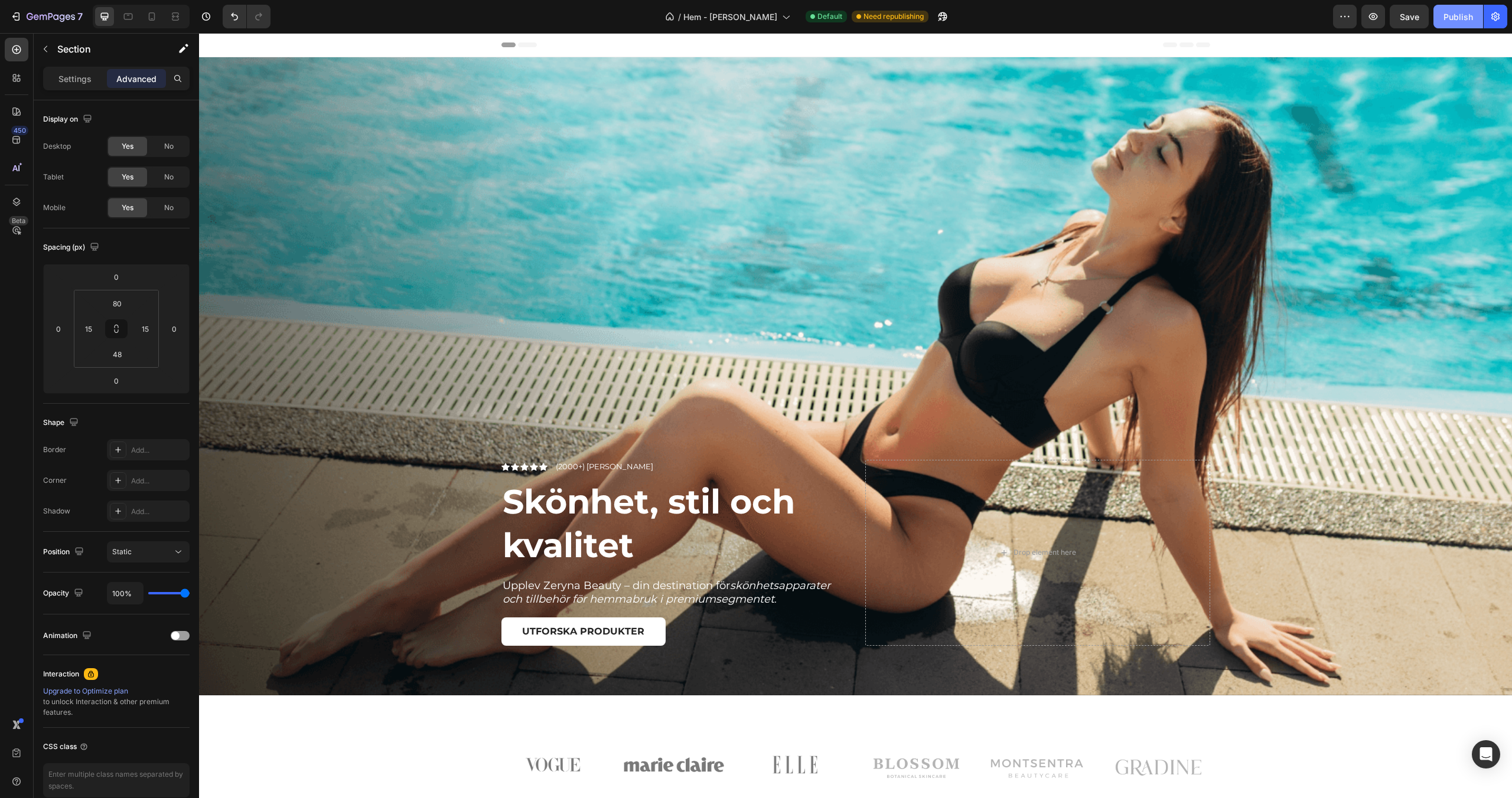
click at [1455, 16] on div "Publish" at bounding box center [1458, 16] width 30 height 12
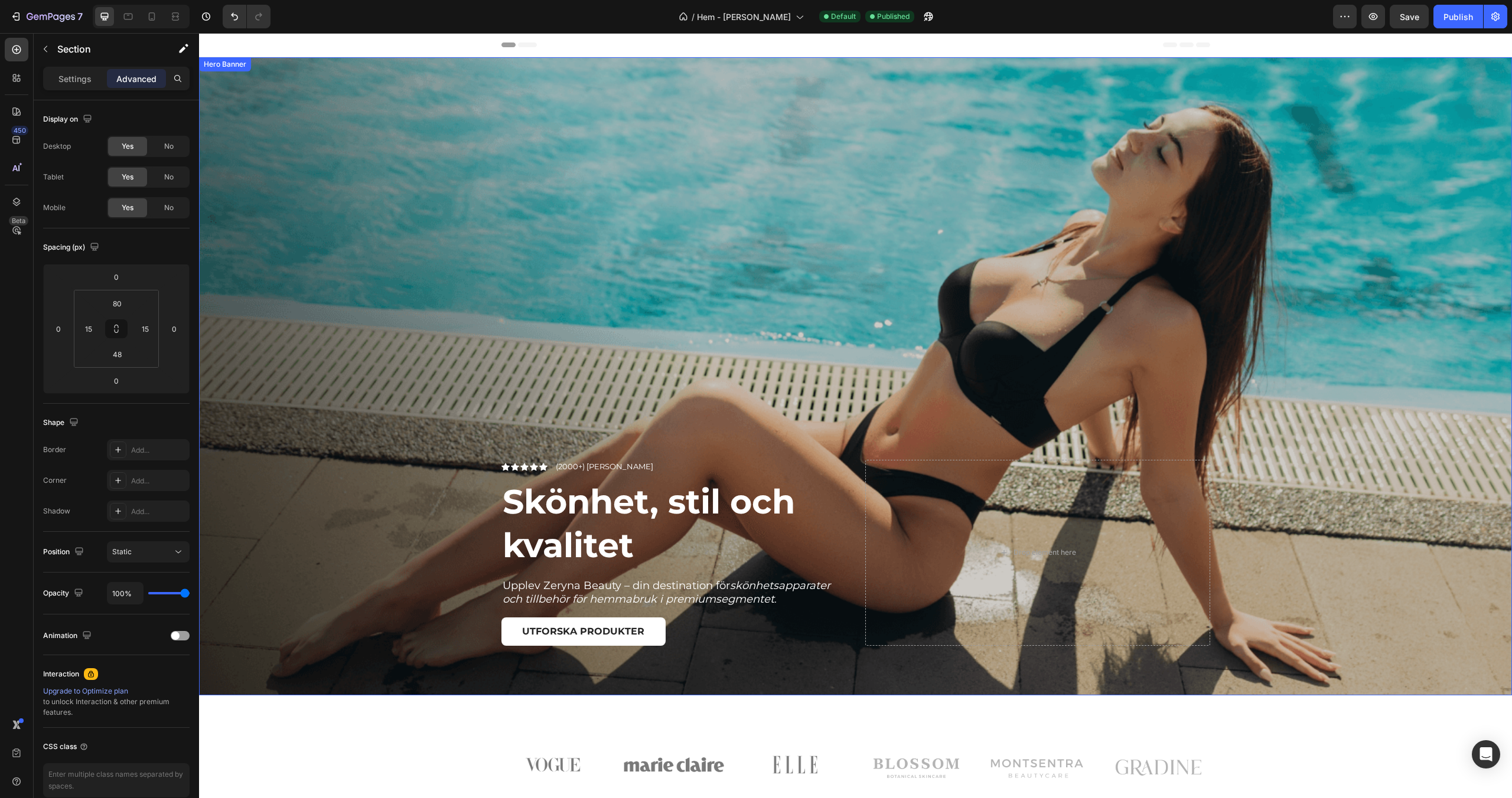
click at [368, 180] on div "Overlay" at bounding box center [855, 376] width 1313 height 638
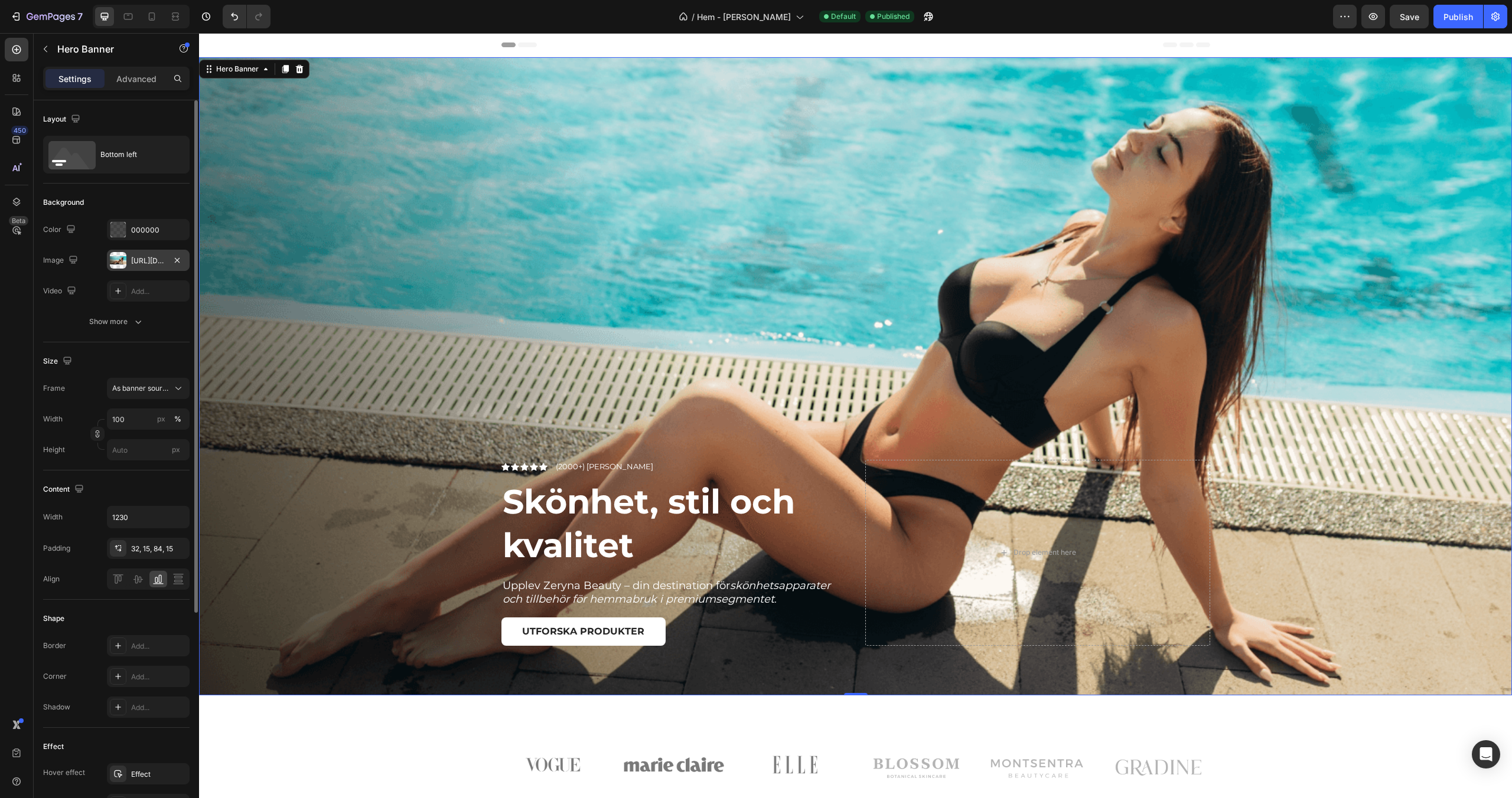
click at [138, 257] on div "[URL][DOMAIN_NAME]" at bounding box center [148, 261] width 34 height 11
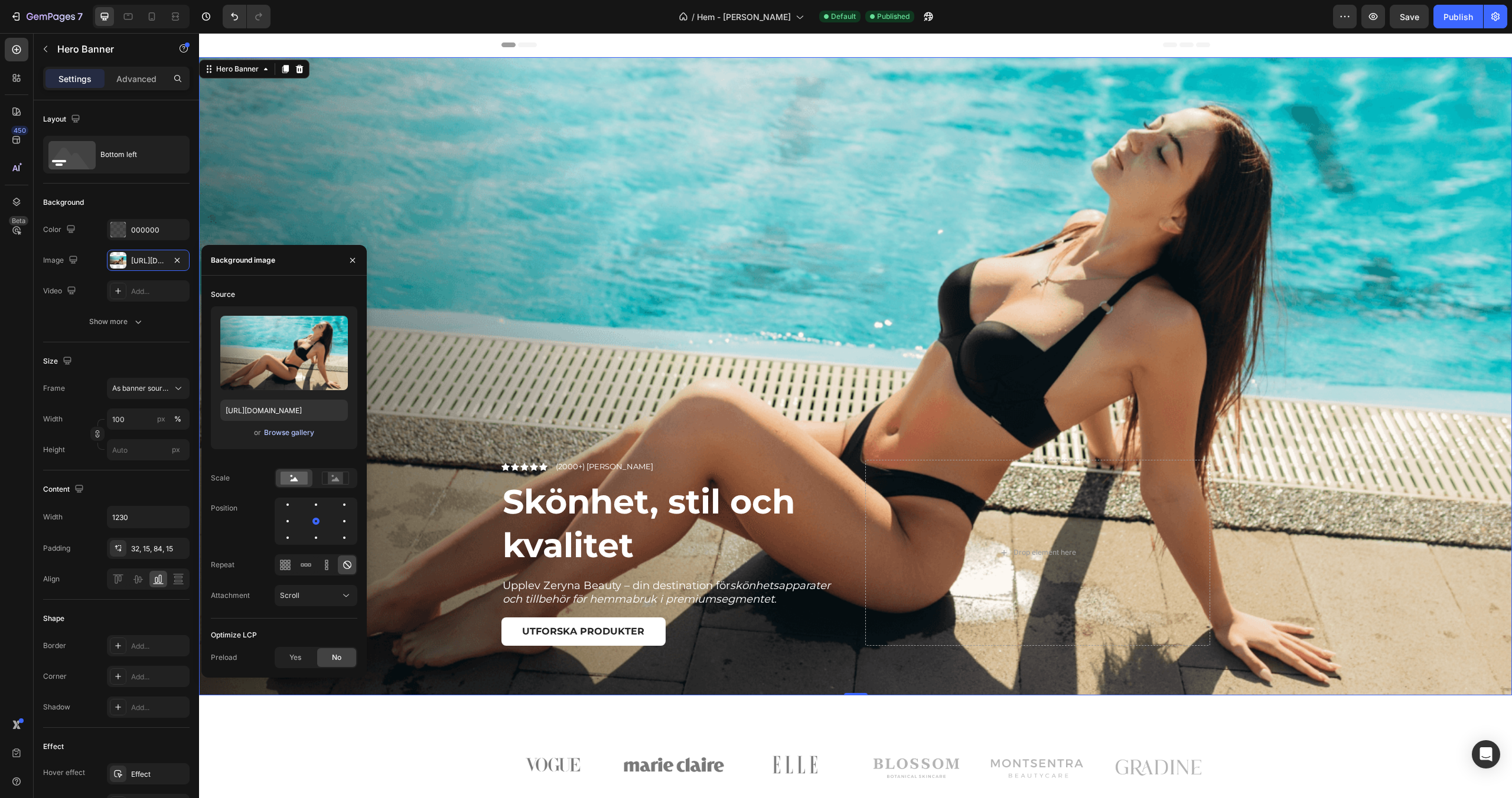
click at [295, 429] on div "Browse gallery" at bounding box center [289, 433] width 50 height 11
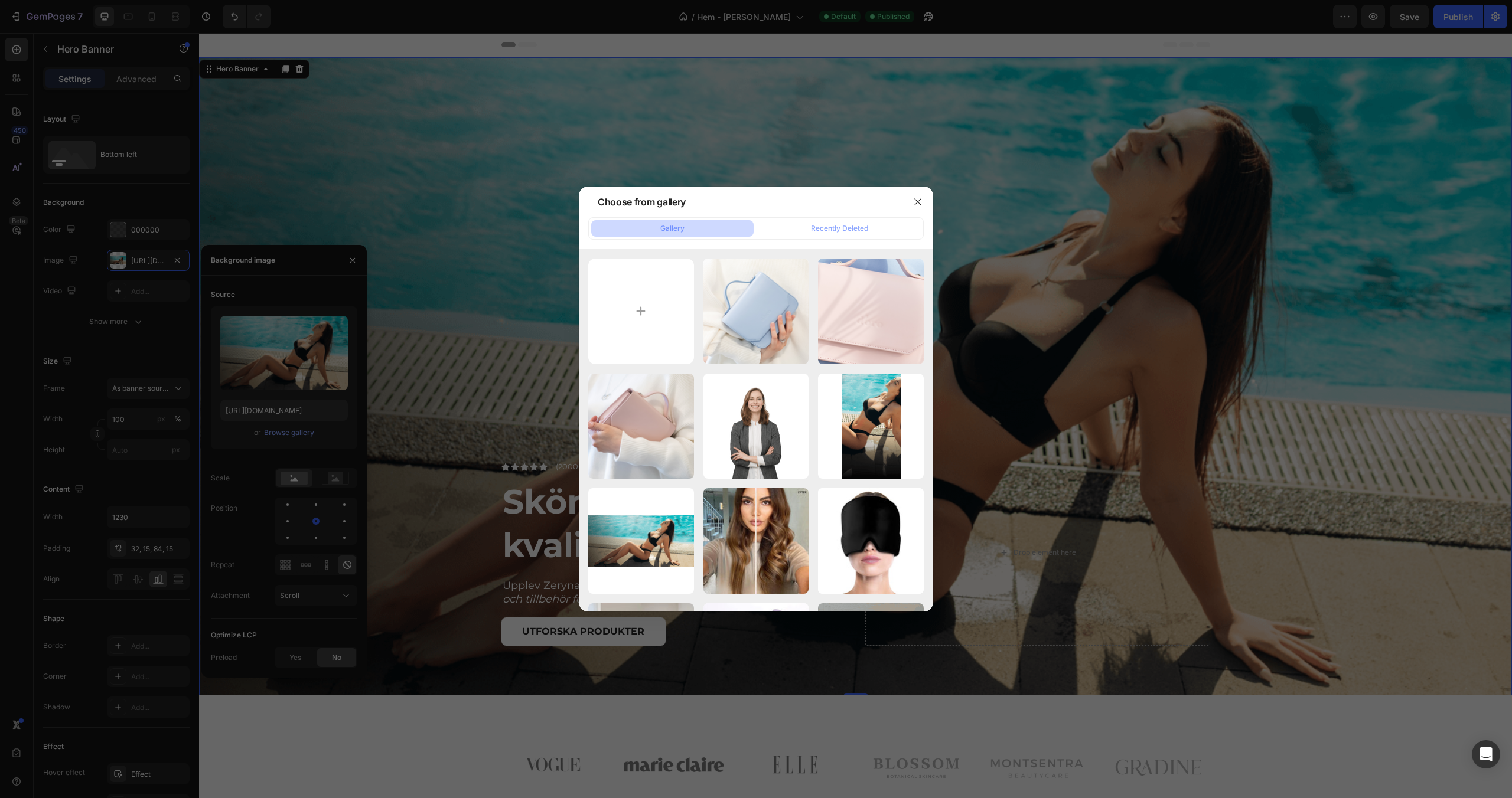
type input "C:\fakepath\pexels-matvalina-17611866.jpg"
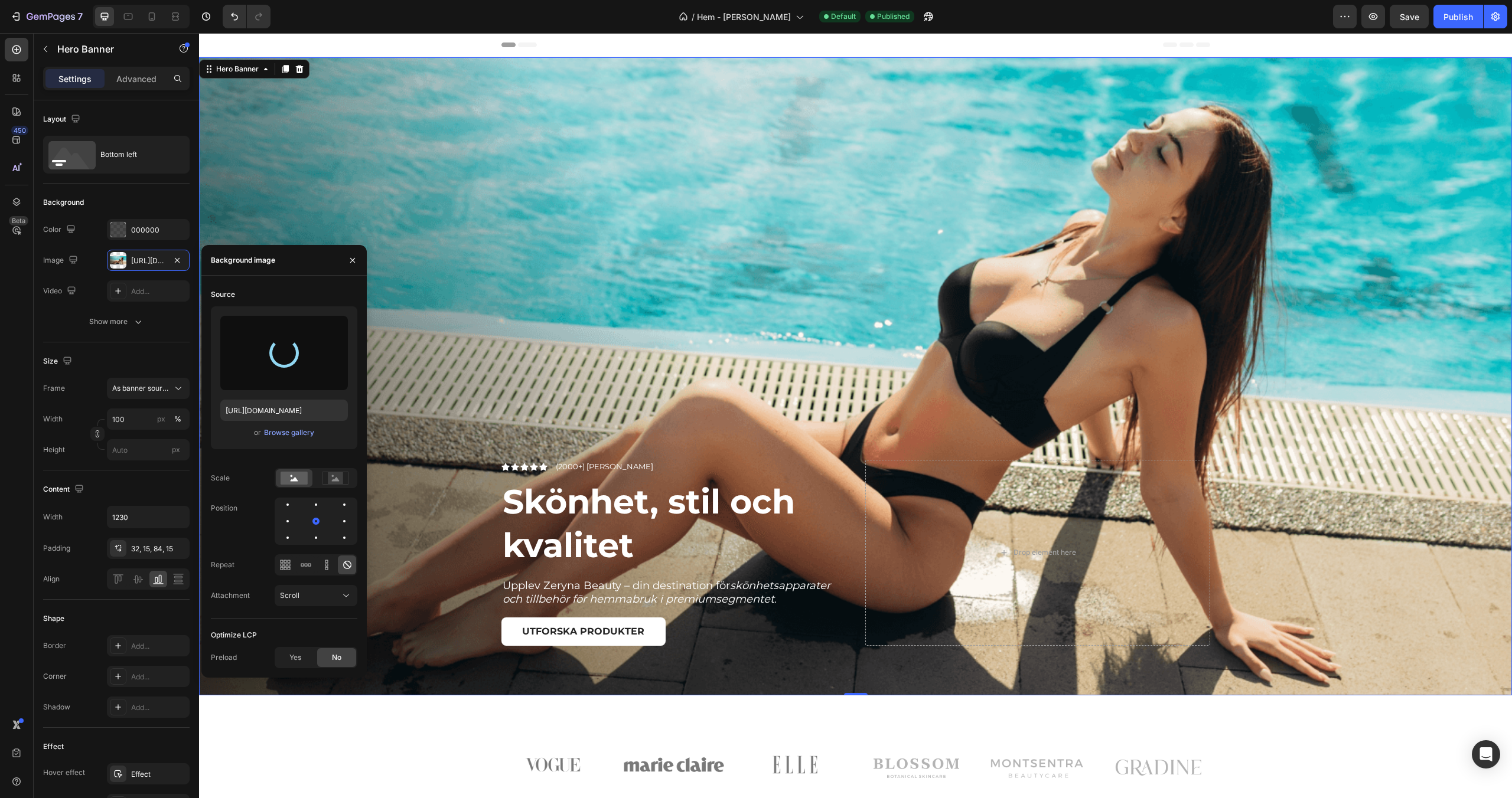
type input "https://cdn.shopify.com/s/files/1/0963/0849/4667/files/gempages_581080910313554…"
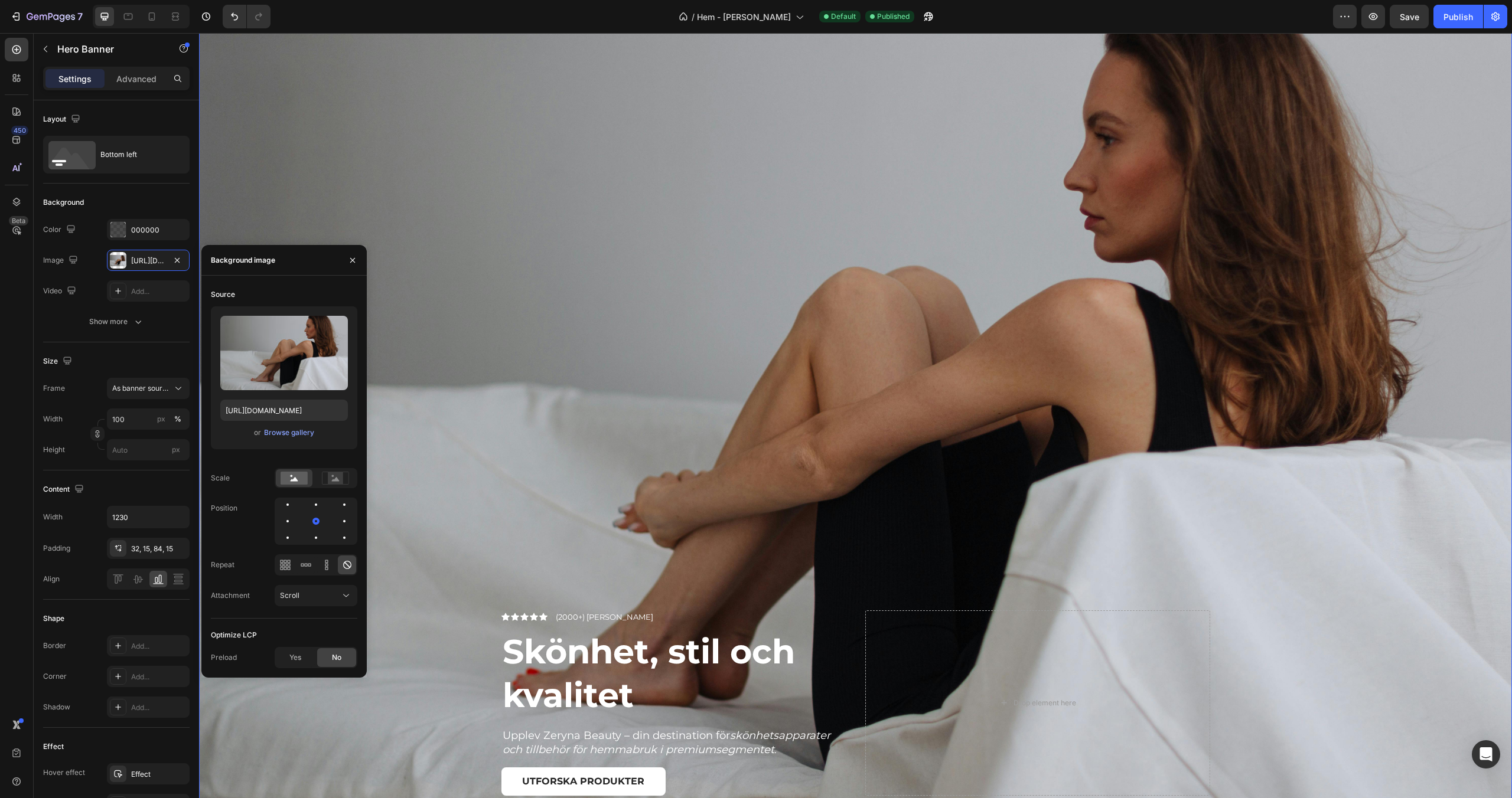
scroll to position [11, 0]
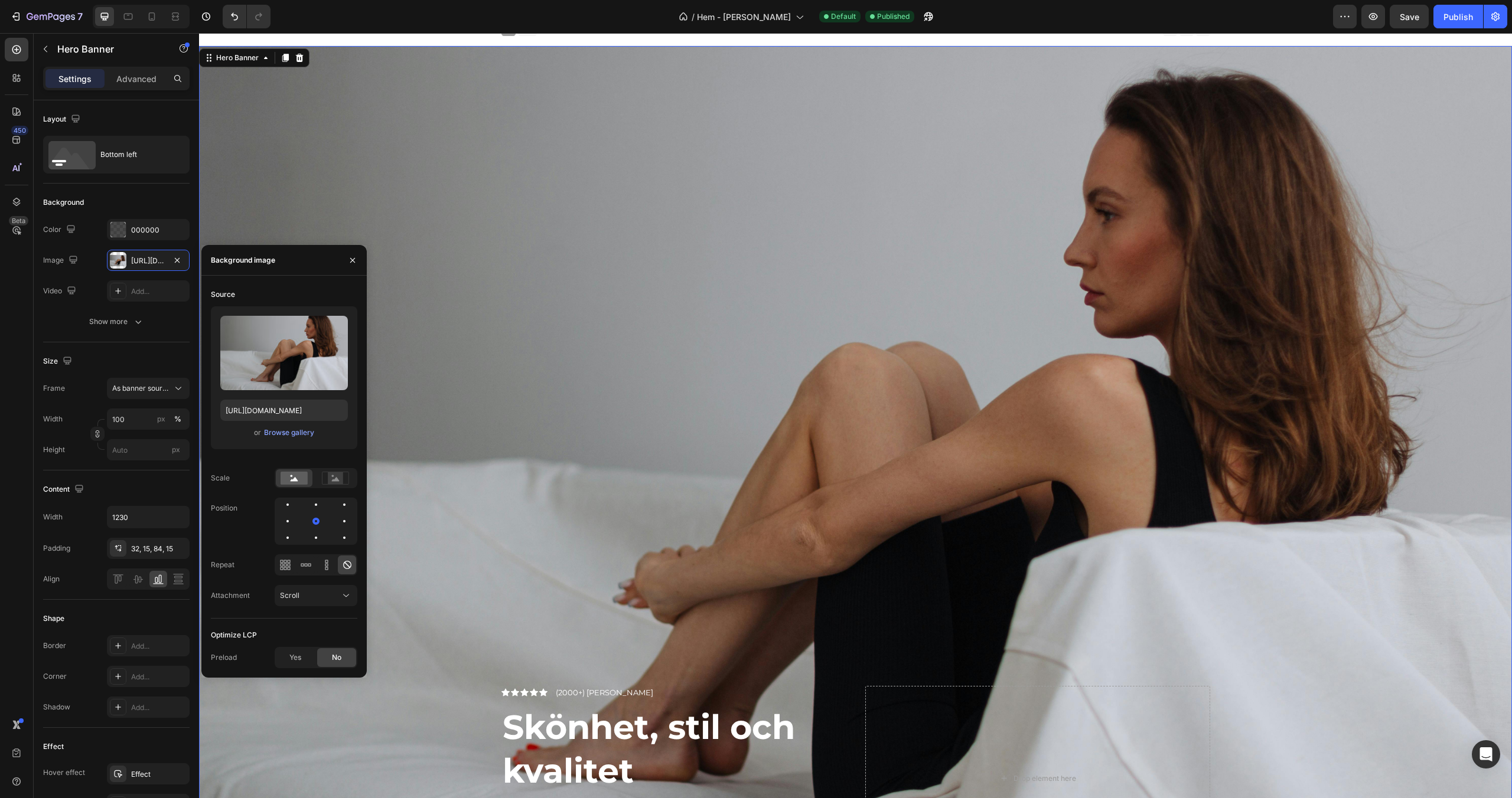
click at [670, 306] on div "Overlay" at bounding box center [855, 484] width 1313 height 875
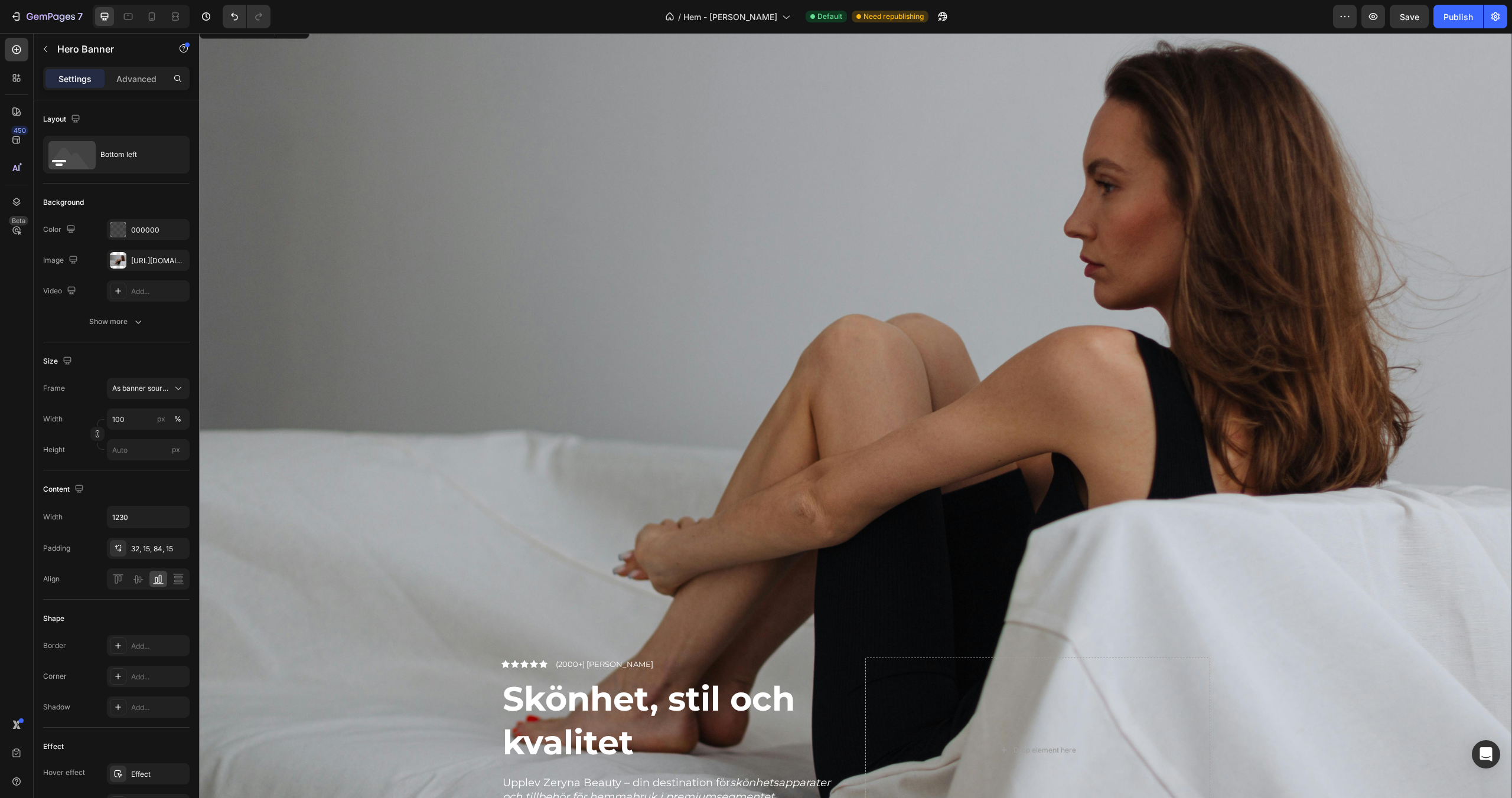
scroll to position [0, 0]
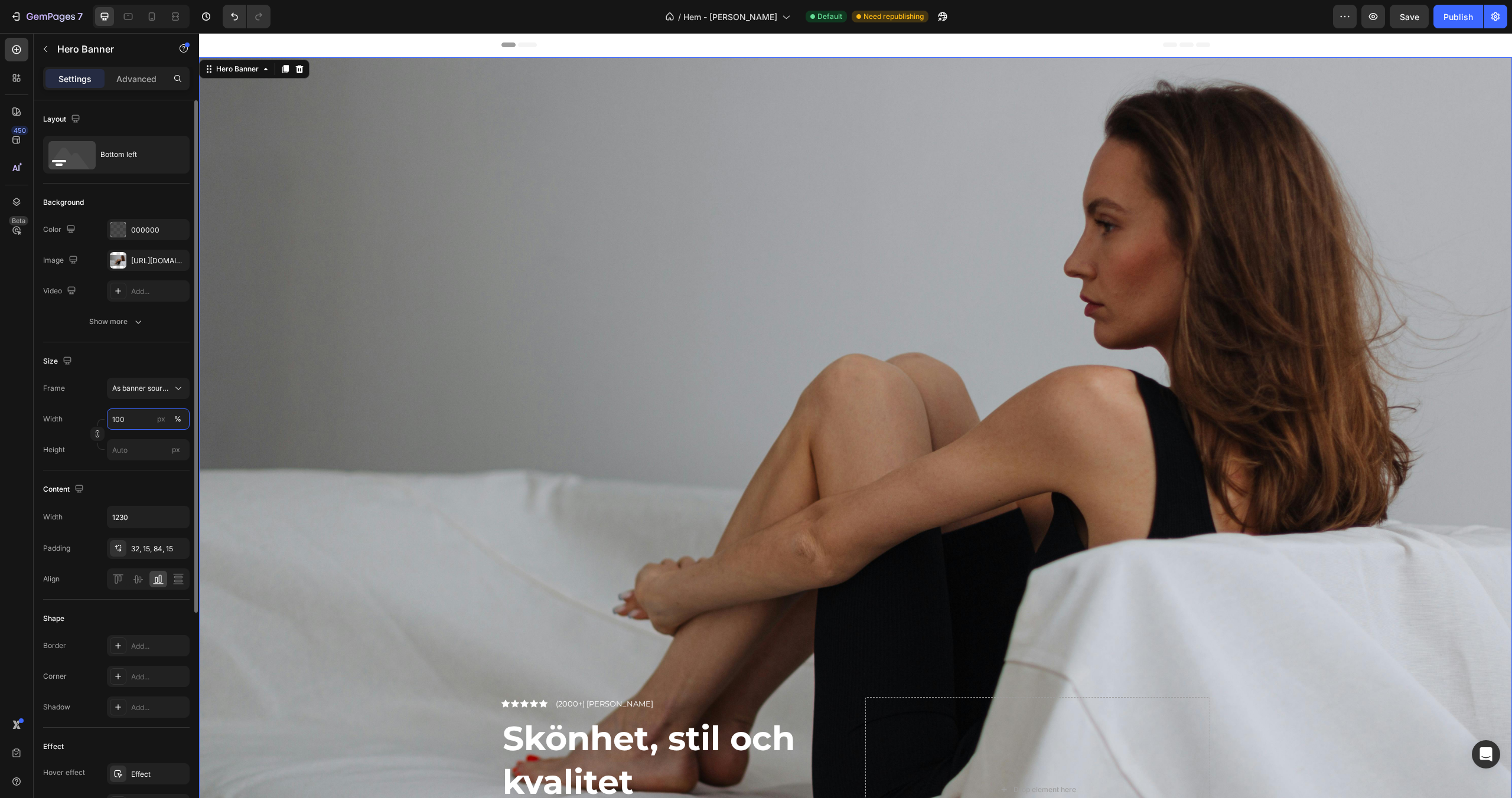
click at [136, 415] on input "100" at bounding box center [148, 419] width 83 height 21
click at [130, 460] on div "Default 1200px" at bounding box center [136, 468] width 97 height 21
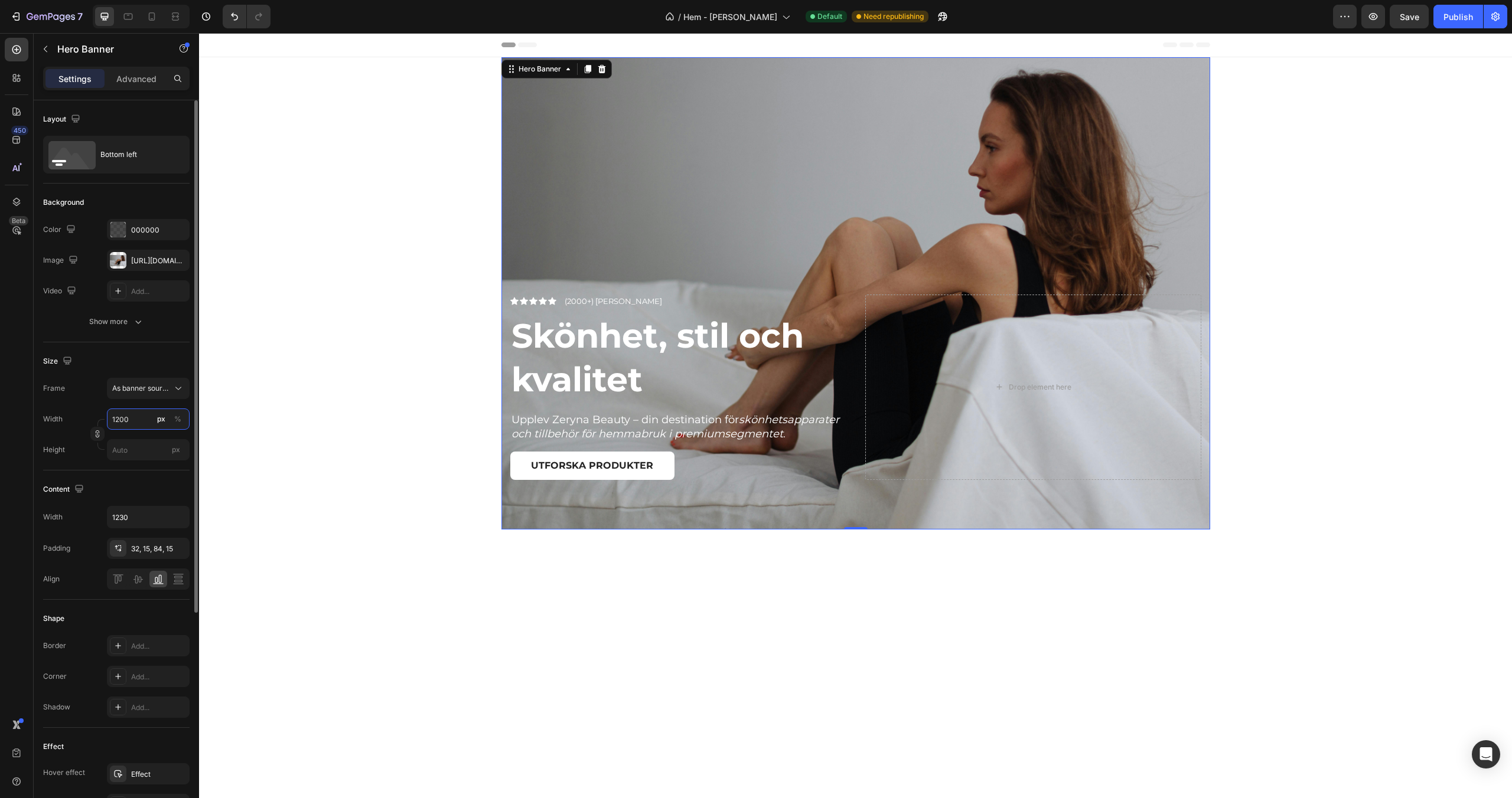
click at [136, 420] on input "1200" at bounding box center [148, 419] width 83 height 21
click at [135, 448] on p "Full 100%" at bounding box center [146, 447] width 68 height 11
type input "100"
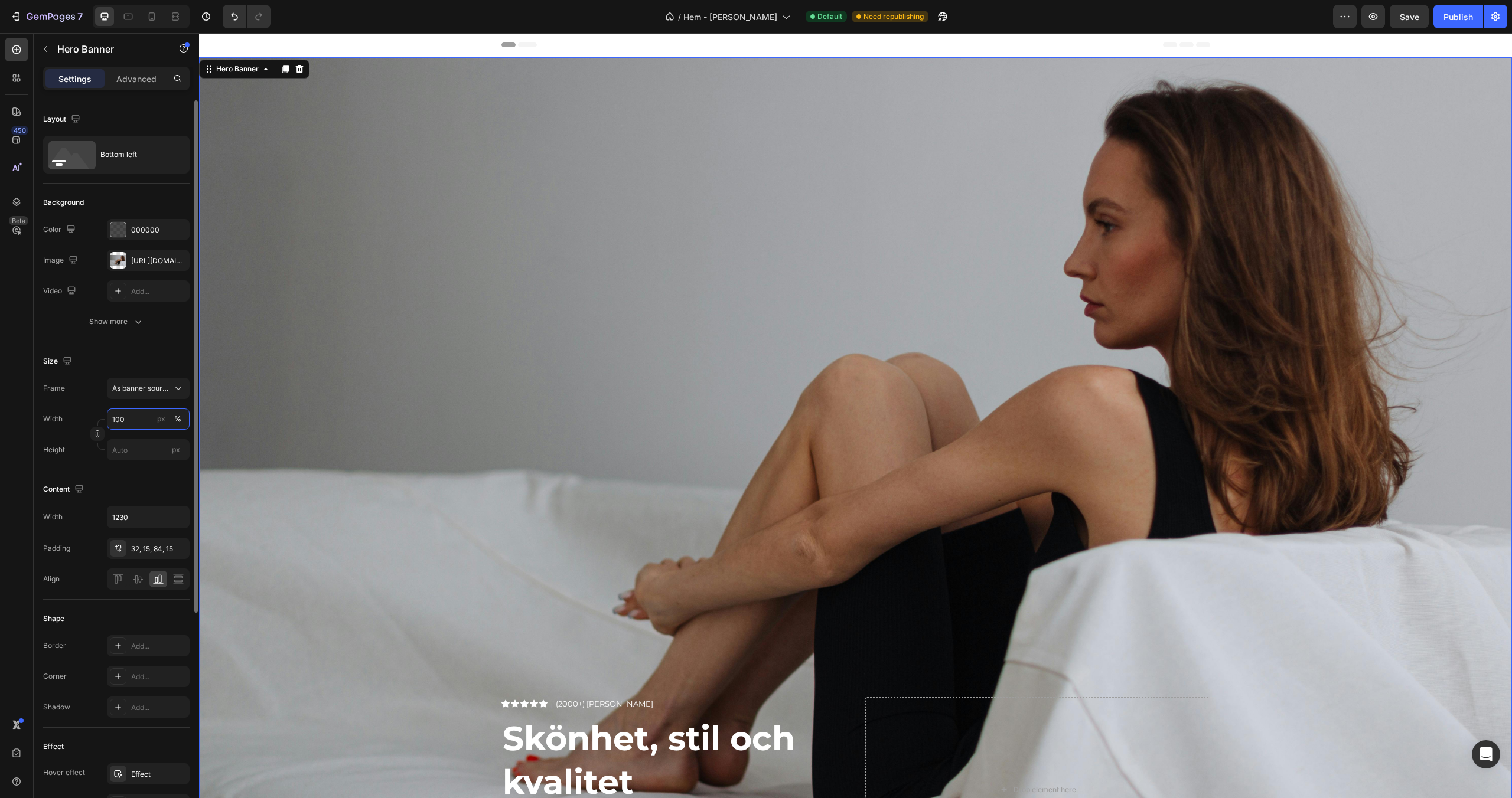
click at [141, 418] on input "100" at bounding box center [148, 419] width 83 height 21
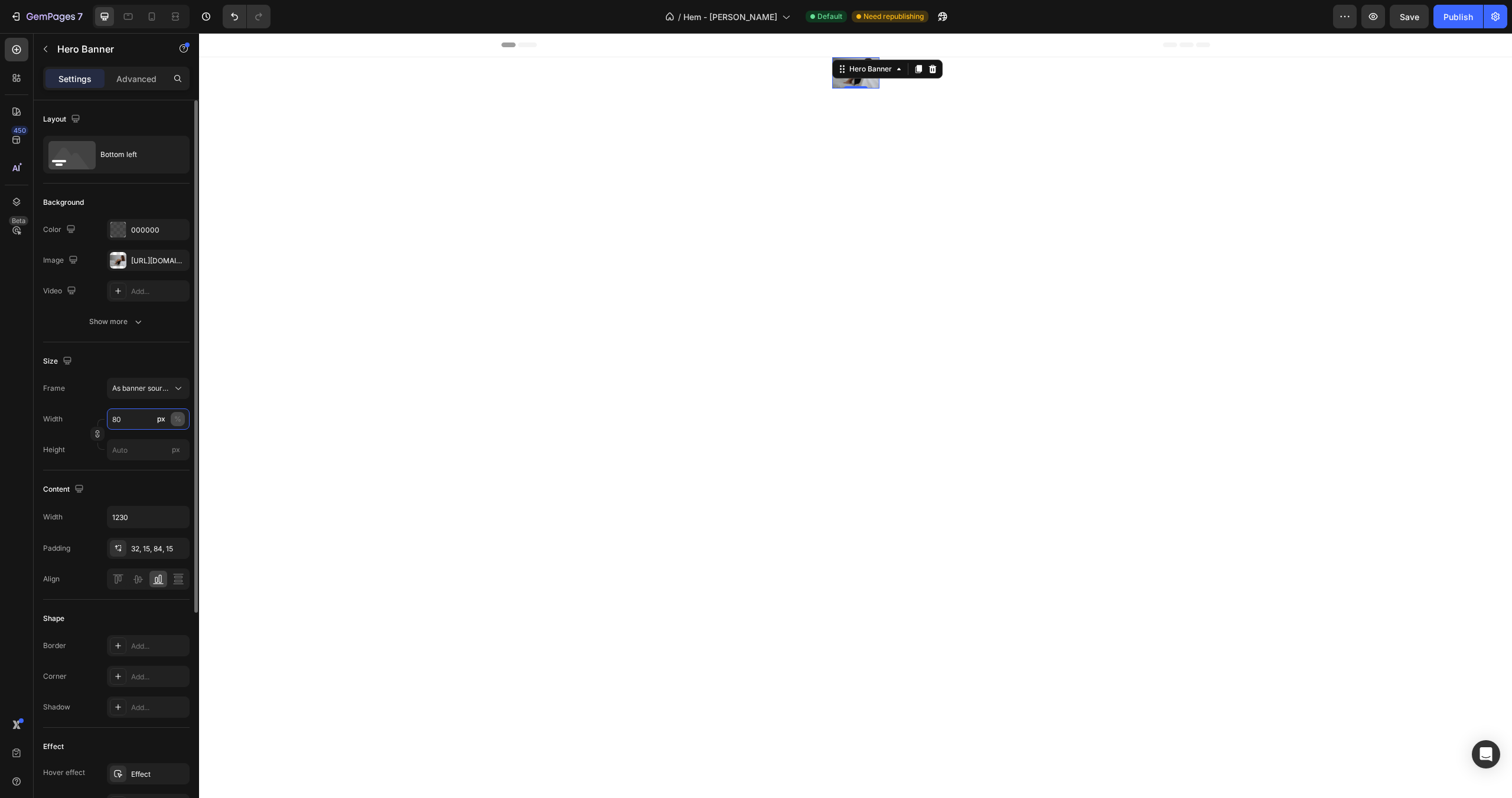
type input "80"
click at [180, 416] on div "%" at bounding box center [178, 419] width 7 height 11
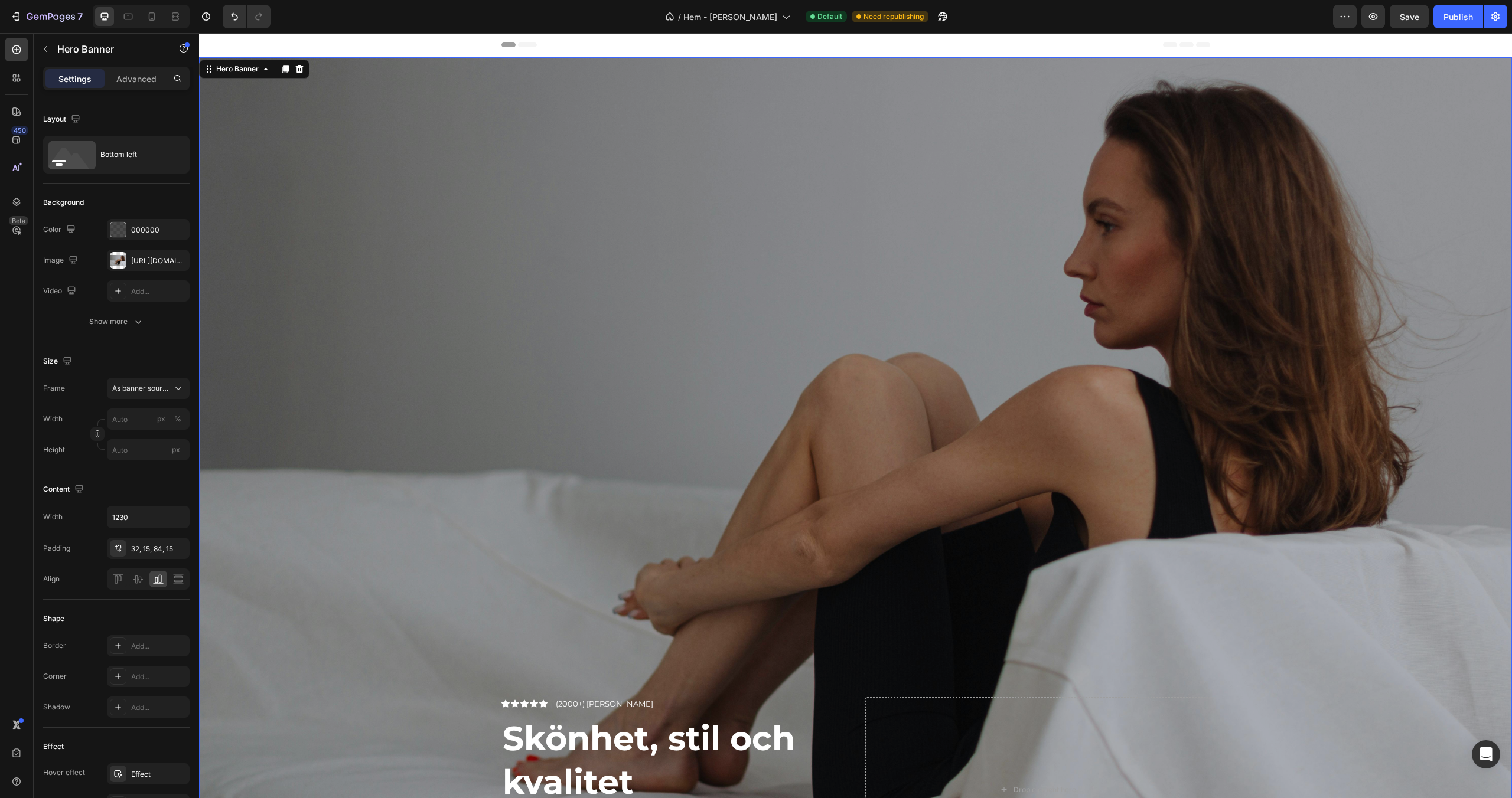
click at [405, 242] on div "Overlay" at bounding box center [855, 495] width 1313 height 875
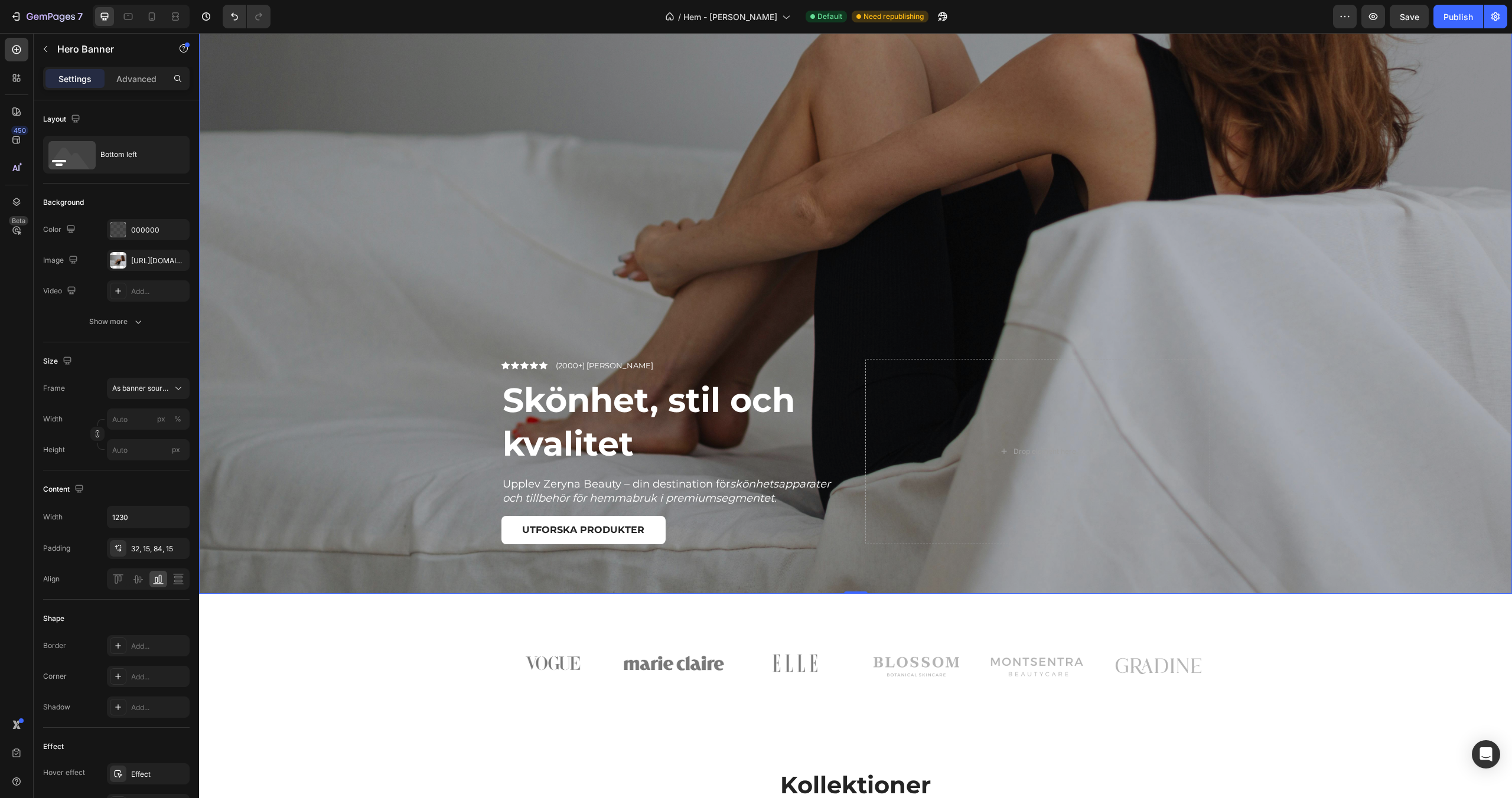
scroll to position [412, 0]
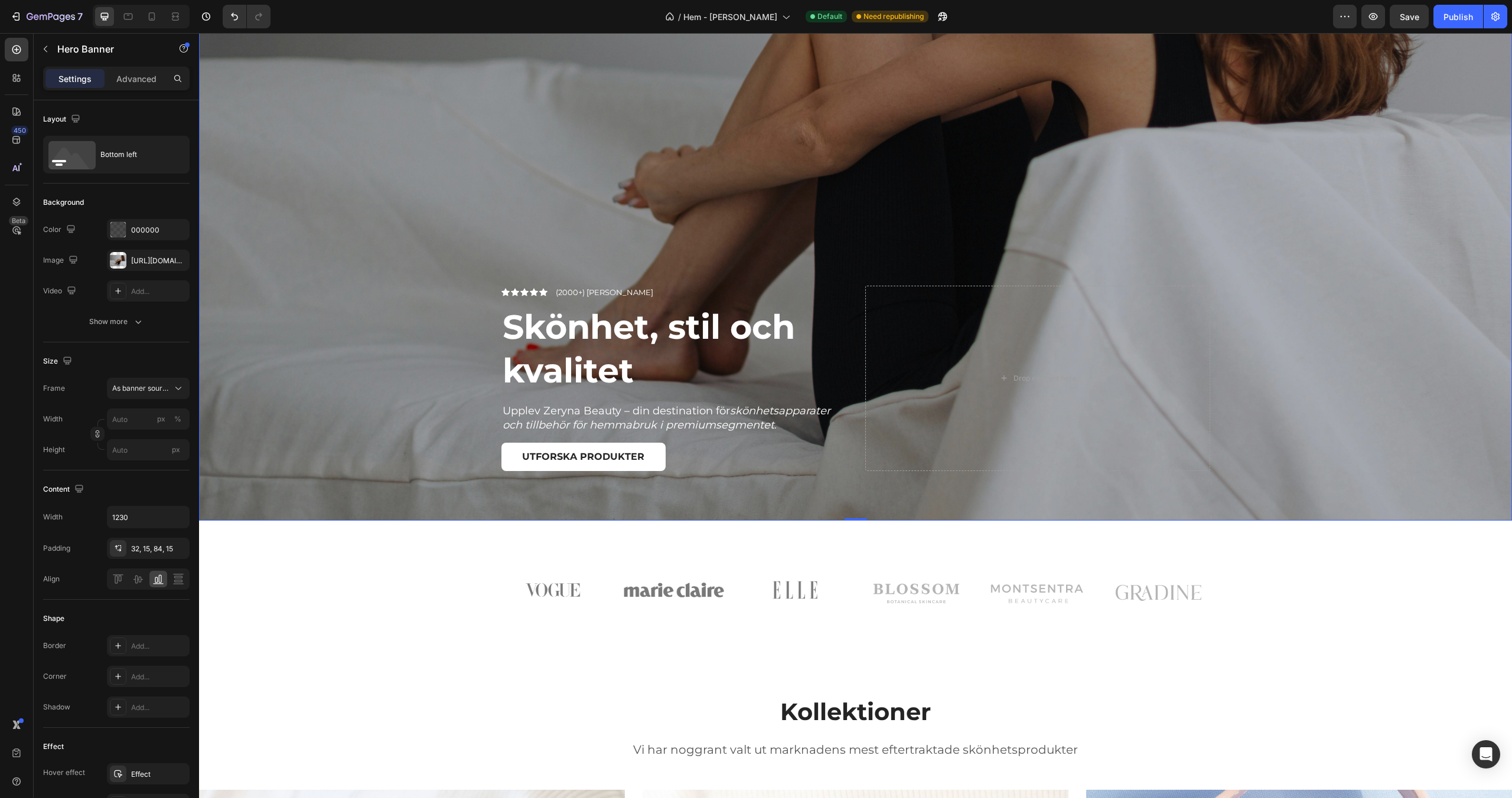
click at [405, 246] on div "Overlay" at bounding box center [855, 83] width 1313 height 875
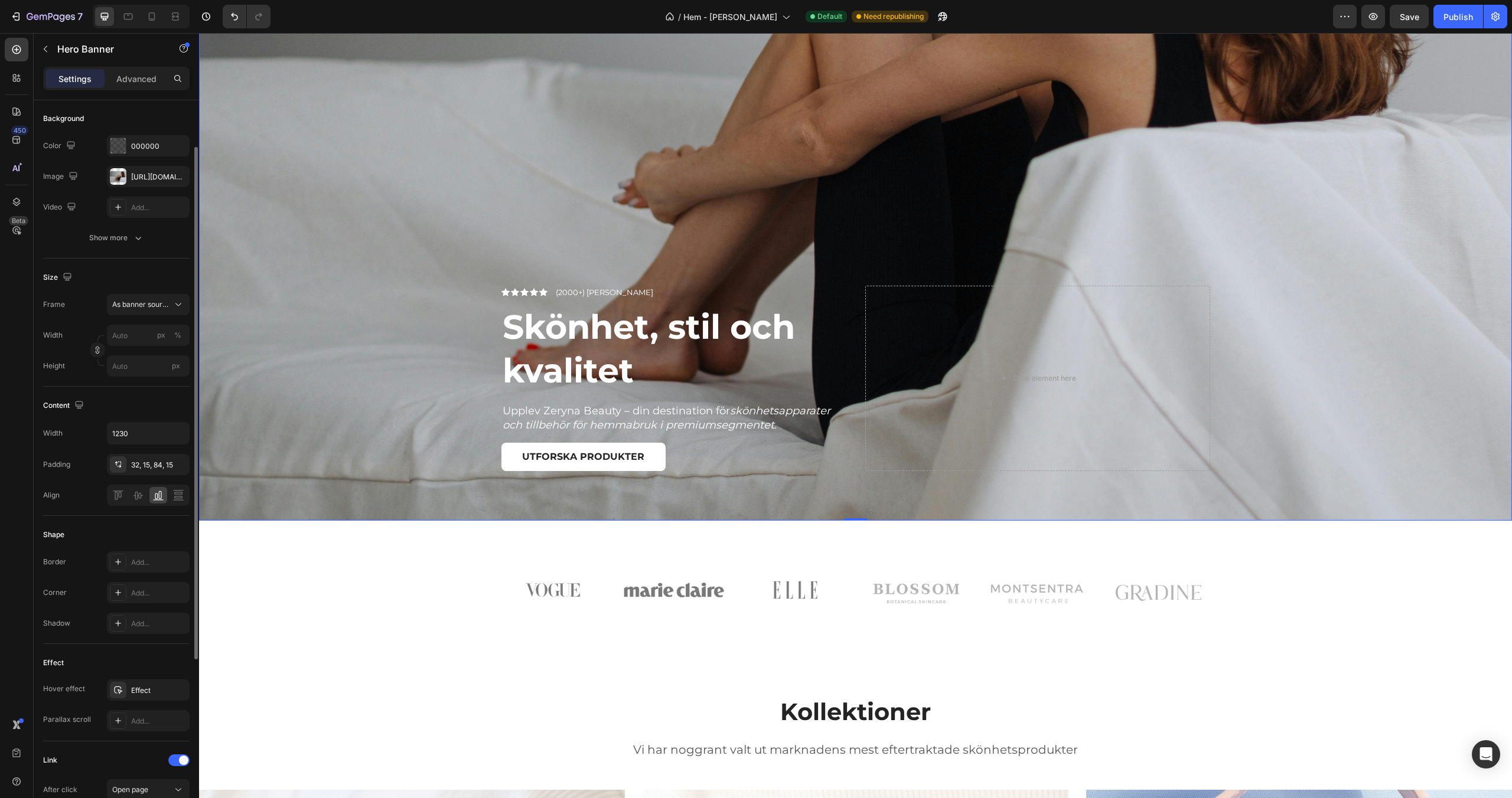
scroll to position [97, 0]
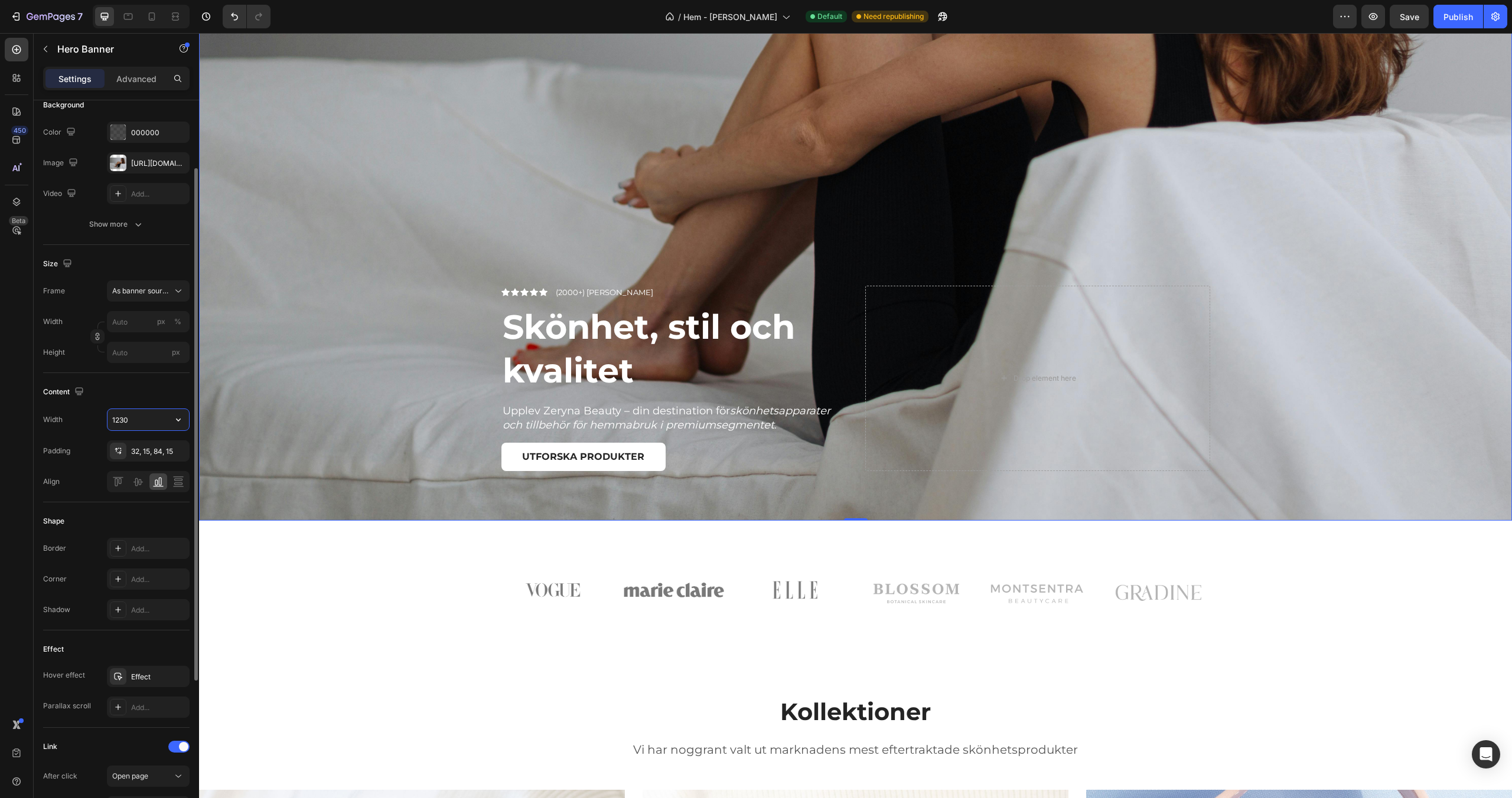
click at [148, 410] on input "1230" at bounding box center [148, 420] width 82 height 21
click at [175, 420] on icon "button" at bounding box center [178, 420] width 12 height 12
click at [164, 445] on span "100%" at bounding box center [169, 450] width 20 height 11
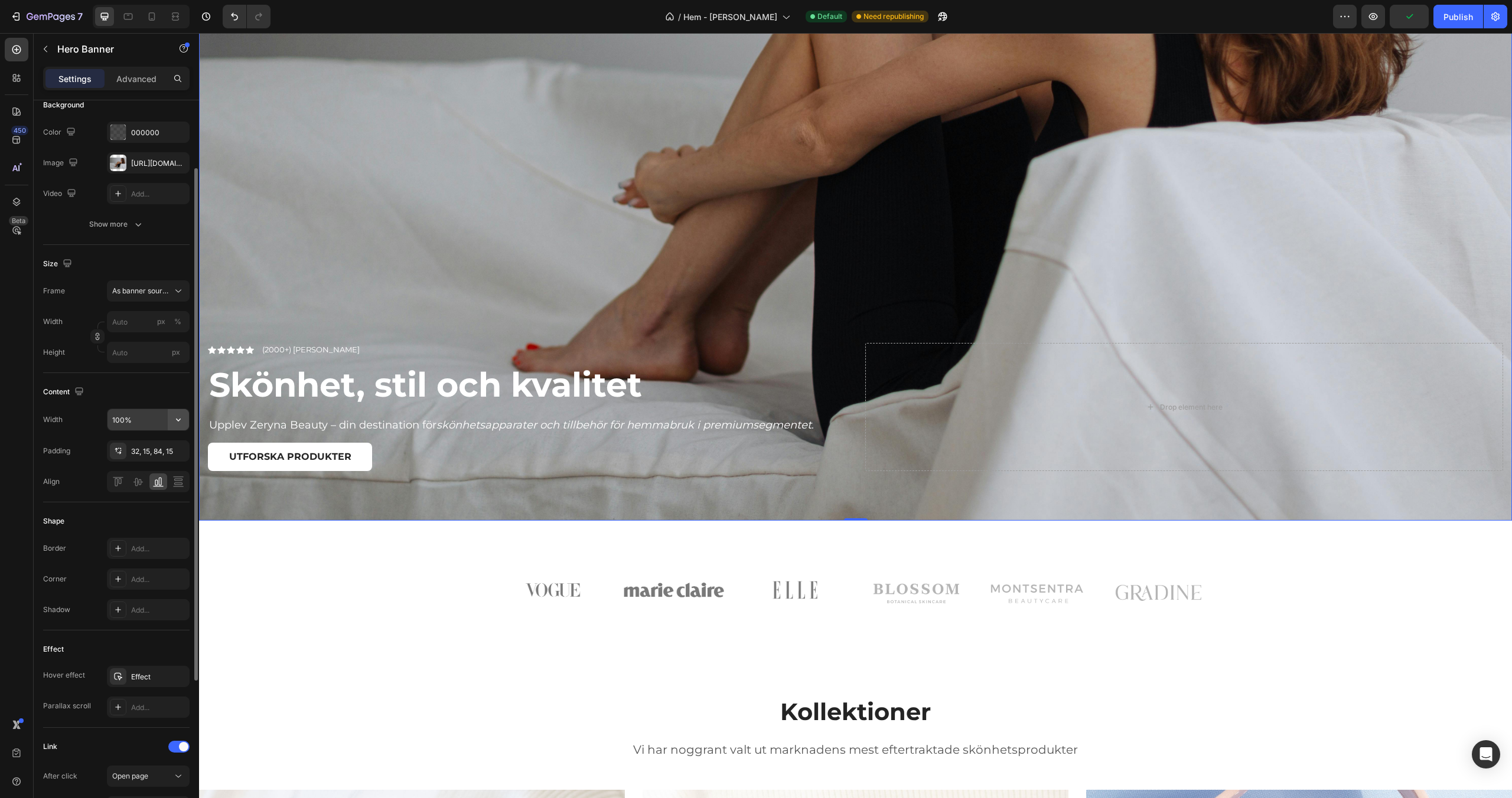
click at [168, 421] on button "button" at bounding box center [178, 420] width 21 height 21
click at [153, 472] on p "Default 1200px" at bounding box center [145, 472] width 67 height 11
type input "1200"
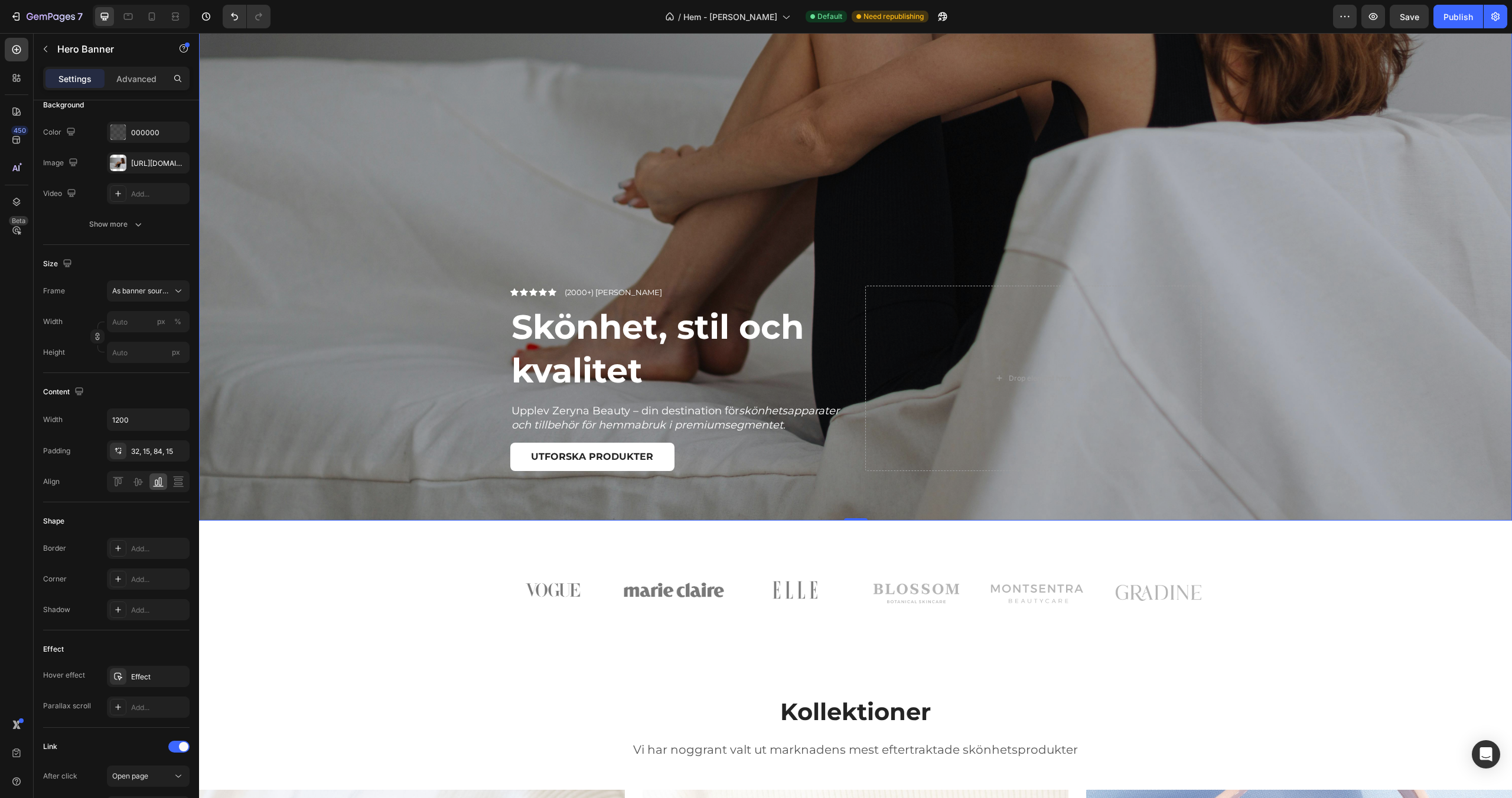
click at [360, 360] on div "Overlay" at bounding box center [855, 83] width 1313 height 875
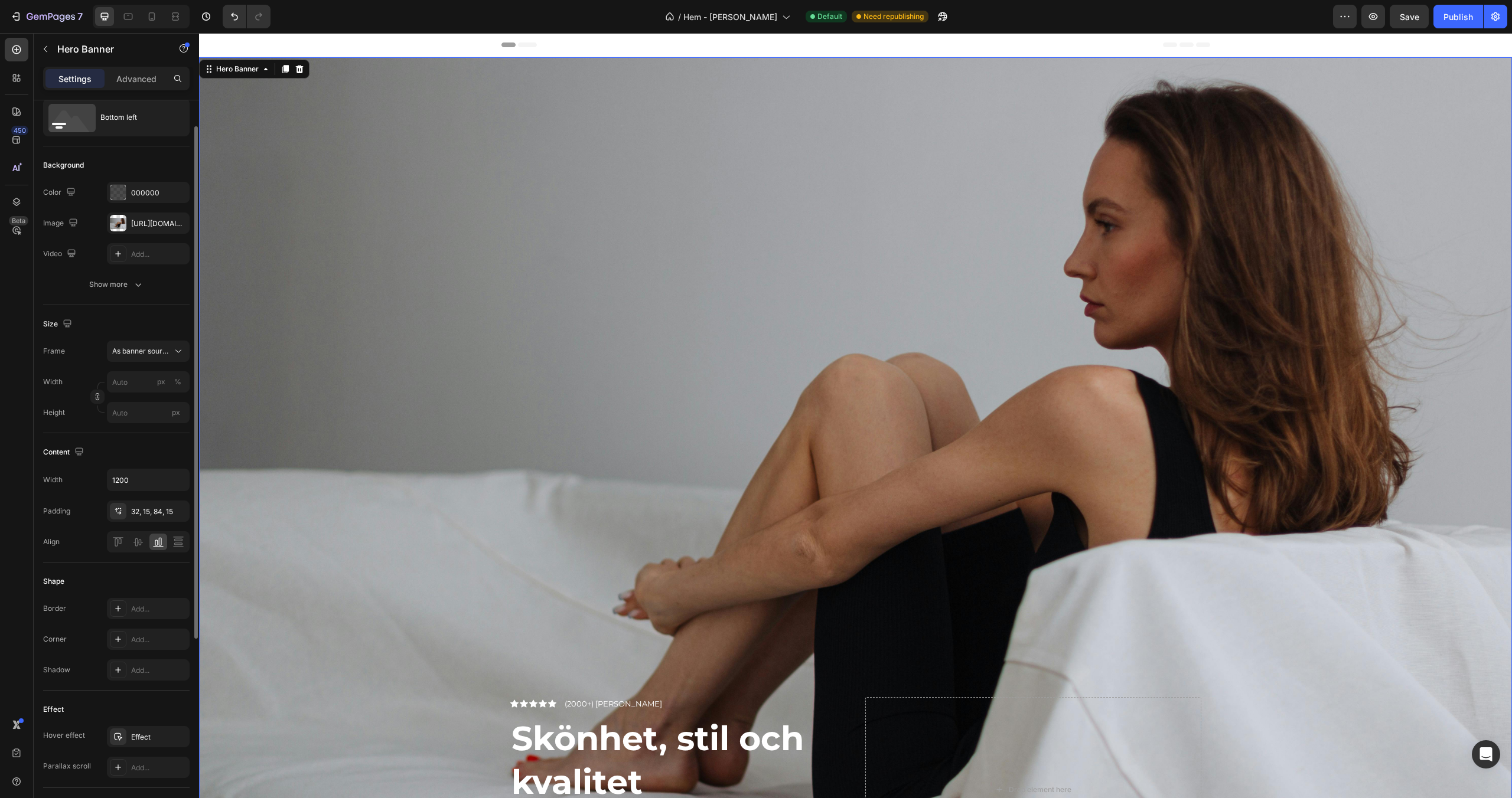
scroll to position [0, 0]
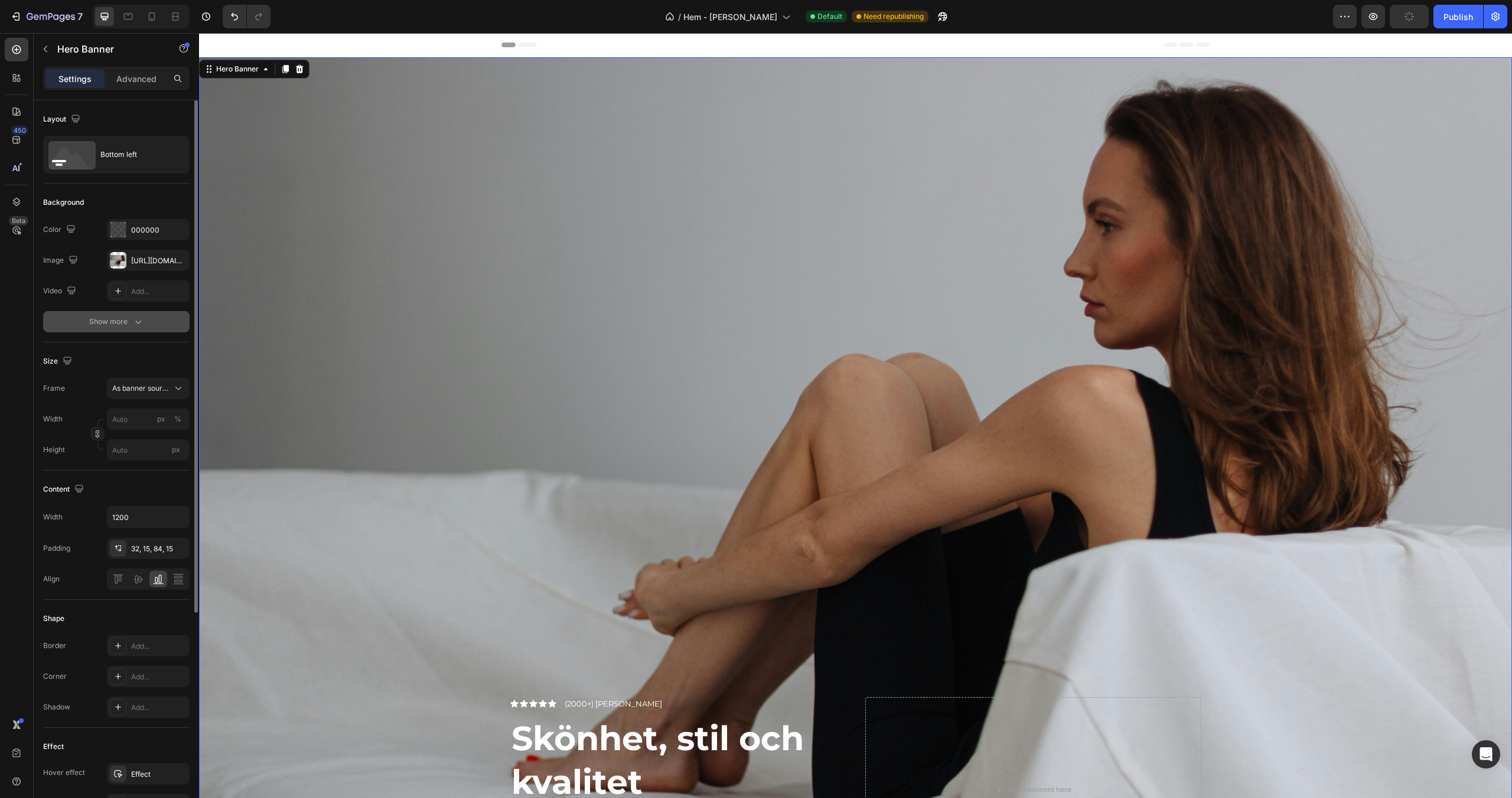
click at [114, 320] on div "Show more" at bounding box center [116, 322] width 55 height 12
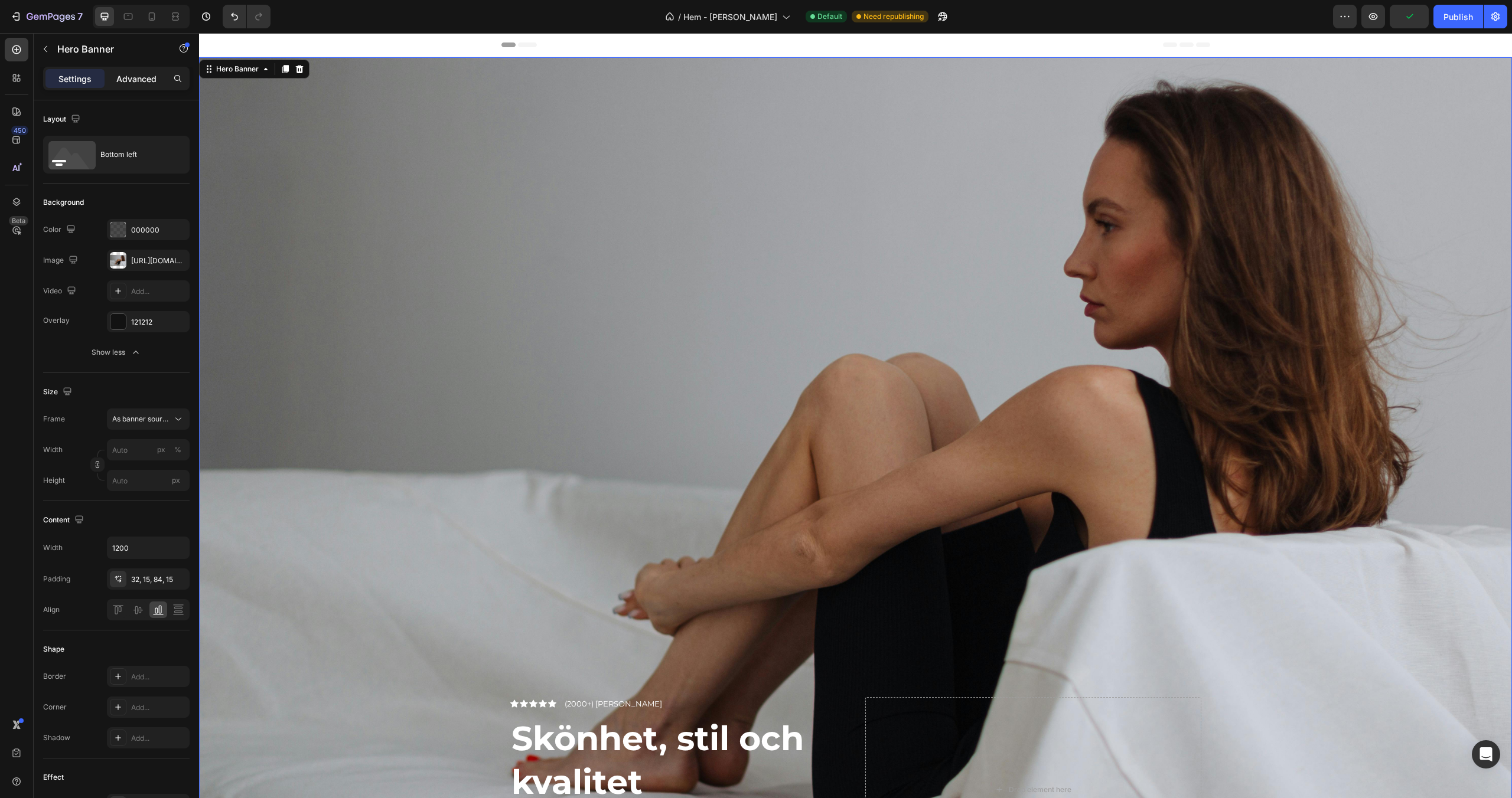
click at [143, 78] on p "Advanced" at bounding box center [136, 78] width 40 height 12
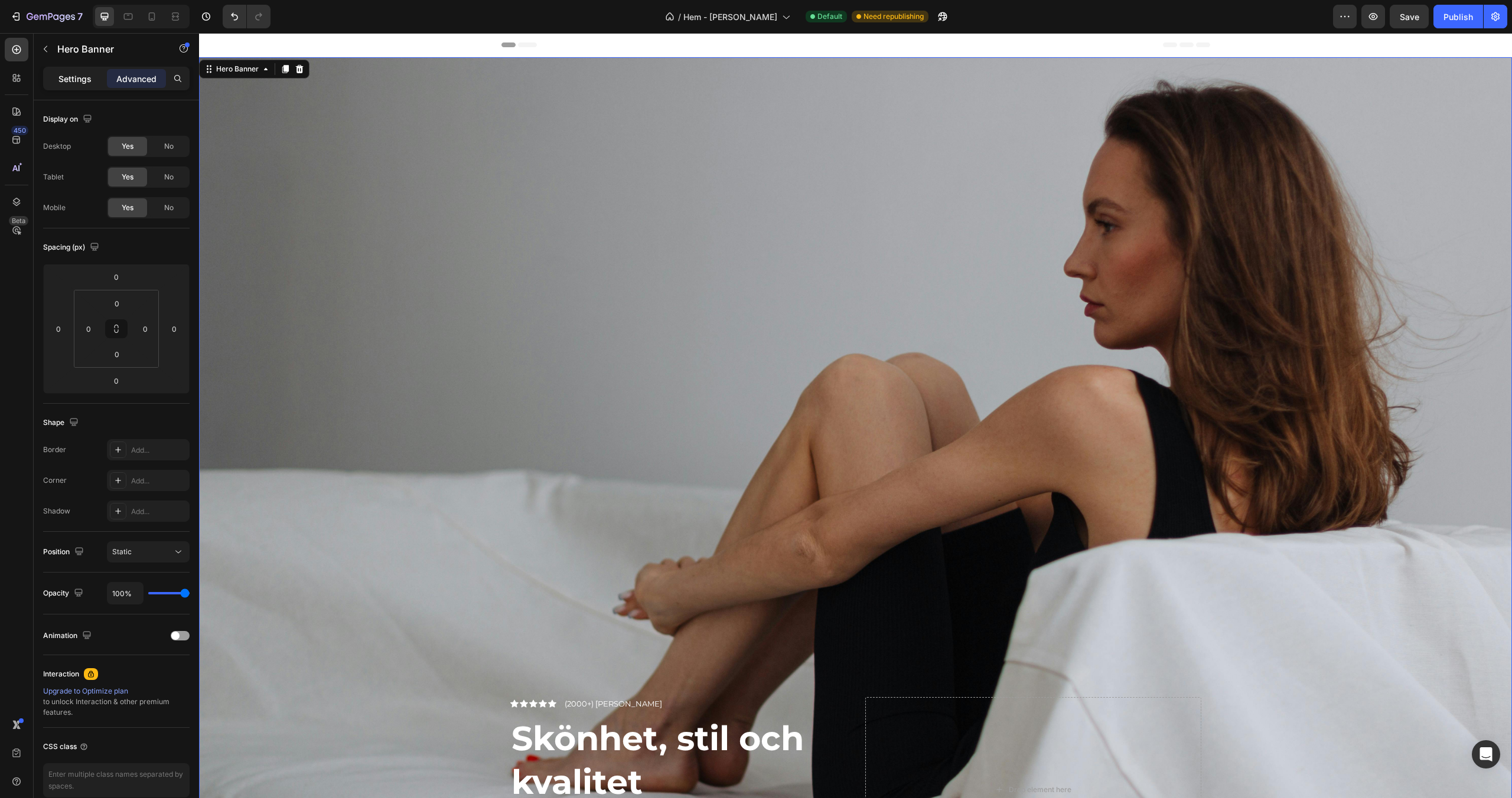
click at [72, 78] on p "Settings" at bounding box center [75, 78] width 33 height 12
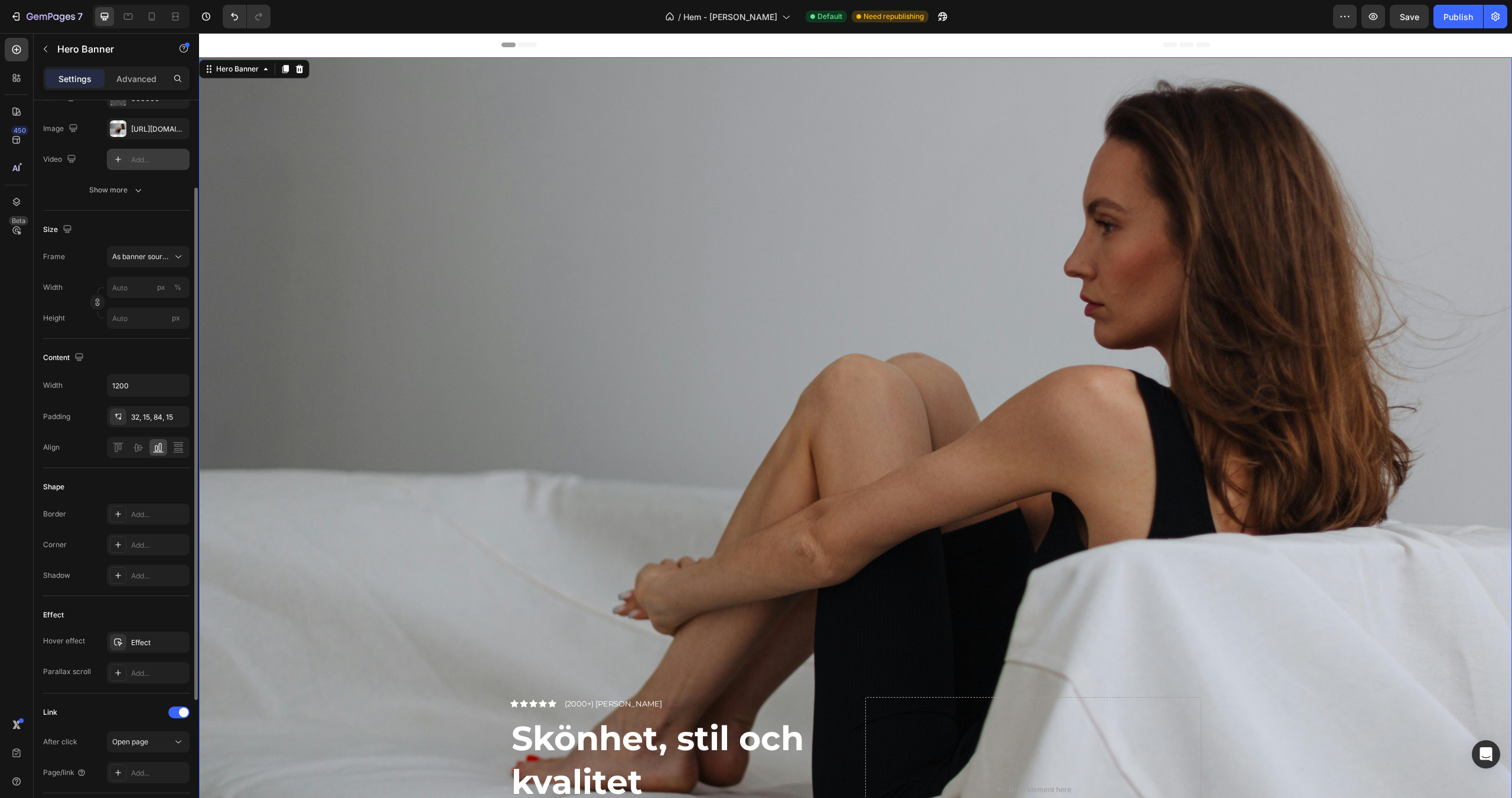
scroll to position [136, 0]
click at [147, 255] on span "As banner source" at bounding box center [141, 253] width 58 height 11
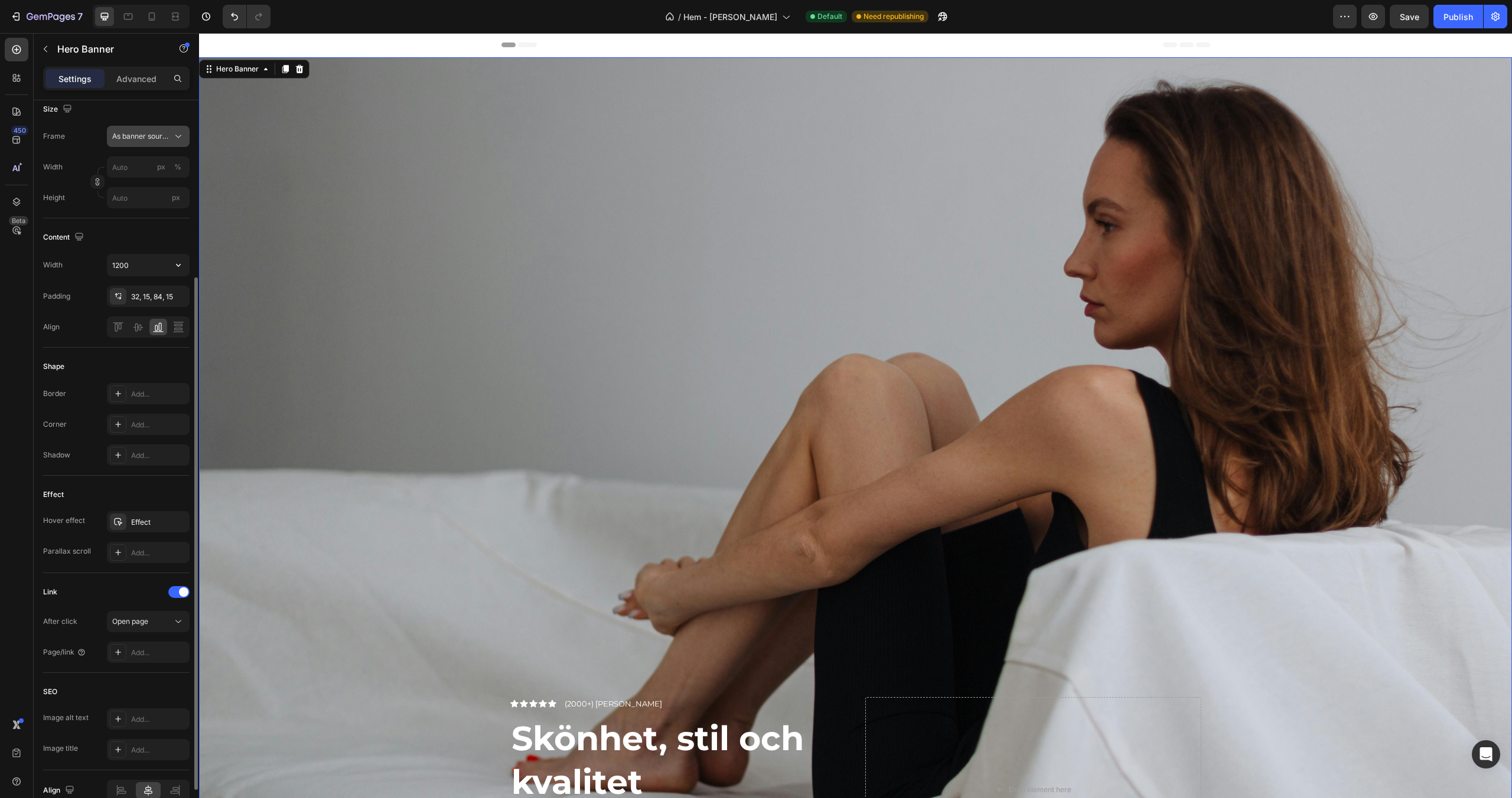
scroll to position [253, 0]
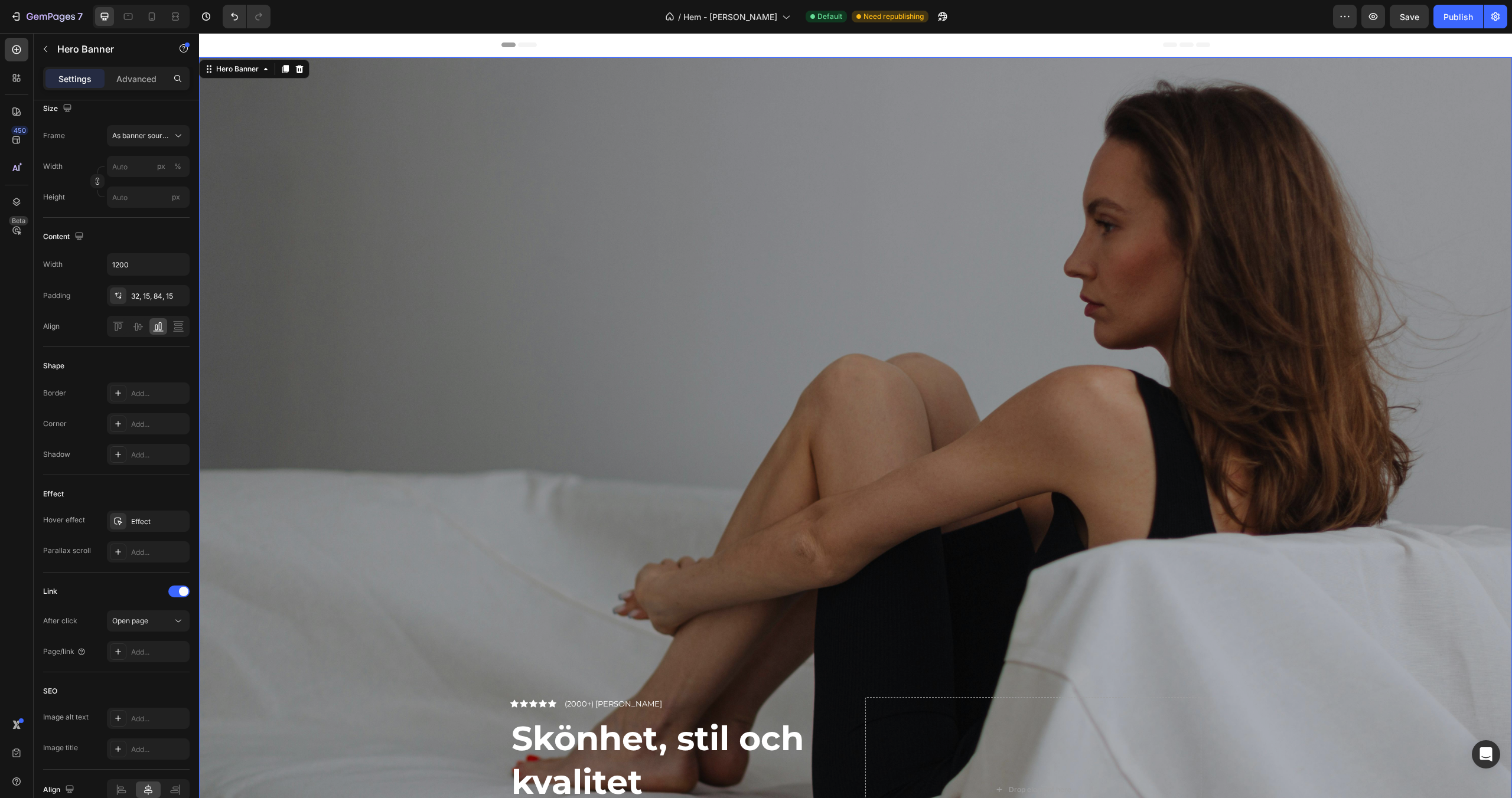
click at [461, 318] on div "Overlay" at bounding box center [855, 495] width 1313 height 875
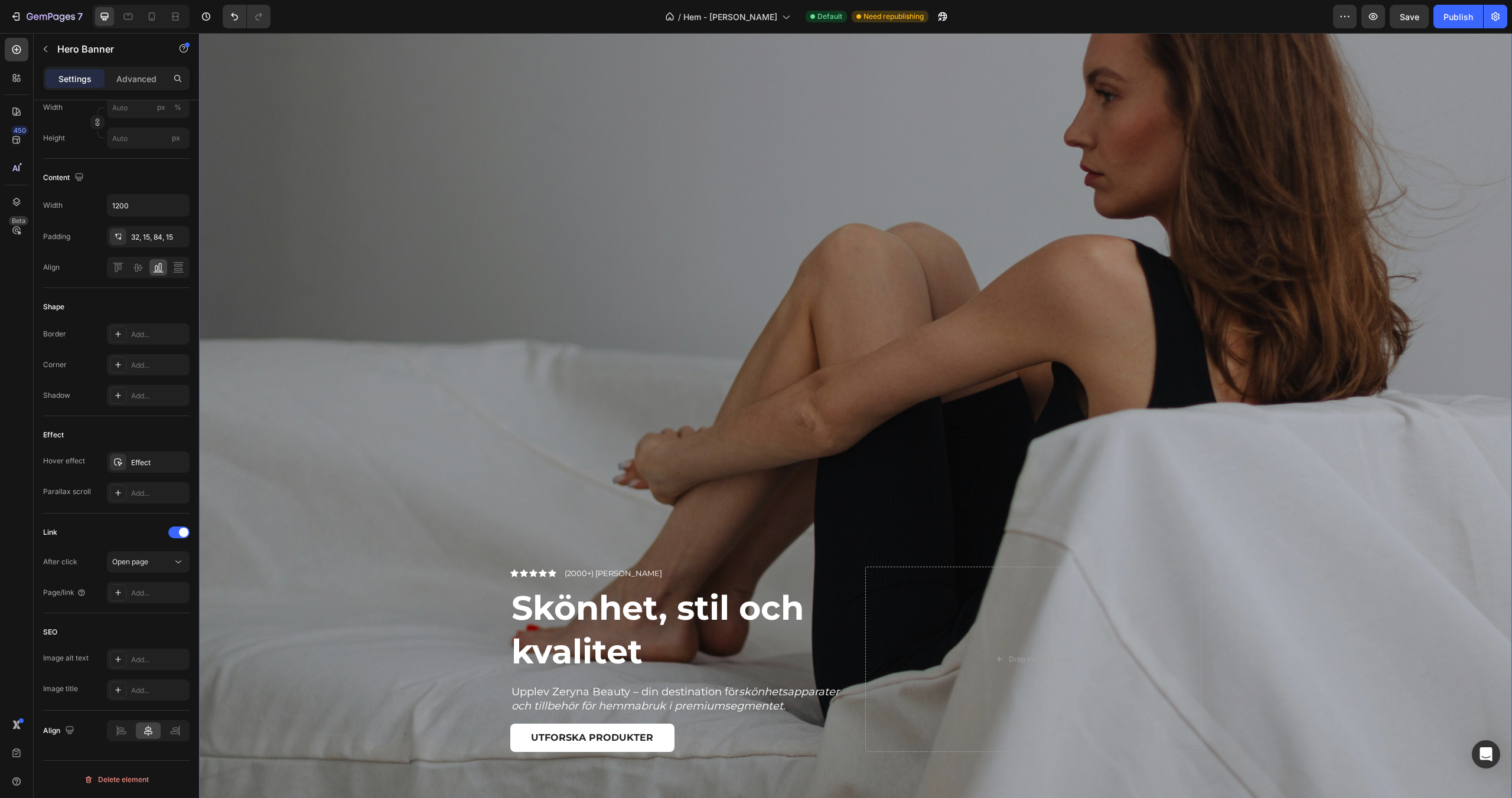
scroll to position [49, 0]
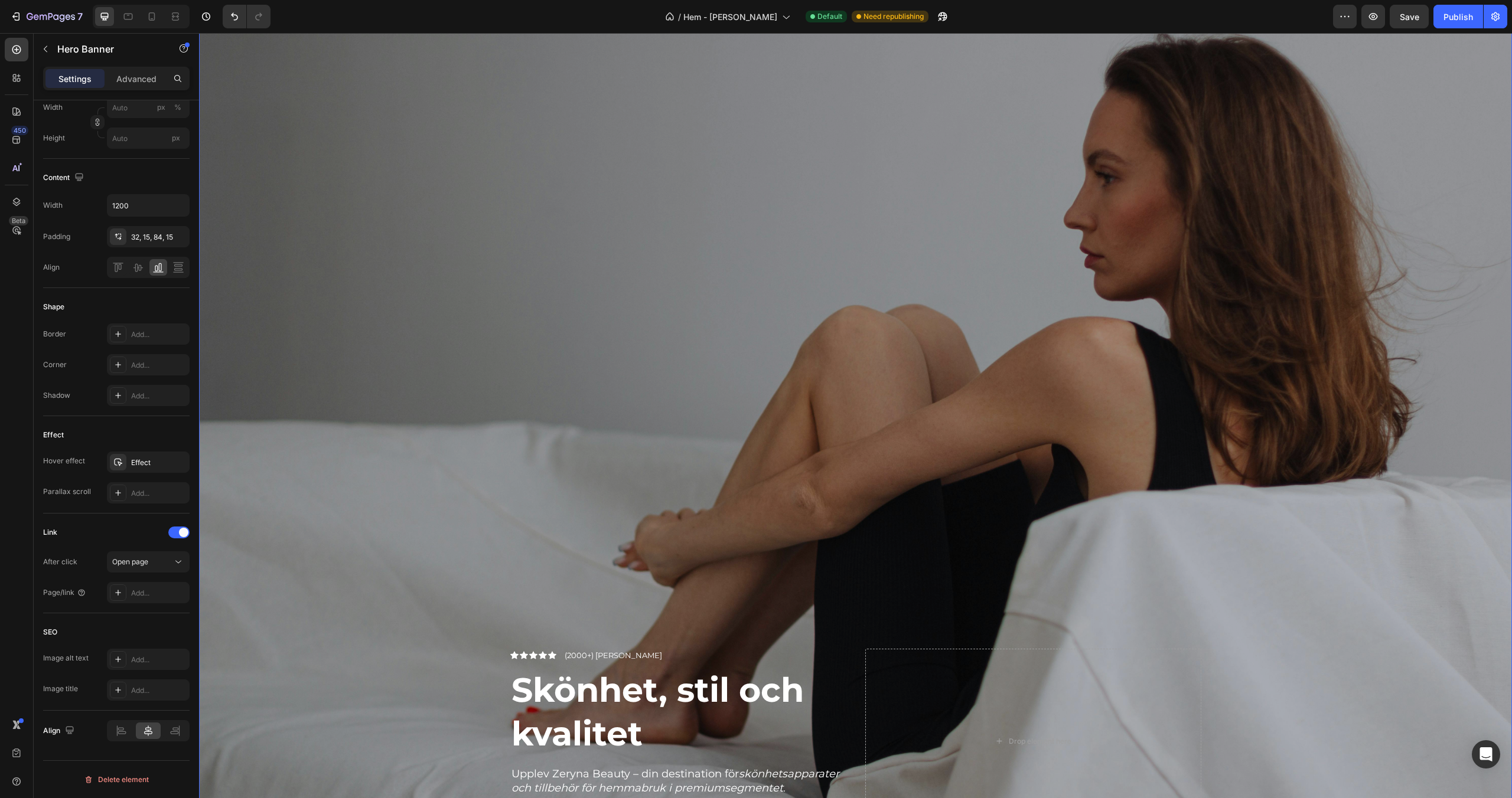
click at [388, 309] on div "Overlay" at bounding box center [855, 446] width 1313 height 875
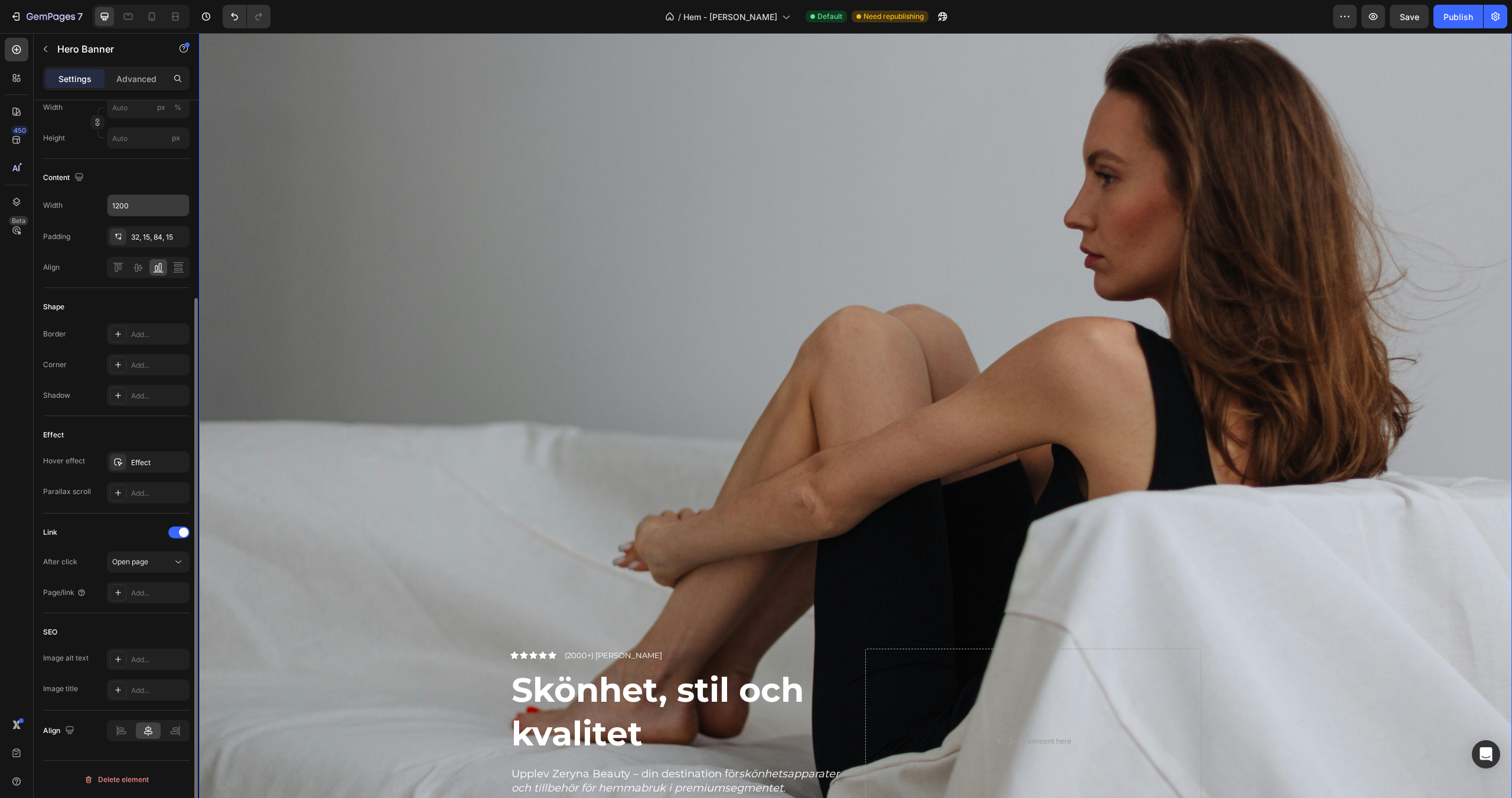
scroll to position [0, 0]
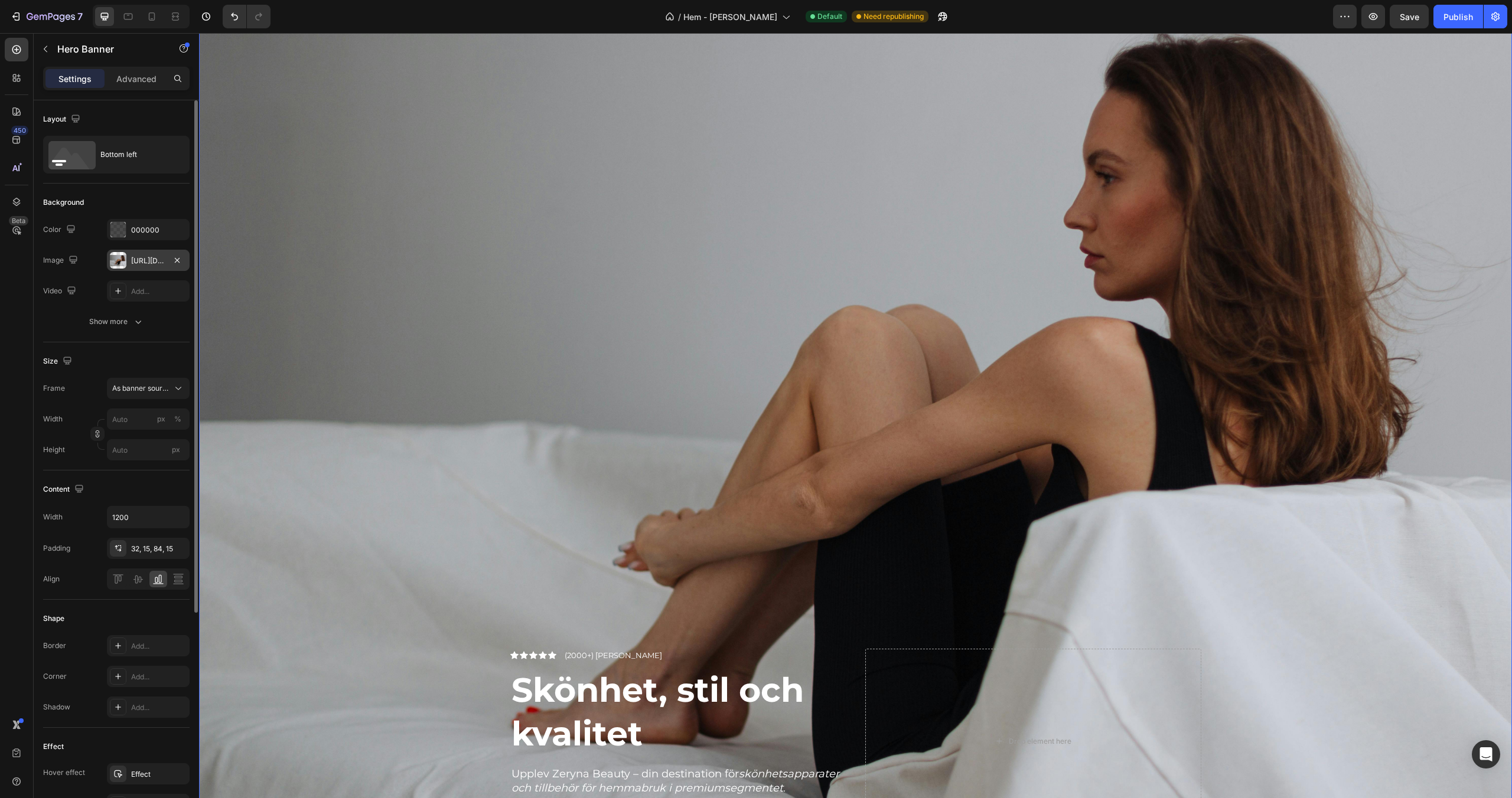
click at [143, 257] on div "https://cdn.shopify.com/s/files/1/0963/0849/4667/files/gempages_581080910313554…" at bounding box center [148, 261] width 34 height 11
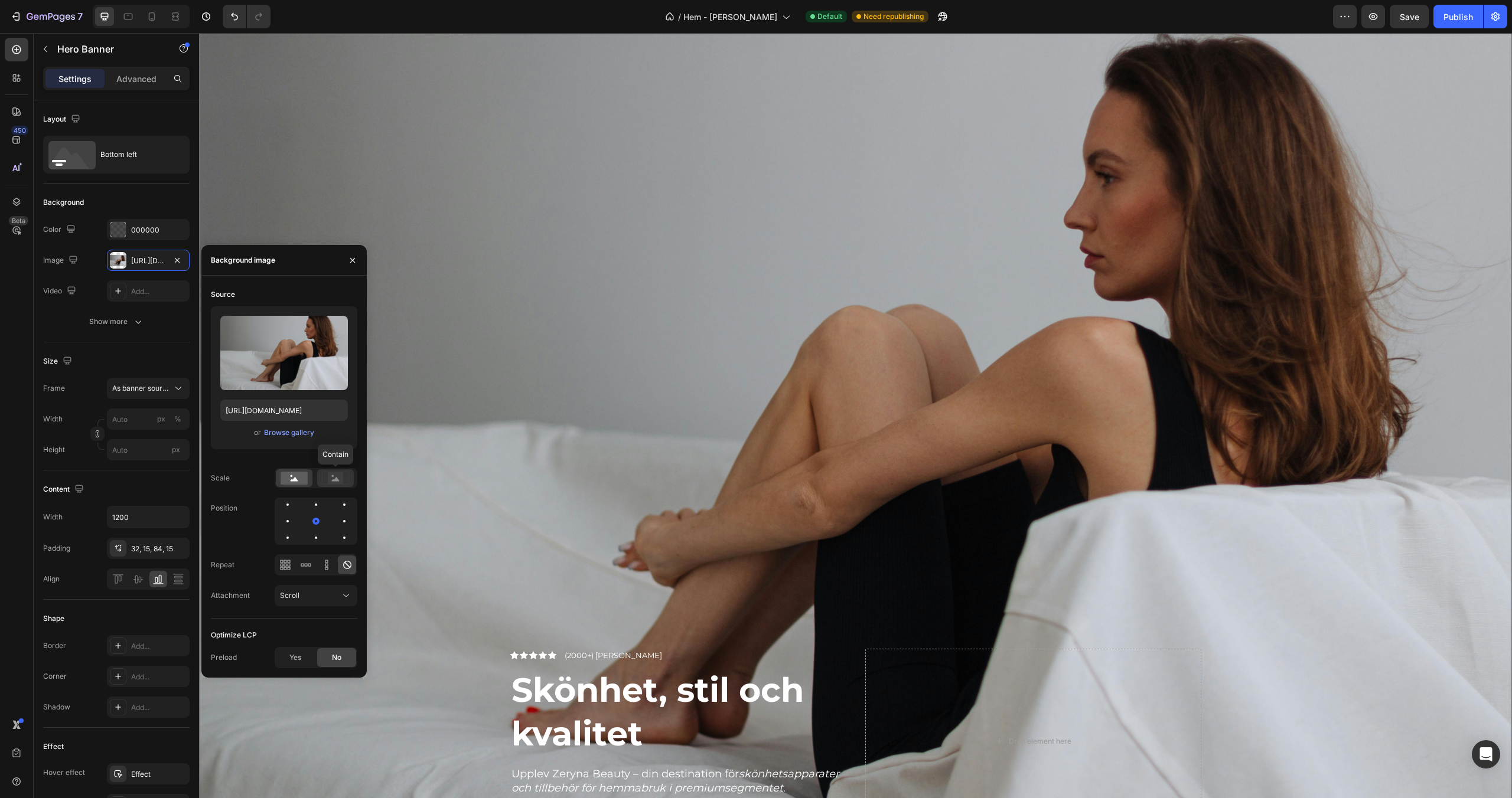
click at [330, 481] on rect at bounding box center [335, 478] width 15 height 12
click at [294, 481] on icon at bounding box center [295, 479] width 8 height 4
click at [288, 428] on div "Browse gallery" at bounding box center [289, 433] width 50 height 11
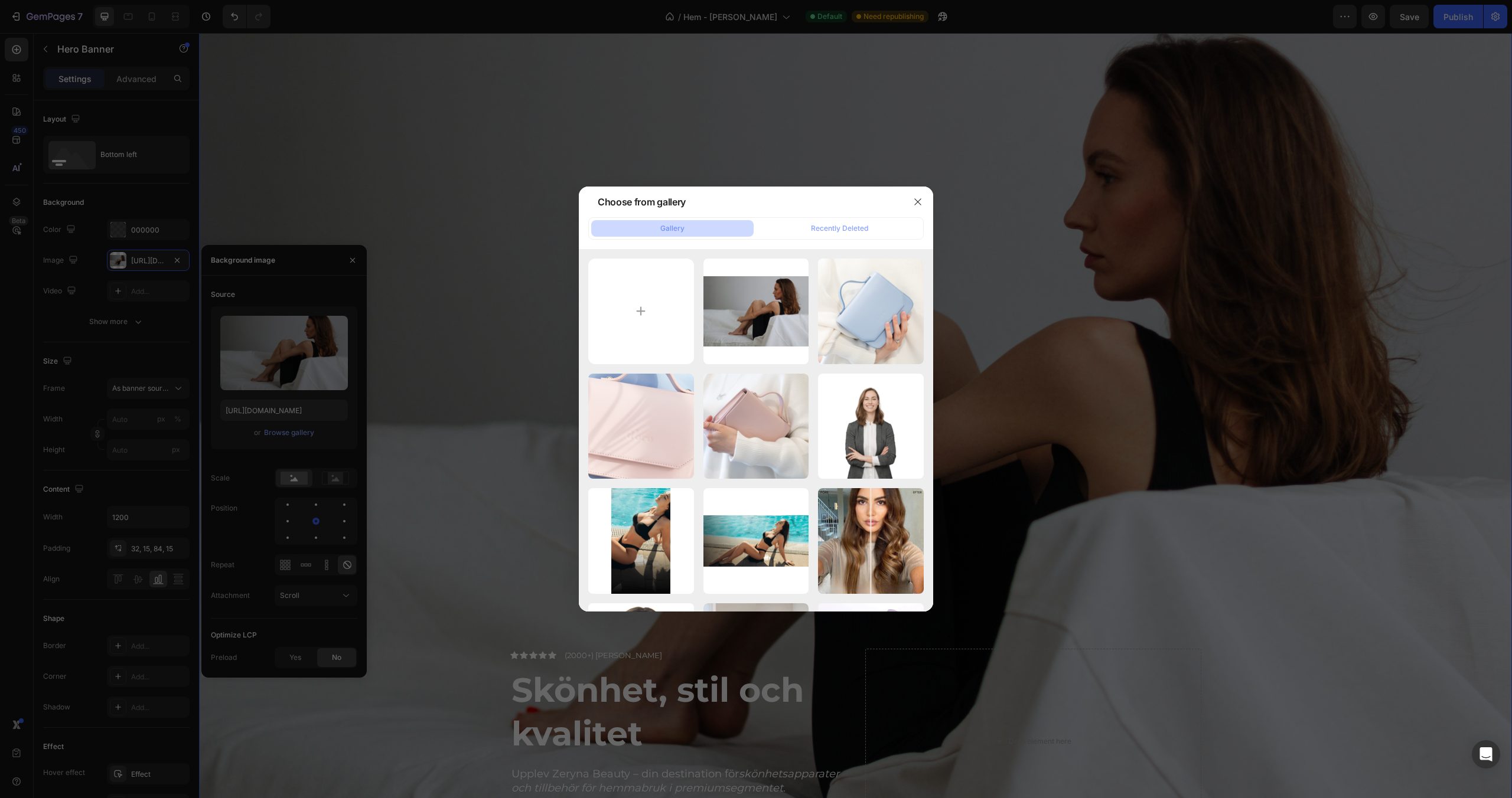
type input "C:\fakepath\pexels-karolina-grabowska-7272840.jpg"
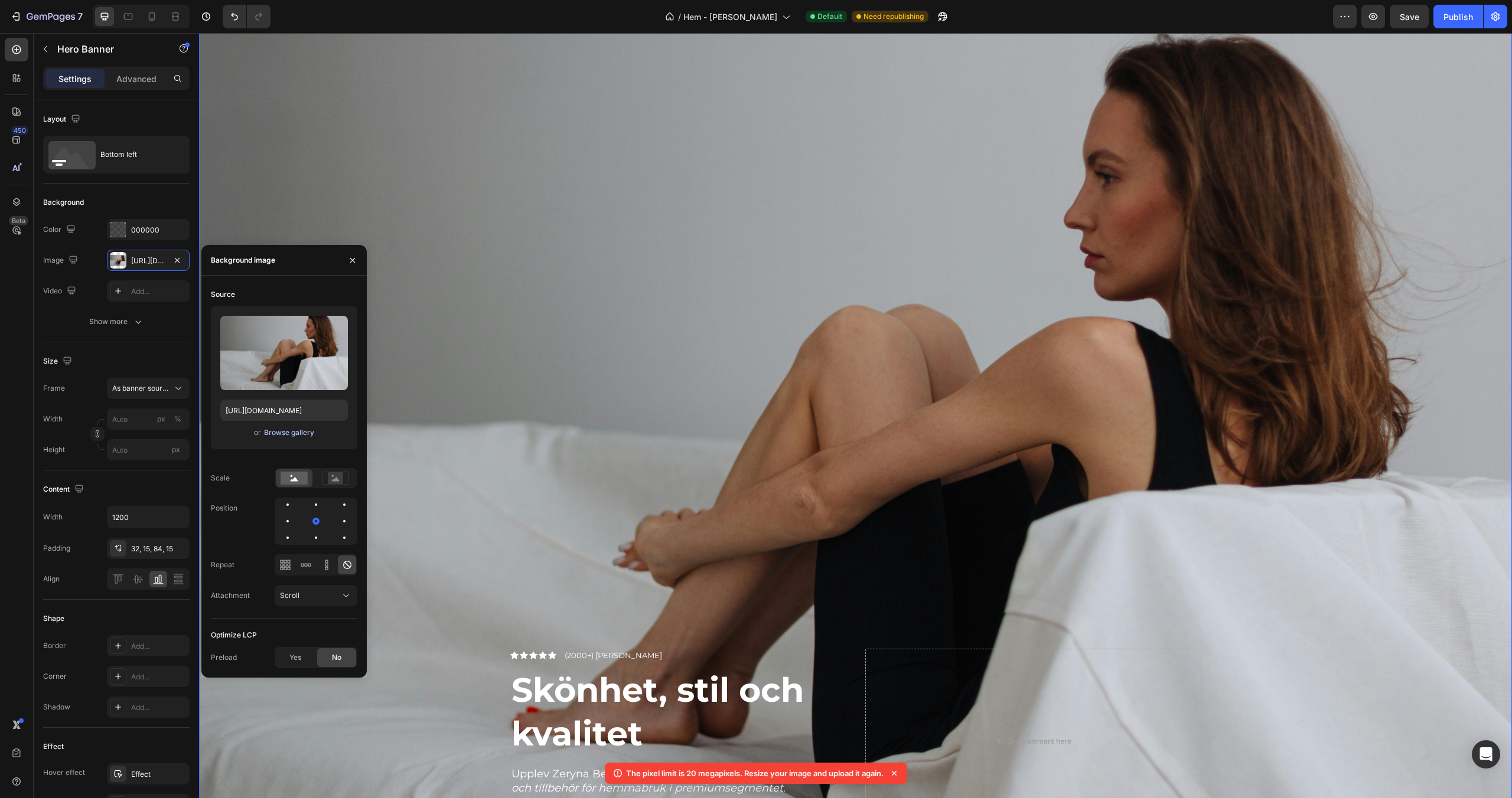
click at [298, 436] on div "Browse gallery" at bounding box center [289, 433] width 50 height 11
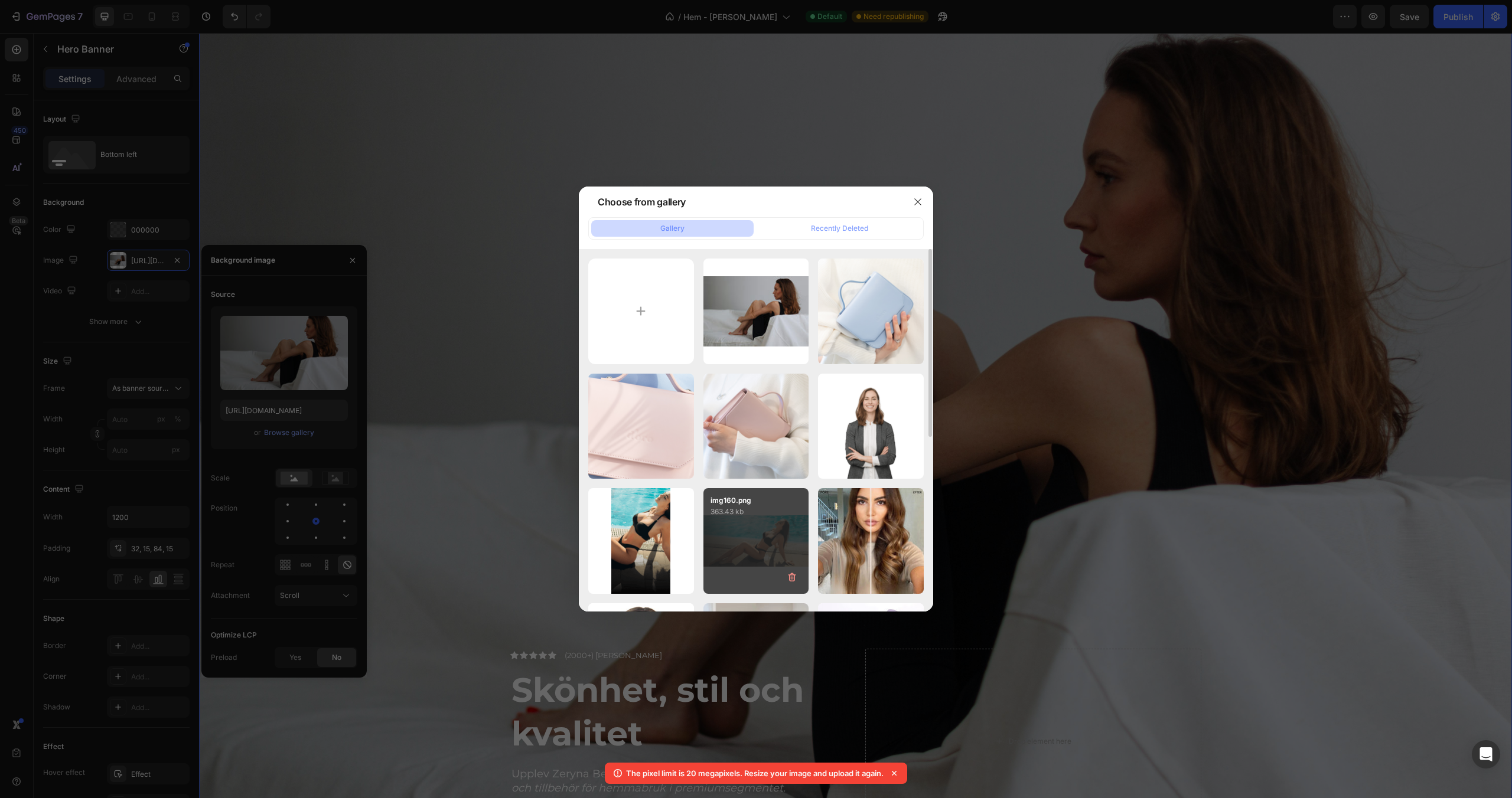
click at [758, 530] on div "img160.png 363.43 kb" at bounding box center [756, 541] width 106 height 106
type input "[URL][DOMAIN_NAME]"
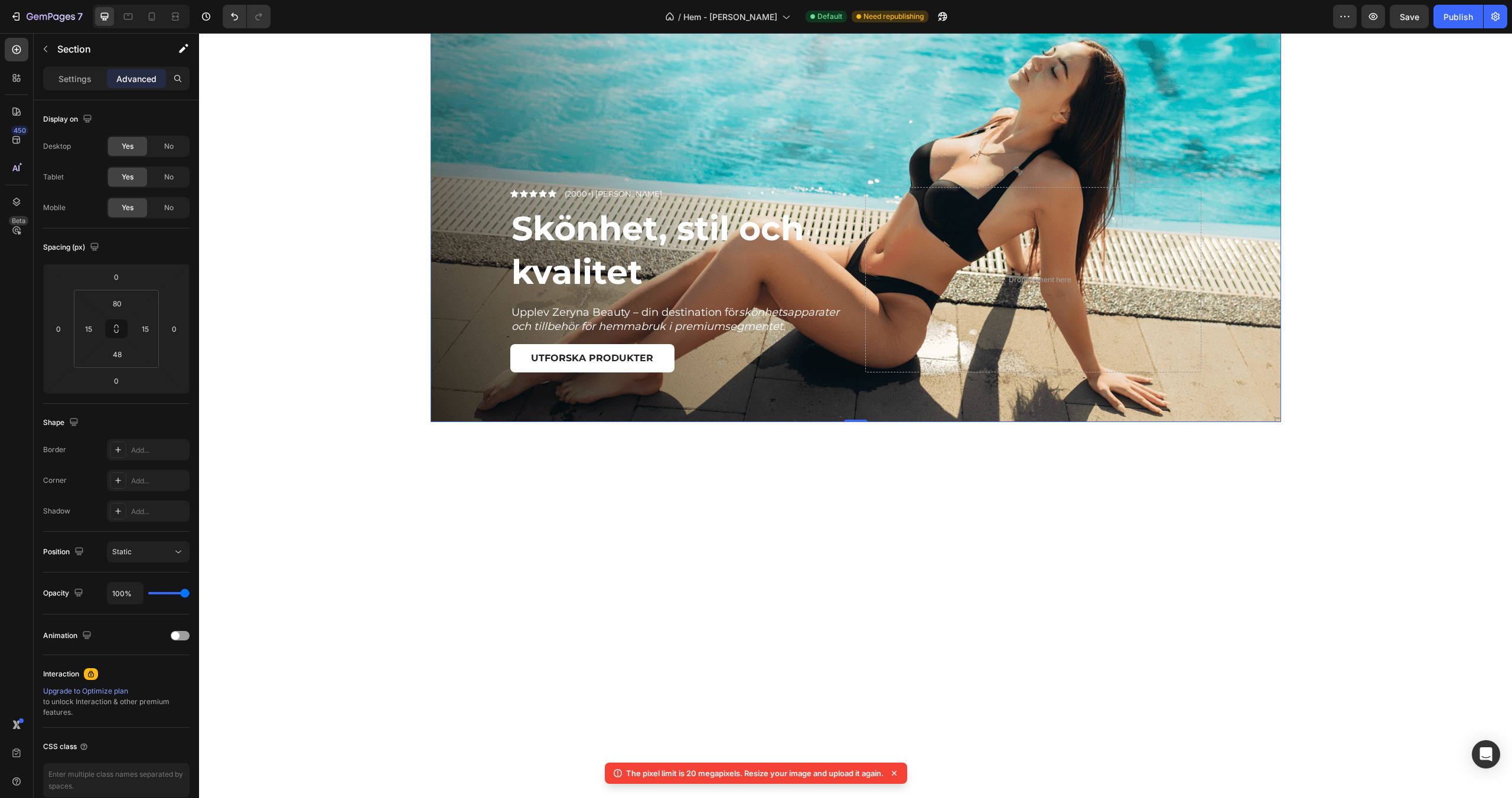
click at [653, 499] on div at bounding box center [855, 505] width 1295 height 71
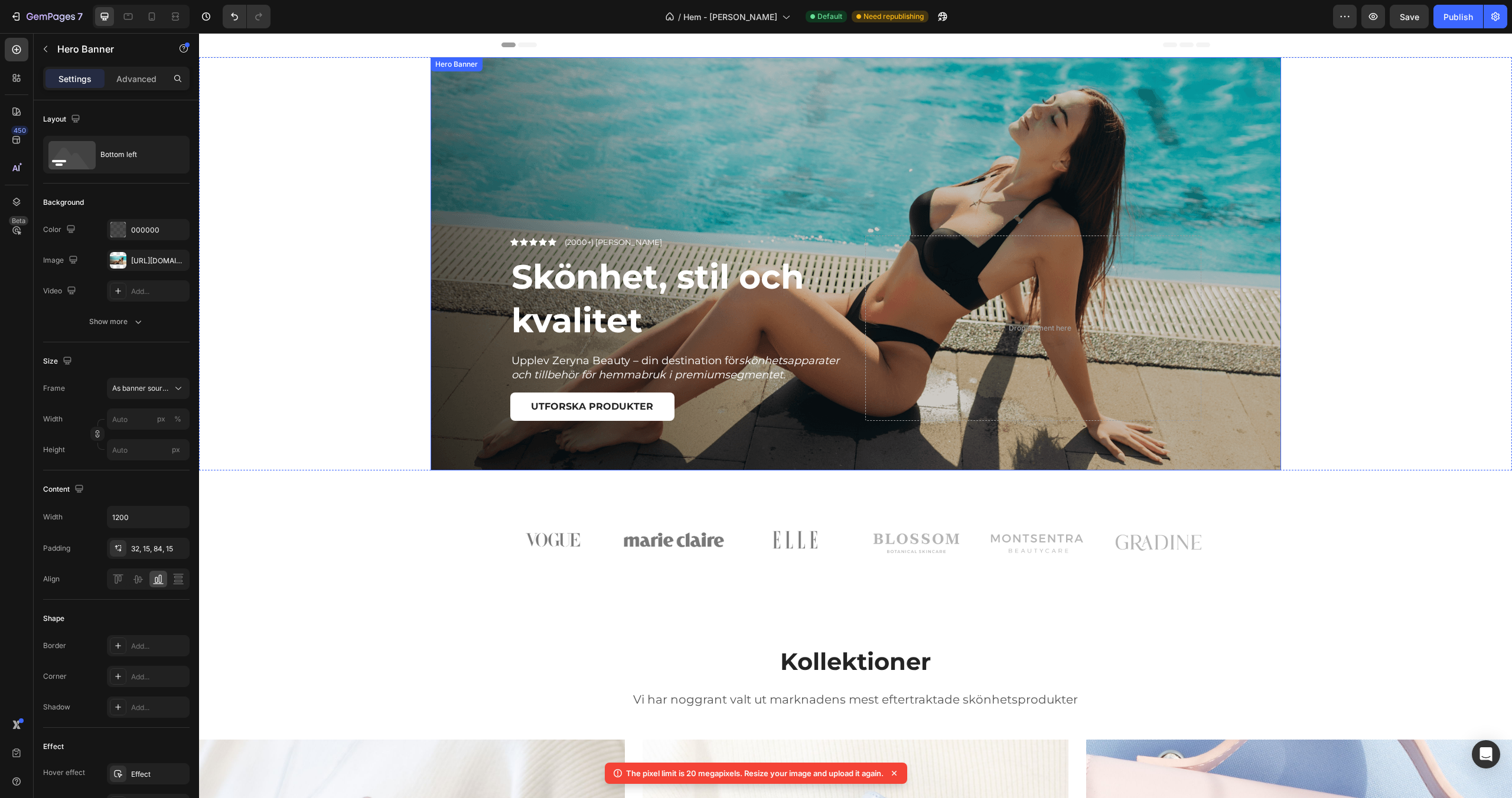
click at [475, 235] on div "Overlay" at bounding box center [855, 264] width 850 height 413
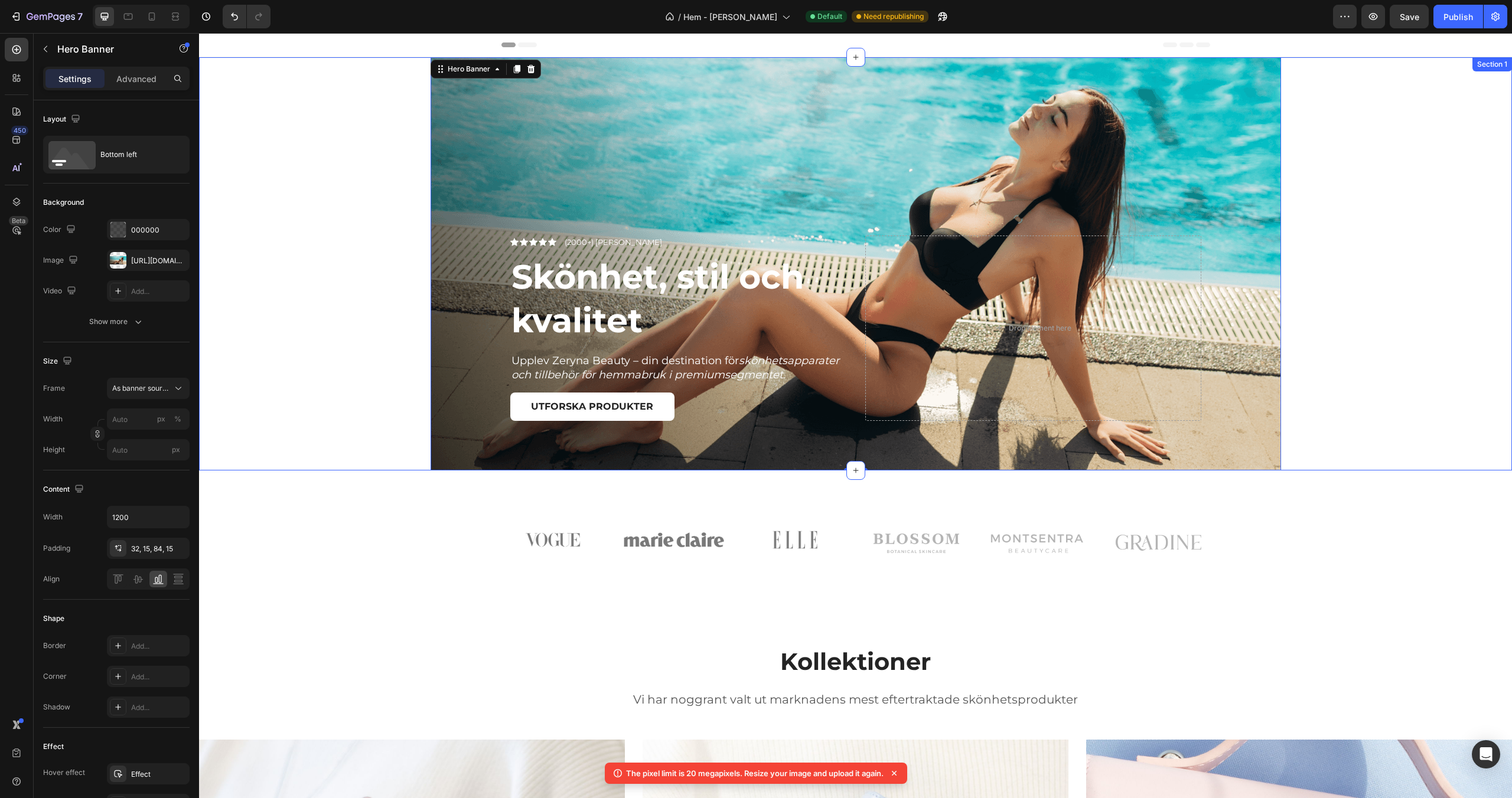
click at [354, 232] on div "Icon Icon Icon Icon Icon Icon List (2000+) Nöjda kunder Text Block Row Skönhet,…" at bounding box center [855, 264] width 1313 height 413
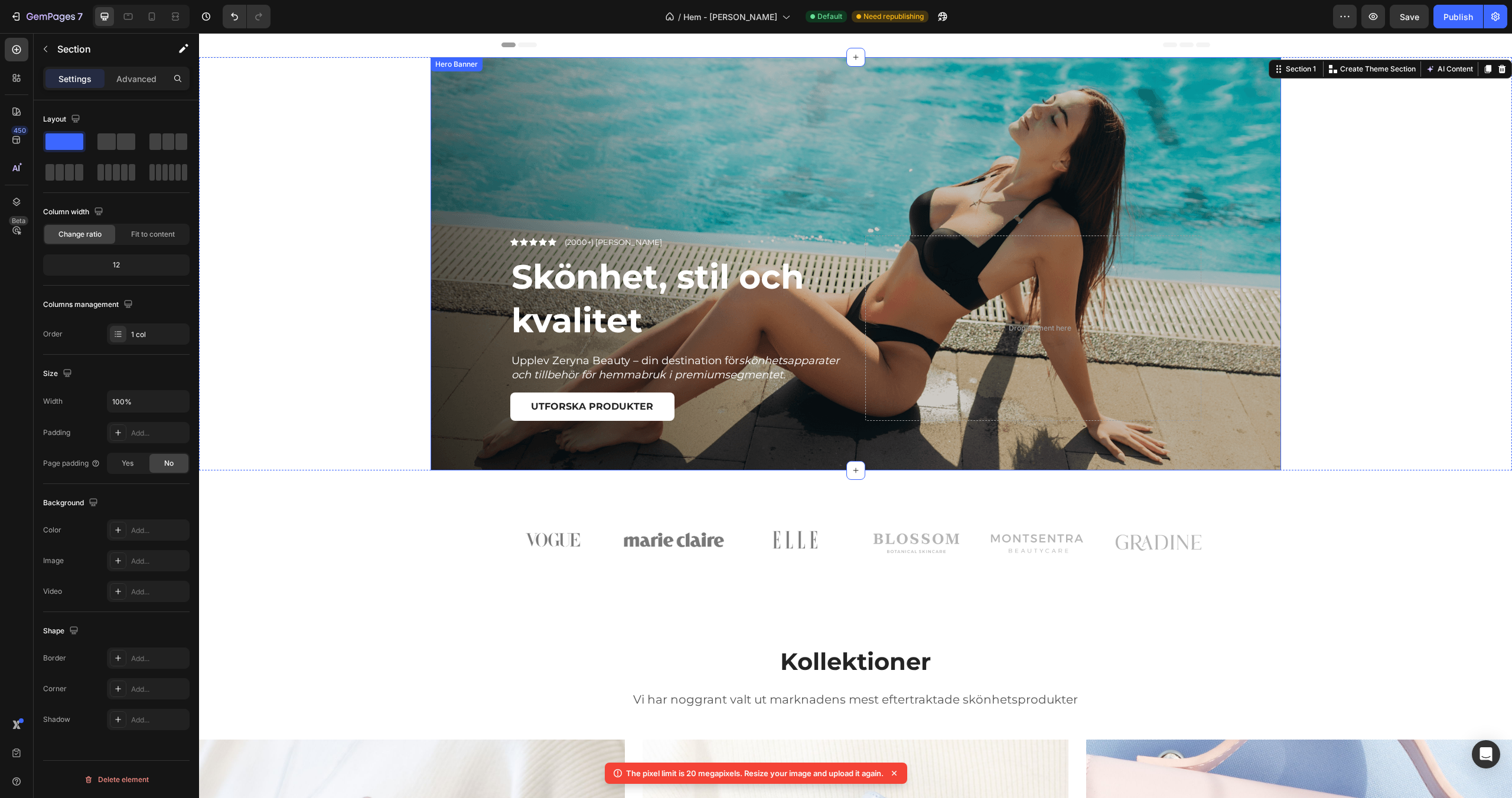
click at [498, 202] on div "Overlay" at bounding box center [855, 264] width 850 height 413
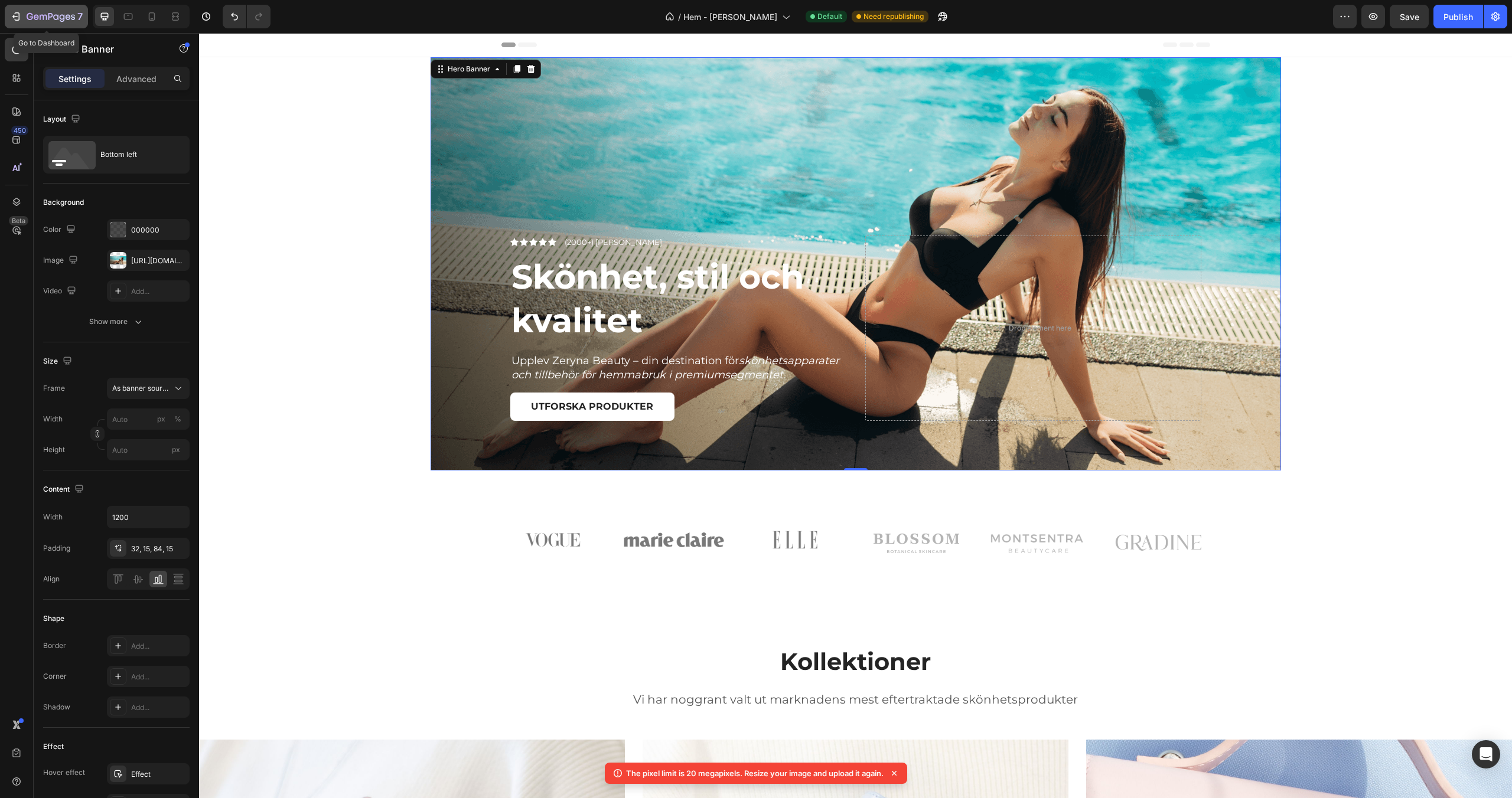
click at [60, 19] on icon "button" at bounding box center [51, 17] width 49 height 10
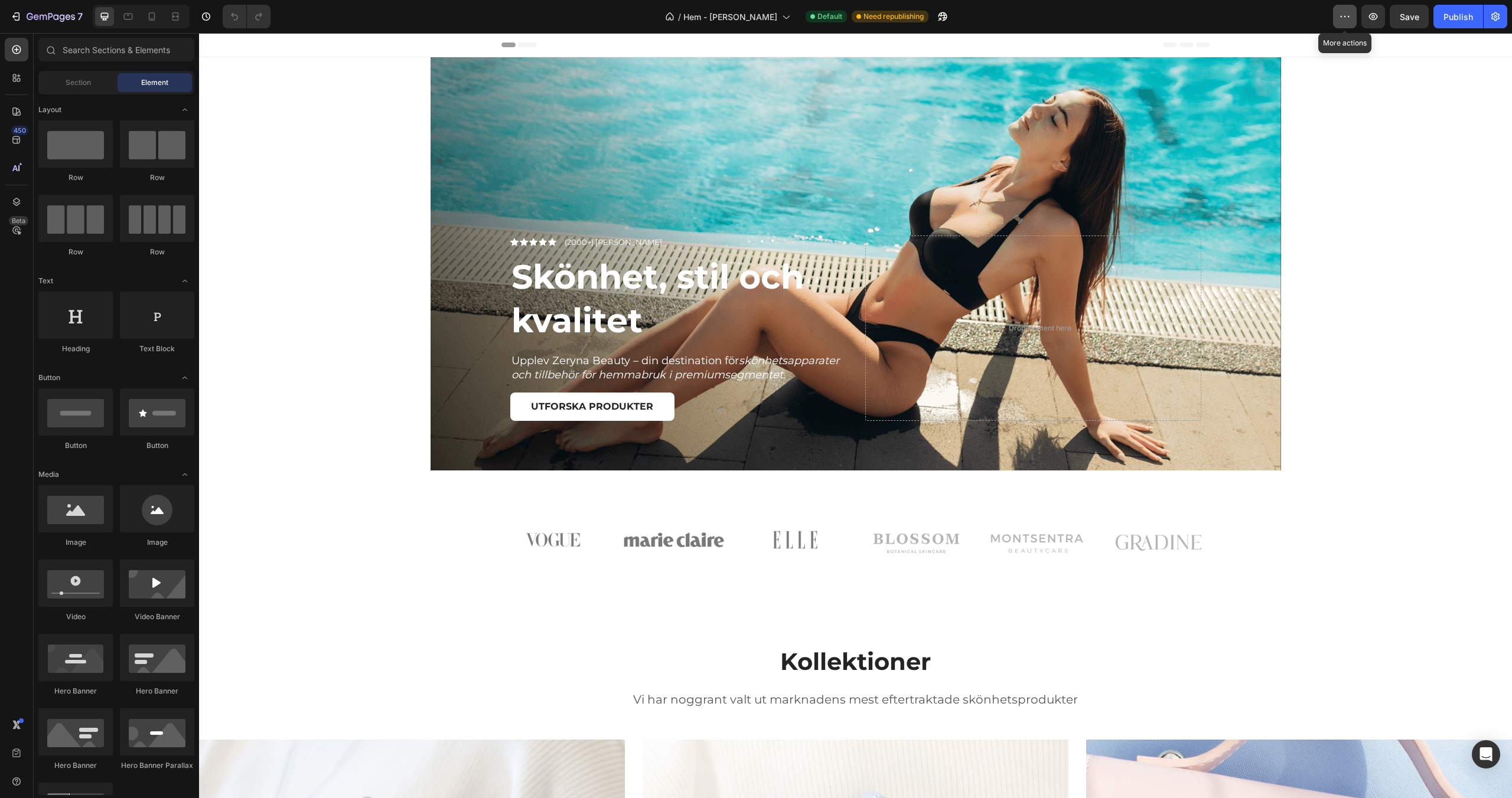
click at [1340, 18] on icon "button" at bounding box center [1345, 16] width 12 height 12
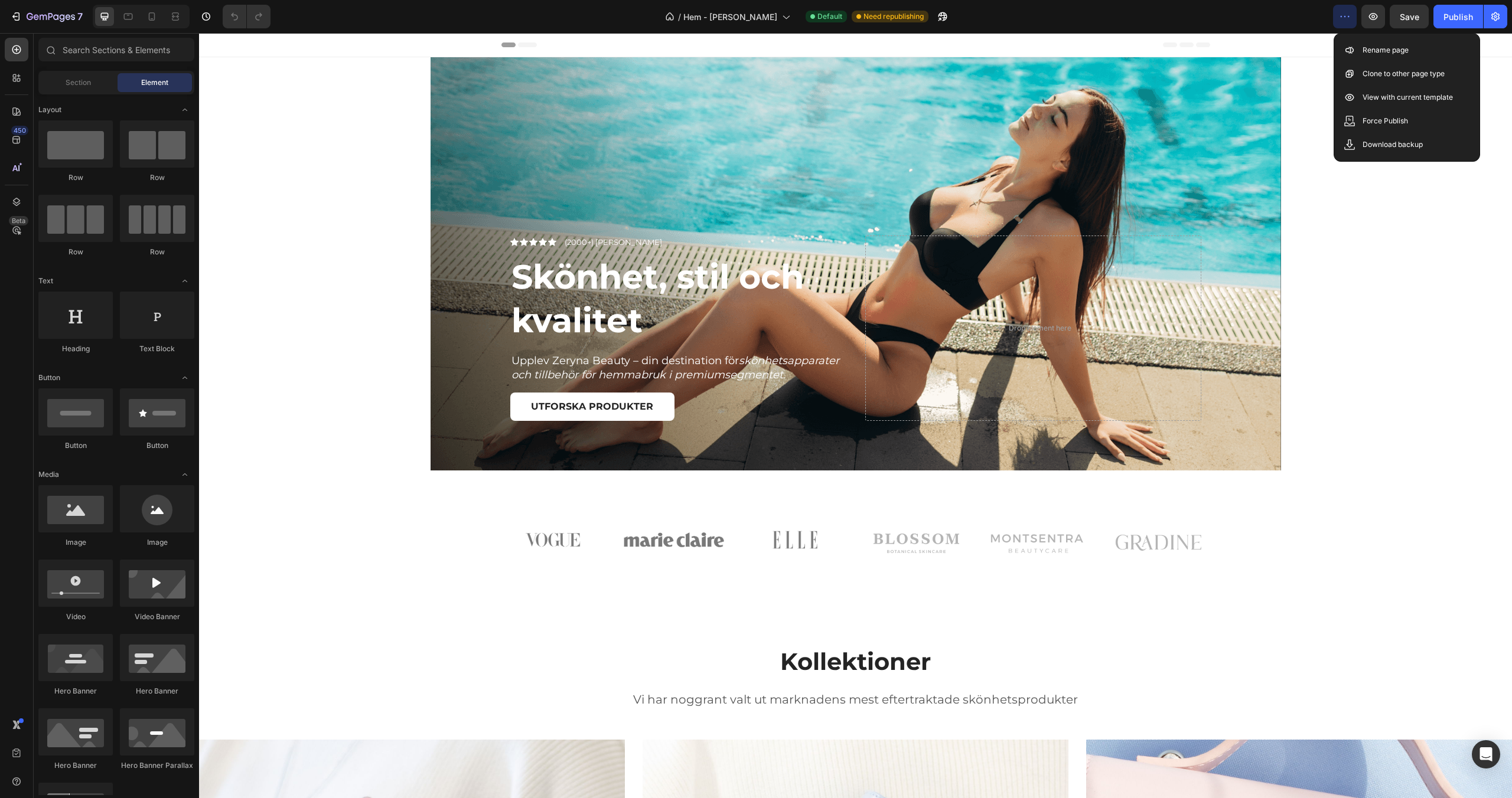
click at [1340, 18] on icon "button" at bounding box center [1345, 16] width 12 height 12
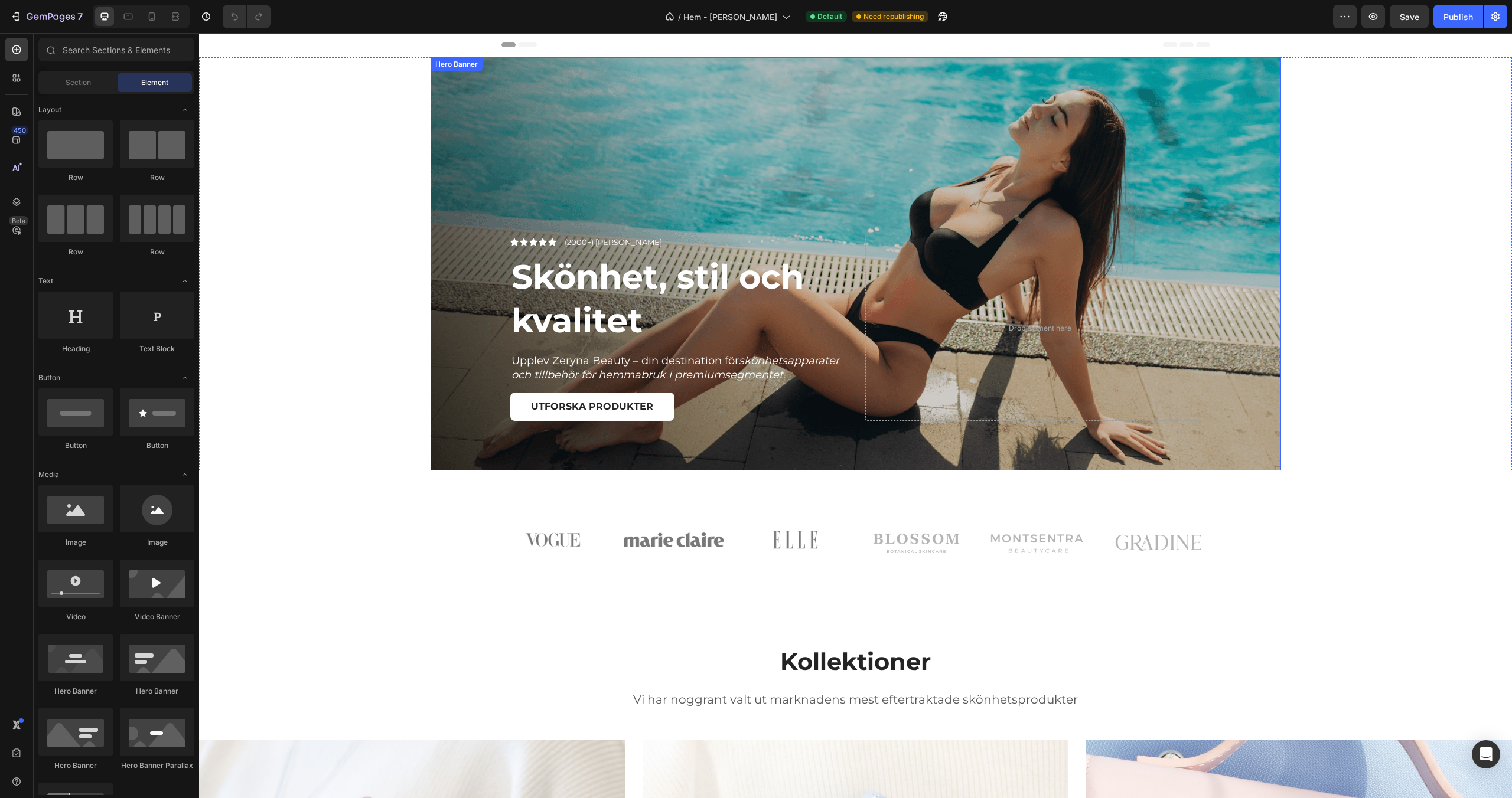
click at [1246, 188] on div "Overlay" at bounding box center [855, 264] width 850 height 413
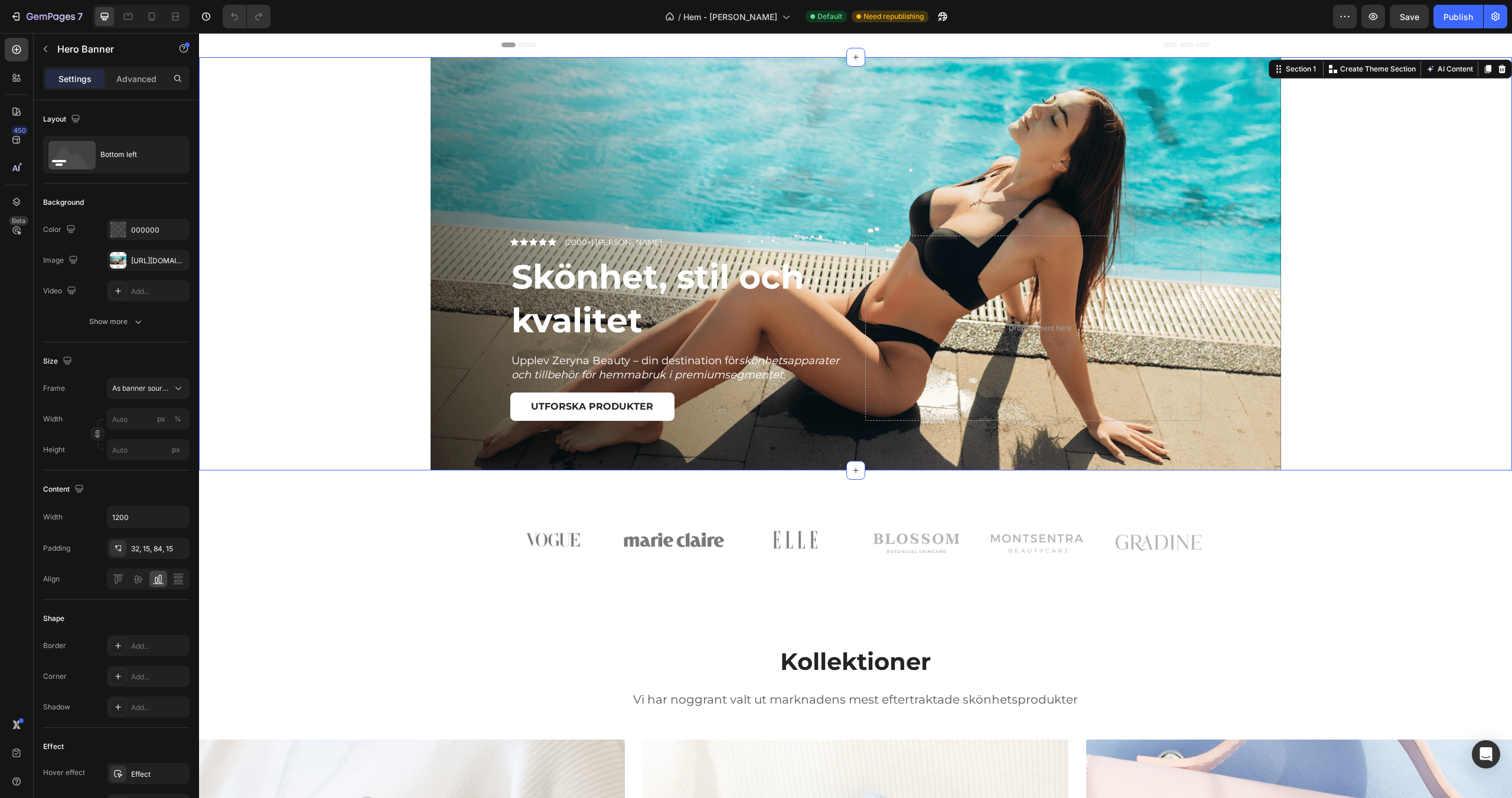
click at [1348, 170] on div "Icon Icon Icon Icon Icon Icon List (2000+) Nöjda kunder Text Block Row Skönhet,…" at bounding box center [855, 264] width 1313 height 413
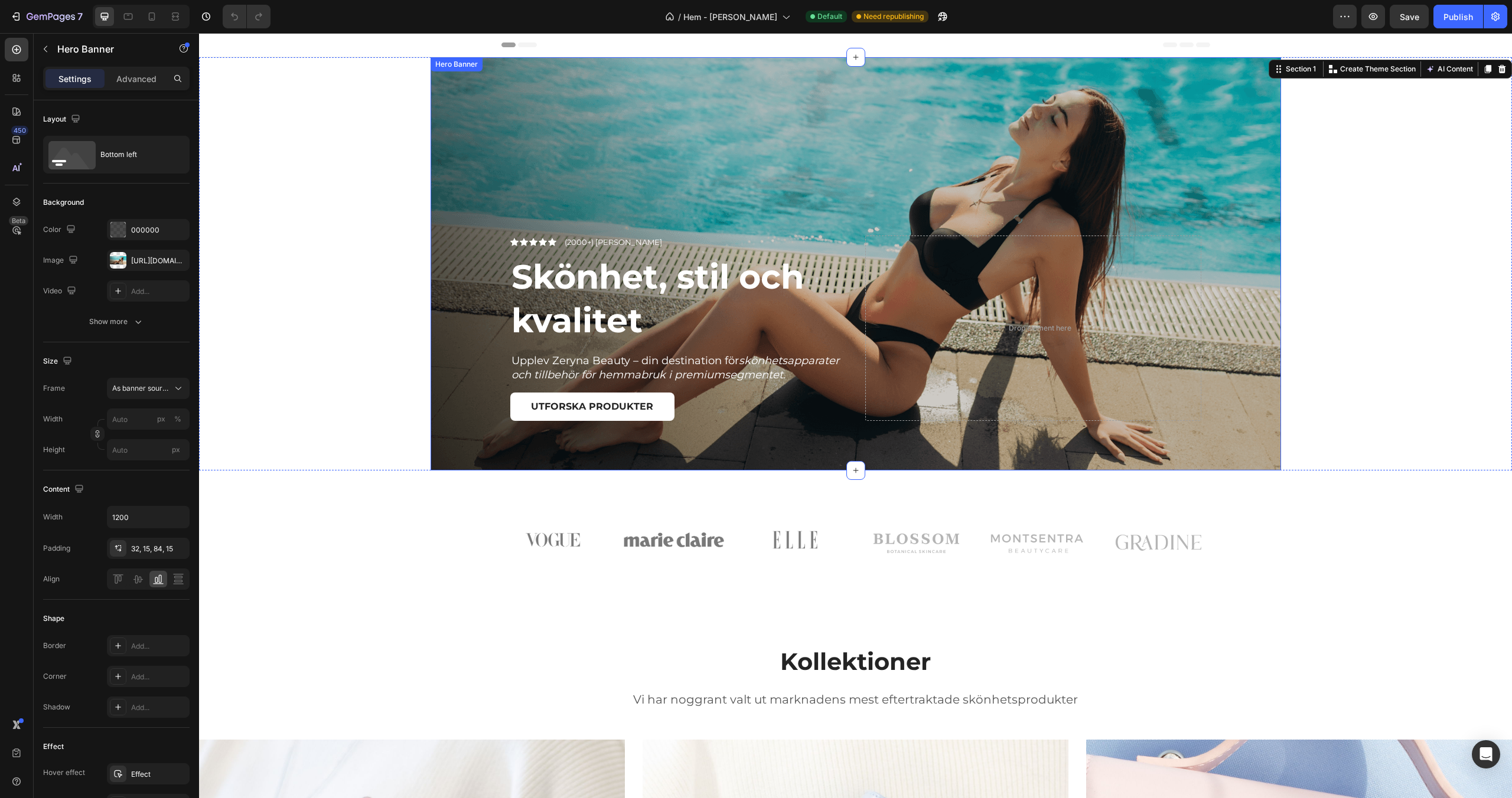
click at [1173, 167] on div "Overlay" at bounding box center [855, 264] width 850 height 413
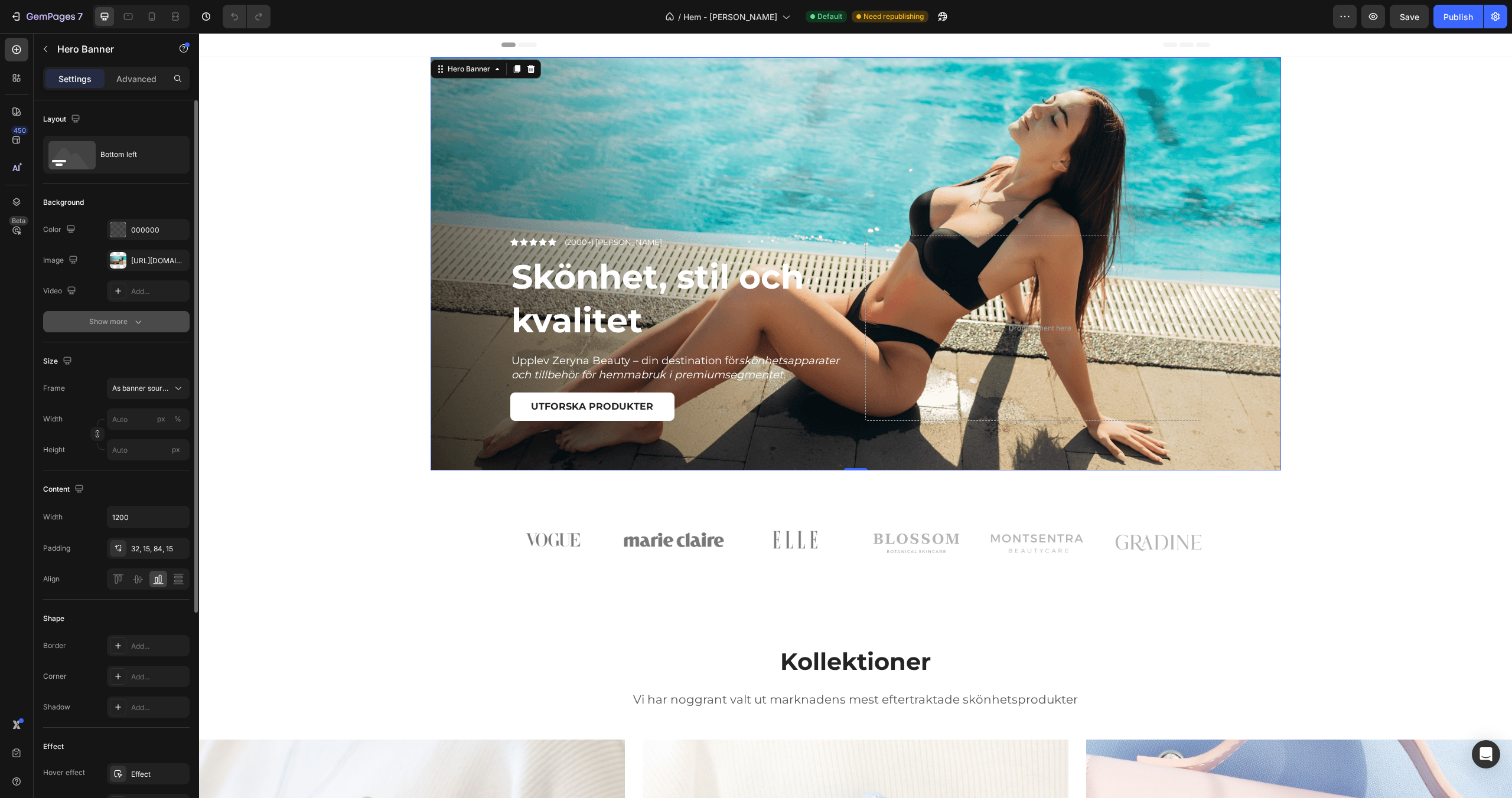
click at [151, 315] on button "Show more" at bounding box center [116, 322] width 147 height 21
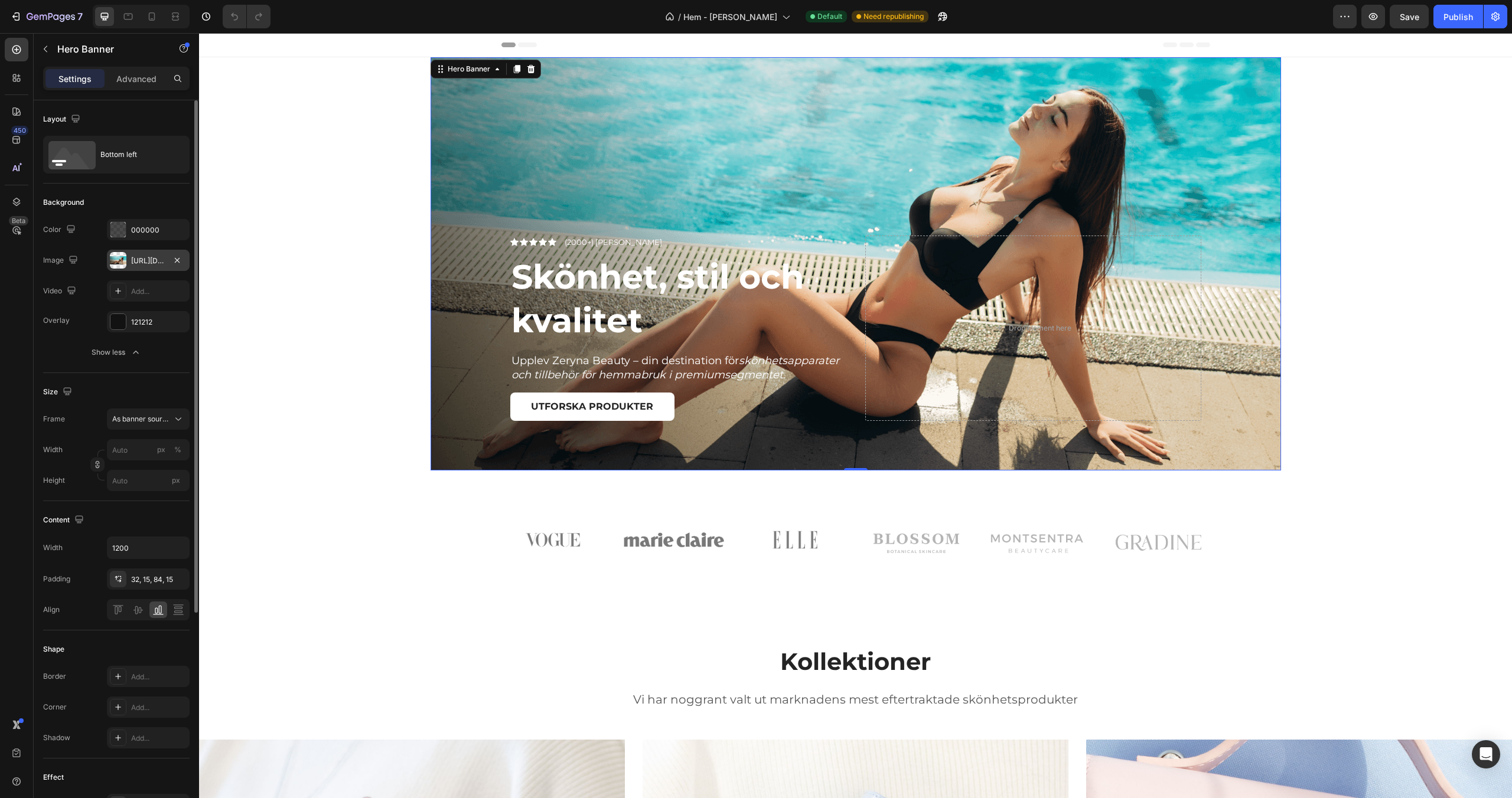
click at [143, 256] on div "[URL][DOMAIN_NAME]" at bounding box center [148, 261] width 34 height 11
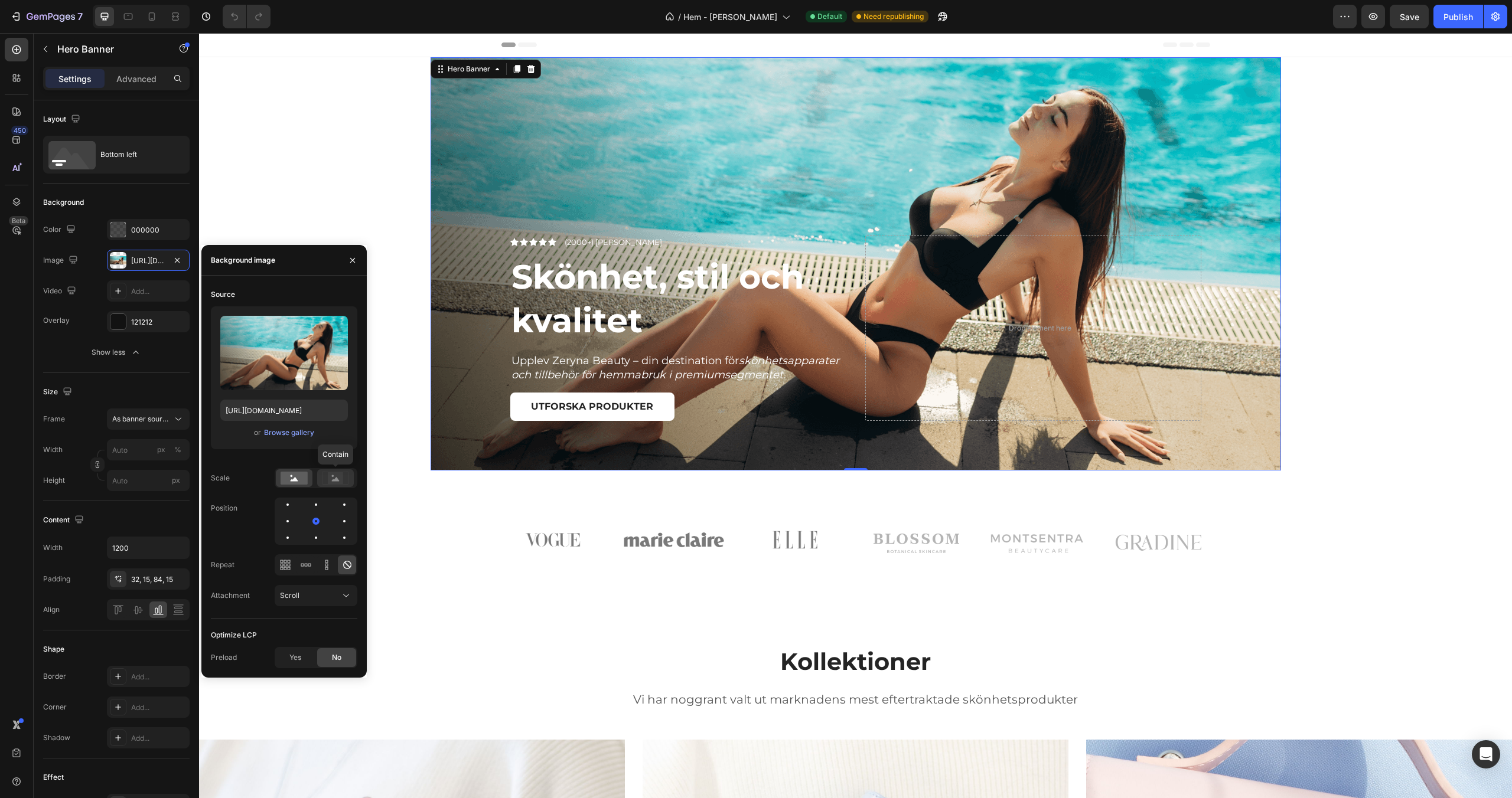
click at [326, 476] on icon at bounding box center [335, 478] width 27 height 13
click at [291, 476] on rect at bounding box center [293, 478] width 27 height 13
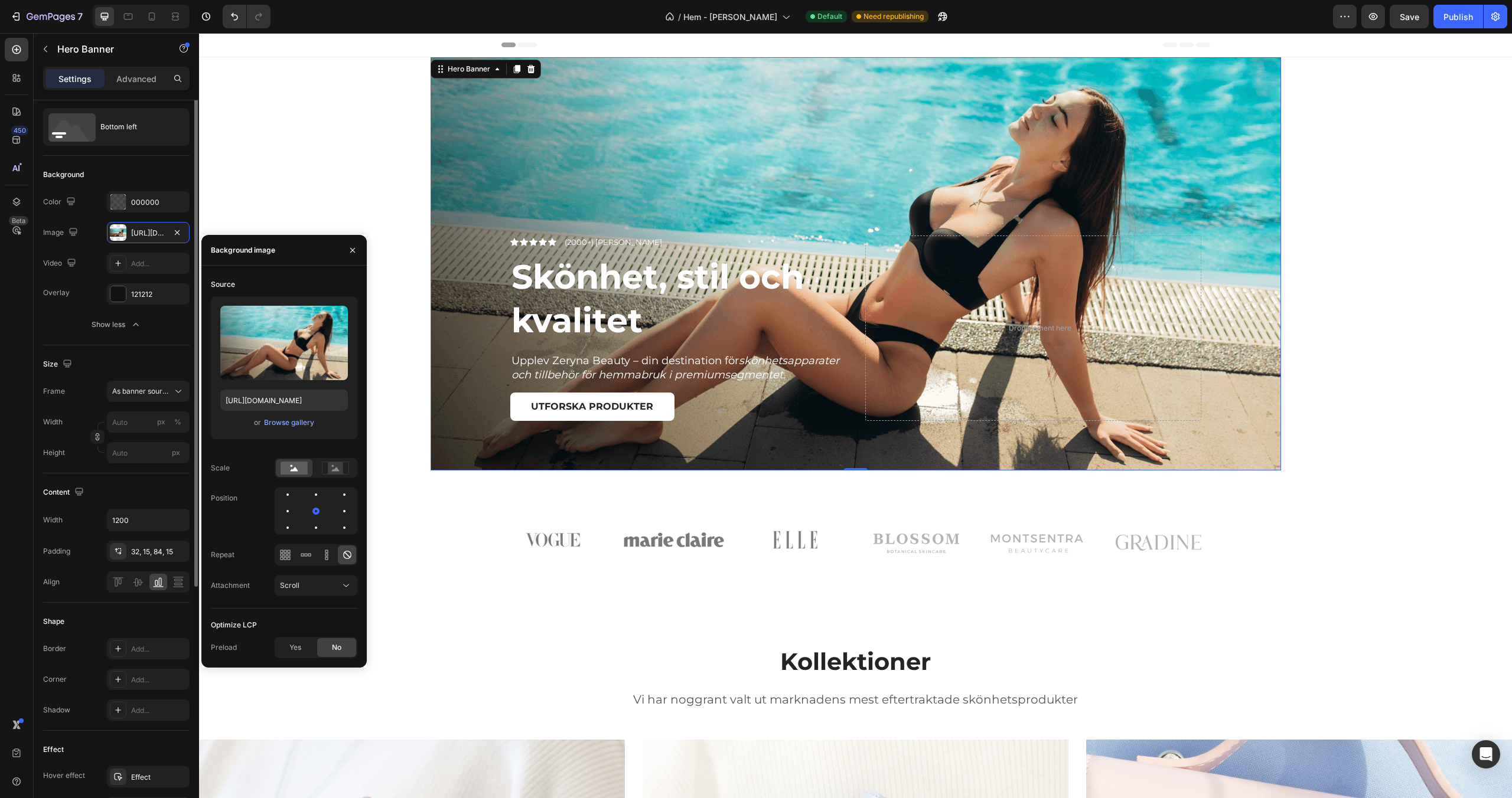
scroll to position [42, 0]
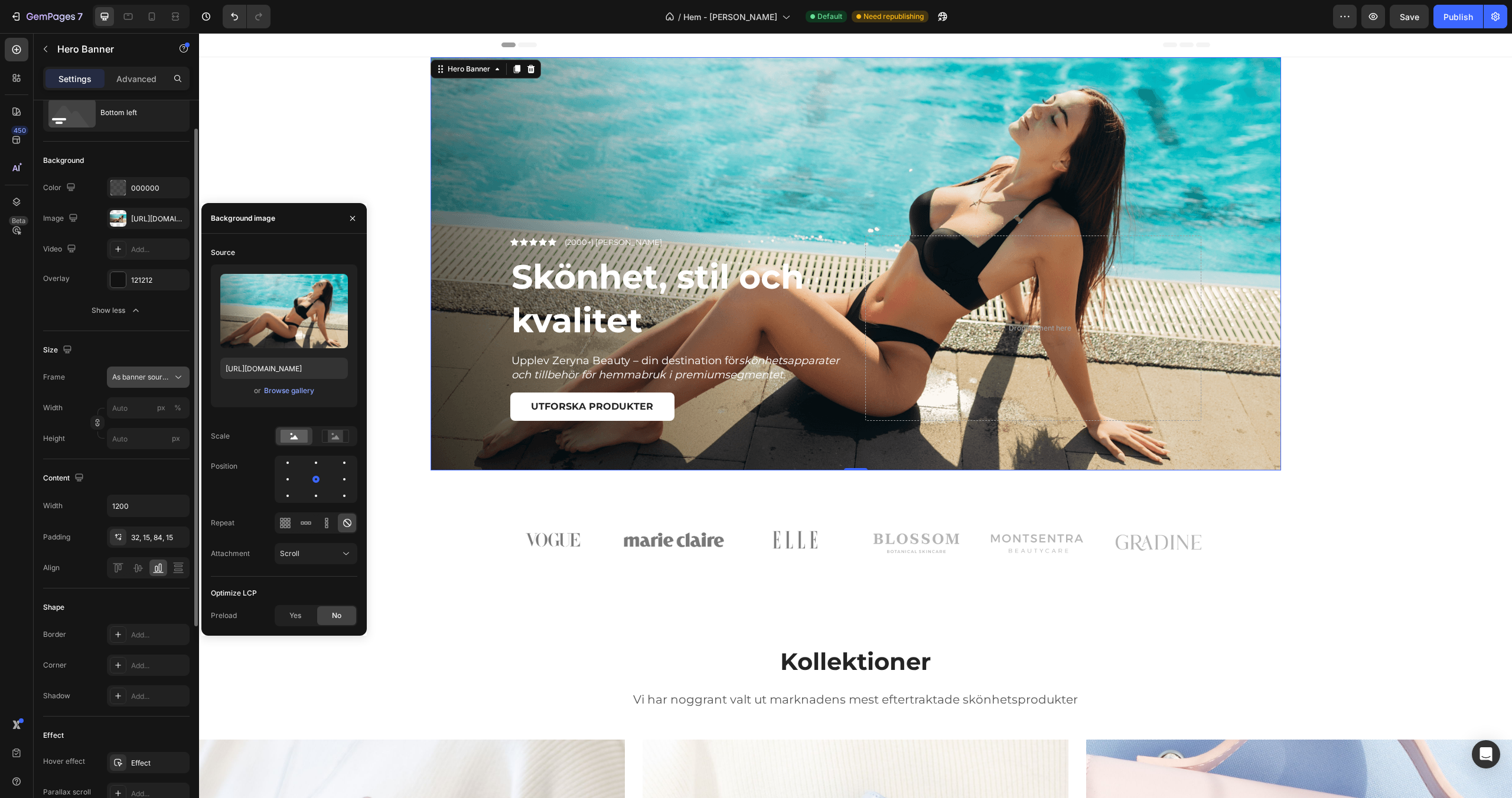
click at [138, 375] on span "As banner source" at bounding box center [141, 377] width 58 height 11
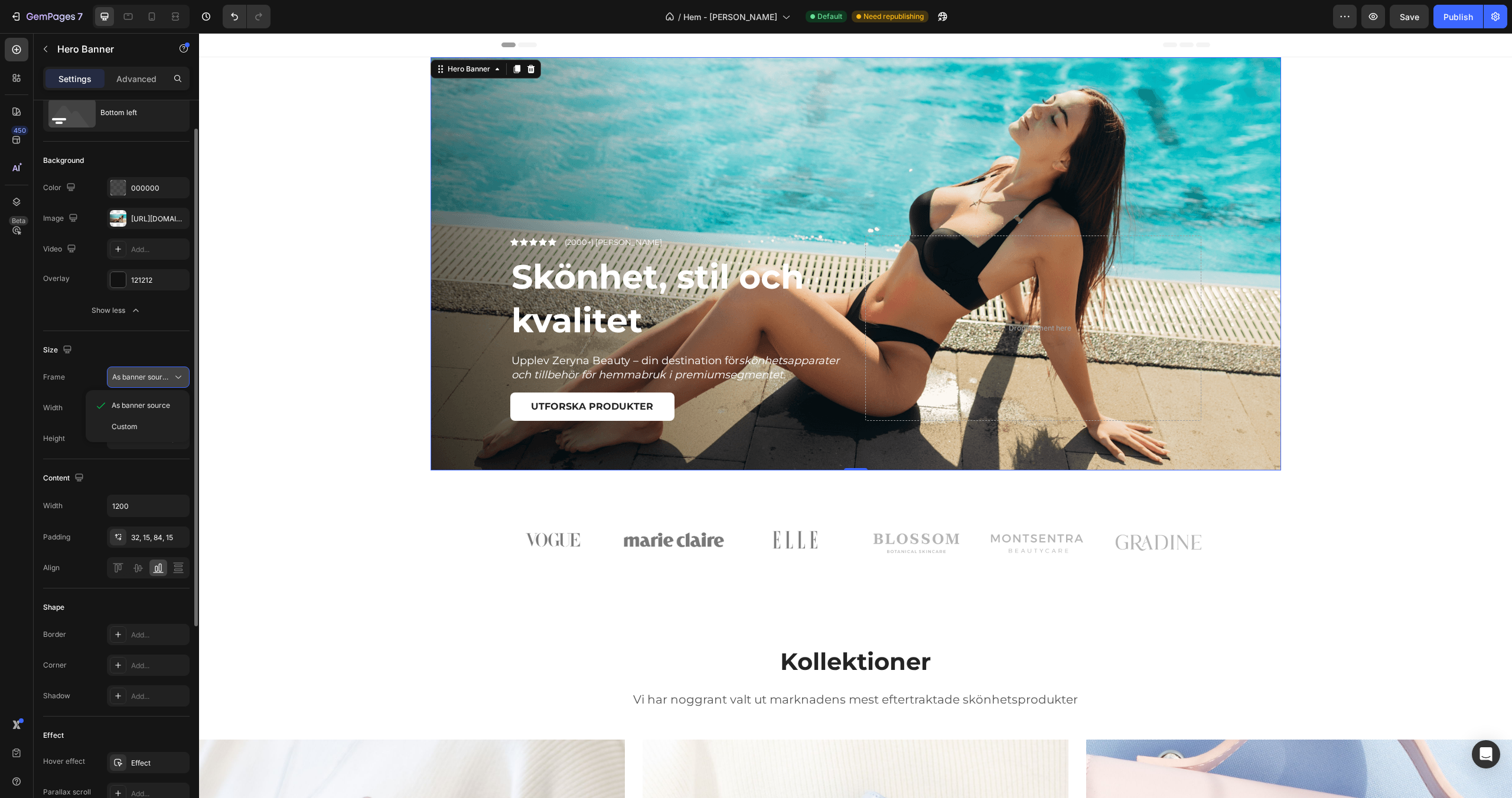
click at [138, 374] on span "As banner source" at bounding box center [141, 377] width 58 height 11
click at [138, 513] on input "1200" at bounding box center [148, 506] width 82 height 21
click at [180, 505] on icon "button" at bounding box center [178, 506] width 5 height 3
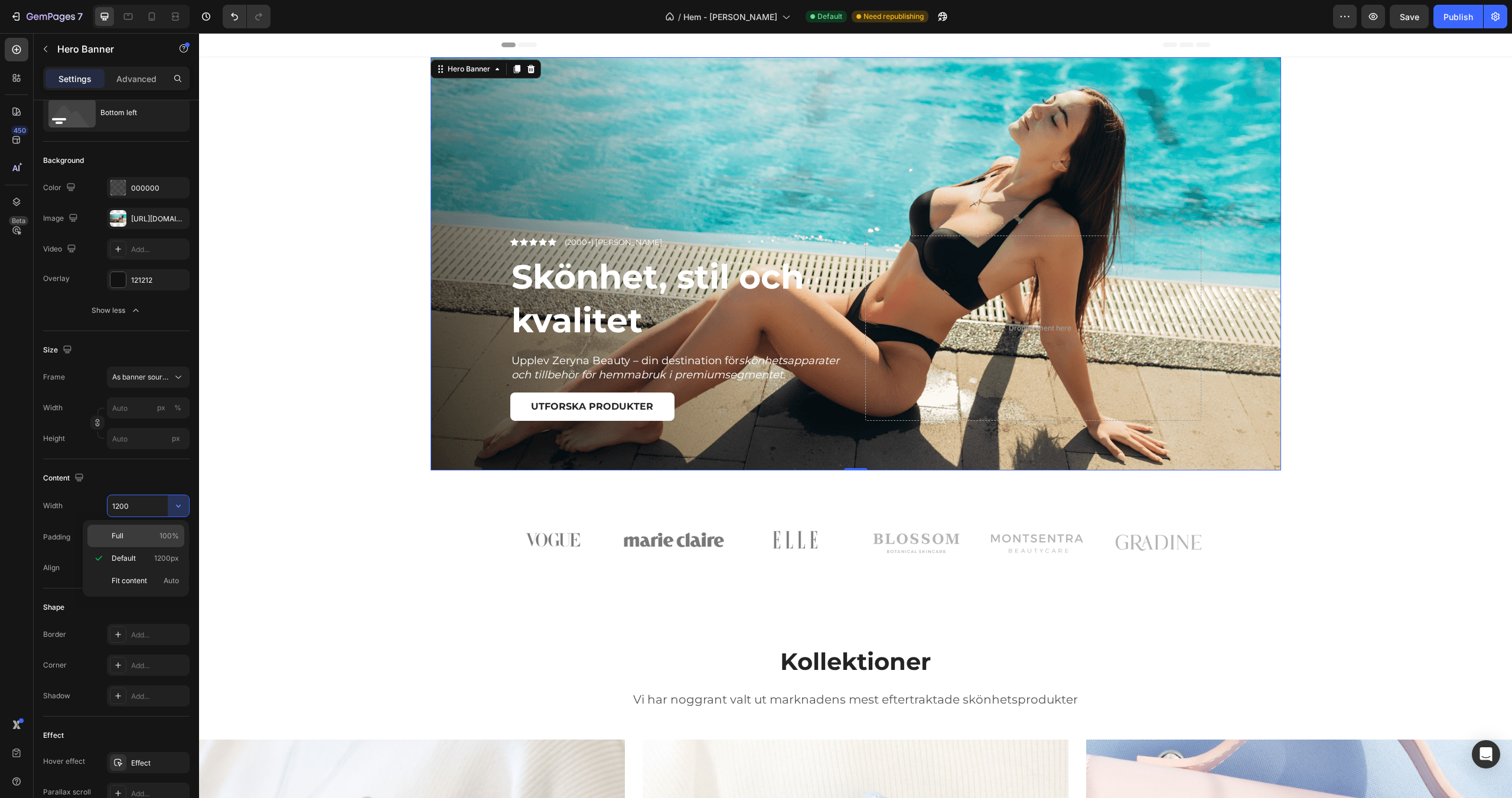
click at [161, 537] on span "100%" at bounding box center [169, 536] width 20 height 11
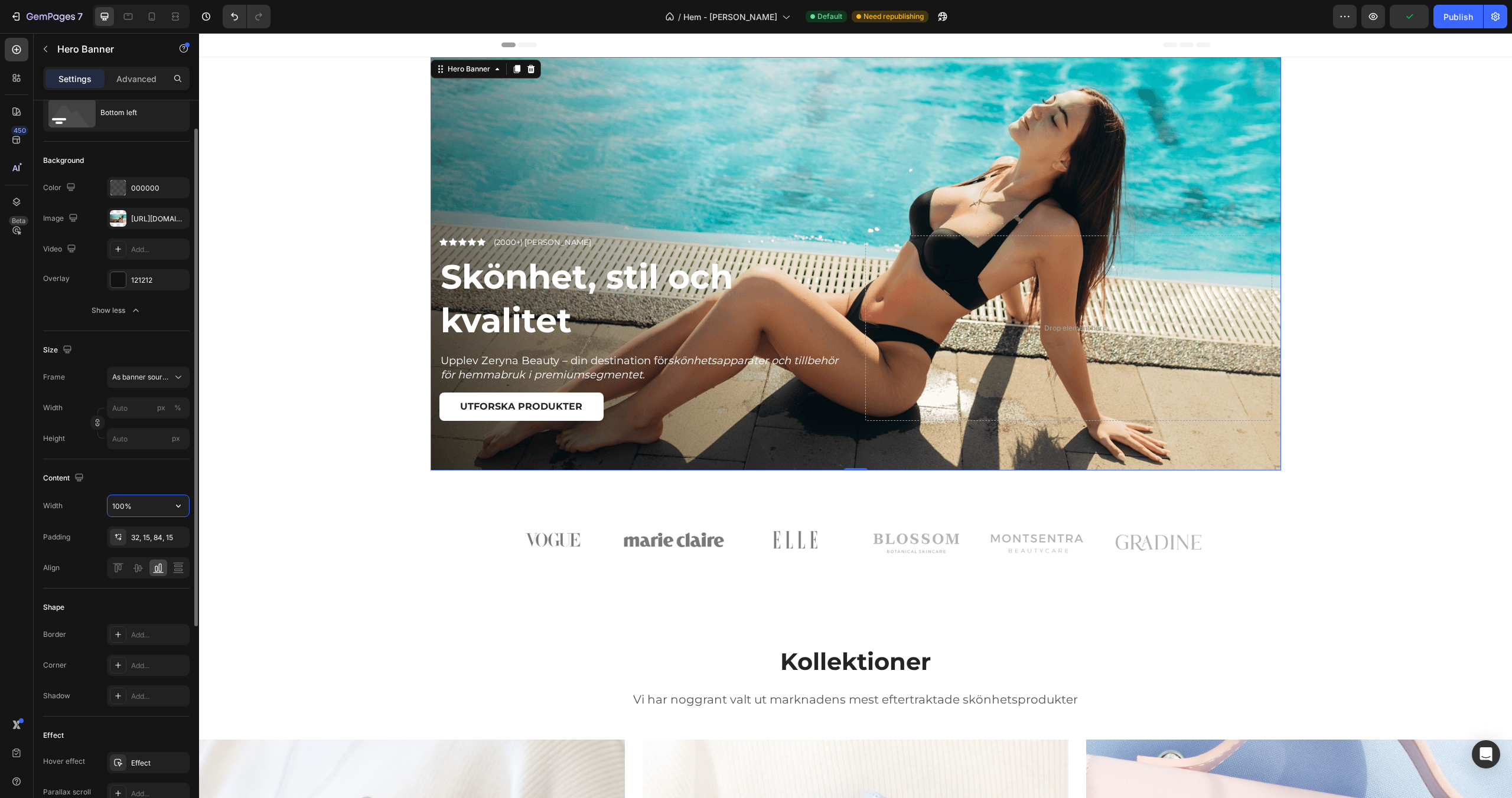
click at [164, 512] on input "100%" at bounding box center [148, 506] width 82 height 21
click at [181, 504] on icon "button" at bounding box center [178, 506] width 12 height 12
click at [159, 553] on span "1200px" at bounding box center [166, 559] width 25 height 11
type input "1200"
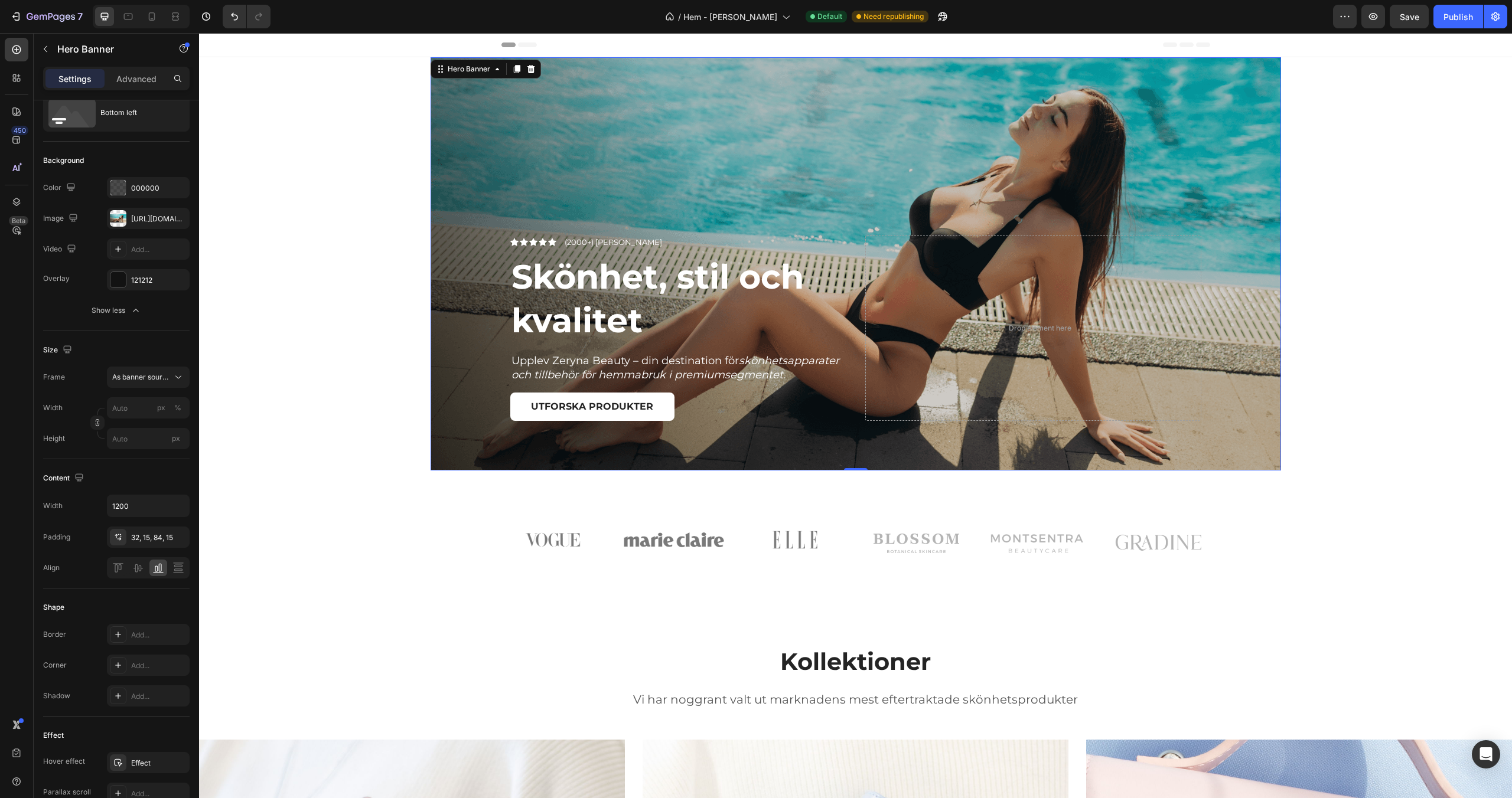
click at [434, 415] on div "Overlay" at bounding box center [855, 264] width 850 height 413
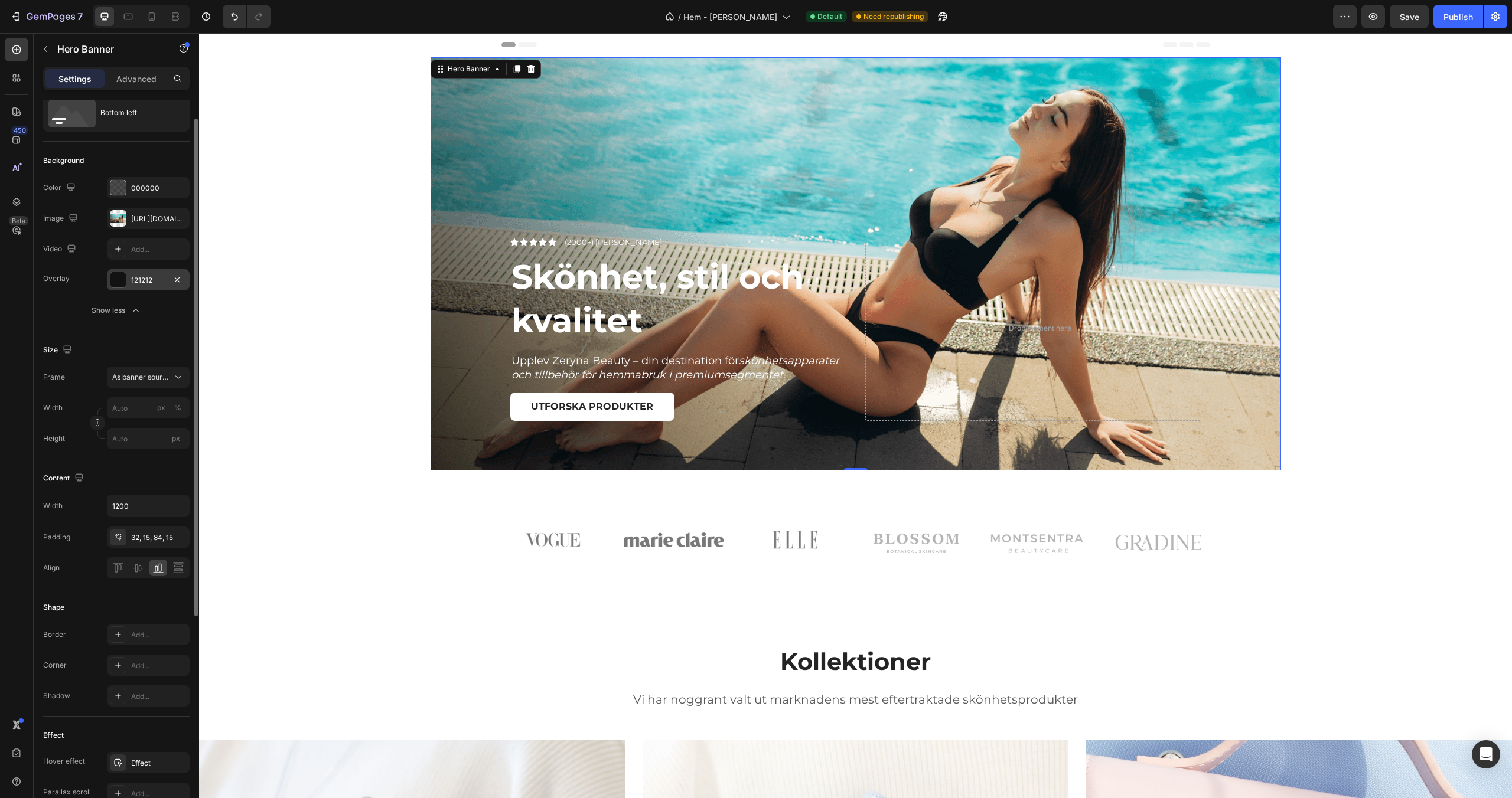
scroll to position [0, 0]
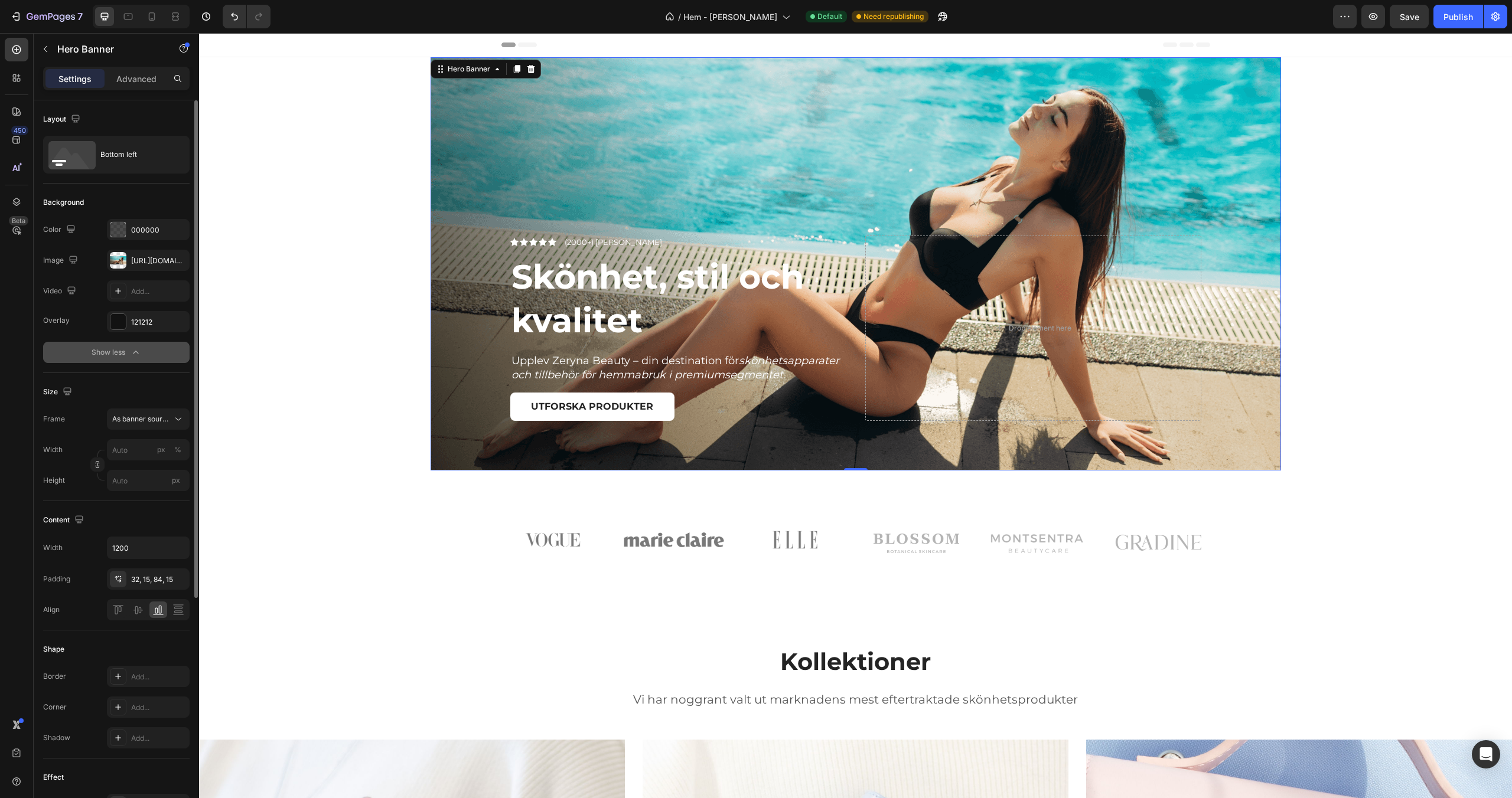
click at [130, 355] on icon "button" at bounding box center [136, 353] width 12 height 12
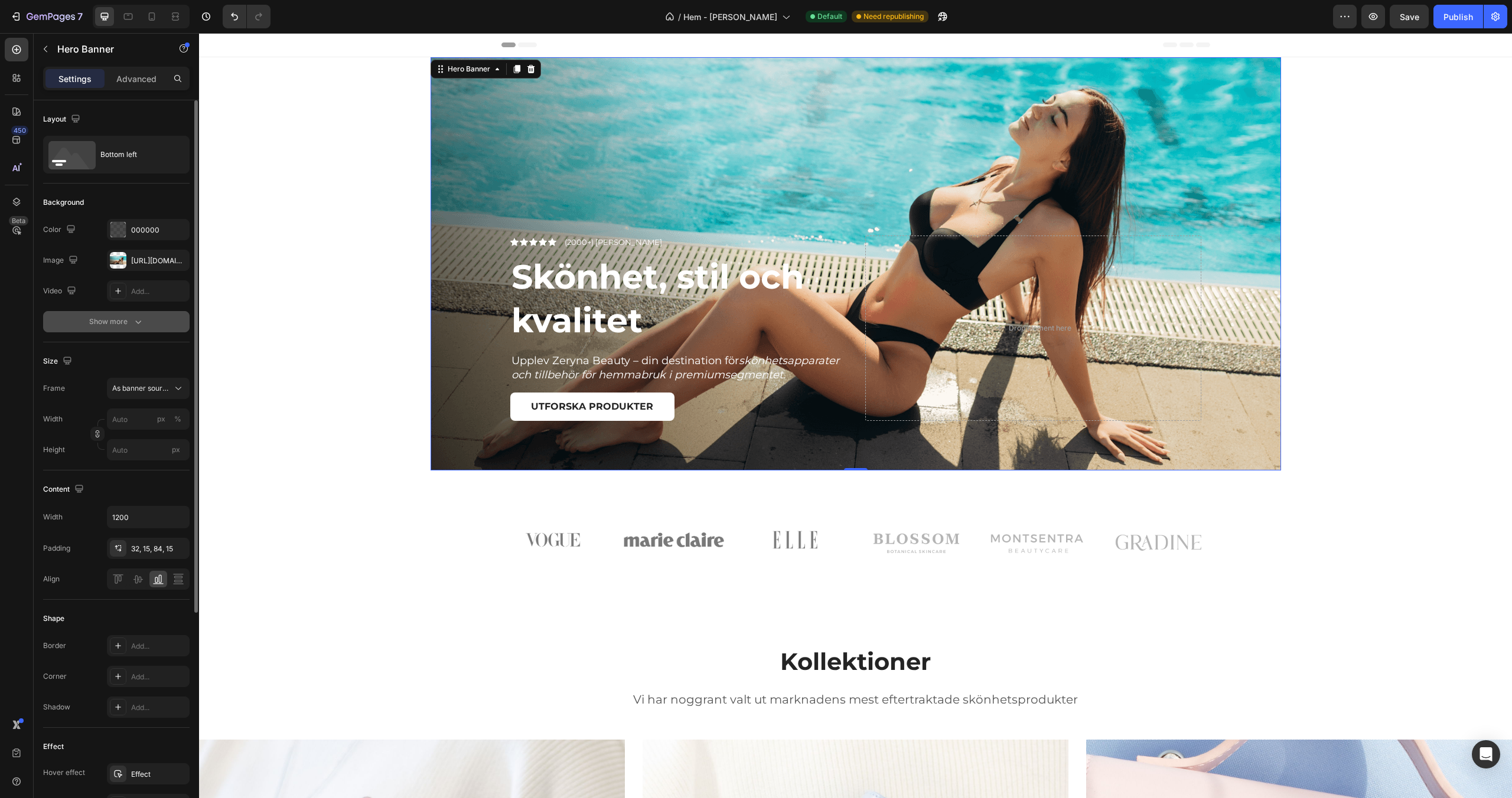
click at [132, 318] on icon "button" at bounding box center [138, 322] width 12 height 12
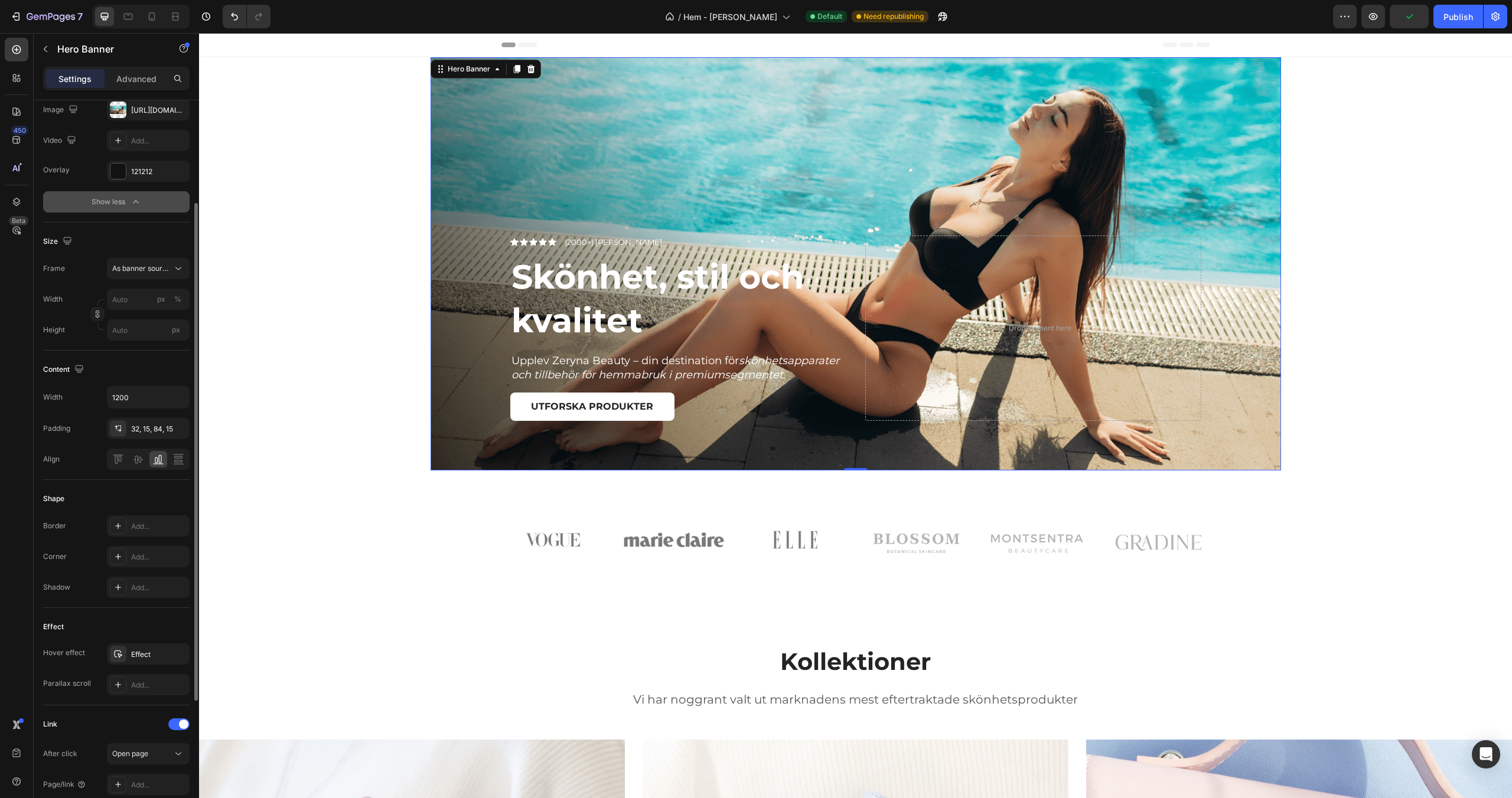
scroll to position [157, 0]
click at [151, 261] on span "As banner source" at bounding box center [141, 262] width 58 height 11
click at [130, 317] on span "Custom" at bounding box center [124, 312] width 26 height 11
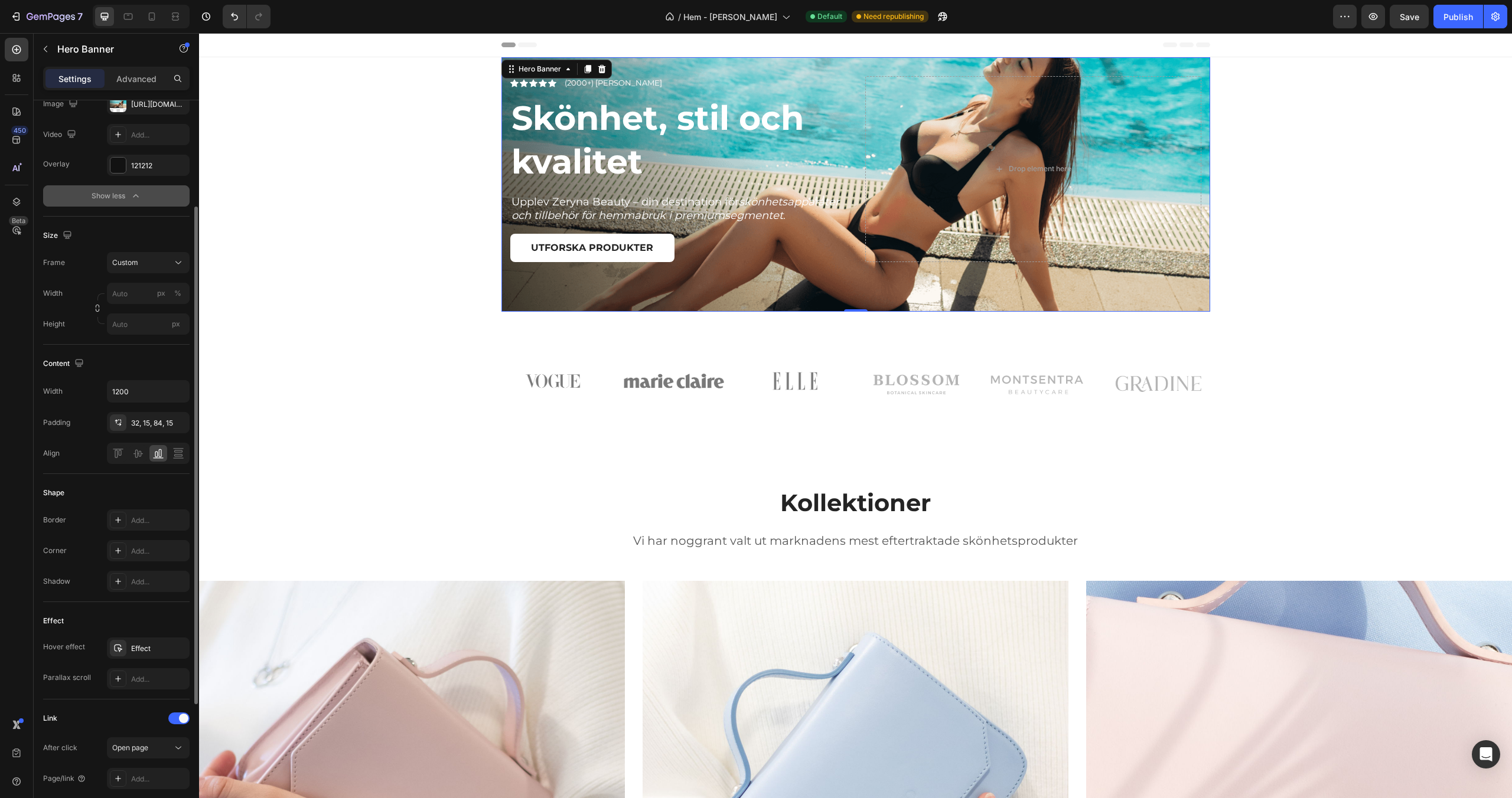
click at [144, 274] on div "Frame Custom Width px % Height px" at bounding box center [116, 293] width 147 height 83
click at [144, 272] on button "Custom" at bounding box center [148, 262] width 83 height 21
click at [139, 290] on span "As banner source" at bounding box center [141, 291] width 59 height 11
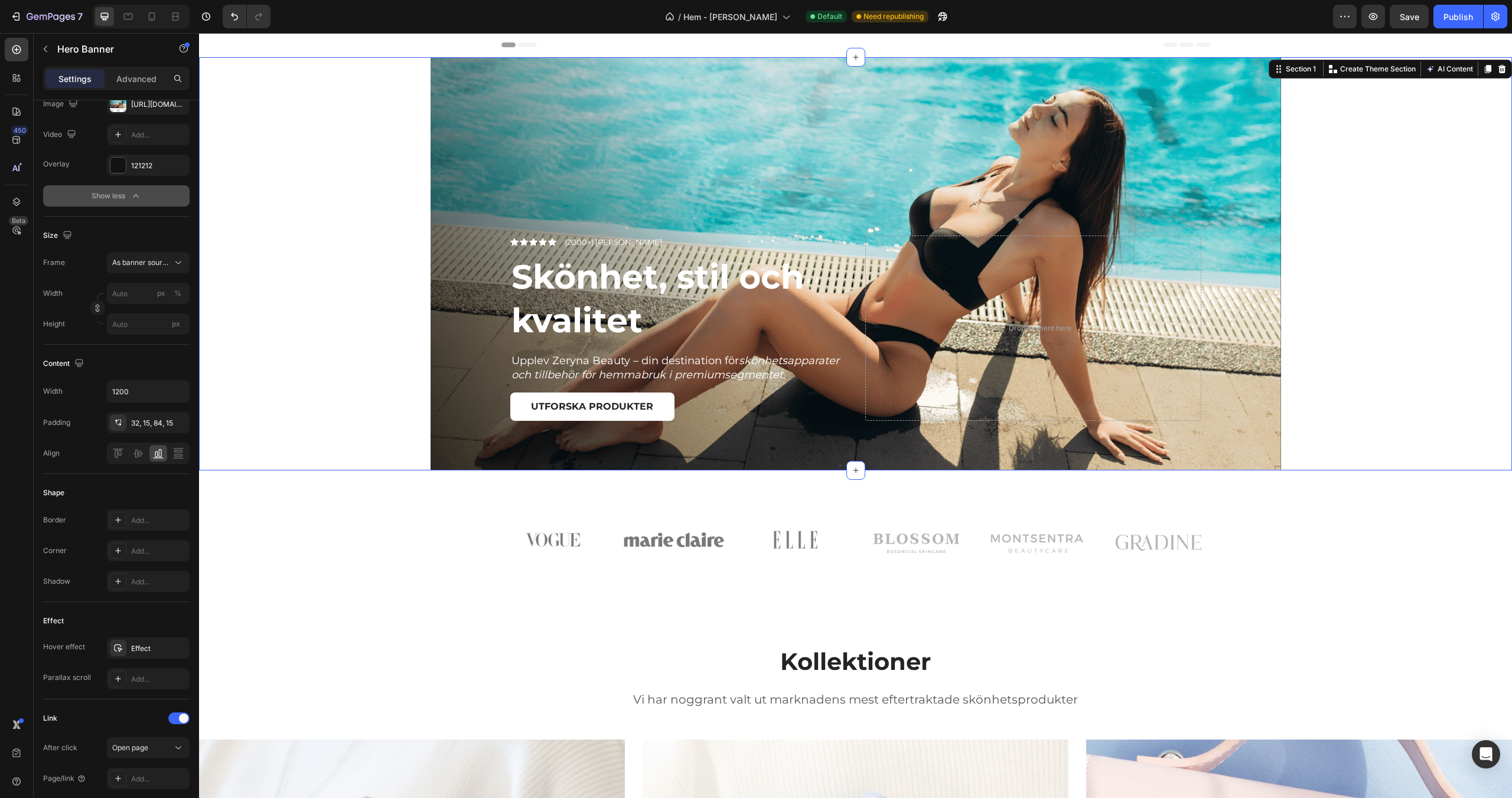
scroll to position [0, 0]
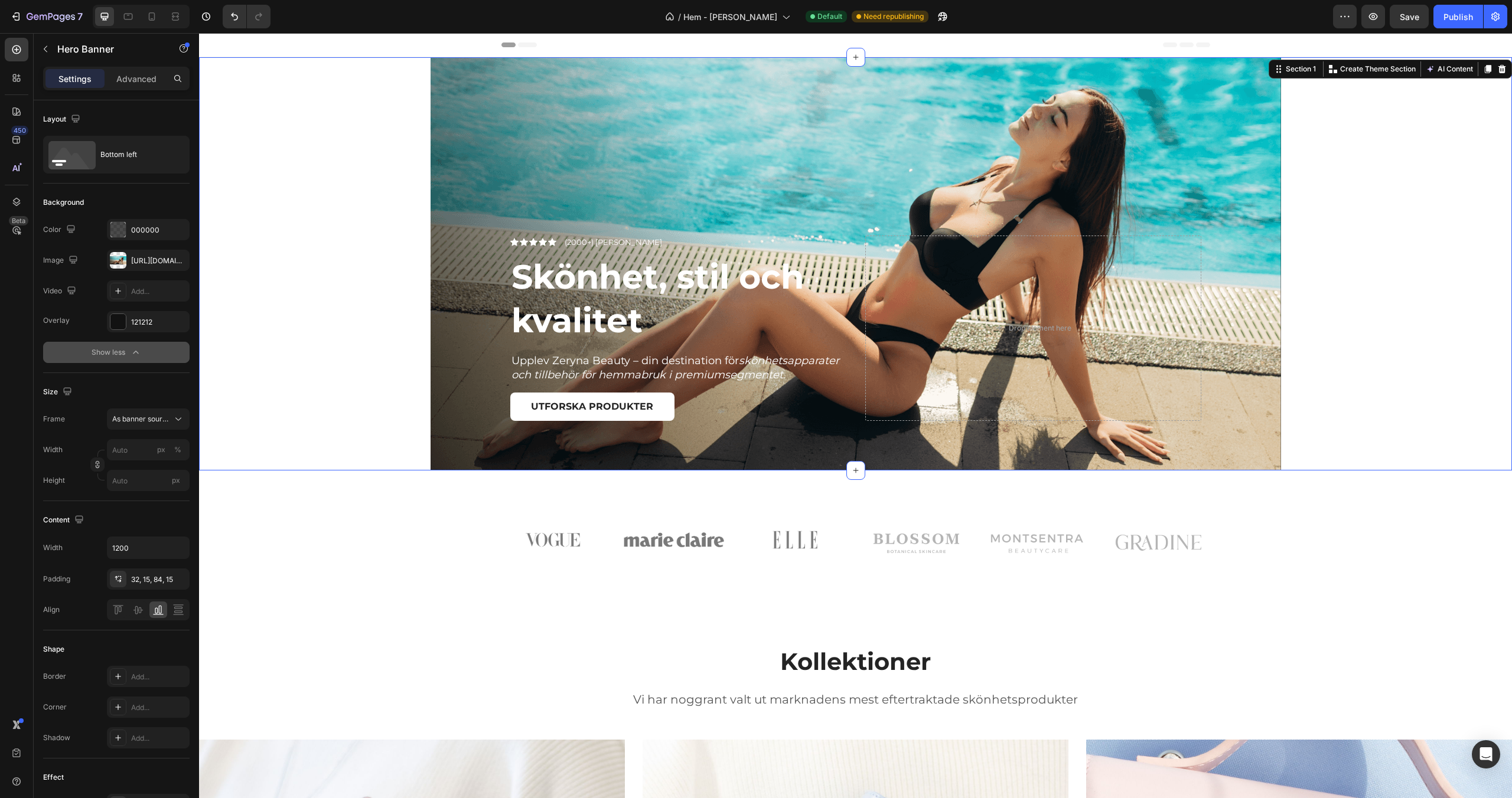
click at [407, 264] on div "Icon Icon Icon Icon Icon Icon List (2000+) Nöjda kunder Text Block Row Skönhet,…" at bounding box center [855, 264] width 1313 height 413
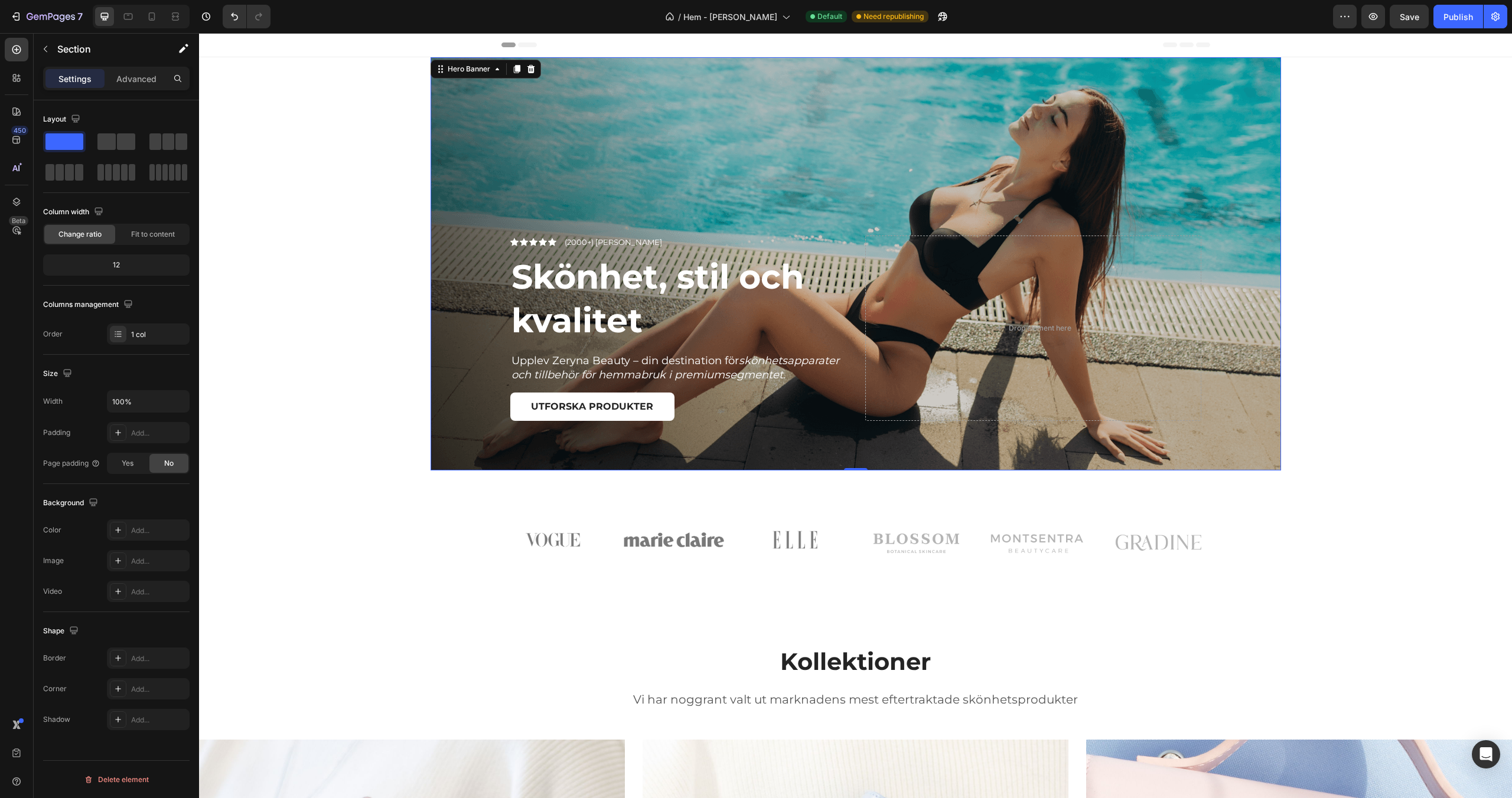
click at [475, 251] on div "Overlay" at bounding box center [855, 264] width 850 height 413
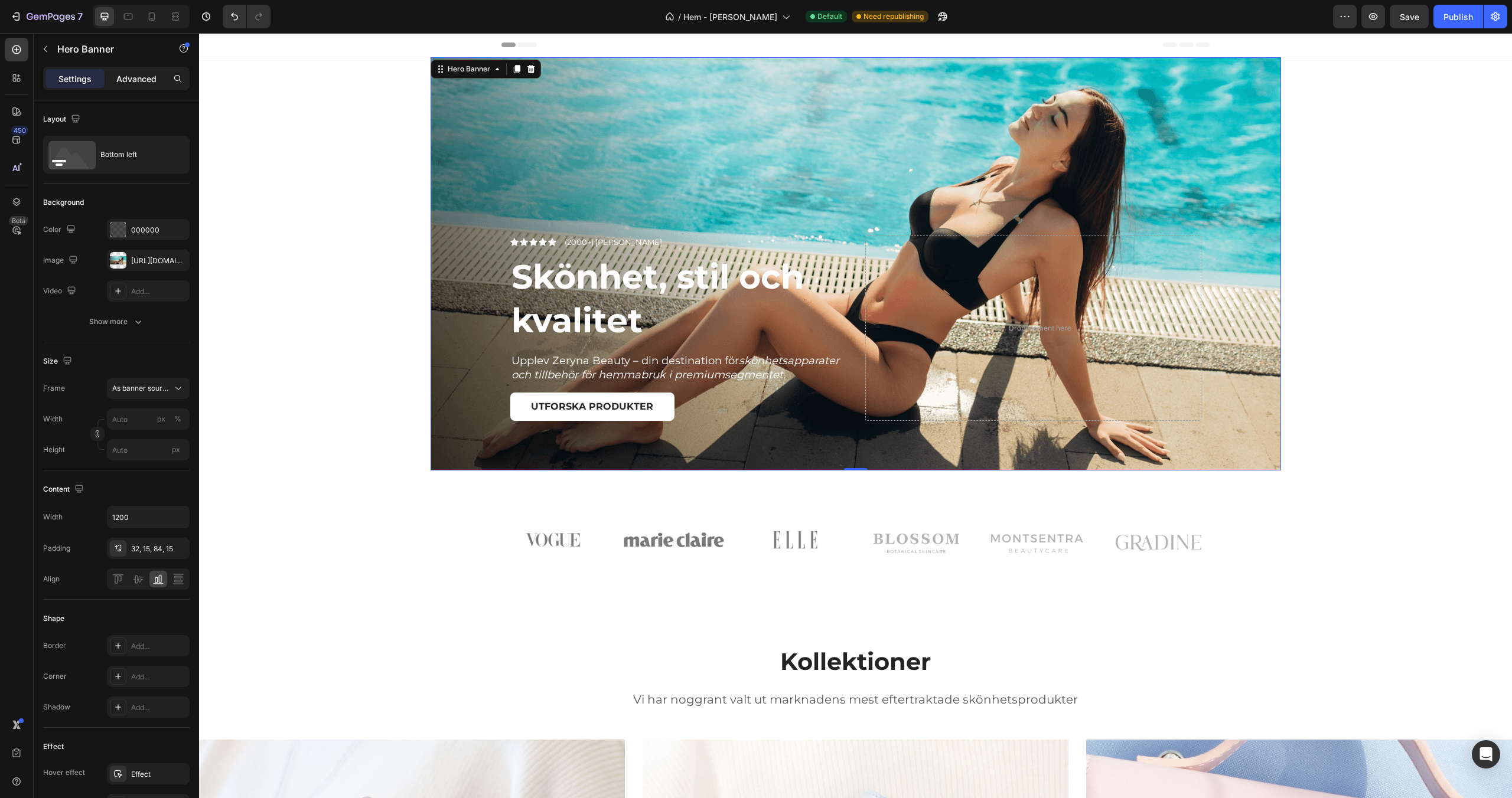
click at [139, 78] on p "Advanced" at bounding box center [136, 78] width 40 height 12
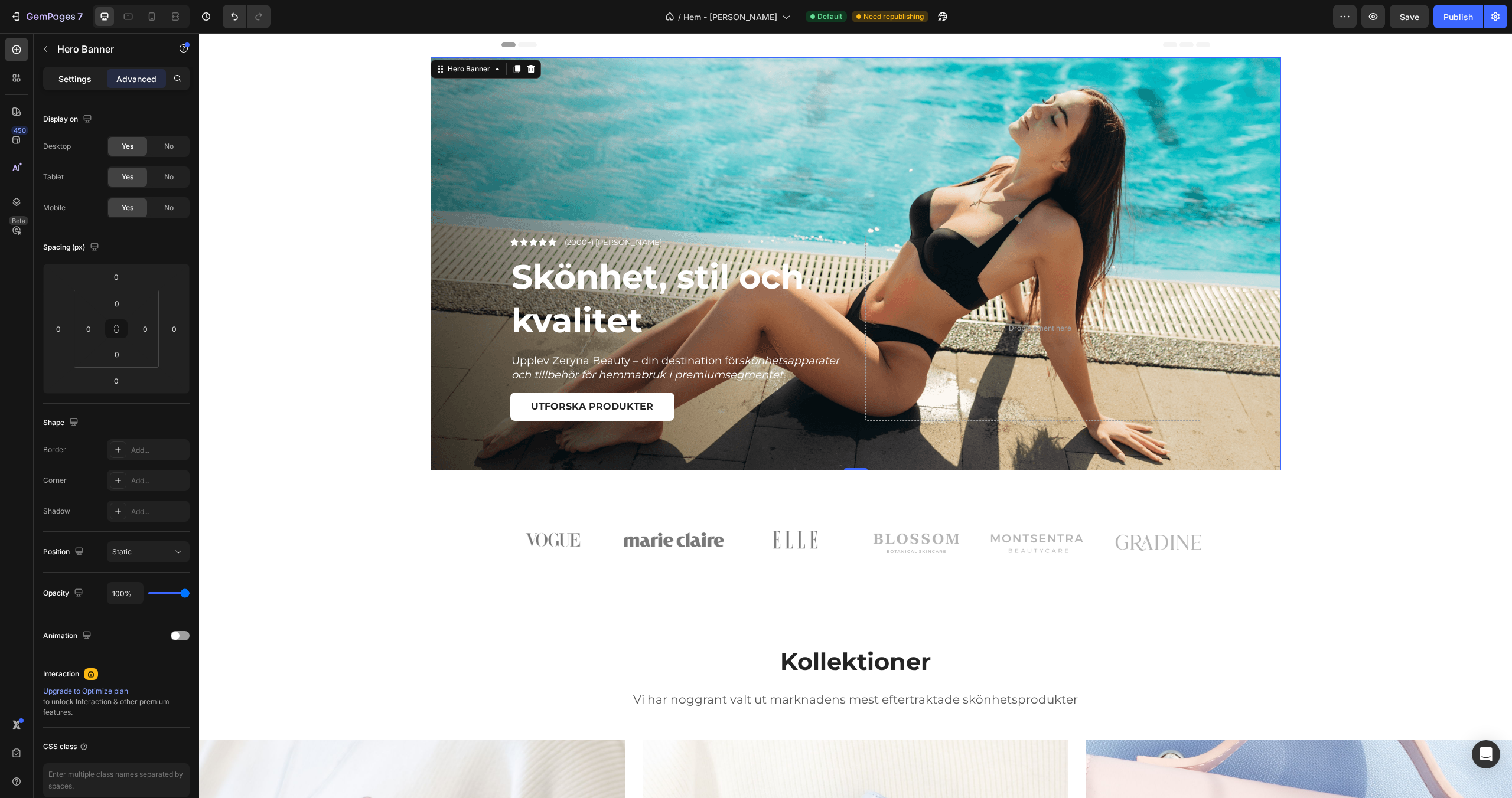
click at [87, 82] on p "Settings" at bounding box center [75, 78] width 33 height 12
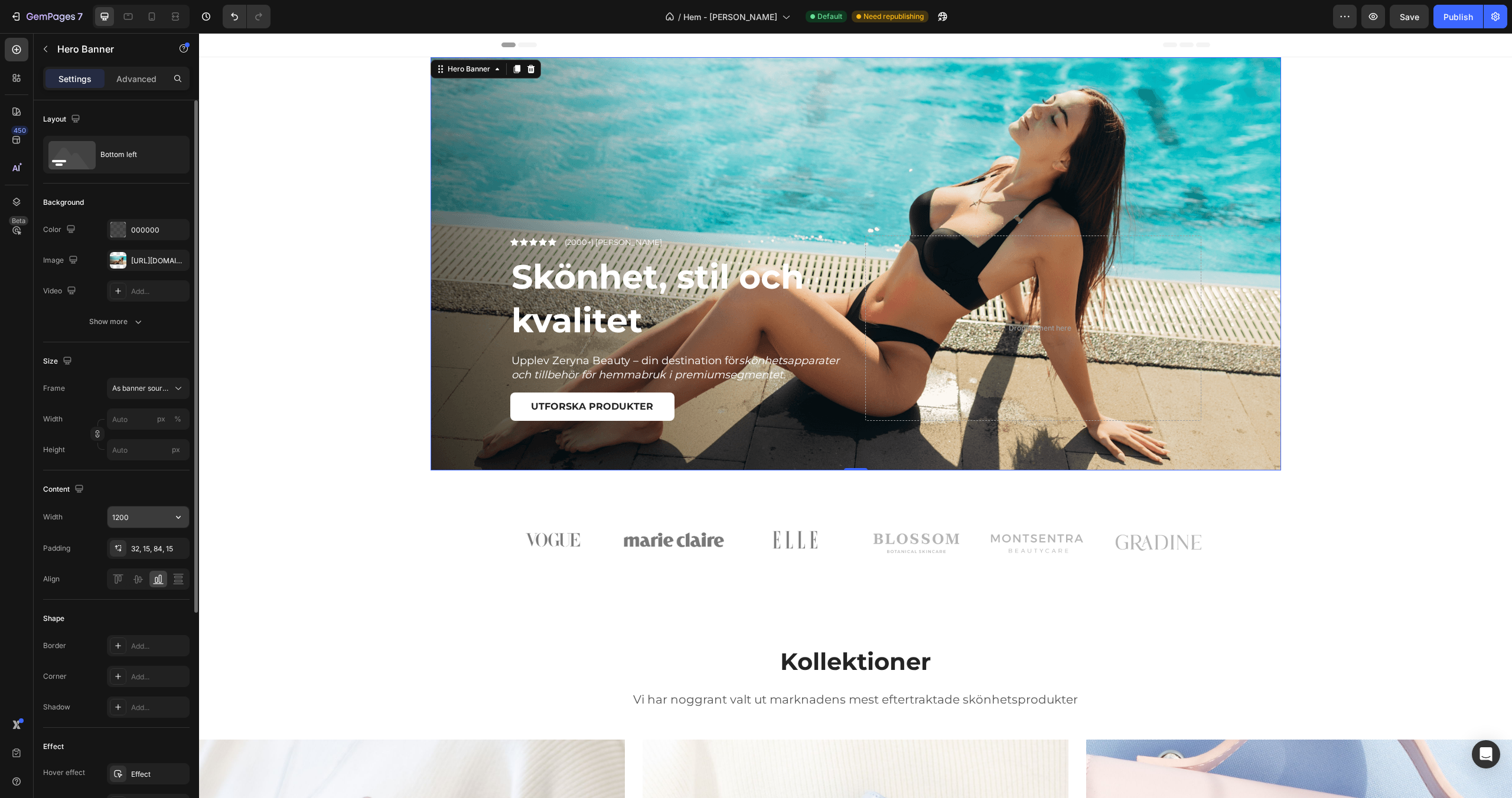
click at [144, 518] on input "1200" at bounding box center [148, 517] width 82 height 21
click at [168, 515] on button "button" at bounding box center [178, 517] width 21 height 21
click at [146, 583] on div "Fit content Auto" at bounding box center [136, 592] width 97 height 22
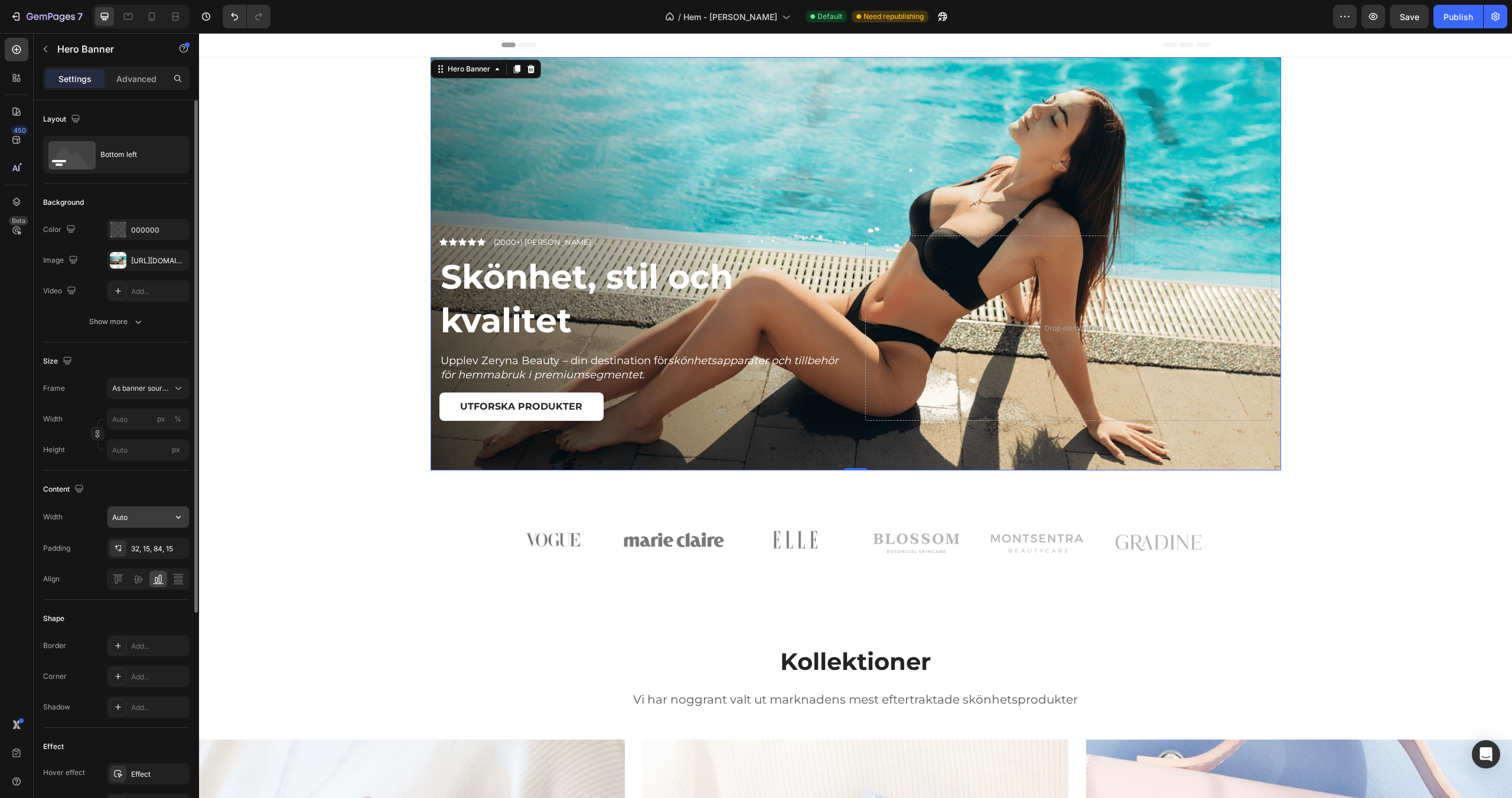
click at [156, 523] on input "Auto" at bounding box center [148, 517] width 82 height 21
click at [176, 518] on icon "button" at bounding box center [178, 517] width 12 height 12
click at [155, 561] on div "Default 1200px" at bounding box center [136, 570] width 97 height 22
type input "1200"
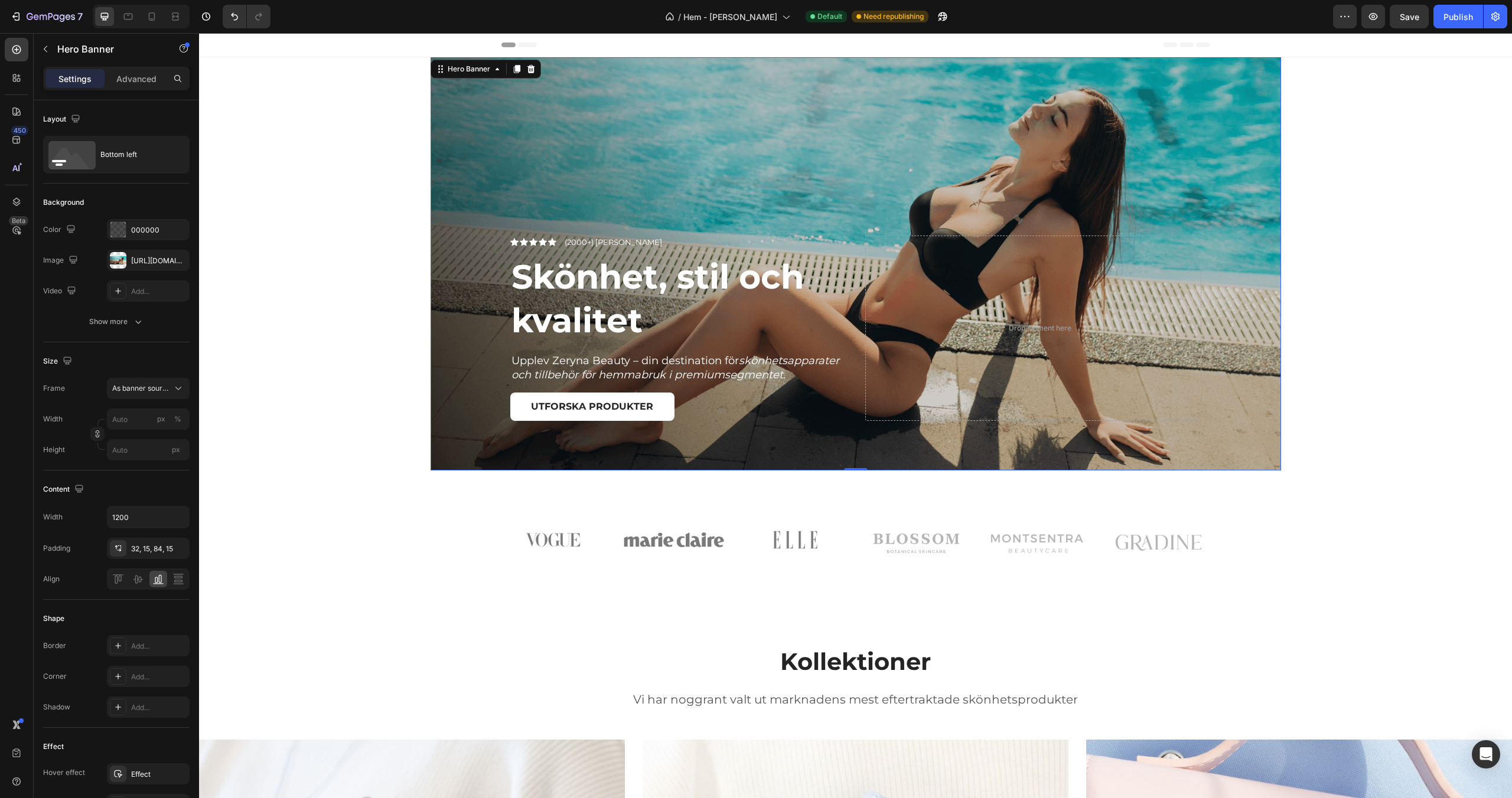
click at [455, 408] on div "Overlay" at bounding box center [855, 264] width 850 height 413
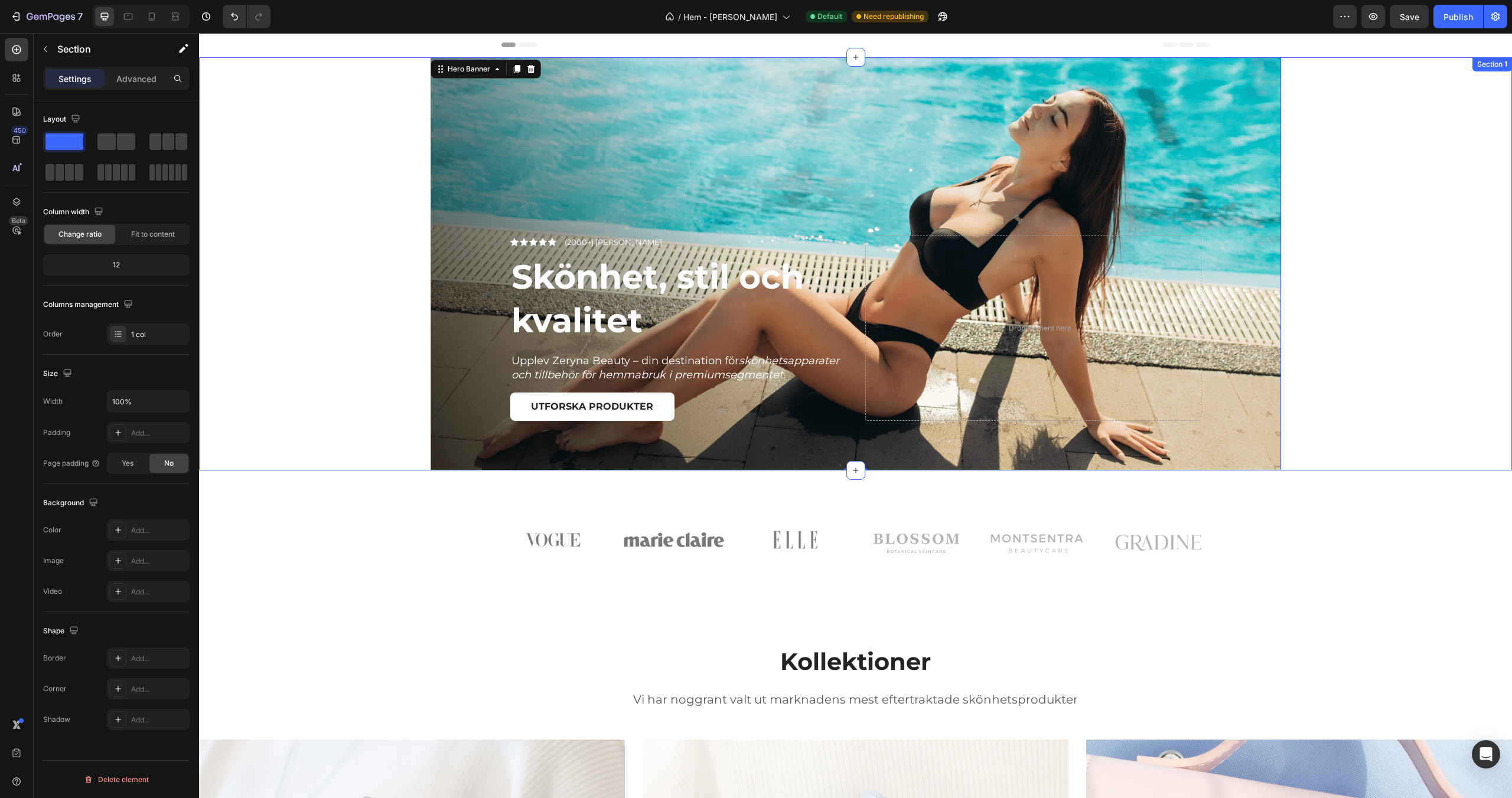
click at [388, 389] on div "Icon Icon Icon Icon Icon Icon List (2000+) Nöjda kunder Text Block Row Skönhet,…" at bounding box center [855, 264] width 1313 height 413
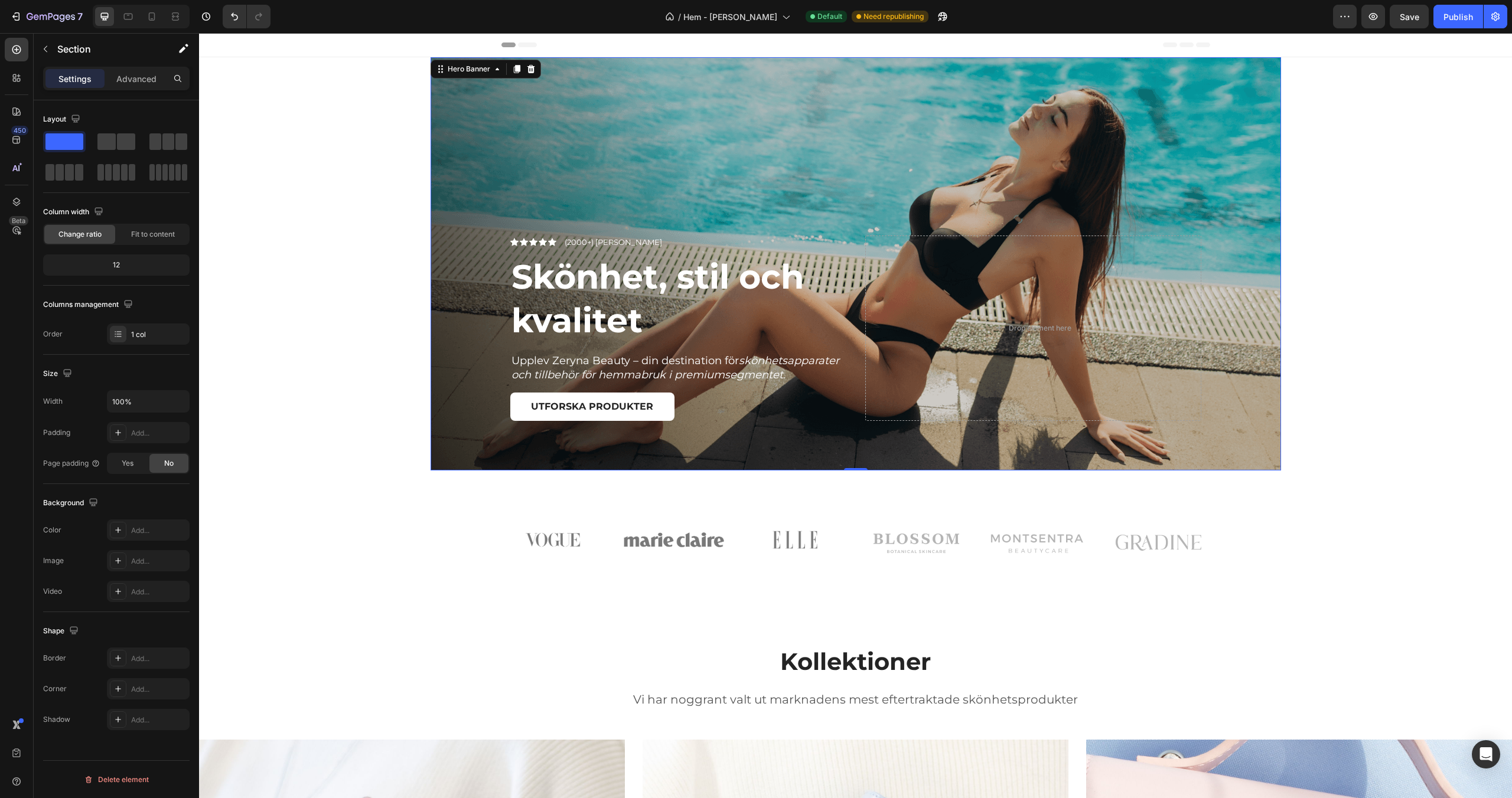
click at [451, 276] on div "Overlay" at bounding box center [855, 264] width 850 height 413
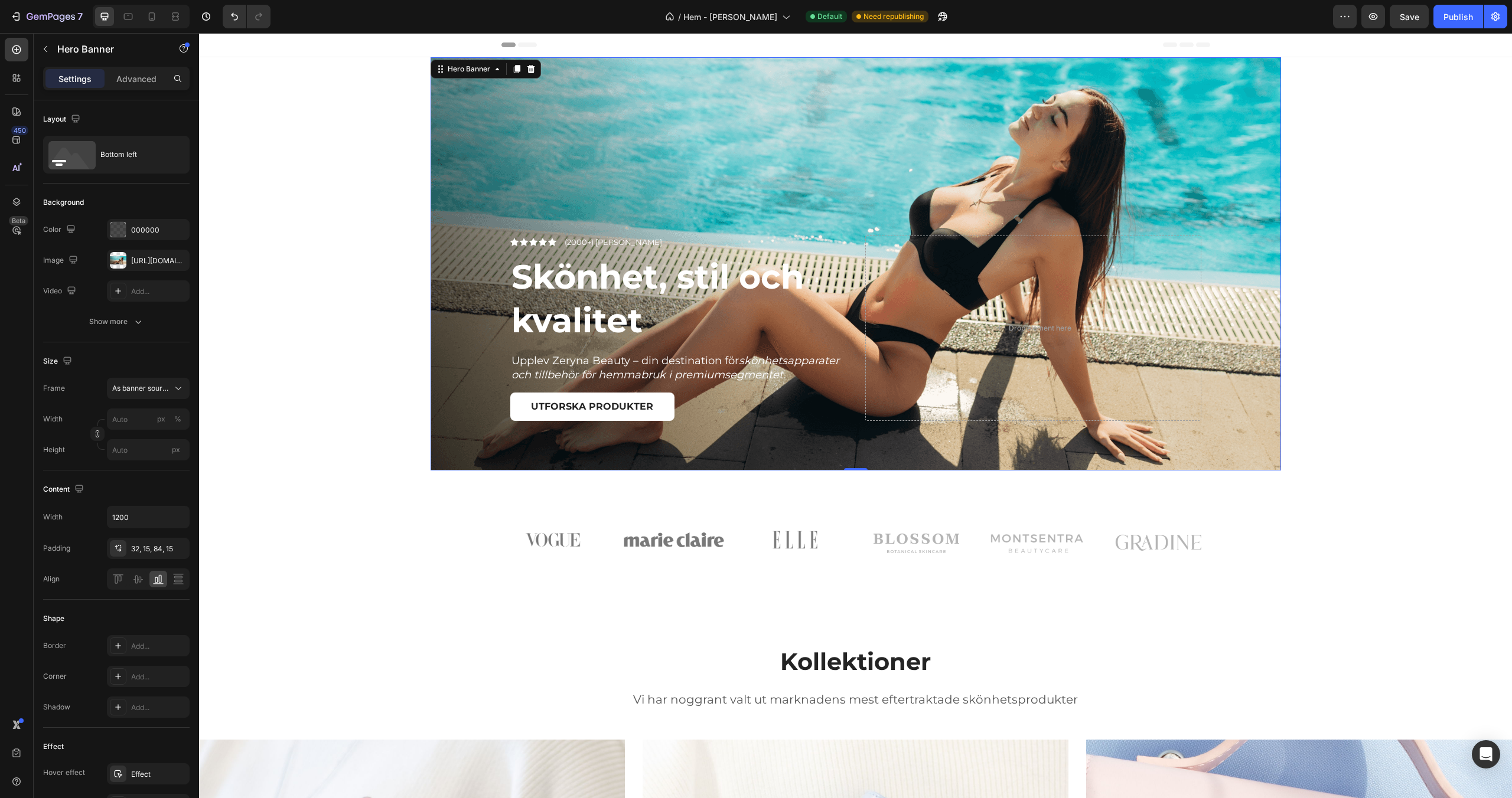
click at [153, 89] on div "Settings Advanced" at bounding box center [116, 78] width 147 height 24
click at [145, 85] on div "Advanced" at bounding box center [136, 78] width 59 height 19
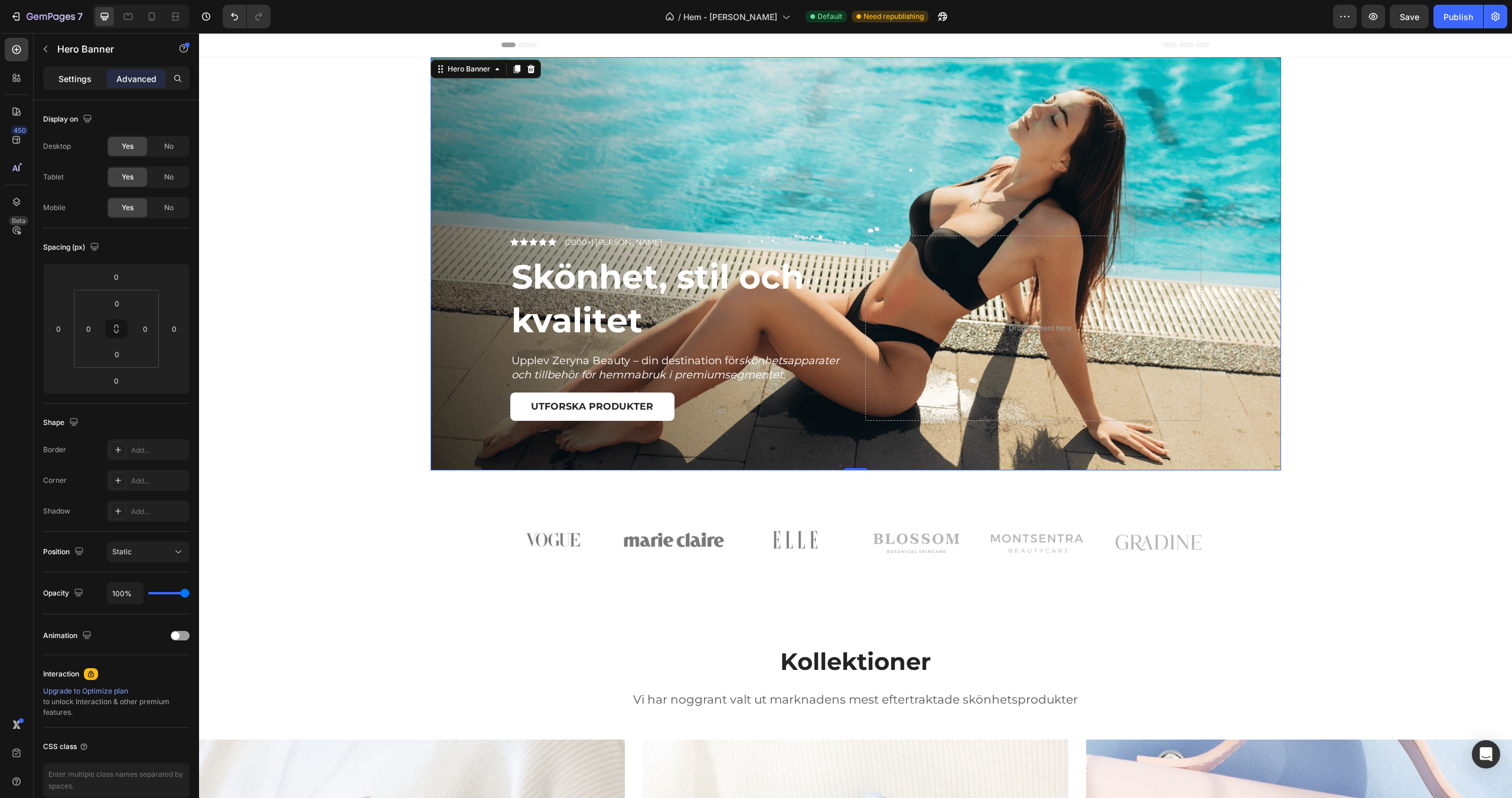
click at [82, 87] on div "Settings" at bounding box center [75, 78] width 59 height 19
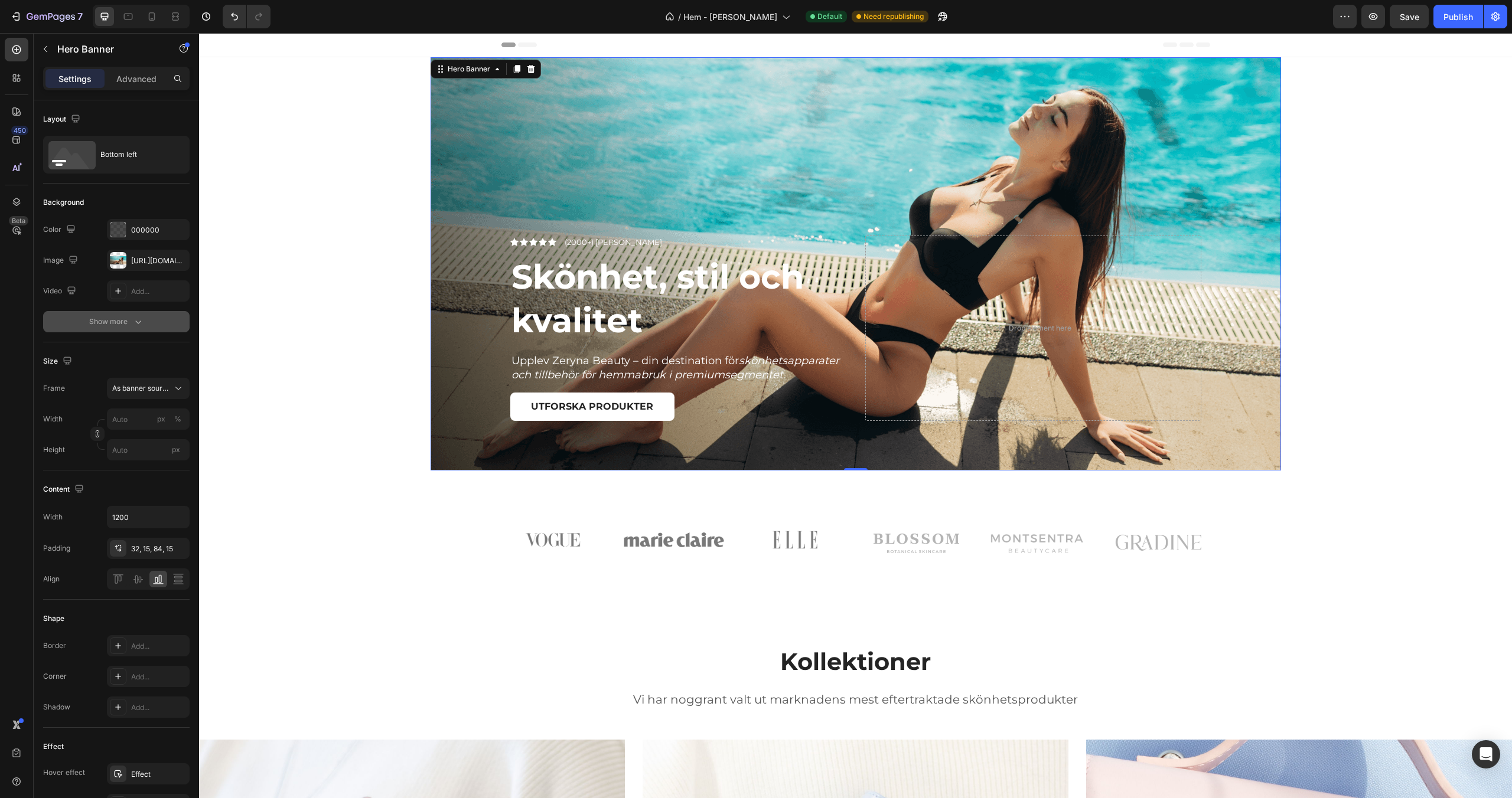
click at [121, 331] on button "Show more" at bounding box center [116, 322] width 147 height 21
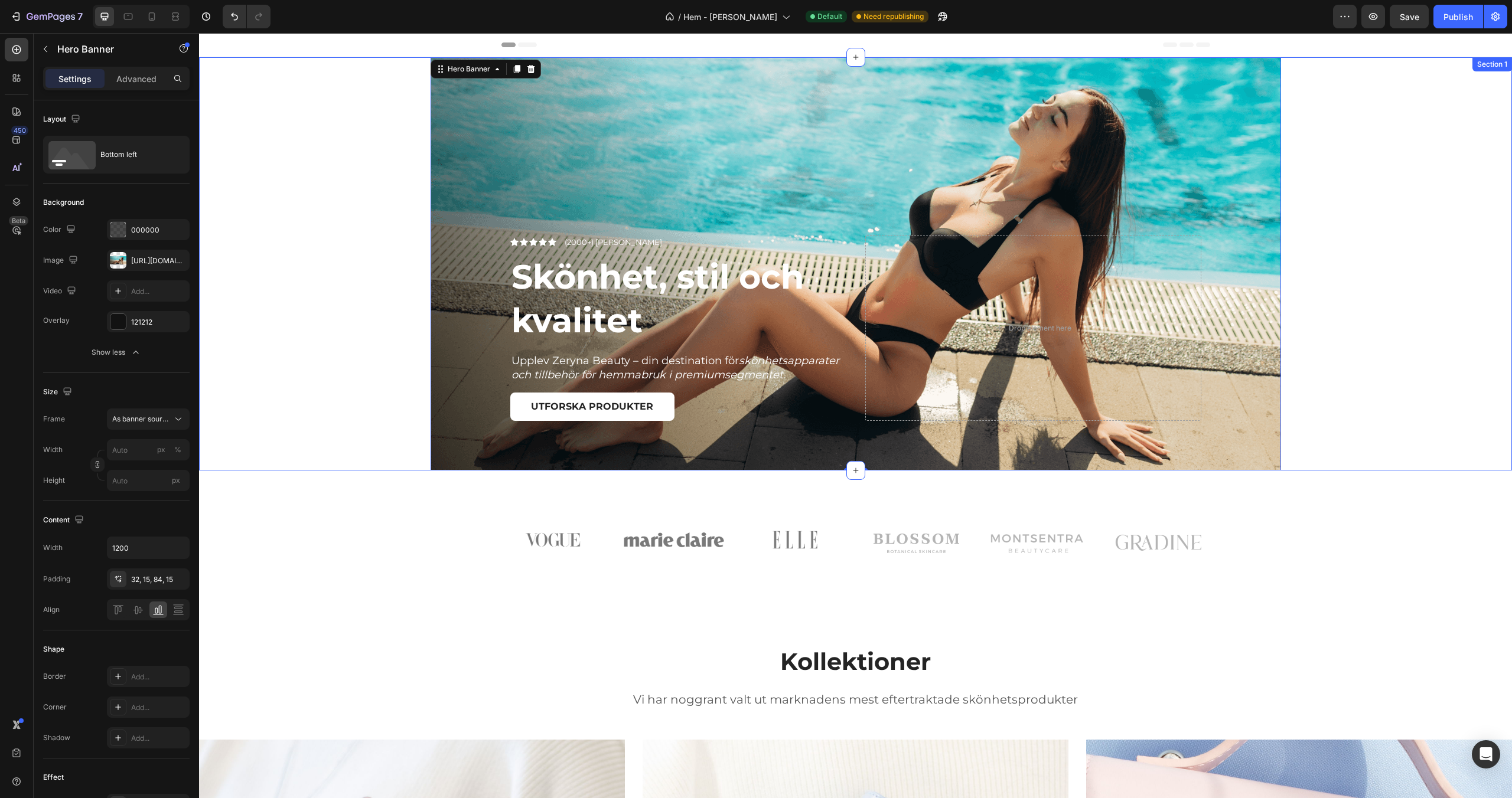
click at [229, 294] on div "Icon Icon Icon Icon Icon Icon List (2000+) Nöjda kunder Text Block Row Skönhet,…" at bounding box center [855, 264] width 1313 height 413
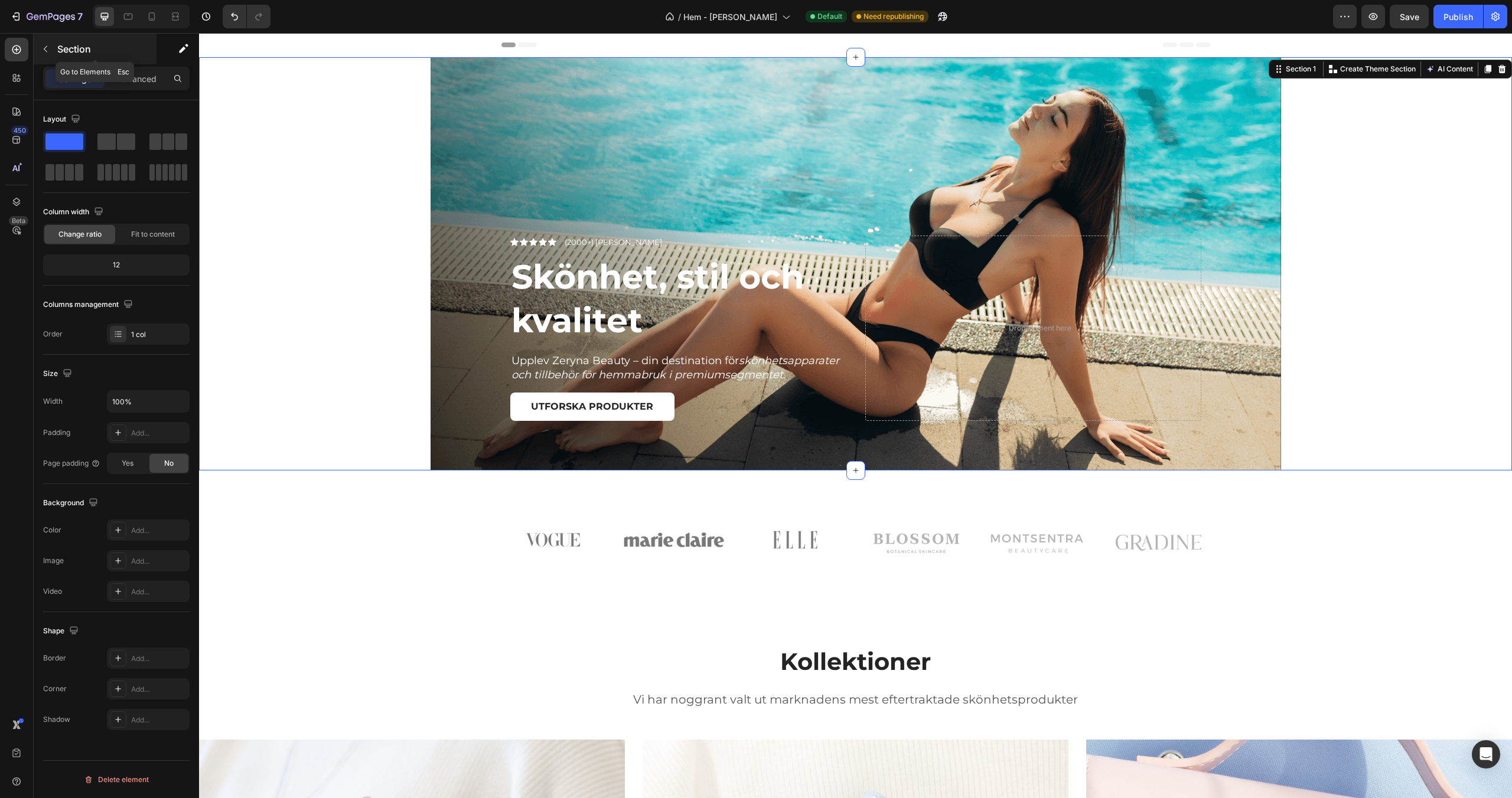
click at [48, 49] on icon "button" at bounding box center [45, 49] width 9 height 9
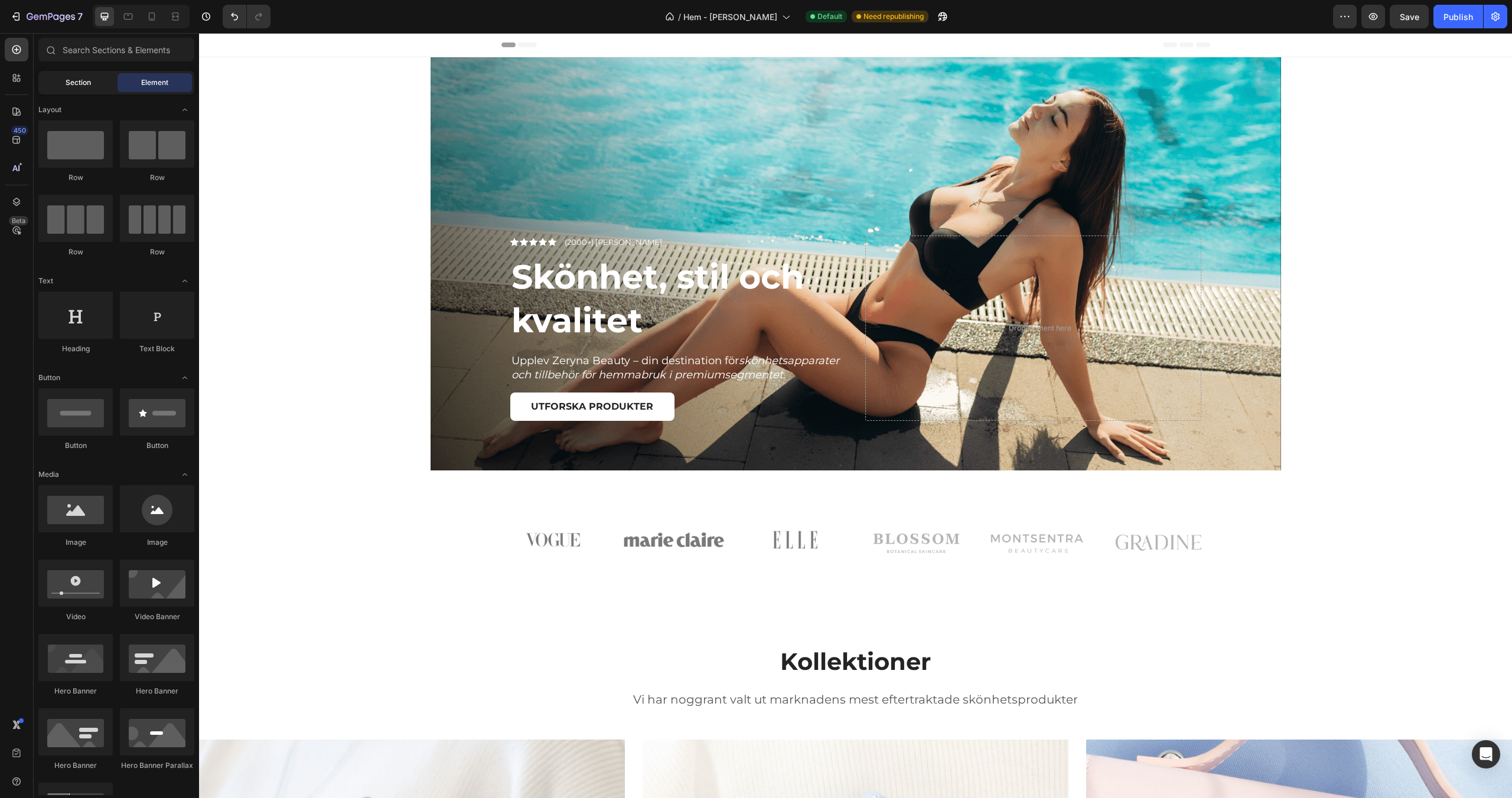
click at [64, 76] on div "Section" at bounding box center [78, 82] width 74 height 19
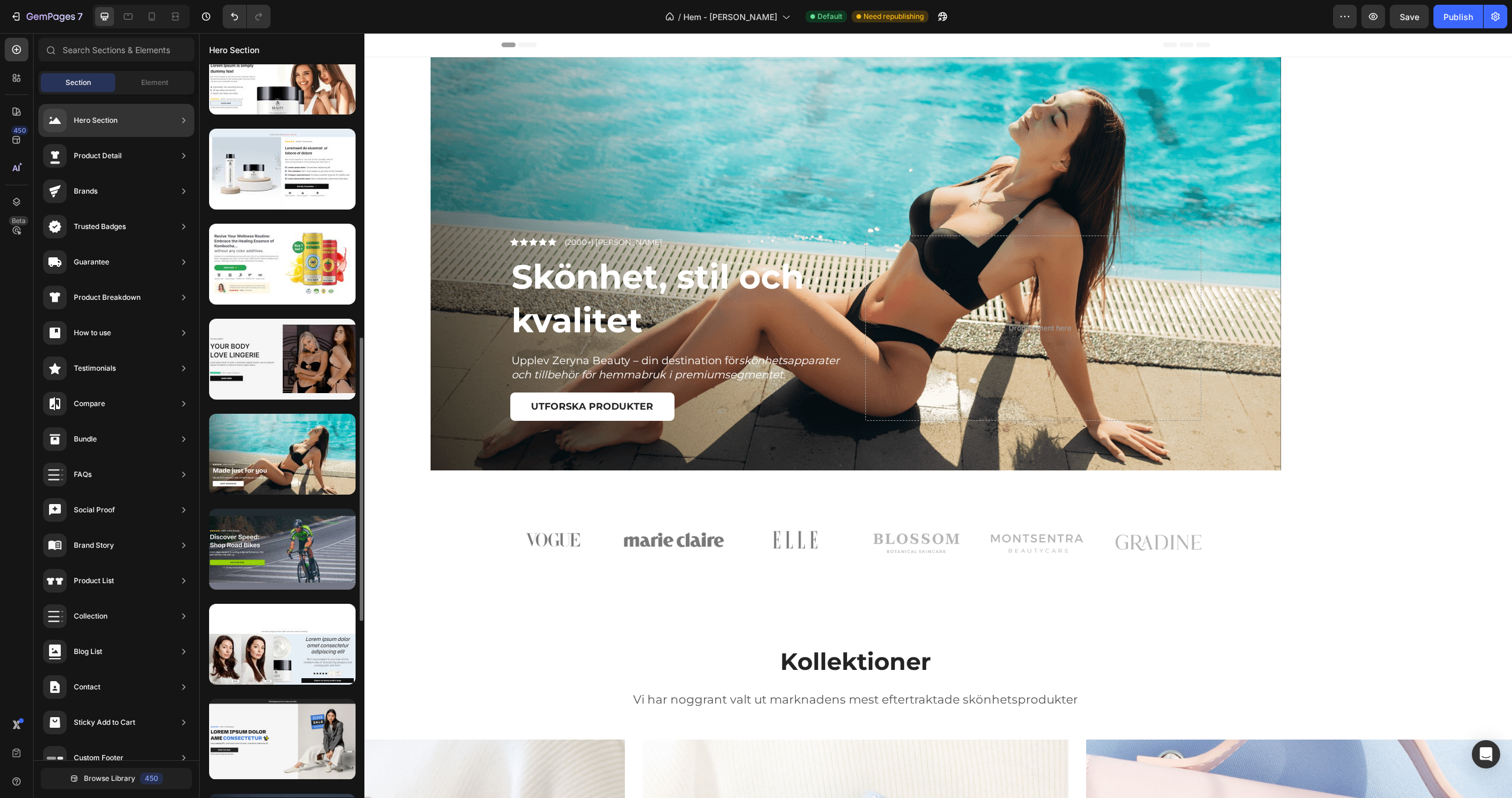
scroll to position [706, 0]
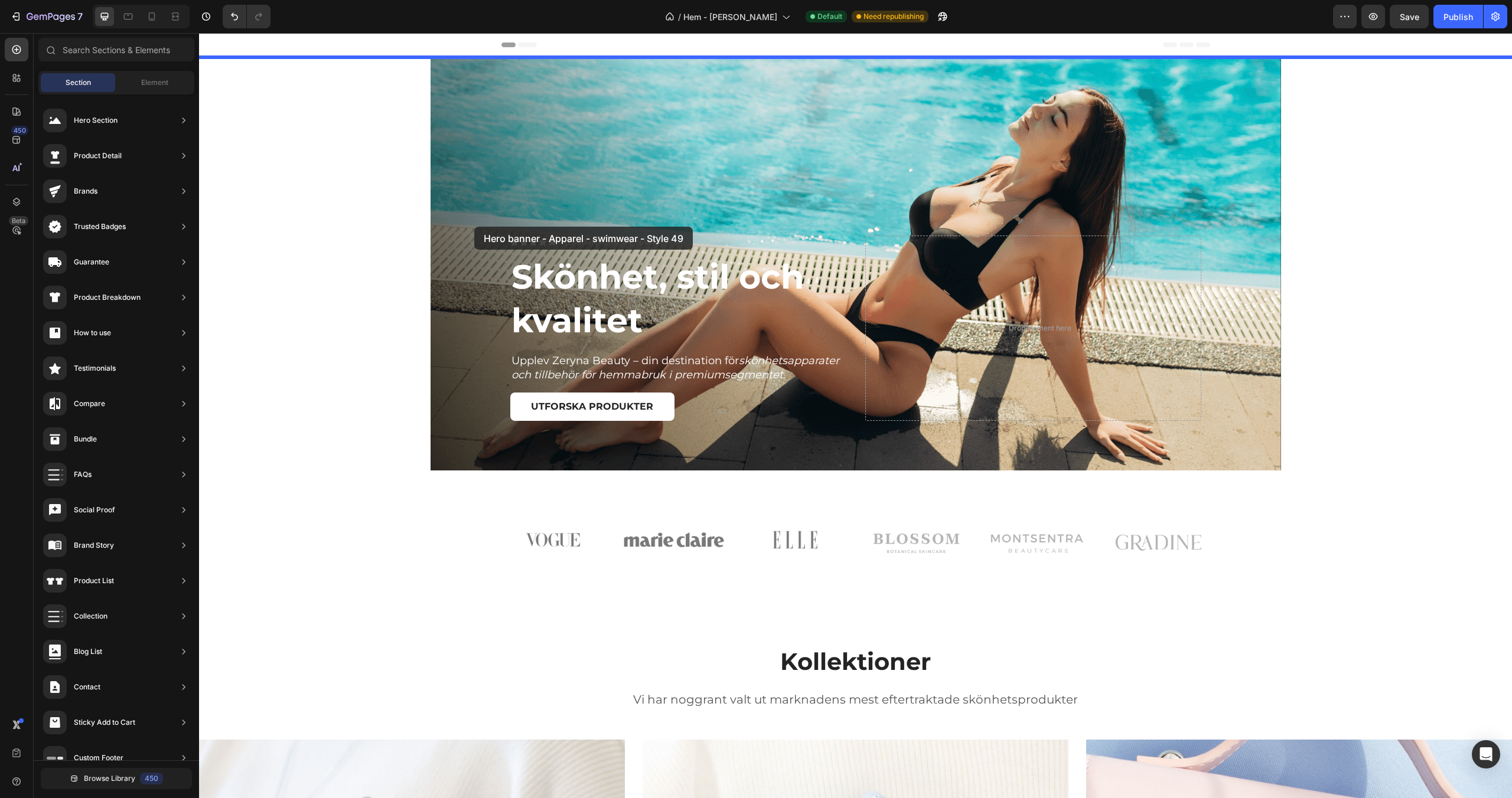
drag, startPoint x: 476, startPoint y: 493, endPoint x: 474, endPoint y: 227, distance: 266.0
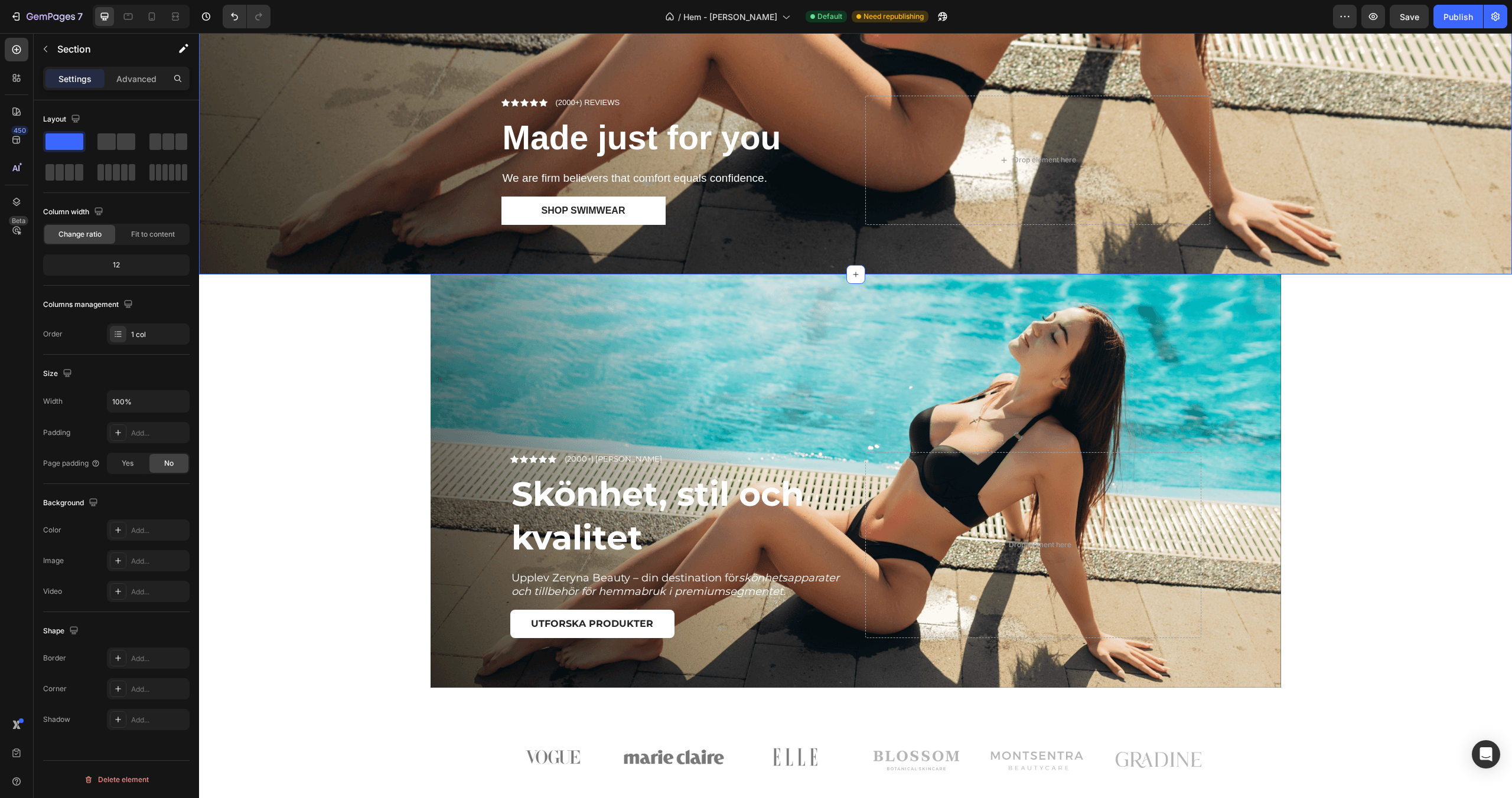
scroll to position [424, 0]
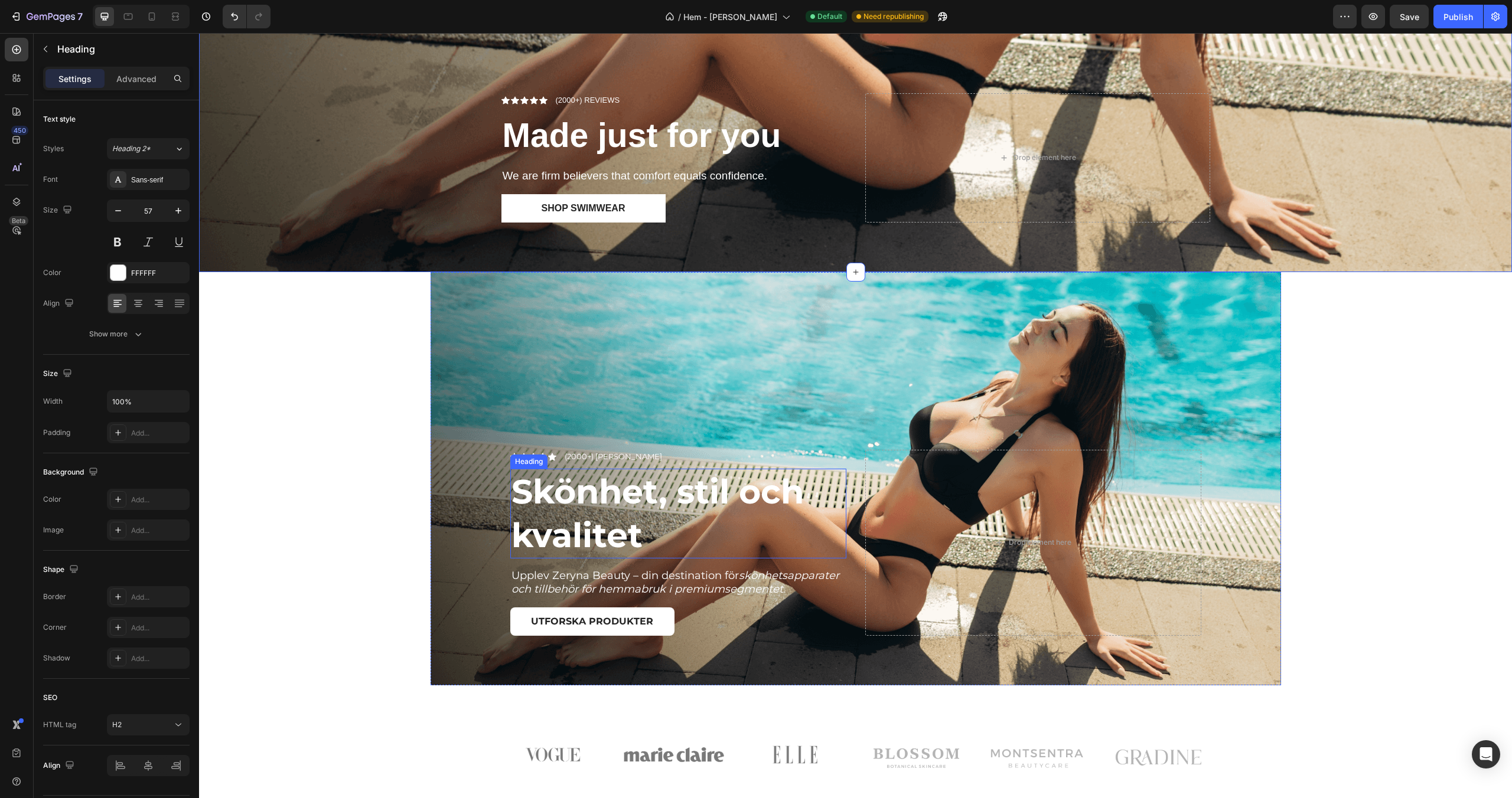
click at [584, 513] on h2 "Skönhet, stil och kvalitet" at bounding box center [678, 514] width 336 height 89
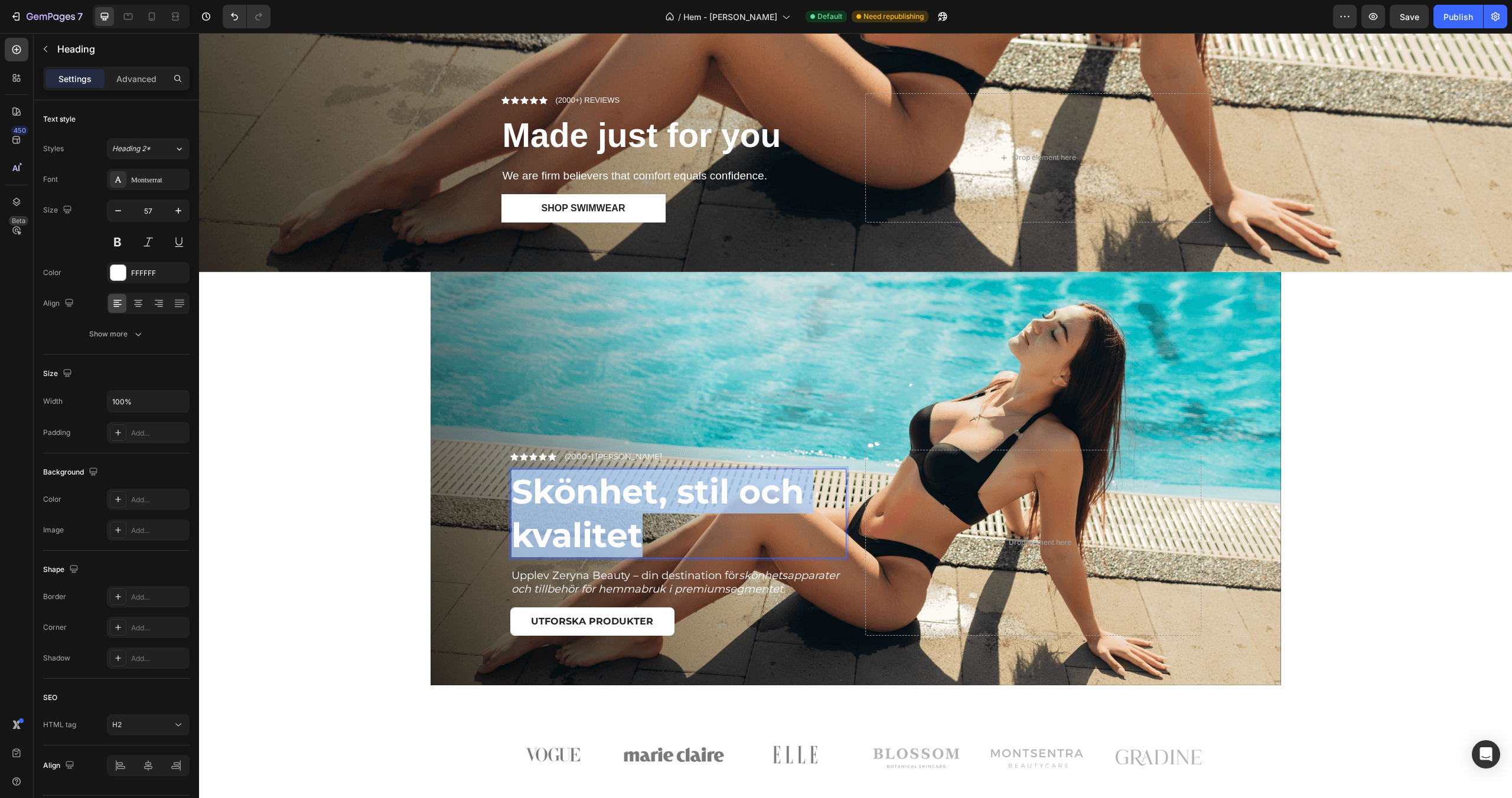
click at [584, 513] on p "Skönhet, stil och kvalitet" at bounding box center [678, 513] width 334 height 87
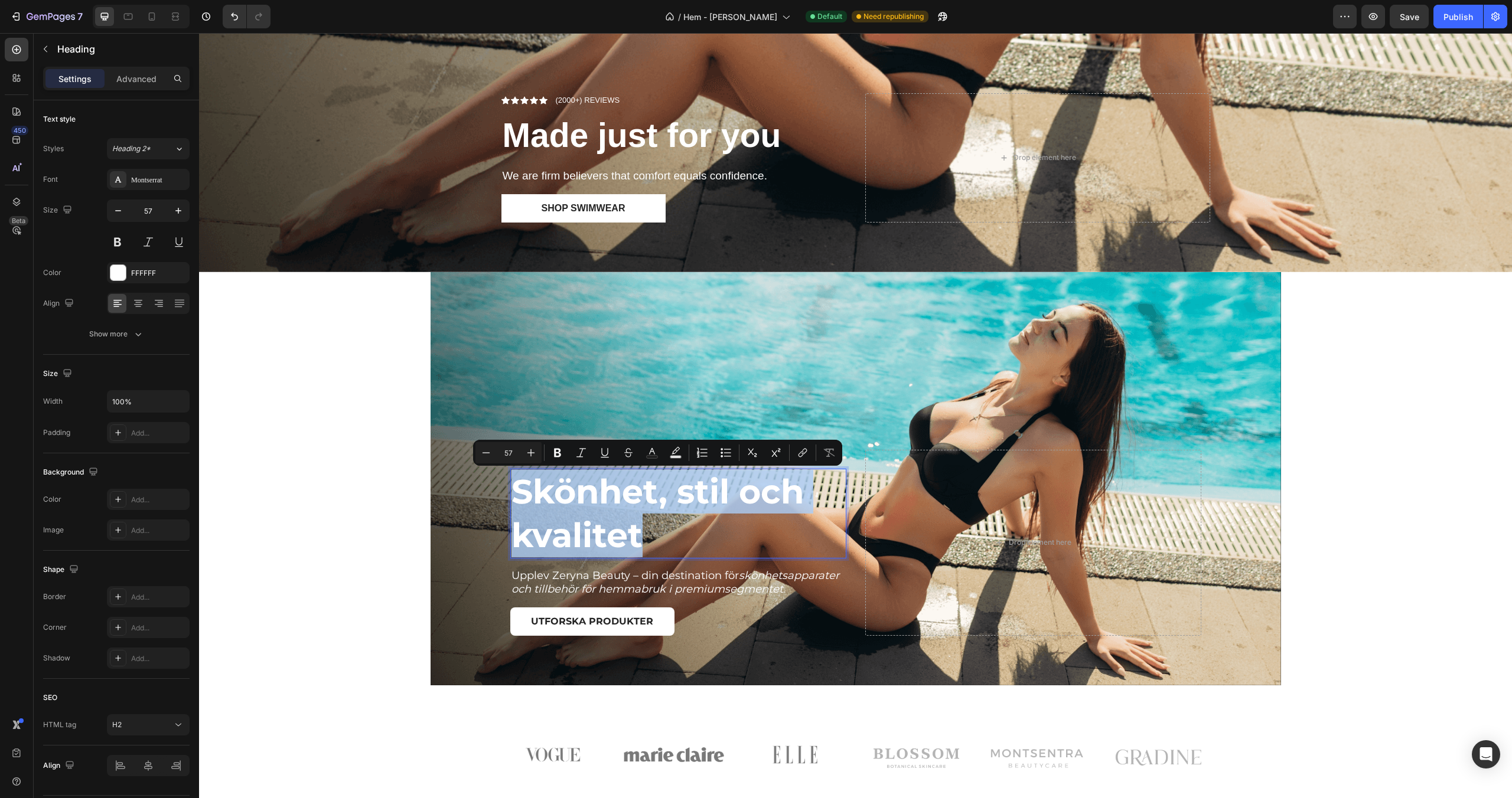
copy p "Skönhet, stil och kvalitet"
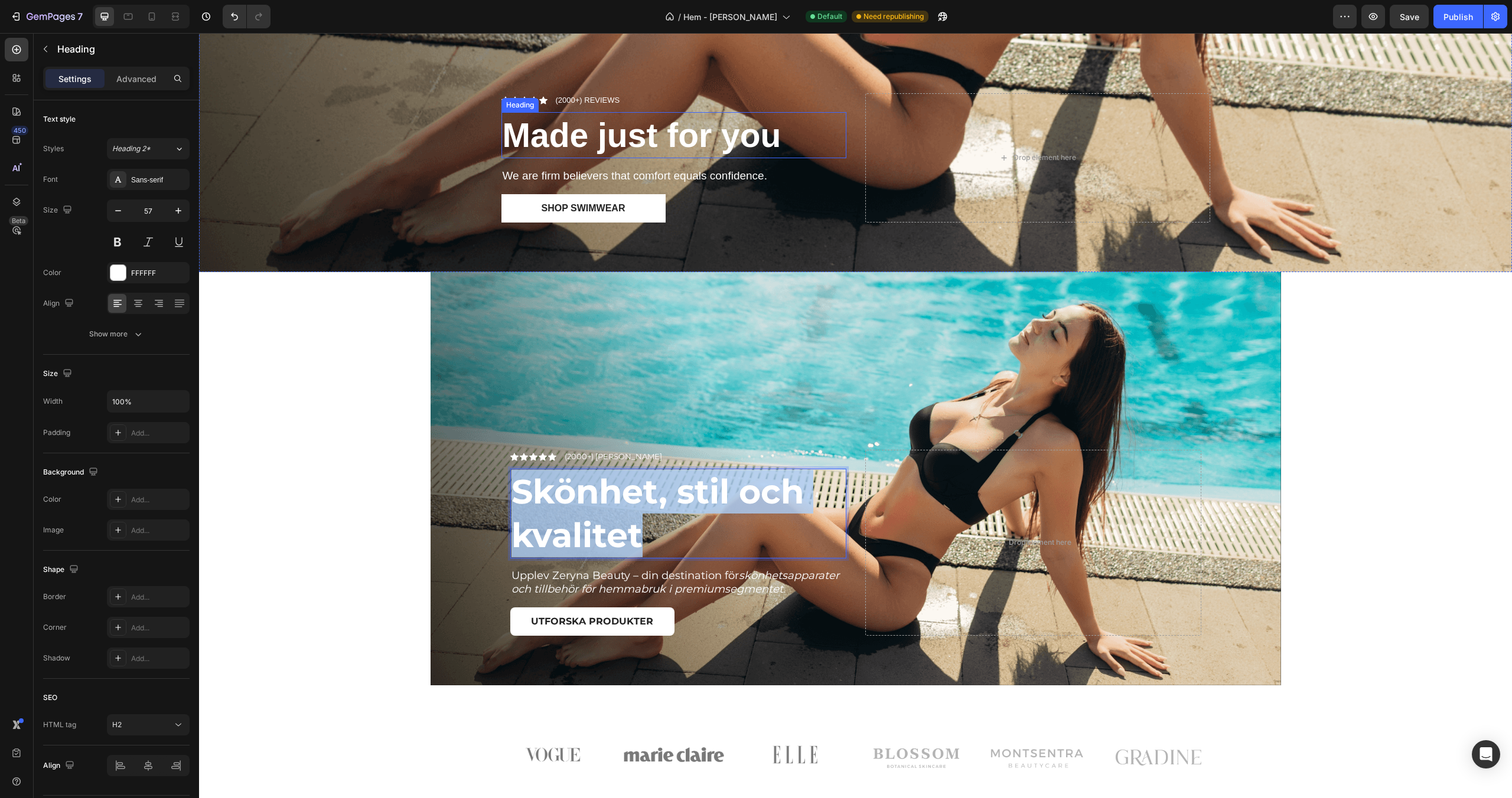
click at [607, 134] on strong "Made just for you" at bounding box center [642, 135] width 279 height 37
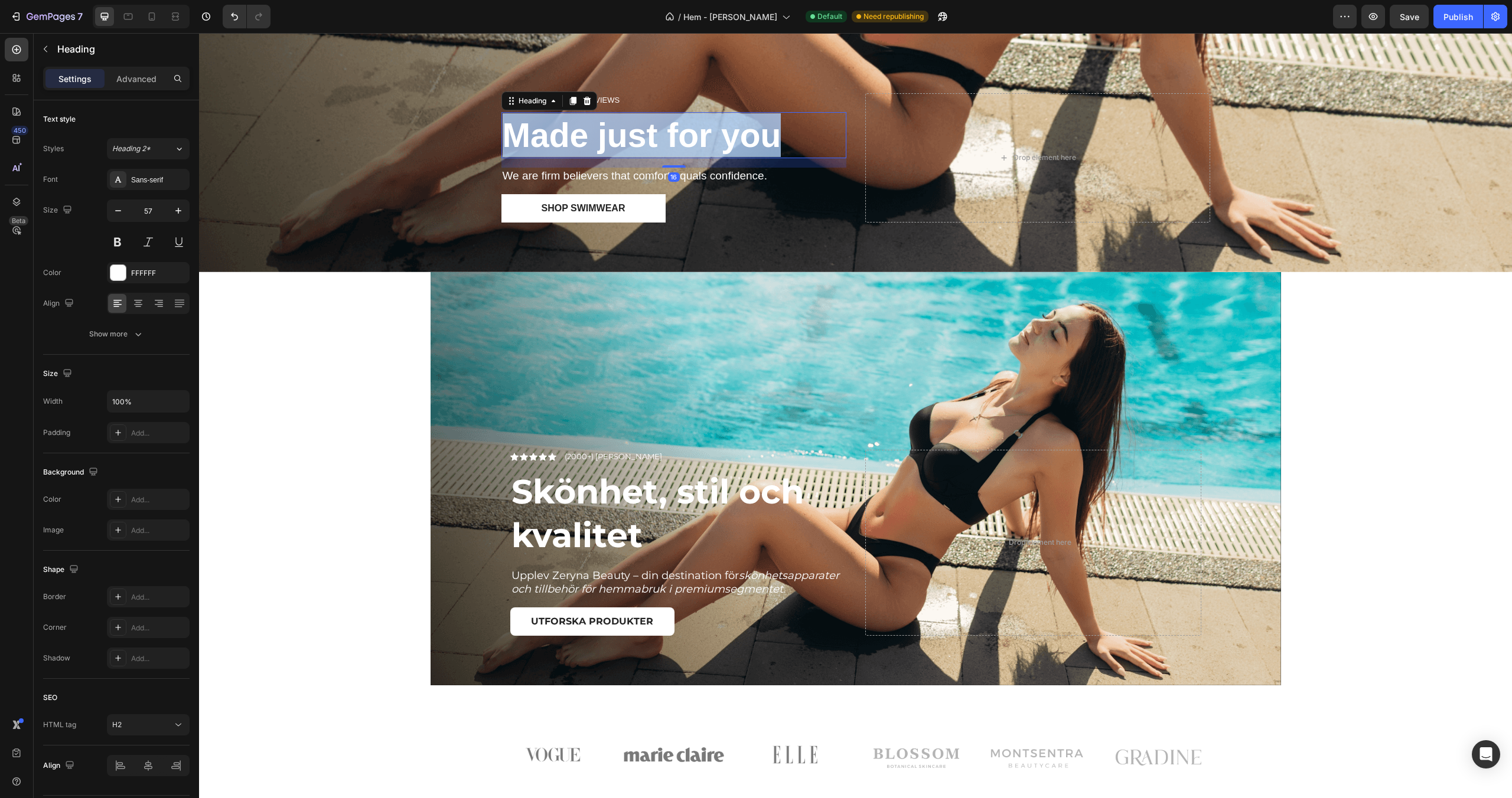
click at [607, 134] on strong "Made just for you" at bounding box center [642, 135] width 279 height 37
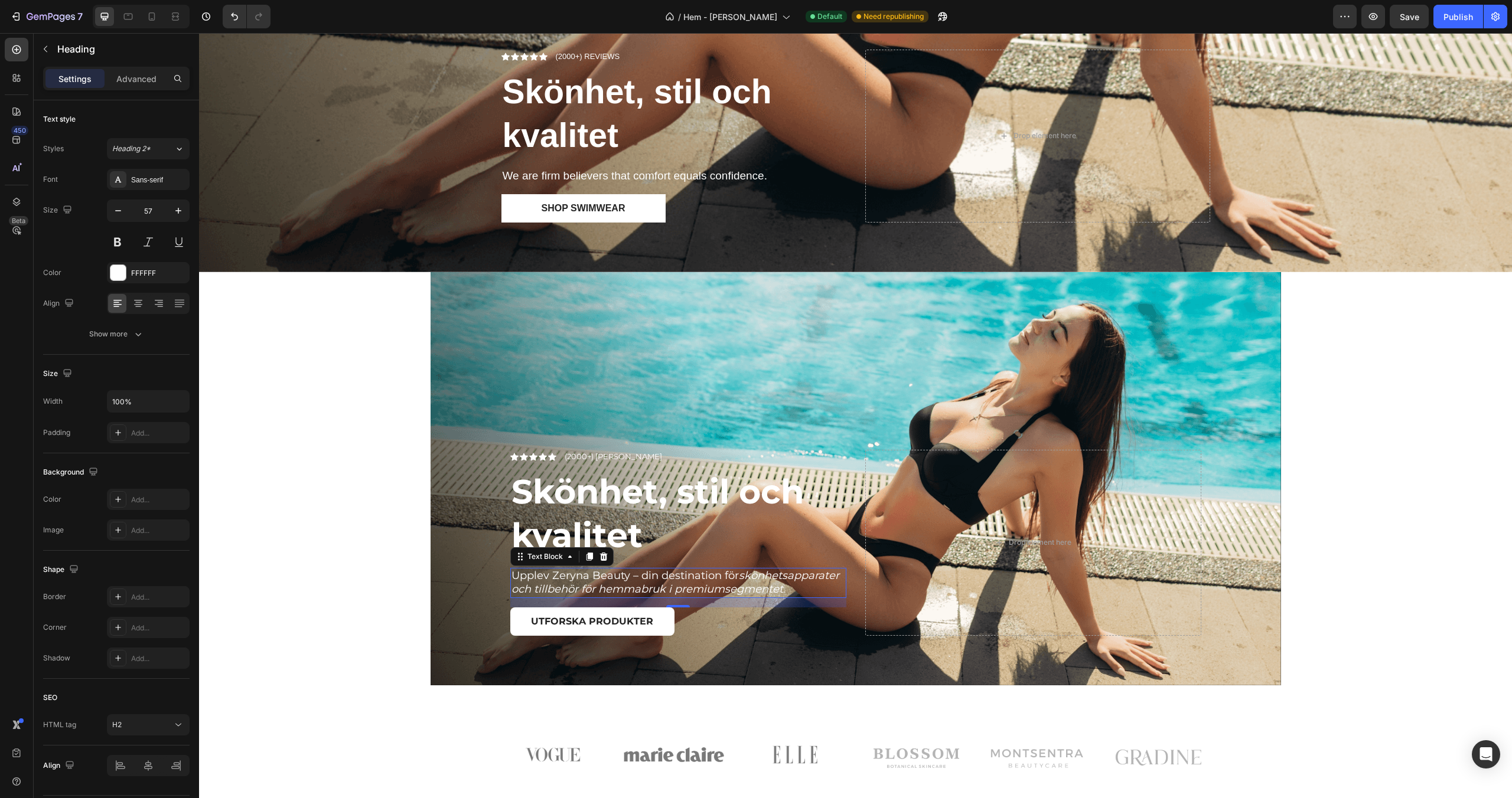
click at [609, 576] on p "Upplev Zeryna Beauty – din destination för skönhetsapparater och tillbehör för …" at bounding box center [678, 583] width 334 height 28
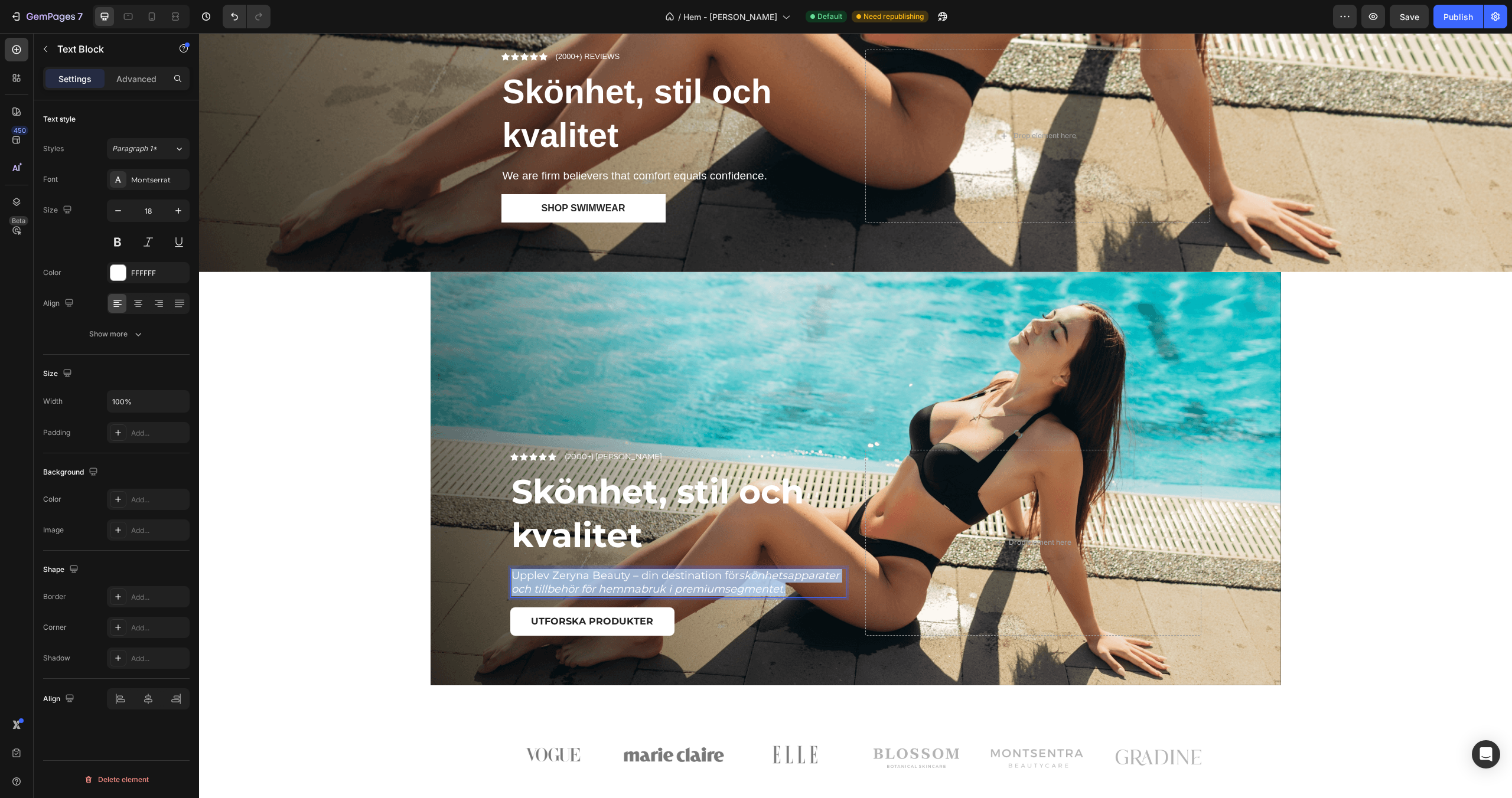
click at [609, 576] on p "Upplev Zeryna Beauty – din destination för skönhetsapparater och tillbehör för …" at bounding box center [678, 583] width 334 height 28
copy p "Upplev Zeryna Beauty – din destination för skönhetsapparater och tillbehör för …"
click at [624, 180] on p "We are firm believers that comfort equals confidence." at bounding box center [674, 176] width 343 height 14
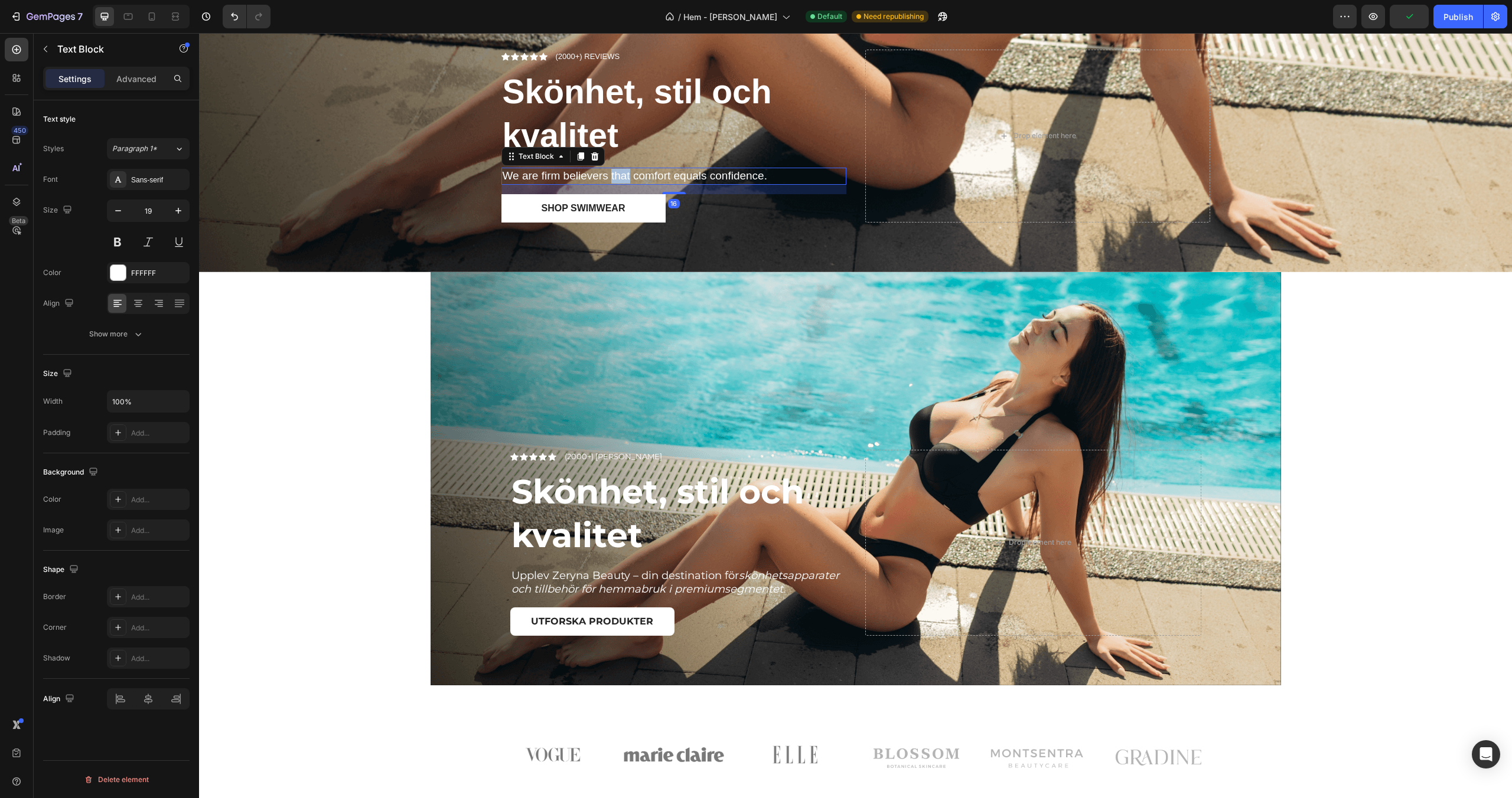
click at [623, 180] on p "We are firm believers that comfort equals confidence." at bounding box center [674, 176] width 343 height 14
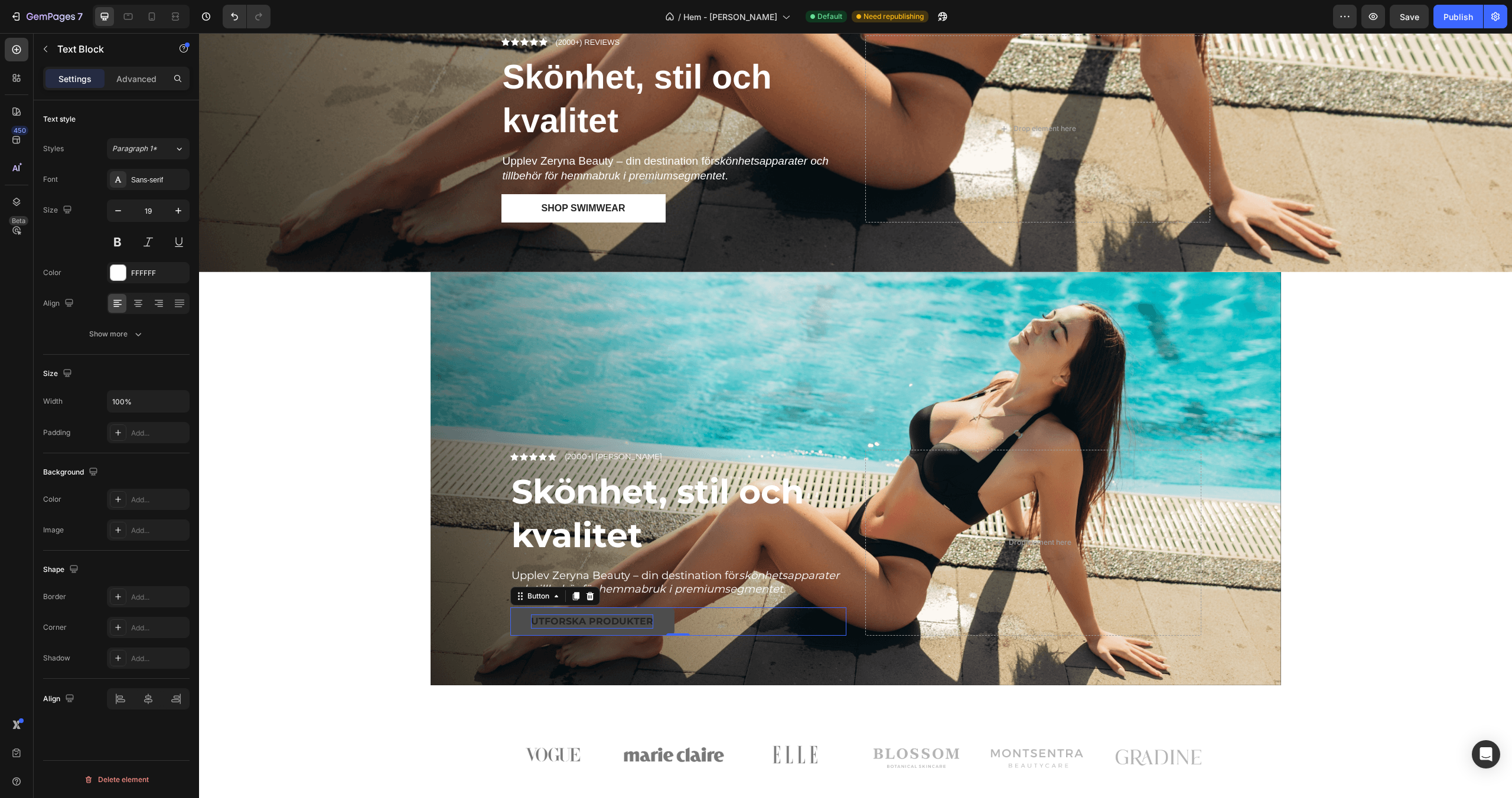
click at [585, 620] on p "Utforska produkter" at bounding box center [592, 622] width 122 height 14
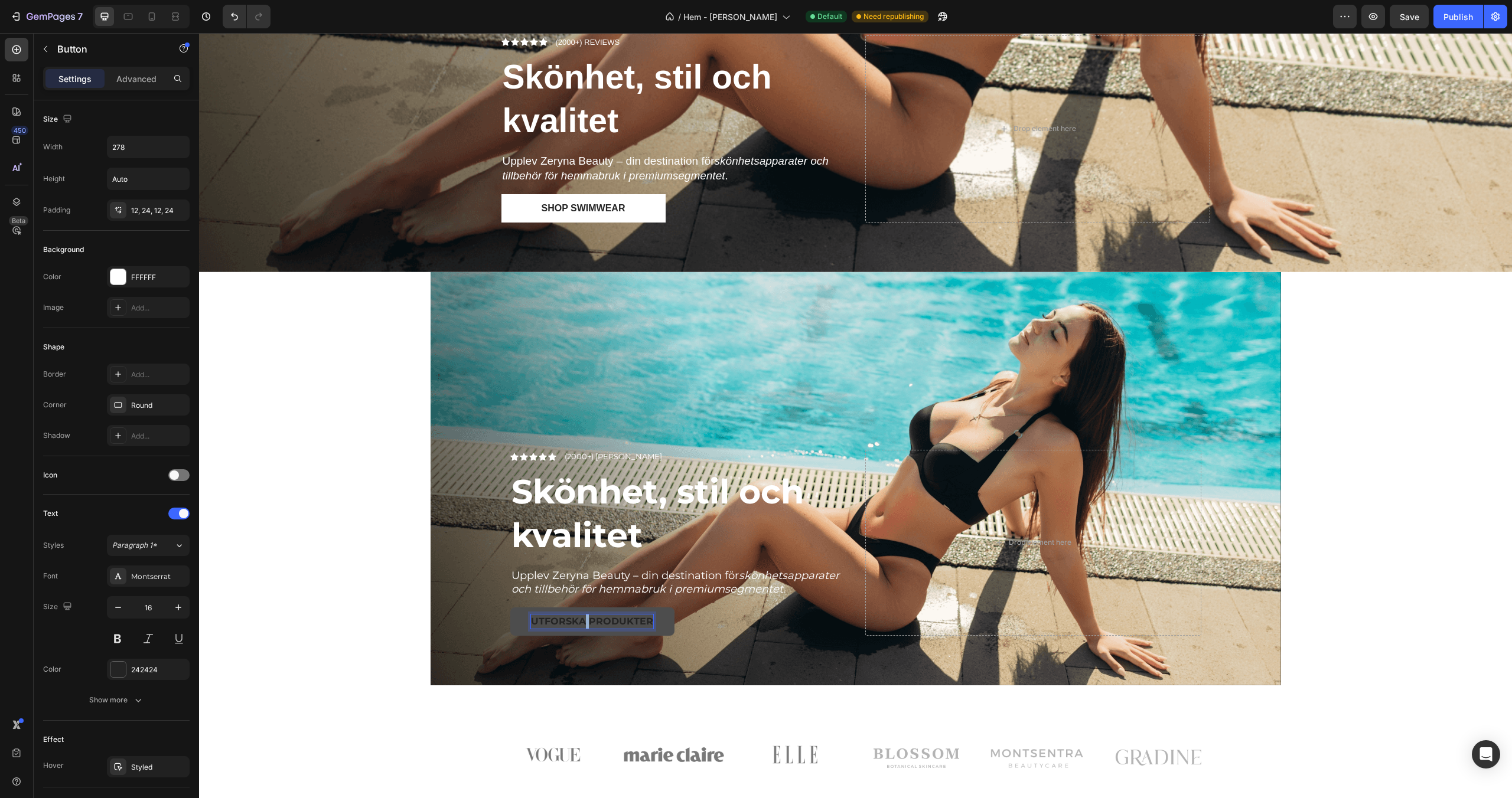
click at [585, 620] on p "Utforska produkter" at bounding box center [592, 622] width 122 height 14
copy p "Utforska produkter"
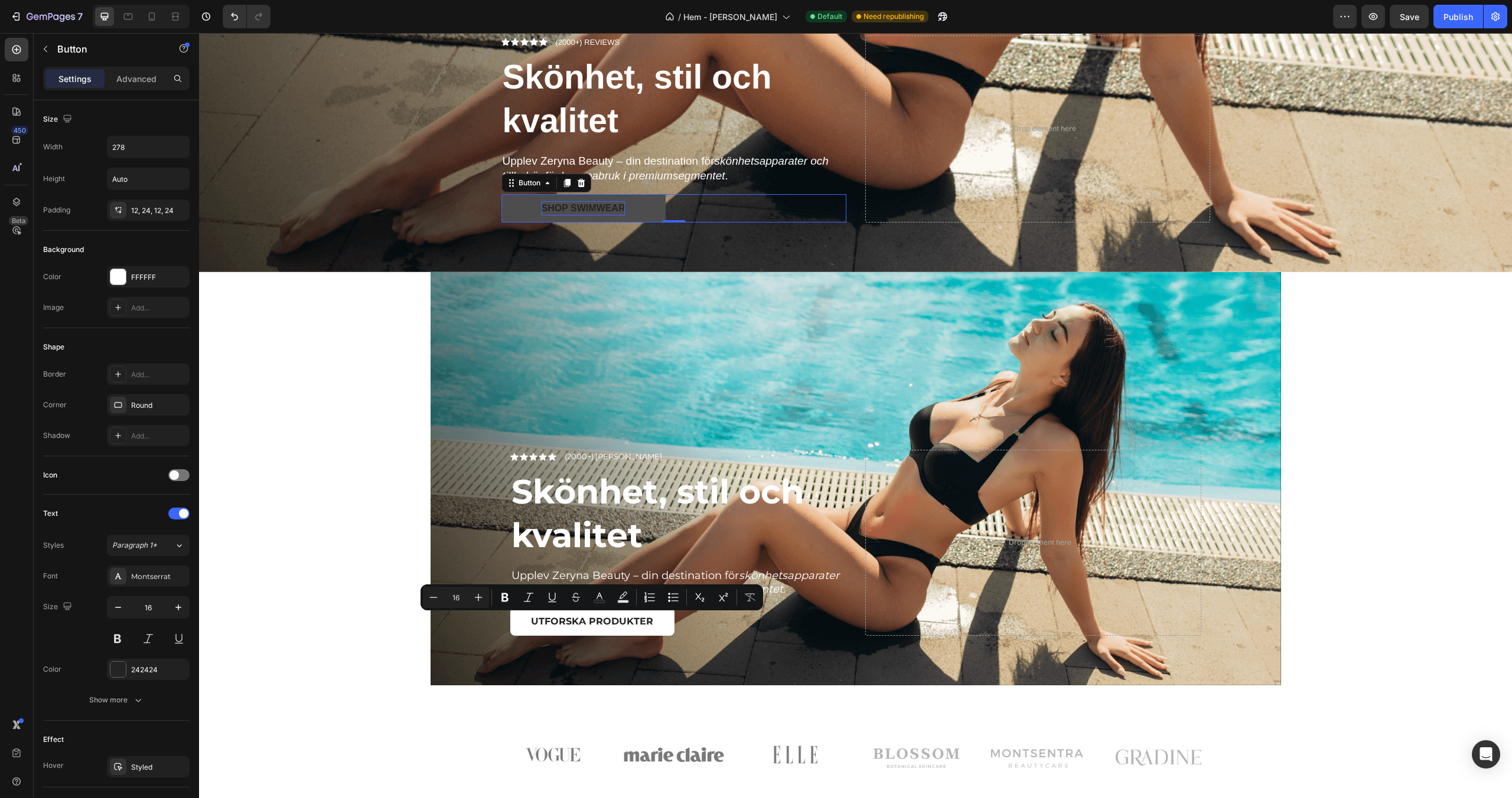
click at [586, 205] on div "Shop Swimwear" at bounding box center [583, 209] width 84 height 14
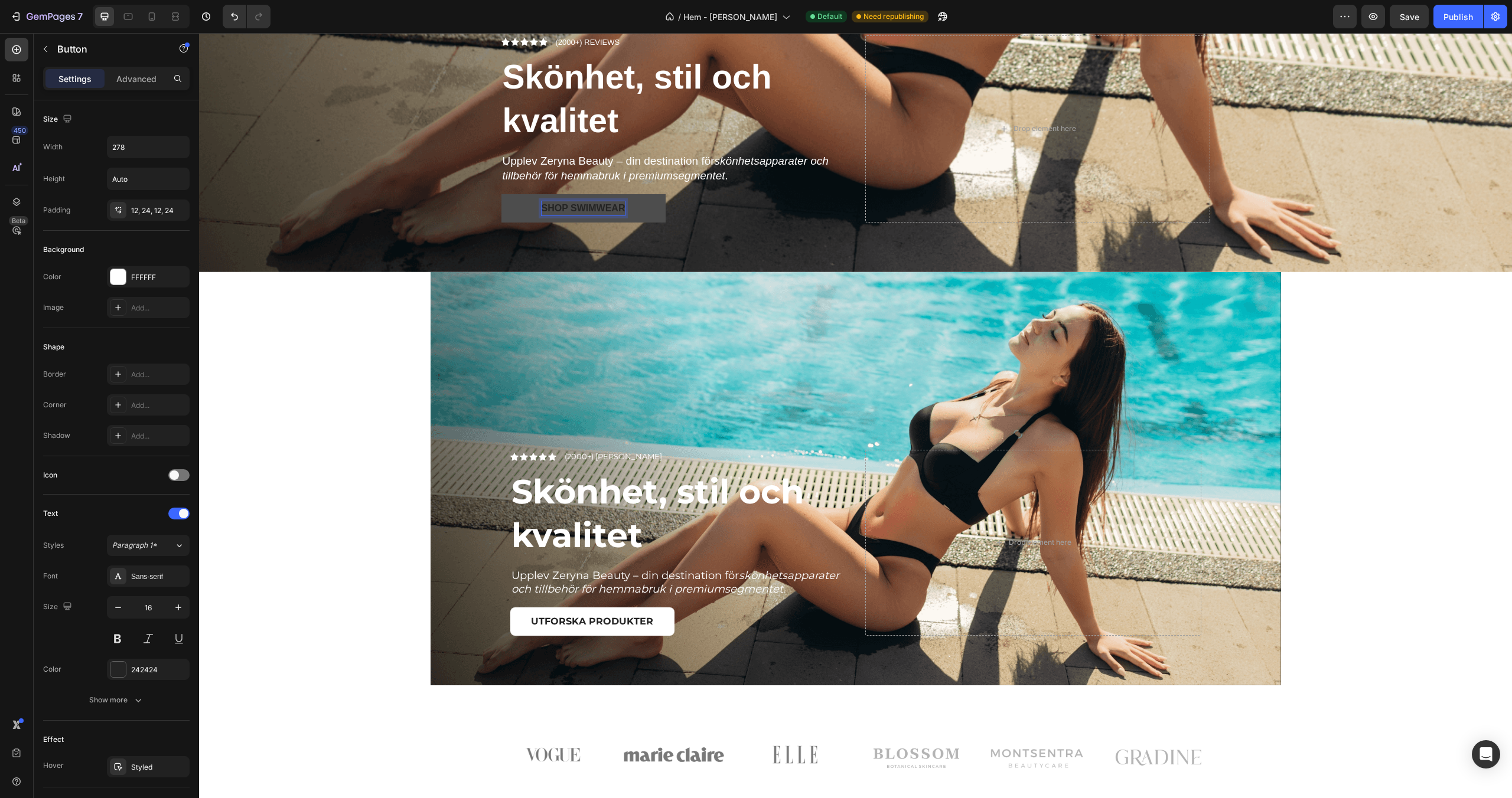
click at [586, 205] on div "Shop Swimwear" at bounding box center [583, 209] width 84 height 14
click at [586, 205] on p "Shop Swimwear" at bounding box center [583, 209] width 84 height 14
click at [614, 455] on p "(2000+) Nöjda kunder" at bounding box center [613, 457] width 97 height 12
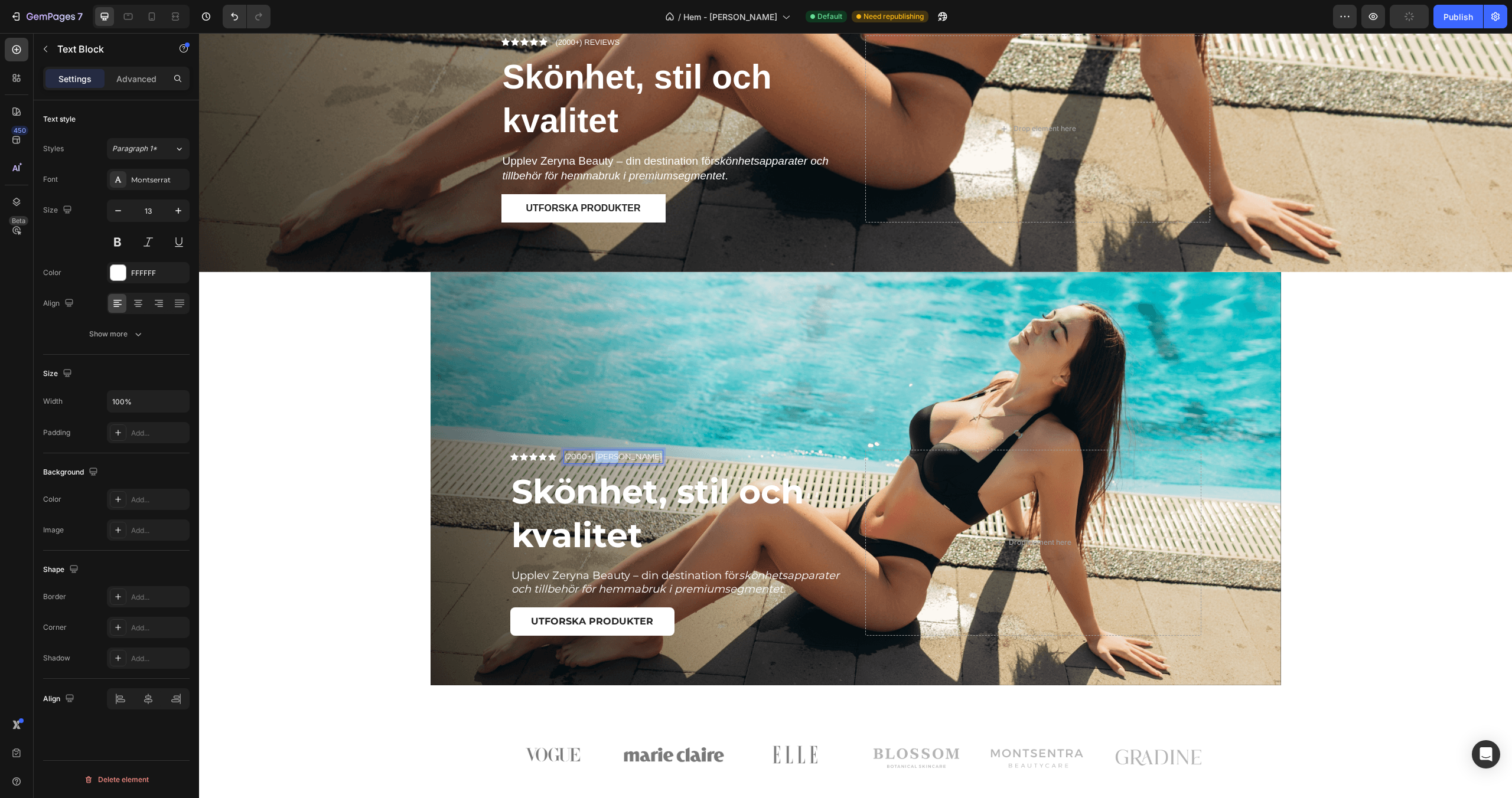
click at [614, 455] on p "(2000+) Nöjda kunder" at bounding box center [613, 457] width 97 height 12
click at [606, 456] on p "(2000+) Nöjda kunder" at bounding box center [613, 457] width 97 height 12
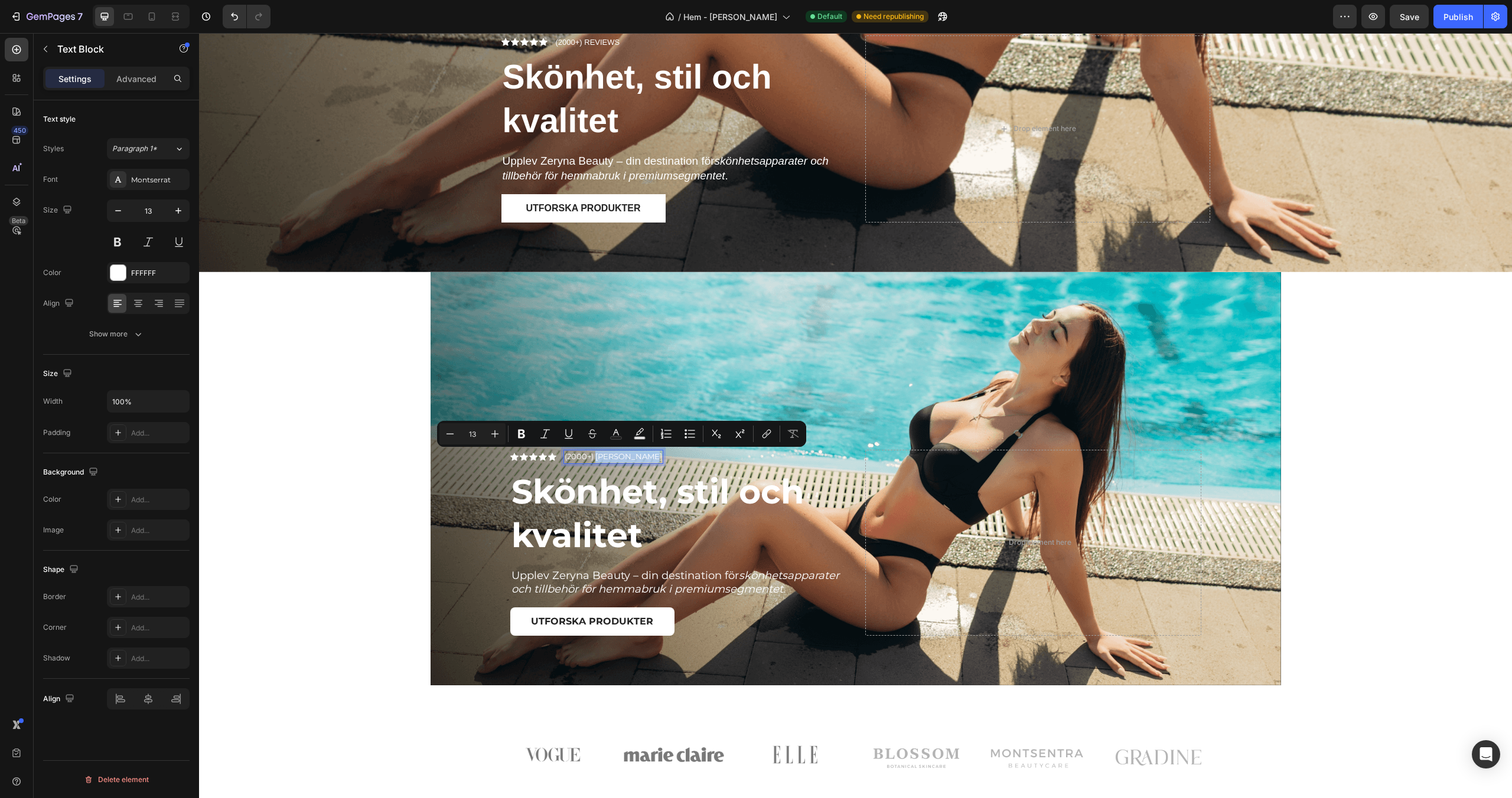
drag, startPoint x: 596, startPoint y: 456, endPoint x: 648, endPoint y: 457, distance: 52.0
click at [648, 457] on div "(2000+) Nöjda kunder" at bounding box center [613, 457] width 100 height 14
copy p "Nöjda kunder"
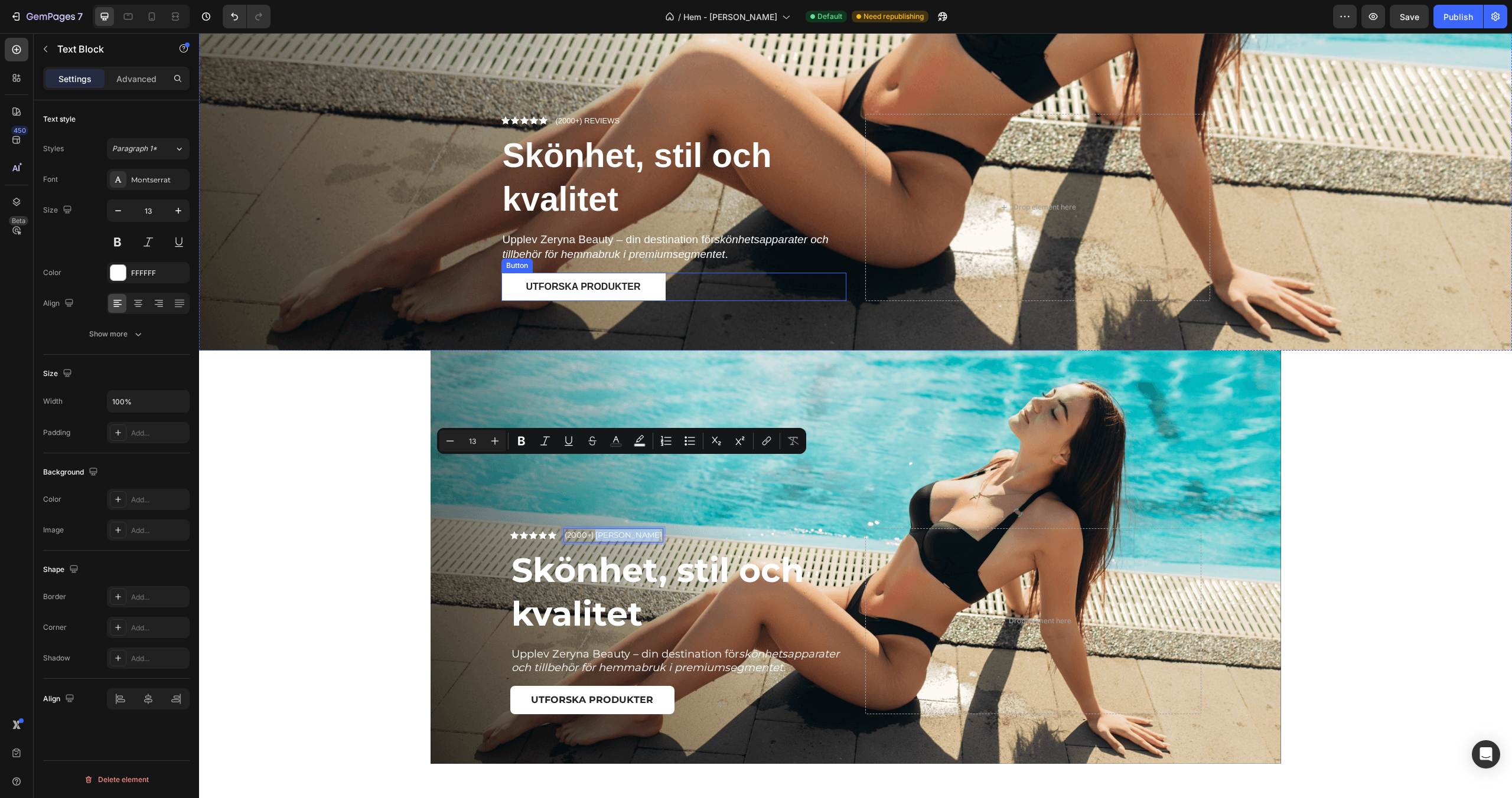
scroll to position [339, 0]
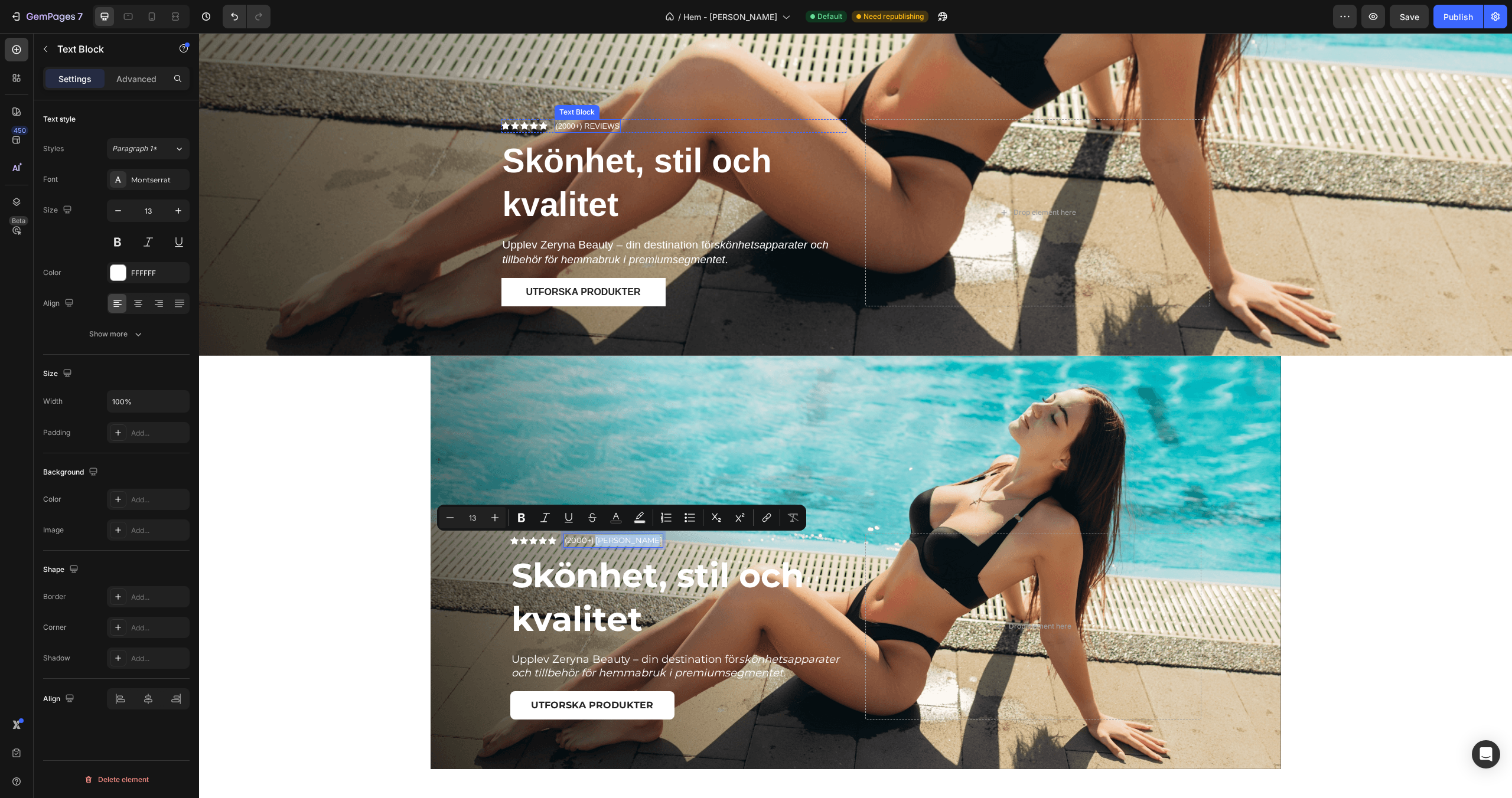
click at [598, 124] on p "(2000+) REVIEWS" at bounding box center [588, 126] width 64 height 12
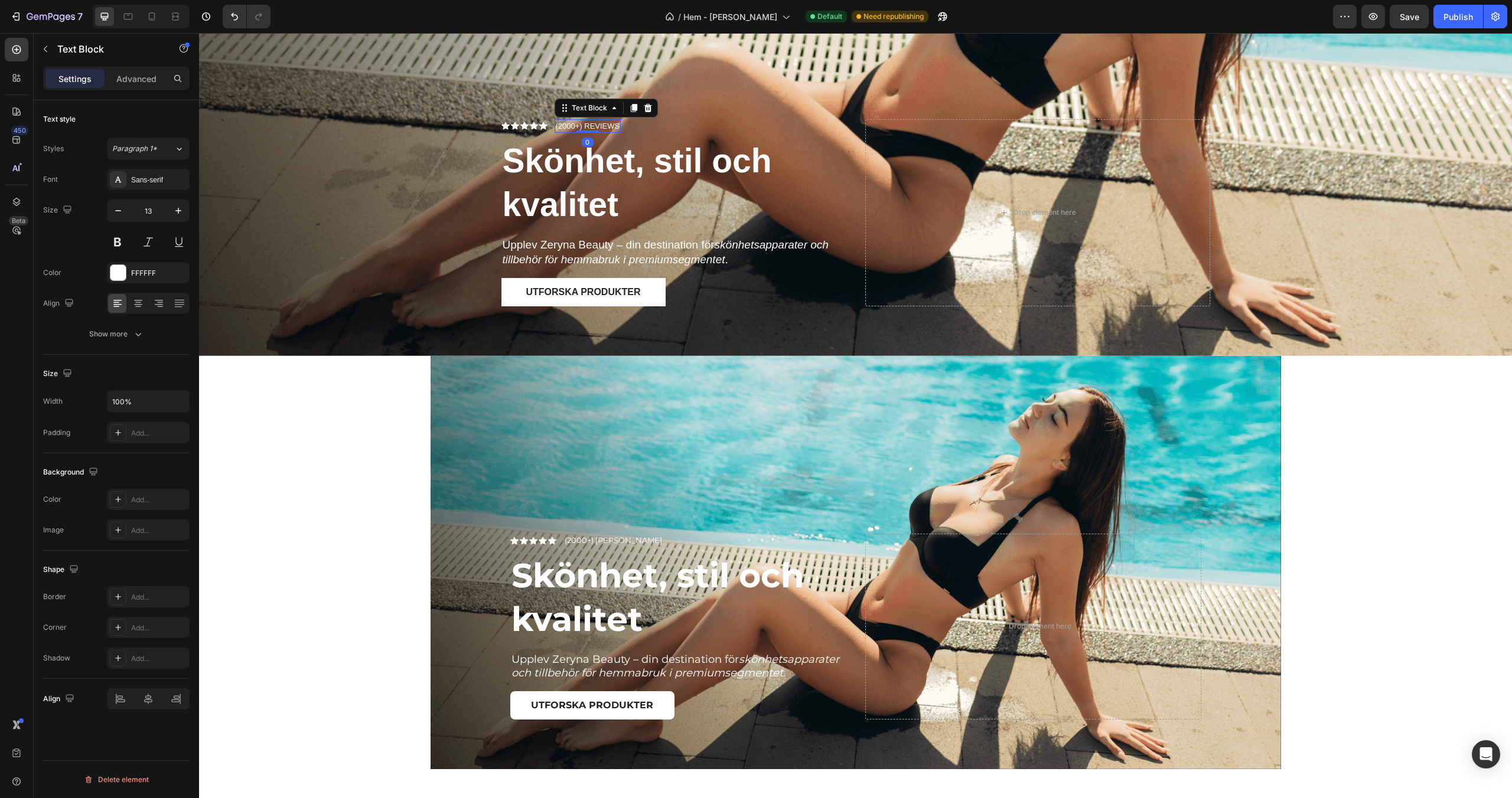
click at [598, 124] on p "(2000+) REVIEWS" at bounding box center [588, 126] width 64 height 12
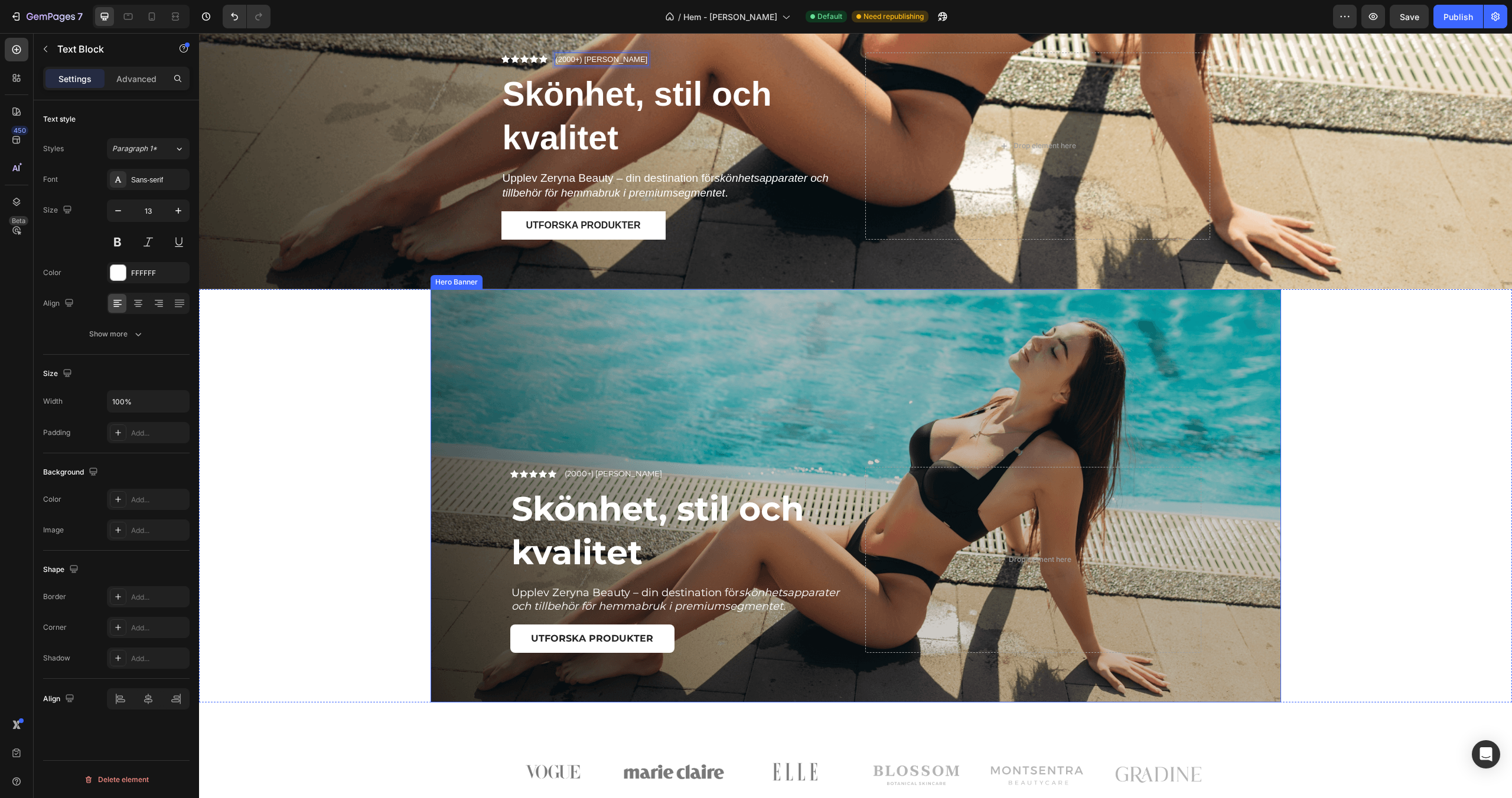
scroll to position [409, 0]
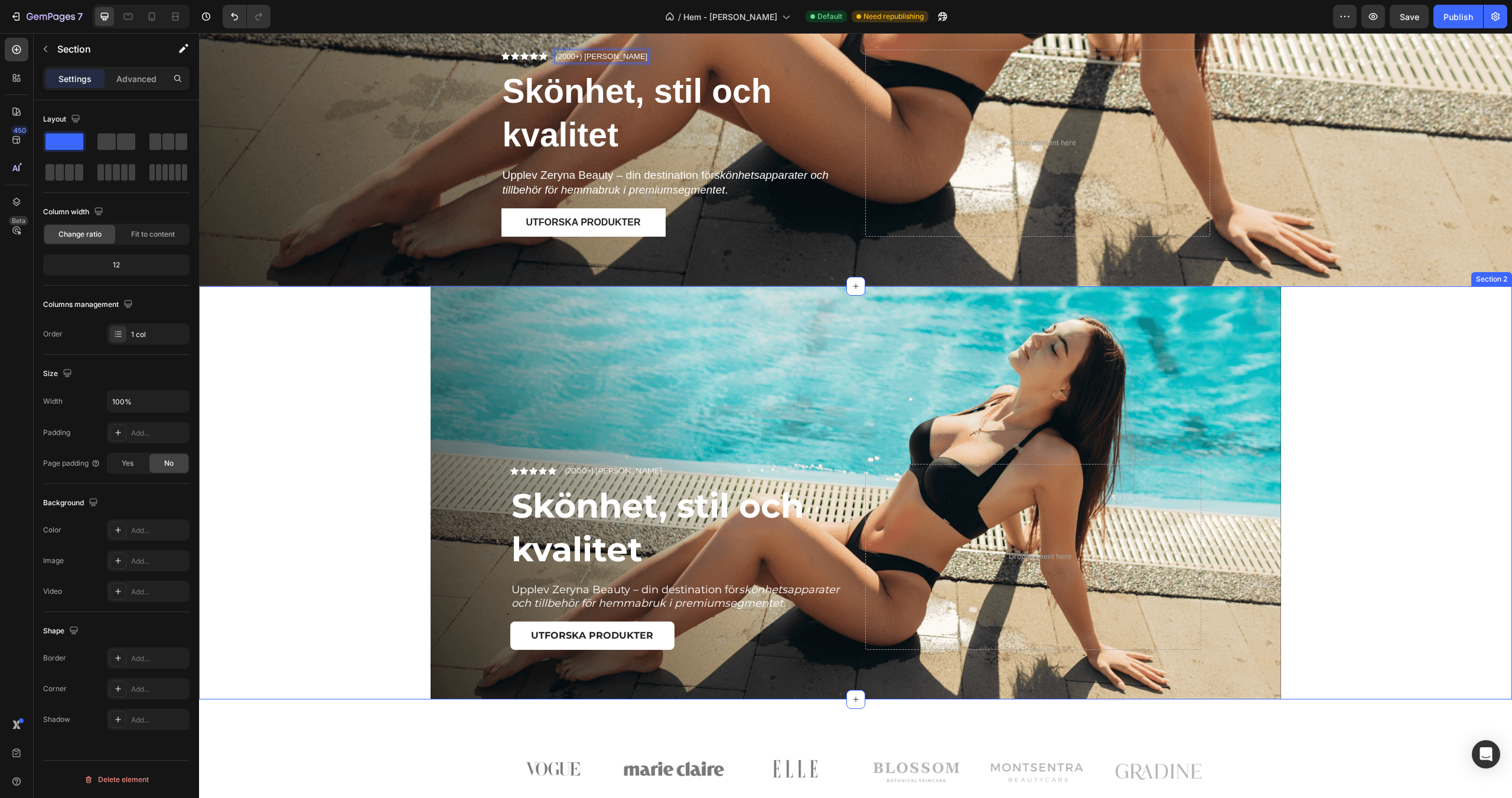
click at [297, 434] on div "Icon Icon Icon Icon Icon Icon List (2000+) Nöjda kunder Text Block Row Skönhet,…" at bounding box center [855, 493] width 1313 height 413
click at [1499, 276] on icon at bounding box center [1502, 275] width 8 height 9
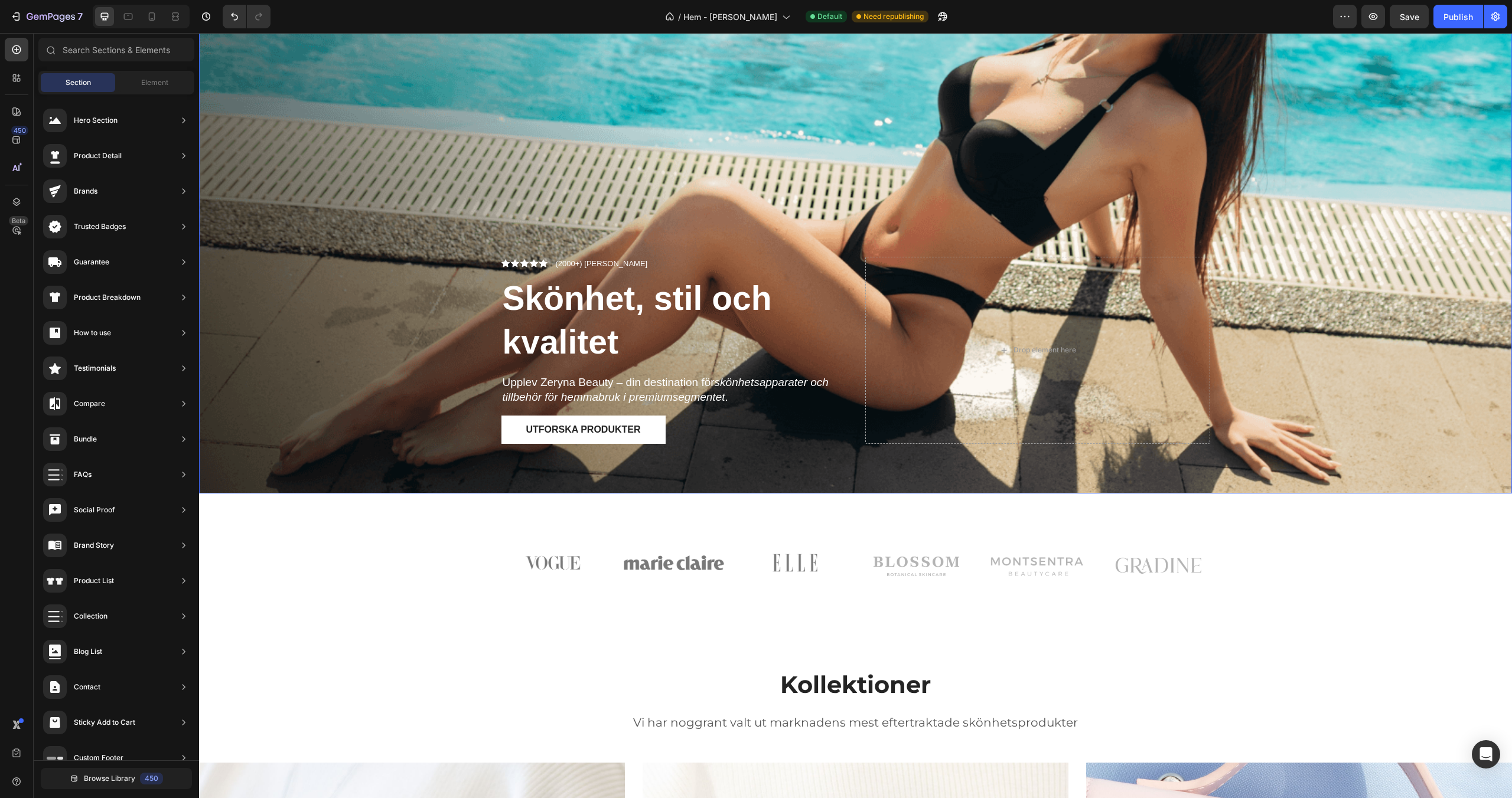
scroll to position [61, 0]
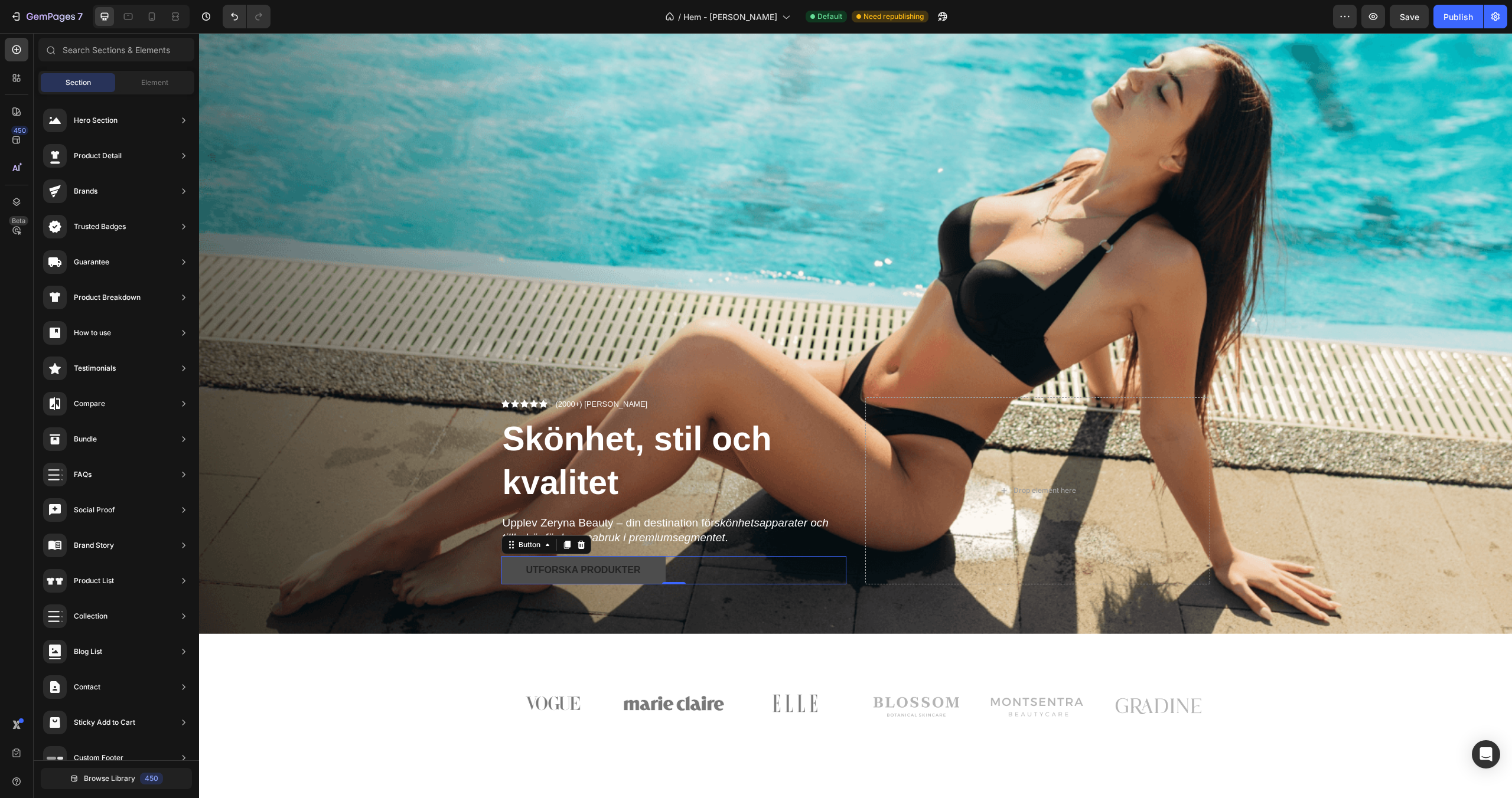
click at [641, 562] on button "Utforska produkter" at bounding box center [584, 570] width 164 height 28
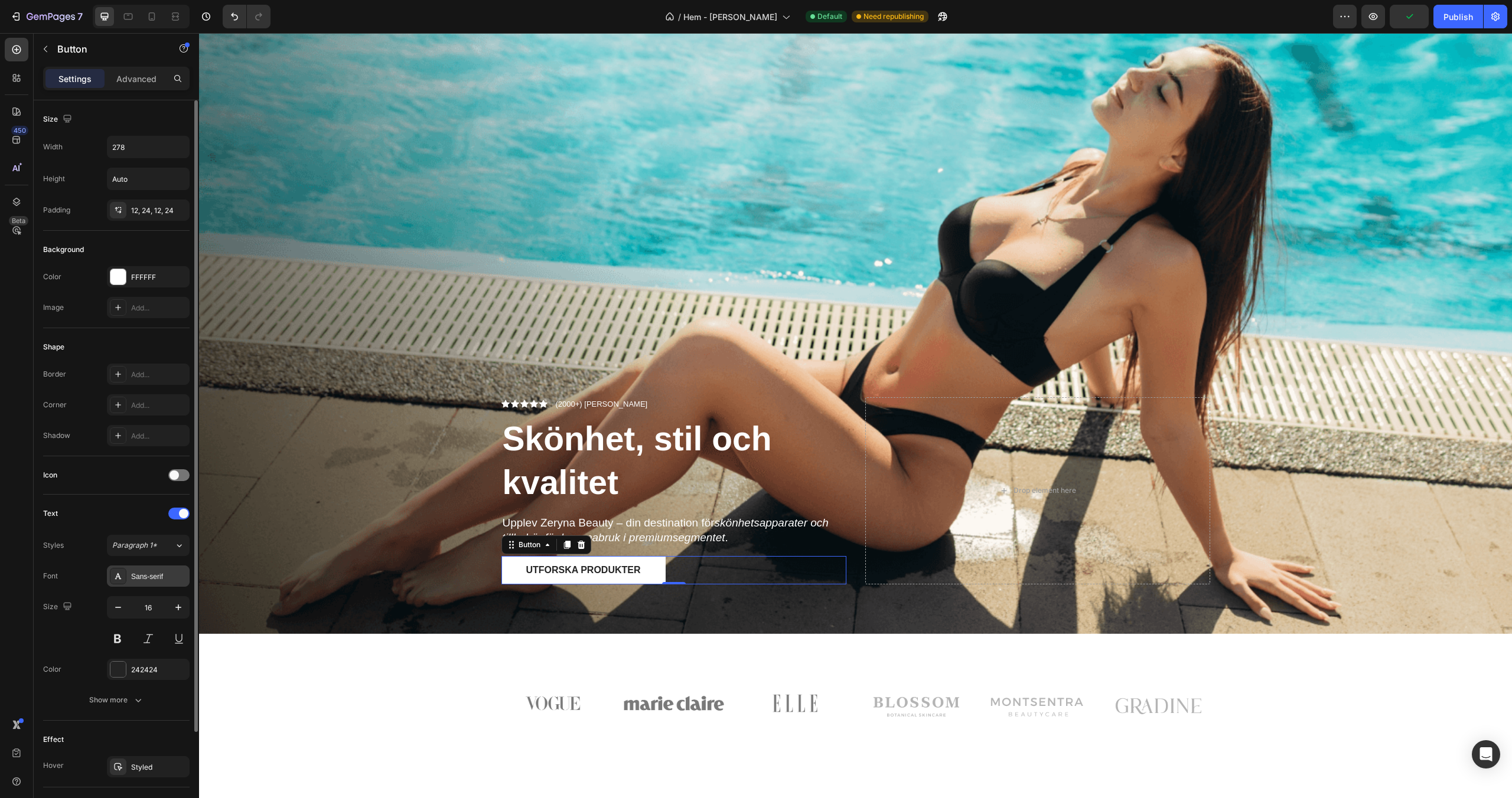
click at [151, 573] on div "Sans-serif" at bounding box center [159, 577] width 55 height 11
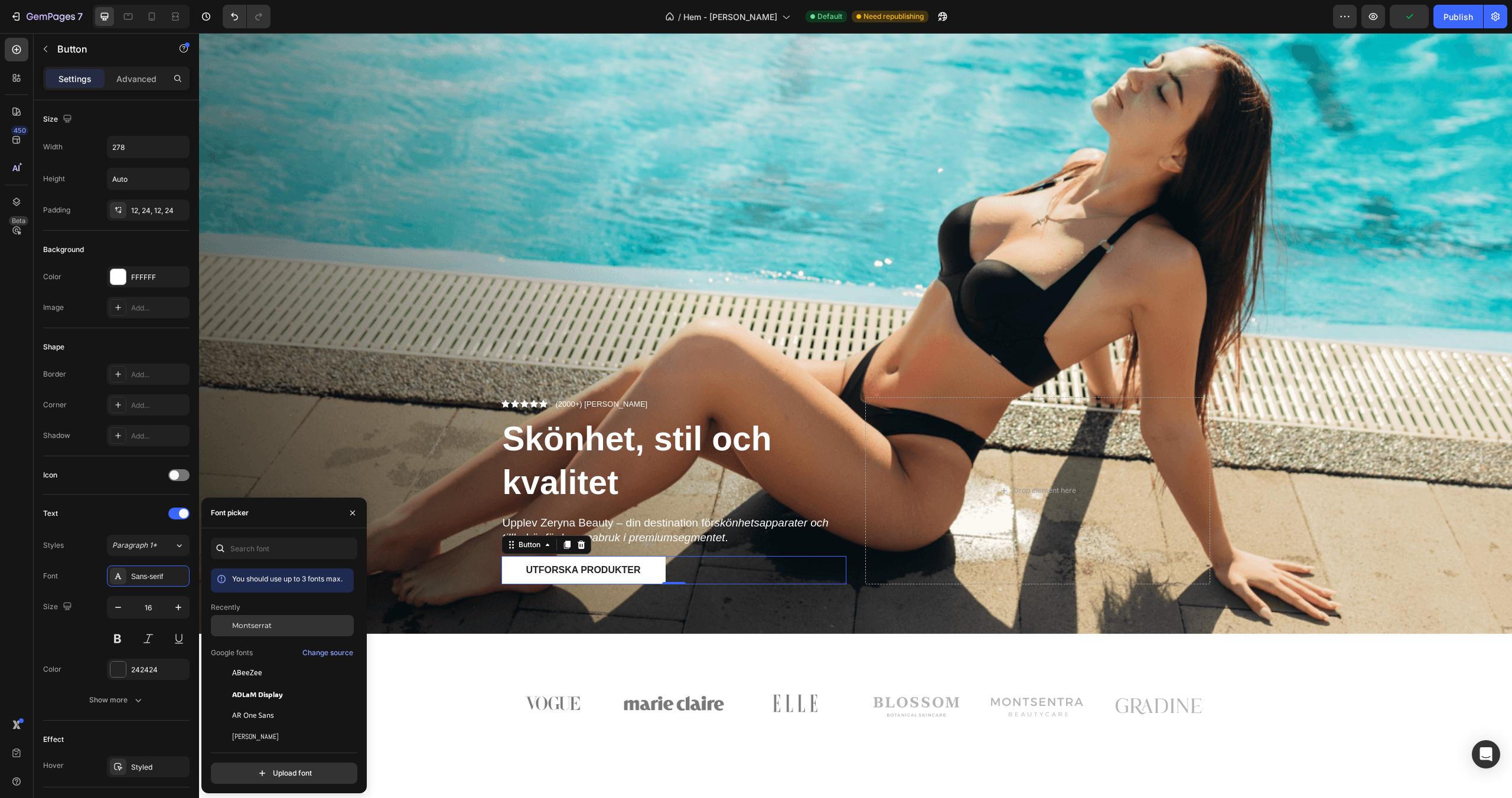
click at [236, 705] on div "Montserrat" at bounding box center [282, 716] width 143 height 21
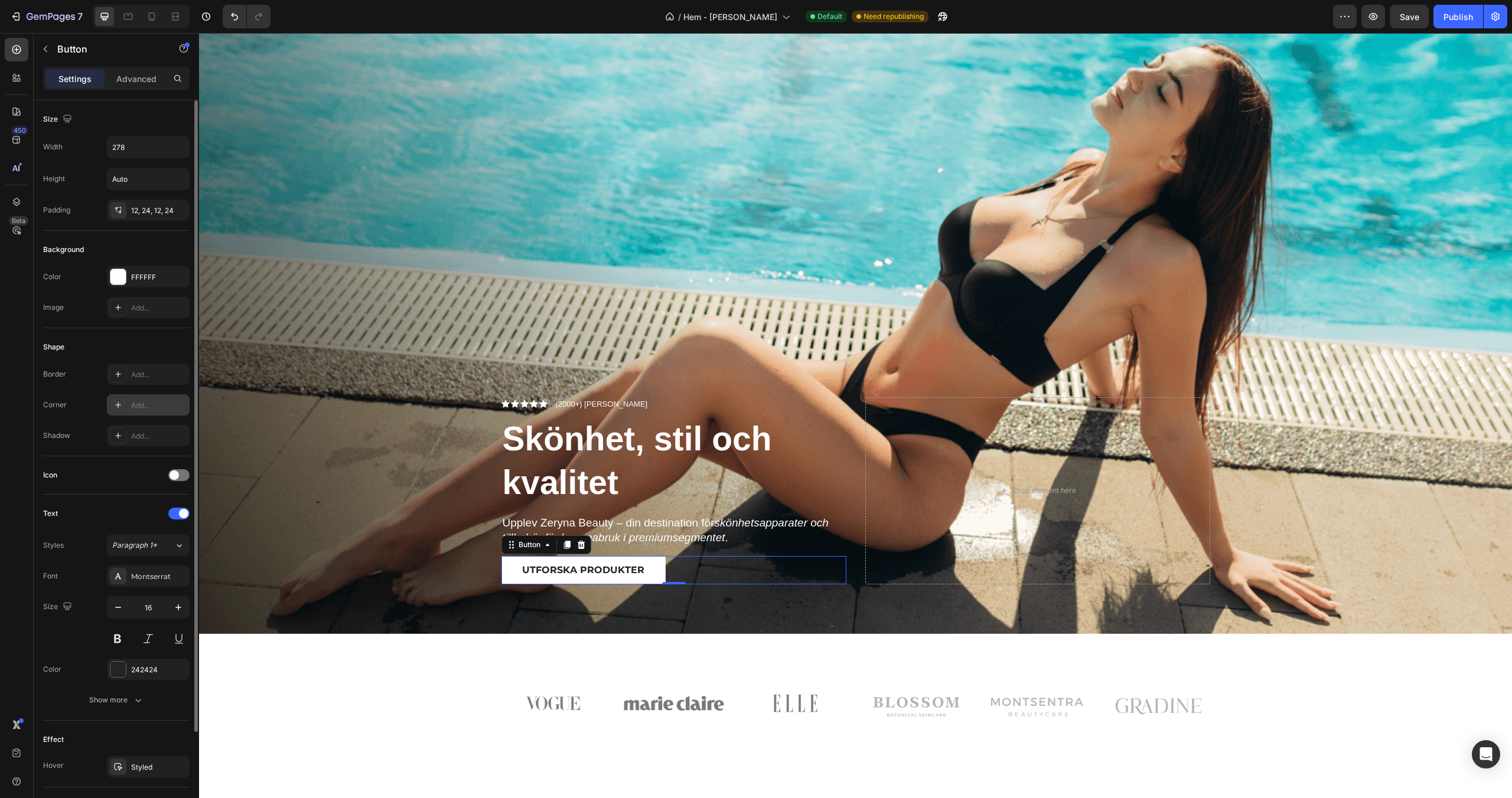
click at [136, 411] on div "Add..." at bounding box center [148, 405] width 83 height 21
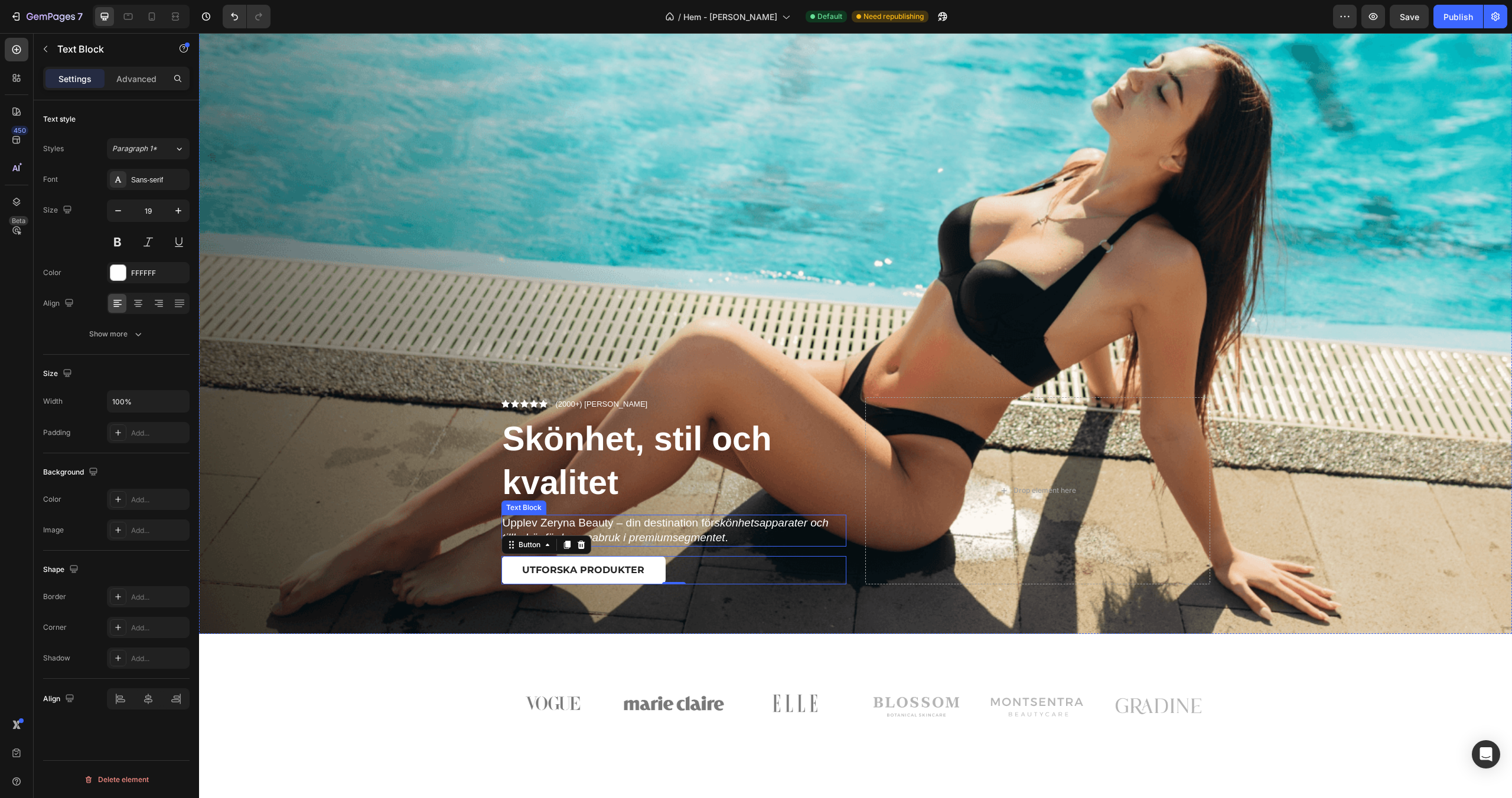
click at [635, 522] on p "Upplev Zeryna Beauty – din destination för skönhetsapparater och tillbehör för …" at bounding box center [674, 530] width 343 height 29
click at [153, 182] on div "Sans-serif" at bounding box center [159, 180] width 55 height 11
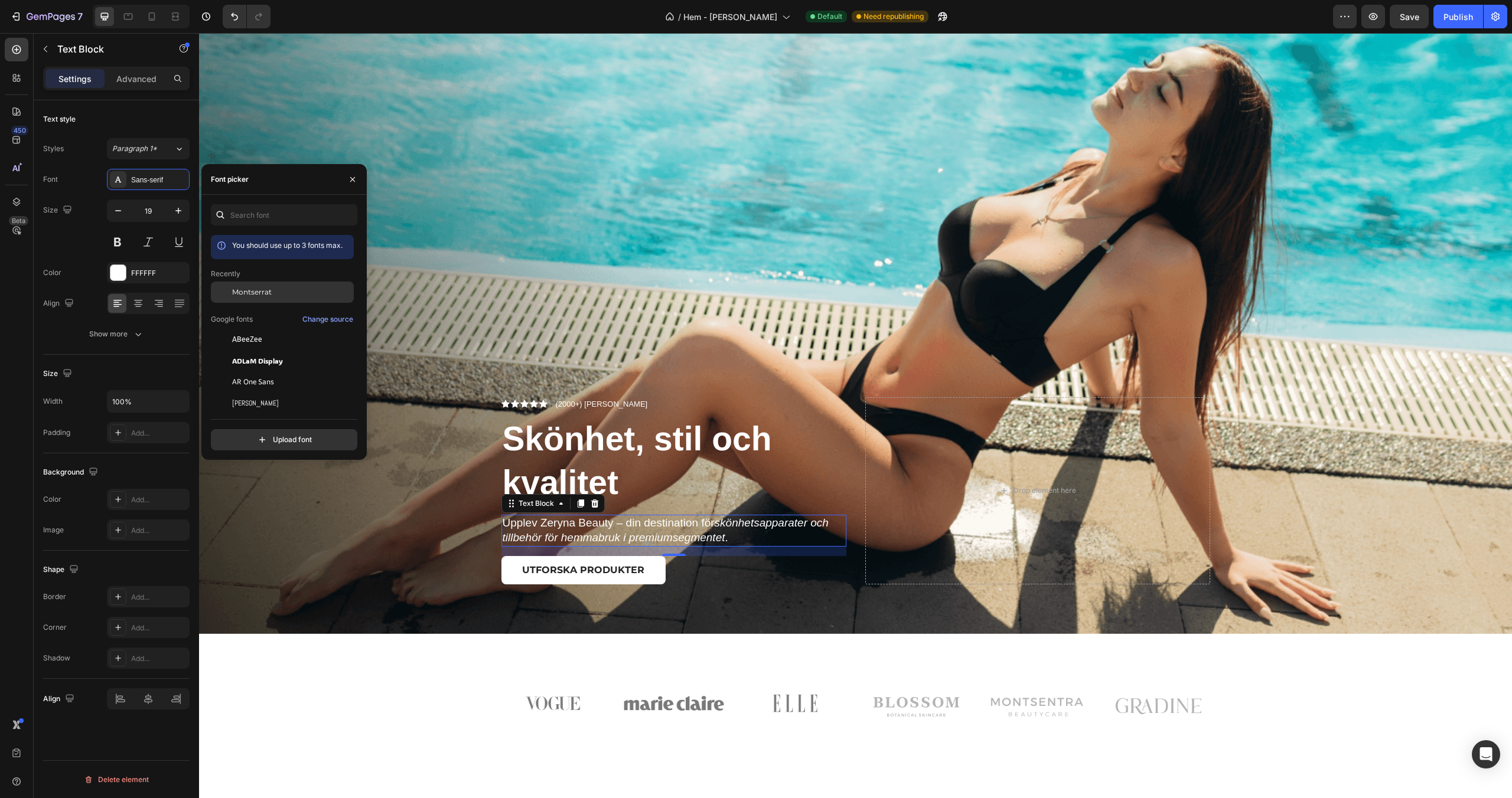
click at [240, 287] on span "Montserrat" at bounding box center [252, 292] width 39 height 11
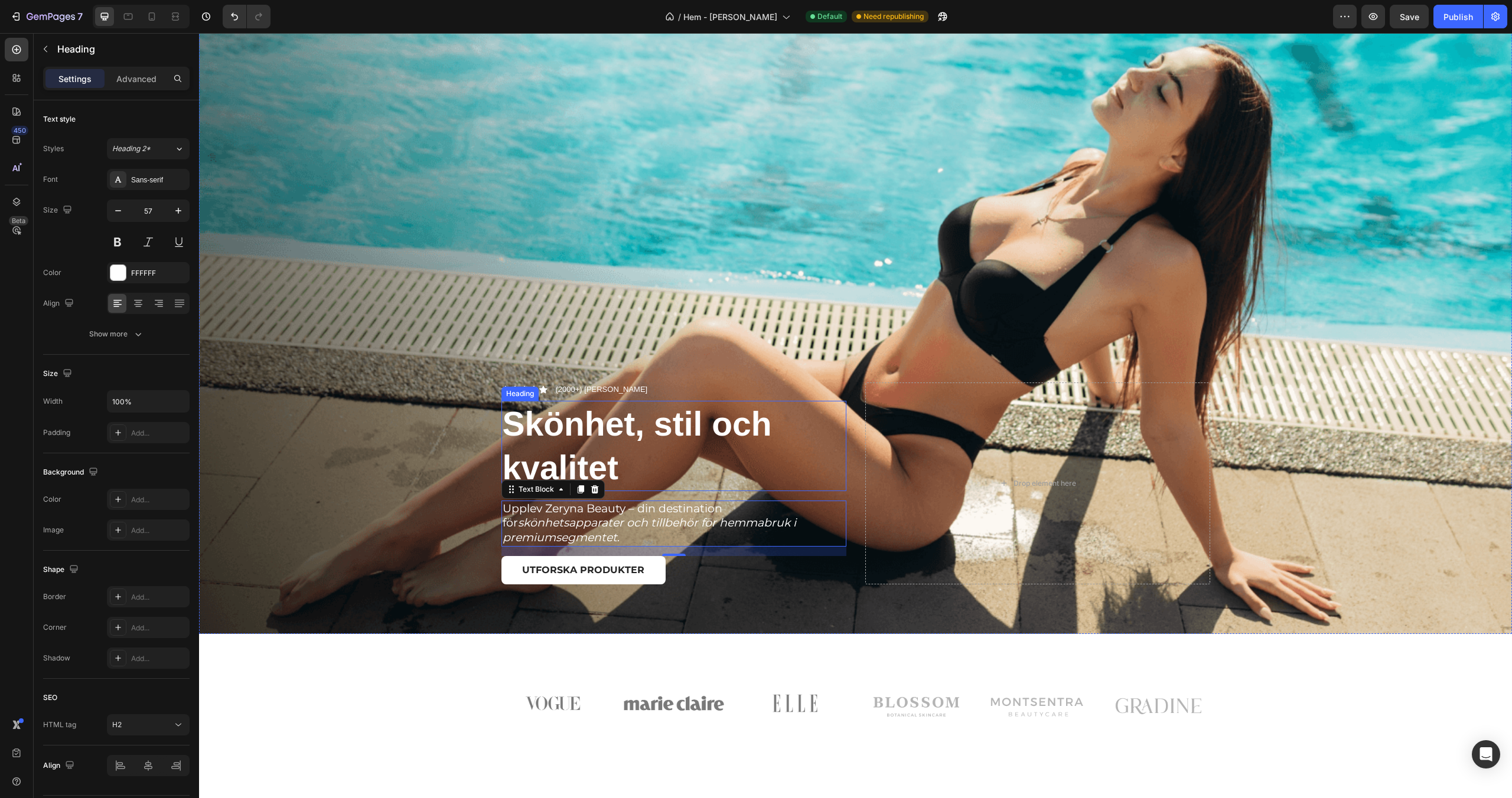
click at [591, 436] on p "Skönhet, stil och kvalitet" at bounding box center [674, 445] width 343 height 87
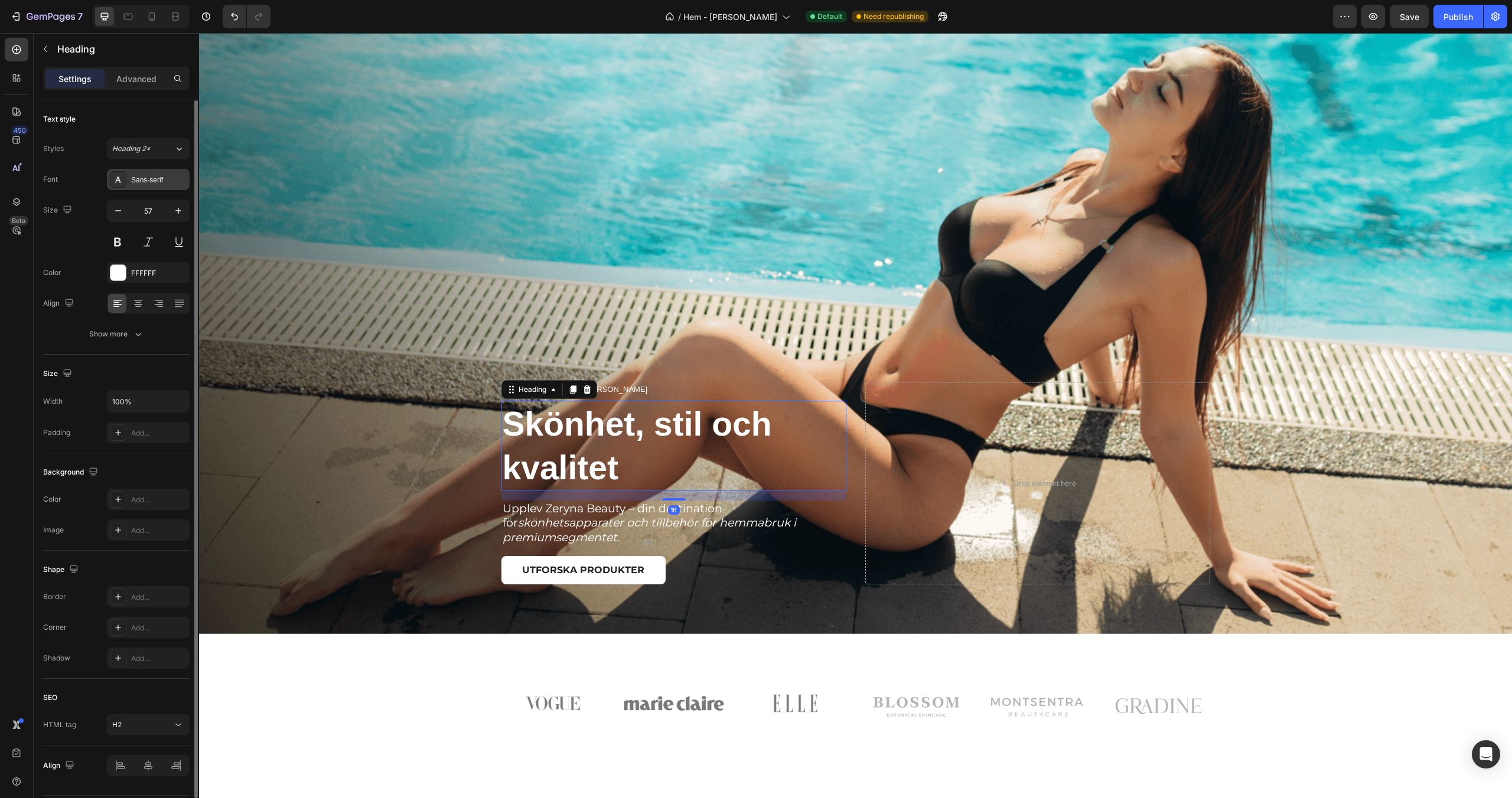
click at [145, 176] on div "Sans-serif" at bounding box center [159, 180] width 55 height 11
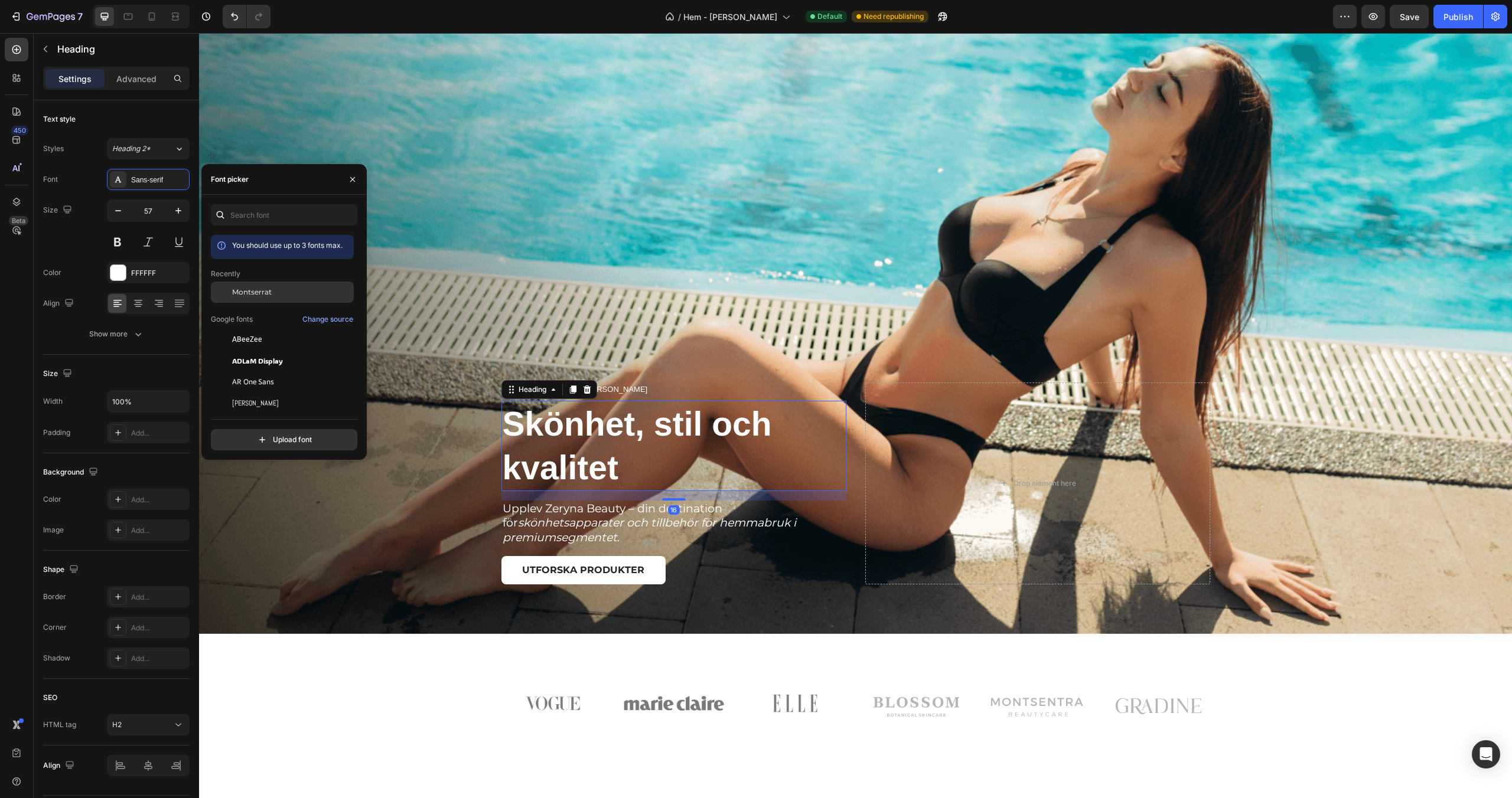
click at [263, 292] on span "Montserrat" at bounding box center [252, 292] width 39 height 11
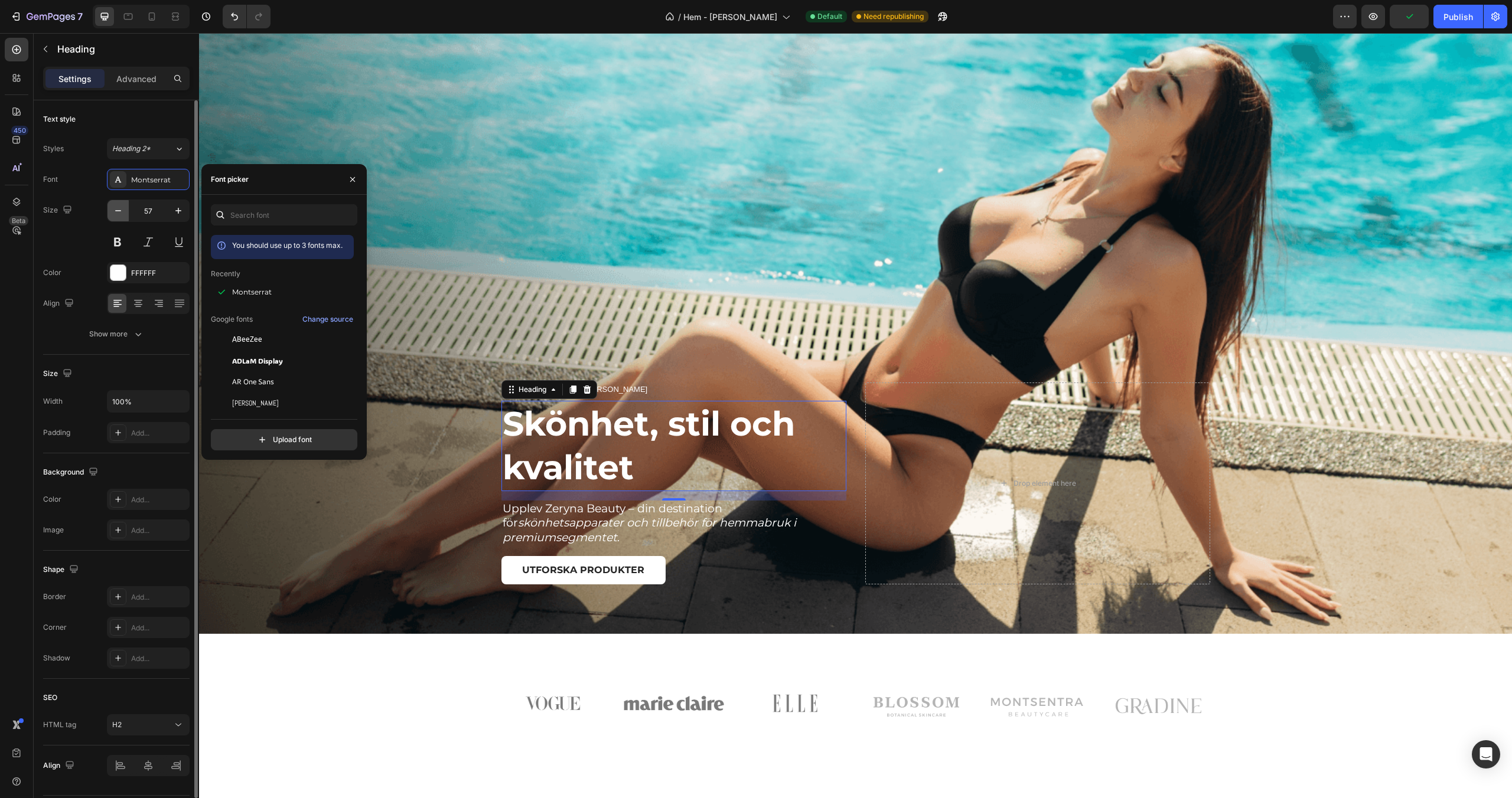
click at [117, 212] on icon "button" at bounding box center [118, 211] width 12 height 12
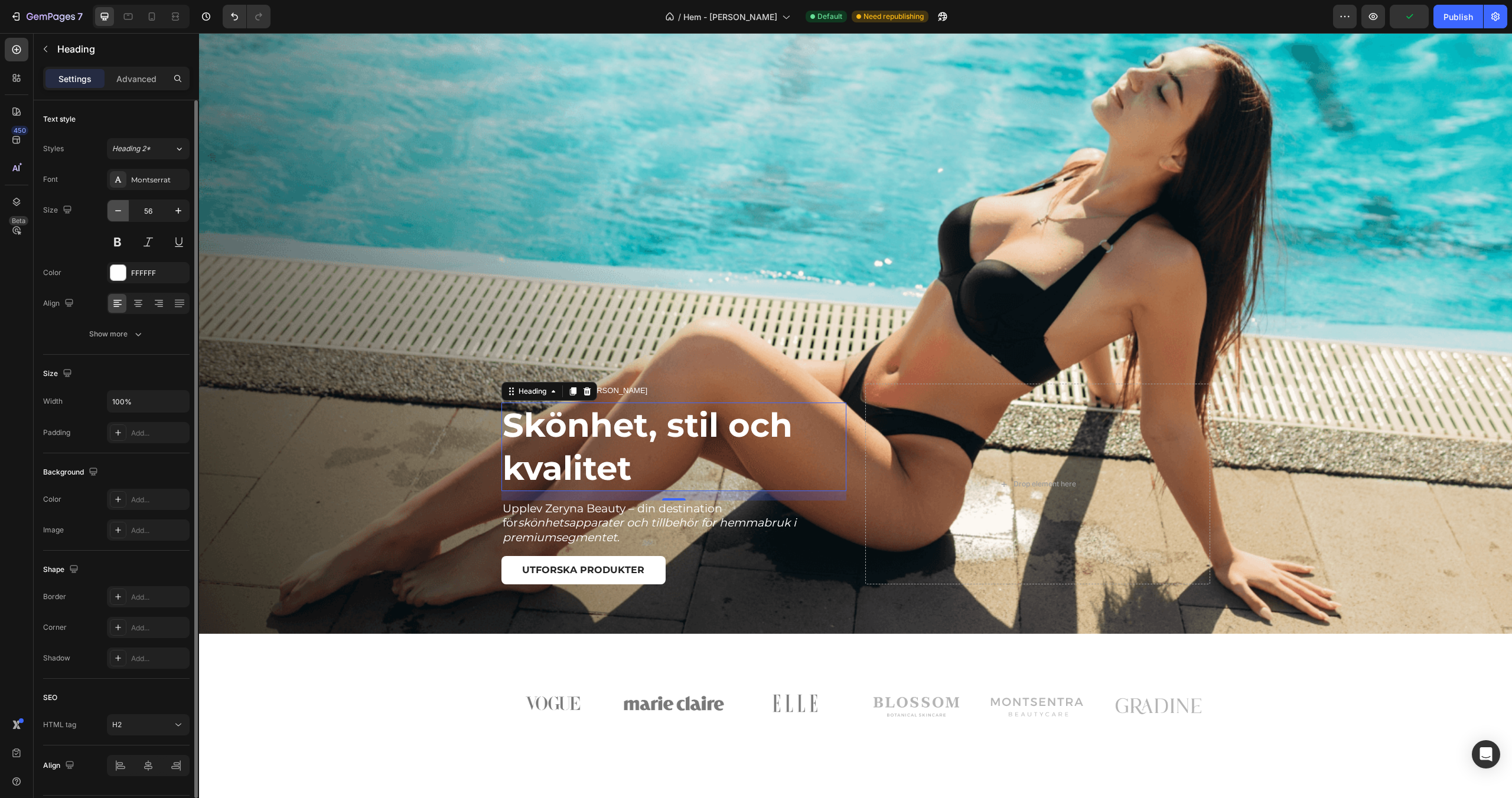
click at [117, 212] on icon "button" at bounding box center [118, 211] width 12 height 12
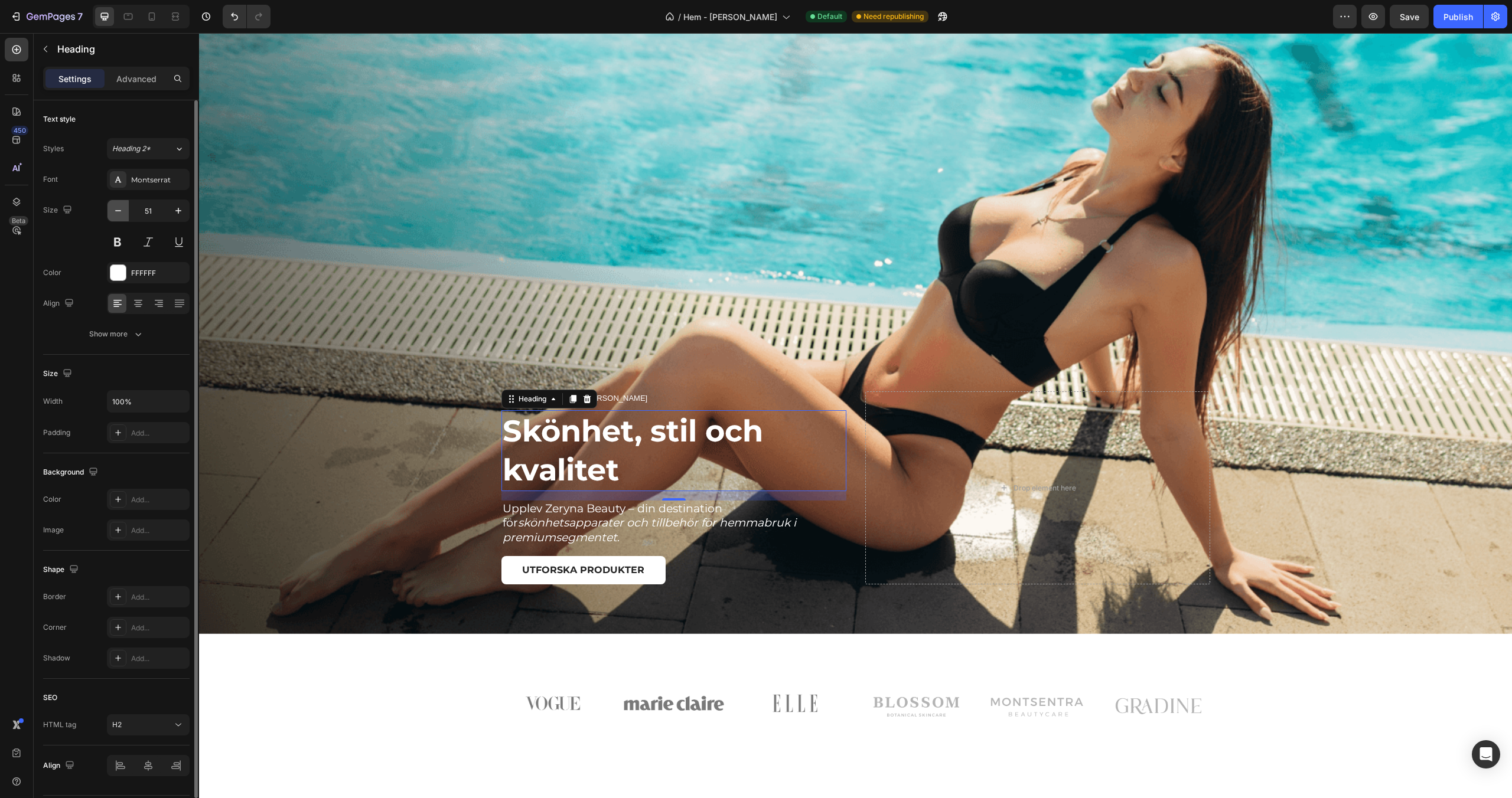
click at [117, 212] on icon "button" at bounding box center [118, 211] width 12 height 12
type input "50"
click at [614, 401] on p "(2000+) Nöjda kunder" at bounding box center [602, 401] width 92 height 12
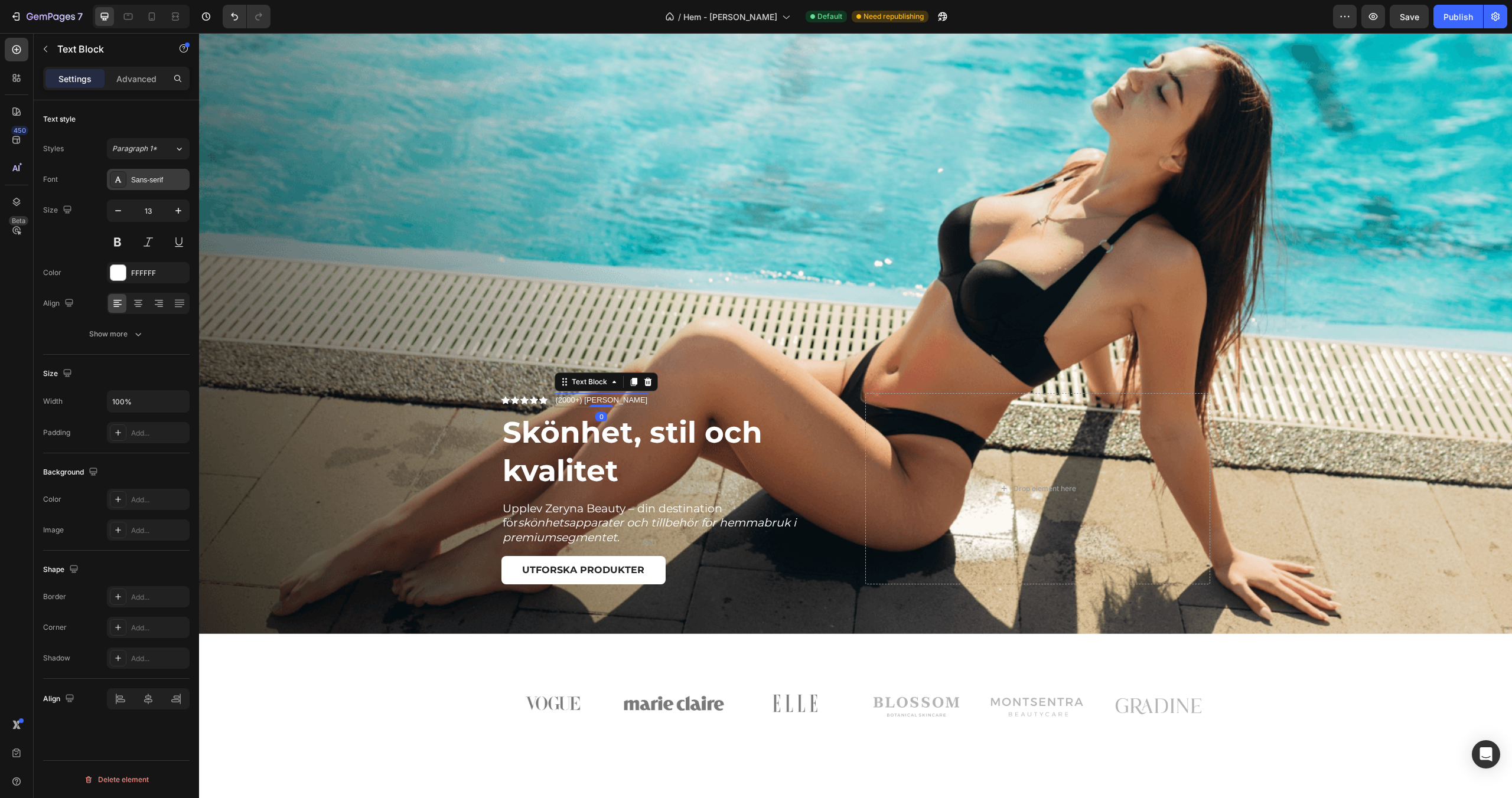
click at [155, 178] on div "Sans-serif" at bounding box center [159, 180] width 55 height 11
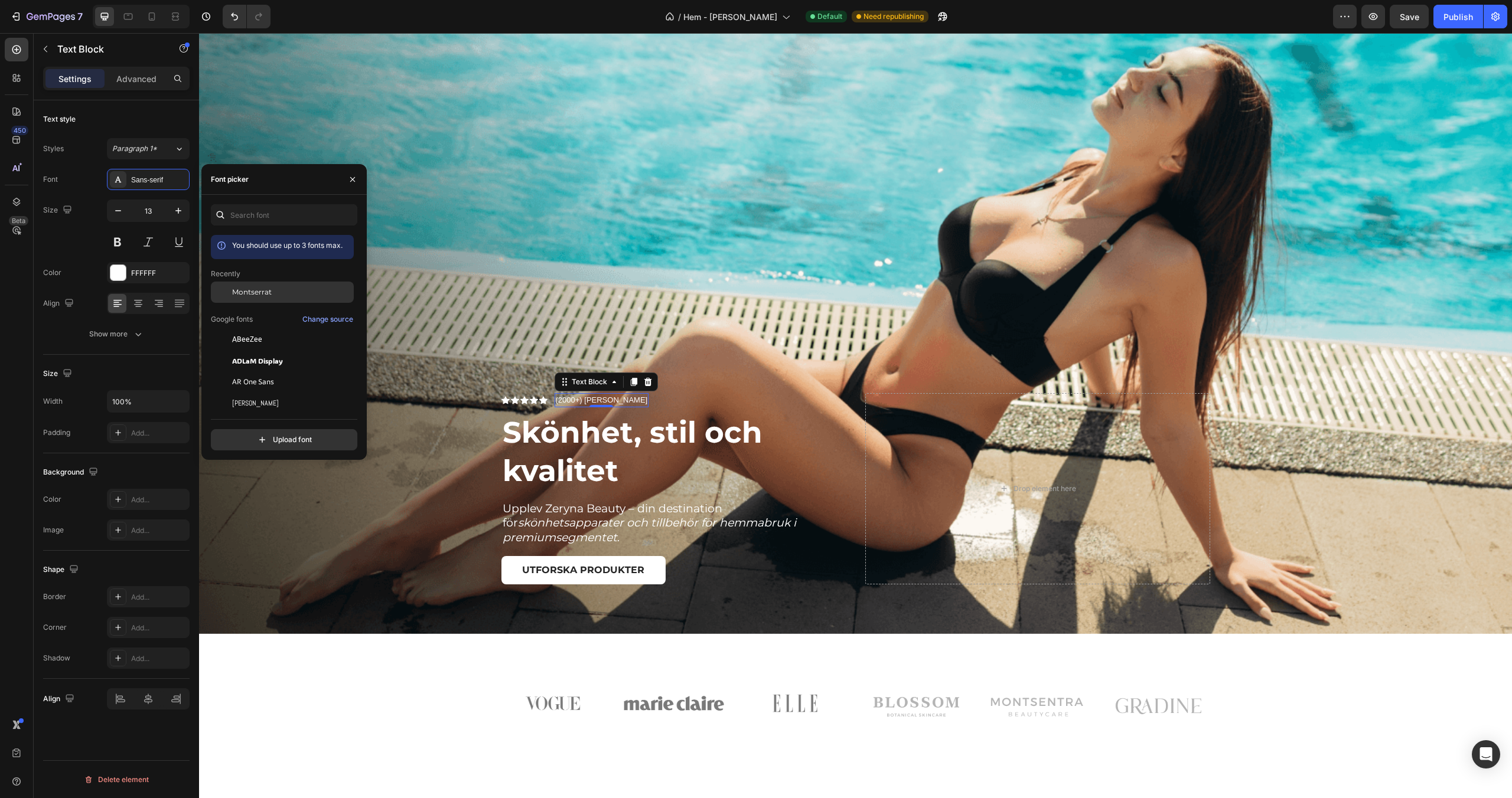
click at [260, 289] on span "Montserrat" at bounding box center [252, 292] width 39 height 11
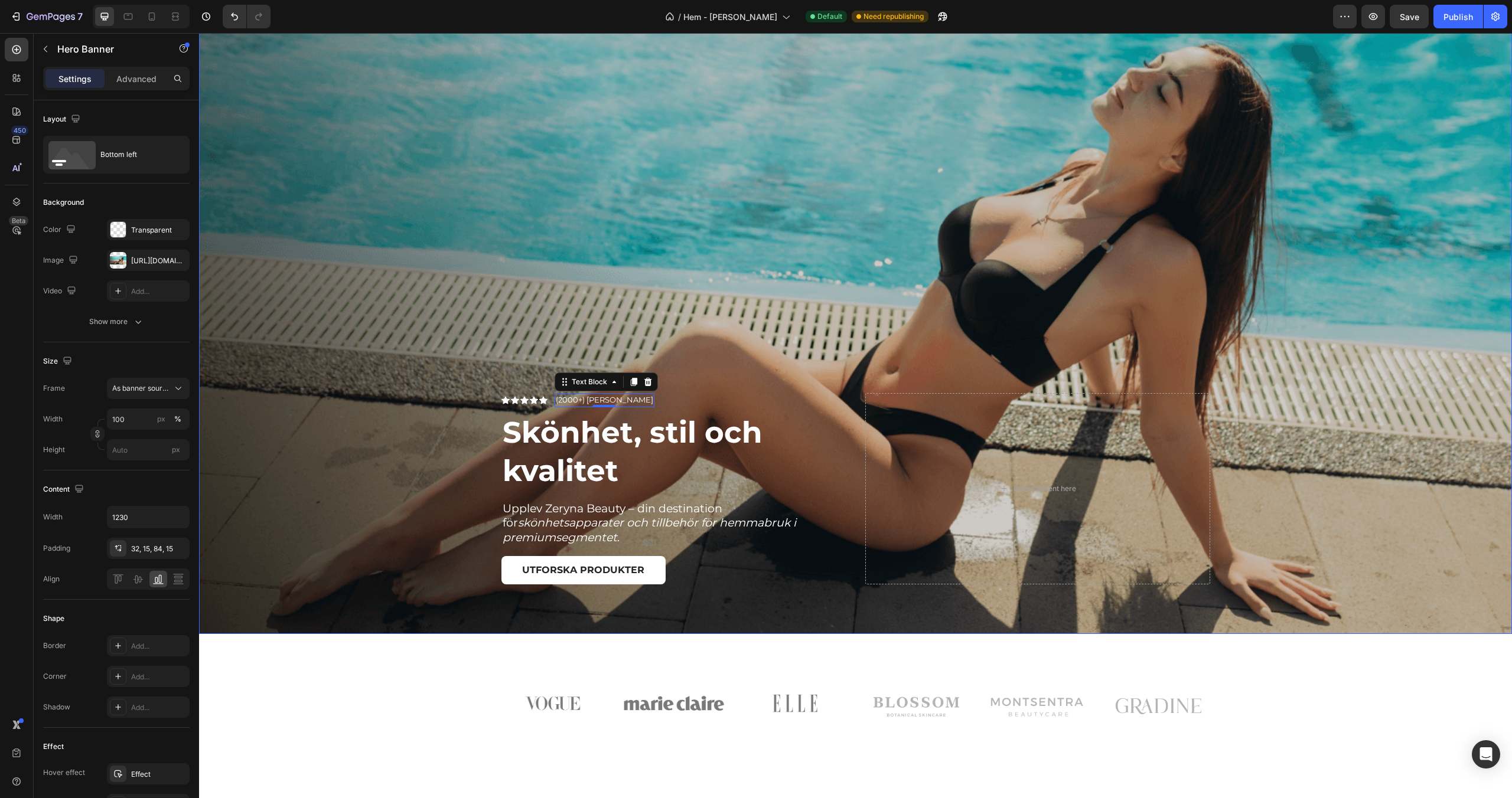
click at [428, 249] on div "Overlay" at bounding box center [855, 315] width 1313 height 638
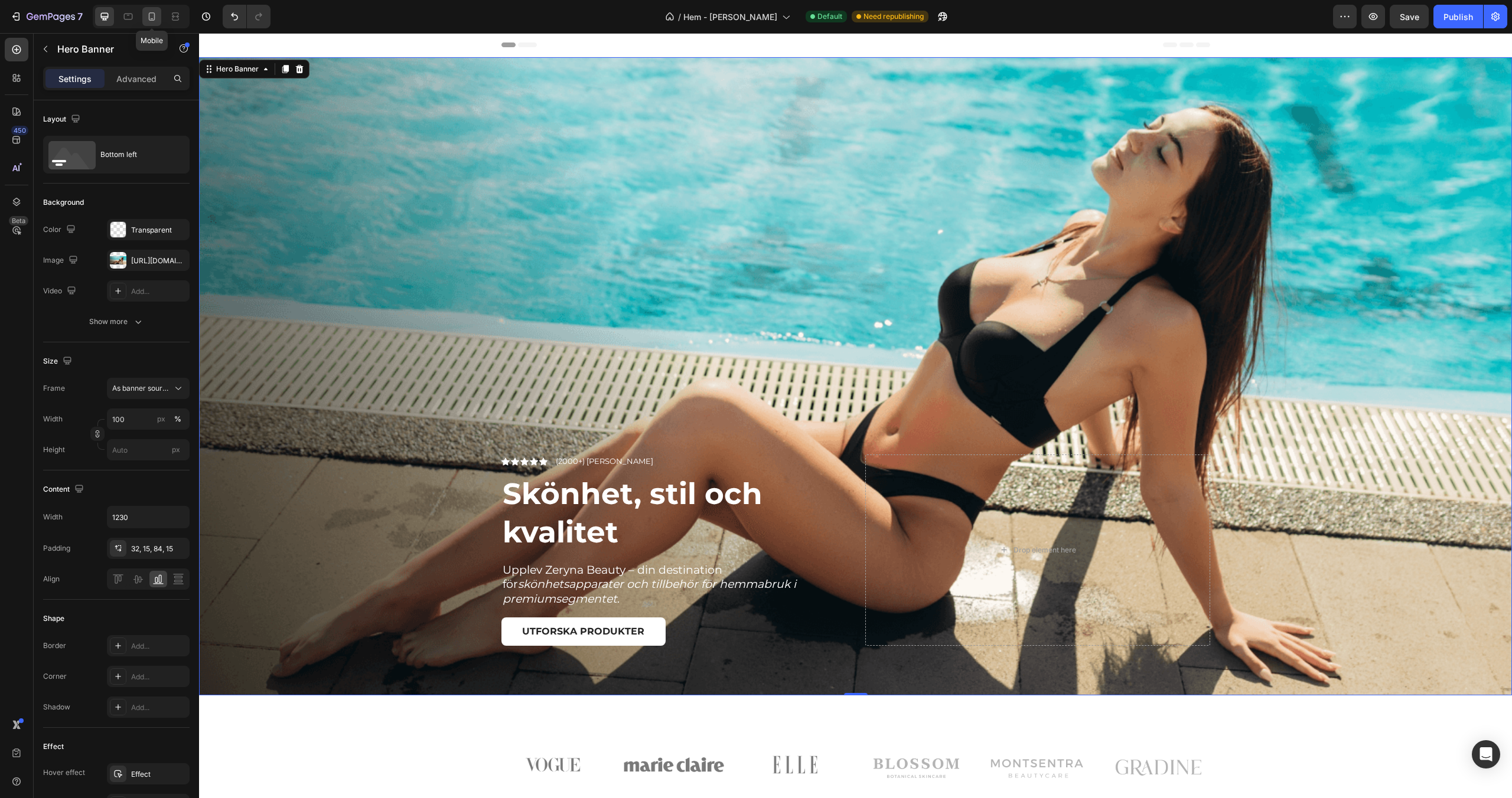
click at [150, 16] on icon at bounding box center [152, 16] width 12 height 12
type input "100%"
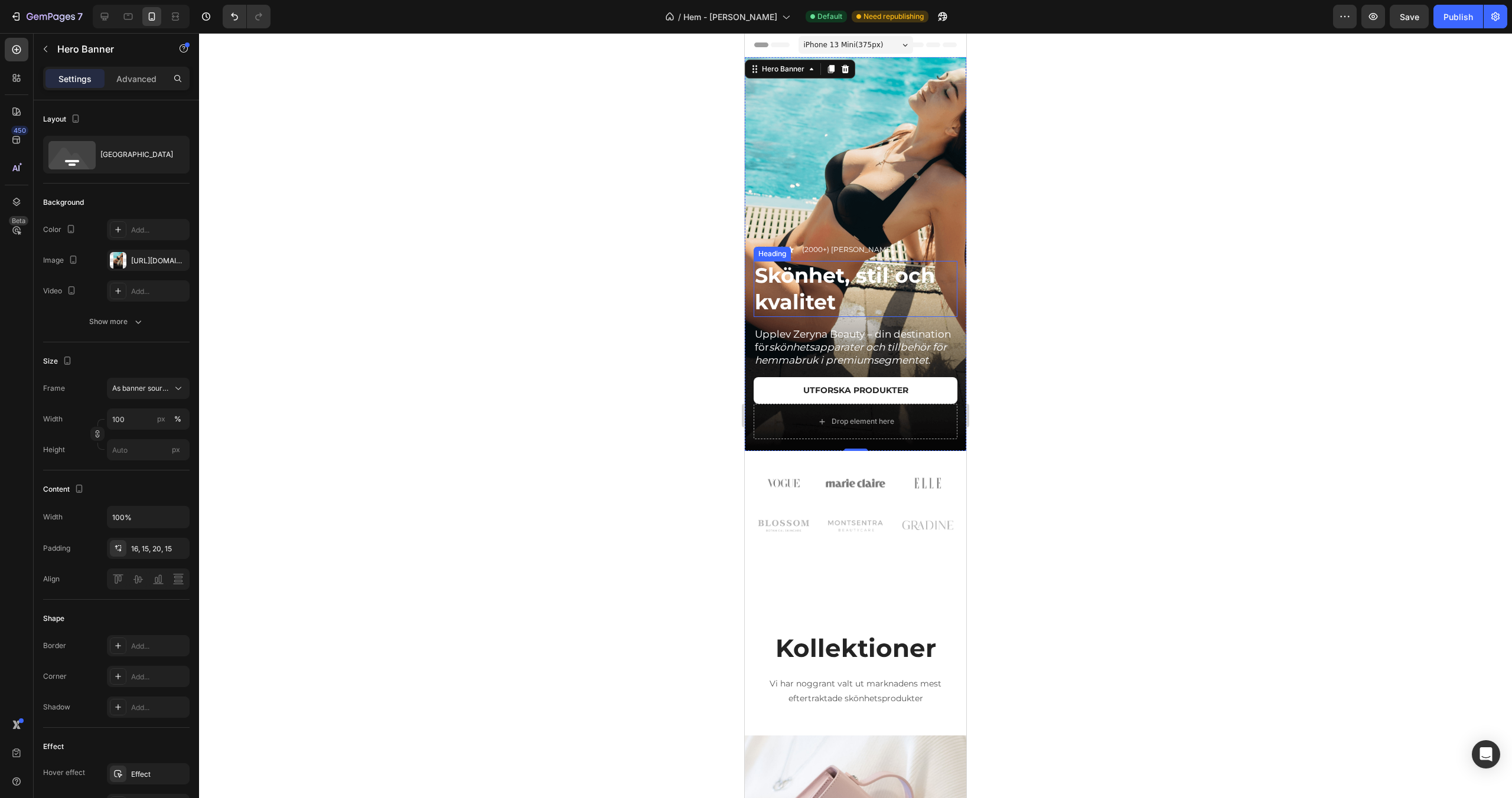
click at [834, 289] on p "Skönhet, stil och kvalitet" at bounding box center [855, 289] width 201 height 54
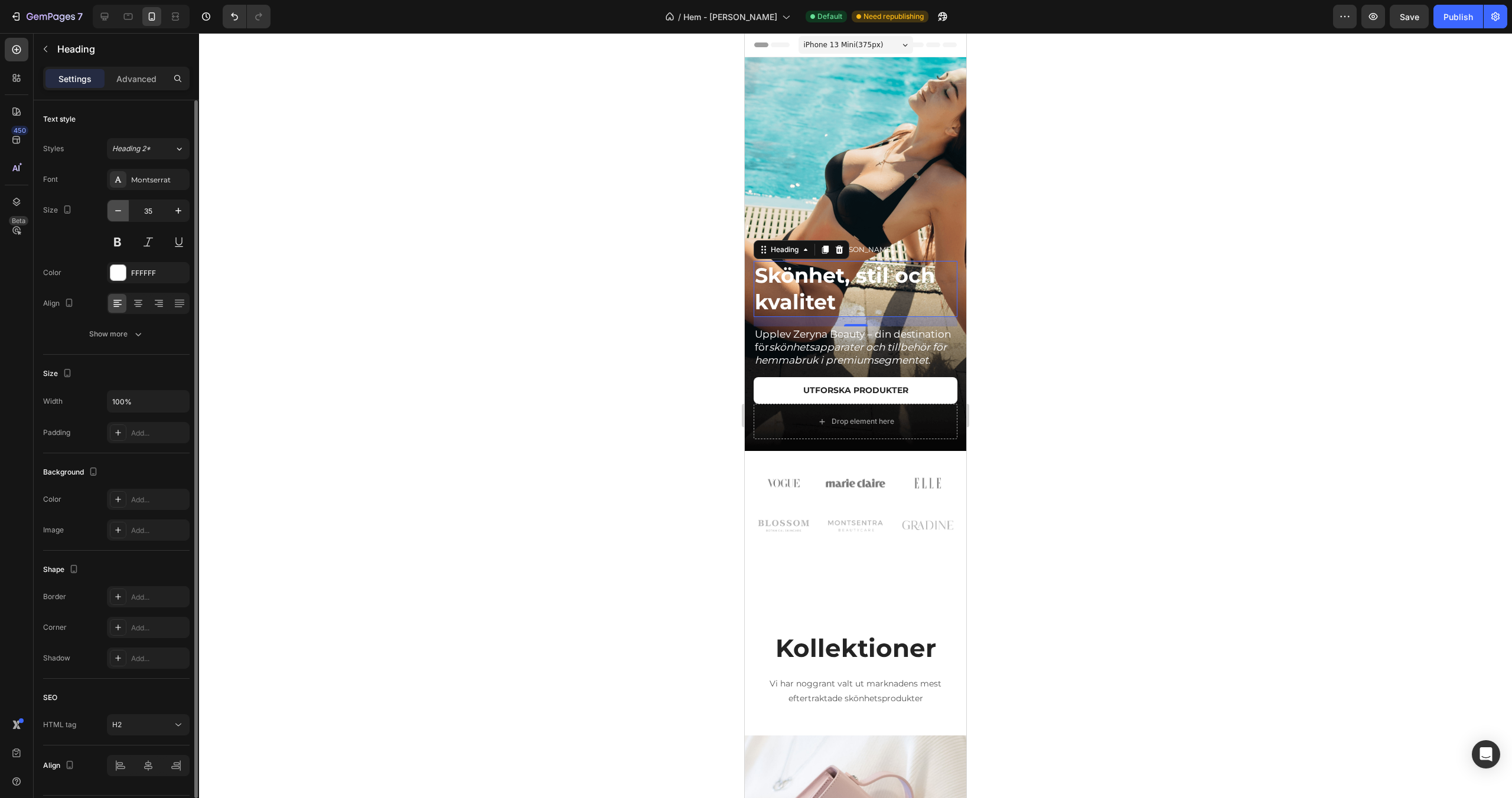
click at [118, 206] on icon "button" at bounding box center [118, 211] width 12 height 12
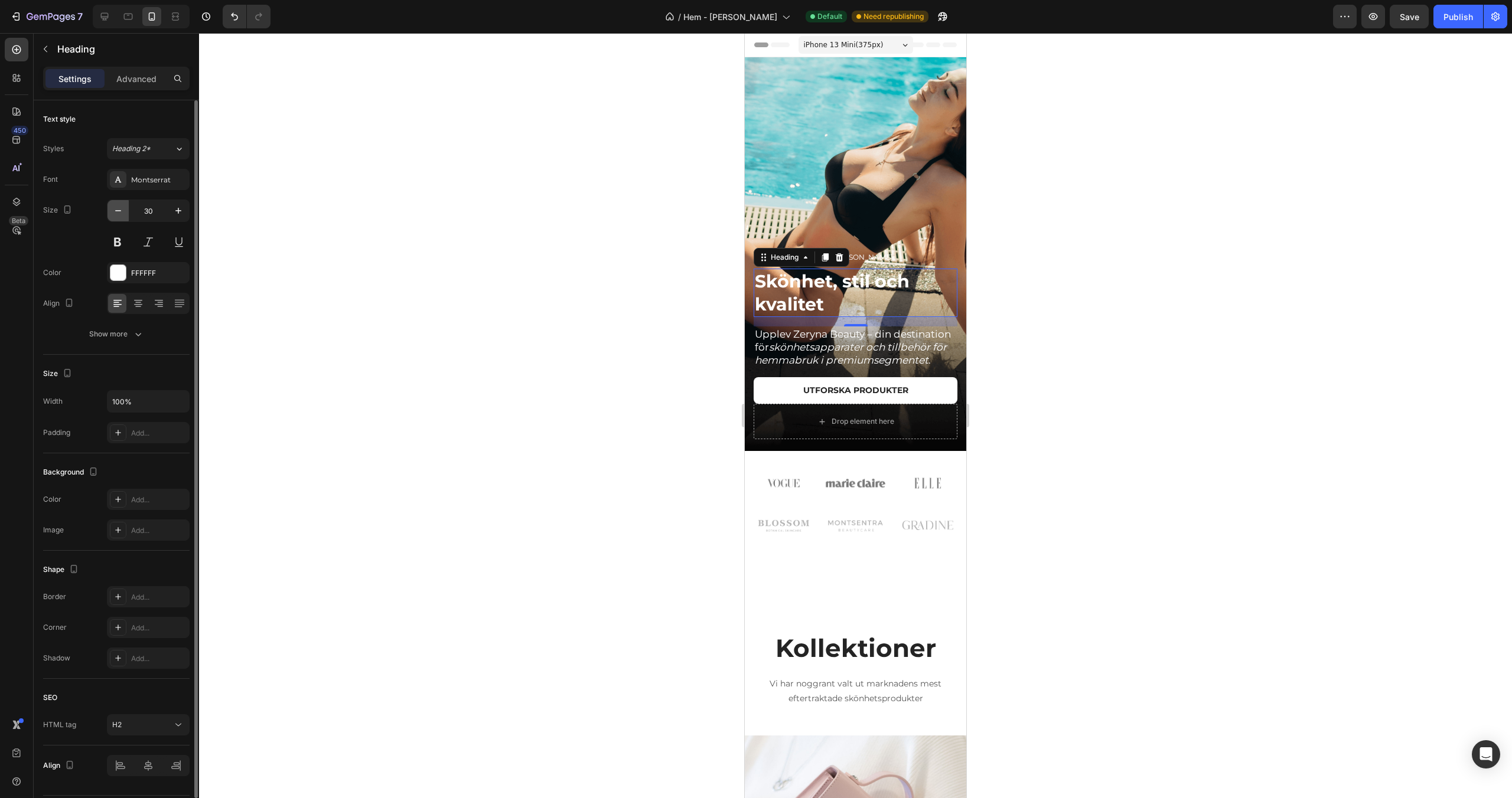
click at [118, 206] on icon "button" at bounding box center [118, 211] width 12 height 12
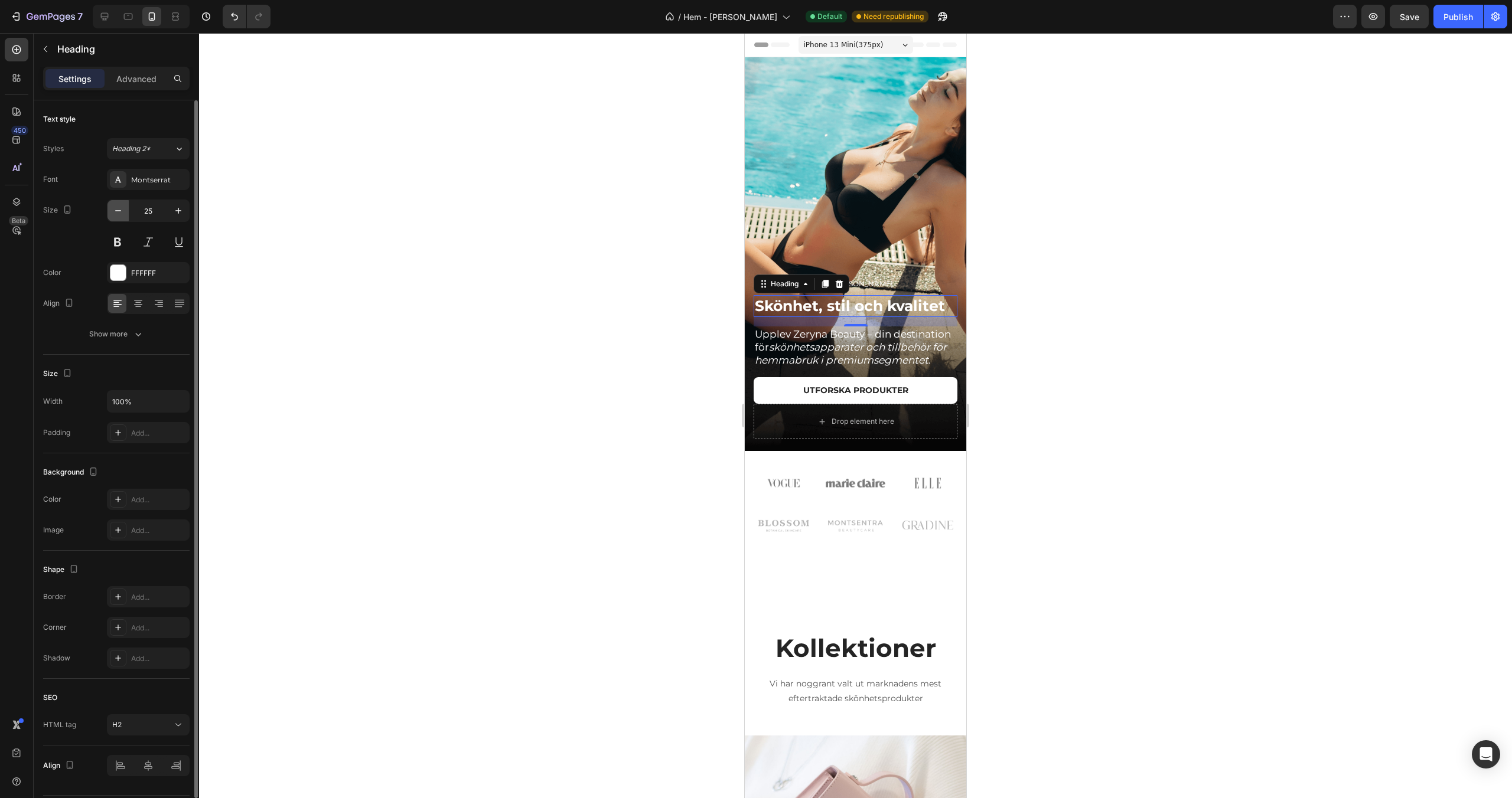
click at [118, 206] on icon "button" at bounding box center [118, 211] width 12 height 12
type input "22"
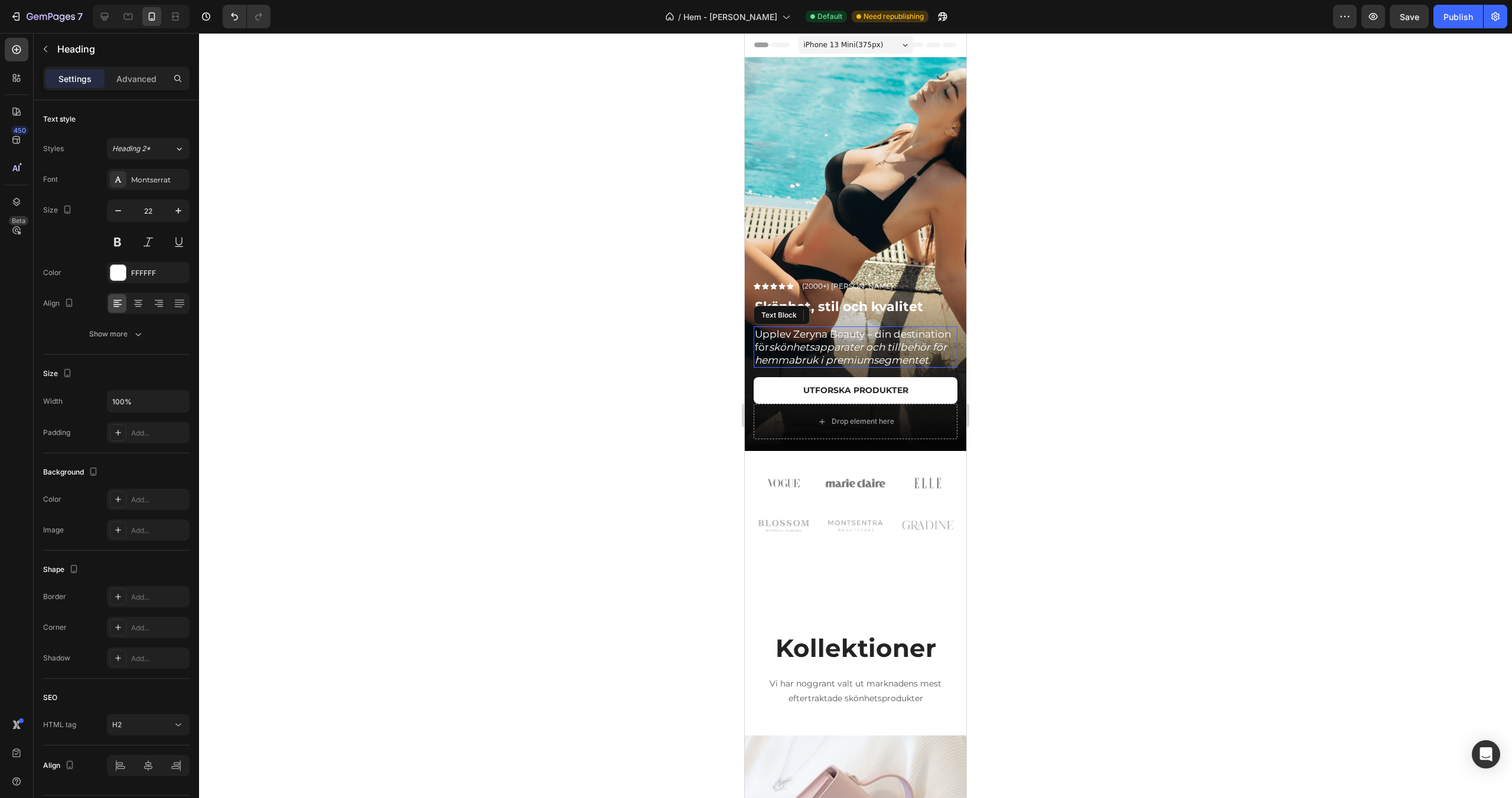
click at [825, 347] on icon "skönhetsapparater och tillbehör för hemmabruk i premiumsegmentet" at bounding box center [851, 354] width 192 height 25
click at [114, 212] on icon "button" at bounding box center [118, 211] width 12 height 12
type input "15"
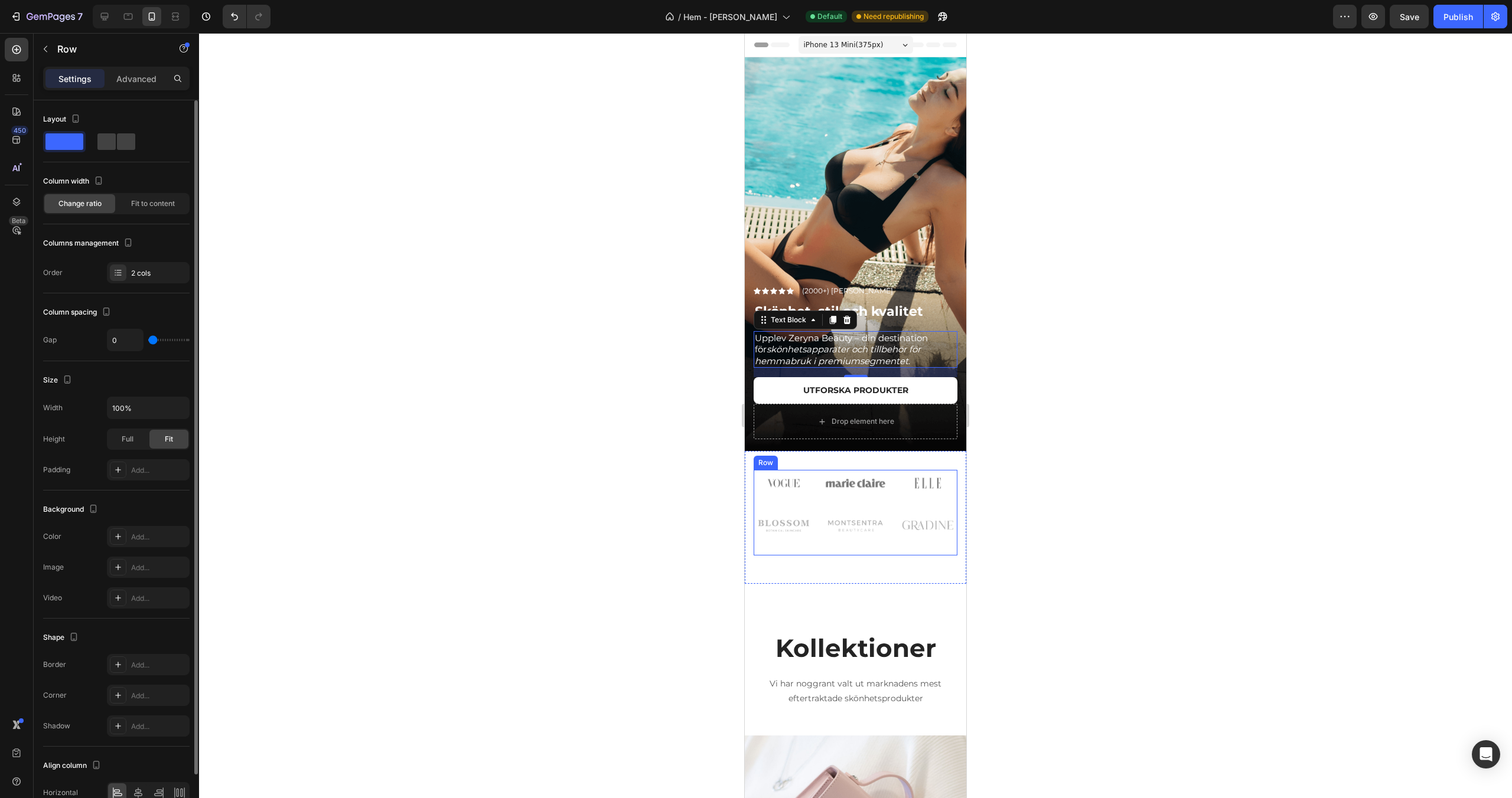
click at [807, 543] on div "Image Image Image Row" at bounding box center [855, 533] width 204 height 45
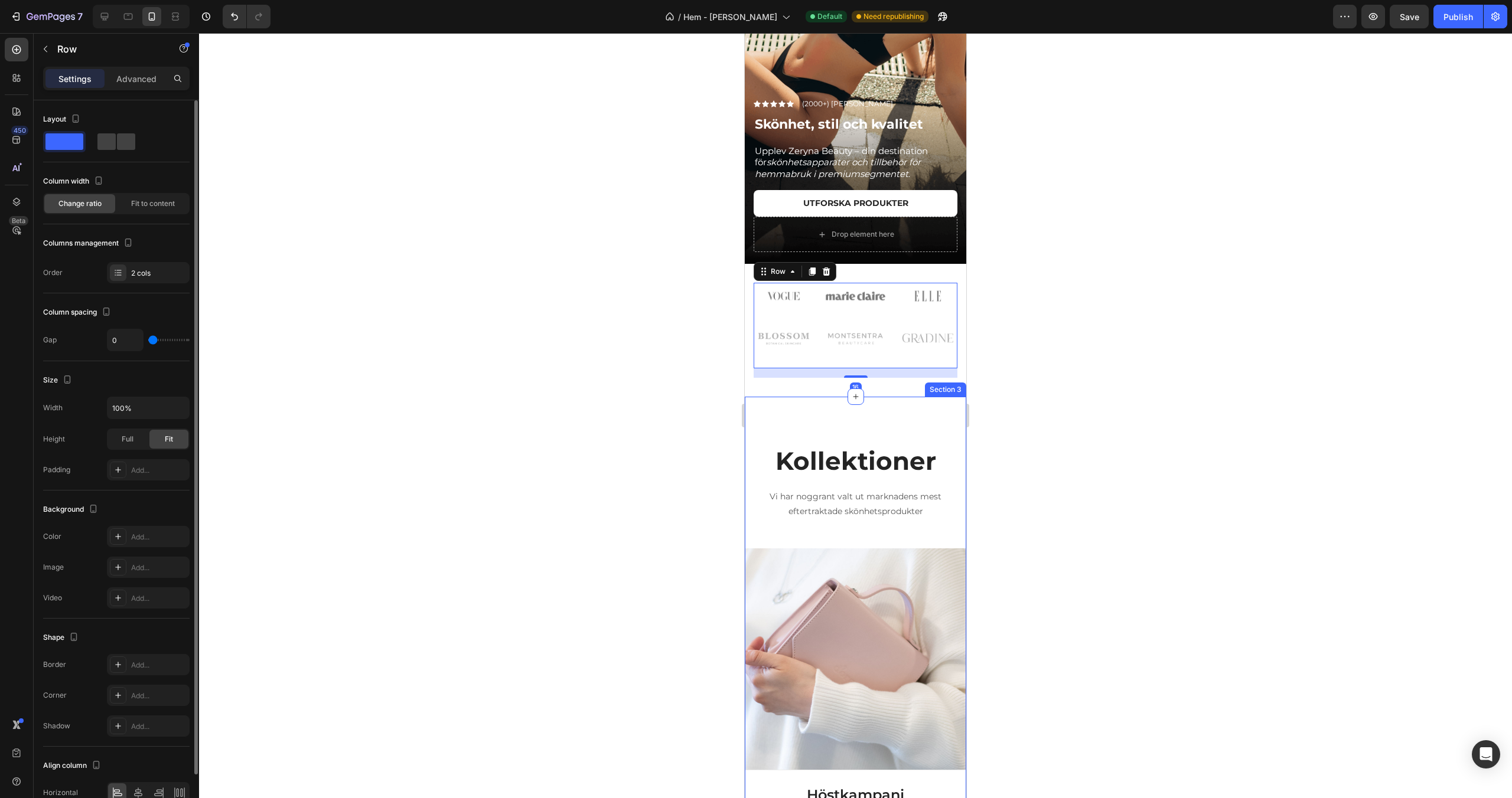
scroll to position [218, 0]
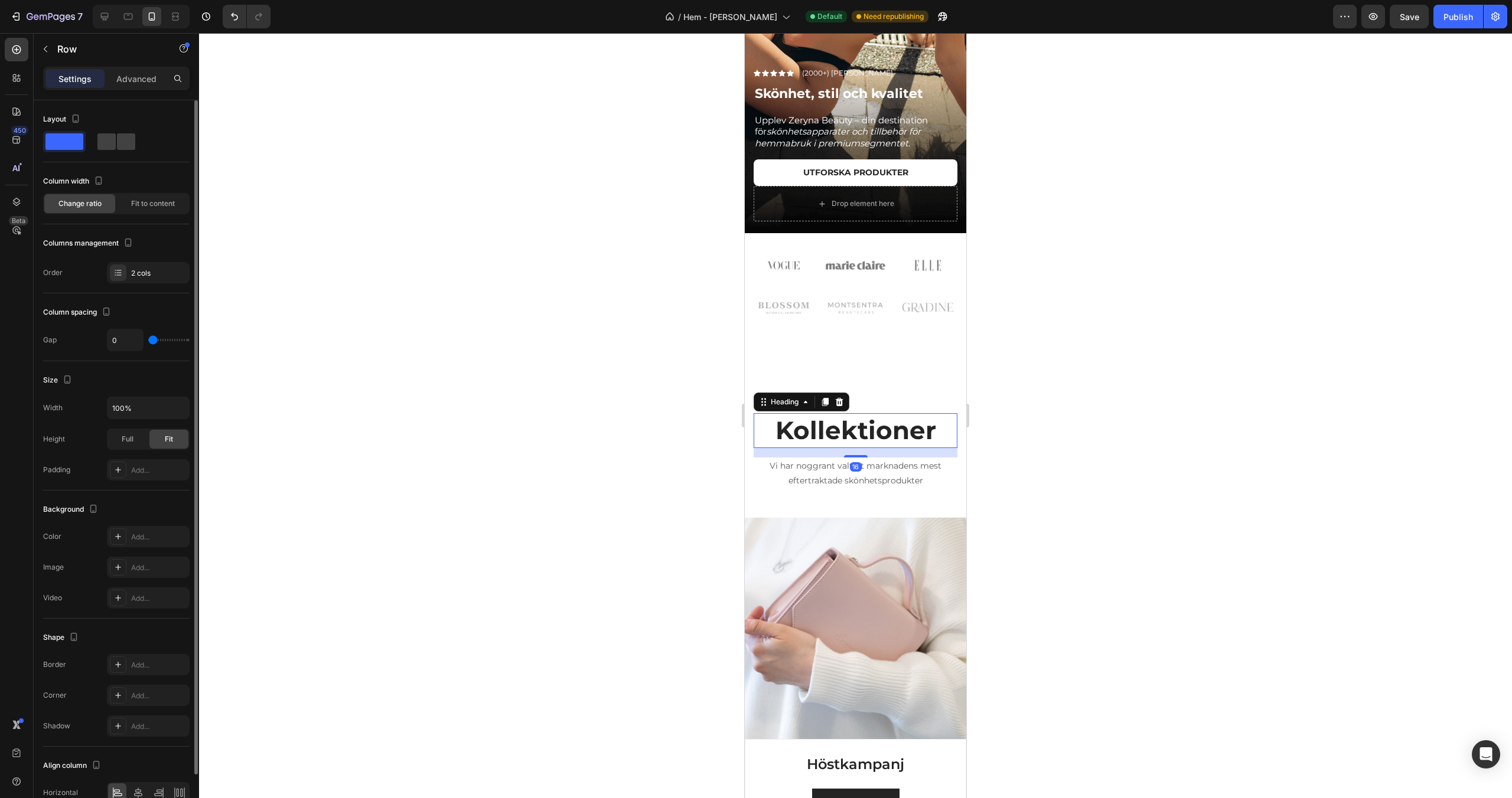
click at [849, 426] on h2 "Kollektioner" at bounding box center [855, 430] width 204 height 35
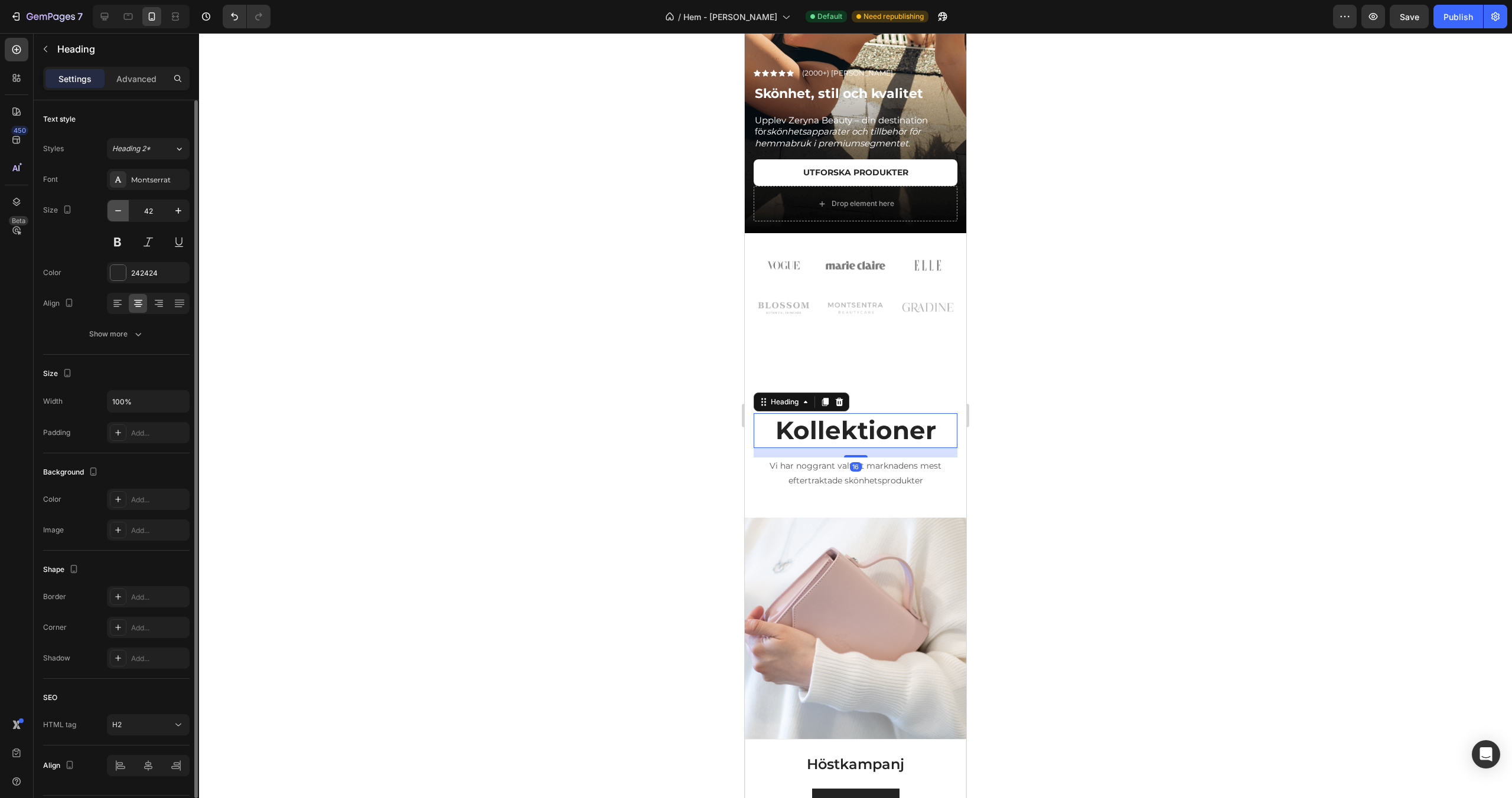
click at [116, 205] on icon "button" at bounding box center [118, 211] width 12 height 12
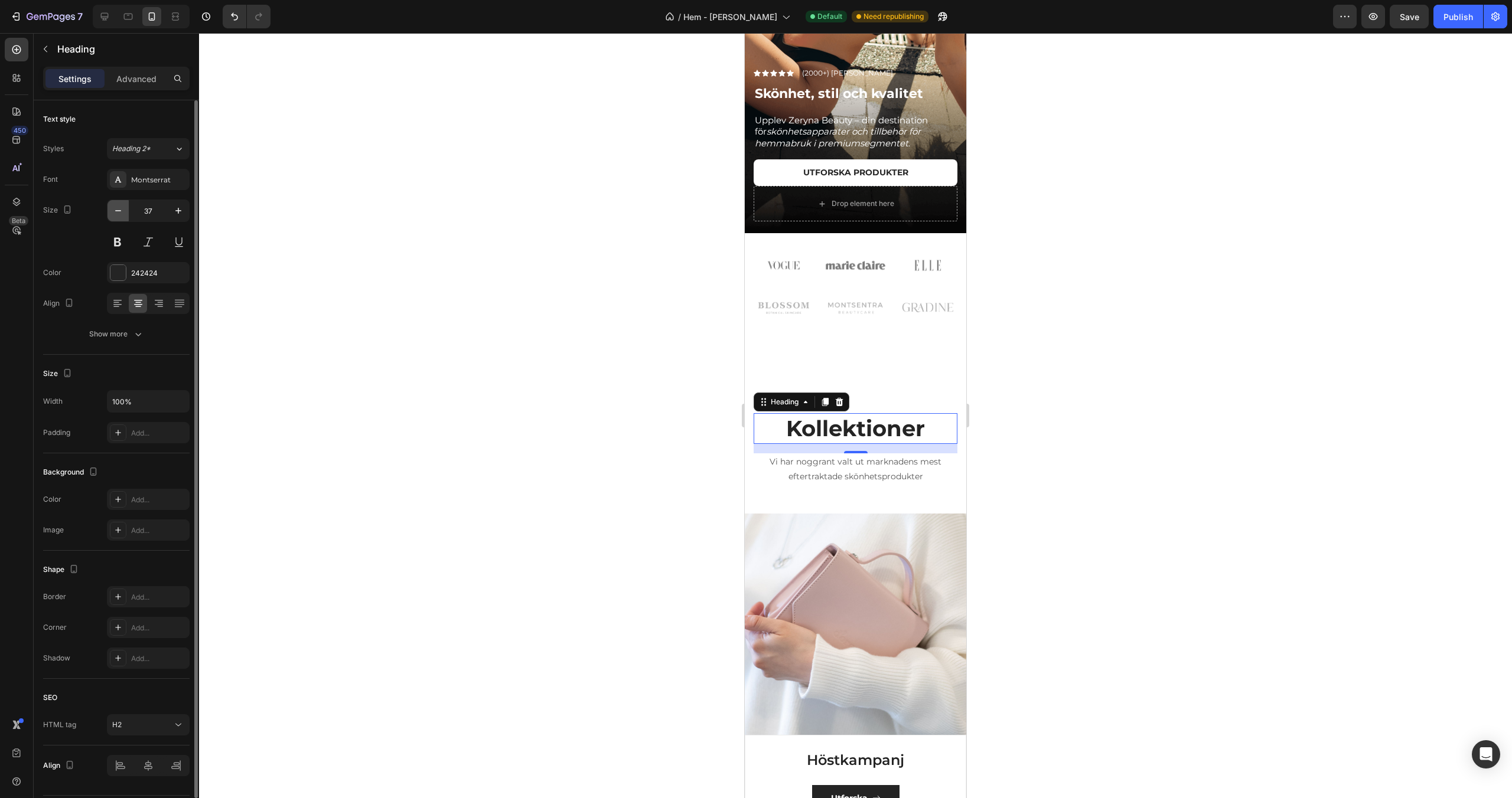
click at [116, 205] on icon "button" at bounding box center [118, 211] width 12 height 12
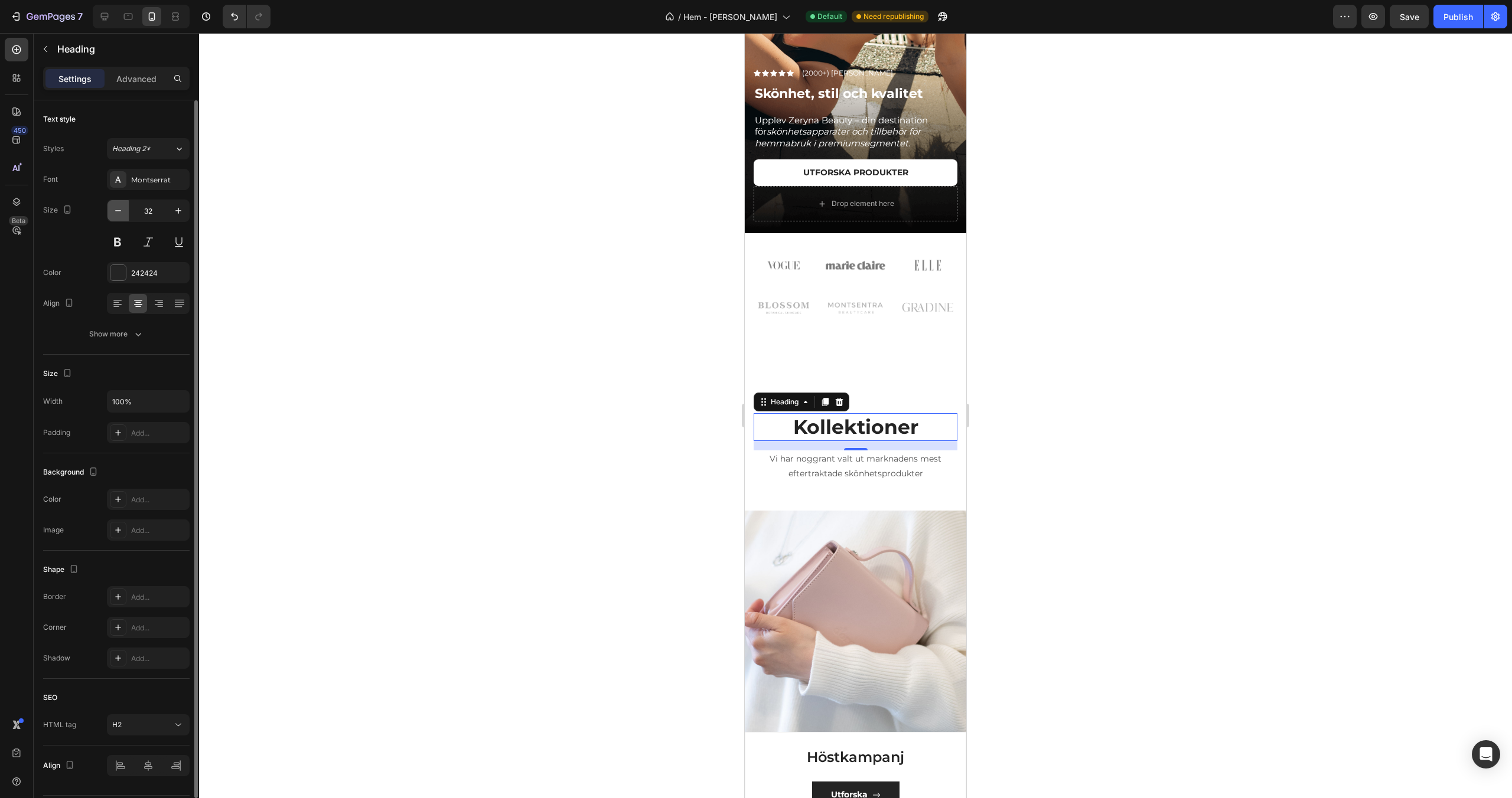
click at [116, 205] on icon "button" at bounding box center [118, 211] width 12 height 12
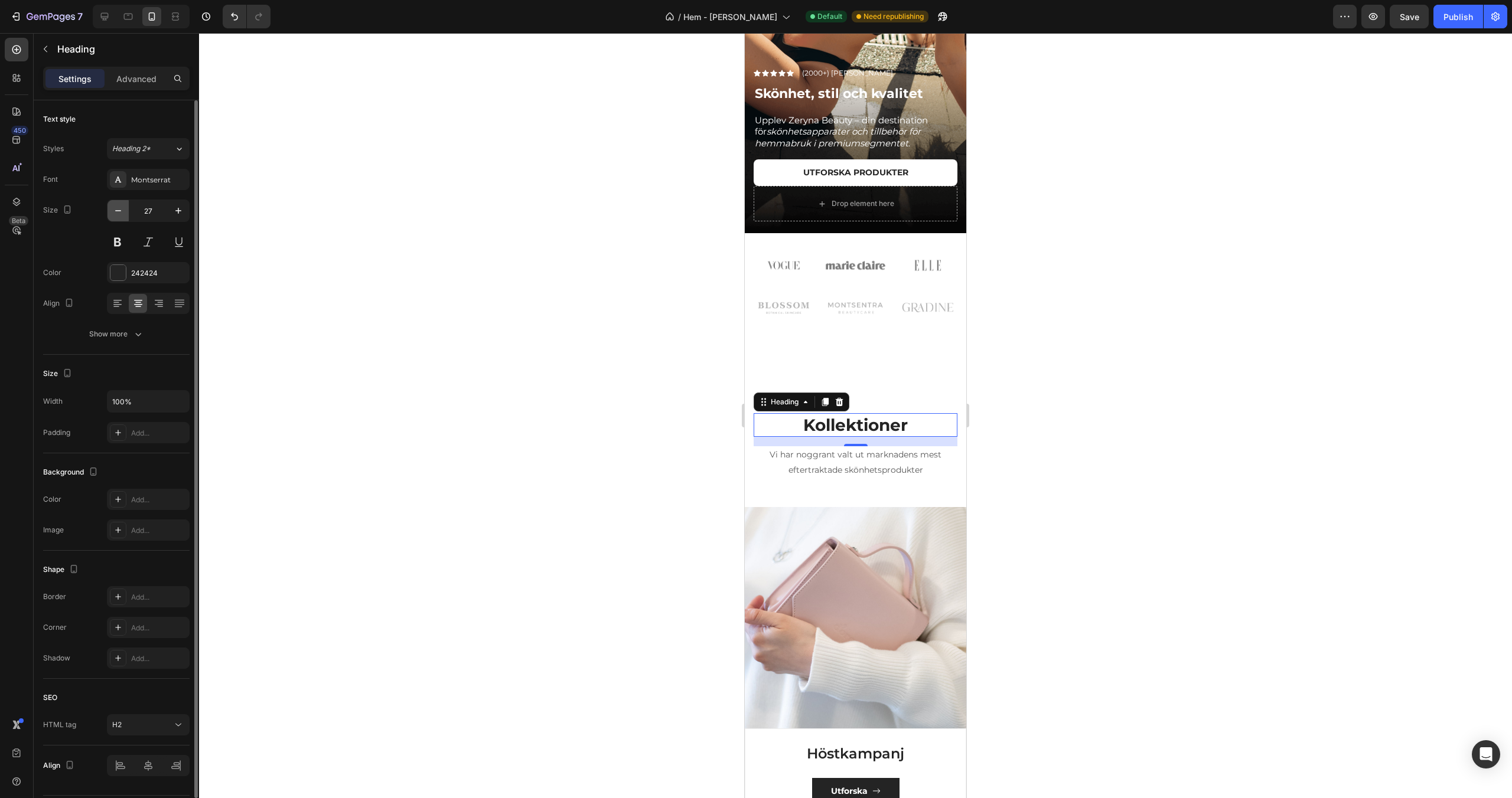
click at [116, 205] on icon "button" at bounding box center [118, 211] width 12 height 12
type input "23"
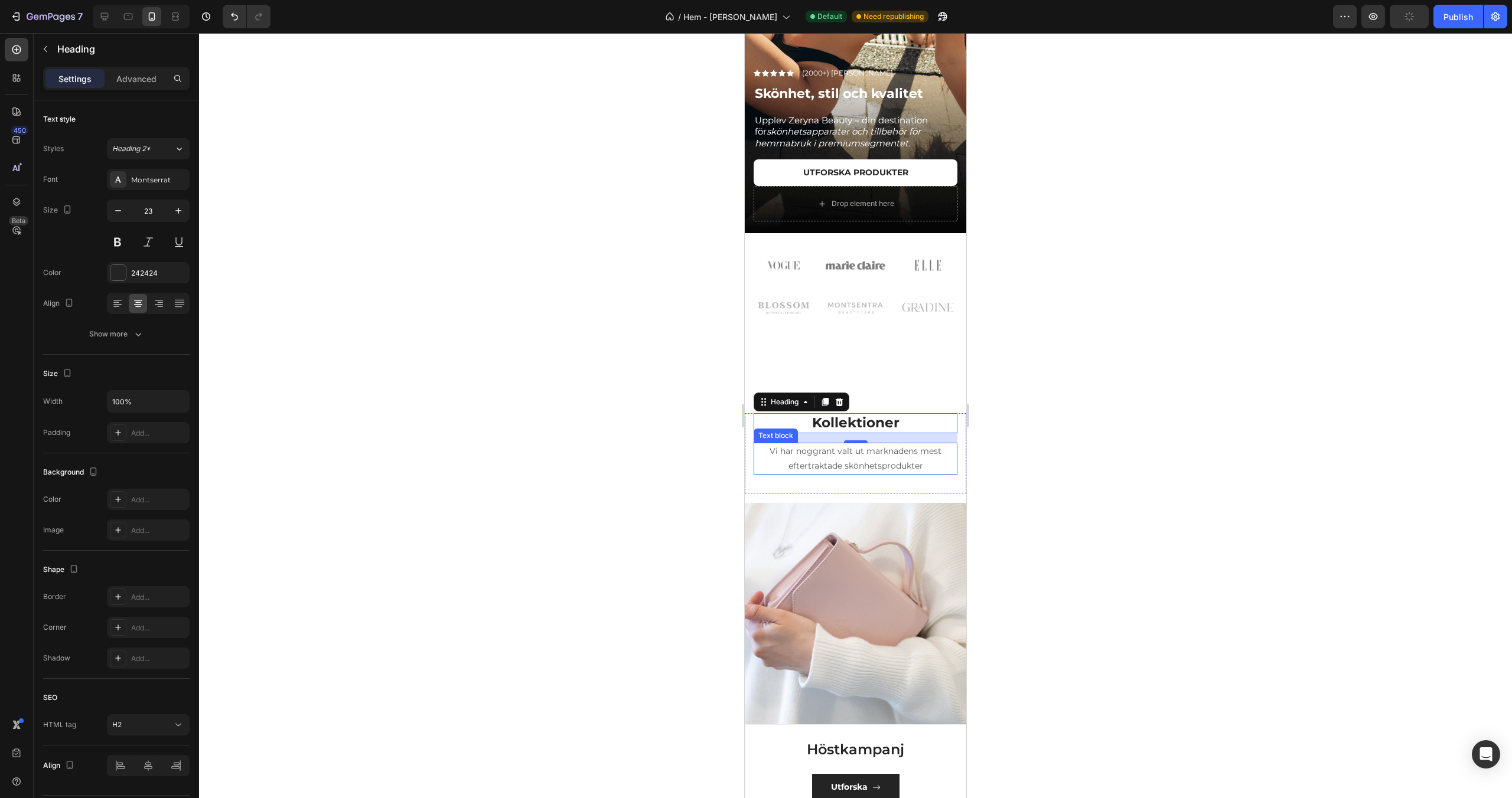
click at [807, 454] on p "Vi har noggrant valt ut marknadens mest eftertraktade skönhetsprodukter" at bounding box center [855, 459] width 201 height 30
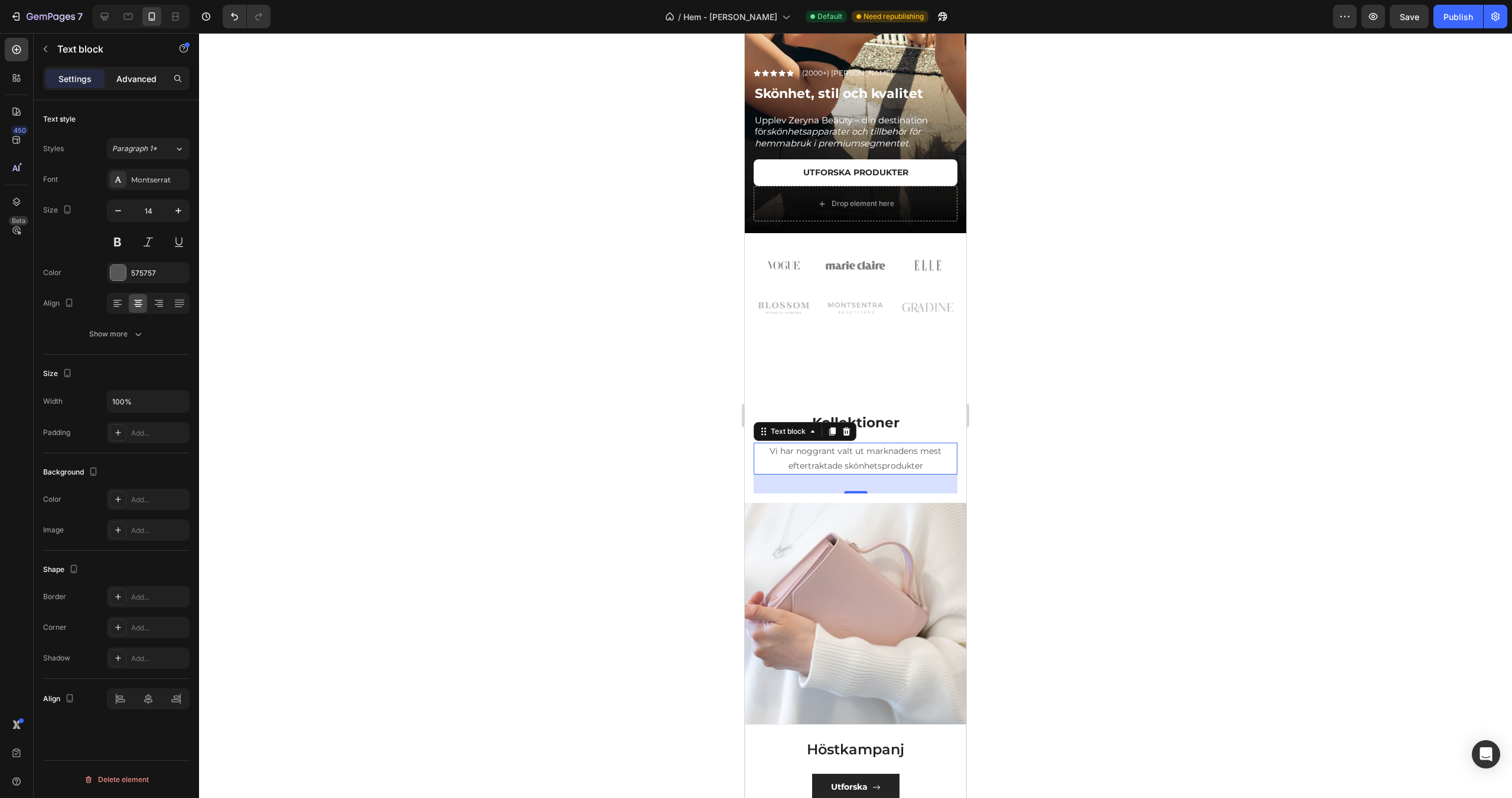
click at [134, 79] on p "Advanced" at bounding box center [136, 78] width 40 height 12
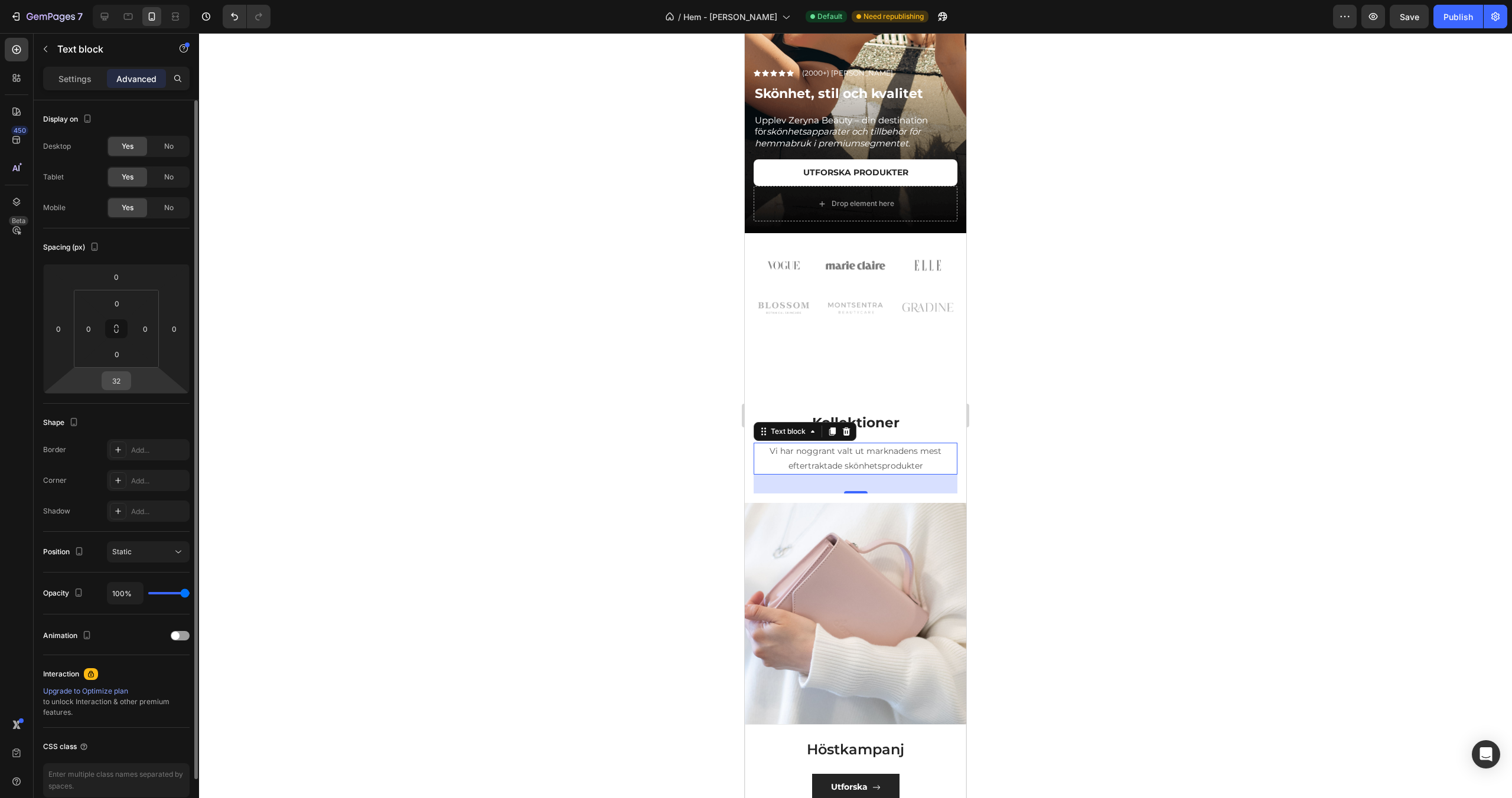
click at [118, 372] on input "32" at bounding box center [116, 380] width 24 height 18
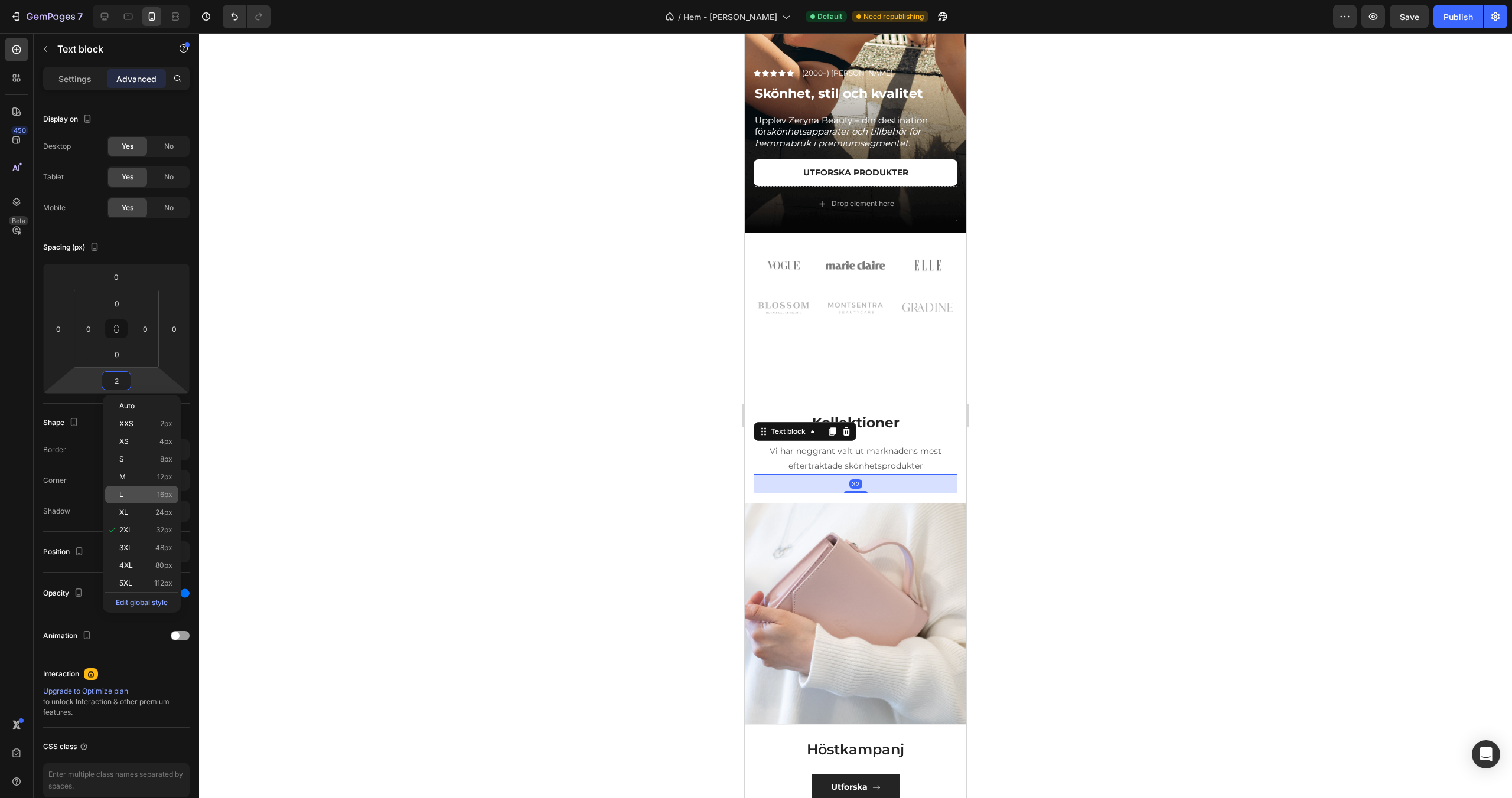
click at [151, 487] on div "L 16px" at bounding box center [141, 495] width 73 height 18
type input "16"
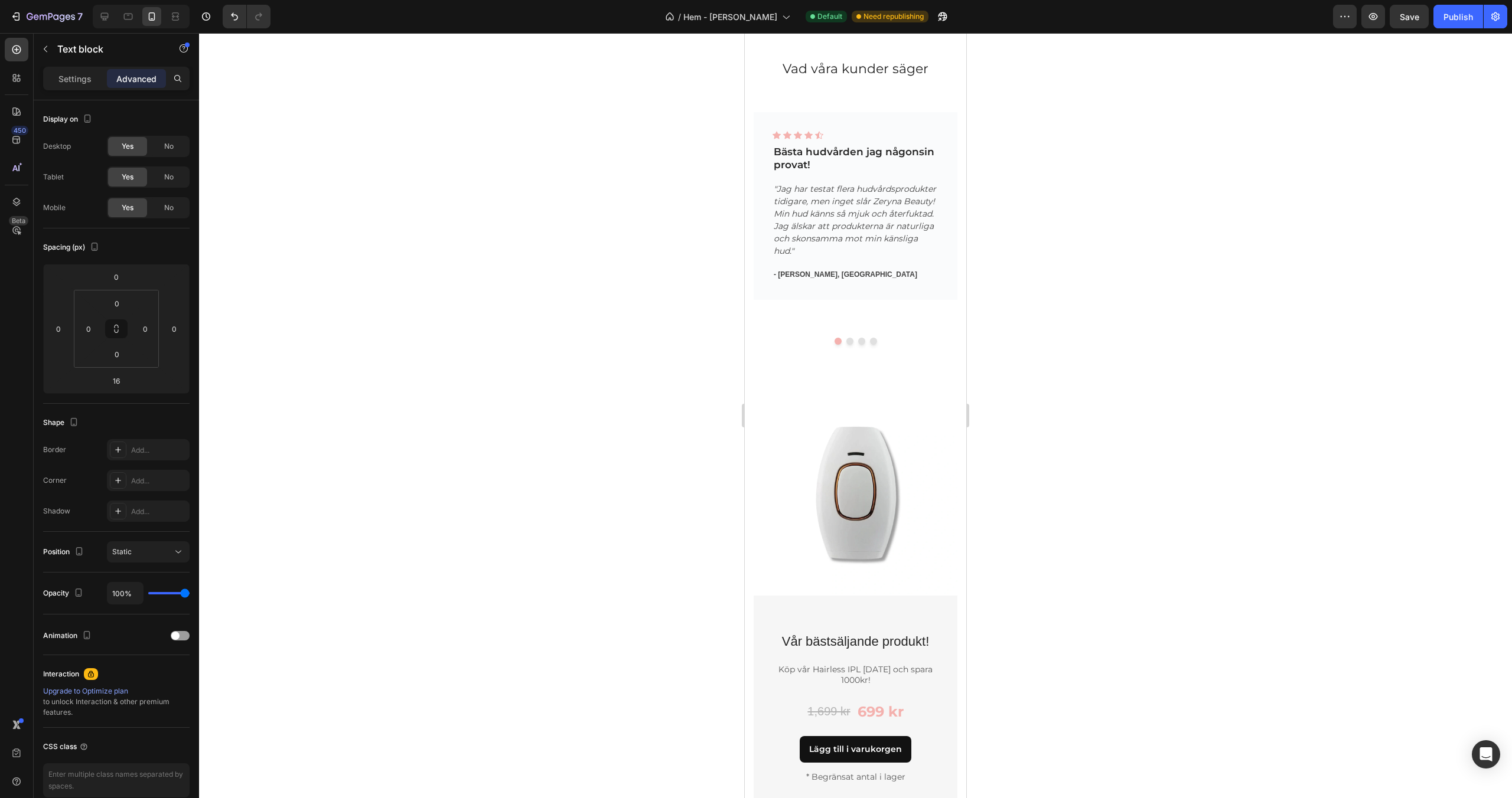
scroll to position [2487, 0]
click at [820, 272] on p "- [PERSON_NAME], [GEOGRAPHIC_DATA]" at bounding box center [855, 271] width 164 height 11
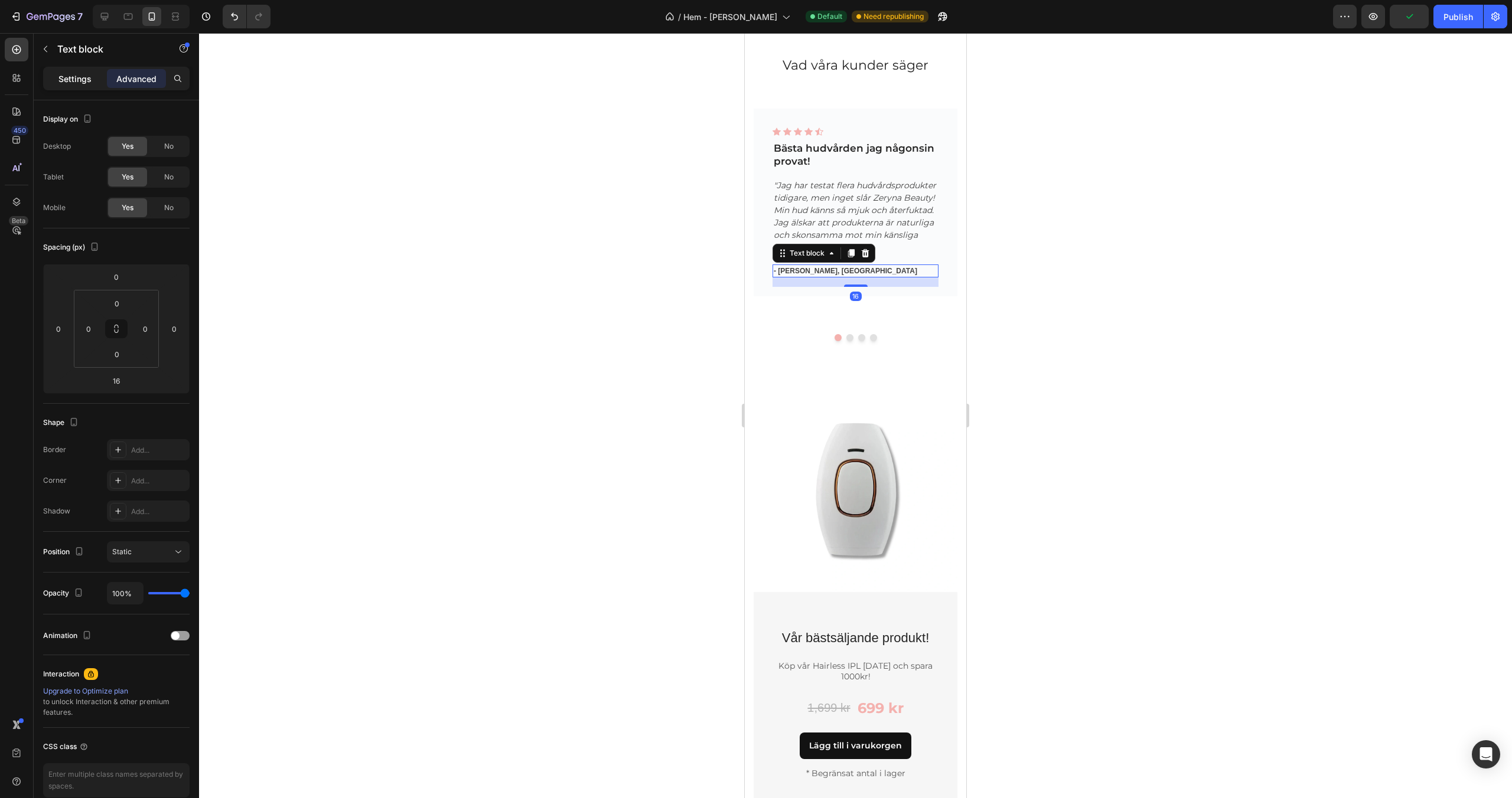
click at [74, 80] on p "Settings" at bounding box center [75, 78] width 33 height 12
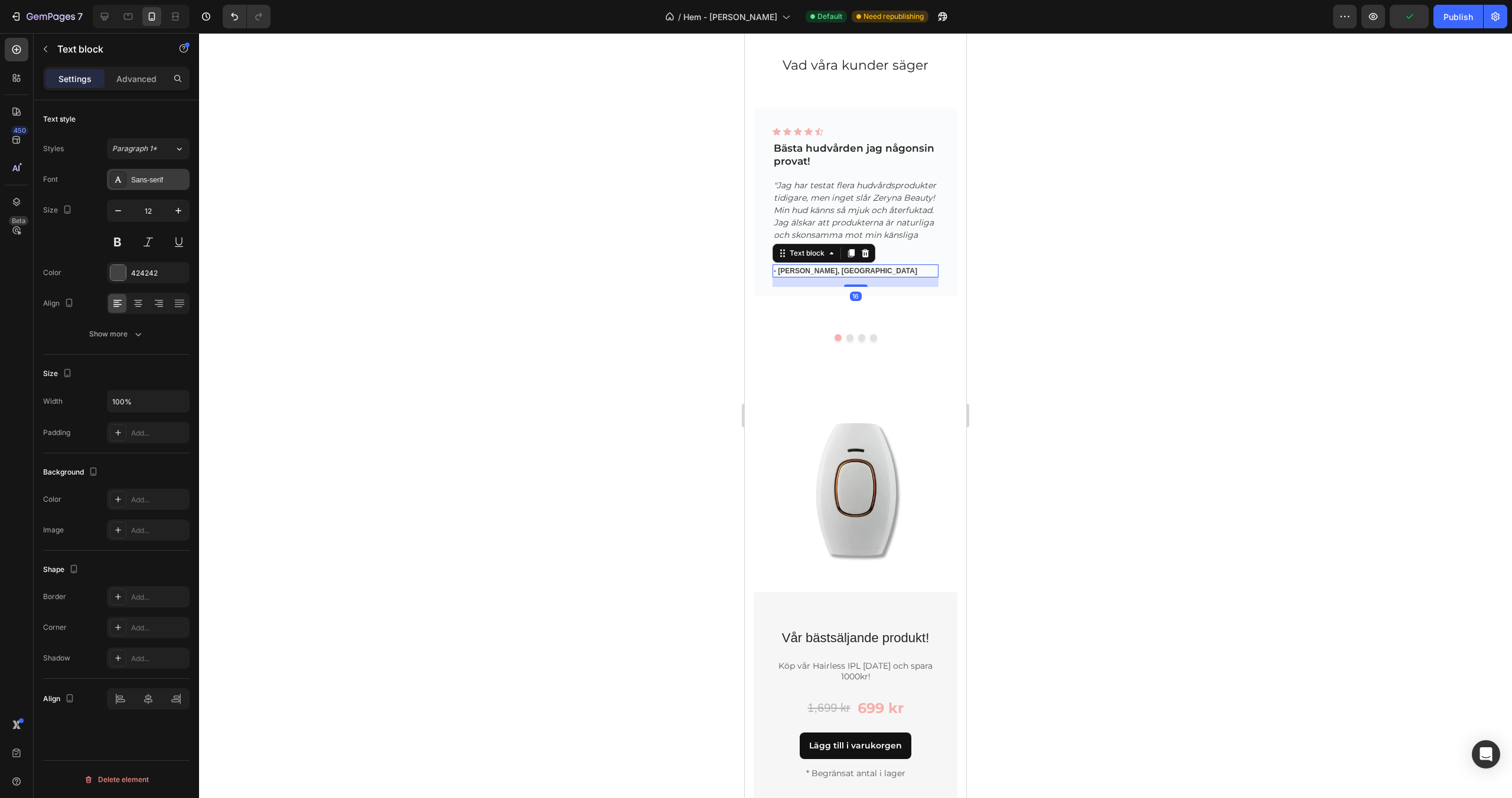
click at [158, 184] on div "Sans-serif" at bounding box center [159, 180] width 55 height 11
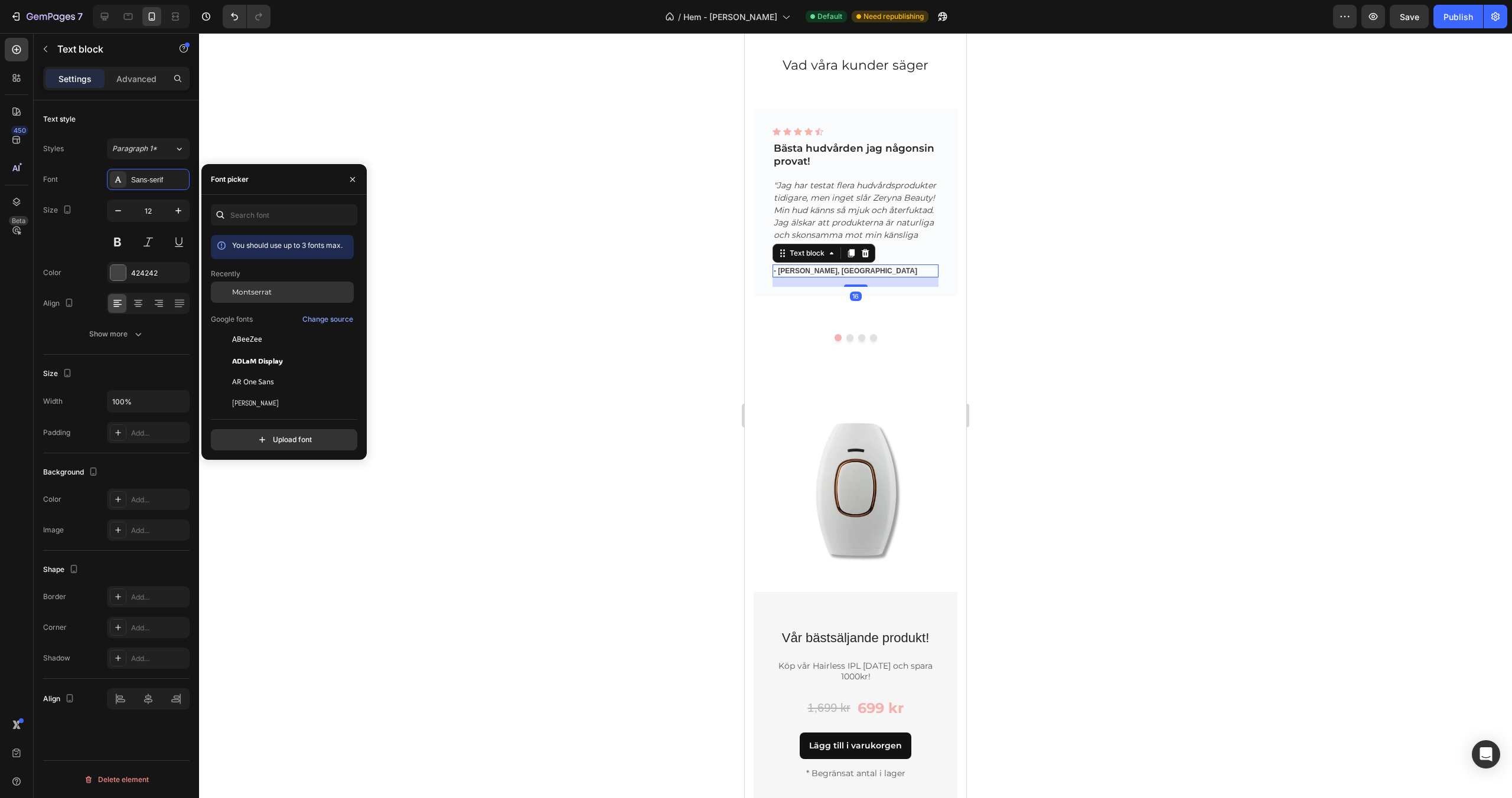
click at [276, 372] on div "Montserrat" at bounding box center [282, 382] width 143 height 21
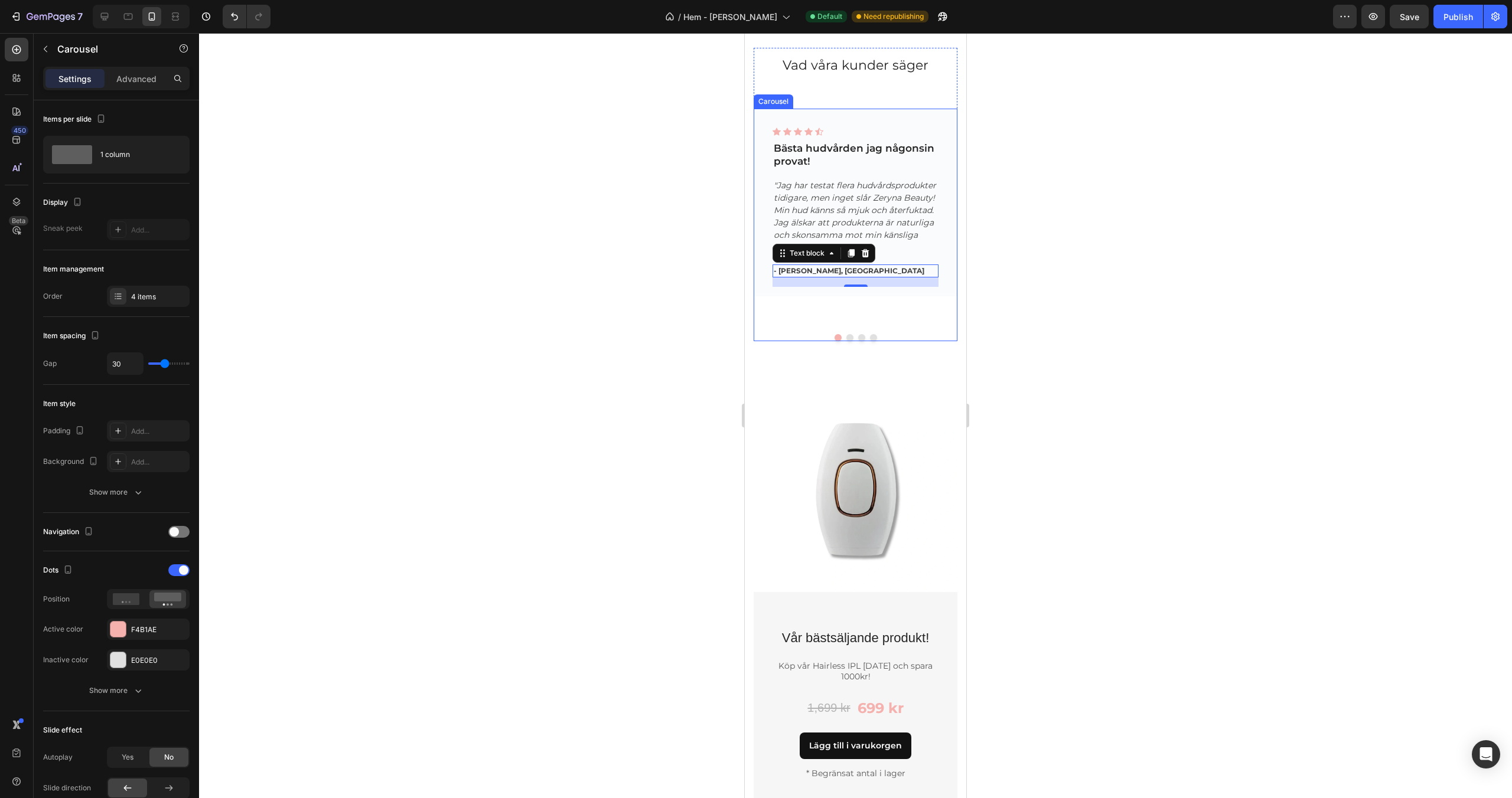
click at [850, 334] on button "Dot" at bounding box center [849, 337] width 7 height 7
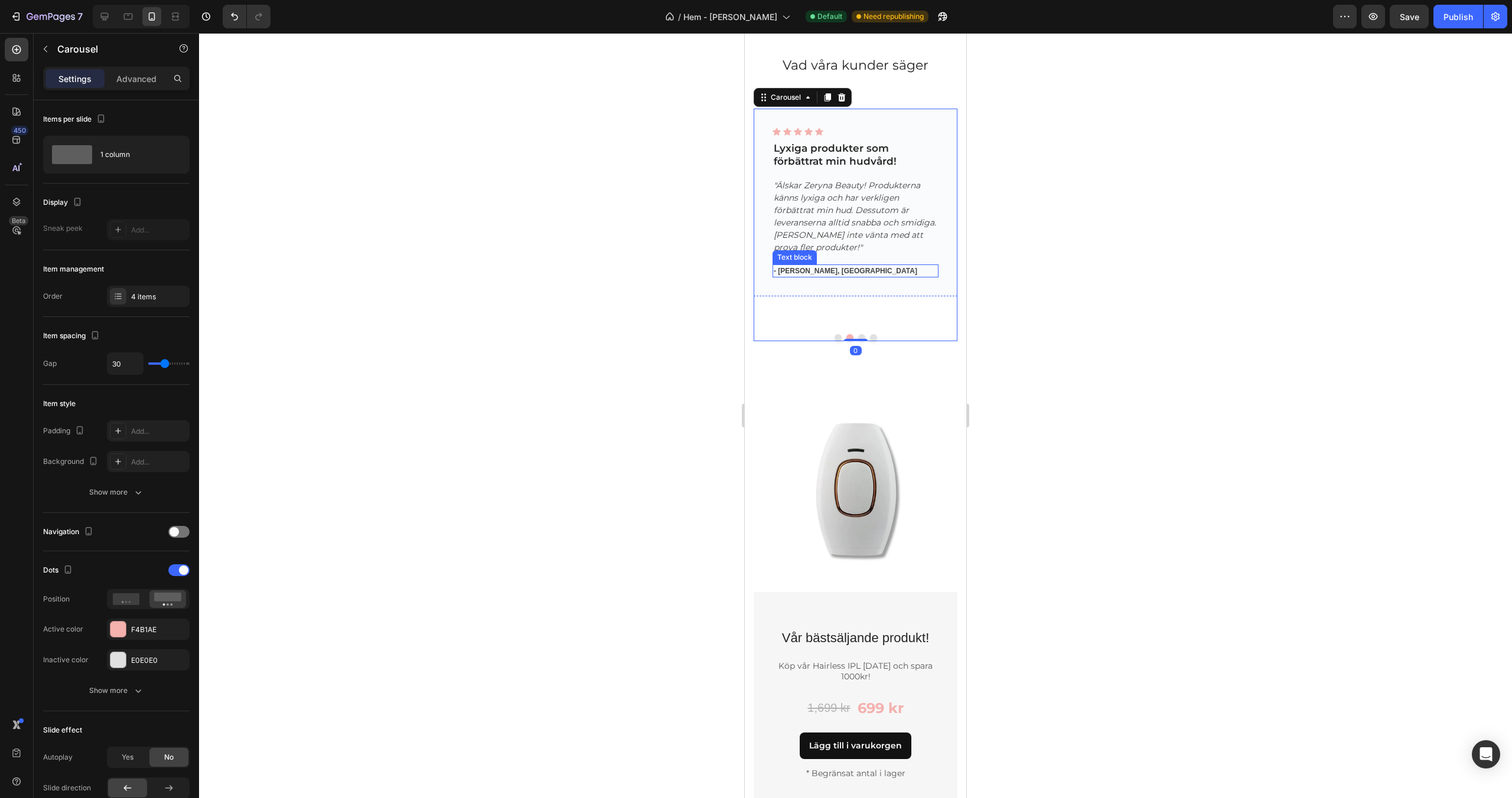
click at [830, 270] on p "- [PERSON_NAME], [GEOGRAPHIC_DATA]" at bounding box center [855, 271] width 164 height 11
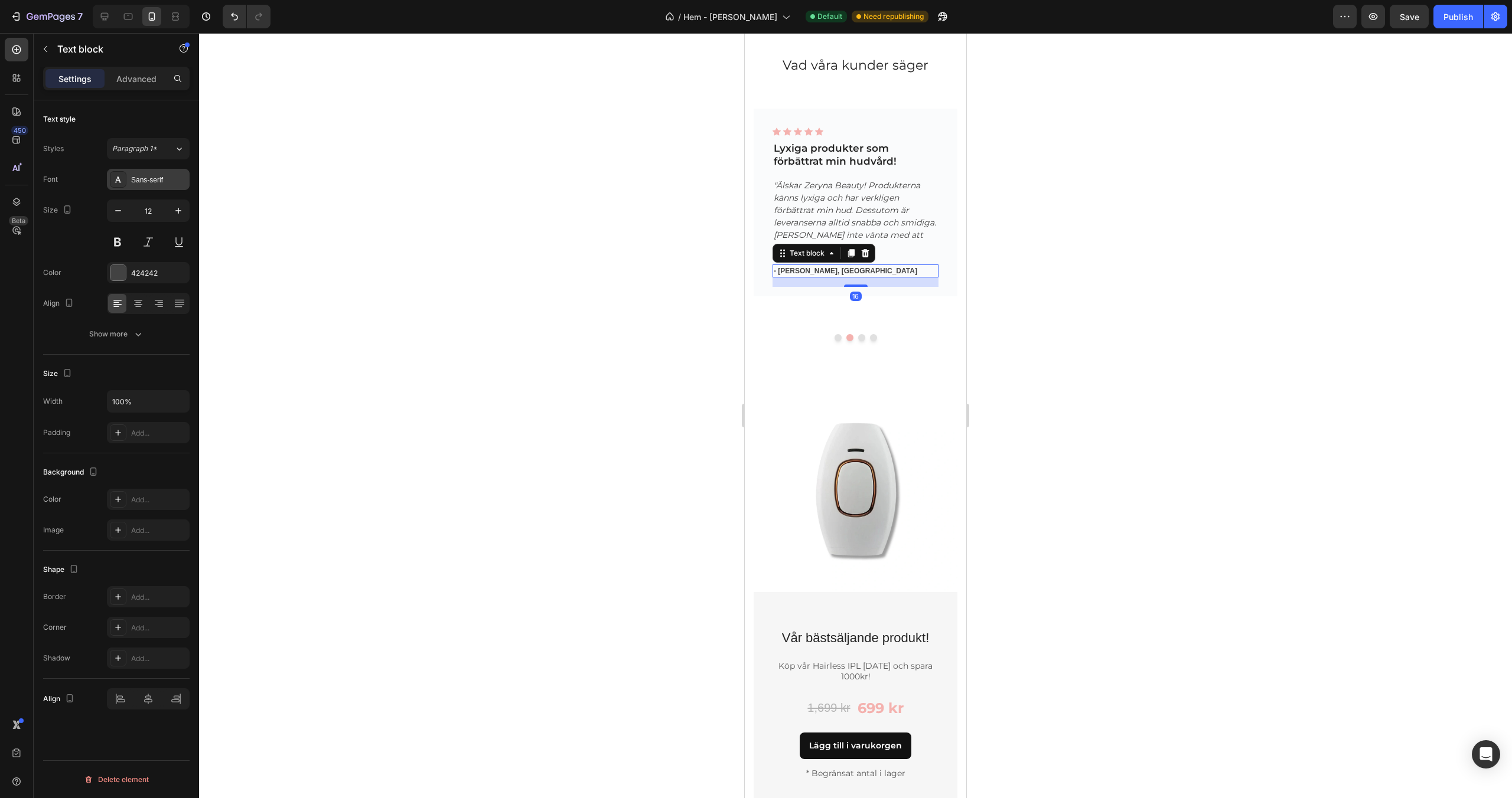
click at [153, 183] on div "Sans-serif" at bounding box center [159, 180] width 55 height 11
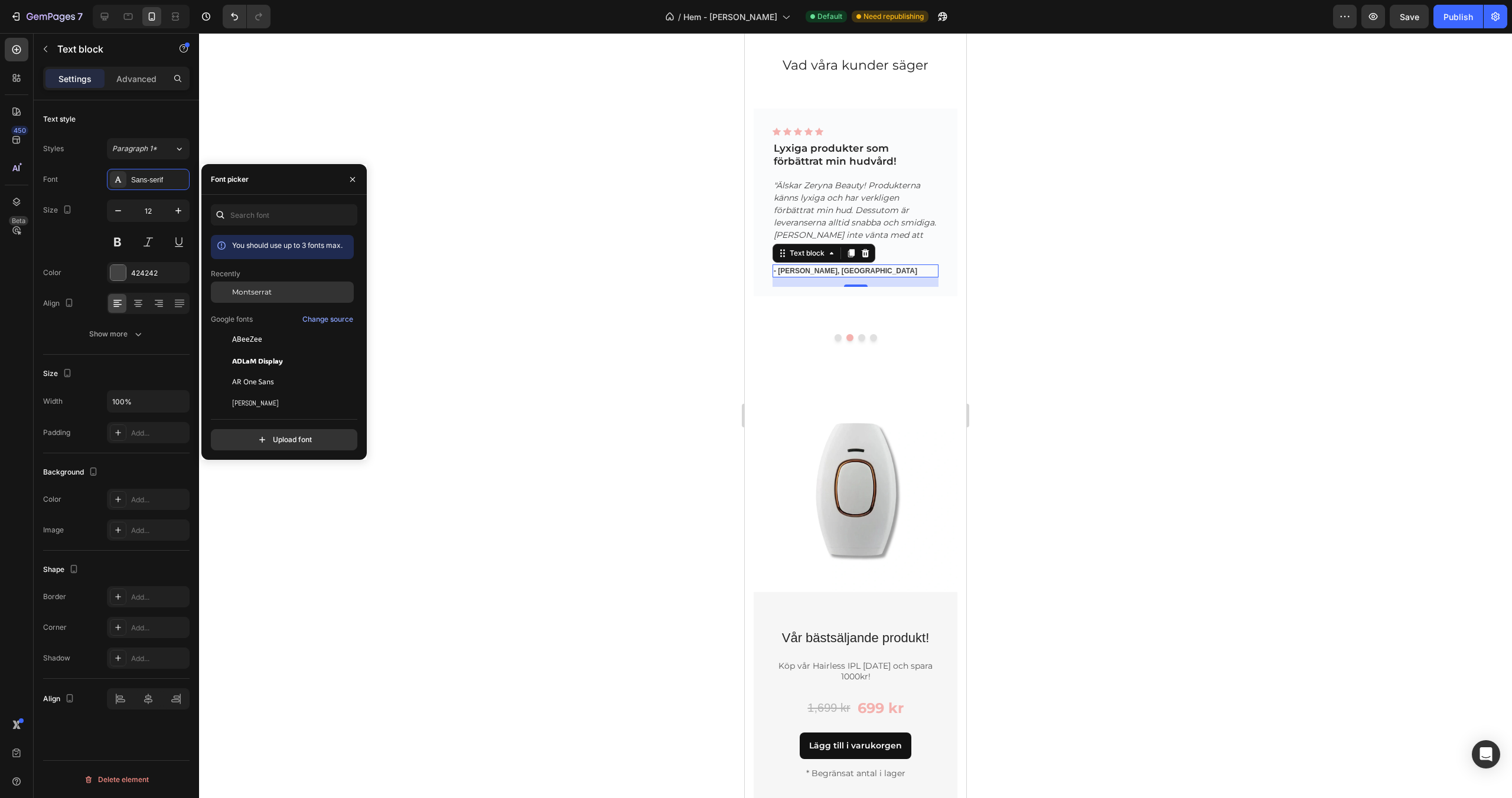
click at [280, 295] on div "Montserrat" at bounding box center [291, 292] width 119 height 11
click at [863, 337] on button "Dot" at bounding box center [861, 337] width 7 height 7
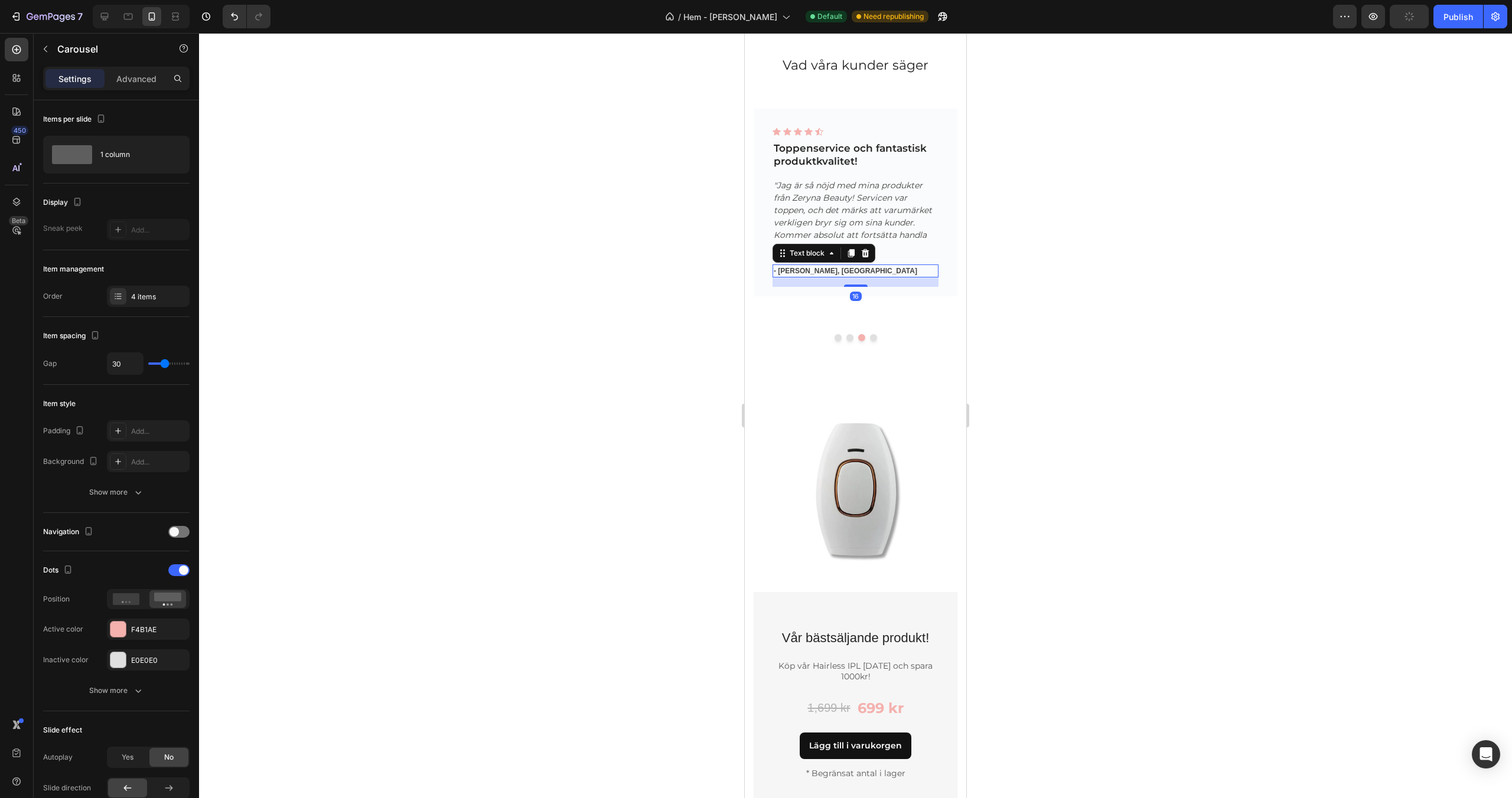
click at [831, 272] on p "- [PERSON_NAME], [GEOGRAPHIC_DATA]" at bounding box center [855, 271] width 164 height 11
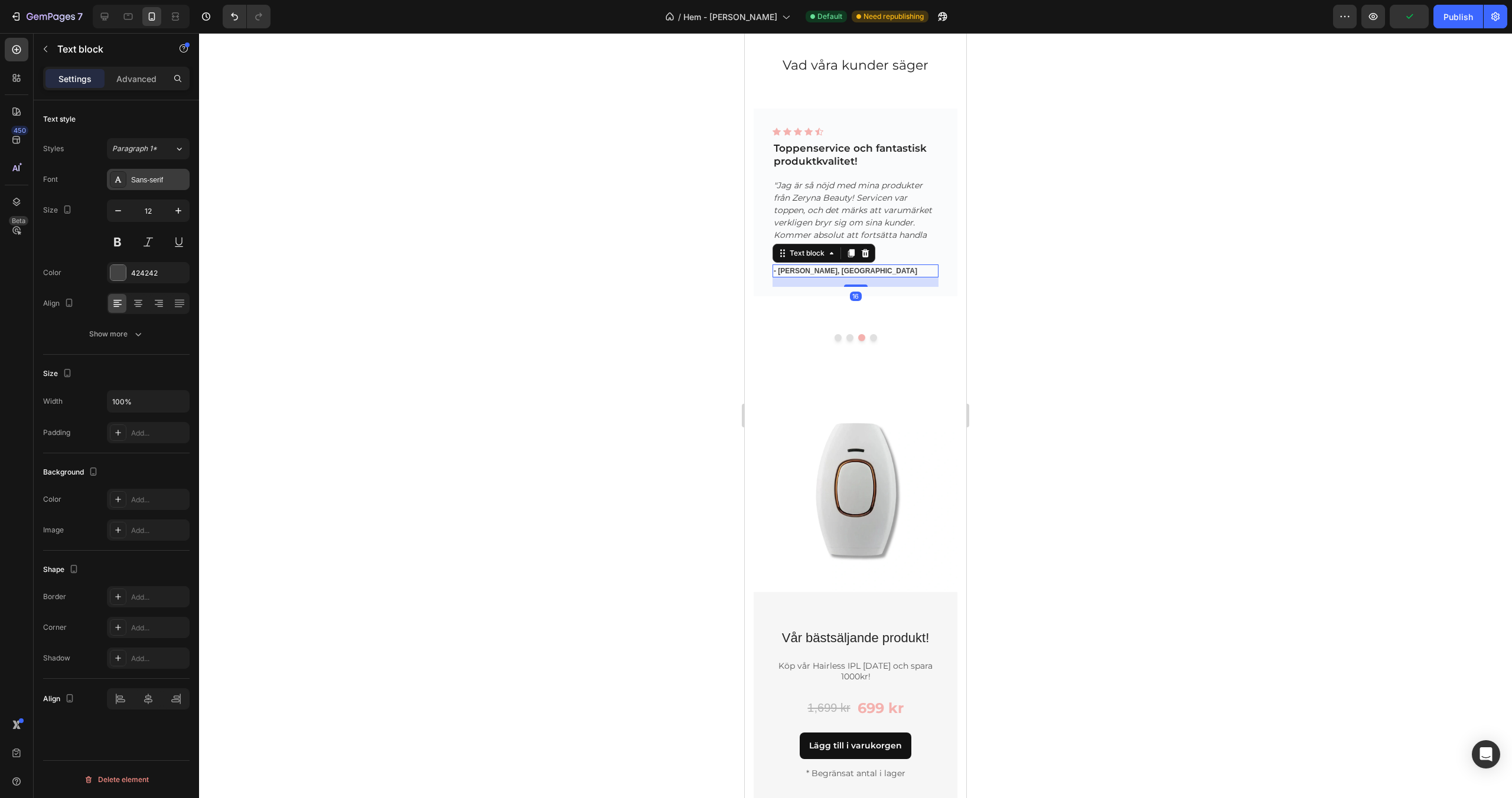
click at [159, 176] on div "Sans-serif" at bounding box center [159, 180] width 55 height 11
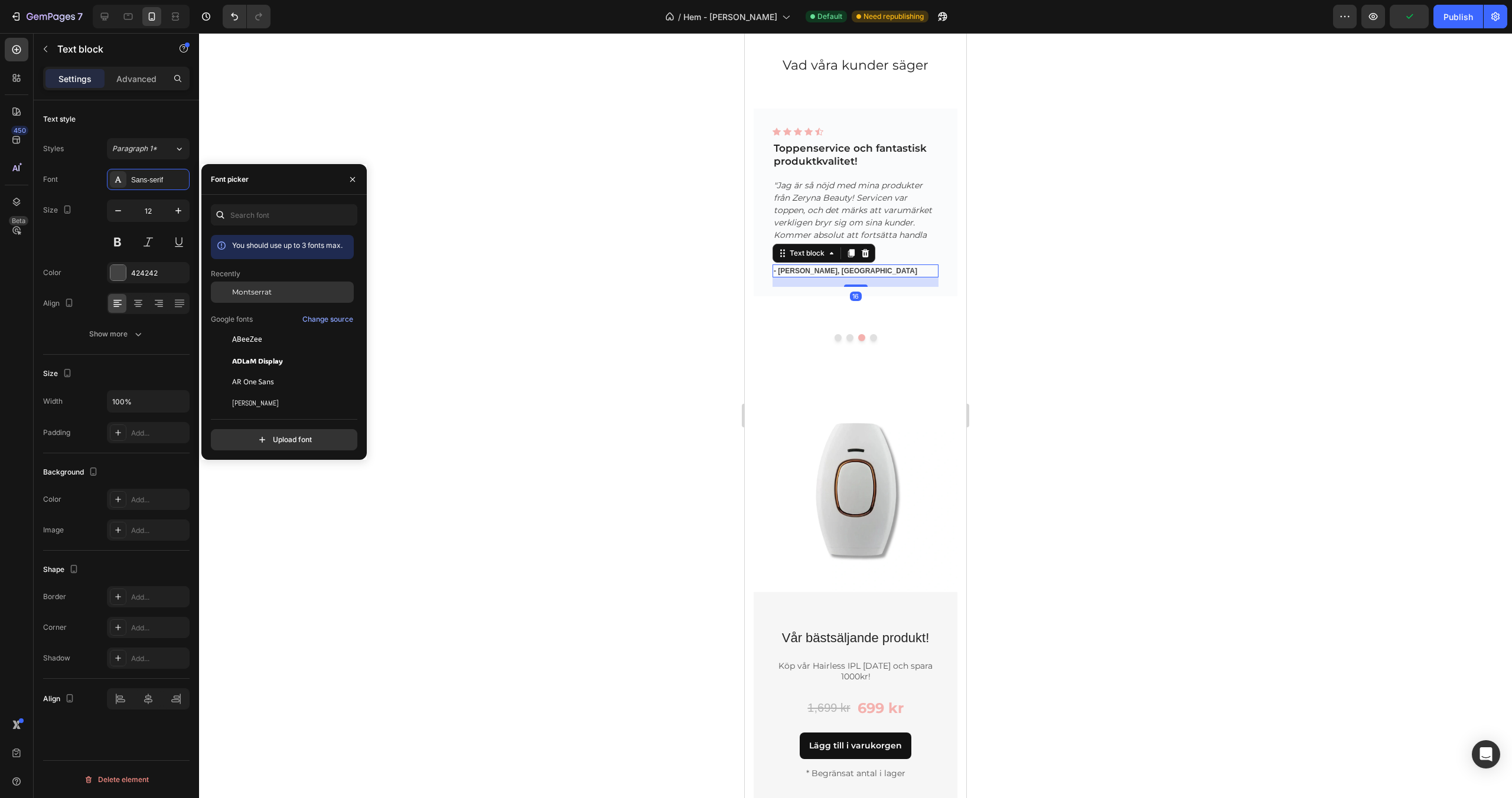
click at [257, 372] on div "Montserrat" at bounding box center [282, 382] width 143 height 21
click at [875, 338] on button "Dot" at bounding box center [873, 337] width 7 height 7
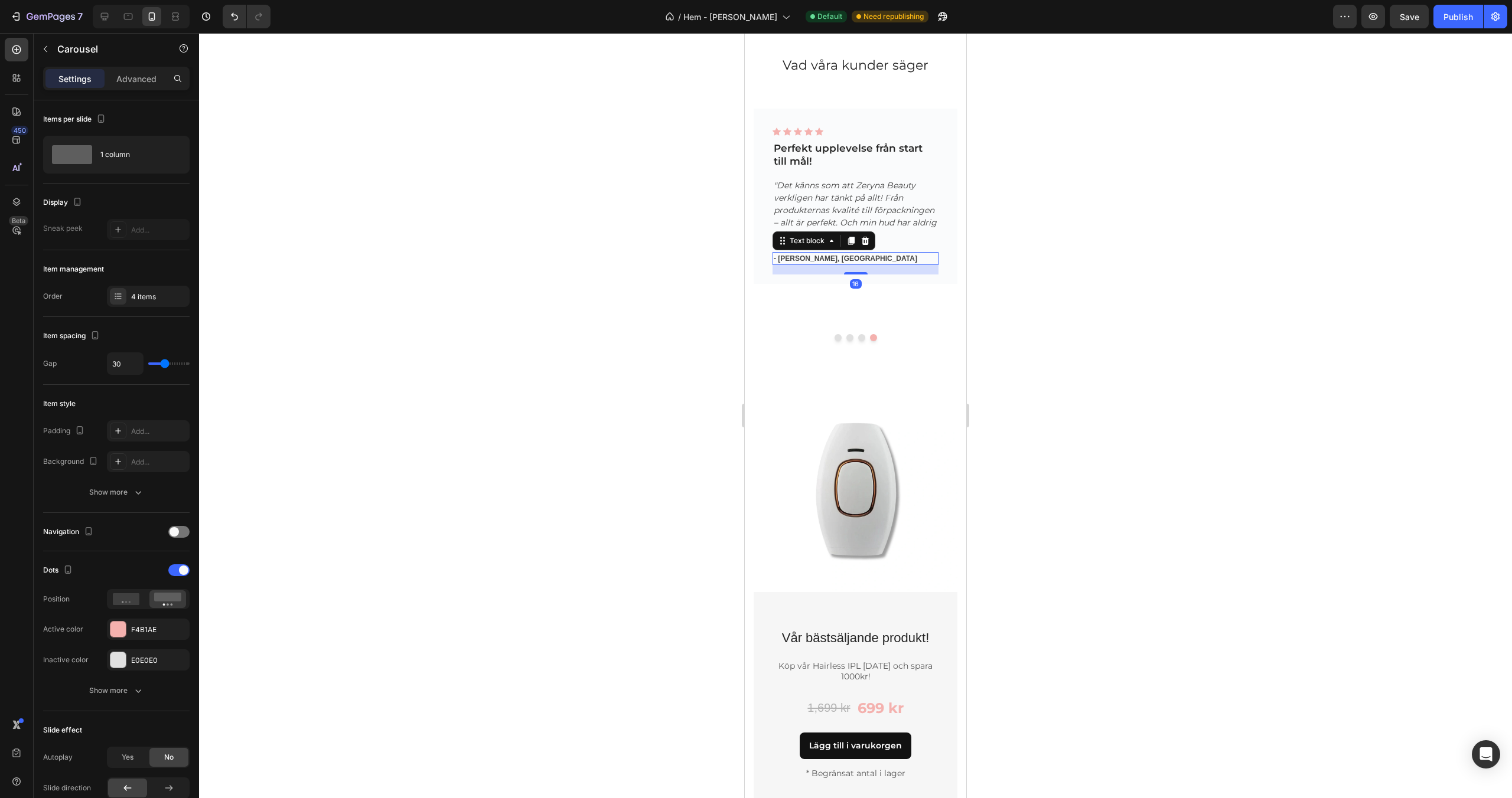
click at [838, 262] on p "- [PERSON_NAME], [GEOGRAPHIC_DATA]" at bounding box center [855, 259] width 164 height 11
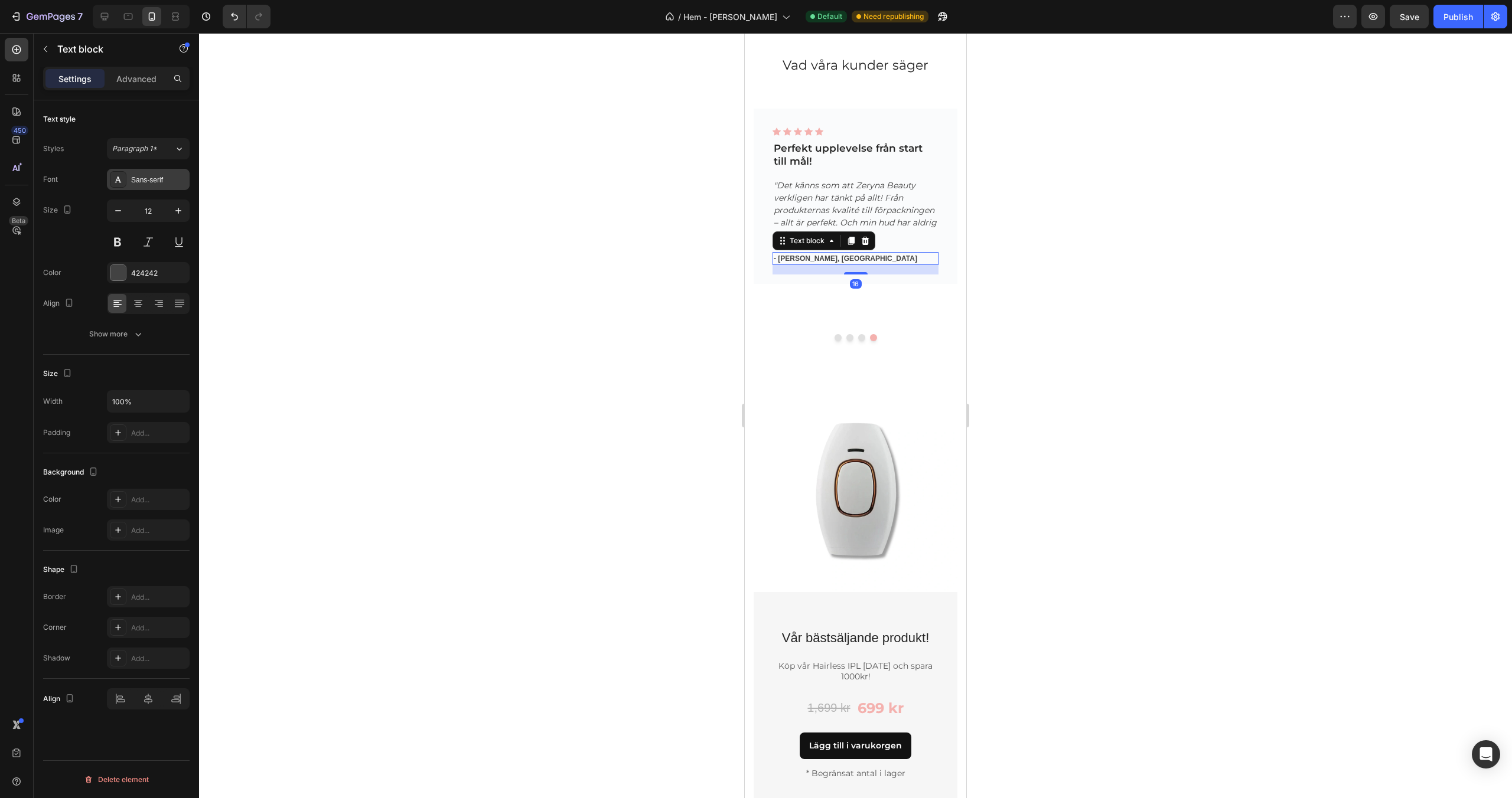
click at [141, 182] on div "Sans-serif" at bounding box center [159, 180] width 55 height 11
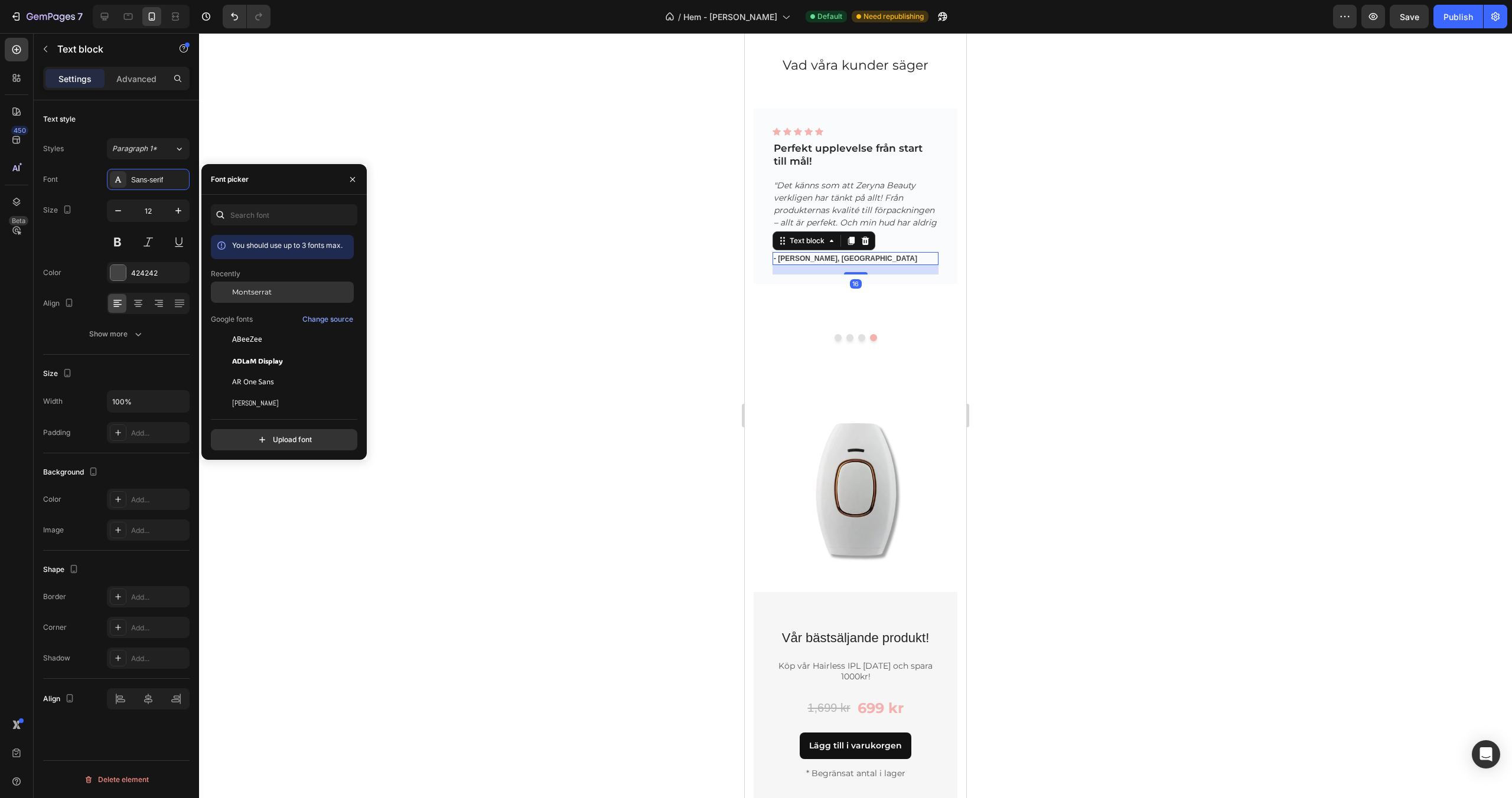
click at [238, 287] on span "Montserrat" at bounding box center [252, 292] width 39 height 11
click at [928, 359] on div "Vad våra kunder säger Heading Vad våra kunder säger Heading Icon Icon Icon Icon…" at bounding box center [855, 218] width 222 height 341
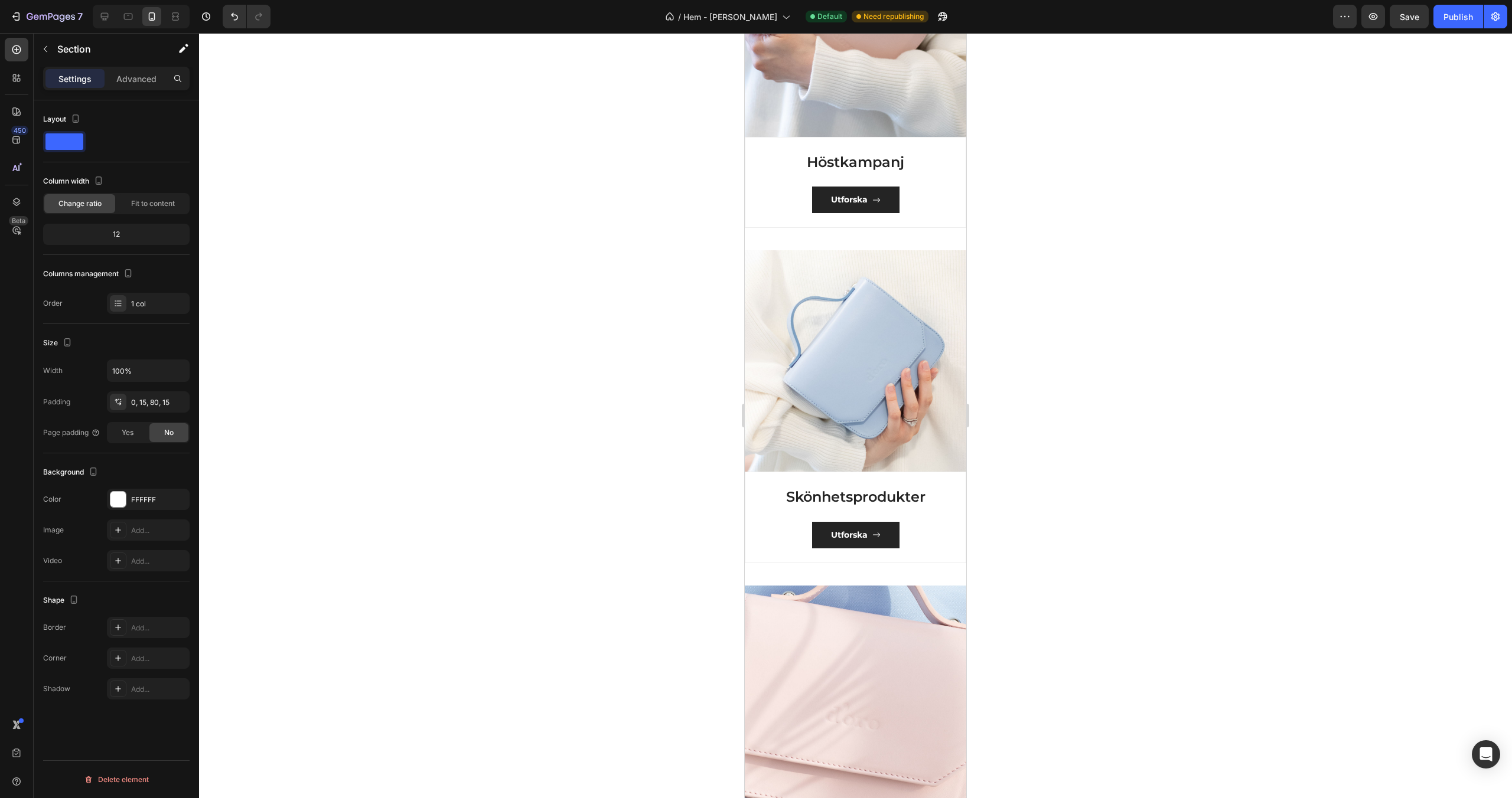
scroll to position [689, 0]
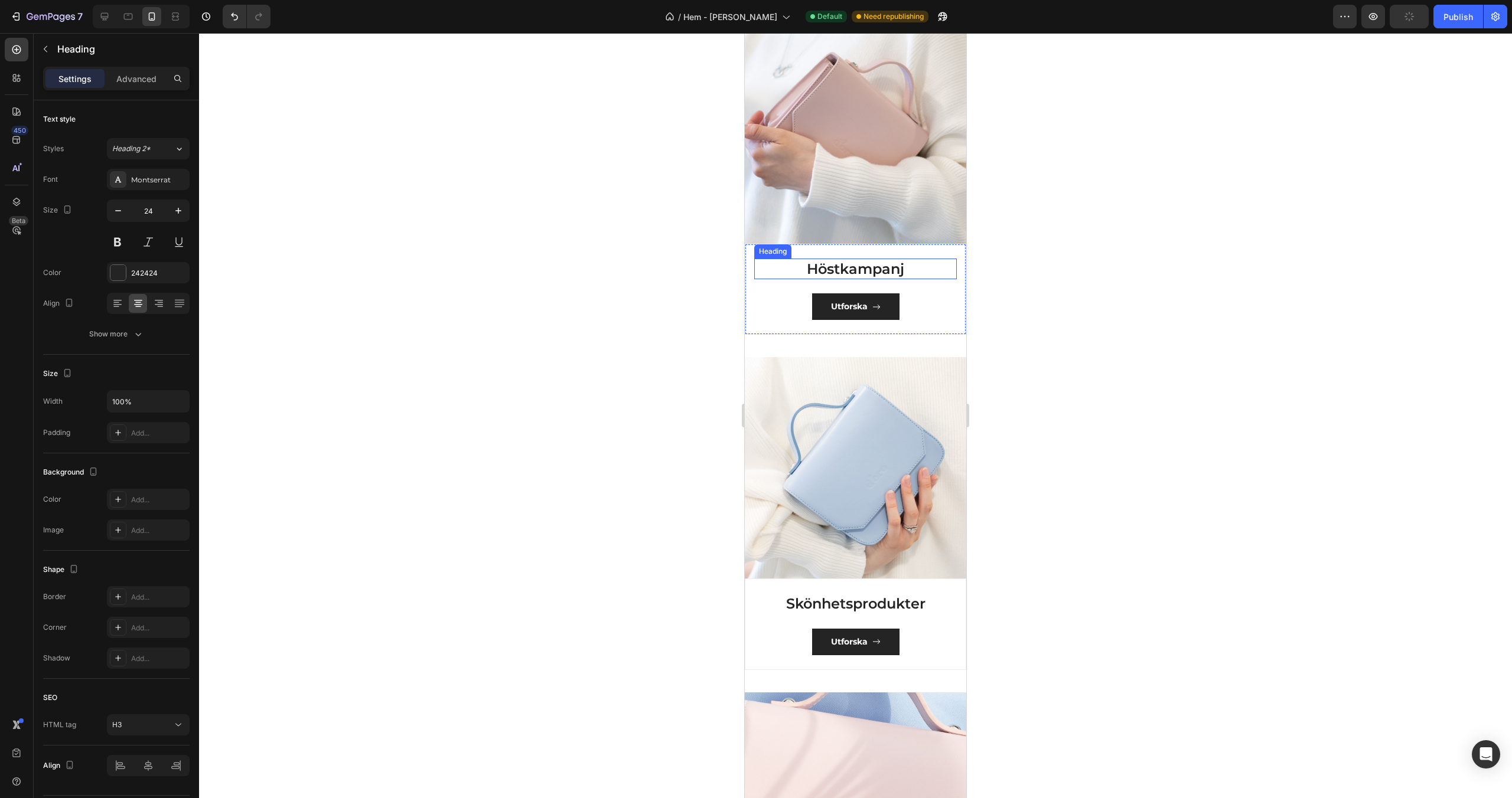
click at [867, 268] on h3 "Höstkampanj" at bounding box center [855, 268] width 203 height 20
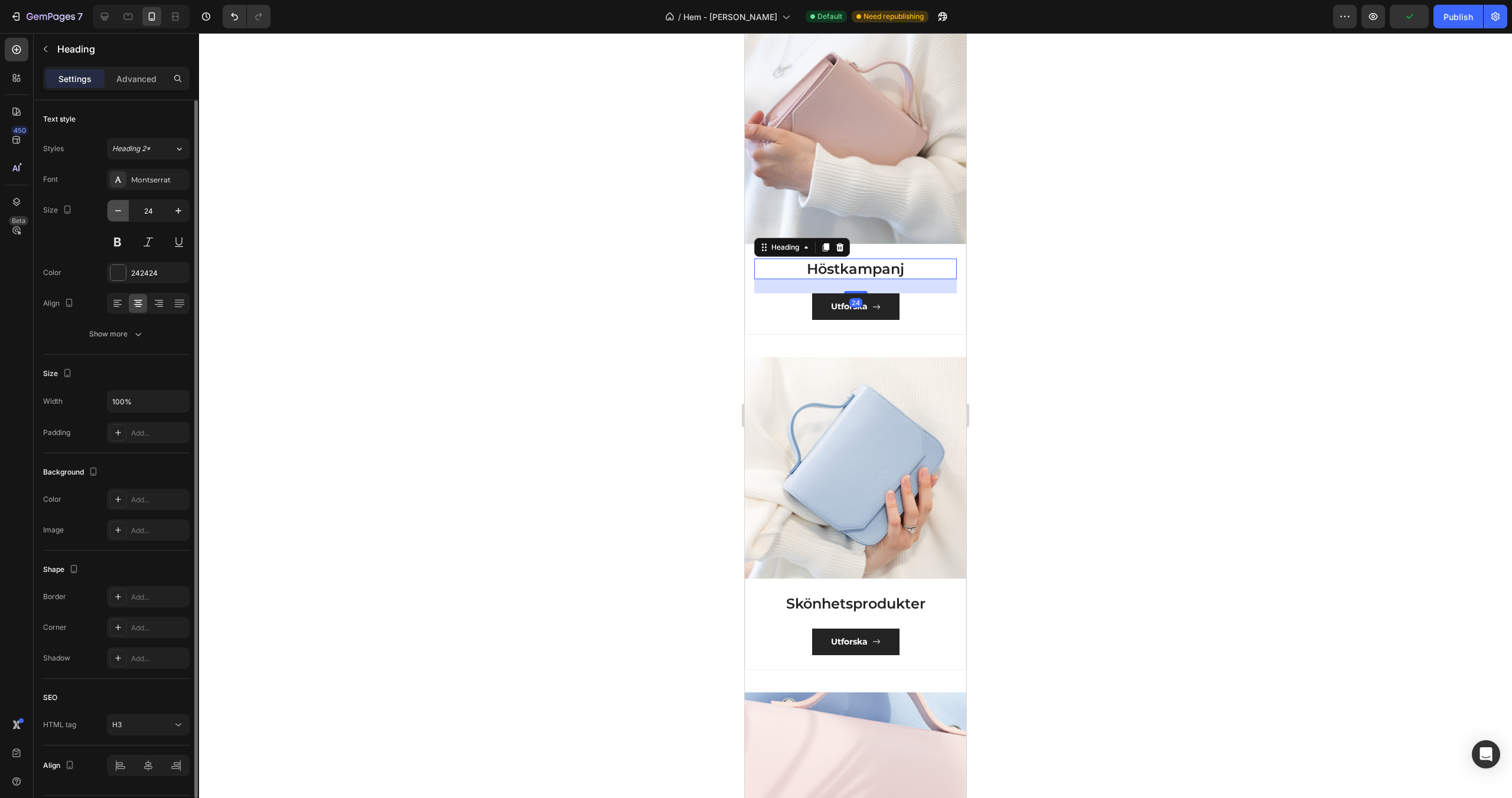
click at [122, 211] on icon "button" at bounding box center [118, 211] width 12 height 12
type input "20"
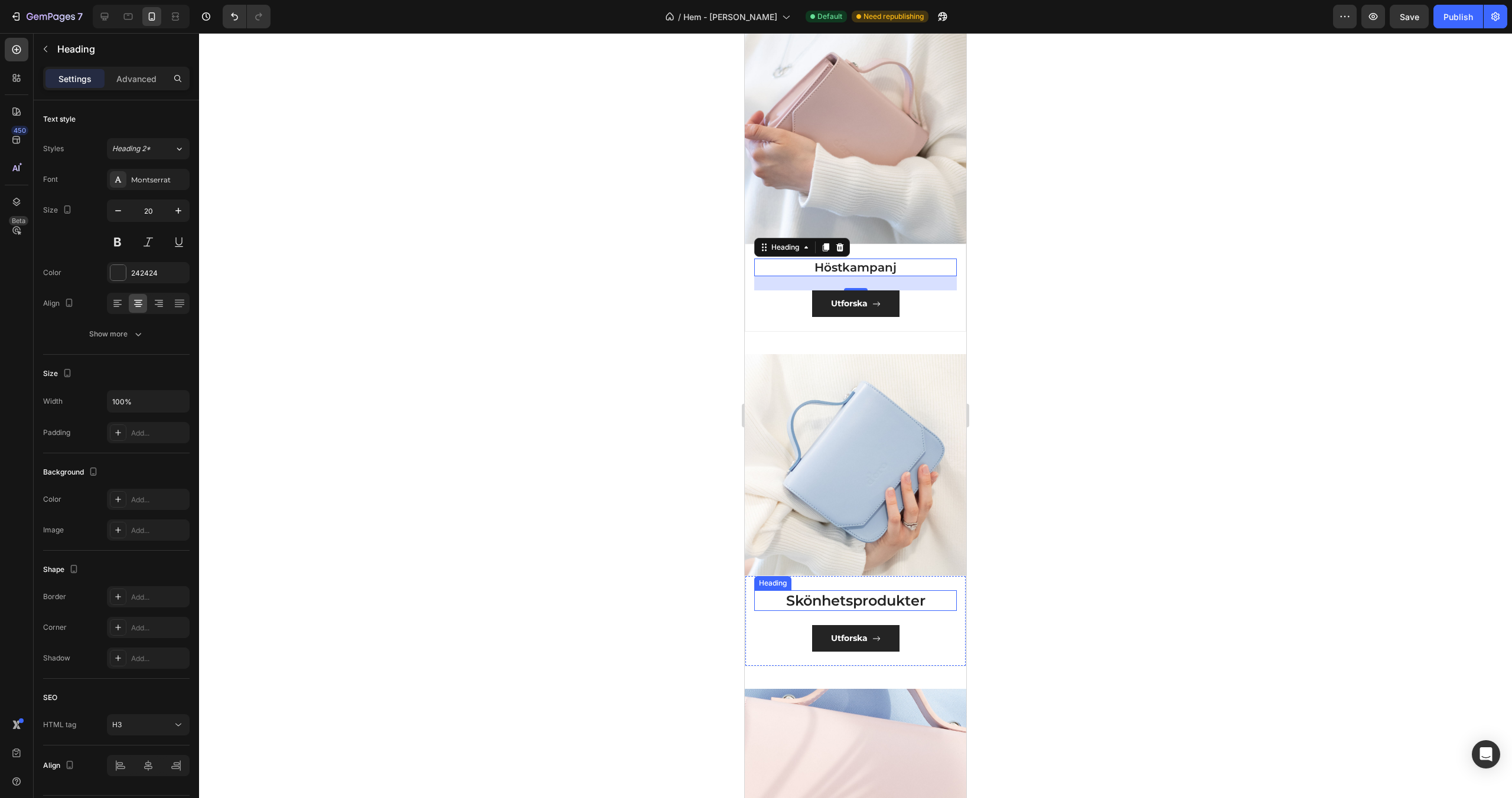
click at [843, 602] on h3 "Skönhetsprodukter" at bounding box center [855, 601] width 203 height 20
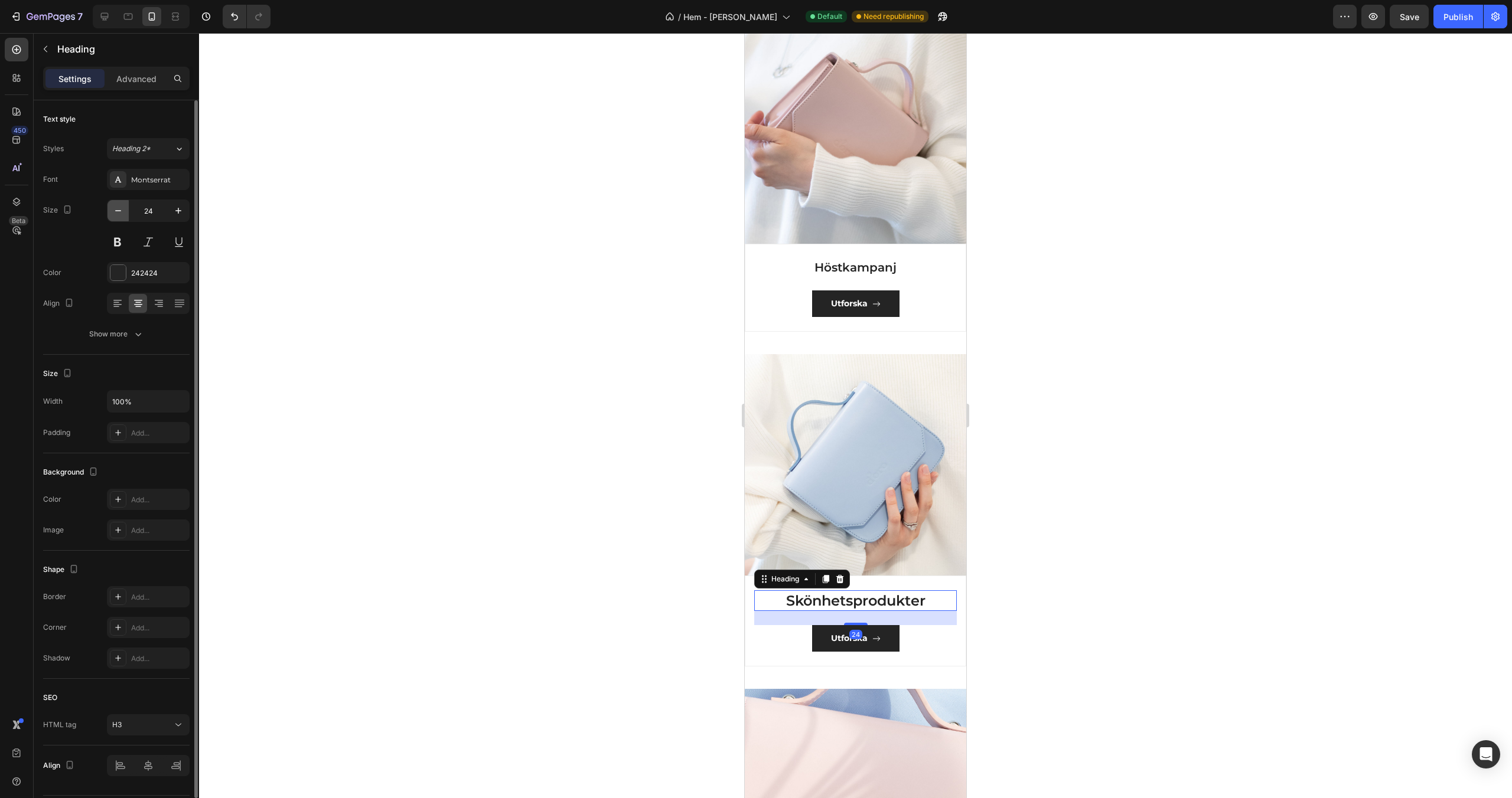
click at [120, 204] on button "button" at bounding box center [118, 211] width 21 height 21
type input "20"
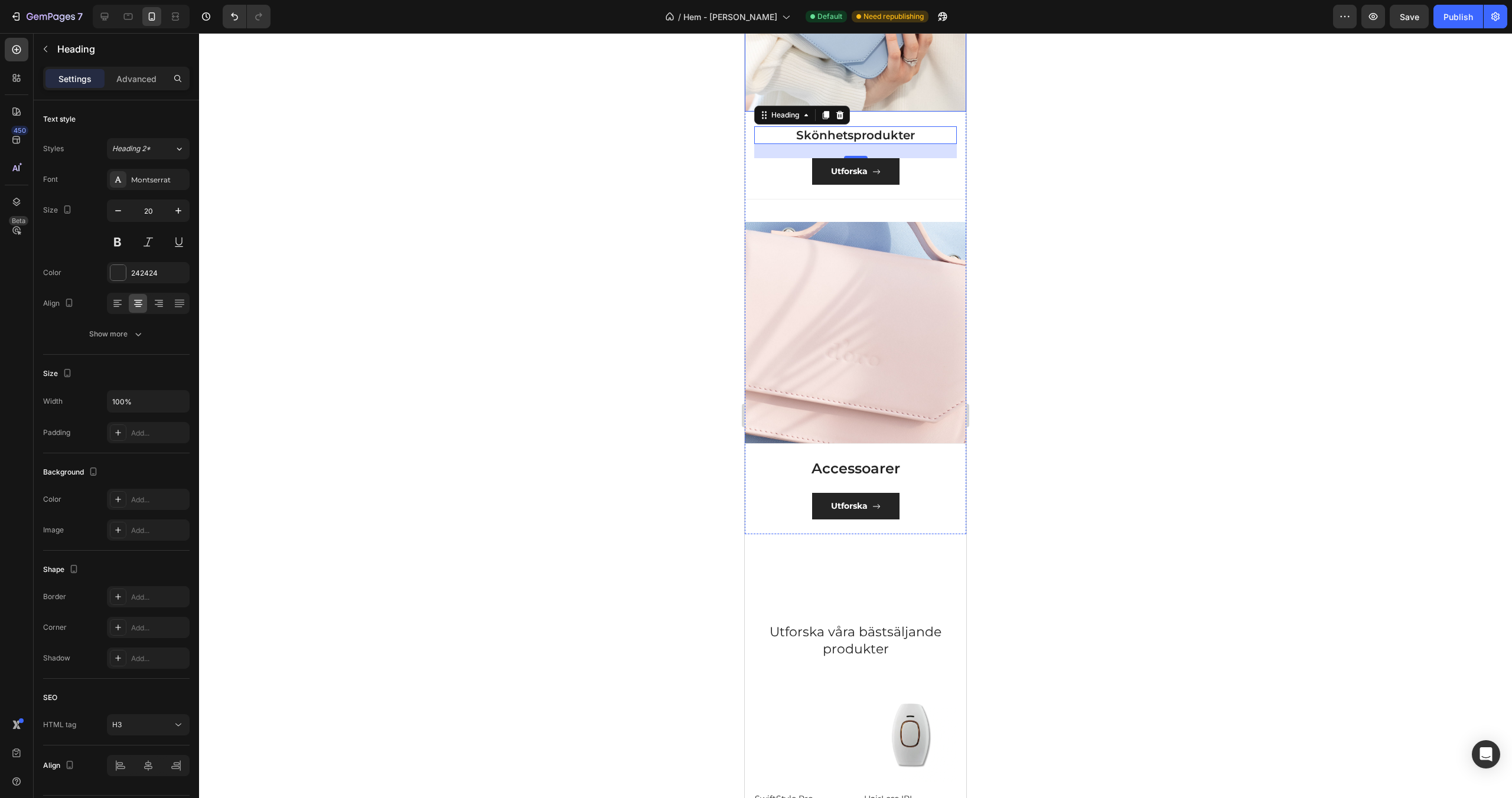
scroll to position [1178, 0]
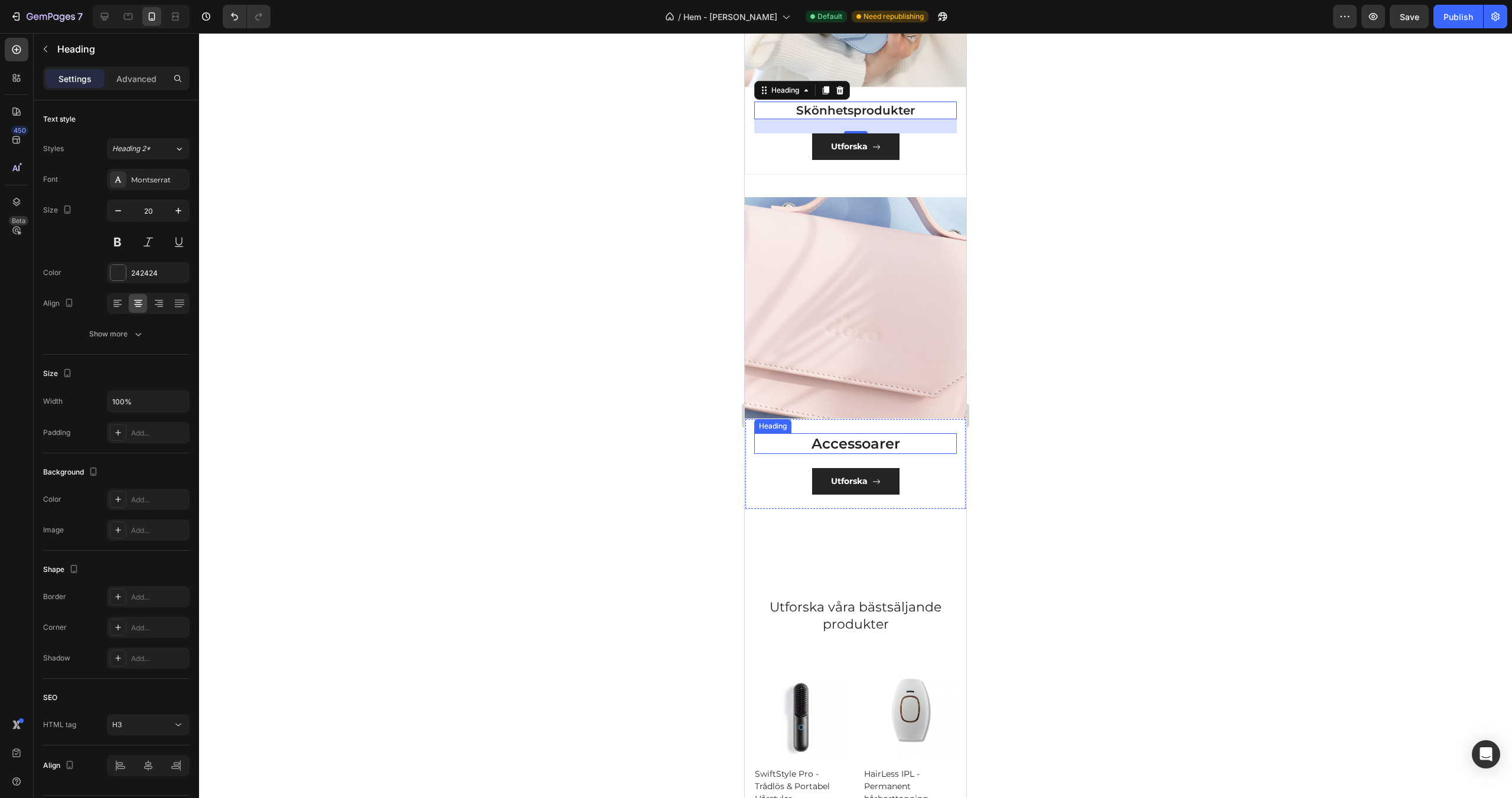
click at [851, 441] on h3 "Accessoarer" at bounding box center [855, 443] width 203 height 20
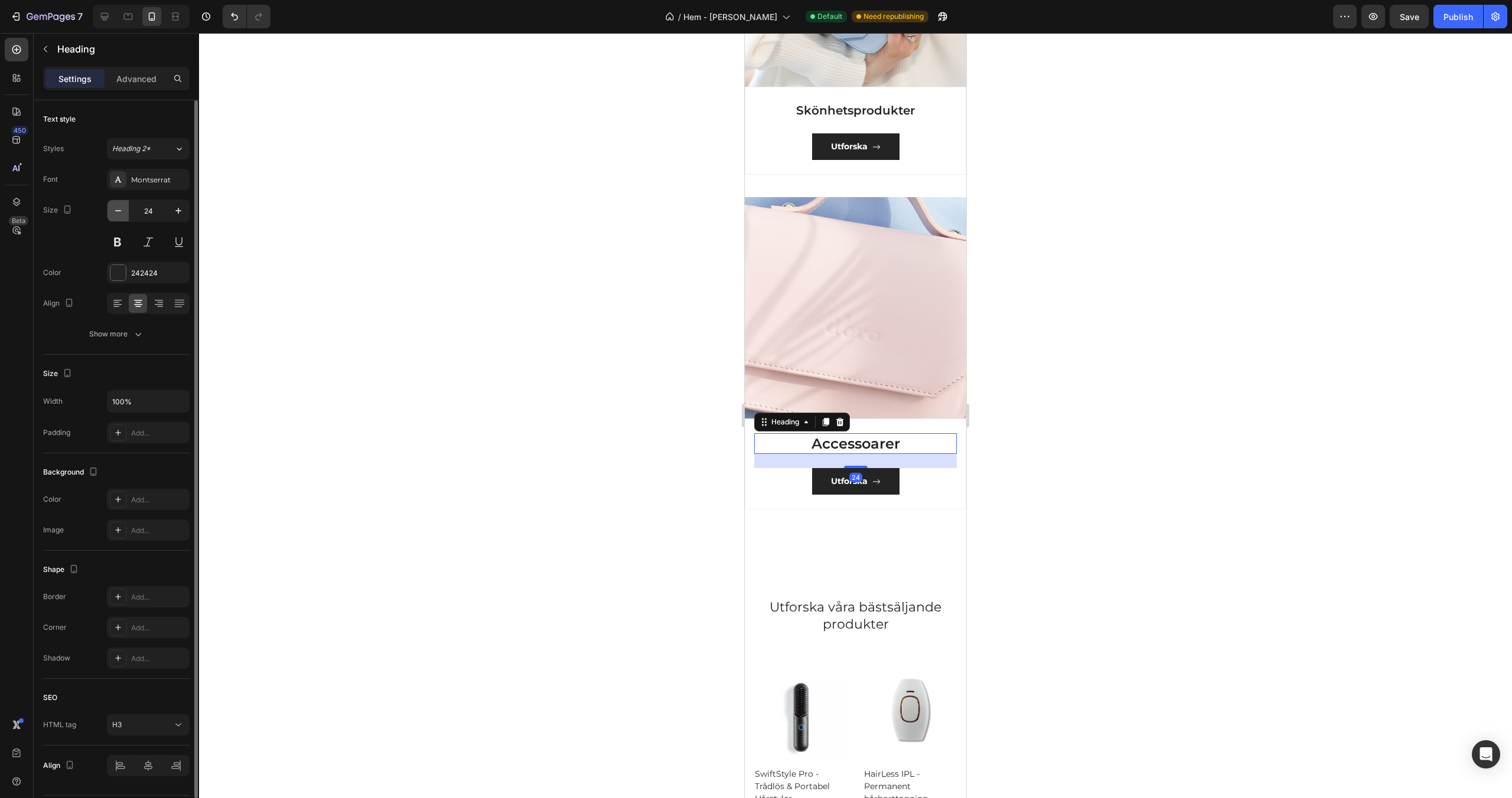
click at [110, 208] on button "button" at bounding box center [118, 211] width 21 height 21
type input "20"
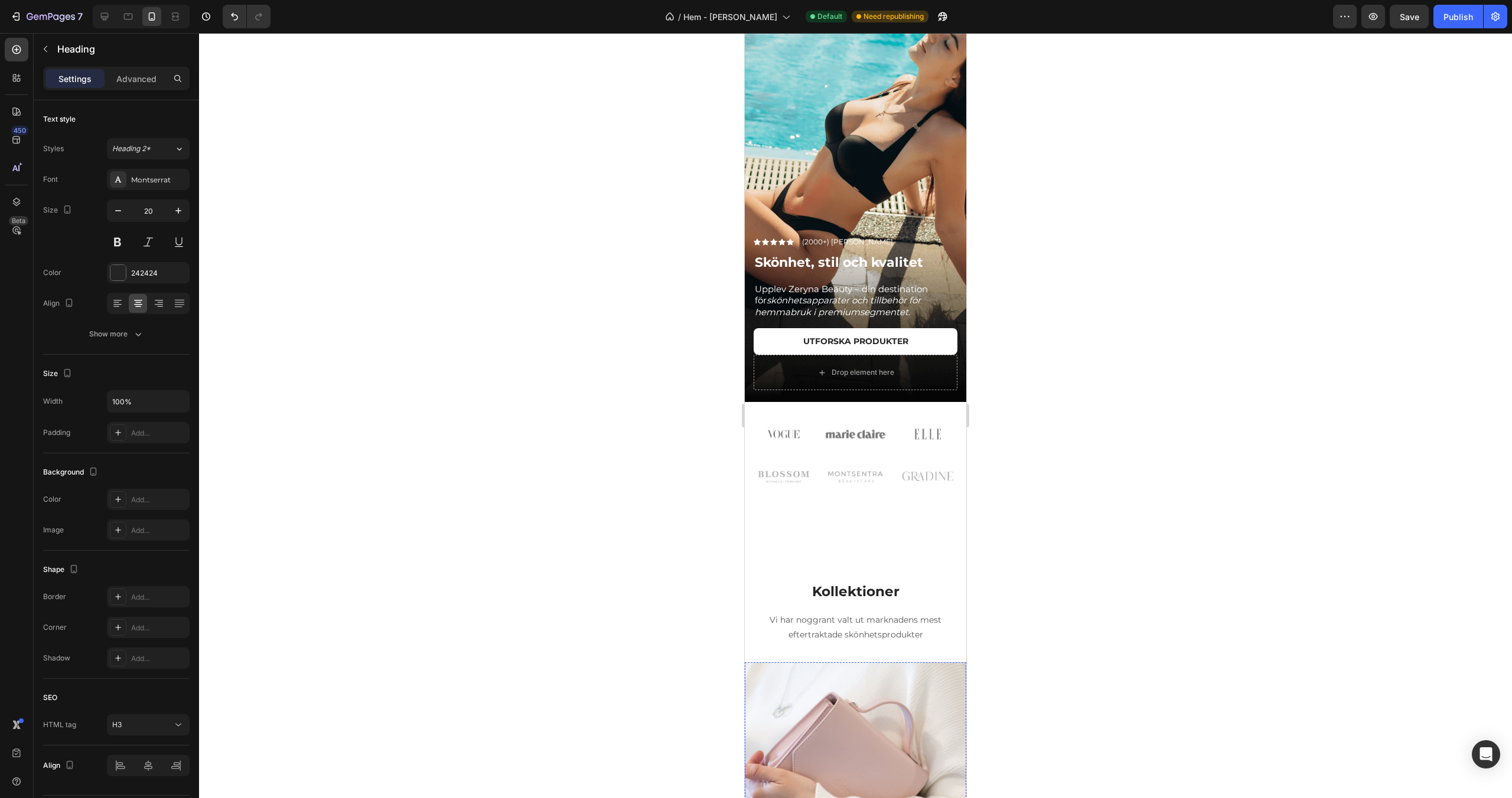
scroll to position [0, 0]
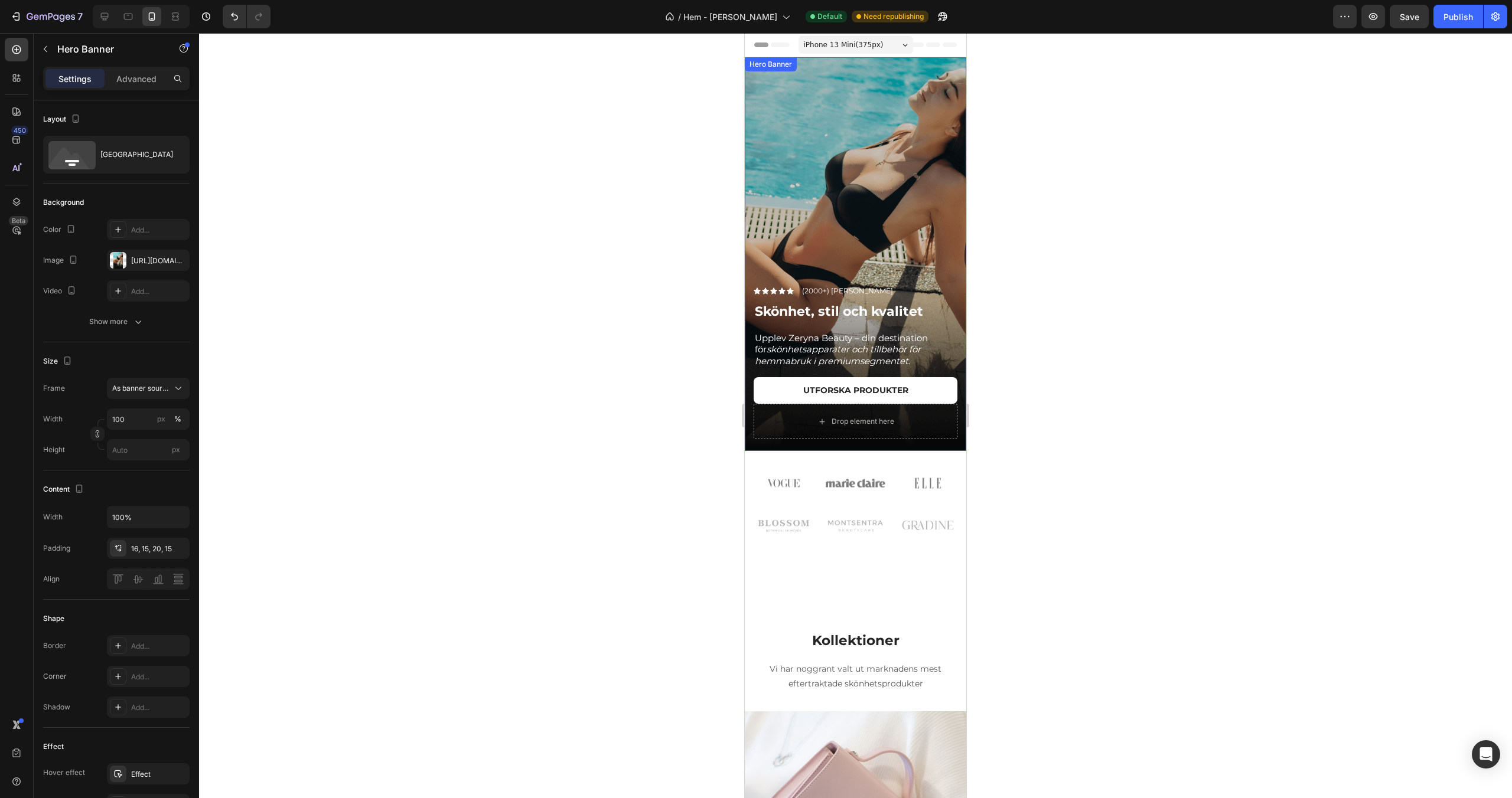
click at [815, 226] on div "Overlay" at bounding box center [855, 254] width 222 height 394
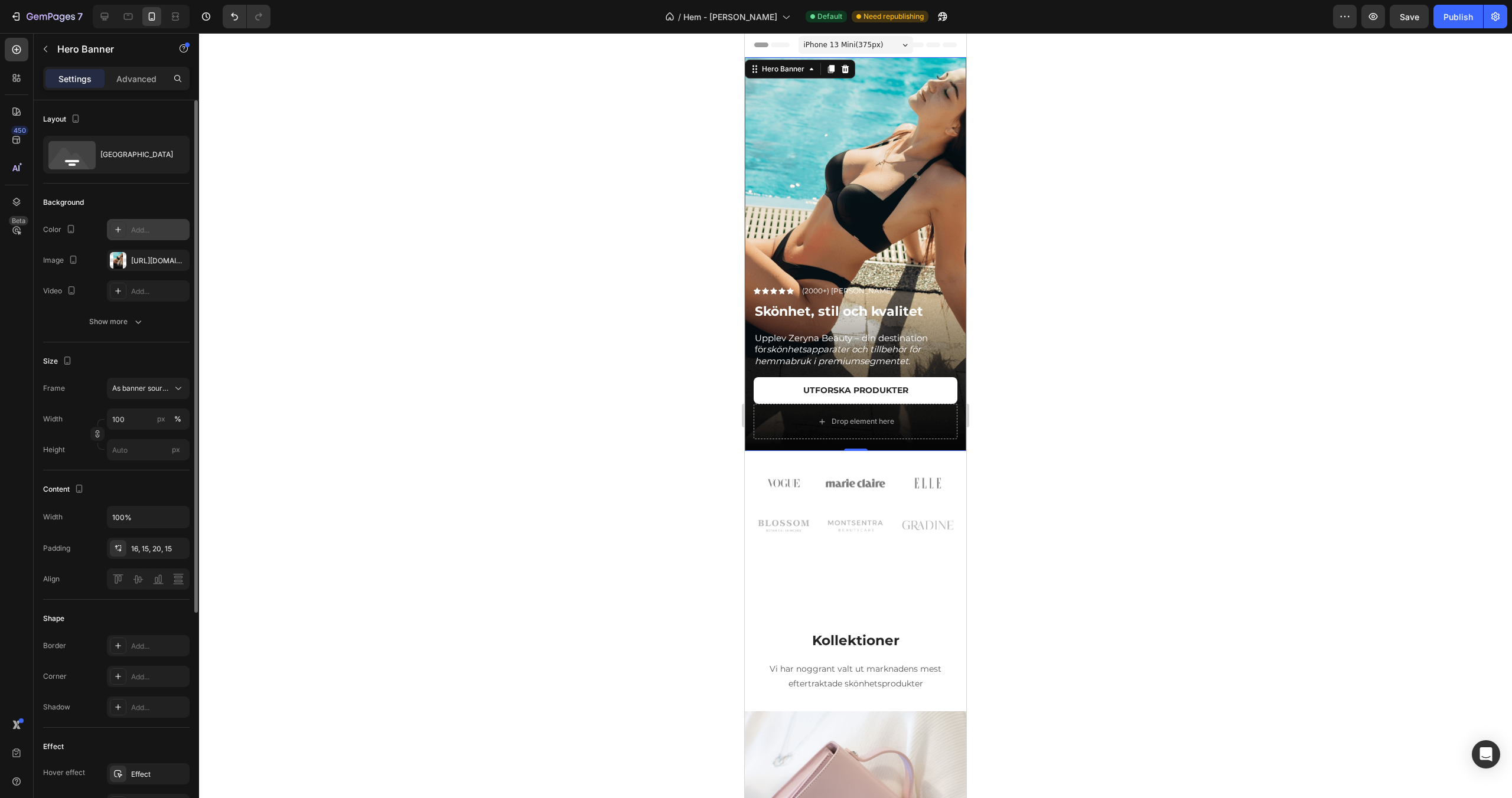
click at [155, 228] on div "Add..." at bounding box center [159, 230] width 55 height 11
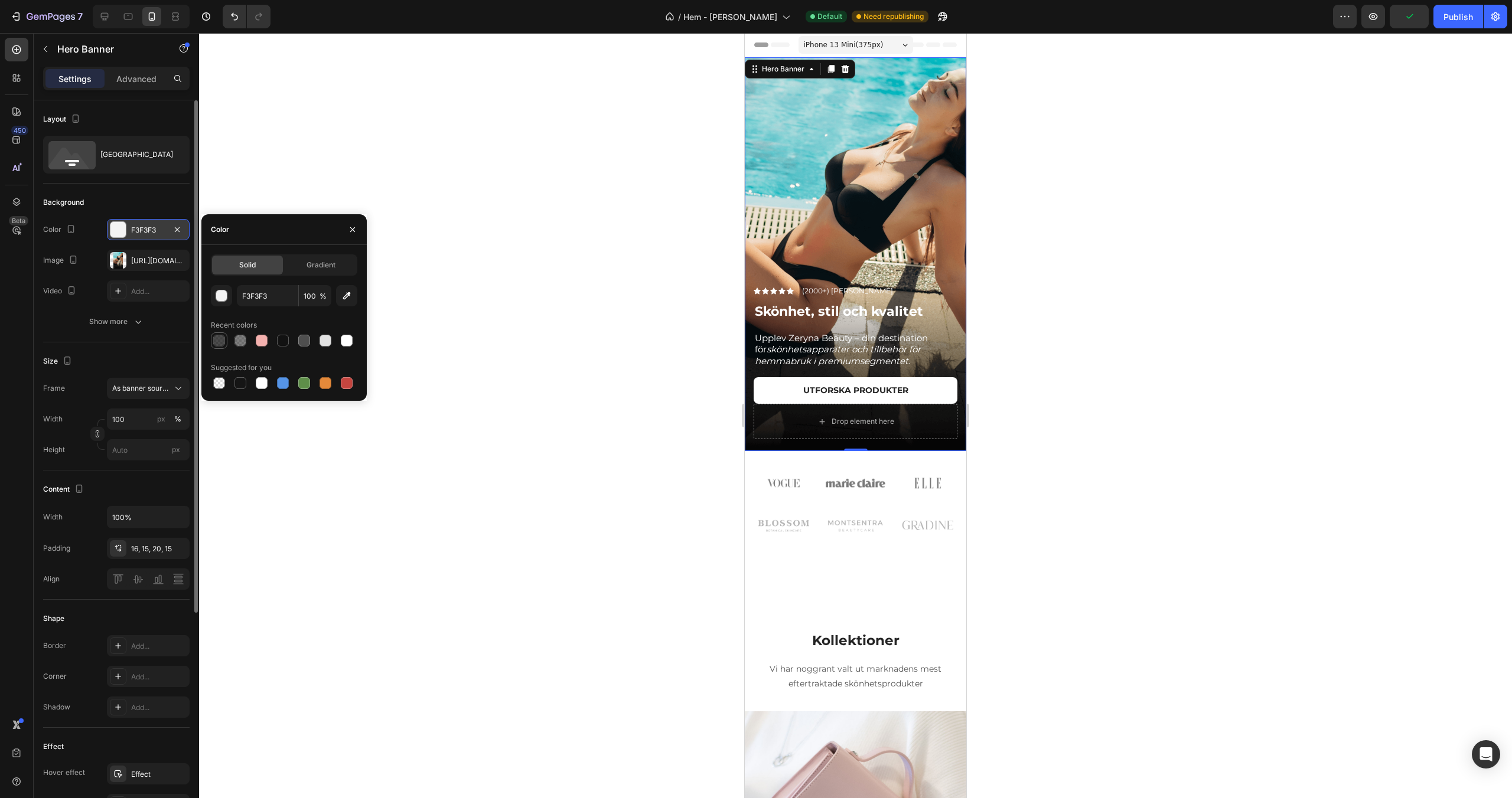
click at [220, 339] on div at bounding box center [219, 341] width 12 height 12
type input "000000"
type input "70"
click at [286, 340] on div at bounding box center [283, 341] width 12 height 12
type input "121212"
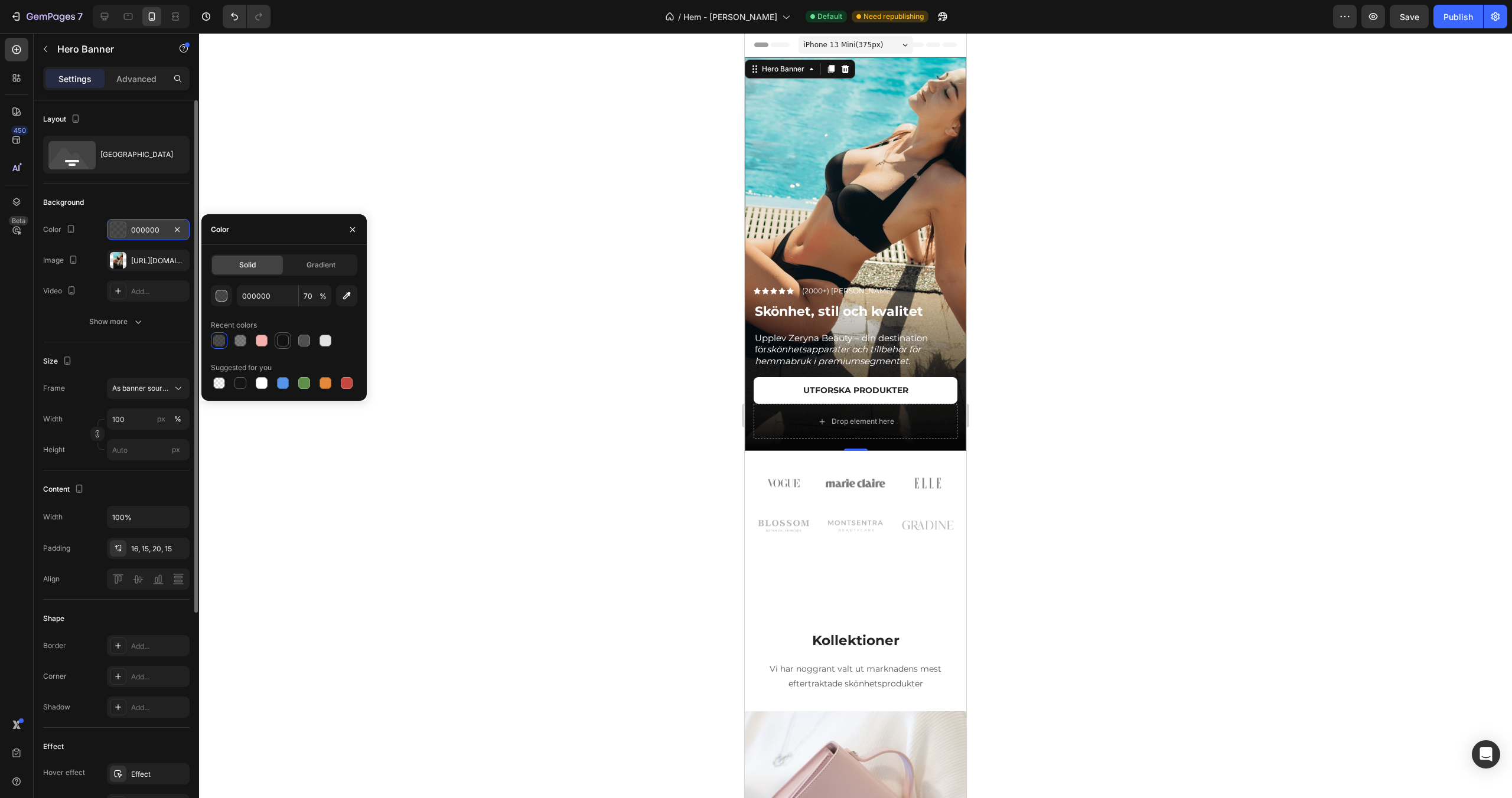
type input "100"
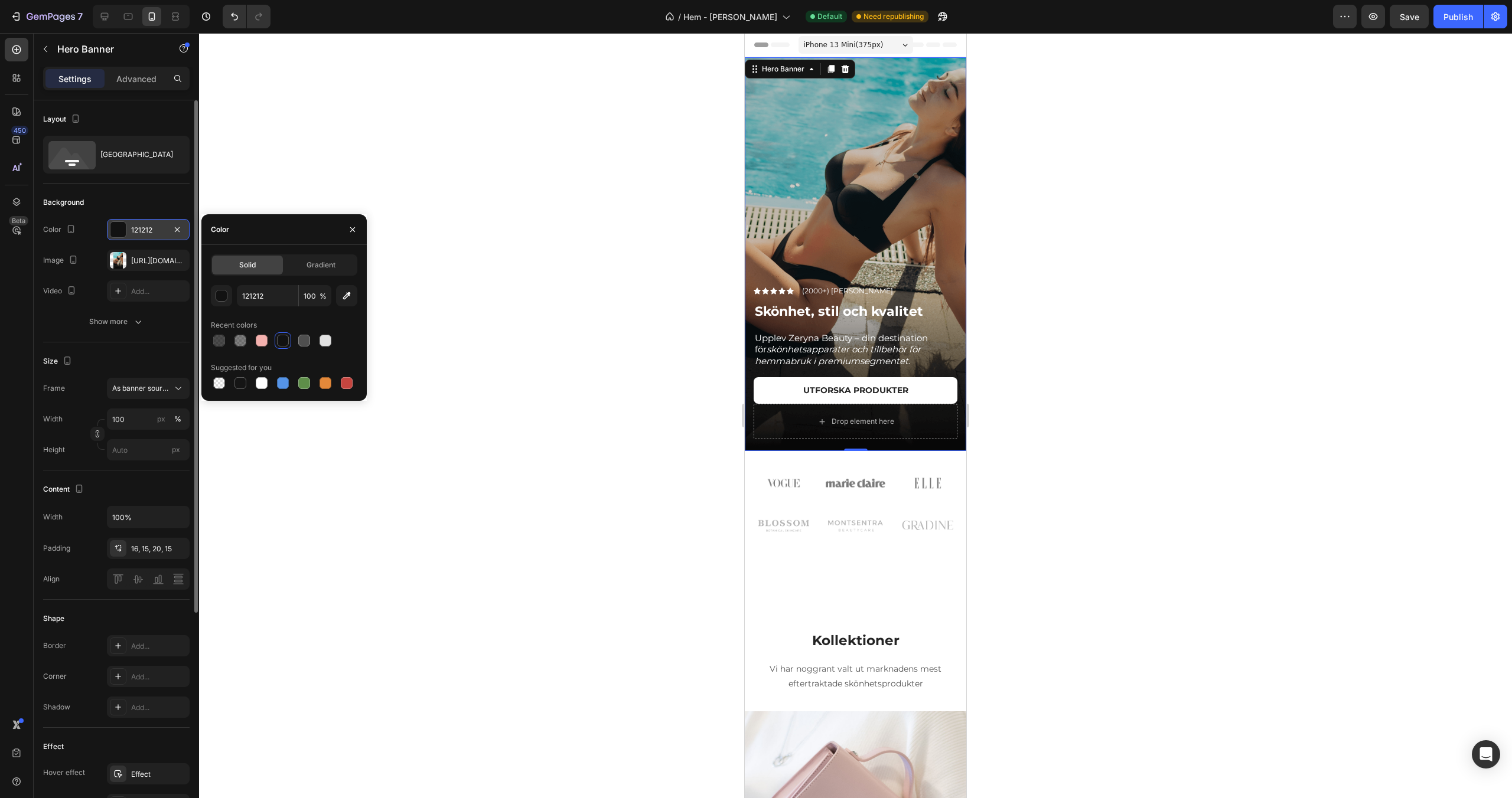
click at [816, 226] on div "Overlay" at bounding box center [855, 254] width 222 height 394
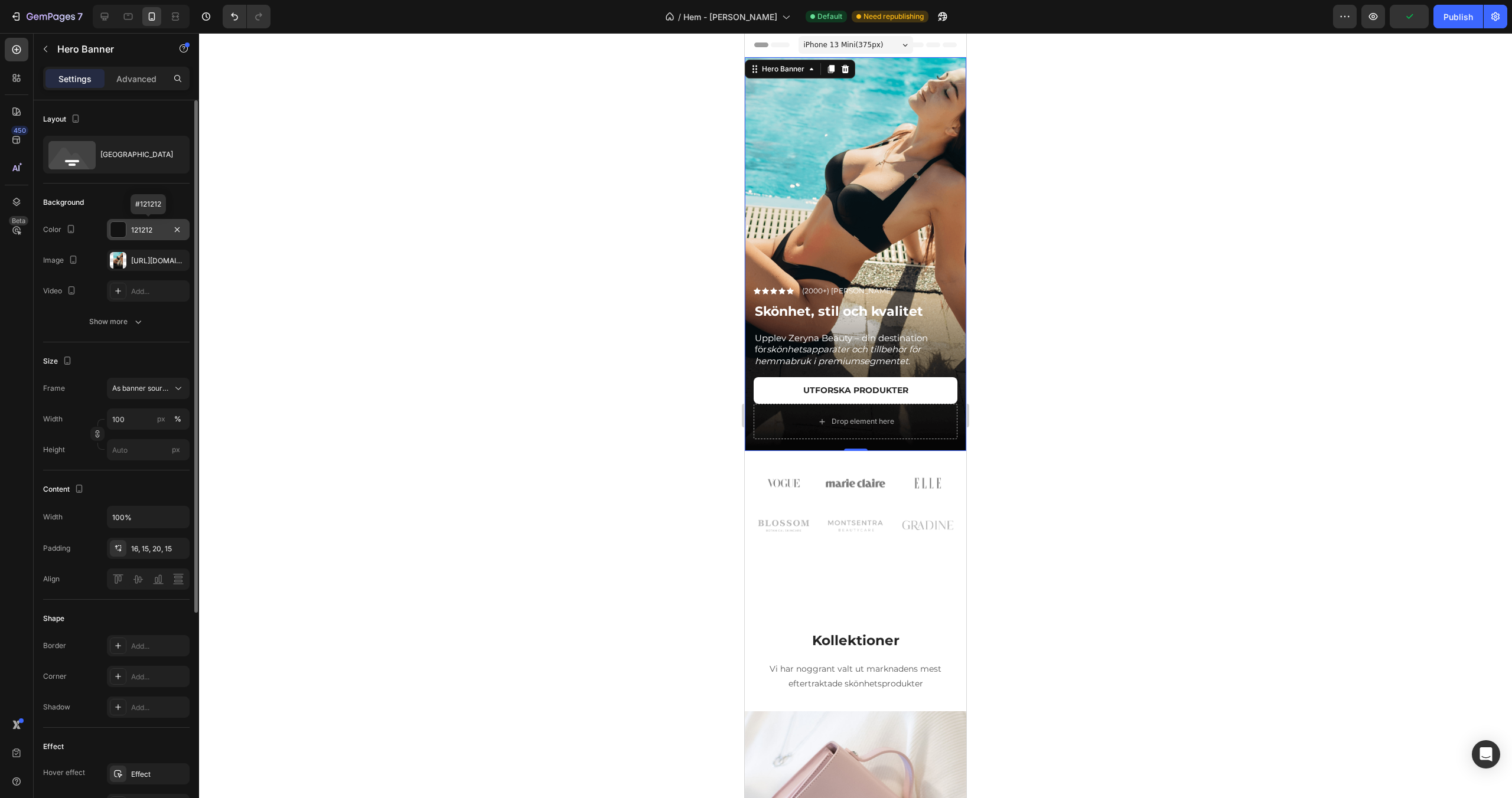
click at [140, 226] on div "121212" at bounding box center [148, 230] width 34 height 11
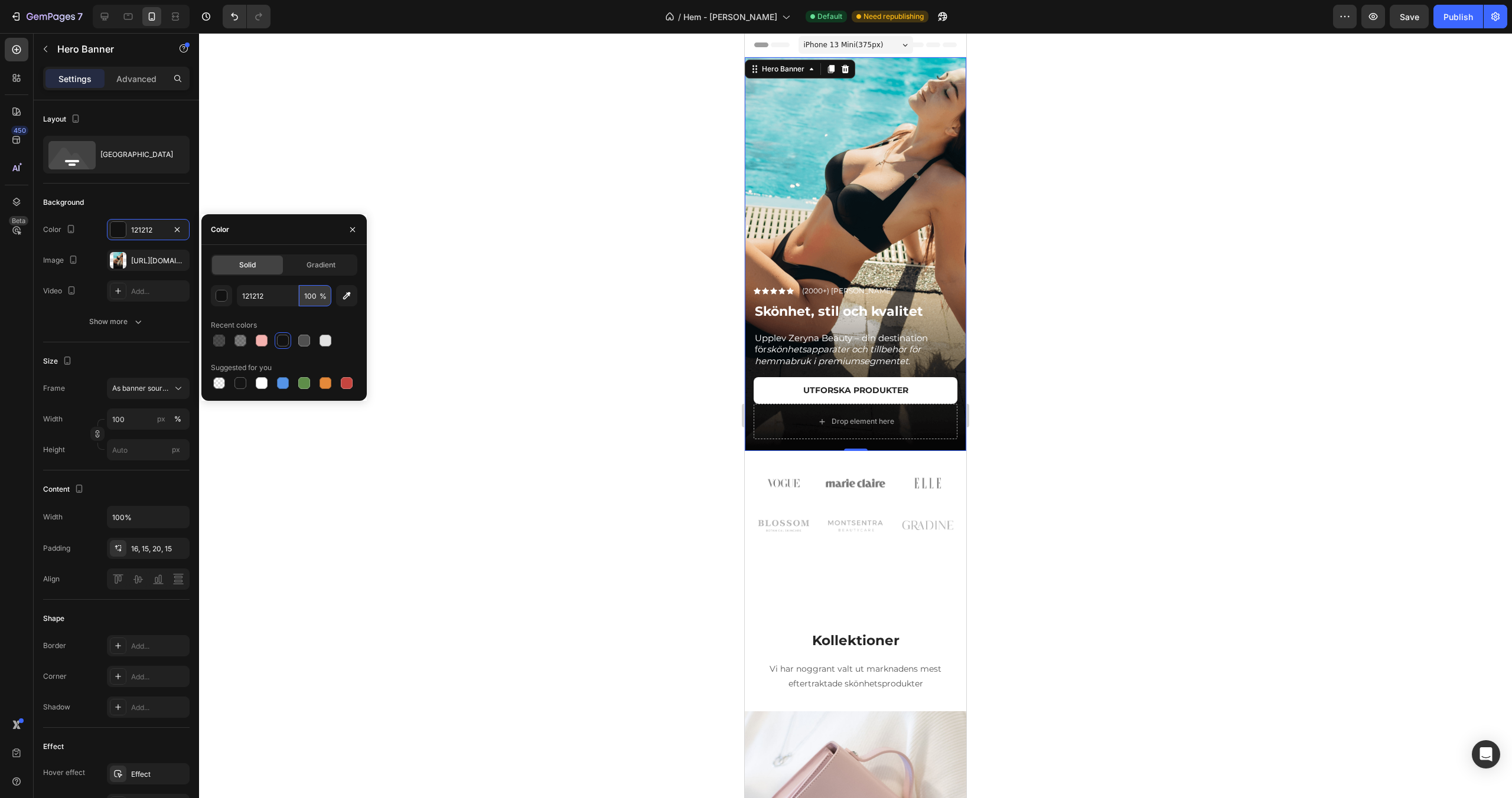
click at [315, 295] on input "100" at bounding box center [315, 296] width 32 height 21
click at [320, 268] on span "Gradient" at bounding box center [321, 265] width 29 height 11
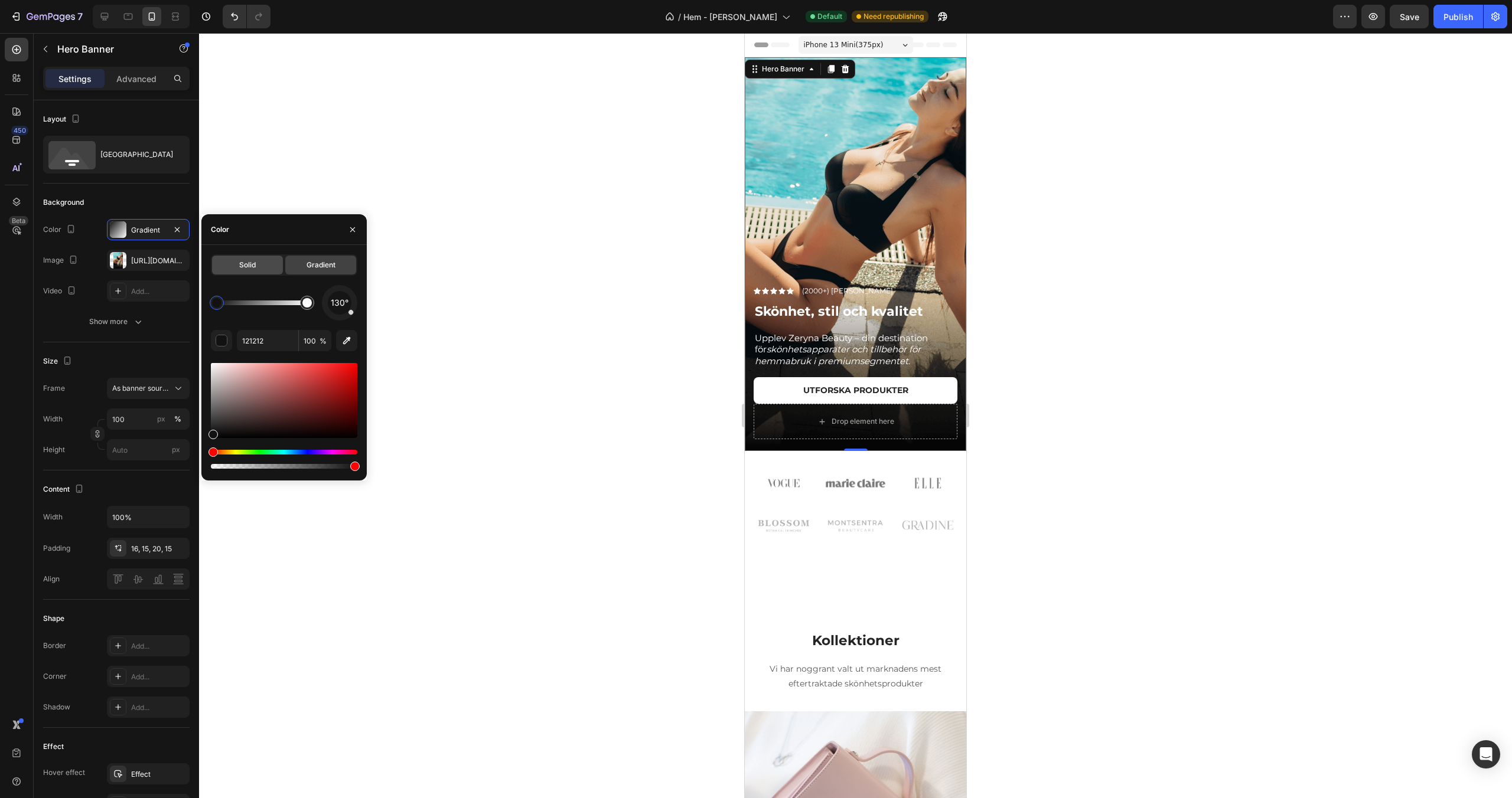
click at [252, 266] on span "Solid" at bounding box center [247, 265] width 16 height 11
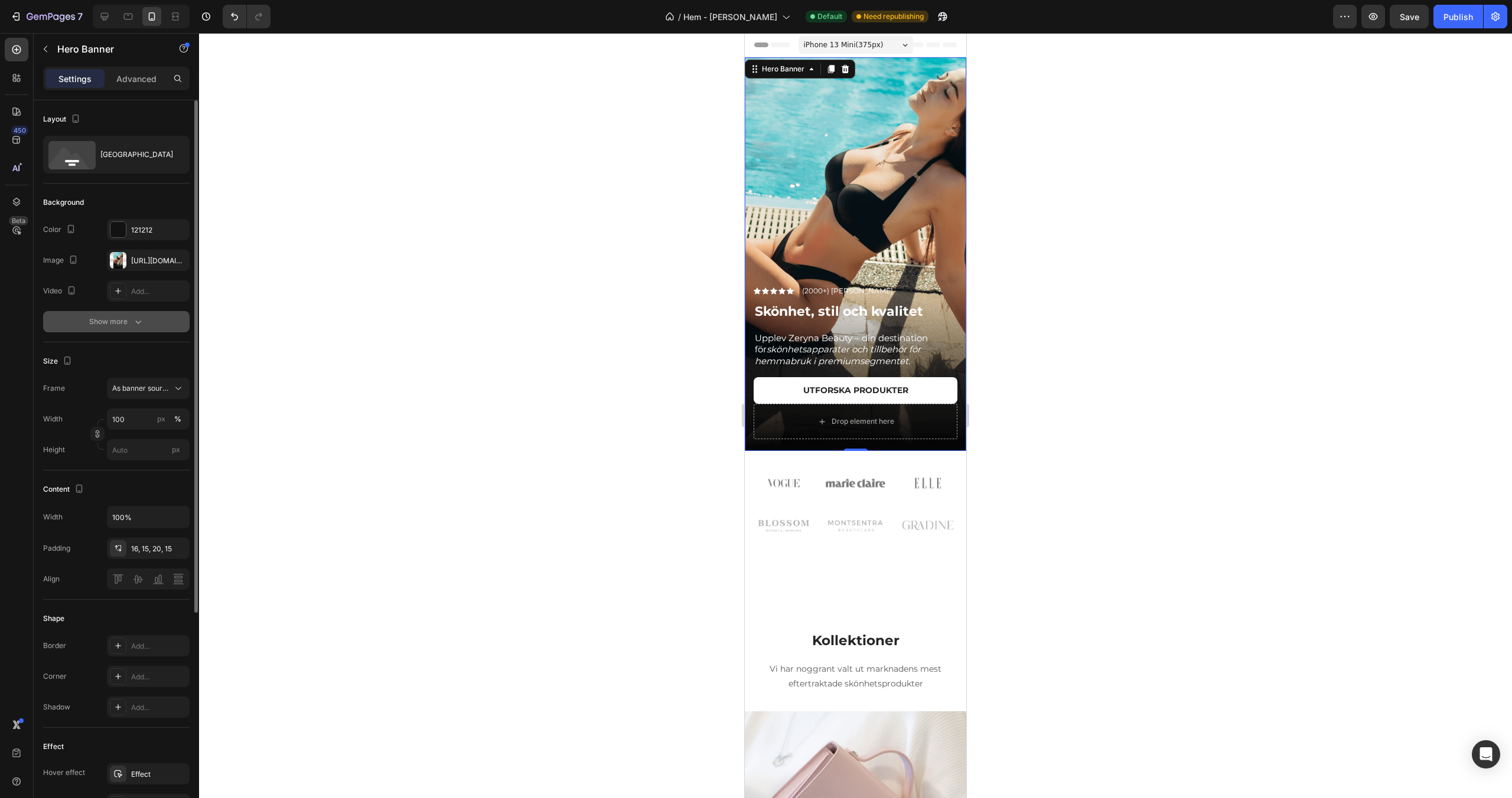
click at [113, 322] on div "Show more" at bounding box center [116, 322] width 55 height 12
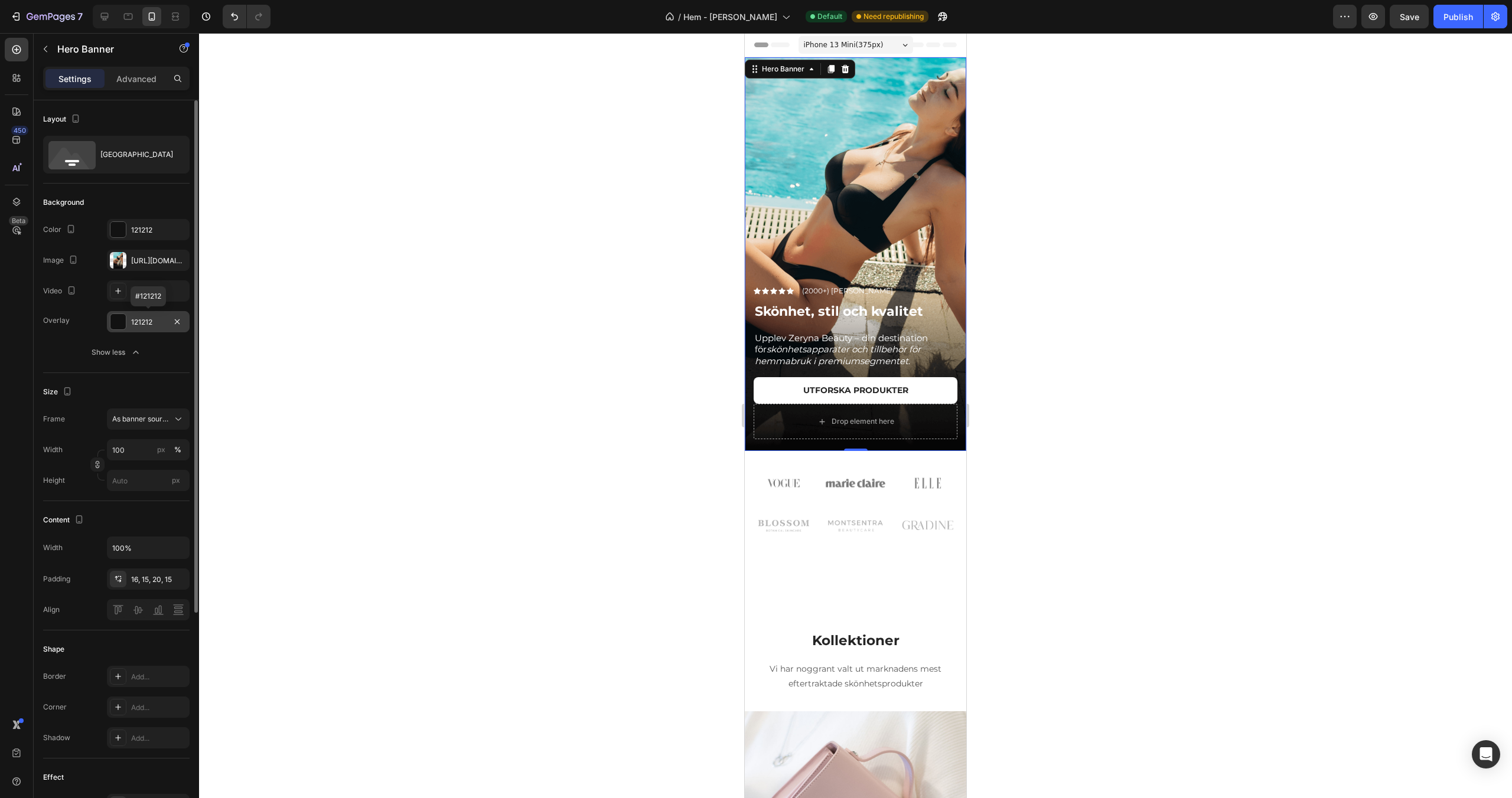
click at [136, 322] on div "121212" at bounding box center [148, 322] width 34 height 11
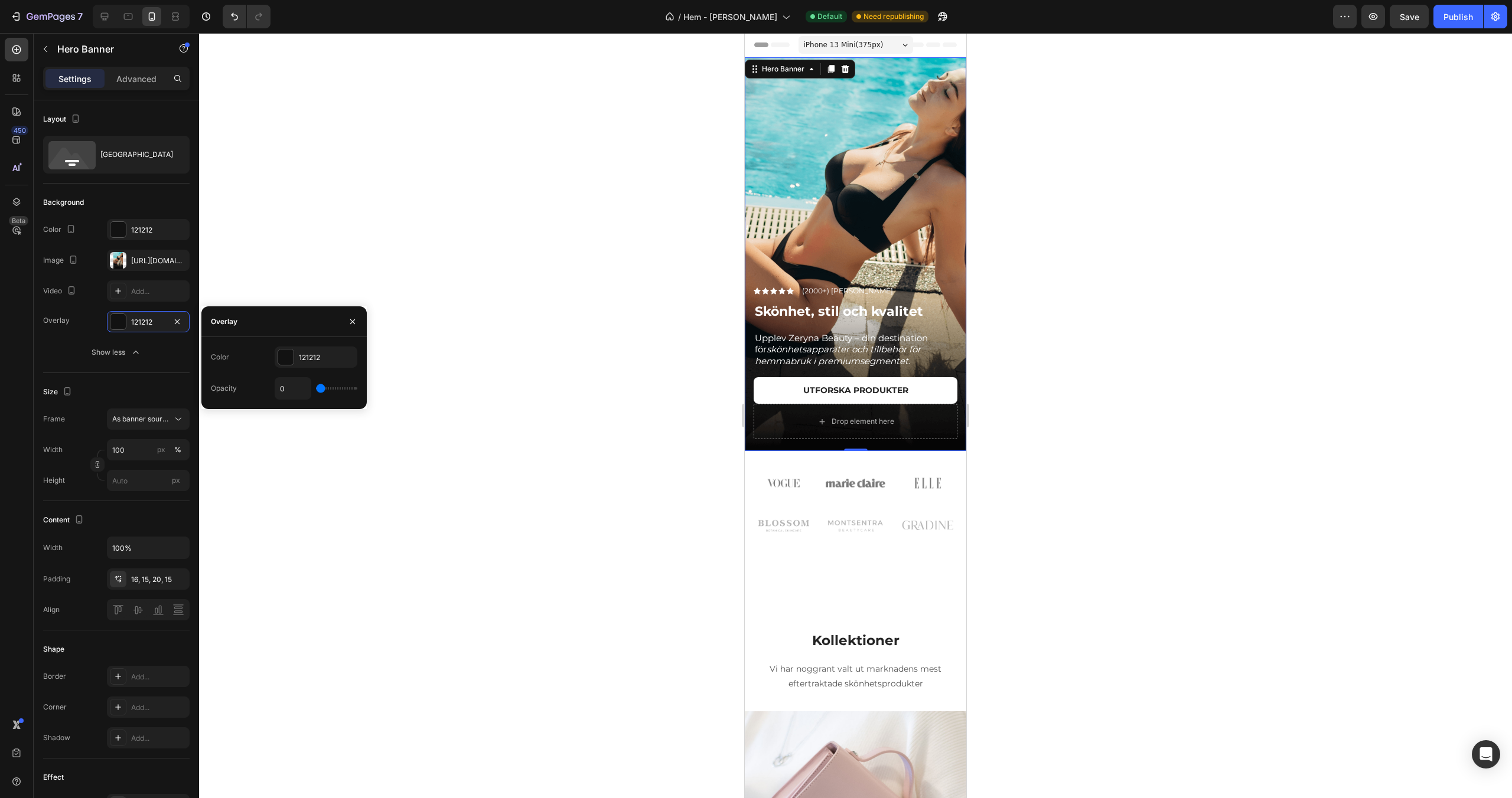
type input "1%"
type input "1"
type input "4%"
type input "4"
type input "6%"
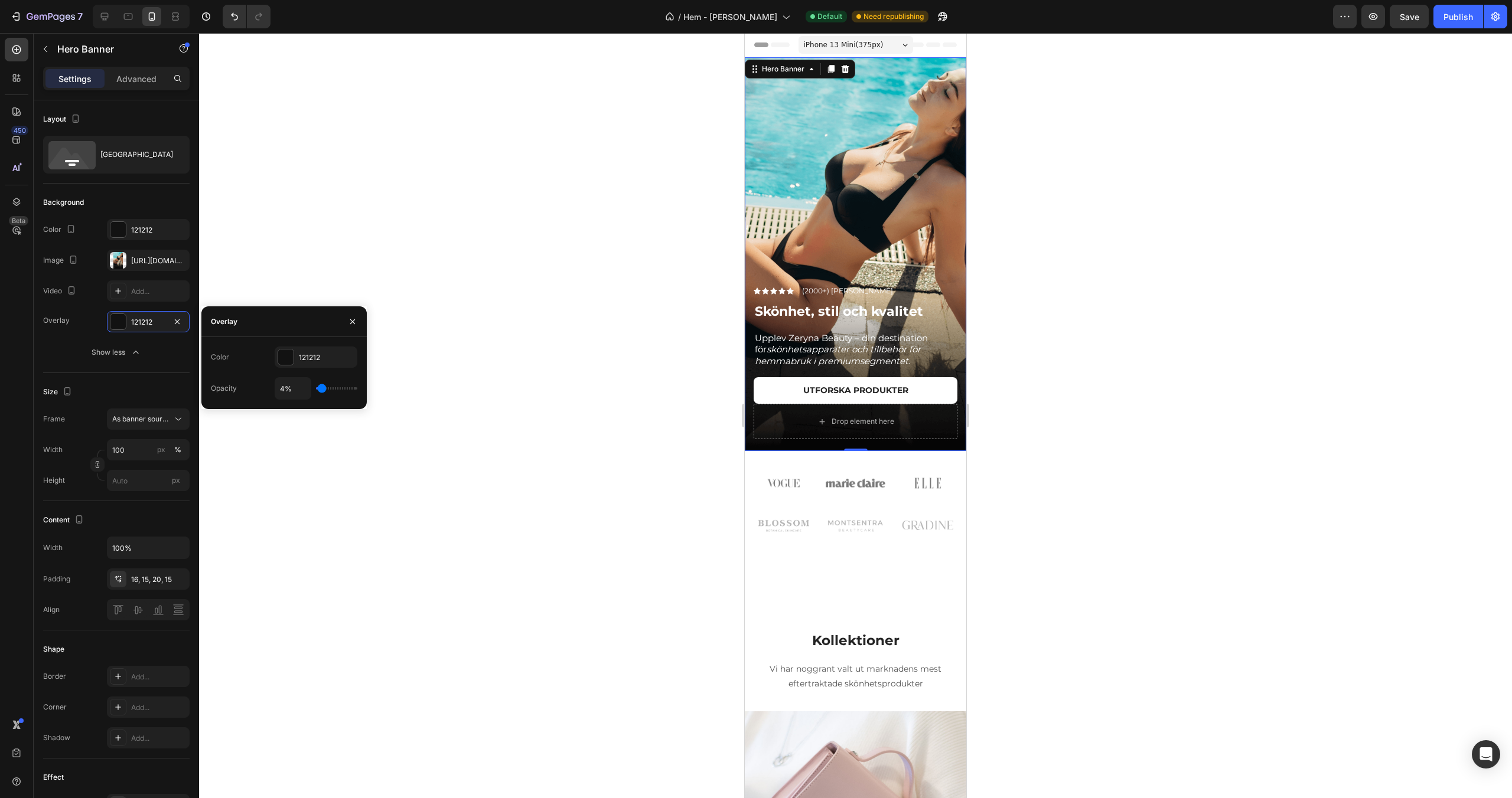
type input "6"
type input "9%"
type input "9"
type input "12%"
type input "12"
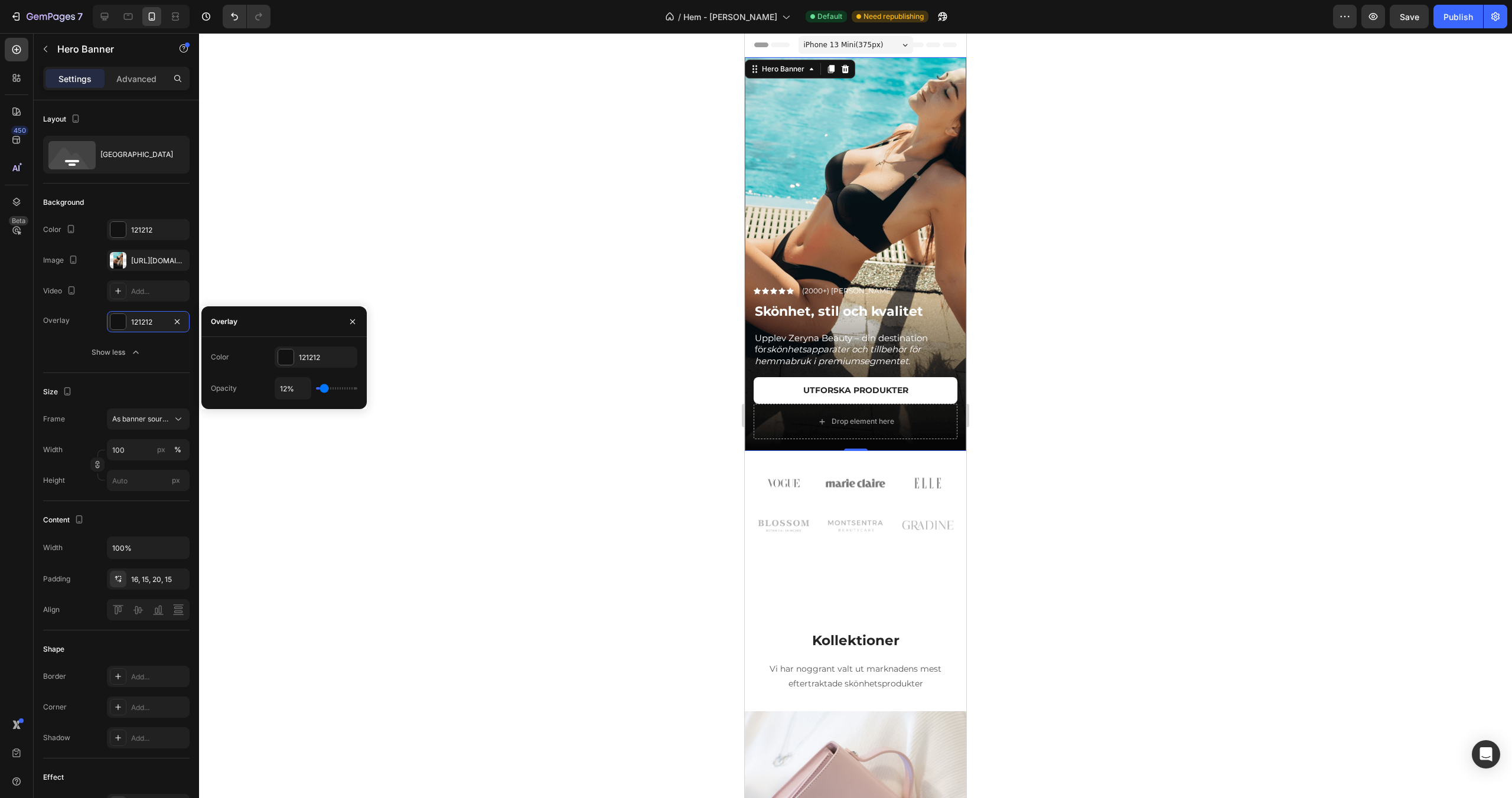
type input "14%"
type input "14"
type input "16%"
type input "16"
type input "17%"
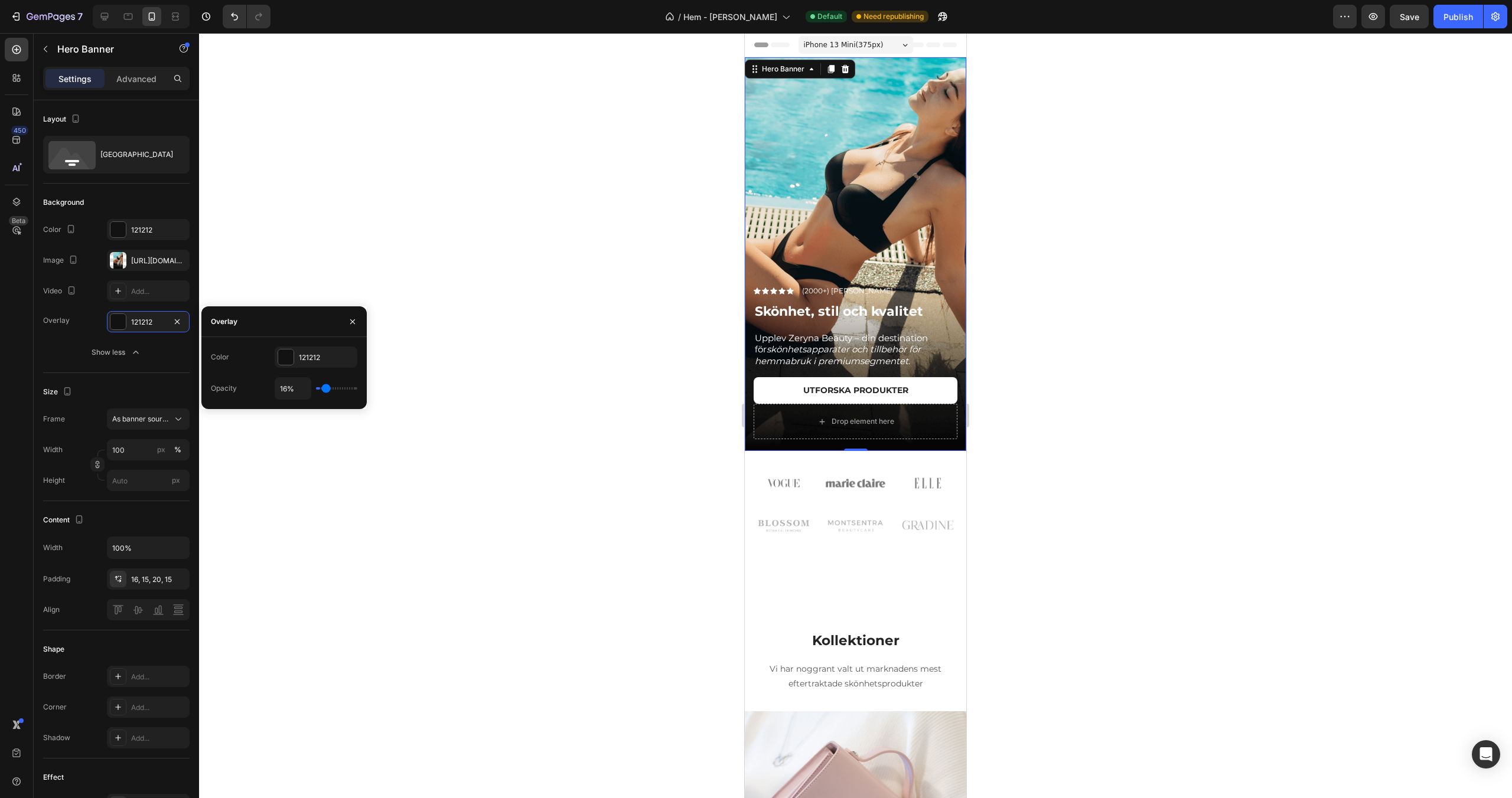
type input "17"
type input "18%"
type input "18"
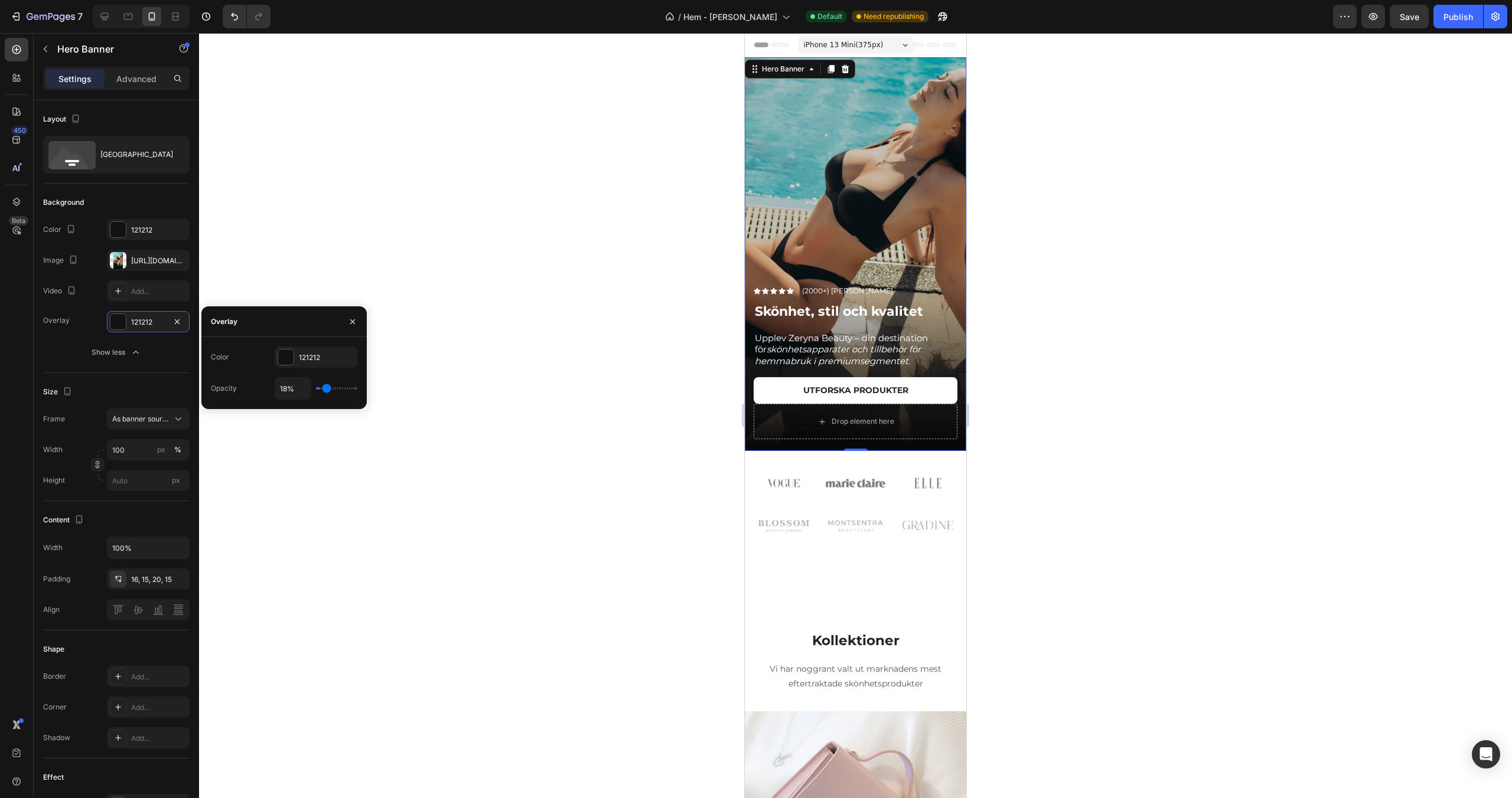
type input "19%"
type input "19"
type input "20%"
type input "20"
type input "21%"
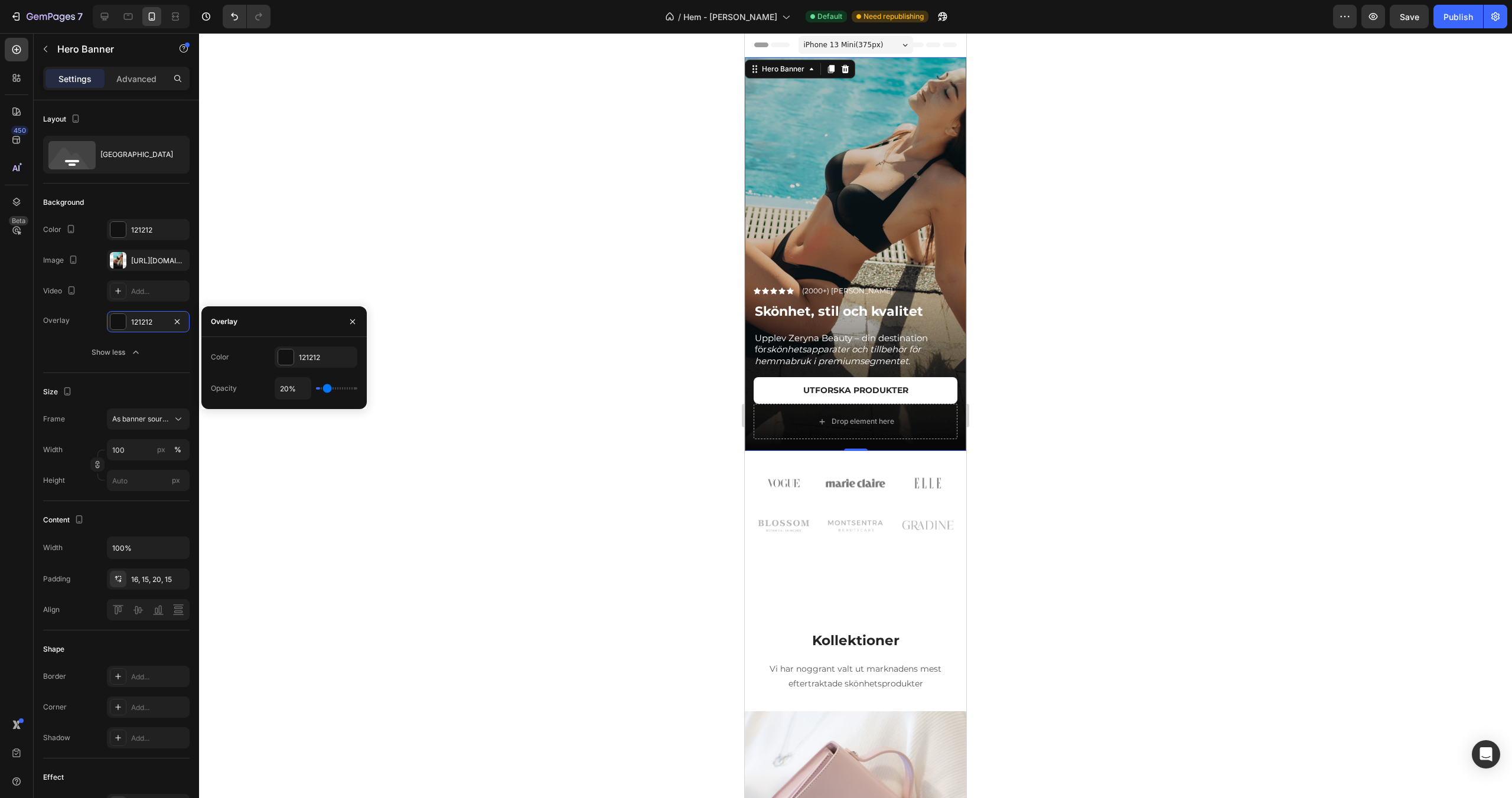
type input "21"
type input "22%"
type input "22"
type input "24%"
type input "24"
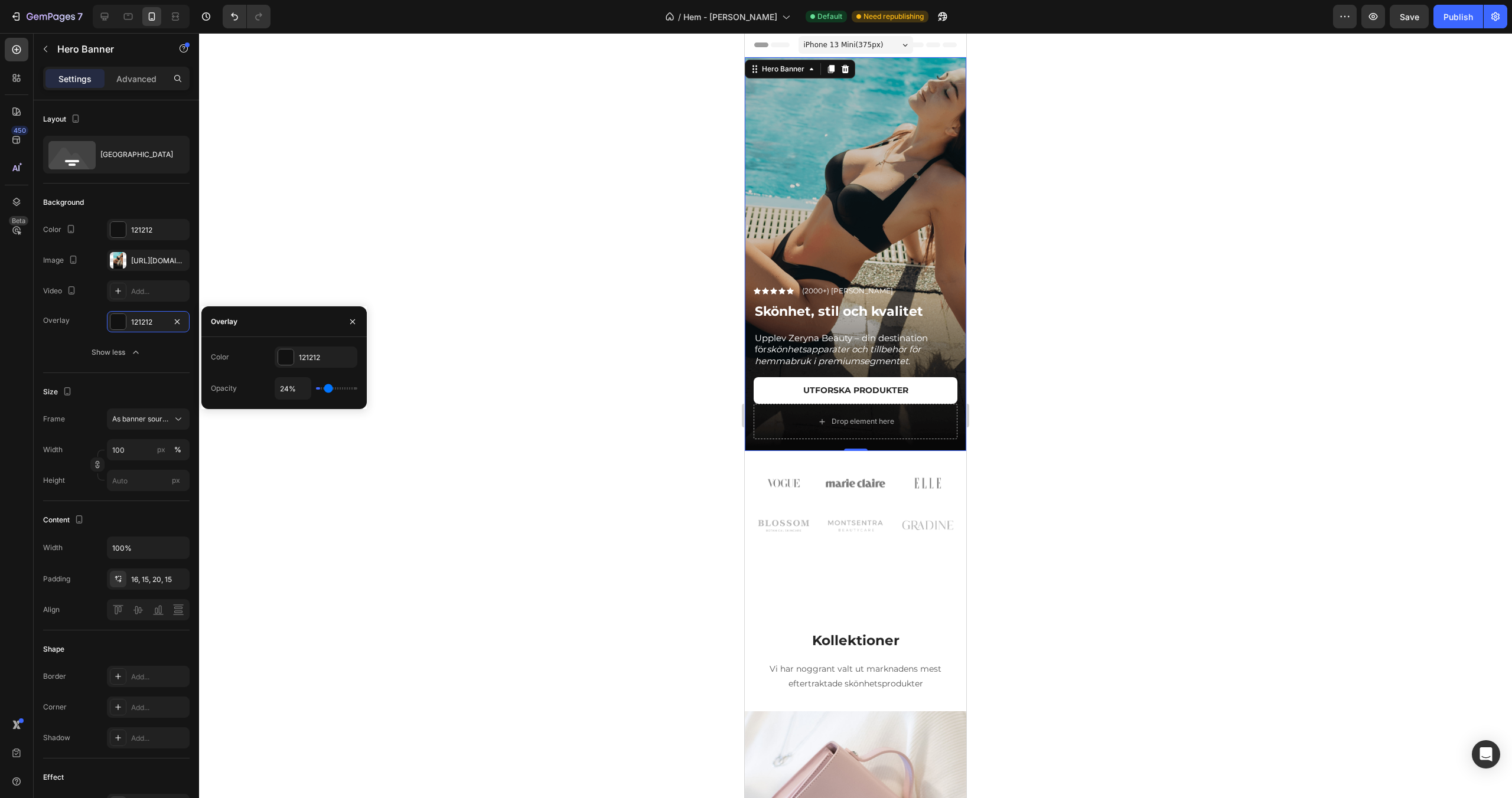
type input "25%"
type input "25"
type input "26%"
type input "26"
type input "28%"
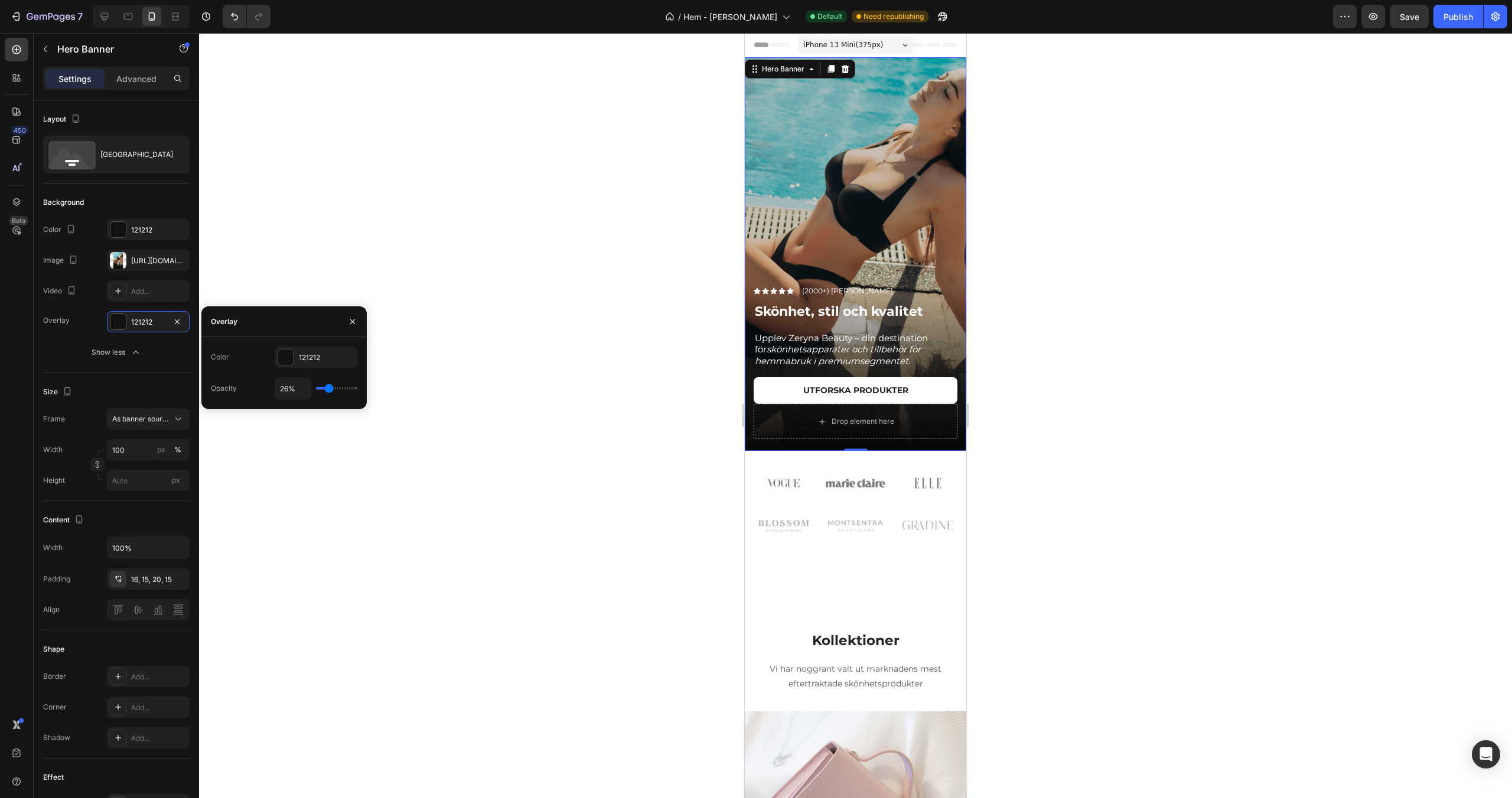
type input "28"
type input "29%"
type input "29"
type input "30%"
type input "30"
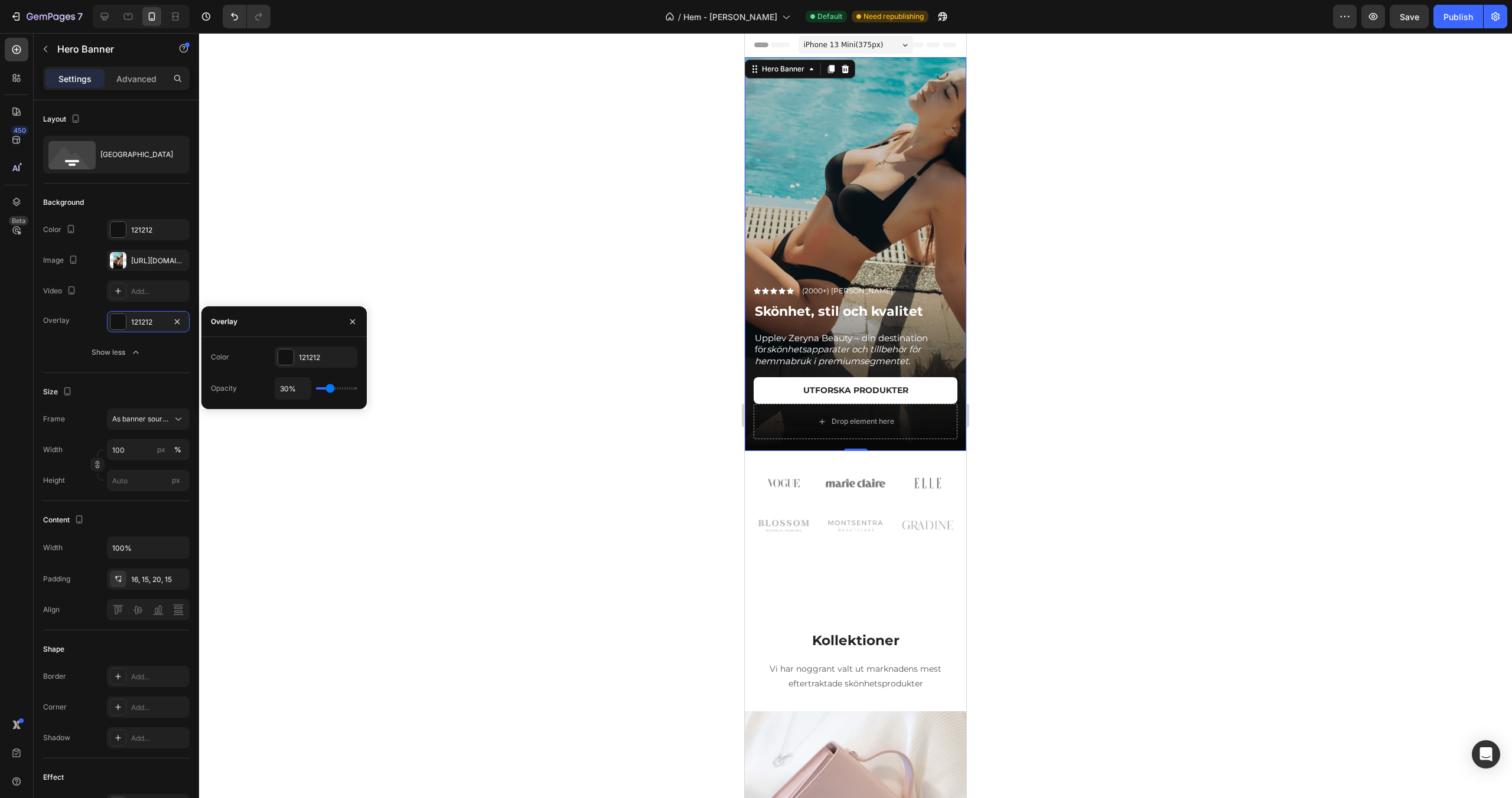
type input "31%"
type input "31"
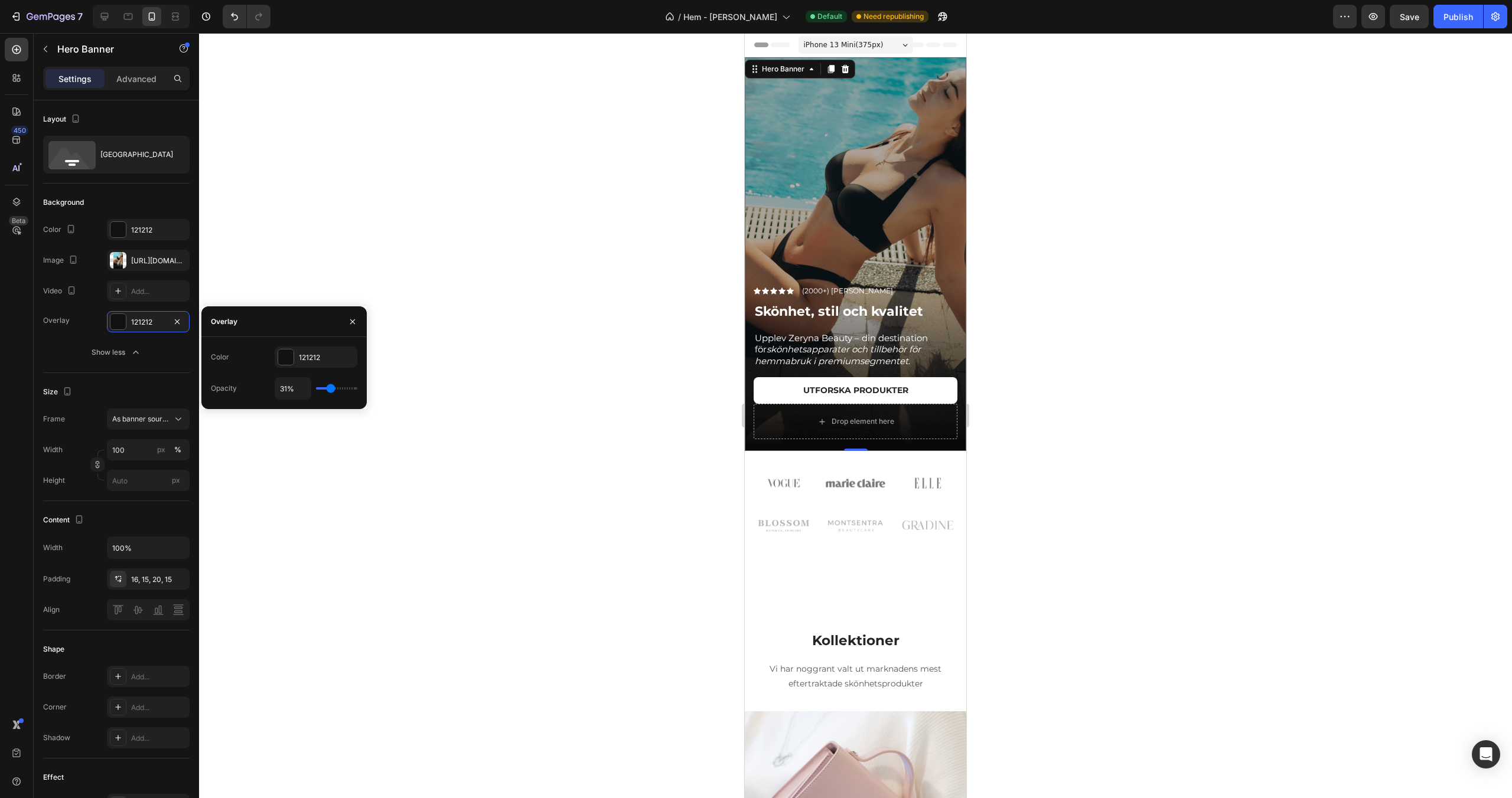
type input "32%"
type input "32"
type input "33%"
type input "33"
type input "34%"
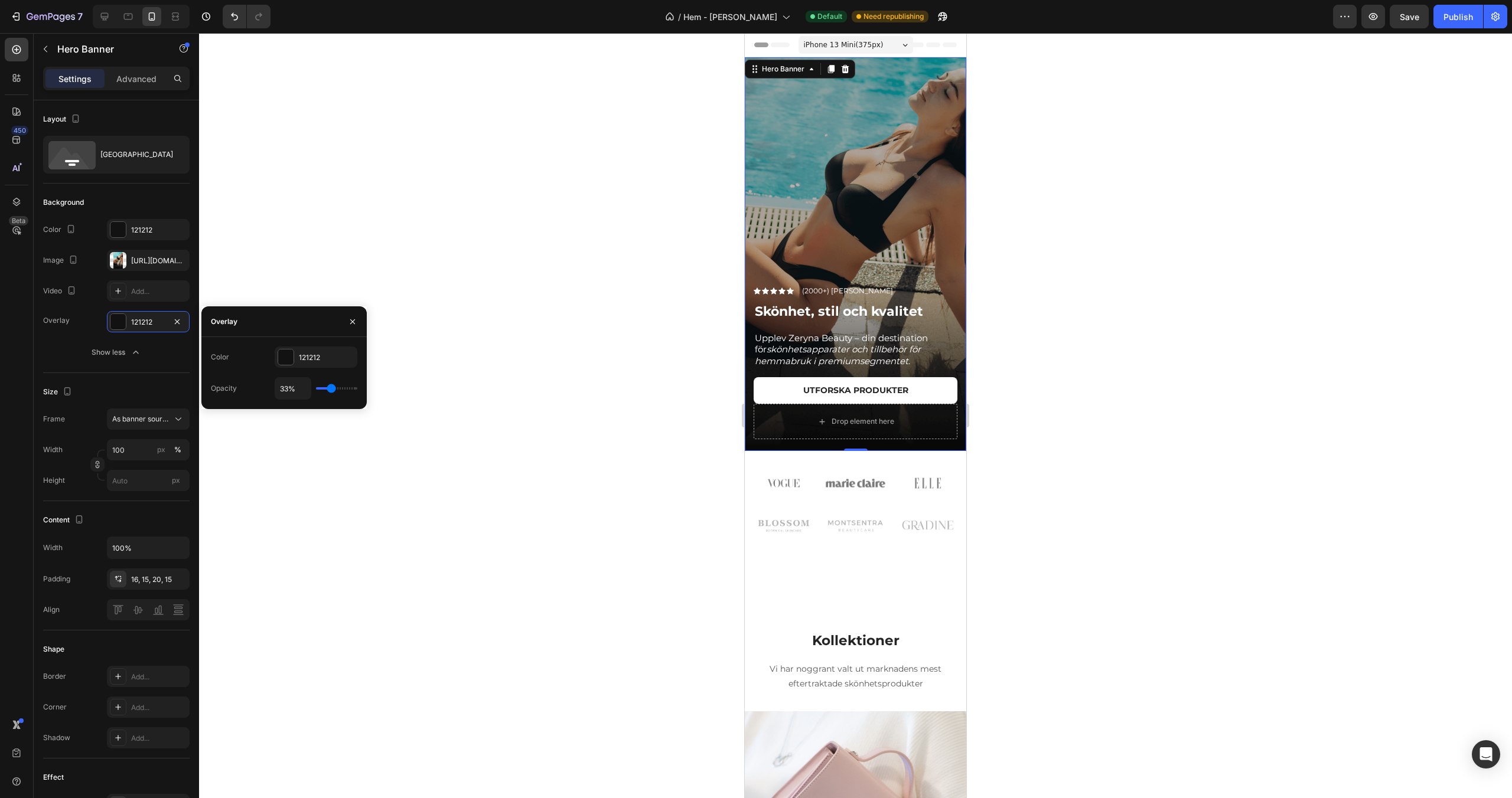
type input "34"
type input "35%"
type input "35"
type input "36%"
type input "36"
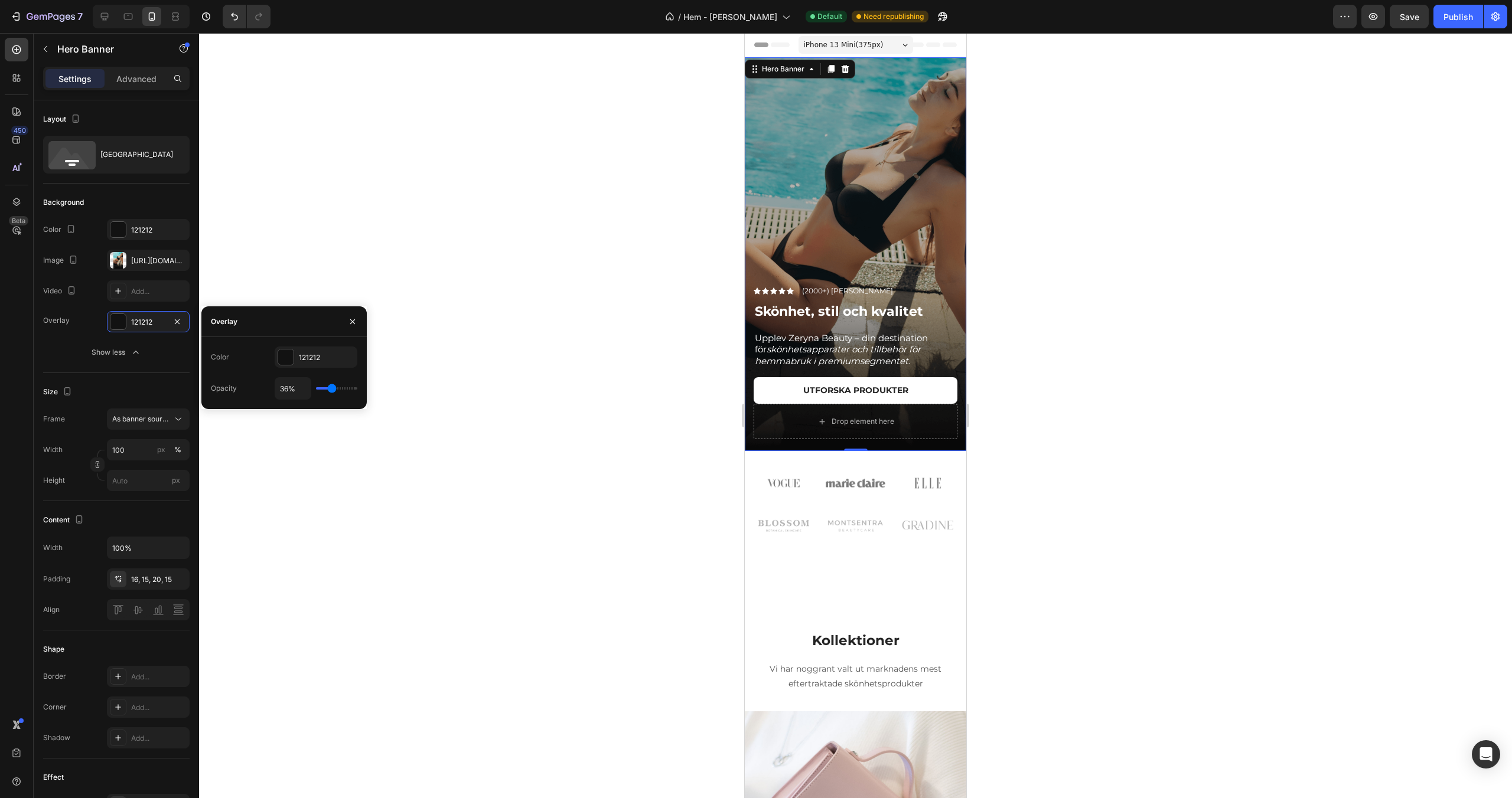
type input "37%"
type input "37"
type input "39%"
type input "39"
type input "40%"
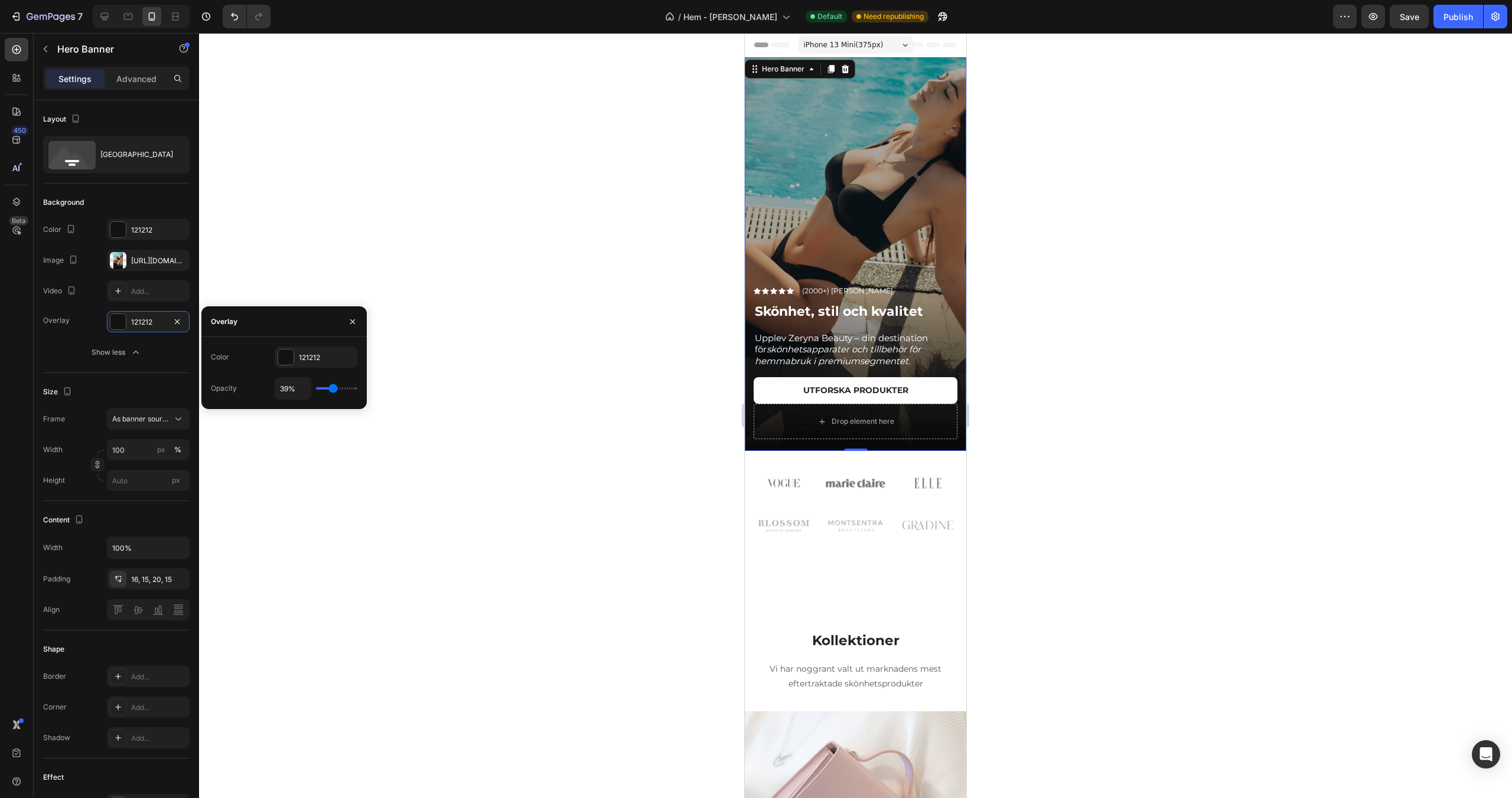
type input "40"
type input "41%"
type input "41"
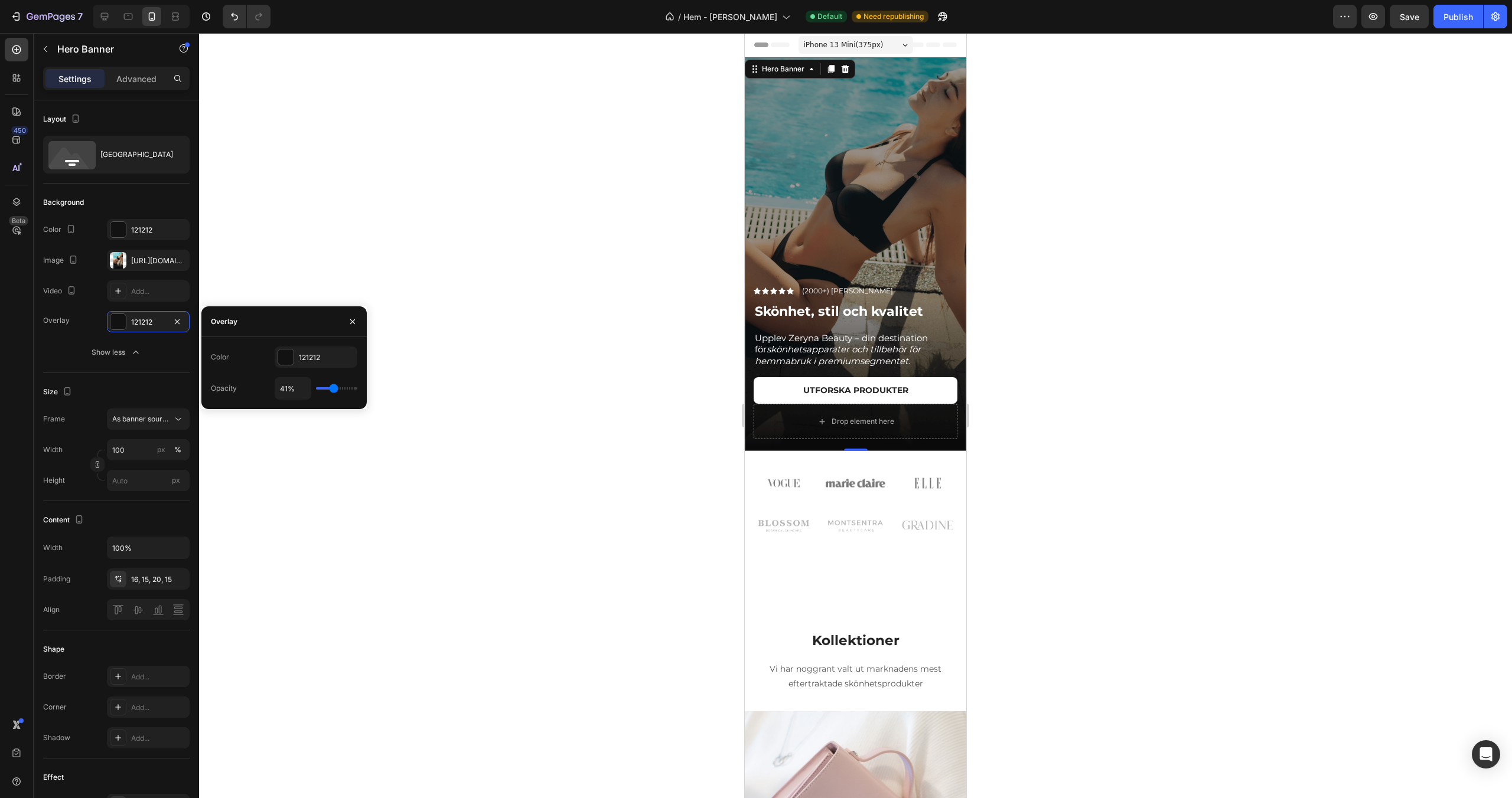
type input "42%"
type input "42"
type input "43%"
type input "43"
type input "44%"
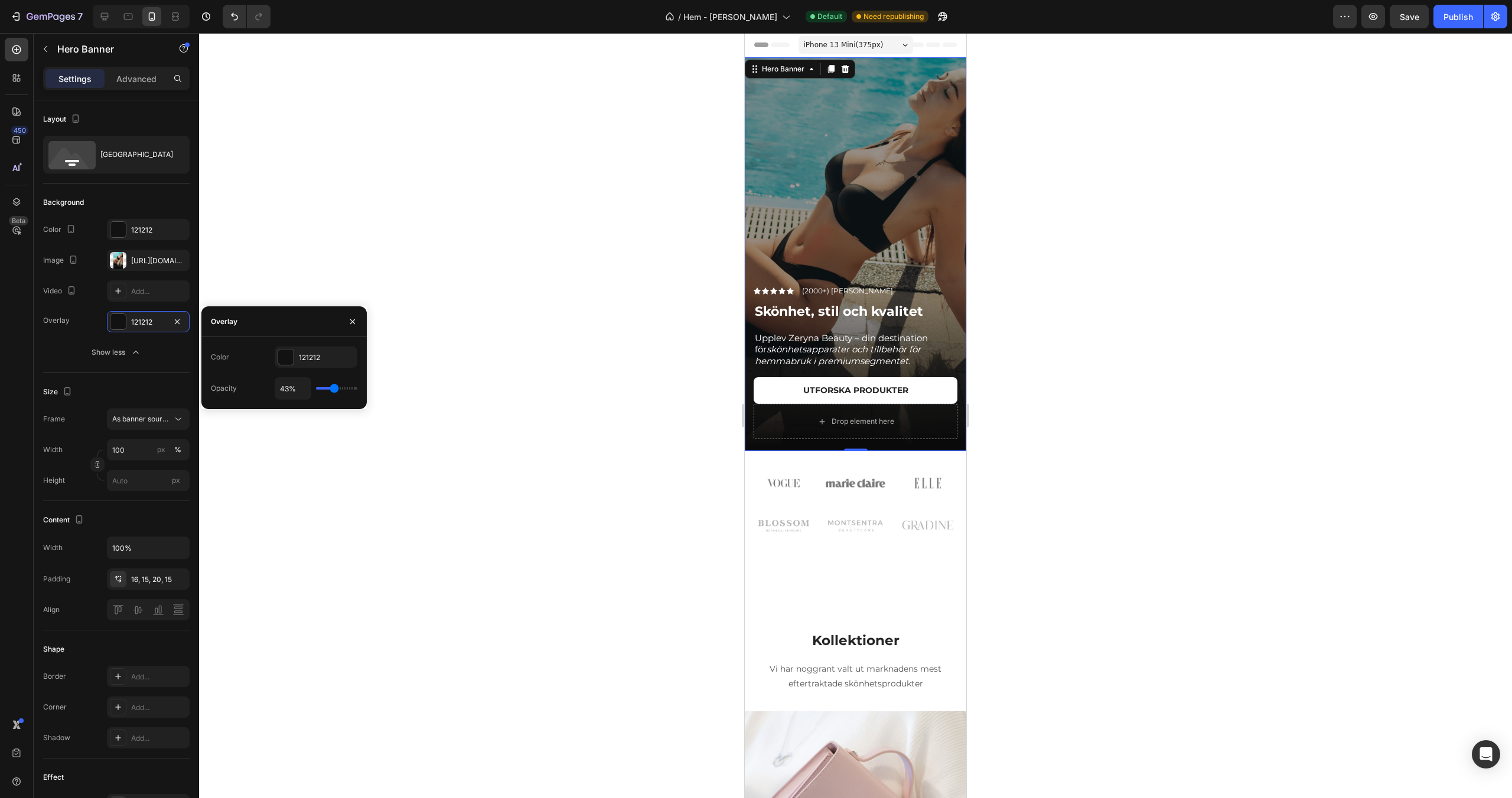
type input "44"
type input "45%"
type input "45"
type input "46%"
type input "46"
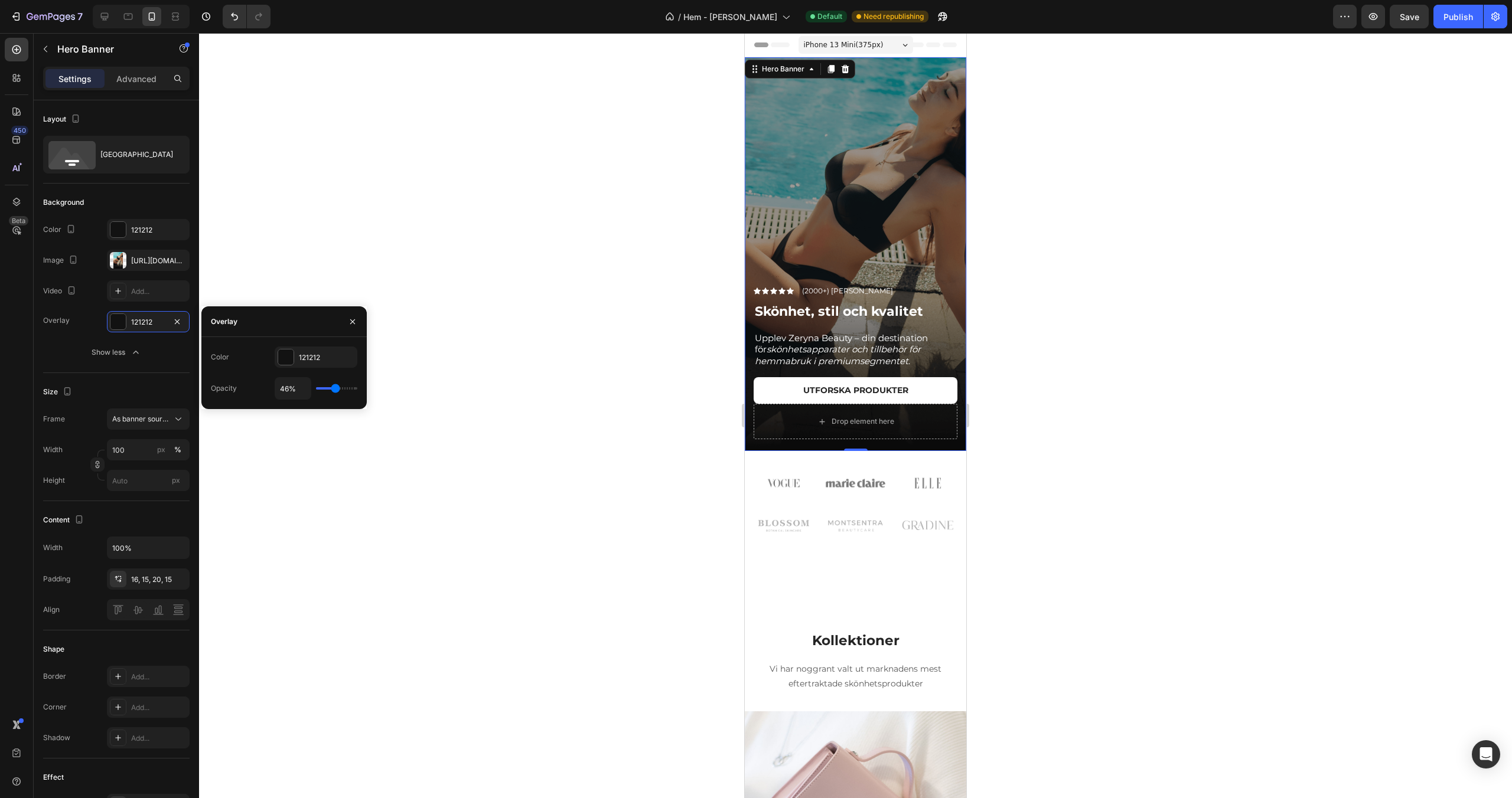
type input "47%"
type input "47"
type input "48%"
type input "48"
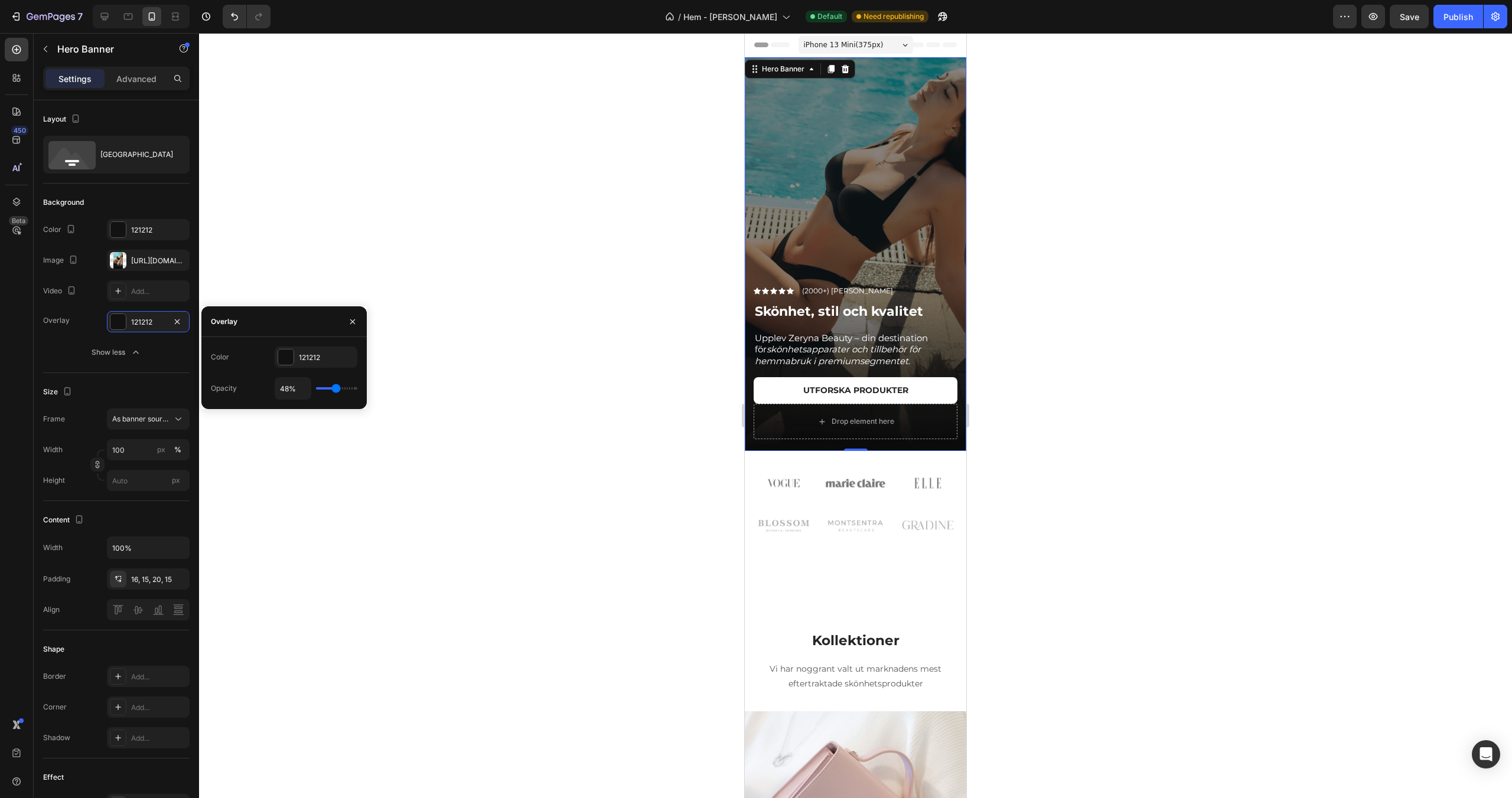
type input "50%"
type input "50"
type input "51%"
type input "51"
type input "52%"
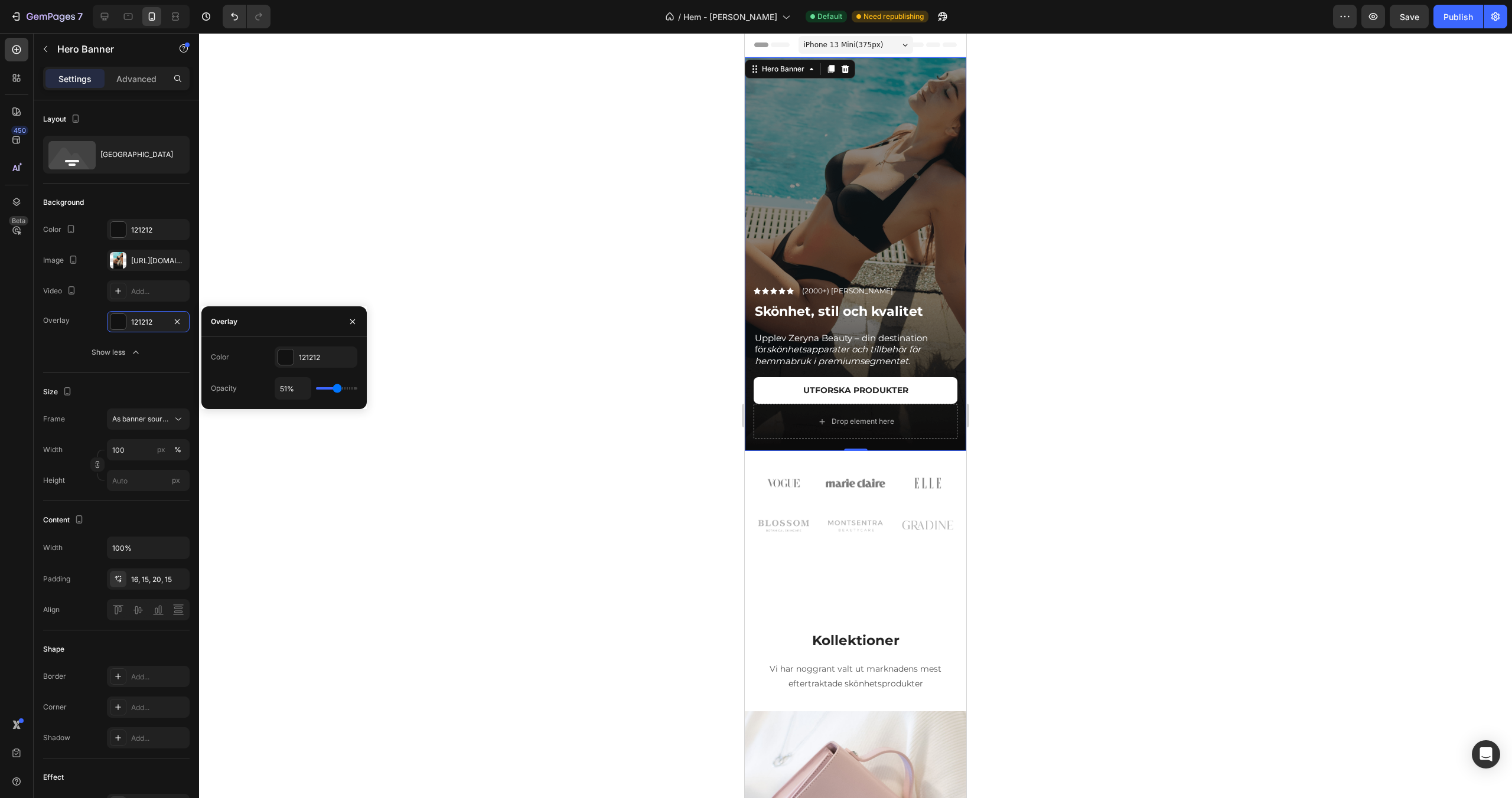
type input "52"
type input "53%"
type input "53"
type input "54%"
type input "54"
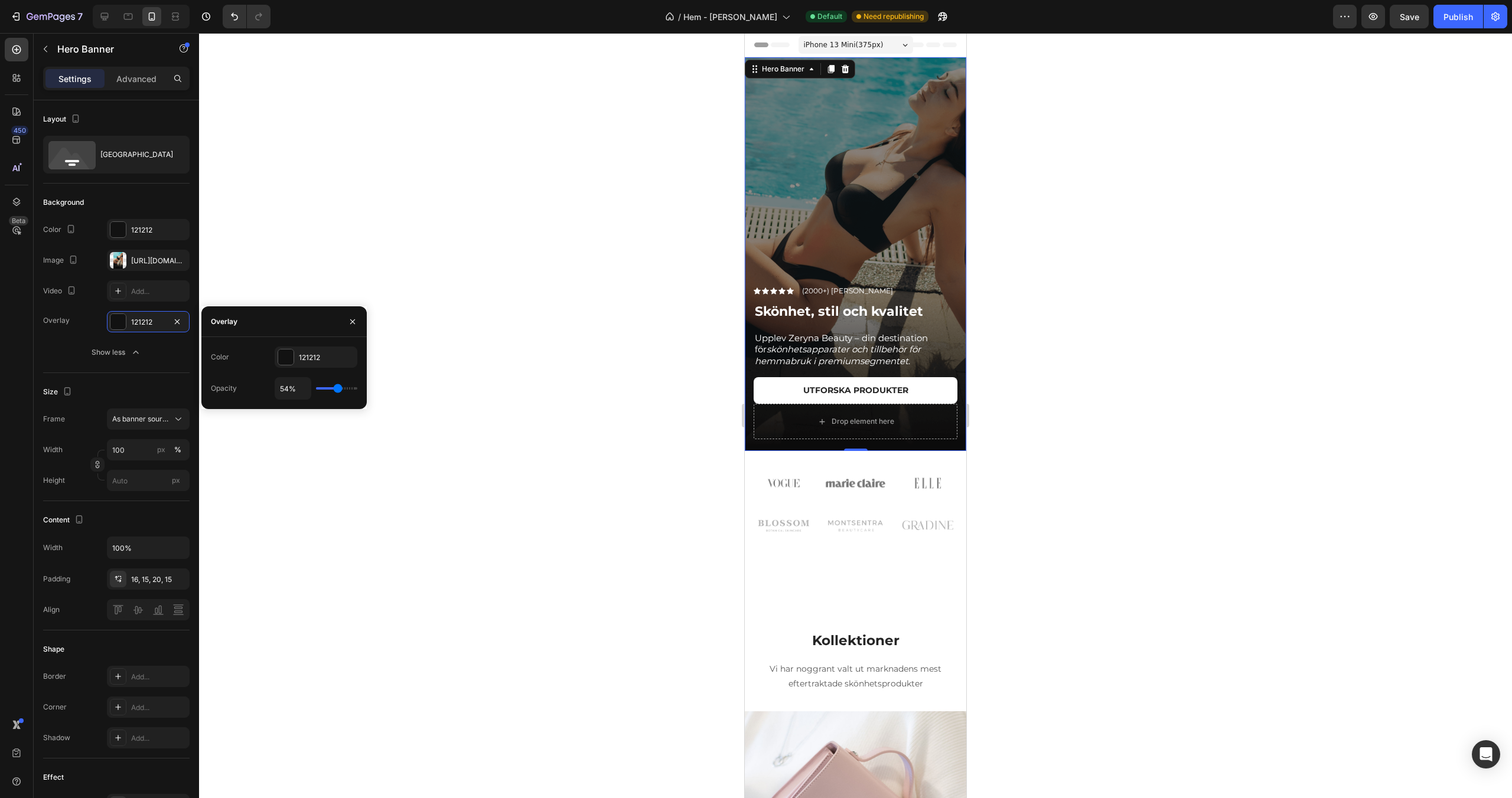
type input "55%"
type input "55"
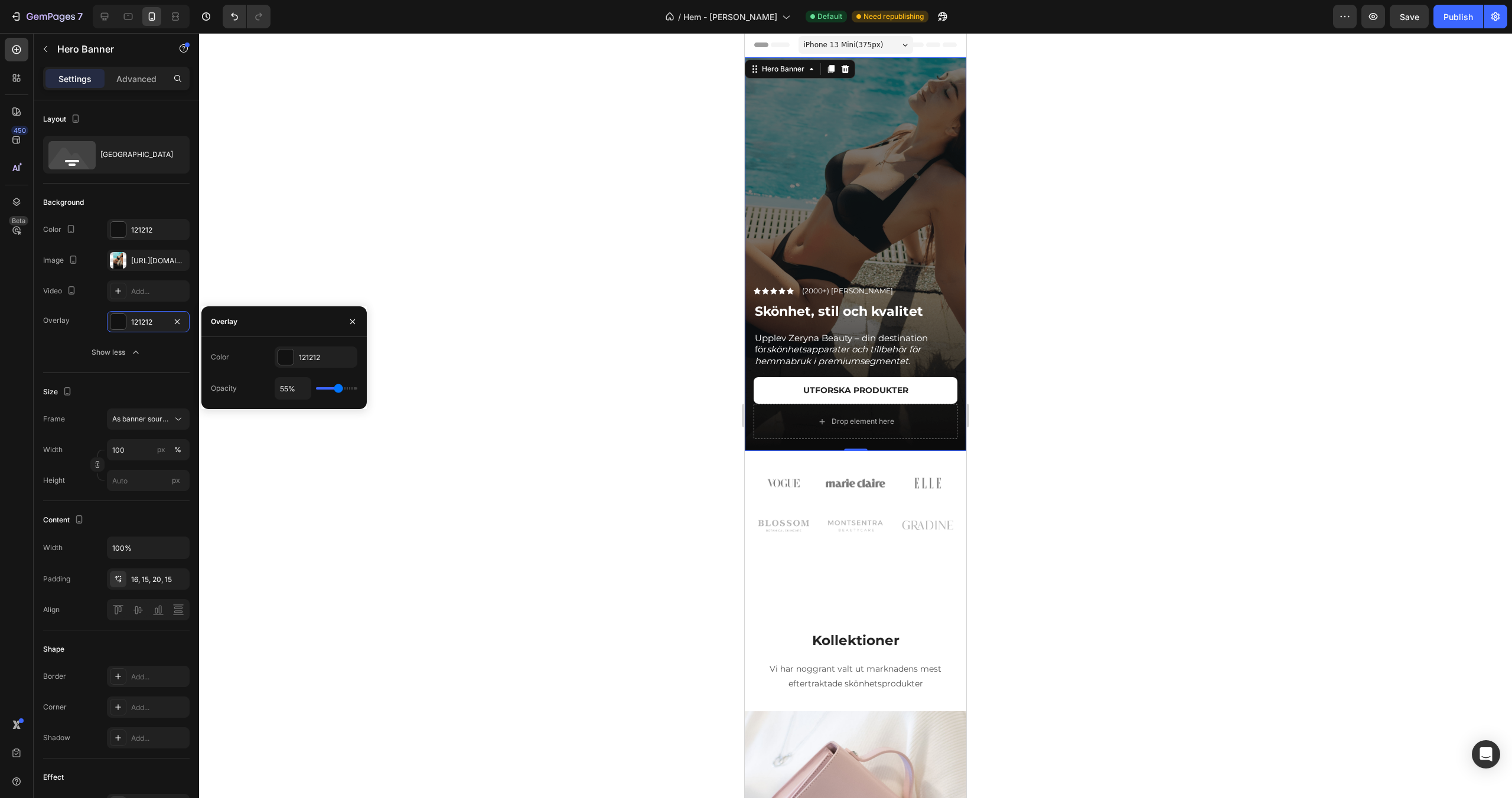
type input "56%"
type input "56"
type input "57%"
type input "57"
type input "58%"
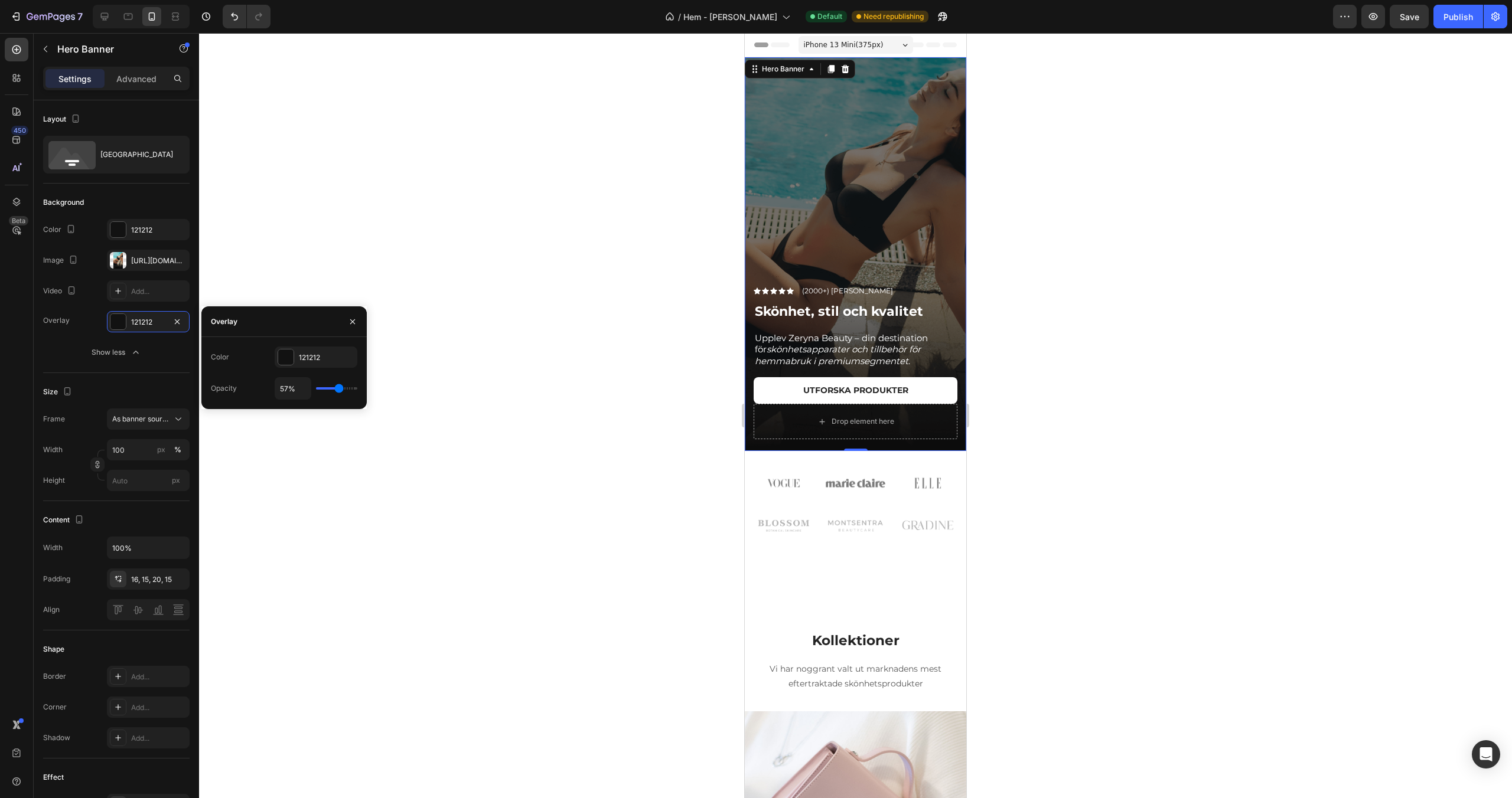
type input "58"
type input "60%"
type input "60"
type input "62%"
type input "62"
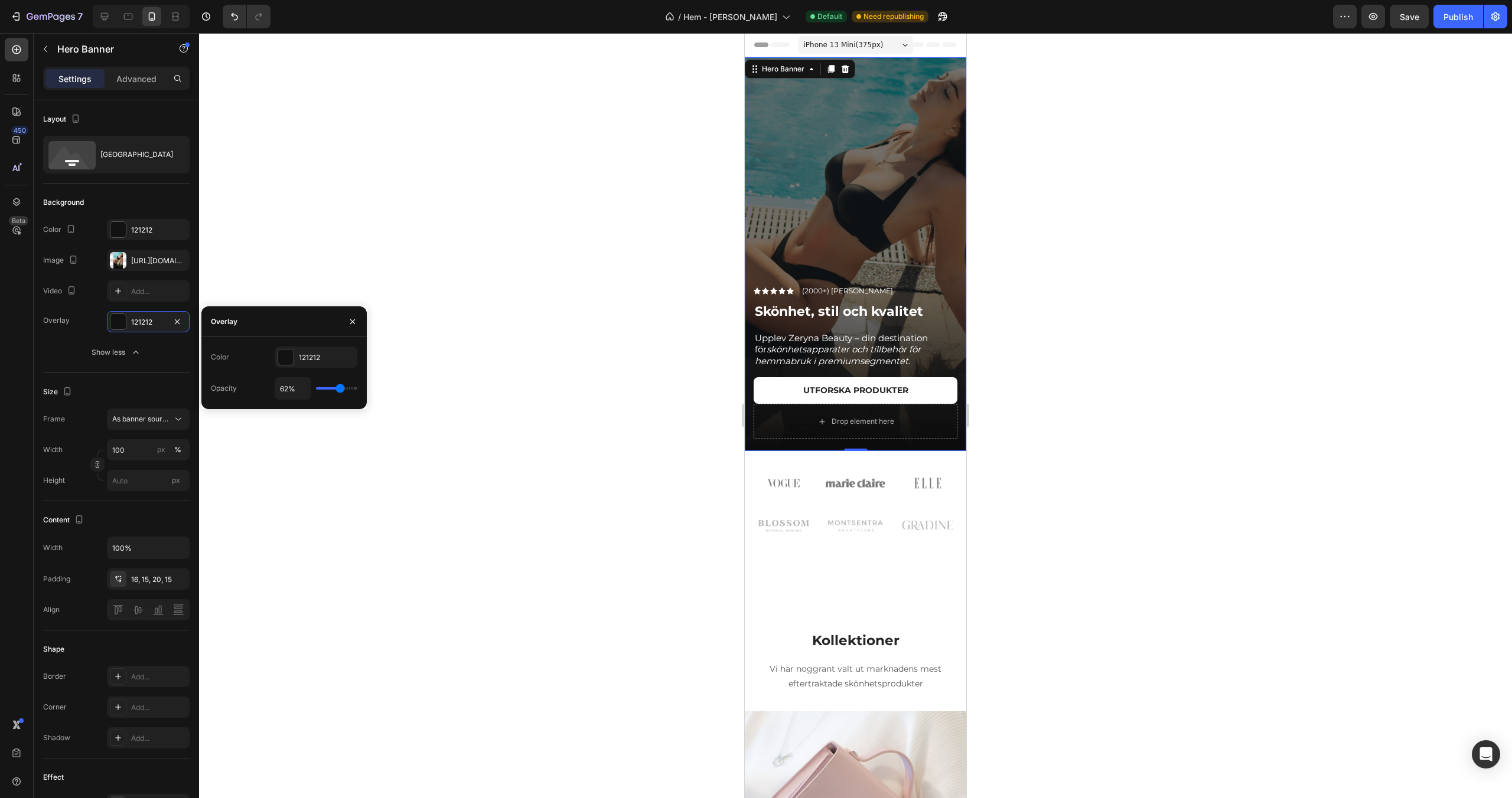
type input "65%"
type input "65"
type input "67%"
type input "67"
type input "70%"
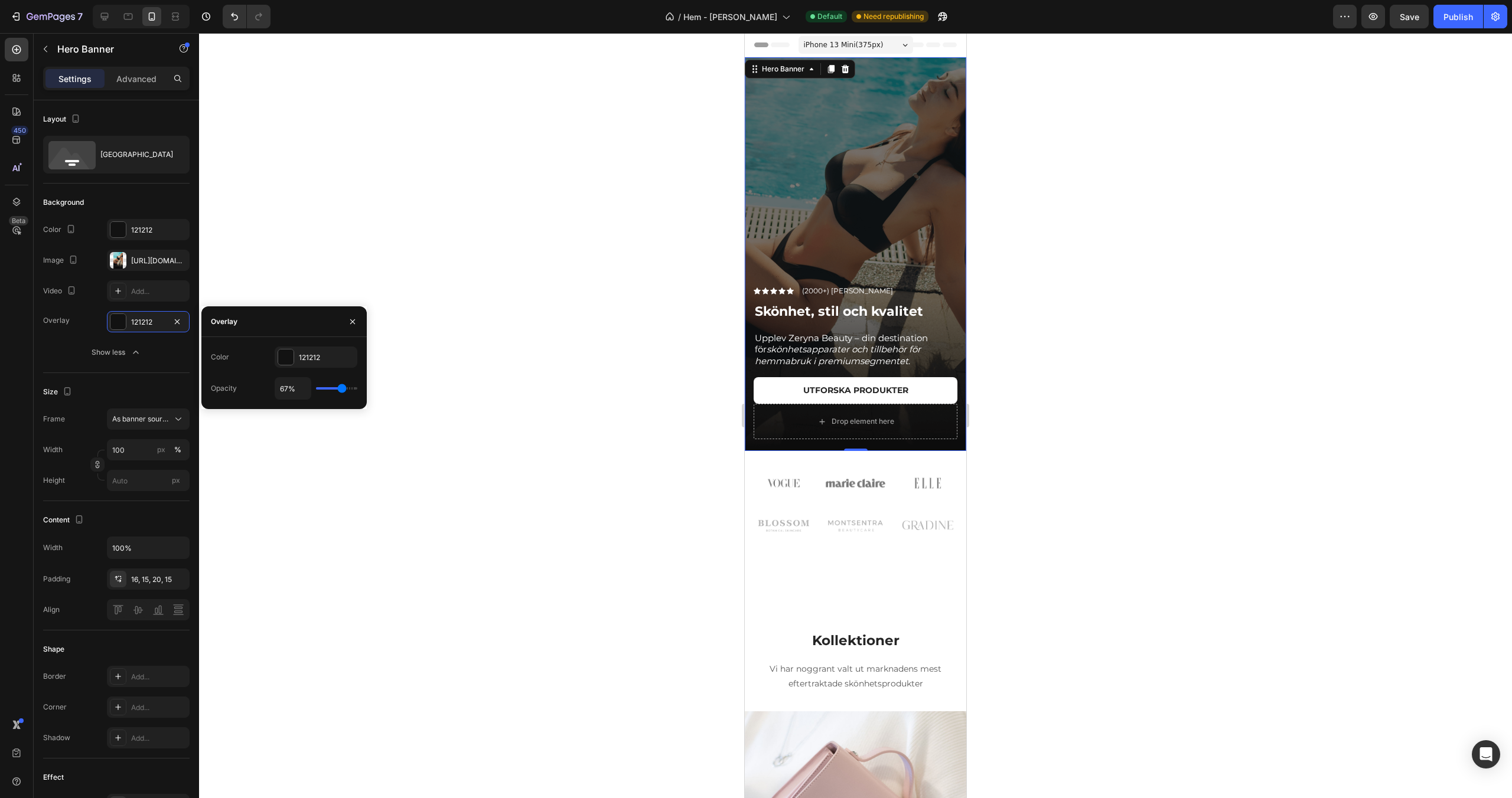
type input "70"
type input "73%"
type input "73"
type input "75%"
type input "75"
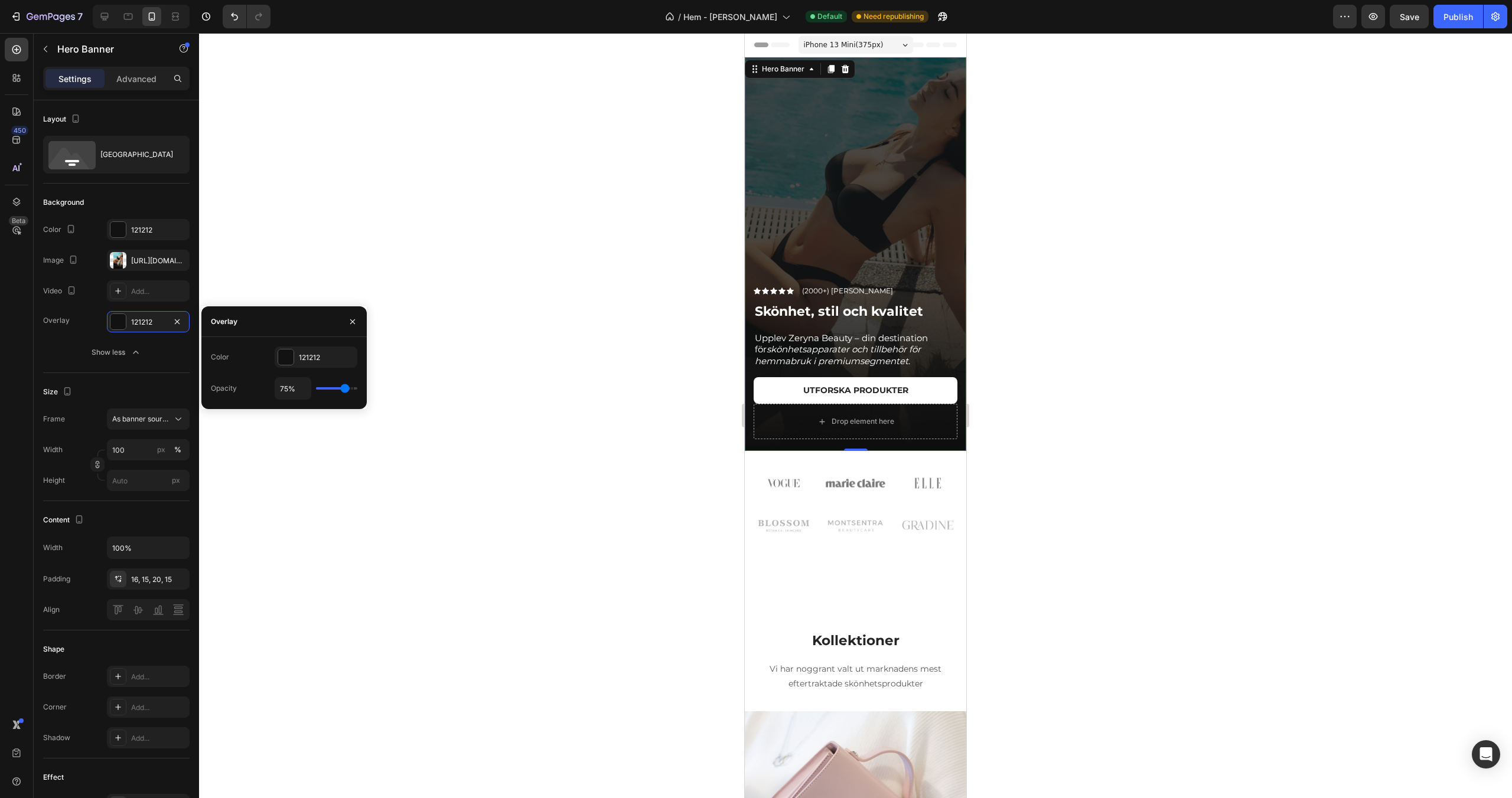
type input "76%"
type input "76"
type input "77%"
type input "77"
type input "78%"
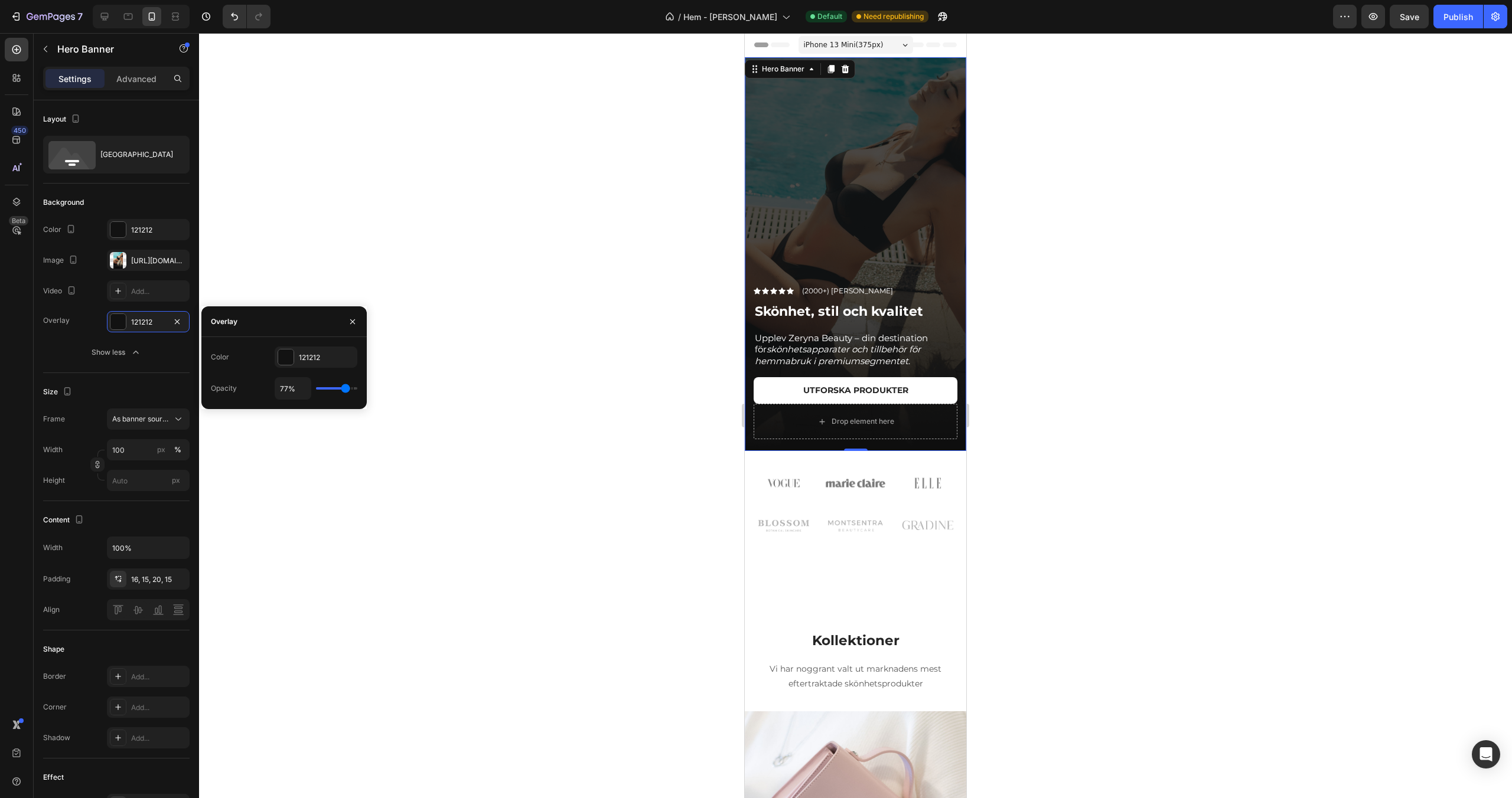
type input "78"
type input "79%"
type input "79"
type input "80%"
type input "80"
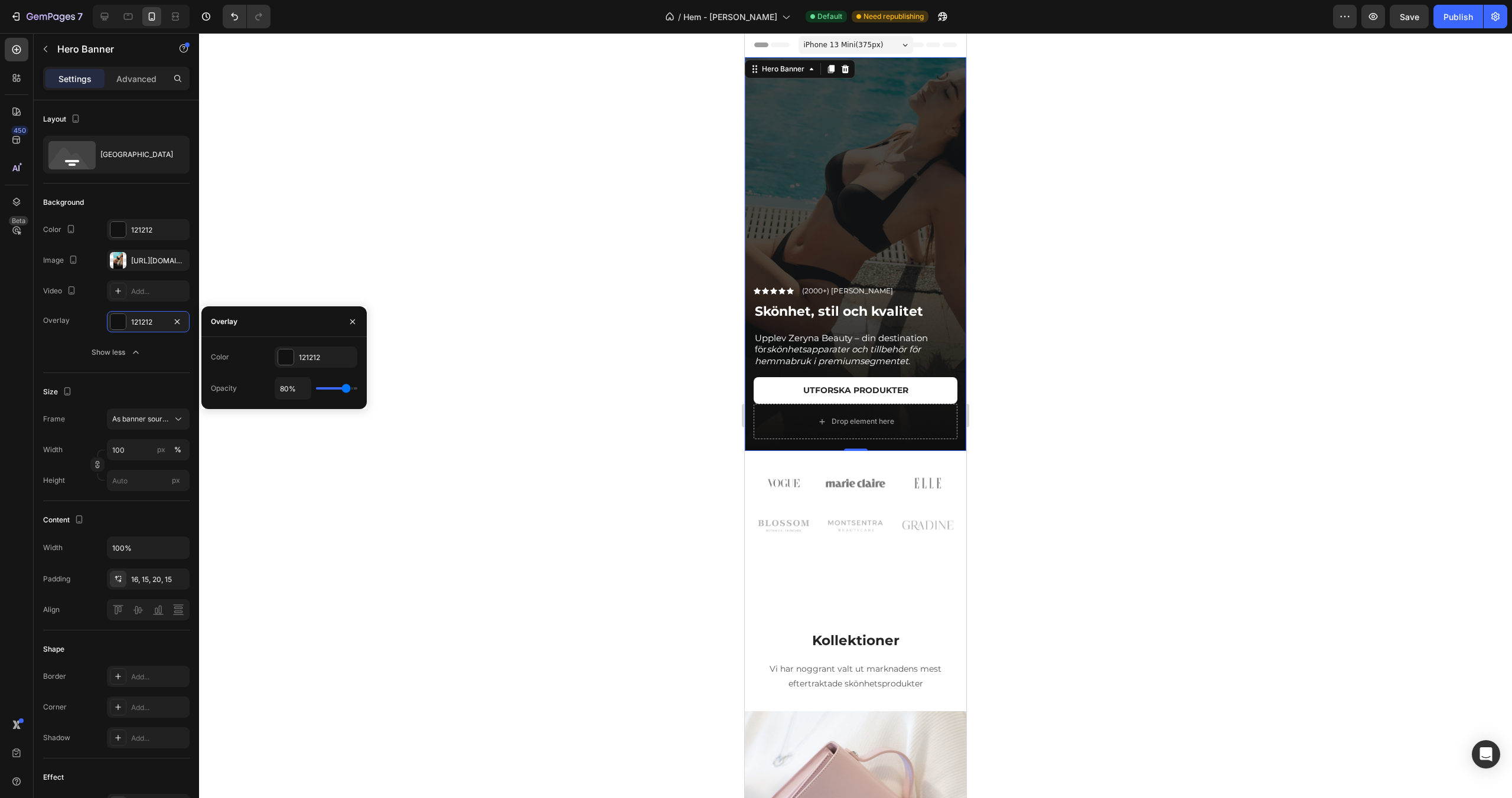
type input "82%"
type input "82"
type input "83%"
type input "83"
type input "84%"
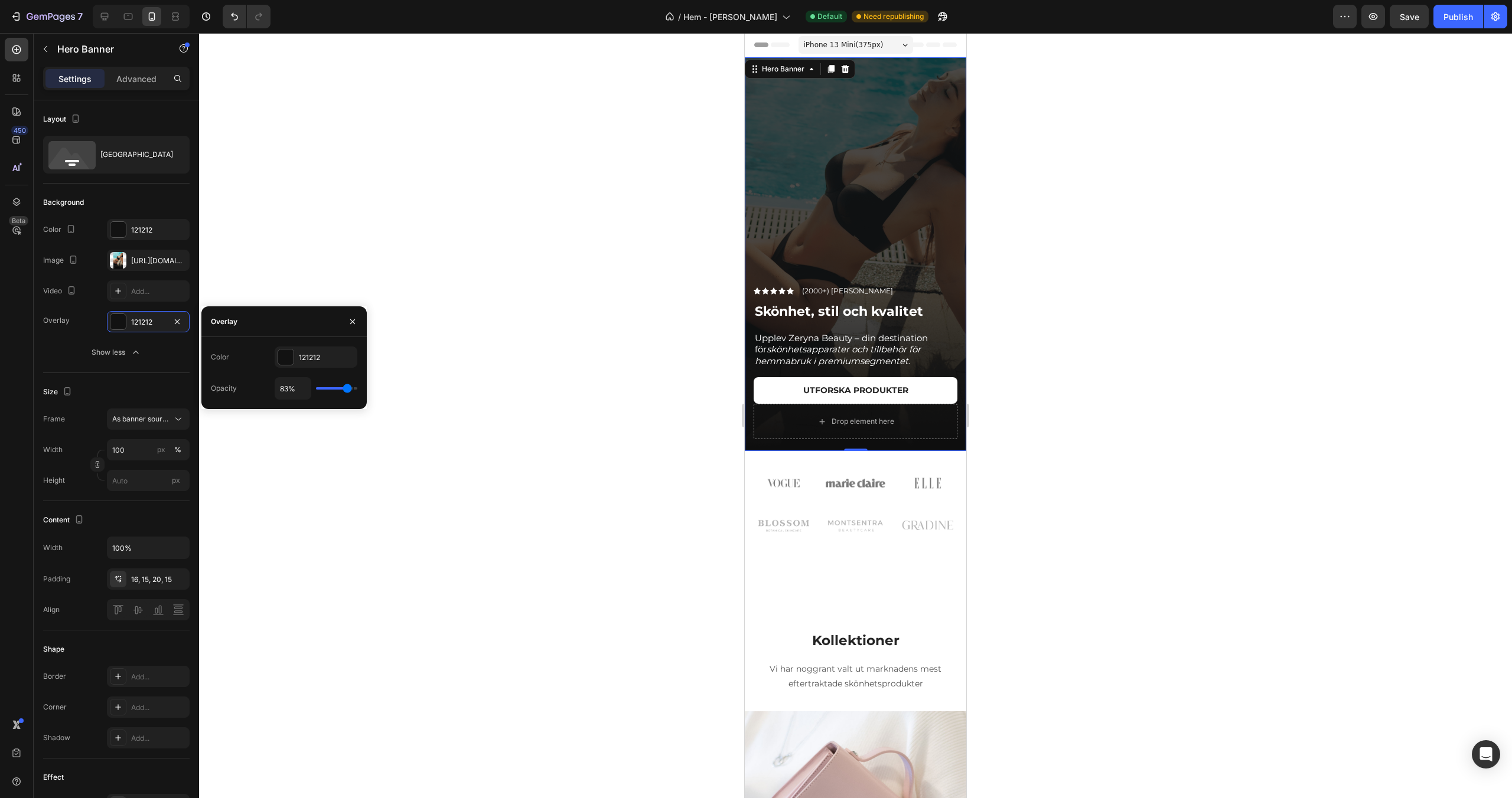
type input "84"
type input "85%"
type input "85"
type input "87%"
type input "87"
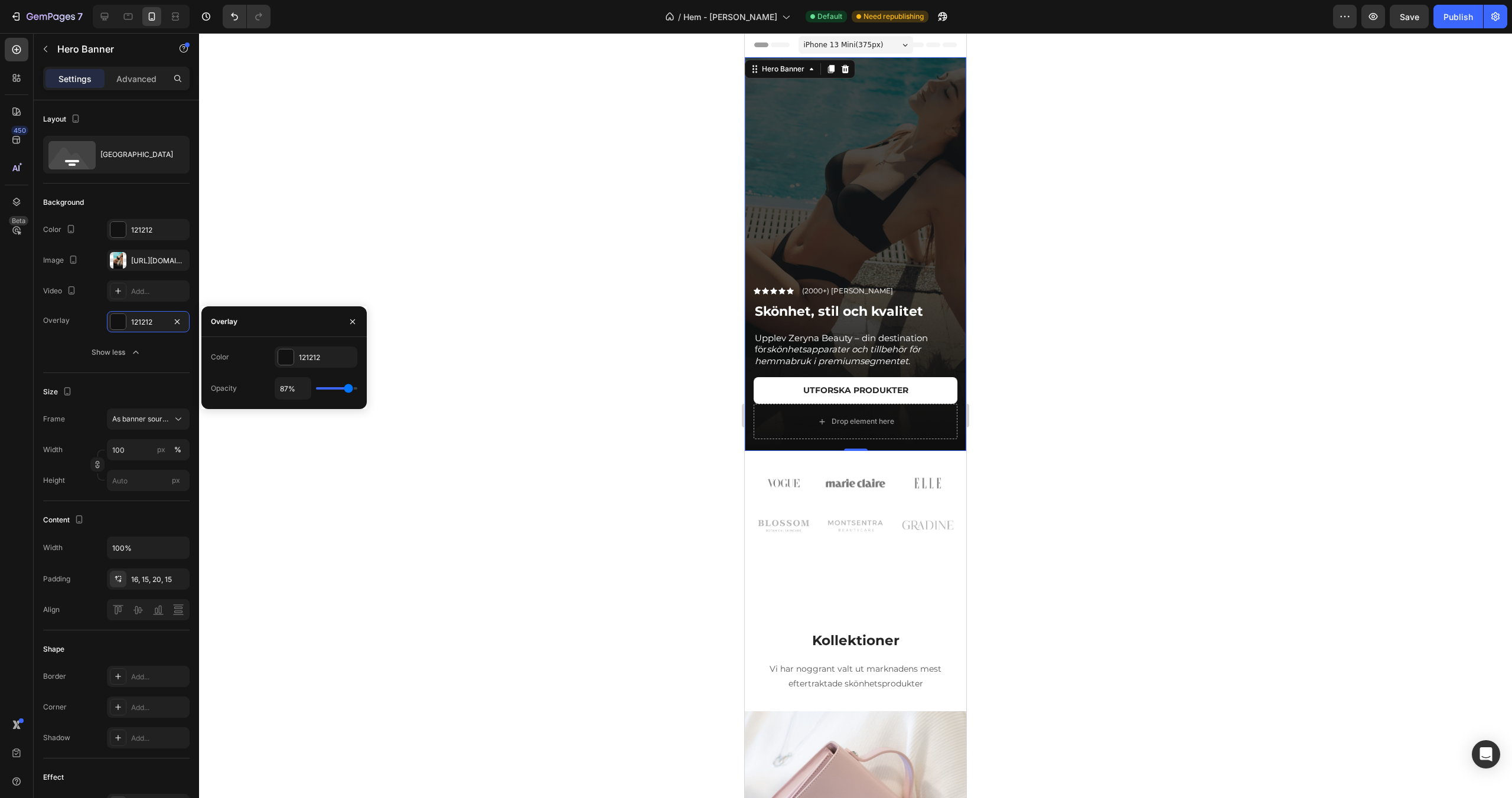
type input "89%"
type input "89"
type input "91%"
type input "91"
type input "93%"
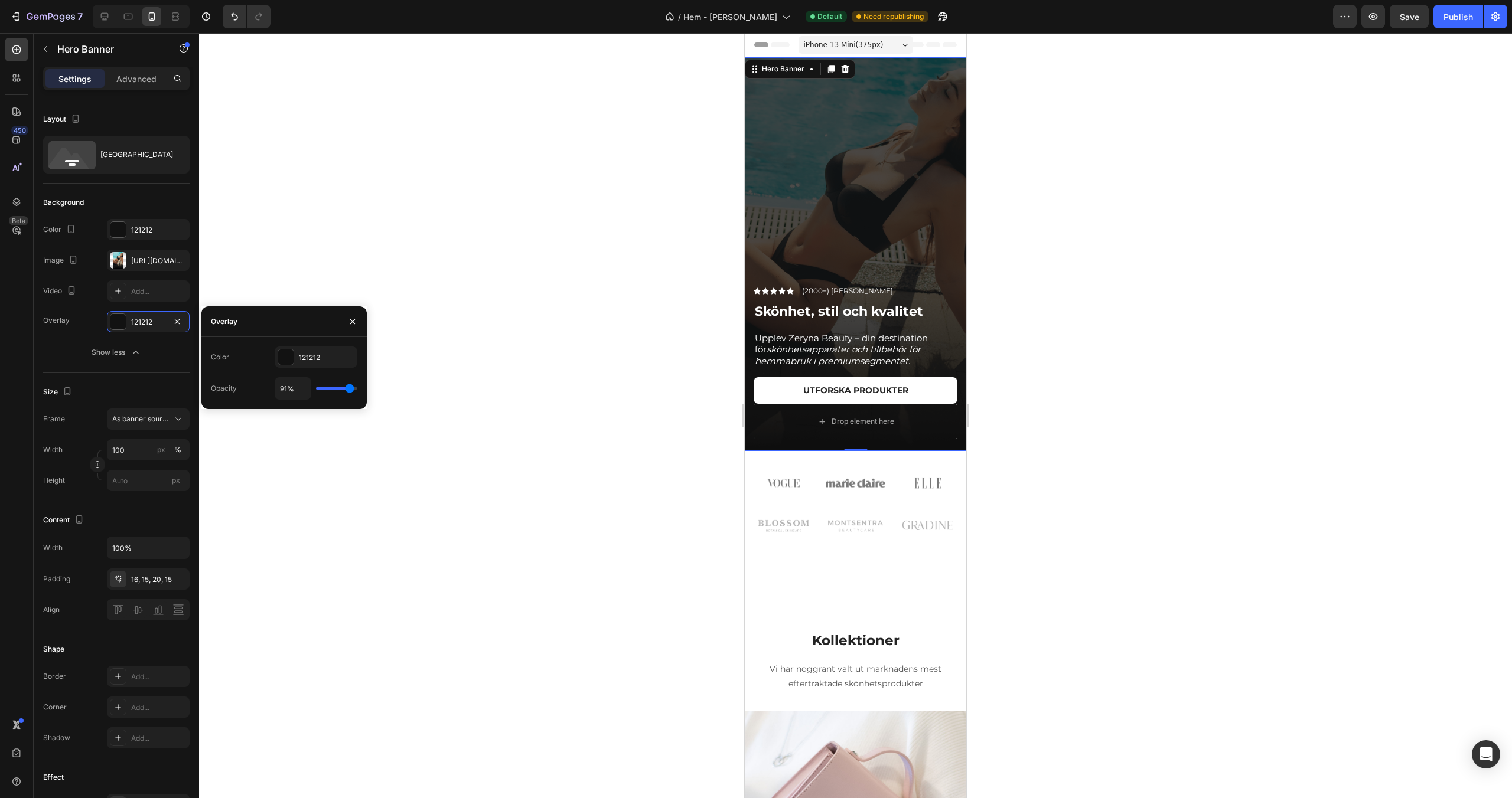
type input "93"
type input "95%"
type input "95"
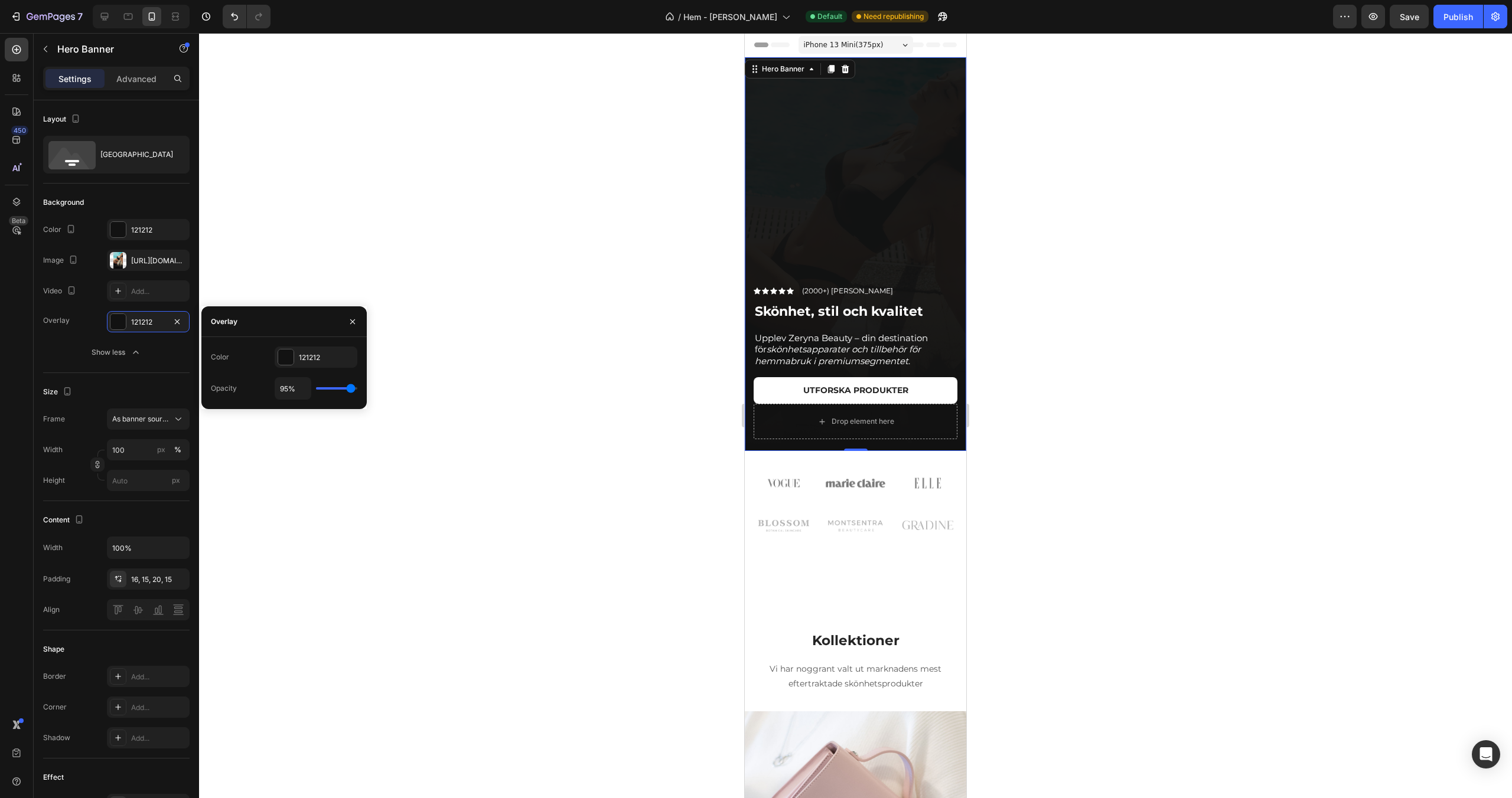
type input "98%"
type input "98"
type input "100%"
type input "100"
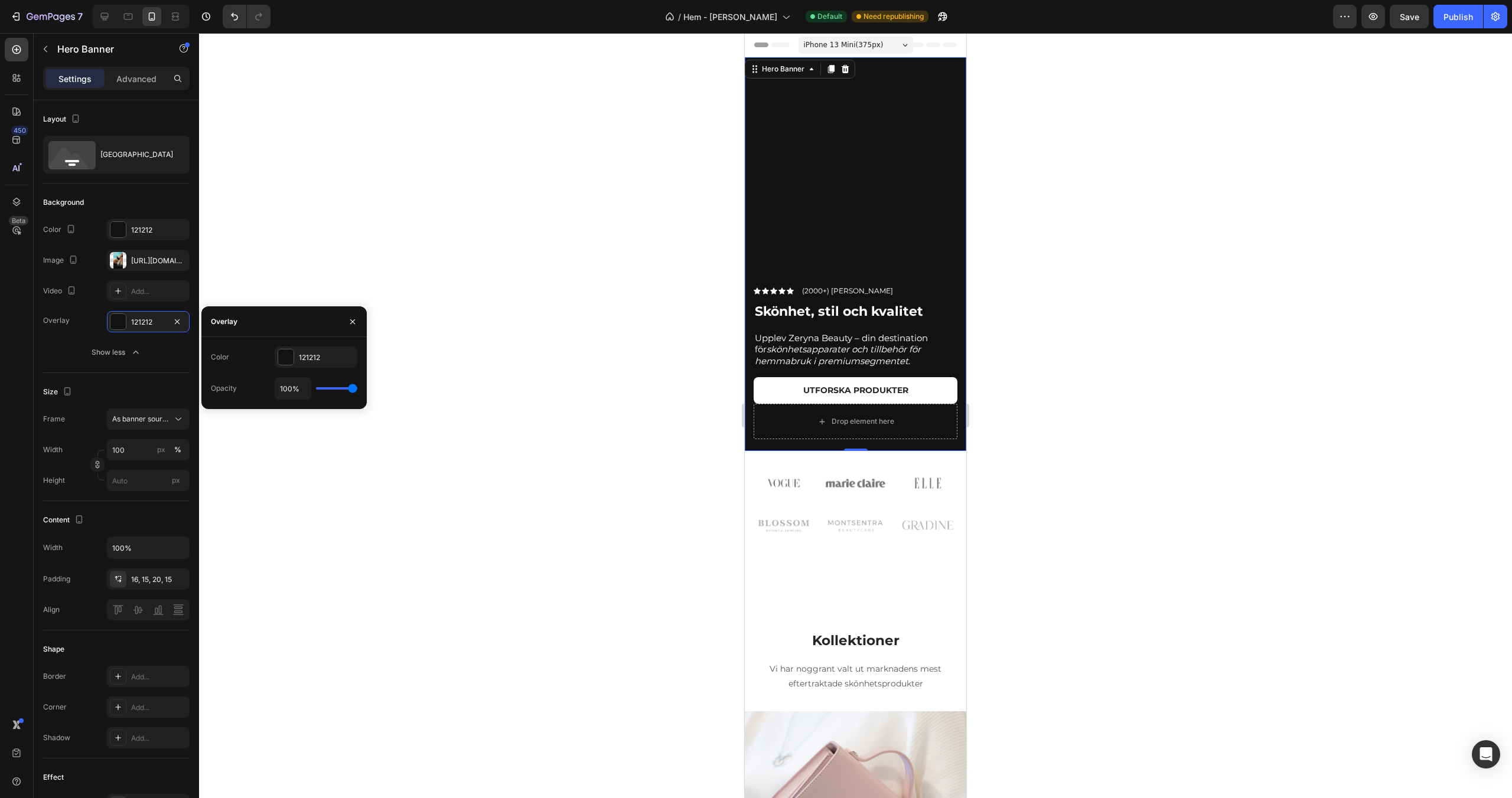
type input "99%"
type input "99"
type input "89%"
type input "89"
type input "85%"
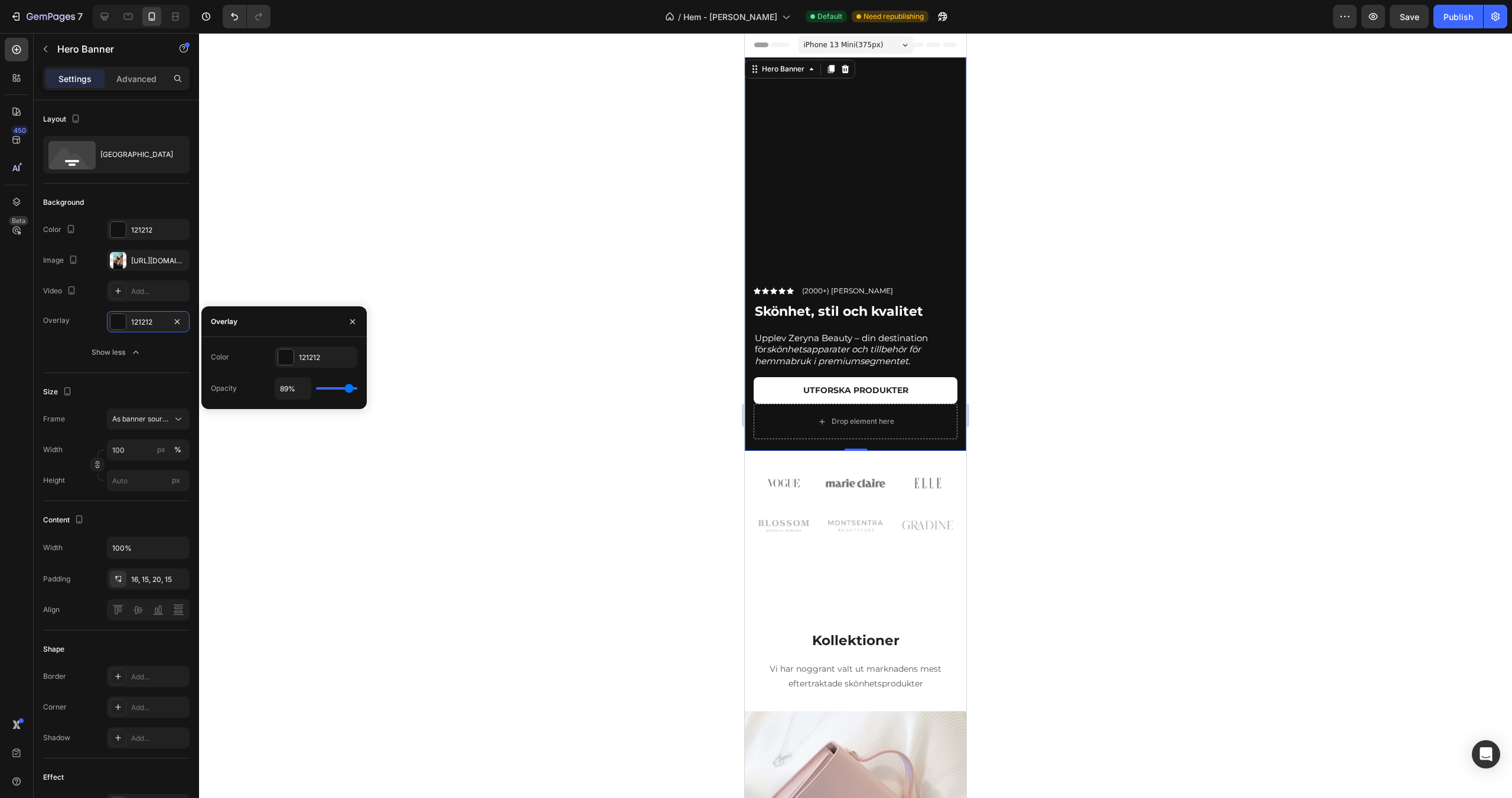
type input "85"
type input "81%"
type input "81"
type input "77%"
type input "77"
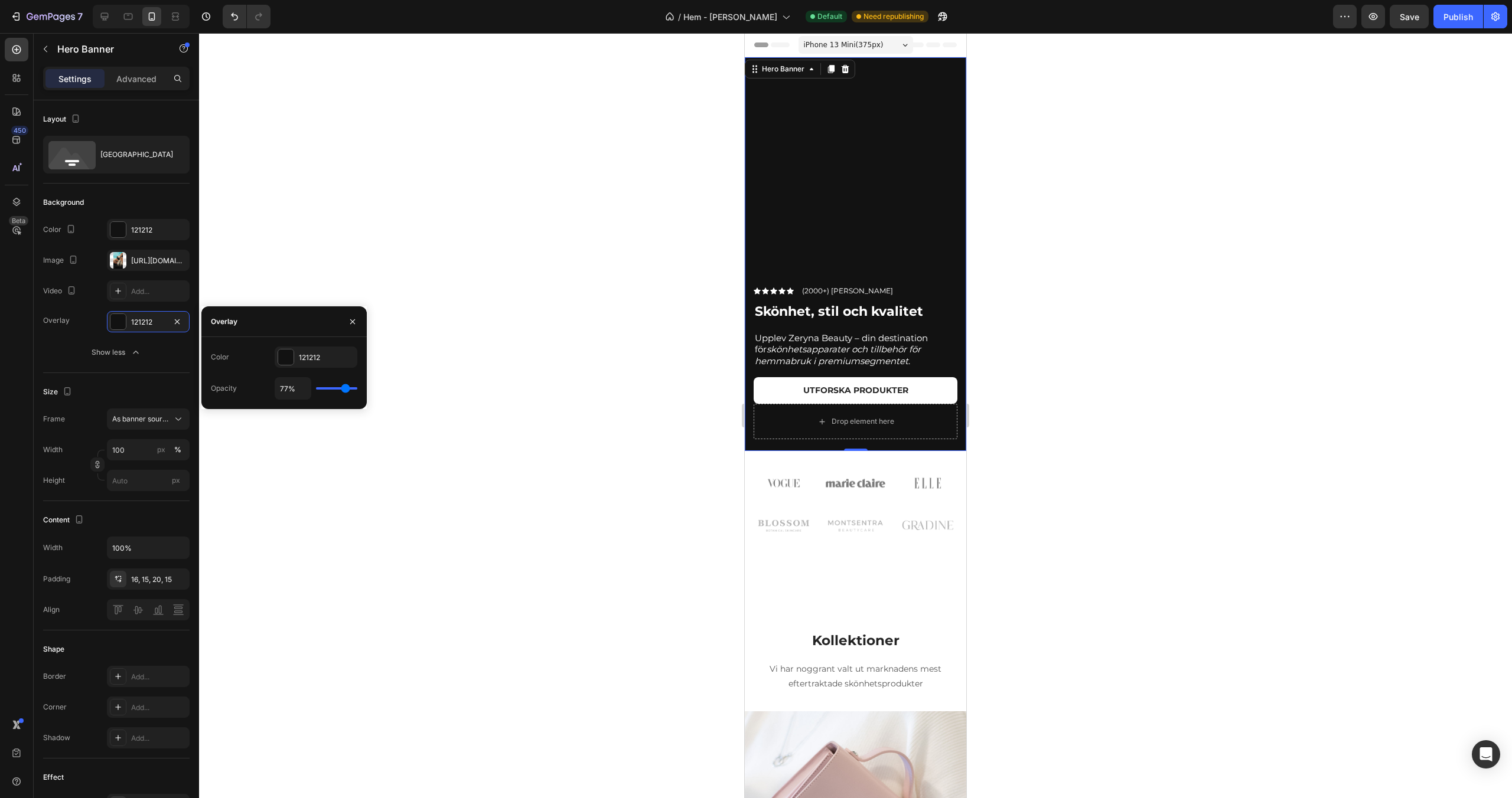
type input "74%"
type input "74"
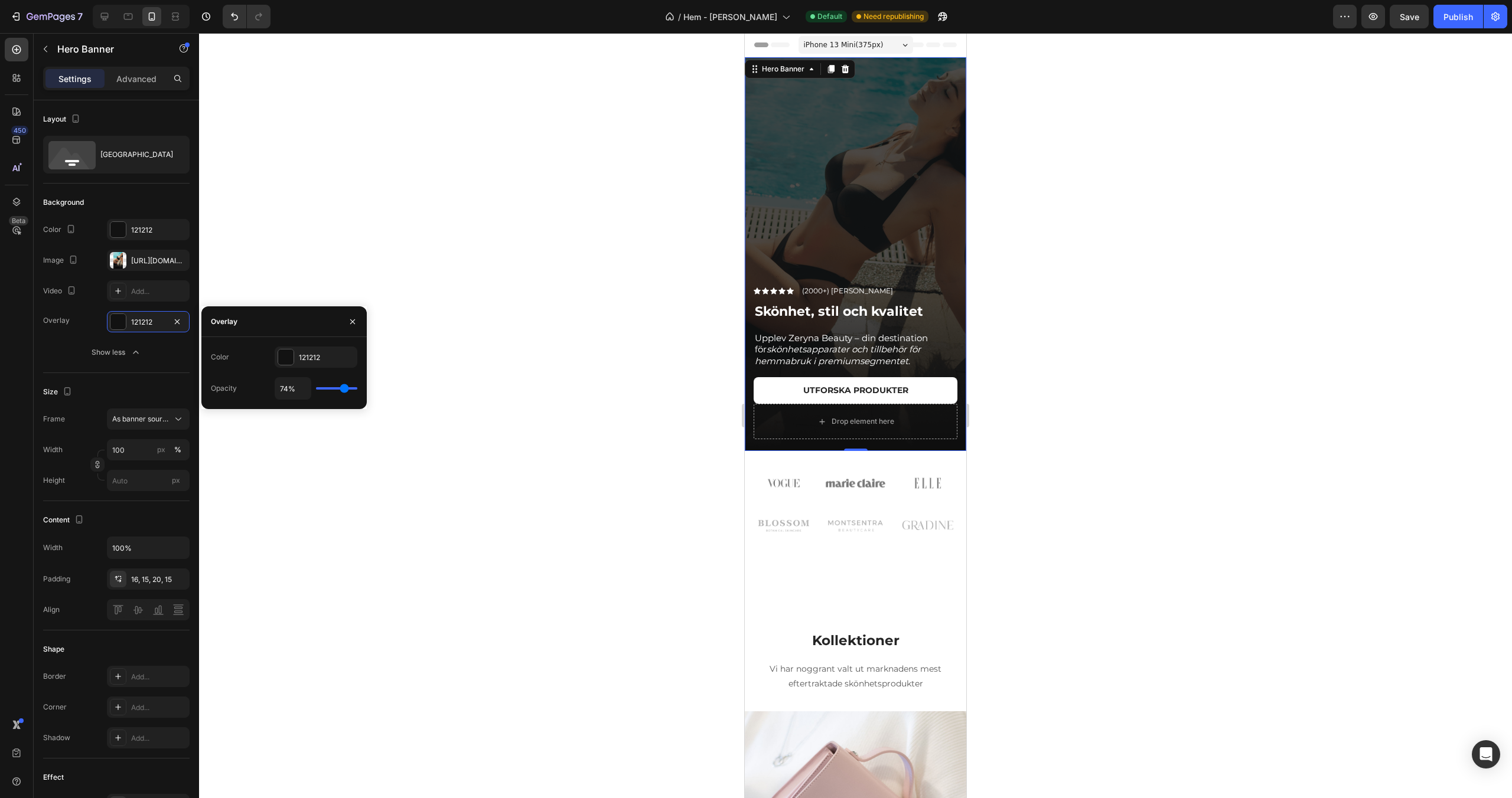
type input "71%"
type input "71"
type input "70%"
type input "70"
type input "68%"
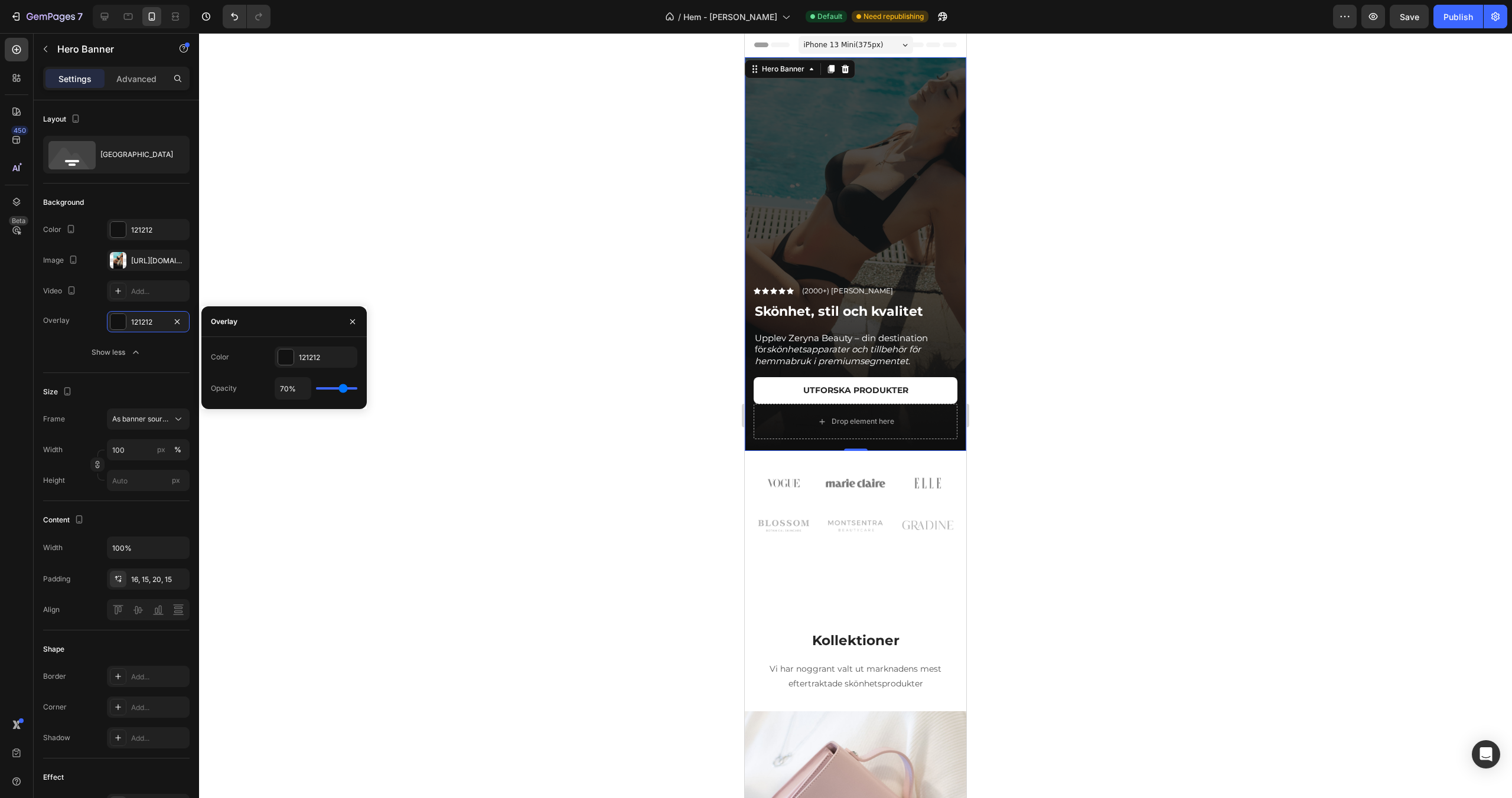
type input "68"
type input "67%"
type input "67"
type input "65%"
type input "65"
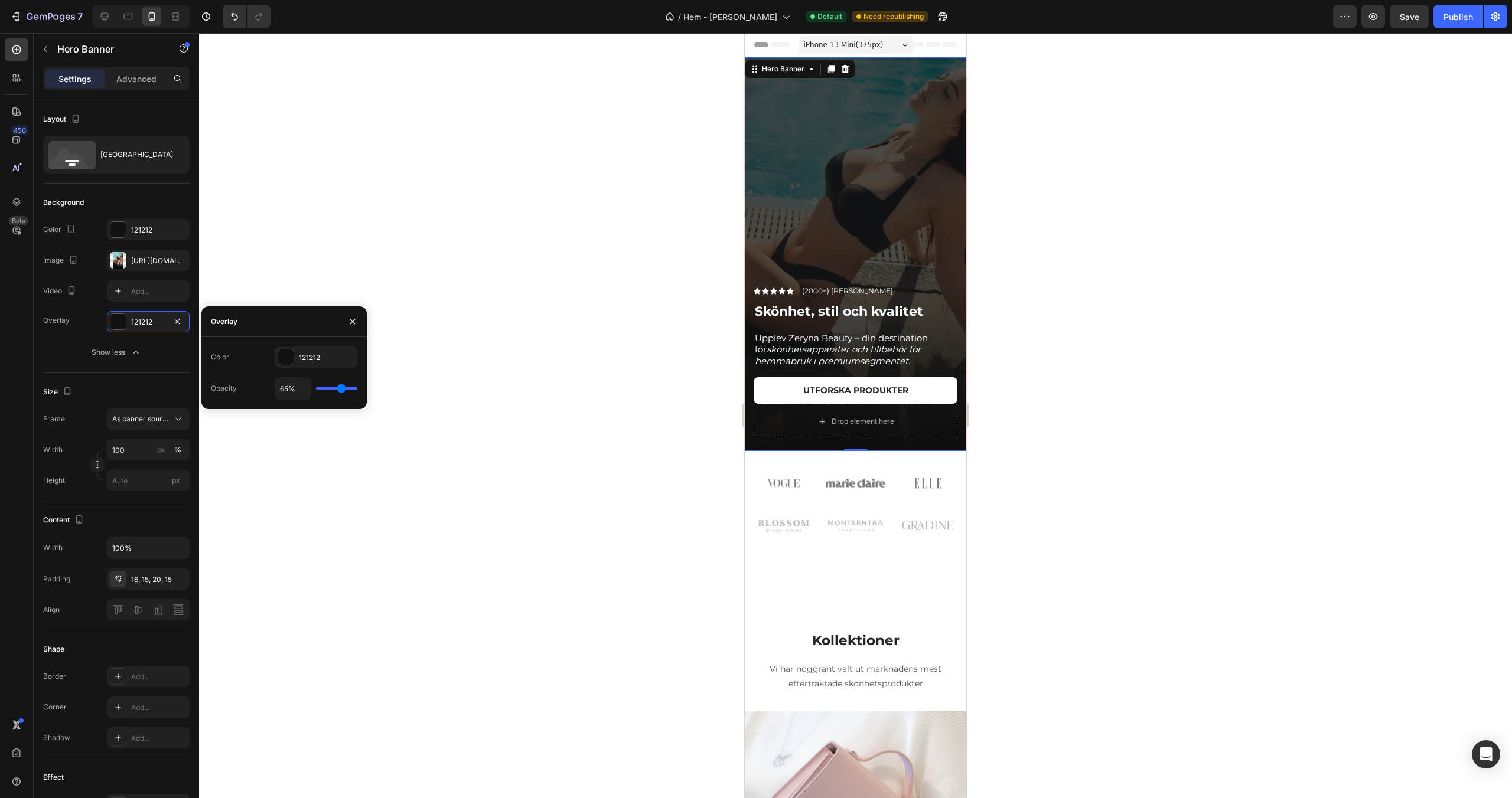
type input "64%"
type input "64"
type input "63%"
type input "63"
type input "62%"
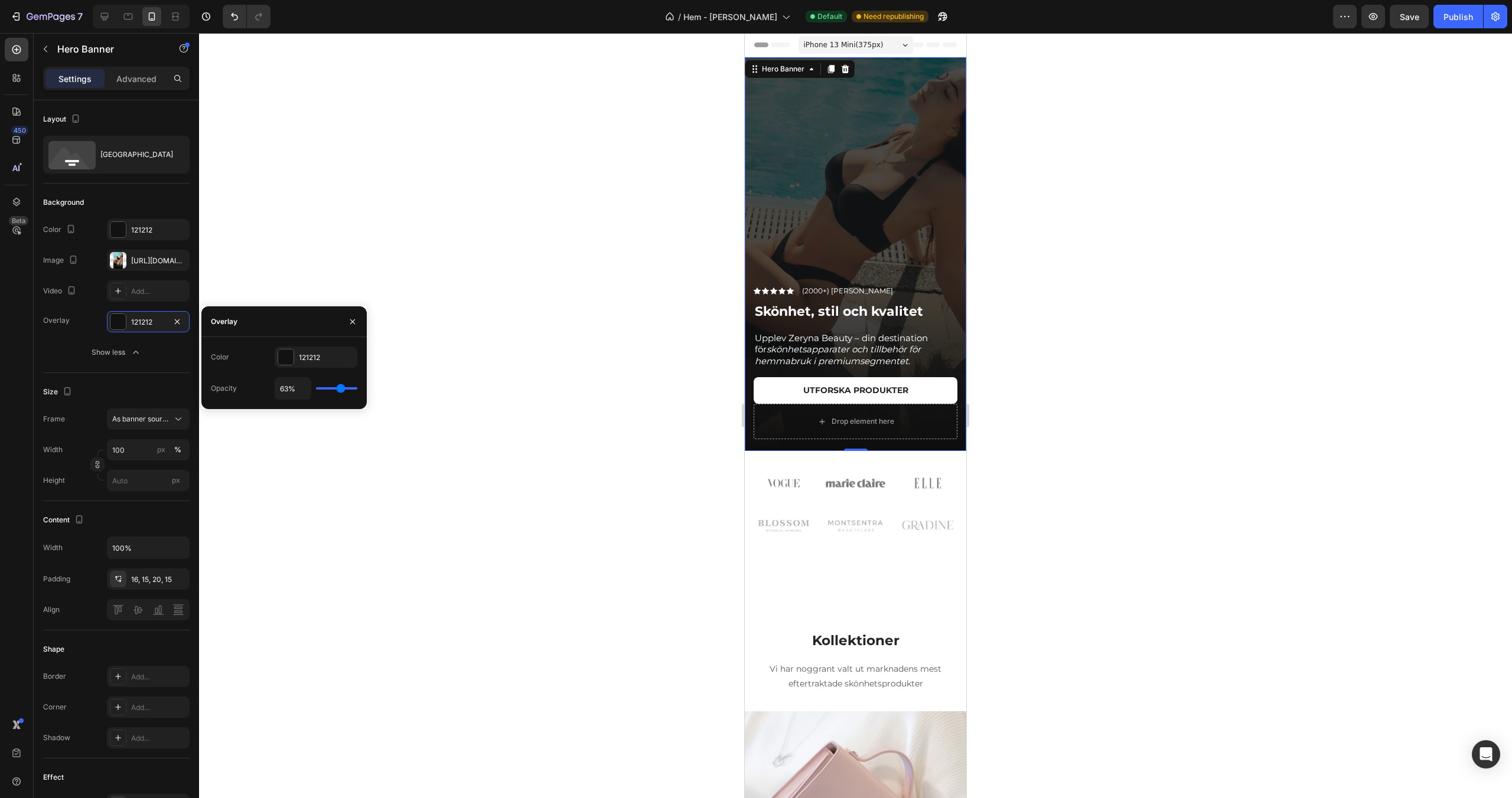
type input "62"
type input "61%"
type input "61"
type input "58%"
type input "58"
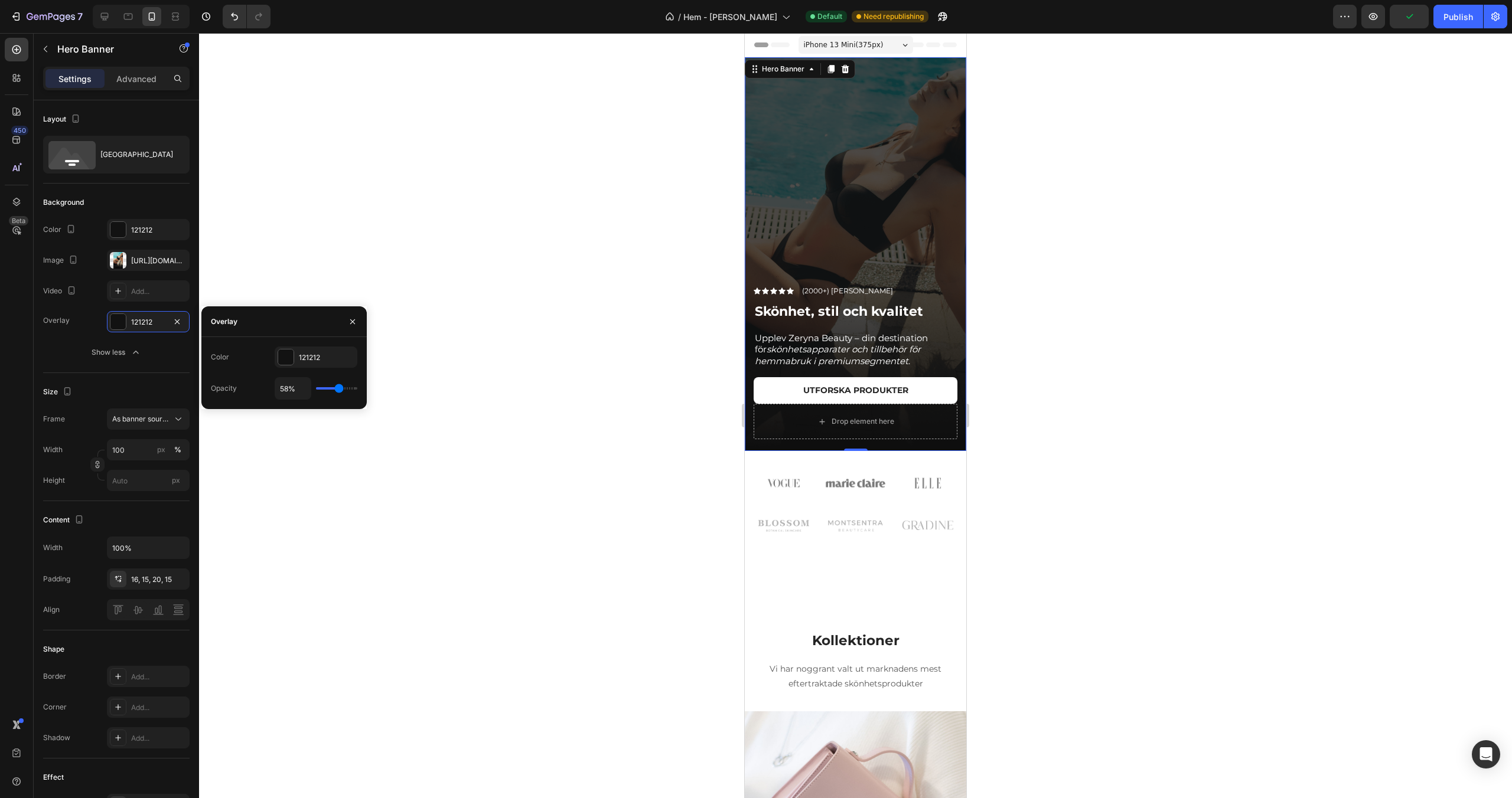
type input "56%"
type input "56"
type input "55%"
type input "55"
type input "53%"
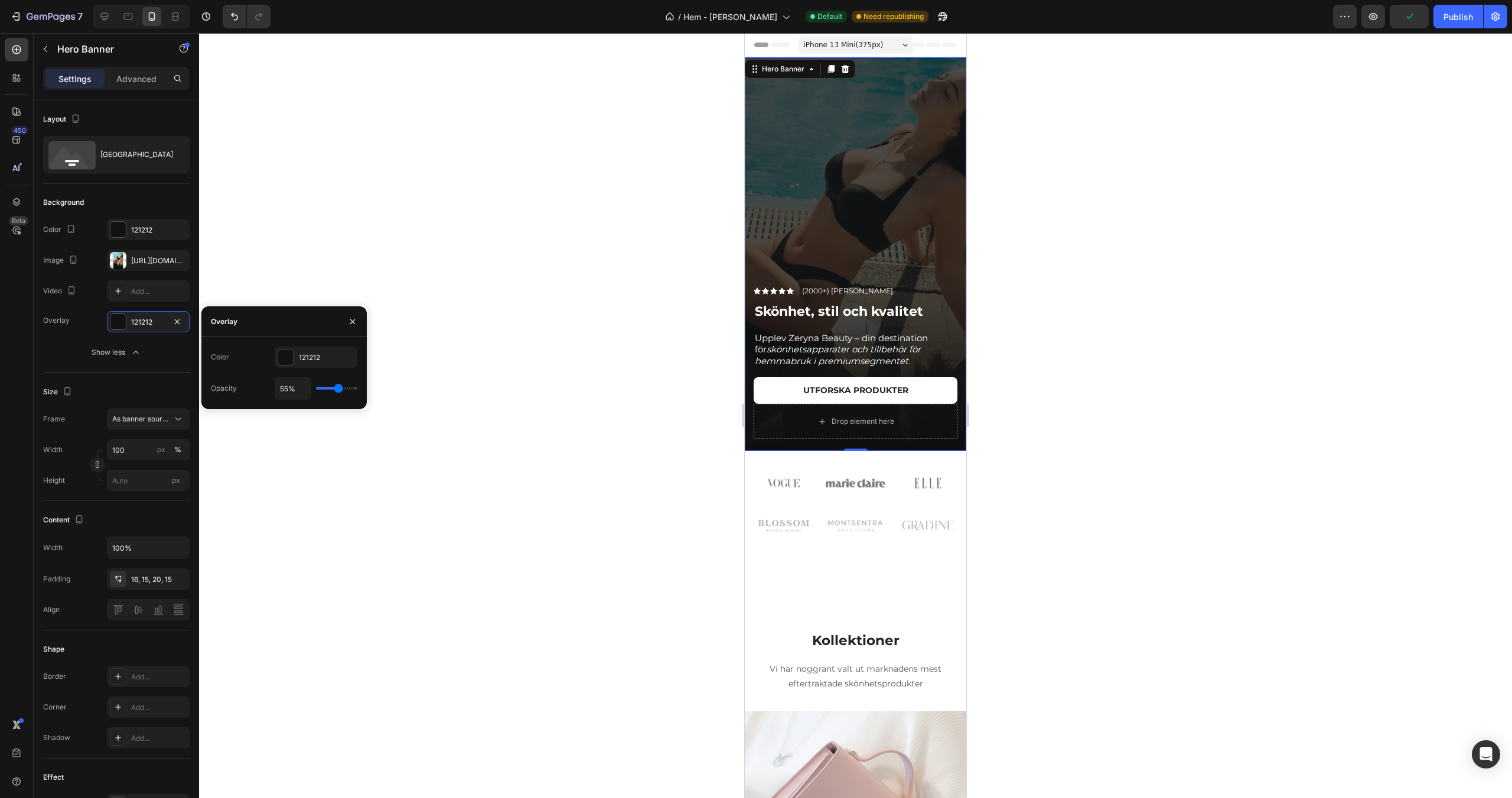
type input "53"
type input "52%"
type input "52"
type input "51%"
type input "51"
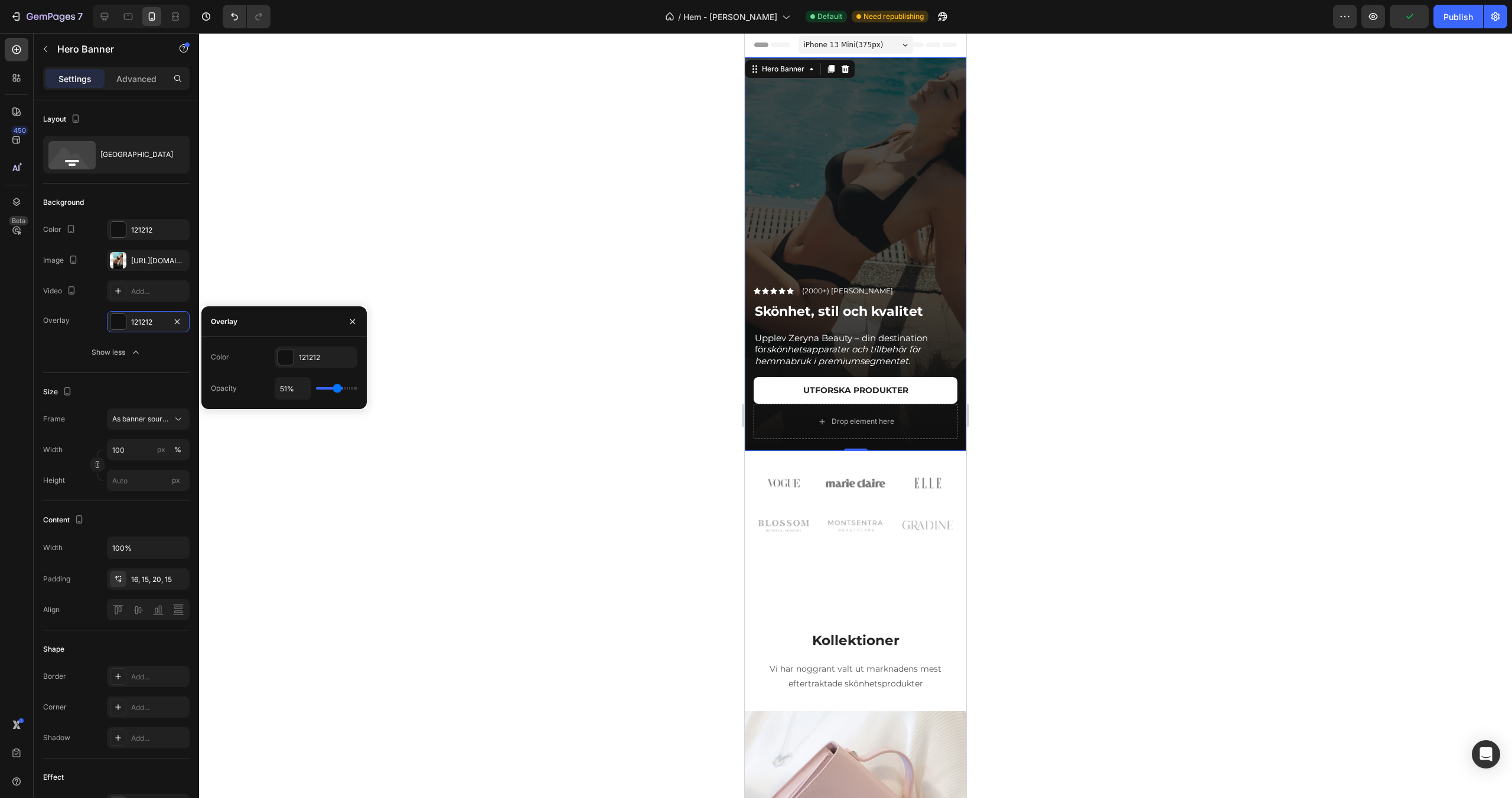
type input "50%"
type input "50"
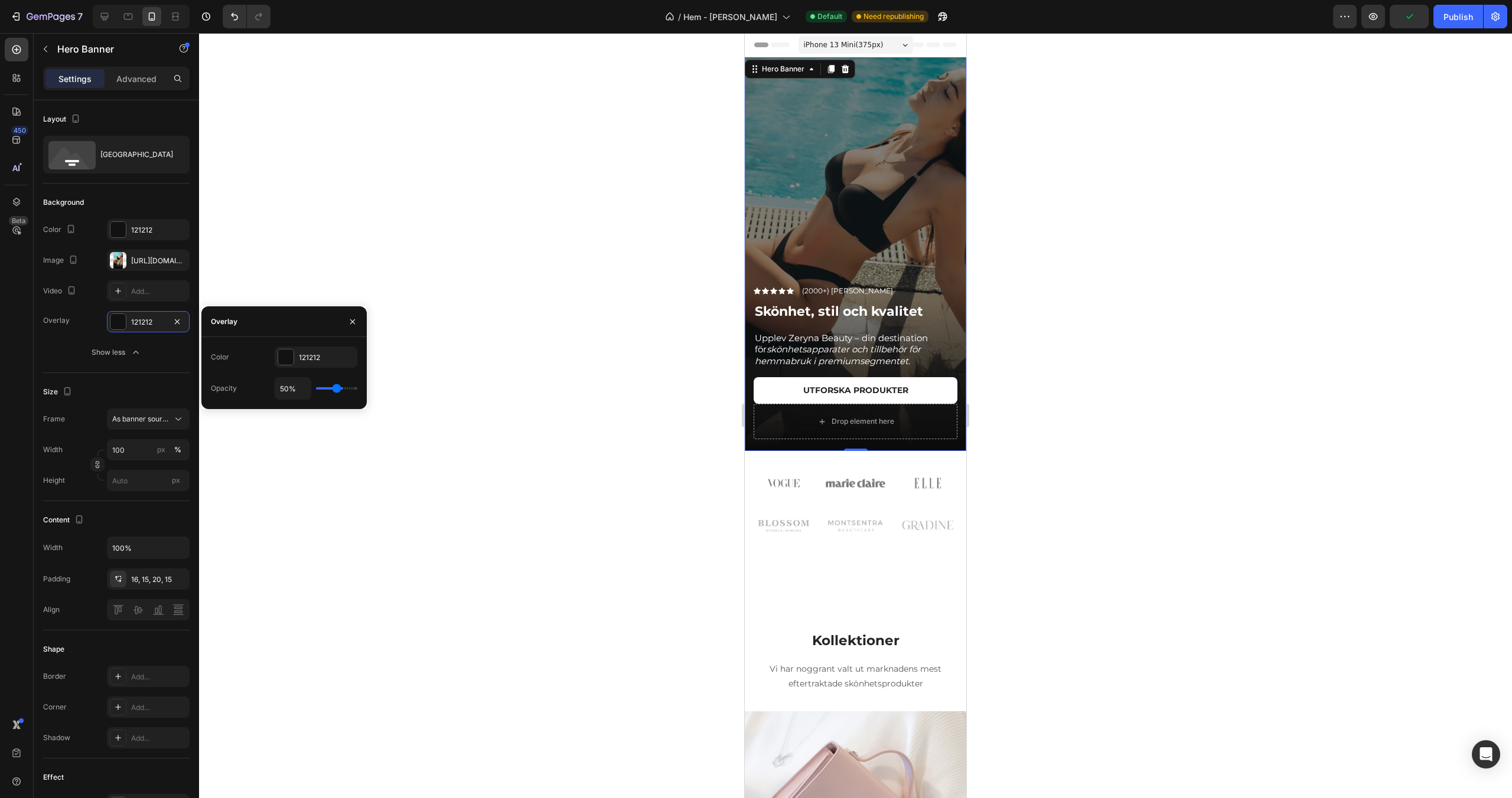
type input "49%"
type input "49"
type input "48%"
type input "48"
type input "47%"
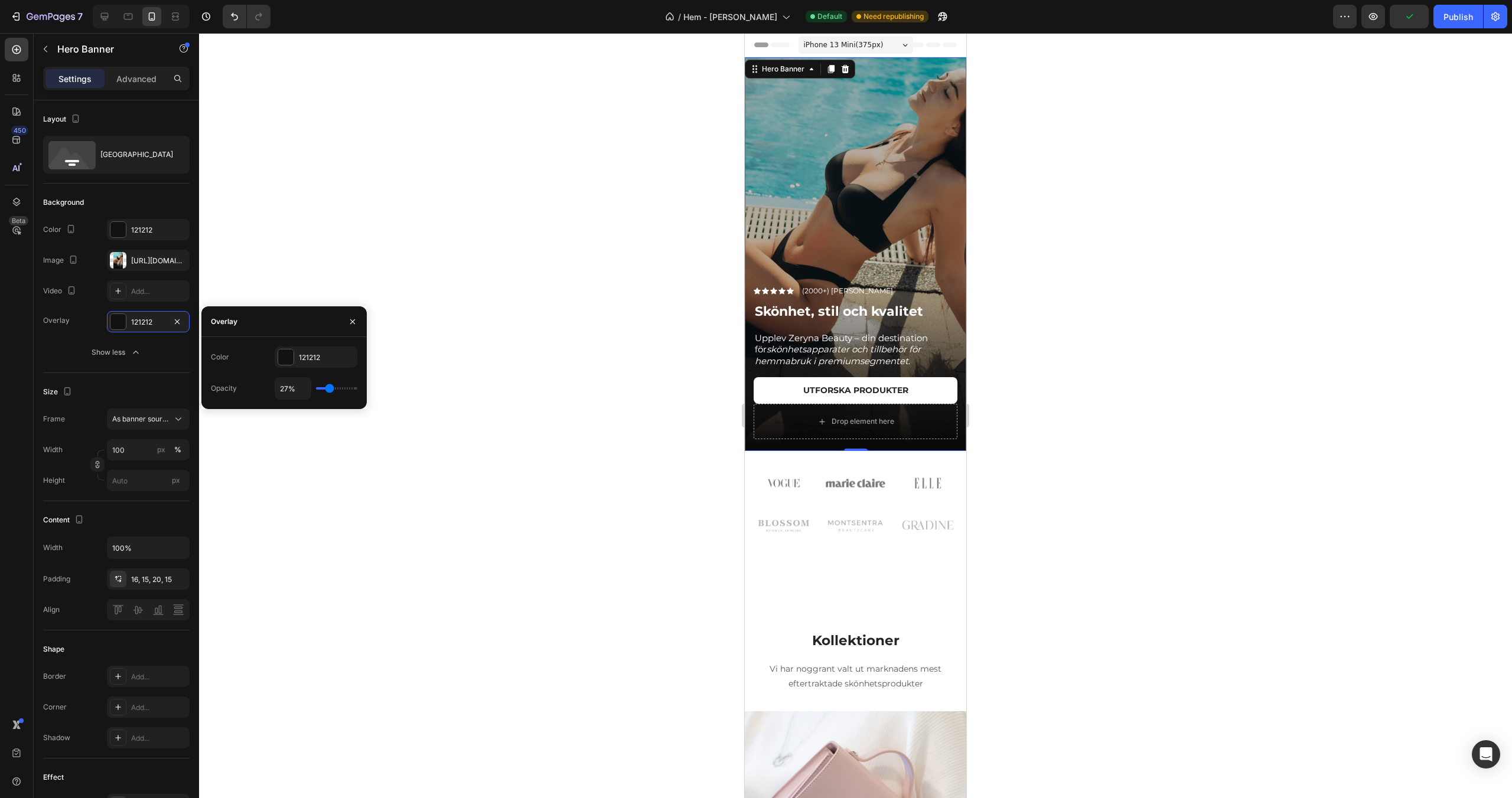
drag, startPoint x: 320, startPoint y: 385, endPoint x: 329, endPoint y: 389, distance: 9.8
click at [329, 389] on input "range" at bounding box center [336, 389] width 41 height 3
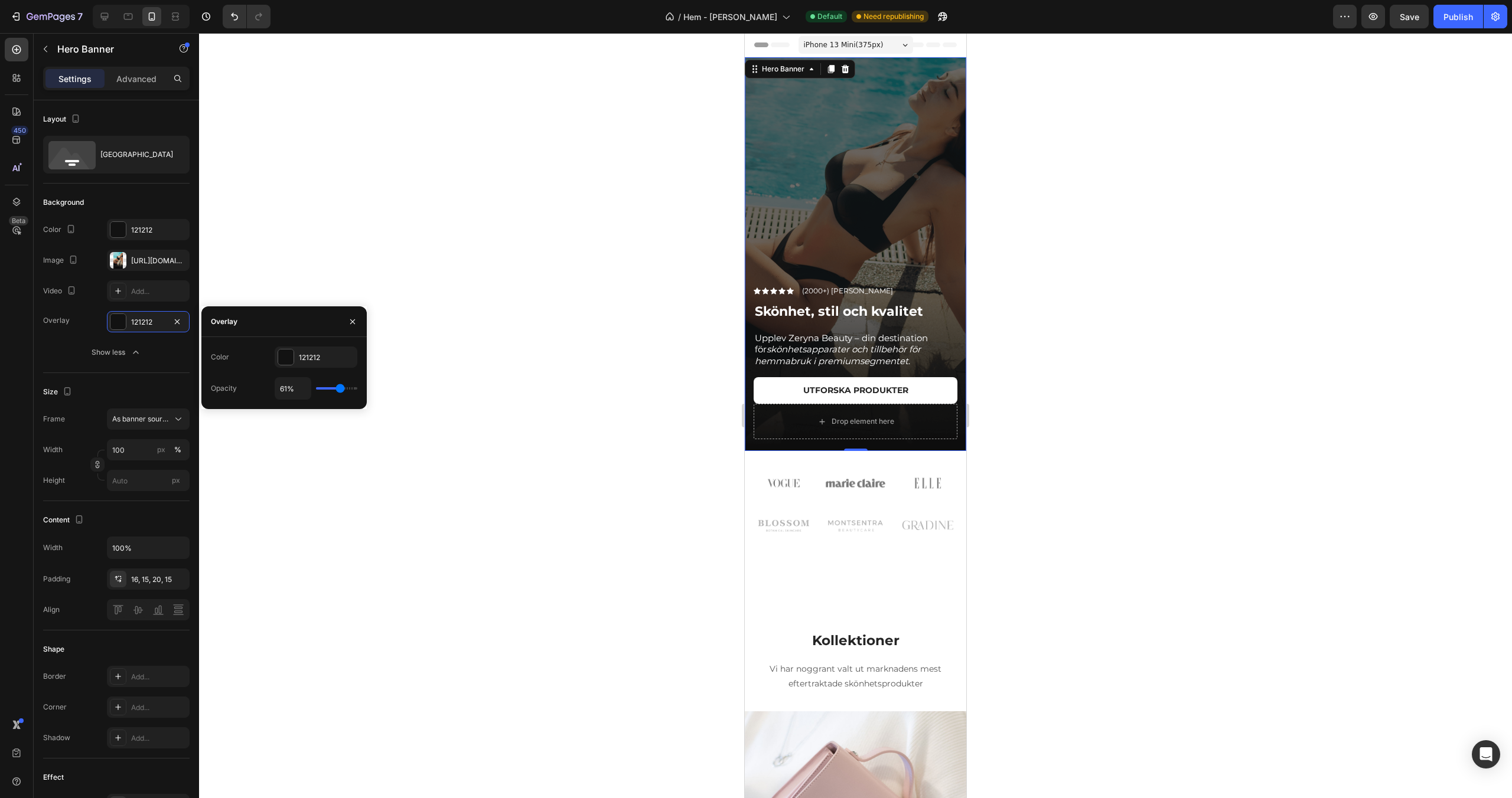
drag, startPoint x: 329, startPoint y: 389, endPoint x: 340, endPoint y: 389, distance: 11.0
click at [340, 389] on input "range" at bounding box center [336, 389] width 41 height 3
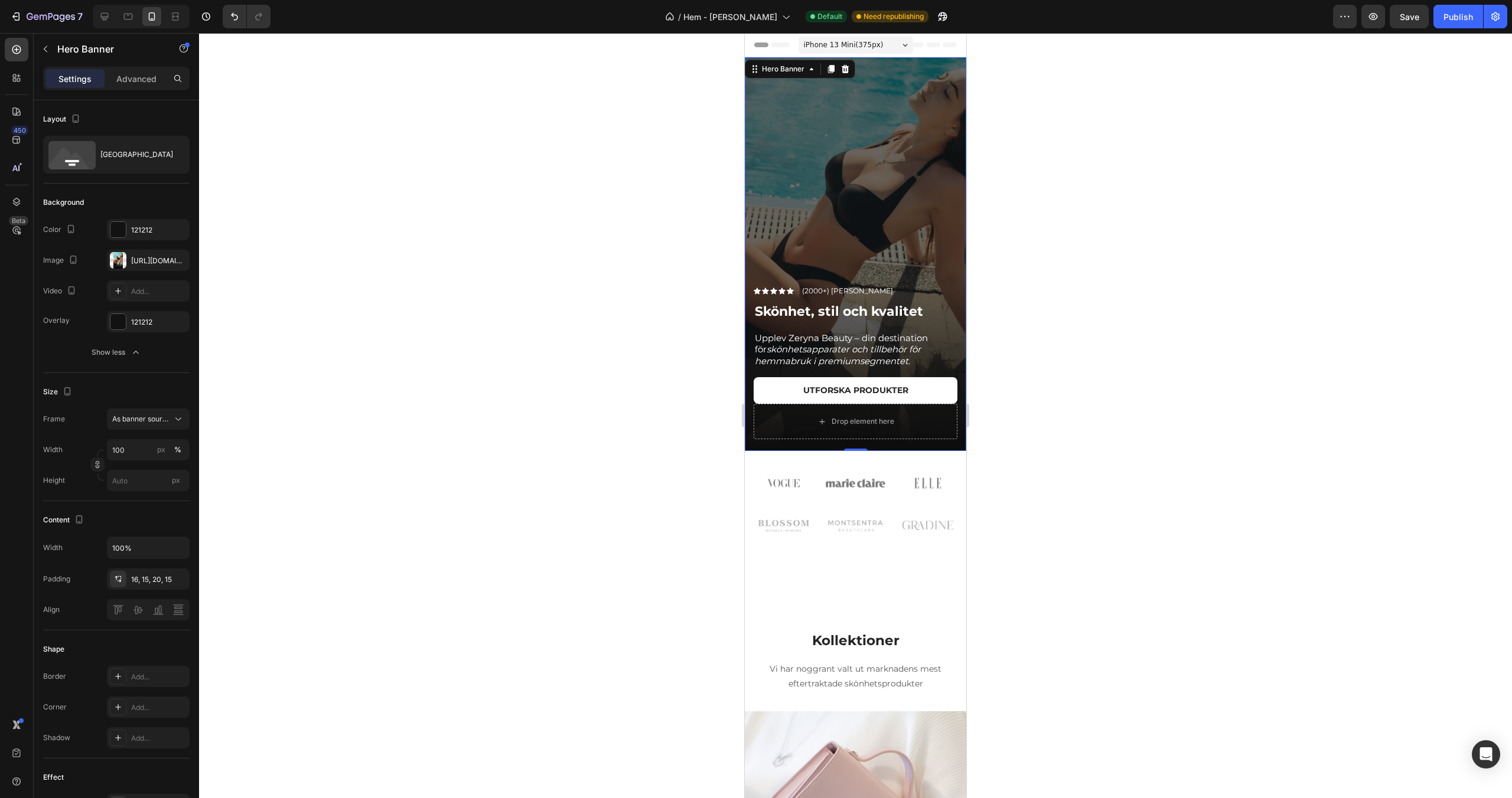
click at [508, 318] on div at bounding box center [855, 415] width 1313 height 765
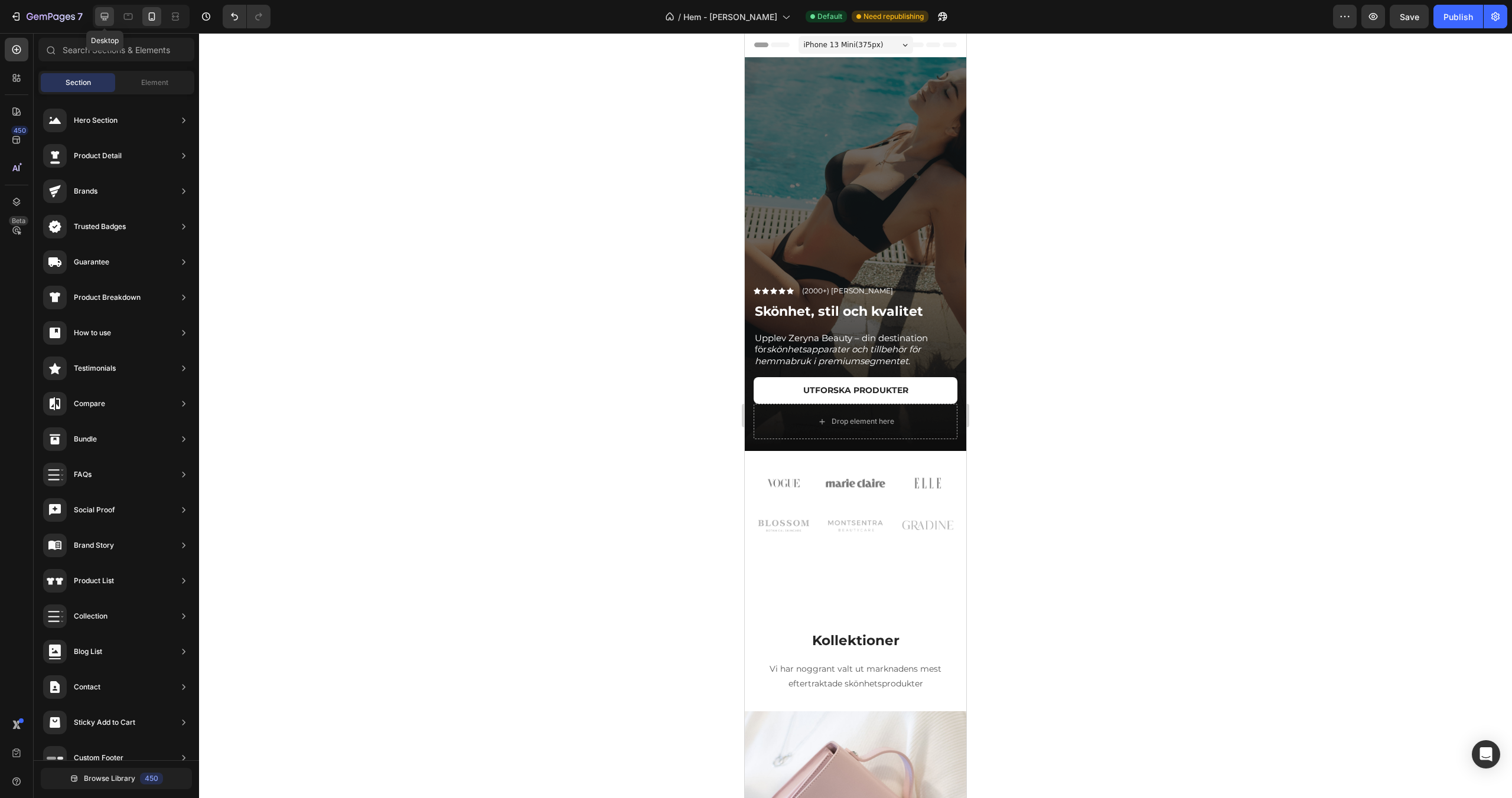
click at [107, 17] on icon at bounding box center [105, 17] width 8 height 8
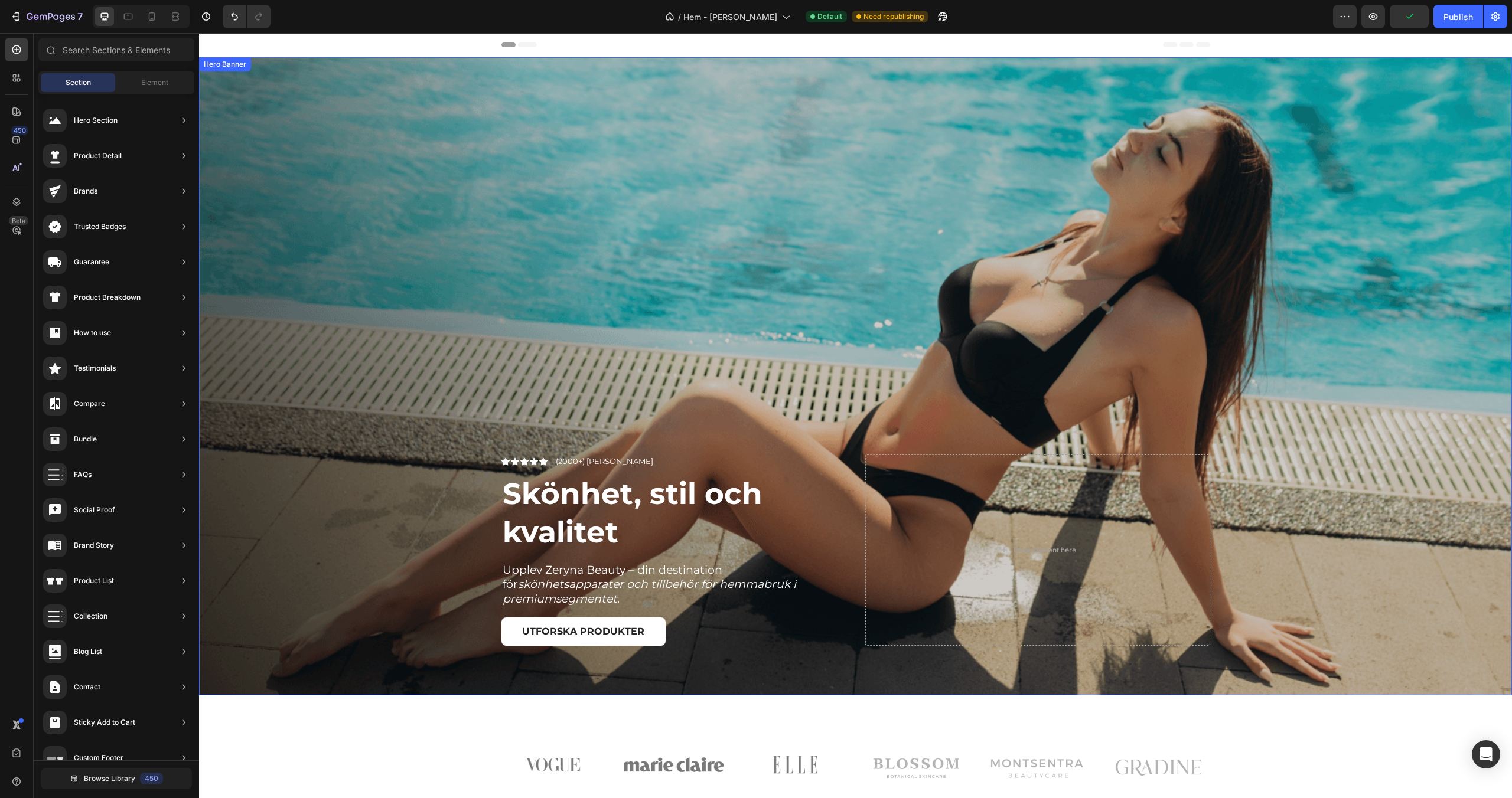
click at [383, 450] on div "Overlay" at bounding box center [855, 376] width 1313 height 638
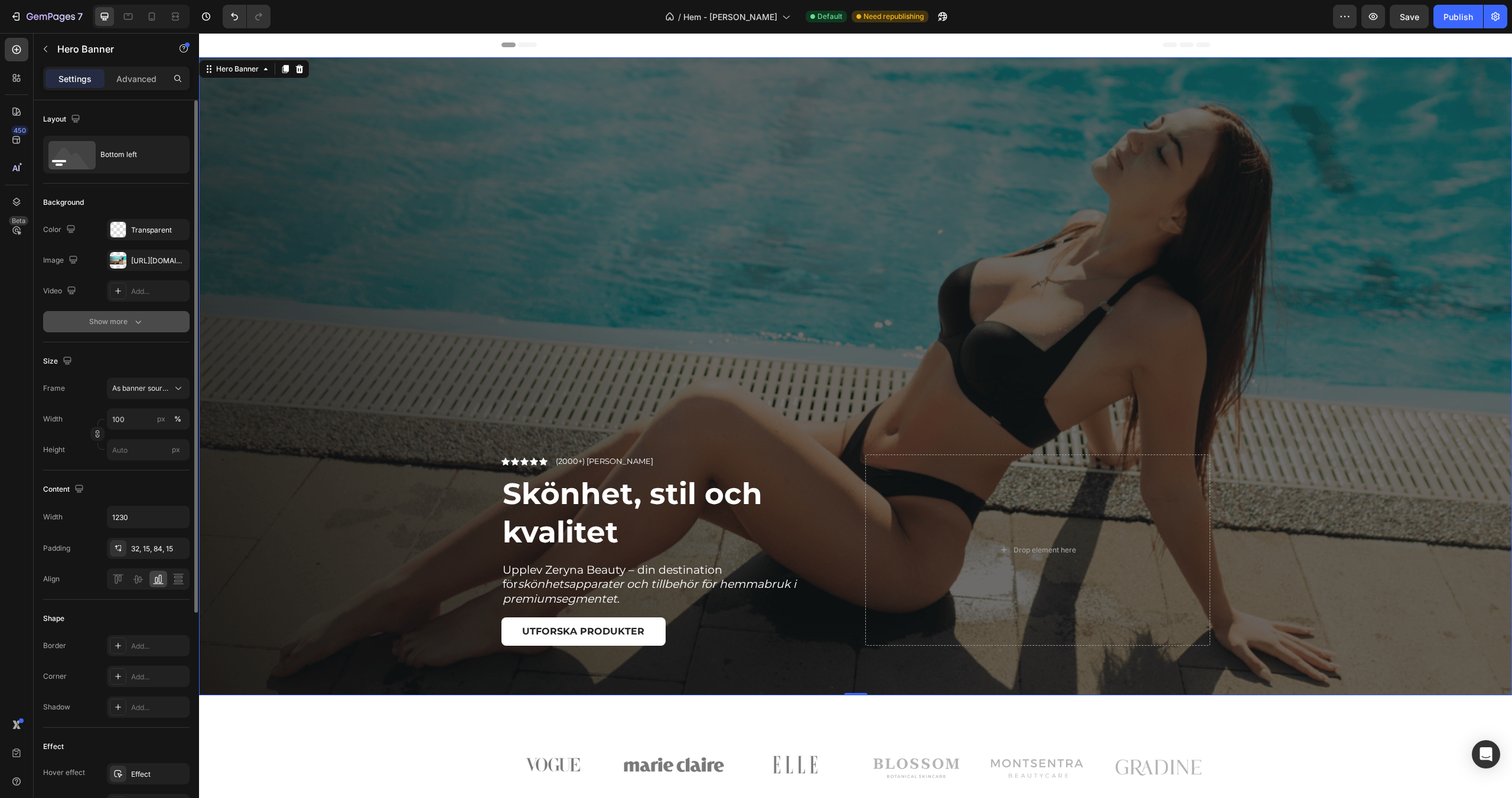
click at [123, 326] on div "Show more" at bounding box center [116, 322] width 55 height 12
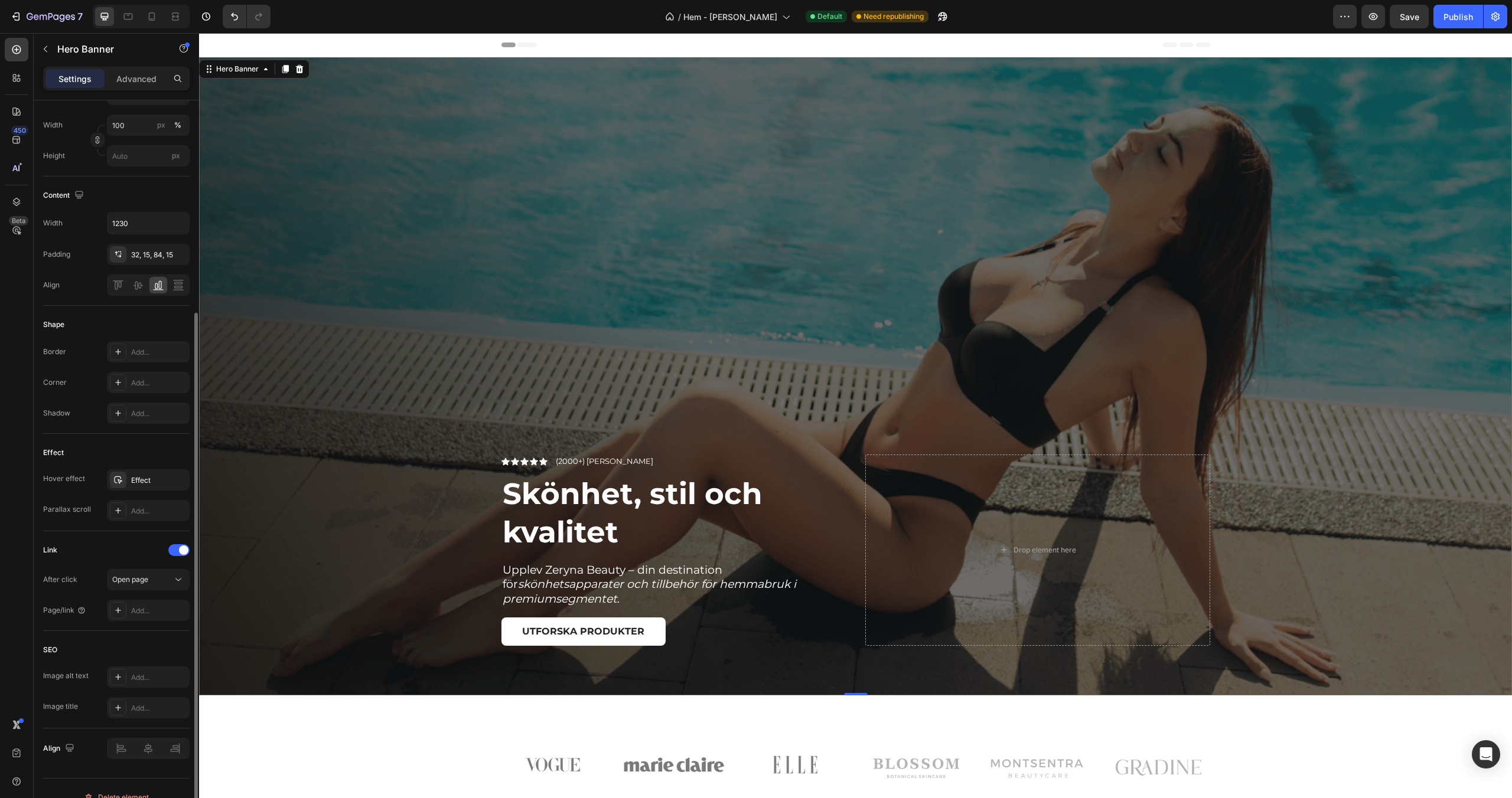
scroll to position [343, 0]
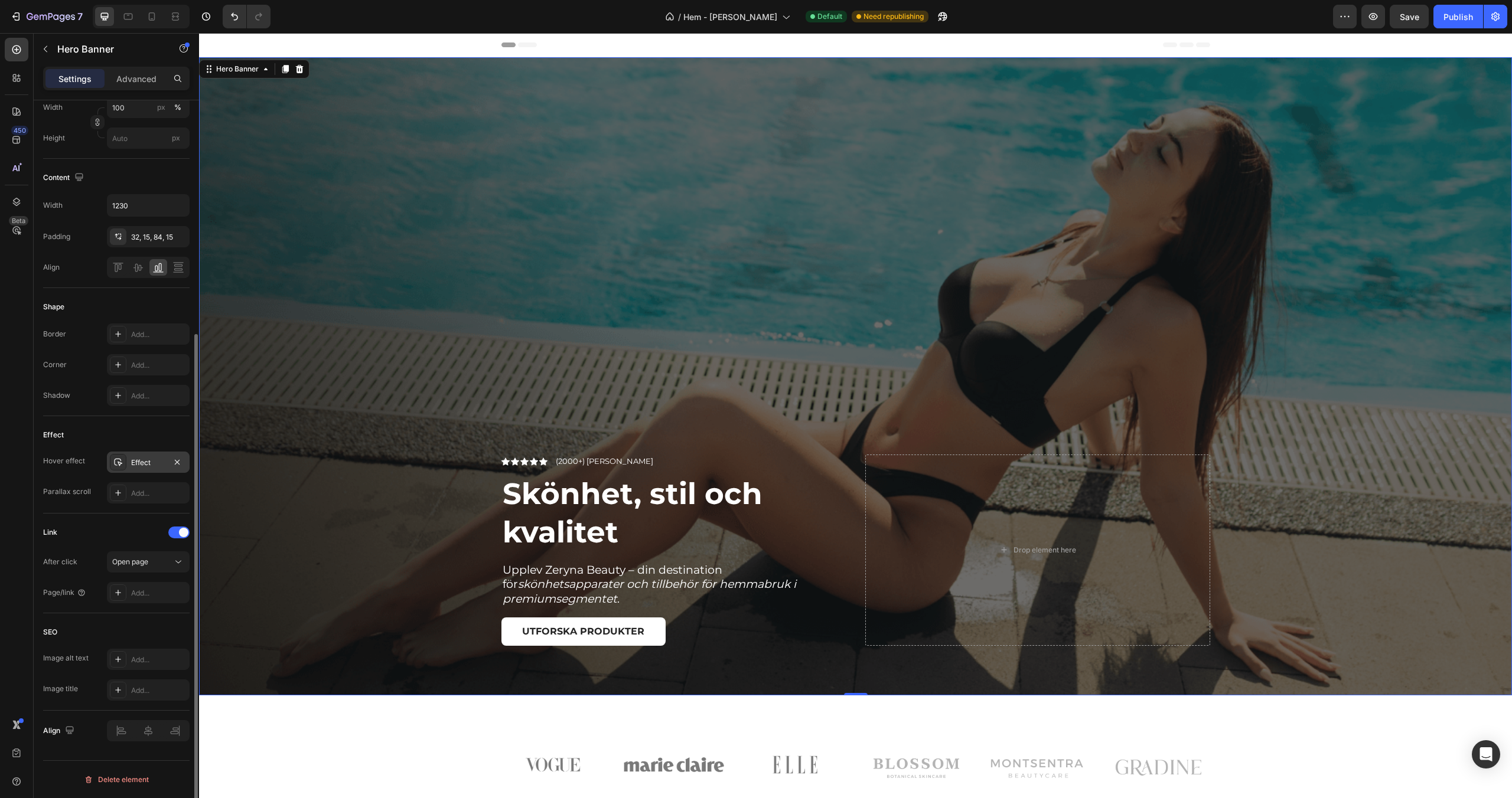
click at [142, 462] on div "Effect" at bounding box center [148, 463] width 34 height 11
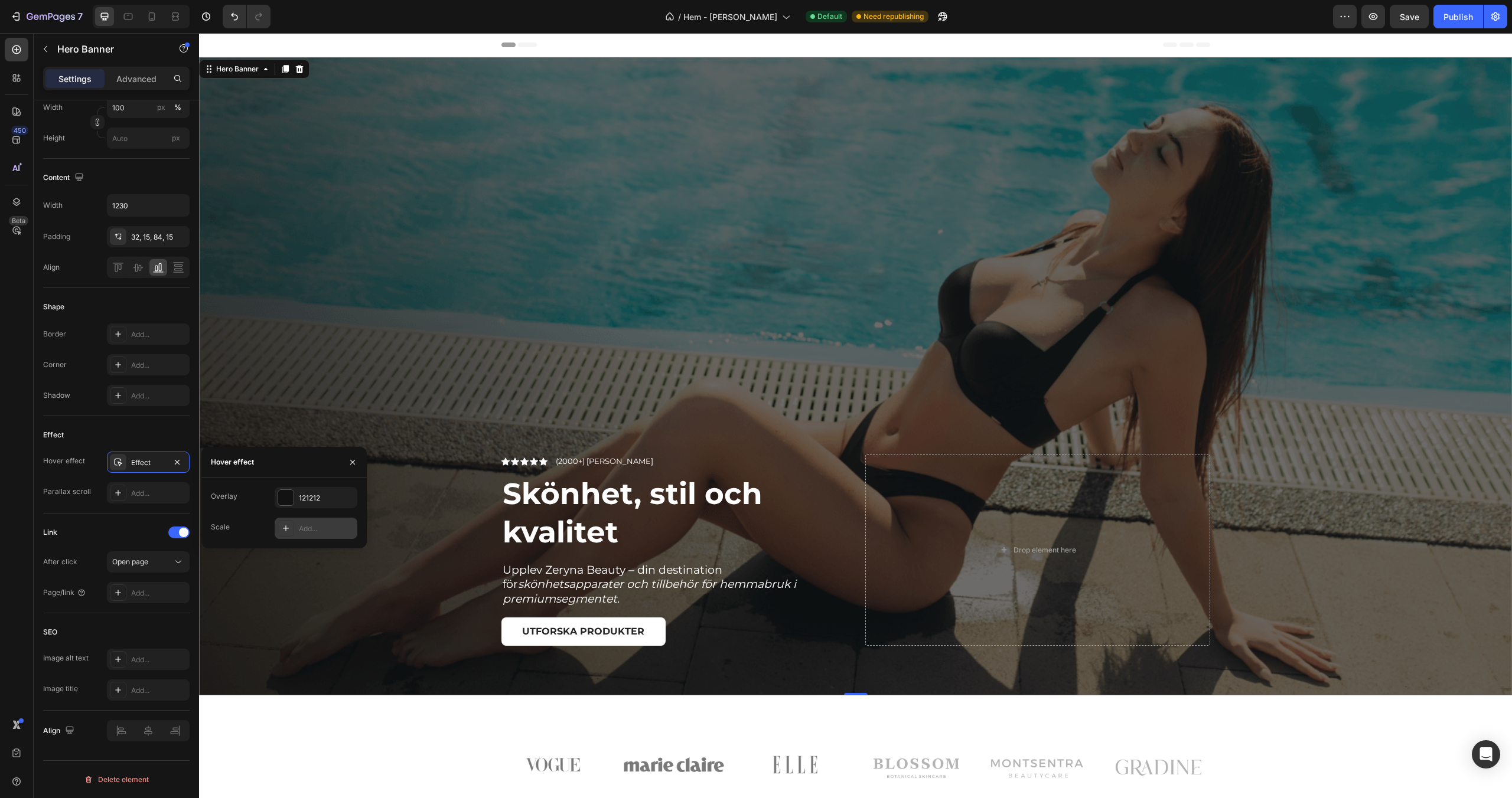
click at [300, 524] on div "Add..." at bounding box center [326, 529] width 55 height 11
click at [216, 461] on icon "button" at bounding box center [215, 462] width 9 height 9
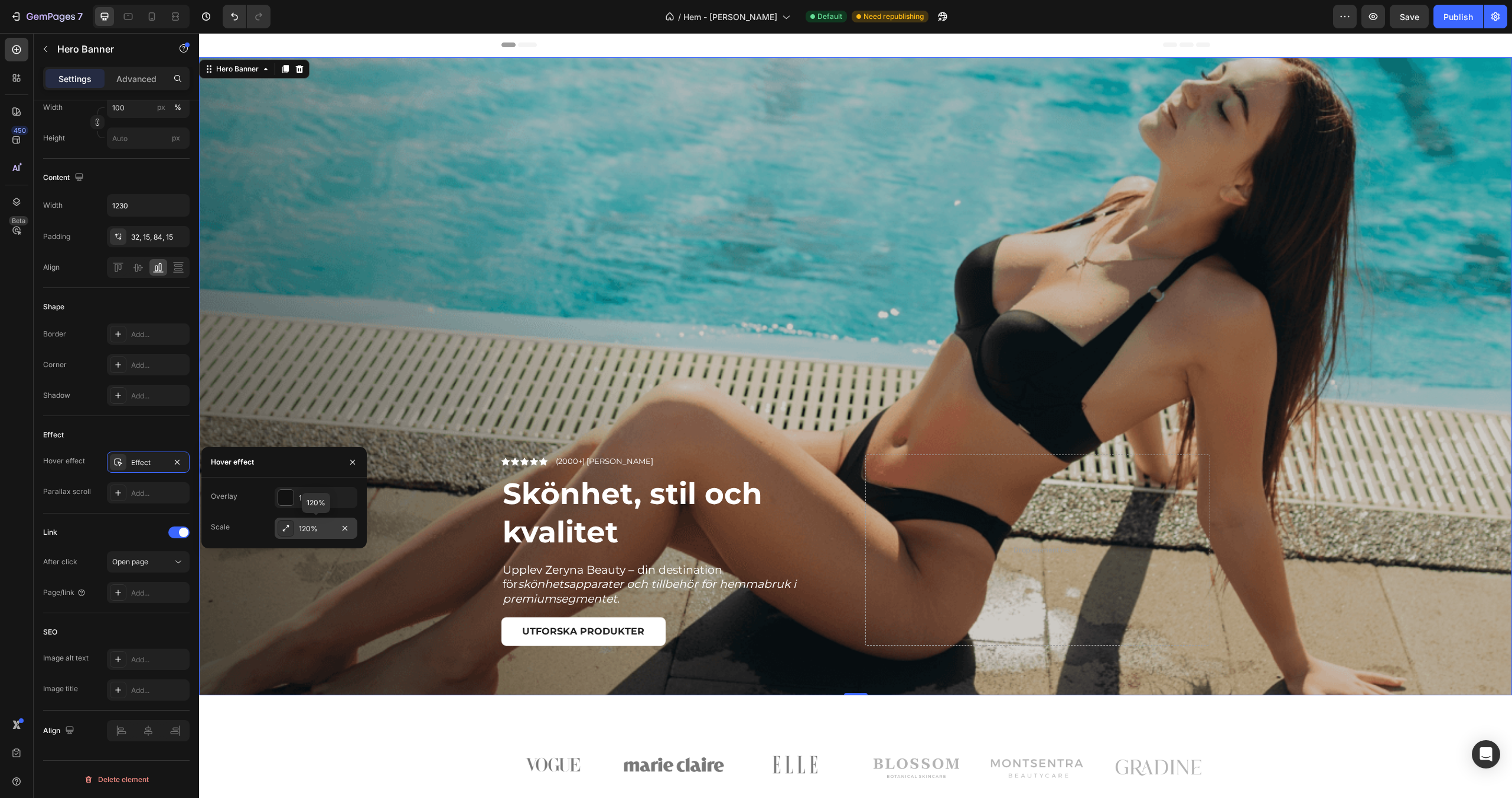
click at [284, 628] on div "Overlay" at bounding box center [855, 376] width 1313 height 638
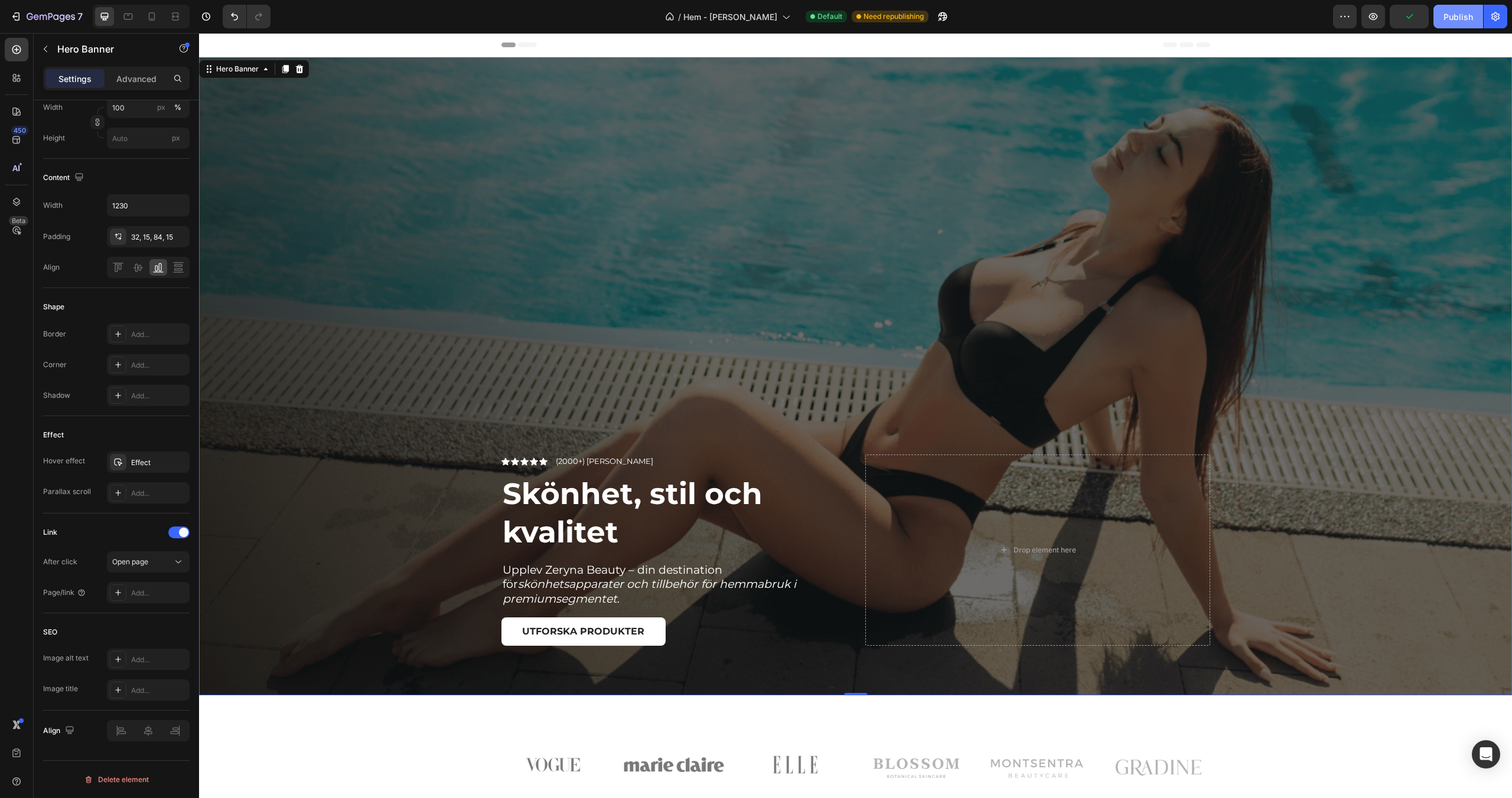
click at [1448, 13] on div "Publish" at bounding box center [1458, 16] width 30 height 12
click at [1373, 24] on button "button" at bounding box center [1373, 16] width 24 height 24
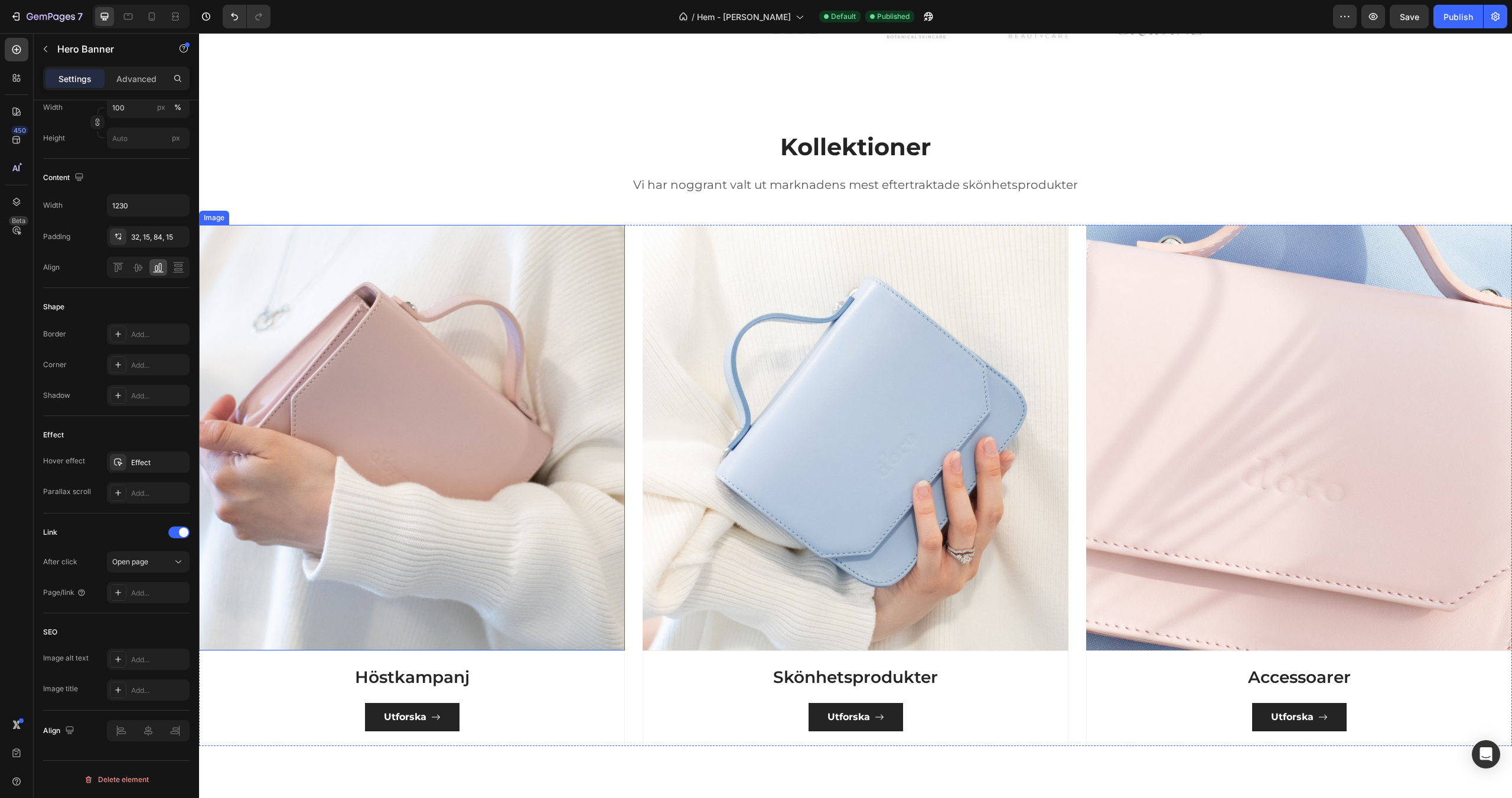
scroll to position [747, 0]
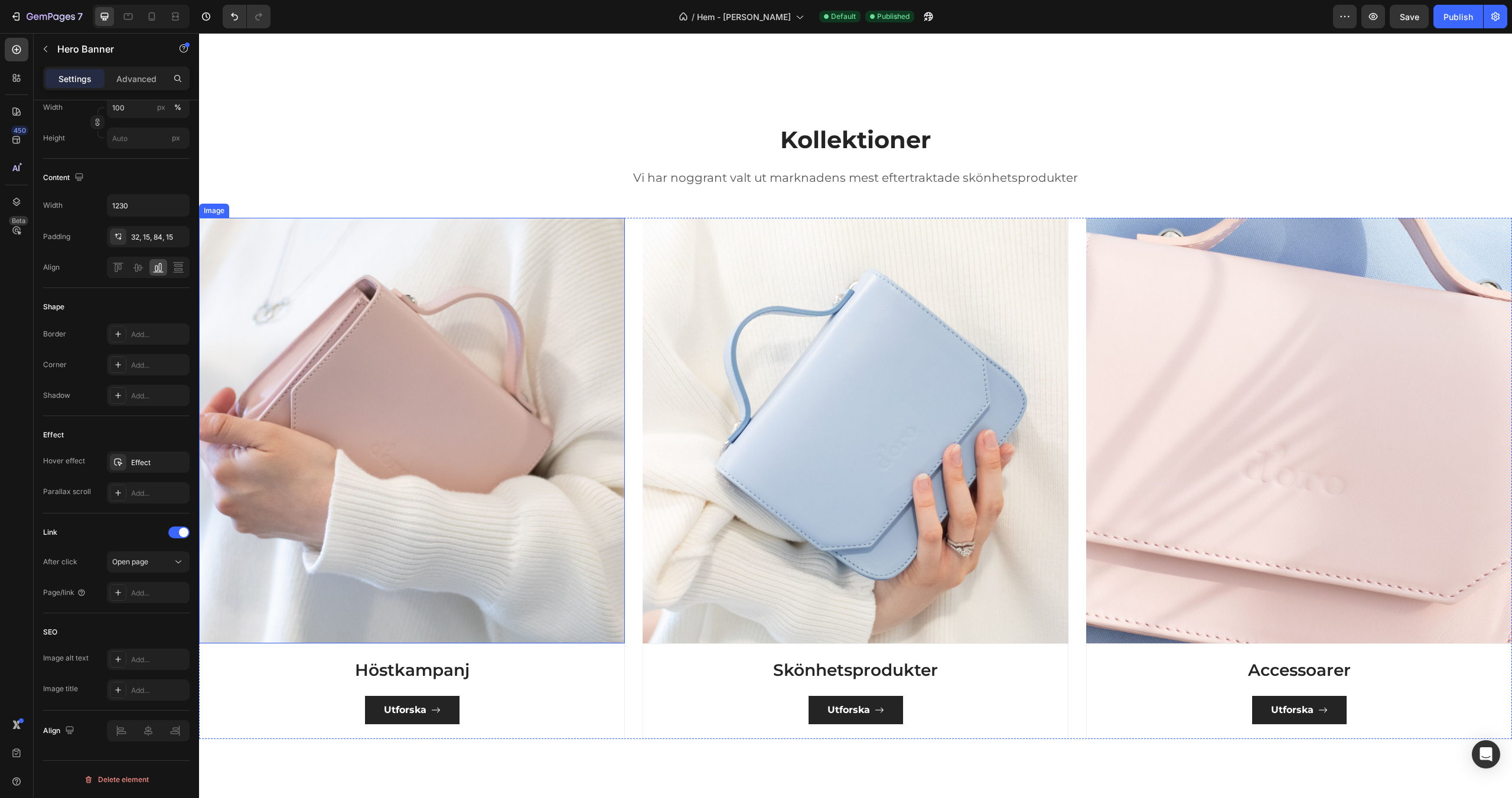
click at [534, 332] on img at bounding box center [411, 430] width 426 height 426
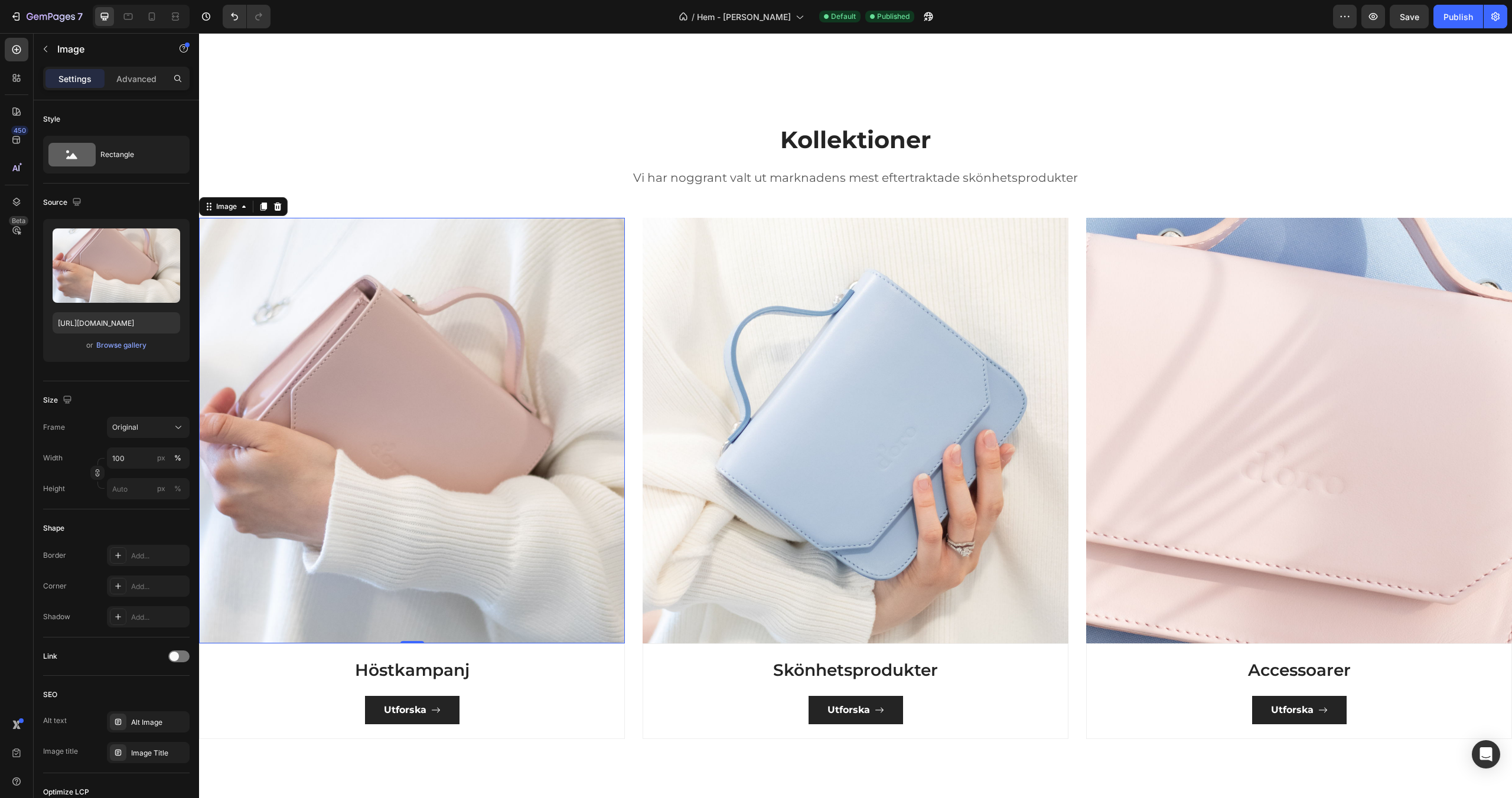
click at [419, 411] on img at bounding box center [411, 430] width 426 height 426
click at [135, 345] on div "Browse gallery" at bounding box center [121, 345] width 50 height 11
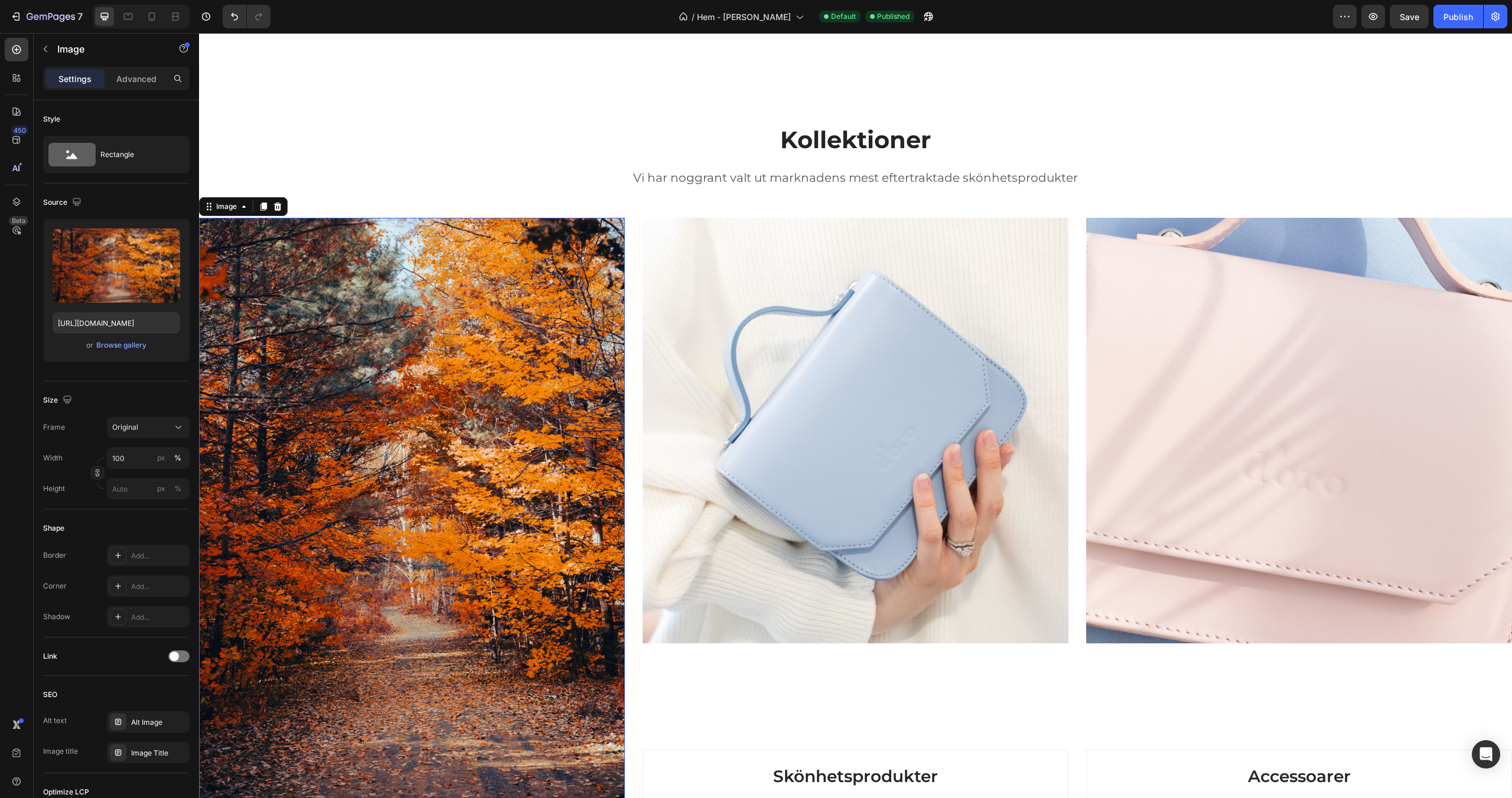
click at [517, 346] on img at bounding box center [411, 537] width 426 height 639
click at [737, 347] on img at bounding box center [855, 430] width 426 height 426
click at [551, 353] on img at bounding box center [411, 537] width 426 height 639
click at [166, 429] on div "Original" at bounding box center [141, 428] width 58 height 11
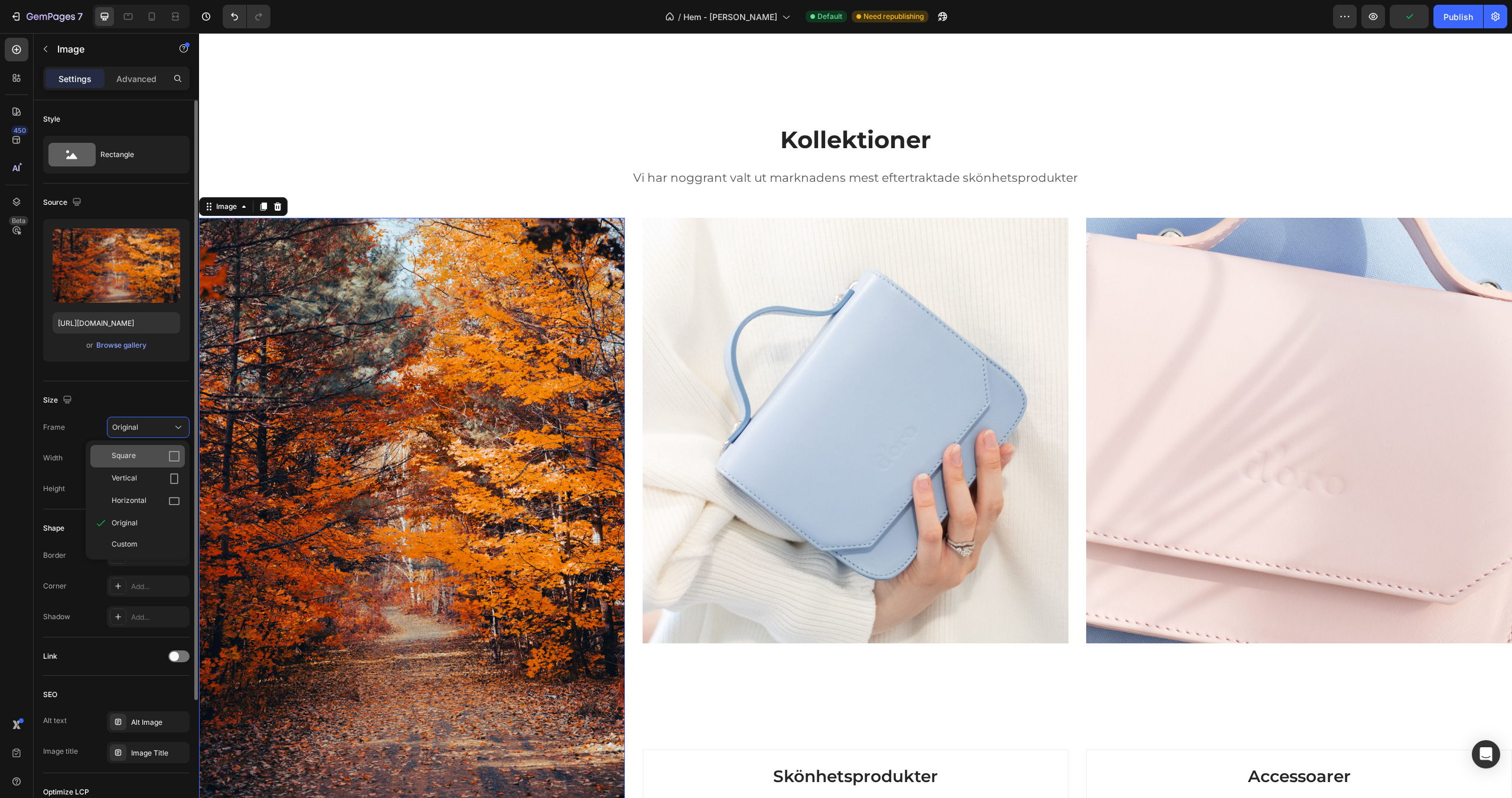
click at [155, 455] on div "Square" at bounding box center [146, 457] width 68 height 12
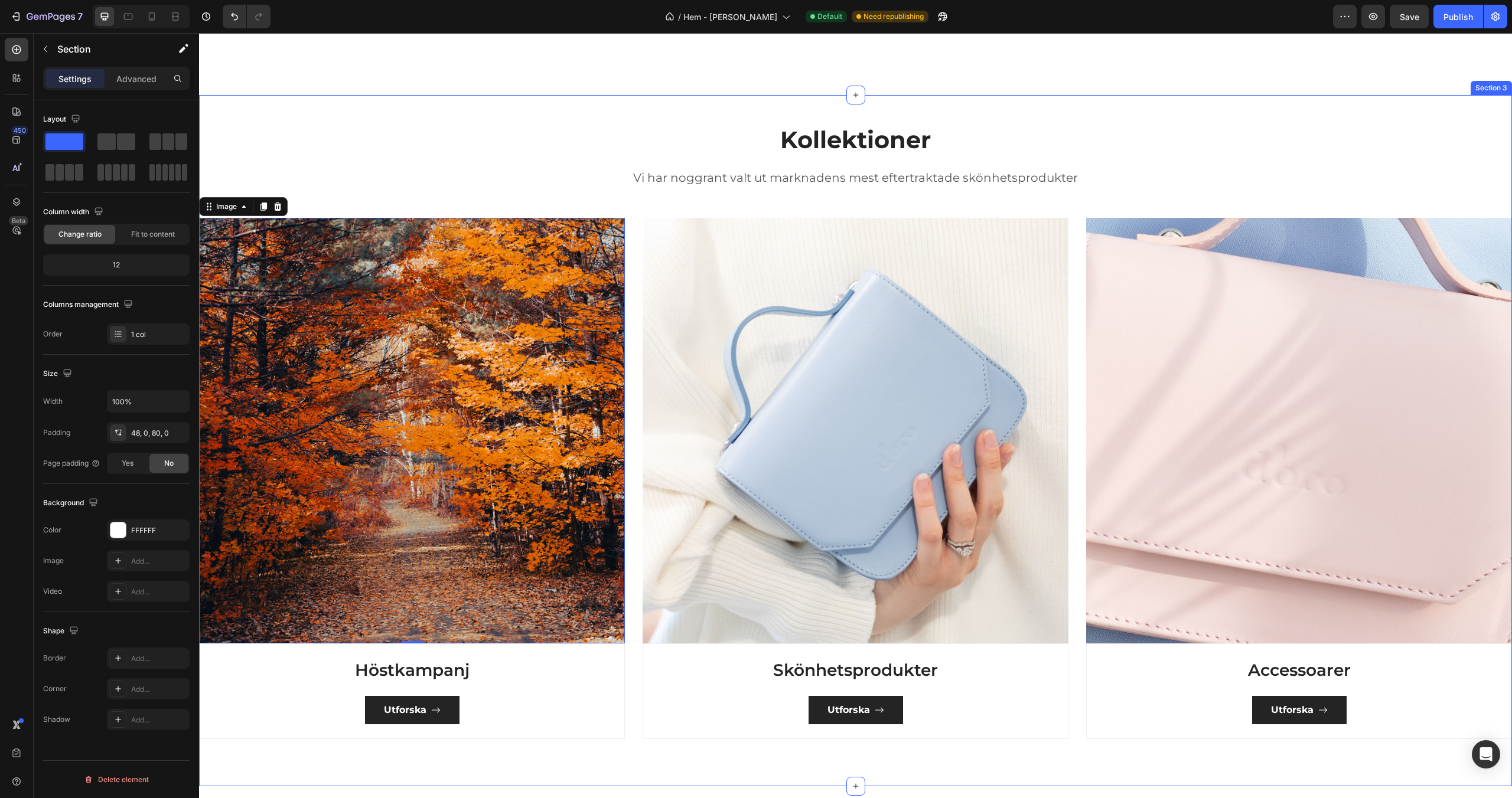
click at [476, 114] on div "Kollektioner Heading Vi har noggrant valt ut marknadens mest eftertraktade skön…" at bounding box center [855, 441] width 1313 height 691
click at [575, 350] on img at bounding box center [411, 430] width 426 height 426
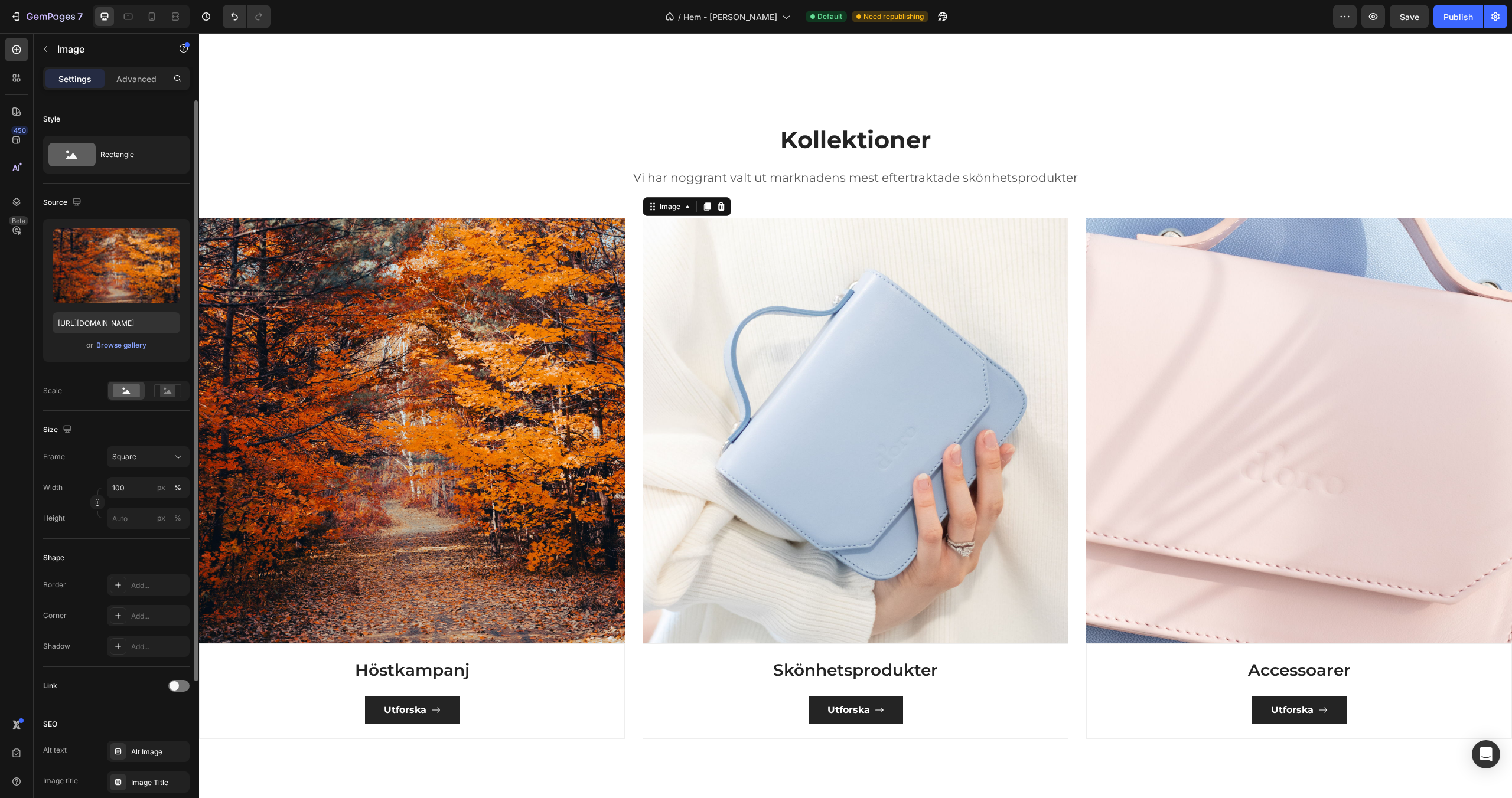
click at [769, 361] on img at bounding box center [855, 430] width 426 height 426
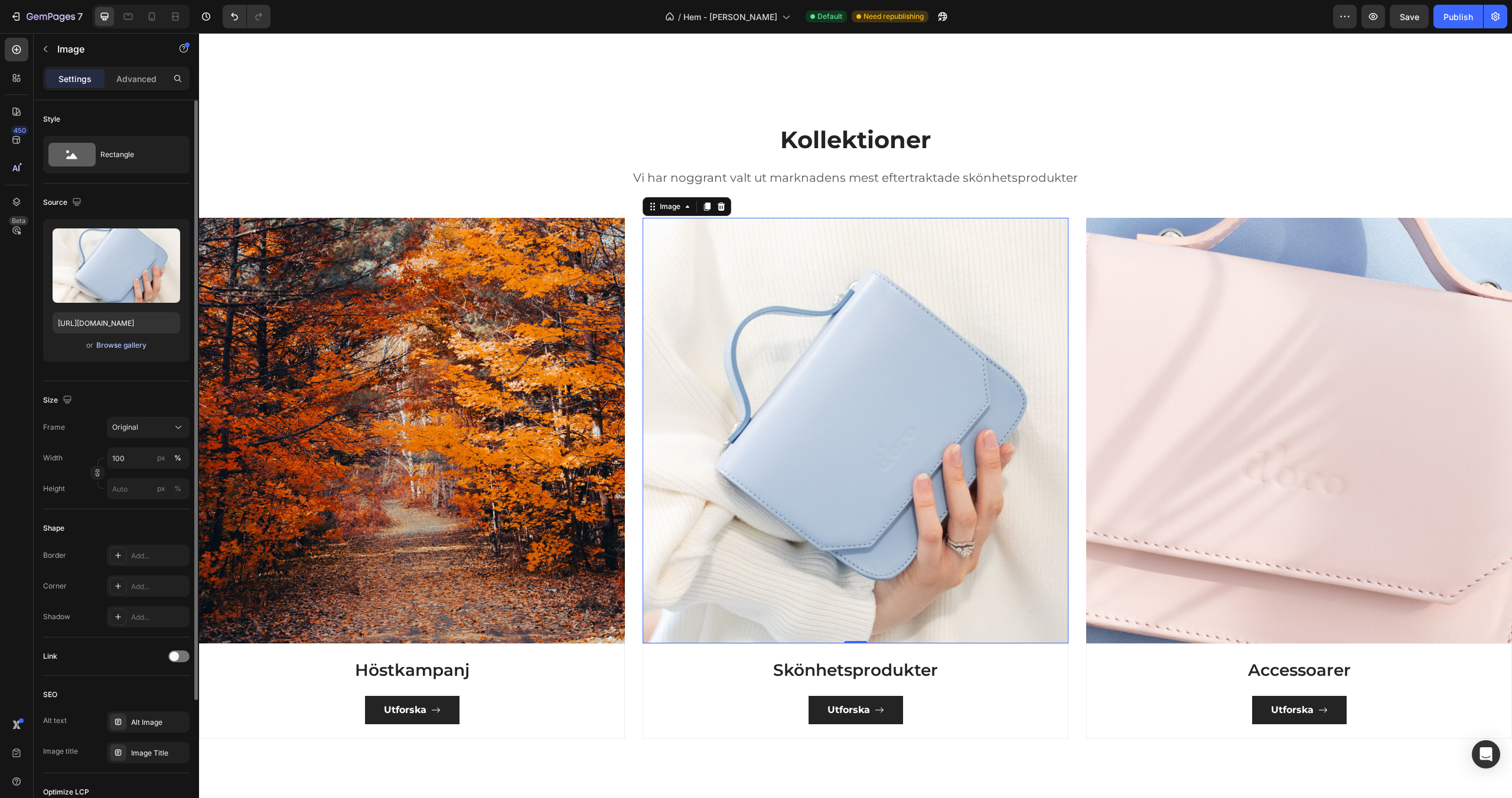
click at [121, 343] on div "Browse gallery" at bounding box center [121, 345] width 50 height 11
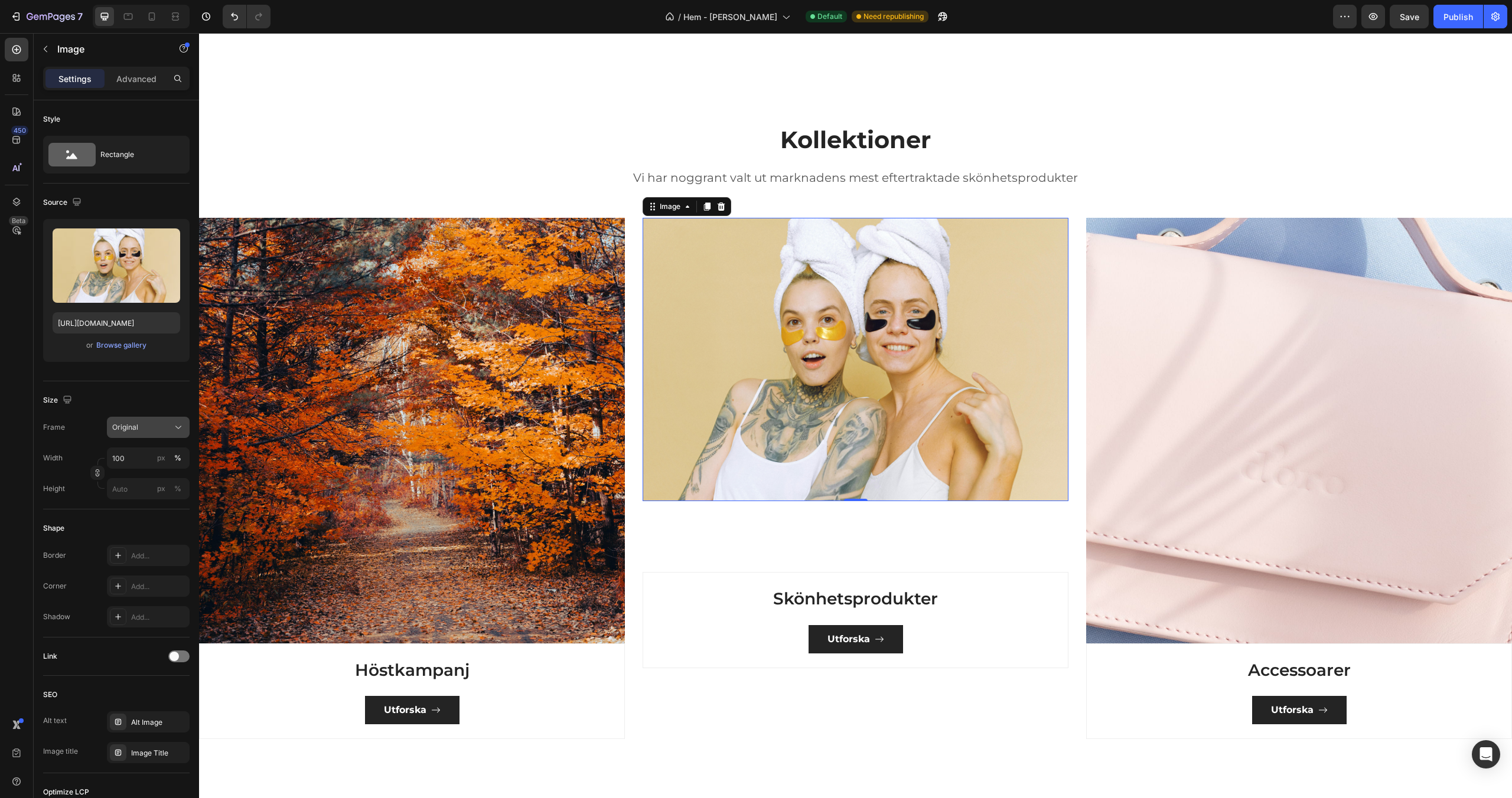
click at [147, 424] on div "Original" at bounding box center [141, 428] width 58 height 11
click at [149, 455] on div "Square" at bounding box center [146, 457] width 68 height 12
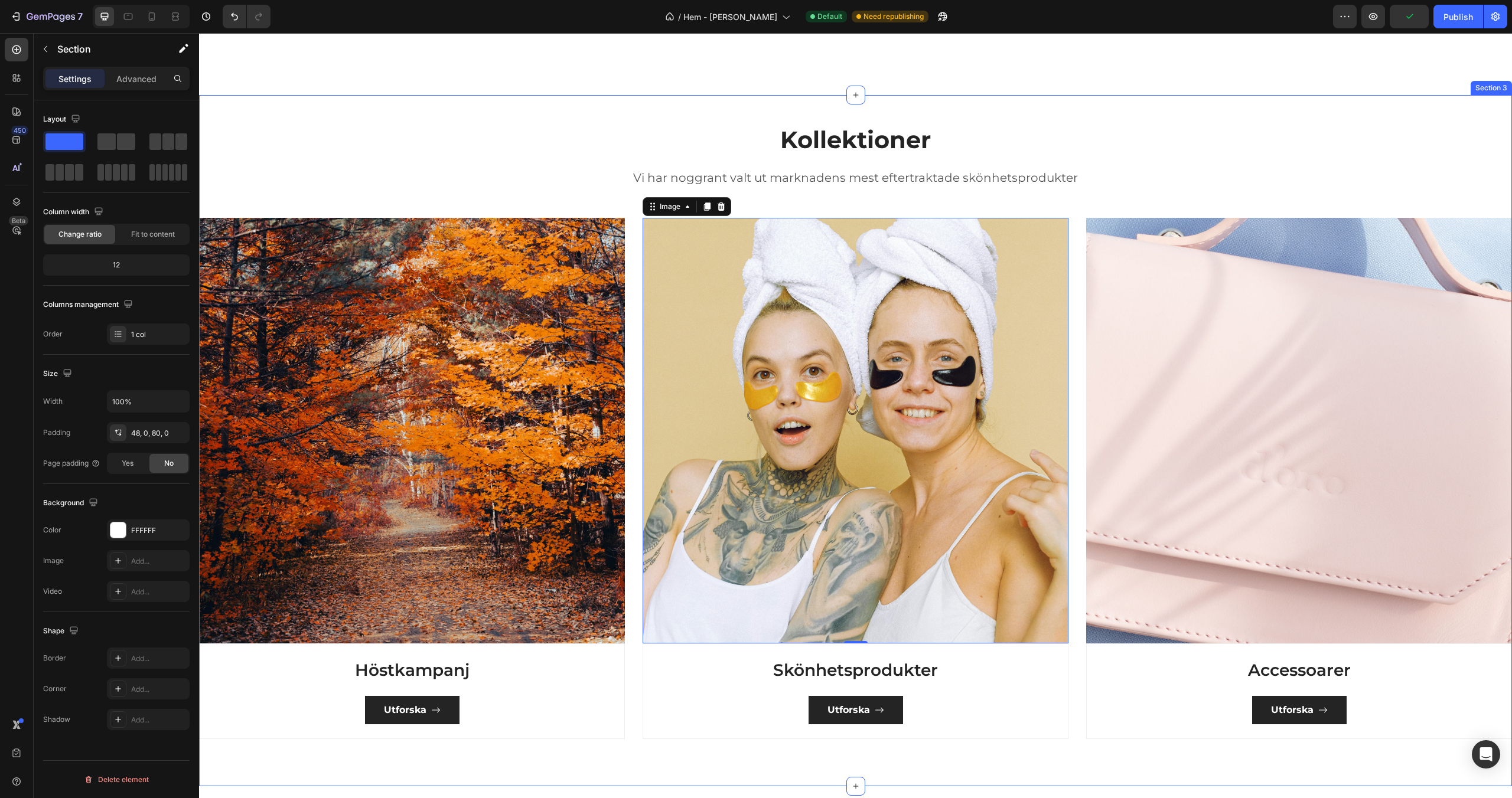
click at [385, 136] on div "Kollektioner Heading Vi har noggrant valt ut marknadens mest eftertraktade skön…" at bounding box center [855, 432] width 1313 height 616
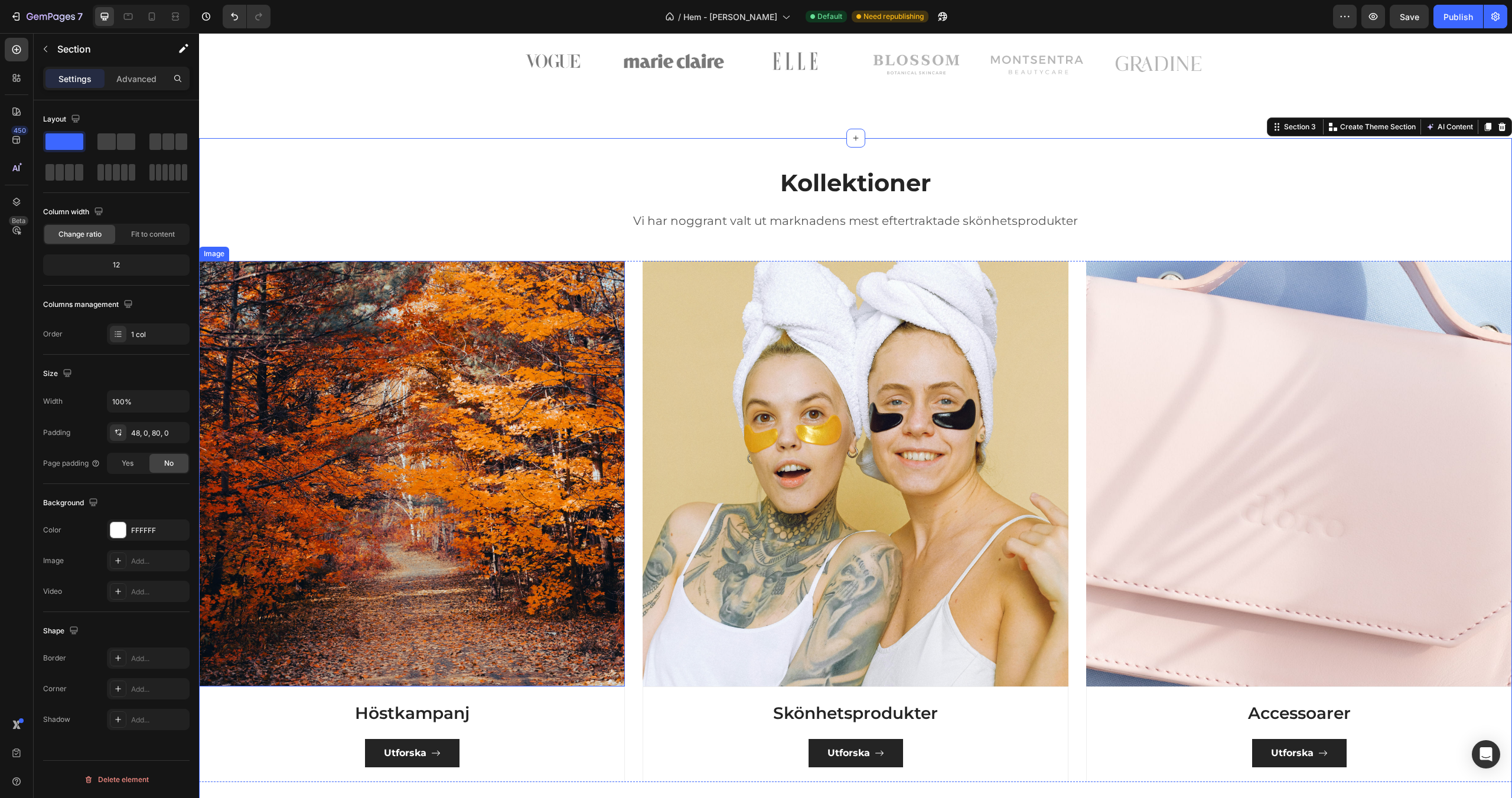
scroll to position [65, 0]
click at [1218, 409] on img at bounding box center [1299, 474] width 426 height 426
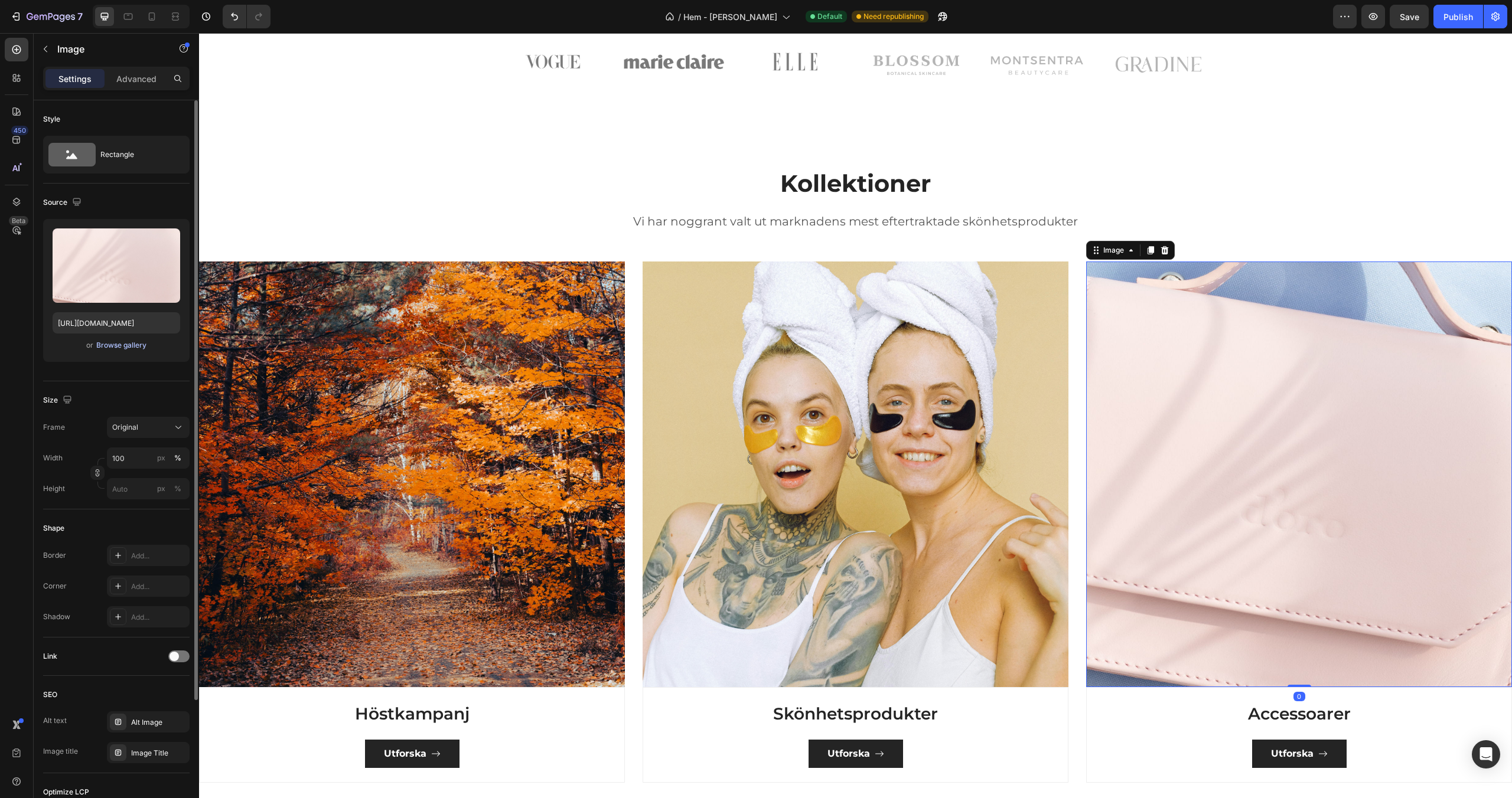
click at [104, 346] on div "Browse gallery" at bounding box center [121, 345] width 50 height 11
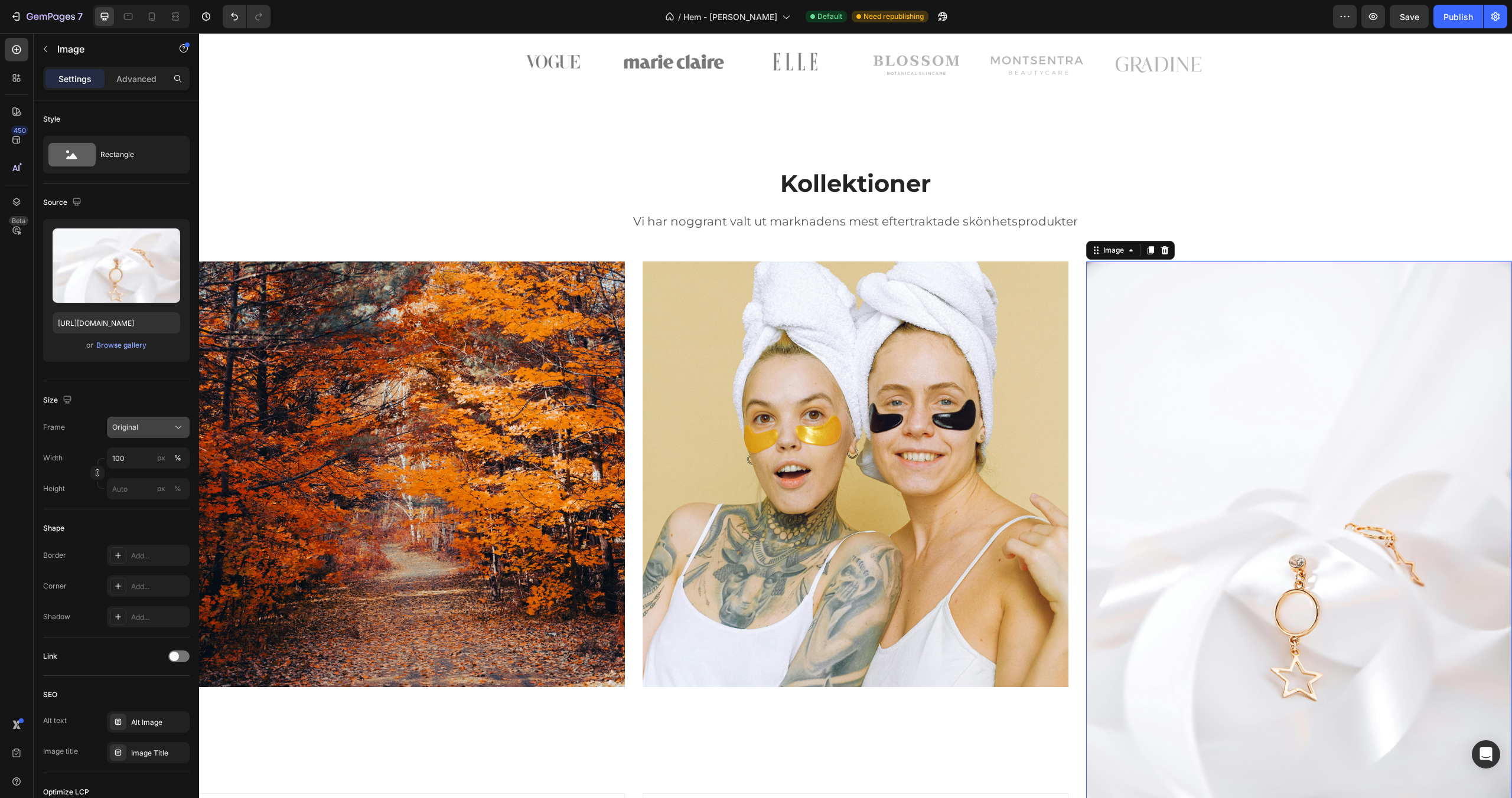
click at [170, 428] on div "Original" at bounding box center [148, 428] width 72 height 12
click at [168, 451] on icon at bounding box center [174, 457] width 12 height 12
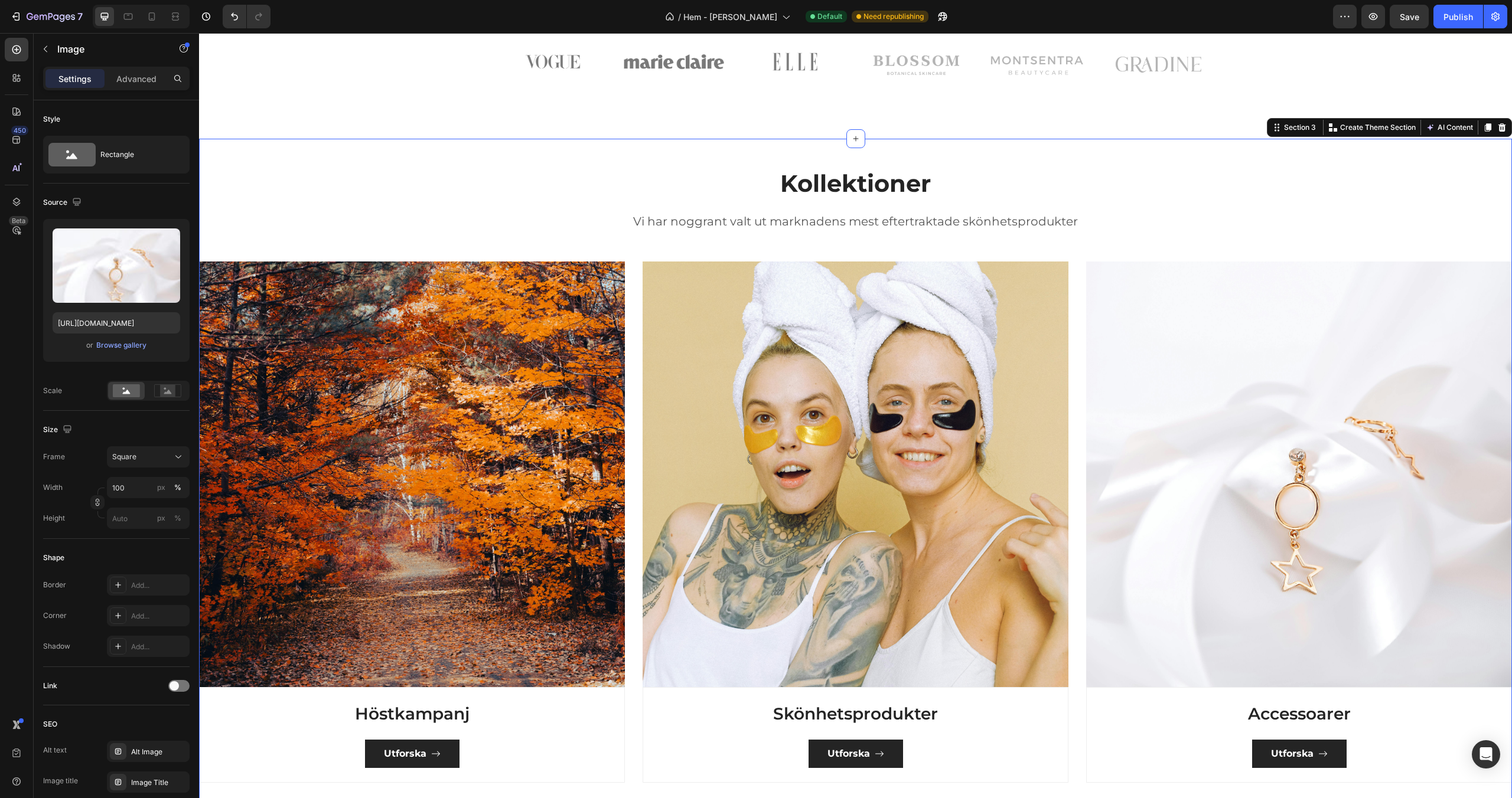
click at [359, 171] on div "Kollektioner Heading Vi har noggrant valt ut marknadens mest eftertraktade skön…" at bounding box center [855, 475] width 1313 height 616
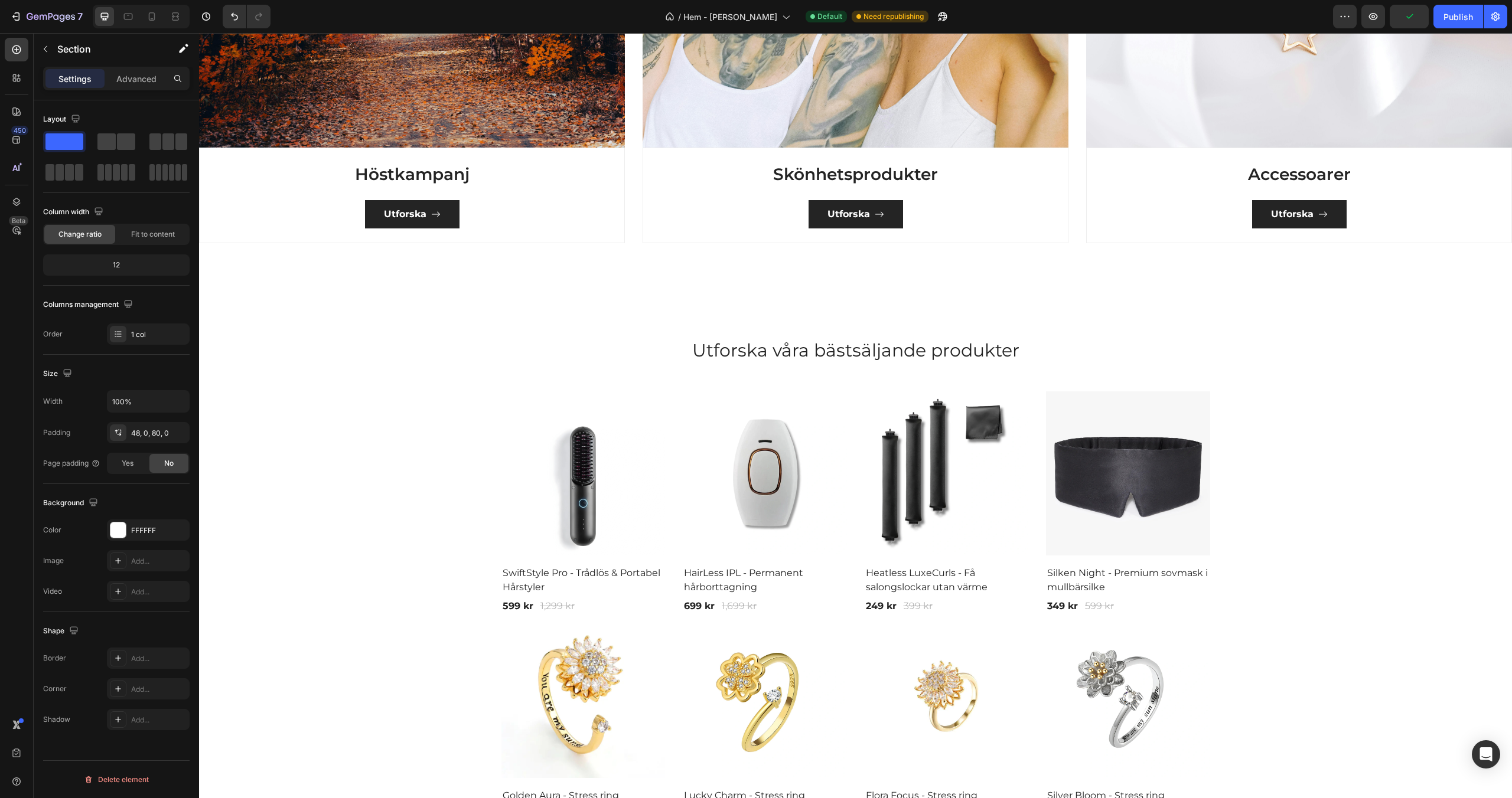
scroll to position [0, 0]
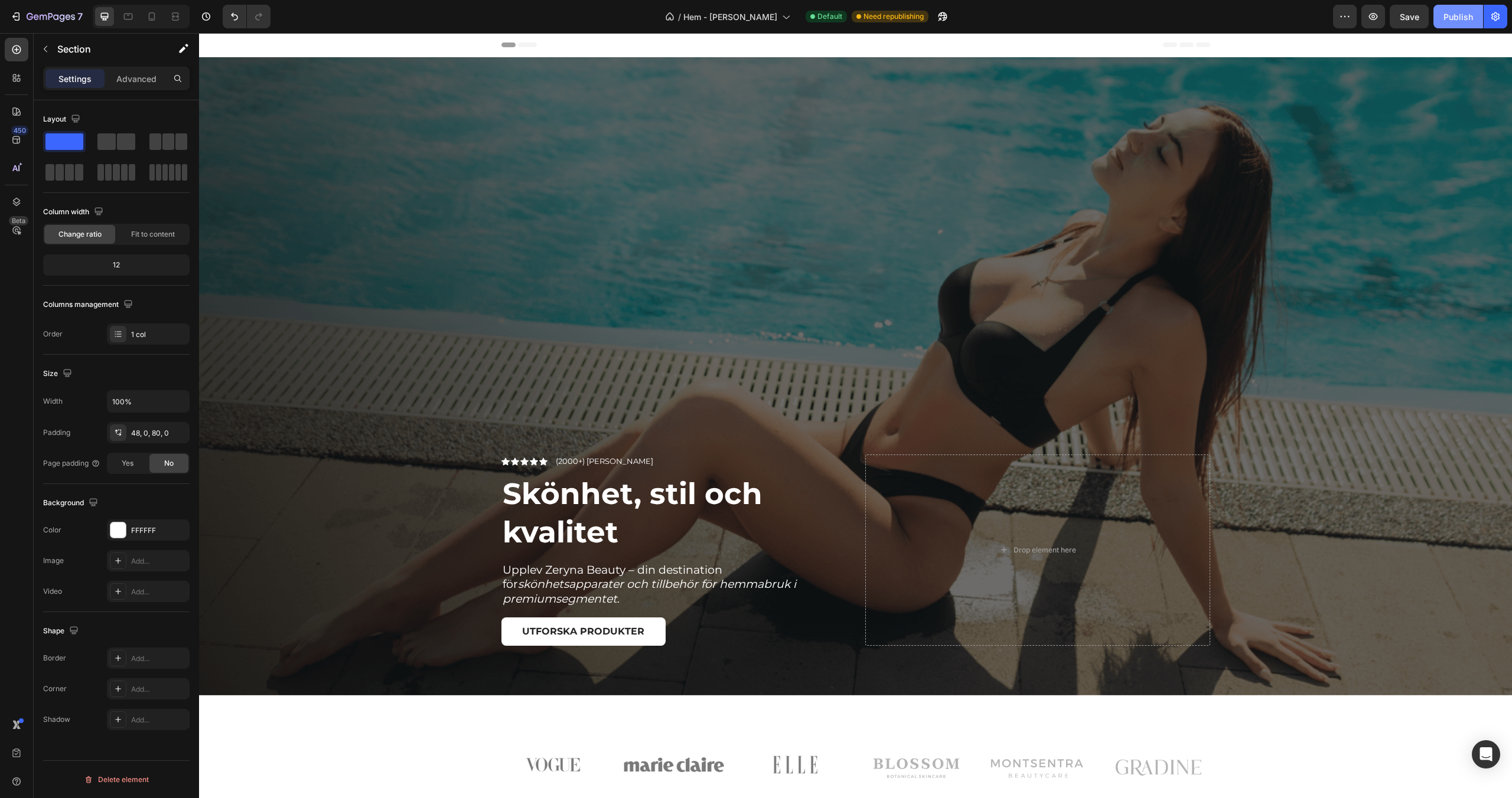
click at [1453, 16] on div "Publish" at bounding box center [1458, 16] width 30 height 12
click at [738, 19] on span "Hem - Elora Nova" at bounding box center [743, 16] width 94 height 12
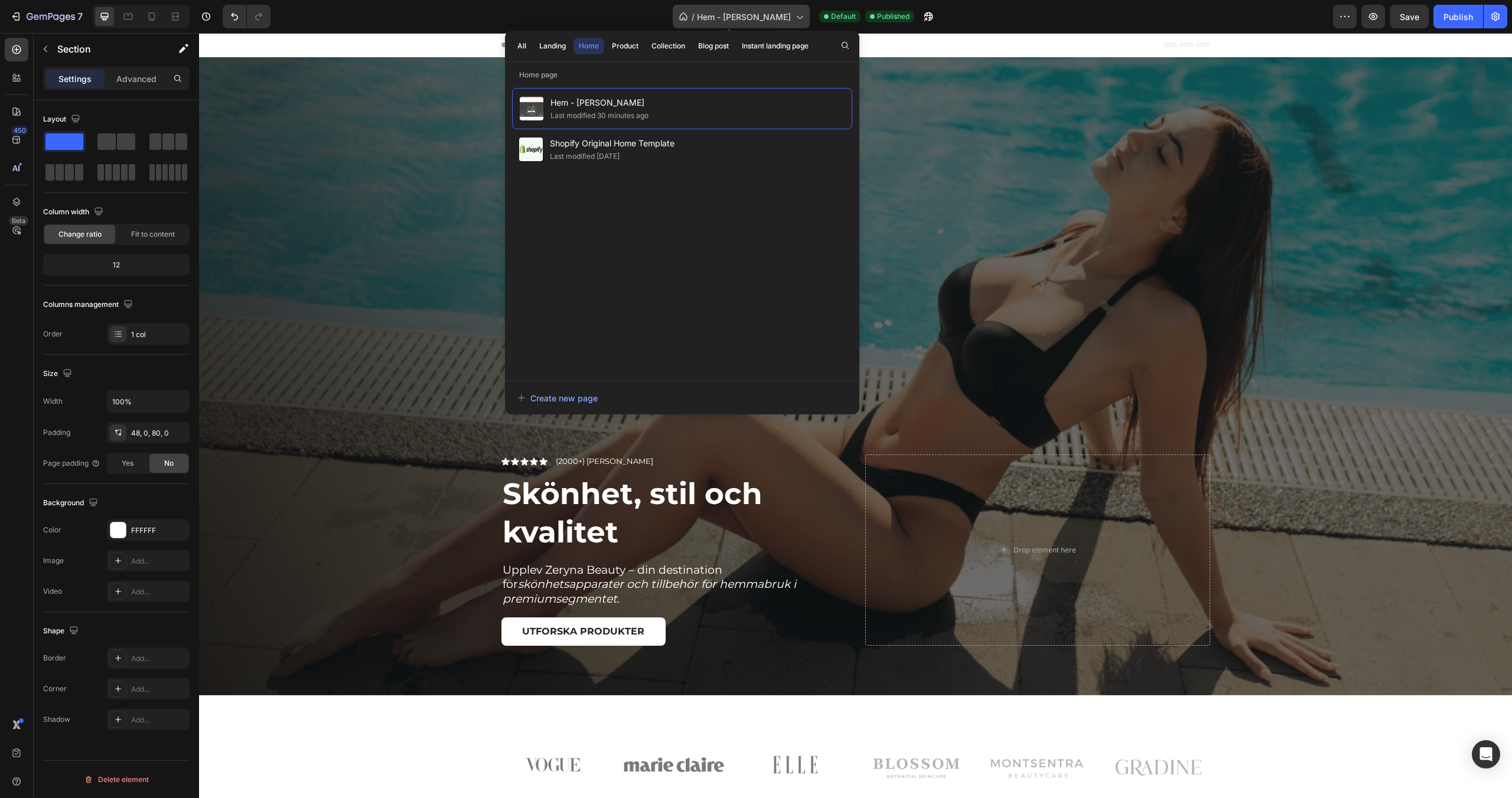
click at [738, 19] on span "Hem - Elora Nova" at bounding box center [743, 16] width 94 height 12
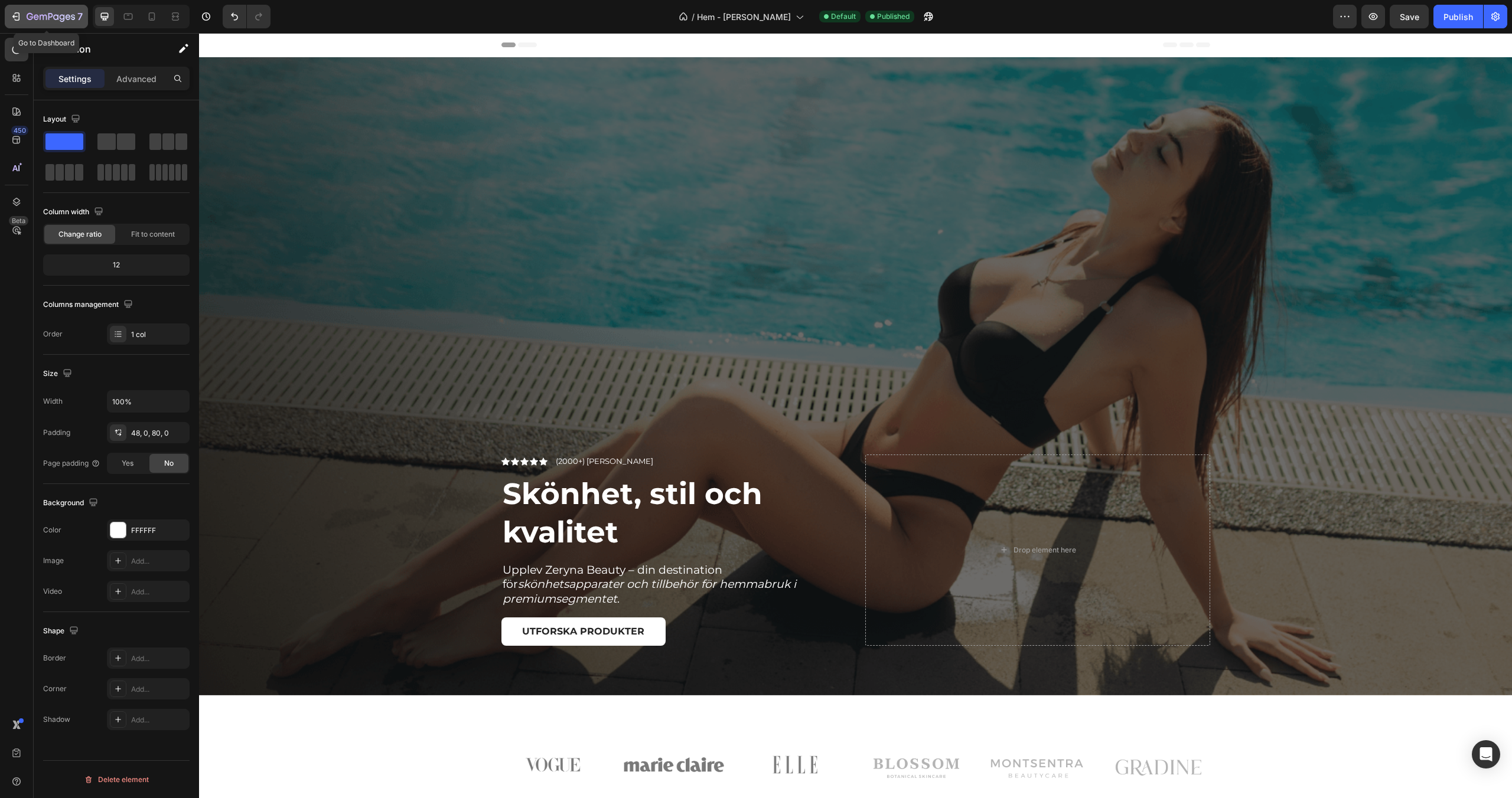
click at [68, 11] on div "7" at bounding box center [54, 16] width 56 height 14
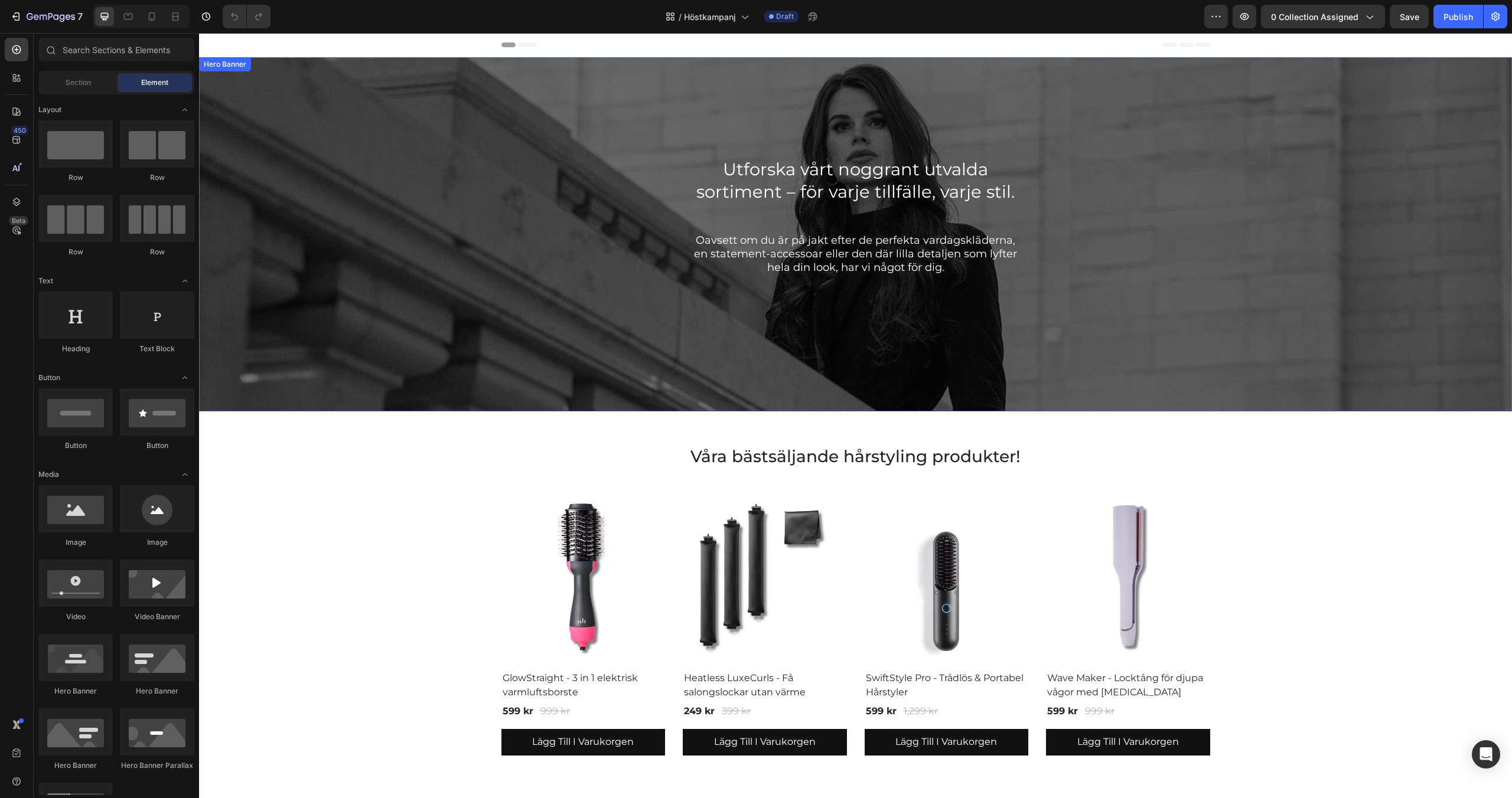
click at [1117, 355] on div "Overlay" at bounding box center [855, 234] width 1313 height 355
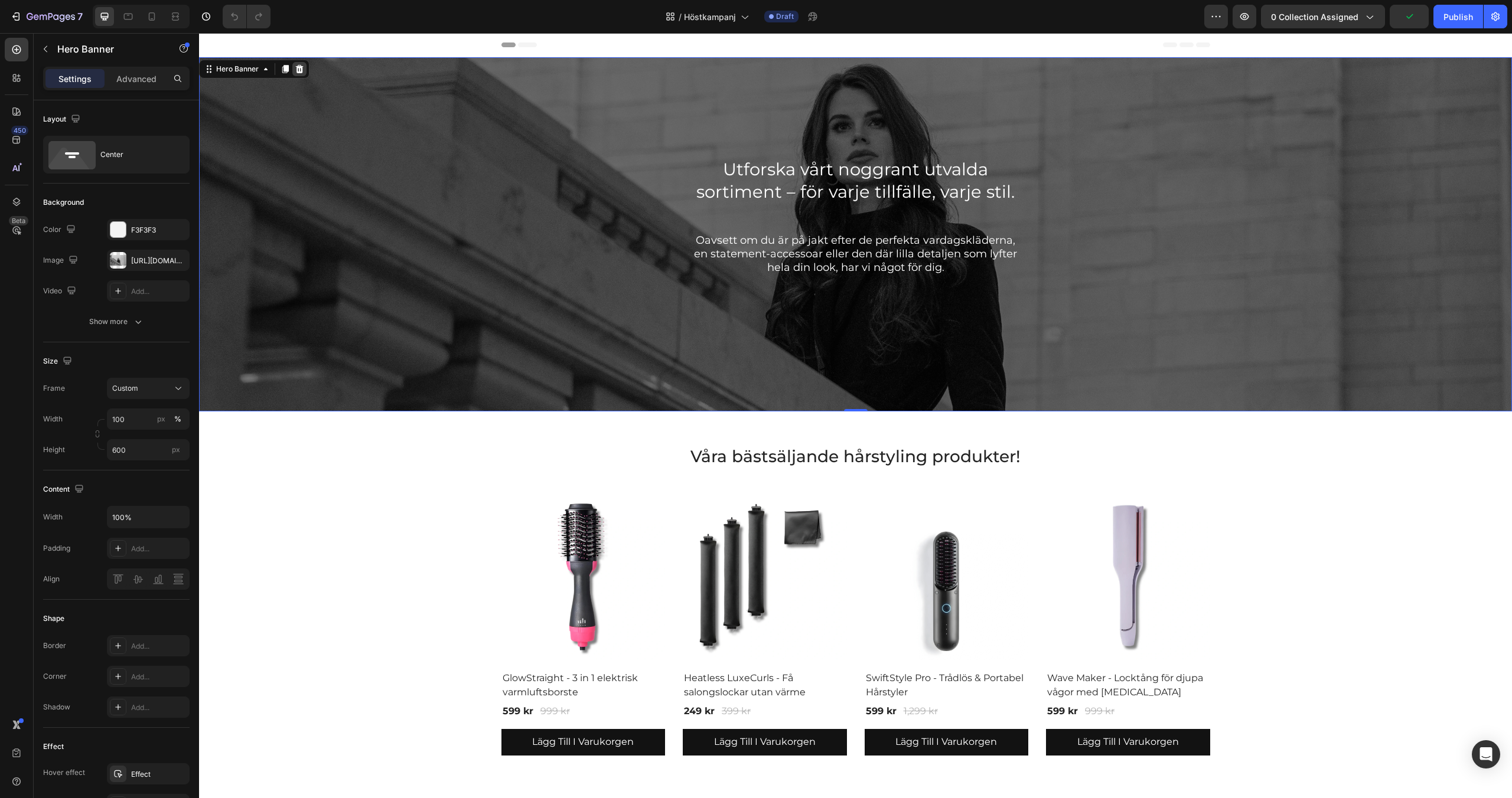
click at [297, 66] on icon at bounding box center [300, 69] width 8 height 9
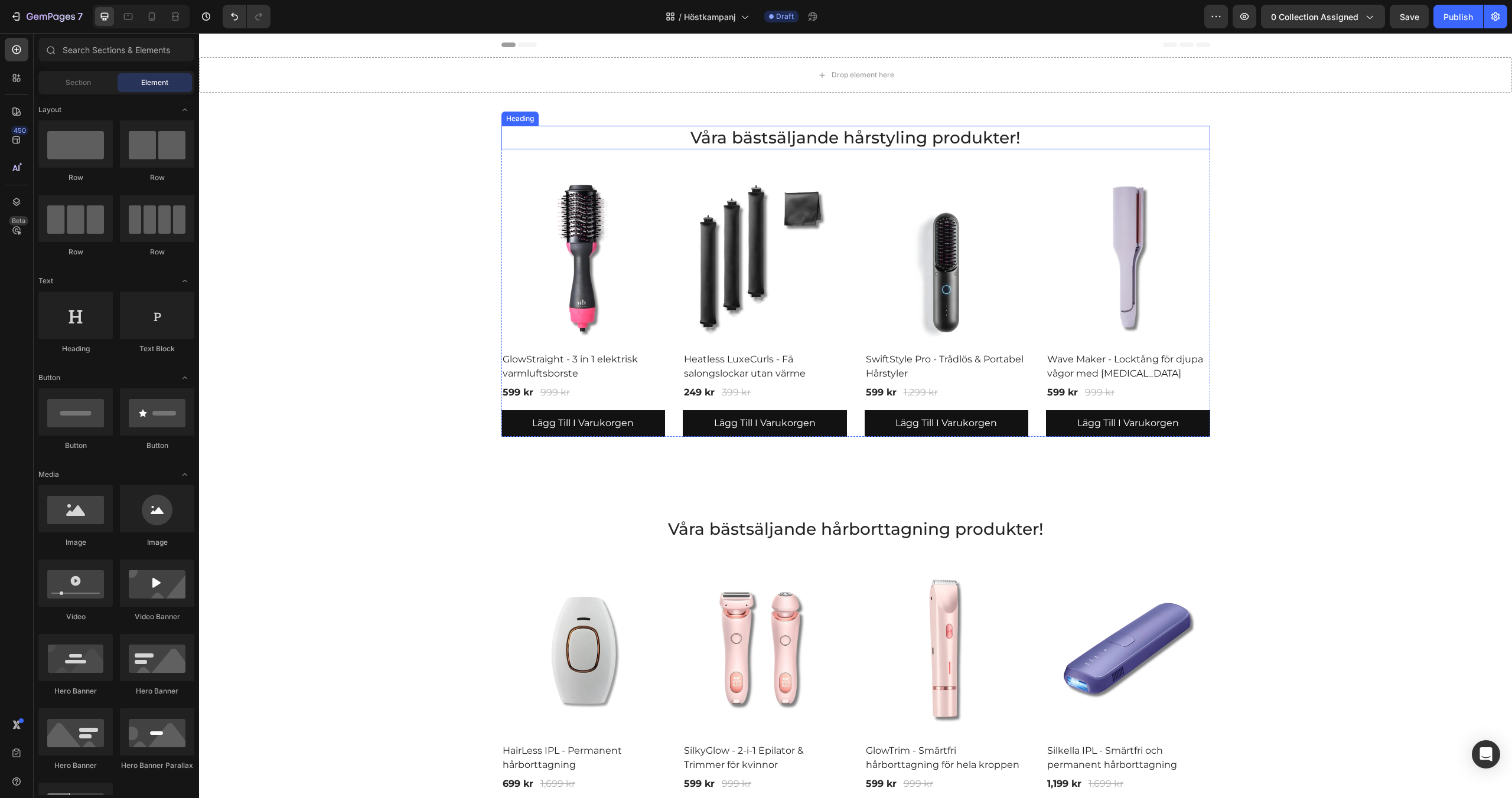
click at [749, 144] on h2 "Våra bästsäljande hårstyling produkter!" at bounding box center [855, 137] width 709 height 24
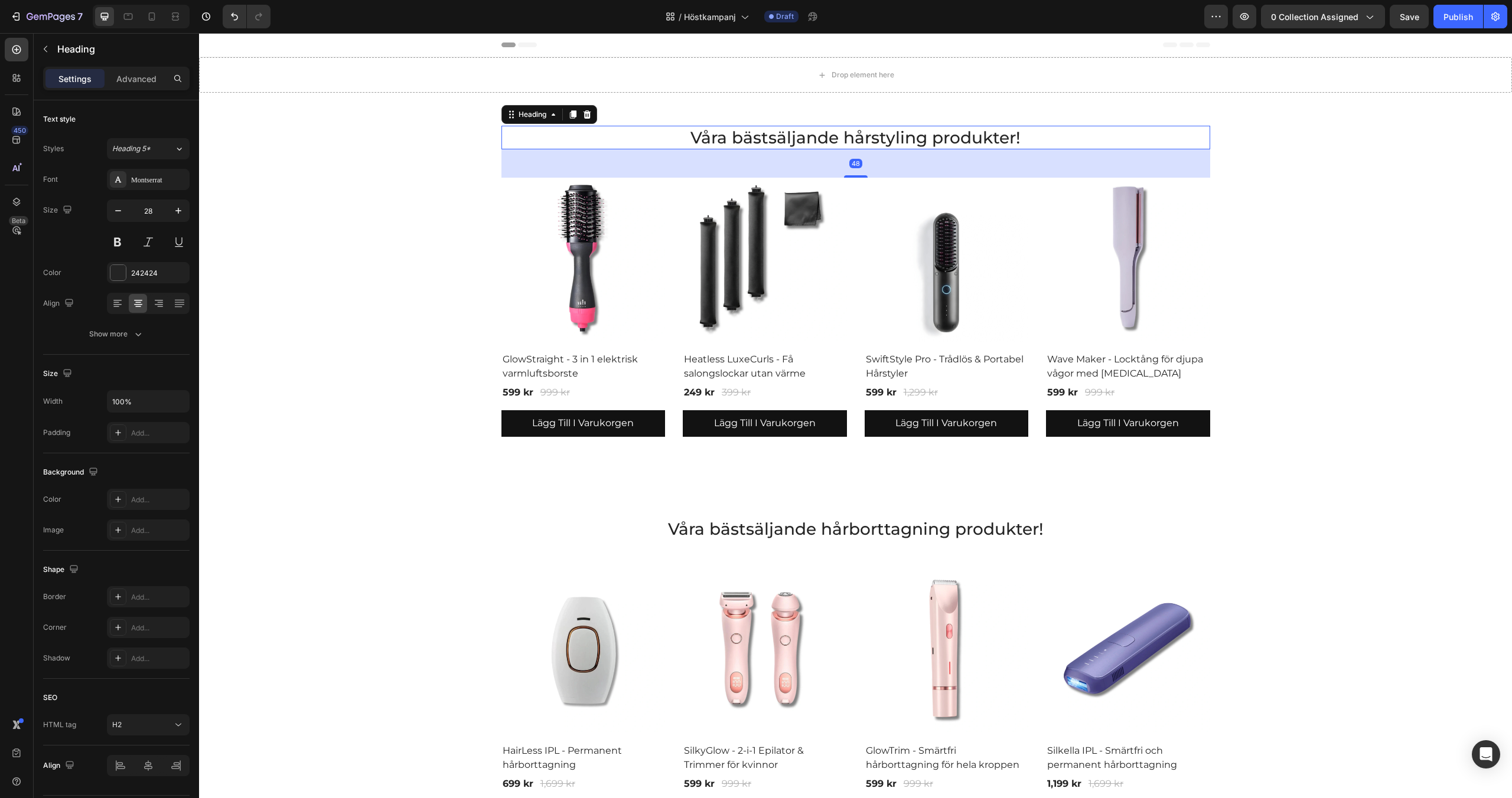
click at [749, 144] on h2 "Våra bästsäljande hårstyling produkter!" at bounding box center [855, 137] width 709 height 24
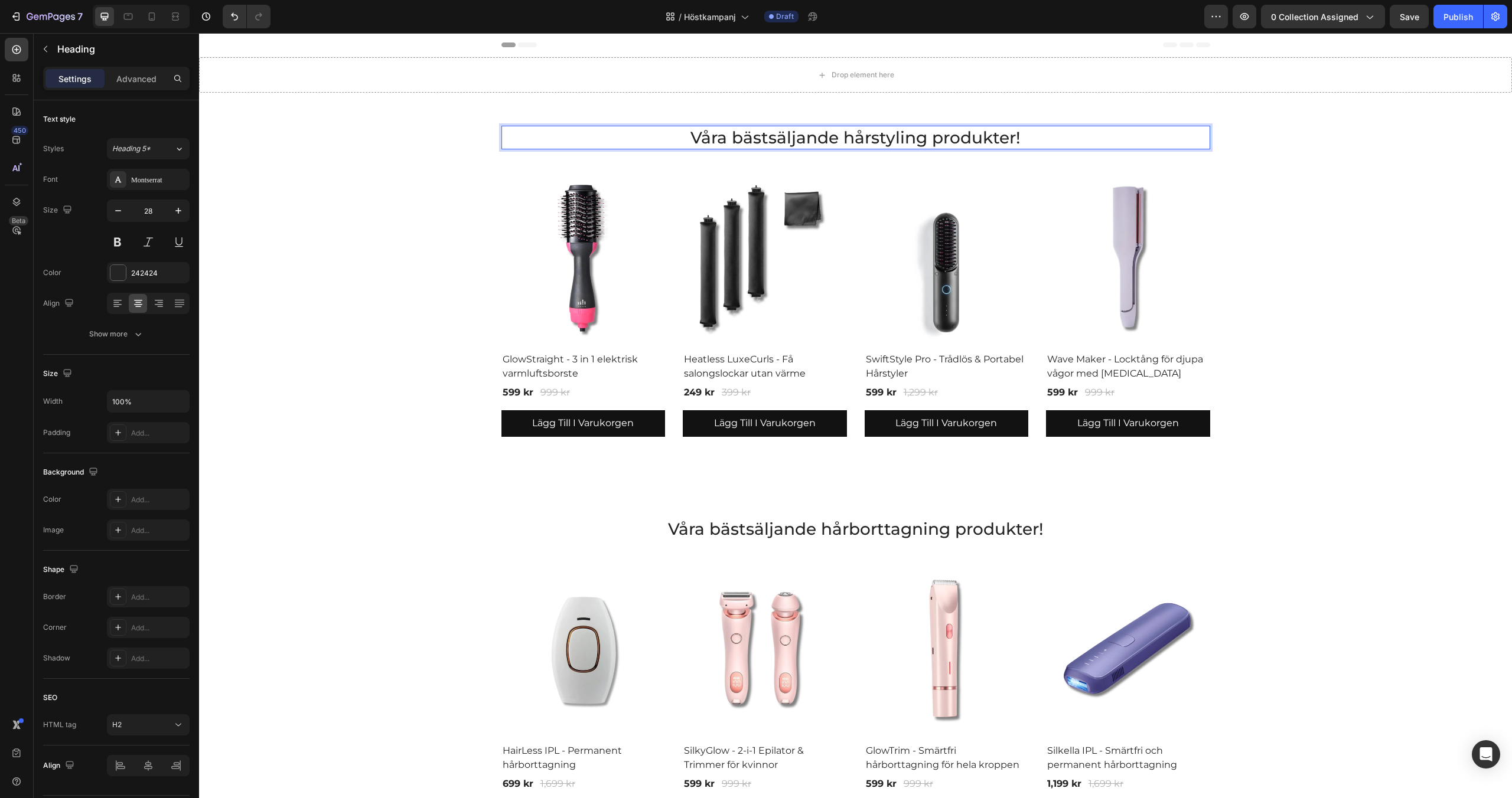
click at [749, 144] on p "Våra bästsäljande hårstyling produkter!" at bounding box center [855, 137] width 706 height 21
click at [573, 278] on img at bounding box center [584, 260] width 164 height 164
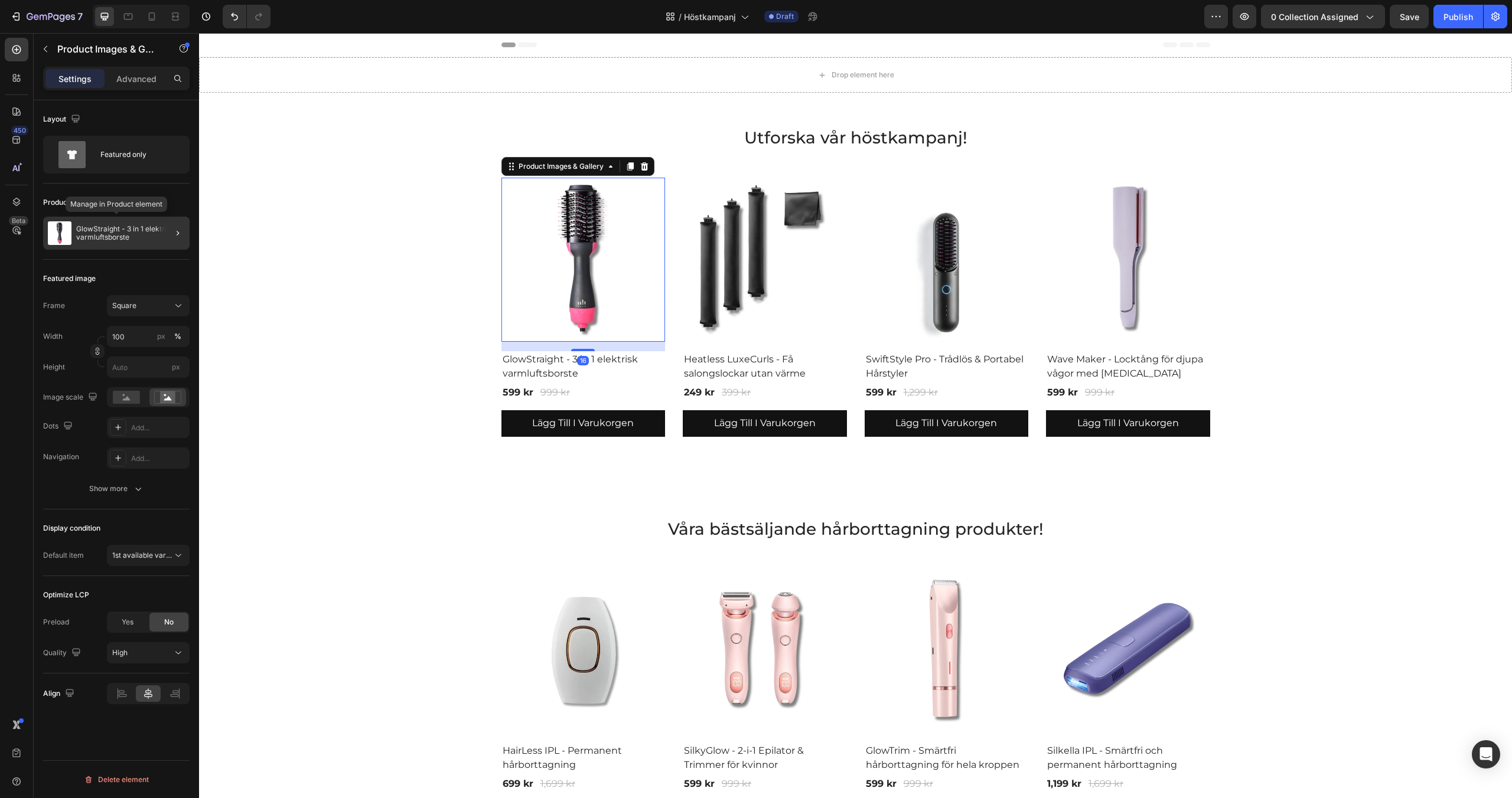
click at [120, 234] on p "GlowStraight - 3 in 1 elektrisk varmluftsborste" at bounding box center [130, 233] width 109 height 16
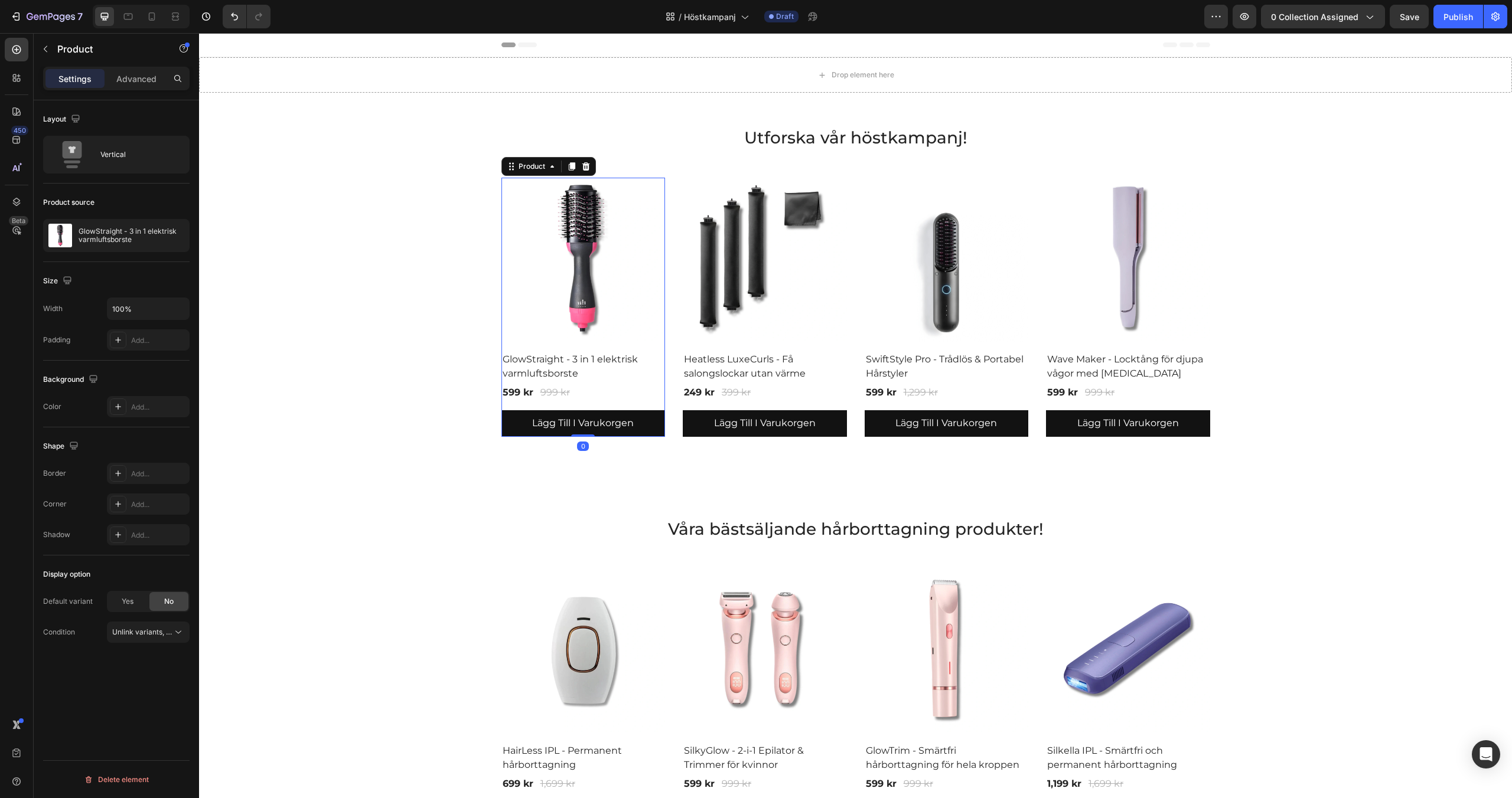
click at [120, 234] on p "GlowStraight - 3 in 1 elektrisk varmluftsborste" at bounding box center [131, 236] width 106 height 16
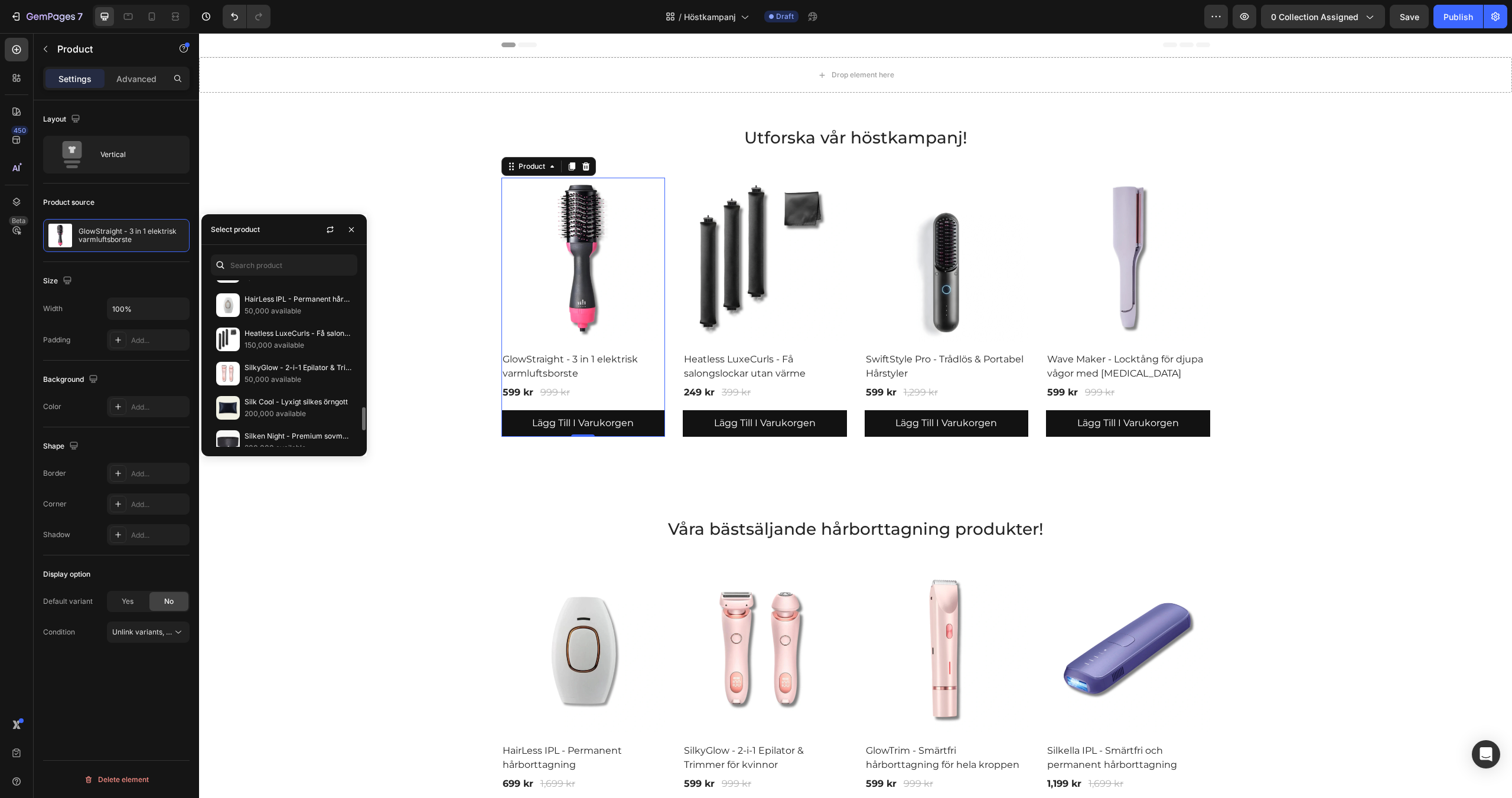
scroll to position [955, 0]
click at [281, 369] on p "SilkyGlow - 2-i-1 Epilator & Trimmer för kvinnor" at bounding box center [298, 364] width 107 height 12
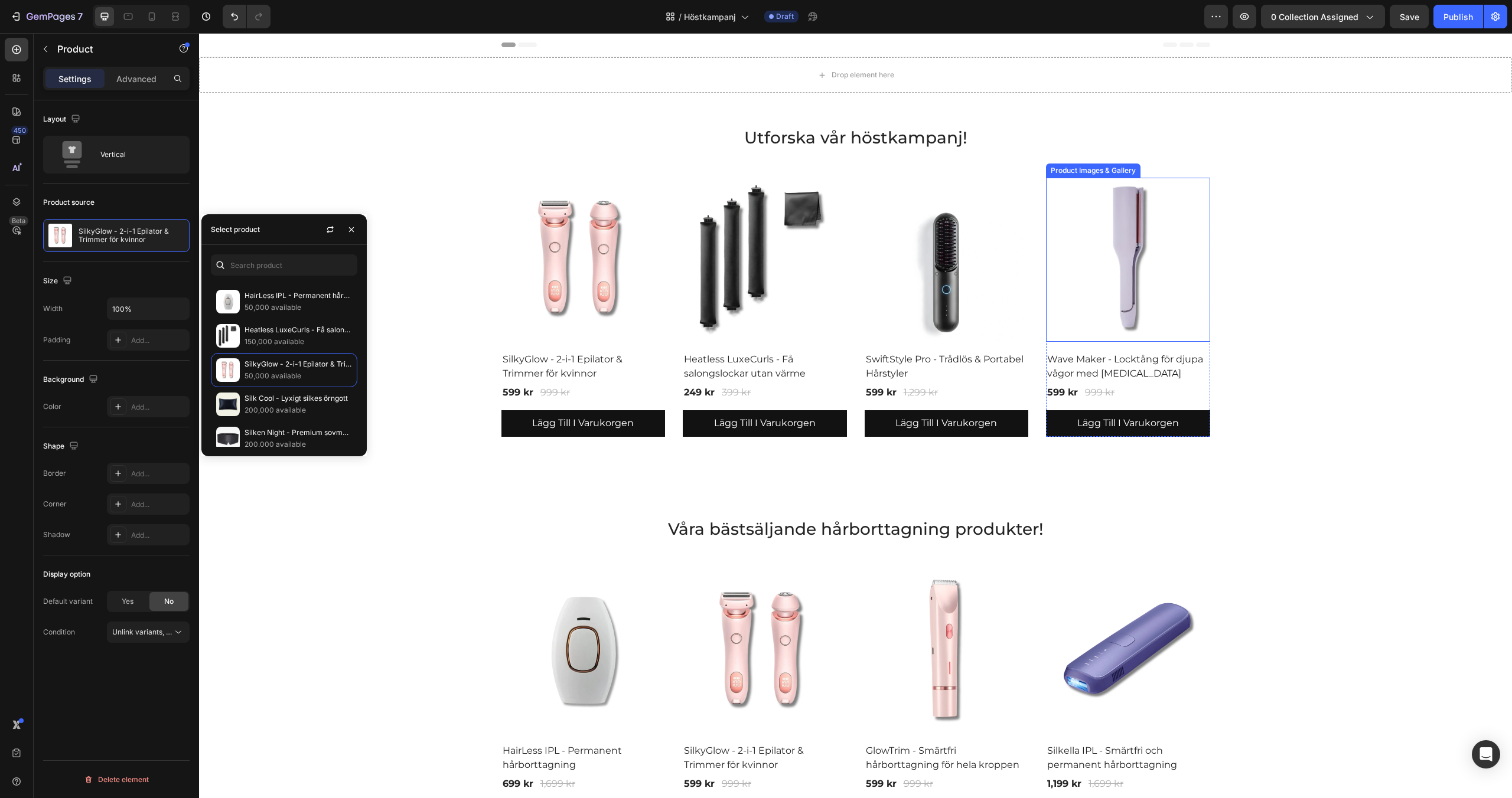
click at [1124, 309] on img at bounding box center [1128, 260] width 164 height 164
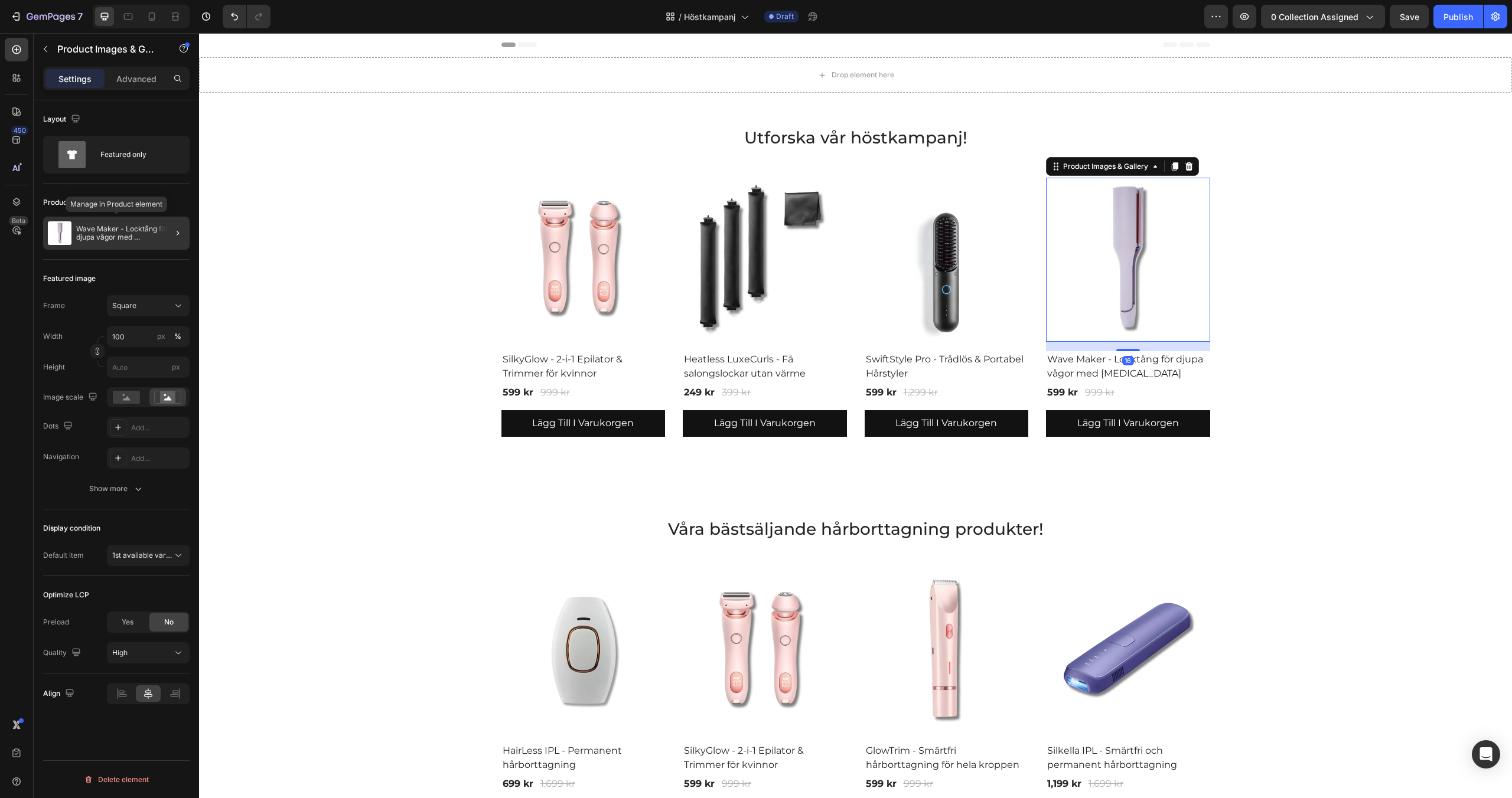
click at [101, 234] on p "Wave Maker - Locktång för djupa vågor med [MEDICAL_DATA]" at bounding box center [130, 233] width 109 height 16
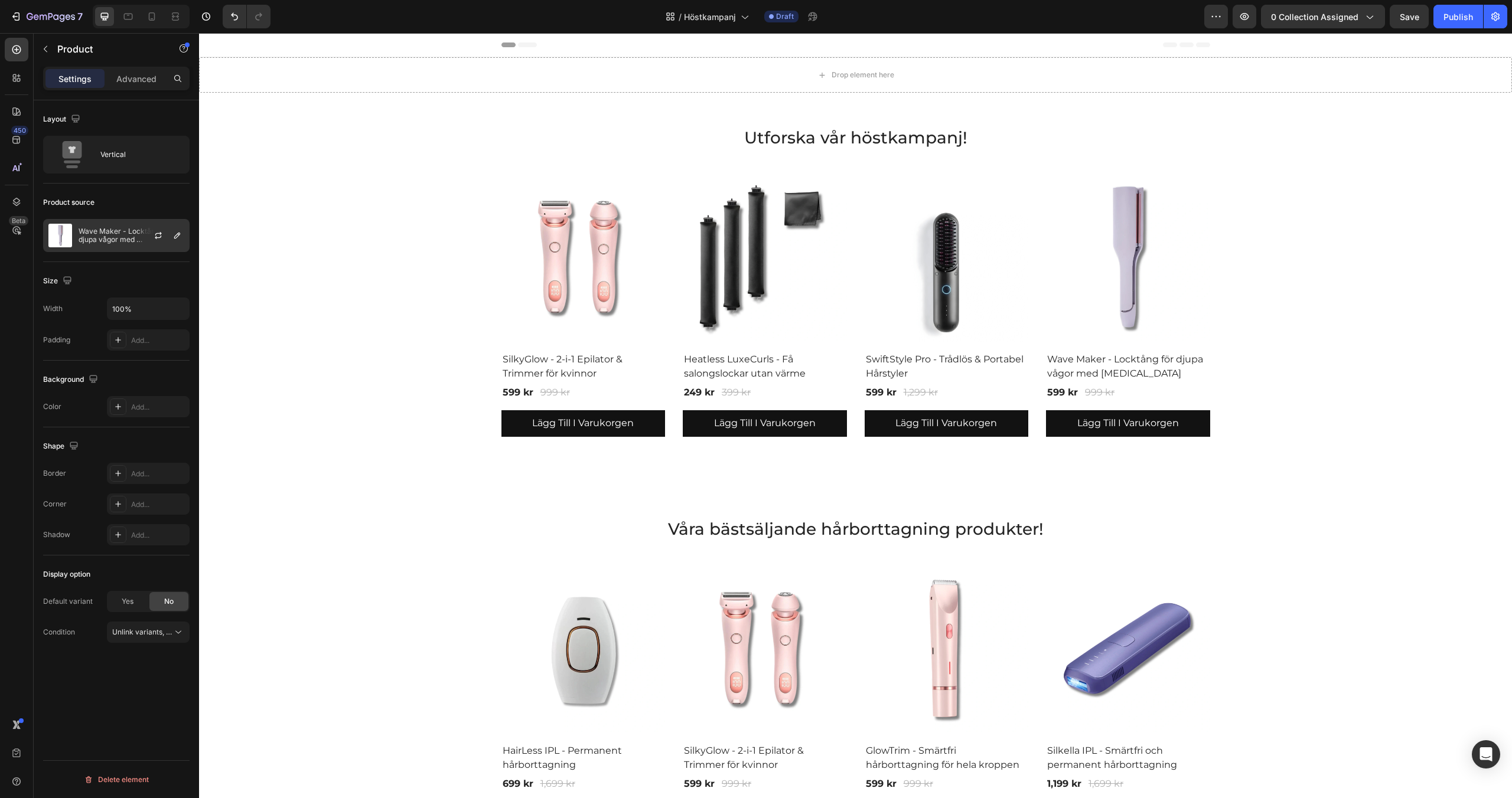
click at [121, 245] on div "Wave Maker - Locktång för djupa vågor med [MEDICAL_DATA]" at bounding box center [116, 236] width 147 height 33
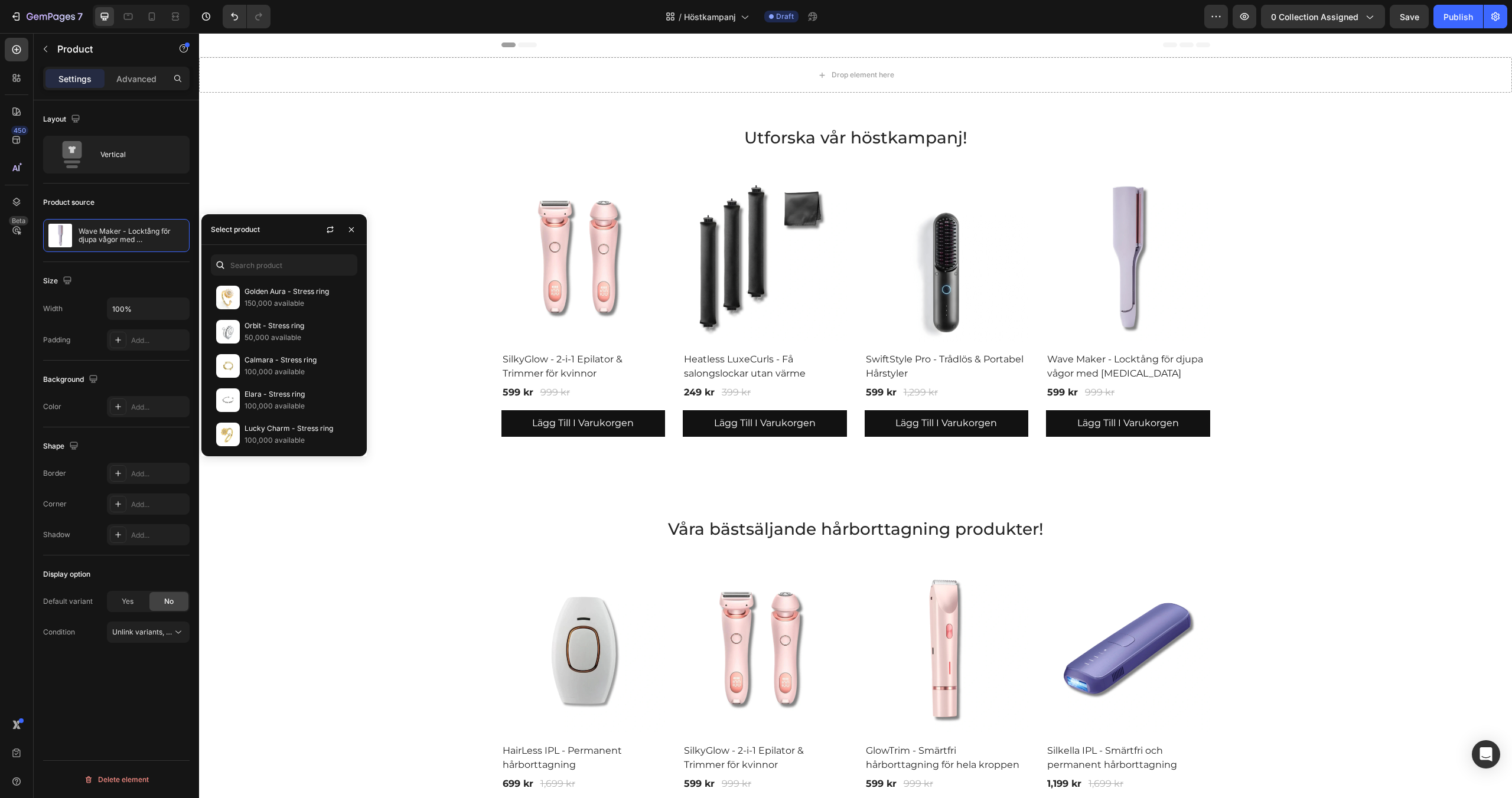
scroll to position [1032, 0]
click at [270, 364] on p "200,000 available" at bounding box center [298, 367] width 107 height 12
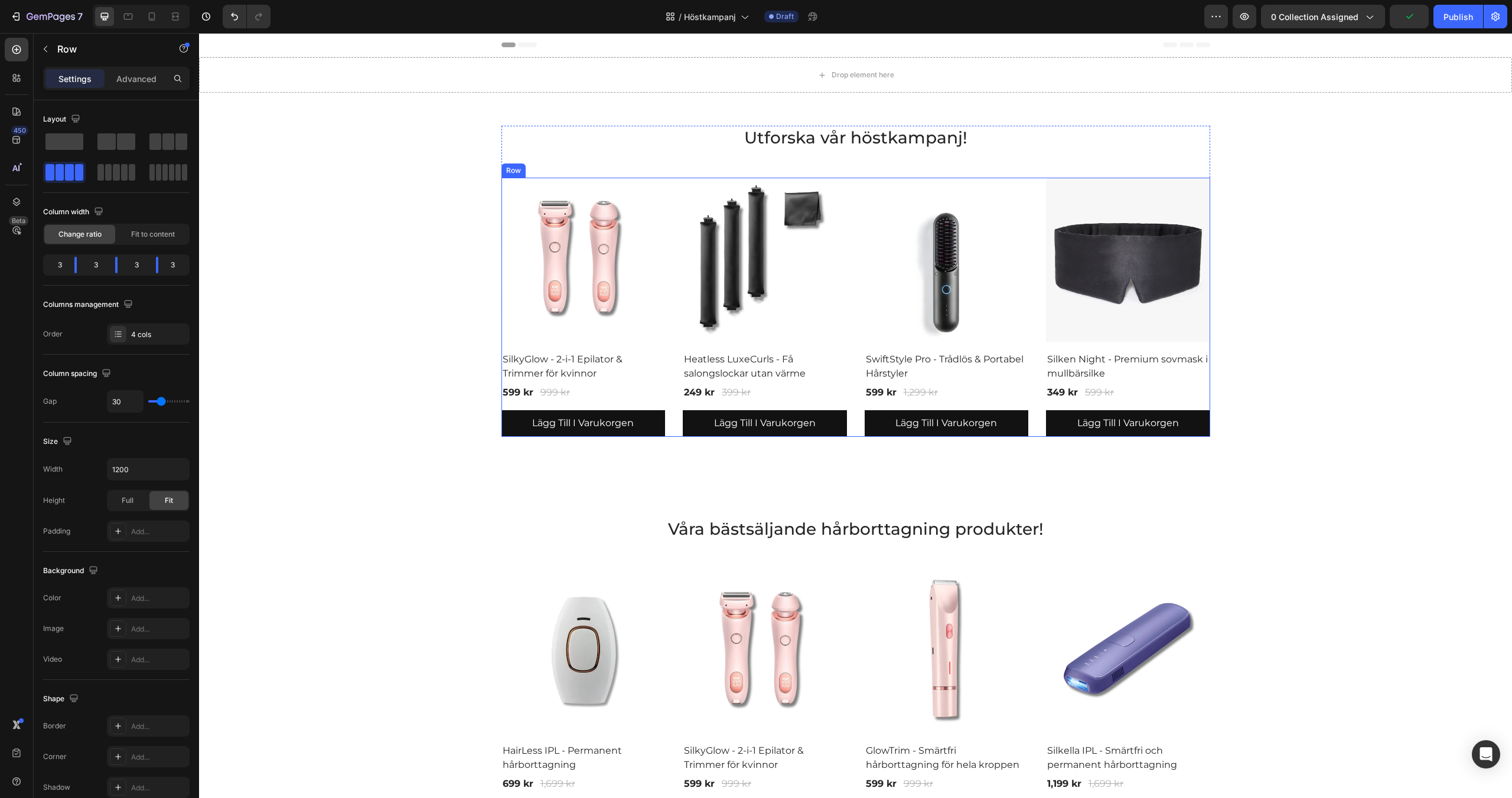
click at [852, 275] on div "Product Images & Gallery SilkyGlow - 2-i-1 Epilator & Trimmer för kvinnor (P) T…" at bounding box center [855, 307] width 709 height 259
click at [561, 164] on icon at bounding box center [559, 167] width 7 height 9
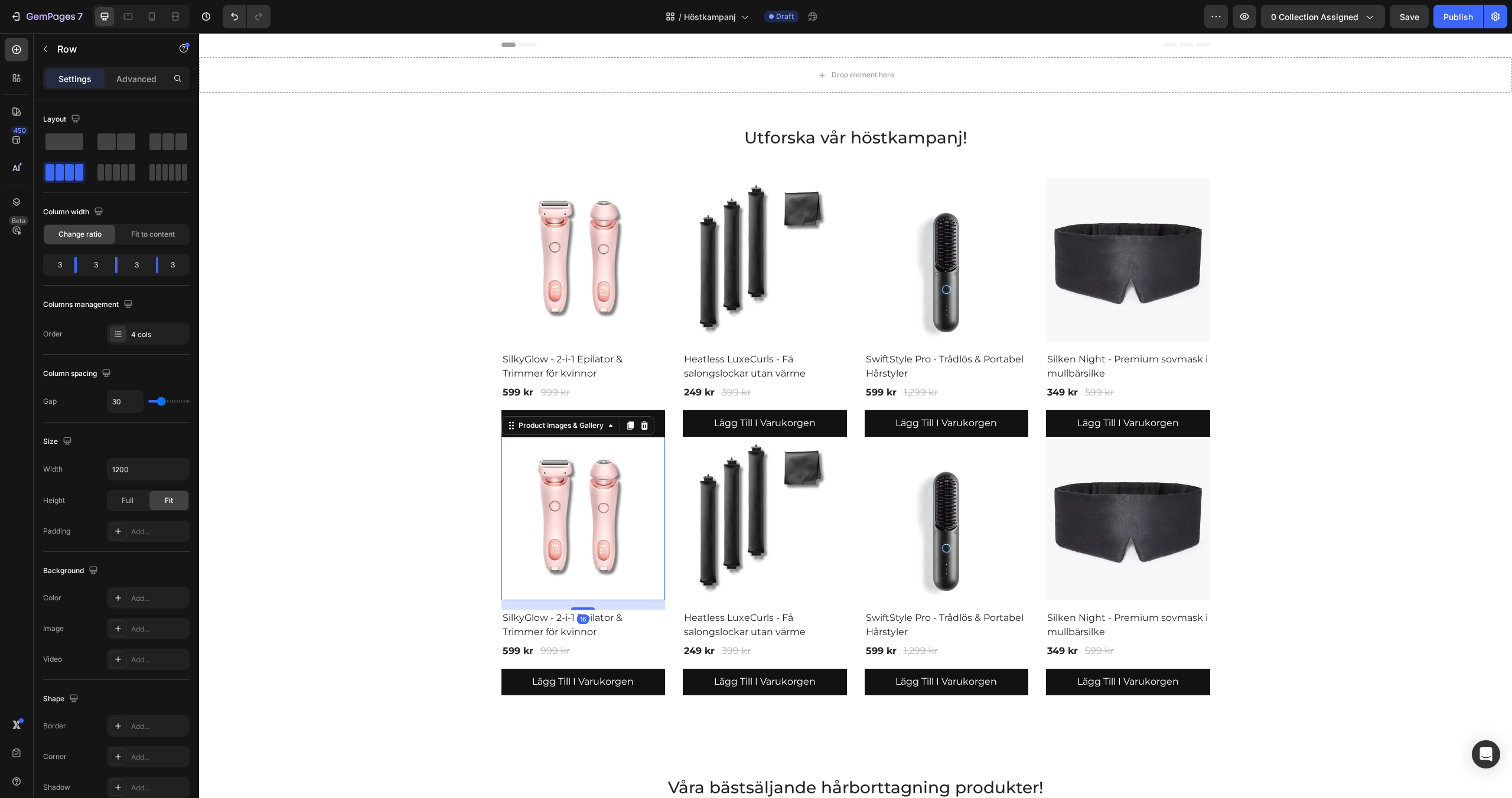
click at [543, 541] on img at bounding box center [584, 519] width 164 height 164
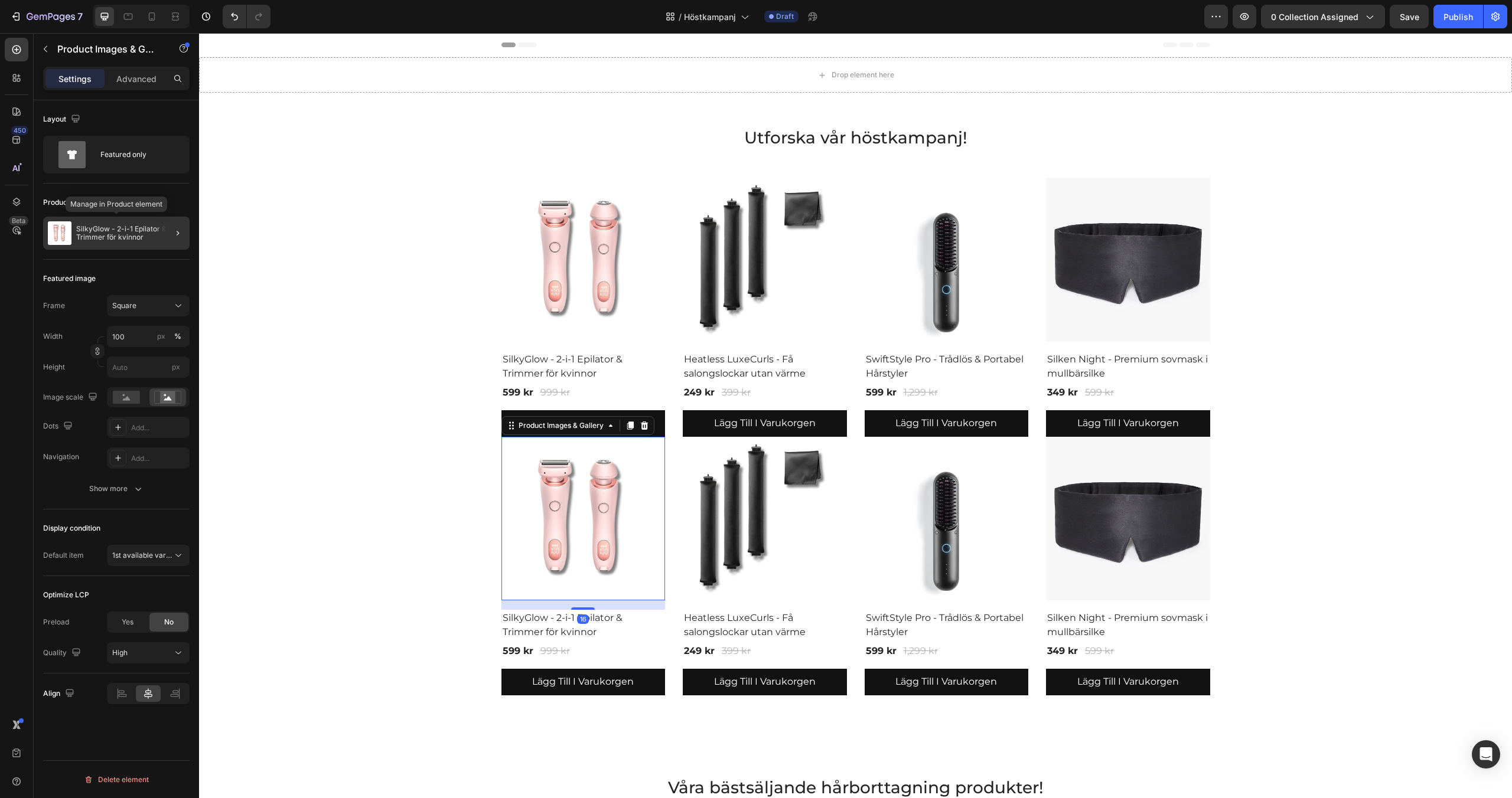
click at [116, 235] on p "SilkyGlow - 2-i-1 Epilator & Trimmer för kvinnor" at bounding box center [130, 233] width 109 height 16
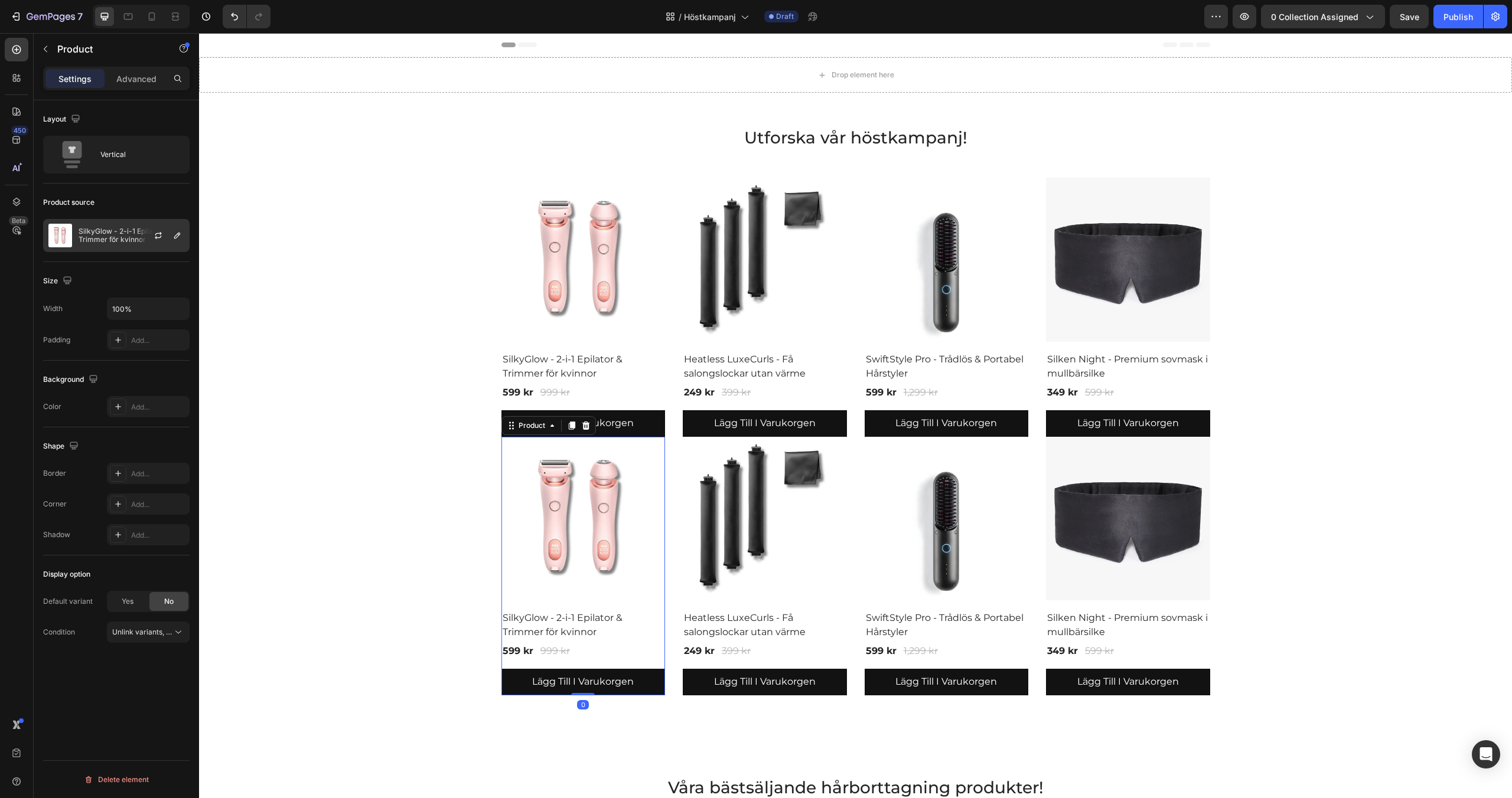
click at [122, 234] on p "SilkyGlow - 2-i-1 Epilator & Trimmer för kvinnor" at bounding box center [131, 236] width 106 height 16
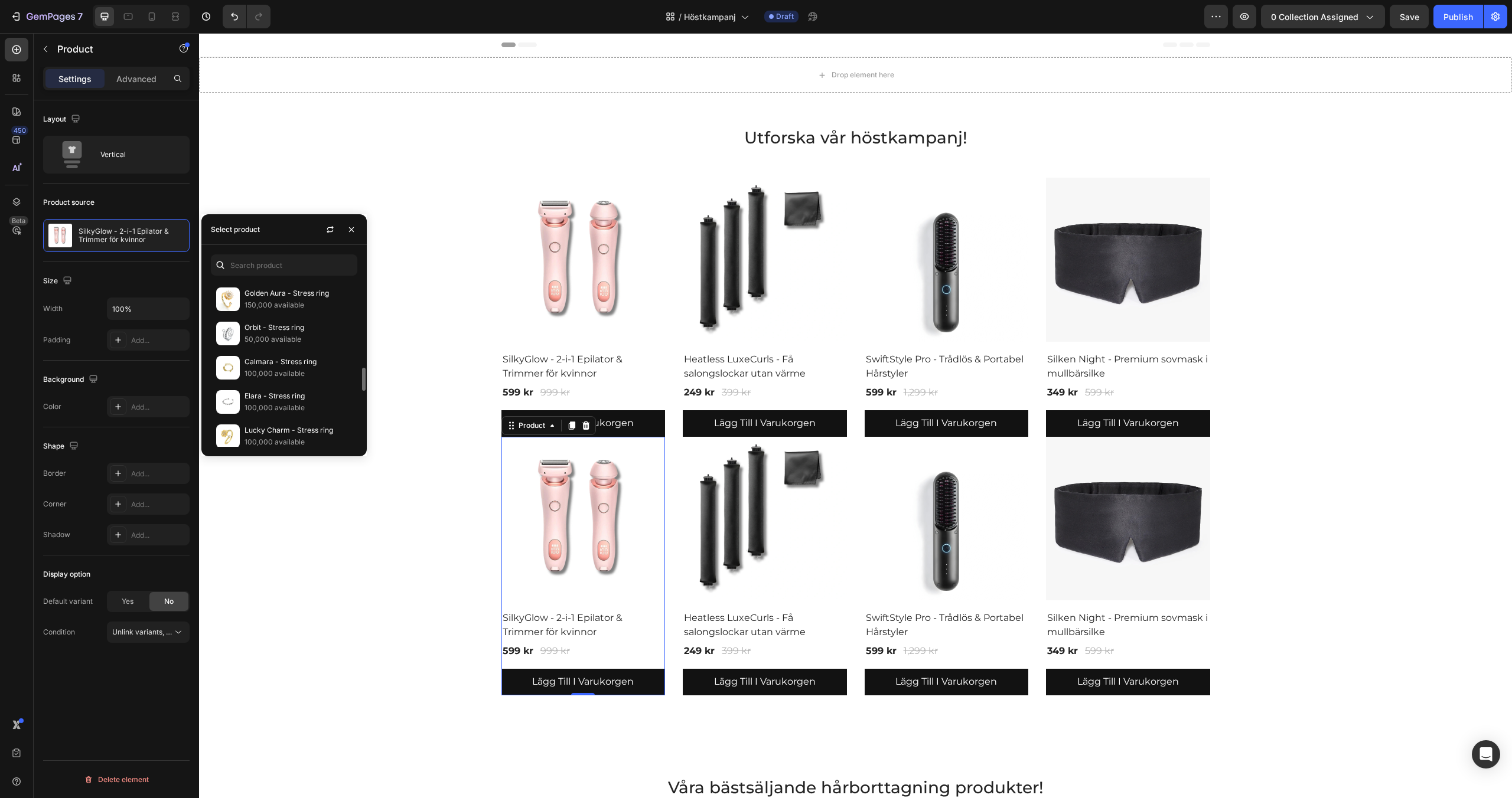
scroll to position [650, 0]
click at [238, 303] on img at bounding box center [228, 298] width 24 height 24
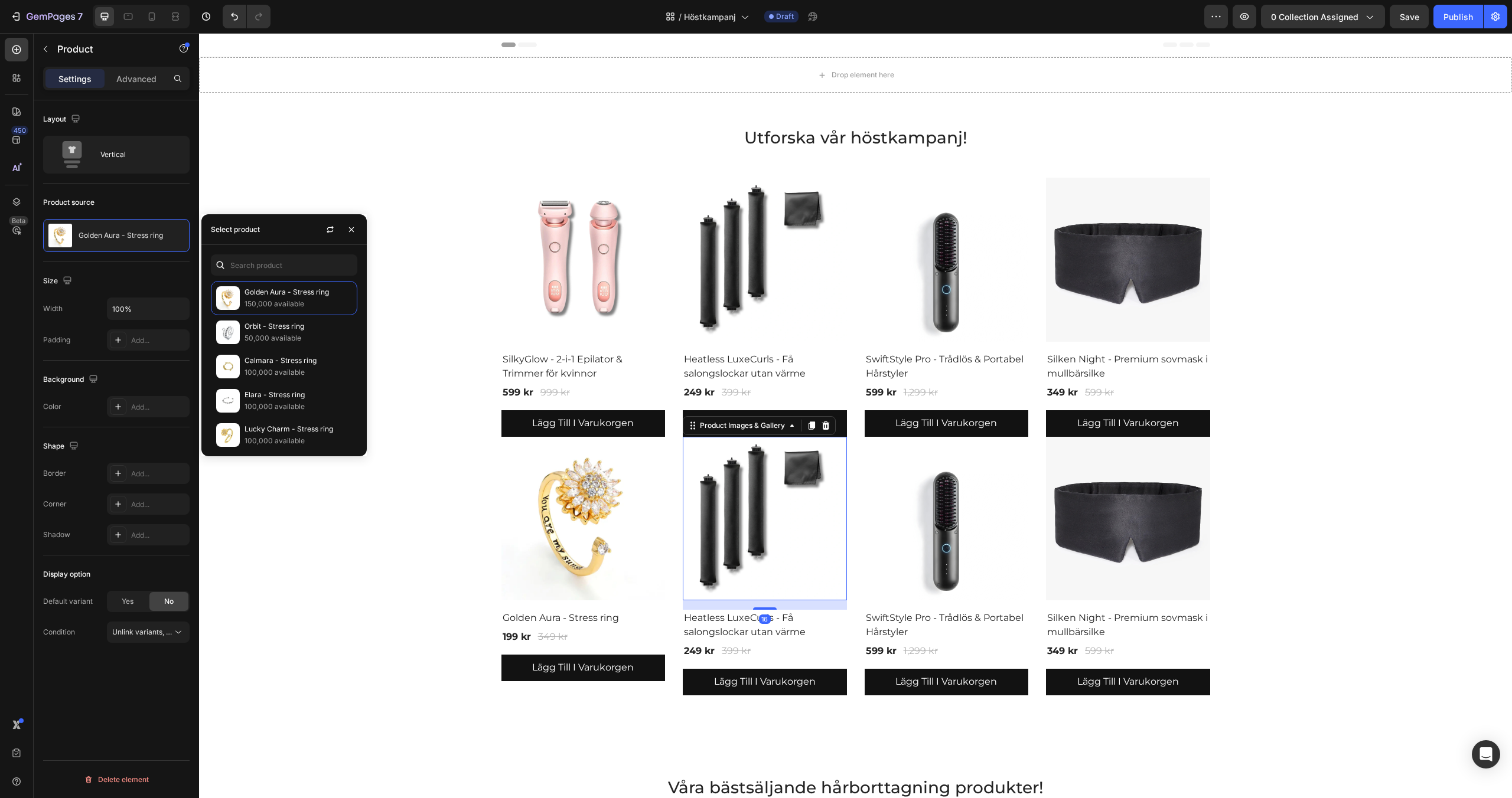
click at [717, 536] on img at bounding box center [765, 519] width 164 height 164
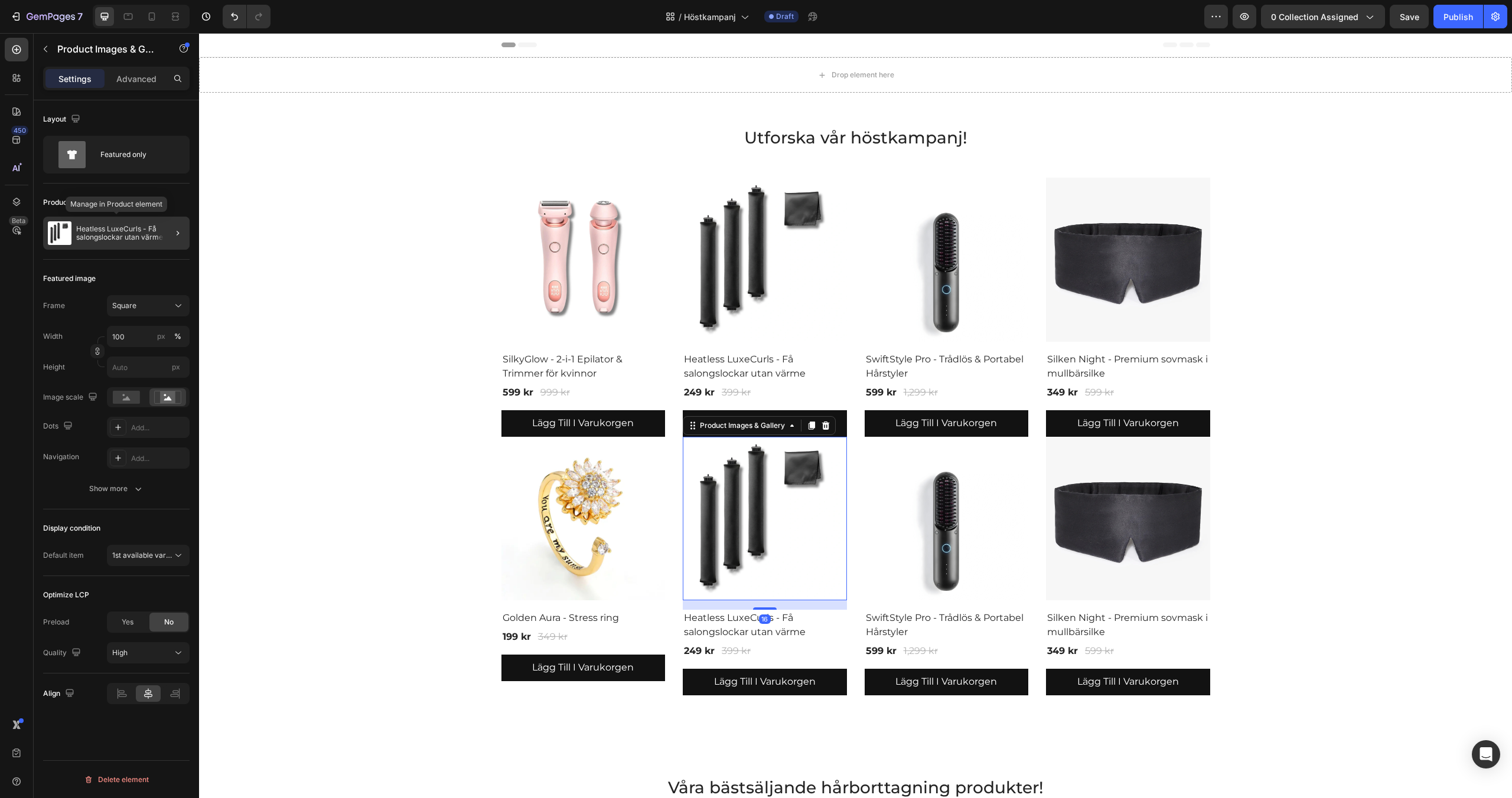
click at [133, 237] on p "Heatless LuxeCurls - Få salongslockar utan värme" at bounding box center [130, 233] width 109 height 16
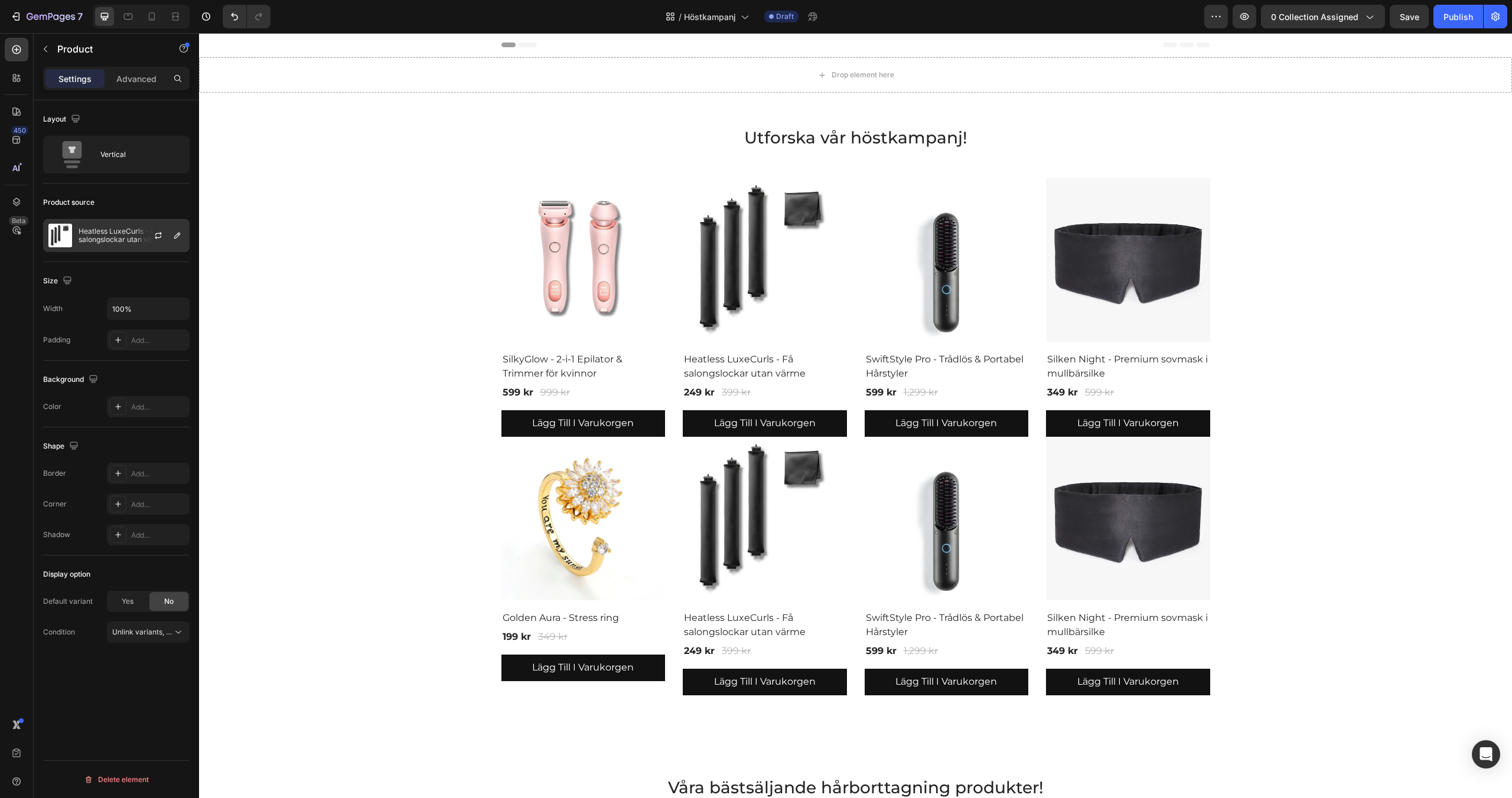
click at [127, 238] on p "Heatless LuxeCurls - Få salongslockar utan värme" at bounding box center [131, 236] width 106 height 16
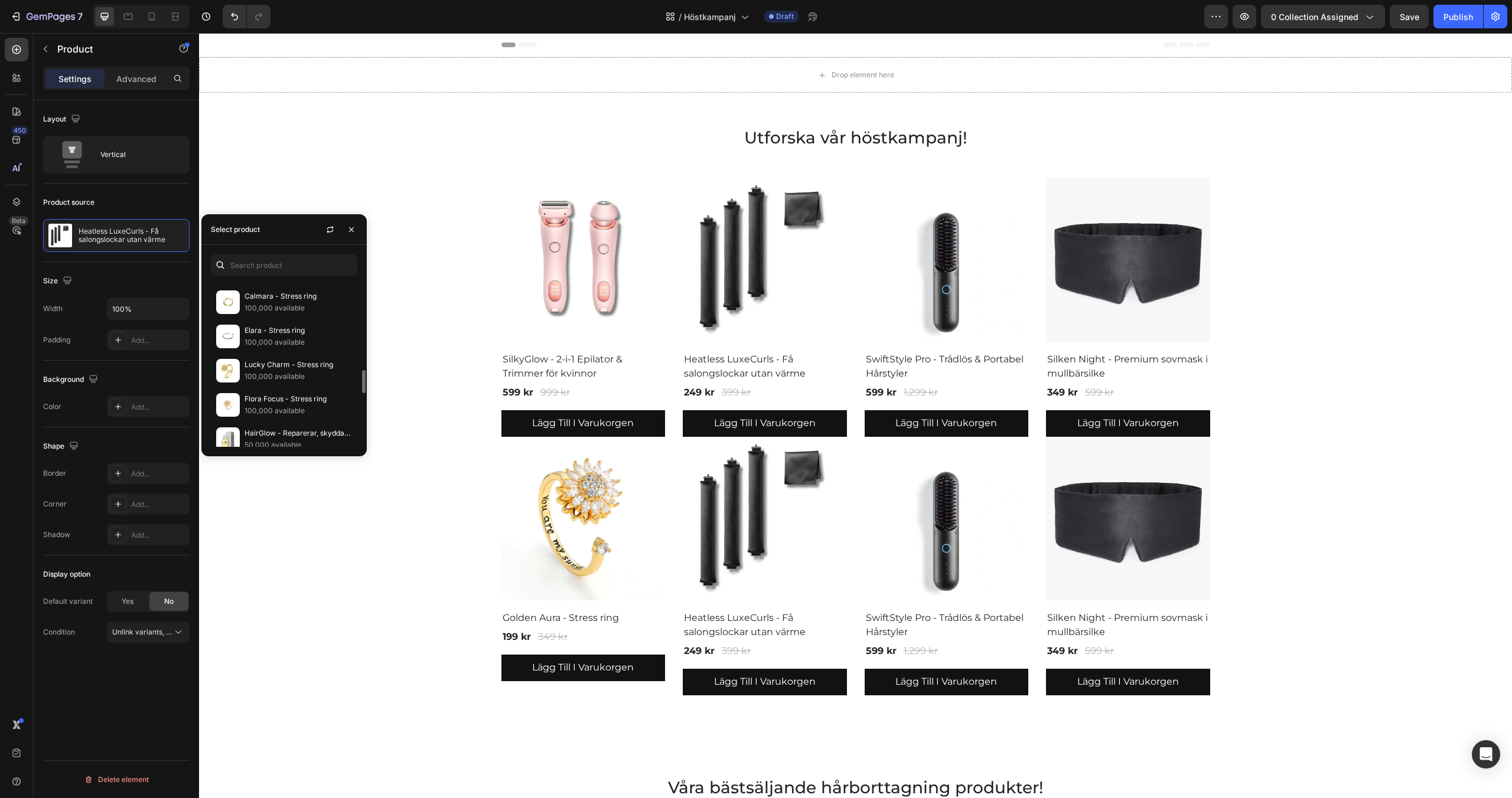
scroll to position [747, 0]
click at [291, 342] on p "100,000 available" at bounding box center [298, 344] width 107 height 12
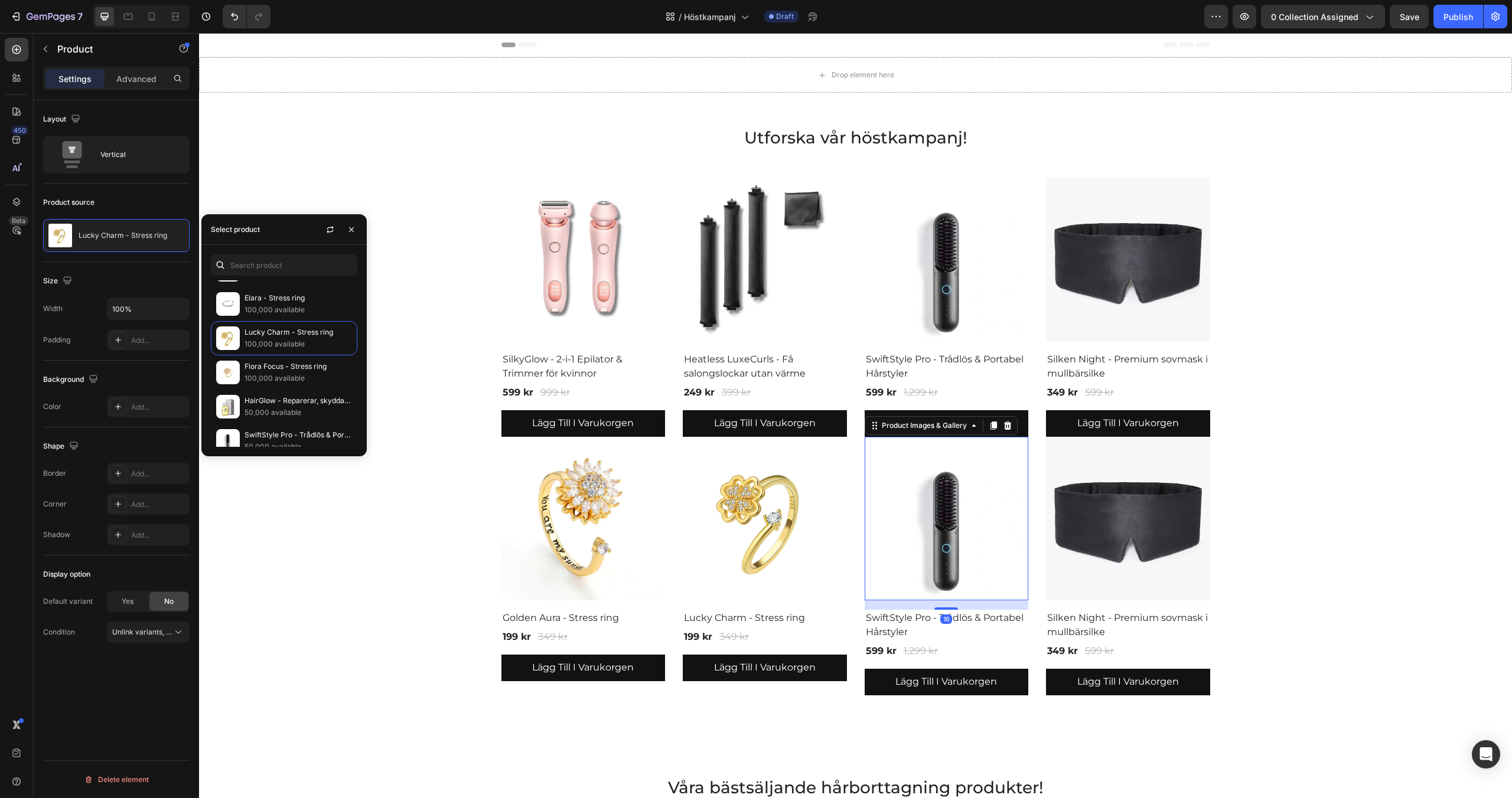
click at [948, 526] on img at bounding box center [947, 519] width 164 height 164
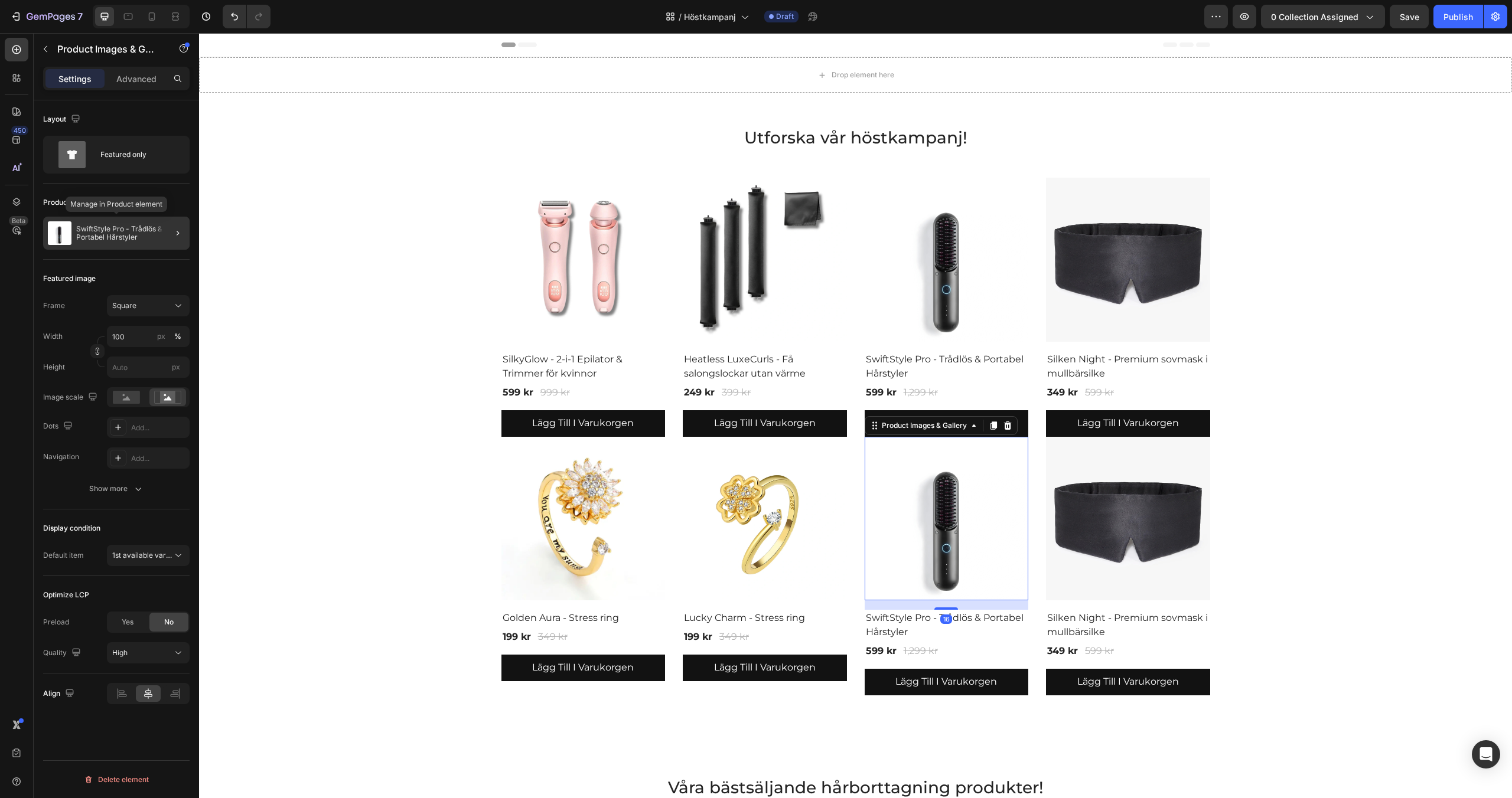
click at [99, 230] on p "SwiftStyle Pro - Trådlös & Portabel Hårstyler" at bounding box center [130, 233] width 109 height 16
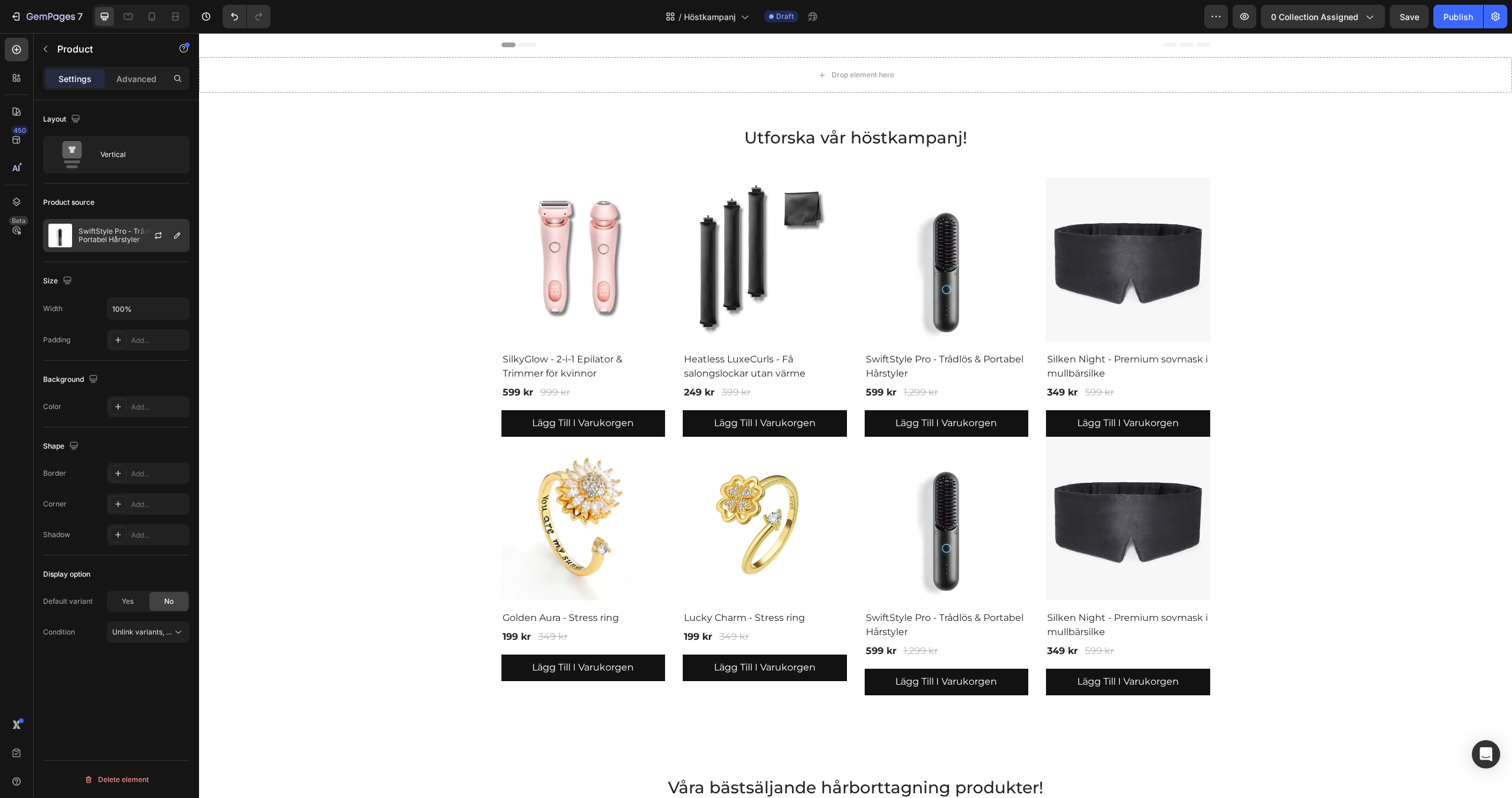
click at [113, 241] on p "SwiftStyle Pro - Trådlös & Portabel Hårstyler" at bounding box center [131, 236] width 106 height 16
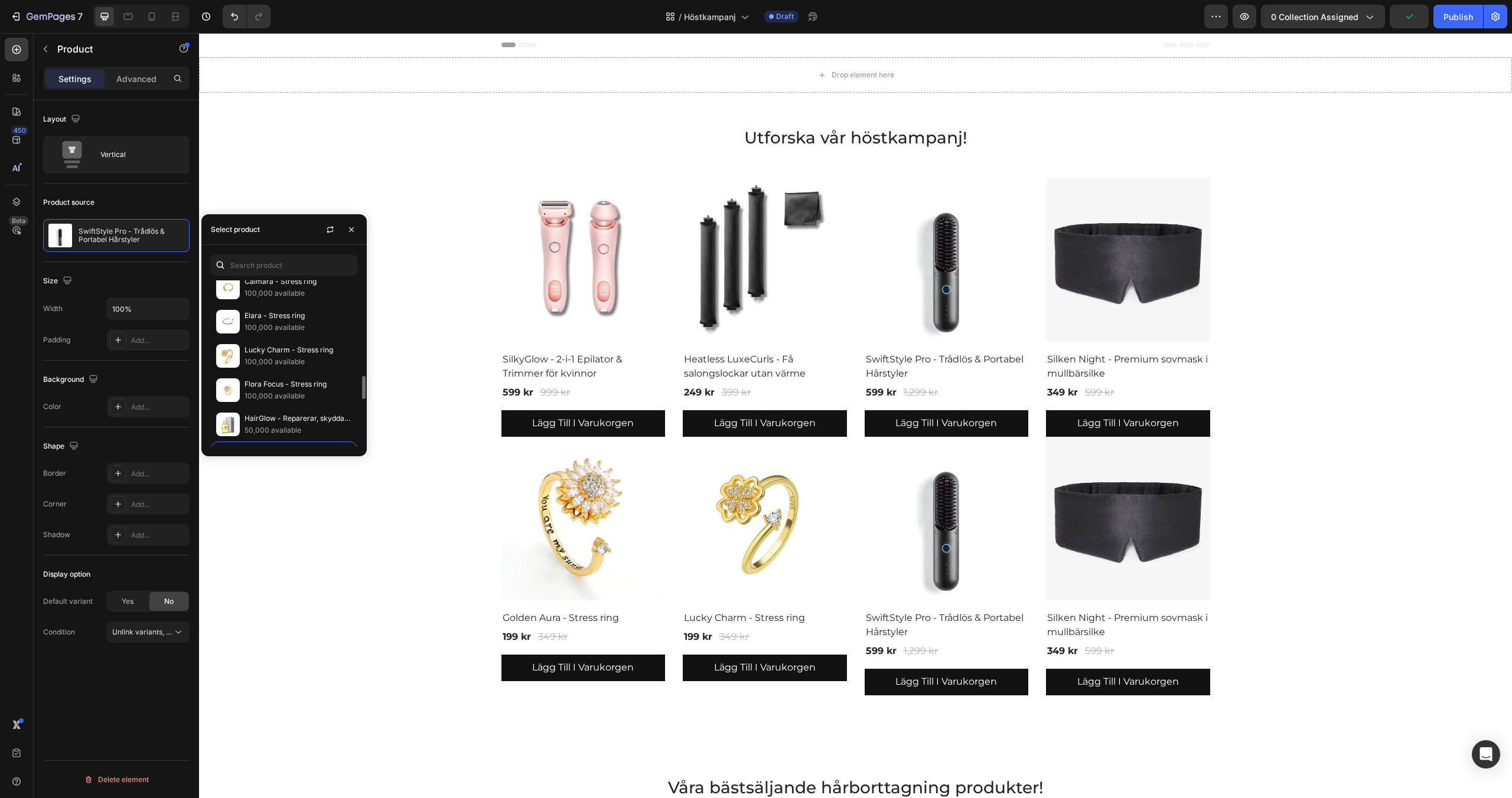
scroll to position [721, 0]
click at [317, 387] on p "Flora Focus - Stress ring" at bounding box center [298, 393] width 107 height 12
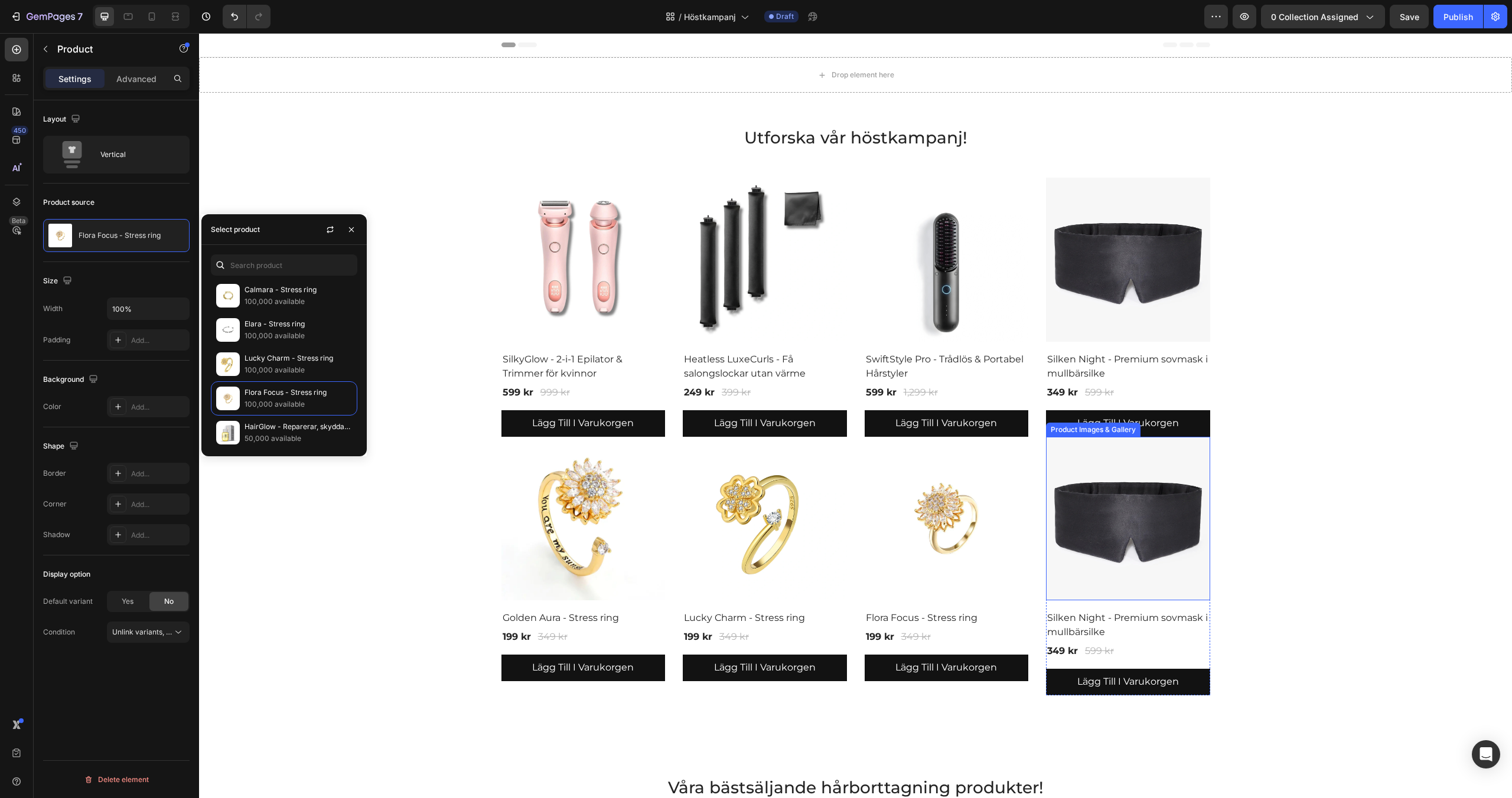
click at [1130, 568] on img at bounding box center [1128, 519] width 164 height 164
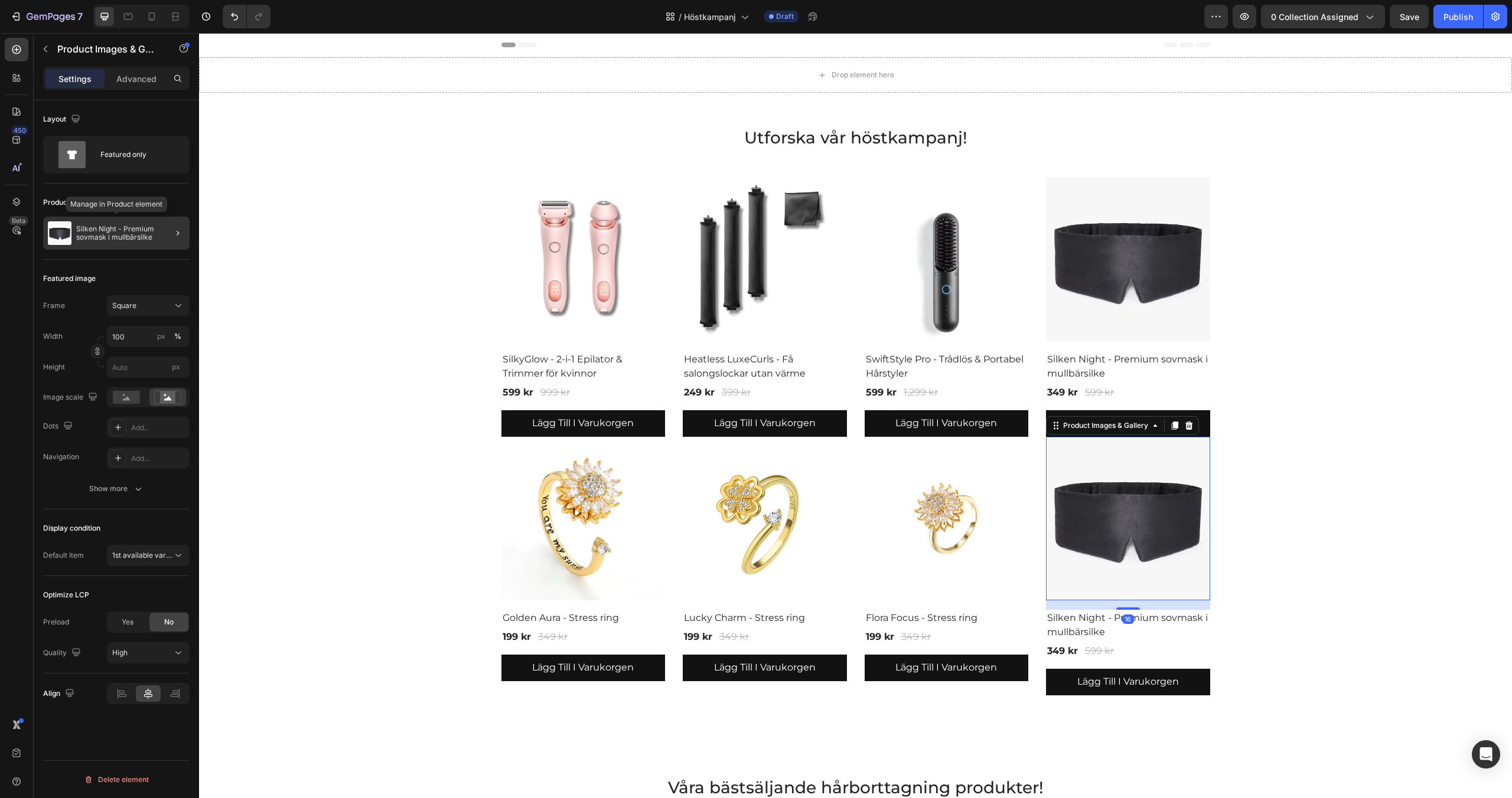
click at [113, 225] on p "Silken Night - Premium sovmask i mullbärsilke" at bounding box center [130, 233] width 109 height 16
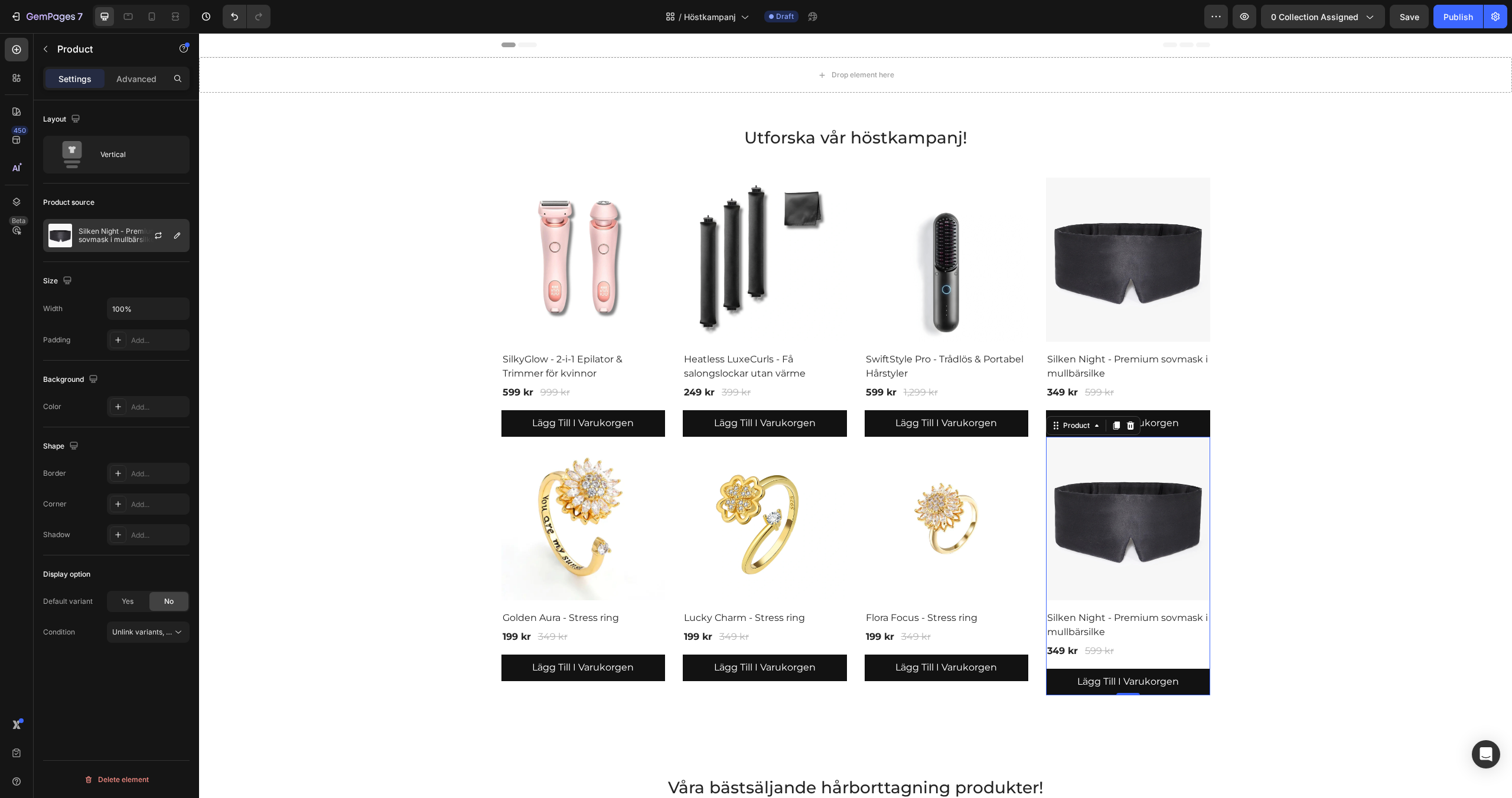
click at [113, 239] on p "Silken Night - Premium sovmask i mullbärsilke" at bounding box center [131, 236] width 106 height 16
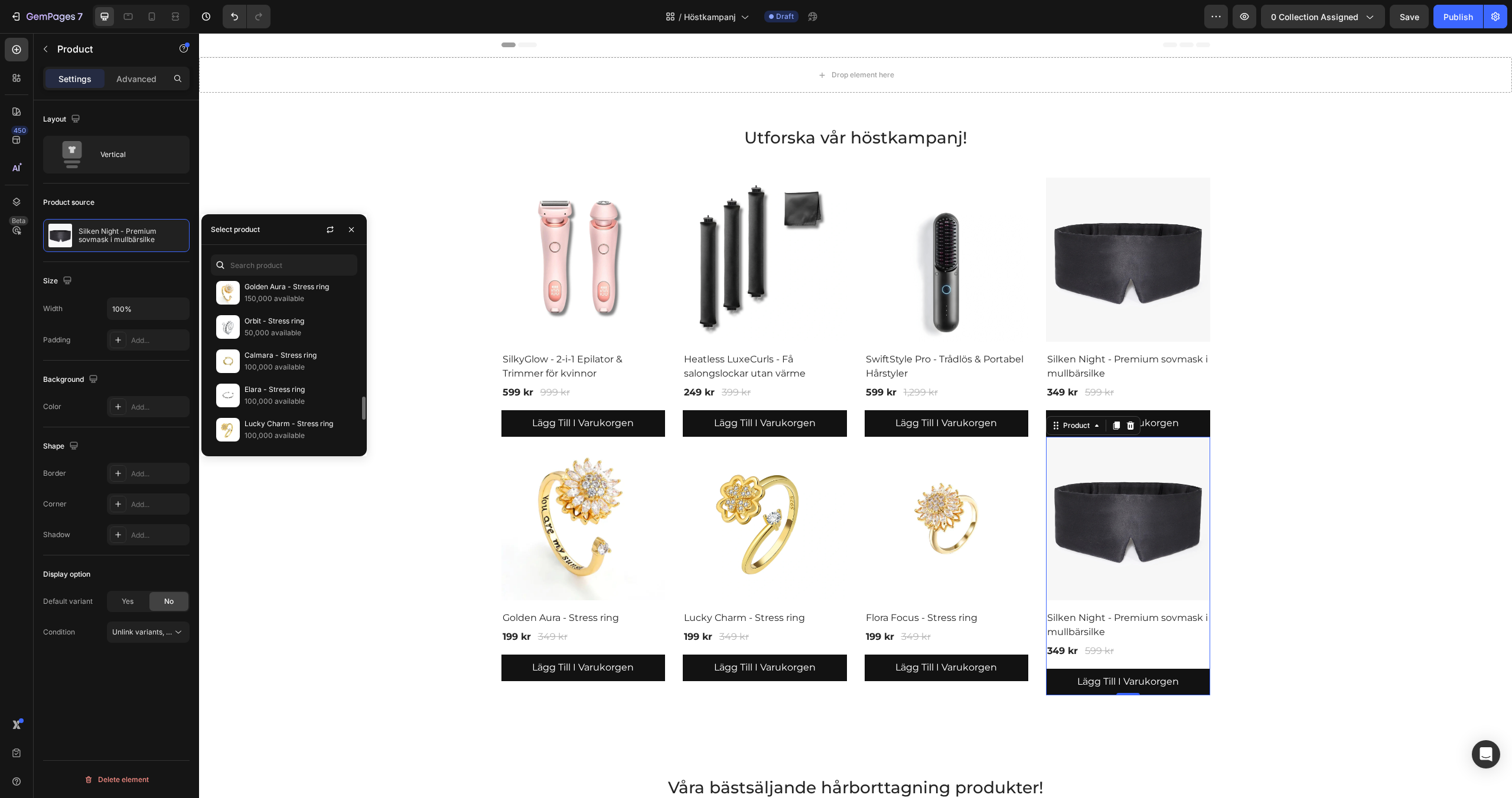
scroll to position [678, 0]
click at [278, 305] on p "50,000 available" at bounding box center [298, 311] width 107 height 12
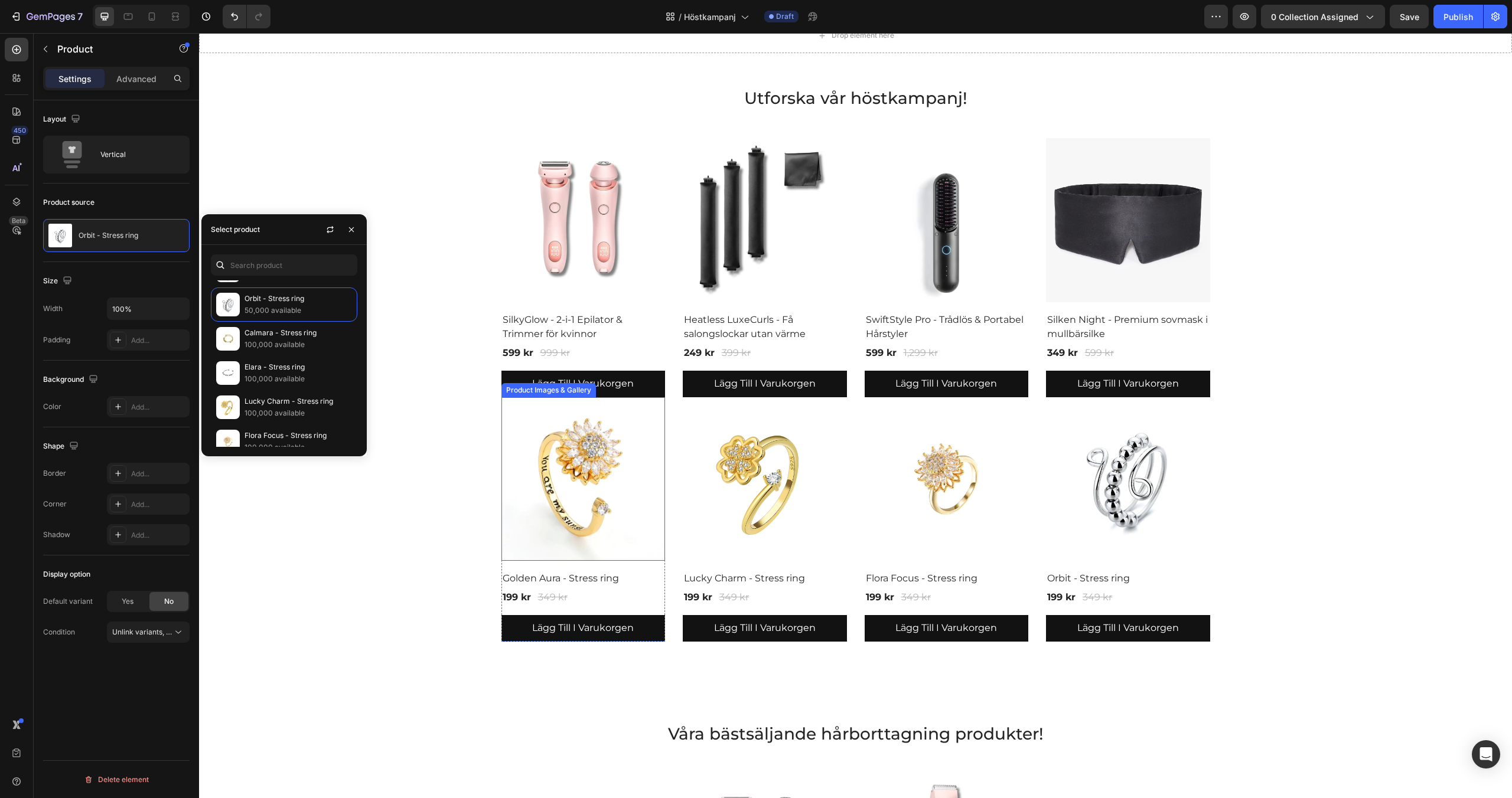
scroll to position [43, 0]
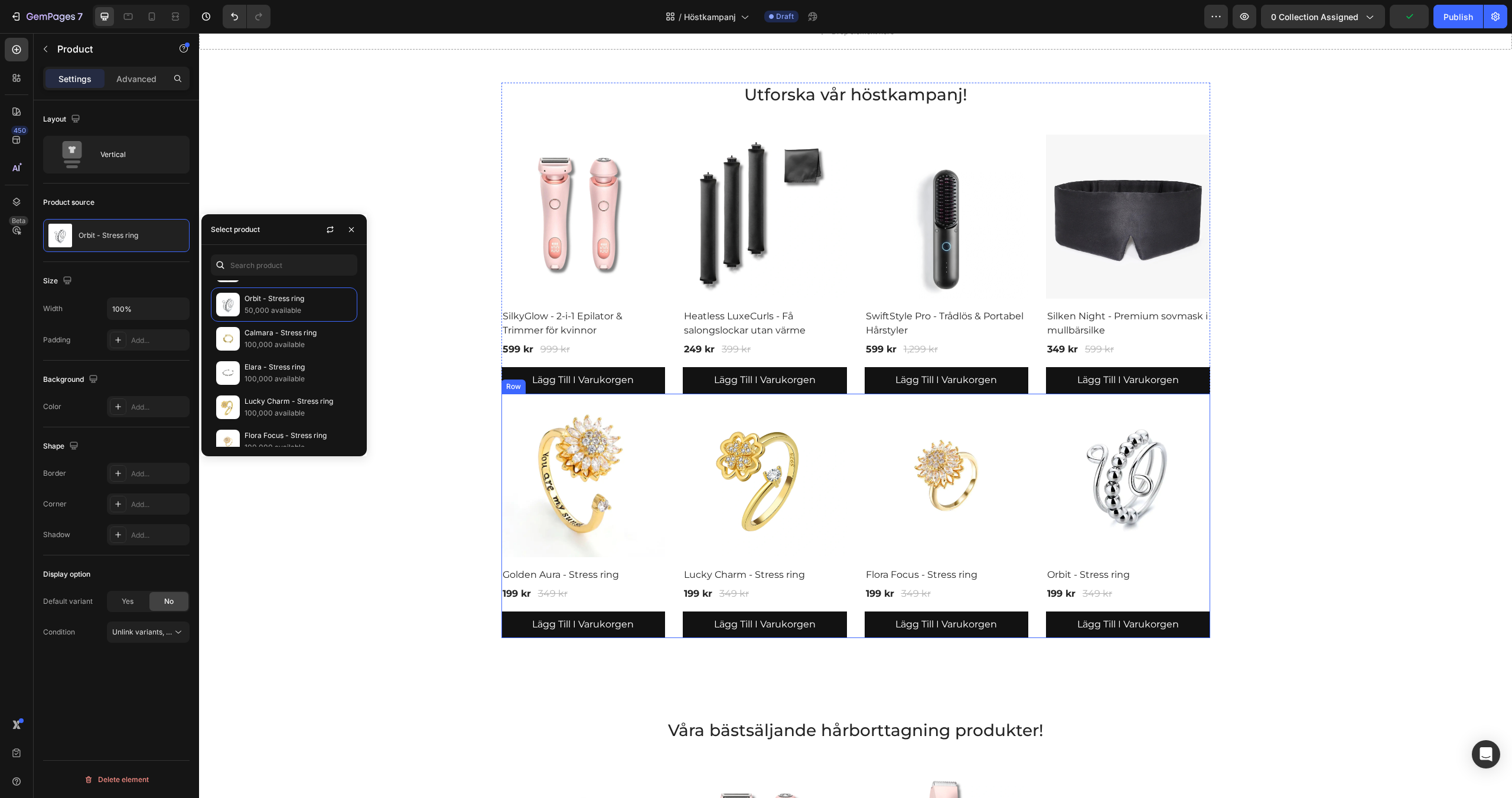
click at [670, 487] on div "Product Images & Gallery Golden Aura - Stress ring (P) Title 199 kr (P) Price (…" at bounding box center [855, 516] width 709 height 245
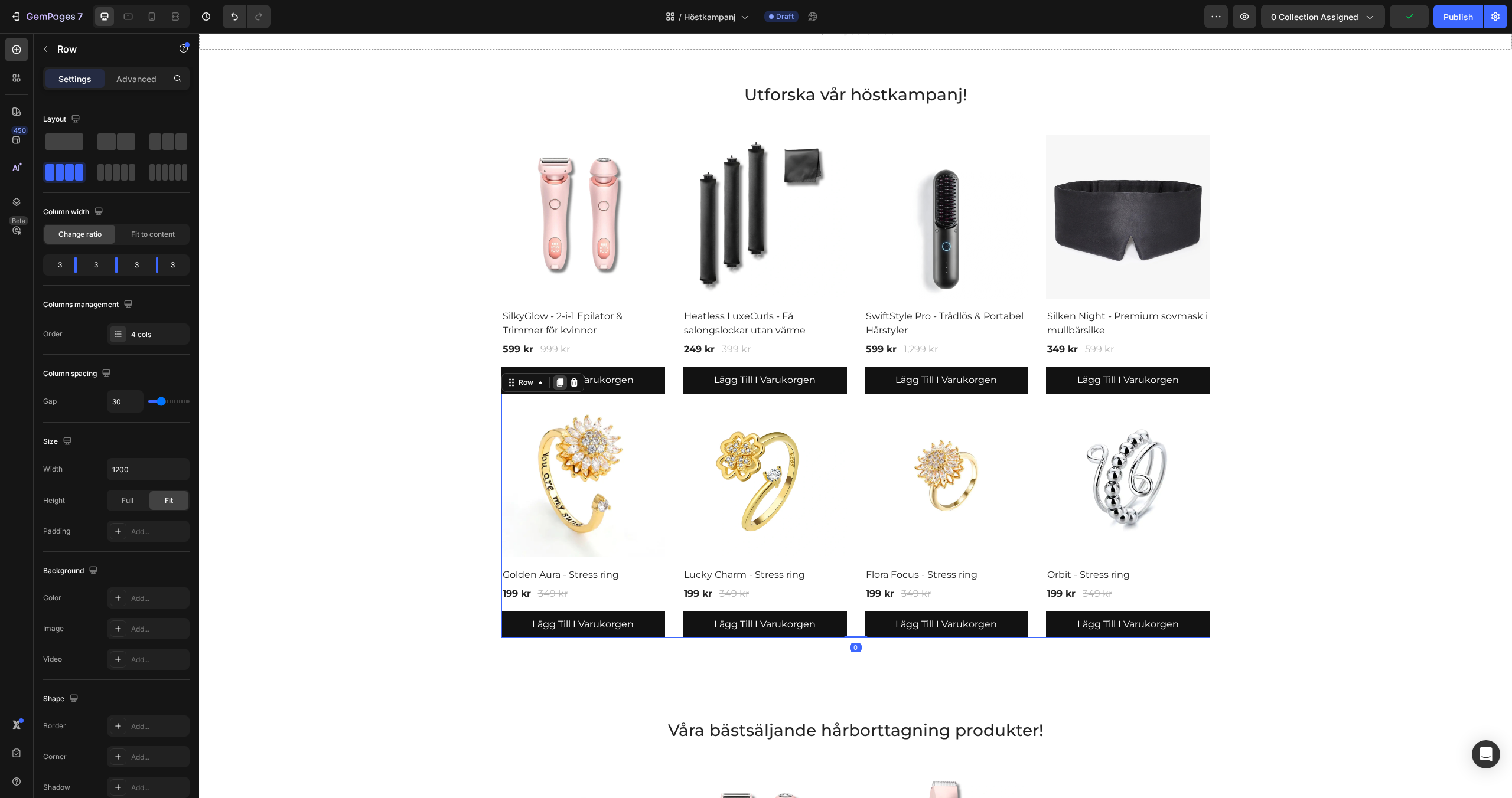
click at [558, 385] on icon at bounding box center [560, 382] width 9 height 9
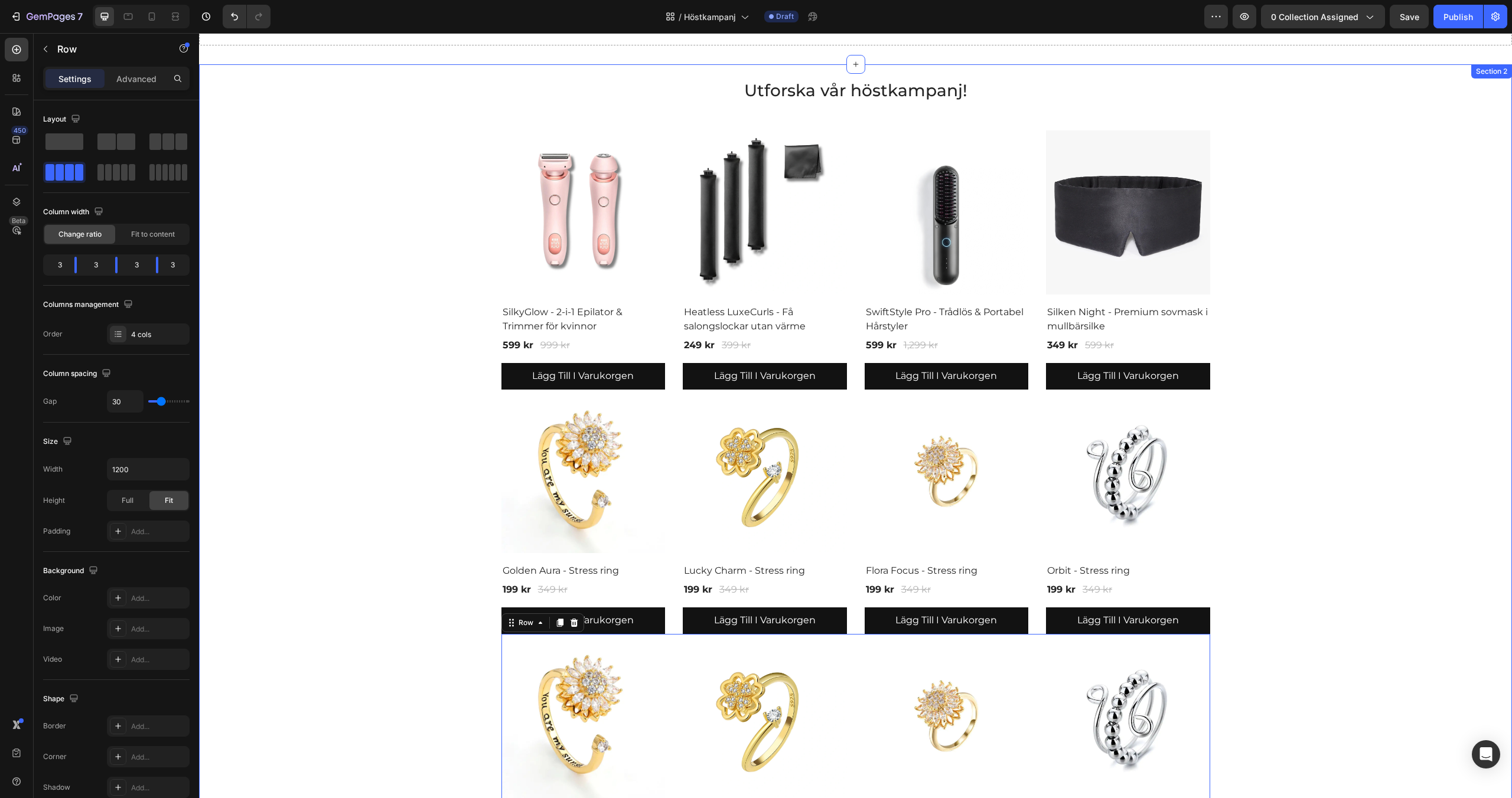
scroll to position [49, 0]
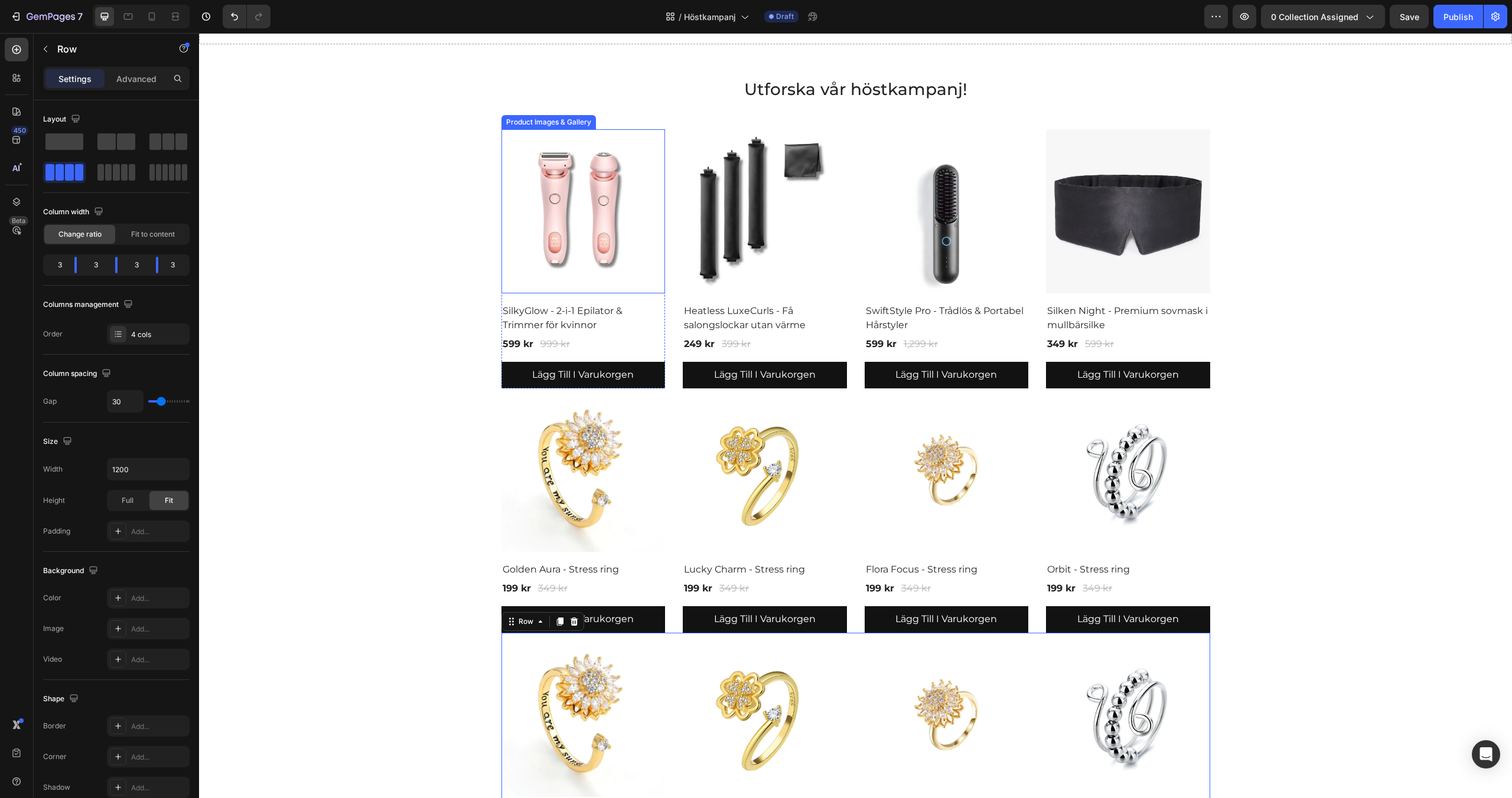
click at [596, 245] on img at bounding box center [584, 212] width 164 height 164
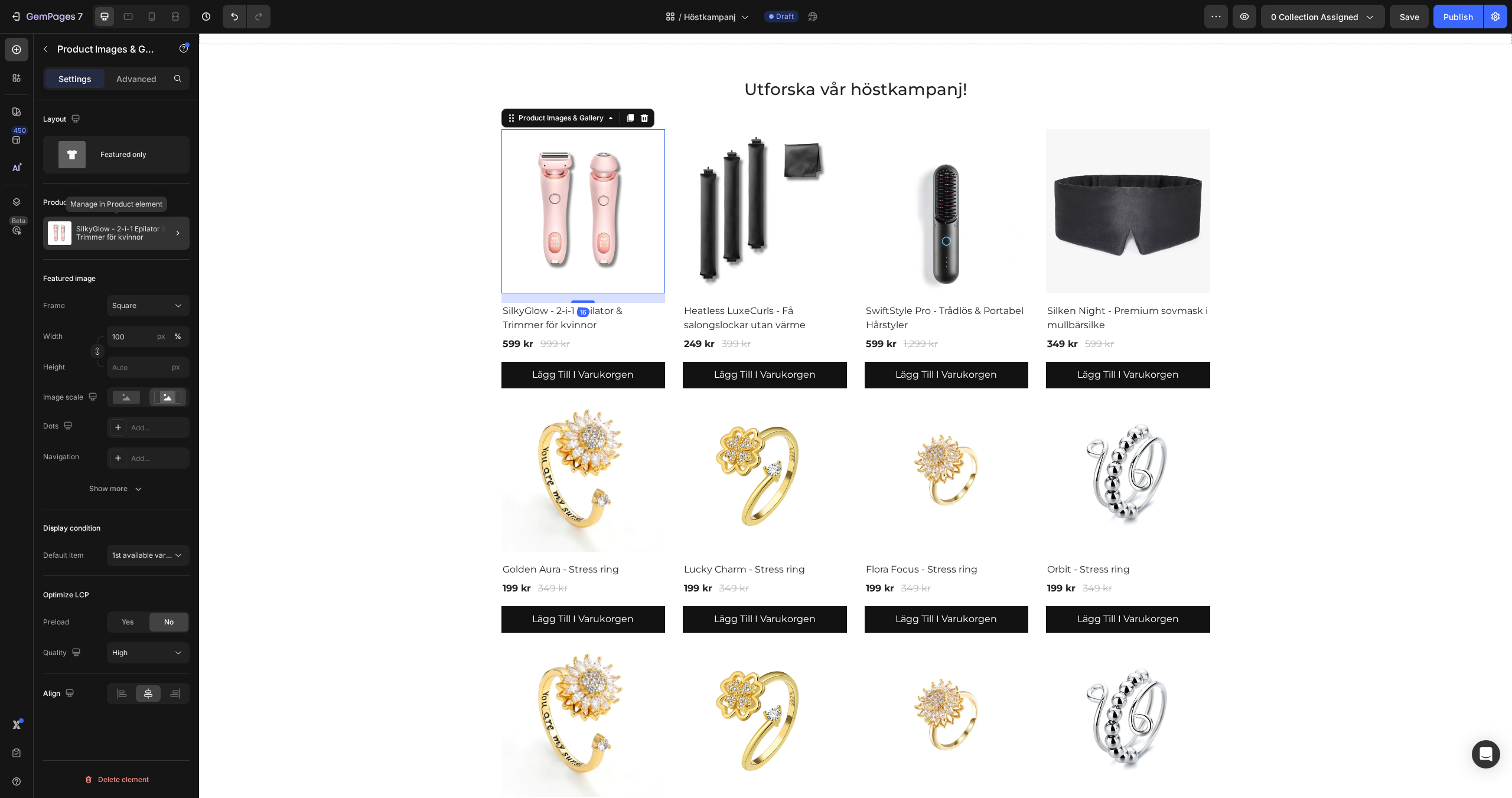
click at [136, 232] on p "SilkyGlow - 2-i-1 Epilator & Trimmer för kvinnor" at bounding box center [130, 233] width 109 height 16
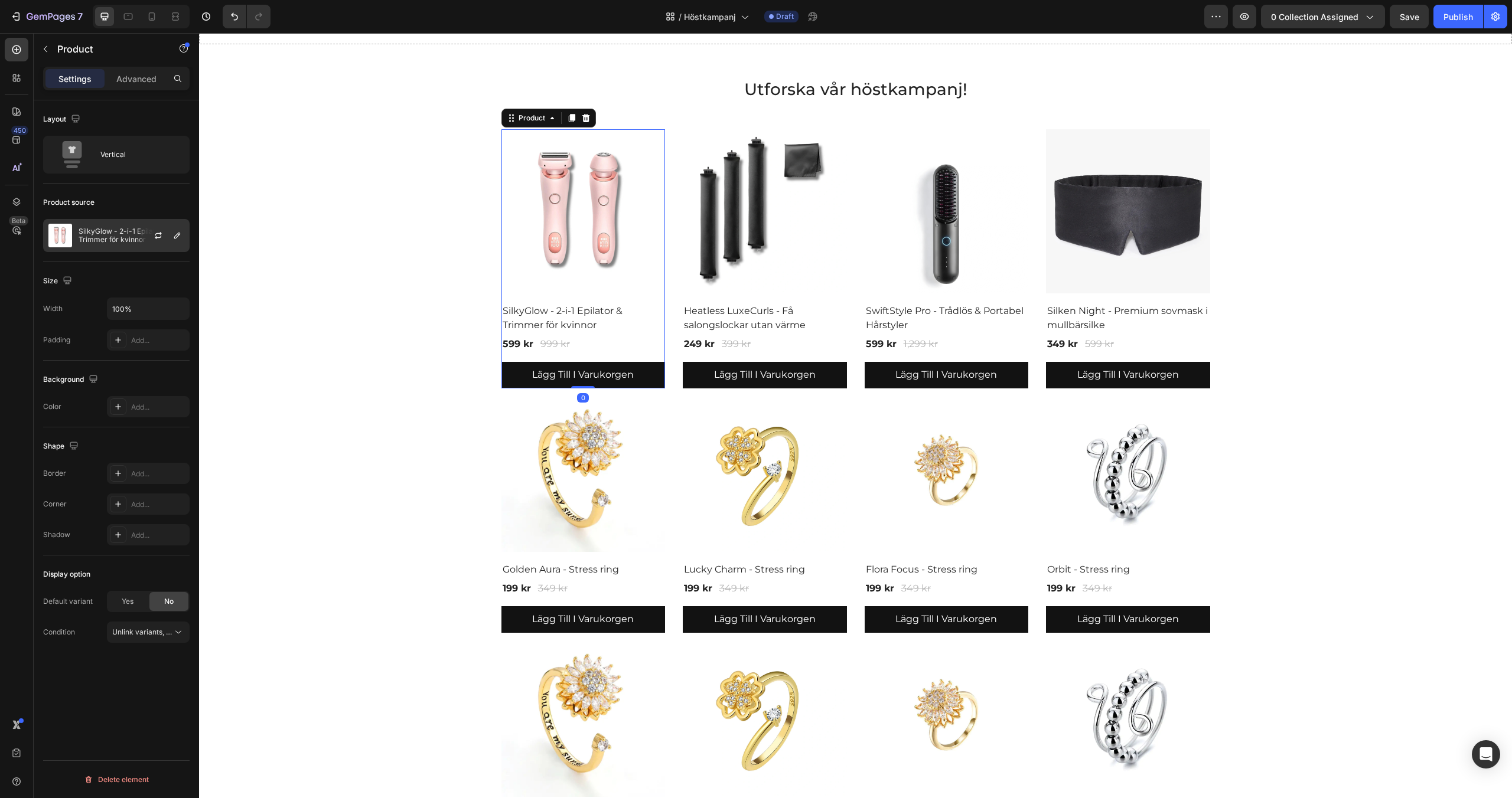
click at [132, 239] on p "SilkyGlow - 2-i-1 Epilator & Trimmer för kvinnor" at bounding box center [131, 236] width 106 height 16
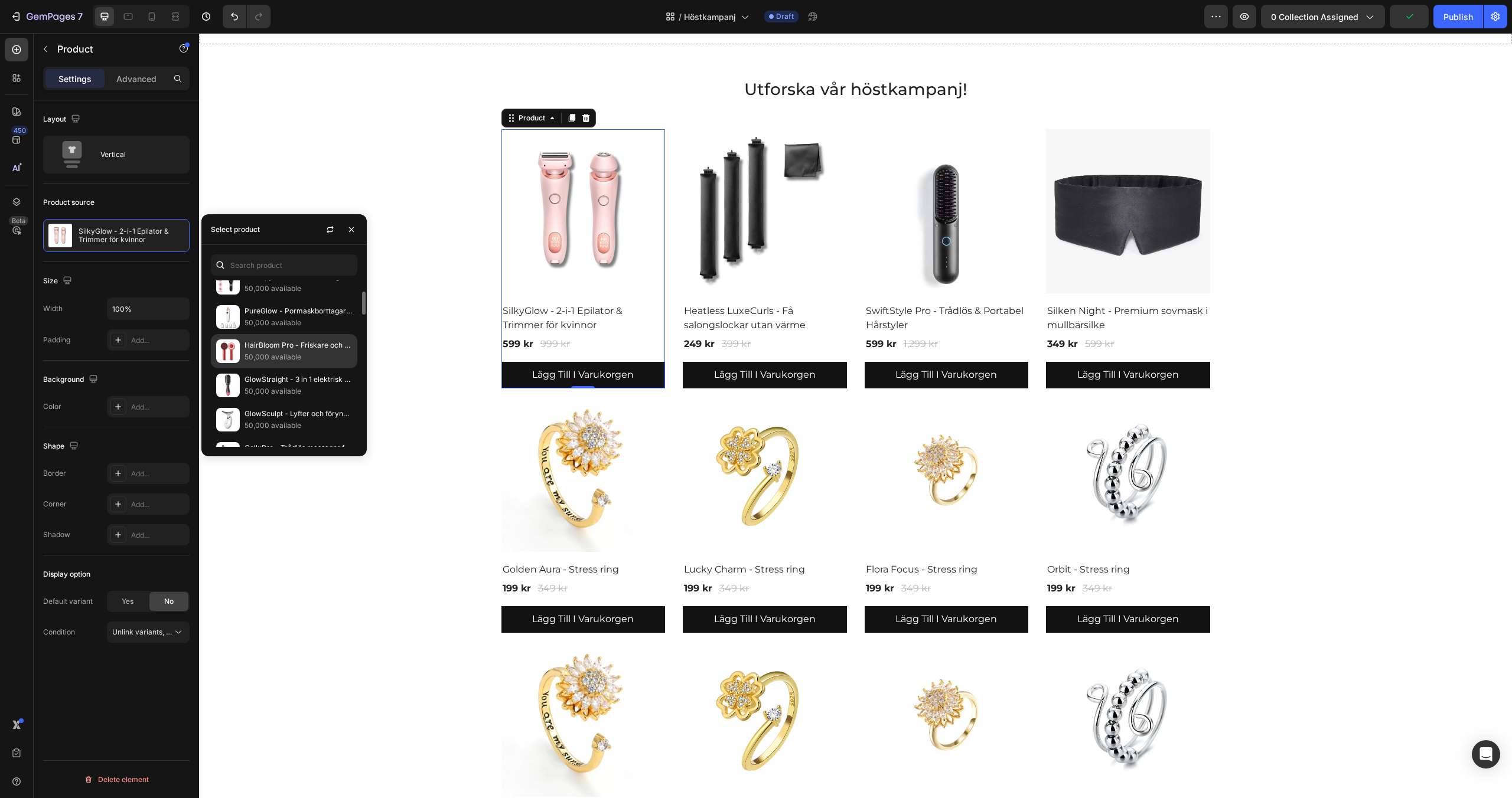
scroll to position [86, 0]
click at [284, 340] on p "HairBloom Pro - Friskare och tjockare hår!" at bounding box center [298, 343] width 107 height 12
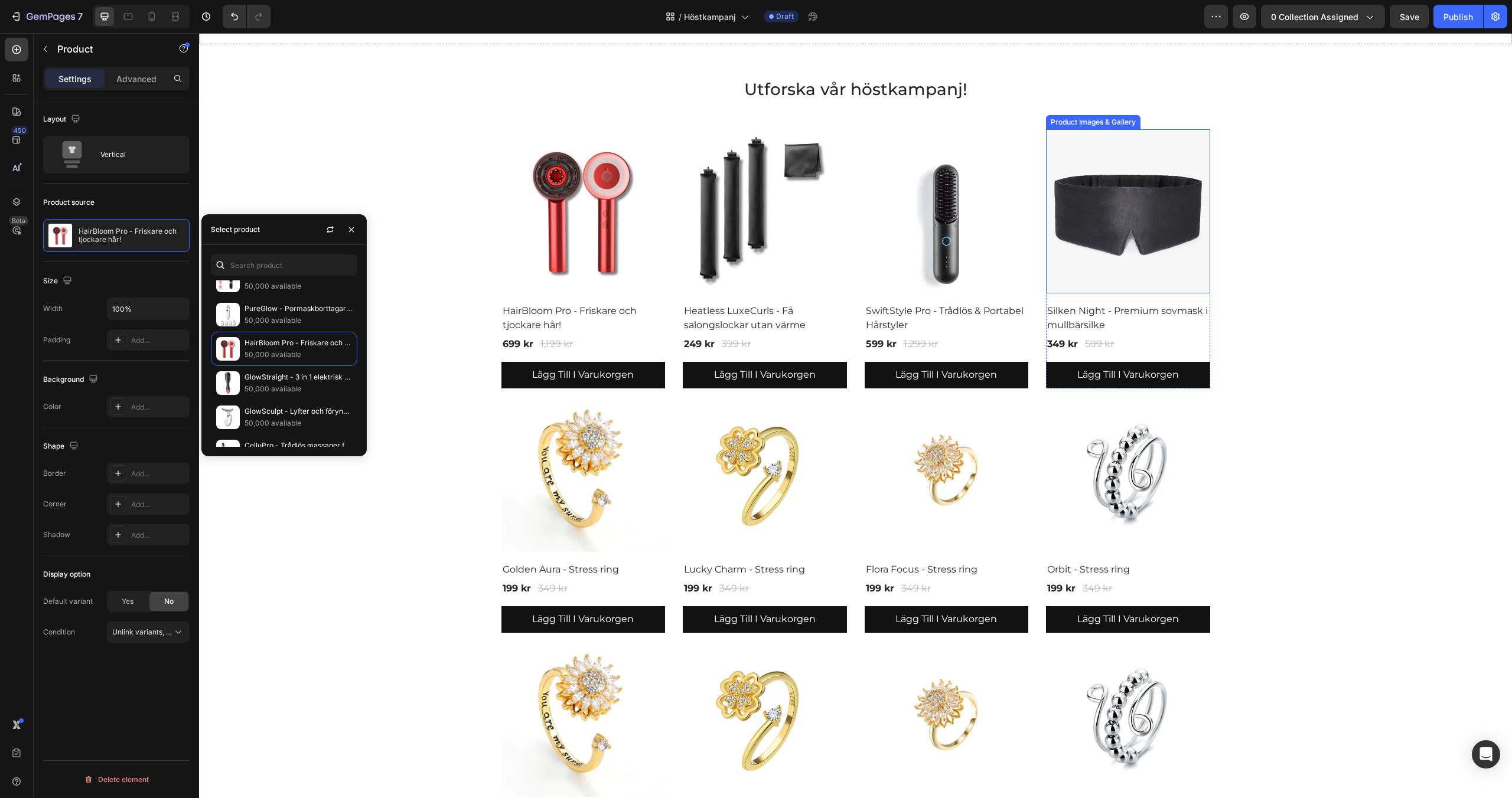
click at [1086, 214] on img at bounding box center [1128, 212] width 164 height 164
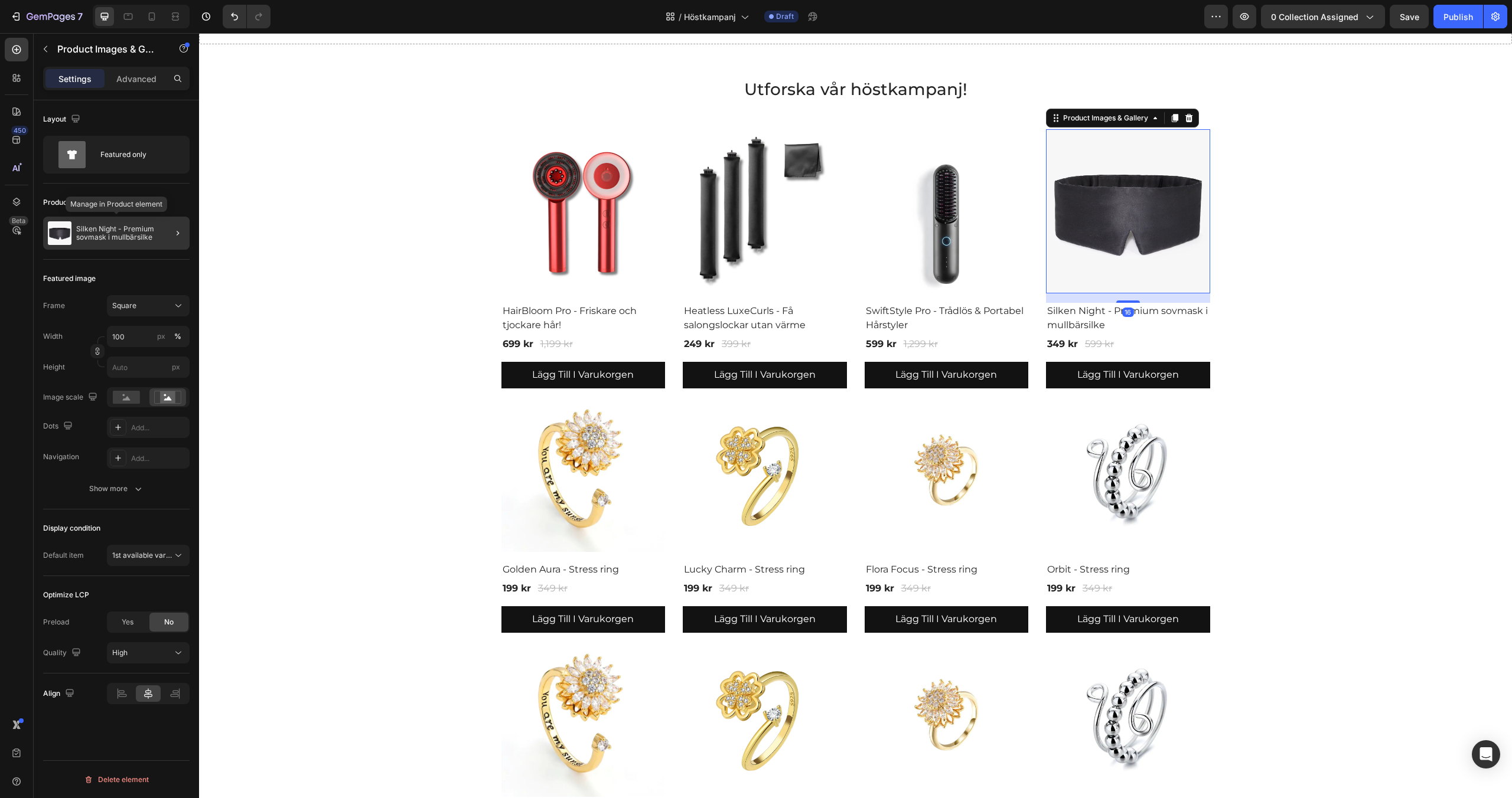
click at [131, 241] on div "Silken Night - Premium sovmask i mullbärsilke" at bounding box center [116, 233] width 147 height 33
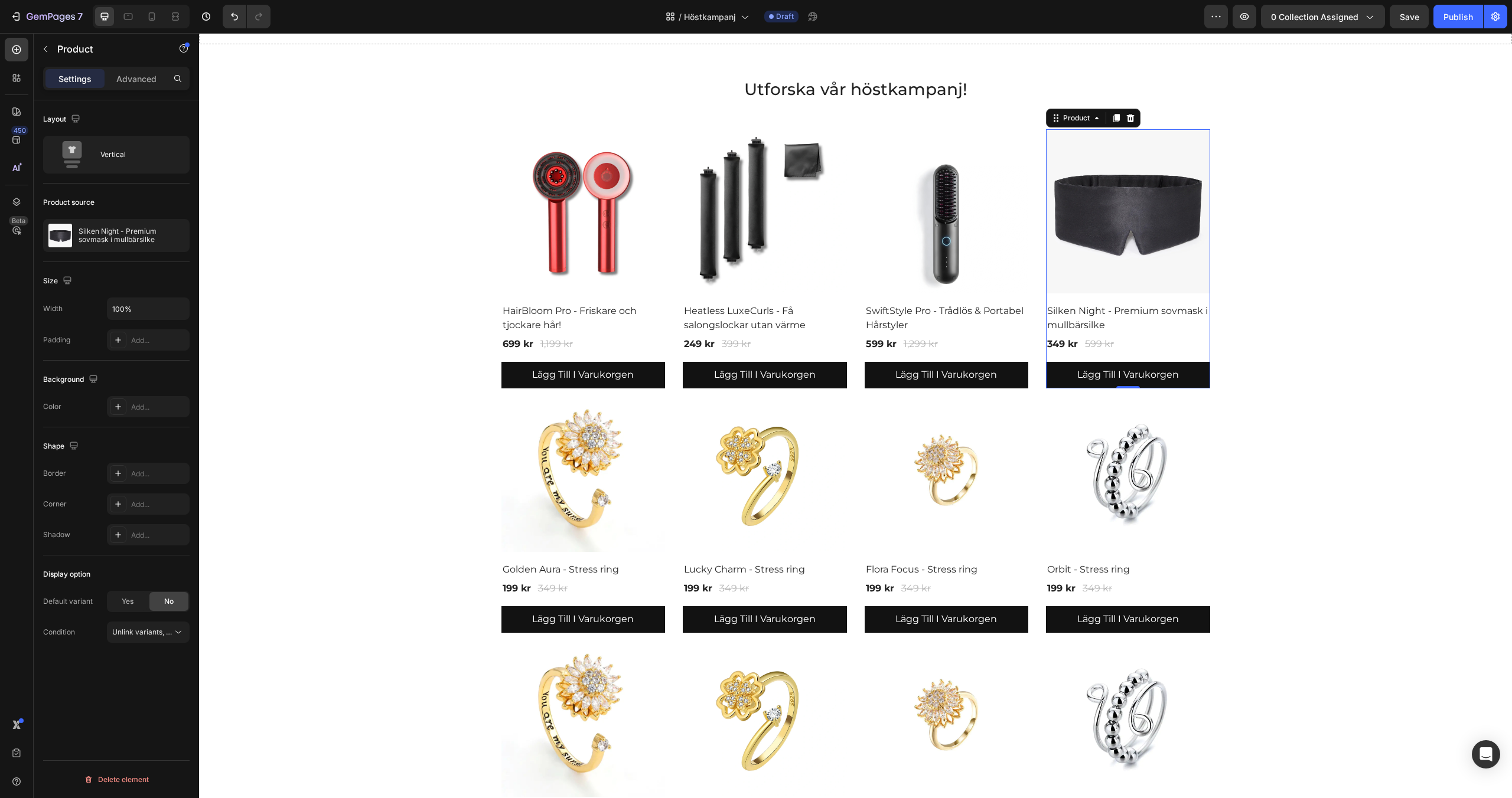
click at [131, 241] on p "Silken Night - Premium sovmask i mullbärsilke" at bounding box center [131, 236] width 106 height 16
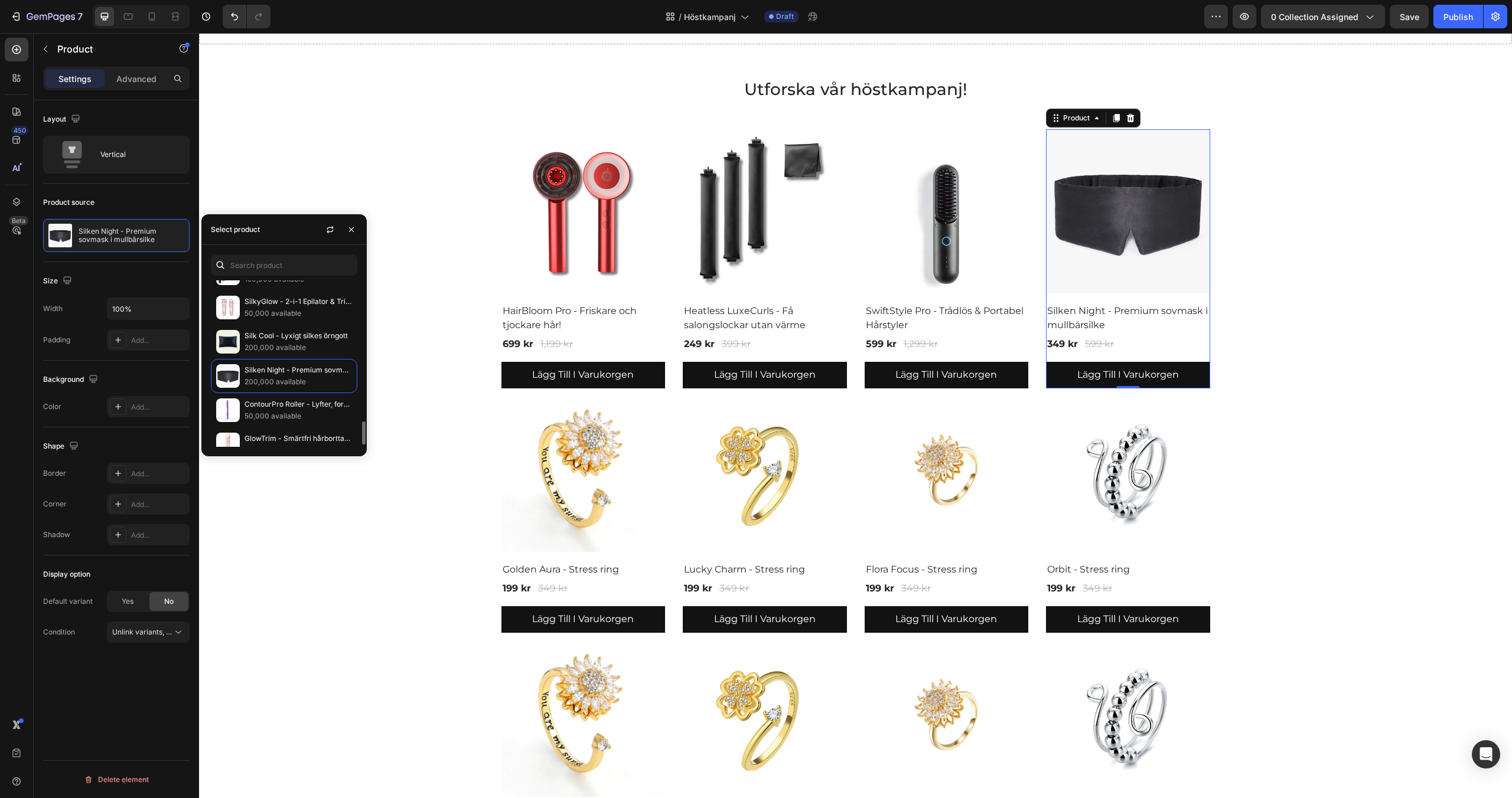
scroll to position [1032, 0]
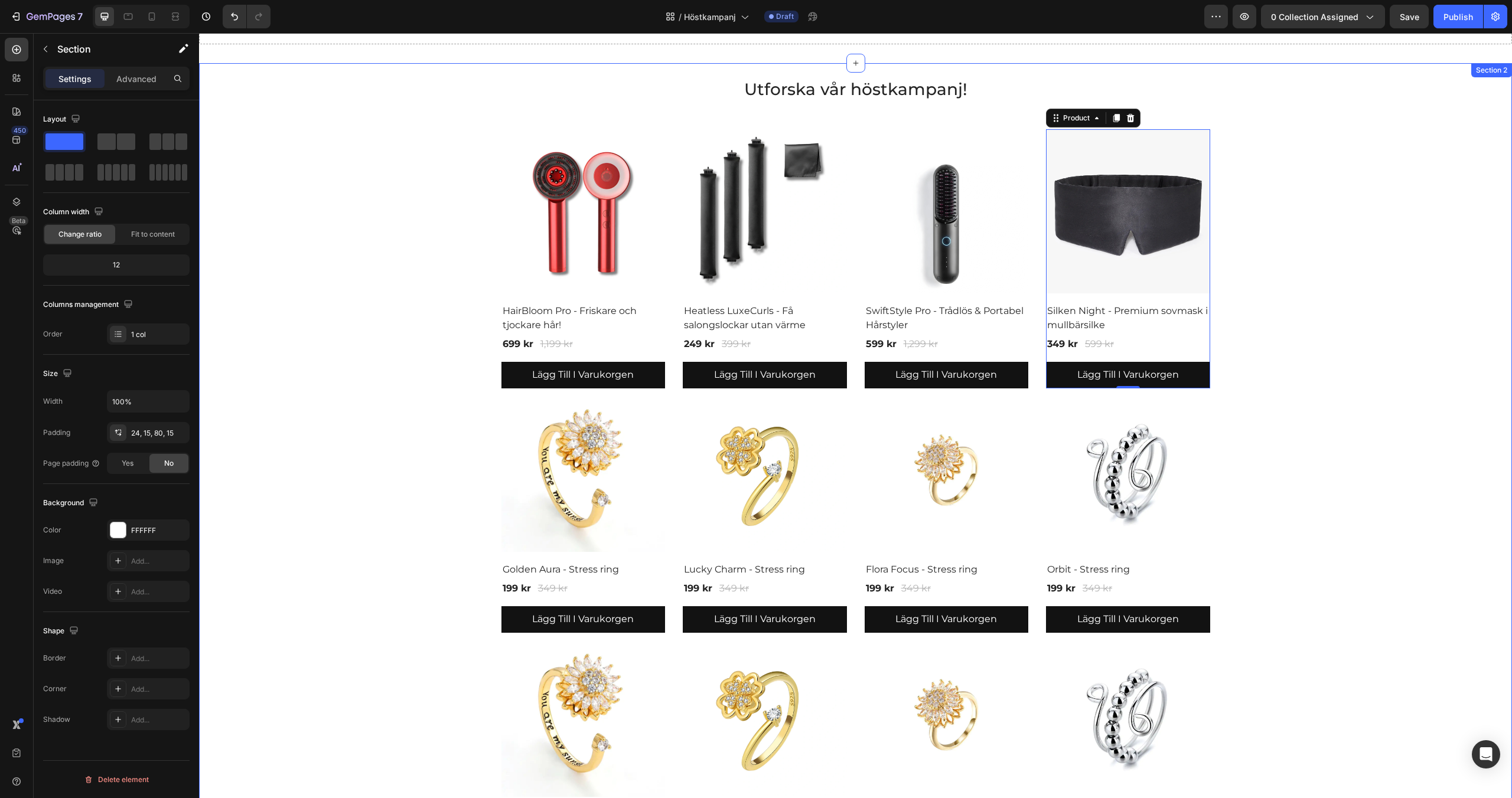
click at [458, 274] on div "Utforska vår höstkampanj! Heading Product Images & Gallery HairBloom Pro - Fris…" at bounding box center [855, 478] width 1295 height 800
click at [1130, 243] on img at bounding box center [1128, 212] width 164 height 164
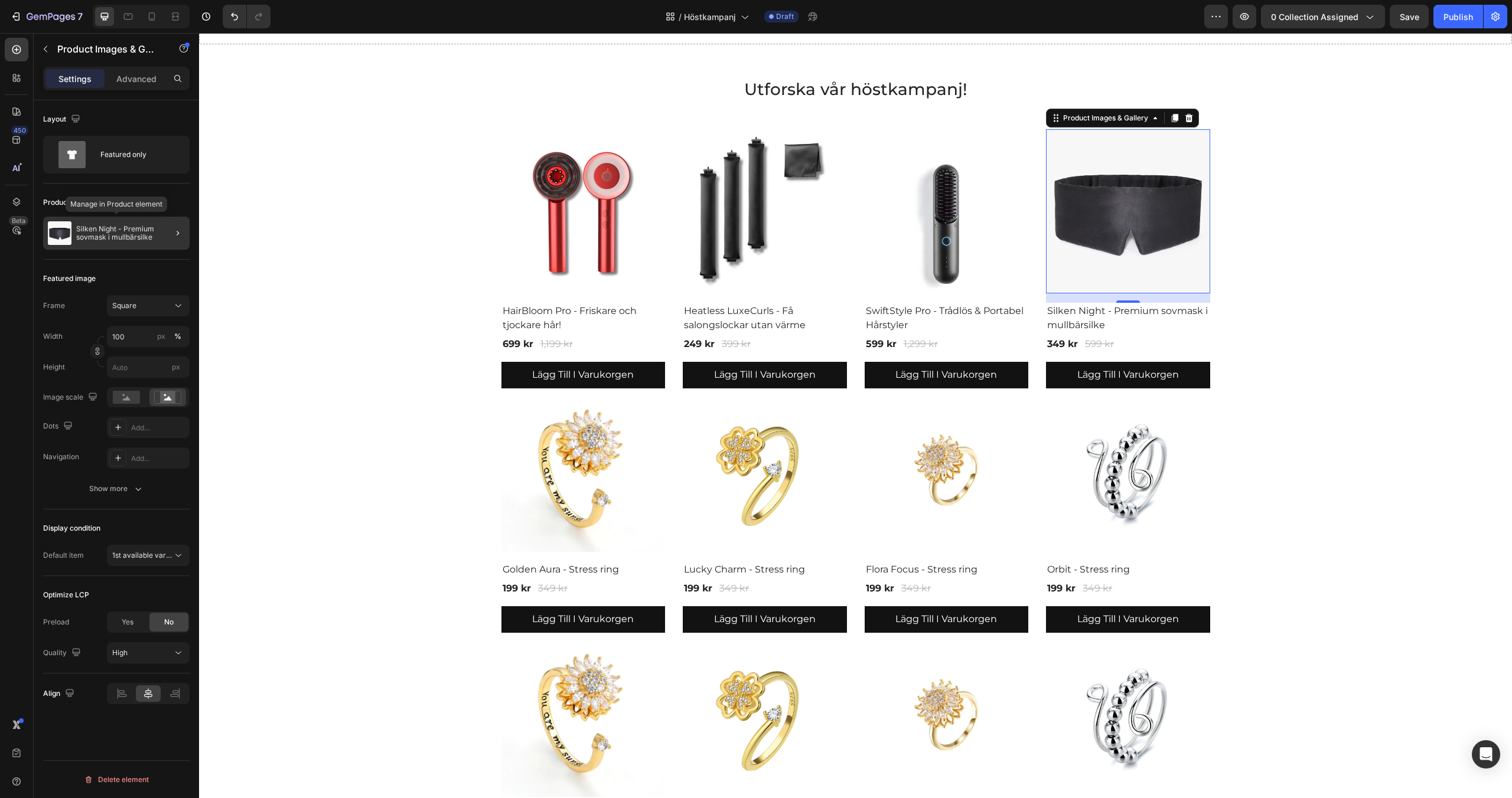
click at [91, 223] on div "Silken Night - Premium sovmask i mullbärsilke" at bounding box center [116, 233] width 147 height 33
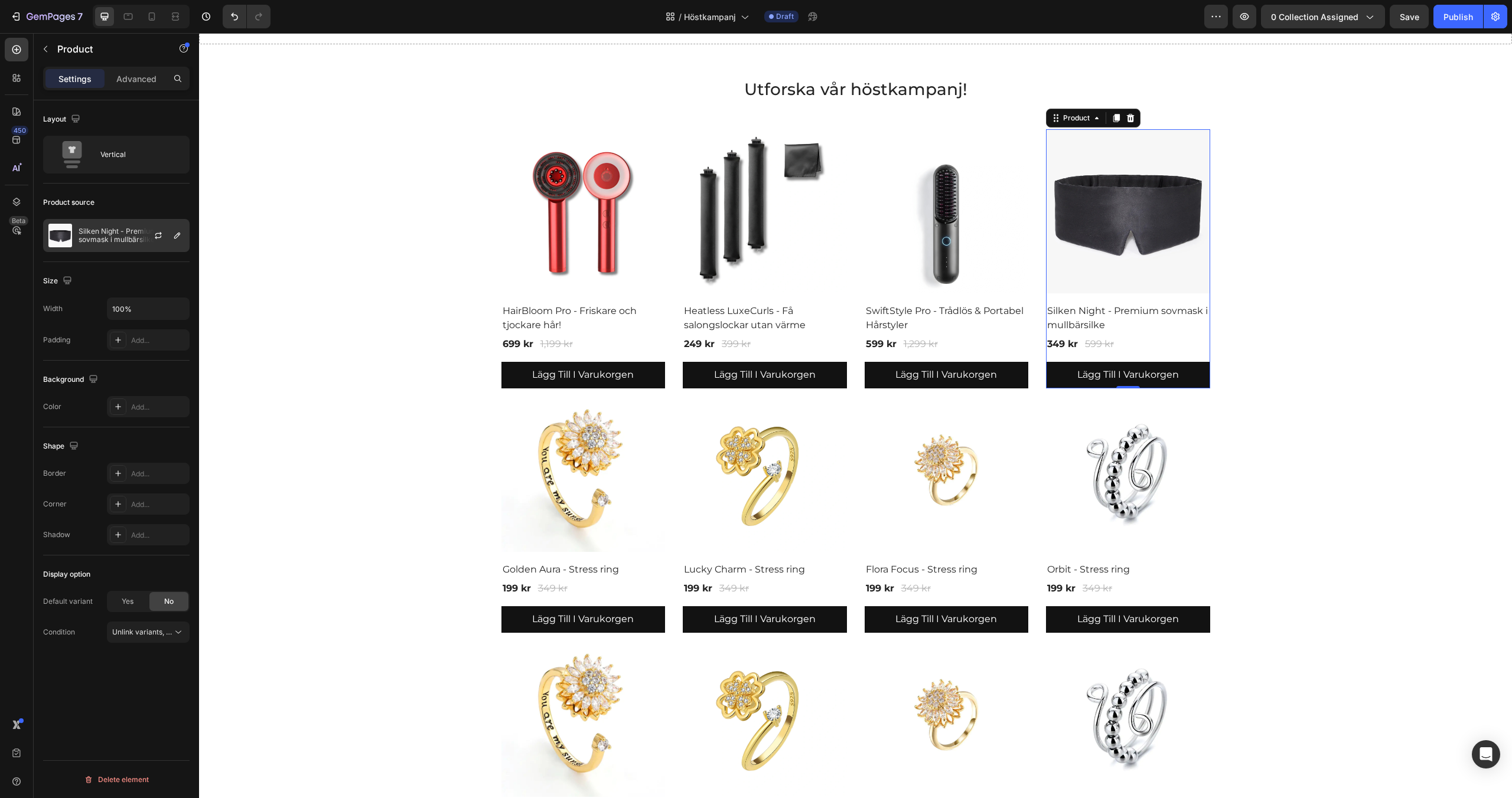
click at [101, 245] on div "Silken Night - Premium sovmask i mullbärsilke" at bounding box center [116, 236] width 147 height 33
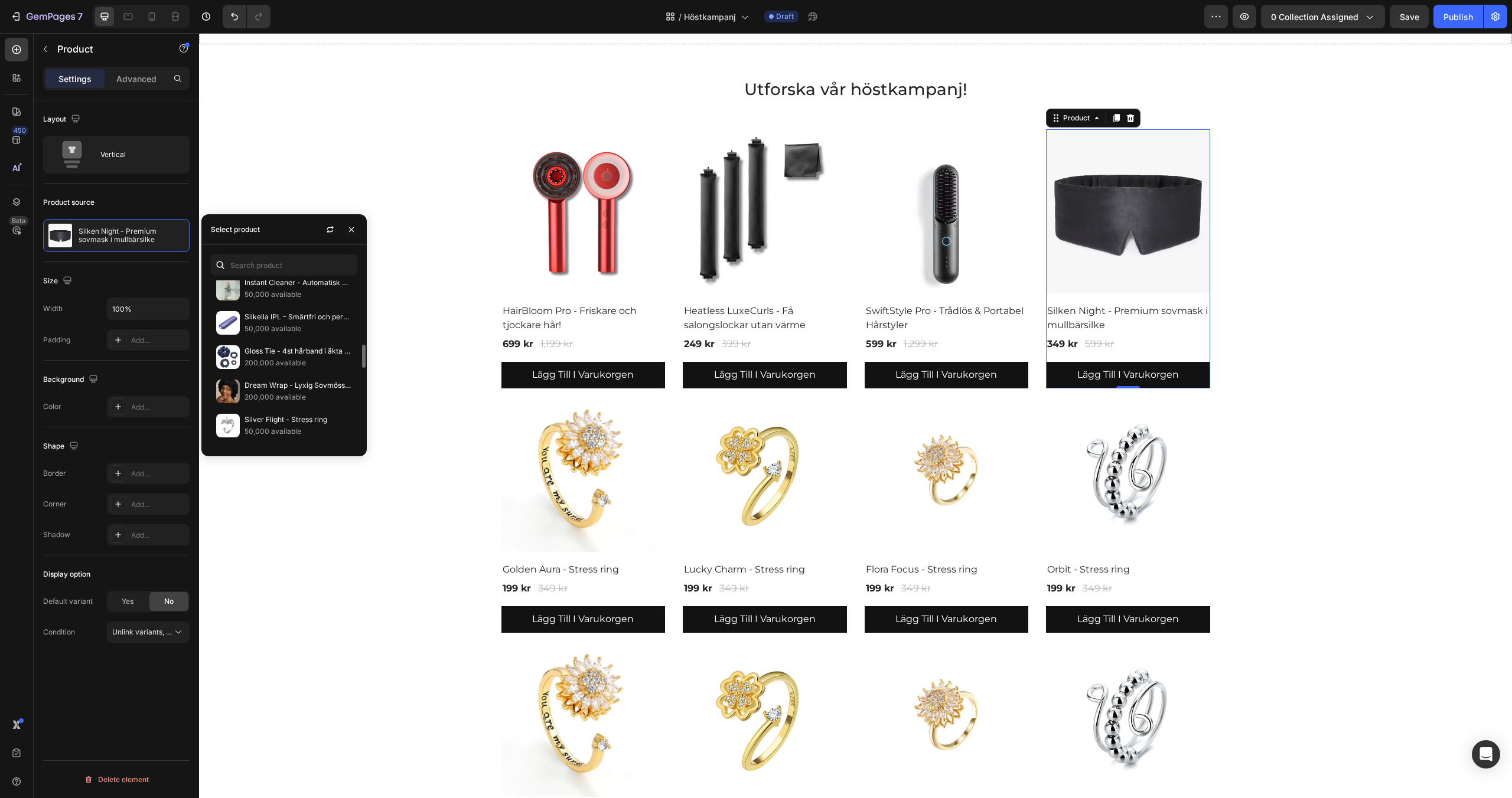
scroll to position [435, 0]
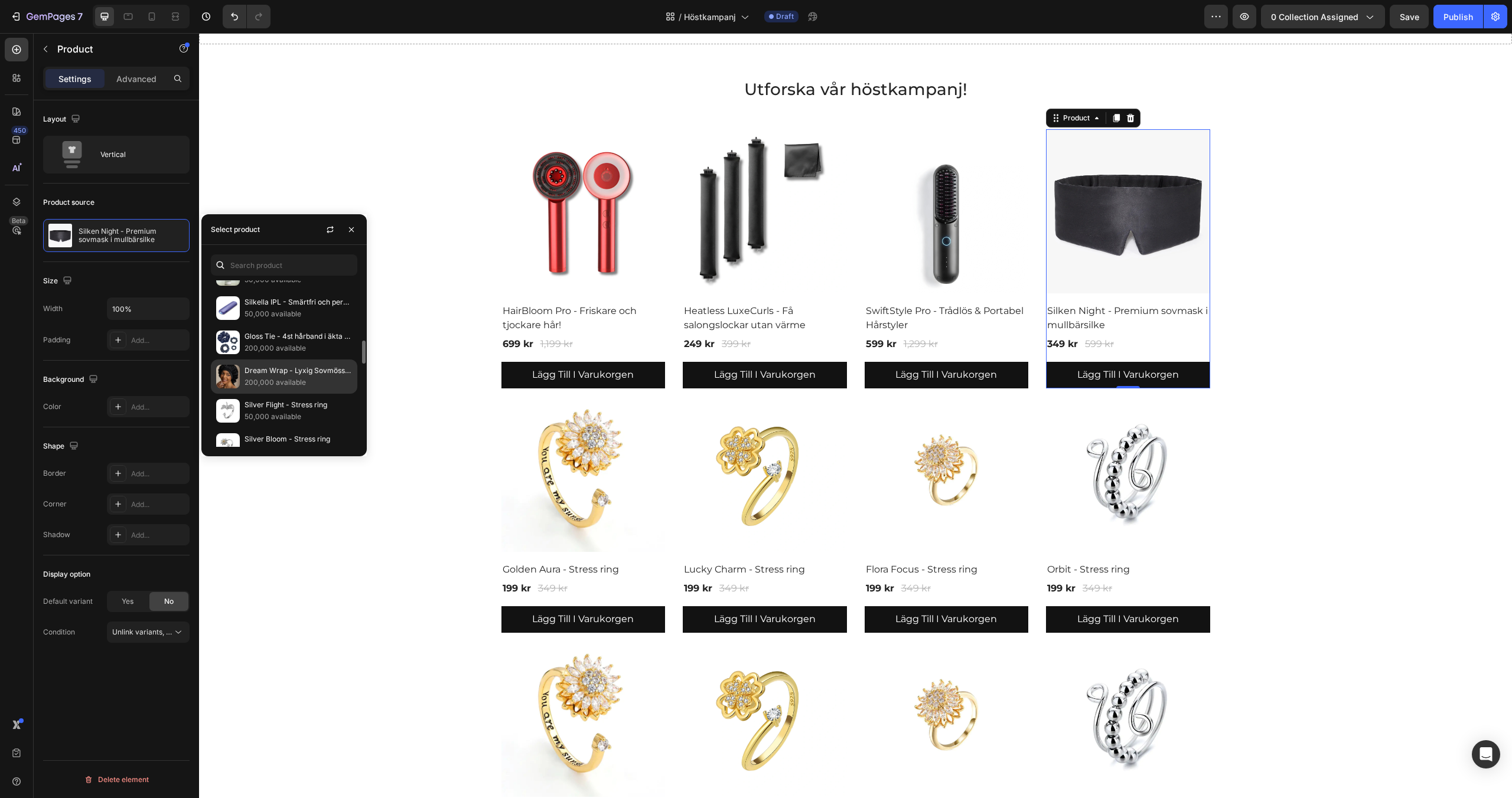
click at [228, 374] on img at bounding box center [228, 377] width 24 height 24
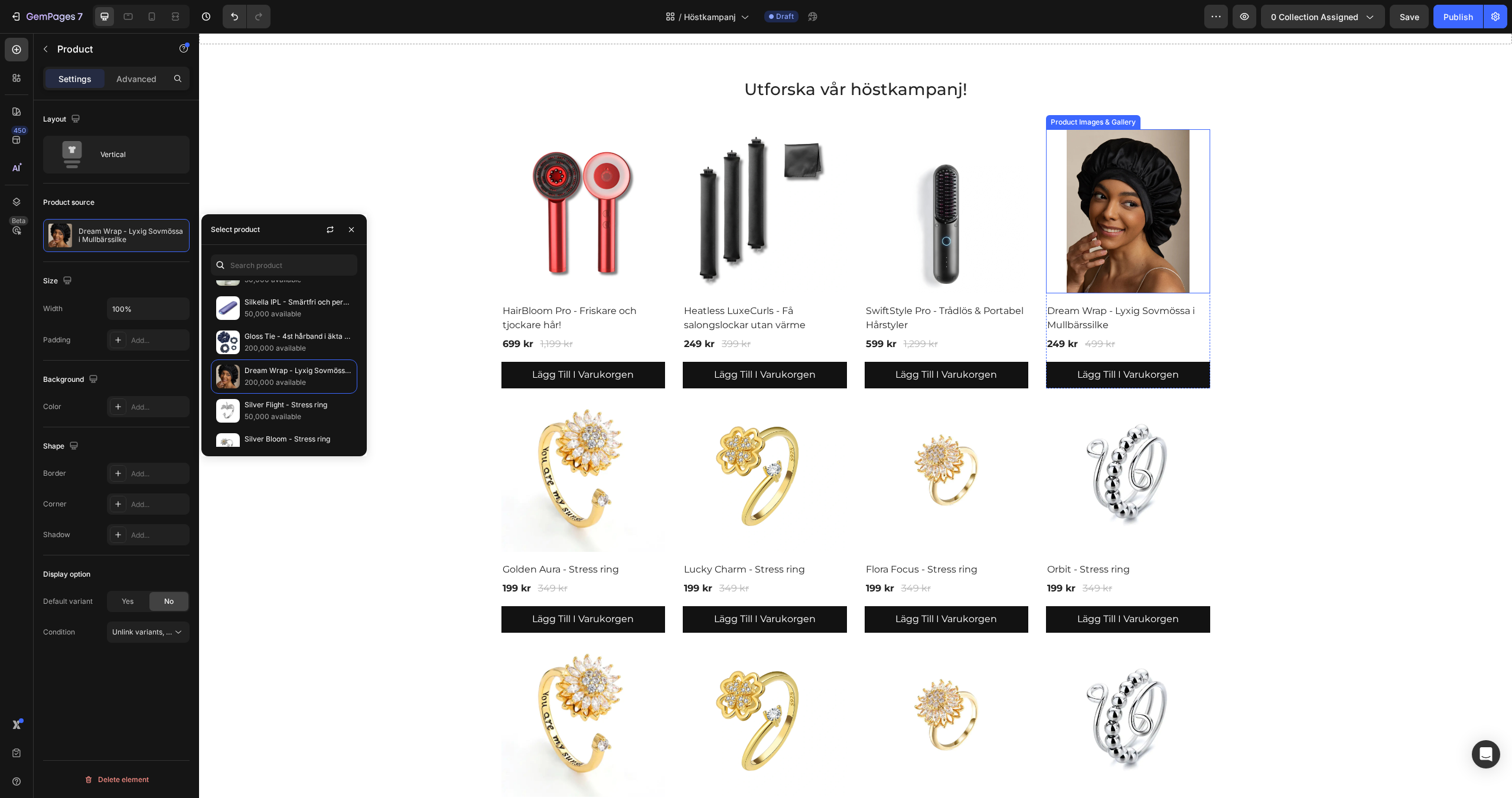
click at [1094, 214] on img at bounding box center [1128, 212] width 164 height 164
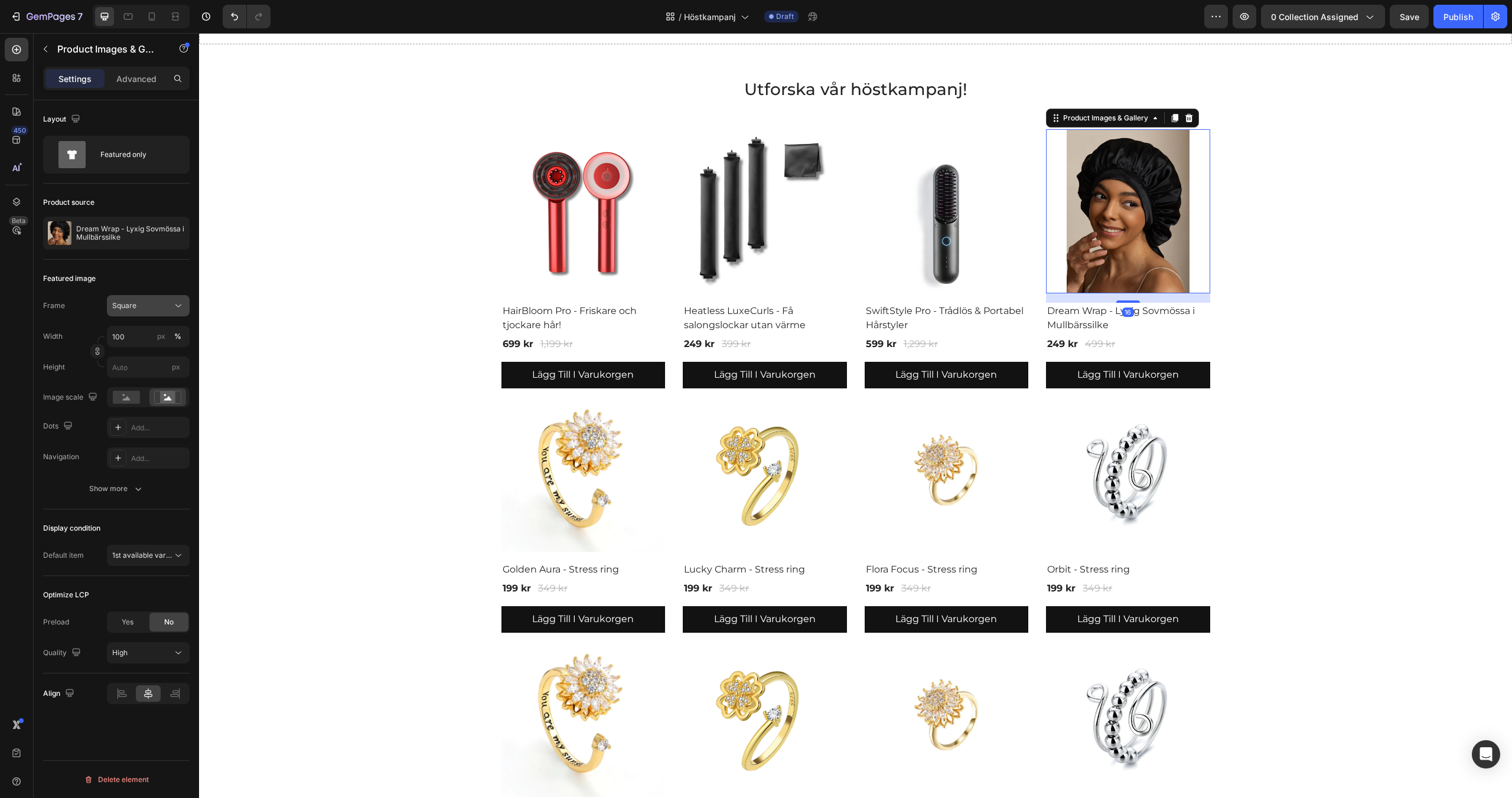
click at [130, 302] on span "Square" at bounding box center [124, 306] width 24 height 11
click at [146, 334] on div "Square" at bounding box center [146, 335] width 68 height 12
click at [128, 396] on rect at bounding box center [126, 397] width 27 height 13
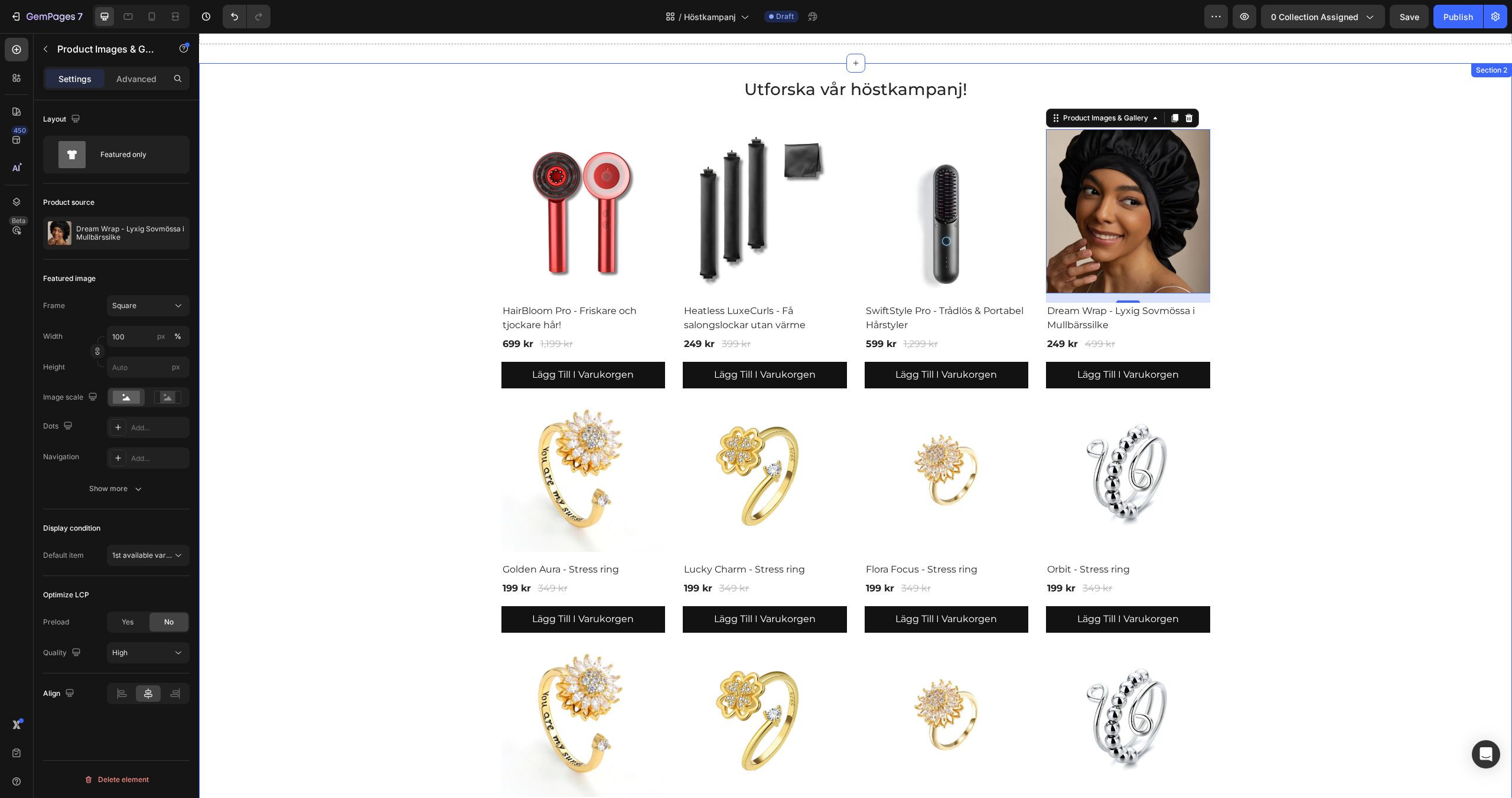
click at [315, 216] on div "Utforska vår höstkampanj! Heading Product Images & Gallery HairBloom Pro - Fris…" at bounding box center [855, 478] width 1295 height 800
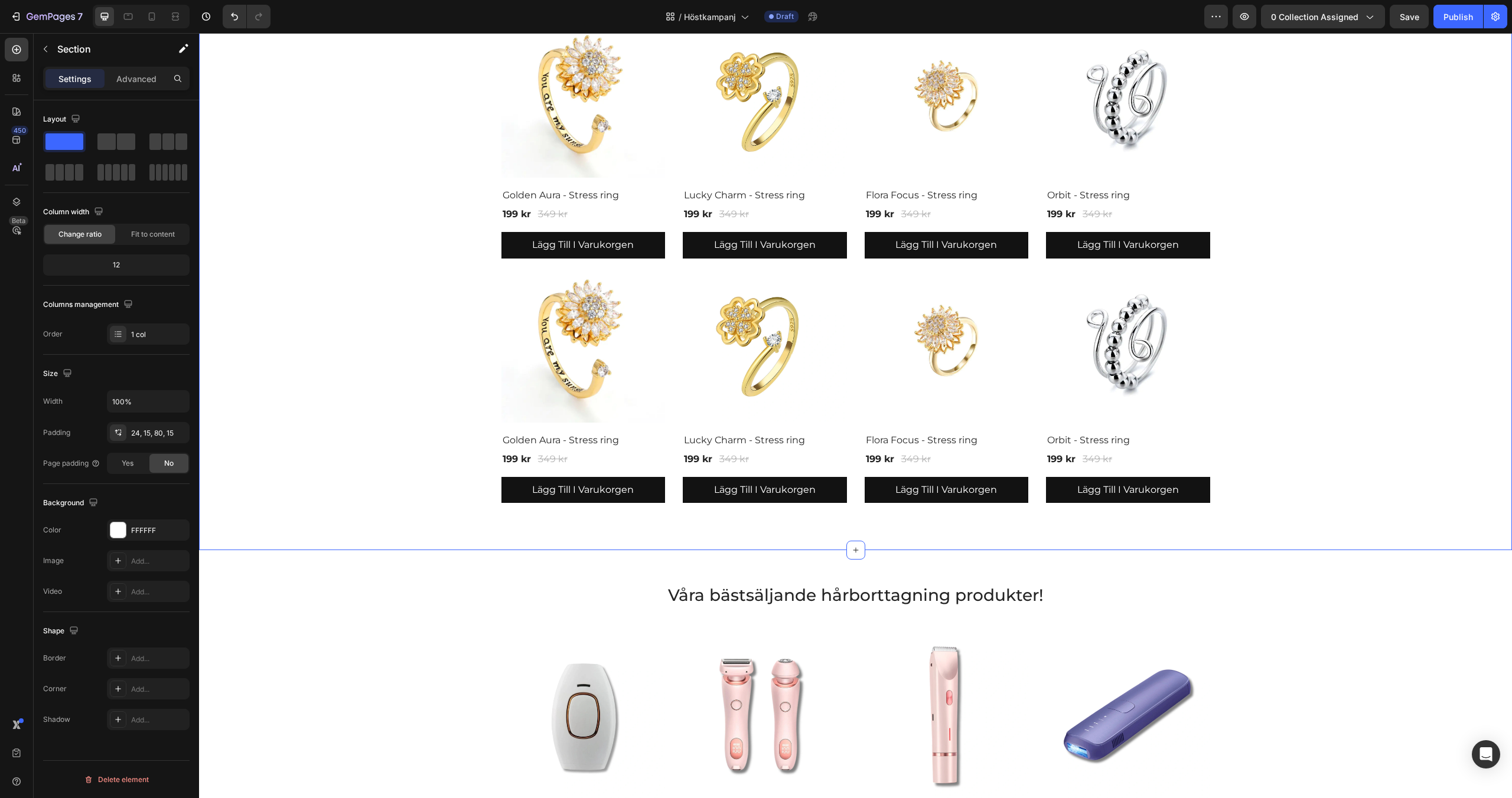
scroll to position [453, 0]
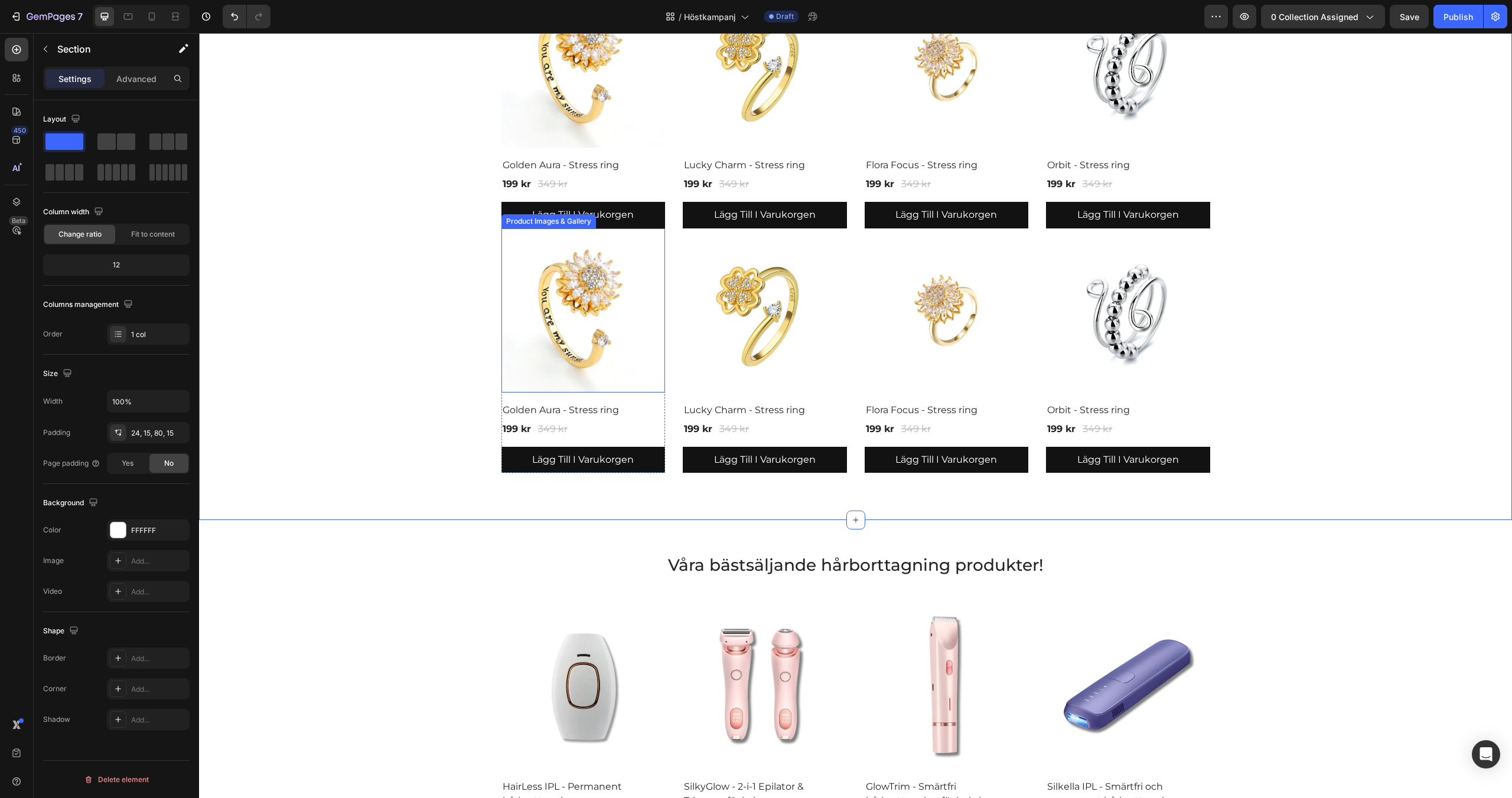
click at [551, 310] on img at bounding box center [584, 311] width 164 height 164
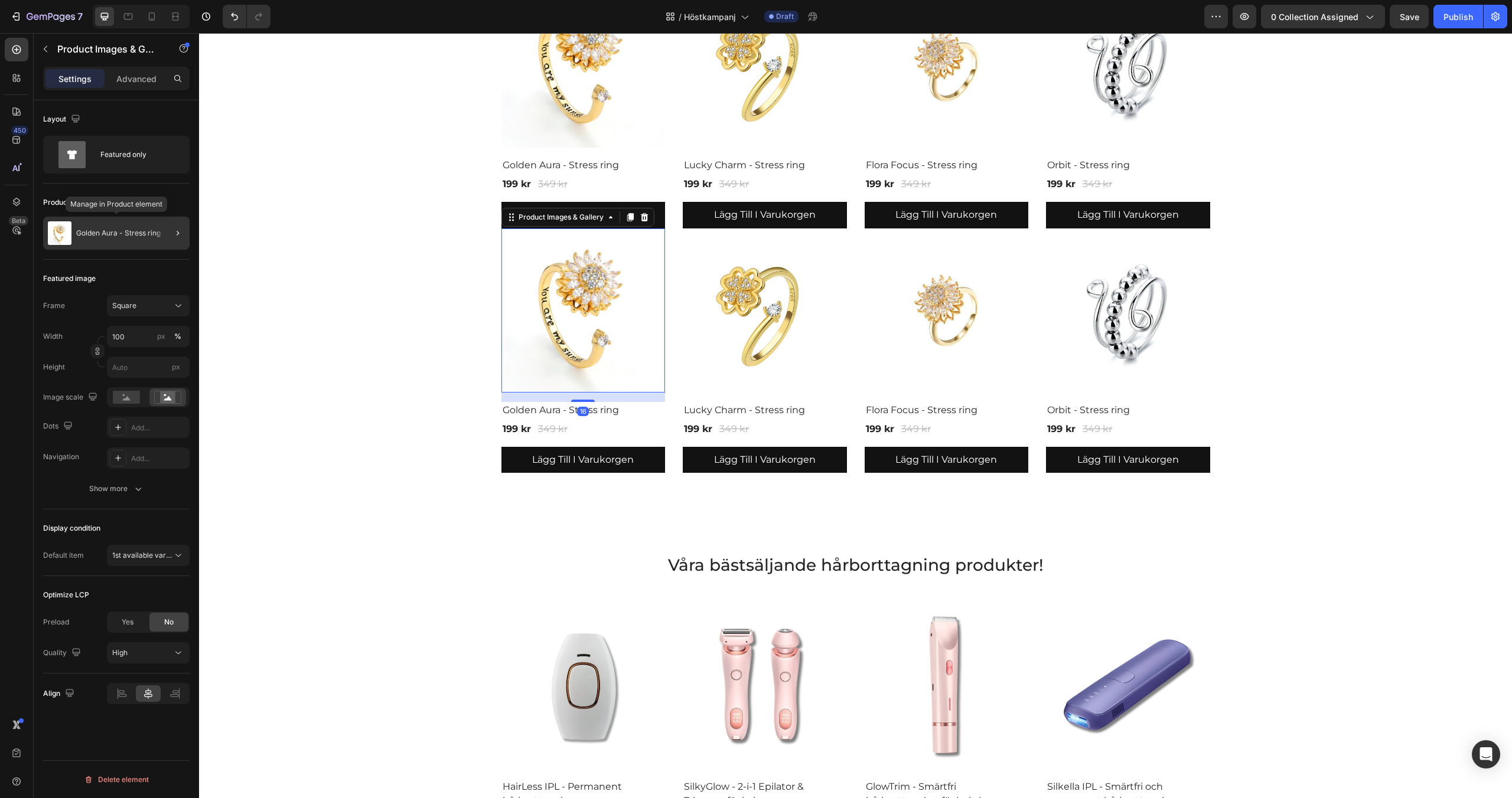
click at [135, 238] on div "Golden Aura - Stress ring" at bounding box center [116, 233] width 147 height 33
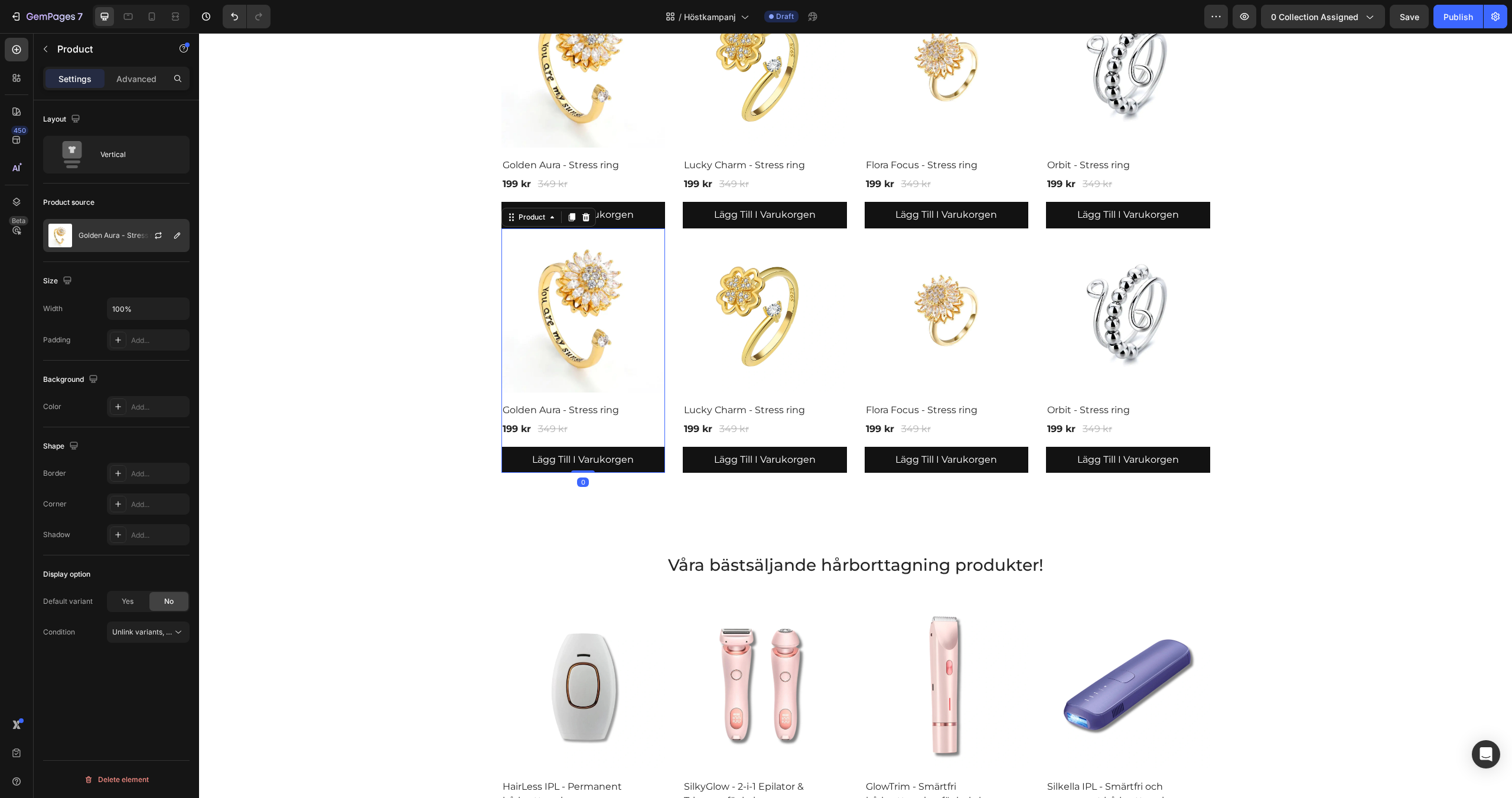
click at [129, 239] on p "Golden Aura - Stress ring" at bounding box center [120, 236] width 84 height 9
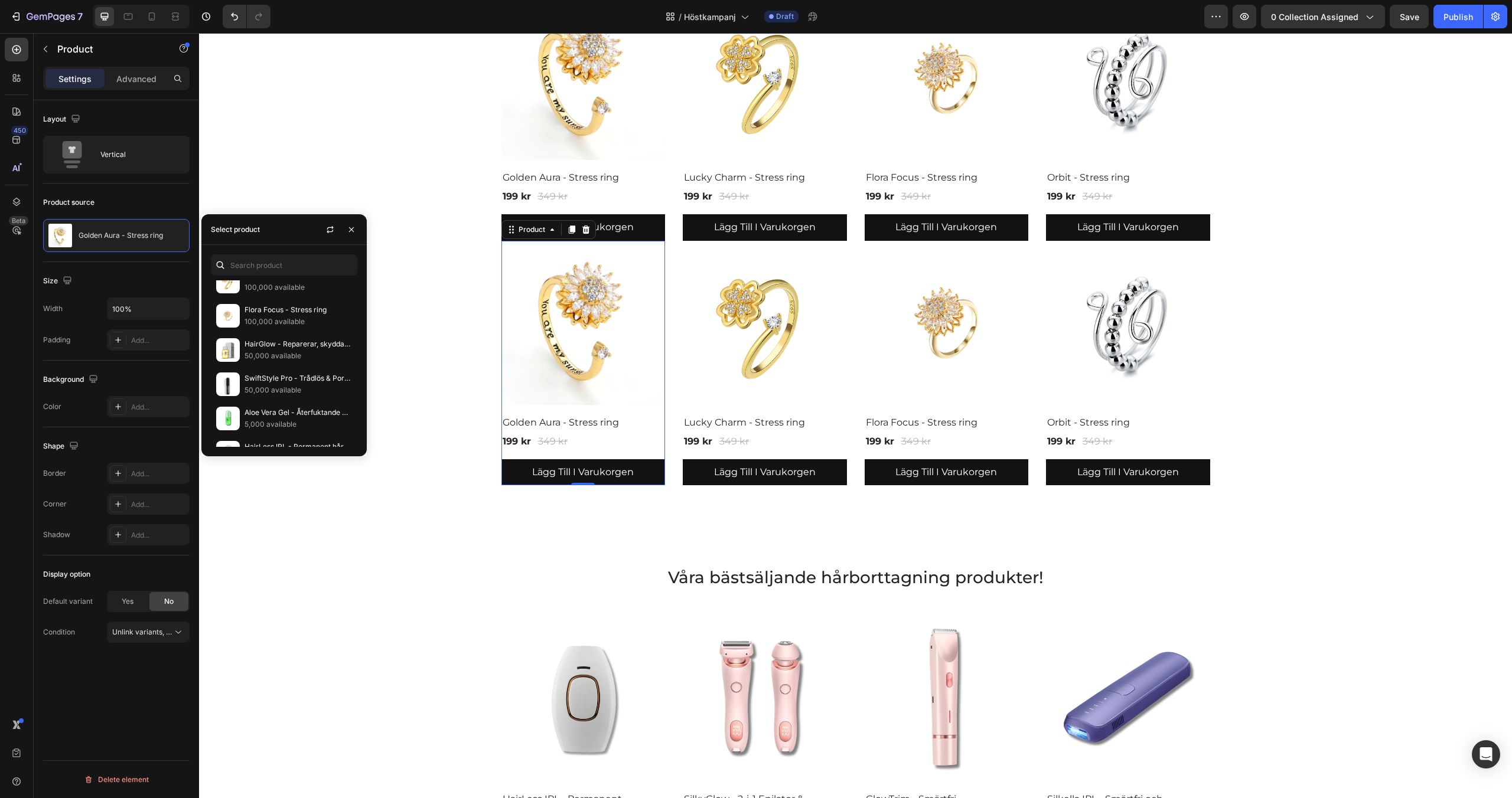
scroll to position [1032, 0]
click at [266, 424] on p "GlowTrim - Smärtfri hårborttagning för hela kroppen" at bounding box center [298, 424] width 107 height 12
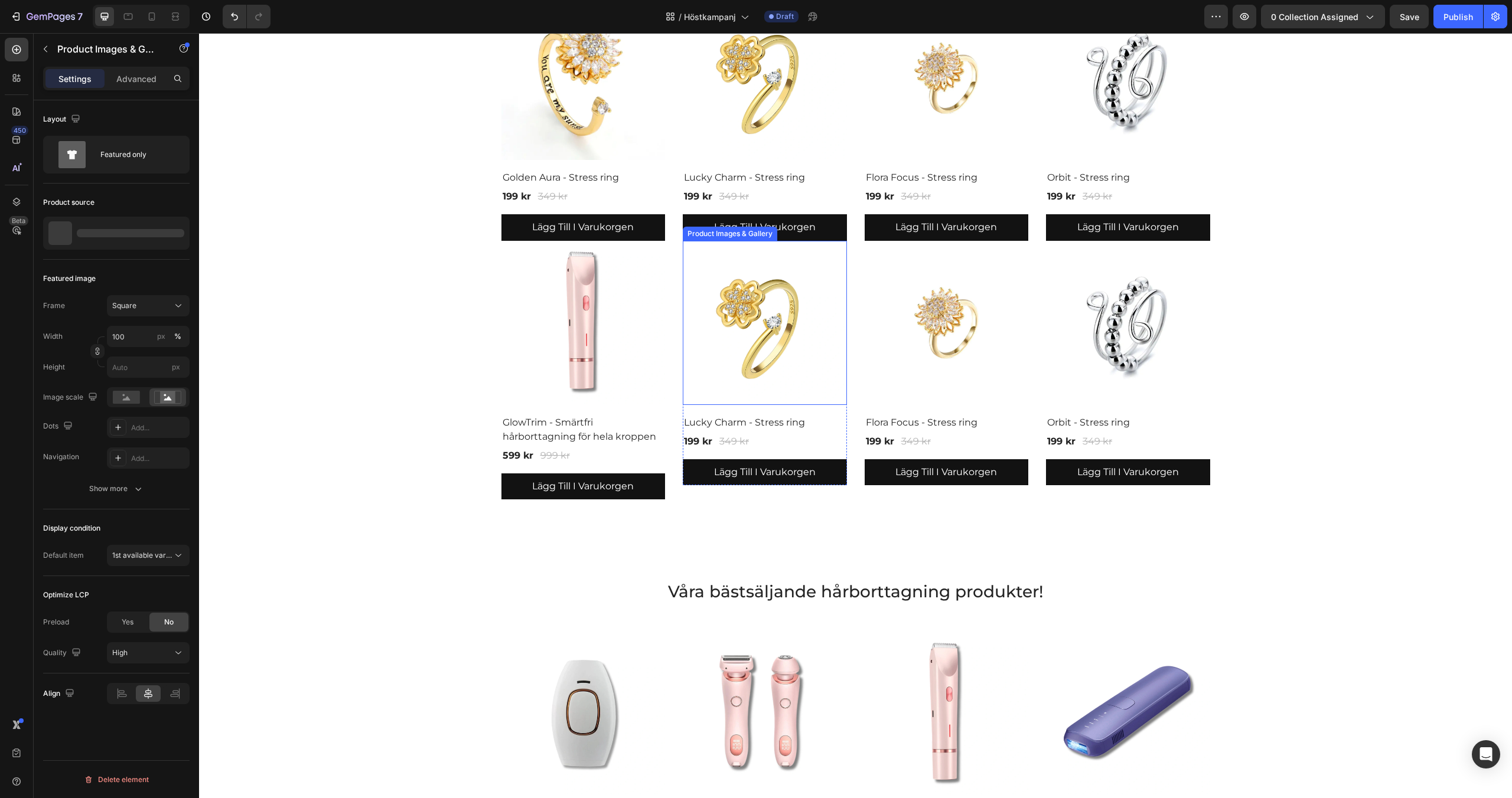
click at [737, 367] on img at bounding box center [765, 323] width 164 height 164
click at [126, 234] on p "Lucky Charm - Stress ring" at bounding box center [120, 233] width 89 height 9
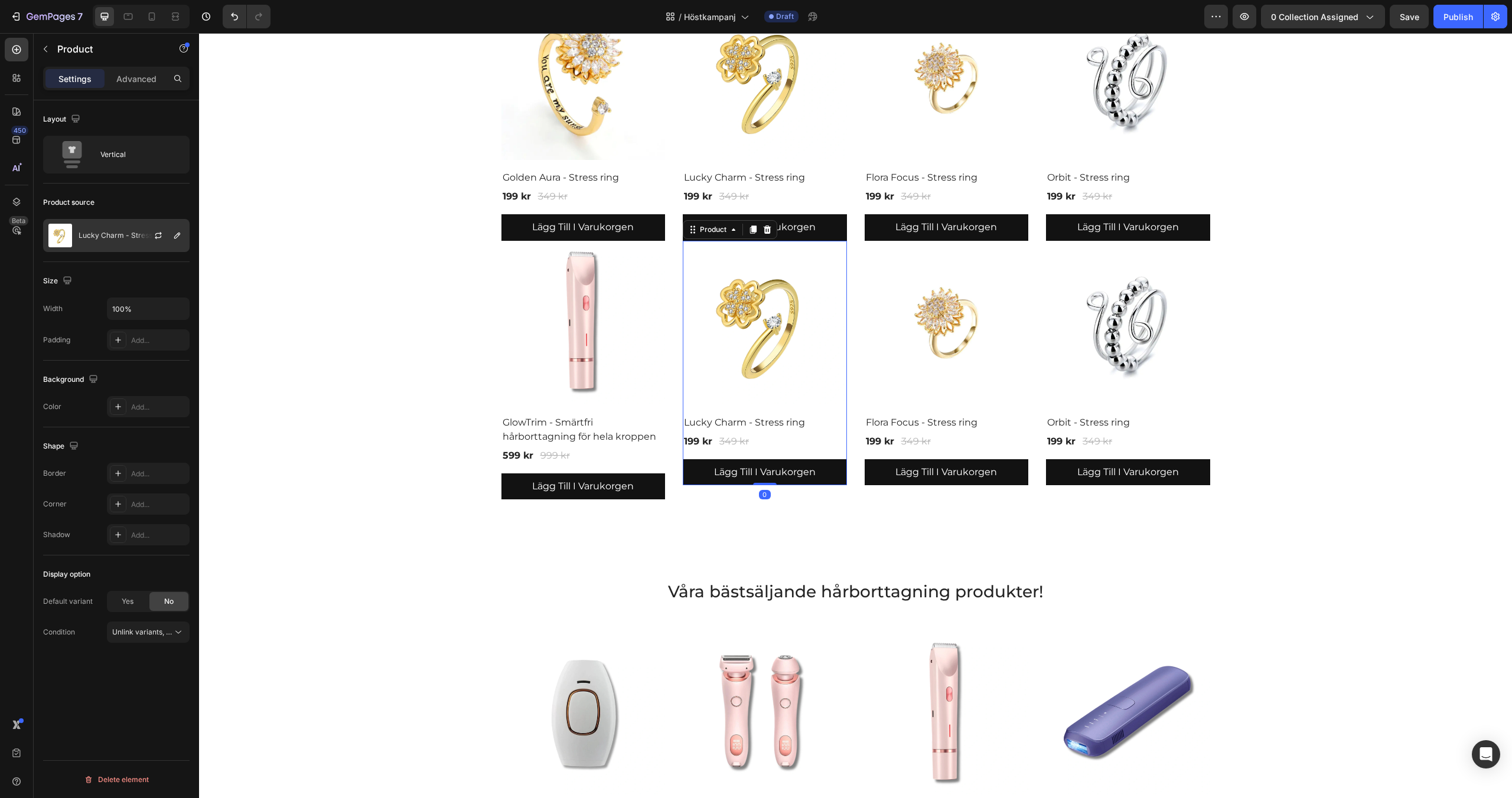
click at [132, 242] on div "Lucky Charm - Stress ring" at bounding box center [116, 236] width 147 height 33
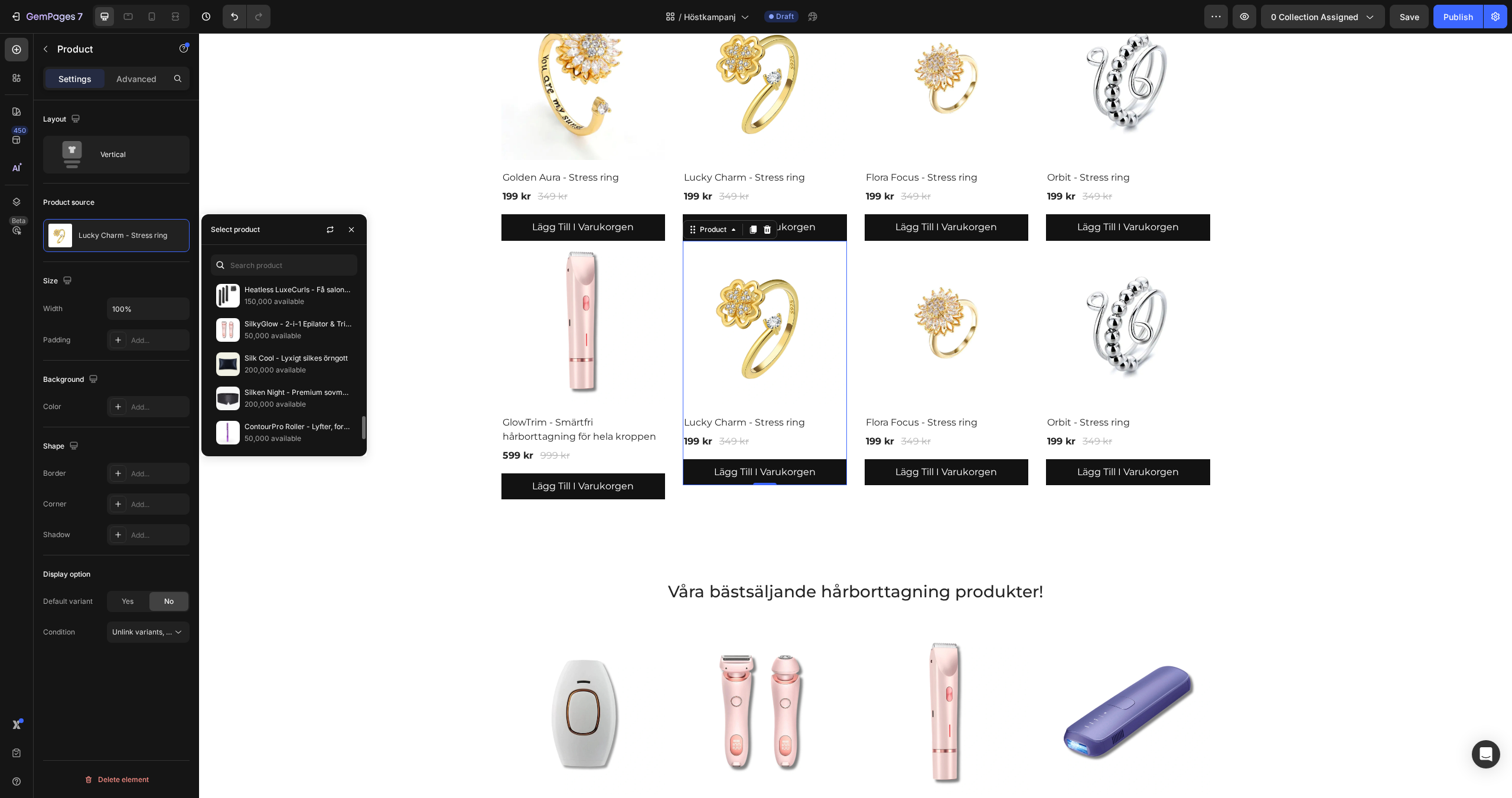
scroll to position [996, 0]
click at [274, 325] on p "SilkyGlow - 2-i-1 Epilator & Trimmer för kvinnor" at bounding box center [298, 323] width 107 height 12
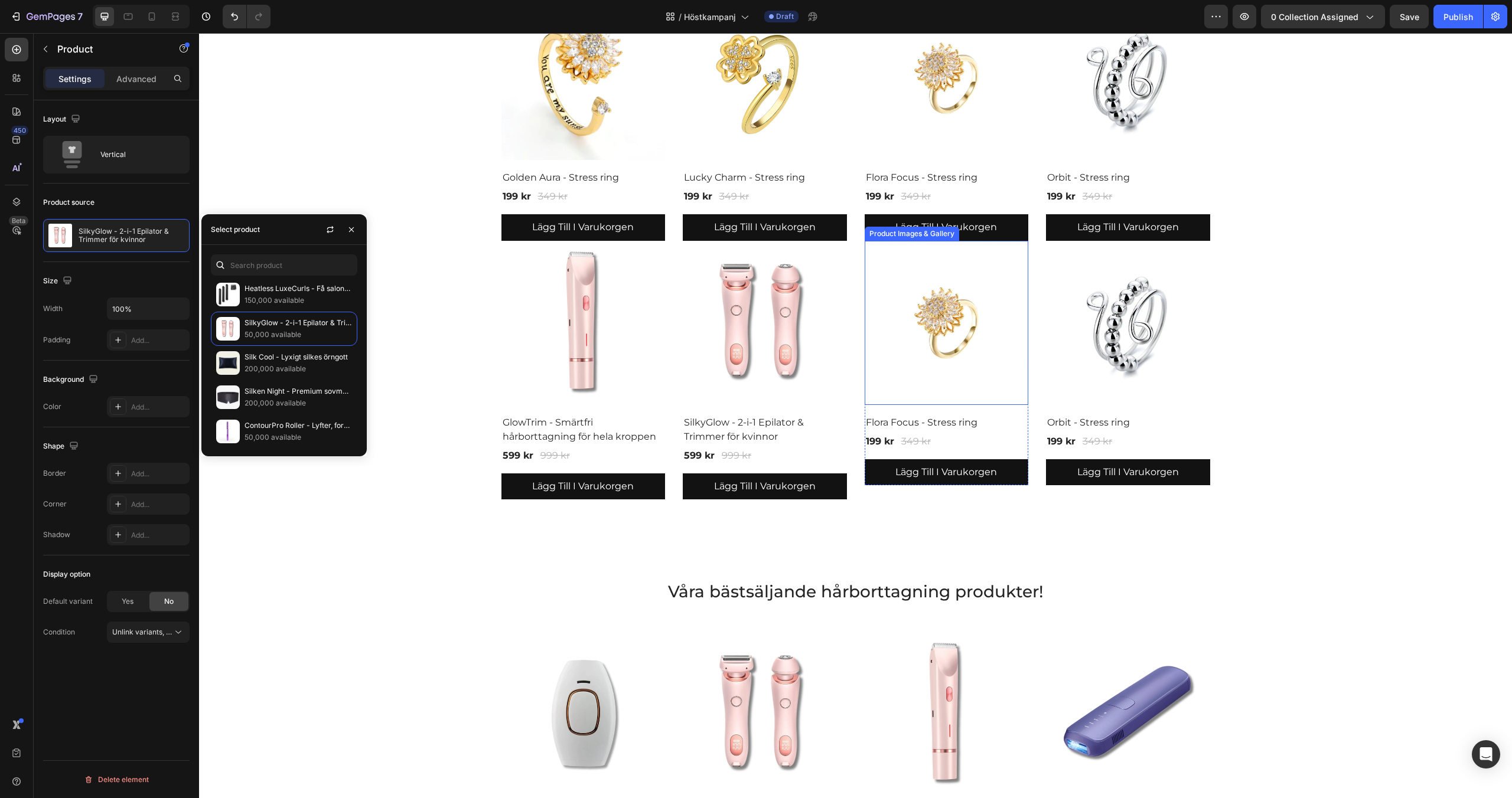
click at [1008, 347] on img at bounding box center [947, 323] width 164 height 164
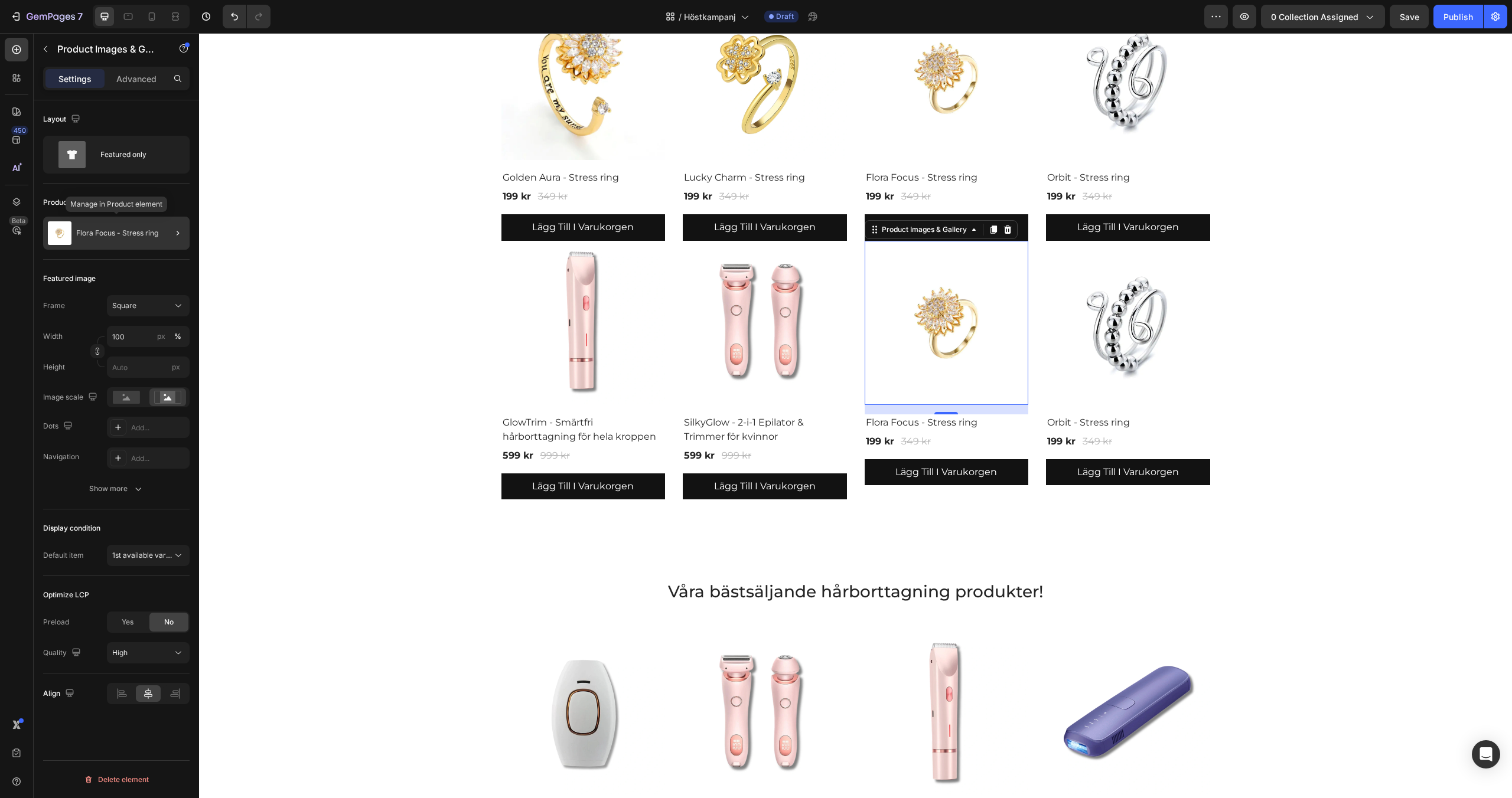
click at [114, 234] on p "Flora Focus - Stress ring" at bounding box center [117, 233] width 82 height 9
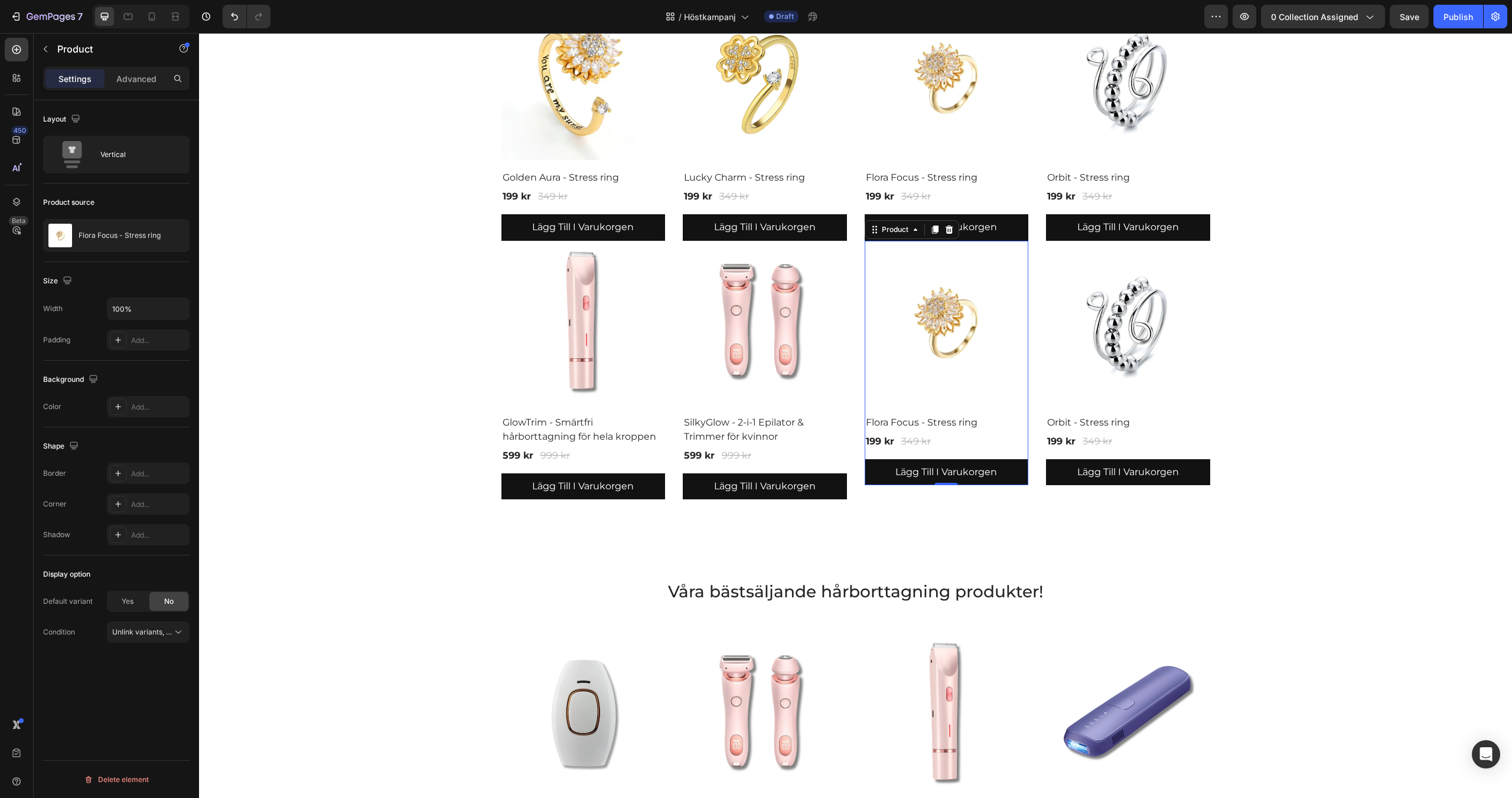
click at [114, 234] on p "Flora Focus - Stress ring" at bounding box center [119, 236] width 82 height 9
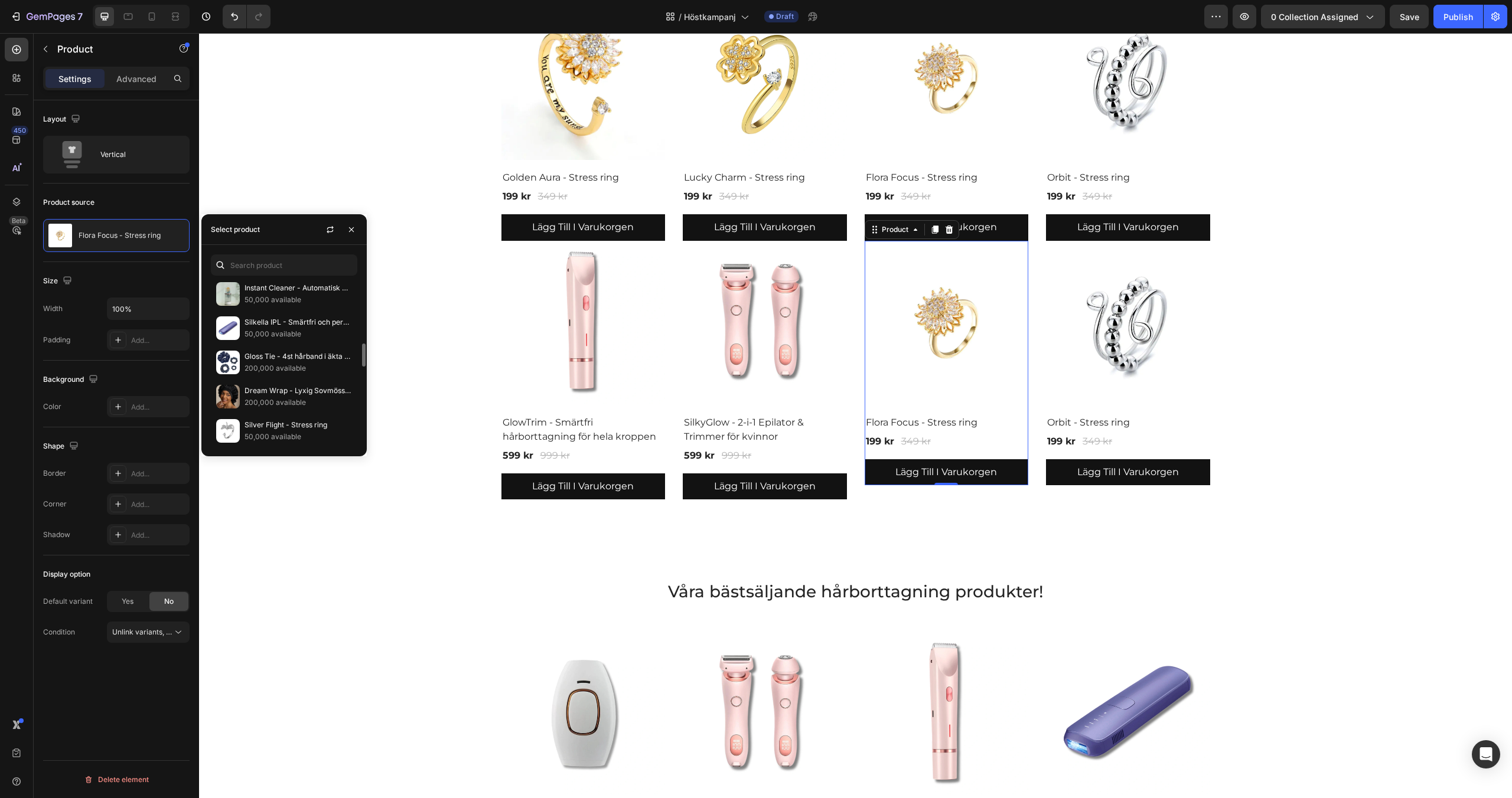
scroll to position [413, 0]
click at [232, 328] on img at bounding box center [228, 330] width 24 height 24
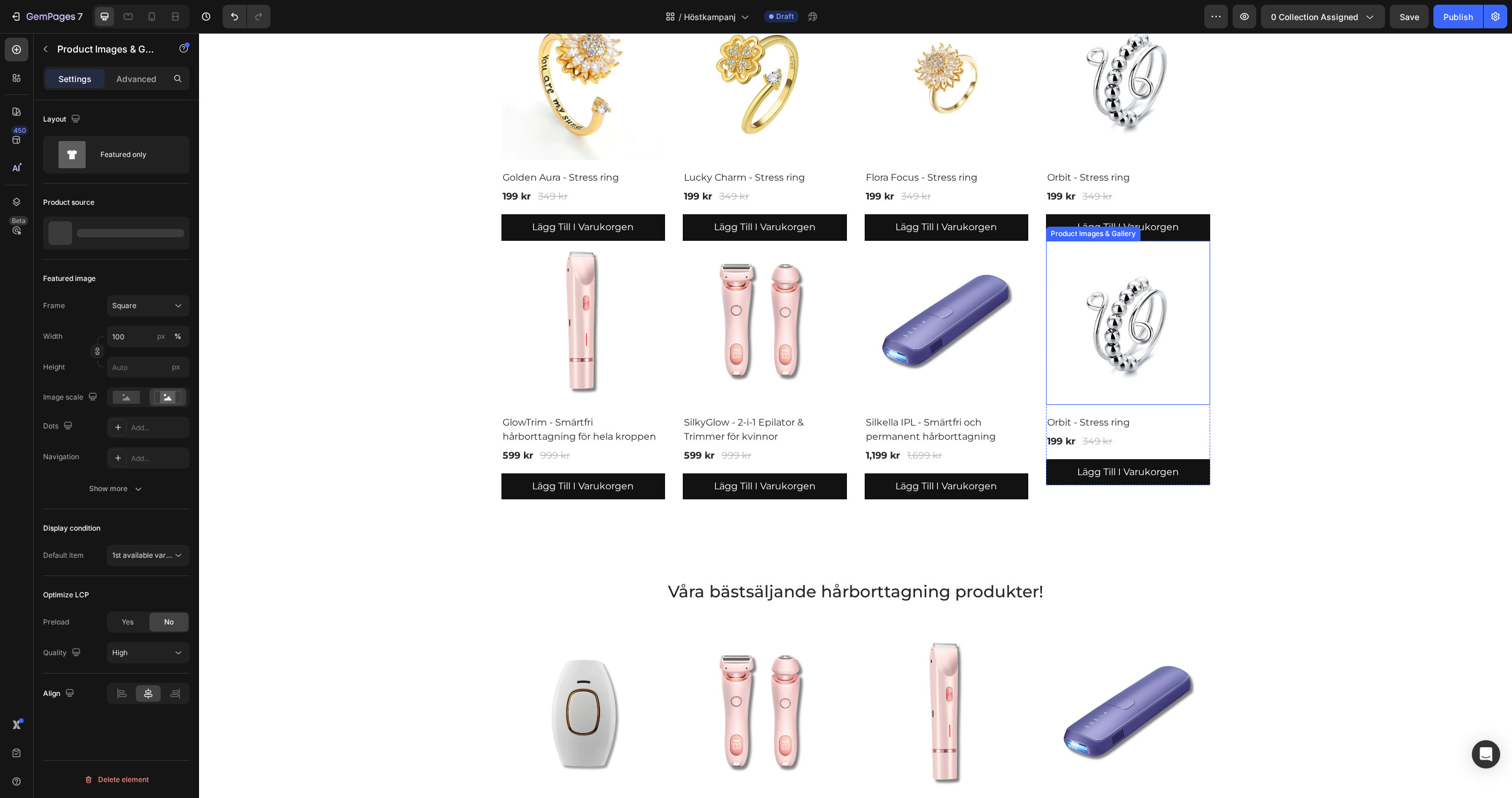
click at [1082, 310] on img at bounding box center [1128, 323] width 164 height 164
click at [95, 234] on p "Orbit - Stress ring" at bounding box center [106, 233] width 60 height 9
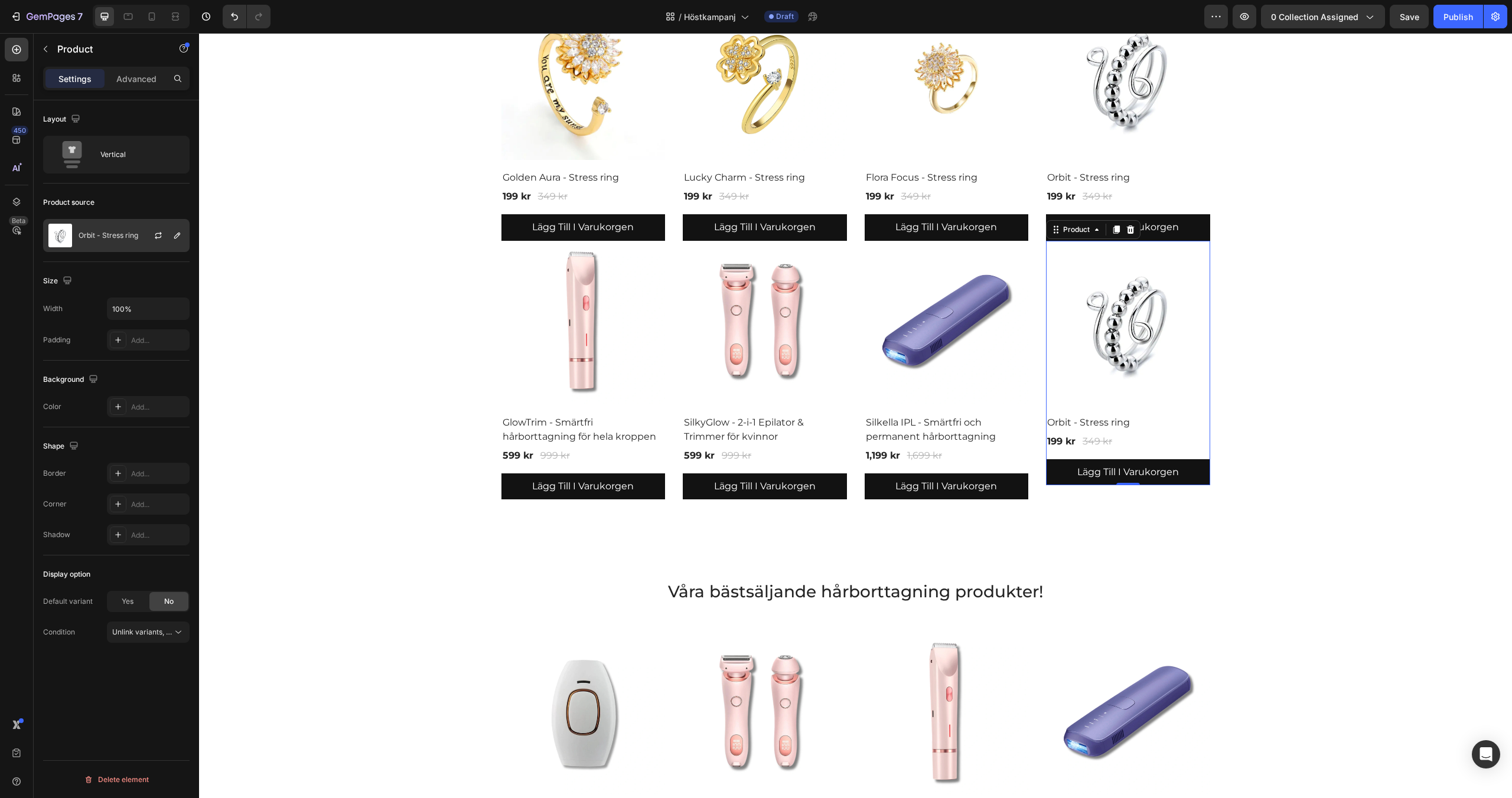
click at [113, 234] on p "Orbit - Stress ring" at bounding box center [108, 236] width 60 height 9
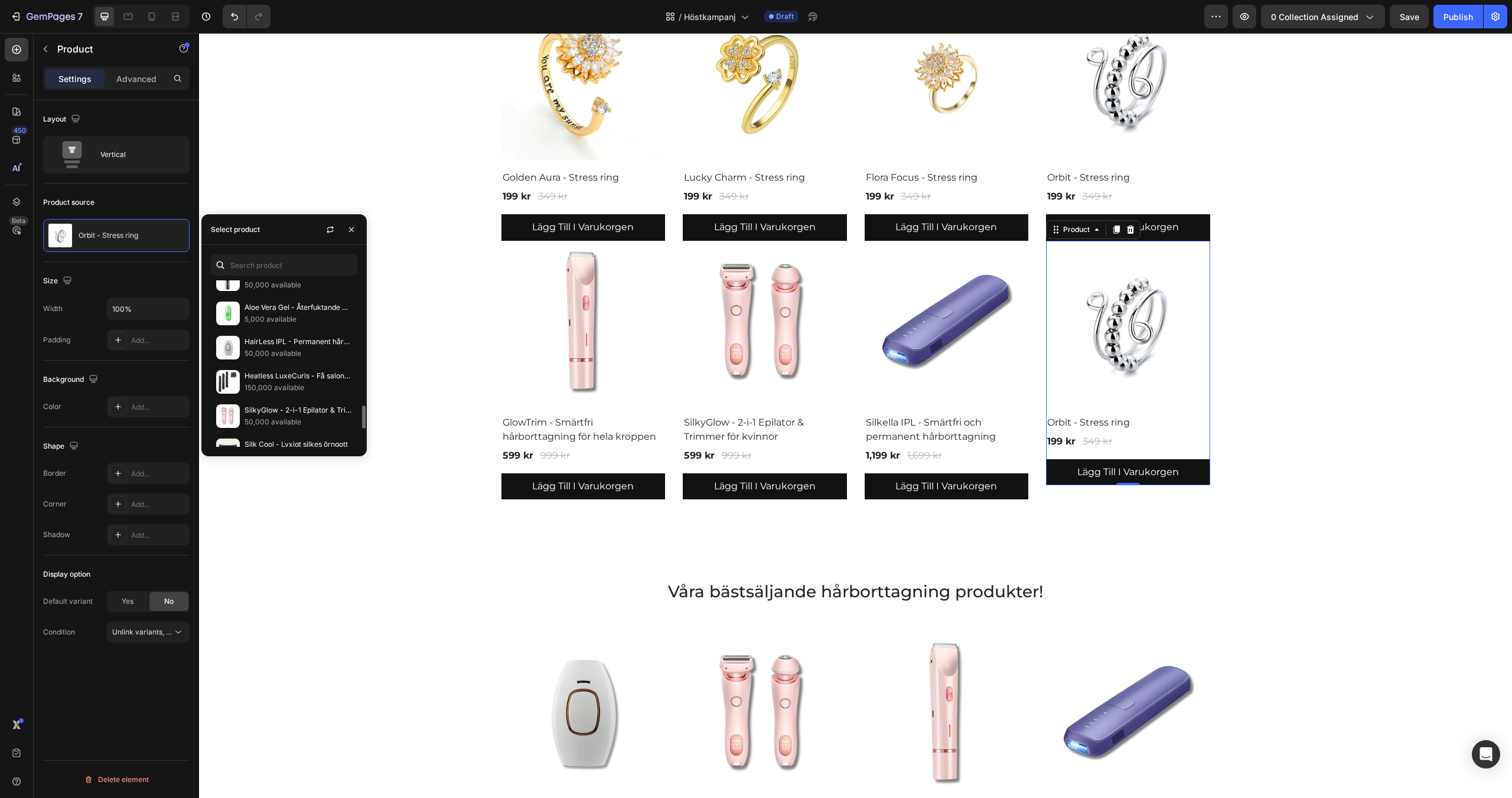
scroll to position [908, 0]
click at [288, 353] on p "50,000 available" at bounding box center [298, 355] width 107 height 12
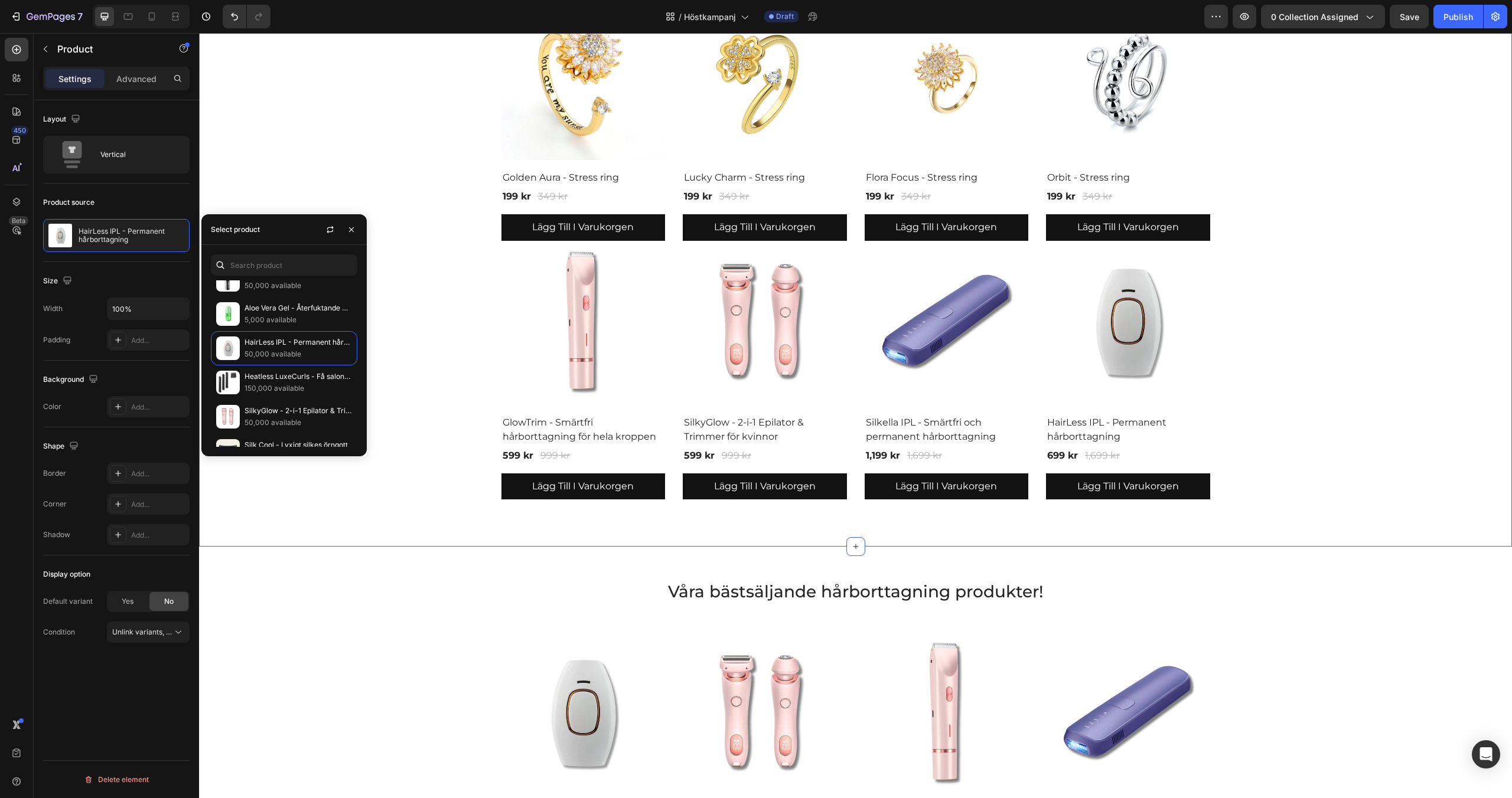
click at [432, 300] on div "Utforska vår höstkampanj! Heading Product Images & Gallery HairBloom Pro - Fris…" at bounding box center [855, 93] width 1295 height 814
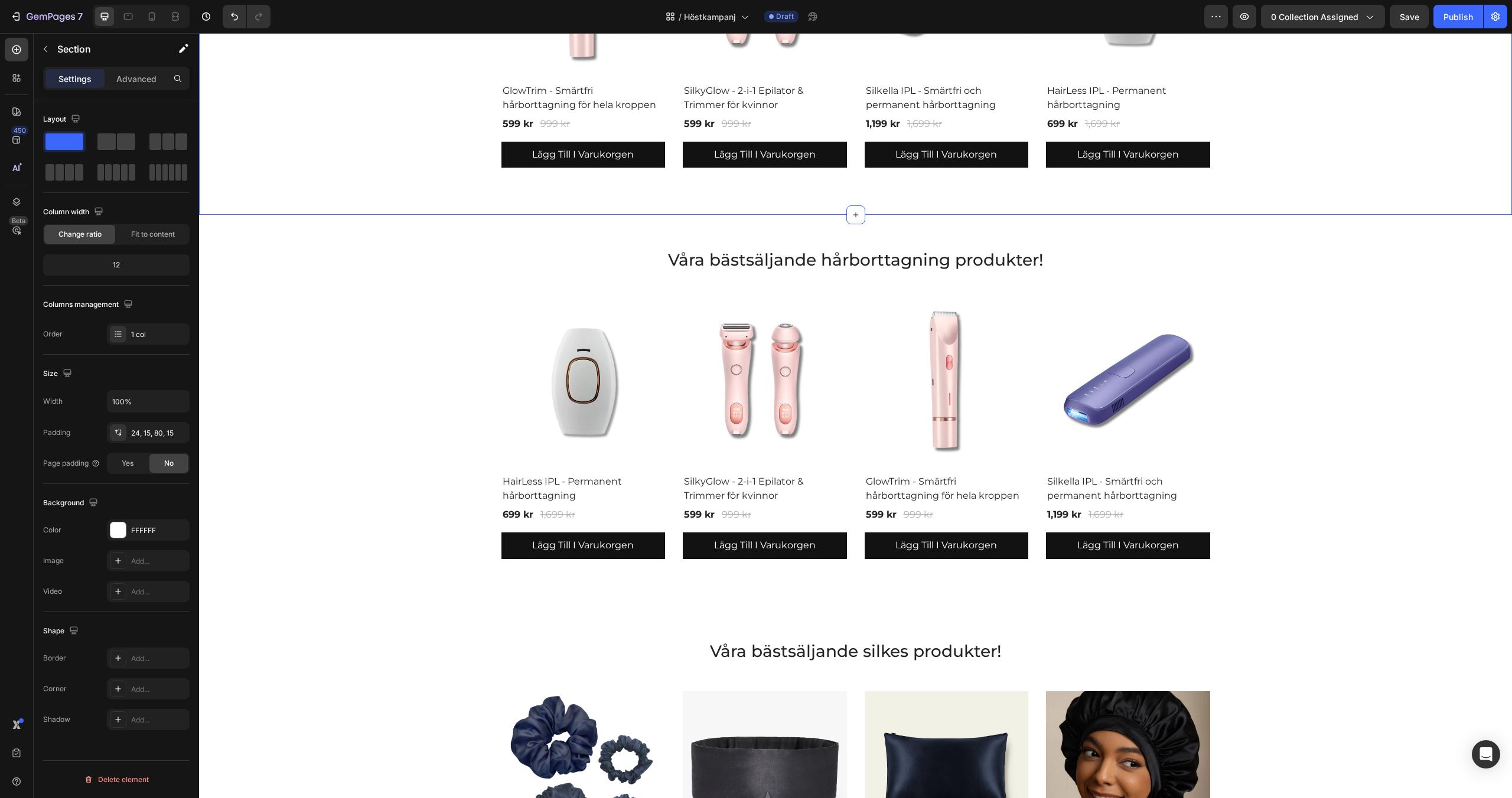
scroll to position [800, 0]
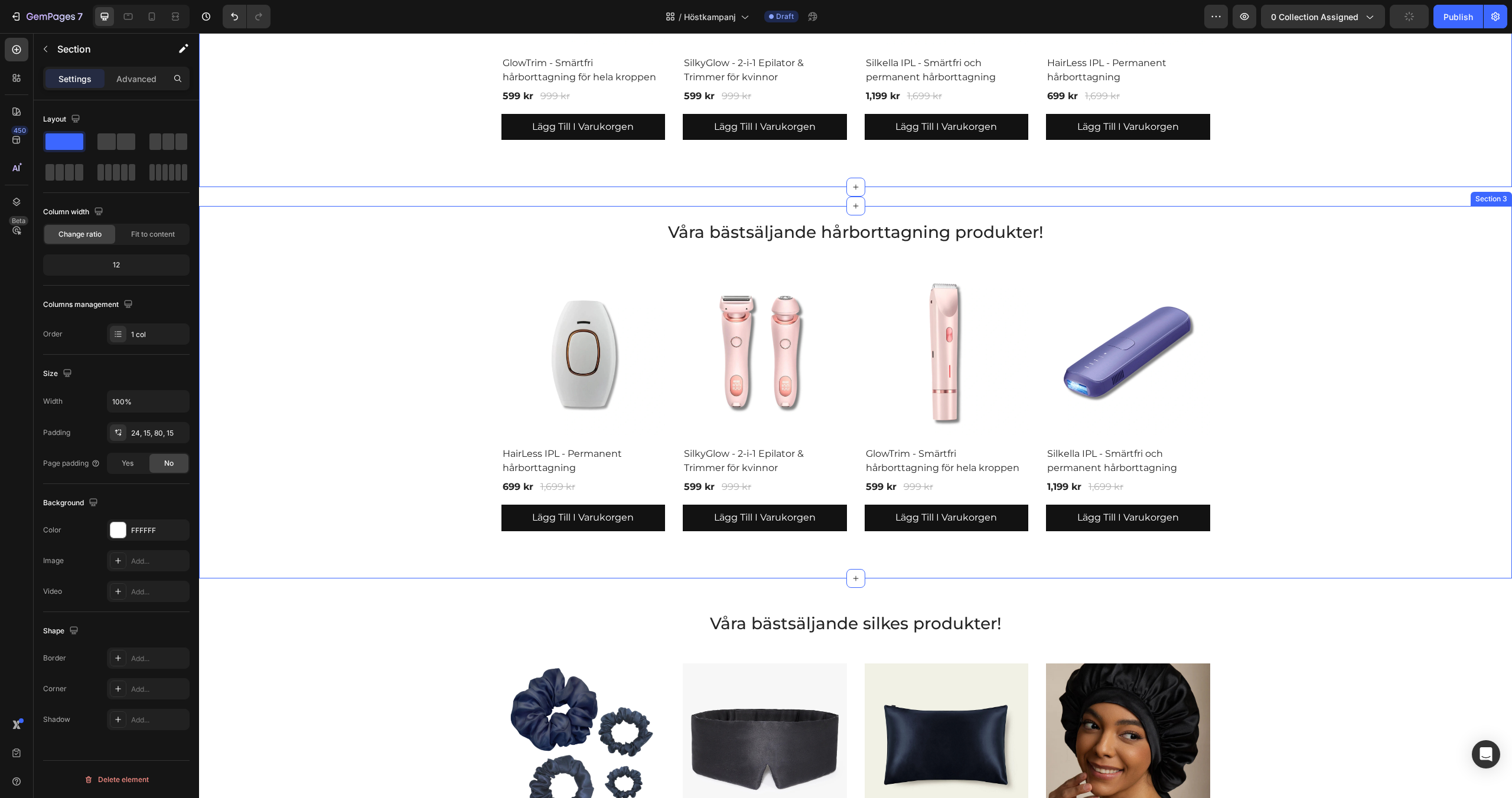
click at [395, 300] on div "Våra bästsäljande hårborttagning produkter! Heading Product Images & Gallery Ha…" at bounding box center [855, 376] width 1295 height 311
click at [1503, 195] on icon at bounding box center [1502, 195] width 8 height 9
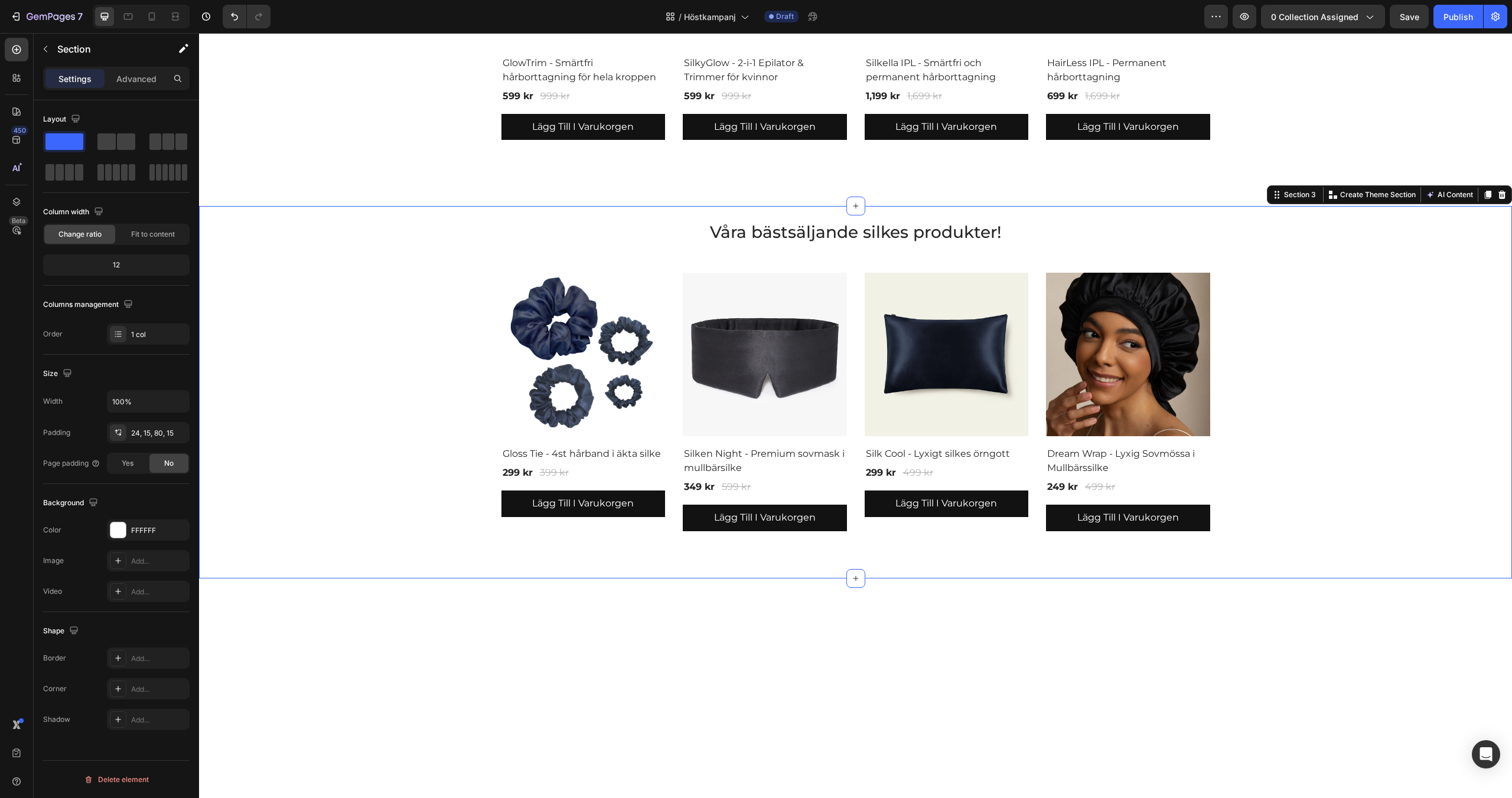
click at [1465, 222] on div "Våra bästsäljande silkes produkter! Heading Product Images & Gallery Gloss Tie …" at bounding box center [855, 376] width 1295 height 311
click at [1505, 195] on icon at bounding box center [1501, 195] width 9 height 9
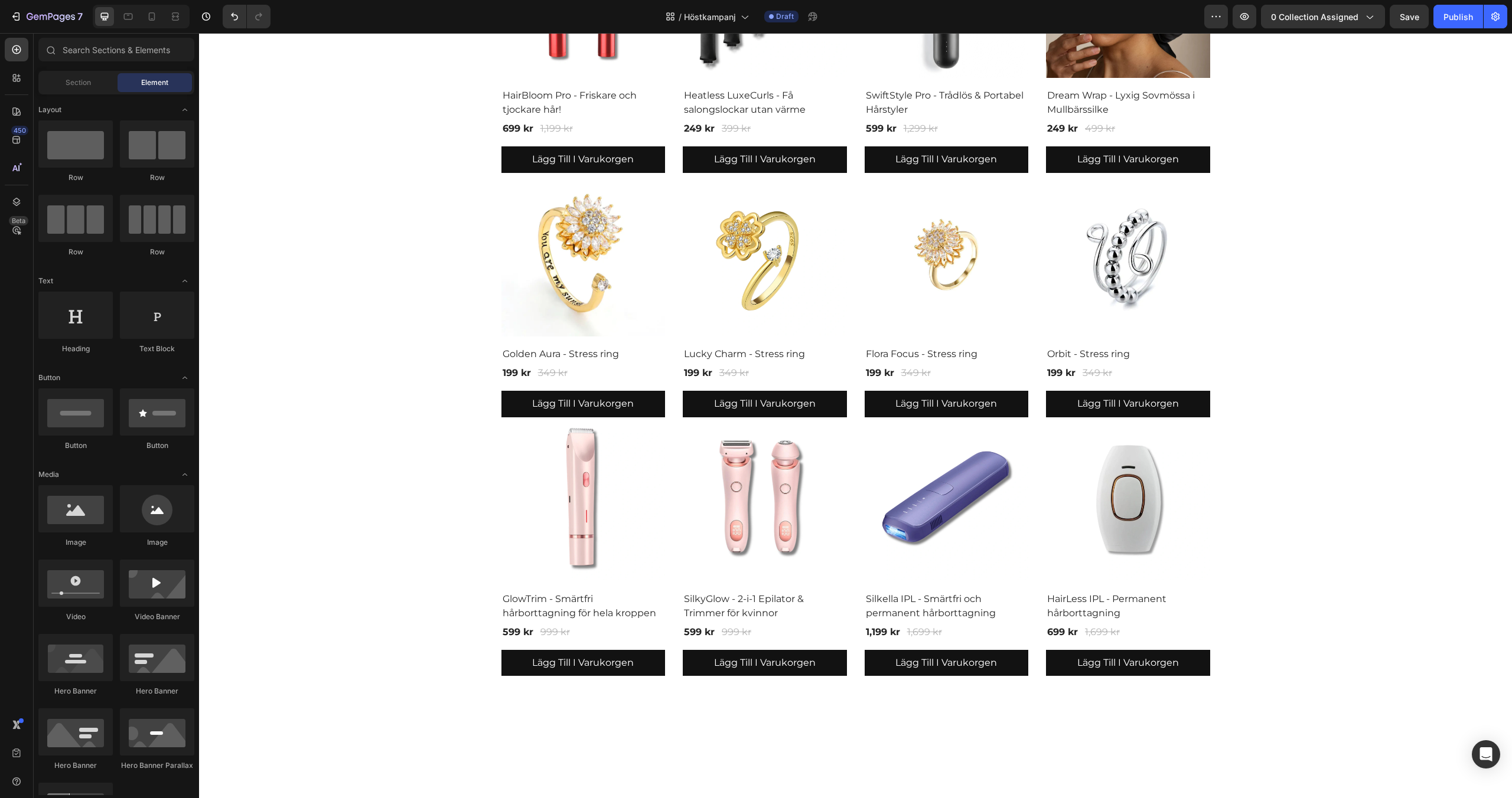
scroll to position [749, 0]
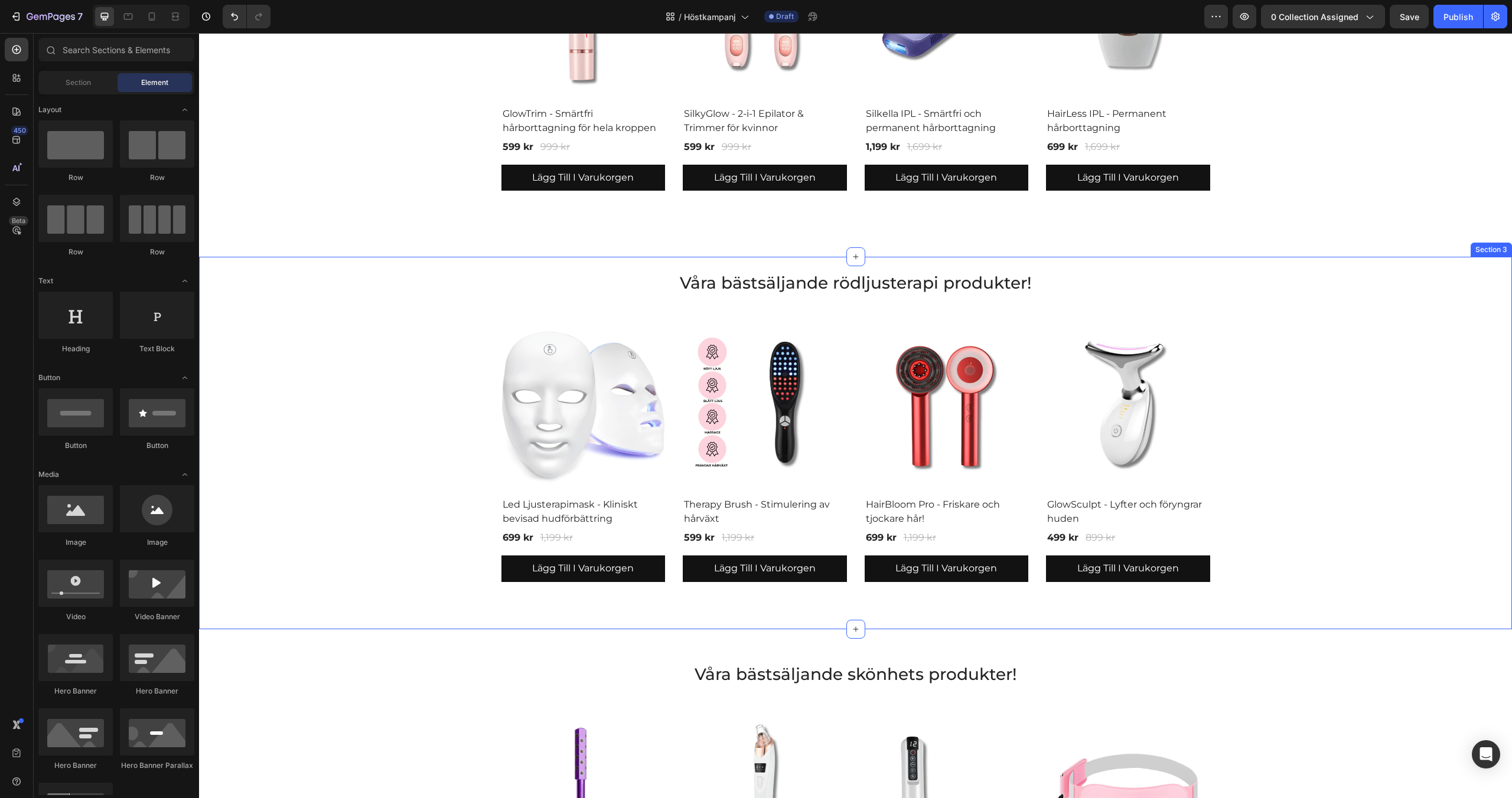
click at [1401, 360] on div "Våra bästsäljande rödljusterapi produkter! Heading Product Images & Gallery Led…" at bounding box center [855, 426] width 1295 height 311
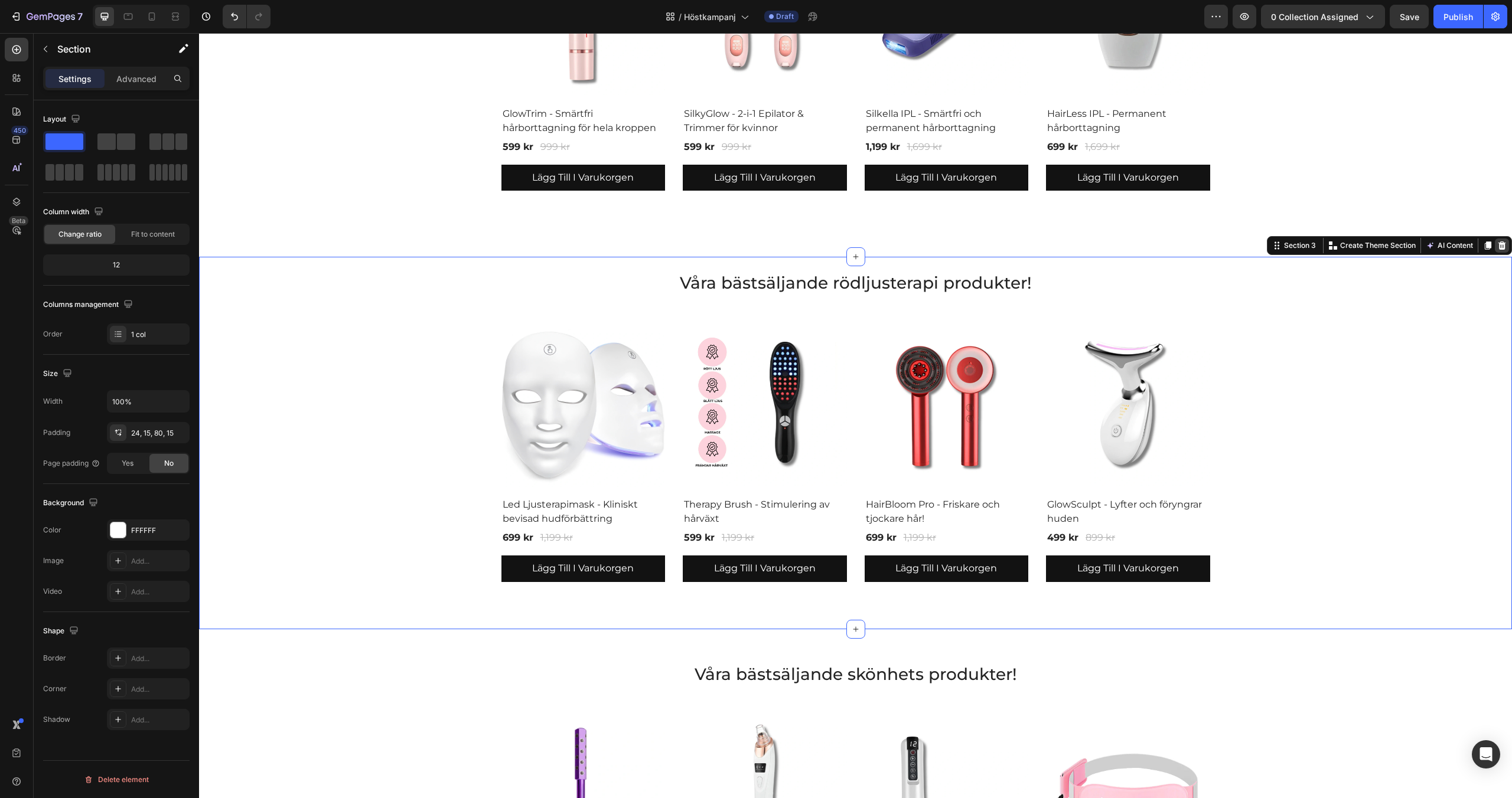
click at [1505, 249] on icon at bounding box center [1501, 245] width 9 height 9
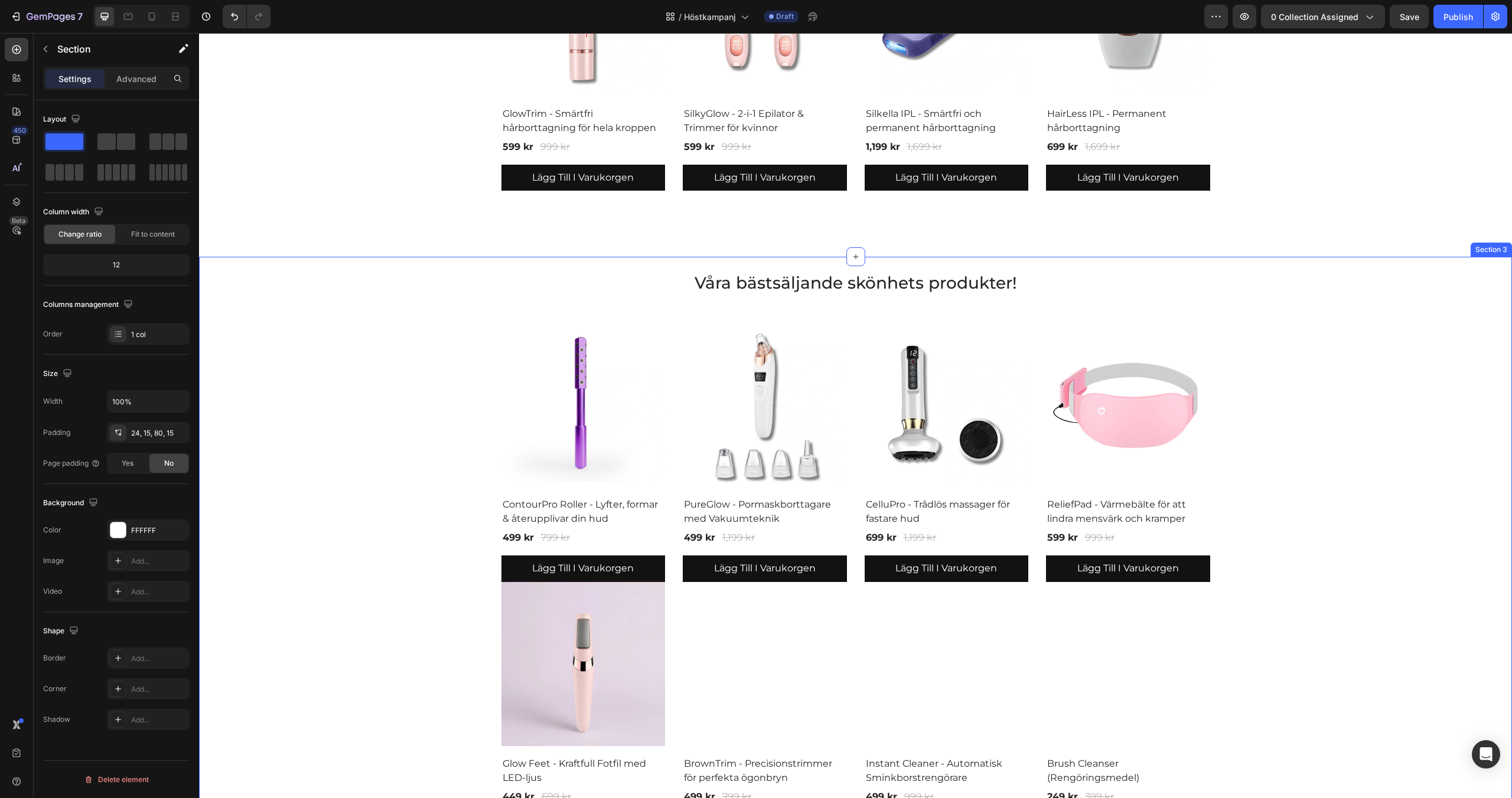
click at [1450, 280] on div "Våra bästsäljande skönhets produkter! Heading Product Images & Gallery ContourP…" at bounding box center [855, 556] width 1295 height 570
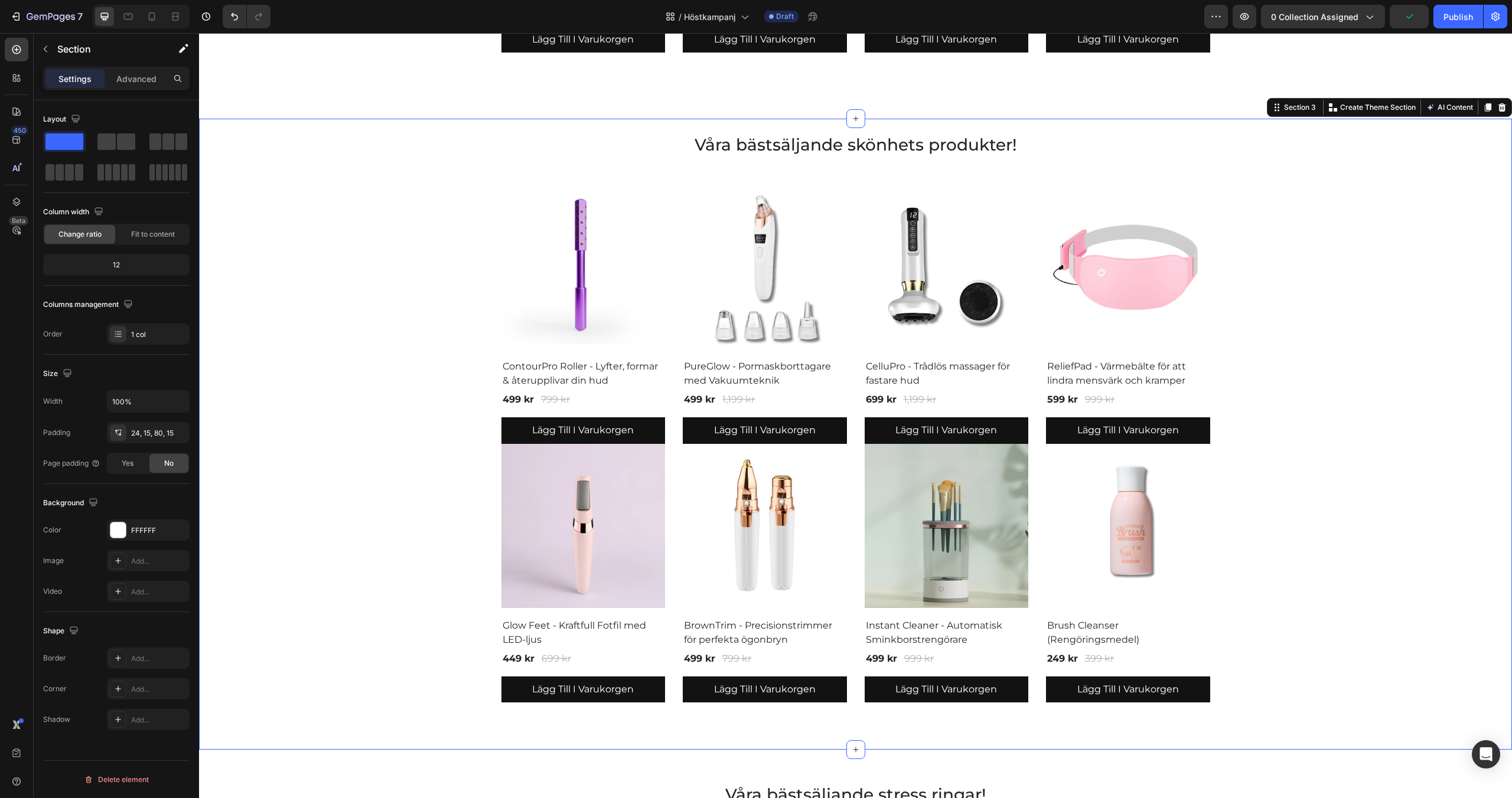
scroll to position [787, 0]
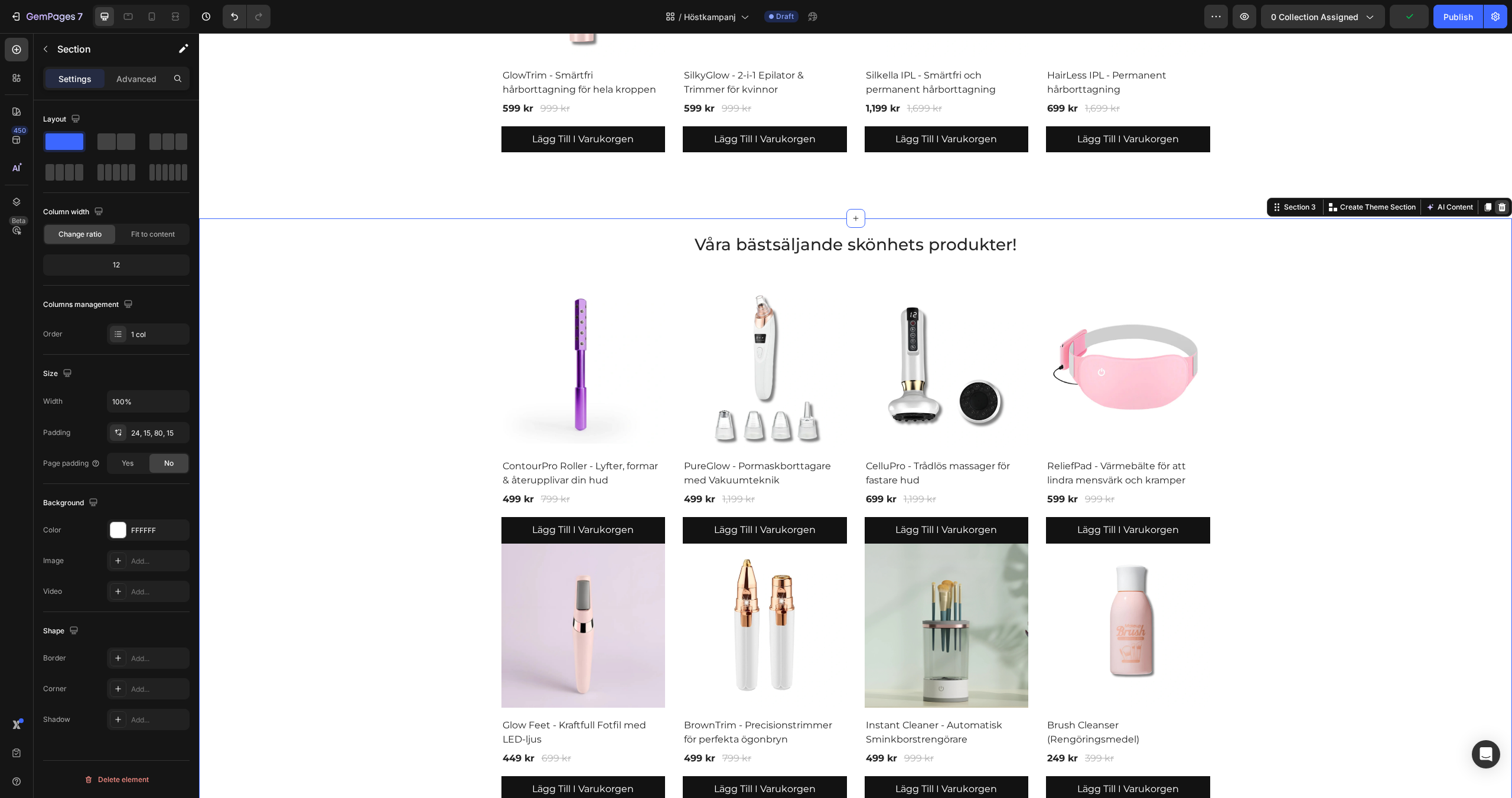
click at [1497, 205] on icon at bounding box center [1501, 207] width 9 height 9
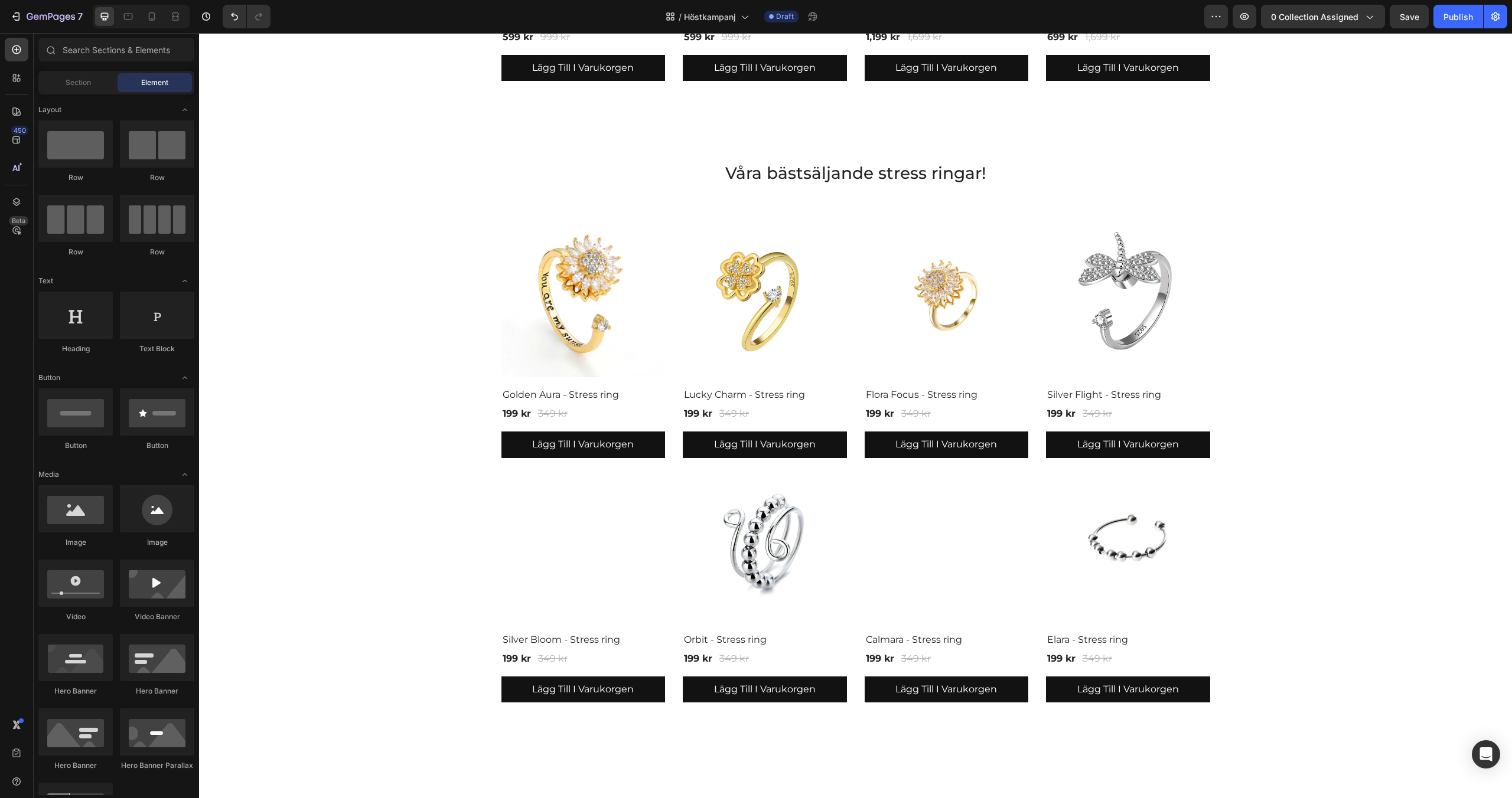
scroll to position [900, 0]
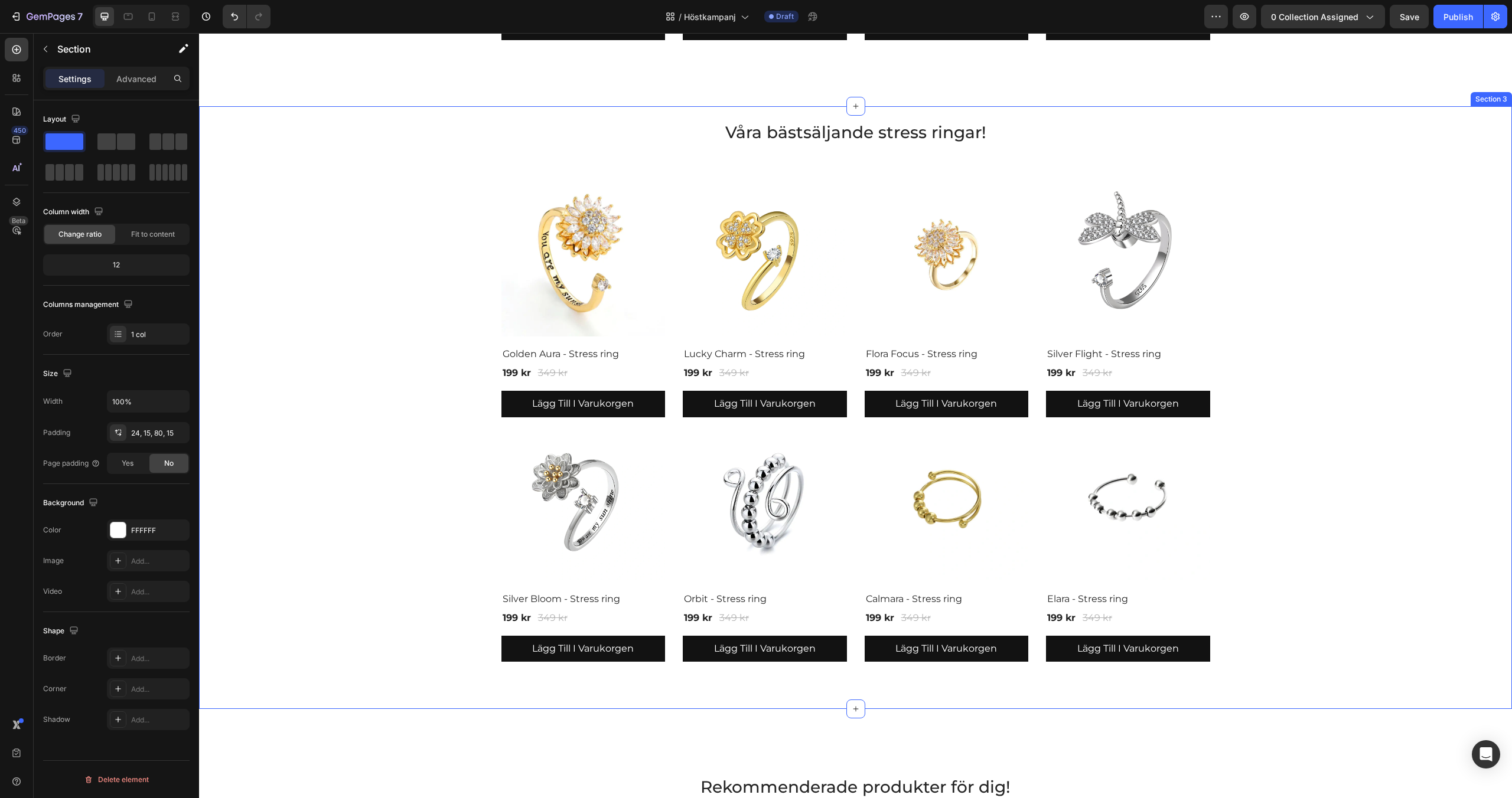
click at [1417, 234] on div "Våra bästsäljande stress ringar! Heading Product Images & Gallery Golden Aura -…" at bounding box center [855, 391] width 1295 height 541
click at [1501, 99] on icon at bounding box center [1501, 95] width 9 height 9
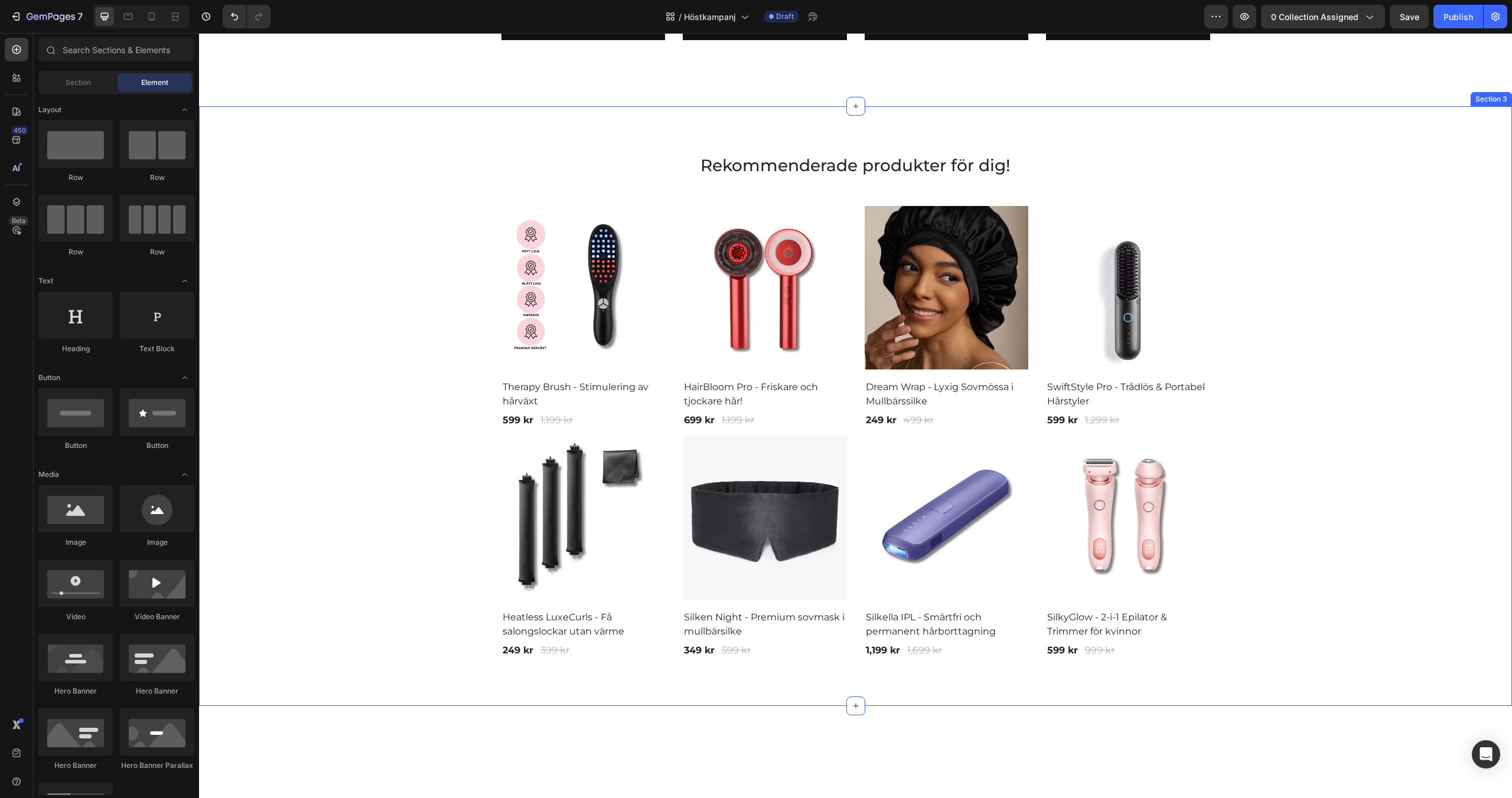
click at [1426, 164] on div "Rekommenderade produkter för dig! Heading Row Product Images & Gallery Therapy …" at bounding box center [855, 405] width 1295 height 505
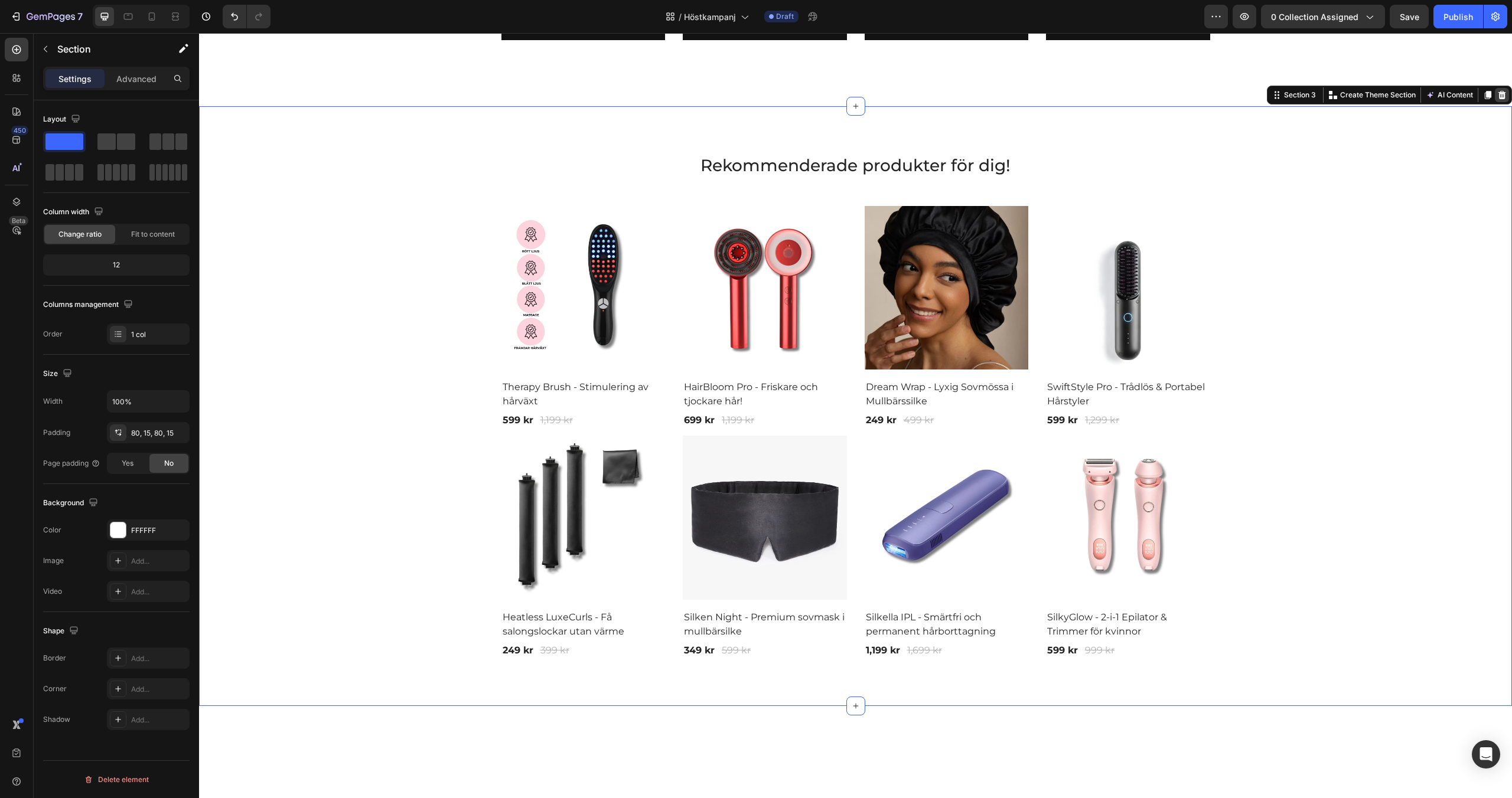
click at [1501, 99] on icon at bounding box center [1502, 95] width 8 height 9
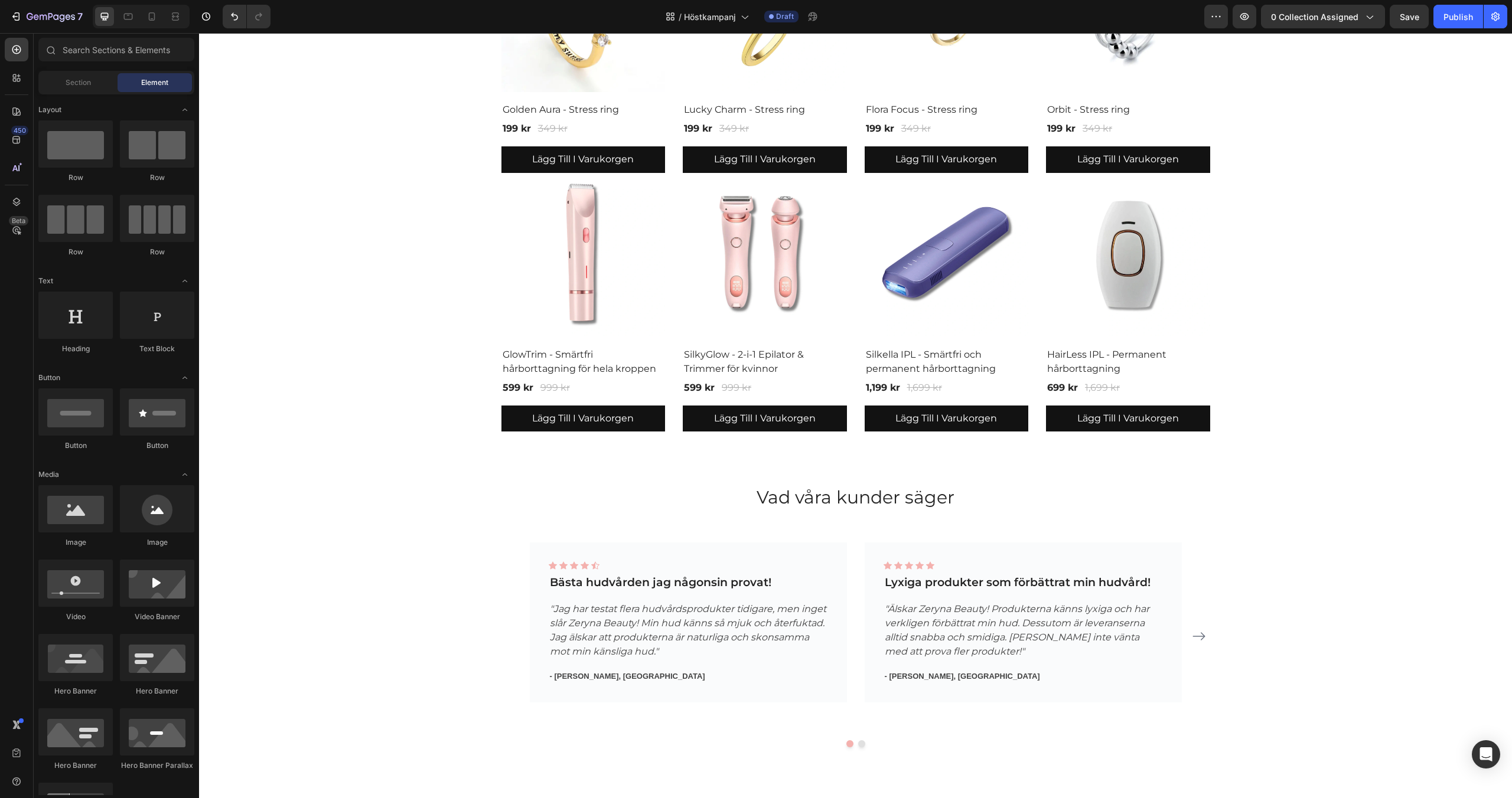
scroll to position [762, 0]
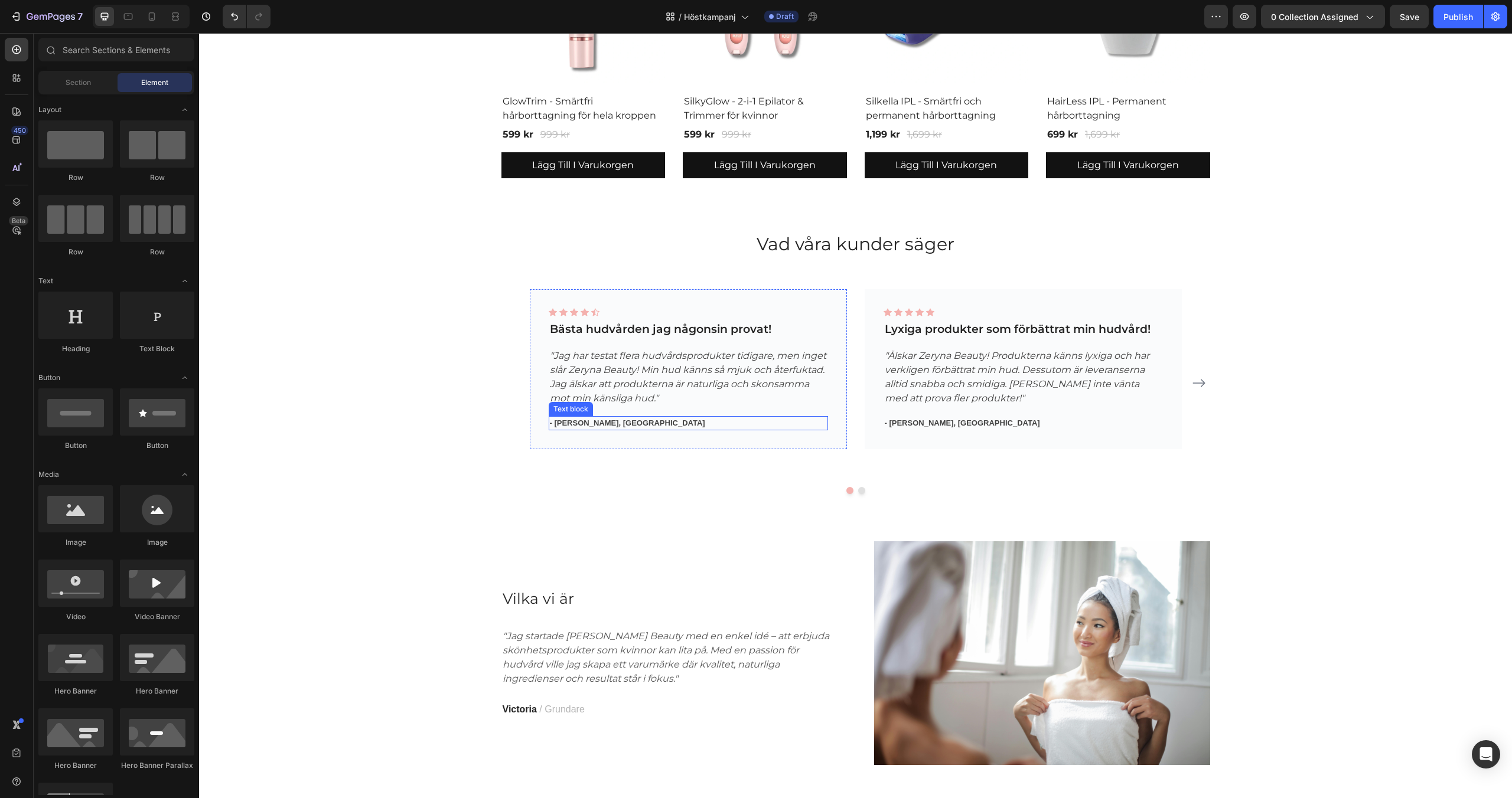
click at [624, 426] on p "- [PERSON_NAME], [GEOGRAPHIC_DATA]" at bounding box center [688, 424] width 277 height 12
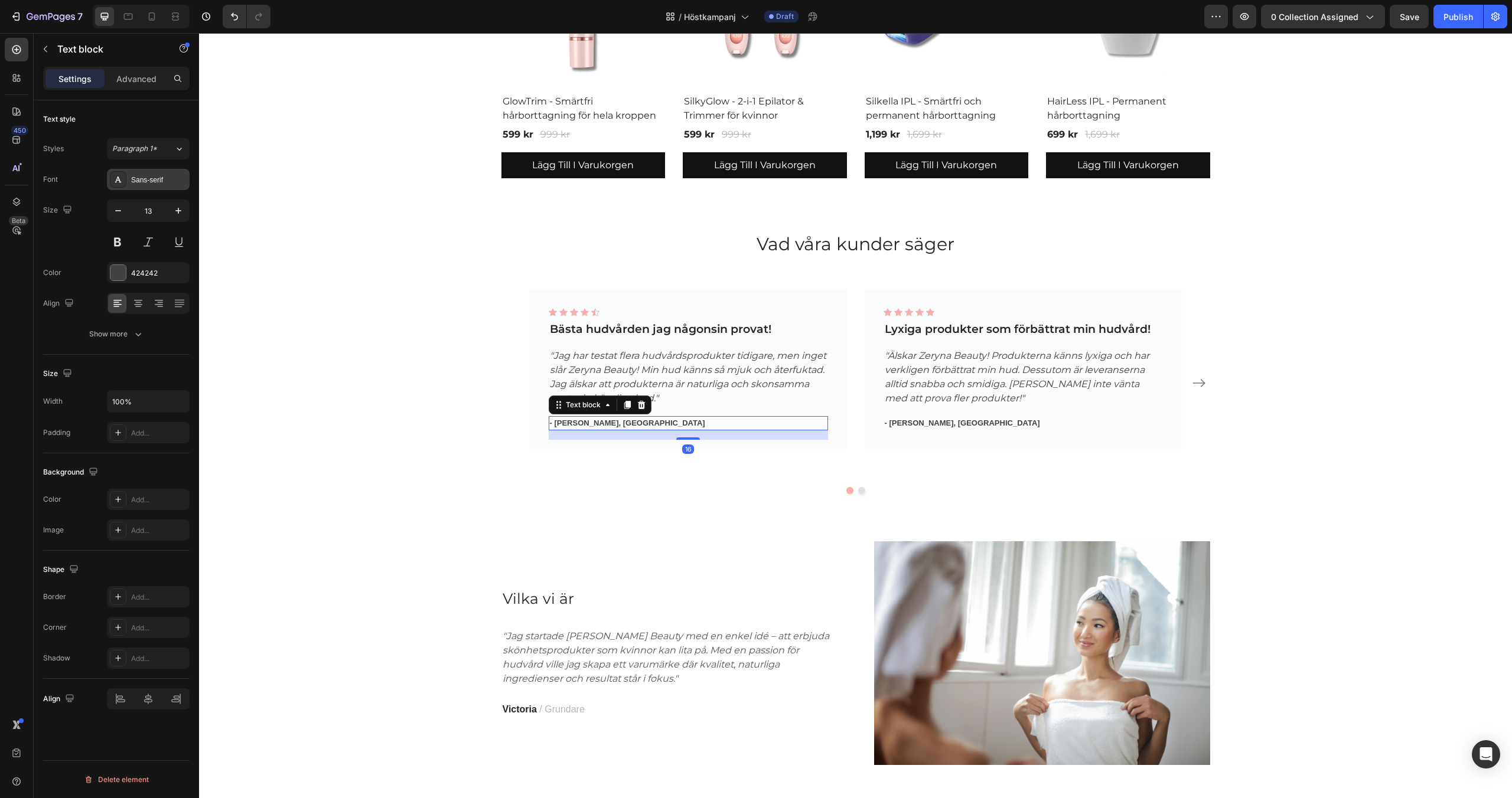
click at [155, 179] on div "Sans-serif" at bounding box center [159, 180] width 55 height 11
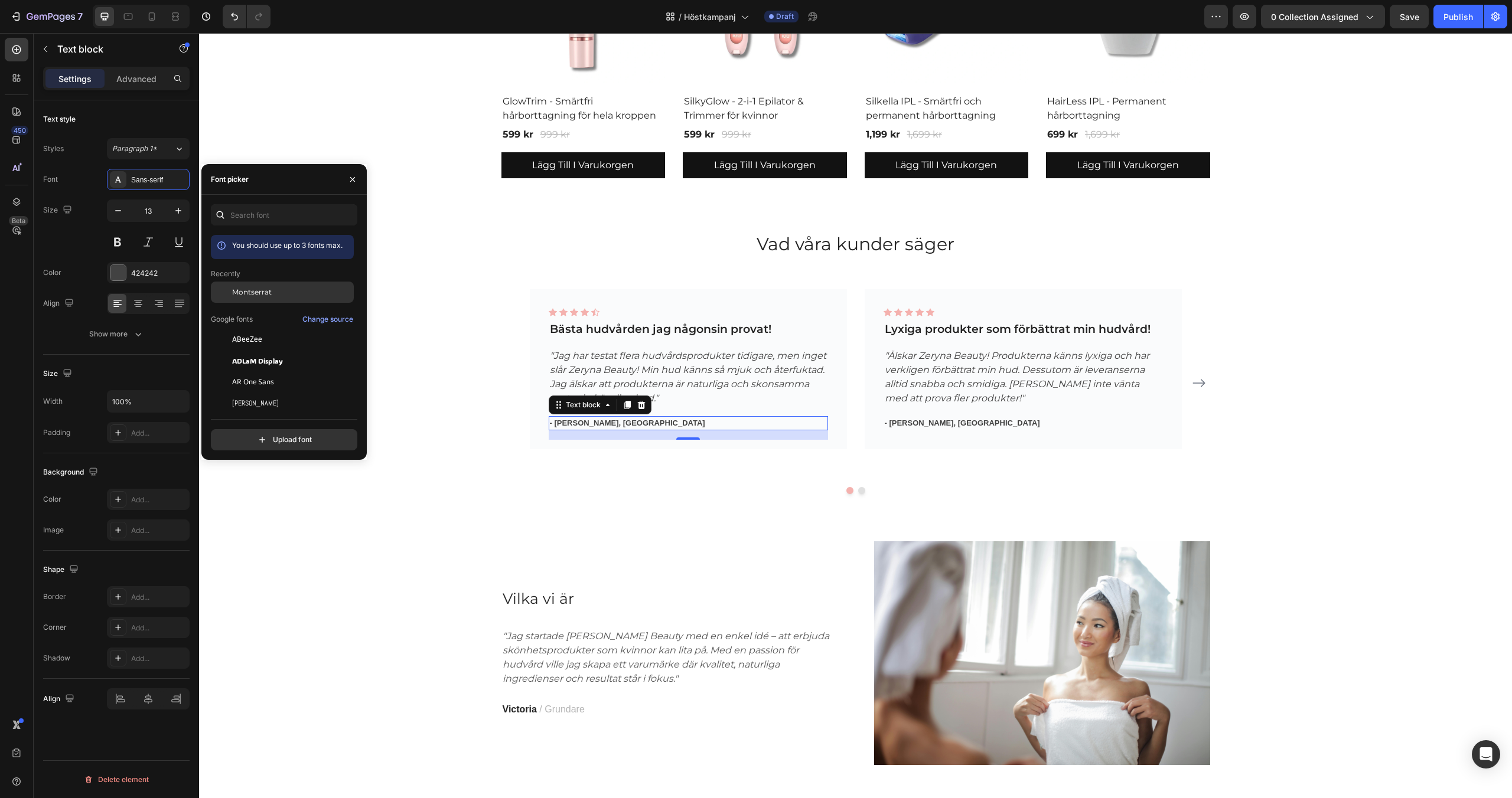
click at [263, 372] on div "Montserrat" at bounding box center [282, 382] width 143 height 21
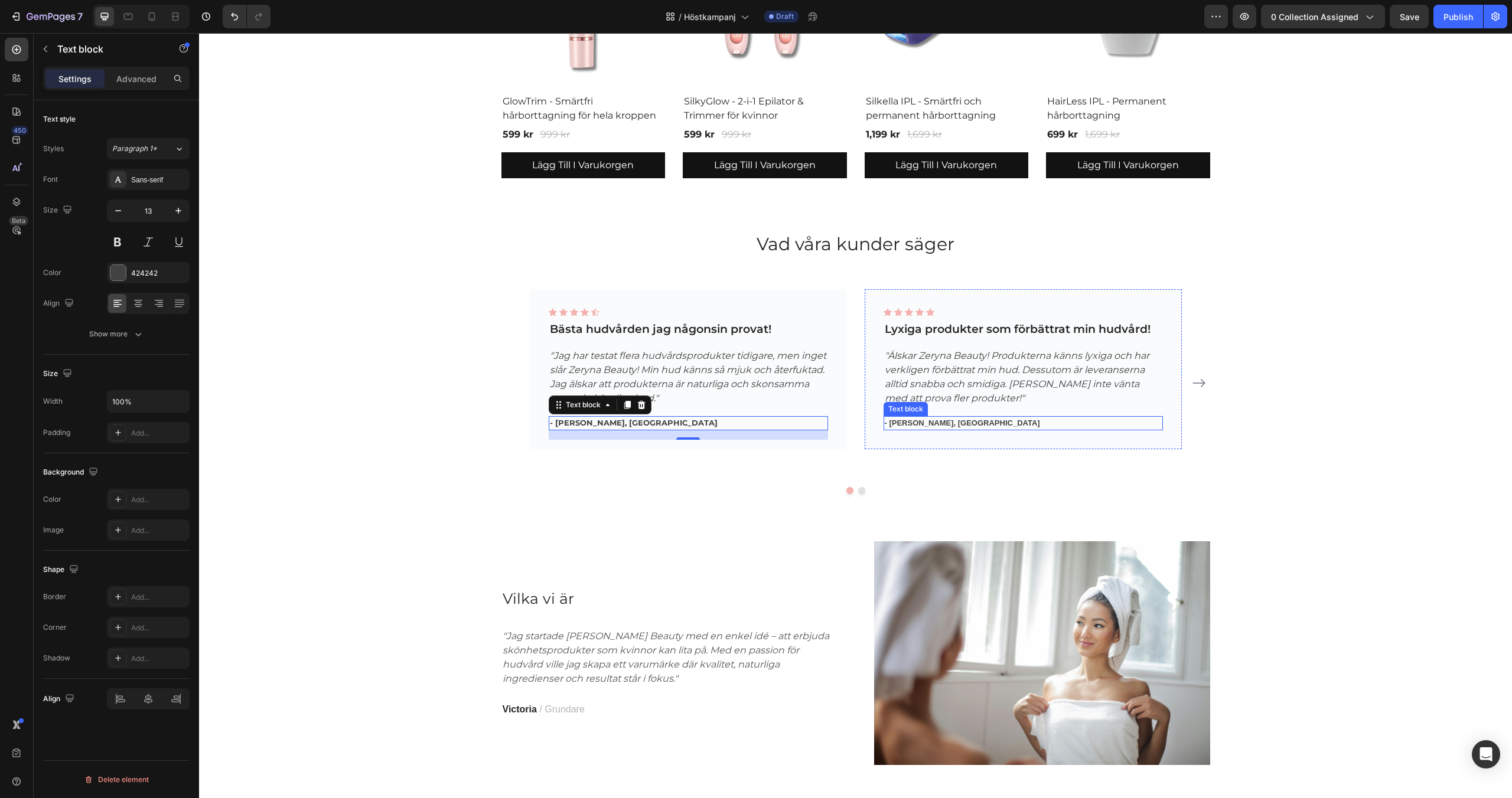
click at [909, 420] on p "- [PERSON_NAME], [GEOGRAPHIC_DATA]" at bounding box center [1022, 424] width 277 height 12
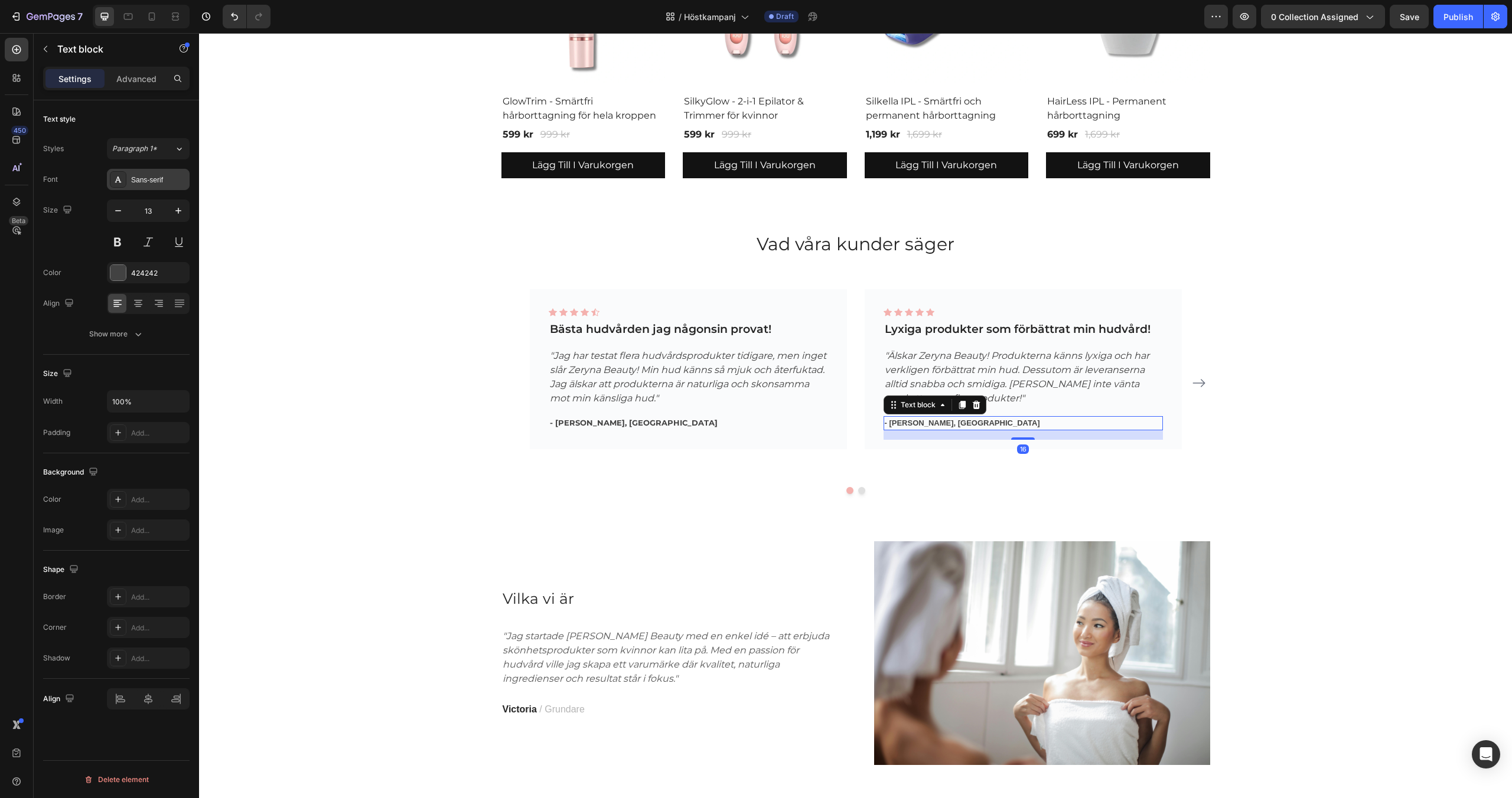
click at [151, 184] on div "Sans-serif" at bounding box center [159, 180] width 55 height 11
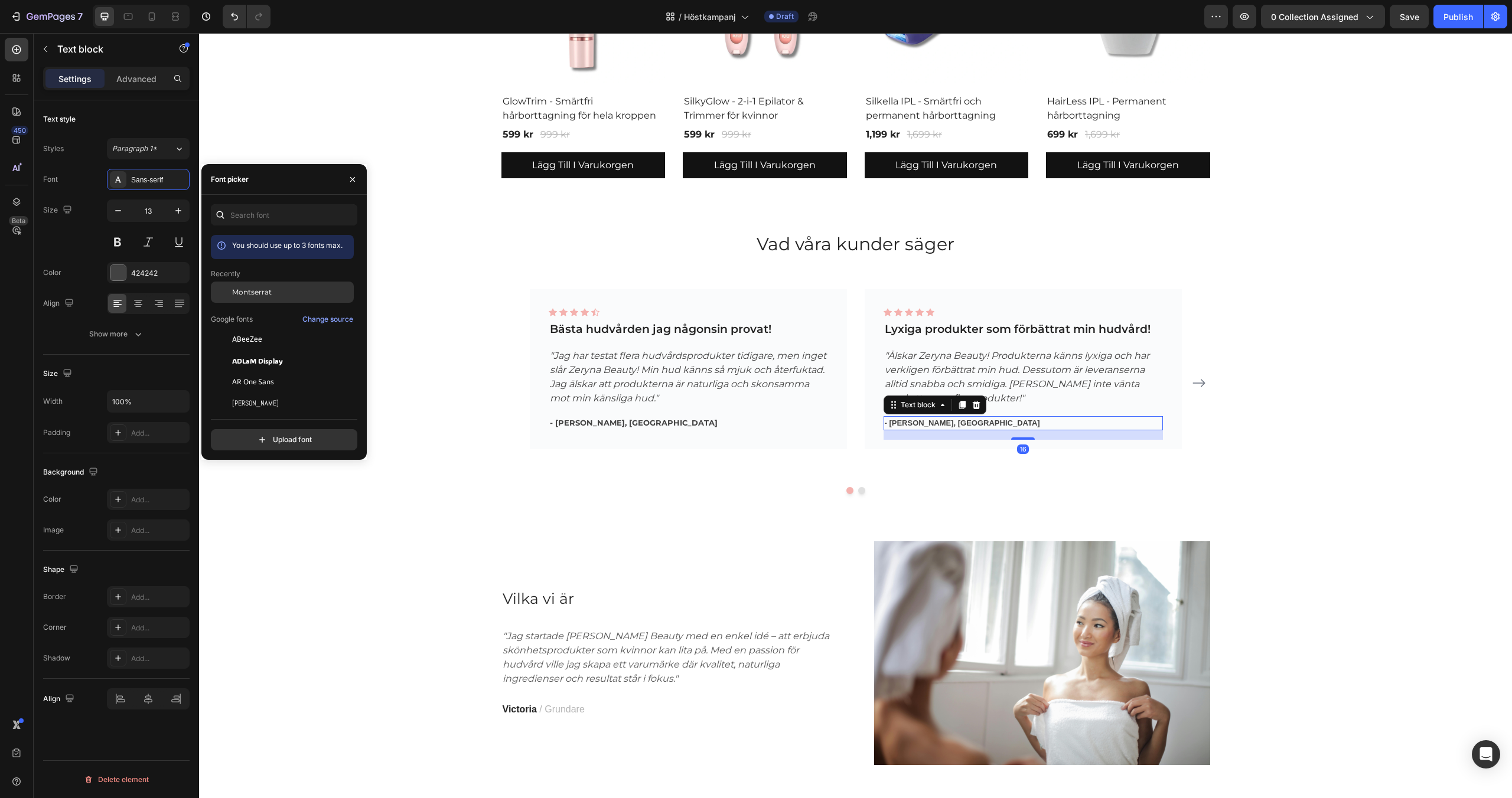
click at [249, 372] on div "Montserrat" at bounding box center [282, 382] width 143 height 21
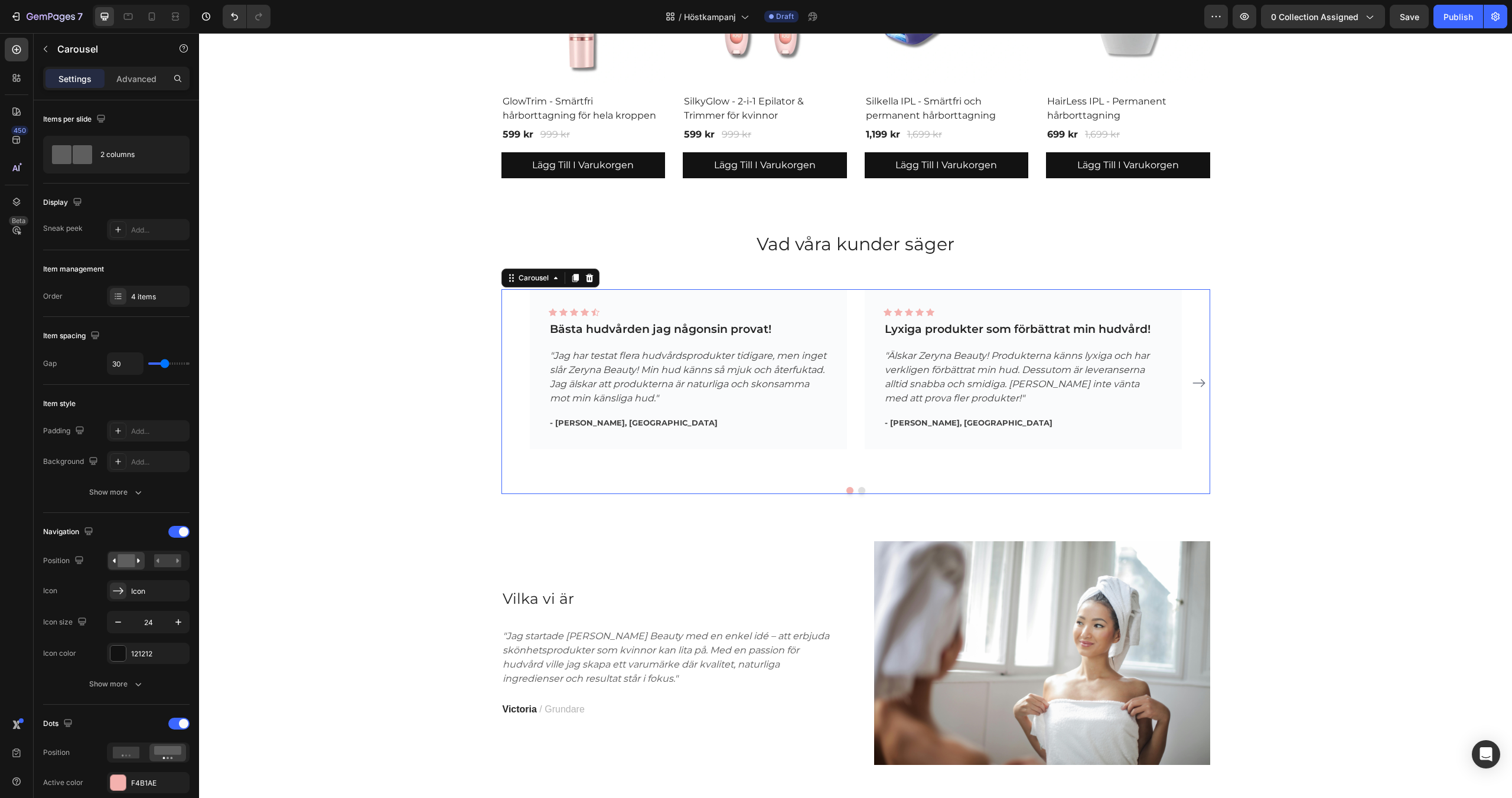
click at [861, 489] on button "Dot" at bounding box center [861, 490] width 7 height 7
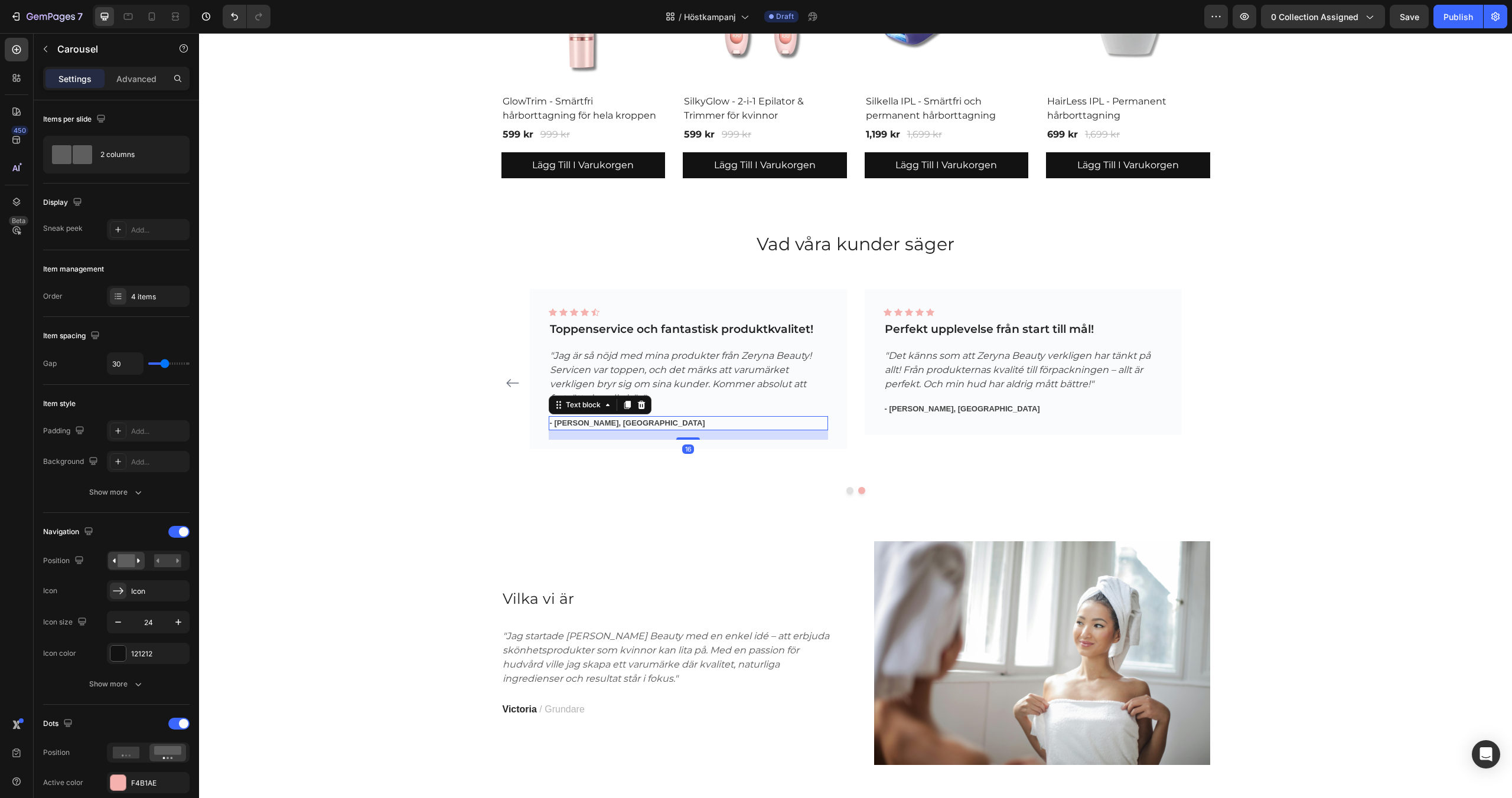
click at [623, 426] on p "- [PERSON_NAME], [GEOGRAPHIC_DATA]" at bounding box center [688, 424] width 277 height 12
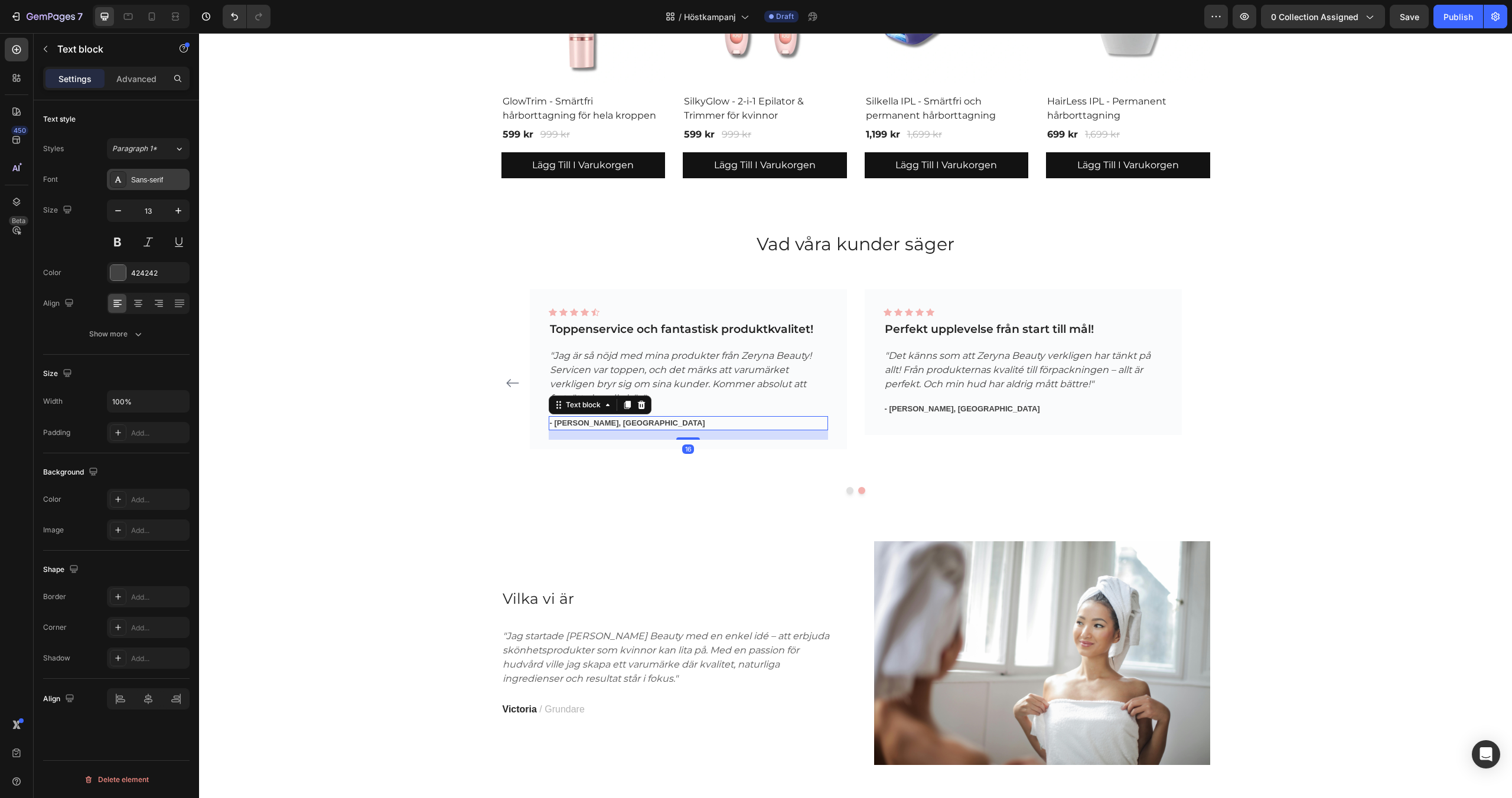
click at [149, 181] on div "Sans-serif" at bounding box center [159, 180] width 55 height 11
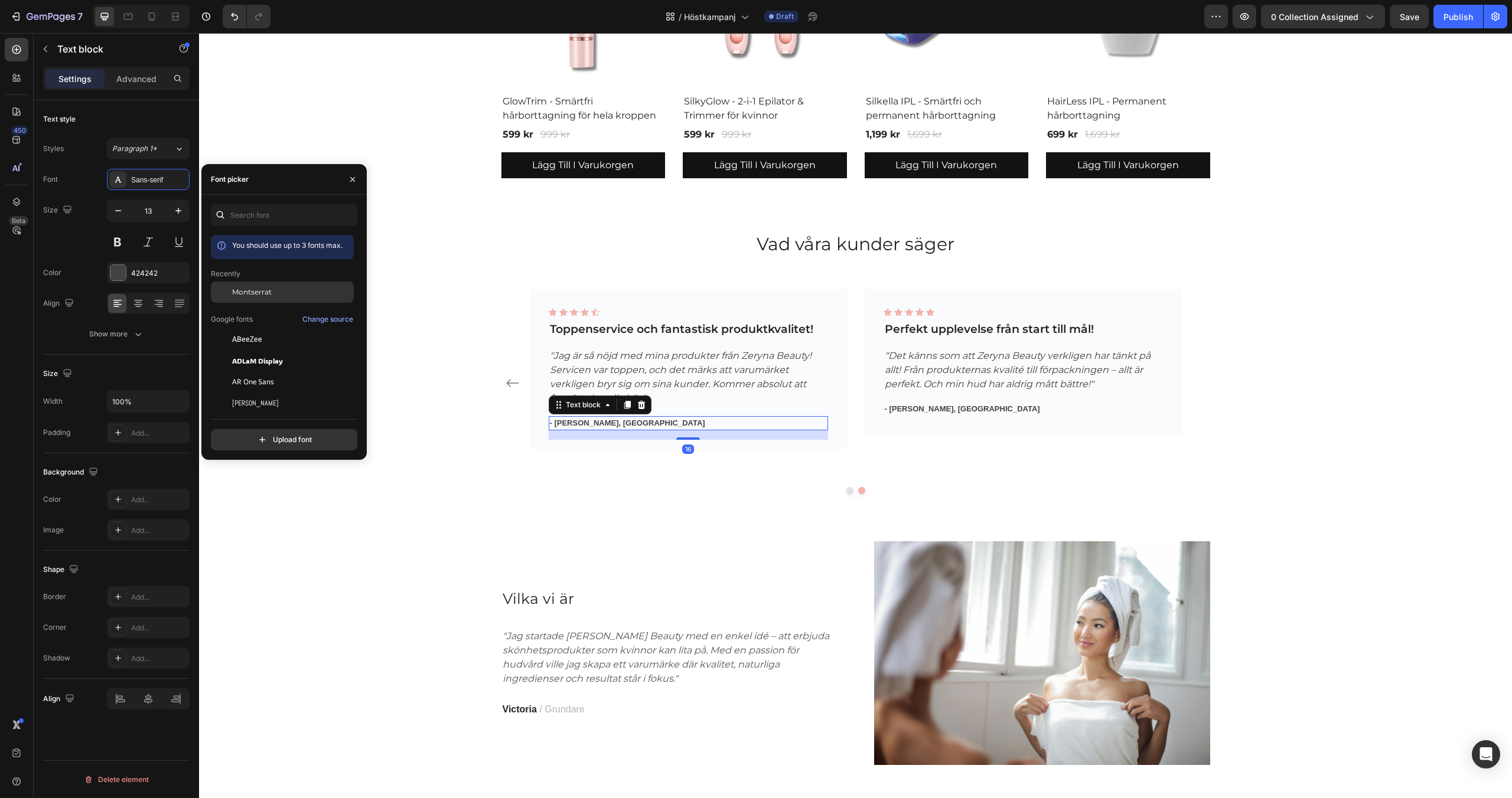
click at [261, 287] on span "Montserrat" at bounding box center [252, 292] width 39 height 11
click at [920, 412] on p "- [PERSON_NAME], [GEOGRAPHIC_DATA]" at bounding box center [1022, 409] width 277 height 12
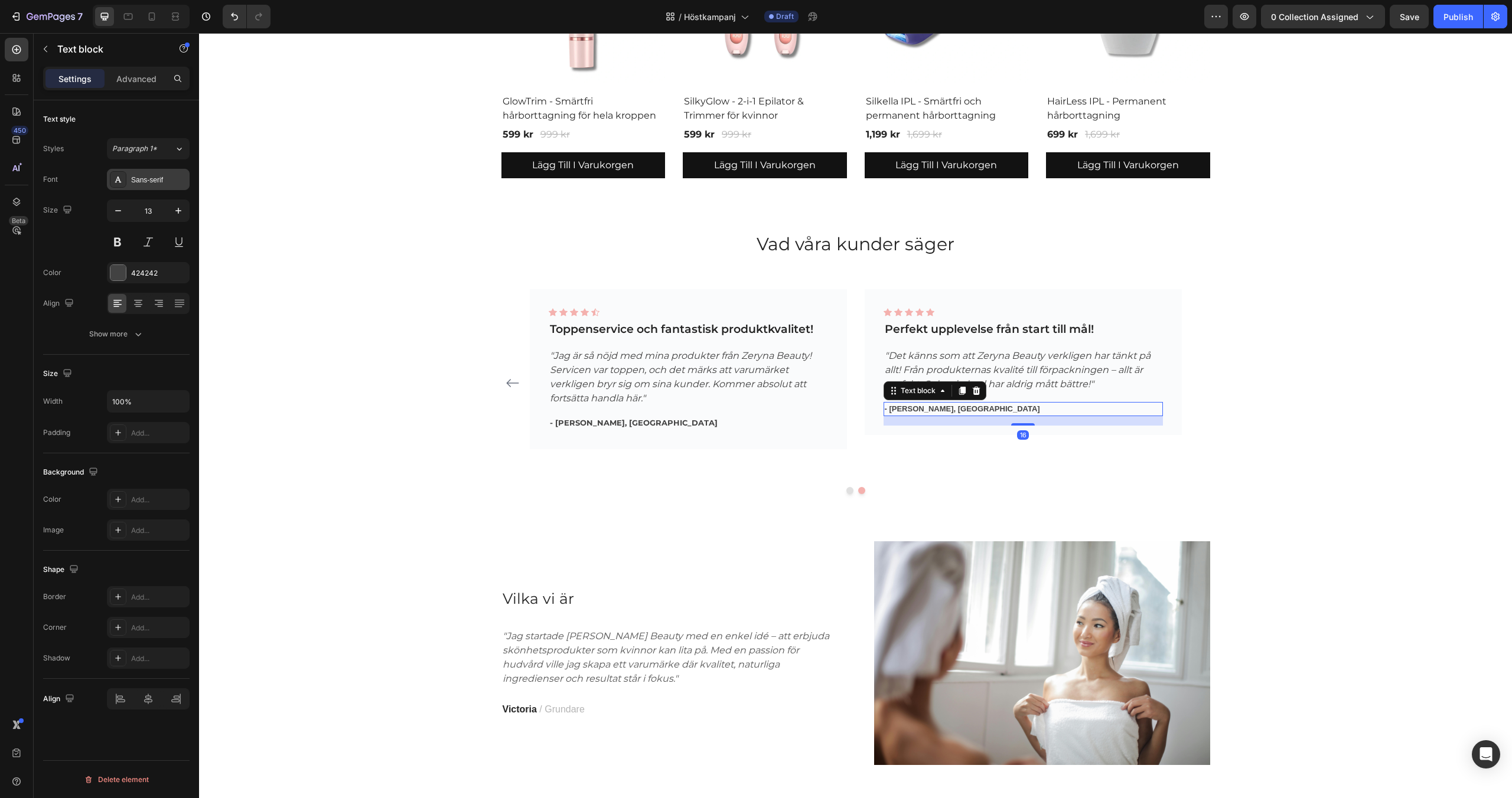
click at [151, 178] on div "Sans-serif" at bounding box center [159, 180] width 55 height 11
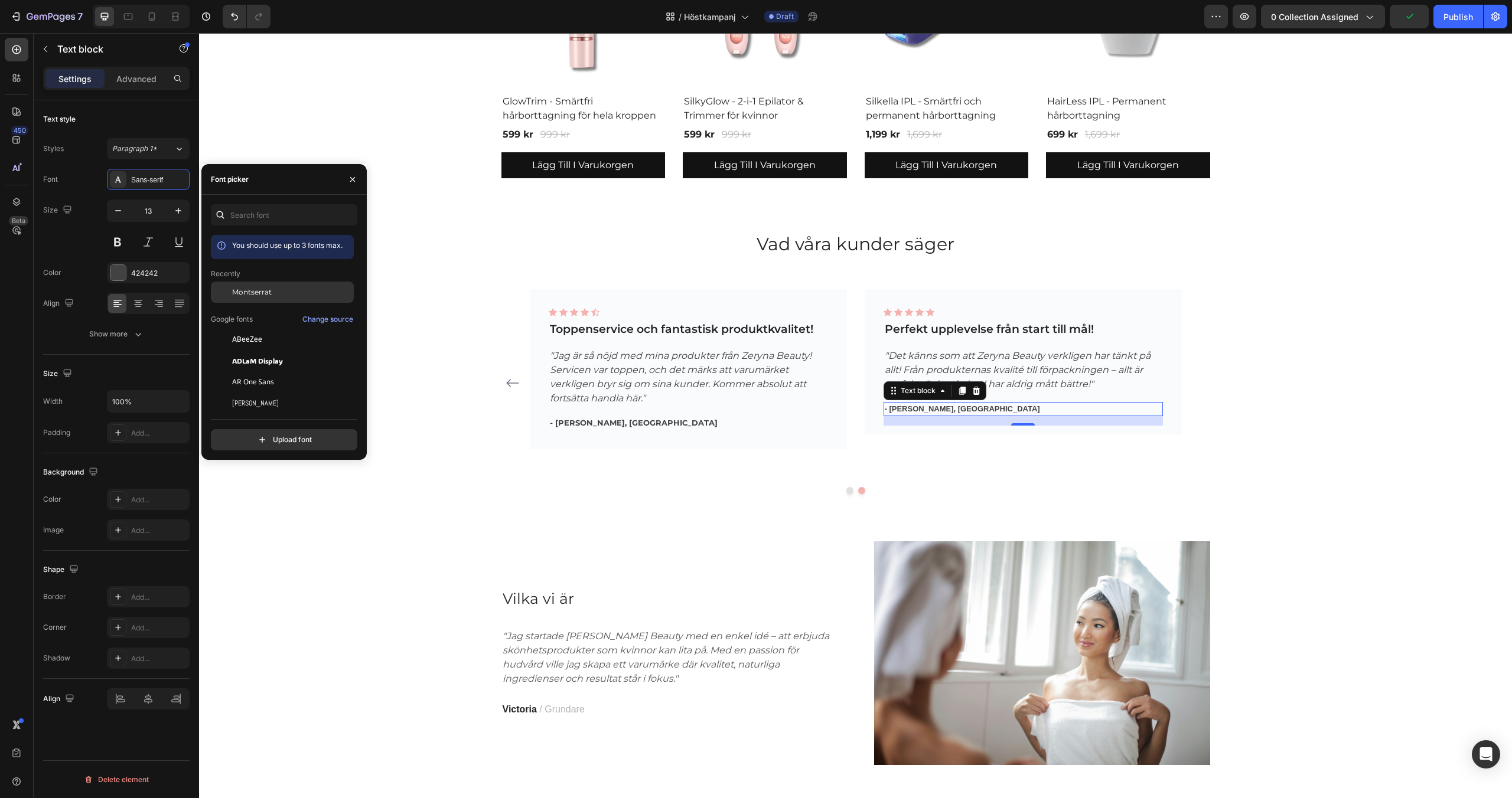
click at [248, 289] on span "Montserrat" at bounding box center [252, 292] width 39 height 11
click at [492, 430] on div "Vad våra kunder säger Heading Vad våra kunder säger Heading Icon Icon Icon Icon…" at bounding box center [855, 359] width 1295 height 268
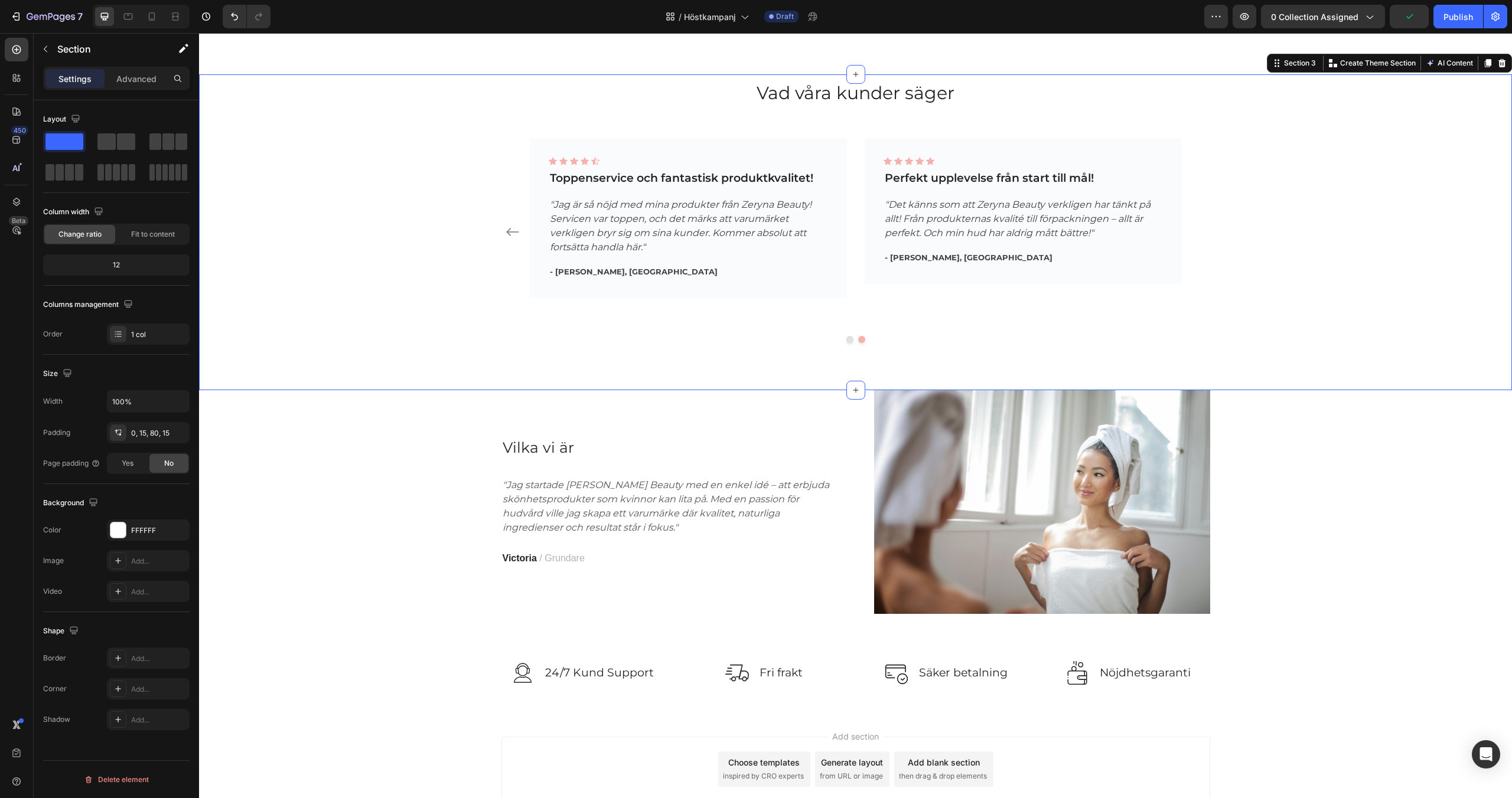
scroll to position [970, 0]
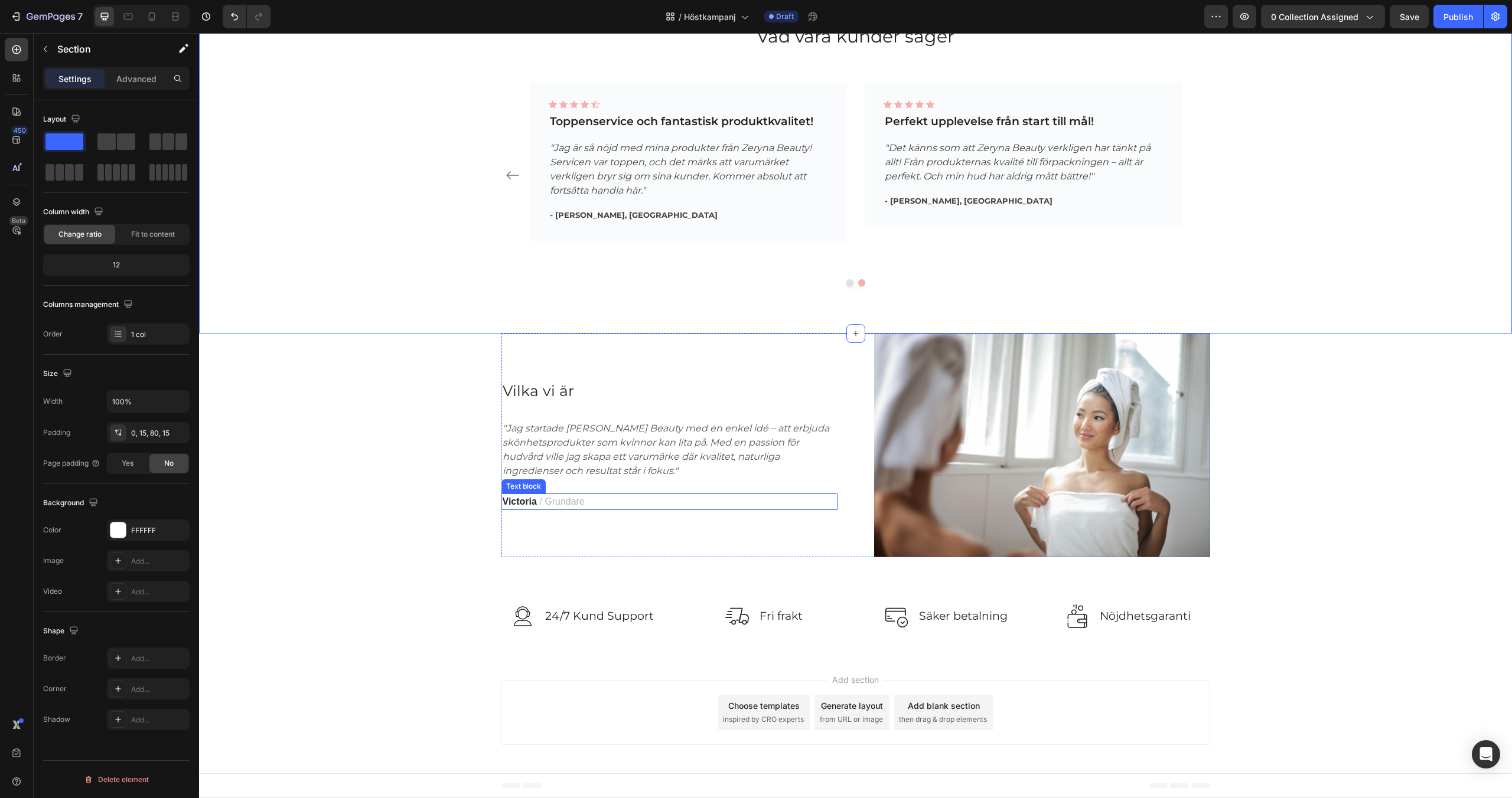
click at [527, 499] on strong "Victoria" at bounding box center [520, 501] width 34 height 10
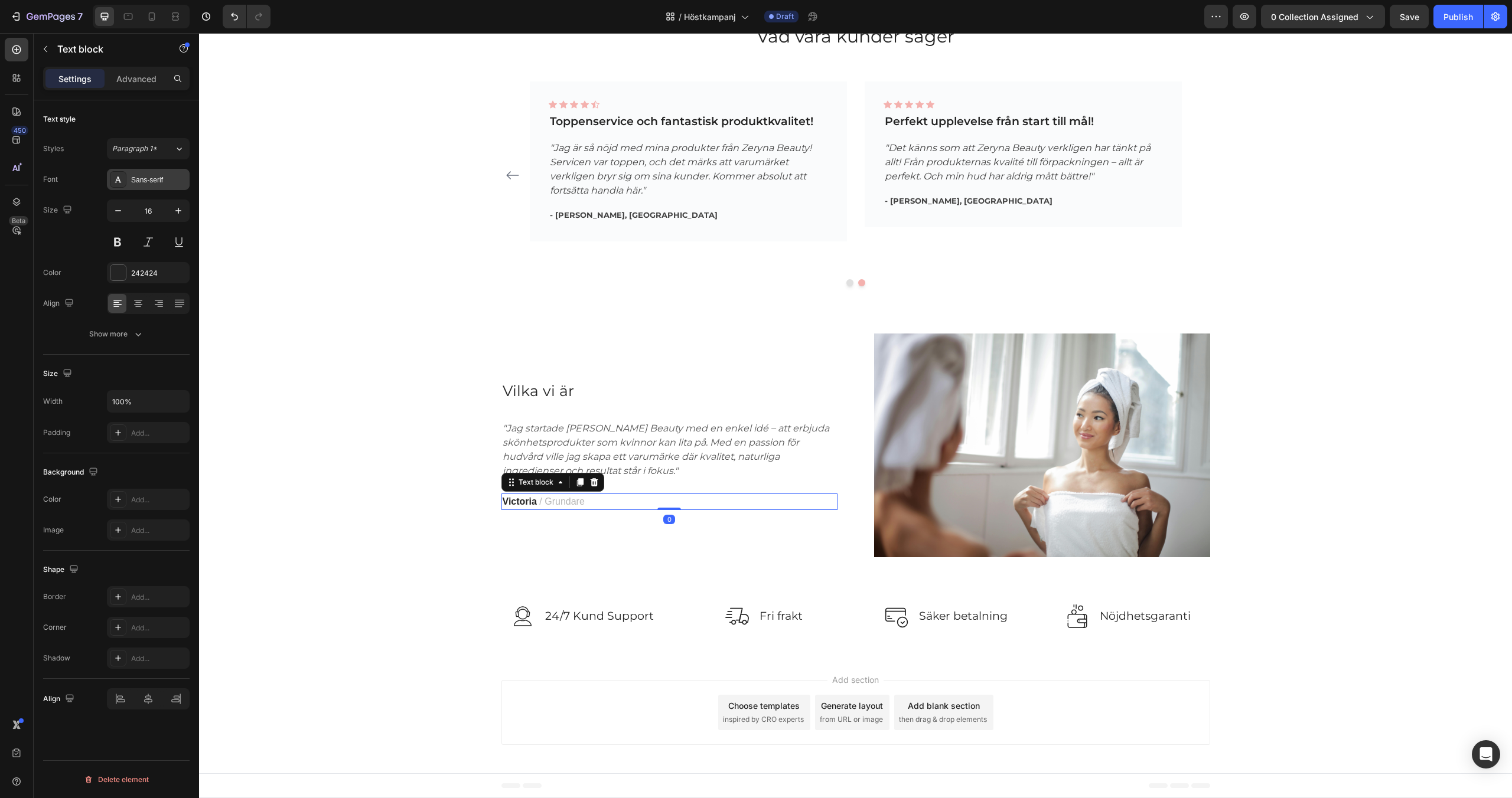
click at [147, 182] on div "Sans-serif" at bounding box center [159, 180] width 55 height 11
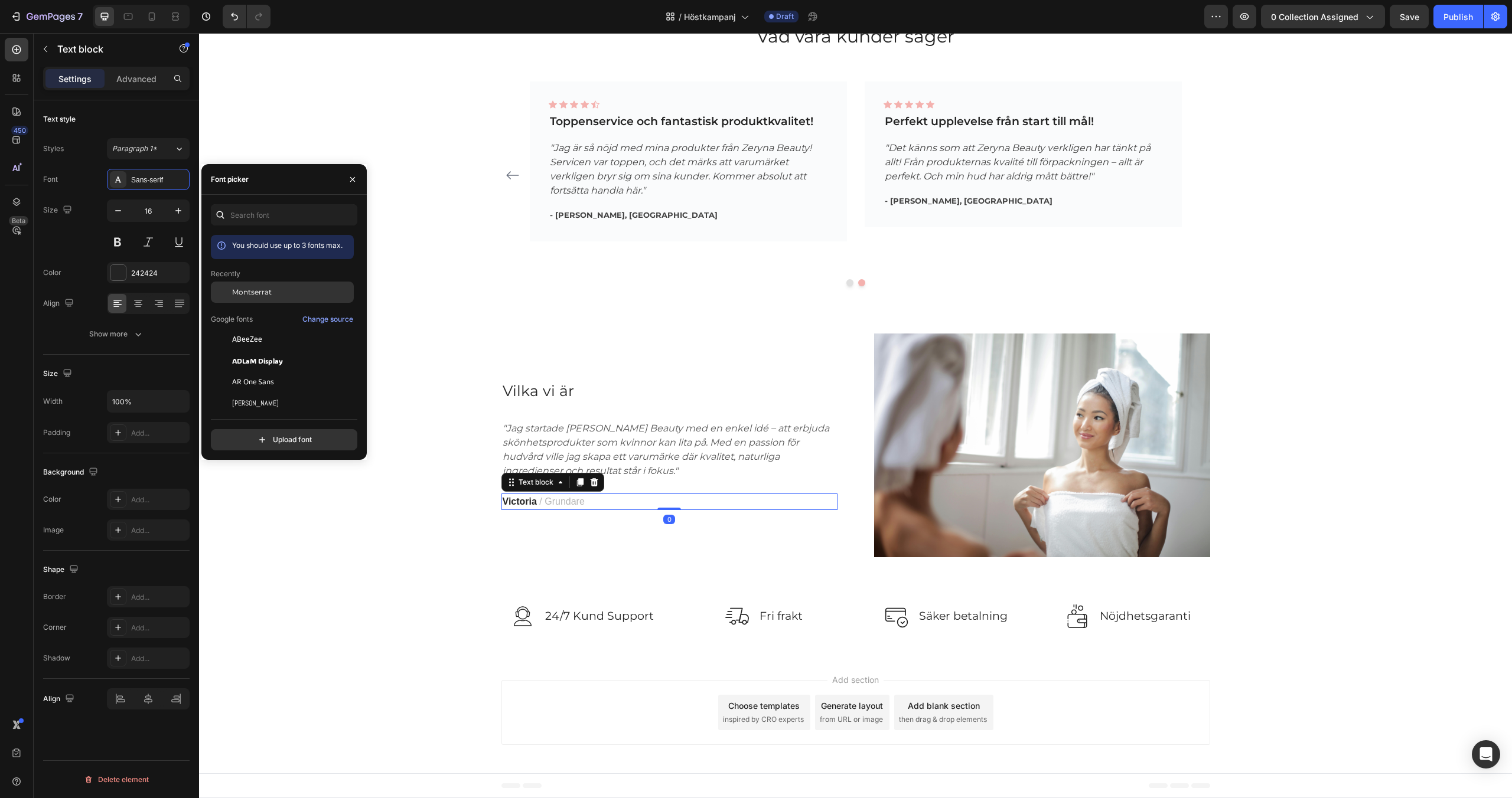
click at [255, 372] on div "Montserrat" at bounding box center [282, 382] width 143 height 21
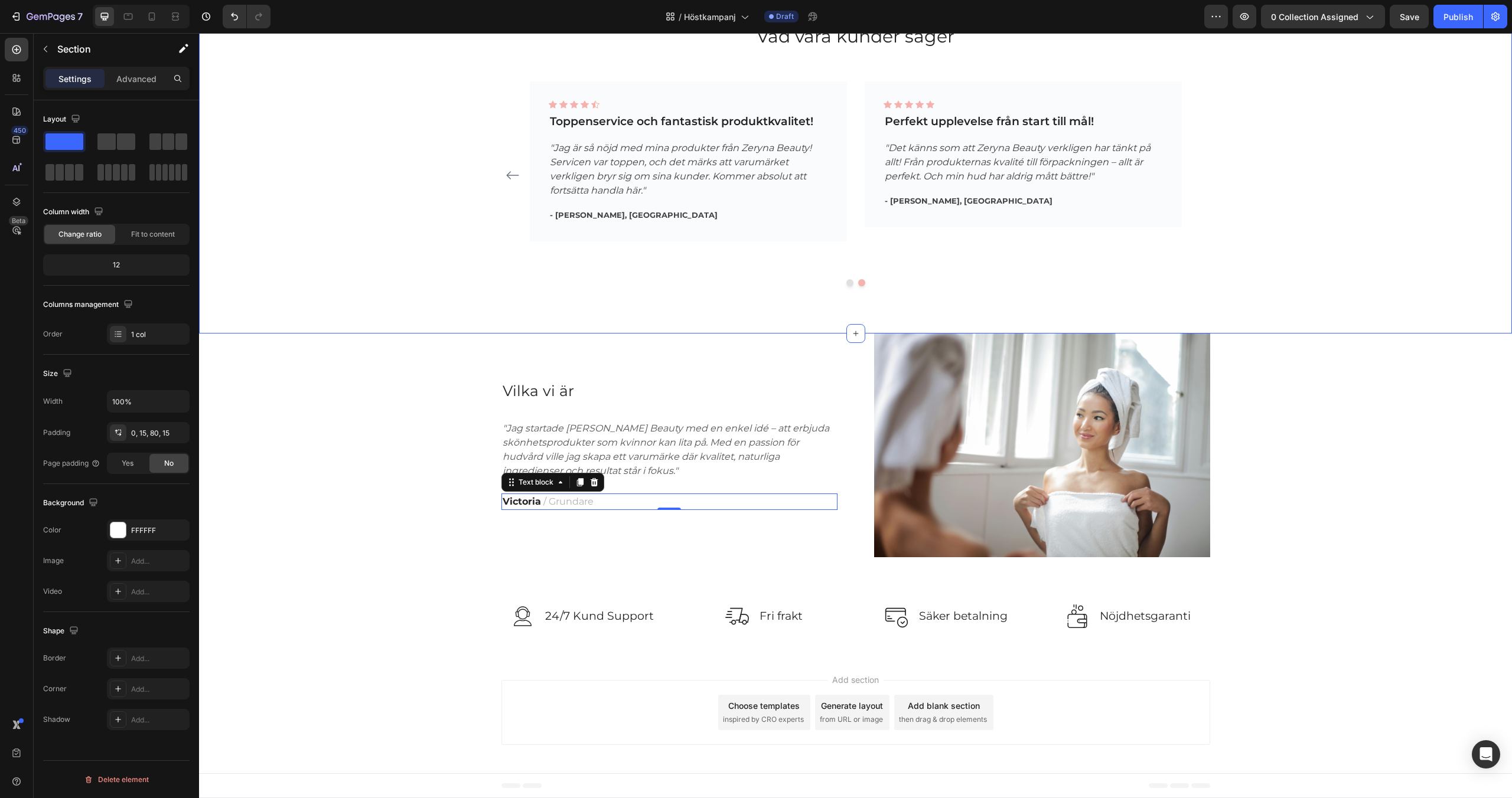
click at [510, 301] on div "Vad våra kunder säger Heading Vad våra kunder säger Heading Icon Icon Icon Icon…" at bounding box center [855, 175] width 1313 height 315
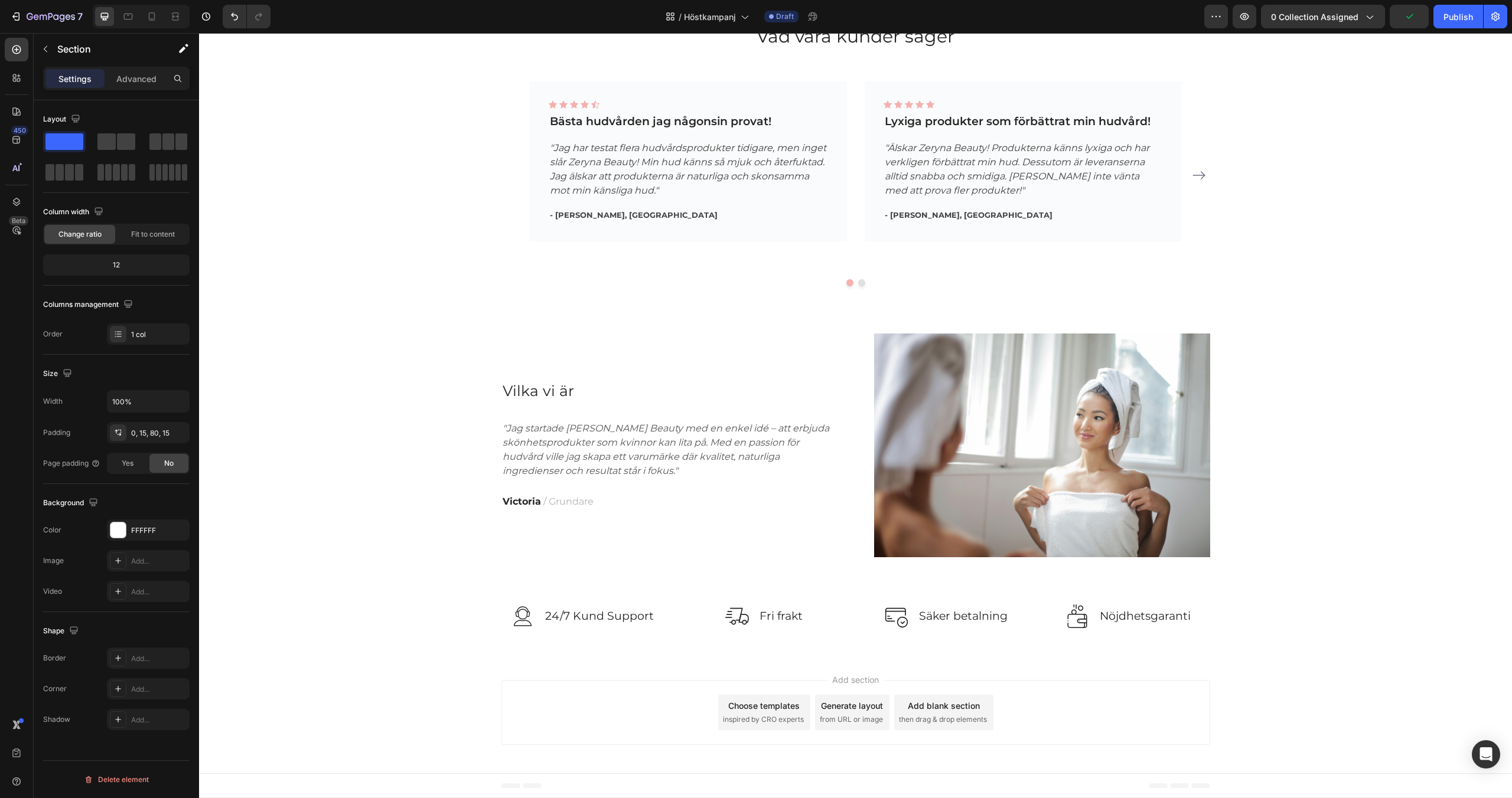
scroll to position [0, 0]
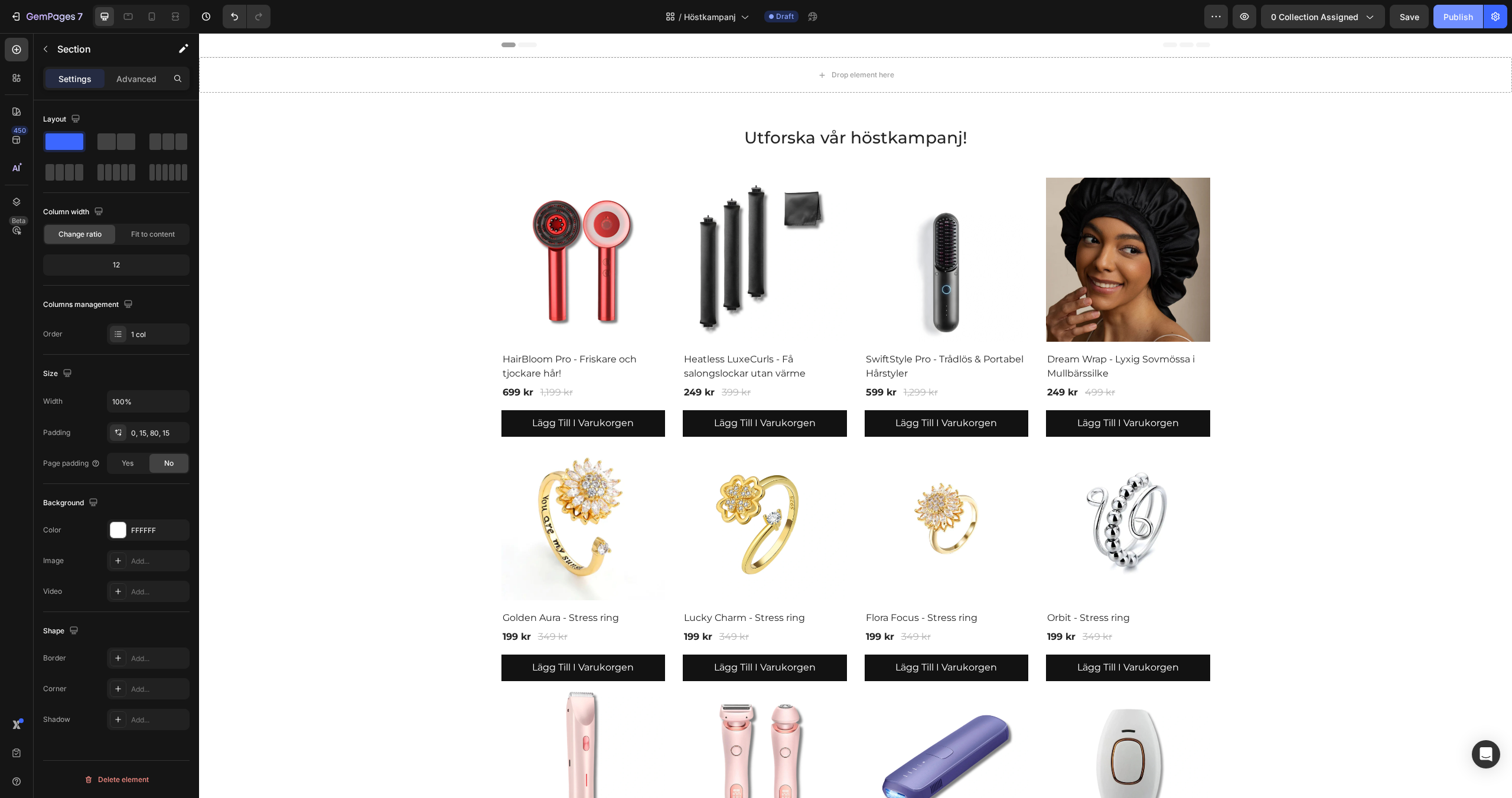
click at [1452, 18] on div "Publish" at bounding box center [1458, 16] width 30 height 12
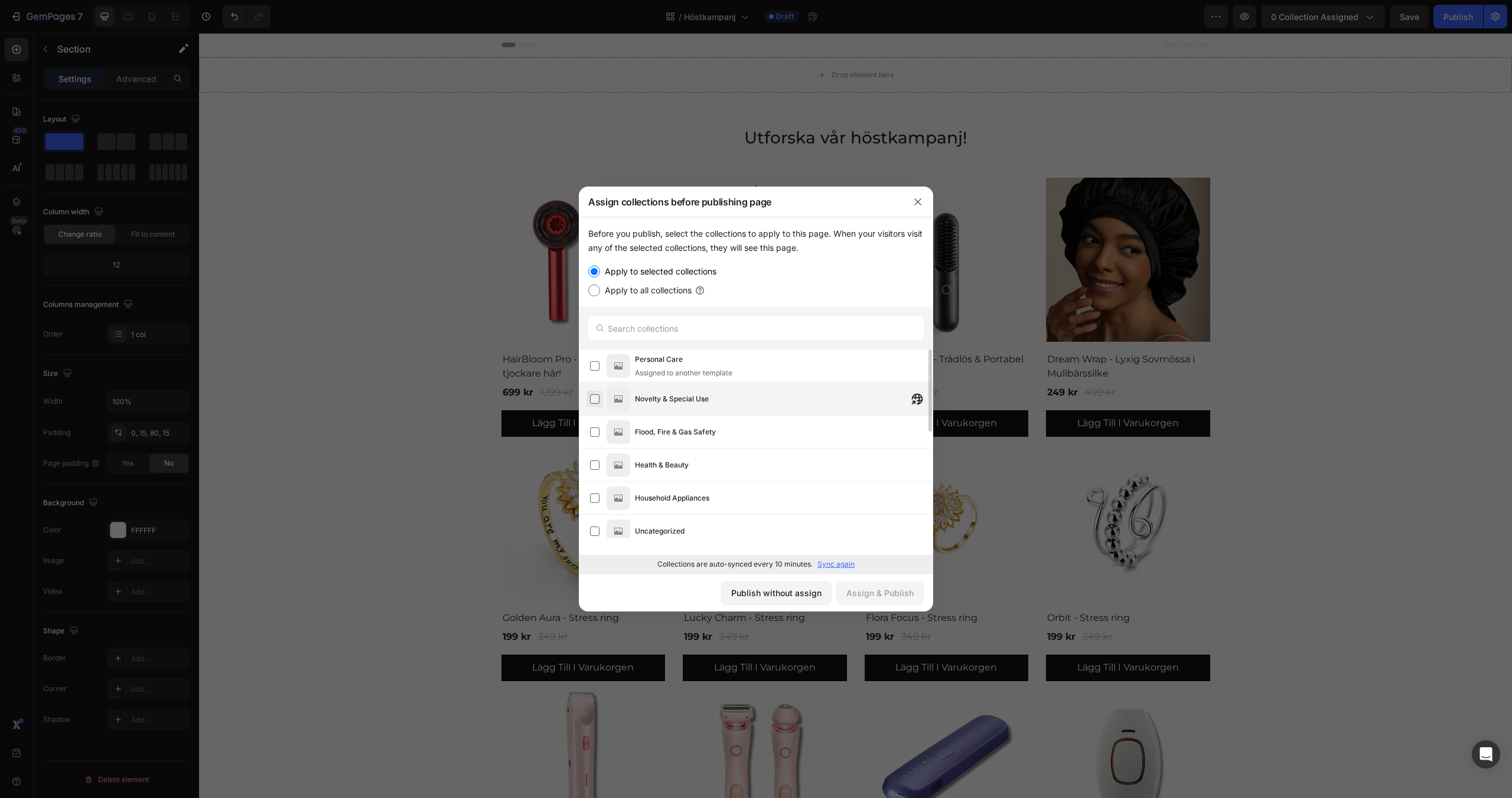
click at [596, 398] on label at bounding box center [595, 399] width 9 height 9
click at [887, 587] on div "Assign & Publish" at bounding box center [880, 593] width 67 height 12
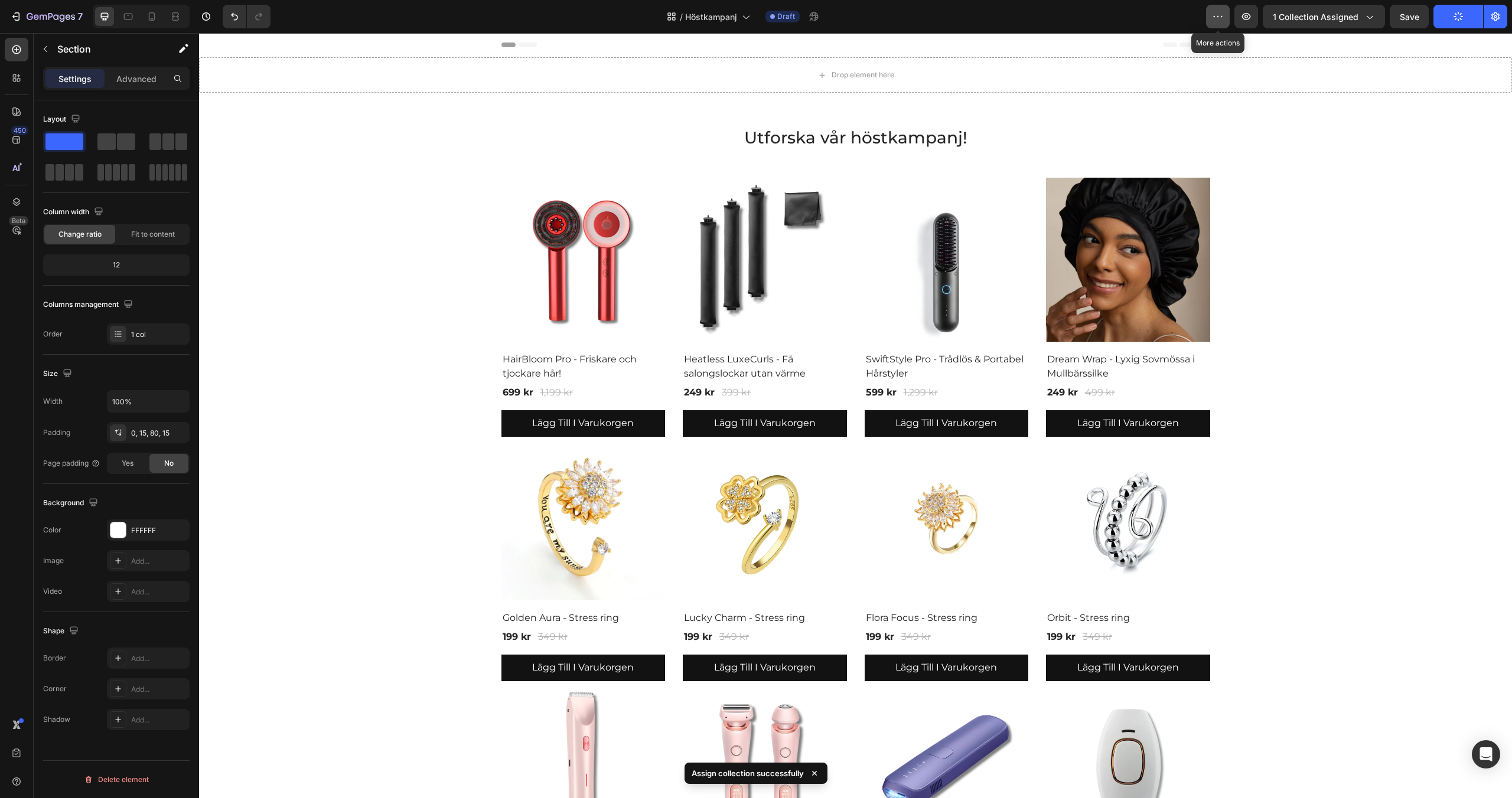
click at [1215, 20] on icon "button" at bounding box center [1218, 16] width 12 height 12
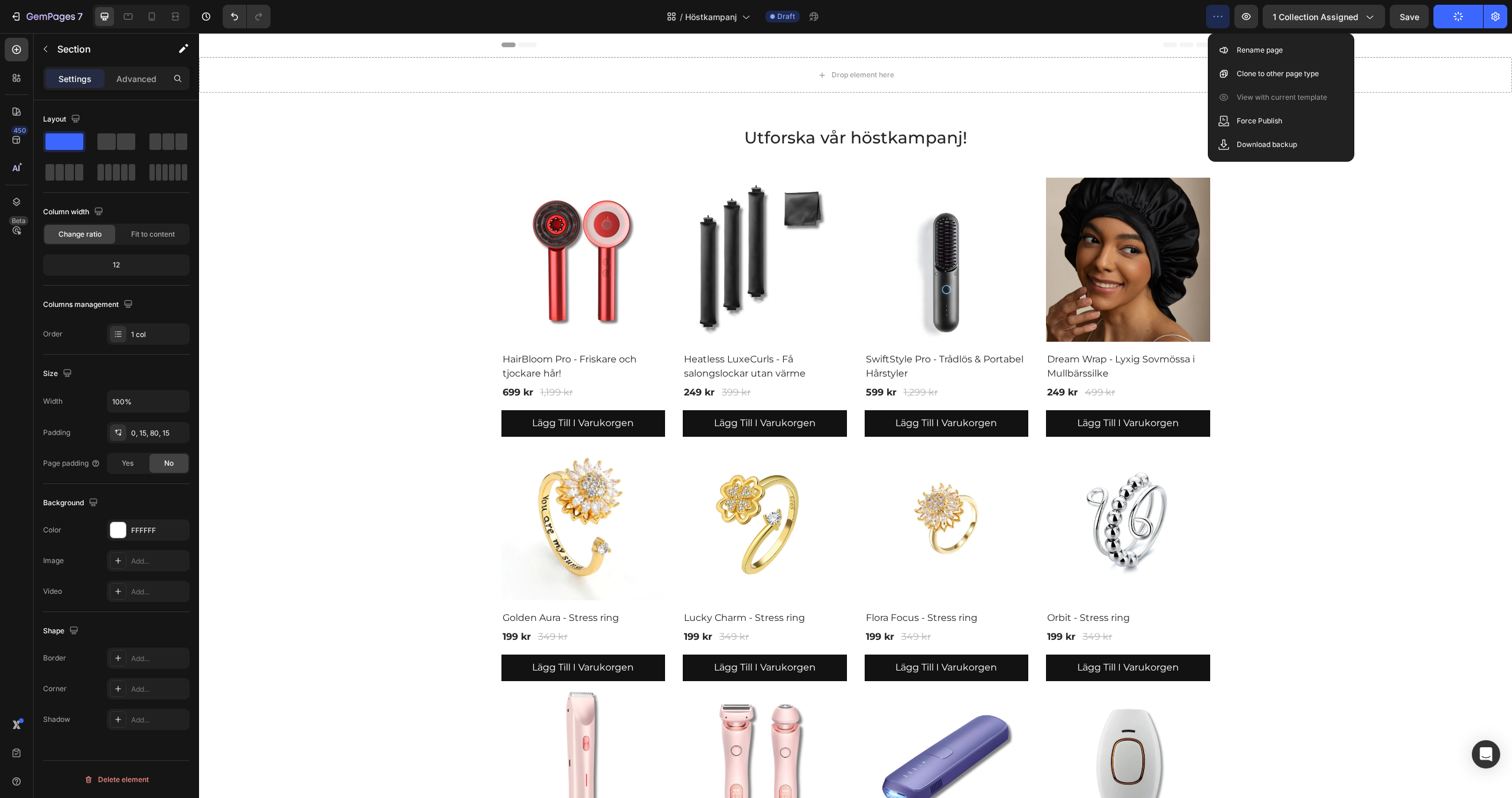
click at [1215, 20] on icon "button" at bounding box center [1218, 16] width 12 height 12
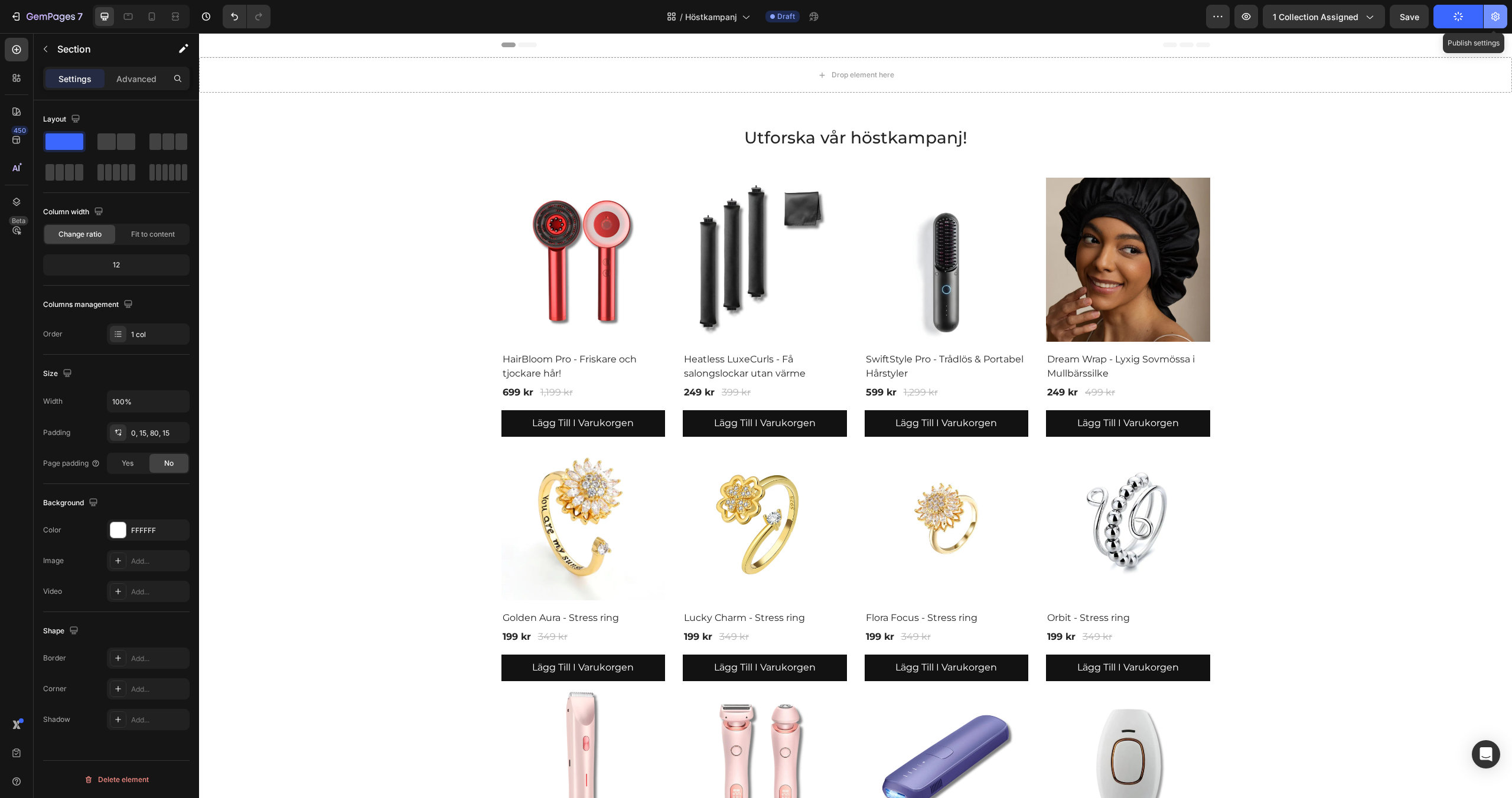
click at [1491, 15] on icon "button" at bounding box center [1496, 16] width 12 height 12
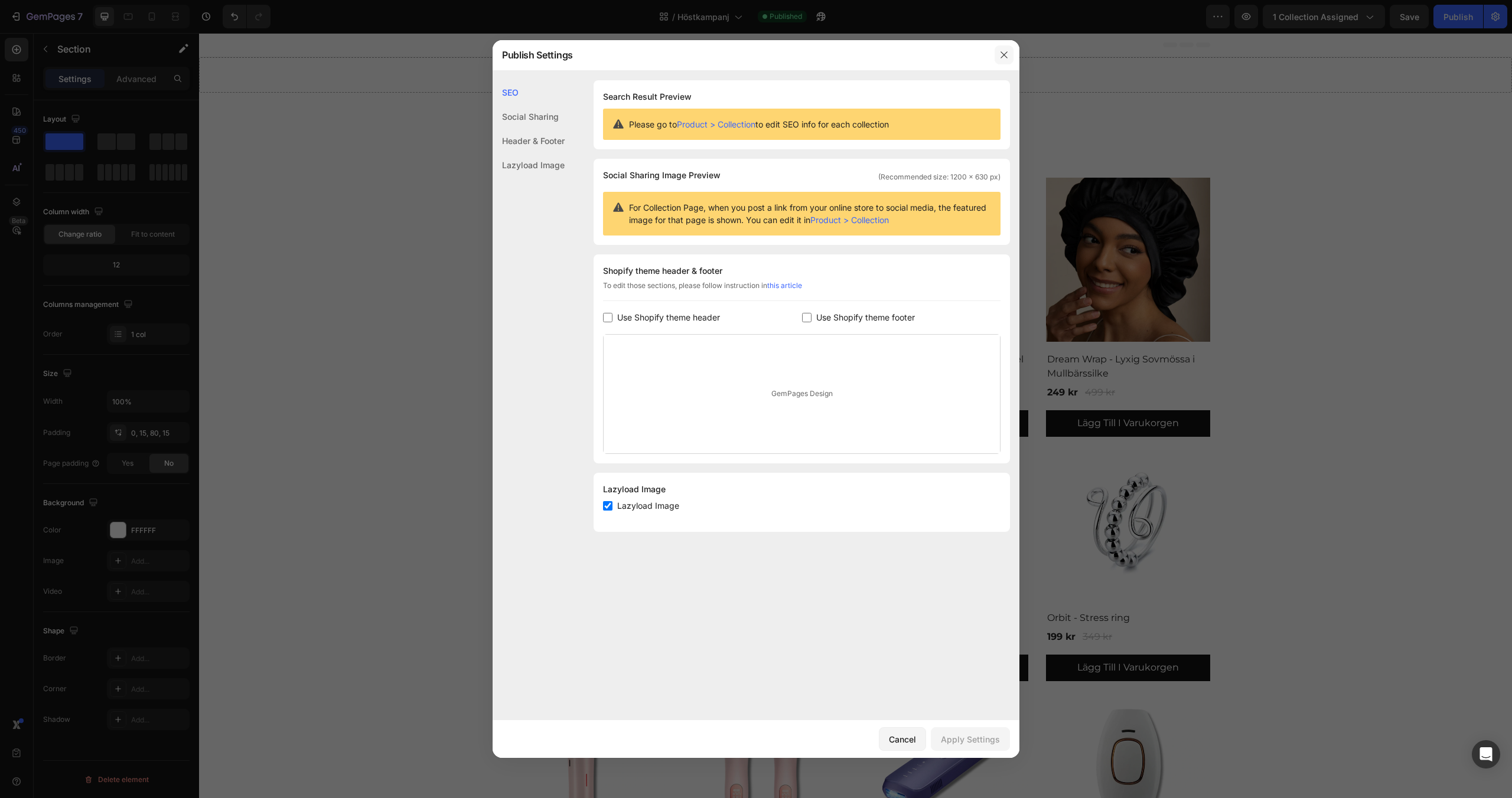
click at [999, 55] on icon "button" at bounding box center [1004, 55] width 9 height 9
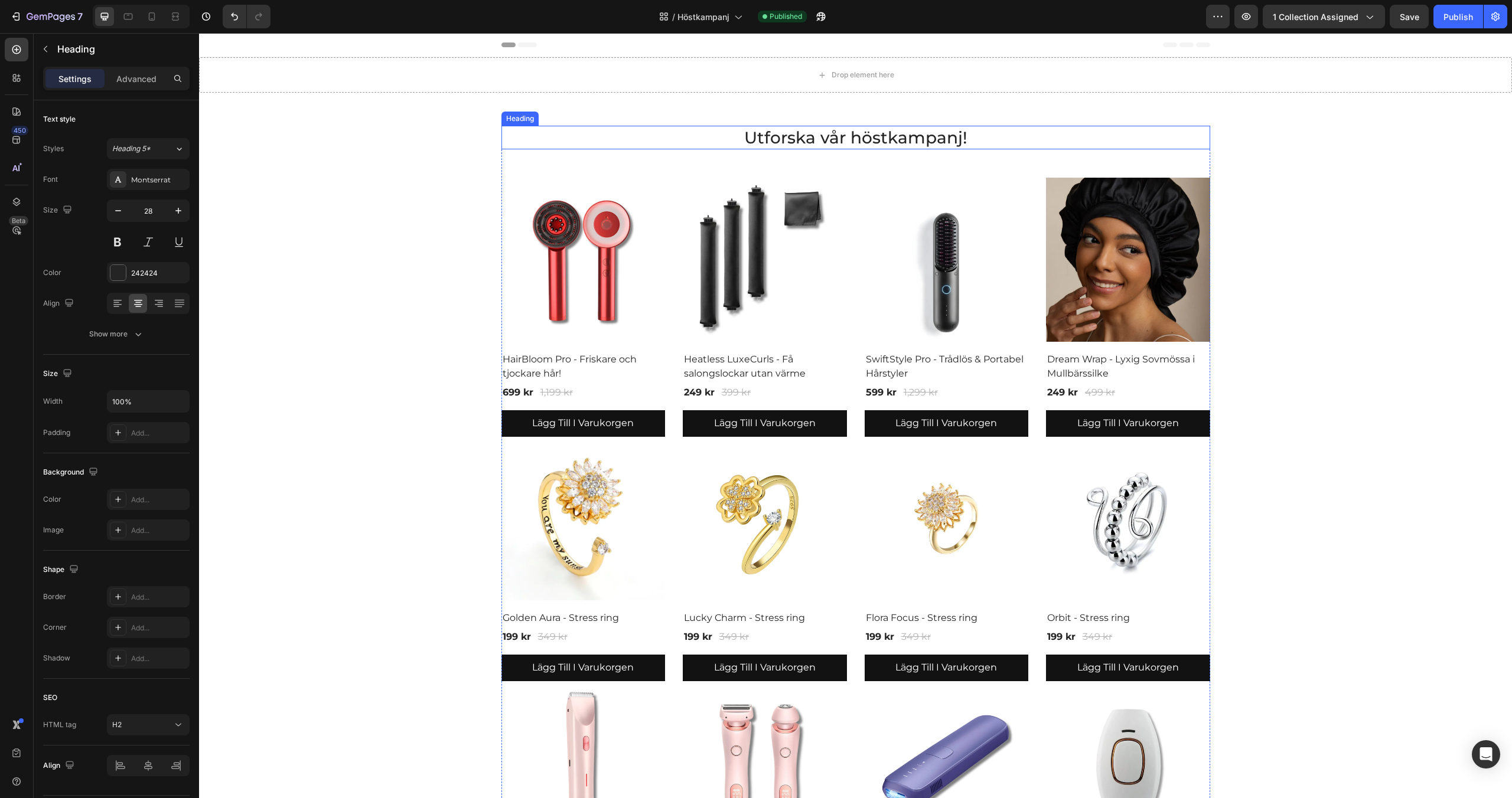
click at [962, 137] on h2 "Utforska vår höstkampanj!" at bounding box center [855, 137] width 709 height 24
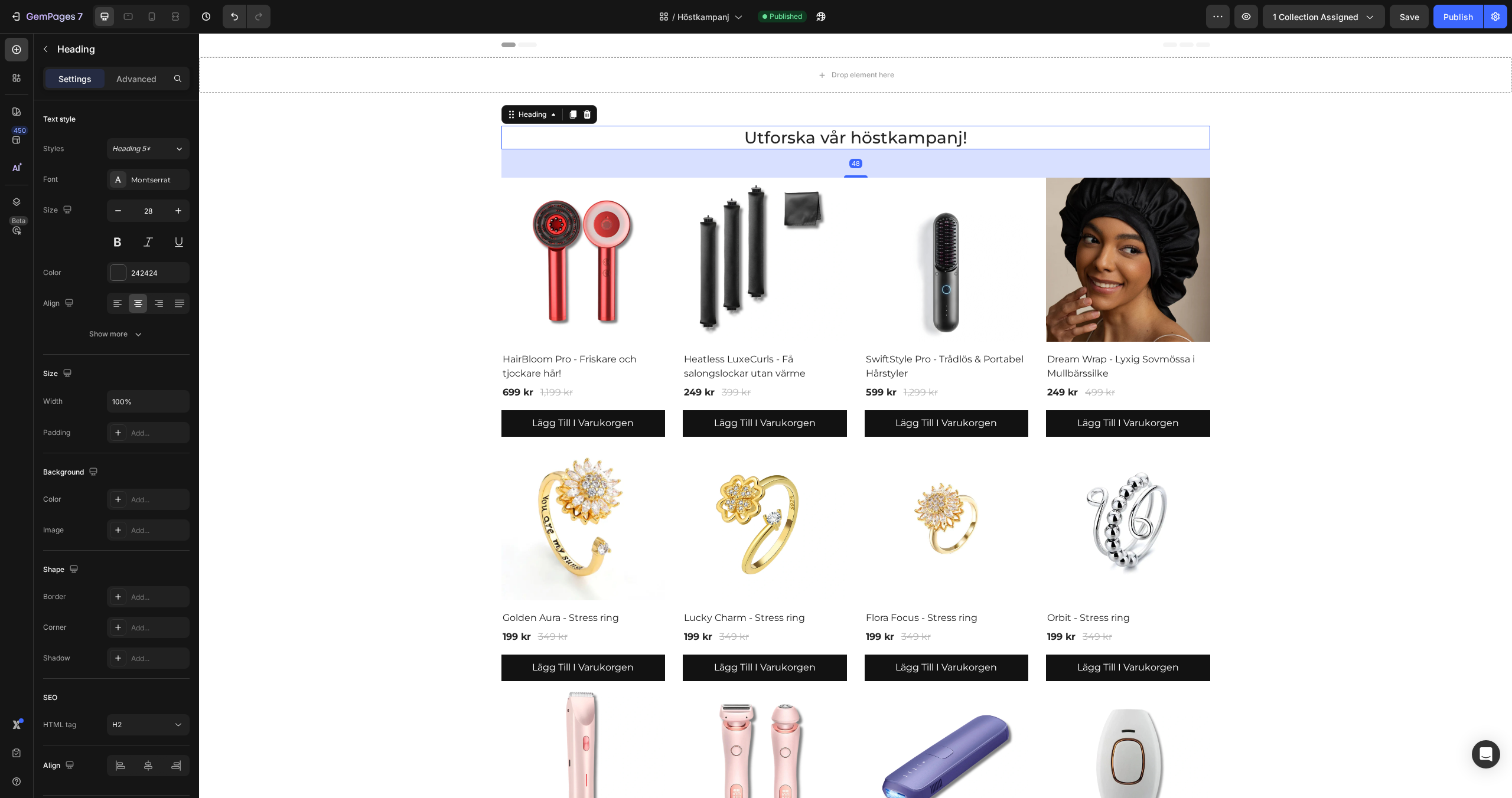
click at [962, 139] on h2 "Utforska vår höstkampanj!" at bounding box center [855, 137] width 709 height 24
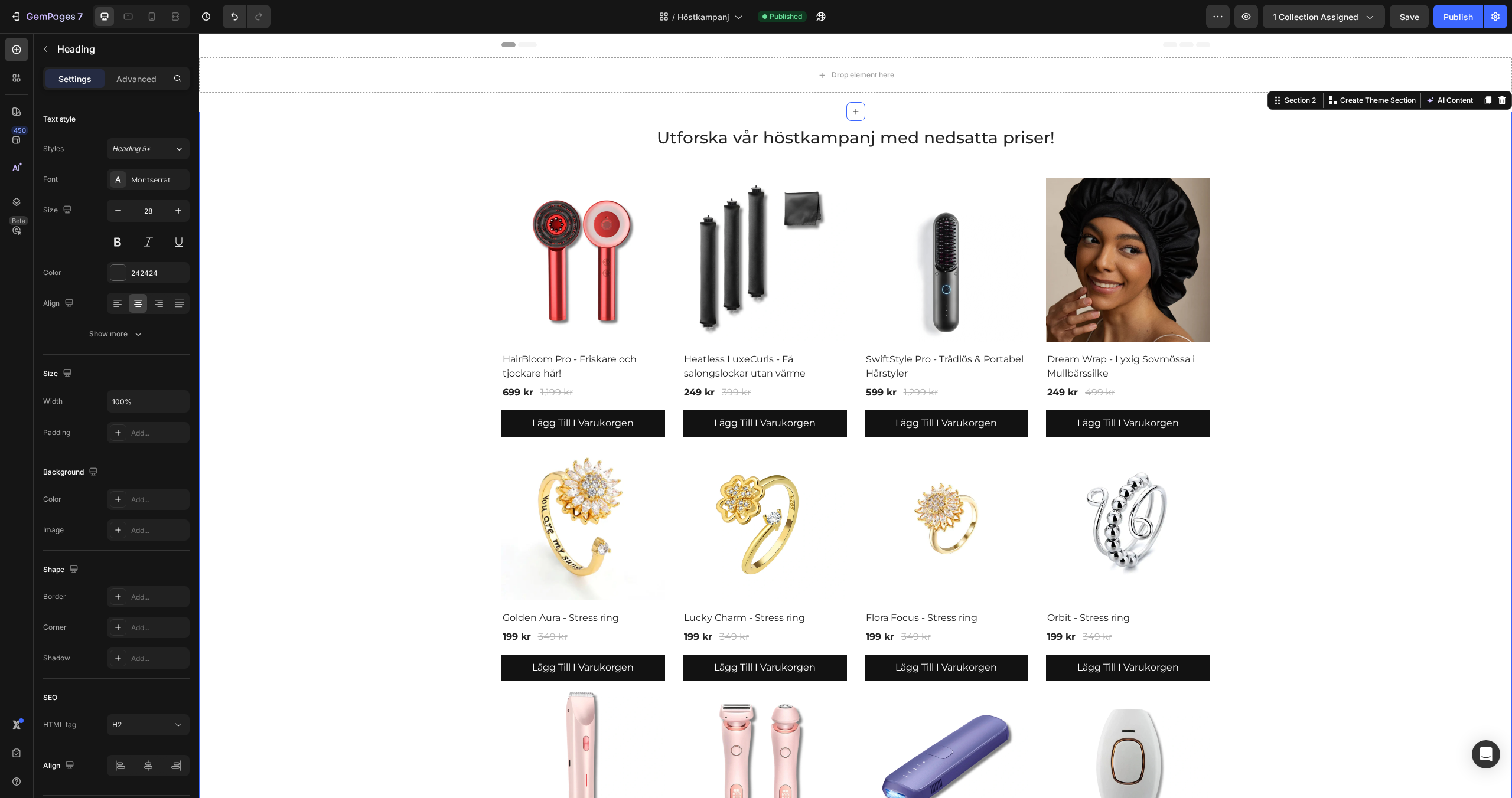
click at [1299, 174] on div "Utforska vår höstkampanj med nedsatta priser! Heading Product Images & Gallery …" at bounding box center [855, 533] width 1295 height 814
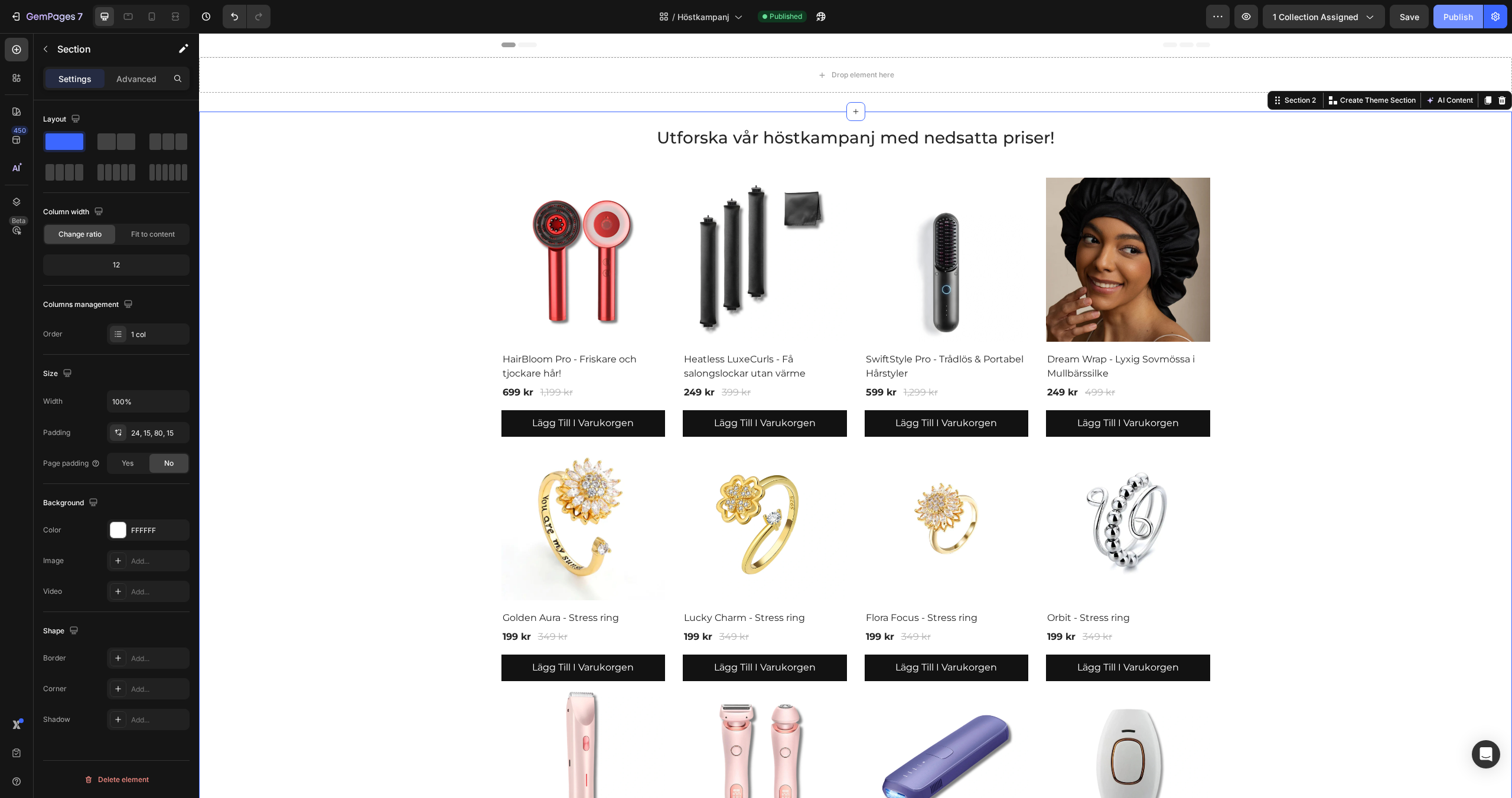
click at [1458, 9] on button "Publish" at bounding box center [1457, 16] width 49 height 24
click at [57, 21] on icon "button" at bounding box center [51, 17] width 49 height 10
